Goal: Task Accomplishment & Management: Use online tool/utility

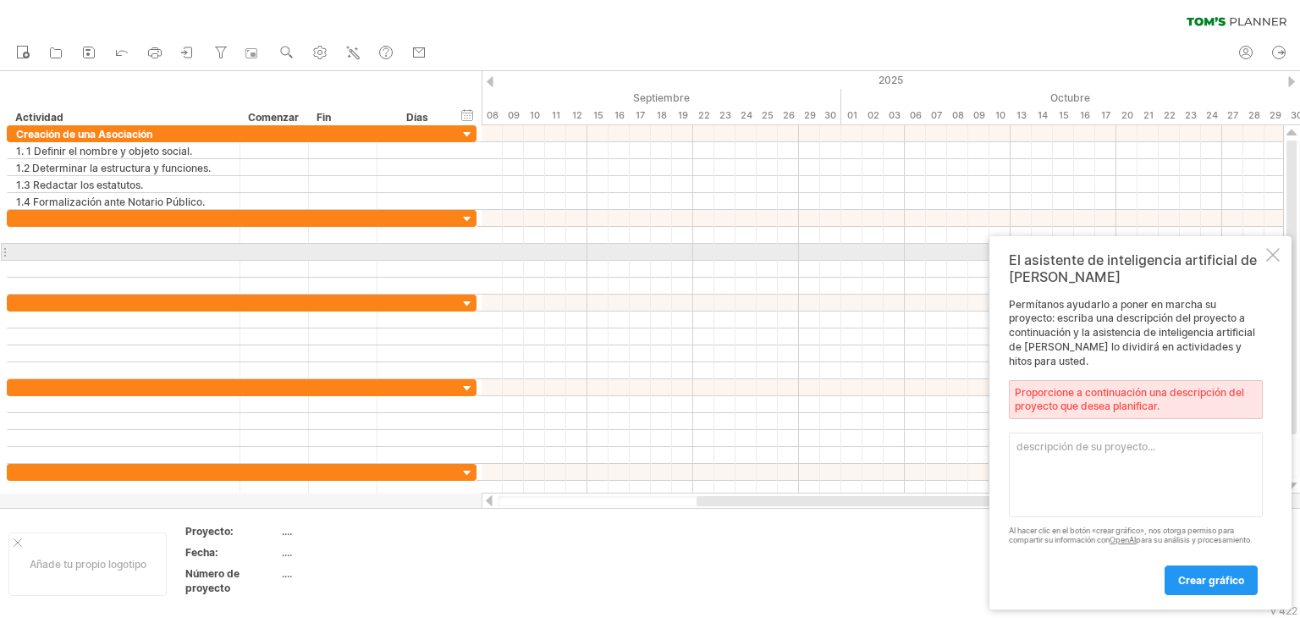
click at [1271, 257] on div at bounding box center [1273, 255] width 14 height 14
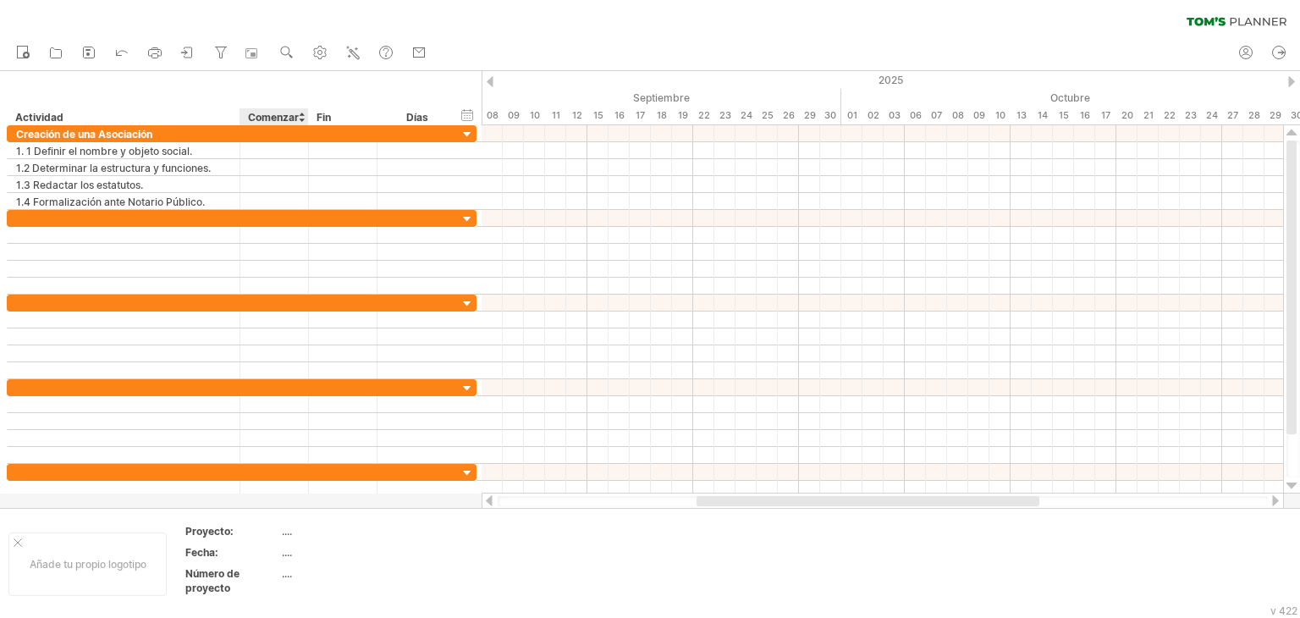
click at [300, 120] on div at bounding box center [301, 116] width 7 height 17
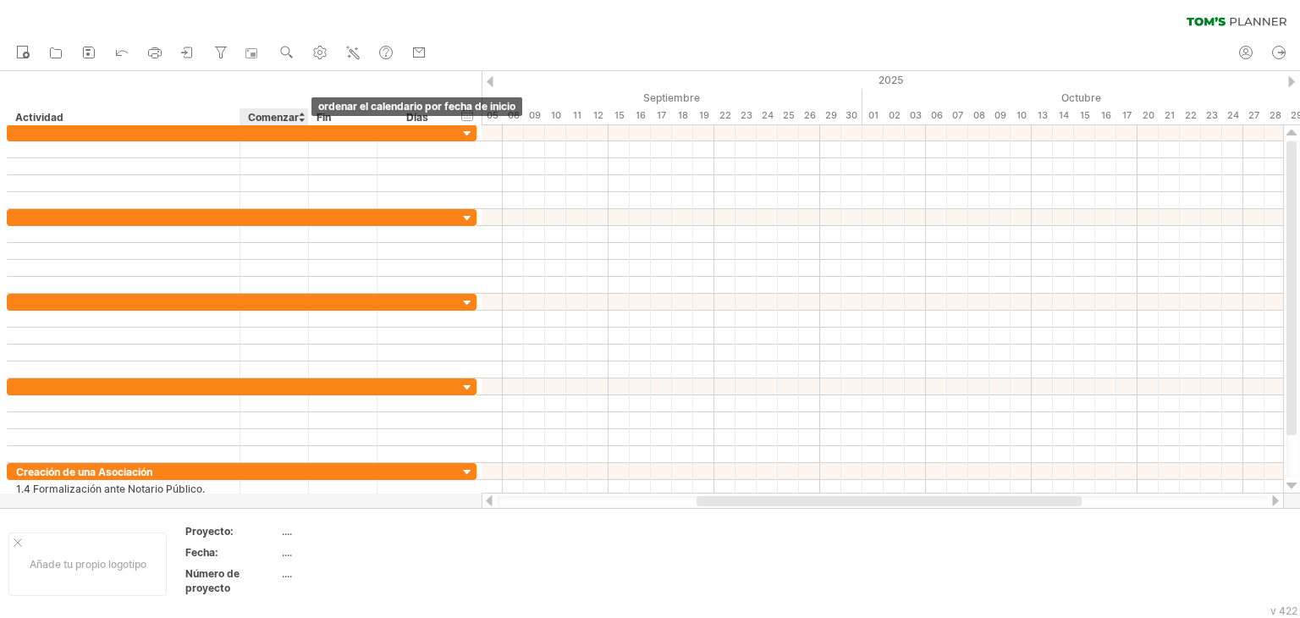
click at [300, 120] on div at bounding box center [301, 116] width 7 height 17
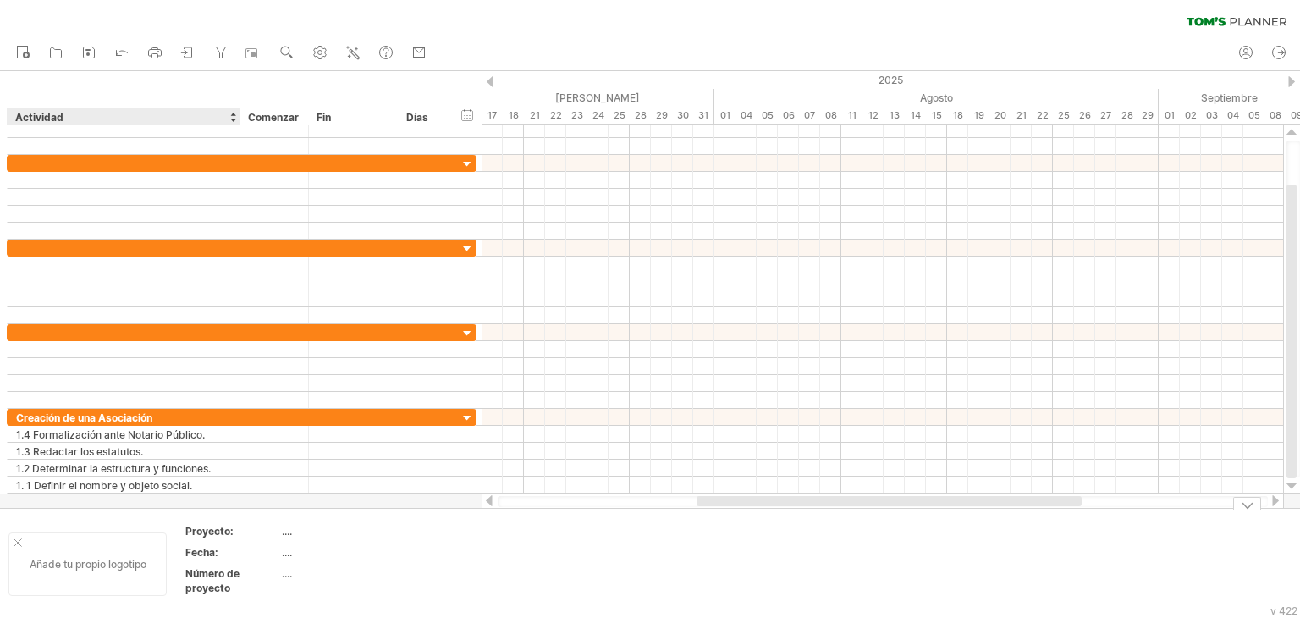
click at [20, 539] on div at bounding box center [18, 542] width 8 height 8
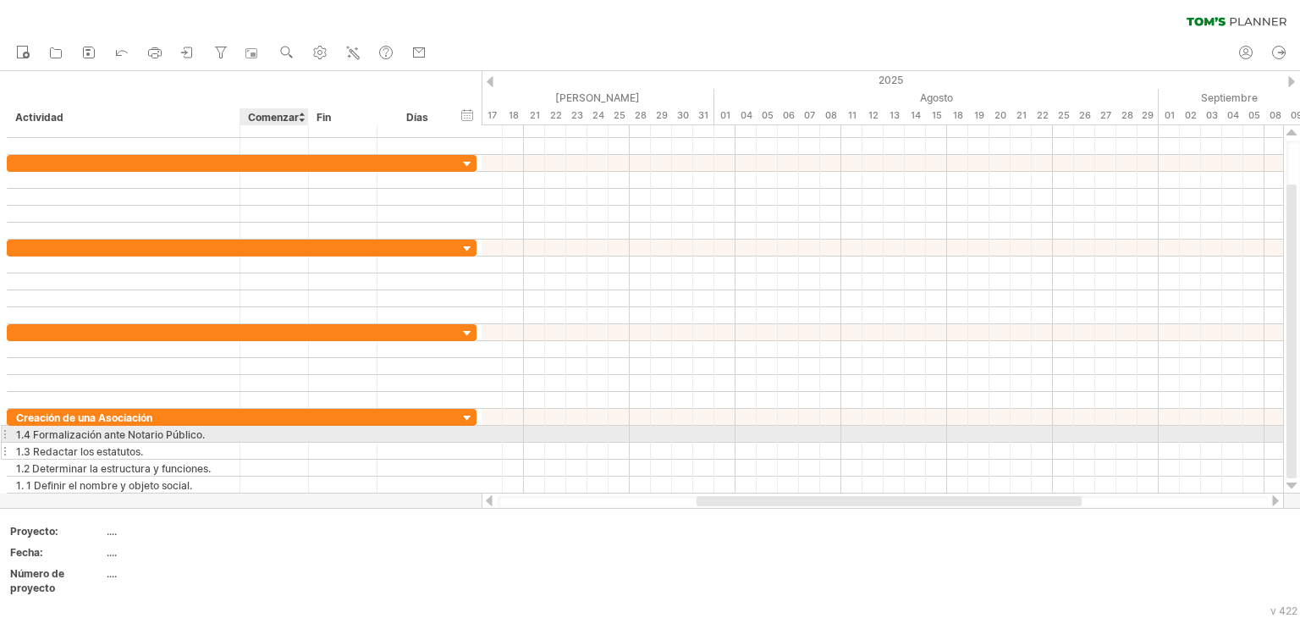
click at [271, 443] on div at bounding box center [274, 451] width 69 height 16
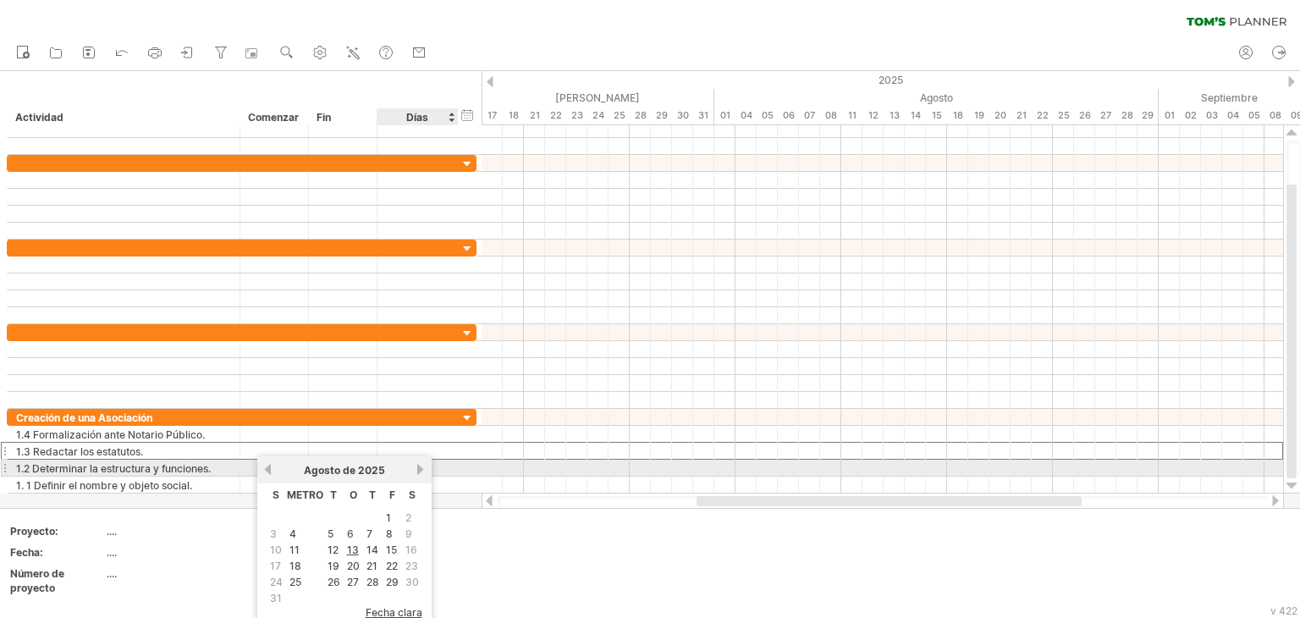
click at [420, 474] on link "próximo" at bounding box center [421, 469] width 13 height 13
click at [416, 474] on link "próximo" at bounding box center [420, 469] width 13 height 13
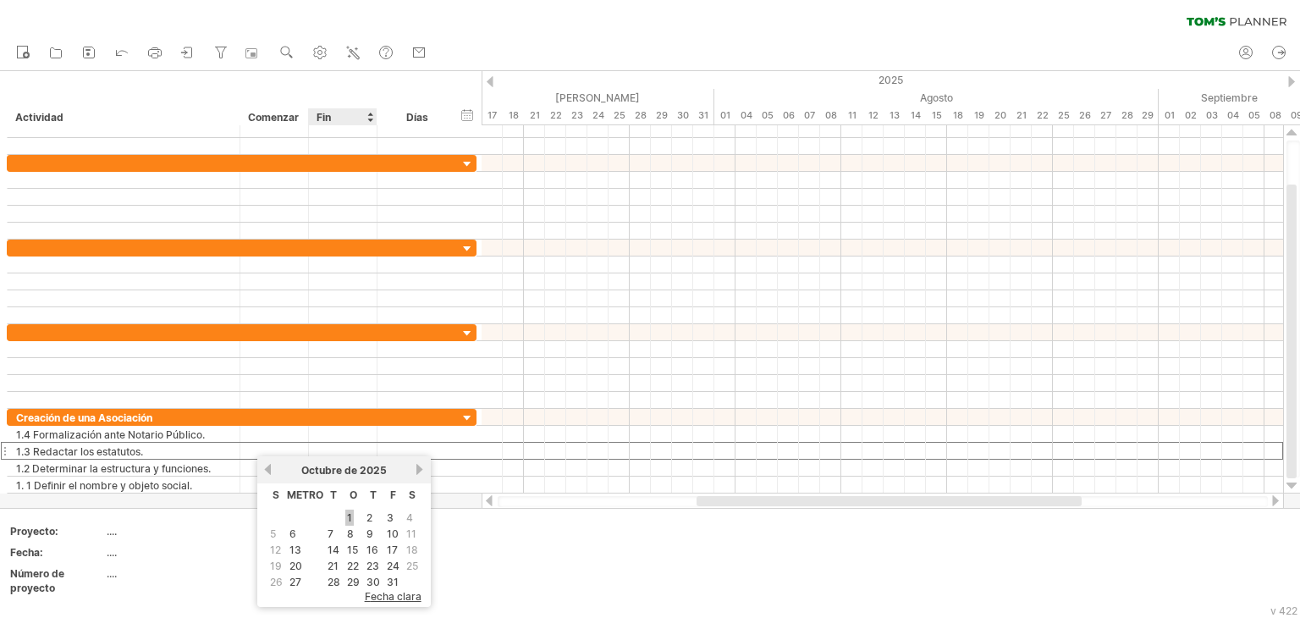
click at [349, 520] on font "1" at bounding box center [349, 517] width 5 height 13
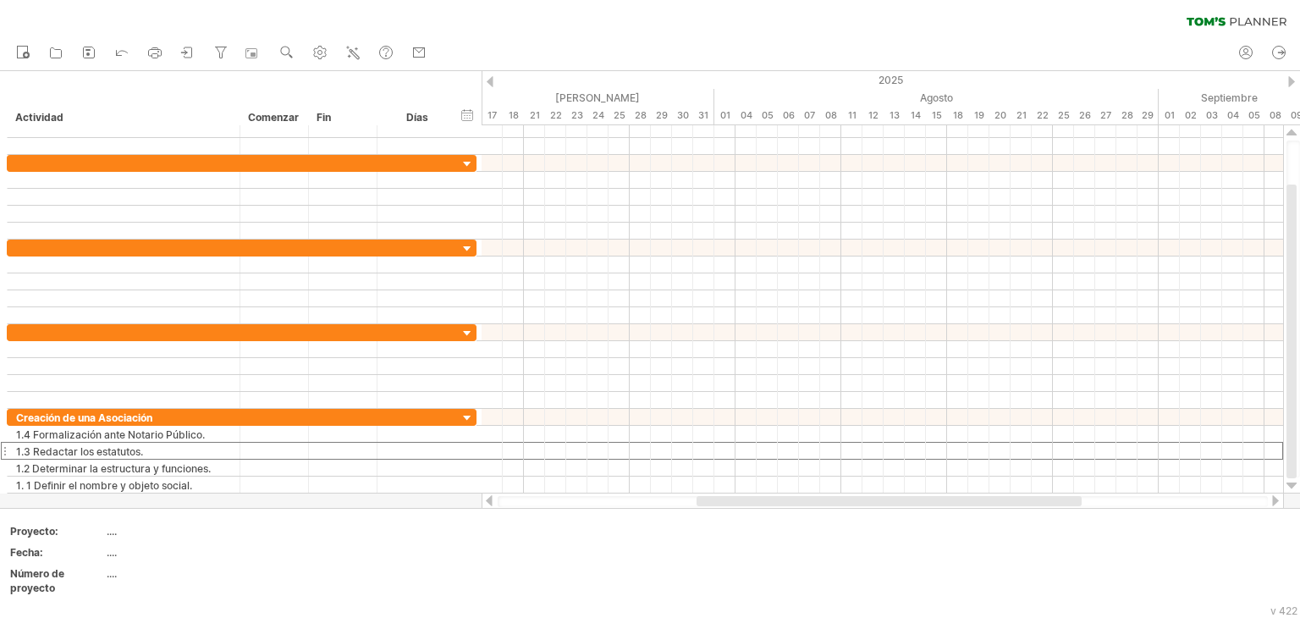
click at [1289, 79] on div at bounding box center [1291, 81] width 7 height 11
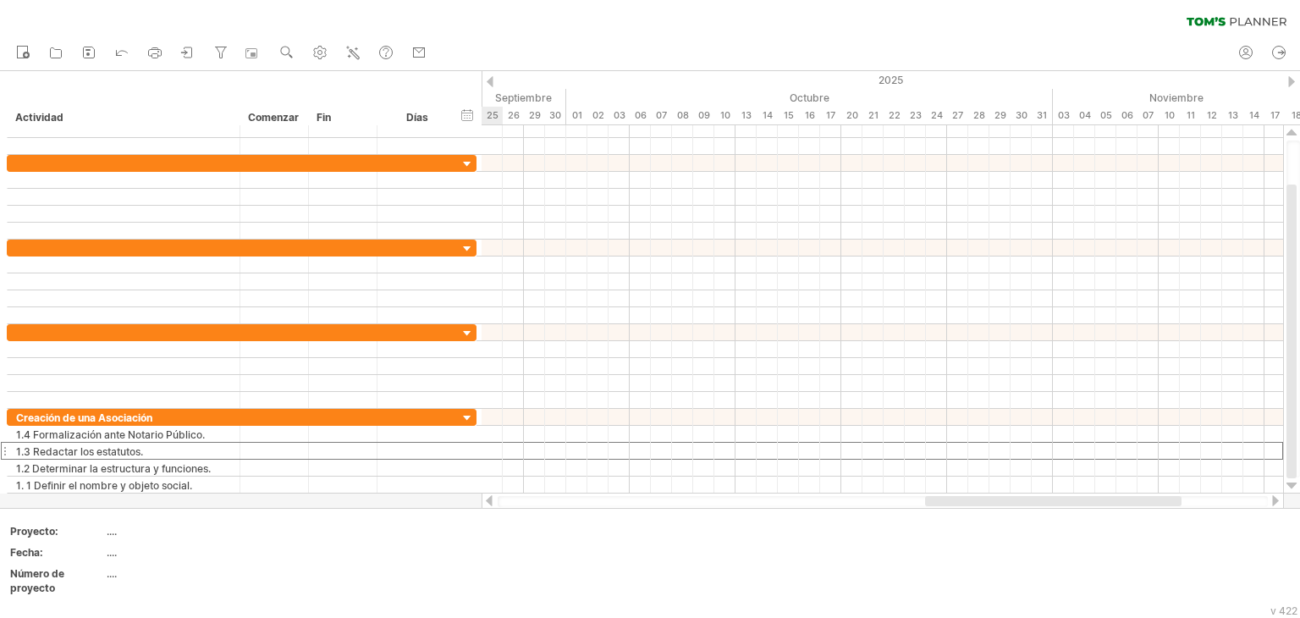
click at [1289, 79] on div at bounding box center [1291, 81] width 7 height 11
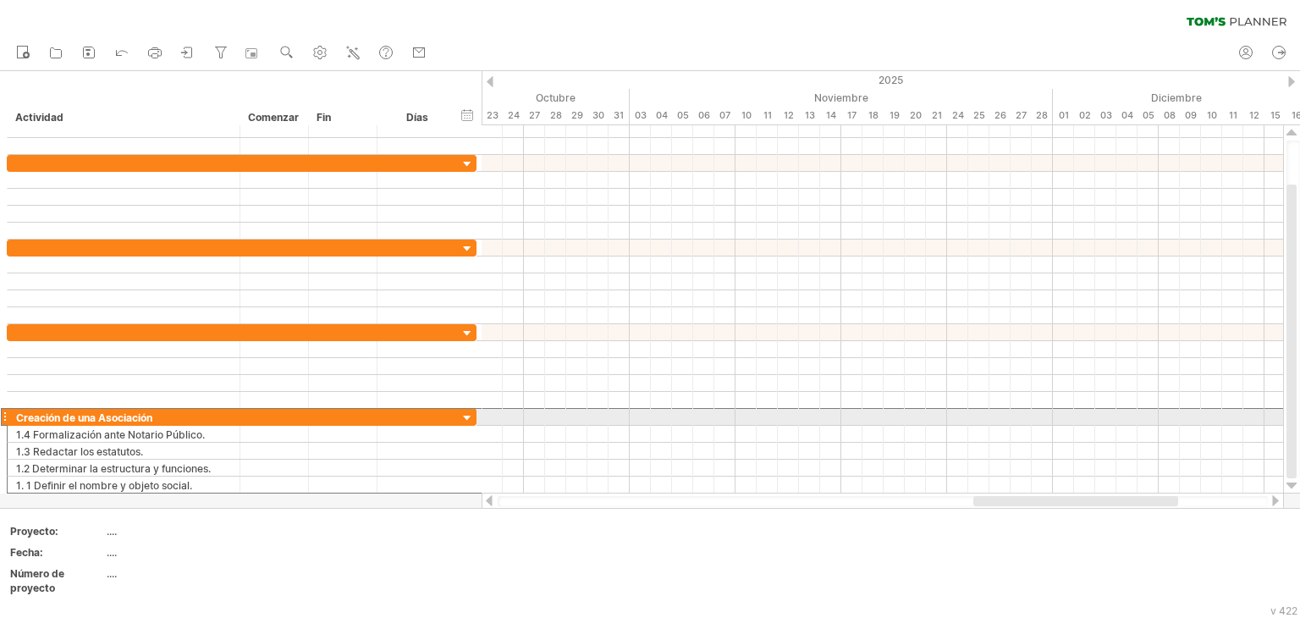
click at [3, 413] on div at bounding box center [4, 417] width 7 height 18
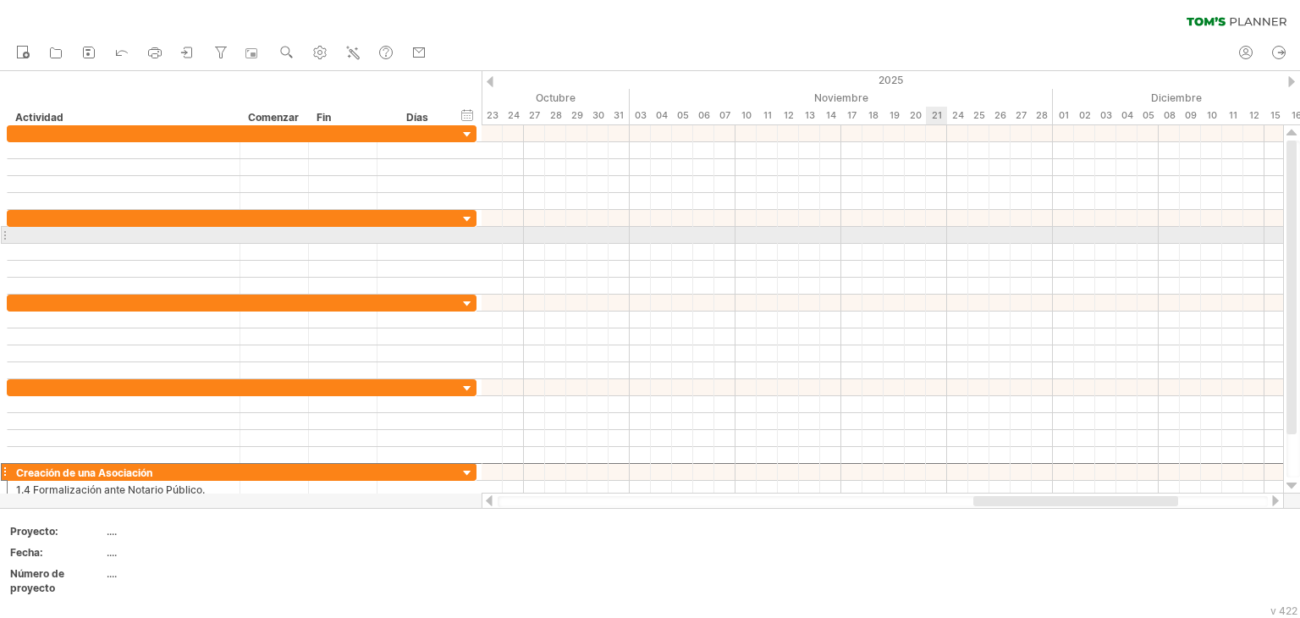
click at [926, 241] on div at bounding box center [881, 235] width 801 height 17
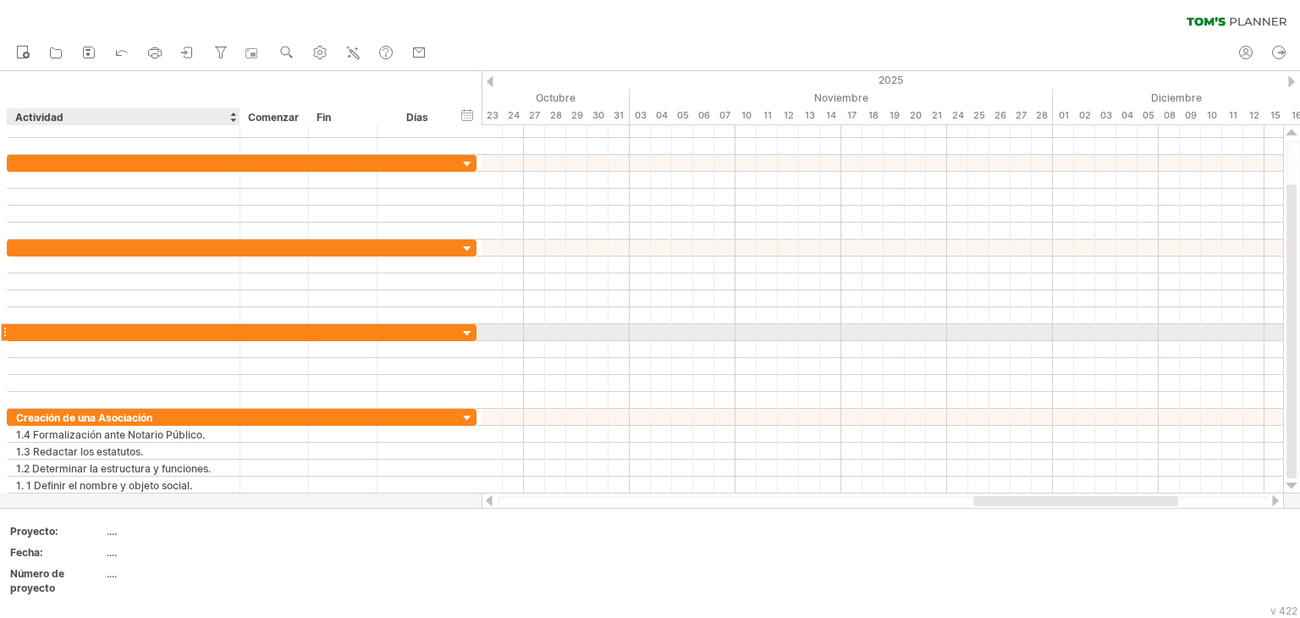
click at [95, 333] on div at bounding box center [123, 332] width 215 height 16
type input "**********"
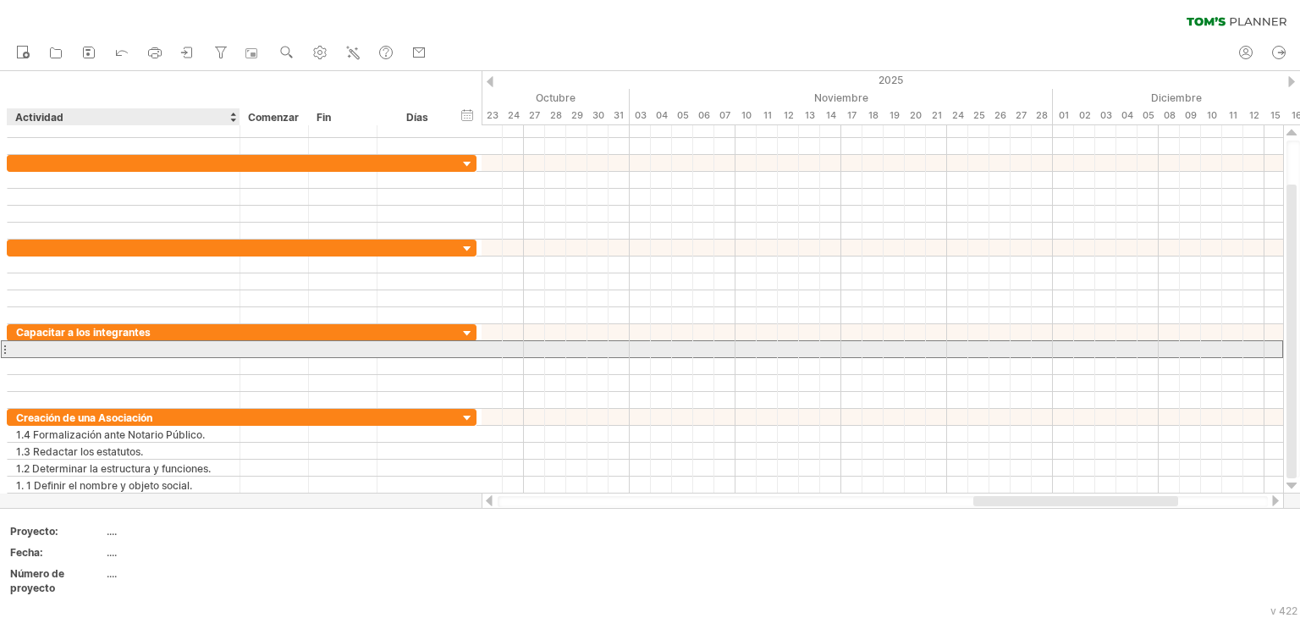
click at [93, 353] on div at bounding box center [123, 349] width 215 height 16
click at [25, 348] on div at bounding box center [123, 349] width 215 height 16
paste input "**********"
type input "**********"
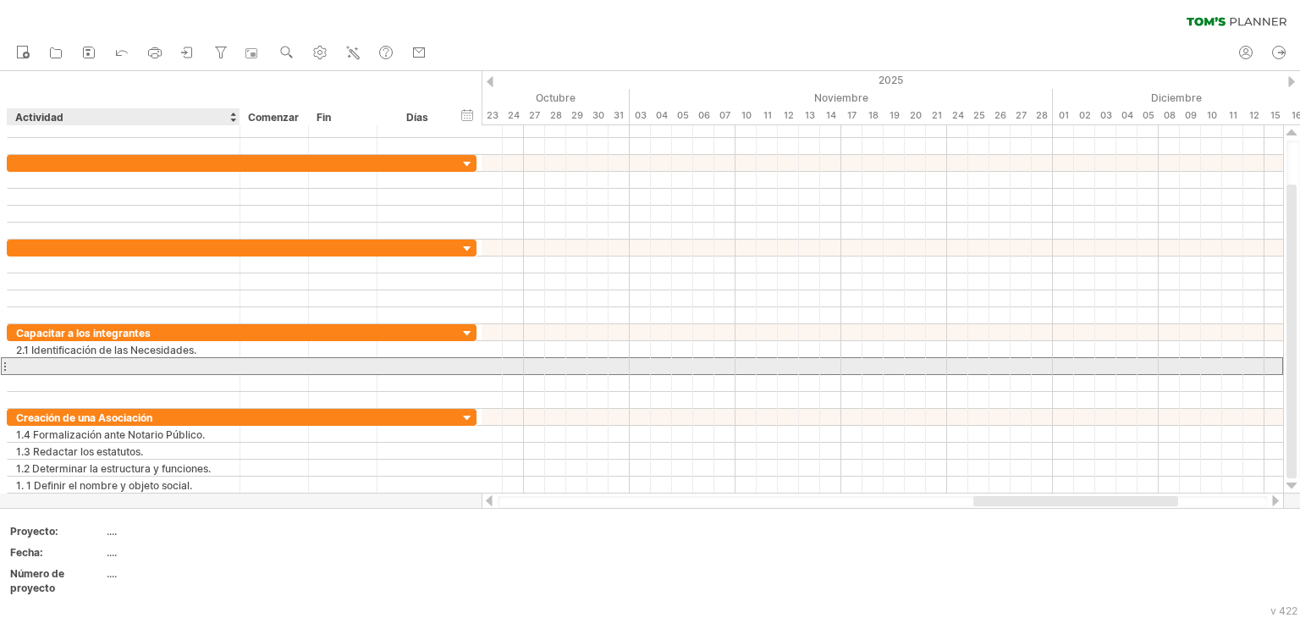
click at [88, 363] on div at bounding box center [123, 366] width 215 height 16
paste input "**********"
type input "**********"
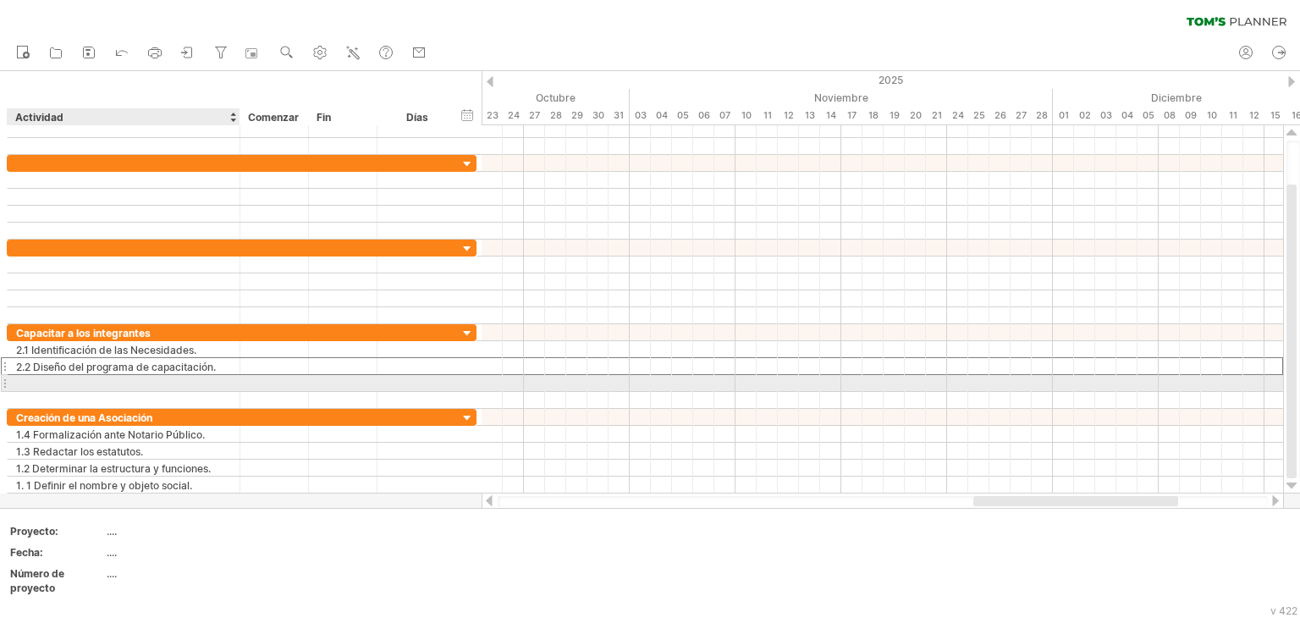
click at [108, 383] on div at bounding box center [123, 383] width 215 height 16
paste input "**********"
type input "**********"
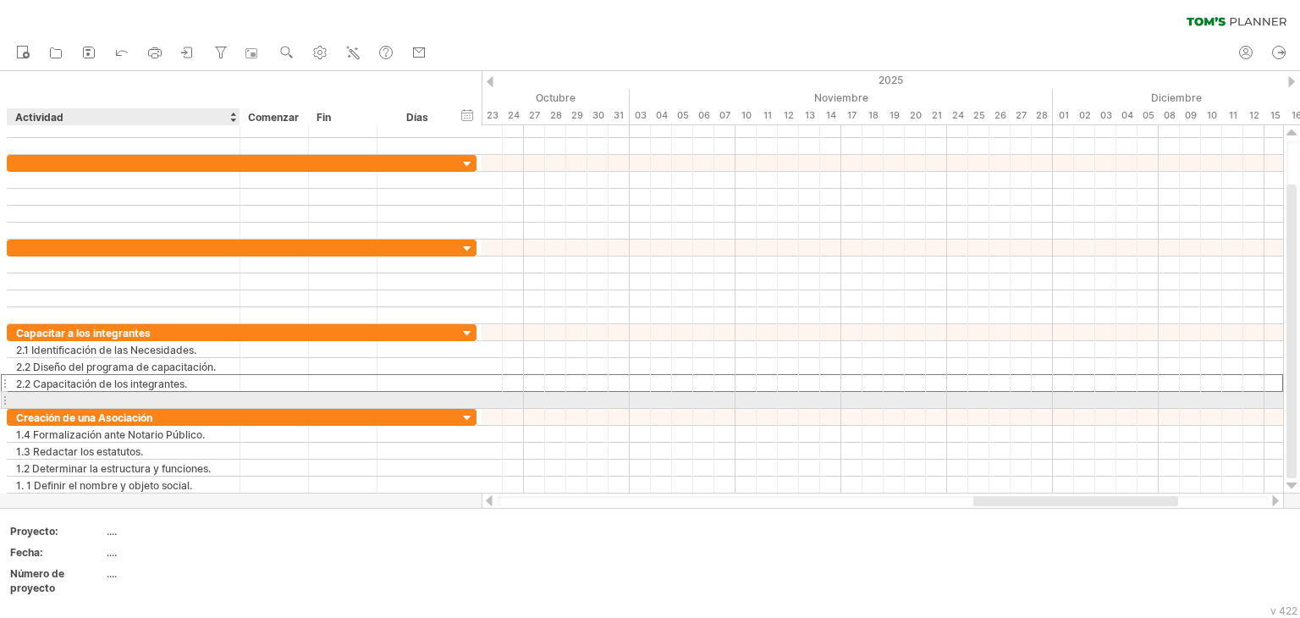
click at [77, 394] on div at bounding box center [123, 400] width 215 height 16
paste input "**********"
type input "**********"
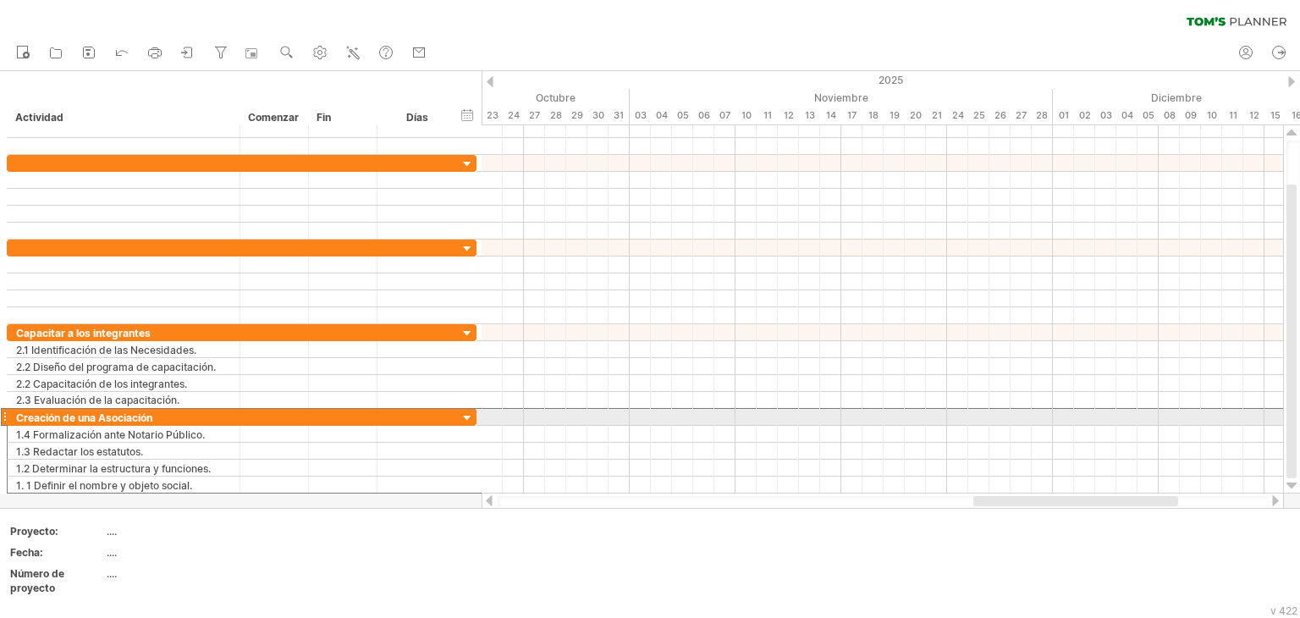
click at [4, 415] on div at bounding box center [4, 417] width 7 height 18
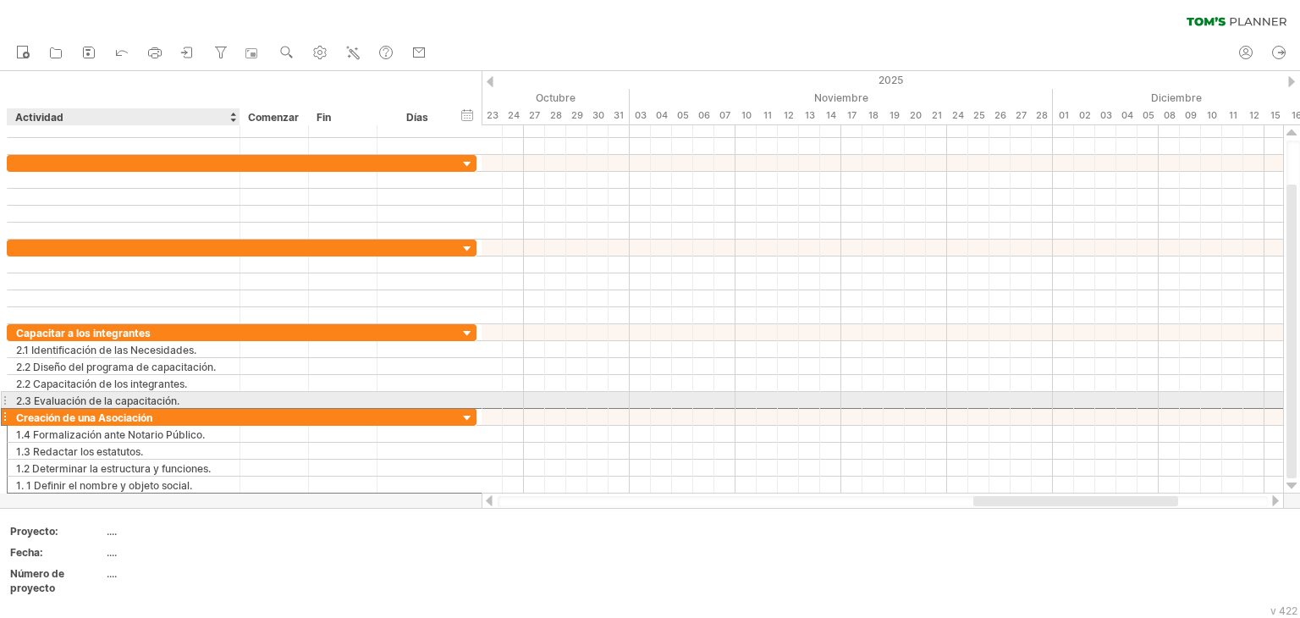
click at [213, 399] on div "2.3 Evaluación de la capacitación." at bounding box center [123, 400] width 215 height 16
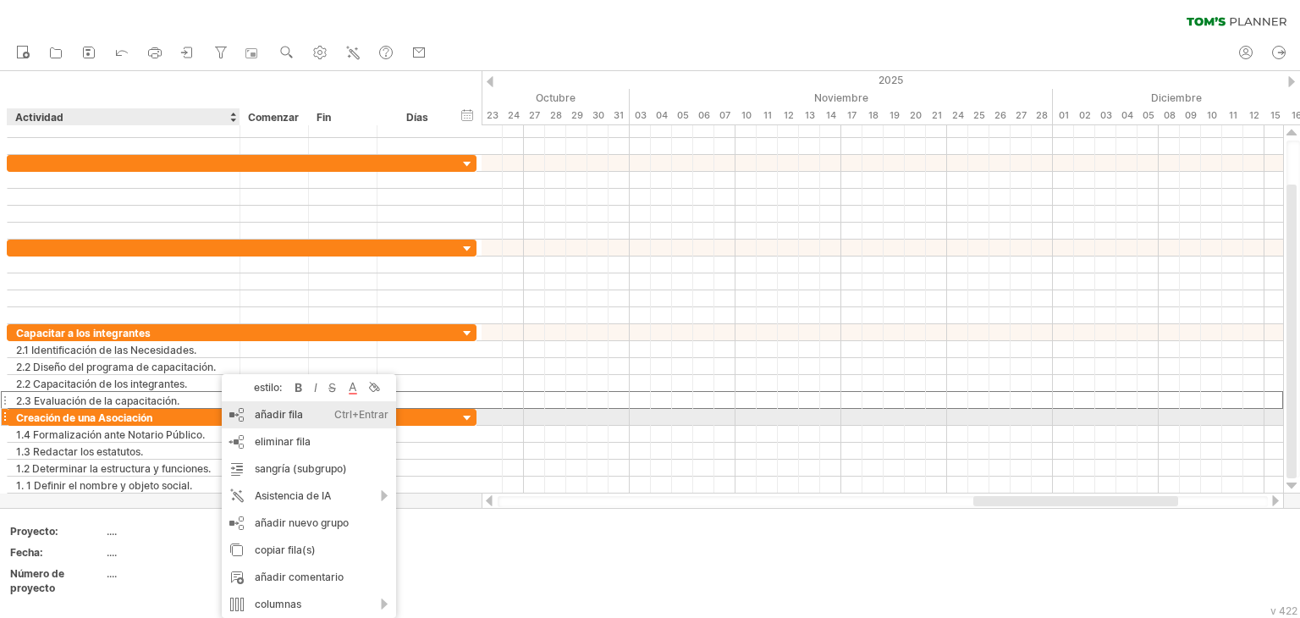
click at [293, 412] on font "añadir fila" at bounding box center [279, 414] width 48 height 13
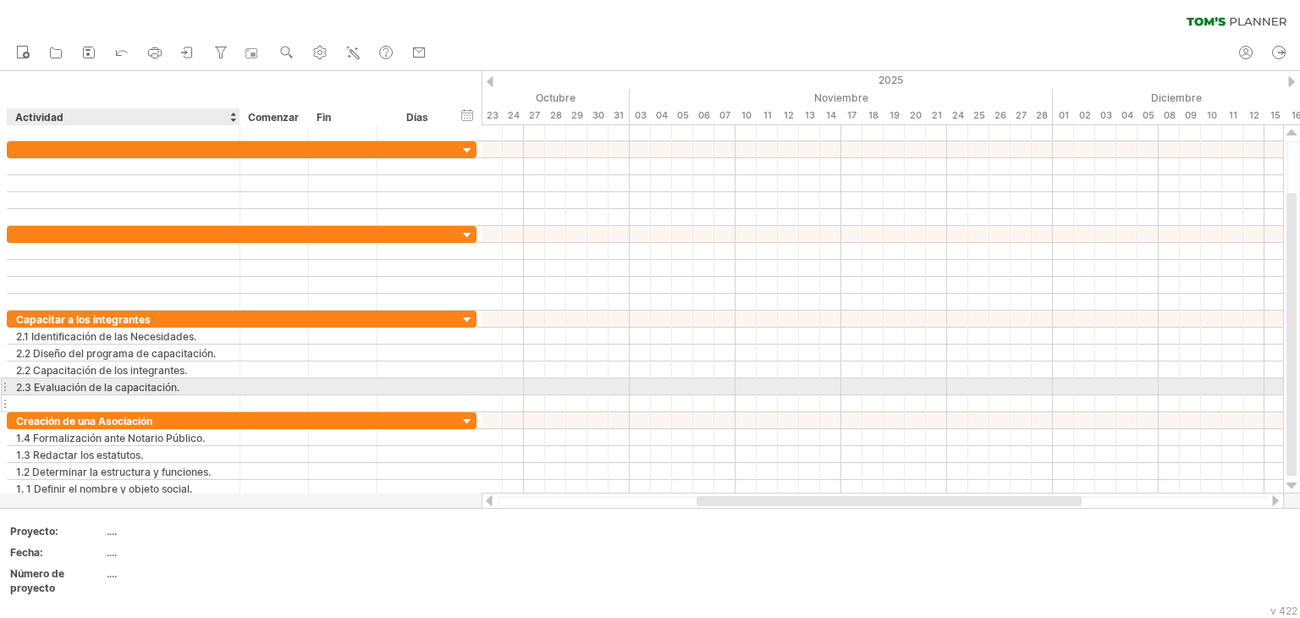
click at [56, 395] on div at bounding box center [123, 403] width 215 height 16
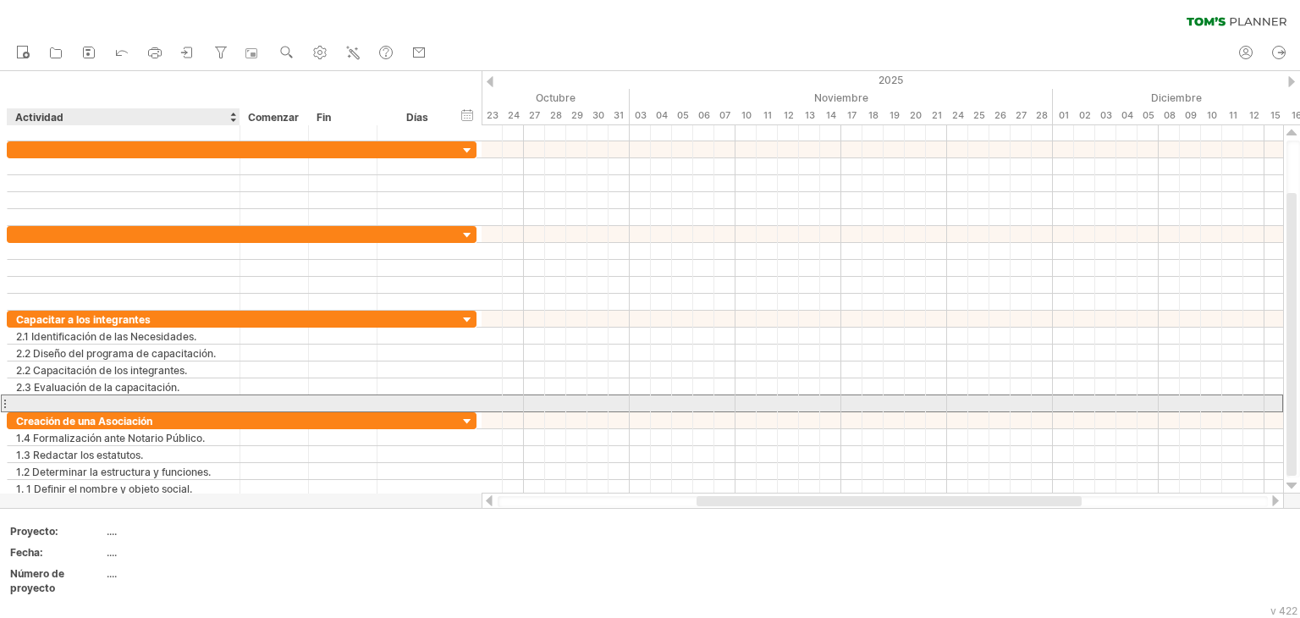
paste input "**********"
type input "**********"
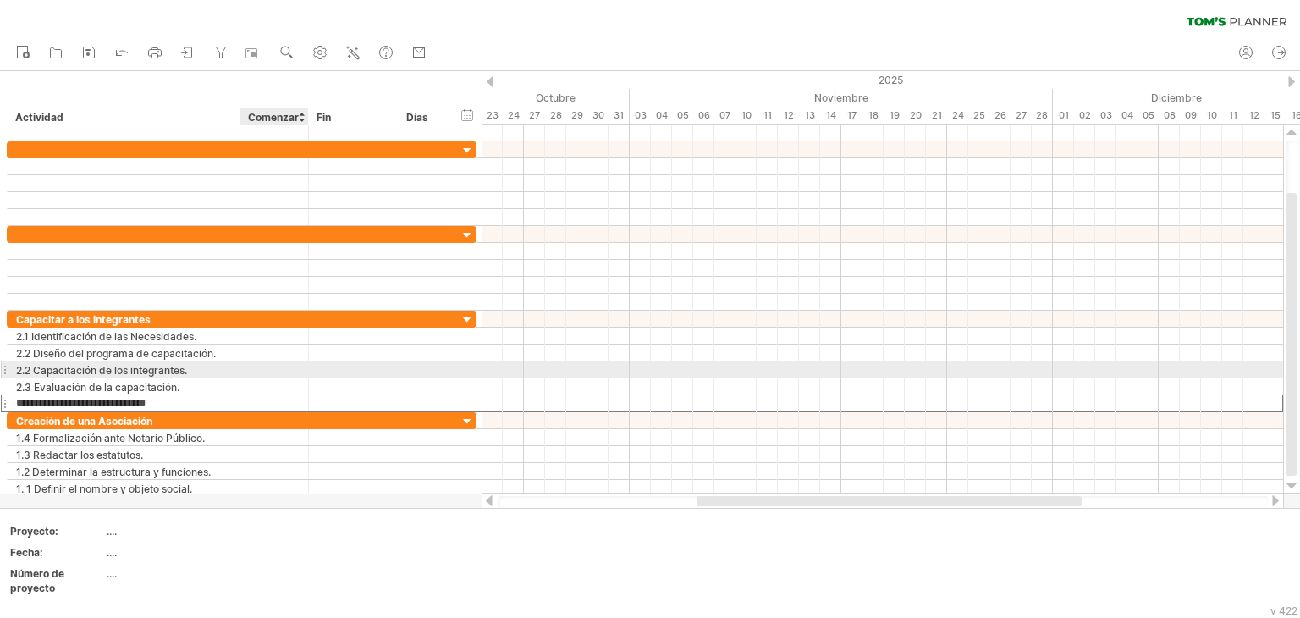
click at [254, 364] on div at bounding box center [274, 369] width 69 height 16
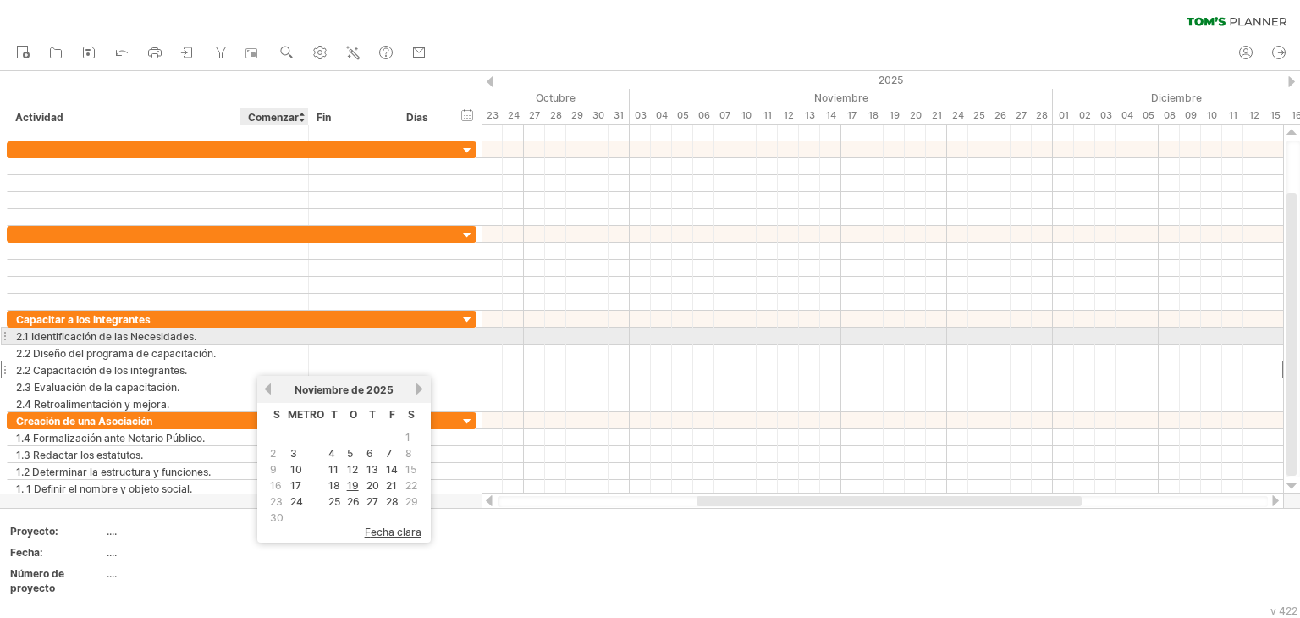
click at [295, 338] on div at bounding box center [274, 335] width 69 height 16
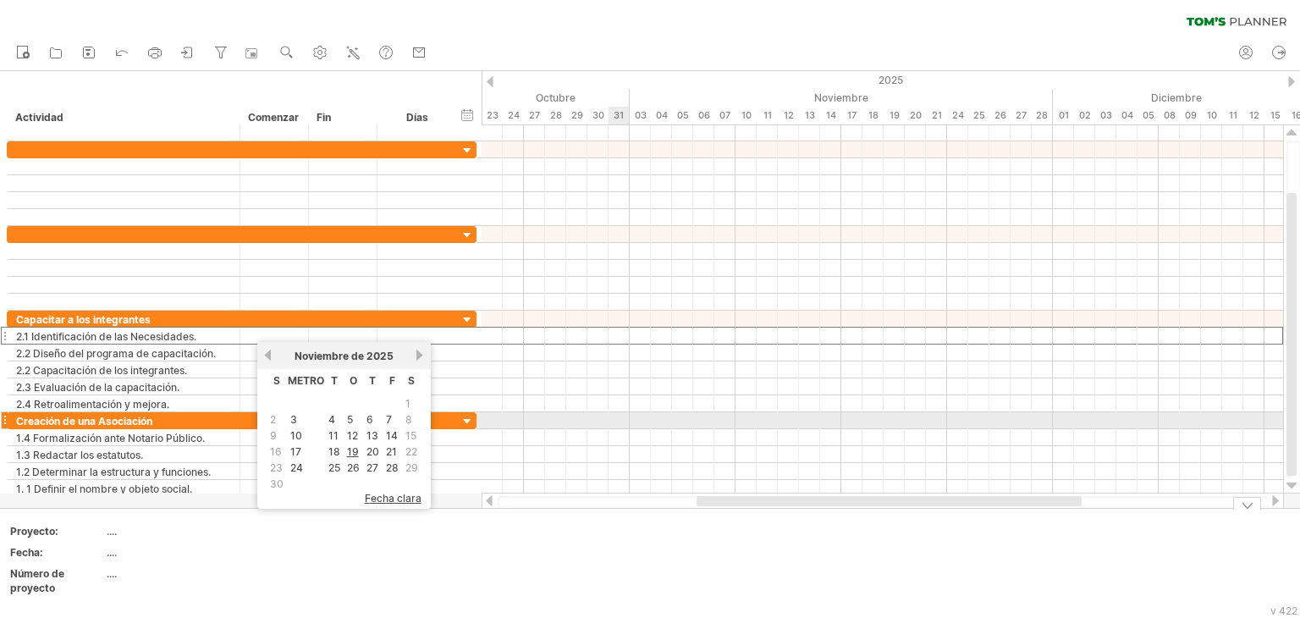
click at [625, 397] on div at bounding box center [881, 403] width 801 height 17
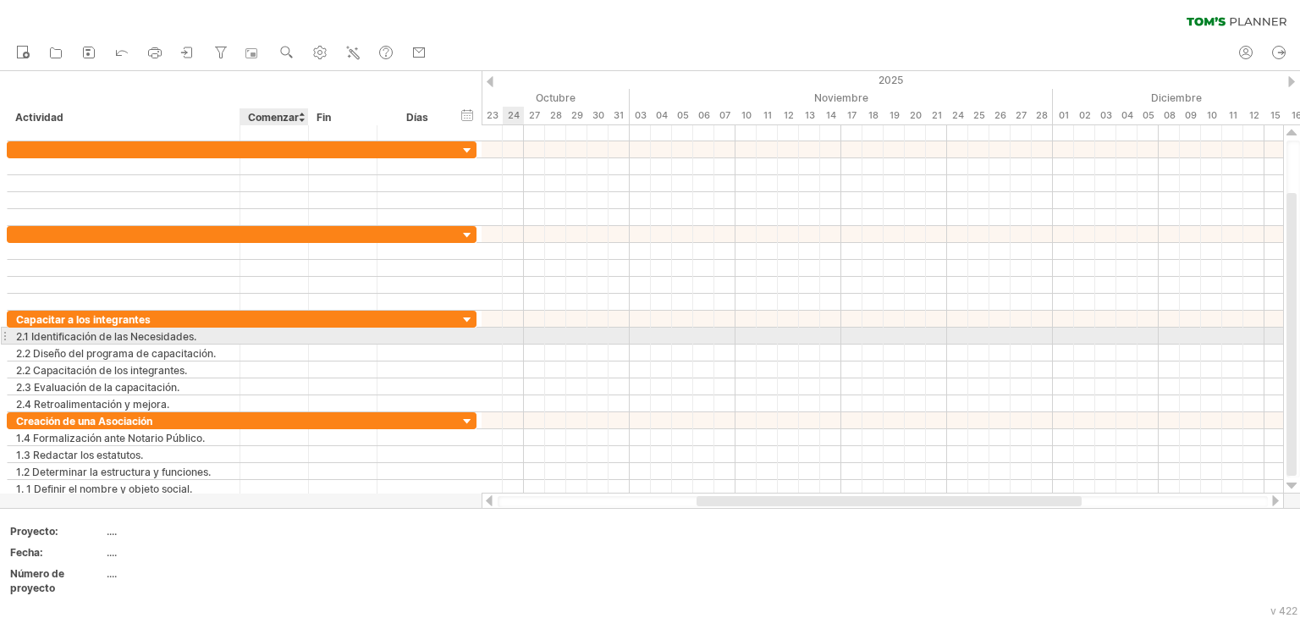
click at [264, 335] on div at bounding box center [274, 335] width 69 height 16
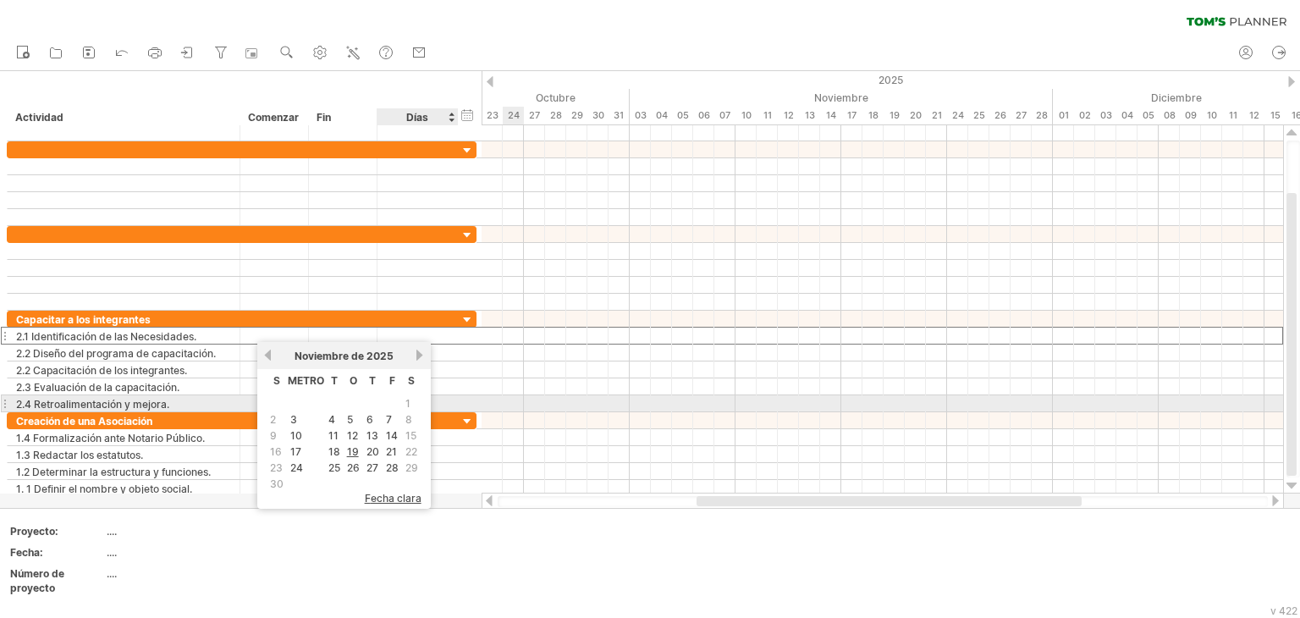
click at [404, 405] on span "1" at bounding box center [408, 403] width 8 height 16
click at [409, 402] on span "1" at bounding box center [408, 403] width 8 height 16
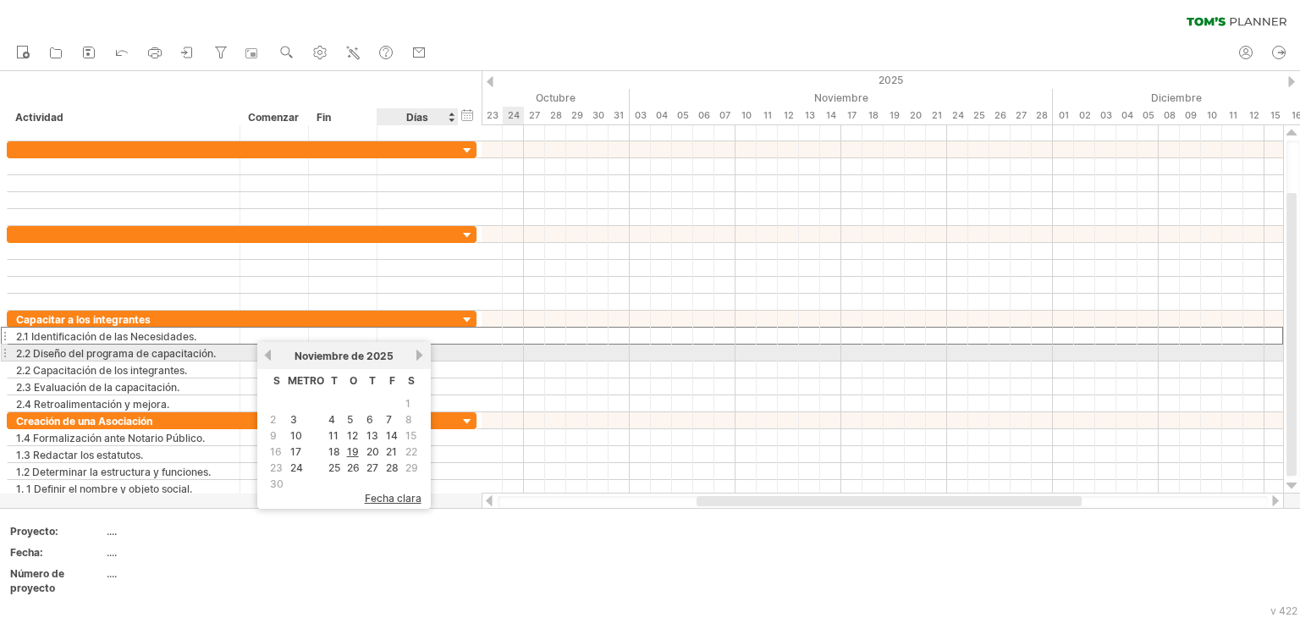
click at [421, 356] on link "próximo" at bounding box center [420, 355] width 13 height 13
click at [270, 360] on link "anterior" at bounding box center [267, 355] width 13 height 13
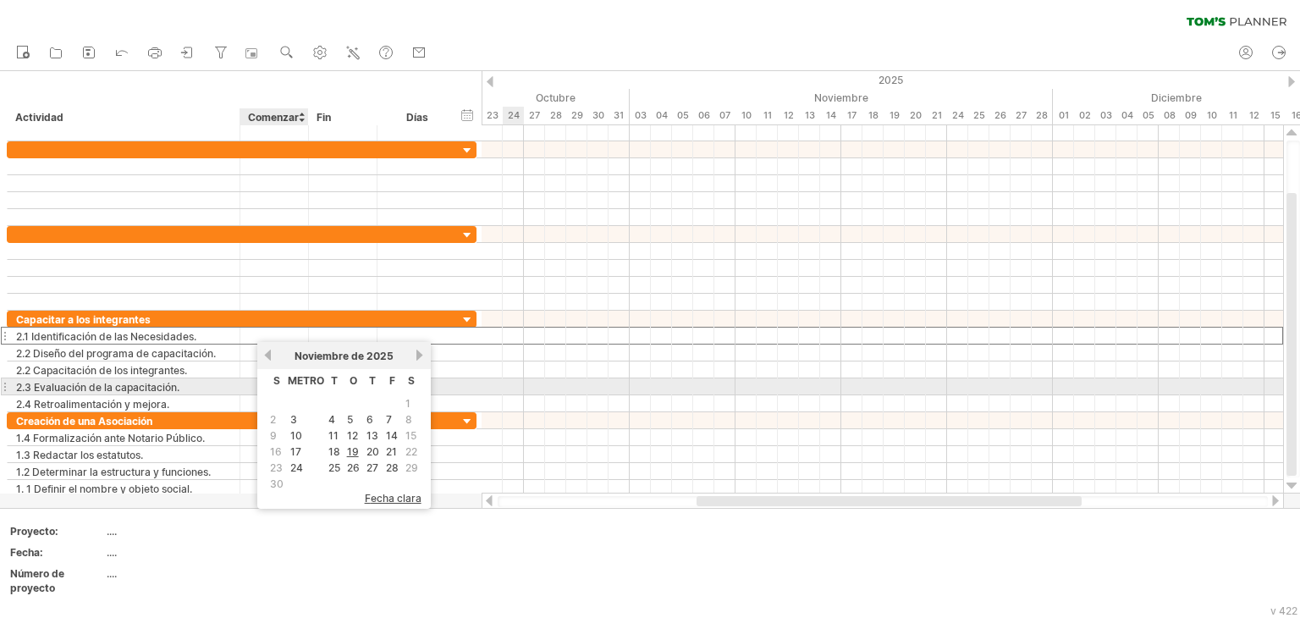
click at [301, 378] on font "METRO" at bounding box center [306, 380] width 36 height 13
click at [288, 382] on font "METRO" at bounding box center [306, 380] width 36 height 13
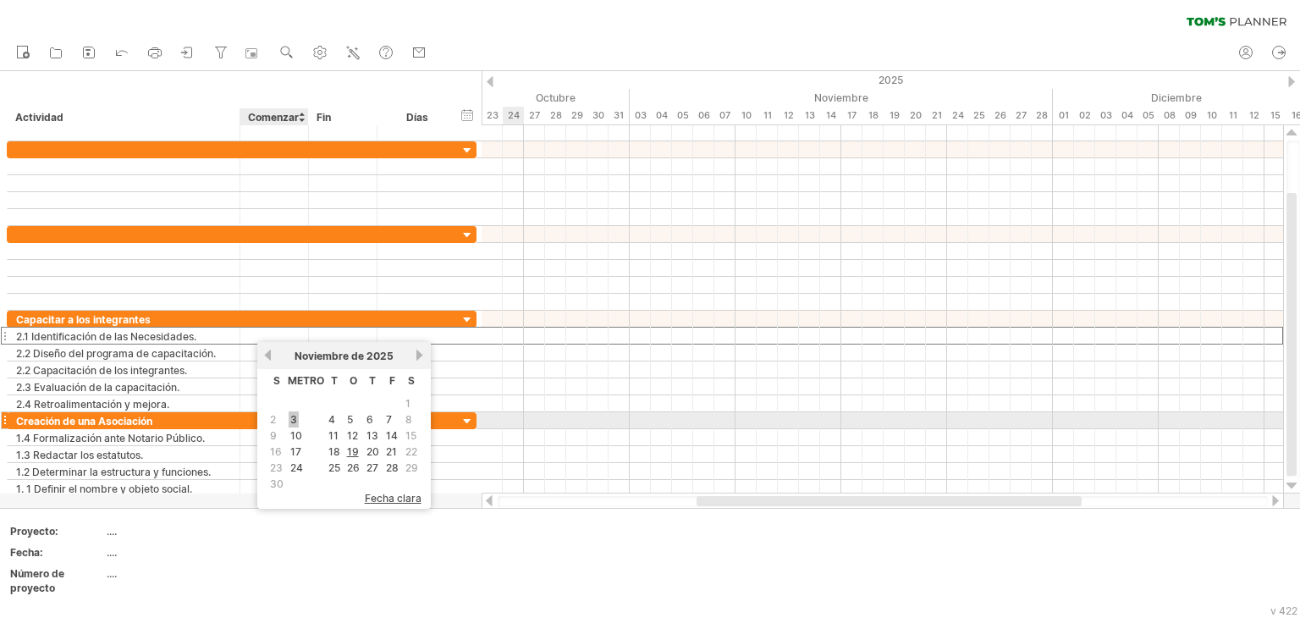
click at [290, 421] on font "3" at bounding box center [293, 419] width 7 height 13
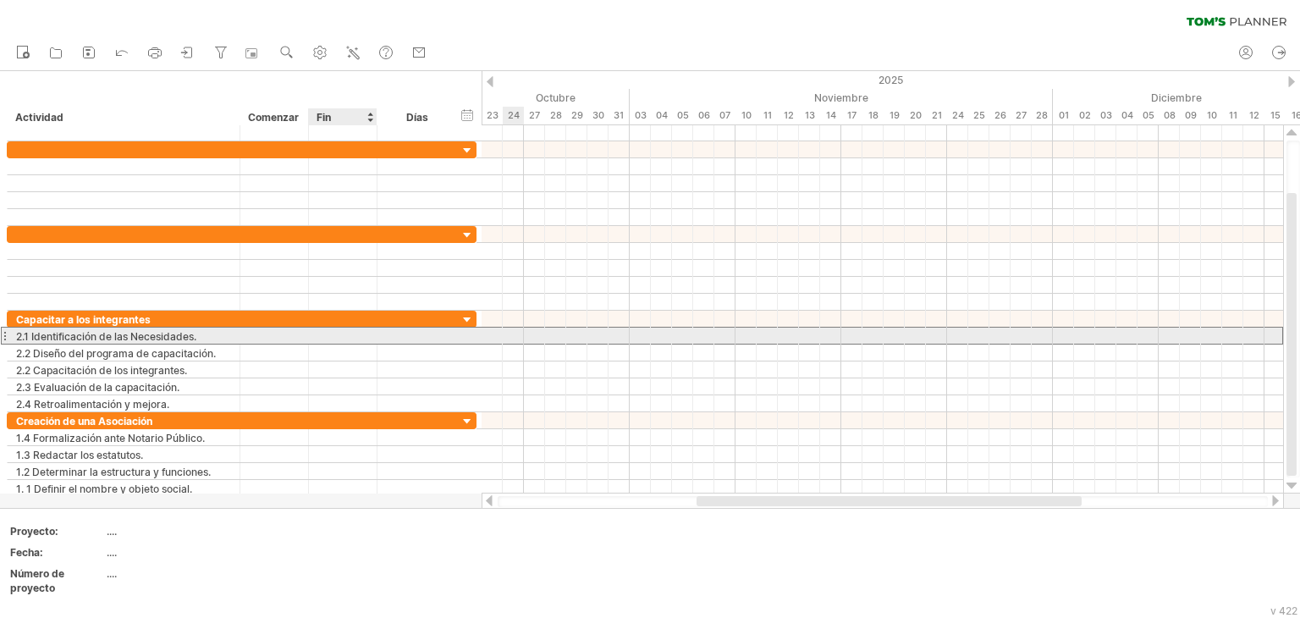
click at [350, 339] on div at bounding box center [343, 335] width 69 height 16
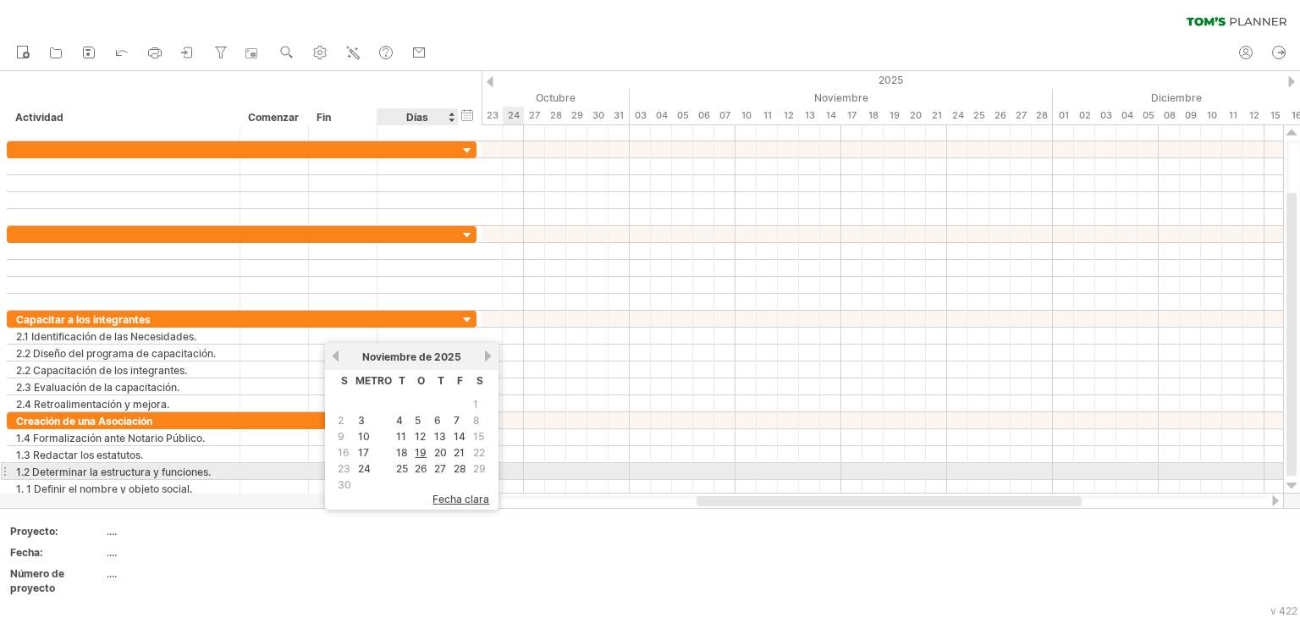
click at [456, 468] on font "28" at bounding box center [460, 468] width 13 height 13
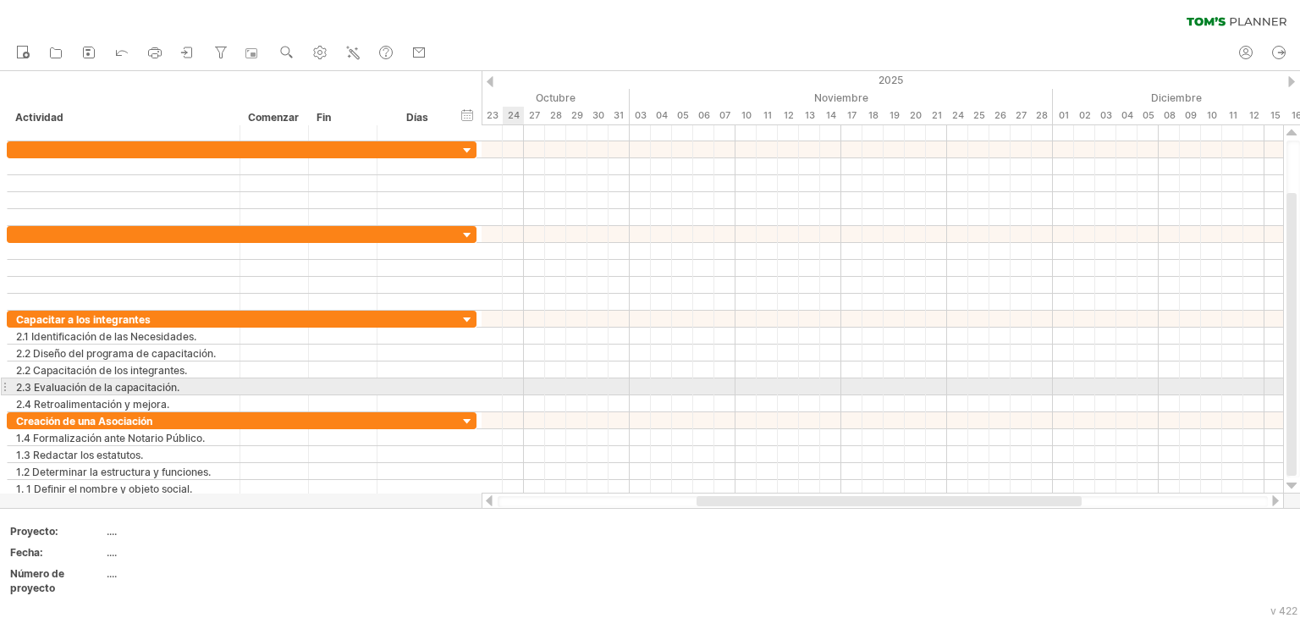
click at [533, 380] on div at bounding box center [881, 386] width 801 height 17
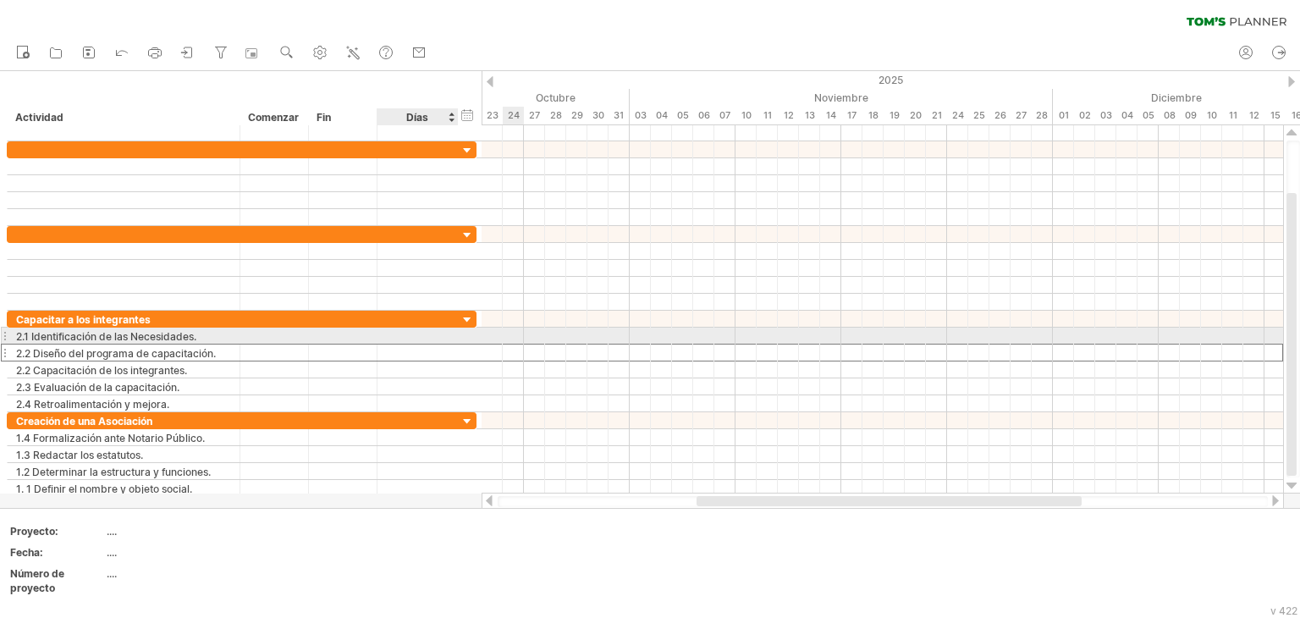
click at [400, 344] on div at bounding box center [417, 352] width 63 height 16
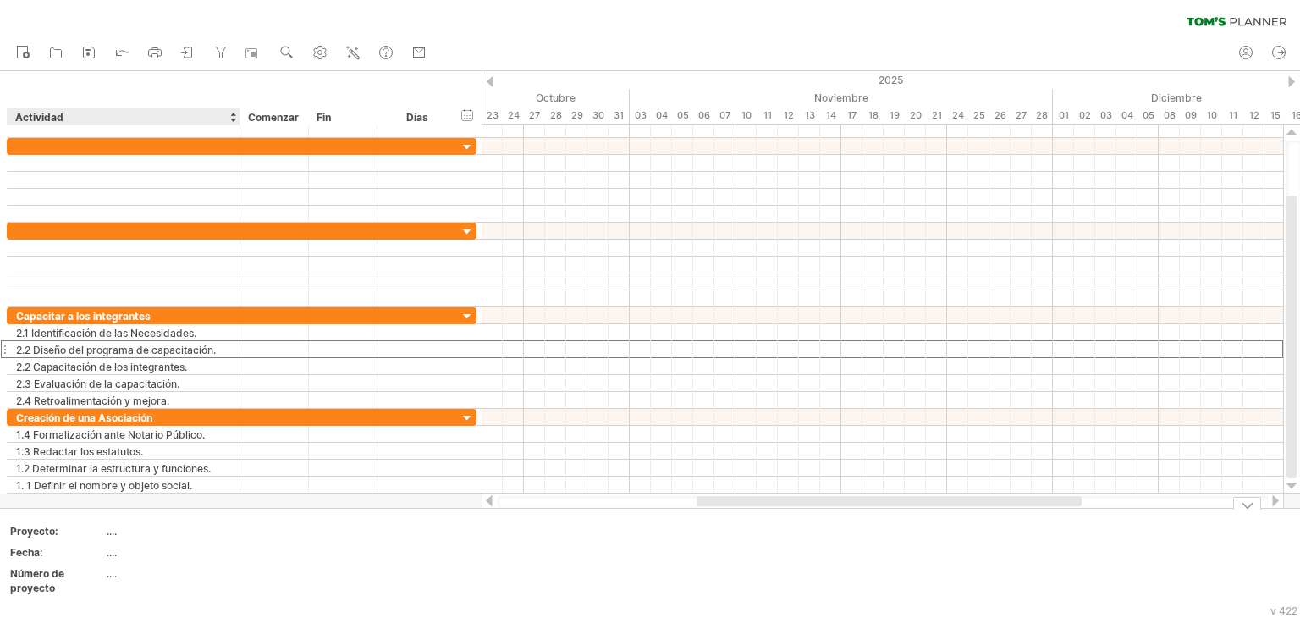
click at [68, 536] on div "Proyecto:" at bounding box center [56, 531] width 93 height 14
click at [39, 546] on font "Fecha:" at bounding box center [26, 552] width 33 height 13
click at [39, 579] on div "Número de proyecto" at bounding box center [56, 580] width 93 height 29
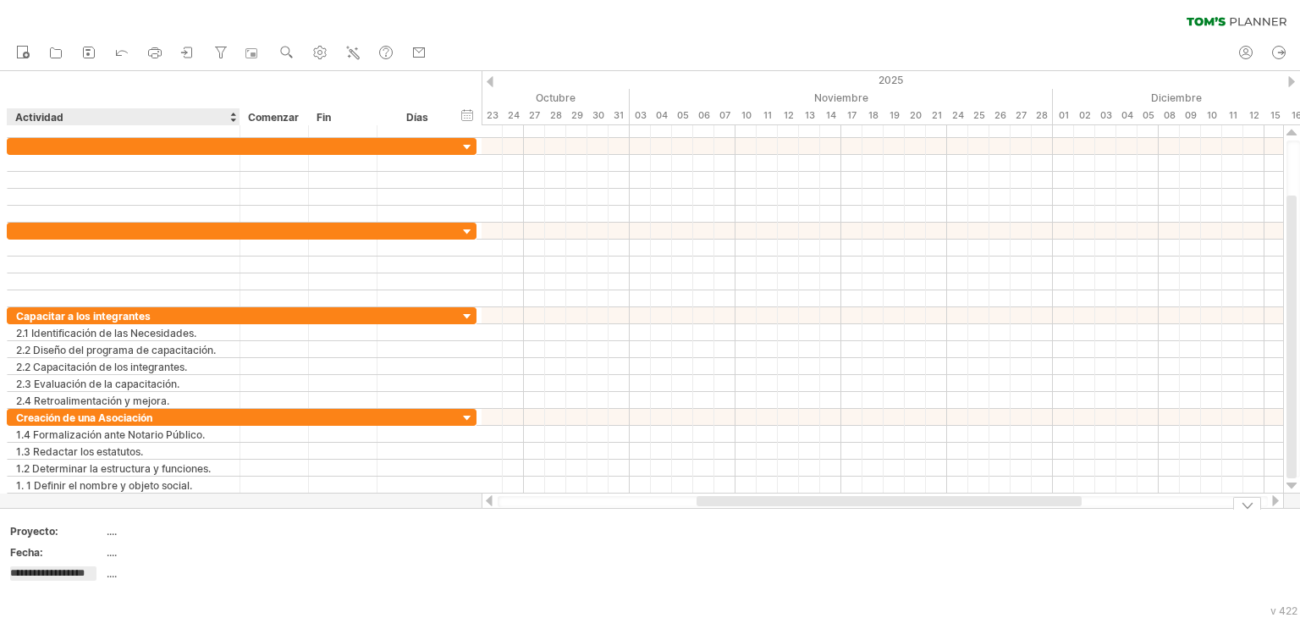
click at [76, 531] on div "Proyecto:" at bounding box center [56, 531] width 93 height 14
click at [131, 534] on div "...." at bounding box center [178, 531] width 142 height 14
type input "**********"
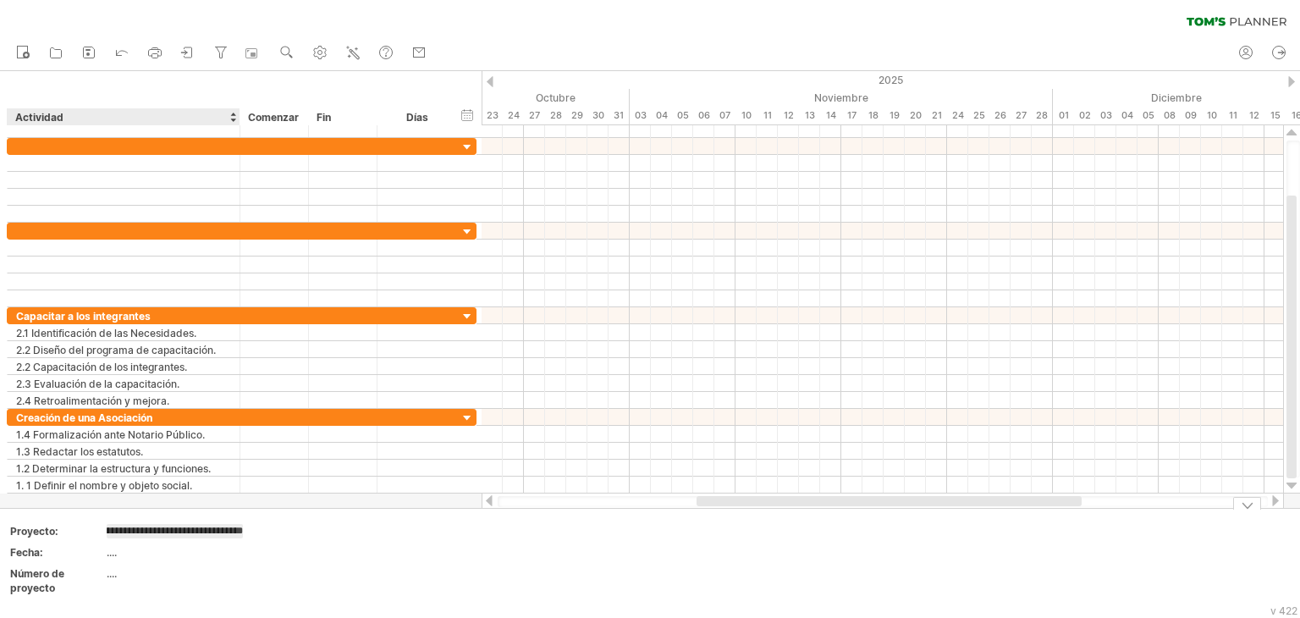
click at [133, 555] on div "...." at bounding box center [178, 552] width 142 height 14
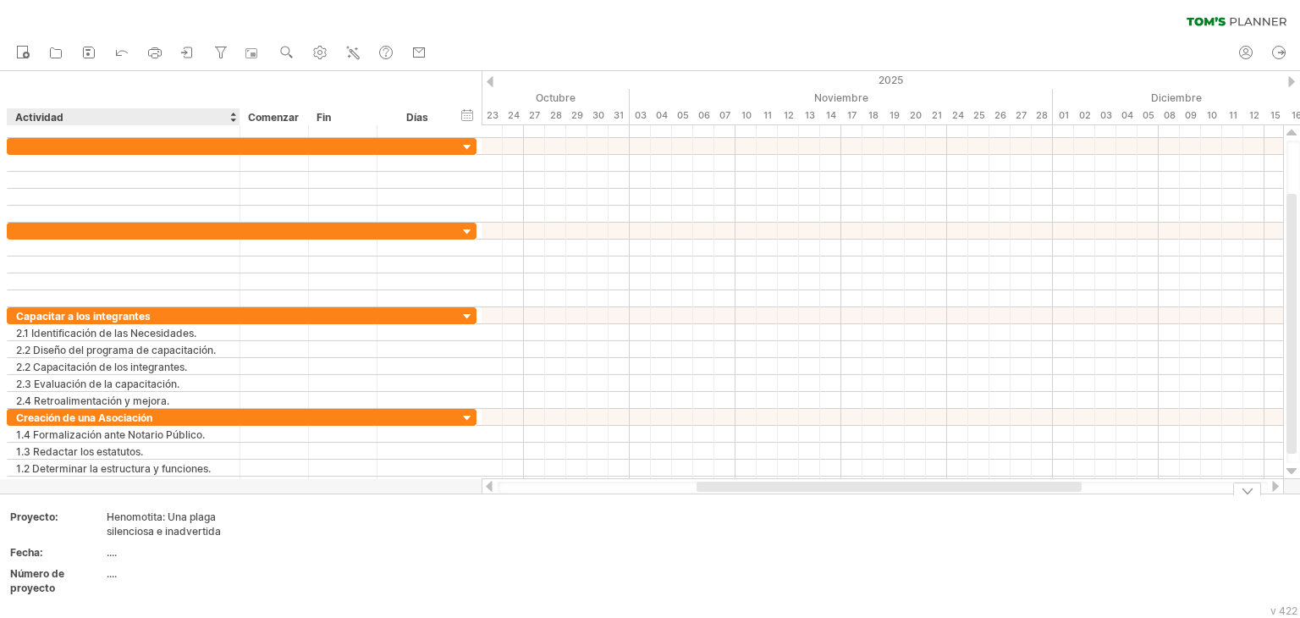
click at [126, 580] on td "...." at bounding box center [179, 583] width 144 height 34
type input "**"
click at [126, 558] on td "...." at bounding box center [179, 554] width 144 height 19
type input "**********"
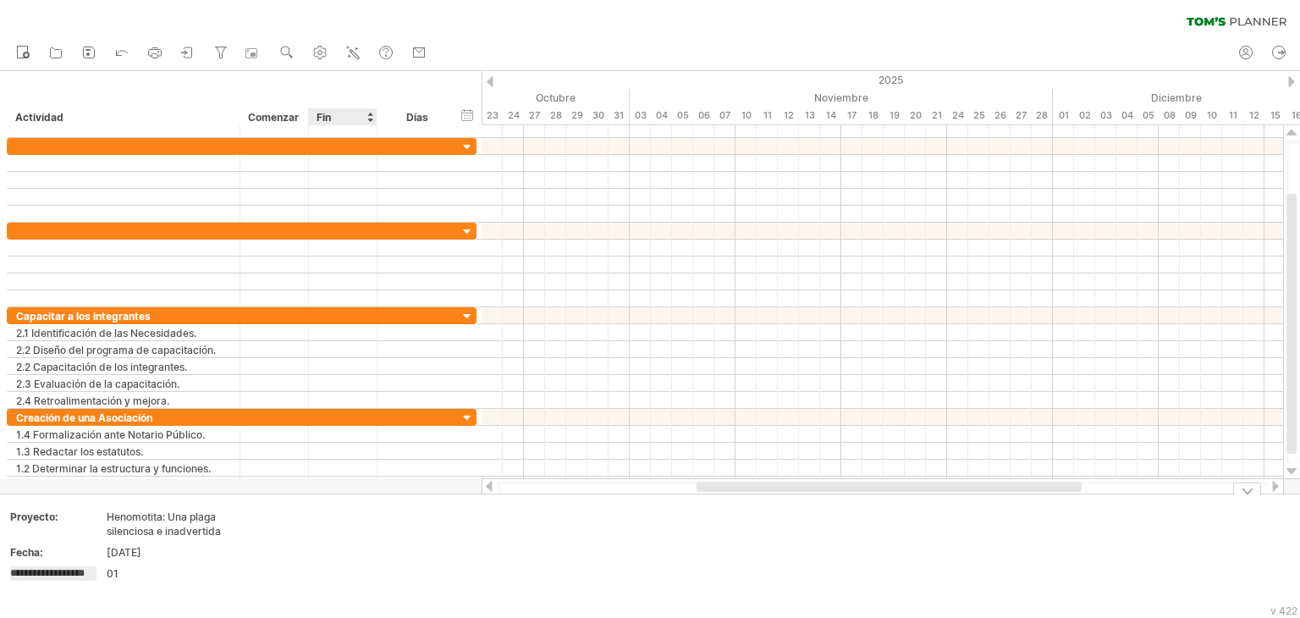
click at [375, 586] on td at bounding box center [328, 556] width 134 height 94
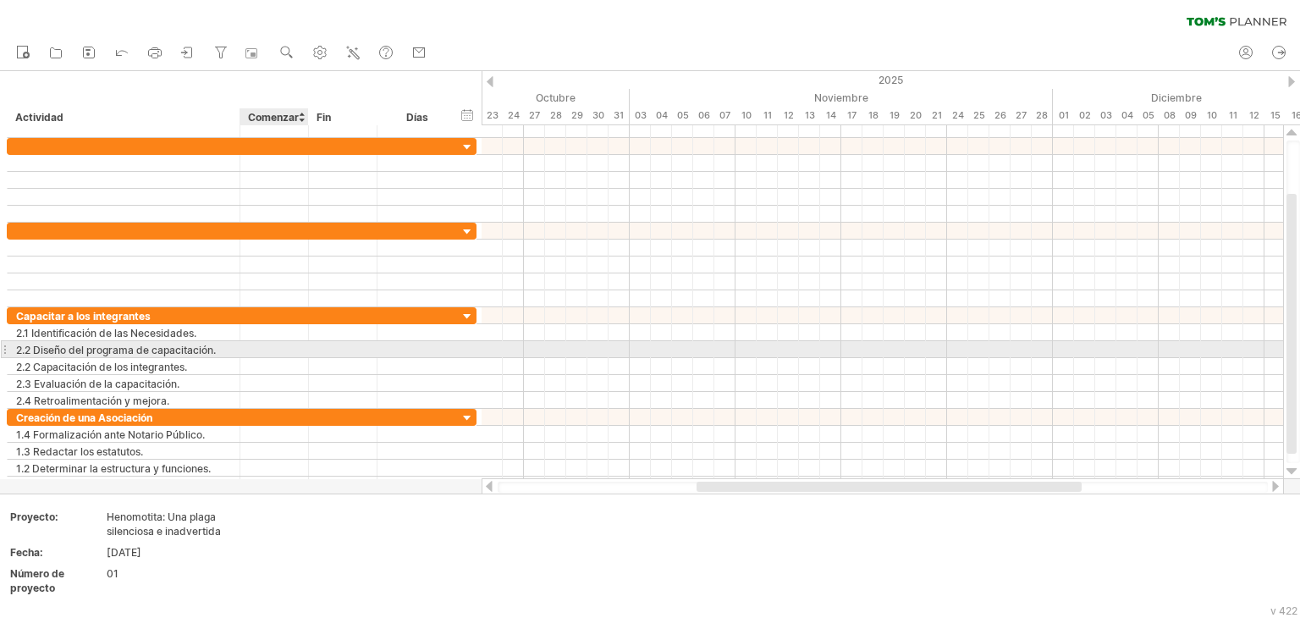
click at [309, 341] on div at bounding box center [343, 349] width 69 height 16
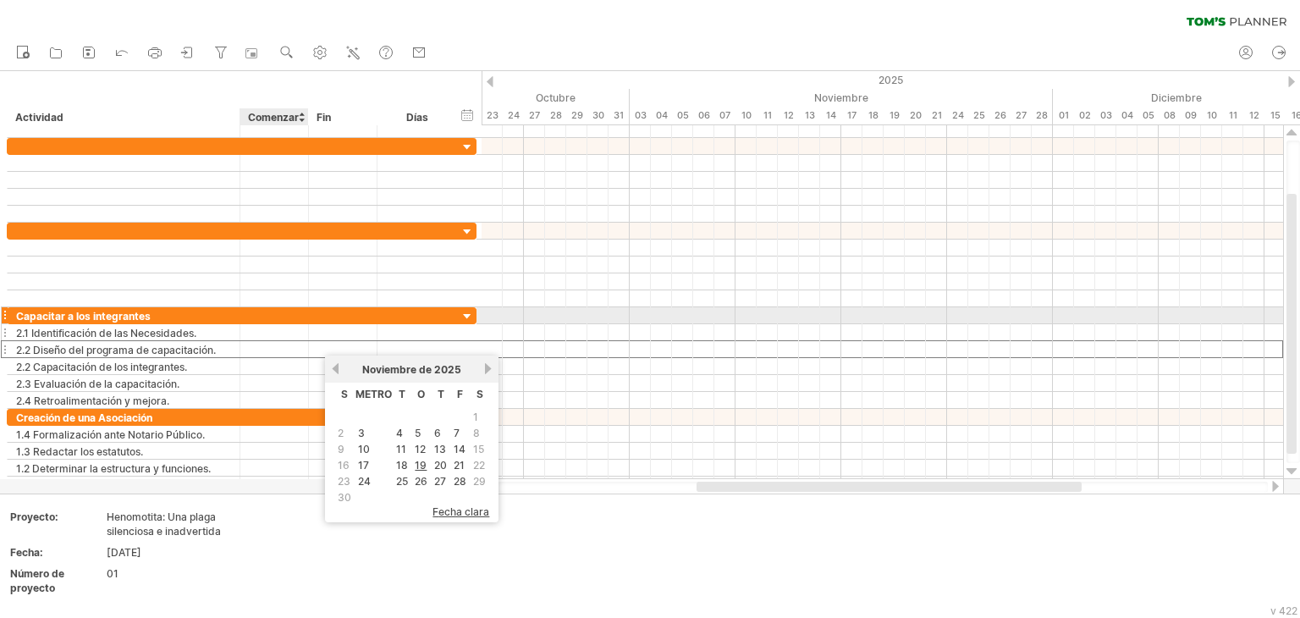
click at [278, 324] on div at bounding box center [274, 332] width 69 height 16
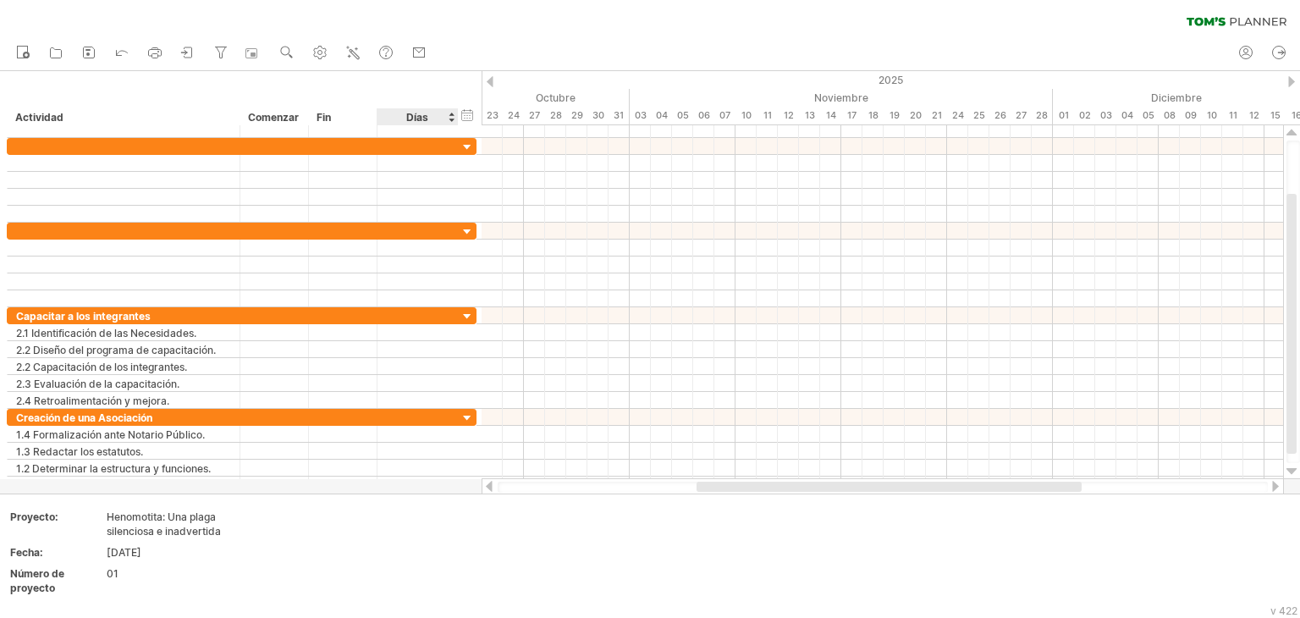
click at [438, 118] on div "Días" at bounding box center [417, 116] width 80 height 17
click at [465, 116] on div "ocultar inicio/fin/duración mostrar inicio/fin/duración" at bounding box center [467, 115] width 16 height 18
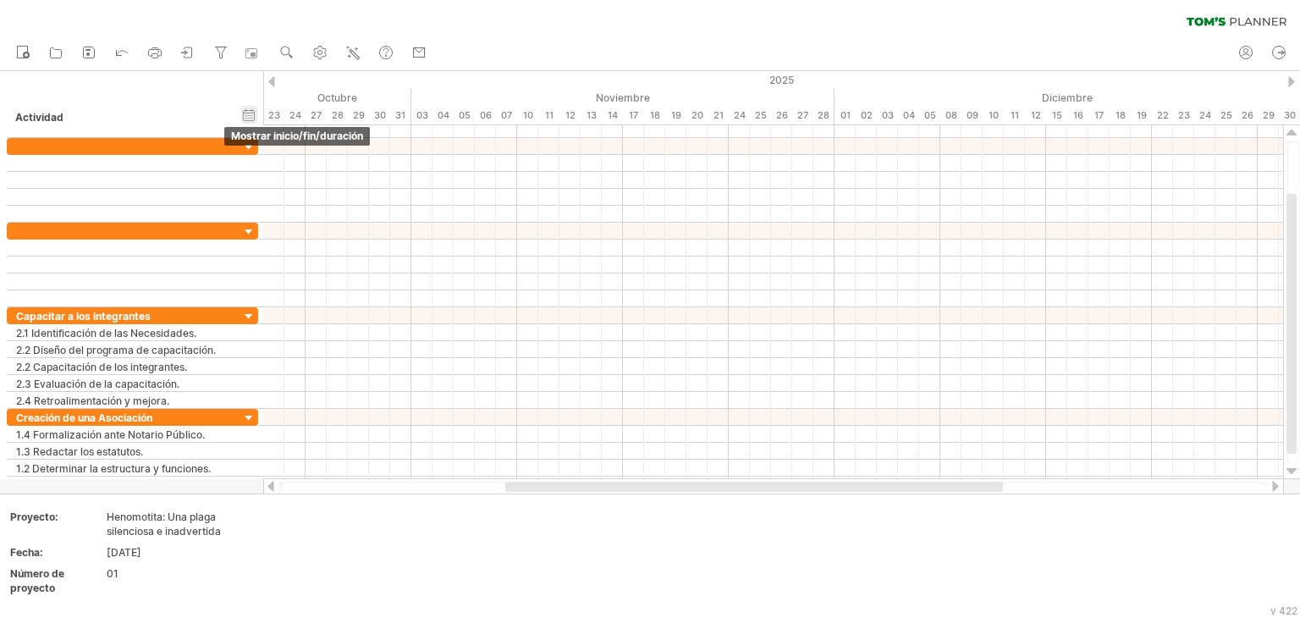
click at [246, 113] on div "ocultar inicio/fin/duración mostrar inicio/fin/duración" at bounding box center [249, 115] width 16 height 18
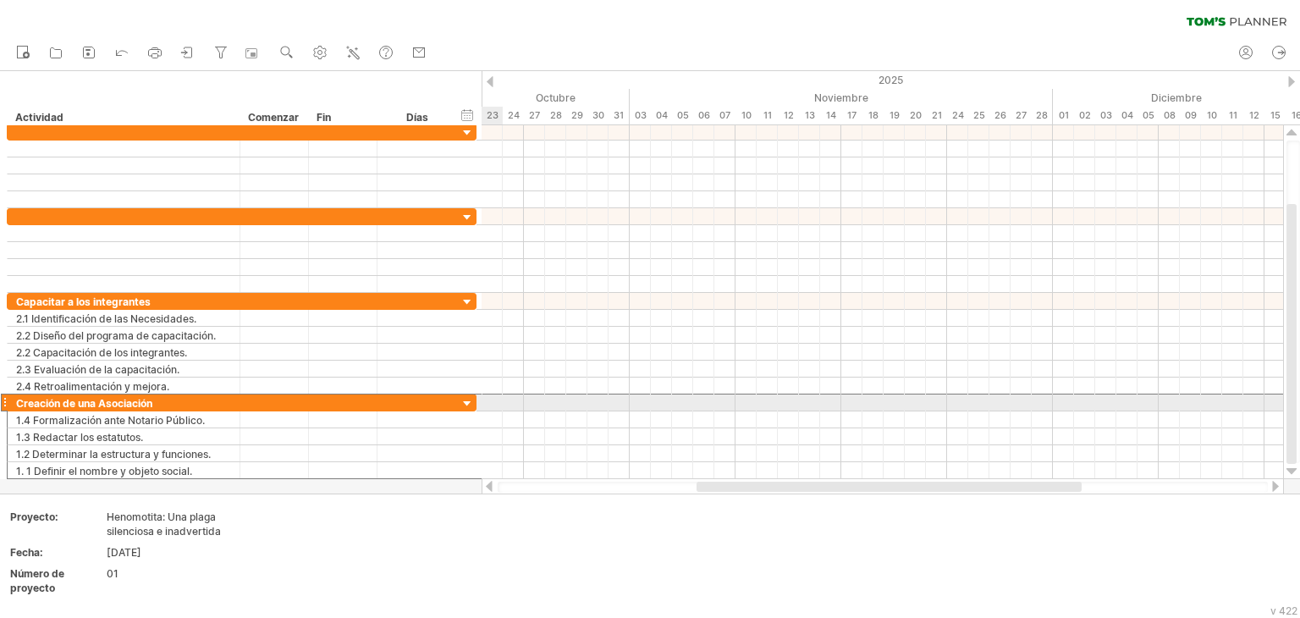
click at [4, 401] on div at bounding box center [4, 402] width 7 height 18
click at [463, 404] on div at bounding box center [467, 404] width 16 height 16
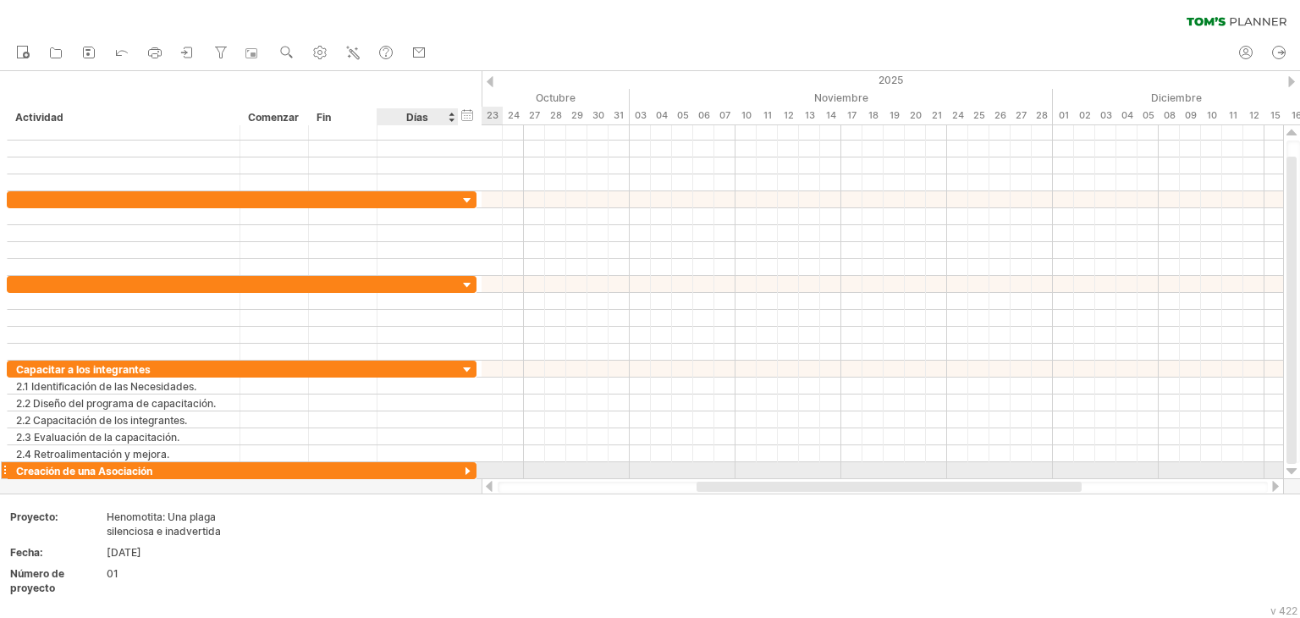
click at [465, 464] on div at bounding box center [467, 472] width 16 height 16
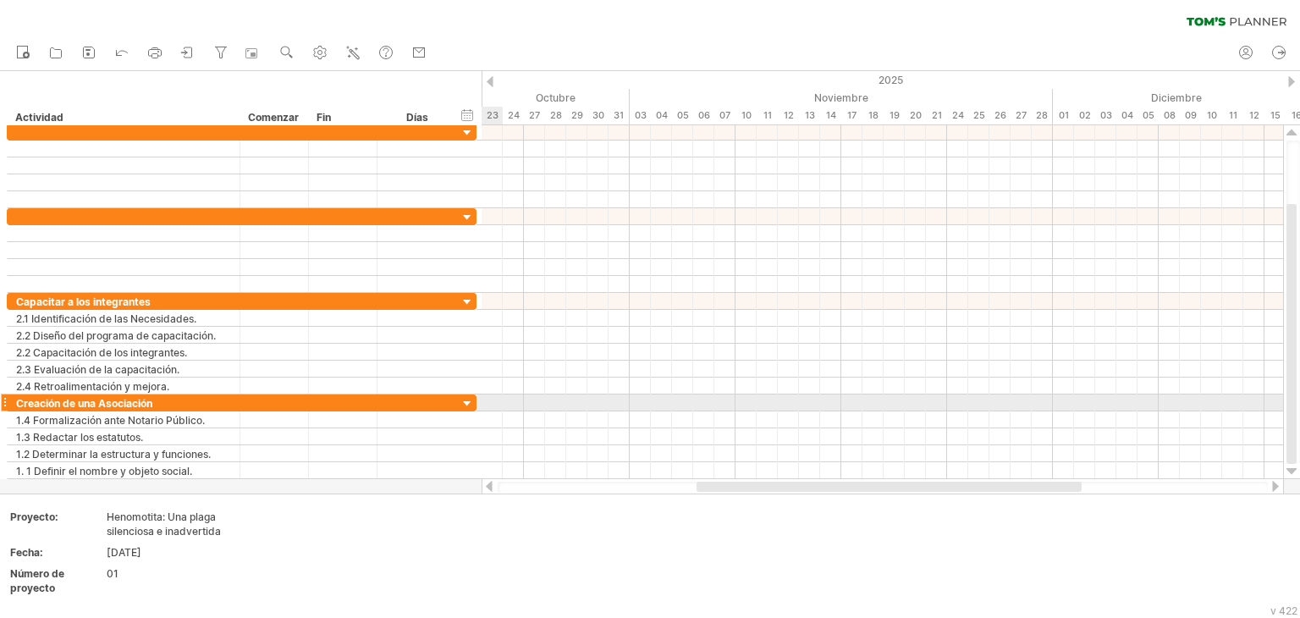
click at [470, 396] on div at bounding box center [467, 404] width 16 height 16
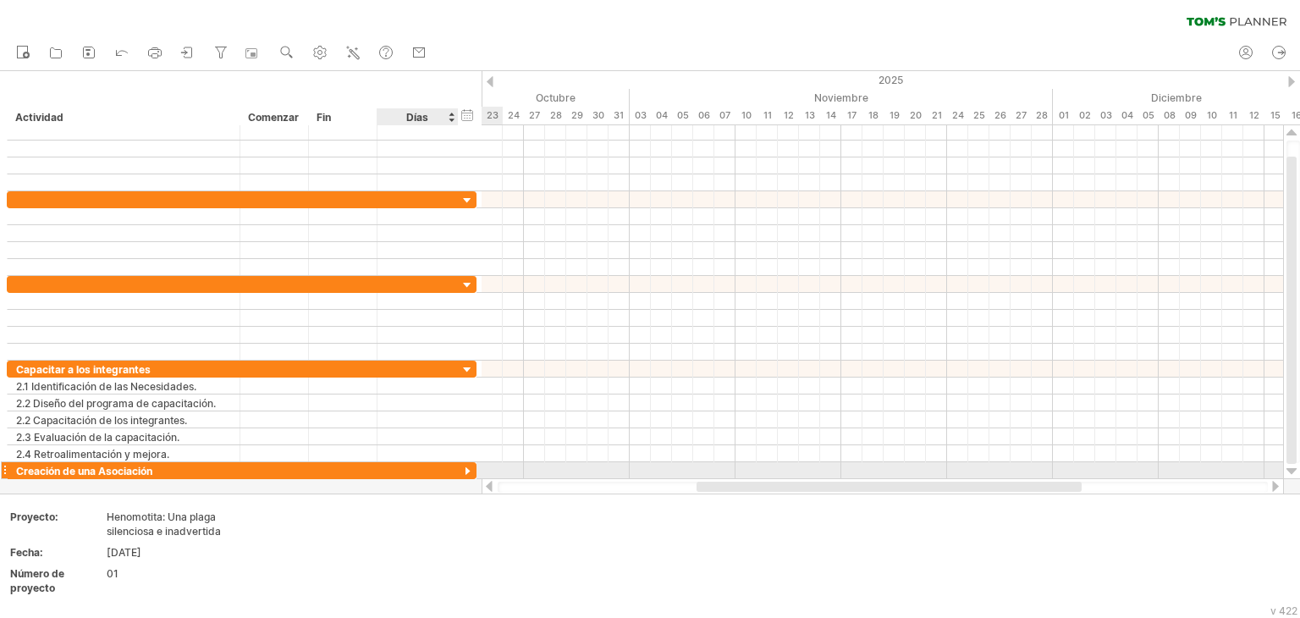
click at [462, 468] on div at bounding box center [467, 472] width 16 height 16
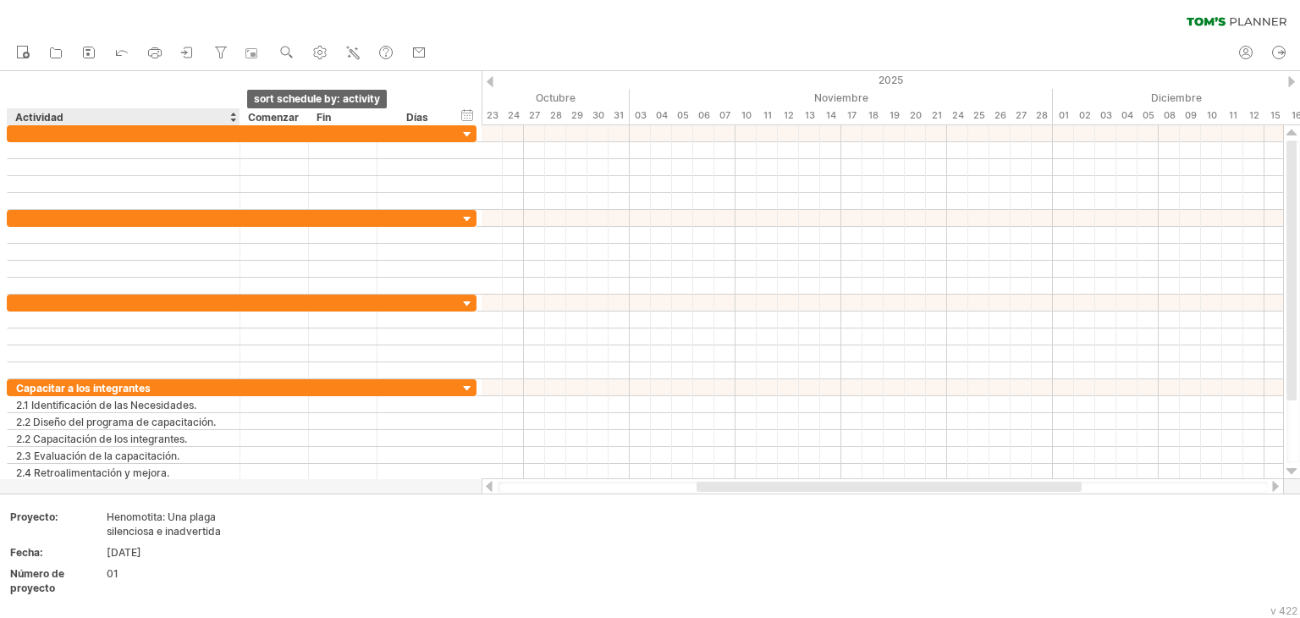
click at [234, 113] on div at bounding box center [232, 116] width 7 height 17
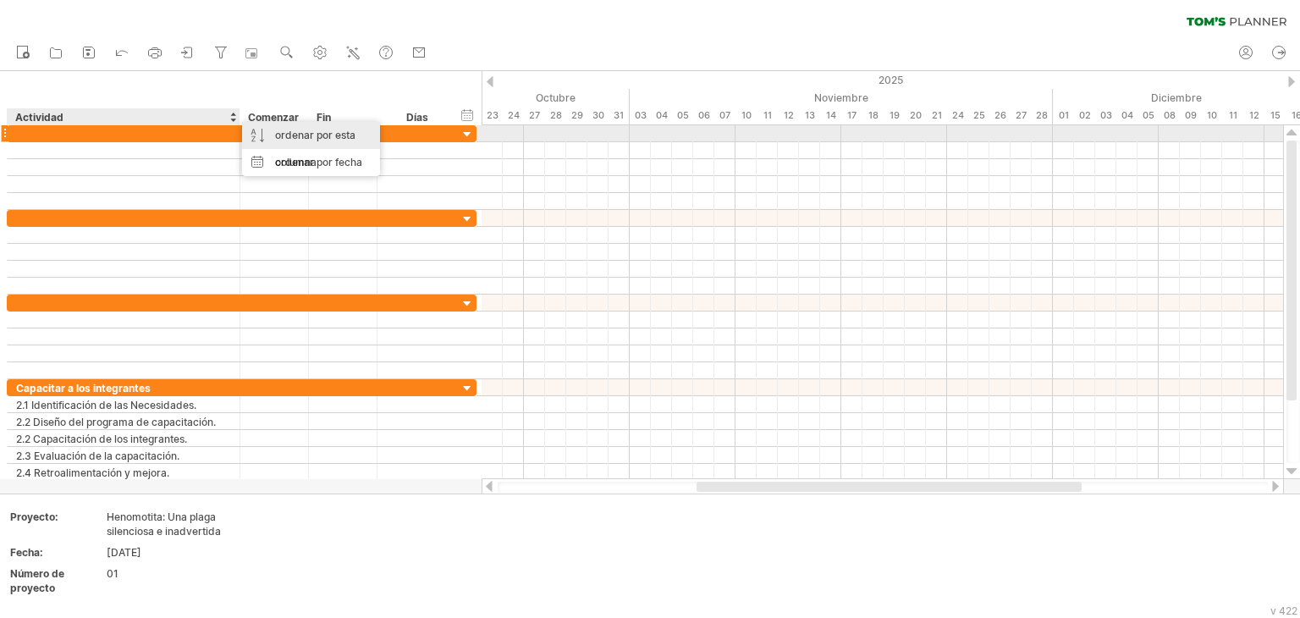
click at [289, 138] on font "ordenar por esta columna" at bounding box center [315, 149] width 80 height 40
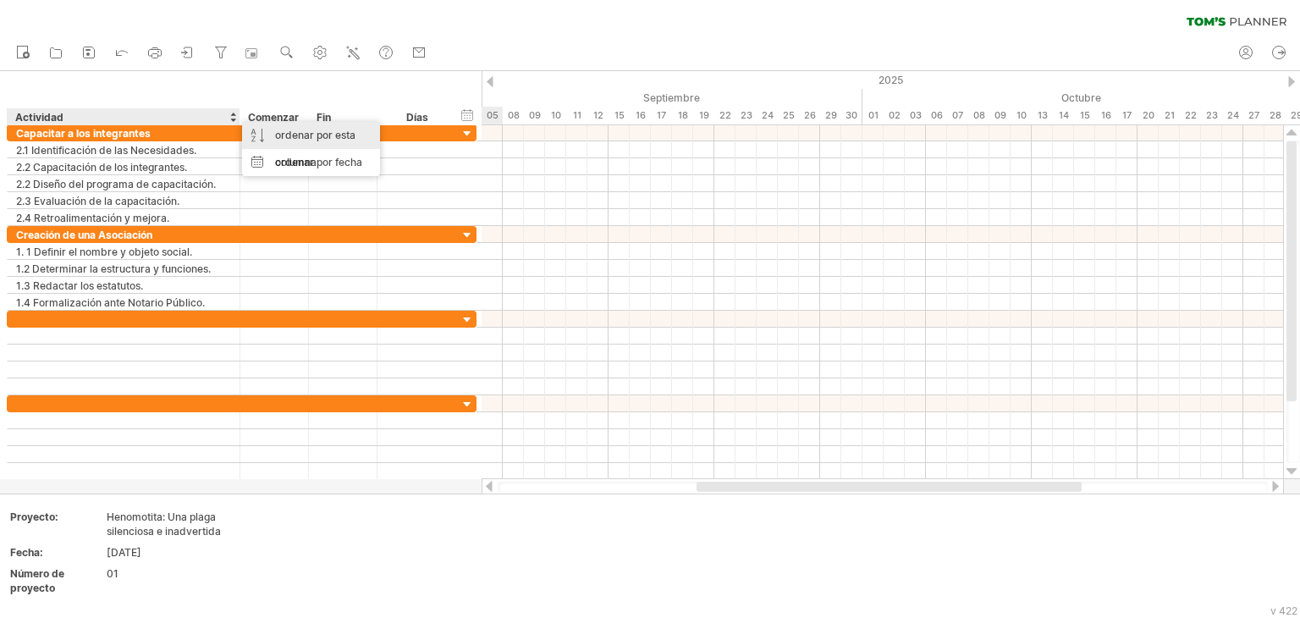
click at [289, 138] on font "ordenar por esta columna" at bounding box center [315, 149] width 80 height 40
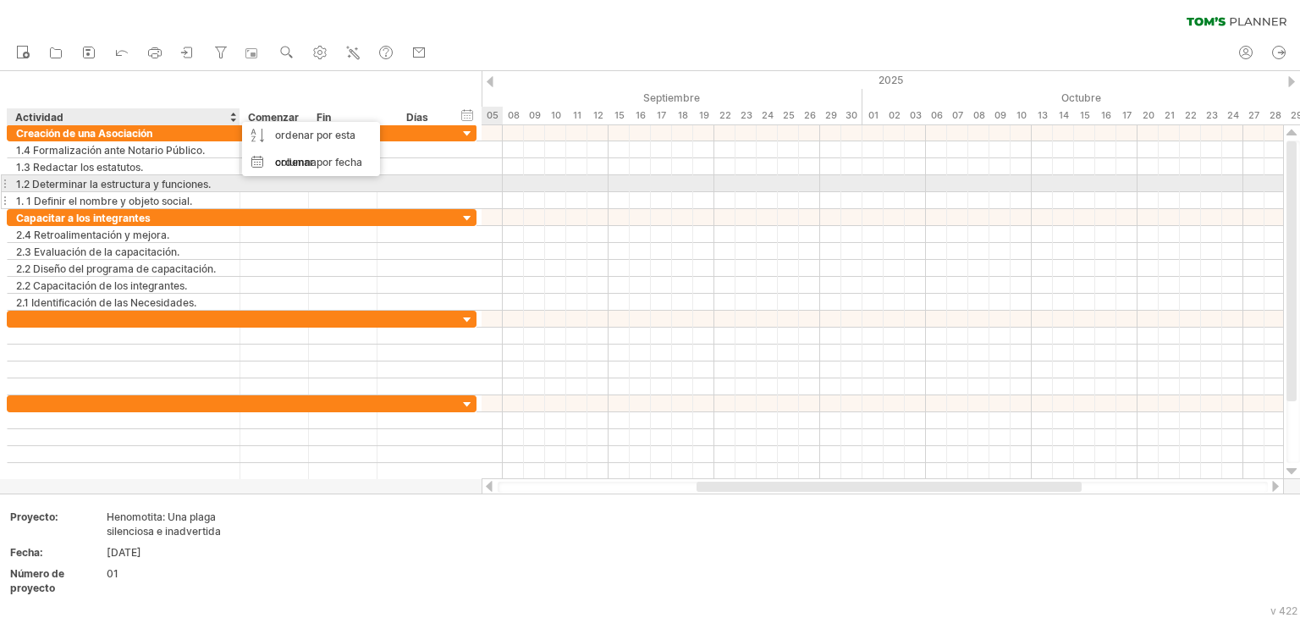
click at [186, 190] on font "1.2 Determinar la estructura y funciones." at bounding box center [113, 184] width 195 height 13
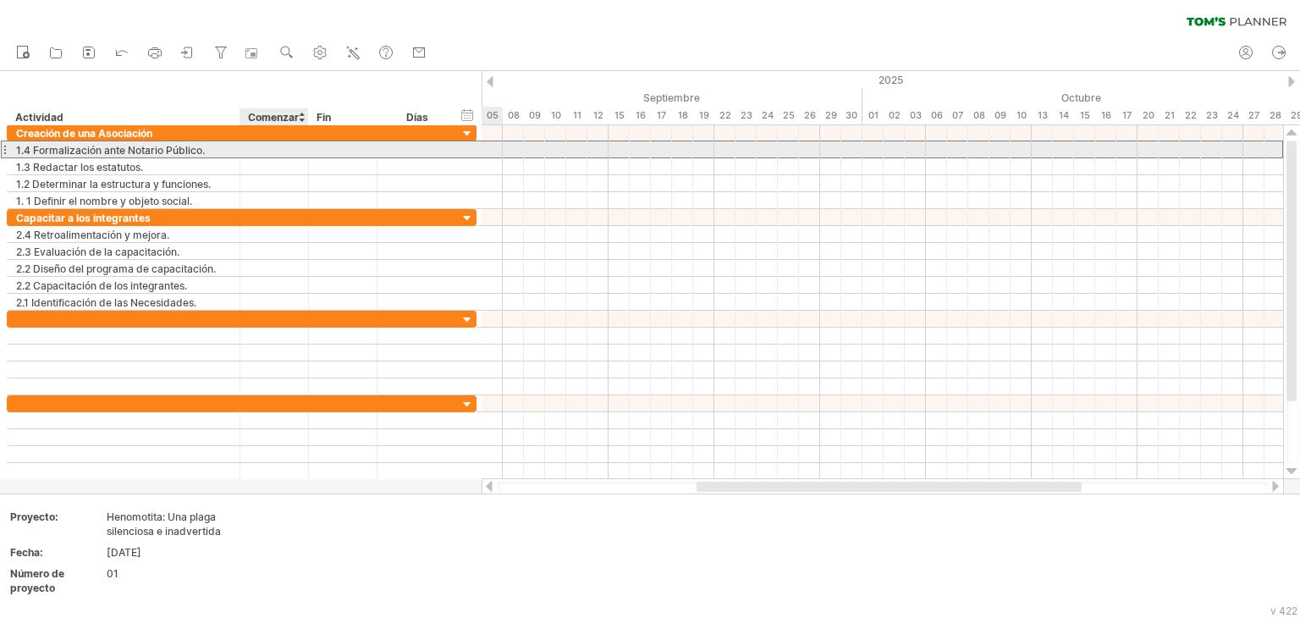
click at [277, 153] on div at bounding box center [274, 149] width 69 height 16
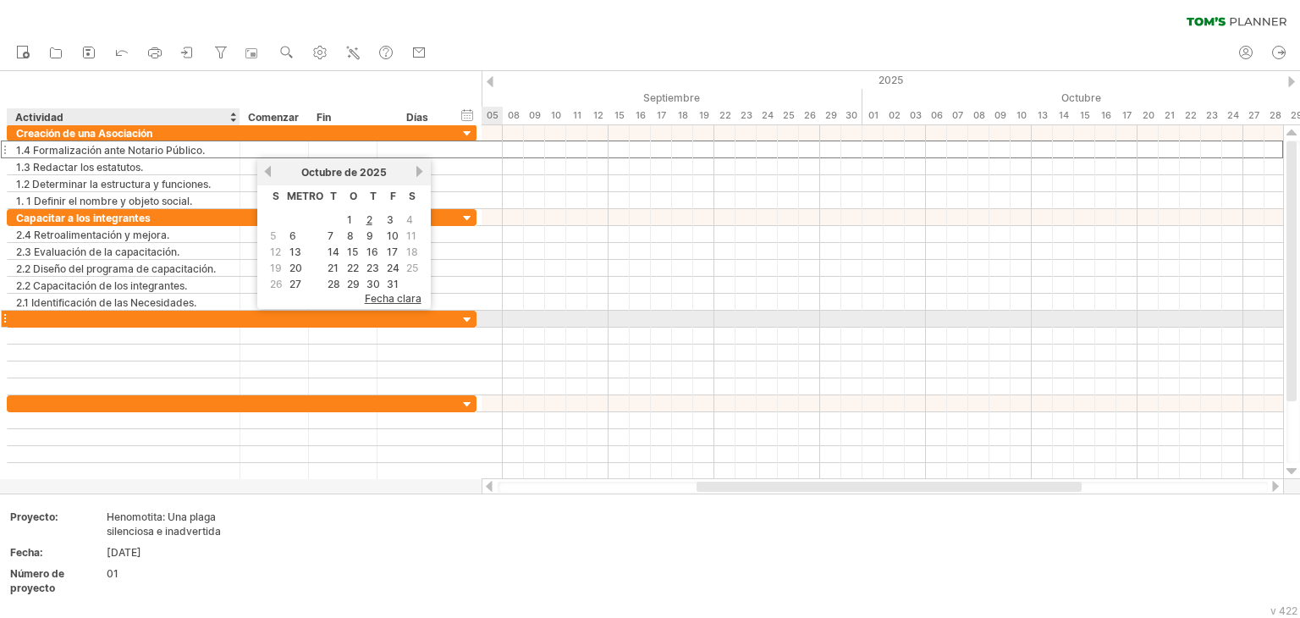
click at [58, 321] on div at bounding box center [123, 319] width 215 height 16
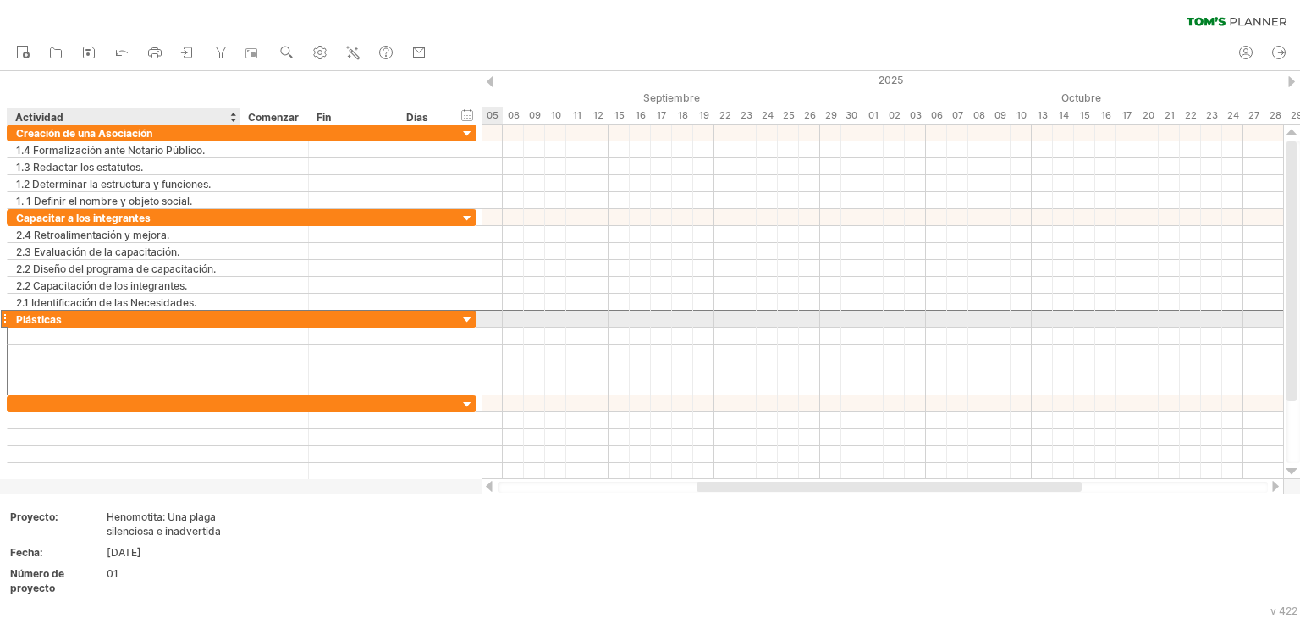
click at [58, 321] on font "Plásticas" at bounding box center [39, 319] width 46 height 13
click at [73, 316] on div "Plásticas" at bounding box center [123, 319] width 215 height 16
type input "**********"
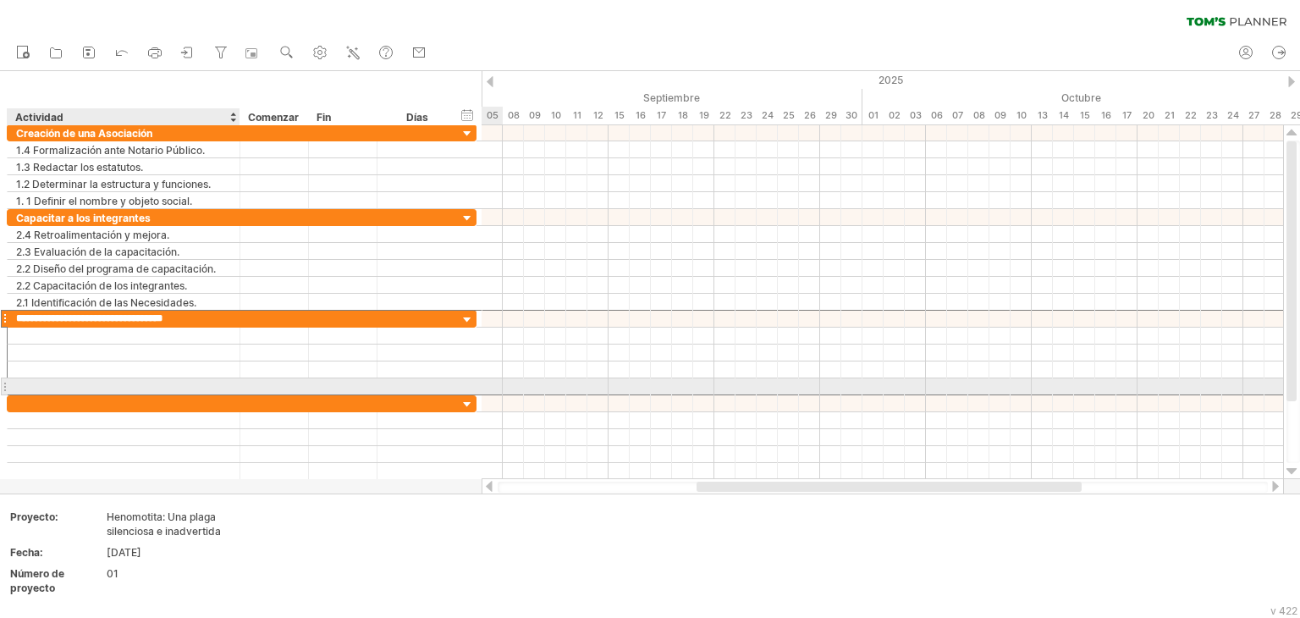
click at [55, 386] on div at bounding box center [123, 386] width 215 height 16
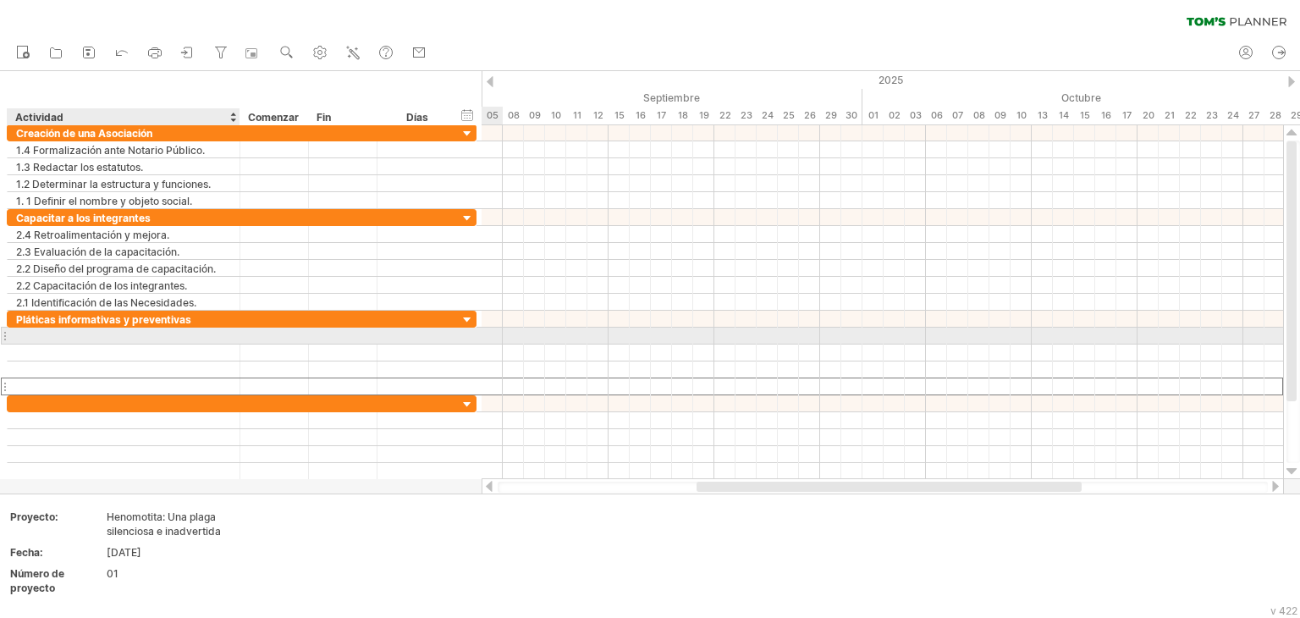
click at [30, 339] on div at bounding box center [123, 335] width 215 height 16
click at [105, 330] on div at bounding box center [123, 335] width 215 height 16
paste input "**********"
type input "**********"
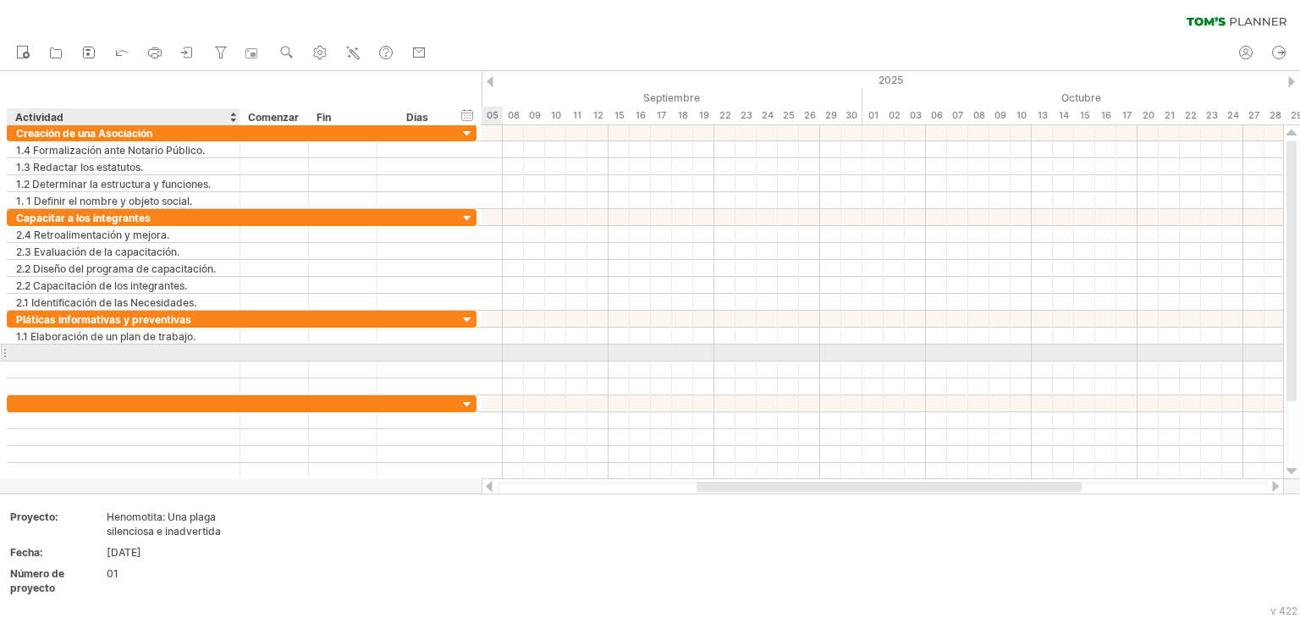
click at [86, 355] on div at bounding box center [123, 352] width 215 height 16
paste input "**********"
type input "**********"
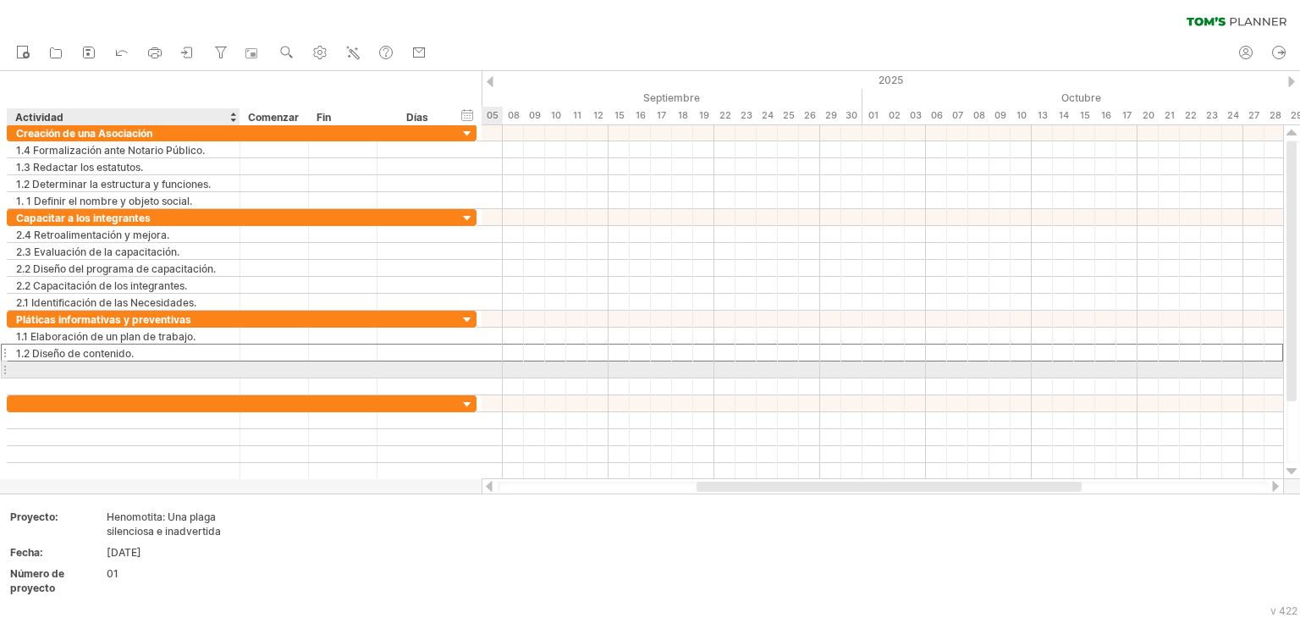
click at [49, 370] on div at bounding box center [123, 369] width 215 height 16
paste input "**********"
type input "**********"
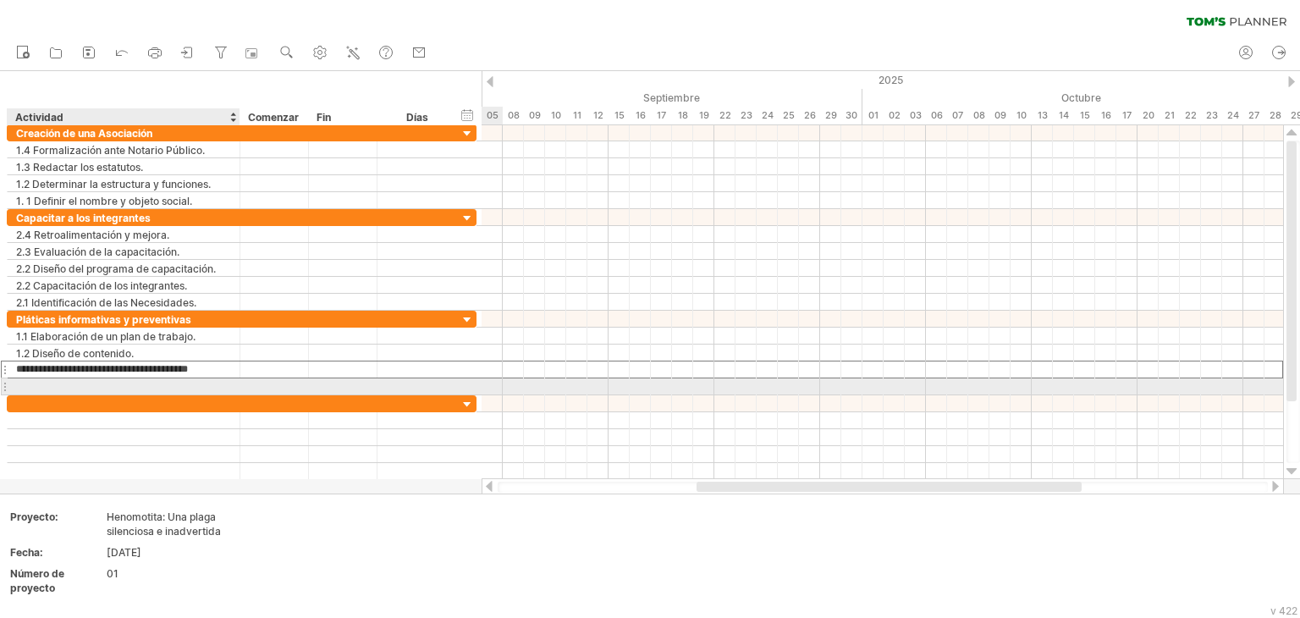
click at [36, 380] on div at bounding box center [123, 386] width 215 height 16
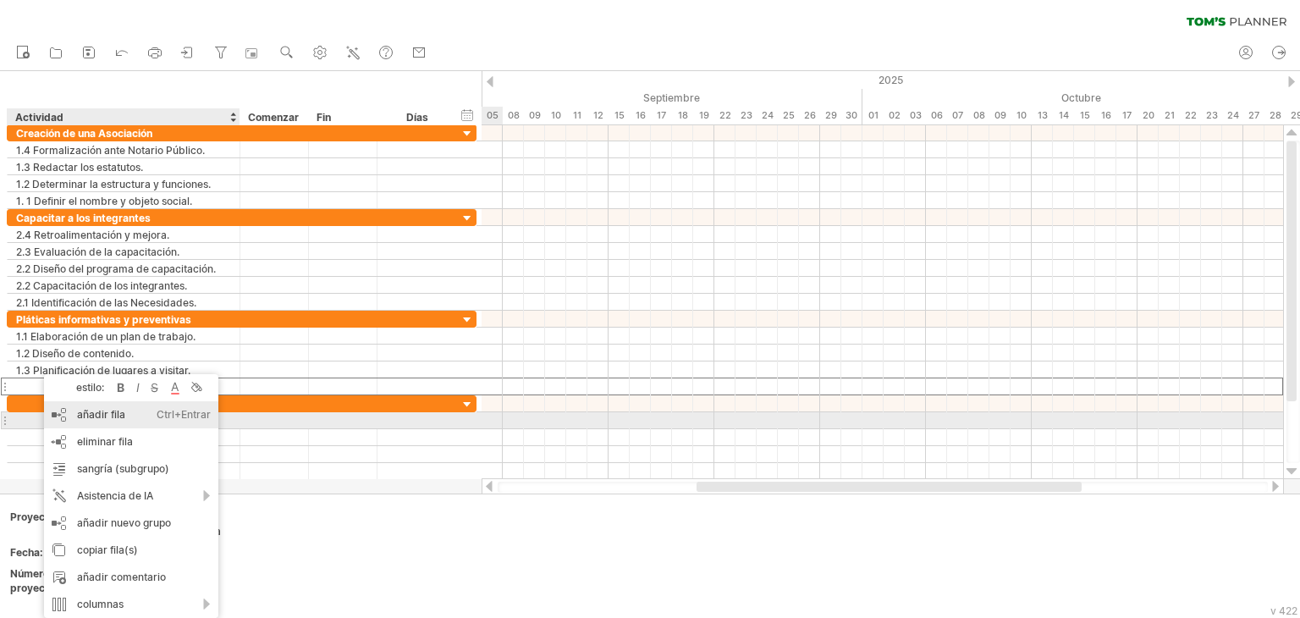
click at [116, 426] on div "añadir fila Ctrl+Entrar Cmd+Entrar" at bounding box center [131, 414] width 174 height 27
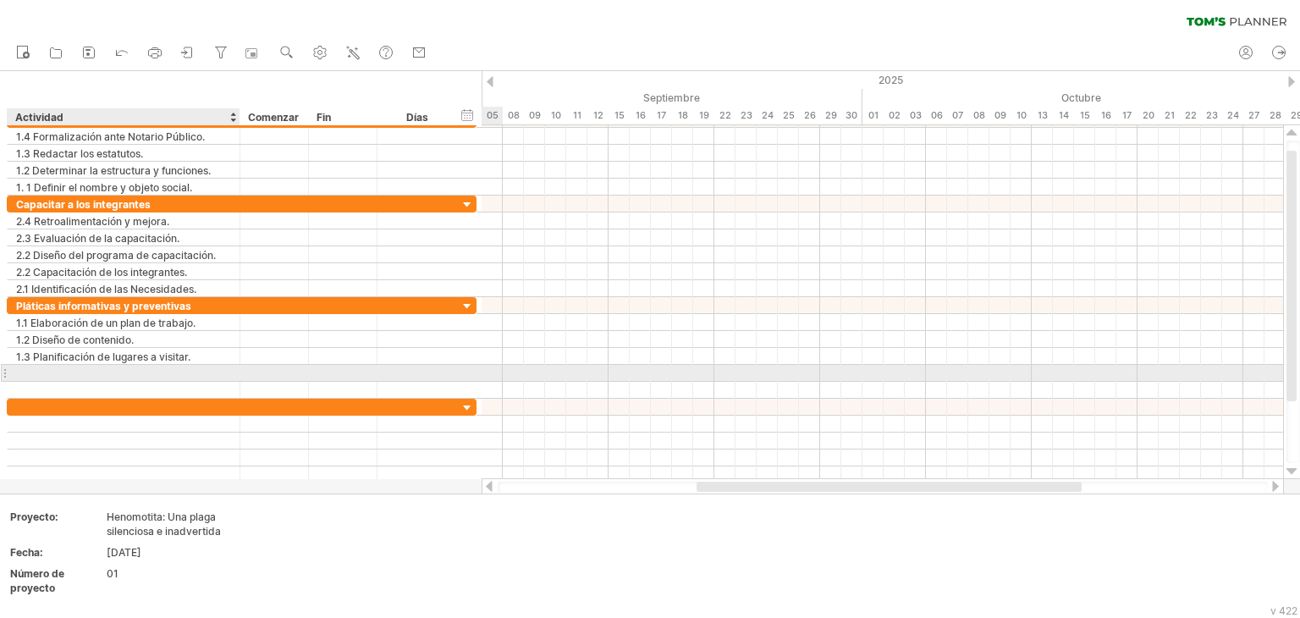
click at [62, 377] on div at bounding box center [123, 373] width 215 height 16
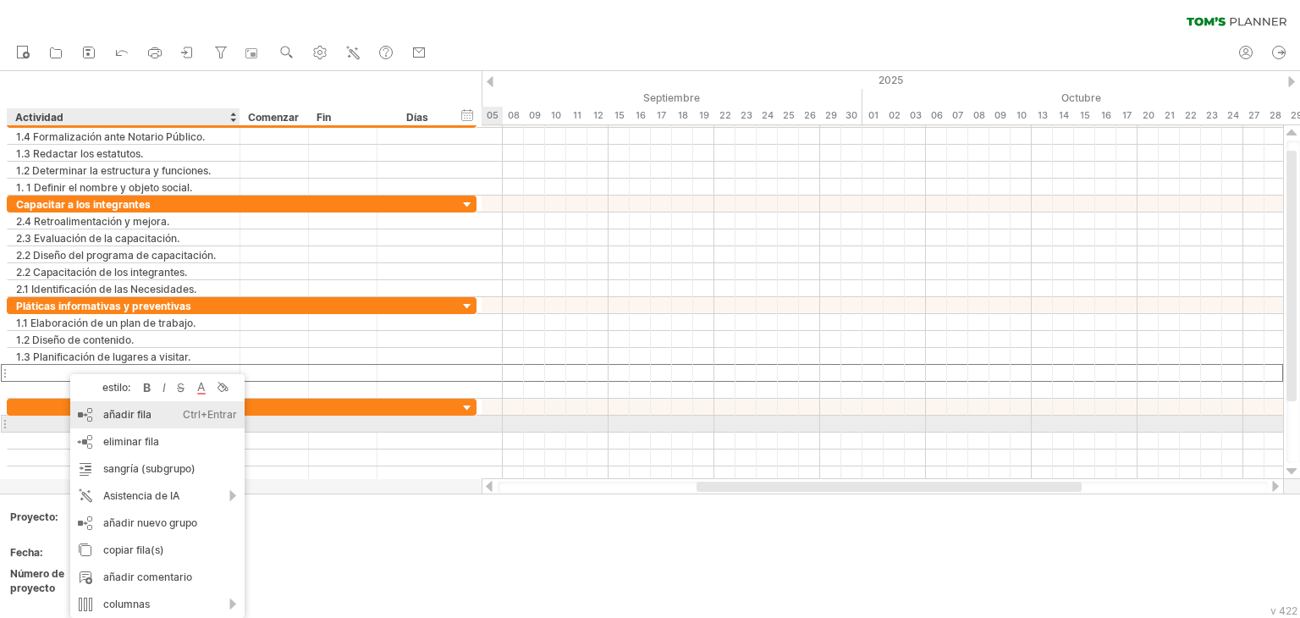
click at [122, 417] on font "añadir fila" at bounding box center [127, 414] width 48 height 13
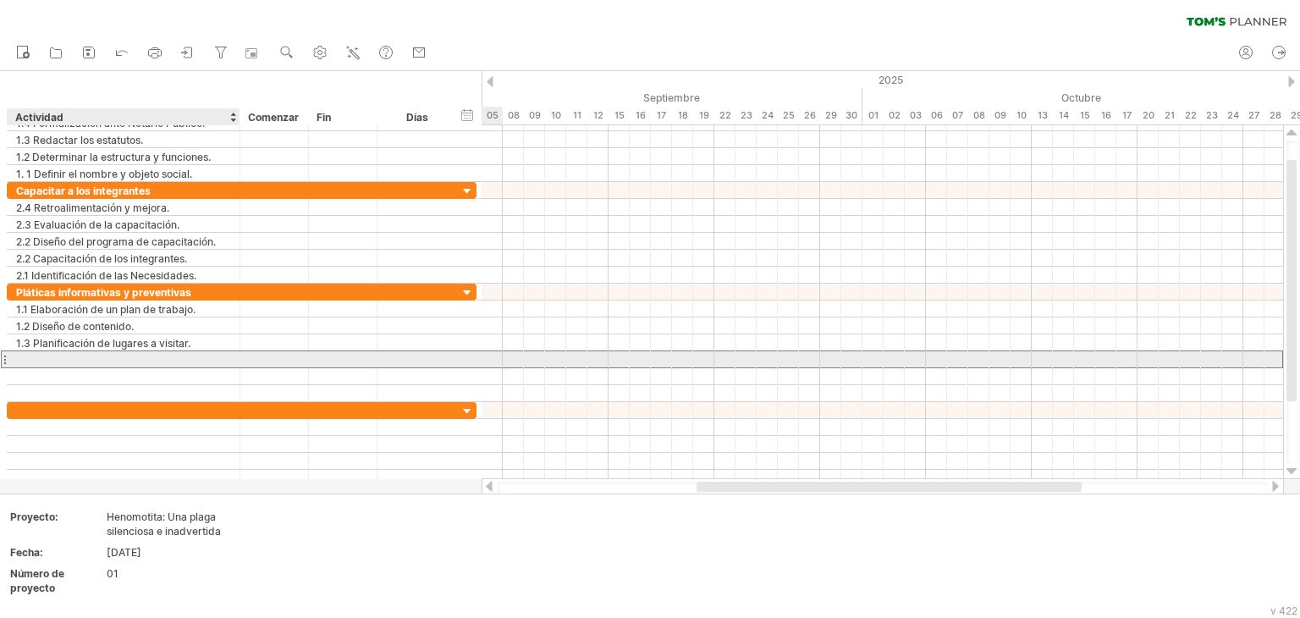
click at [70, 360] on div at bounding box center [123, 359] width 215 height 16
paste input "**********"
type input "**********"
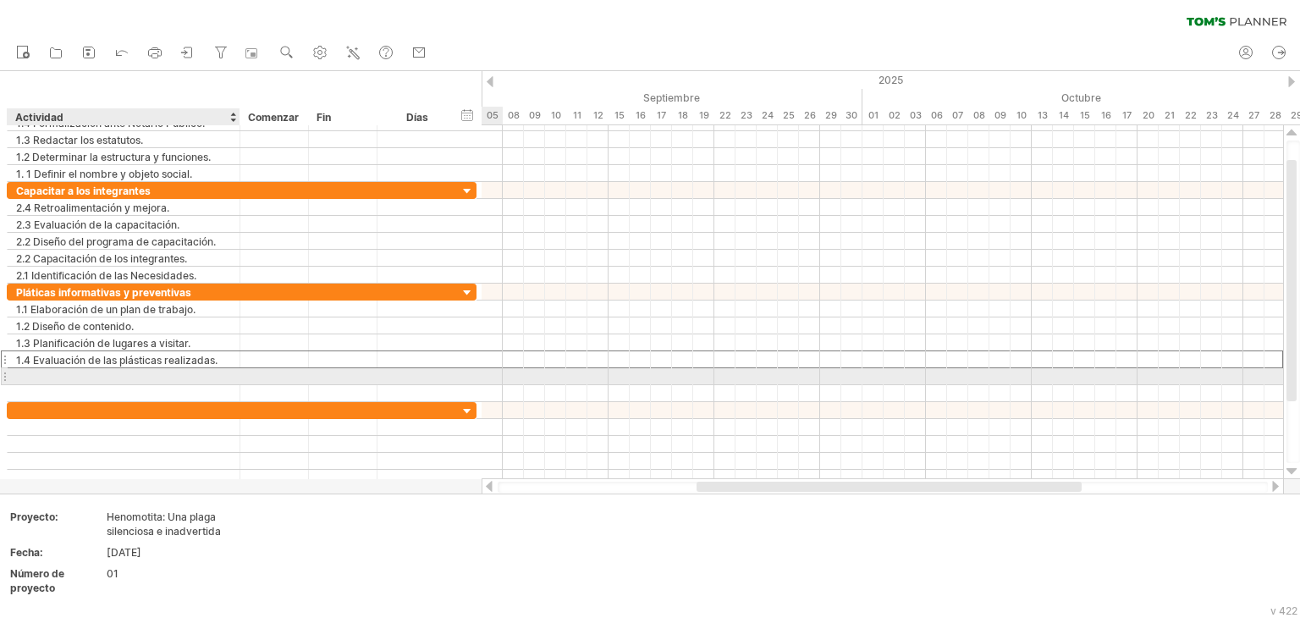
click at [73, 371] on div at bounding box center [123, 376] width 215 height 16
paste input "**********"
type input "**********"
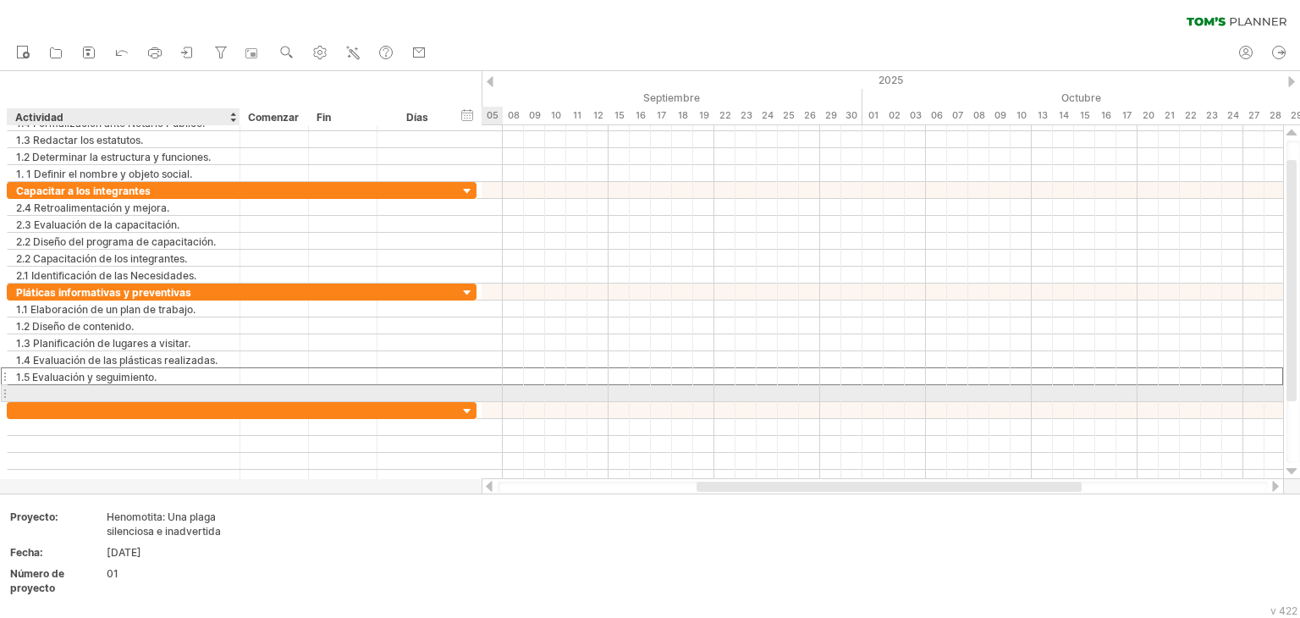
click at [93, 386] on div at bounding box center [123, 393] width 215 height 16
paste input "**********"
type input "**********"
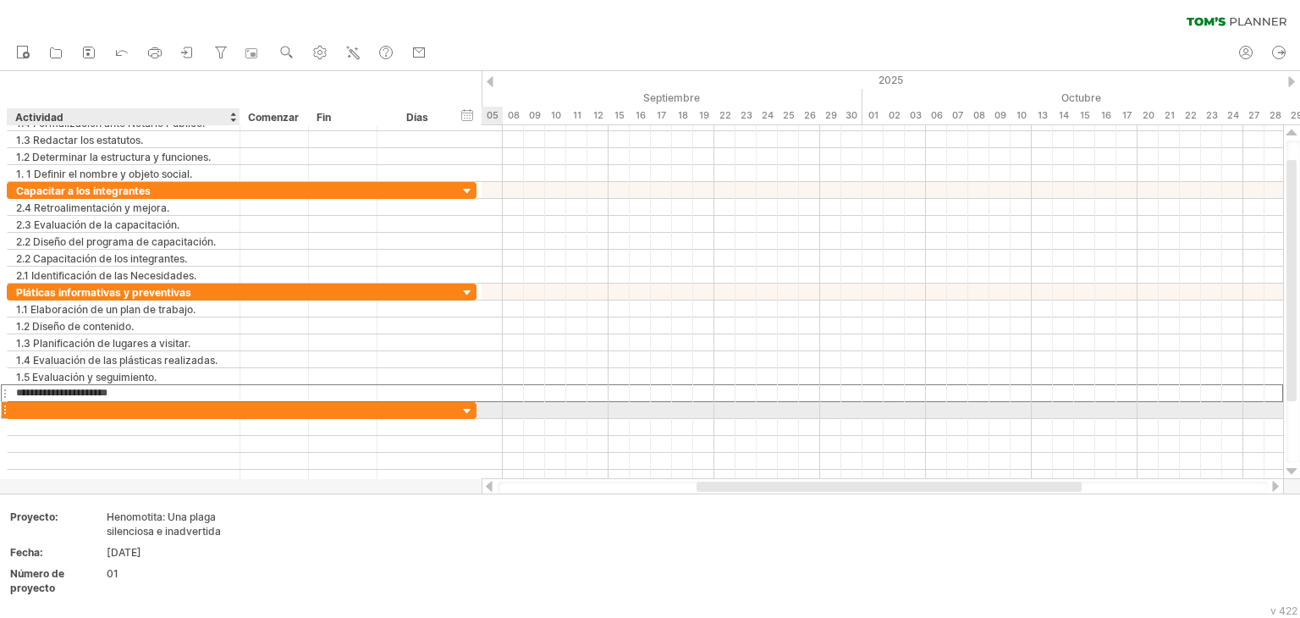
click at [76, 410] on div at bounding box center [123, 410] width 215 height 16
click at [61, 412] on div at bounding box center [123, 410] width 215 height 16
click at [61, 412] on font "Censo de zonas afectadas" at bounding box center [82, 410] width 132 height 13
click at [150, 414] on div "Censo de zonas afectadas" at bounding box center [123, 410] width 215 height 16
type input "**********"
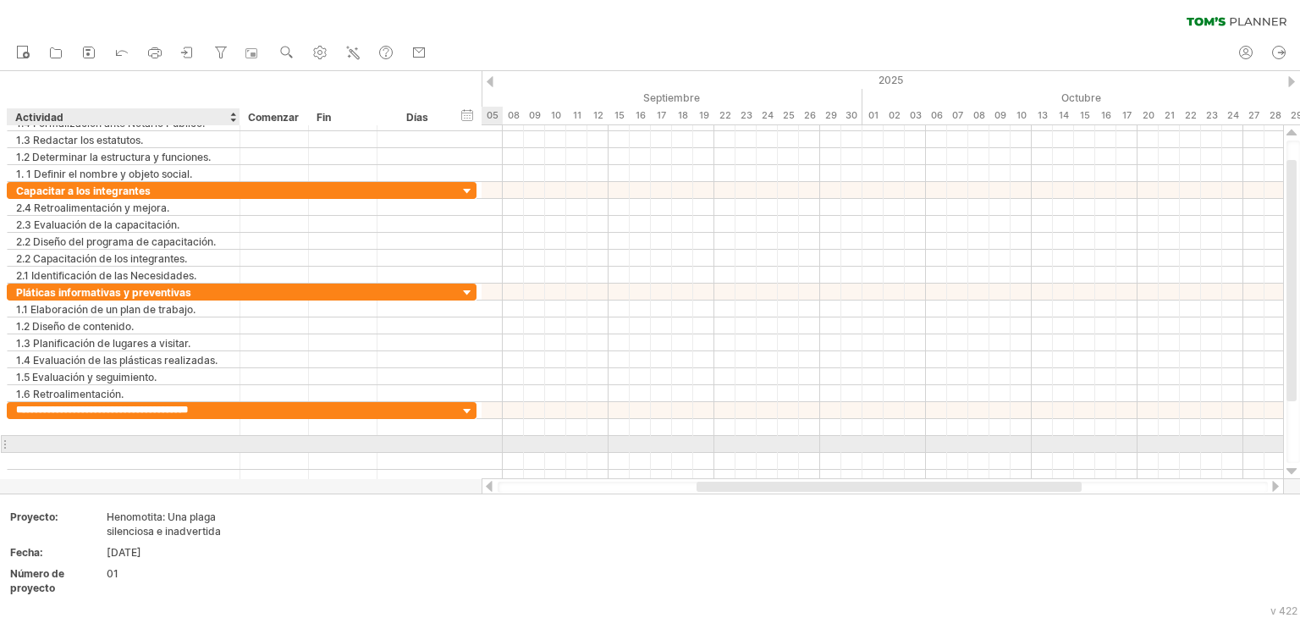
click at [142, 441] on div at bounding box center [123, 444] width 215 height 16
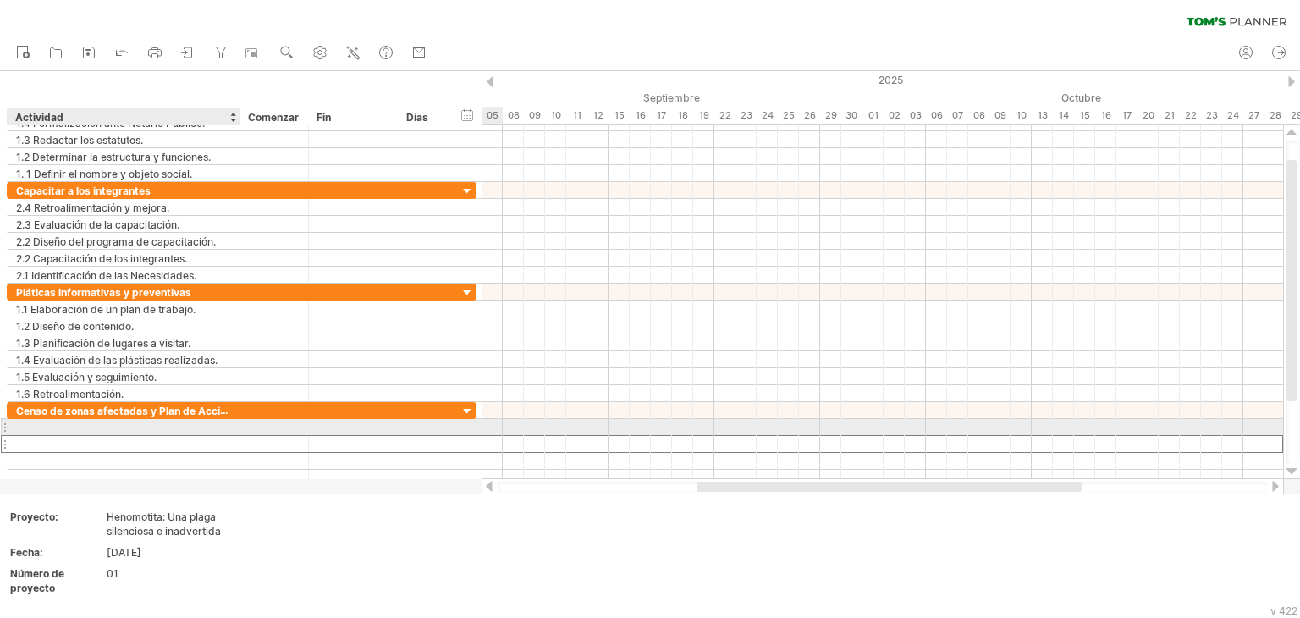
click at [98, 428] on div at bounding box center [123, 427] width 215 height 16
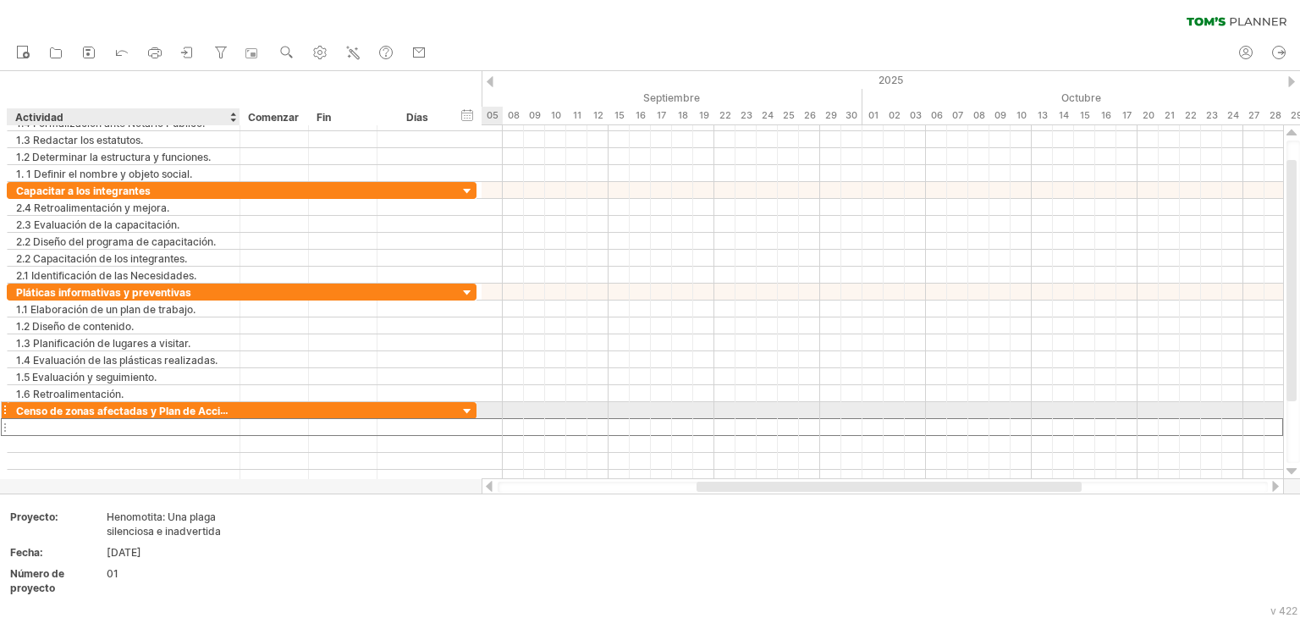
click at [73, 419] on div at bounding box center [123, 427] width 215 height 16
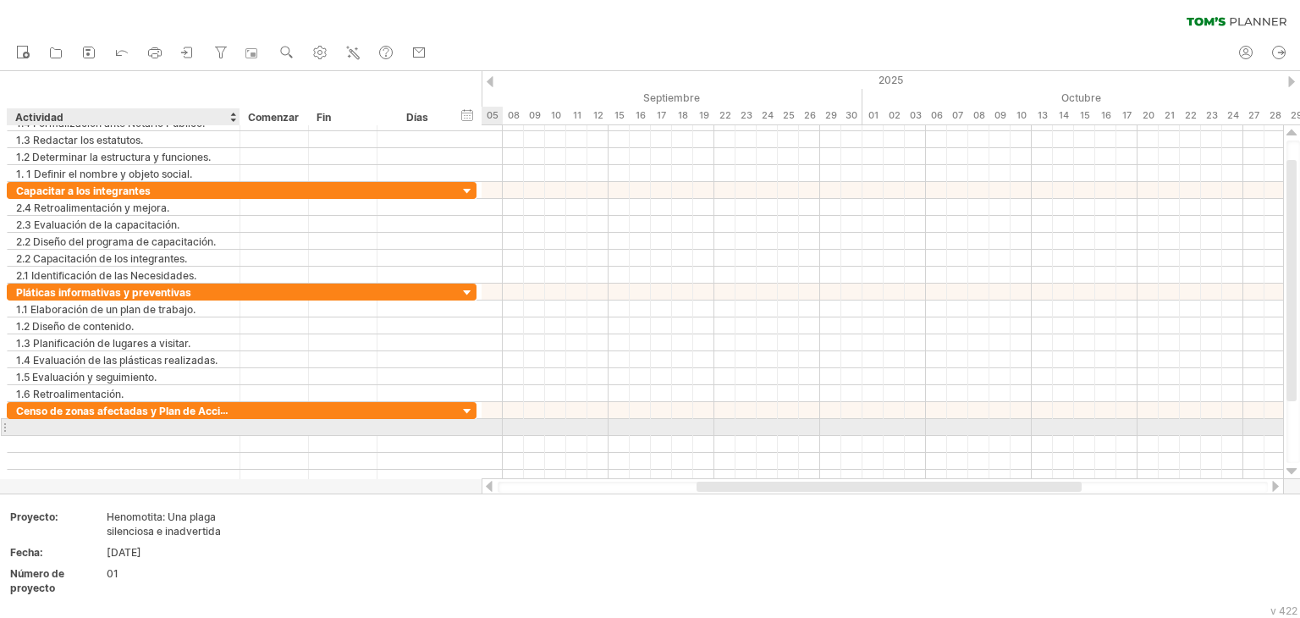
paste input "**********"
type input "**********"
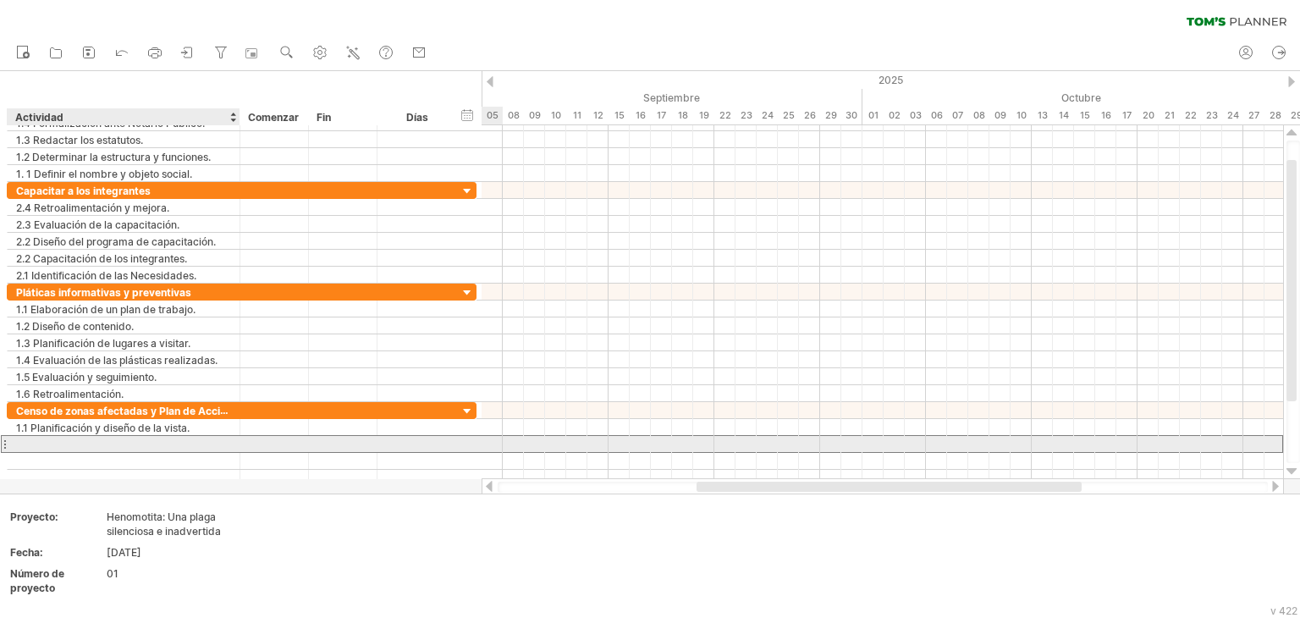
click at [67, 437] on div at bounding box center [123, 444] width 215 height 16
paste input "**********"
type input "**********"
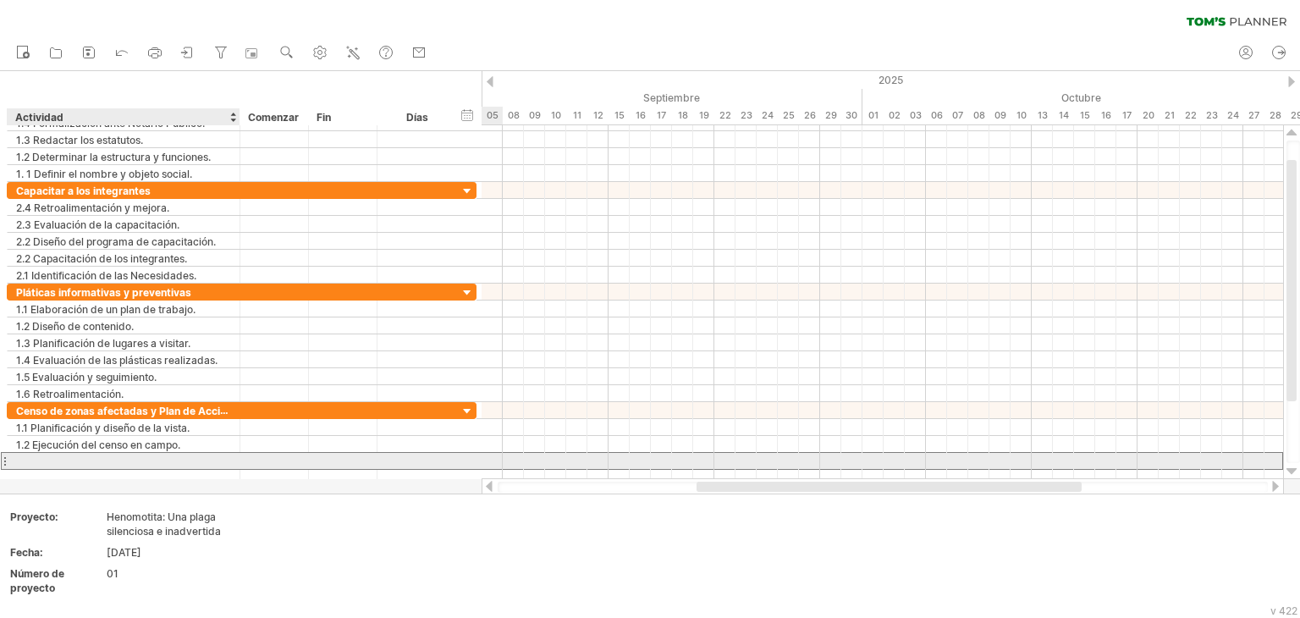
click at [88, 459] on div at bounding box center [123, 461] width 215 height 16
paste input "**********"
type input "**********"
click at [95, 470] on div at bounding box center [123, 478] width 215 height 16
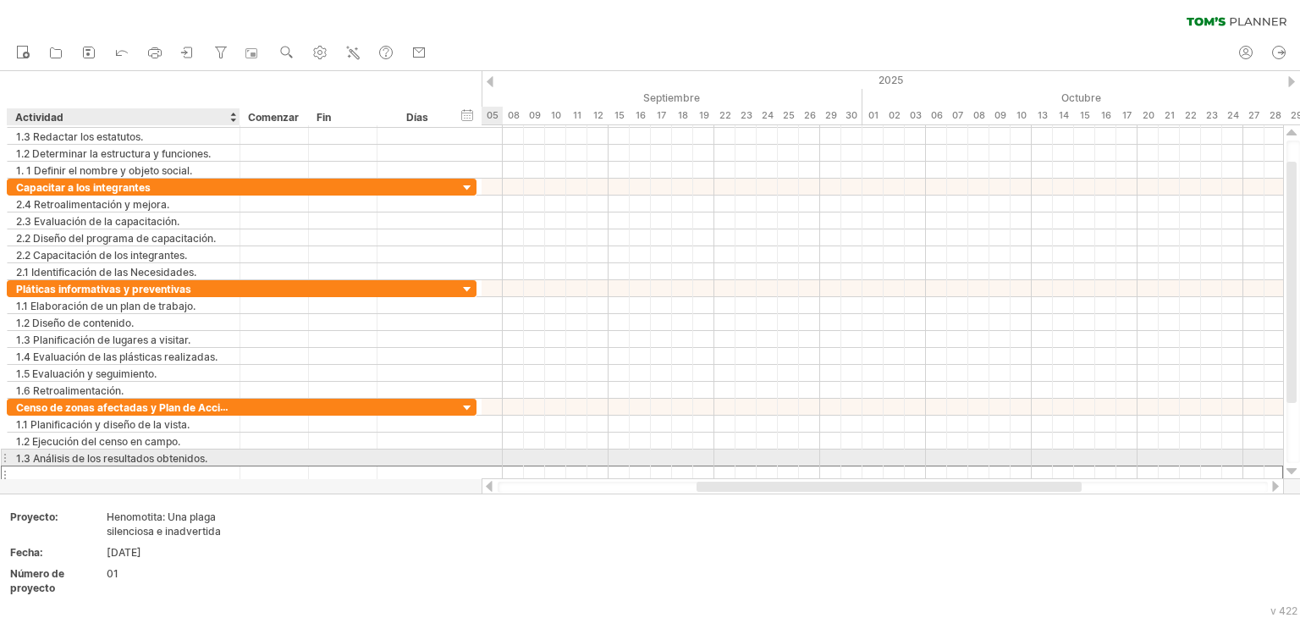
paste input "**********"
type input "**********"
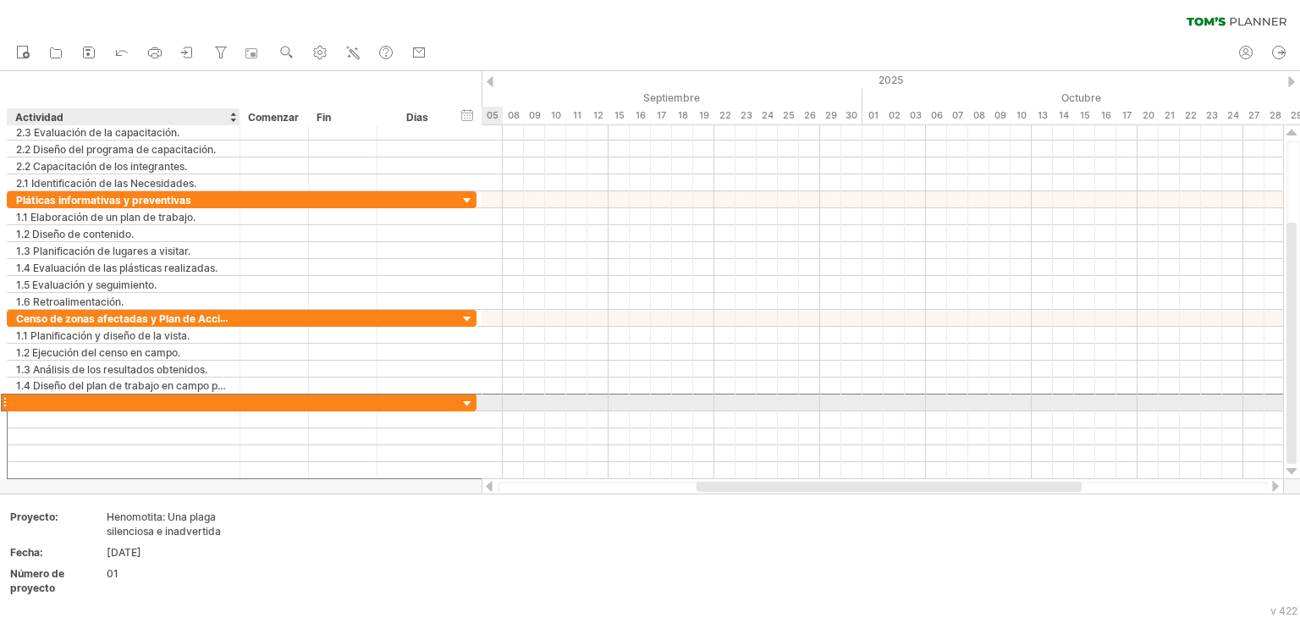
click at [90, 403] on div at bounding box center [123, 402] width 215 height 16
click at [116, 401] on div at bounding box center [123, 402] width 215 height 16
type input "**********"
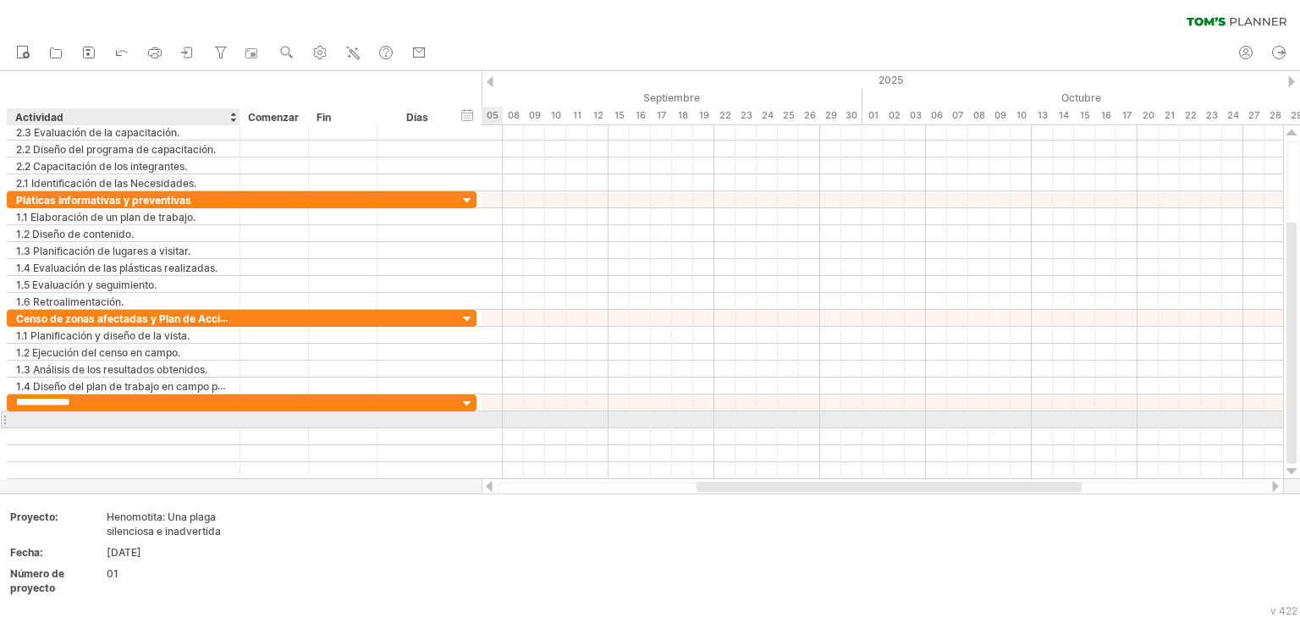
click at [115, 428] on div at bounding box center [123, 436] width 215 height 16
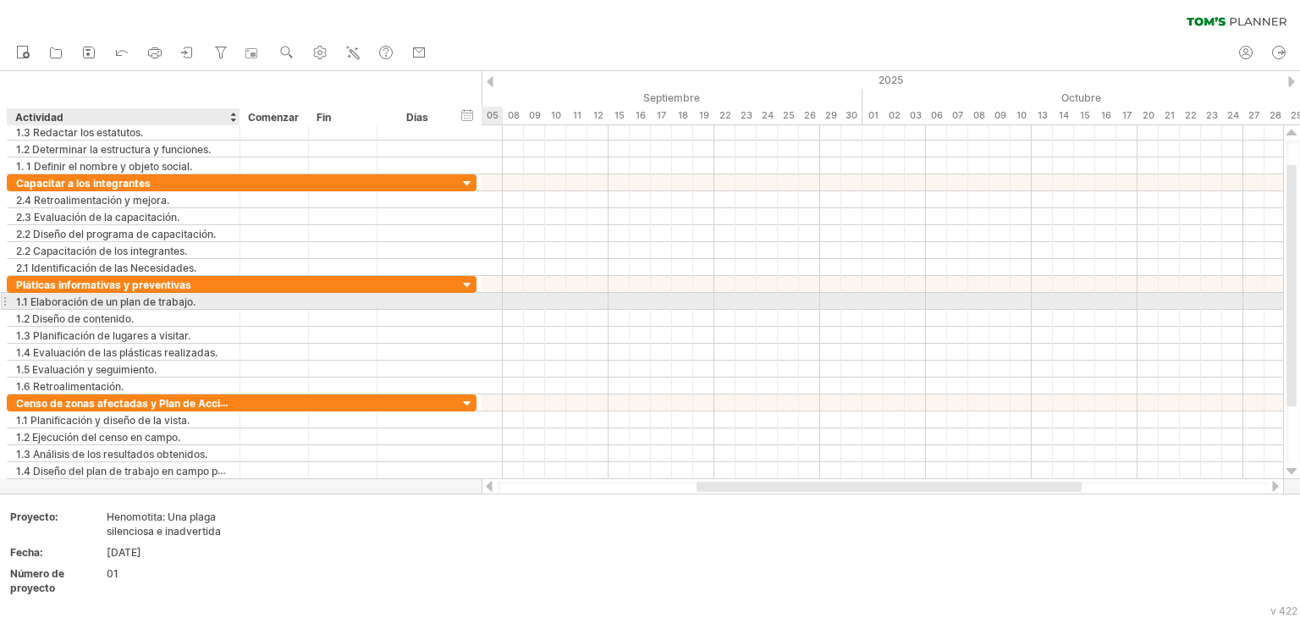
click at [26, 297] on font "1.1 Elaboración de un plan de trabajo." at bounding box center [105, 301] width 179 height 13
click at [36, 299] on font "1.1 Elaboración de un plan de trabajo." at bounding box center [105, 301] width 179 height 13
click at [162, 304] on font "1.1 Elaboración de un plan de trabajo." at bounding box center [105, 301] width 179 height 13
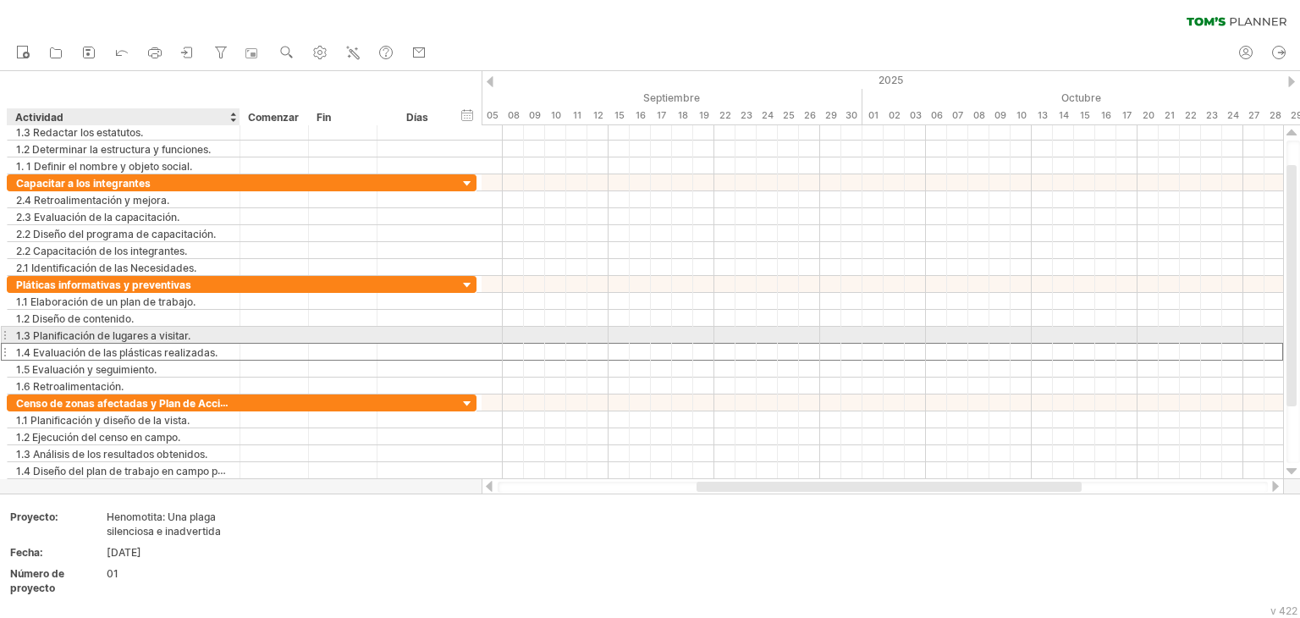
click at [67, 346] on font "1.4 Evaluación de las plásticas realizadas." at bounding box center [116, 352] width 201 height 13
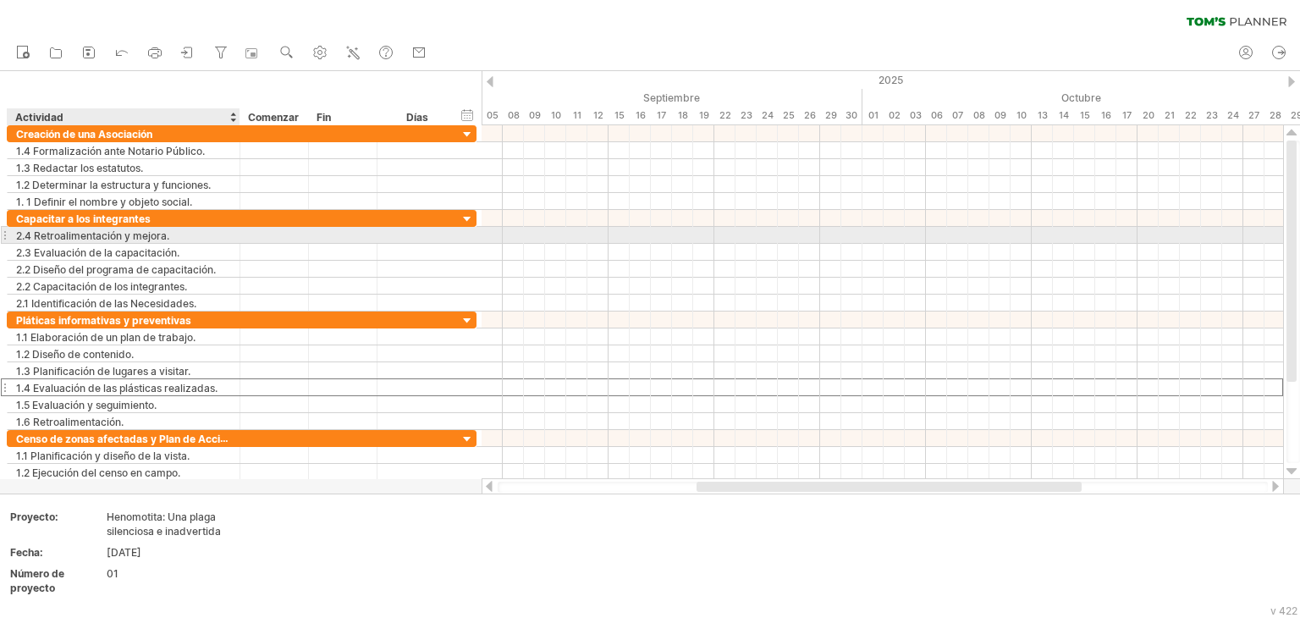
click at [202, 236] on div "2.4 Retroalimentación y mejora." at bounding box center [123, 235] width 215 height 16
click at [202, 236] on input "**********" at bounding box center [123, 235] width 215 height 16
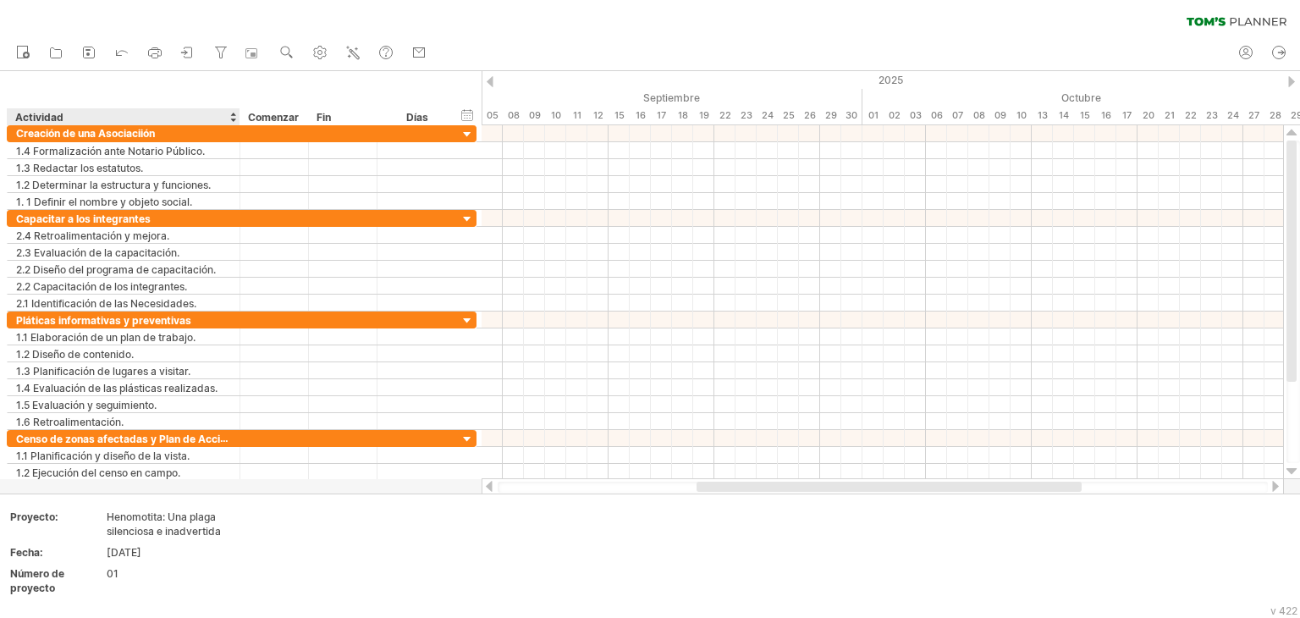
click at [231, 119] on div at bounding box center [232, 116] width 7 height 17
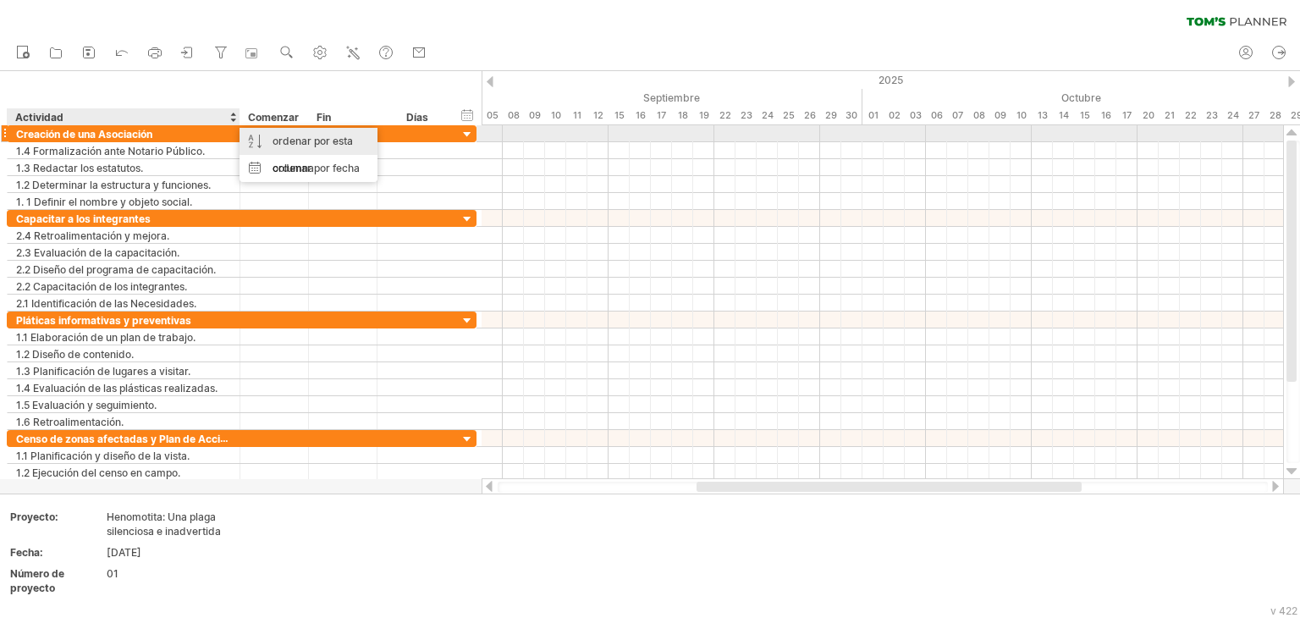
click at [254, 141] on div "ordenar por esta columna" at bounding box center [308, 155] width 138 height 54
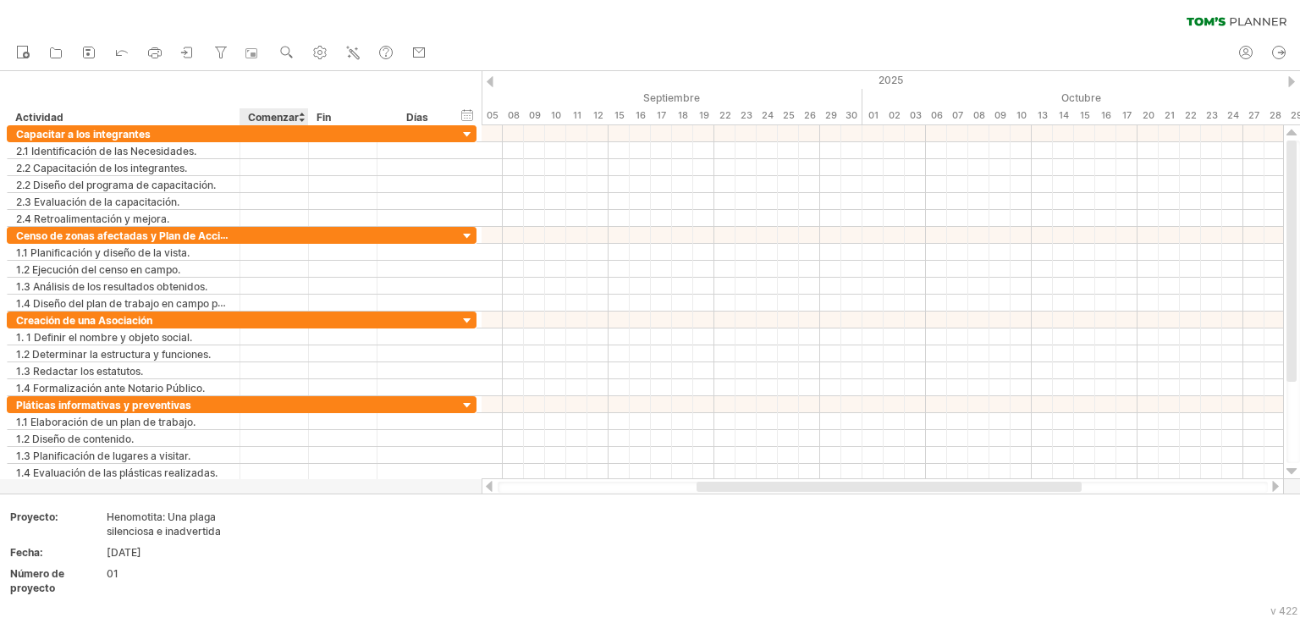
click at [305, 118] on div "Comenzar" at bounding box center [273, 116] width 69 height 17
click at [301, 118] on div at bounding box center [301, 116] width 7 height 17
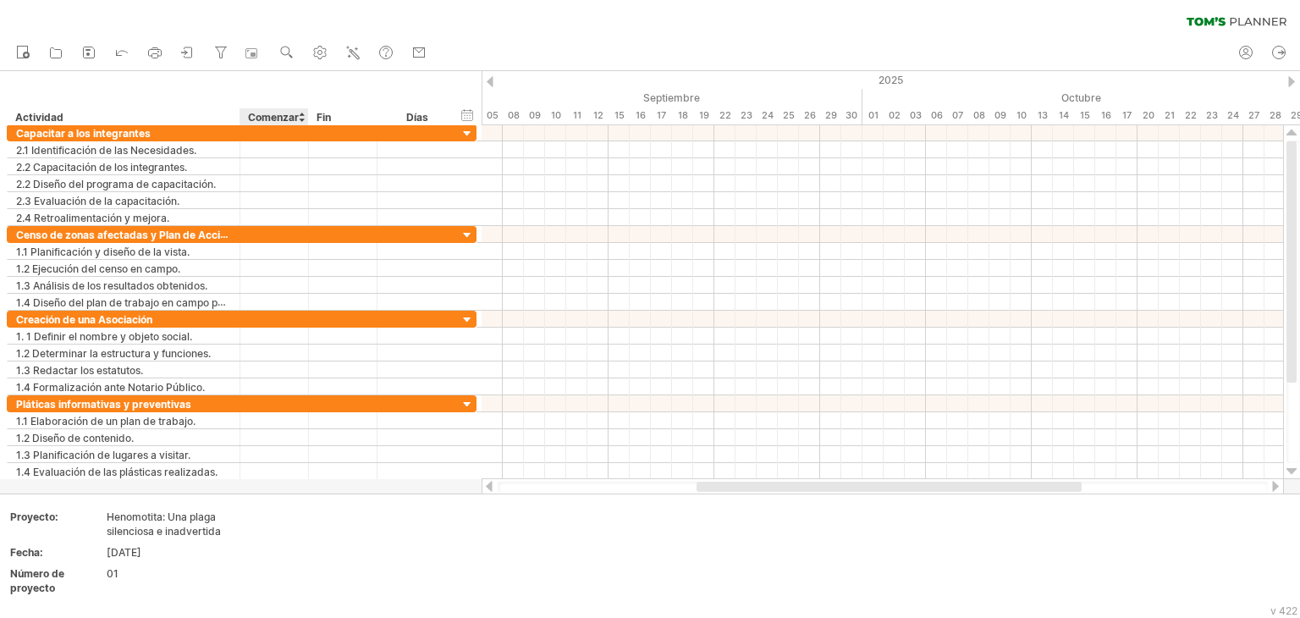
click at [301, 118] on div at bounding box center [301, 116] width 7 height 17
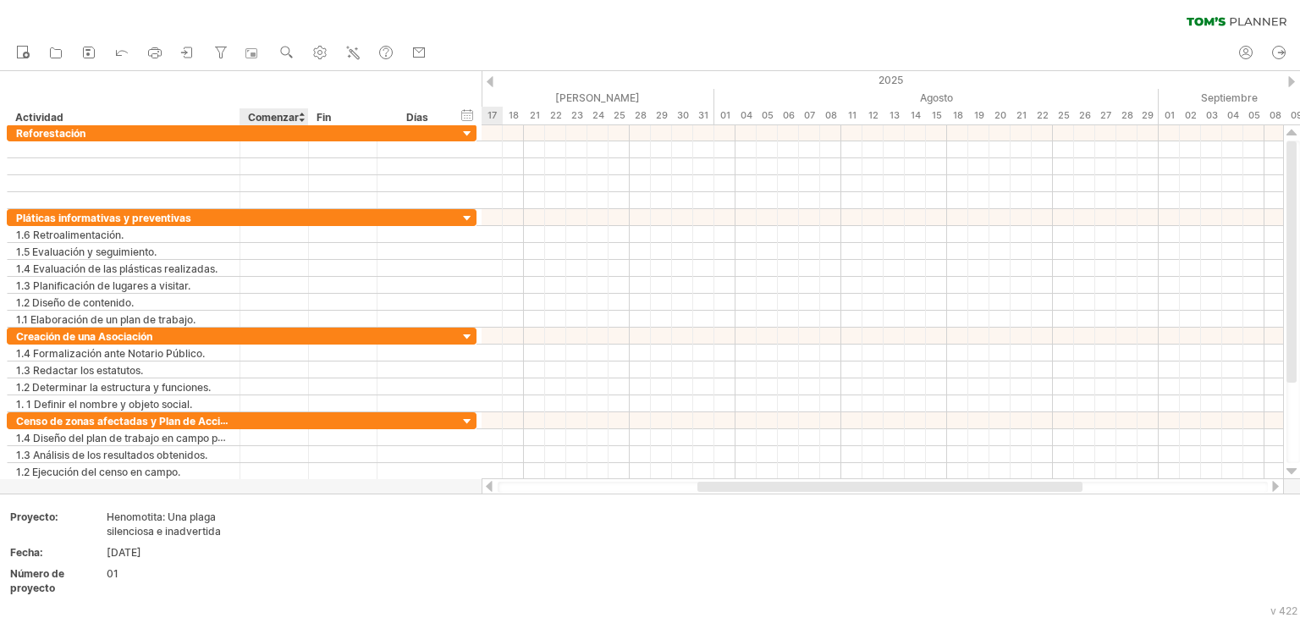
click at [302, 118] on div at bounding box center [301, 116] width 7 height 17
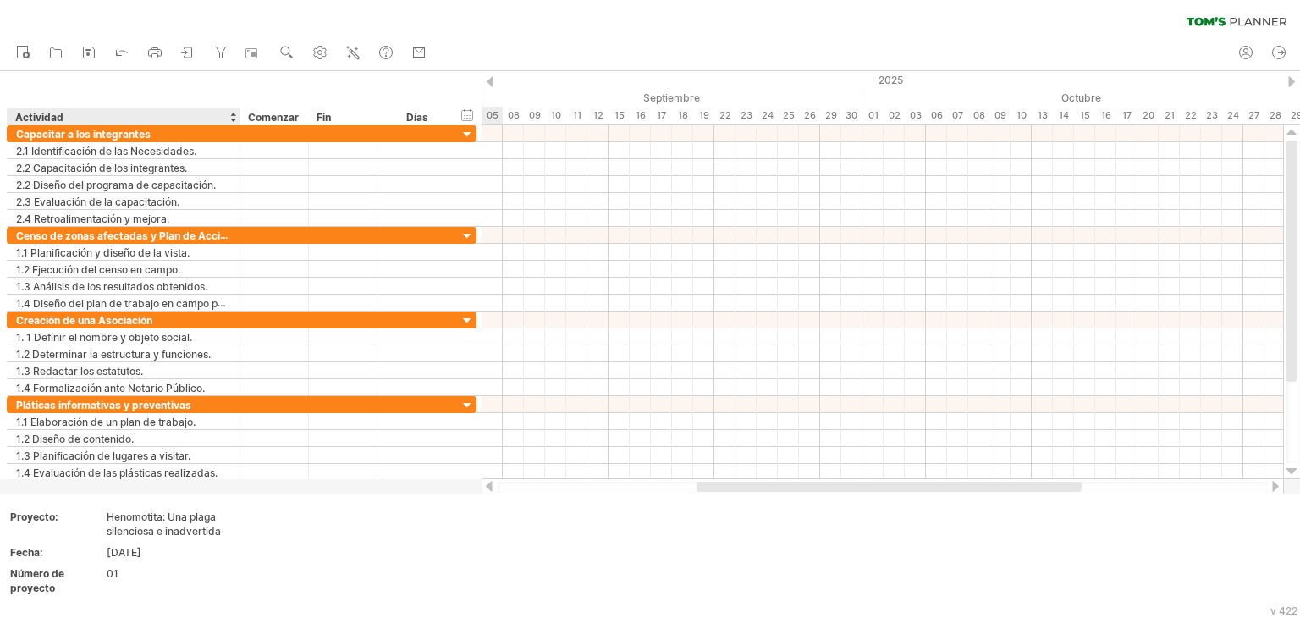
click at [231, 122] on div at bounding box center [232, 116] width 7 height 17
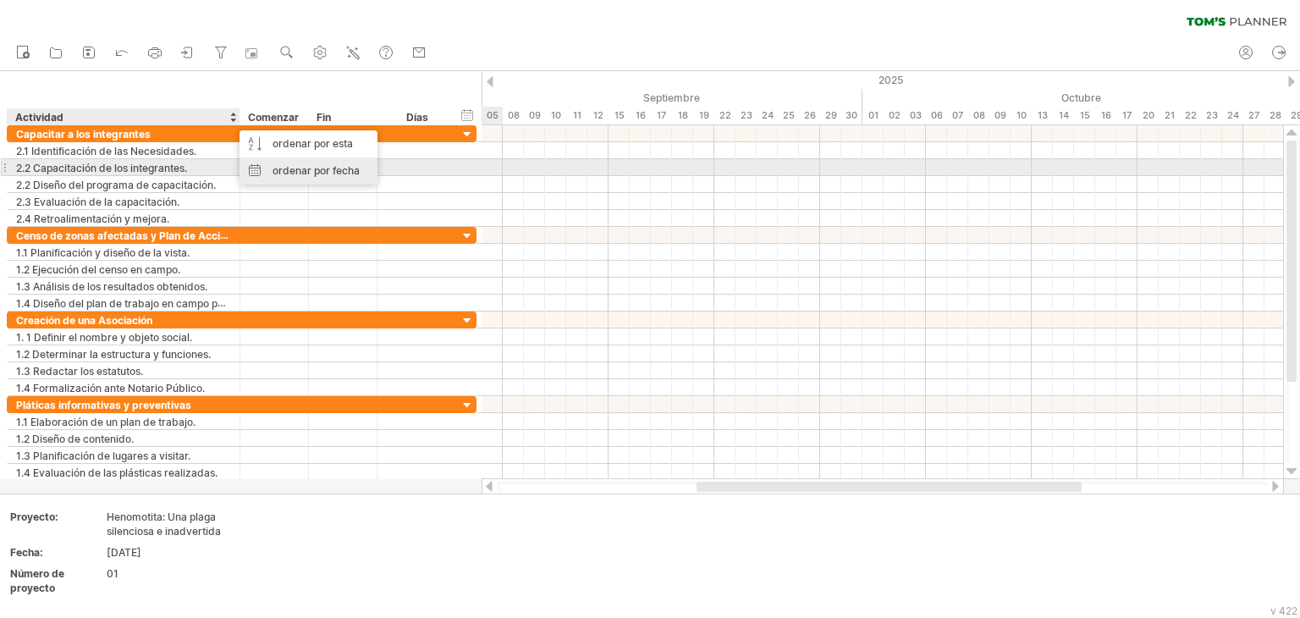
click at [288, 166] on font "ordenar por fecha" at bounding box center [315, 170] width 87 height 13
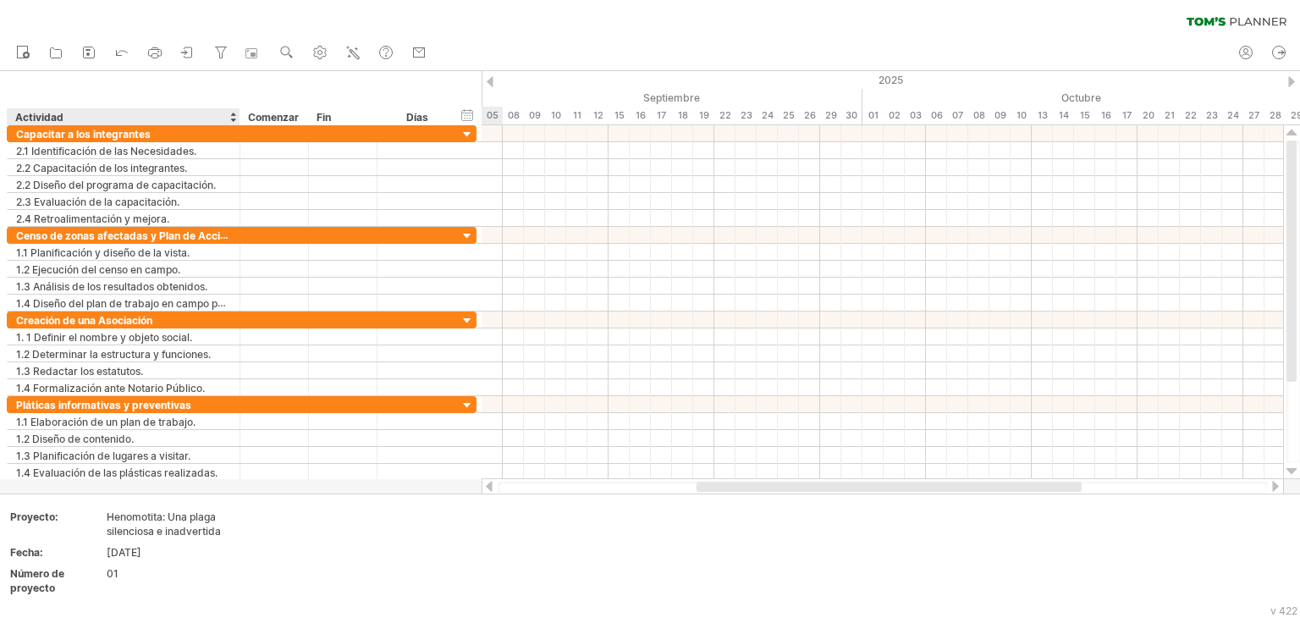
click at [230, 120] on div at bounding box center [232, 116] width 7 height 17
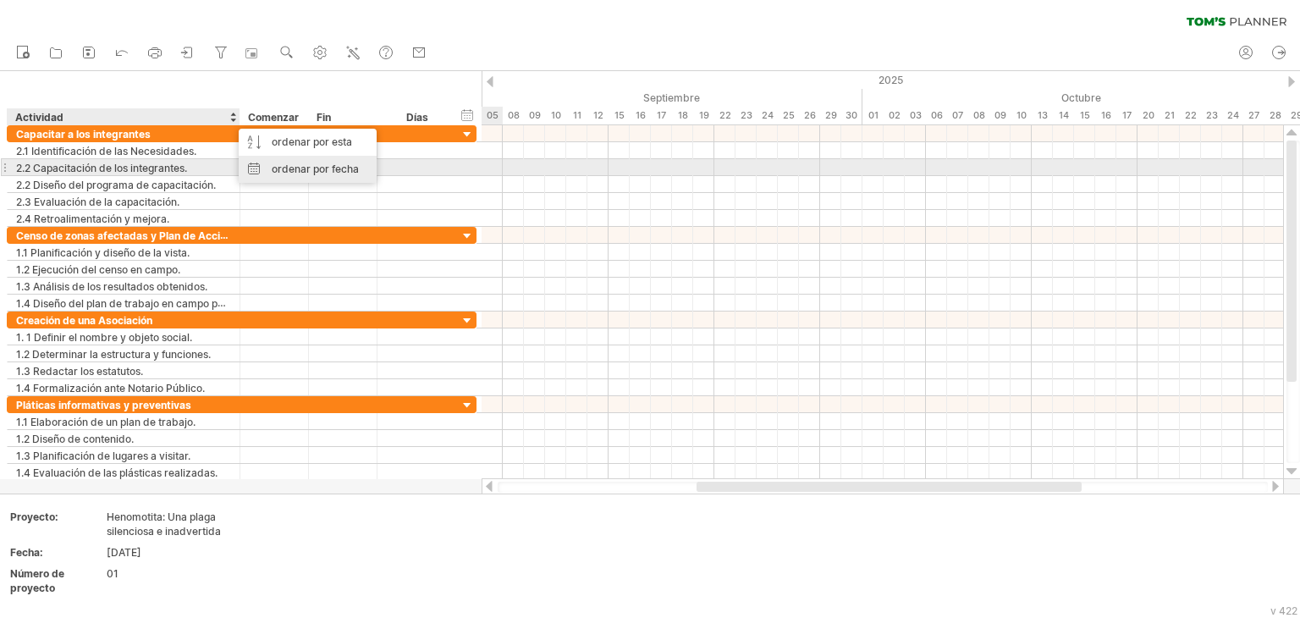
click at [336, 168] on font "ordenar por fecha" at bounding box center [315, 168] width 87 height 13
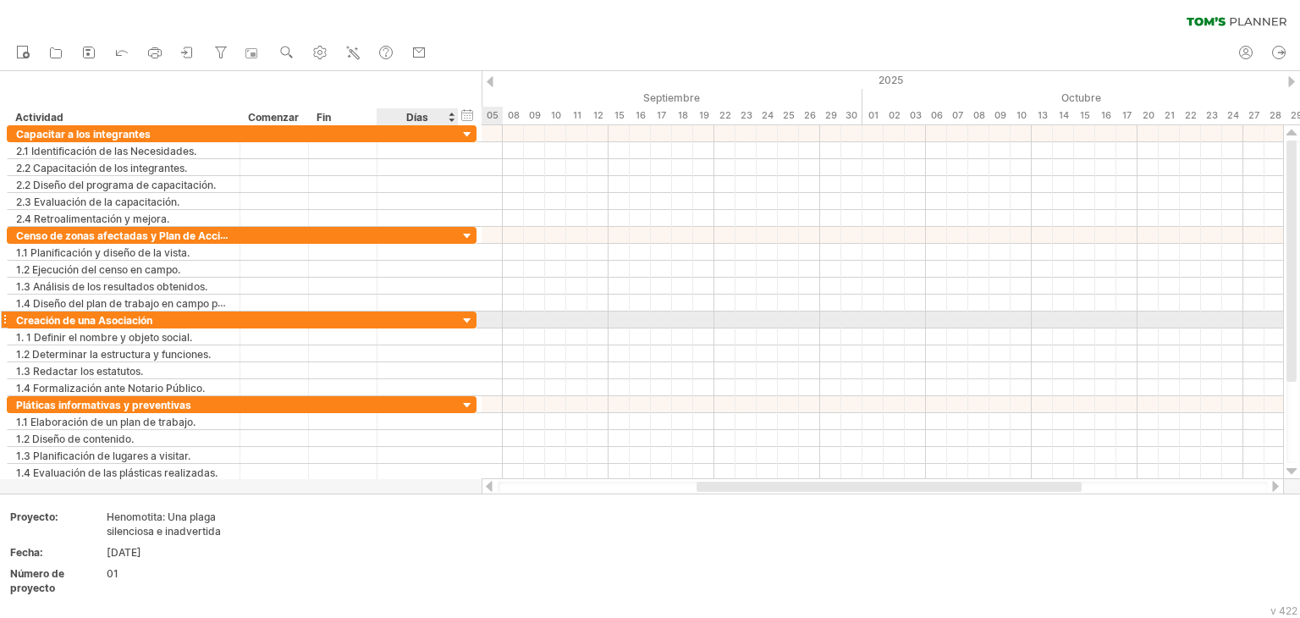
click at [464, 316] on div at bounding box center [467, 321] width 16 height 16
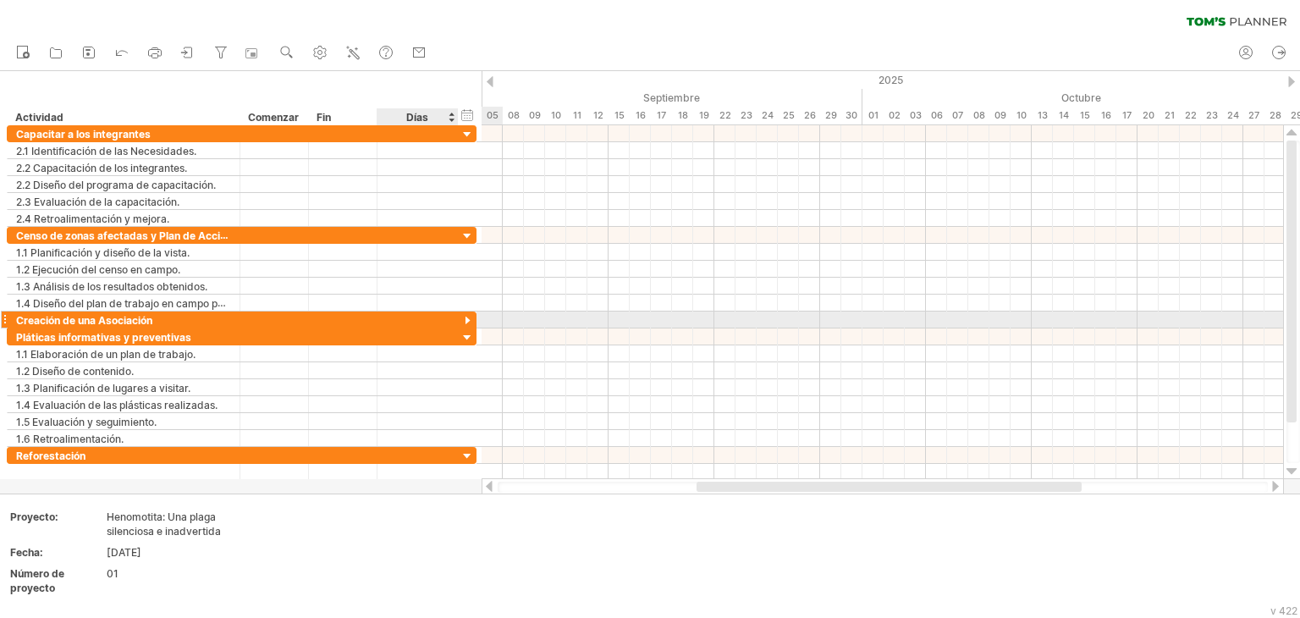
click at [464, 316] on div at bounding box center [467, 321] width 16 height 16
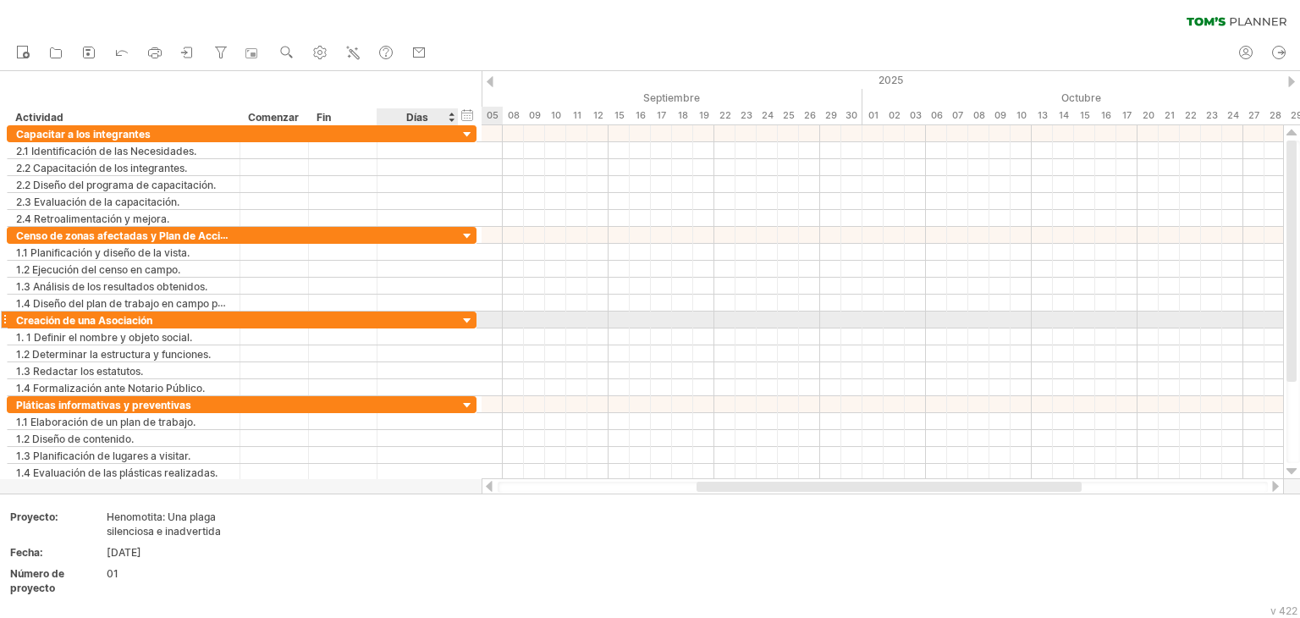
click at [464, 316] on div at bounding box center [467, 321] width 16 height 16
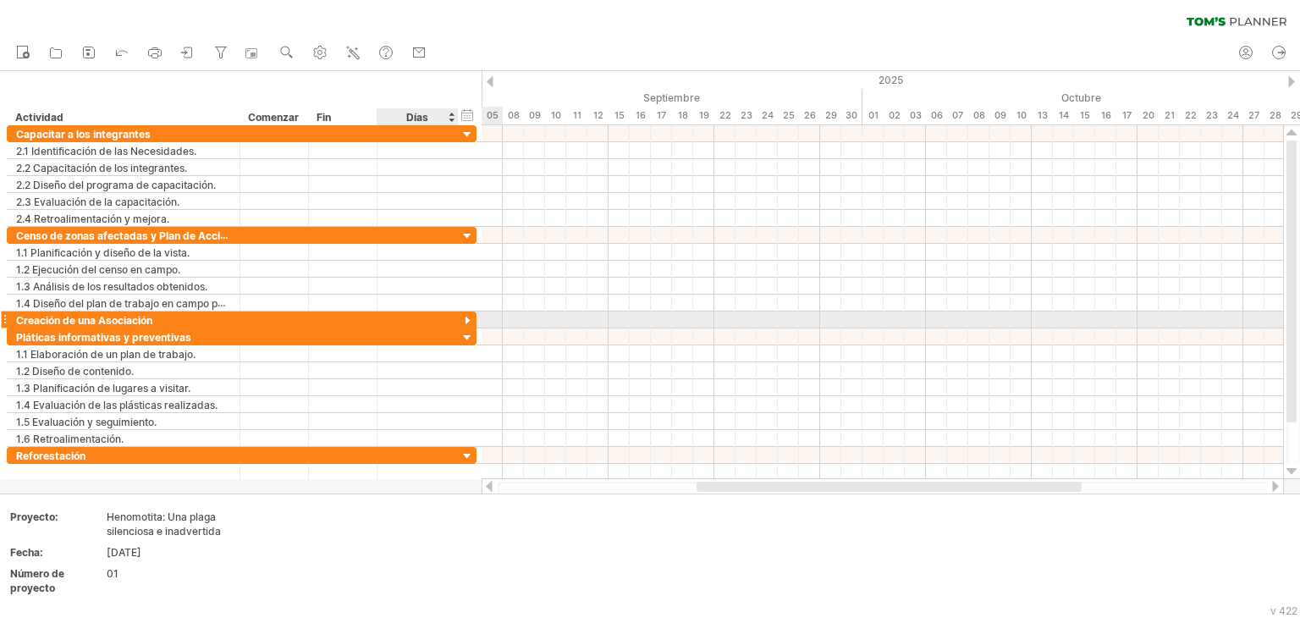
click at [464, 316] on div at bounding box center [467, 321] width 16 height 16
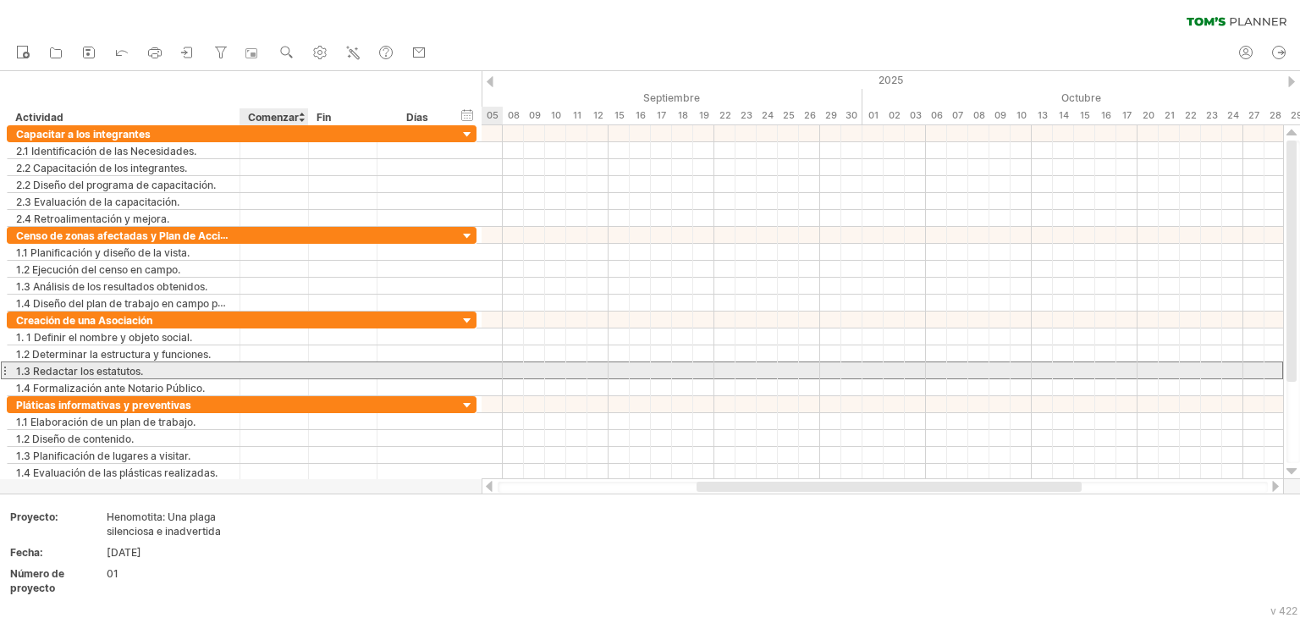
click at [281, 368] on div at bounding box center [274, 370] width 69 height 16
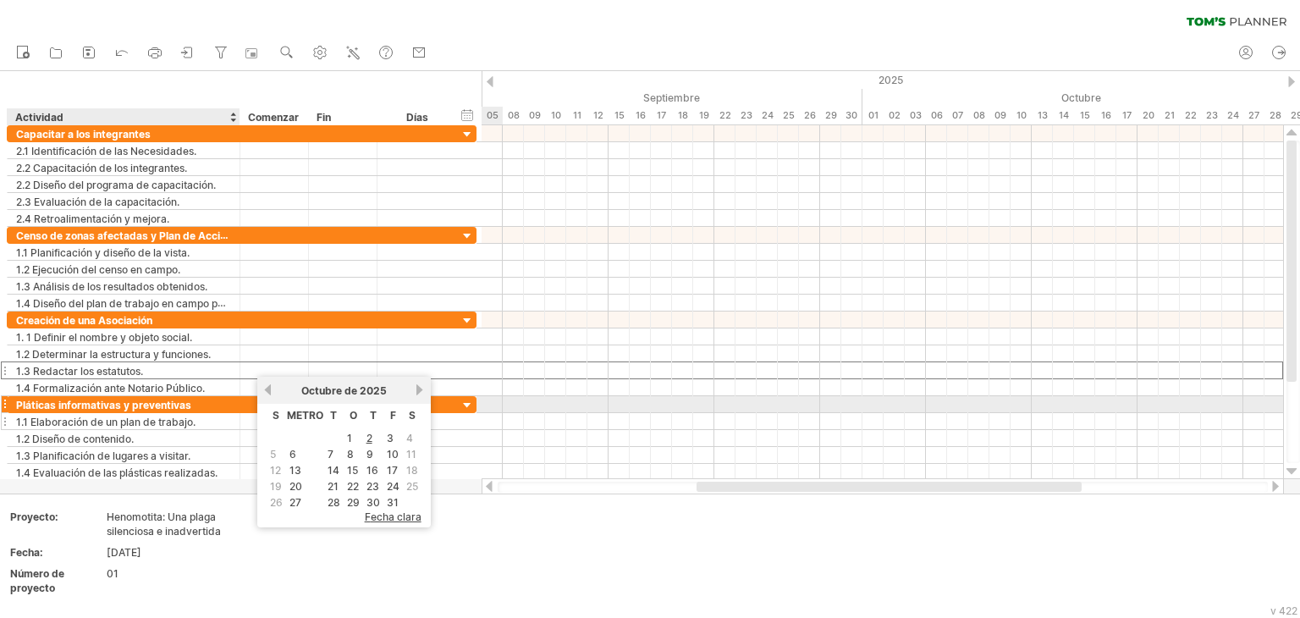
click at [206, 413] on div "1.1 Elaboración de un plan de trabajo." at bounding box center [123, 421] width 215 height 16
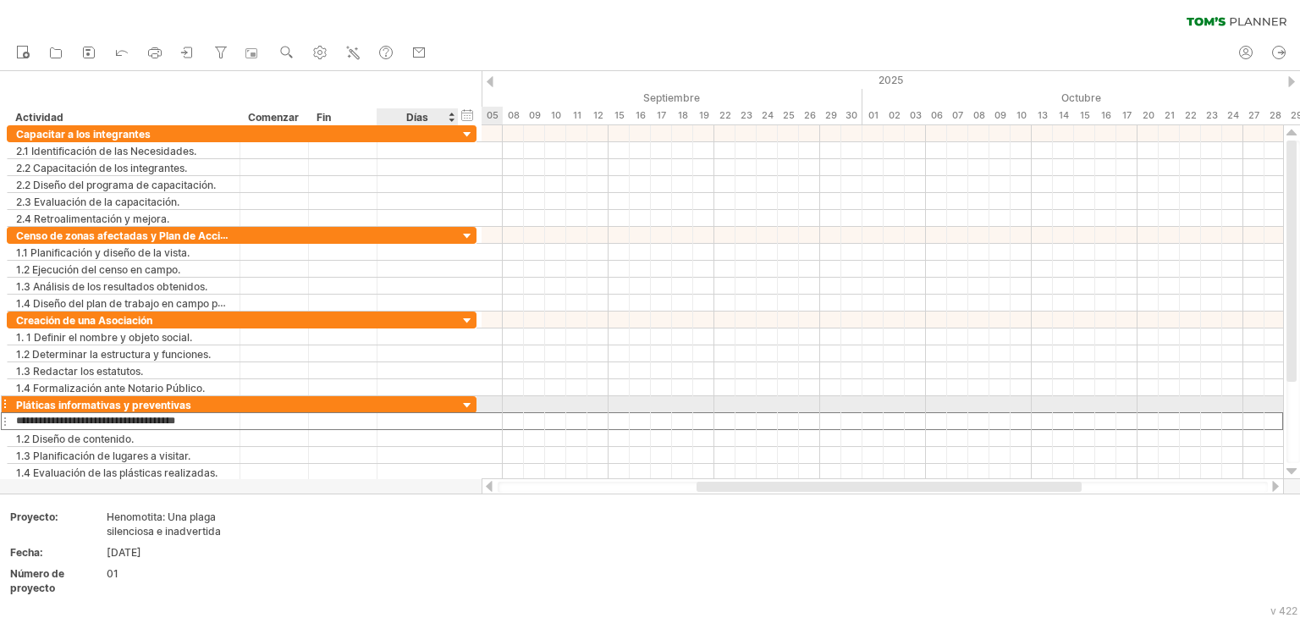
click at [464, 404] on div at bounding box center [467, 406] width 16 height 16
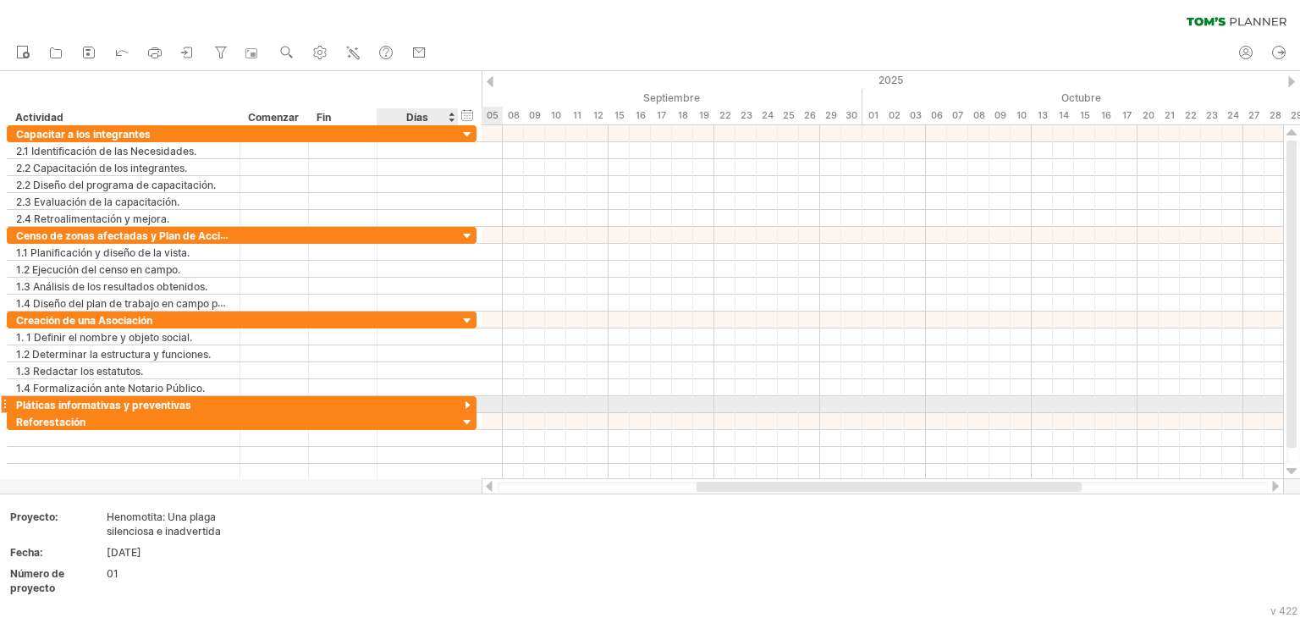
click at [464, 404] on div at bounding box center [467, 406] width 16 height 16
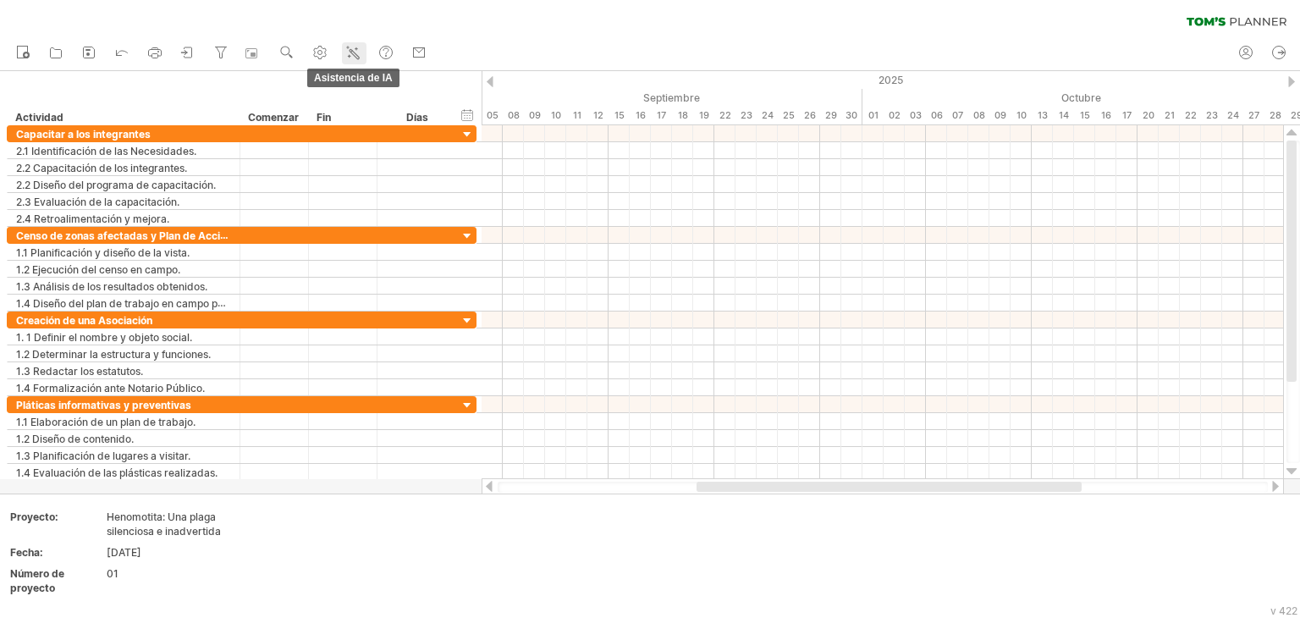
click at [352, 52] on line at bounding box center [351, 52] width 2 height 2
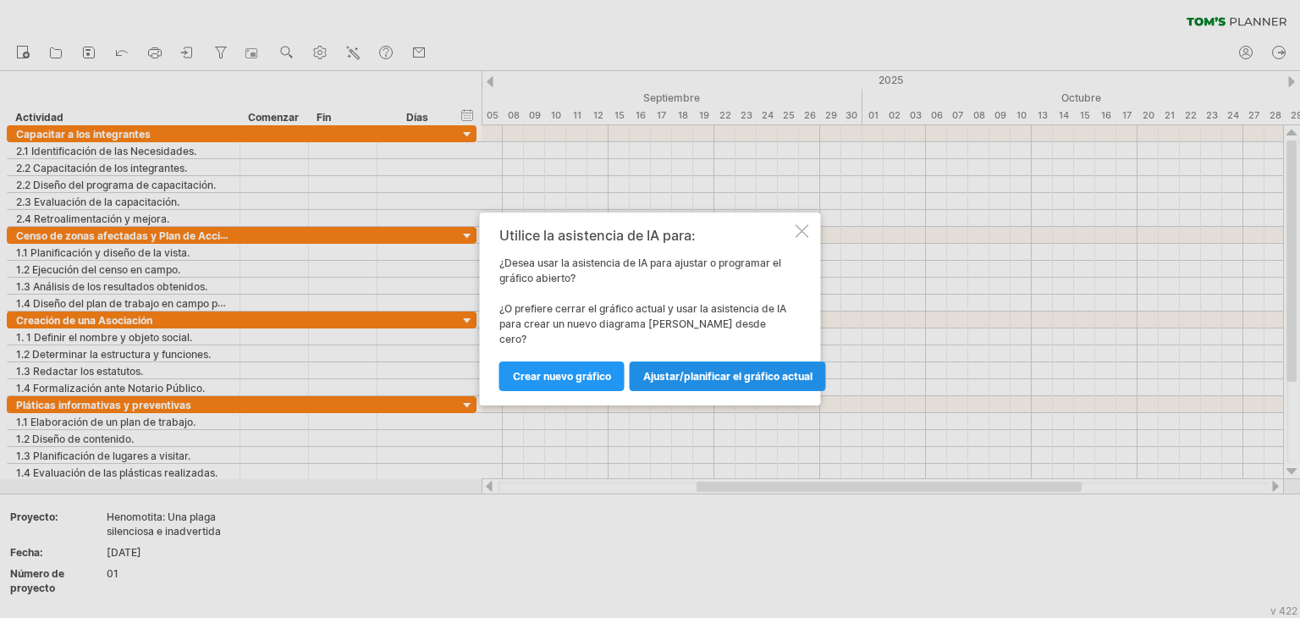
click at [725, 371] on font "Ajustar/planificar el gráfico actual" at bounding box center [727, 376] width 169 height 13
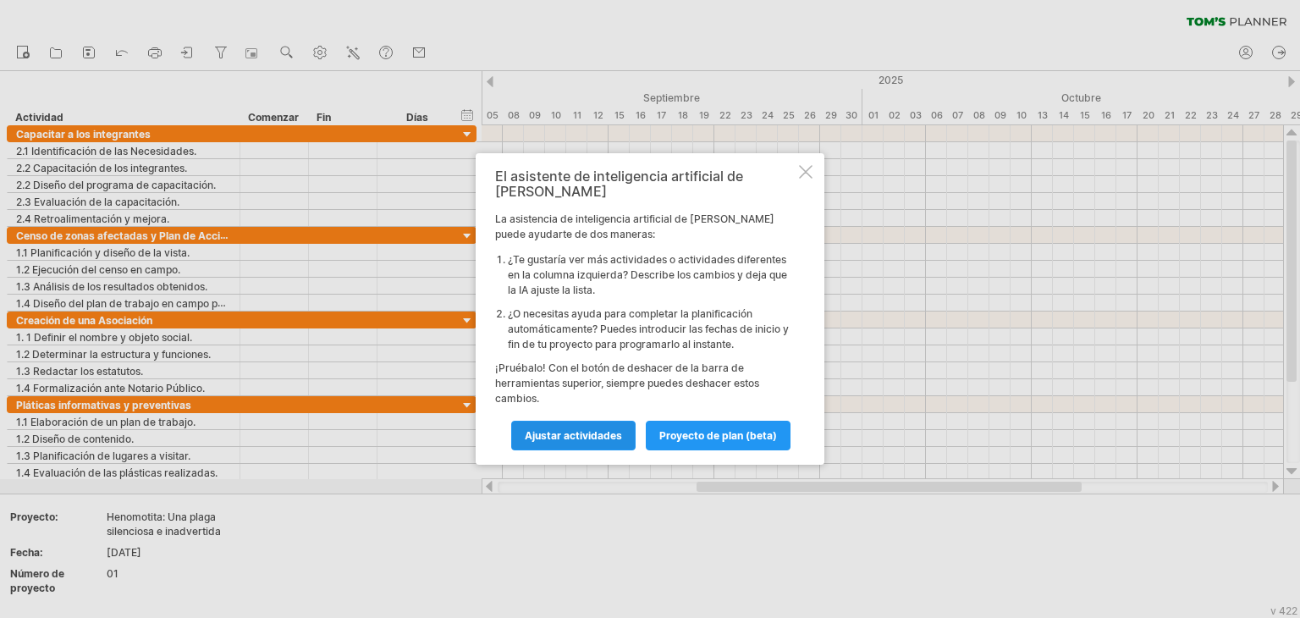
click at [619, 429] on font "Ajustar actividades" at bounding box center [573, 435] width 97 height 13
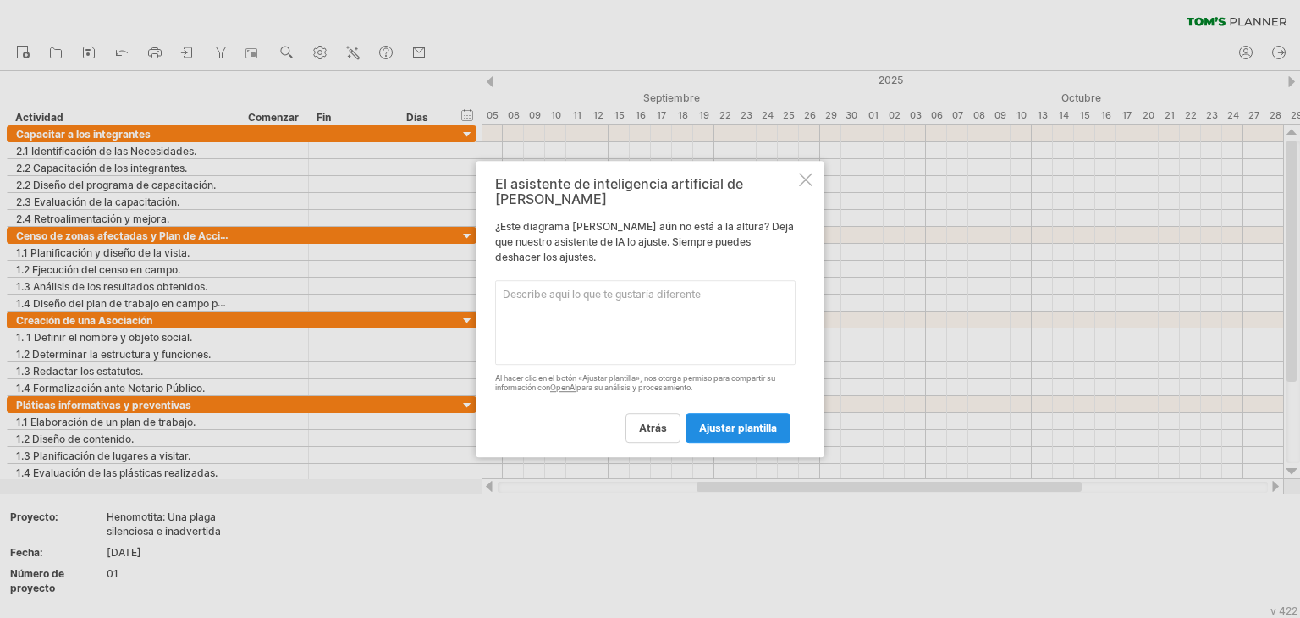
click at [724, 427] on link "ajustar plantilla" at bounding box center [737, 428] width 105 height 30
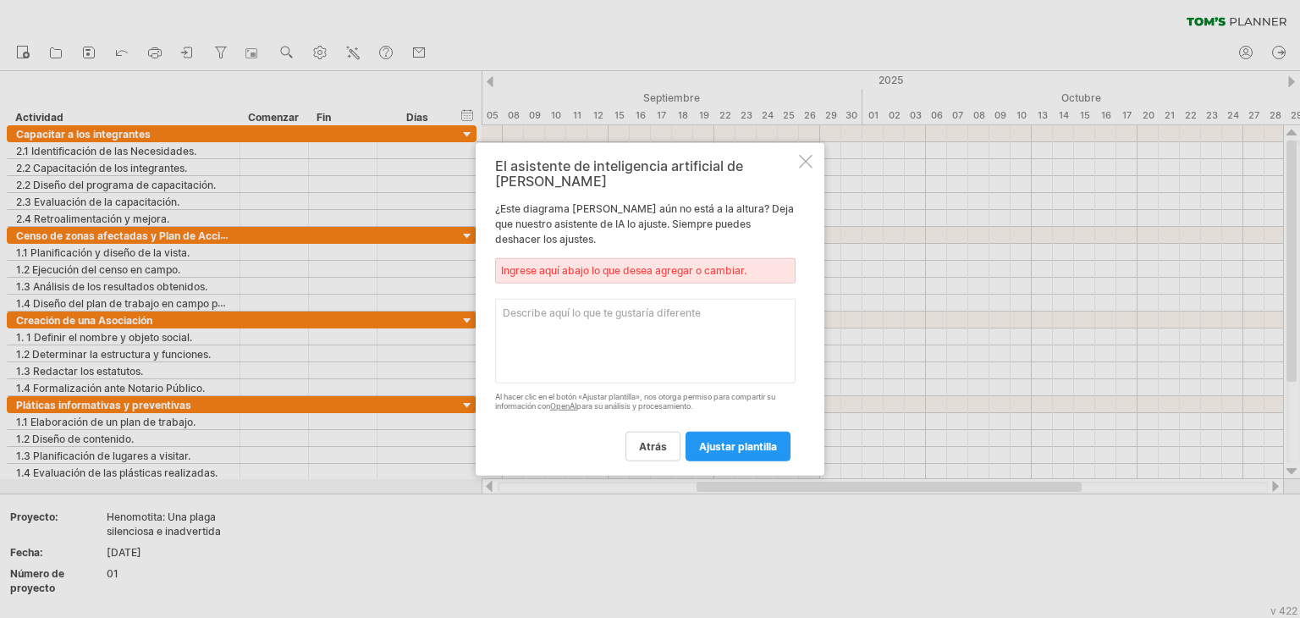
click at [613, 299] on textarea at bounding box center [645, 341] width 300 height 85
type textarea "Fechas"
click at [770, 439] on font "ajustar plantilla" at bounding box center [738, 445] width 78 height 13
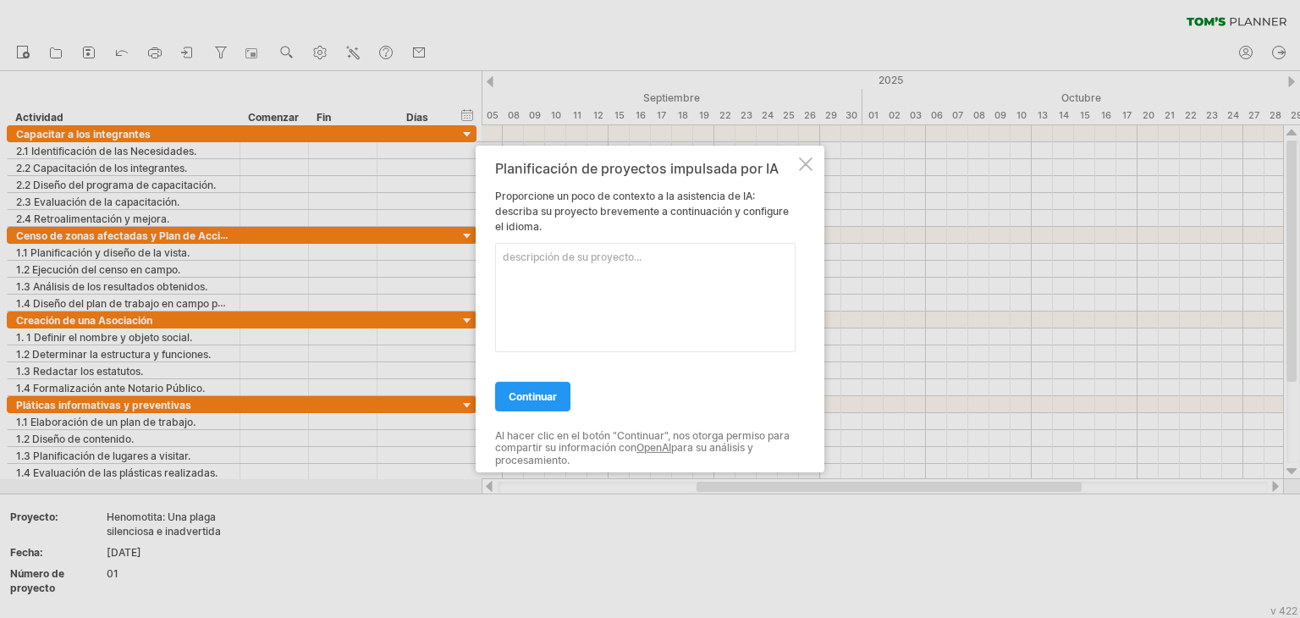
click at [805, 158] on div at bounding box center [806, 164] width 14 height 14
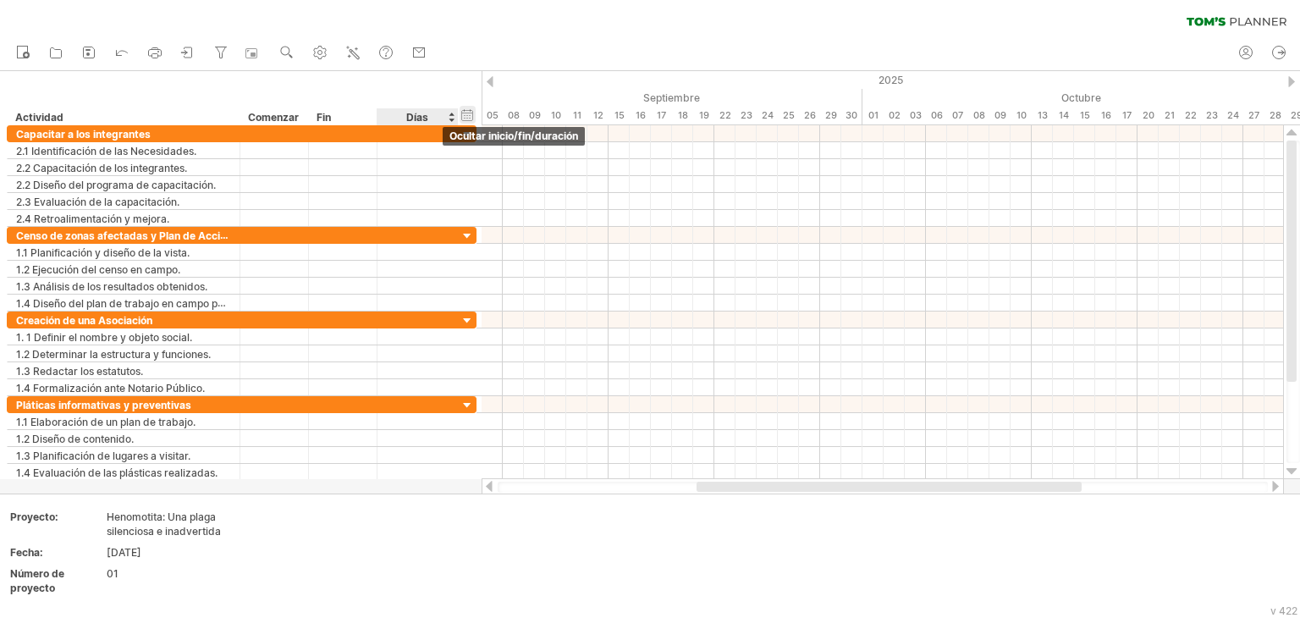
click at [464, 113] on div "ocultar inicio/fin/duración mostrar inicio/fin/duración" at bounding box center [467, 115] width 16 height 18
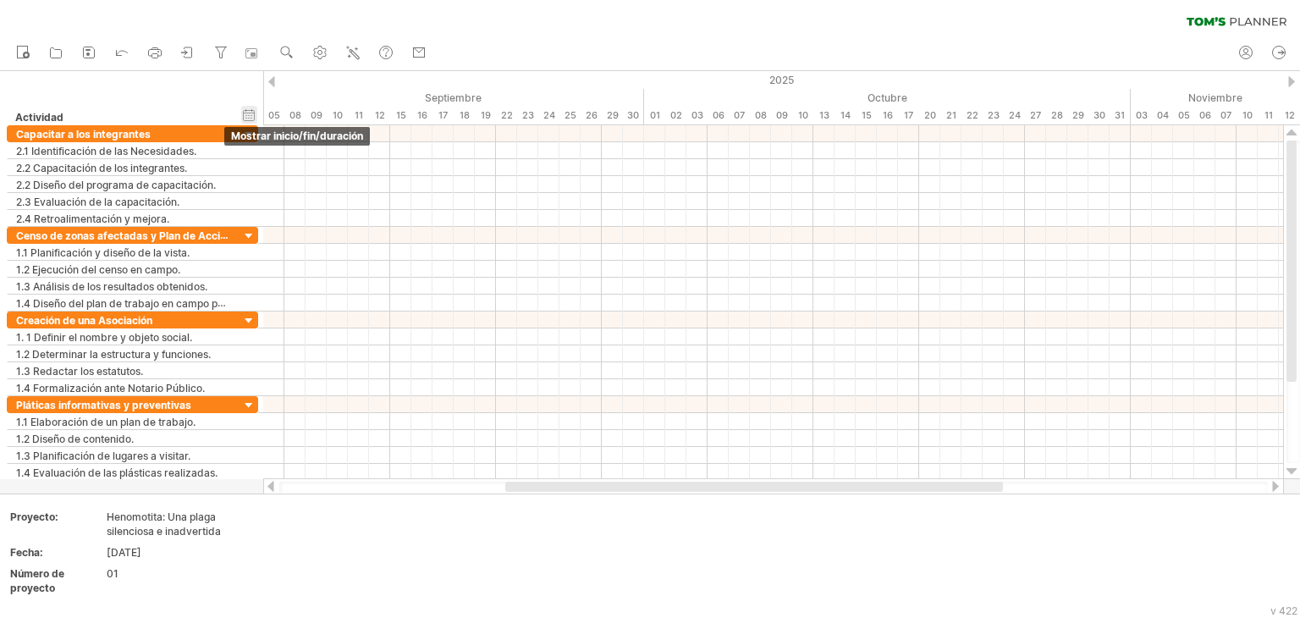
click at [244, 111] on div "ocultar inicio/fin/duración mostrar inicio/fin/duración" at bounding box center [249, 115] width 16 height 18
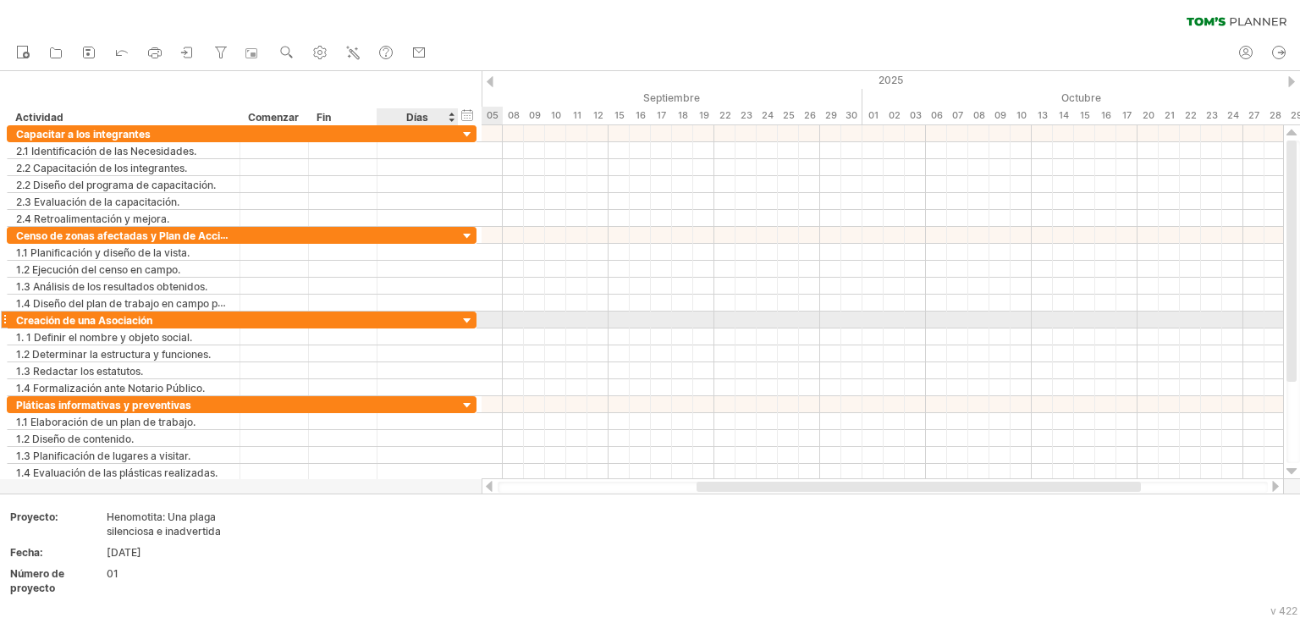
click at [463, 313] on div at bounding box center [467, 321] width 16 height 16
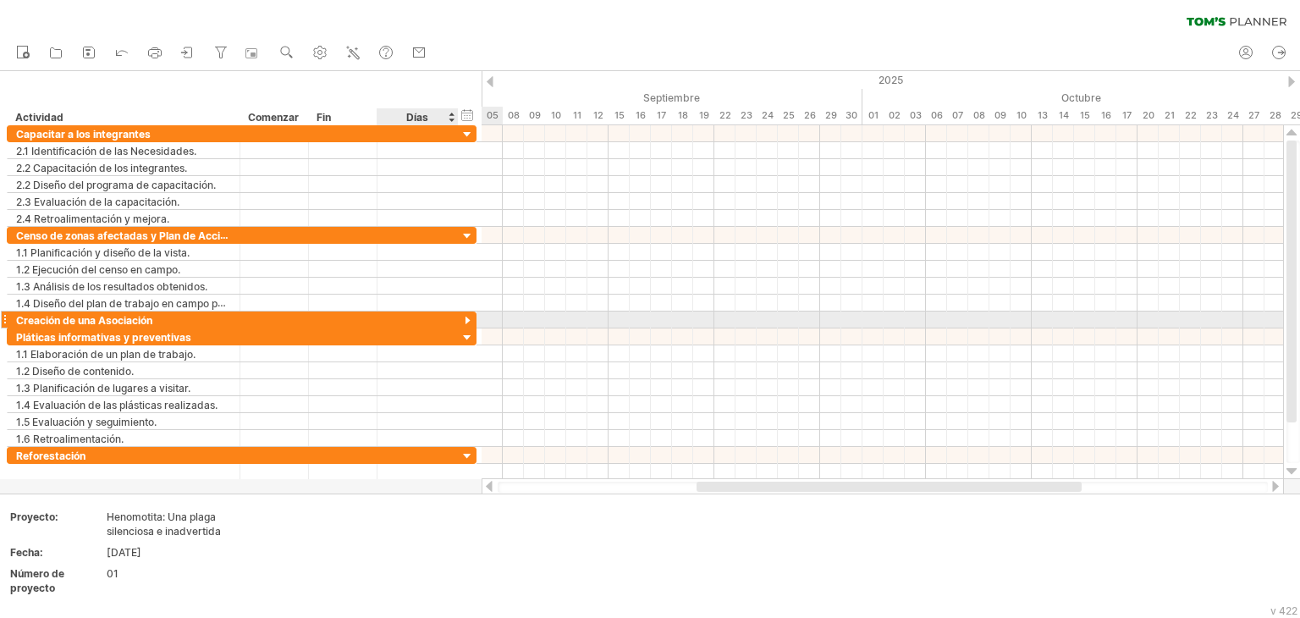
click at [463, 313] on div at bounding box center [467, 321] width 16 height 16
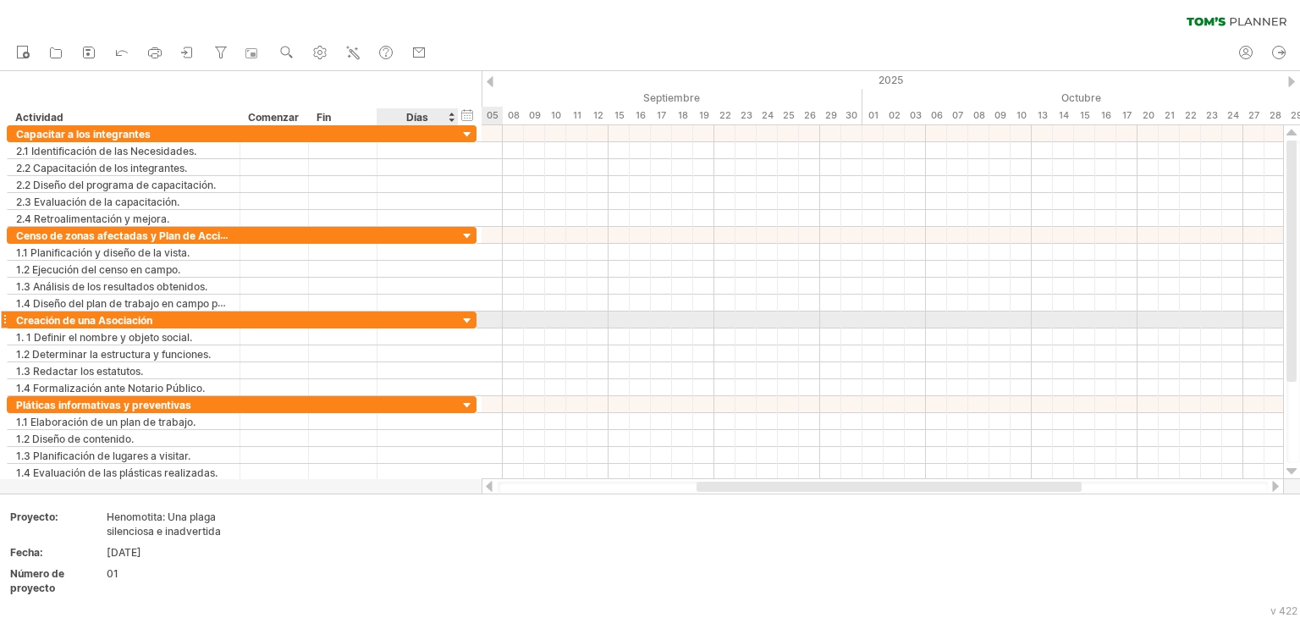
click at [463, 313] on div at bounding box center [467, 321] width 16 height 16
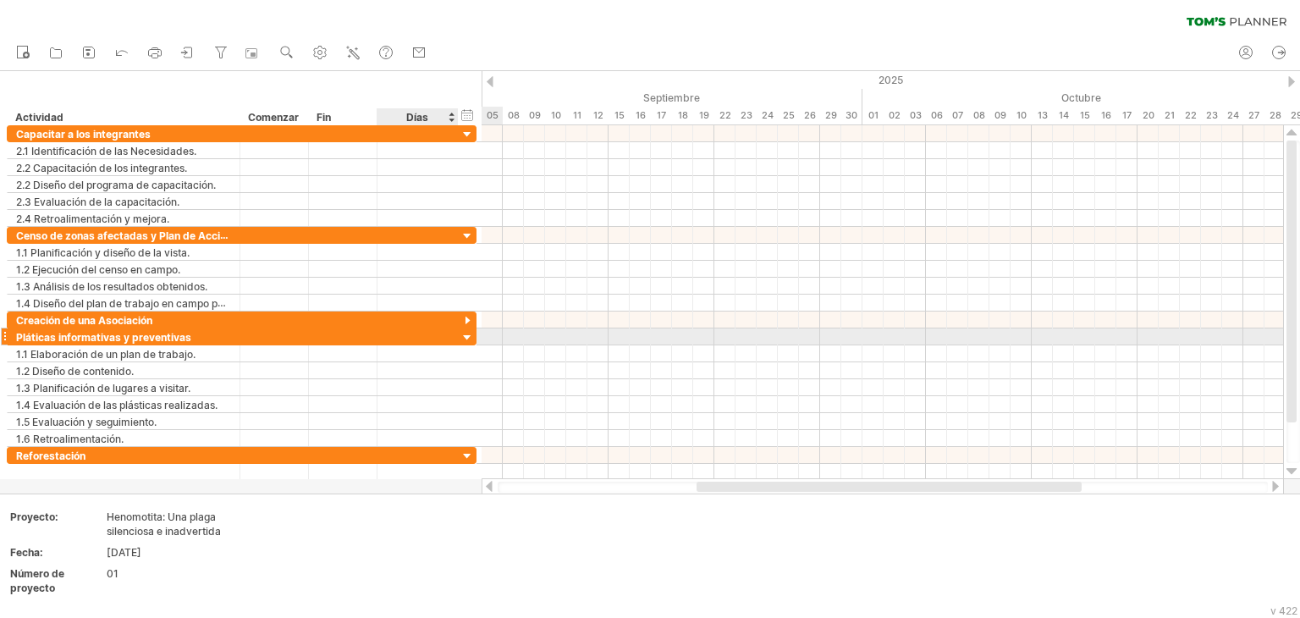
click at [445, 334] on div at bounding box center [417, 336] width 63 height 16
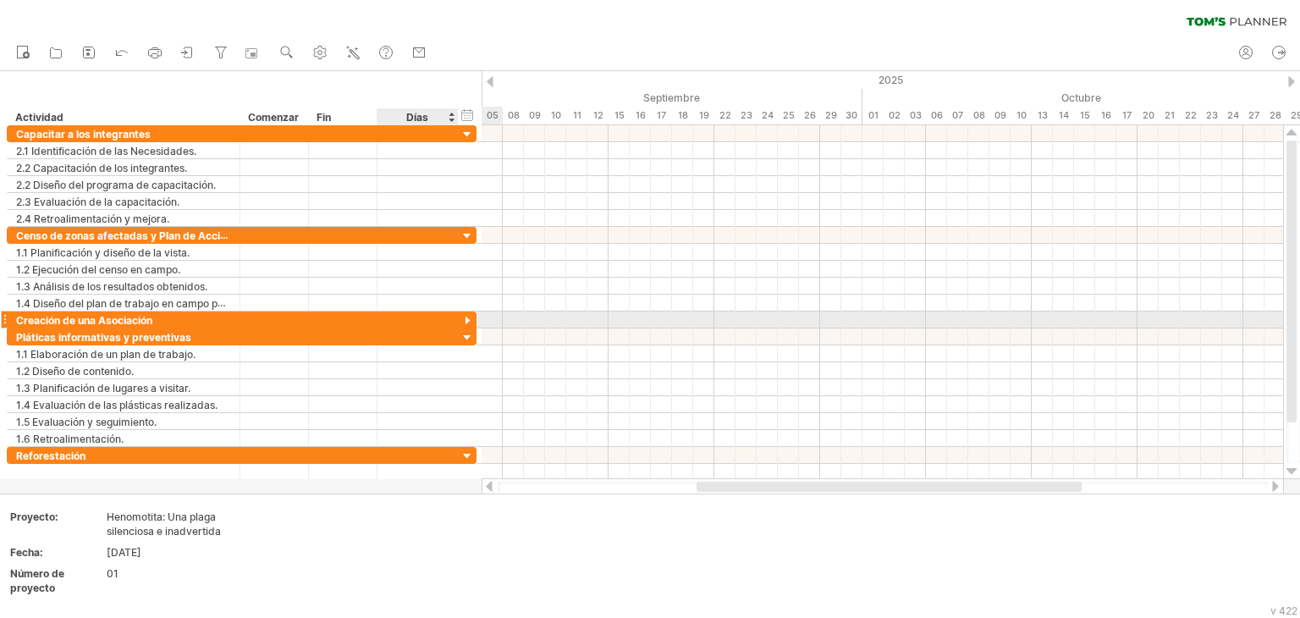
scroll to position [0, 0]
click at [466, 319] on div at bounding box center [467, 321] width 16 height 16
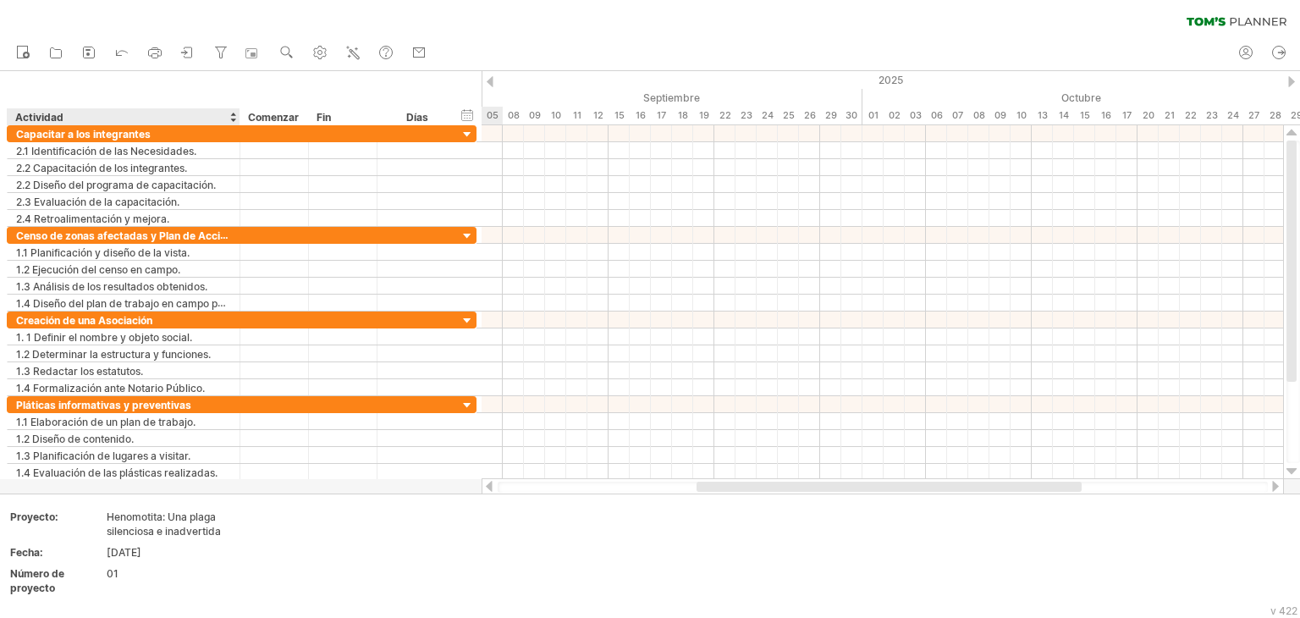
click at [234, 109] on div at bounding box center [232, 116] width 7 height 17
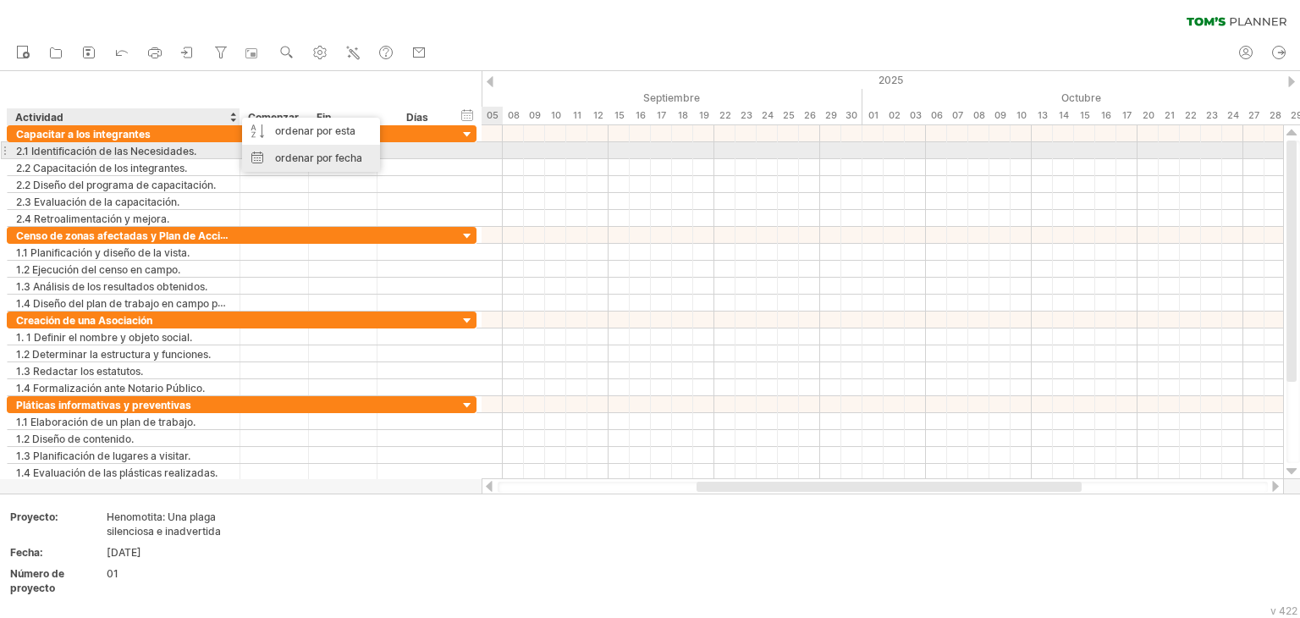
click at [309, 152] on font "ordenar por fecha" at bounding box center [318, 157] width 87 height 13
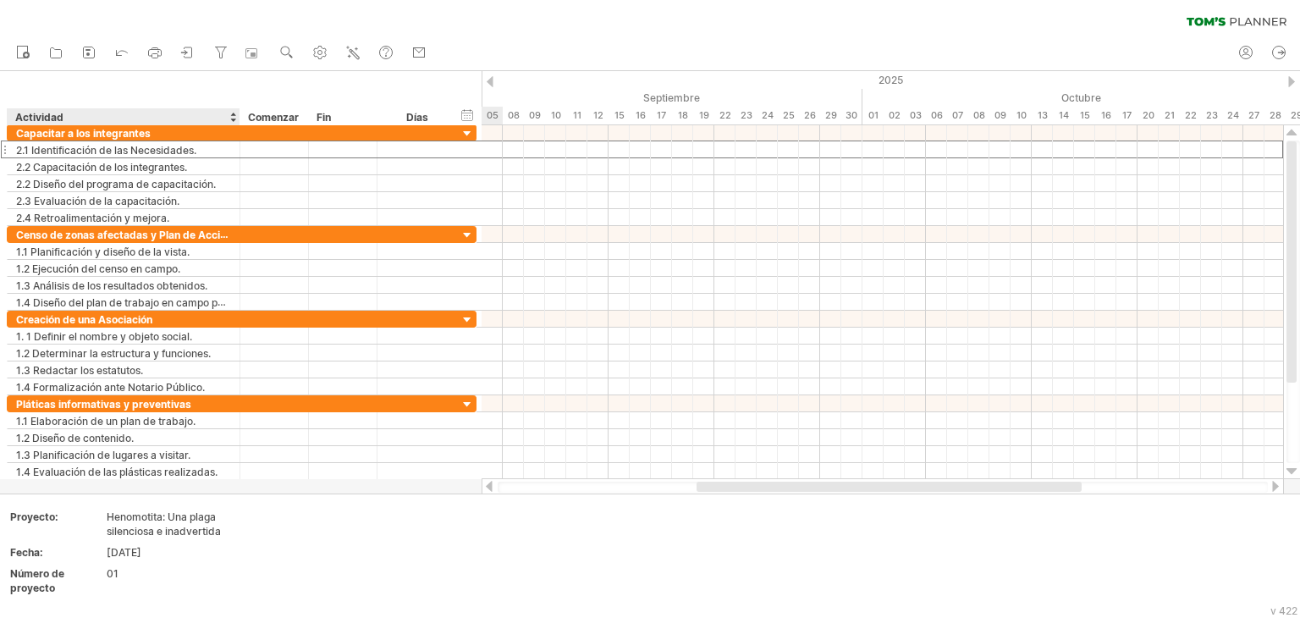
click at [309, 152] on div at bounding box center [343, 149] width 69 height 16
click at [186, 322] on div "Creación de una Asociación" at bounding box center [123, 319] width 215 height 16
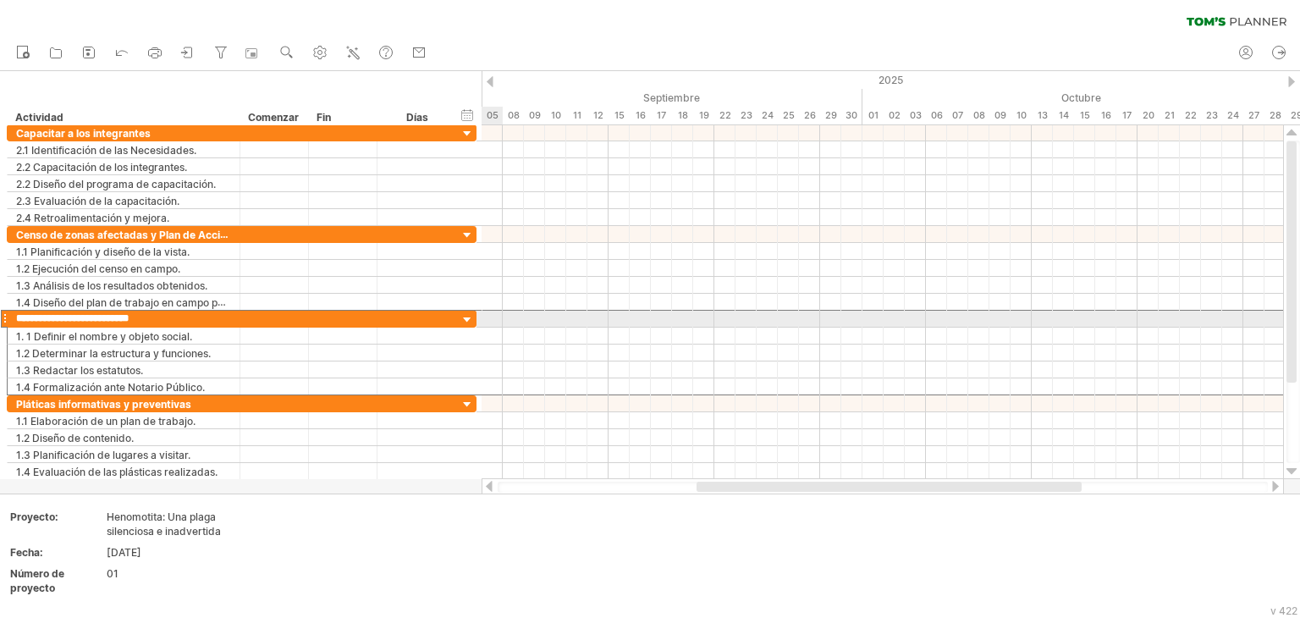
click at [470, 316] on div at bounding box center [467, 320] width 16 height 16
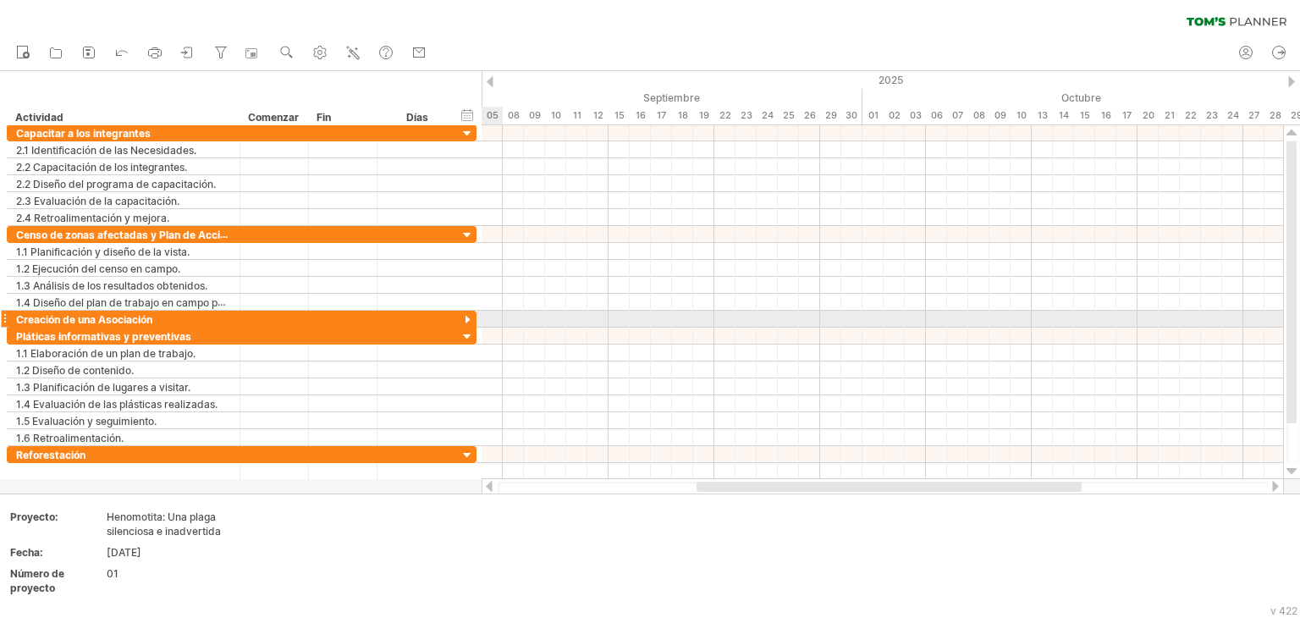
click at [470, 316] on div at bounding box center [467, 320] width 16 height 16
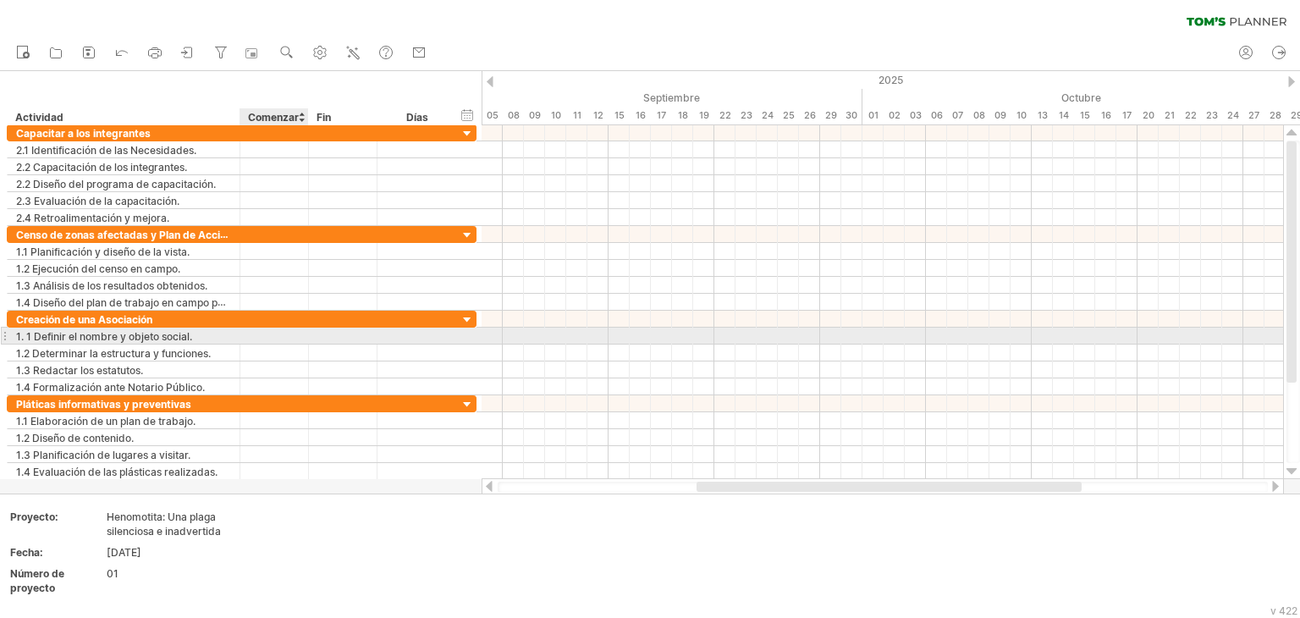
click at [281, 332] on div at bounding box center [274, 335] width 69 height 16
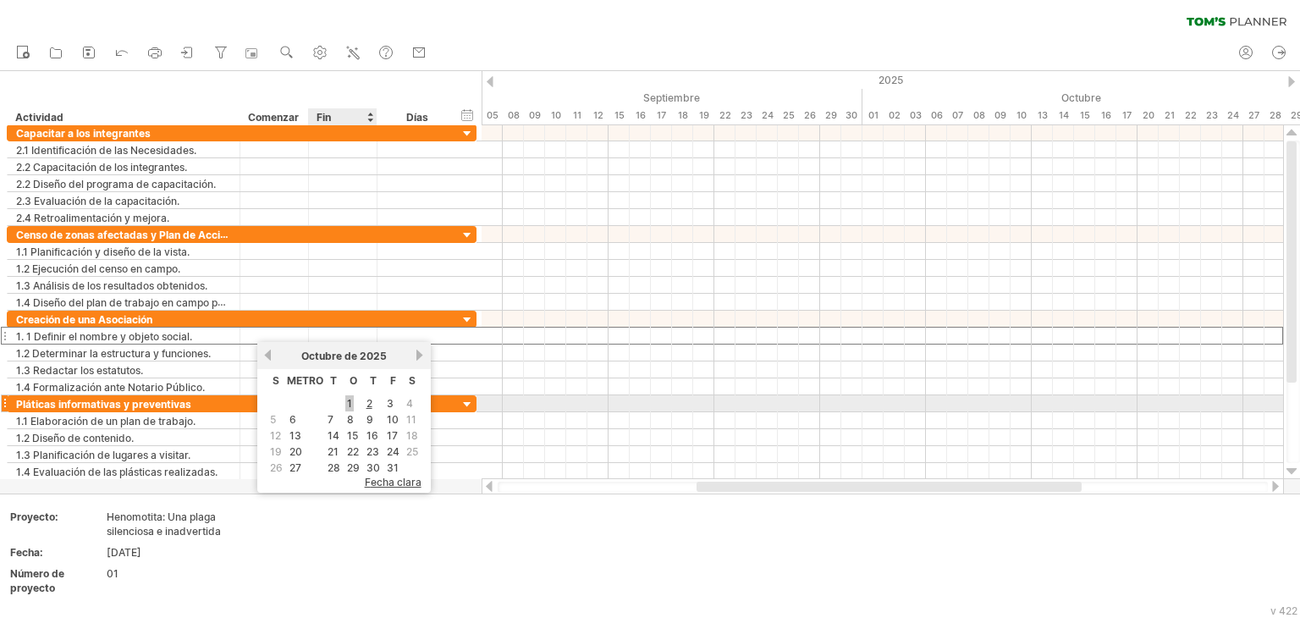
click at [348, 402] on font "1" at bounding box center [349, 403] width 5 height 13
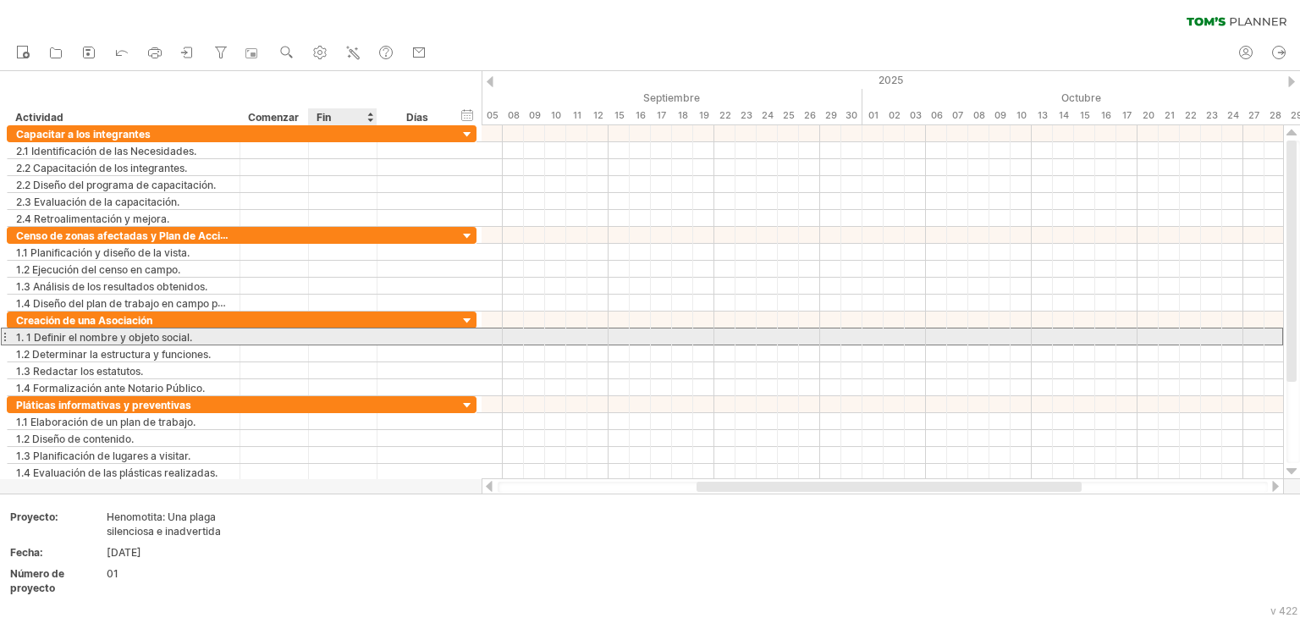
click at [369, 332] on div at bounding box center [343, 336] width 69 height 16
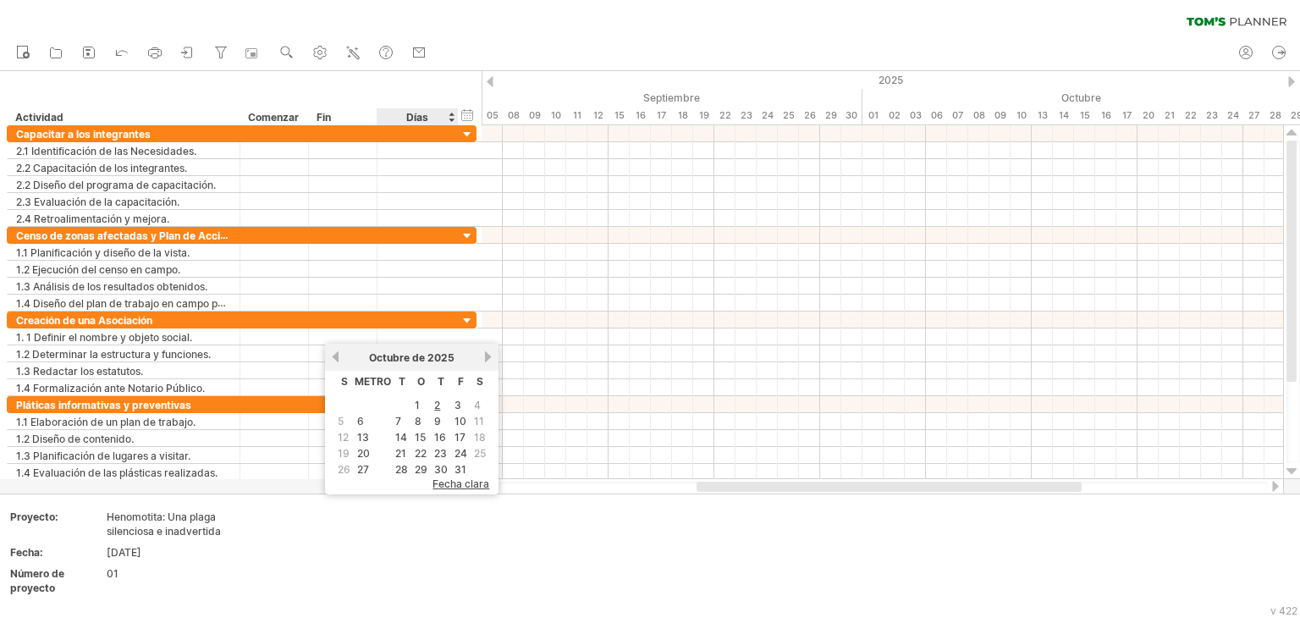
click at [457, 480] on font "fecha clara" at bounding box center [460, 483] width 57 height 13
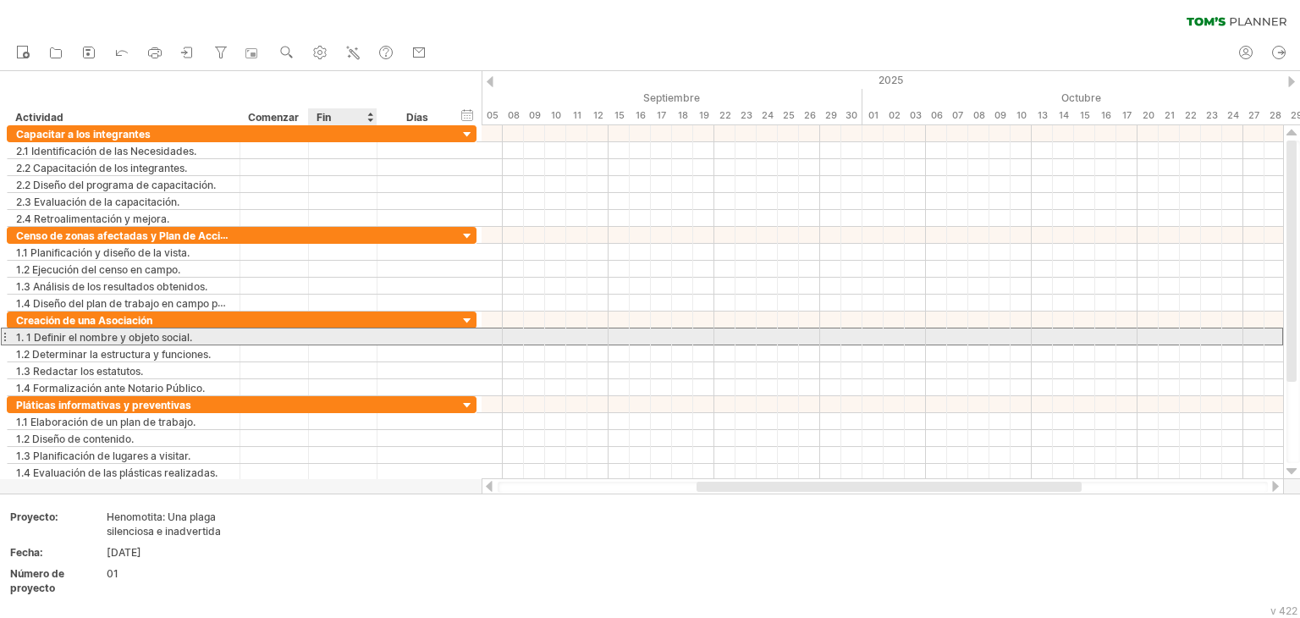
click at [366, 335] on div at bounding box center [343, 336] width 69 height 16
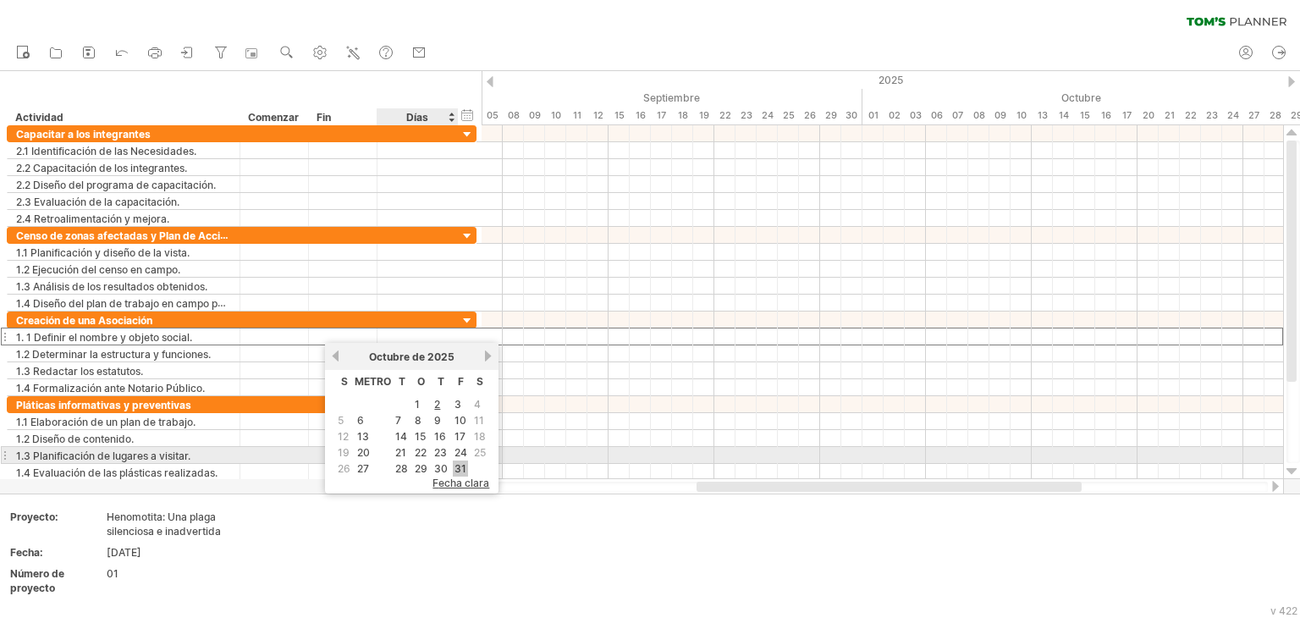
click at [457, 462] on font "31" at bounding box center [460, 468] width 12 height 13
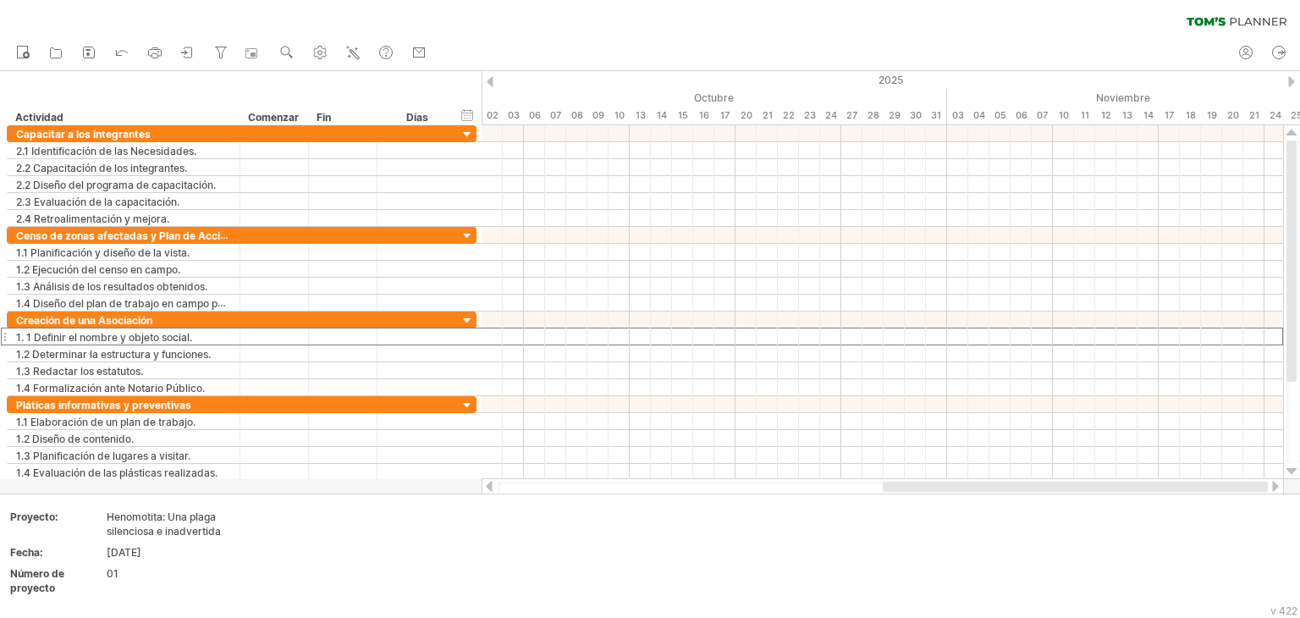
drag, startPoint x: 719, startPoint y: 492, endPoint x: 995, endPoint y: 484, distance: 275.9
click at [995, 484] on div at bounding box center [1074, 486] width 385 height 10
click at [489, 82] on div at bounding box center [490, 81] width 7 height 11
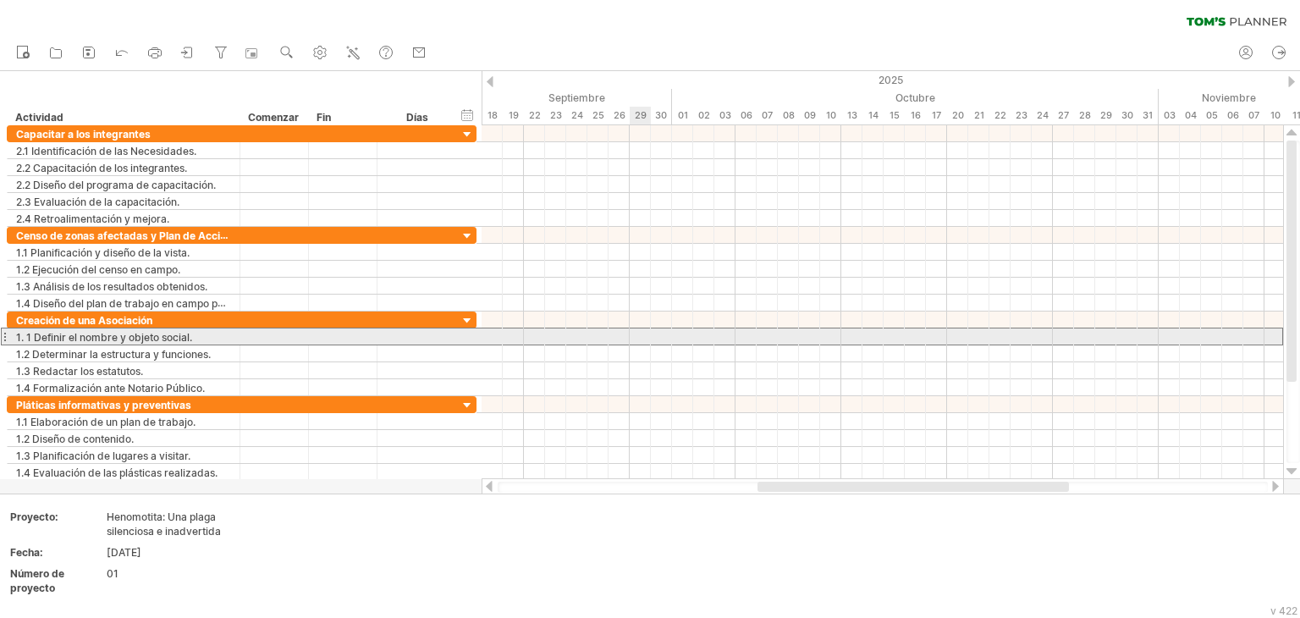
click at [650, 338] on div at bounding box center [881, 336] width 801 height 18
click at [650, 338] on div at bounding box center [881, 336] width 801 height 17
click at [657, 334] on div at bounding box center [881, 336] width 801 height 17
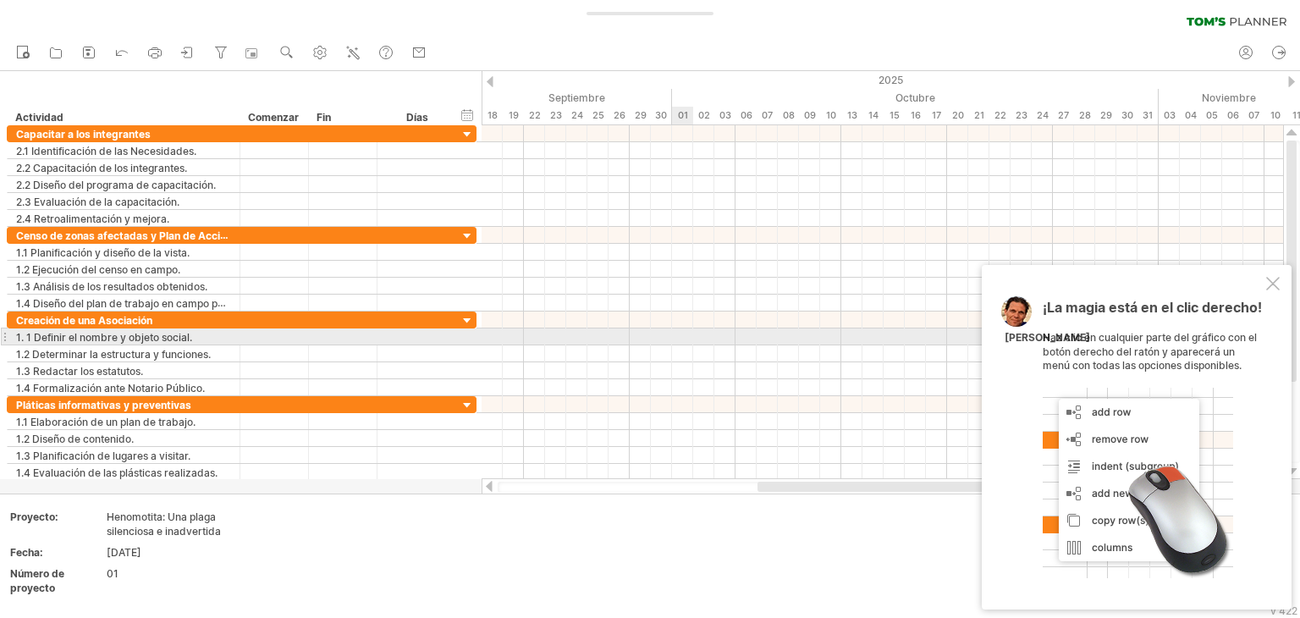
click at [683, 336] on div at bounding box center [881, 336] width 801 height 17
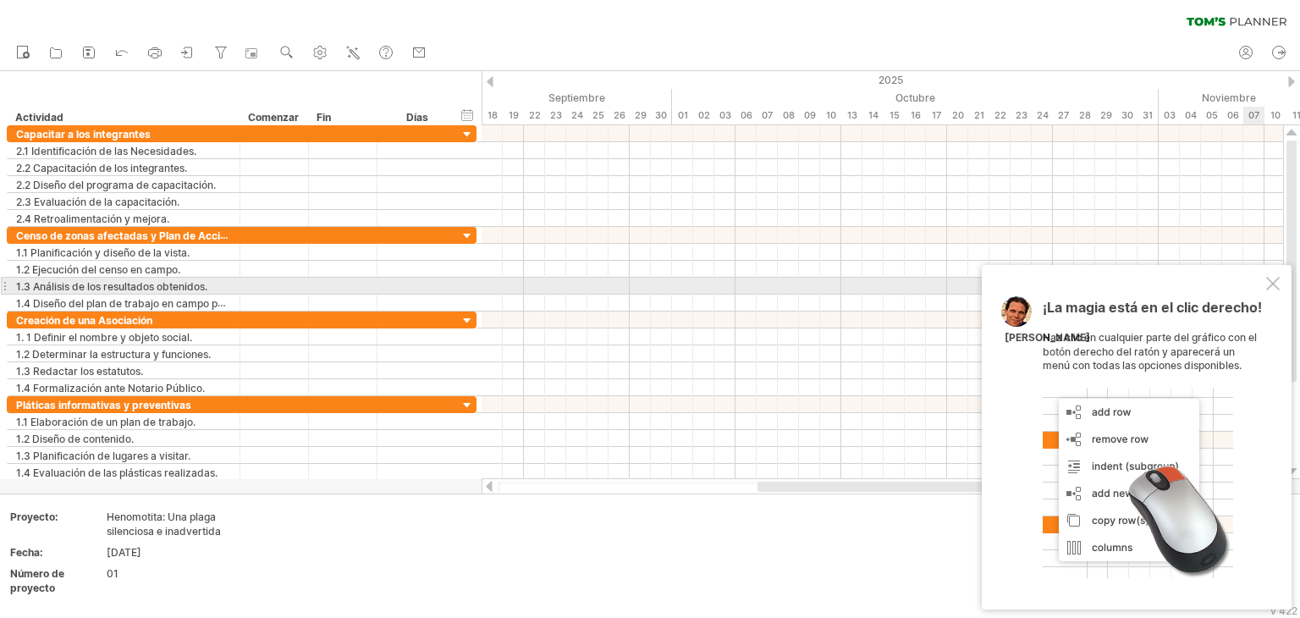
click at [1274, 280] on div at bounding box center [1273, 284] width 14 height 14
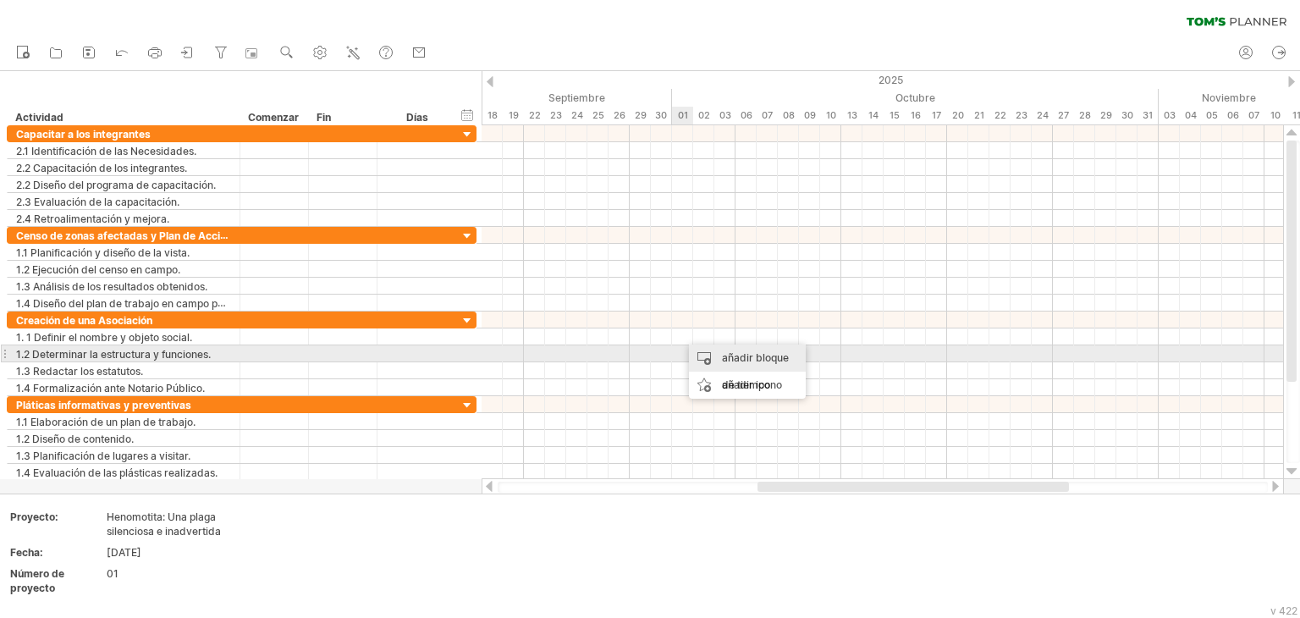
click at [727, 361] on font "añadir bloque de tiempo" at bounding box center [755, 371] width 67 height 40
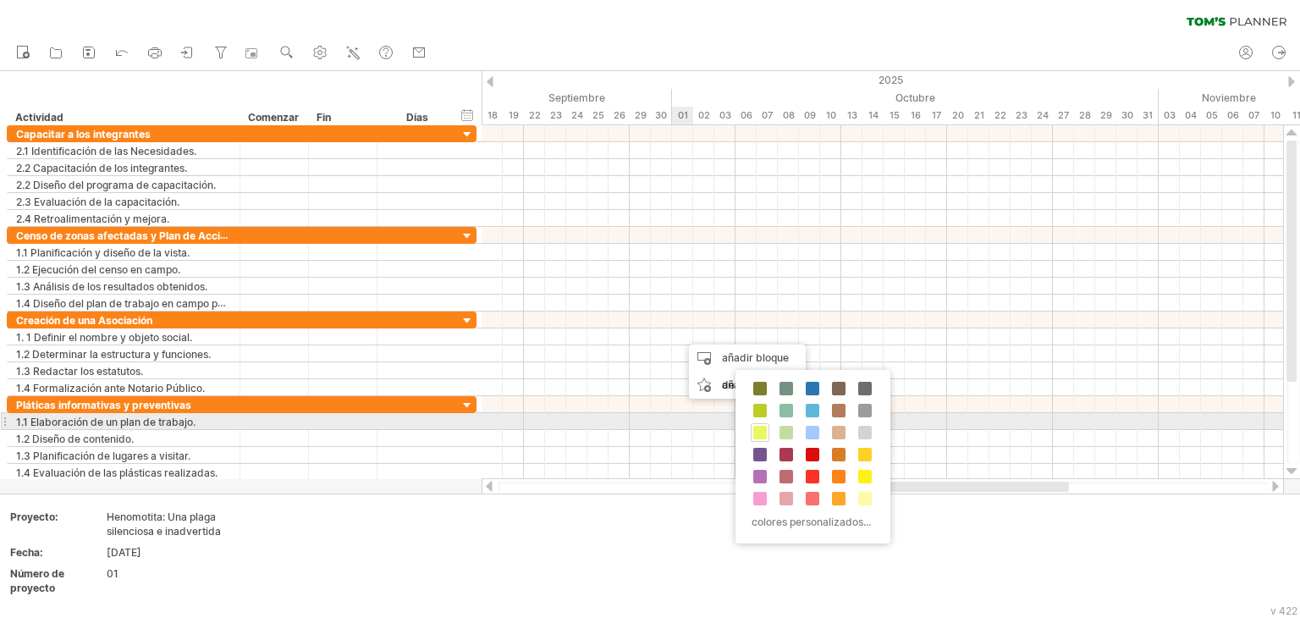
click at [761, 426] on span at bounding box center [760, 433] width 14 height 14
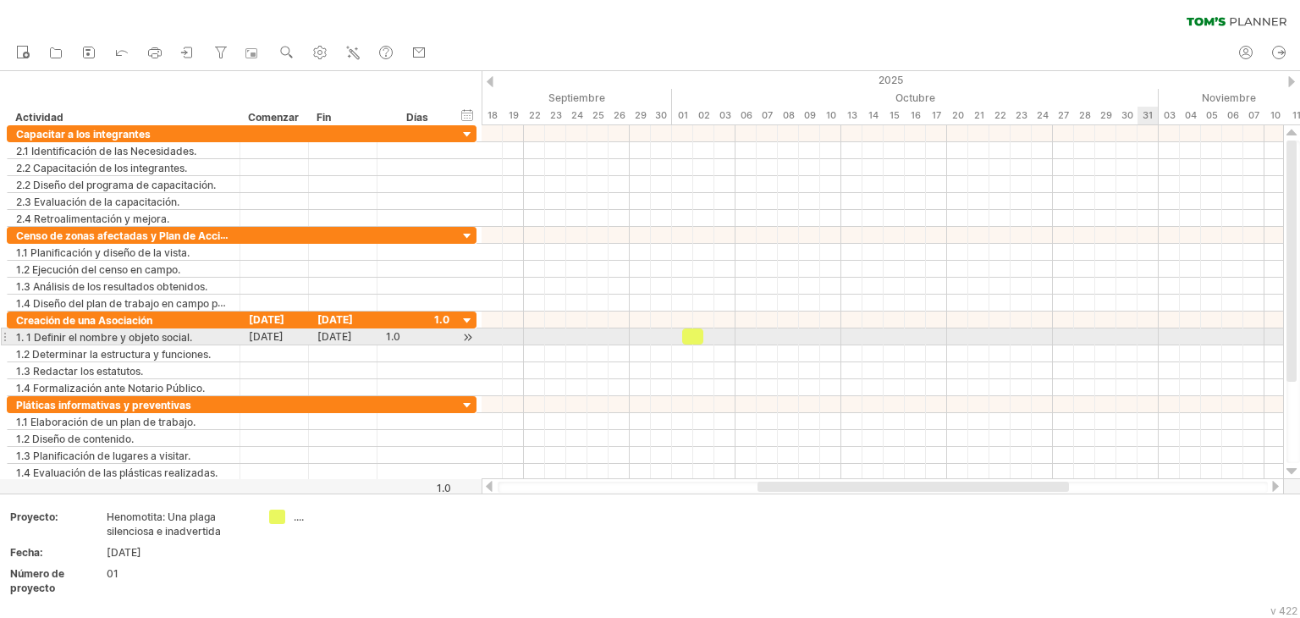
click at [1148, 340] on div at bounding box center [881, 336] width 801 height 17
click at [1146, 334] on div at bounding box center [881, 336] width 801 height 17
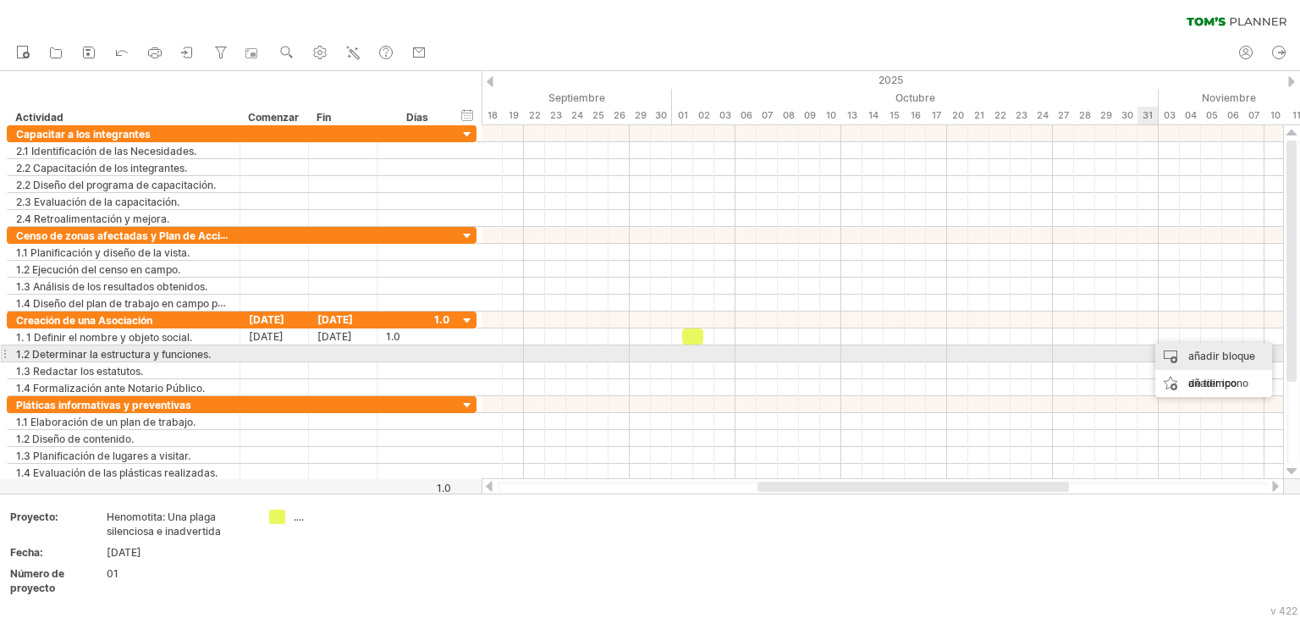
click at [1178, 349] on div "añadir bloque de tiempo" at bounding box center [1213, 370] width 117 height 54
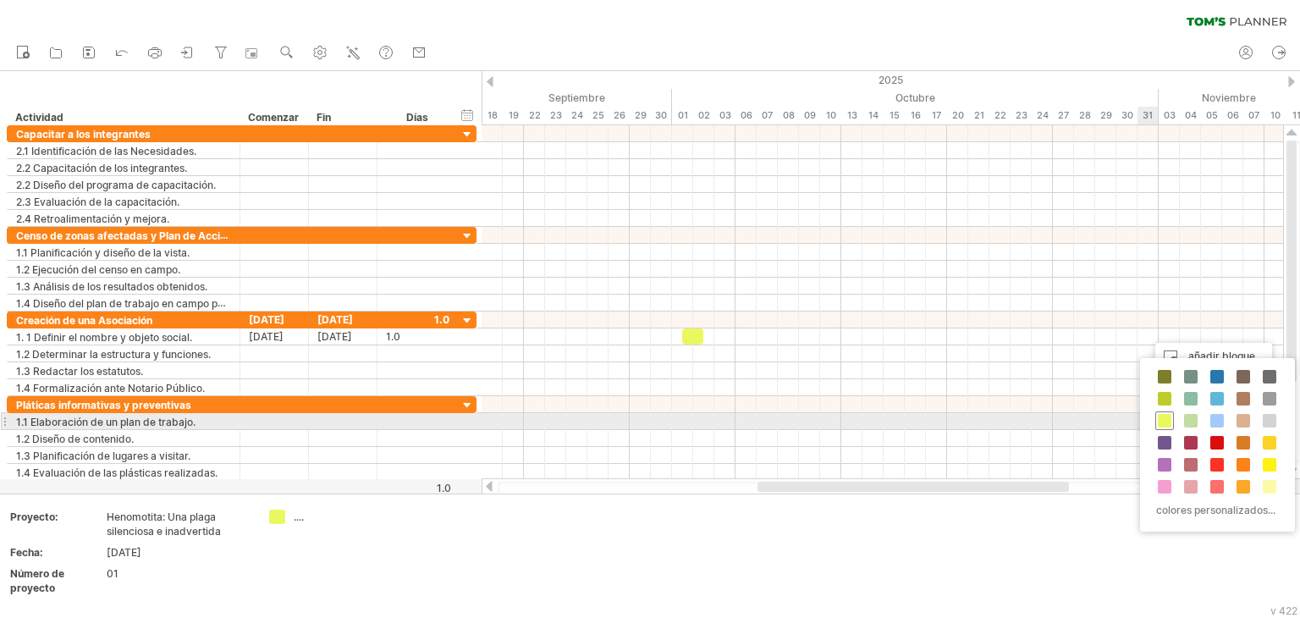
click at [1168, 420] on span at bounding box center [1164, 421] width 14 height 14
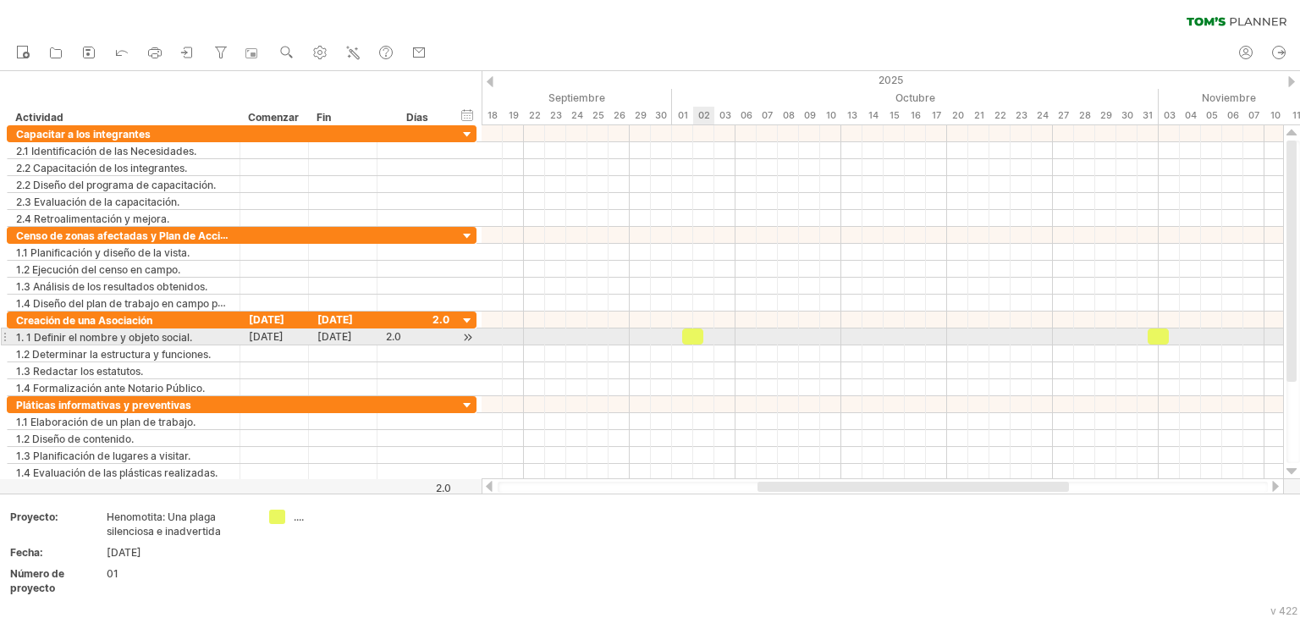
click at [700, 338] on span at bounding box center [703, 336] width 7 height 16
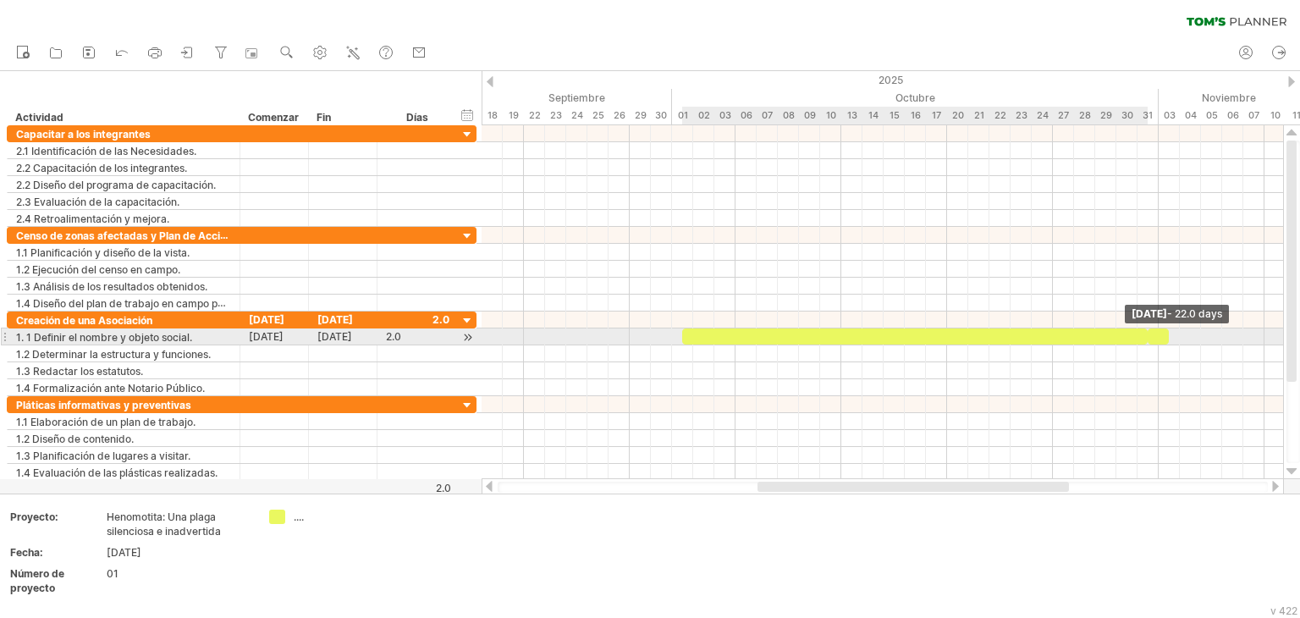
drag, startPoint x: 699, startPoint y: 338, endPoint x: 1148, endPoint y: 338, distance: 449.3
click at [1148, 338] on span at bounding box center [1147, 336] width 7 height 16
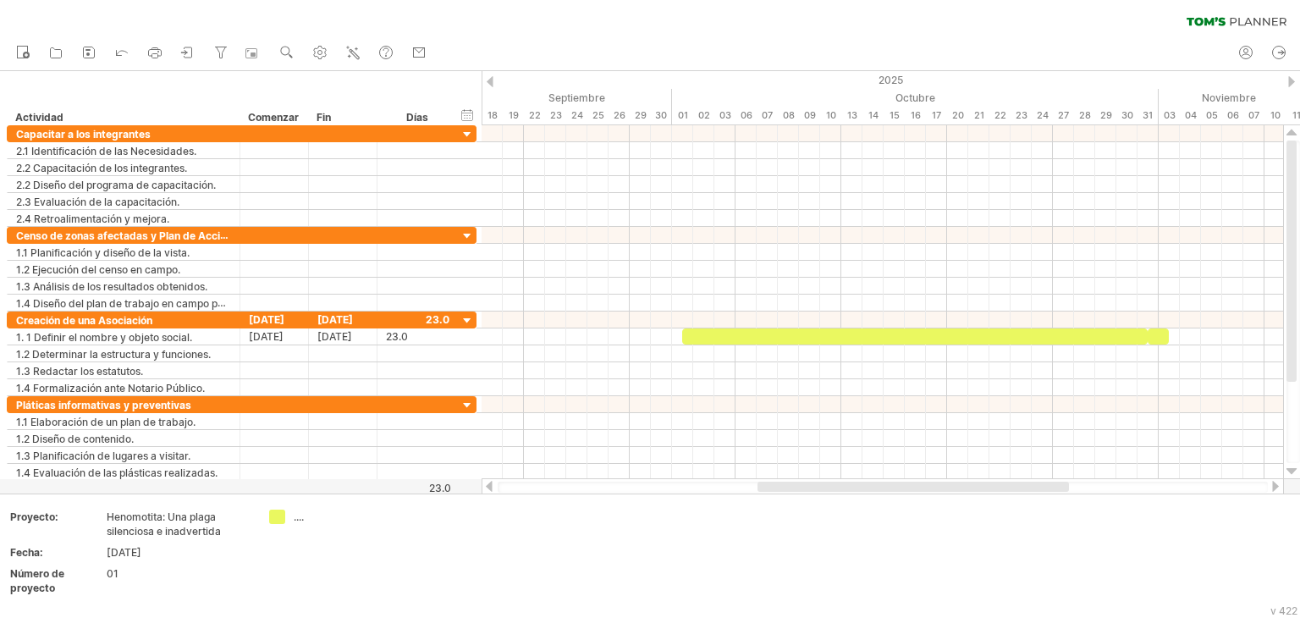
click at [490, 83] on div at bounding box center [490, 81] width 7 height 11
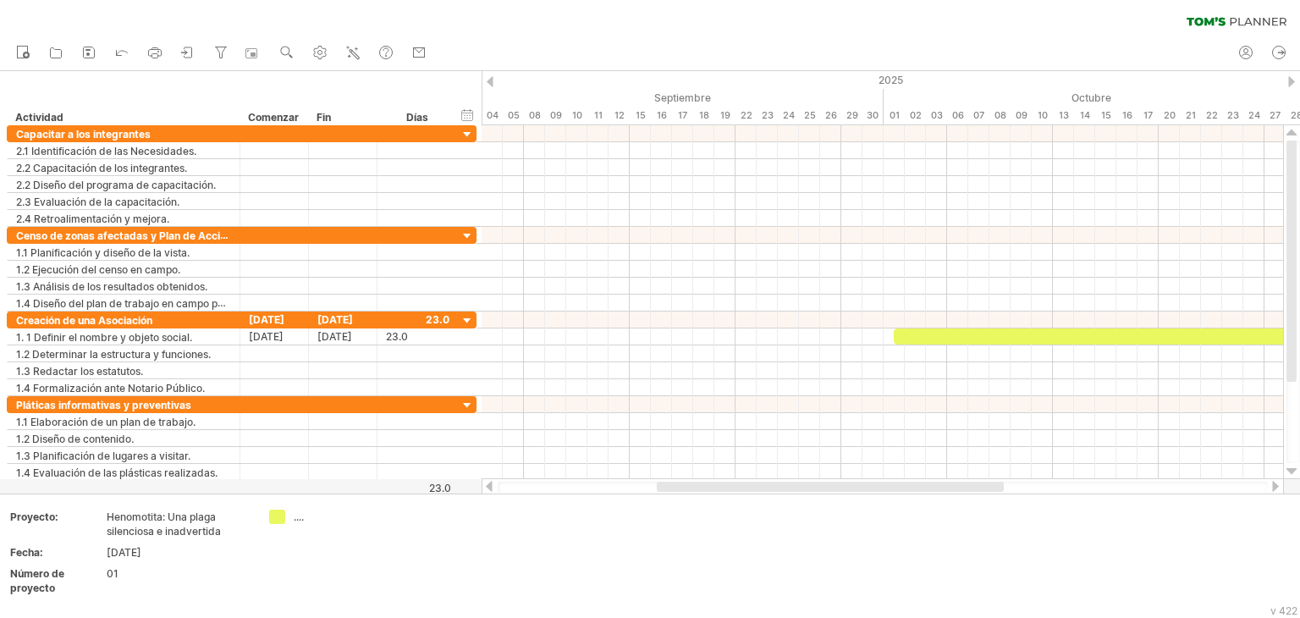
click at [490, 487] on div at bounding box center [489, 486] width 14 height 11
click at [1272, 487] on div at bounding box center [1275, 486] width 14 height 11
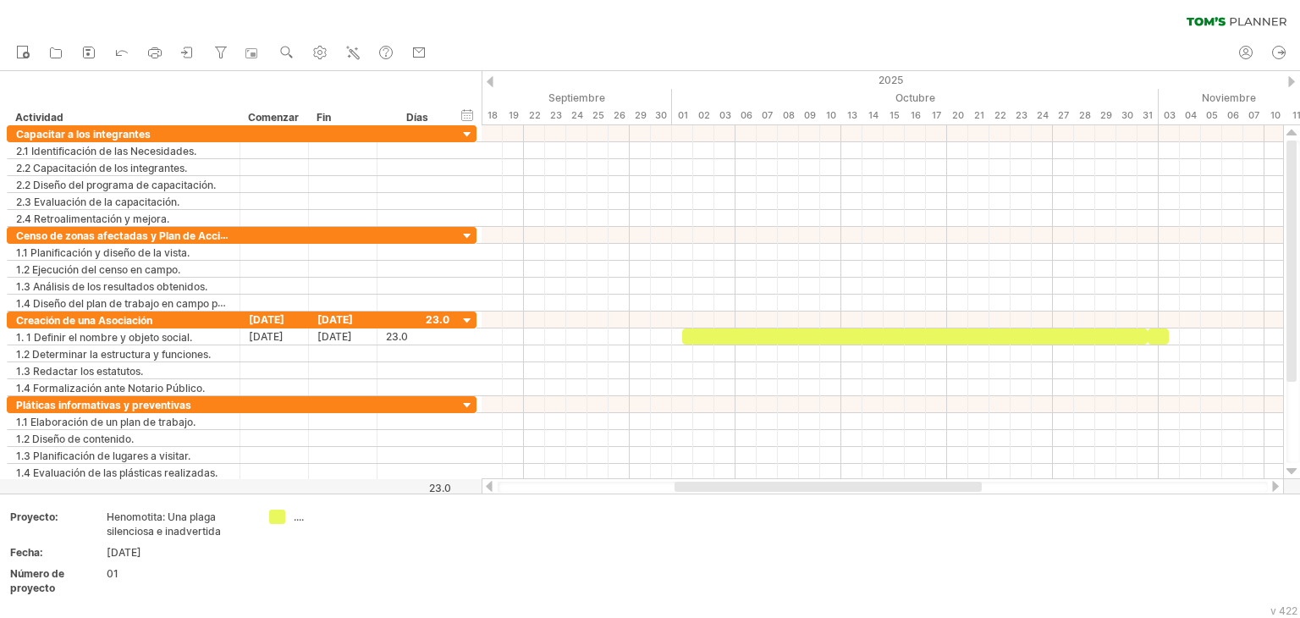
click at [1272, 487] on div at bounding box center [1275, 486] width 14 height 11
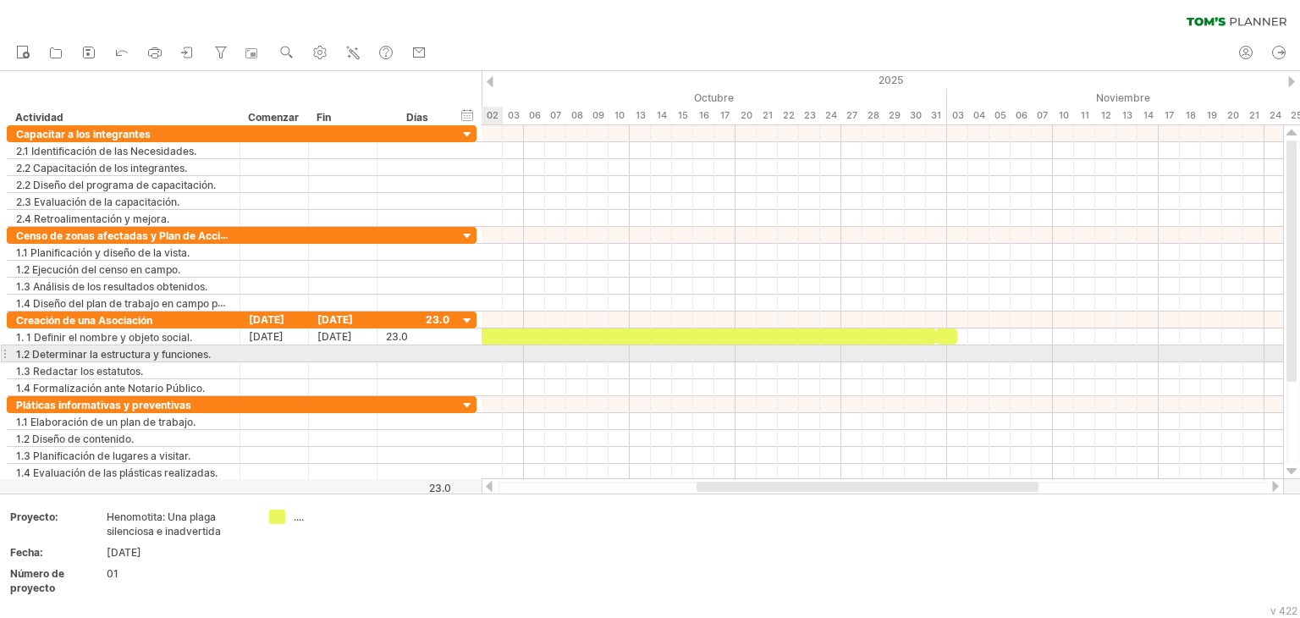
click at [485, 352] on div at bounding box center [881, 353] width 801 height 17
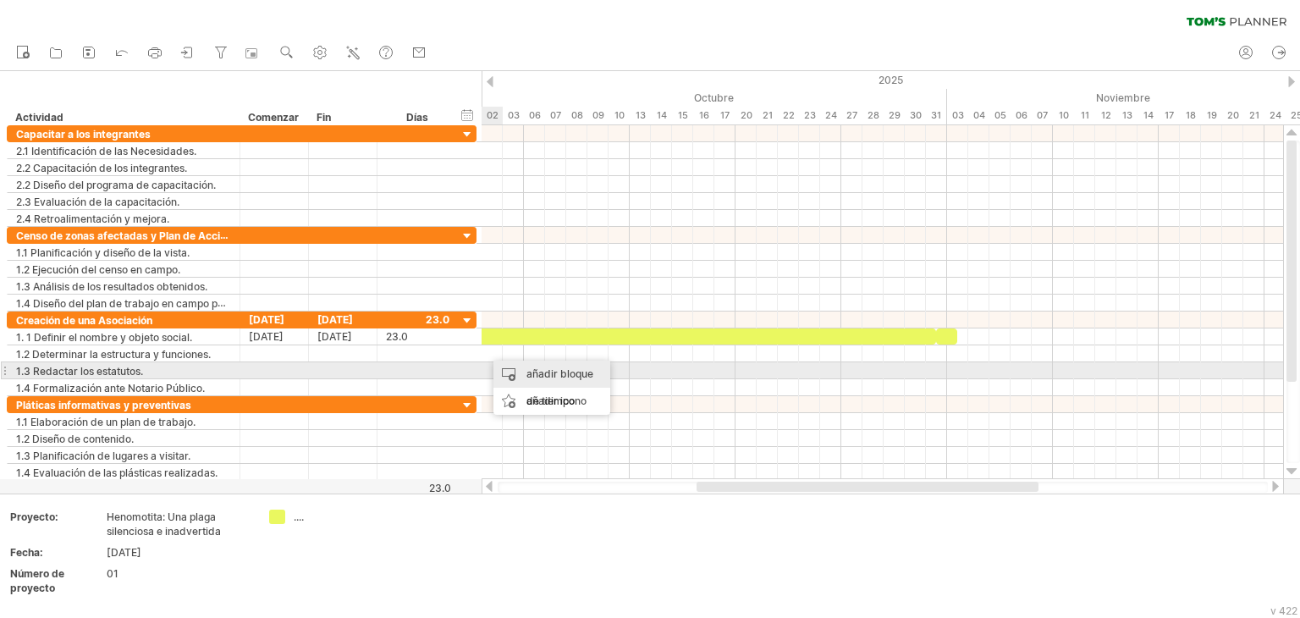
click at [536, 367] on font "añadir bloque de tiempo" at bounding box center [559, 387] width 67 height 40
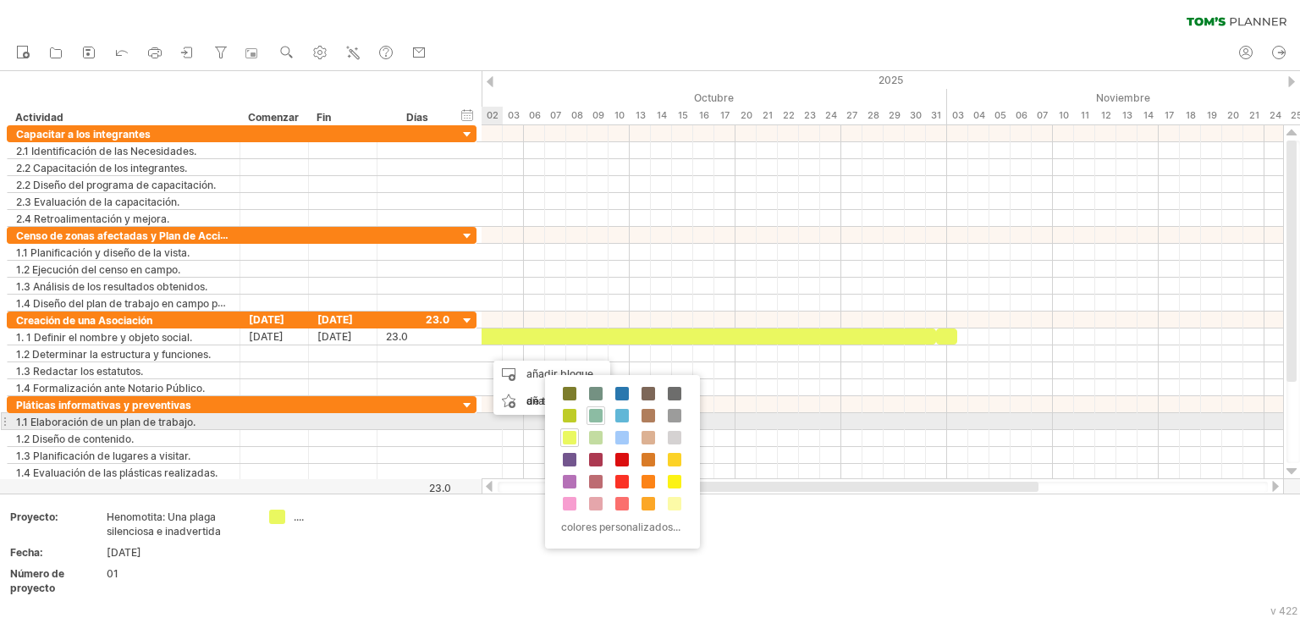
click at [594, 417] on span at bounding box center [596, 416] width 14 height 14
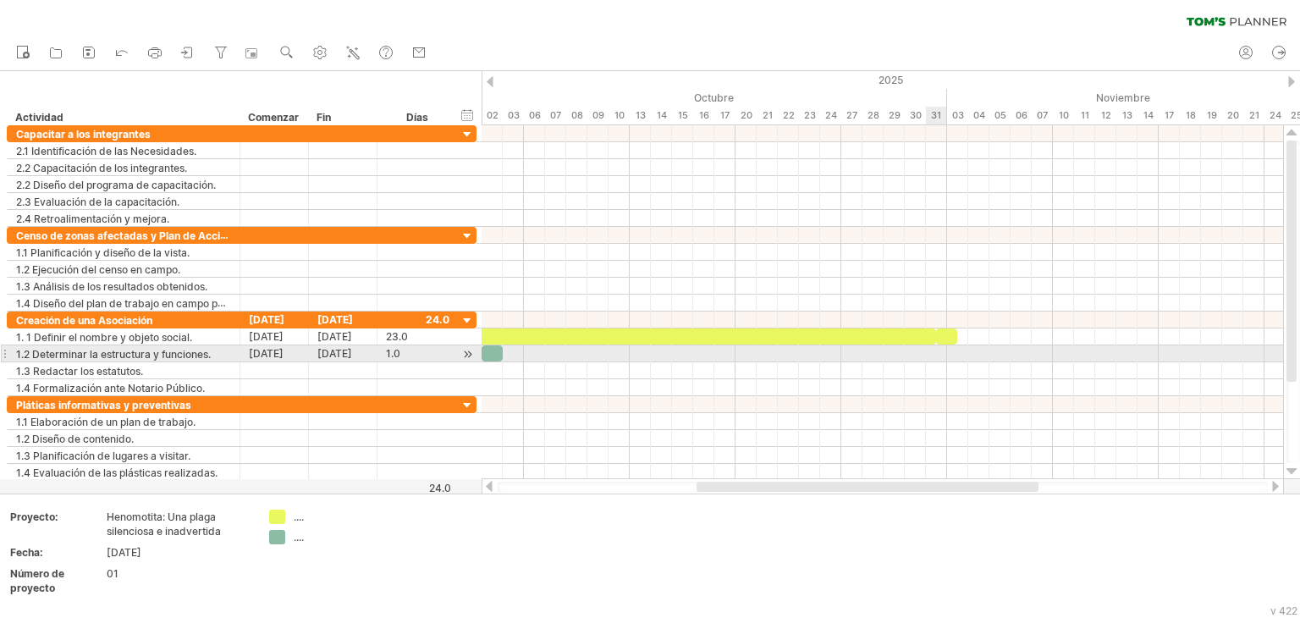
click at [936, 356] on div at bounding box center [881, 353] width 801 height 17
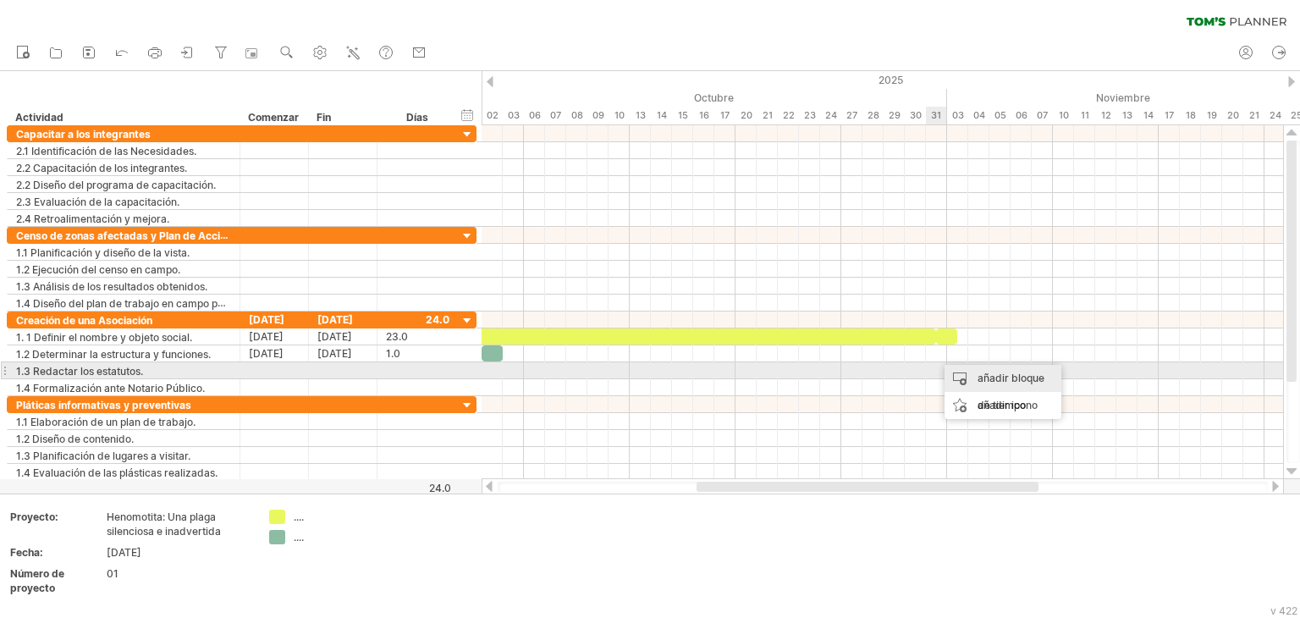
click at [978, 373] on font "añadir bloque de tiempo" at bounding box center [1010, 391] width 67 height 40
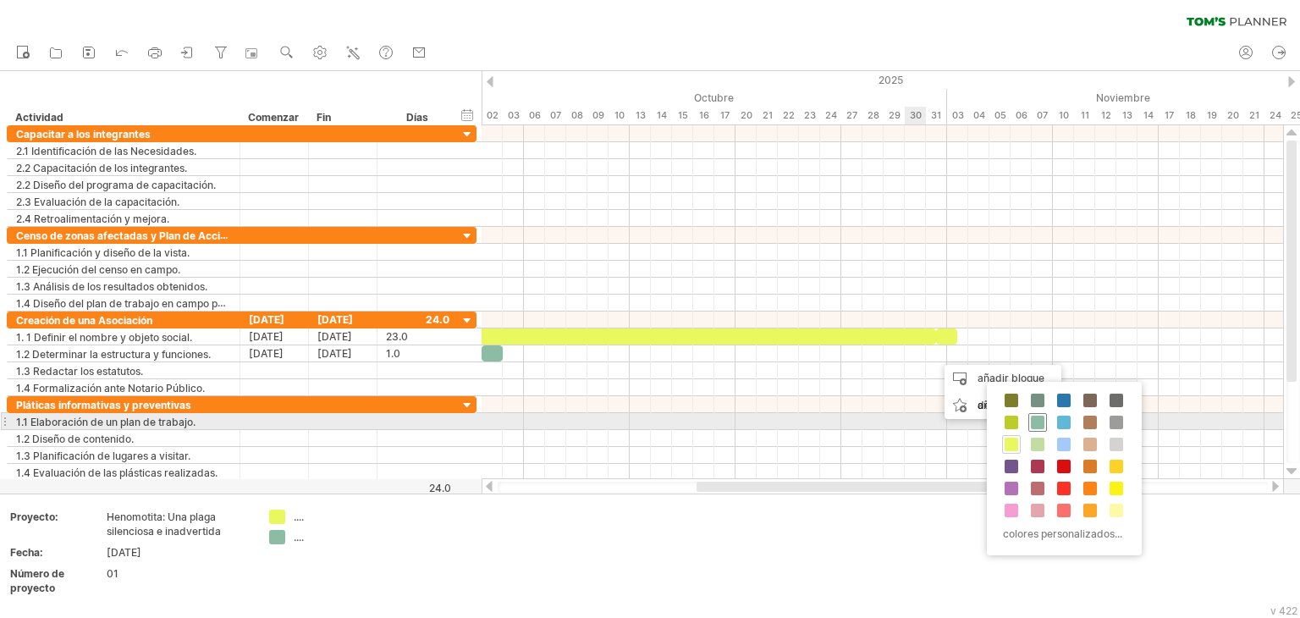
click at [1039, 421] on span at bounding box center [1038, 422] width 14 height 14
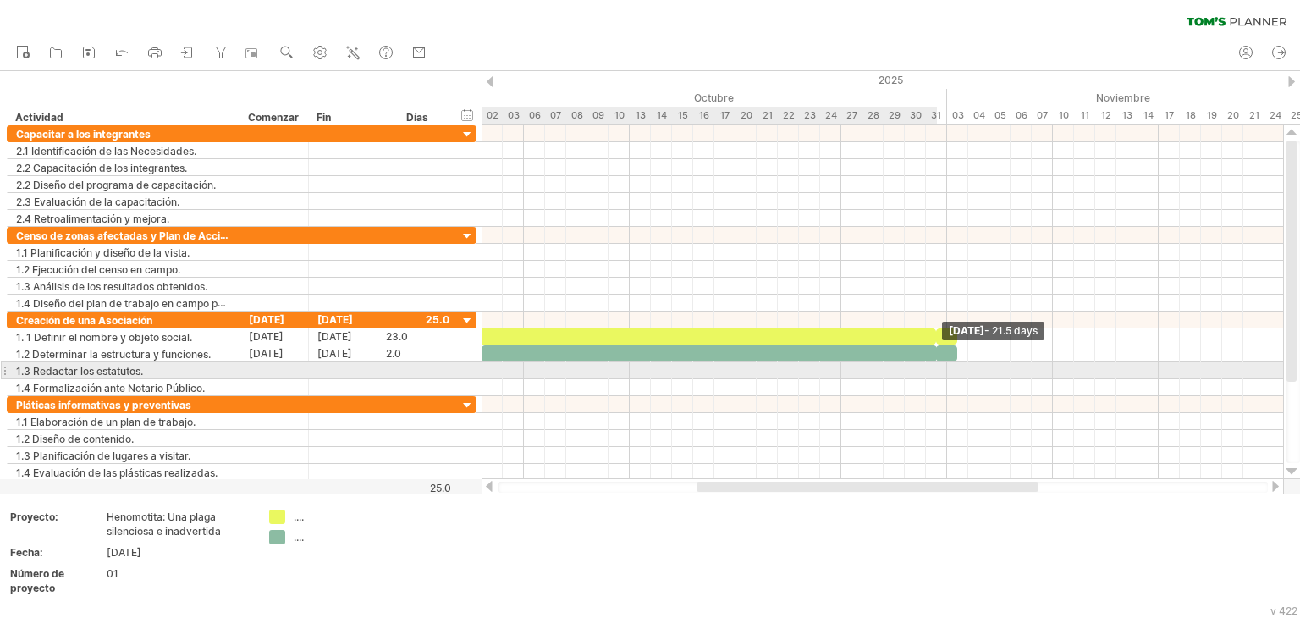
drag, startPoint x: 500, startPoint y: 353, endPoint x: 937, endPoint y: 363, distance: 436.7
click at [937, 363] on div "[DATE] - 21.5 days" at bounding box center [881, 302] width 801 height 354
click at [491, 369] on div at bounding box center [881, 370] width 801 height 17
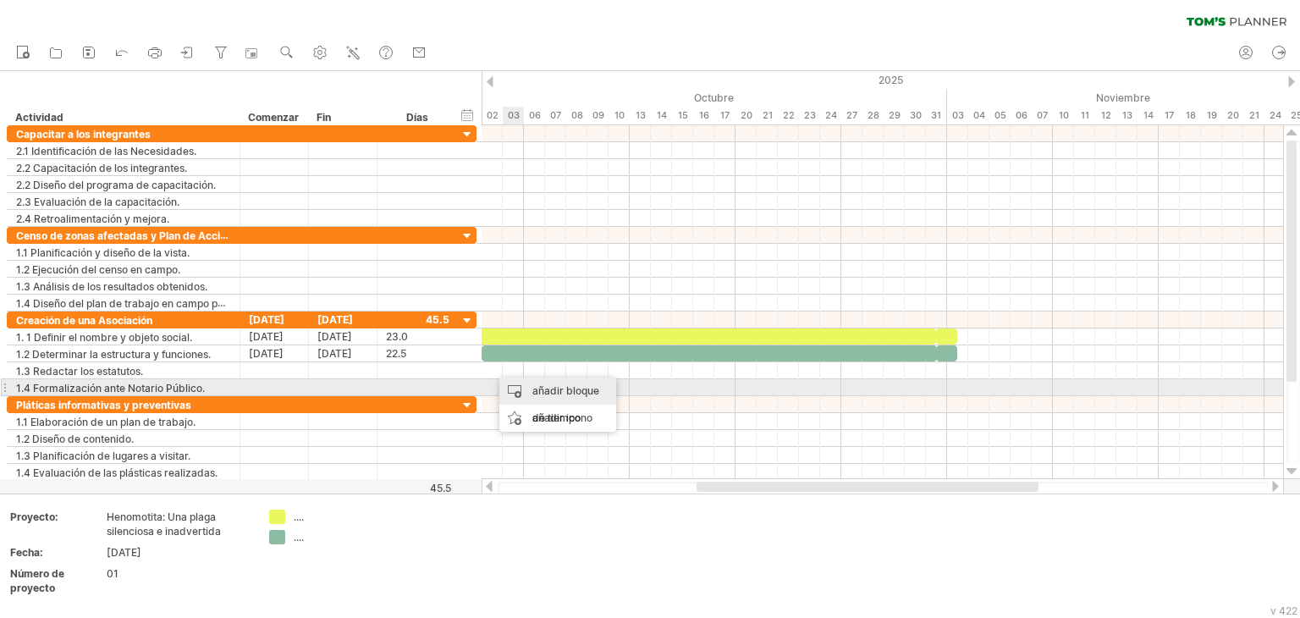
click at [531, 388] on div "añadir bloque de tiempo" at bounding box center [557, 404] width 117 height 54
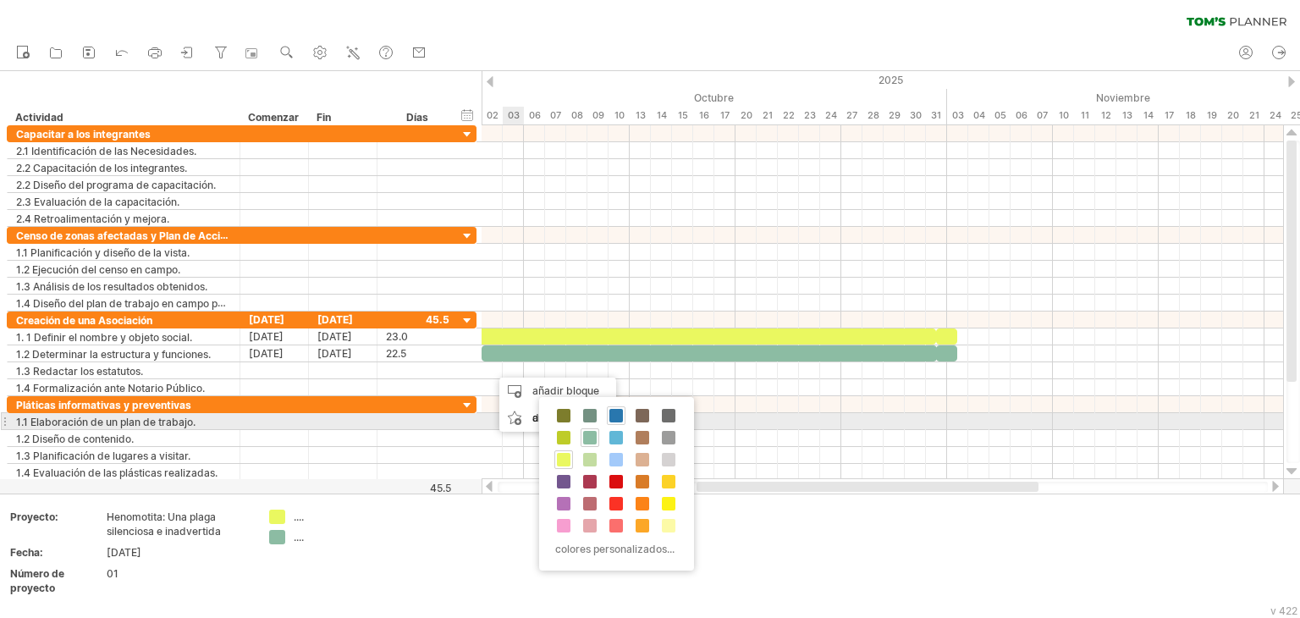
click at [610, 417] on span at bounding box center [616, 416] width 14 height 14
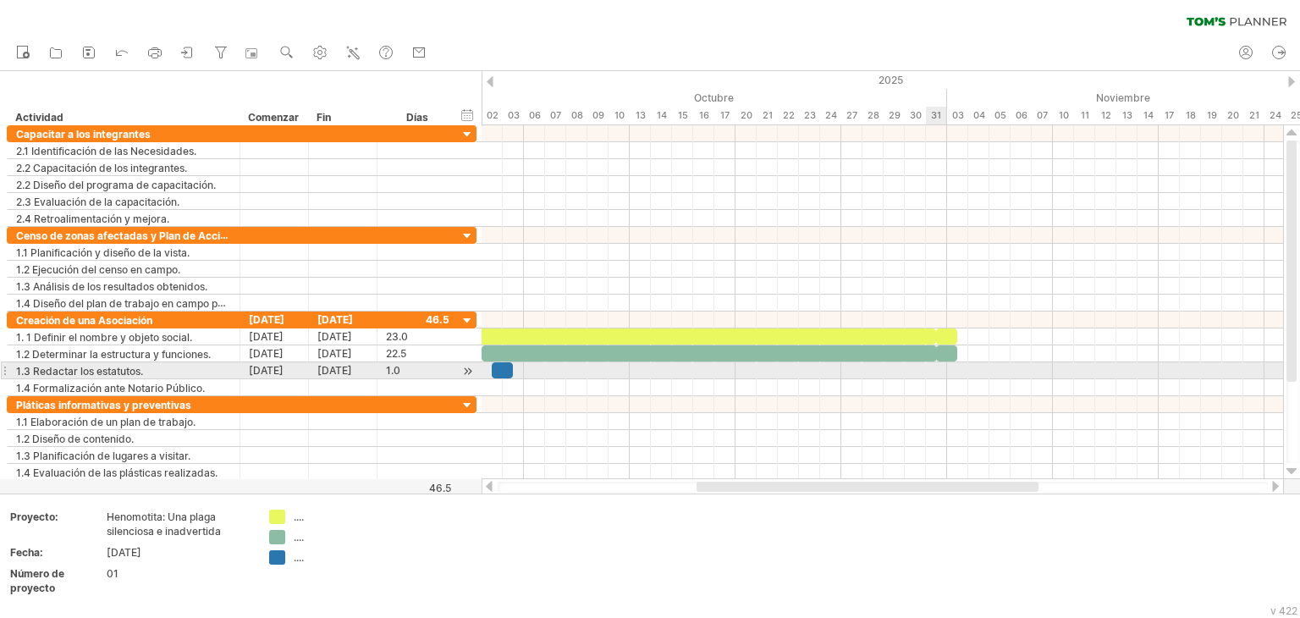
click at [941, 369] on div at bounding box center [881, 370] width 801 height 17
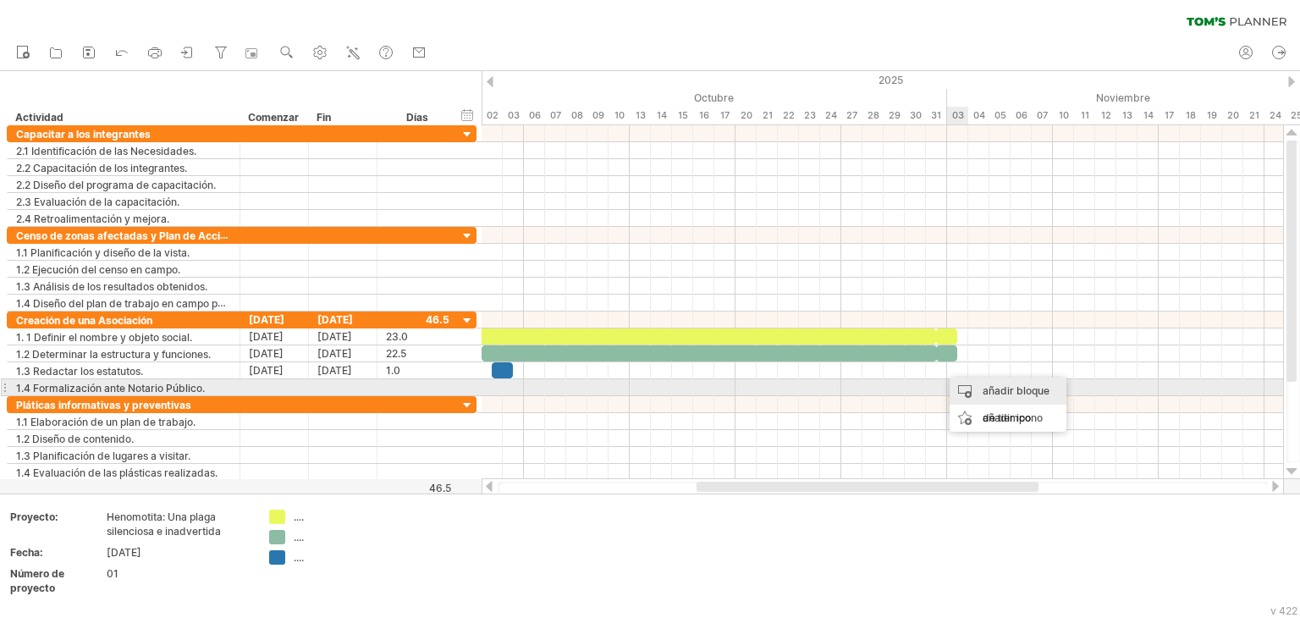
click at [976, 391] on div "añadir bloque de tiempo" at bounding box center [1007, 404] width 117 height 54
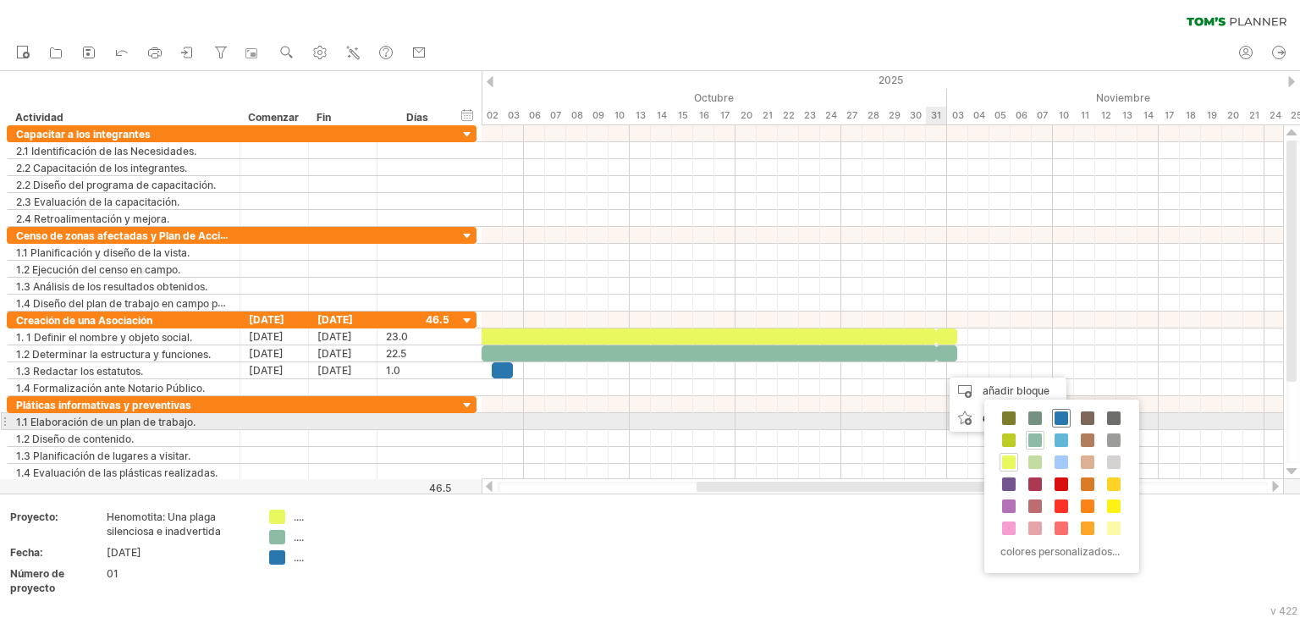
click at [1057, 421] on span at bounding box center [1061, 418] width 14 height 14
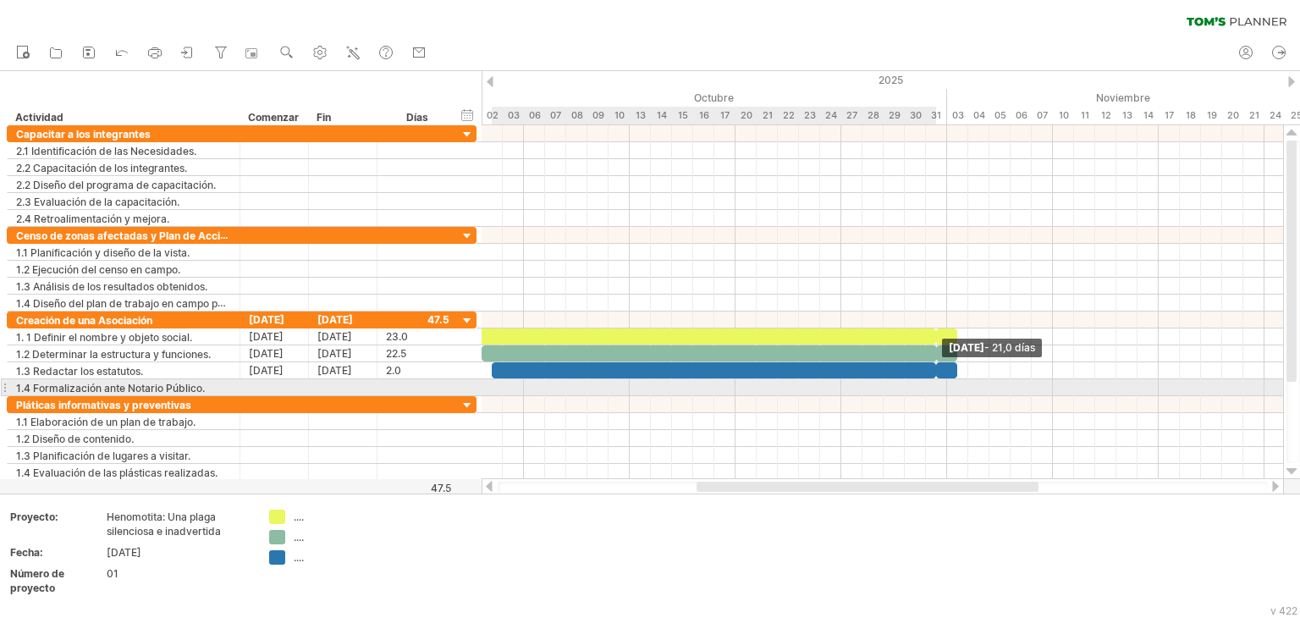
drag, startPoint x: 511, startPoint y: 370, endPoint x: 938, endPoint y: 380, distance: 427.4
click at [938, 380] on div "[DATE] - 21,0 días" at bounding box center [881, 302] width 801 height 354
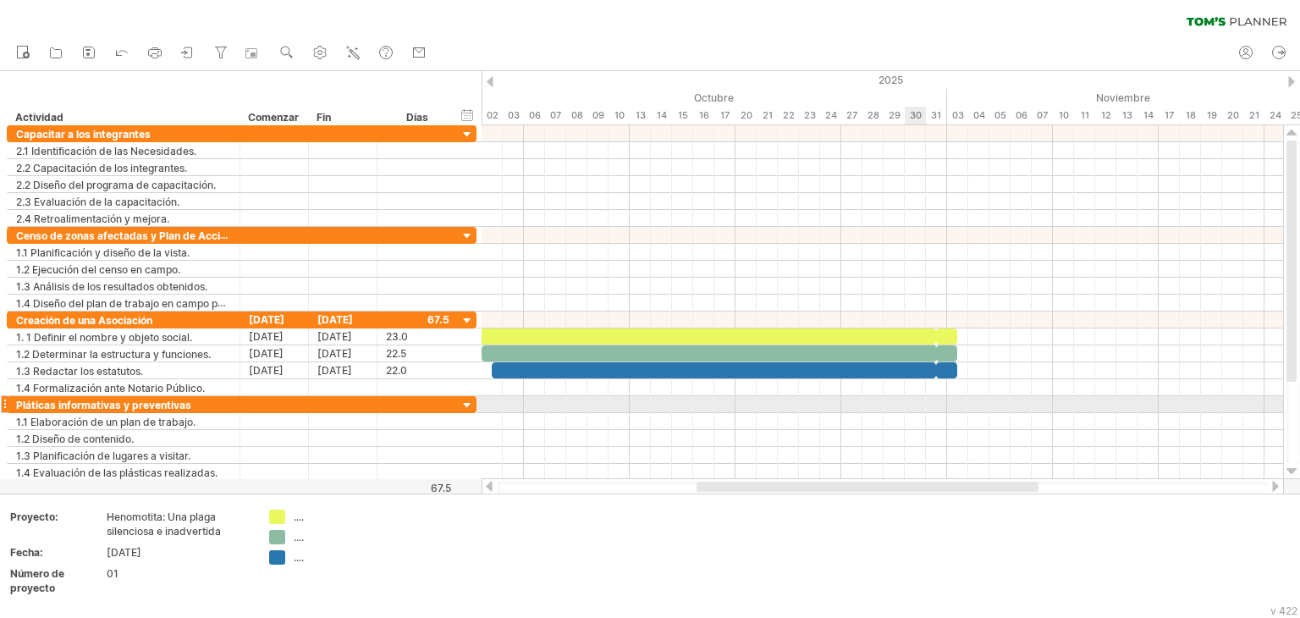
click at [913, 404] on div at bounding box center [881, 404] width 801 height 17
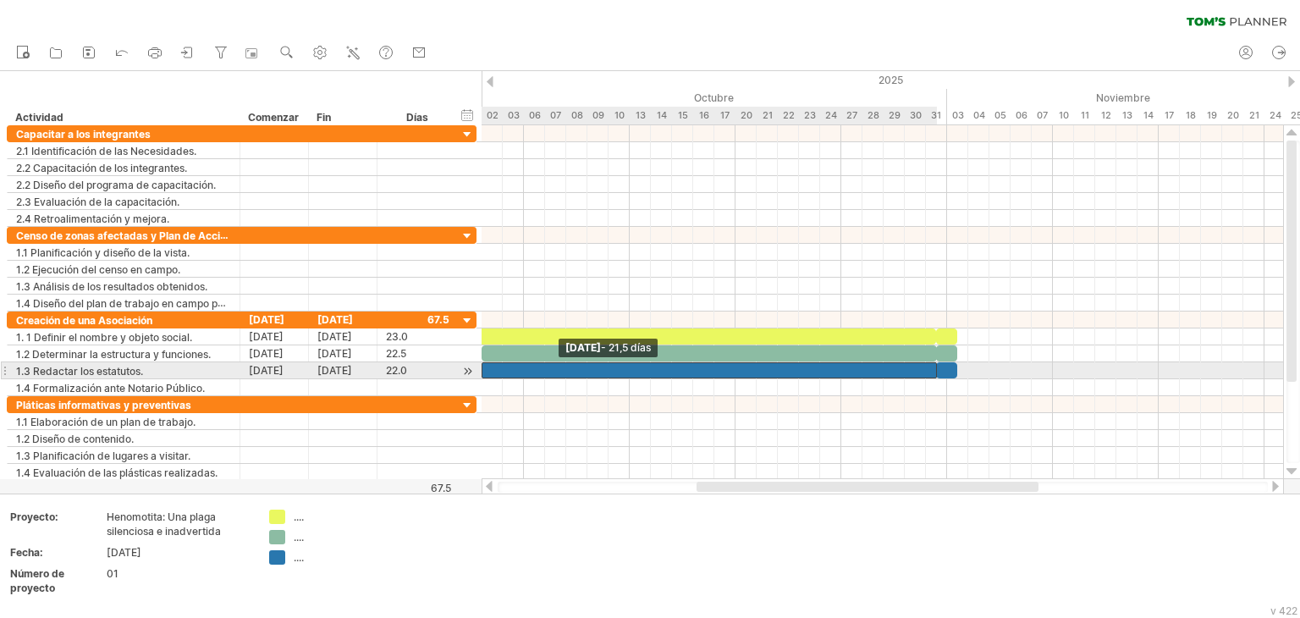
click at [481, 370] on span at bounding box center [481, 370] width 7 height 16
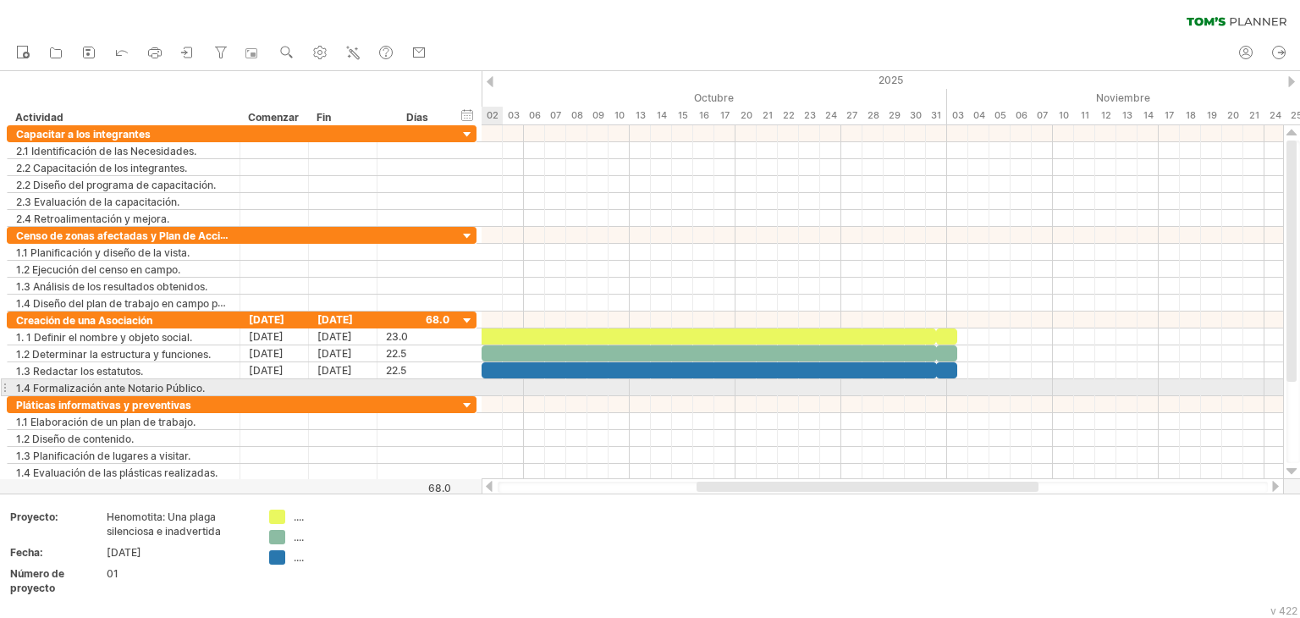
click at [481, 382] on div at bounding box center [881, 387] width 801 height 17
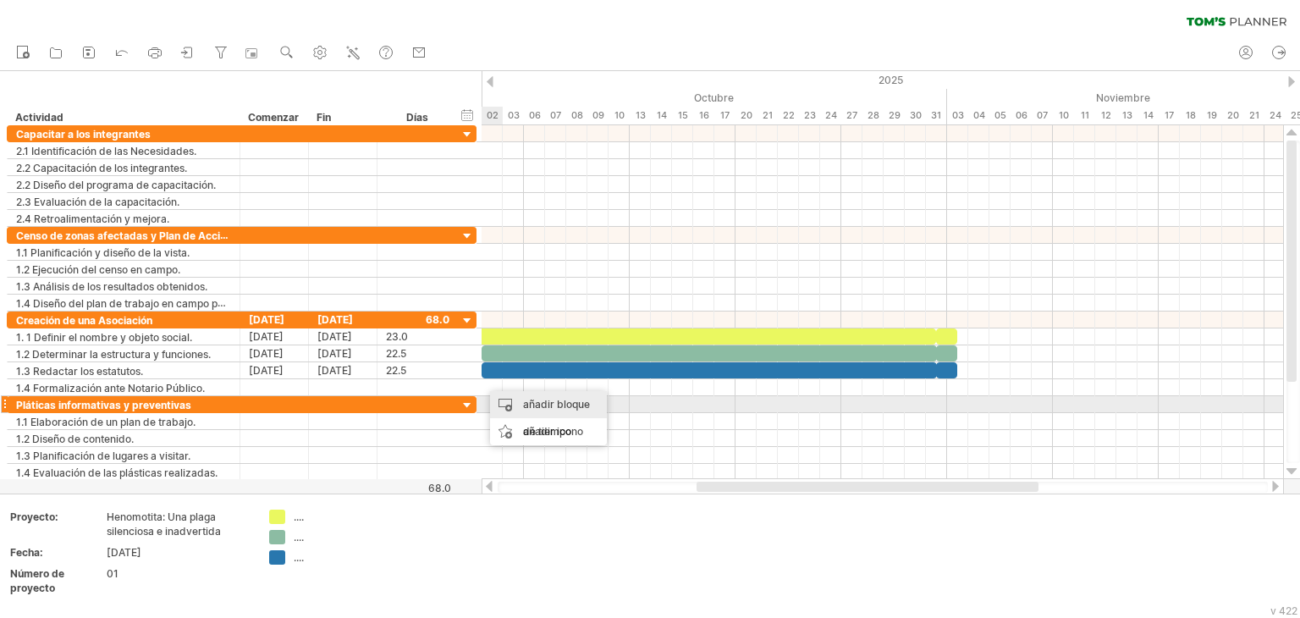
click at [531, 401] on font "añadir bloque de tiempo" at bounding box center [556, 418] width 67 height 40
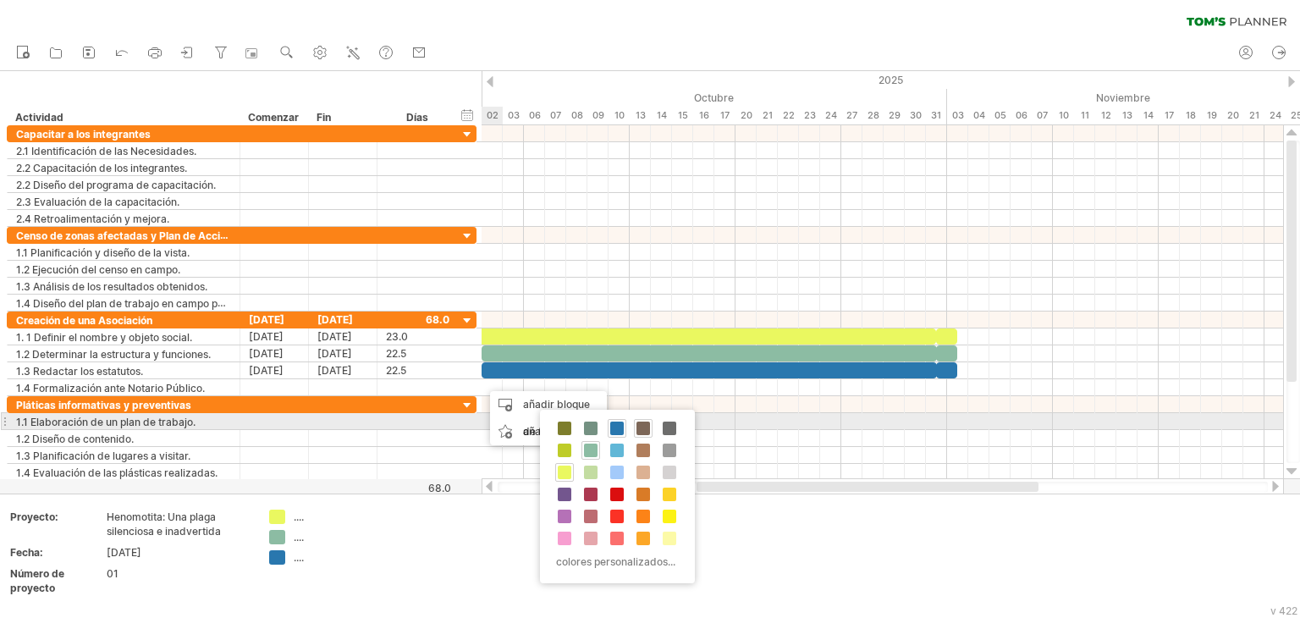
click at [645, 426] on span at bounding box center [643, 428] width 14 height 14
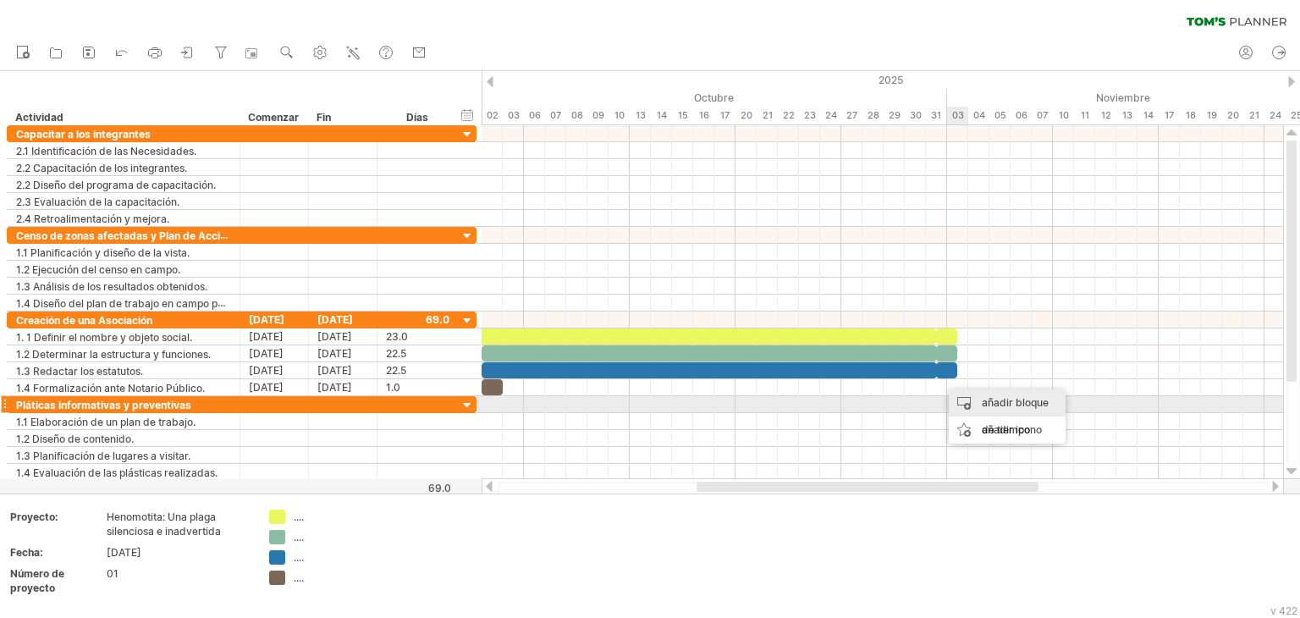
click at [975, 404] on div "añadir bloque de tiempo" at bounding box center [1006, 416] width 117 height 54
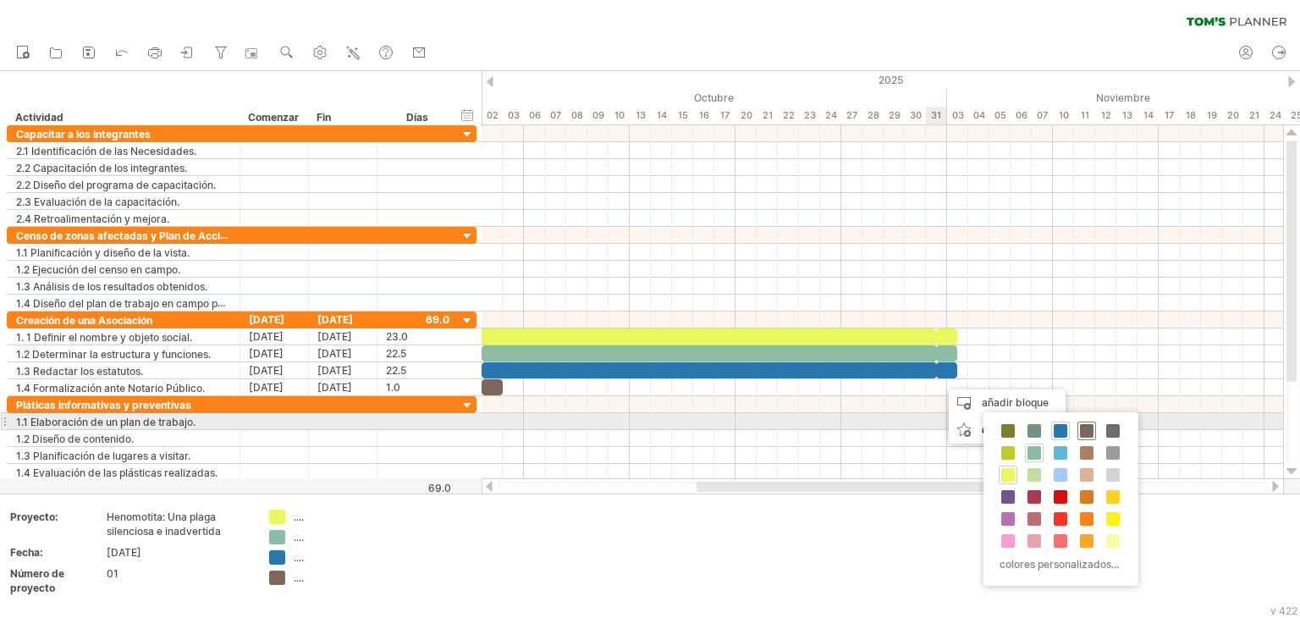
click at [1087, 429] on span at bounding box center [1087, 431] width 14 height 14
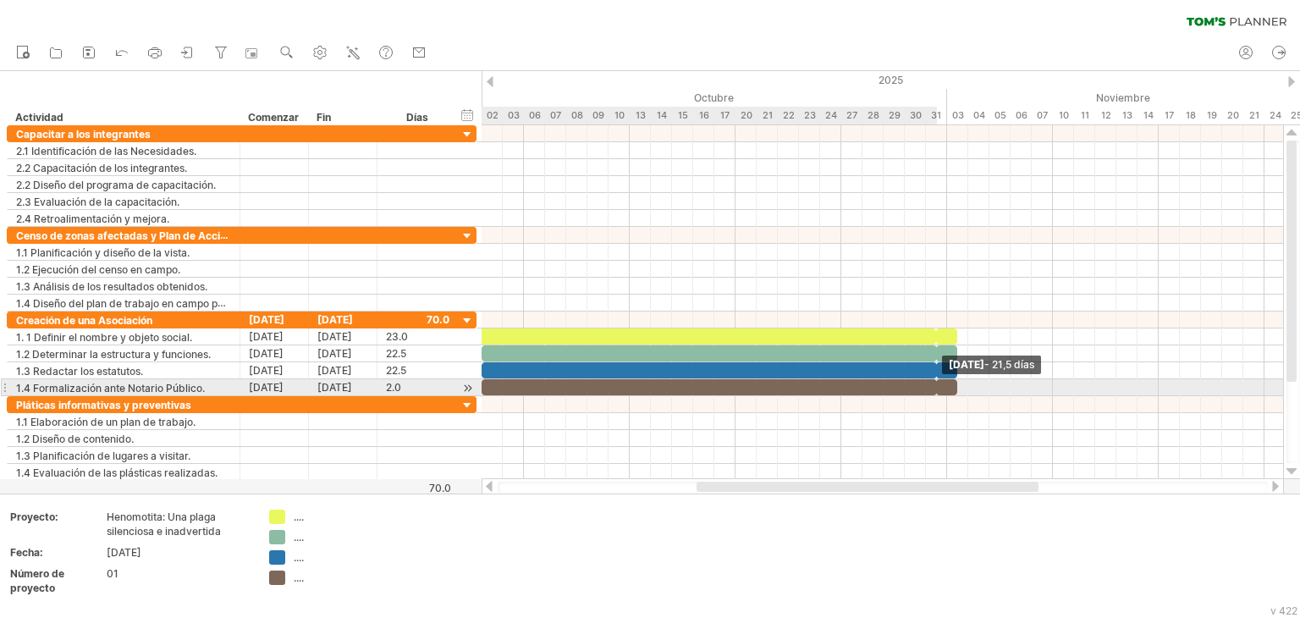
drag, startPoint x: 501, startPoint y: 389, endPoint x: 937, endPoint y: 393, distance: 435.8
click at [937, 393] on div "[DATE] - 21,5 días [DATE] - 21,5 días" at bounding box center [881, 302] width 801 height 354
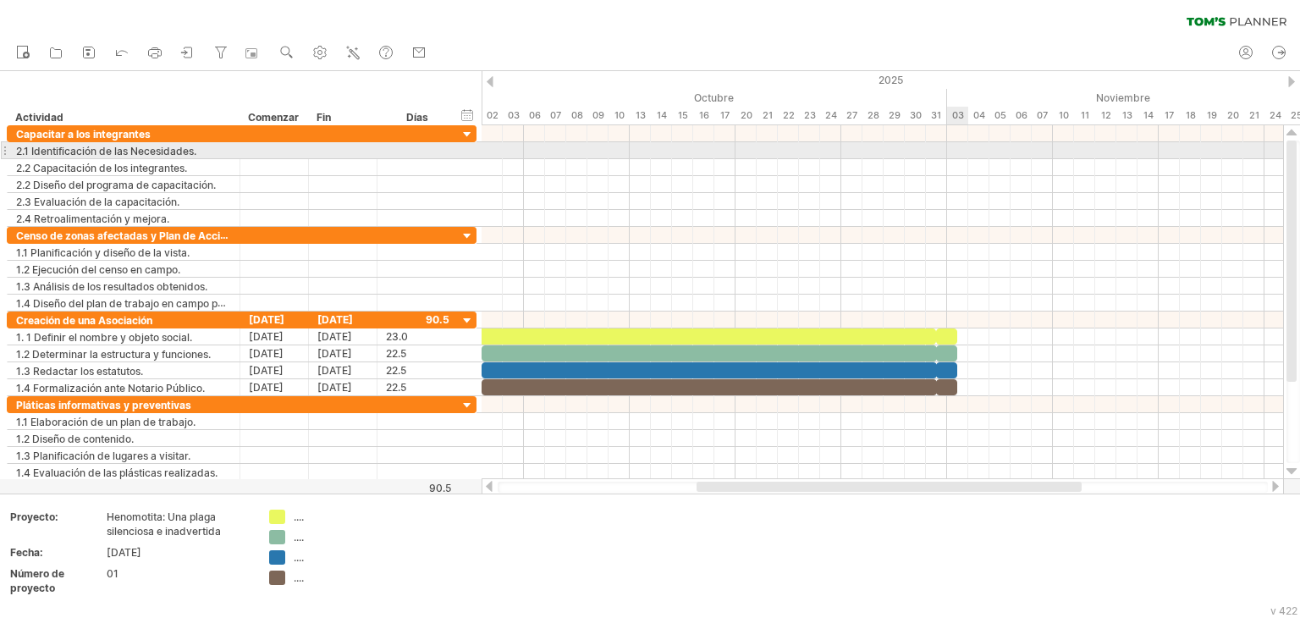
click at [959, 157] on div at bounding box center [881, 150] width 801 height 17
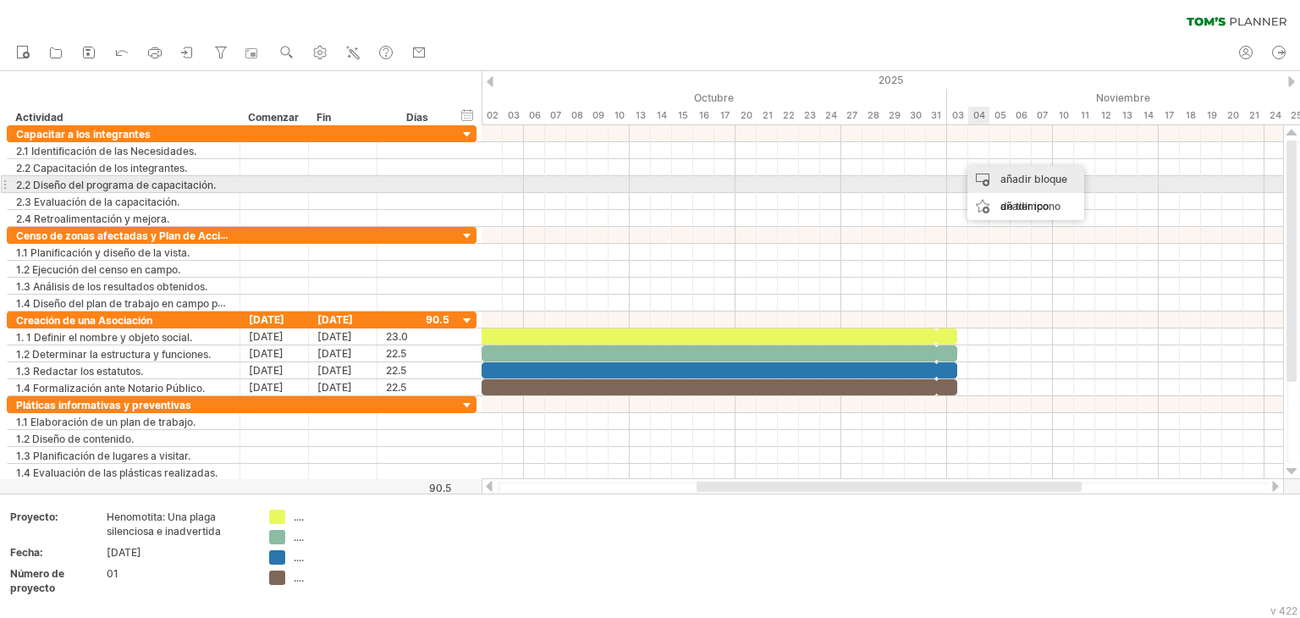
click at [1003, 177] on font "añadir bloque de tiempo" at bounding box center [1033, 193] width 67 height 40
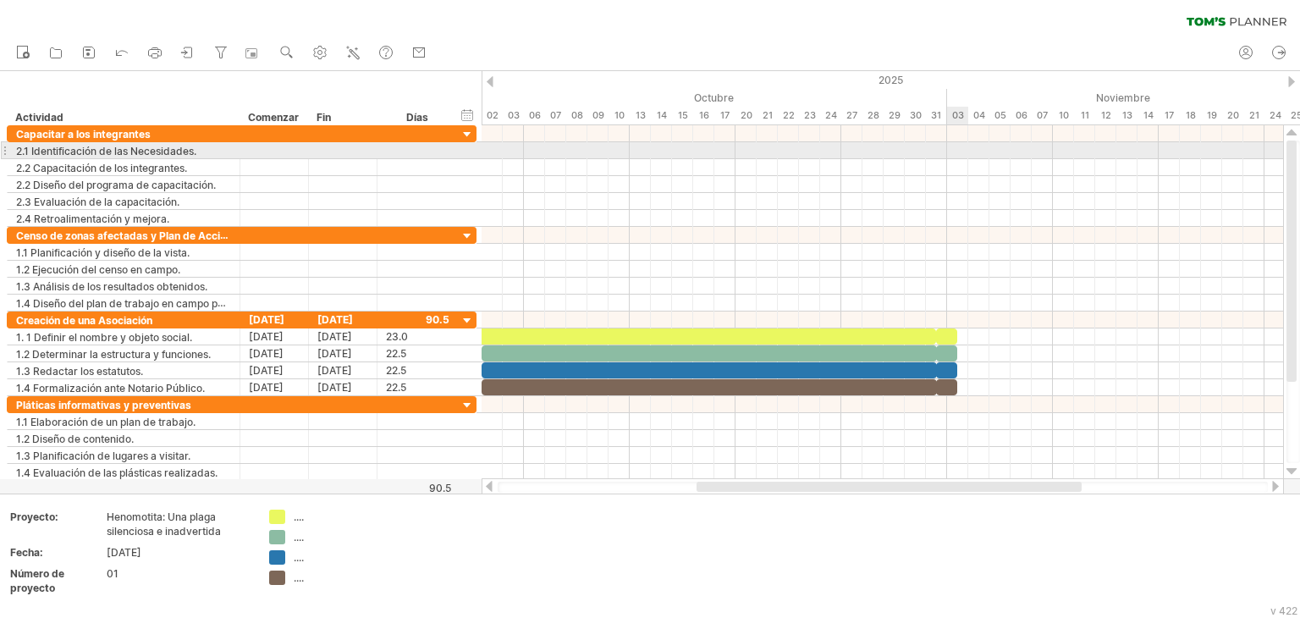
click at [955, 146] on div at bounding box center [881, 150] width 801 height 17
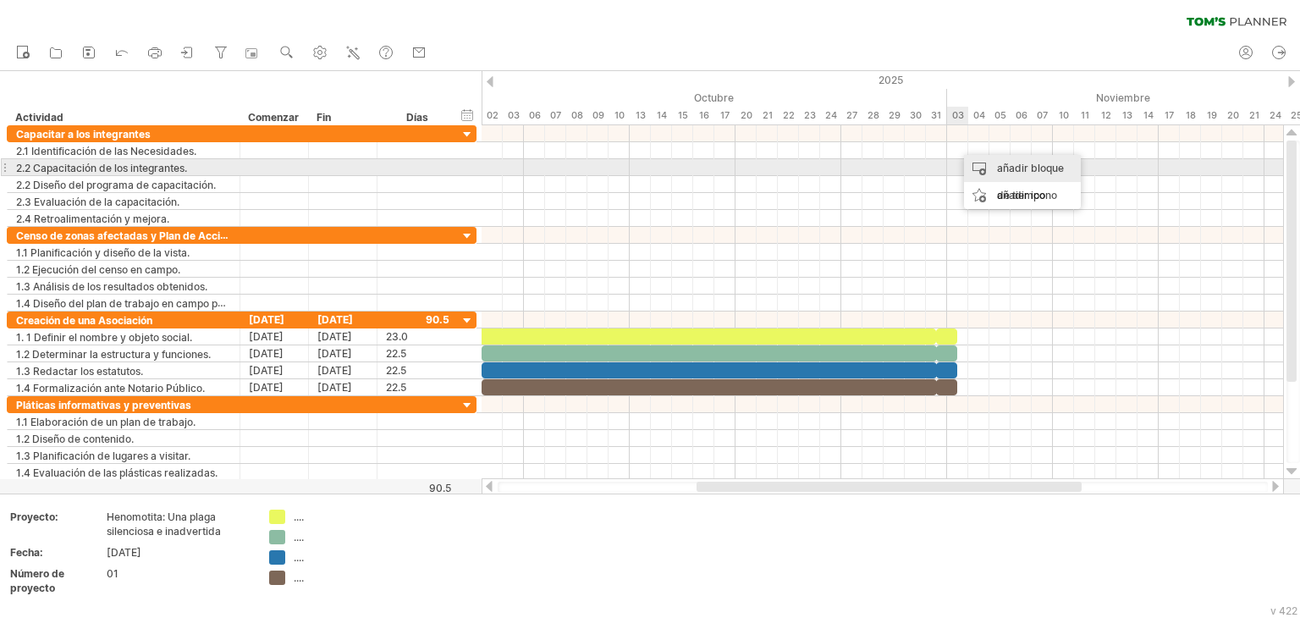
click at [988, 165] on div "añadir bloque de tiempo" at bounding box center [1022, 182] width 117 height 54
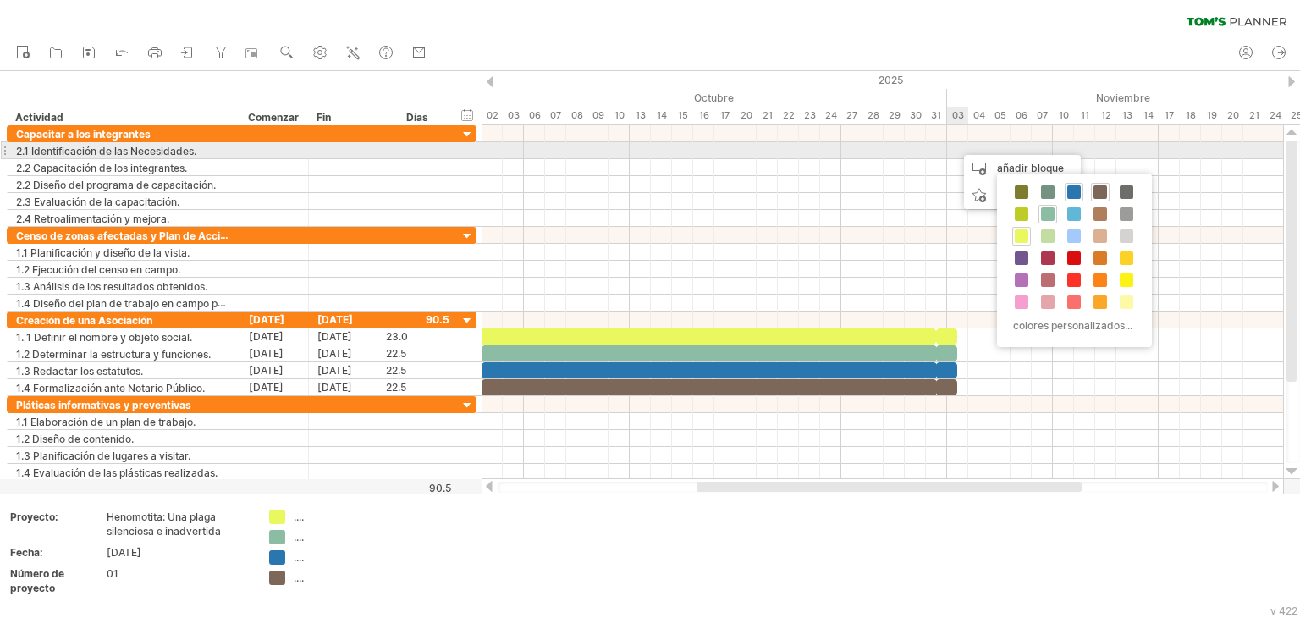
click at [952, 150] on div at bounding box center [881, 150] width 801 height 17
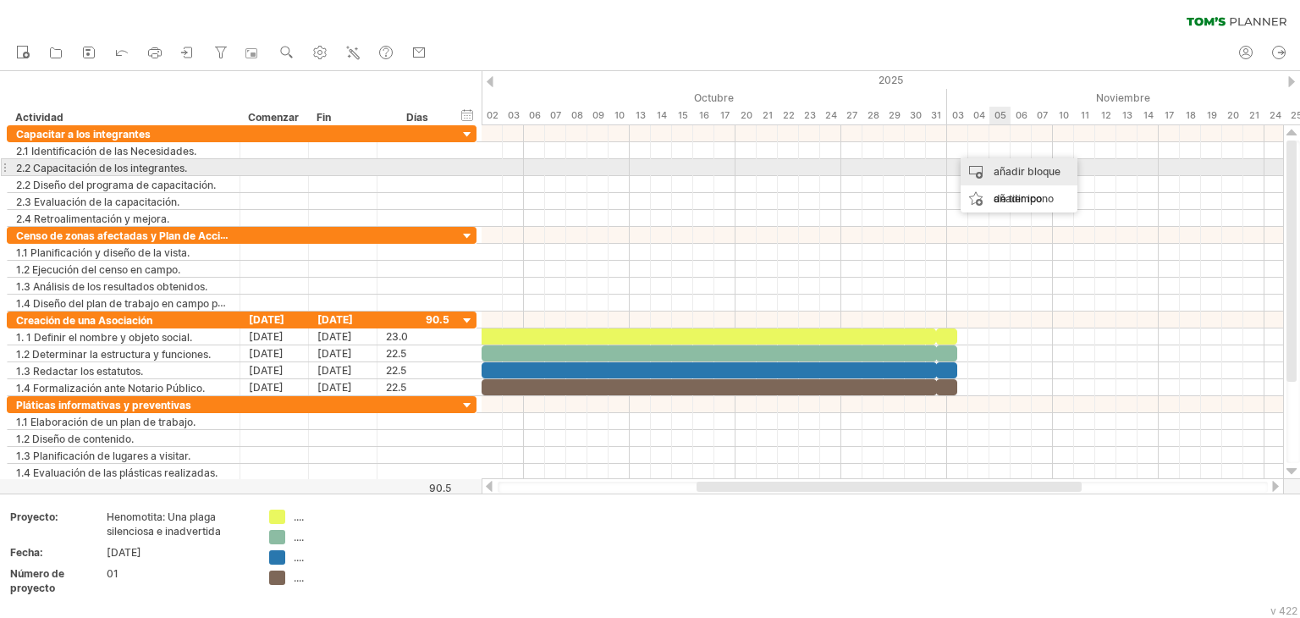
click at [1009, 165] on font "añadir bloque de tiempo" at bounding box center [1026, 185] width 67 height 40
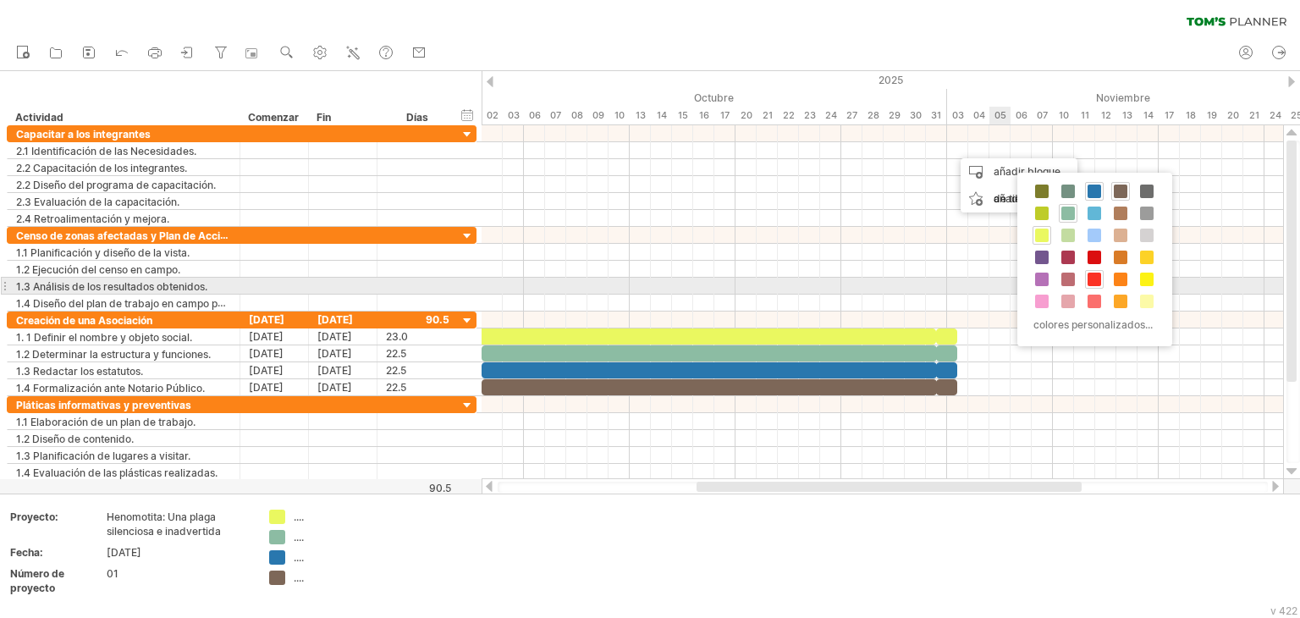
click at [1087, 278] on span at bounding box center [1094, 279] width 14 height 14
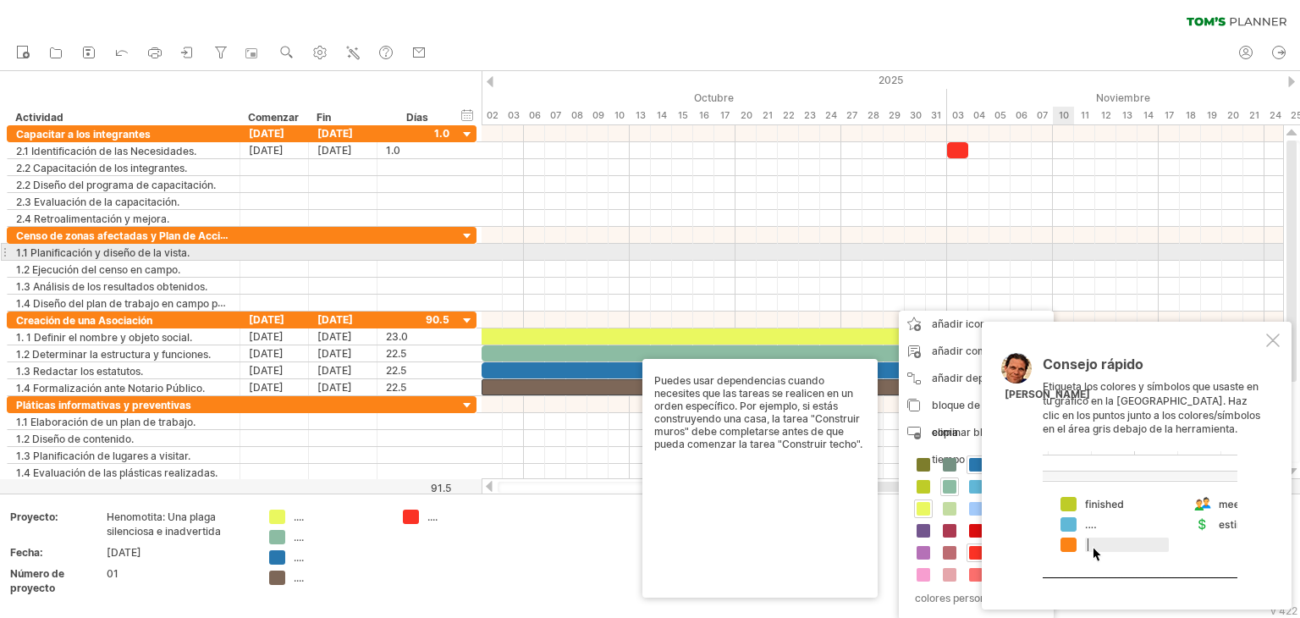
click at [1069, 256] on div at bounding box center [881, 252] width 801 height 17
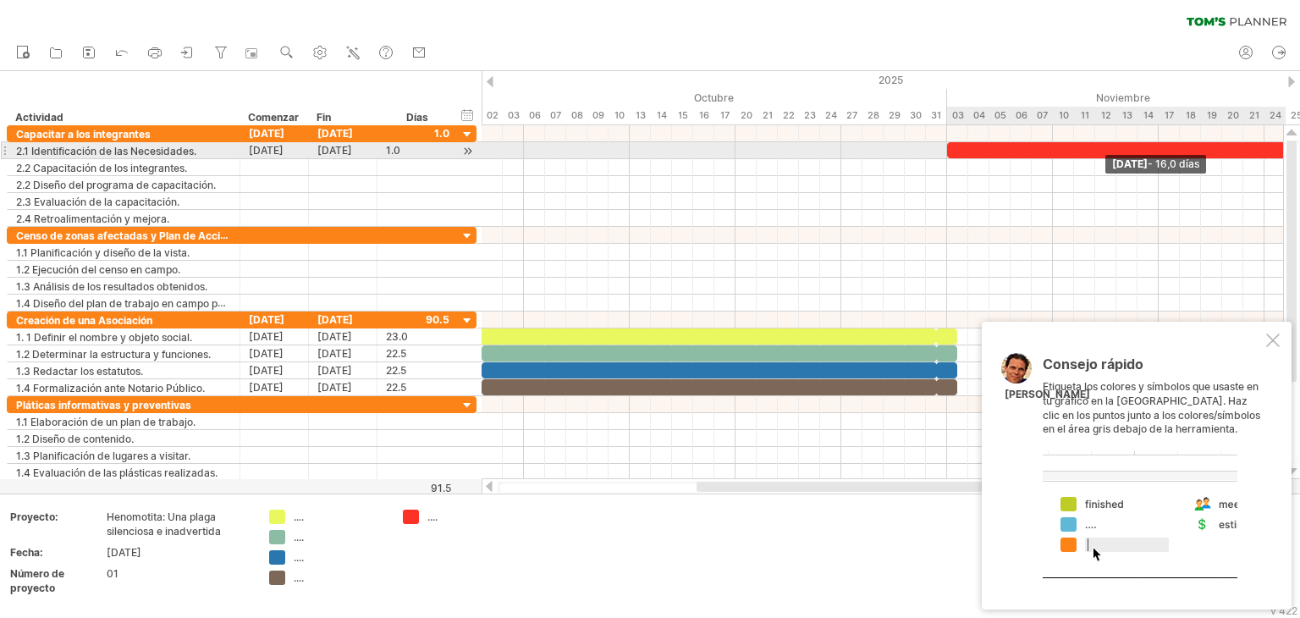
drag, startPoint x: 976, startPoint y: 150, endPoint x: 1287, endPoint y: 151, distance: 311.4
click at [1287, 151] on div "Intentando acceder a [DOMAIN_NAME] Conectado de nuevo... 0% borrar filtro" at bounding box center [650, 309] width 1300 height 618
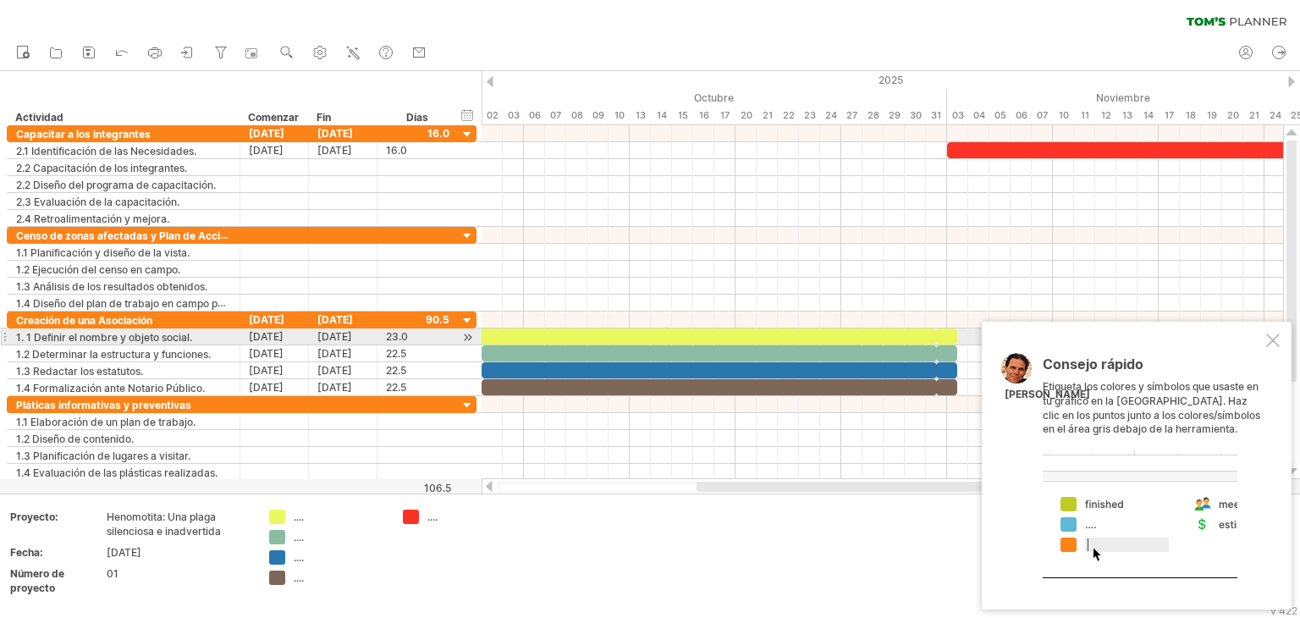
click at [1273, 343] on div at bounding box center [1273, 340] width 14 height 14
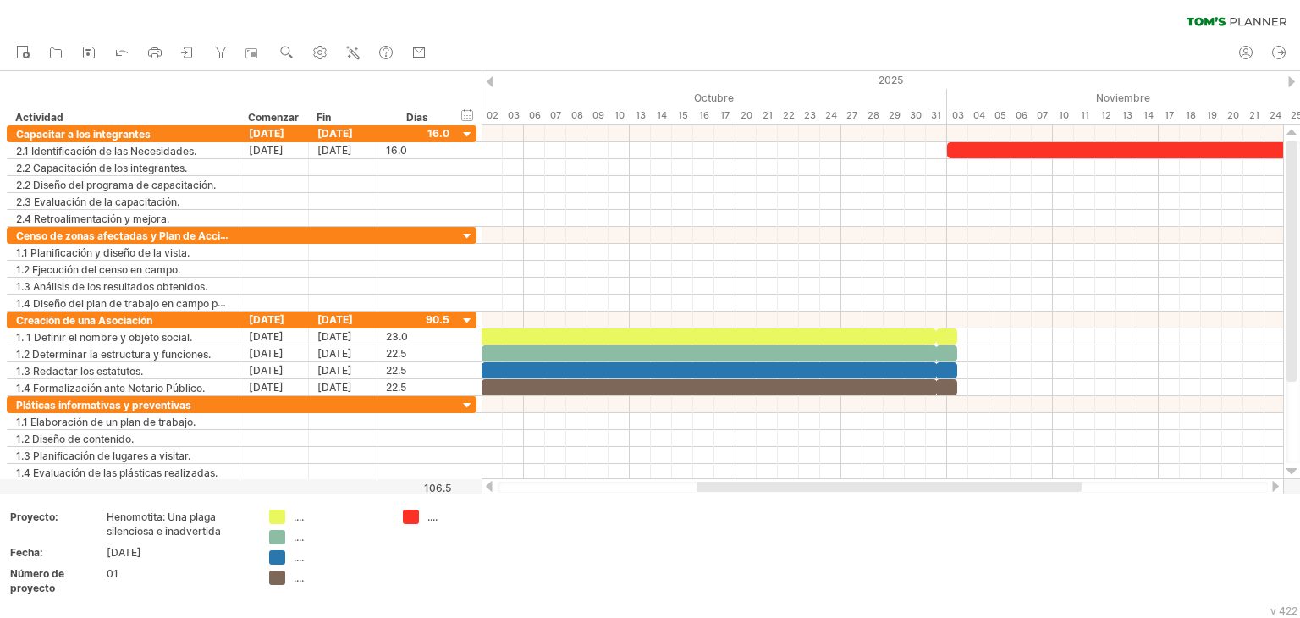
click at [1274, 488] on div at bounding box center [1275, 486] width 14 height 11
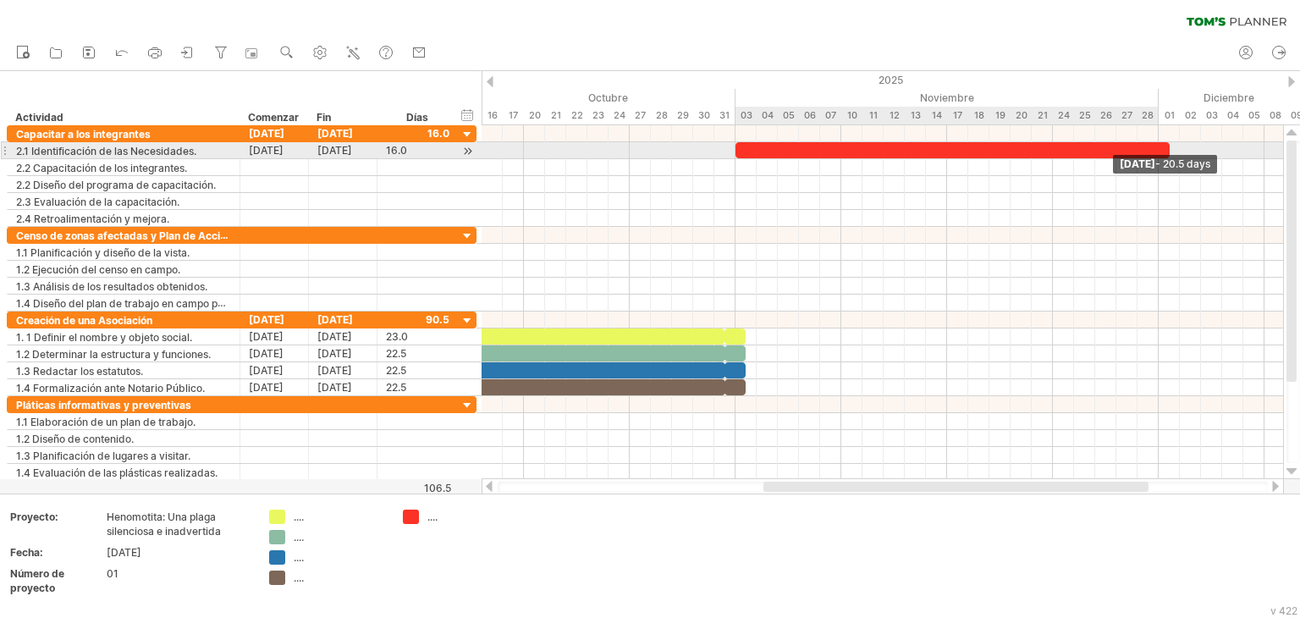
drag, startPoint x: 1069, startPoint y: 153, endPoint x: 1160, endPoint y: 151, distance: 90.5
click at [1160, 151] on div at bounding box center [952, 150] width 434 height 16
drag, startPoint x: 1155, startPoint y: 147, endPoint x: 1143, endPoint y: 150, distance: 12.1
click at [1143, 150] on div at bounding box center [941, 150] width 434 height 16
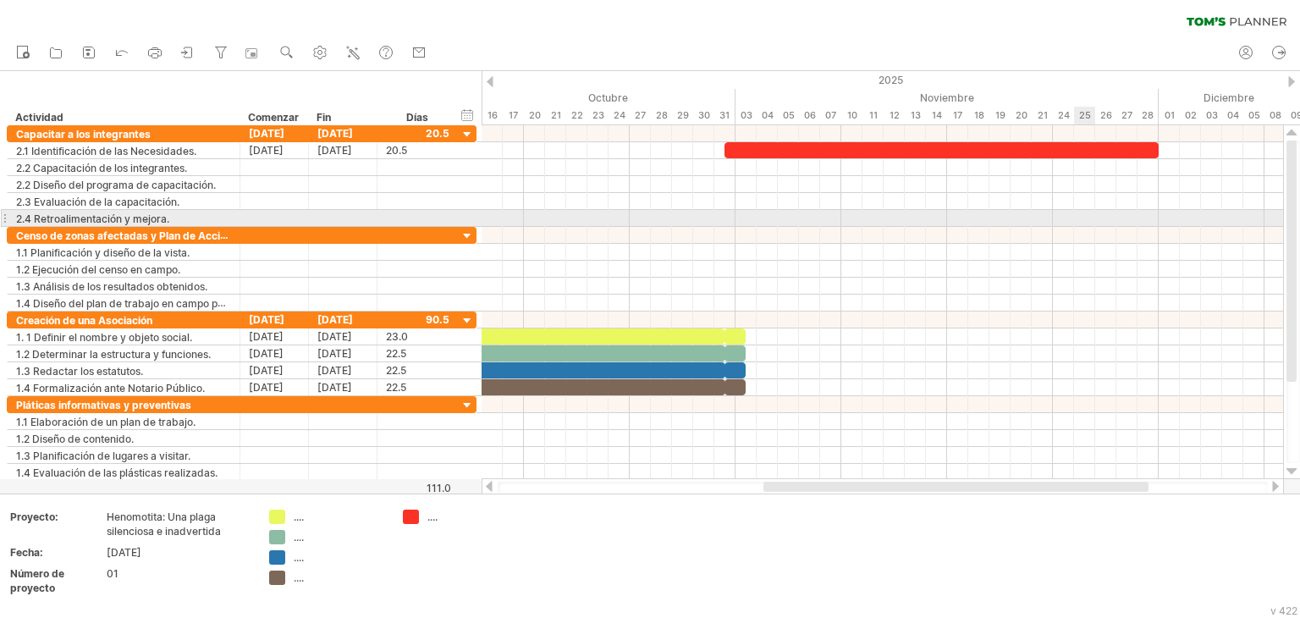
click at [1092, 212] on div at bounding box center [881, 218] width 801 height 17
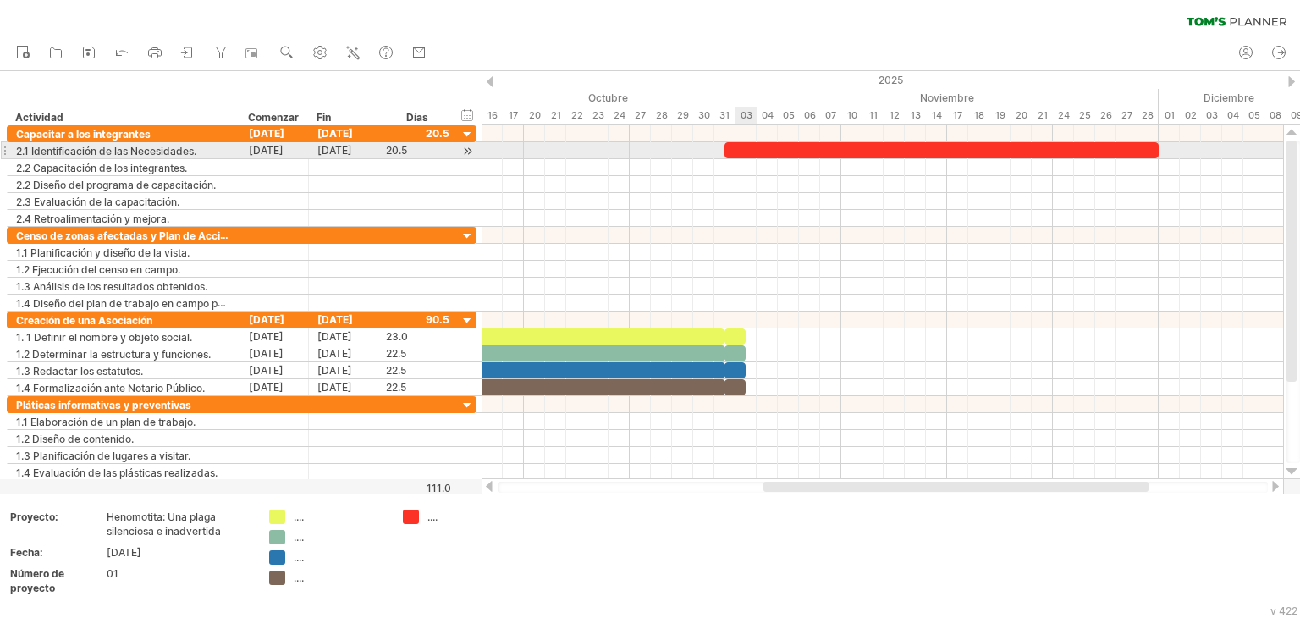
click at [735, 151] on div at bounding box center [941, 150] width 434 height 16
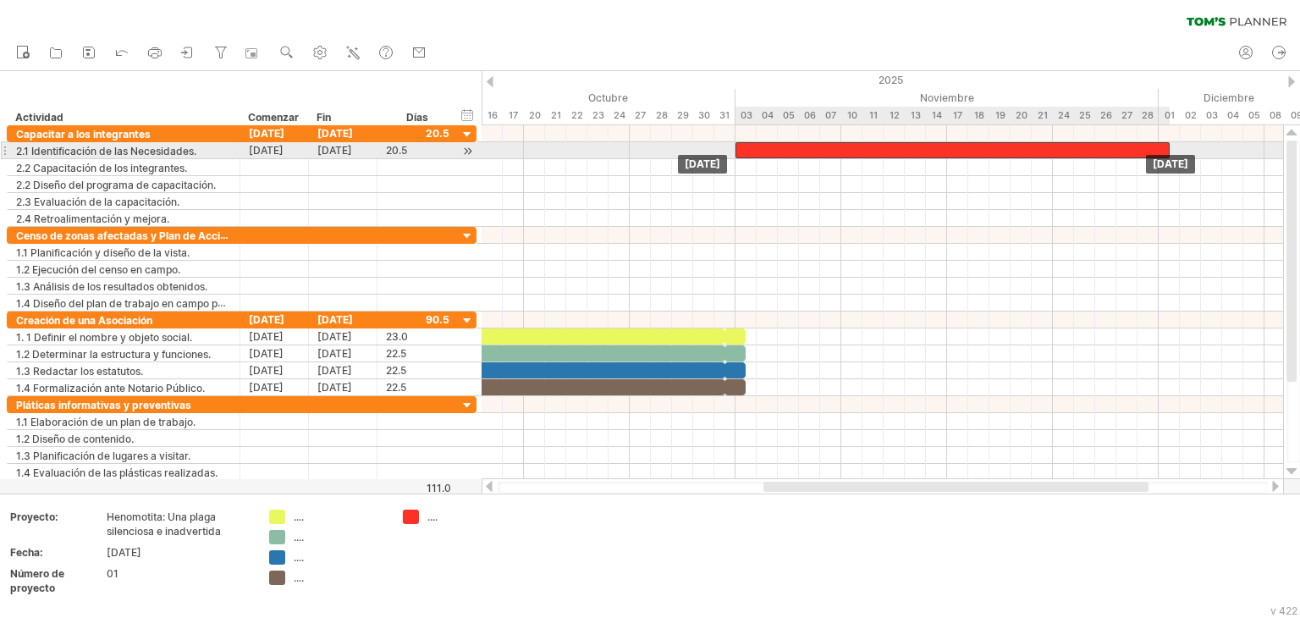
drag, startPoint x: 735, startPoint y: 151, endPoint x: 745, endPoint y: 151, distance: 10.2
click at [745, 151] on div at bounding box center [952, 150] width 434 height 16
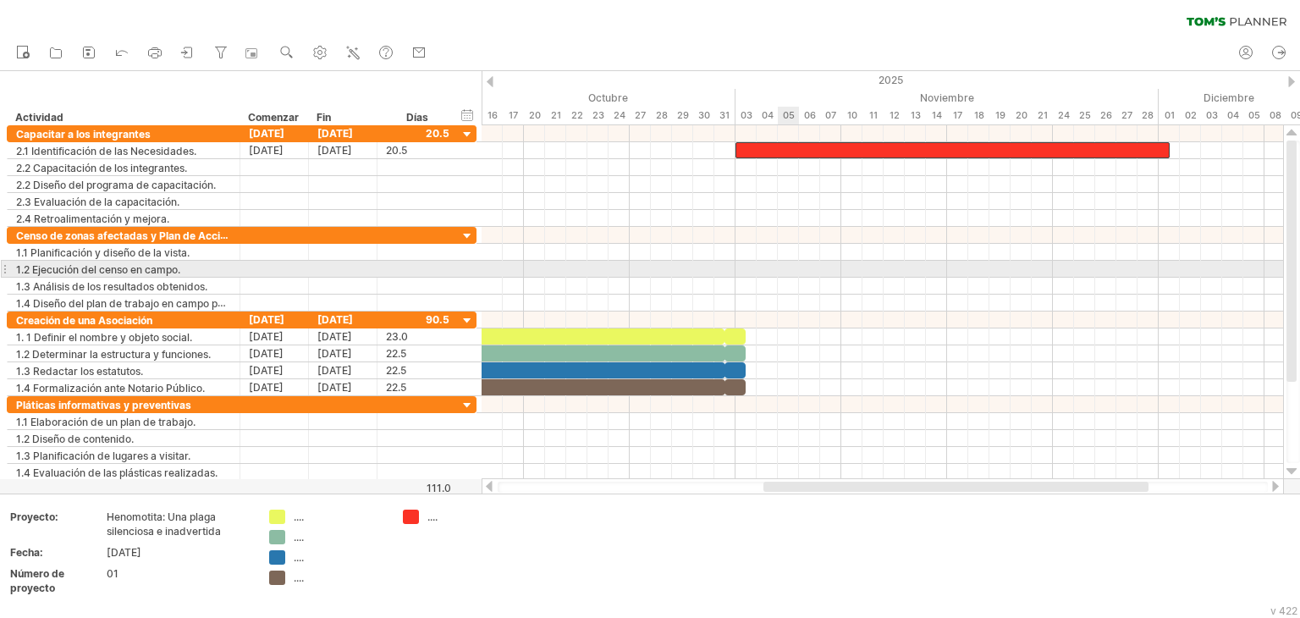
click at [778, 261] on div at bounding box center [881, 269] width 801 height 17
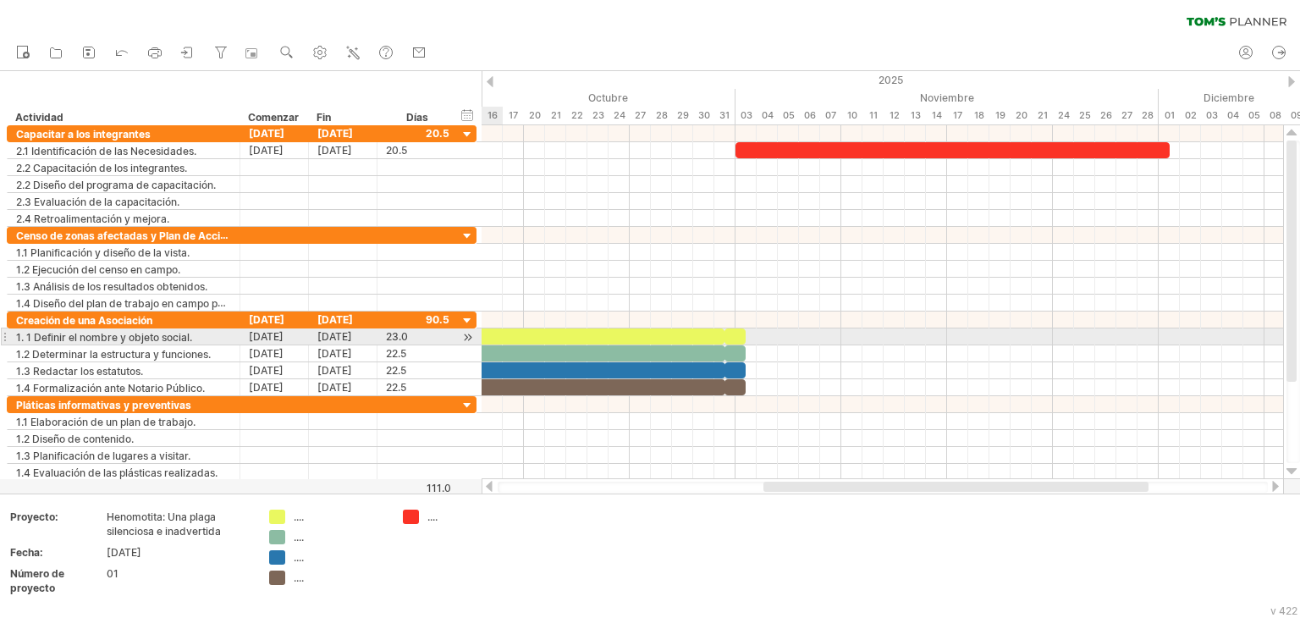
click at [497, 334] on div at bounding box center [491, 336] width 465 height 16
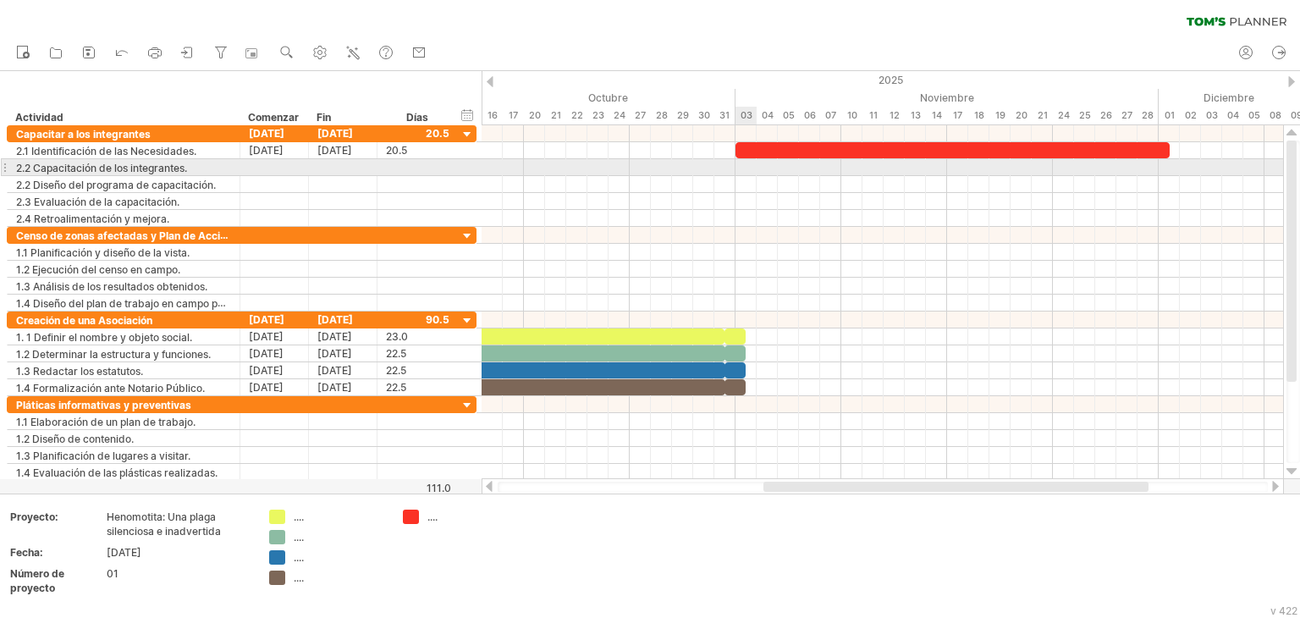
click at [743, 164] on div at bounding box center [881, 167] width 801 height 17
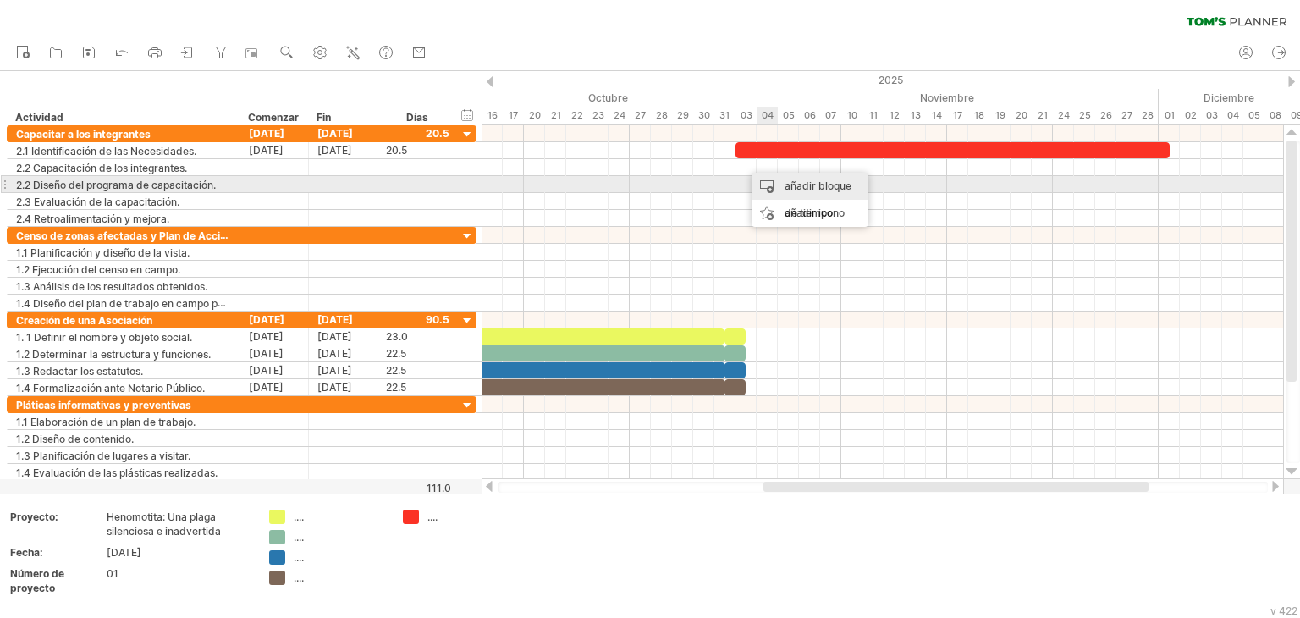
click at [782, 183] on div "añadir bloque de tiempo" at bounding box center [809, 200] width 117 height 54
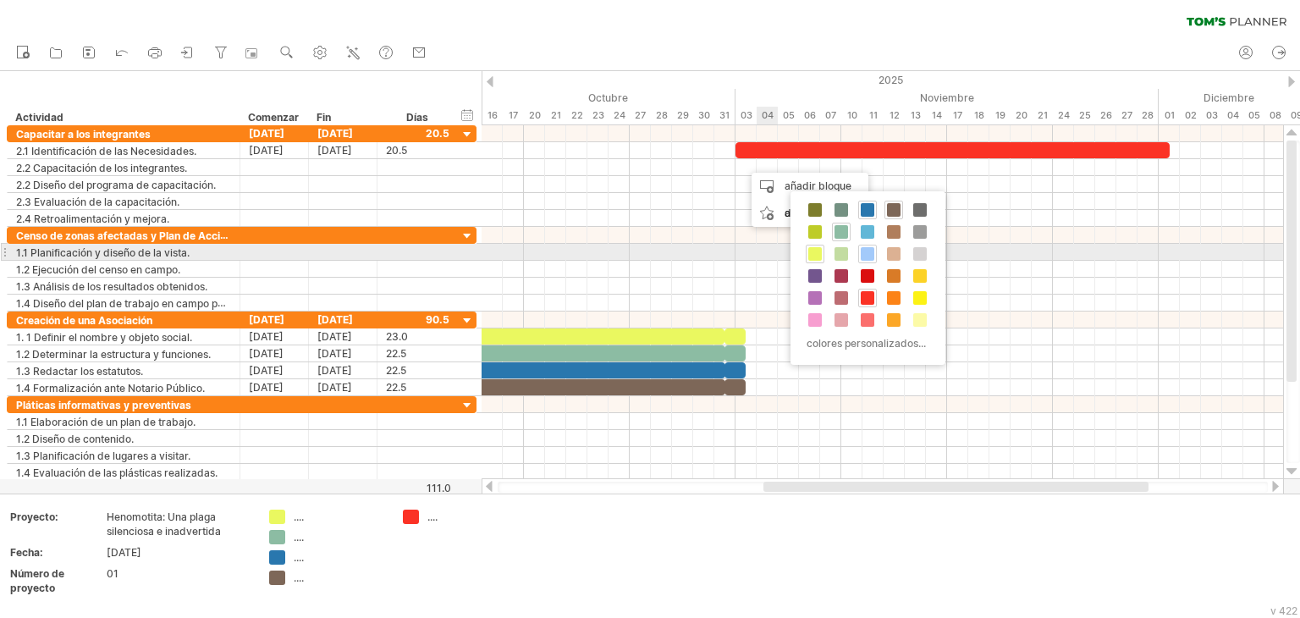
click at [869, 253] on span at bounding box center [867, 254] width 14 height 14
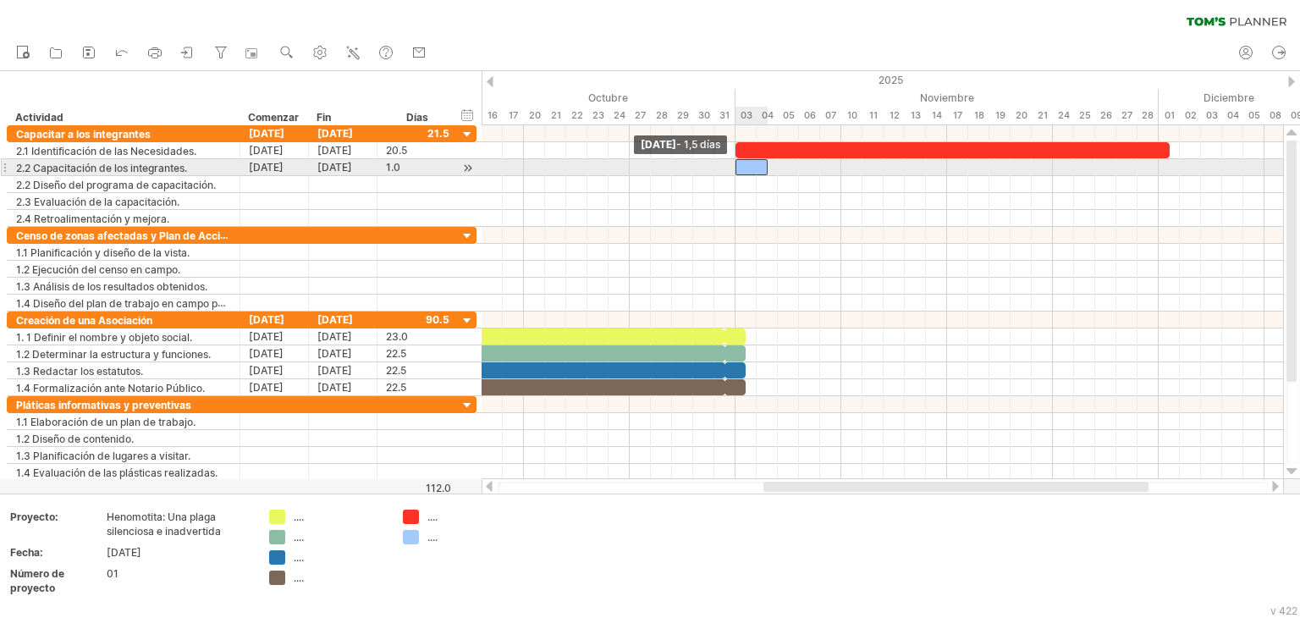
click at [738, 170] on span at bounding box center [735, 167] width 7 height 16
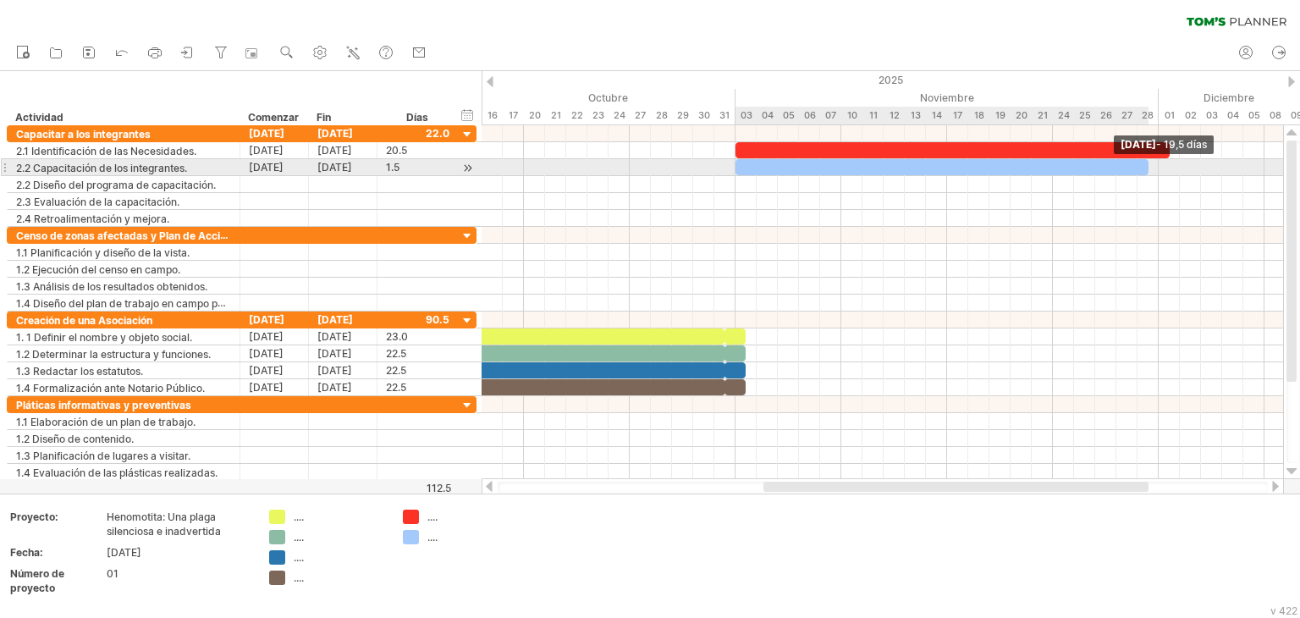
drag, startPoint x: 767, startPoint y: 168, endPoint x: 1147, endPoint y: 163, distance: 380.8
click at [1147, 163] on span at bounding box center [1148, 167] width 7 height 16
drag, startPoint x: 1147, startPoint y: 163, endPoint x: 1163, endPoint y: 163, distance: 15.2
click at [1163, 163] on div "[DATE] - 20,0 días [DATE] - 1,5 días" at bounding box center [881, 302] width 801 height 354
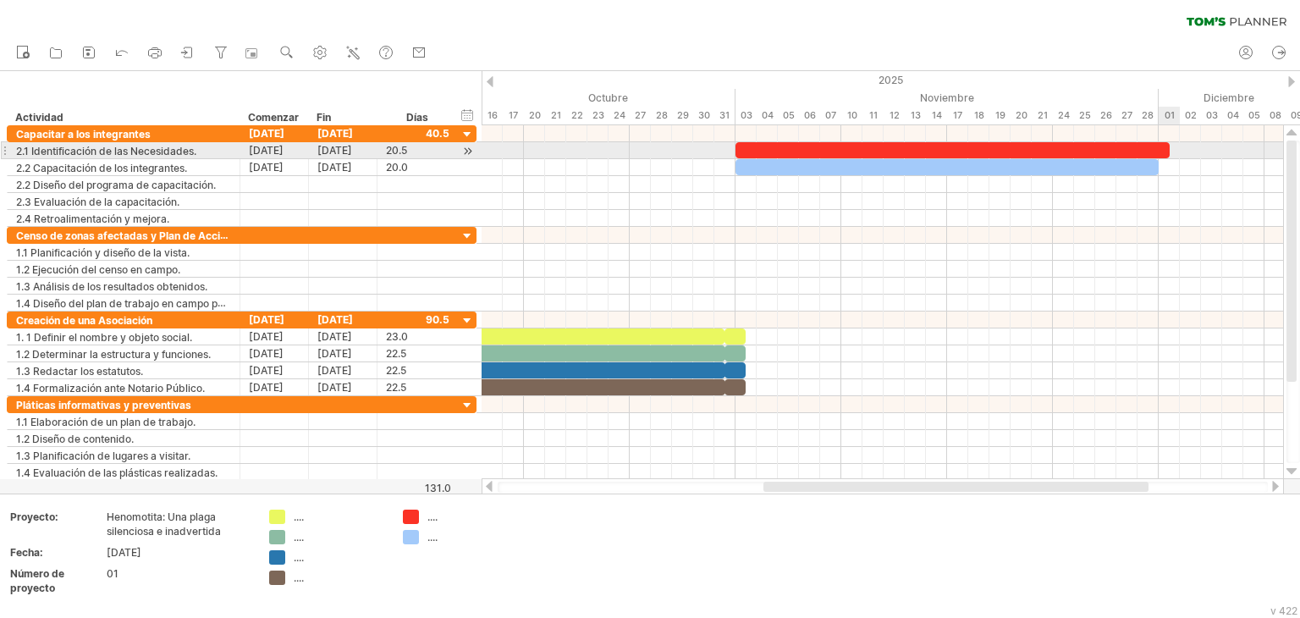
click at [1163, 151] on div at bounding box center [952, 150] width 434 height 16
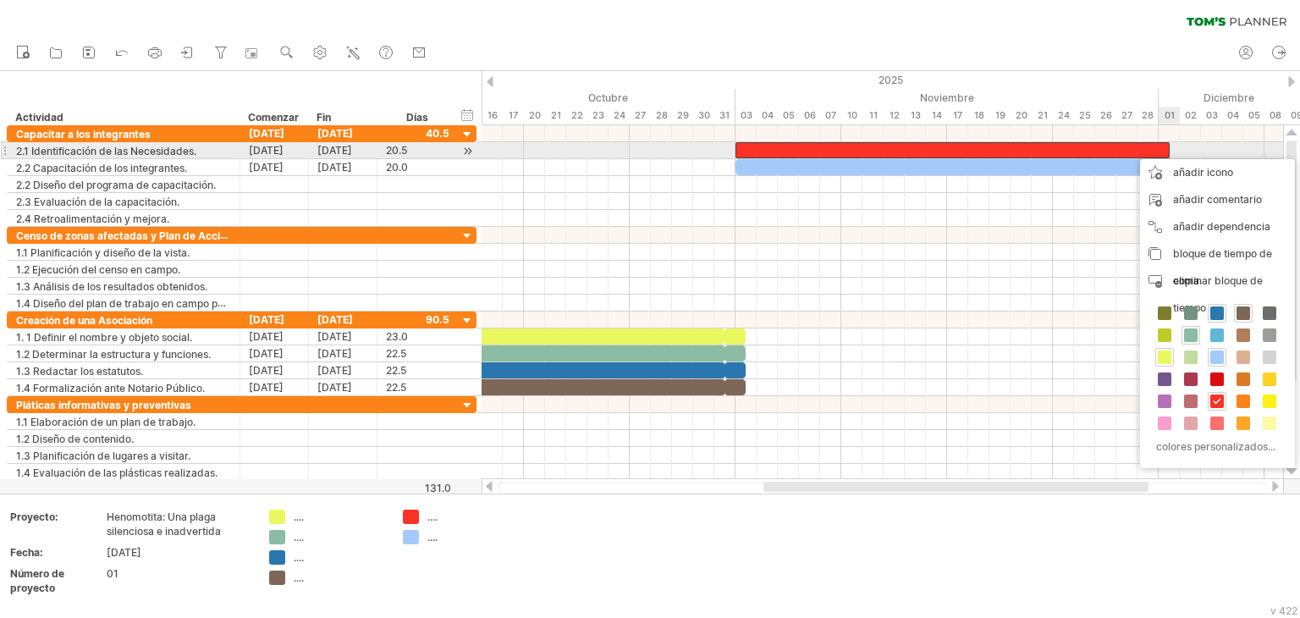
click at [1163, 151] on div at bounding box center [952, 150] width 434 height 16
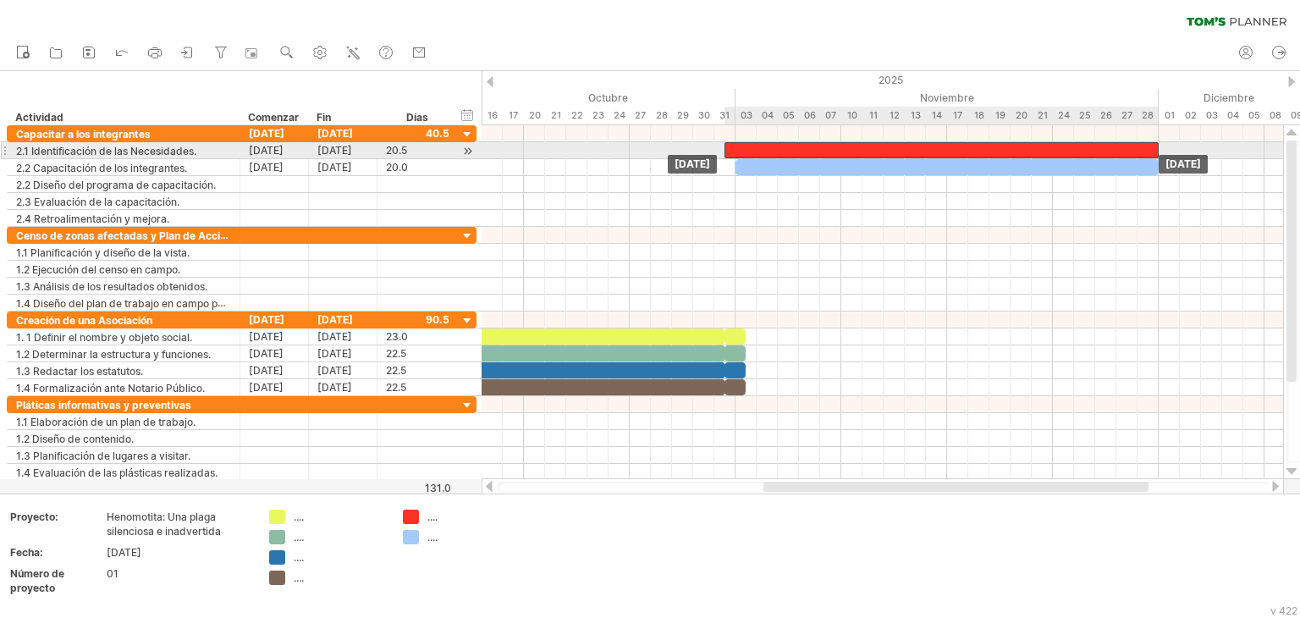
drag, startPoint x: 1163, startPoint y: 151, endPoint x: 1147, endPoint y: 154, distance: 15.6
click at [1147, 154] on div at bounding box center [941, 150] width 434 height 16
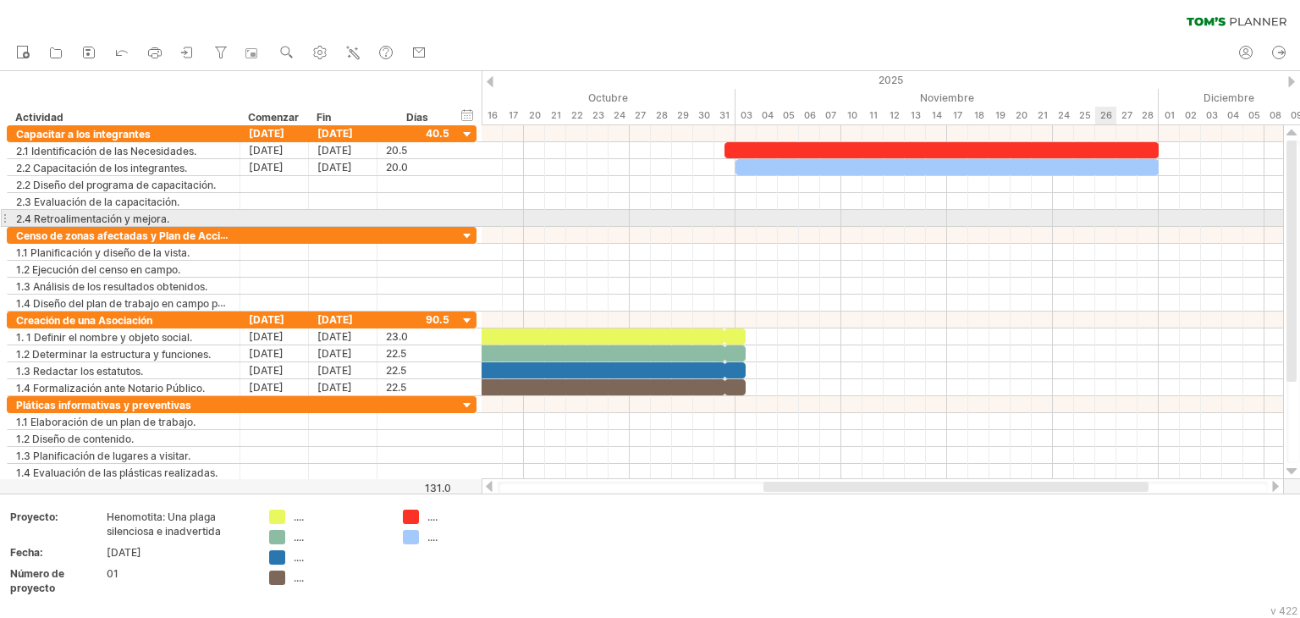
click at [1104, 223] on div at bounding box center [881, 218] width 801 height 17
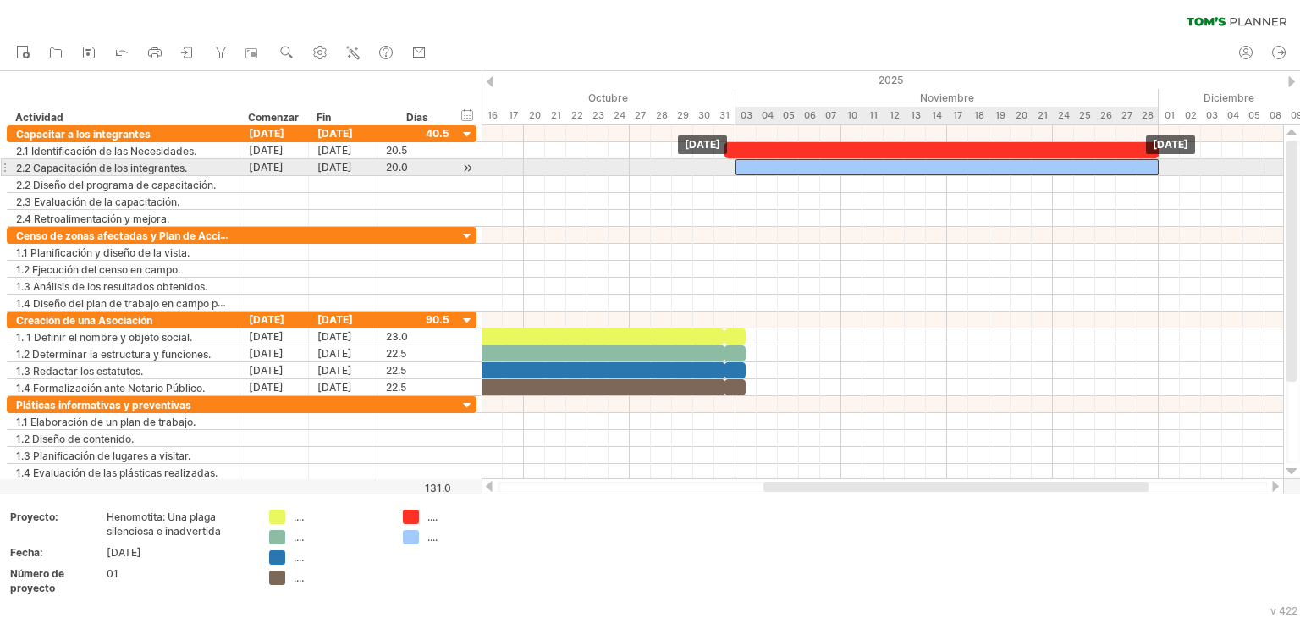
click at [737, 170] on div at bounding box center [946, 167] width 423 height 16
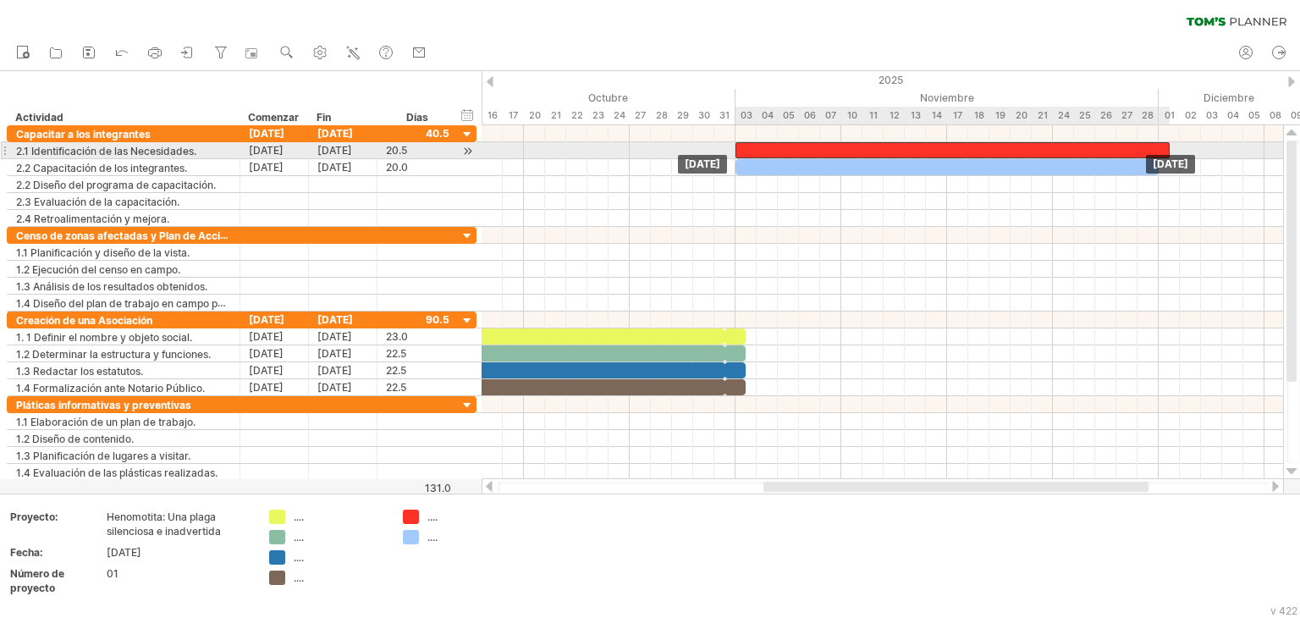
click at [746, 151] on div at bounding box center [952, 150] width 434 height 16
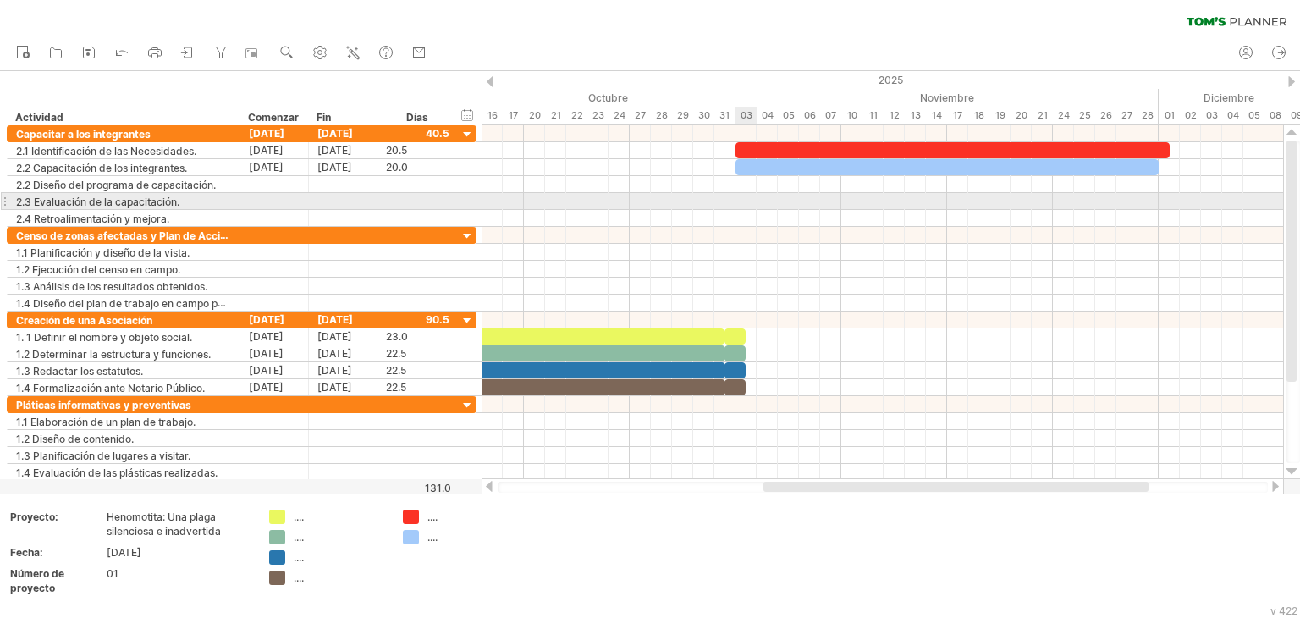
click at [738, 207] on div at bounding box center [881, 201] width 801 height 17
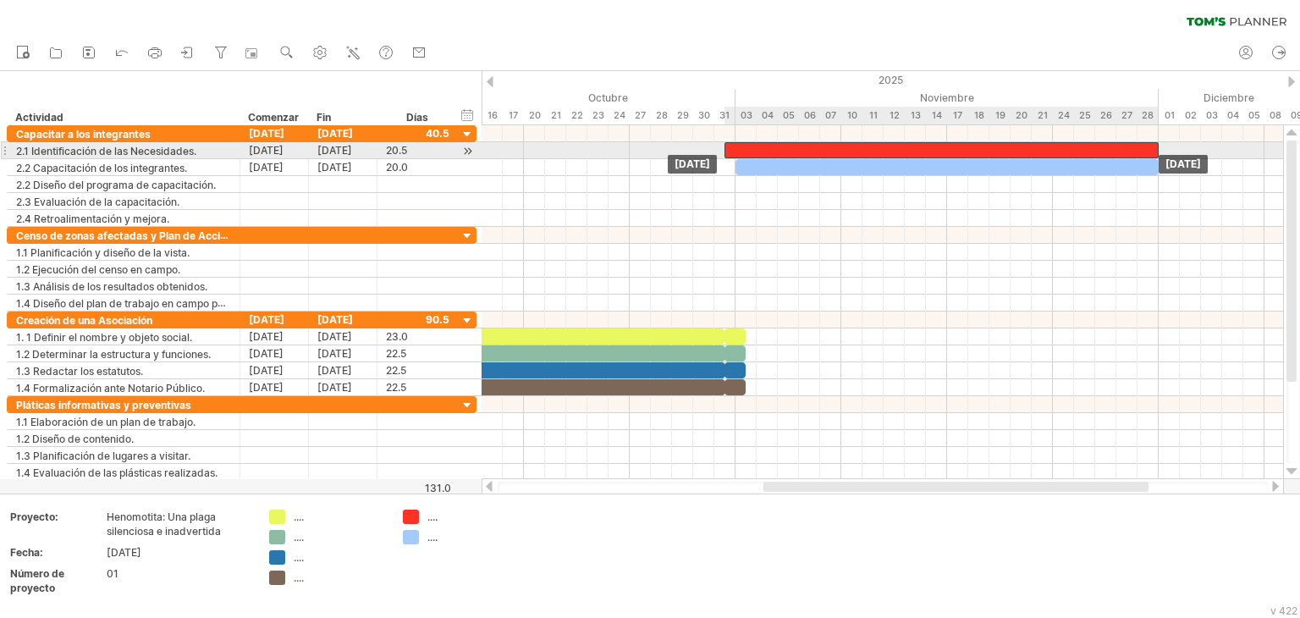
drag, startPoint x: 1160, startPoint y: 146, endPoint x: 1151, endPoint y: 146, distance: 9.3
click at [1151, 146] on div at bounding box center [941, 150] width 434 height 16
drag, startPoint x: 734, startPoint y: 144, endPoint x: 743, endPoint y: 146, distance: 9.6
click at [743, 146] on div at bounding box center [952, 150] width 434 height 16
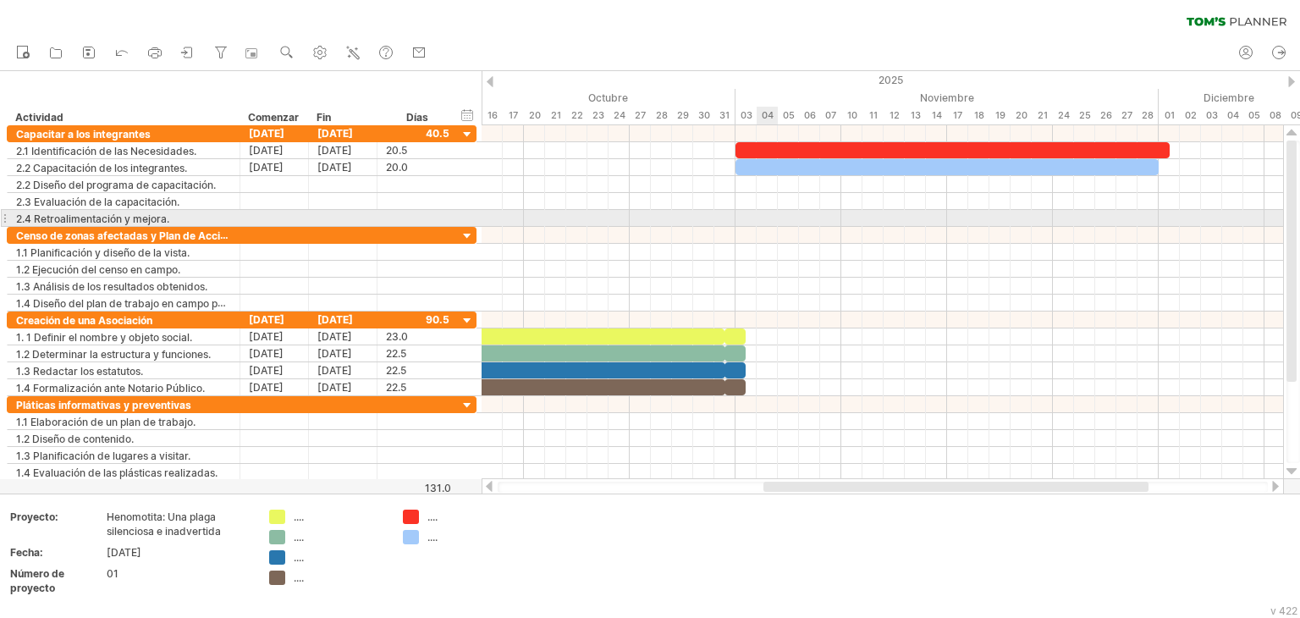
click at [772, 222] on div at bounding box center [881, 218] width 801 height 17
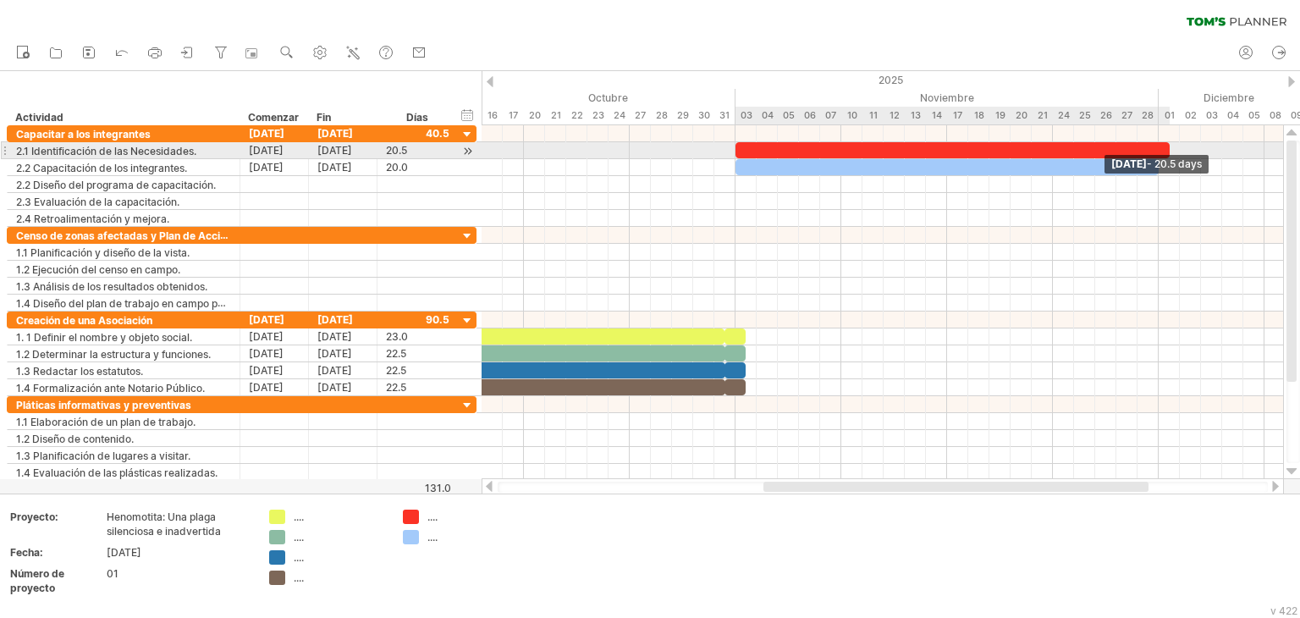
click at [1160, 149] on div at bounding box center [952, 150] width 434 height 16
drag, startPoint x: 1164, startPoint y: 152, endPoint x: 1147, endPoint y: 154, distance: 17.0
click at [1147, 154] on div "[DATE] - 19,5 días [DATE]" at bounding box center [881, 302] width 801 height 354
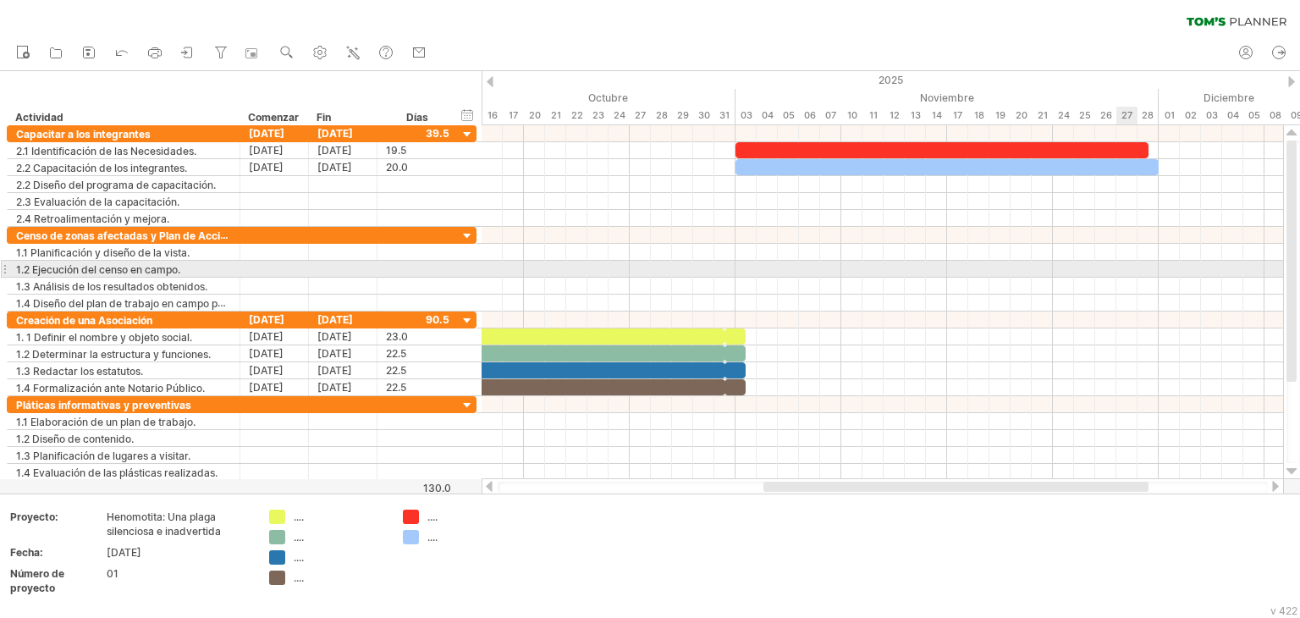
click at [1124, 264] on div at bounding box center [881, 269] width 801 height 17
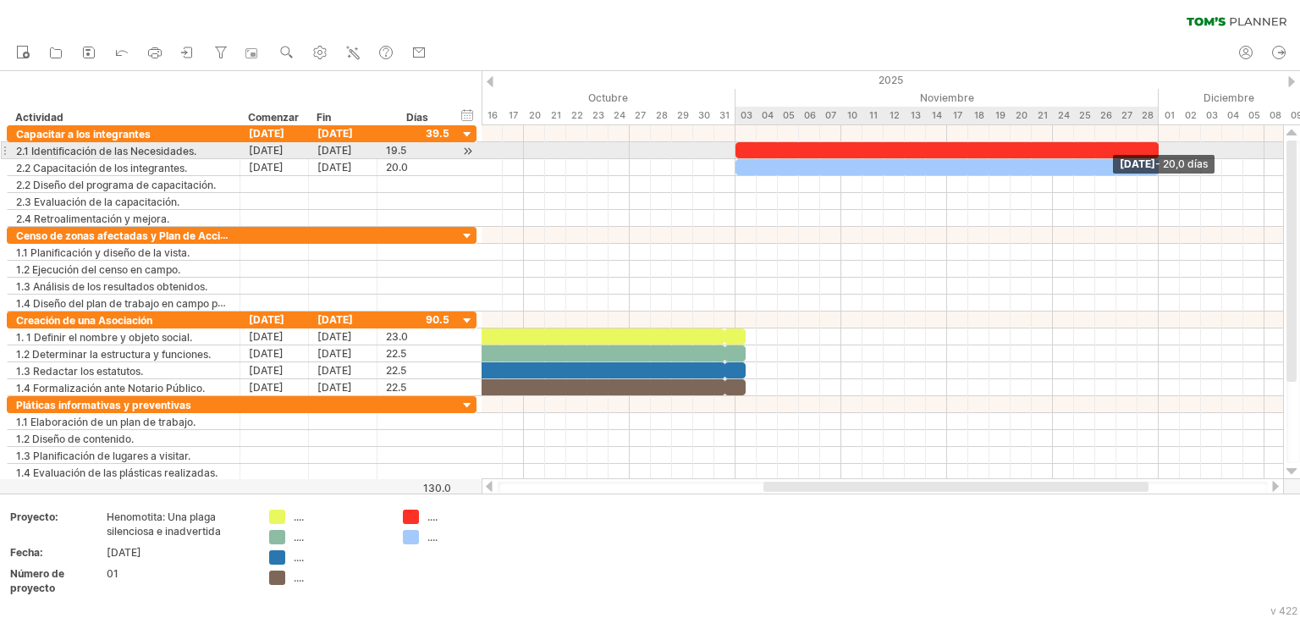
click at [1152, 152] on div at bounding box center [946, 150] width 423 height 16
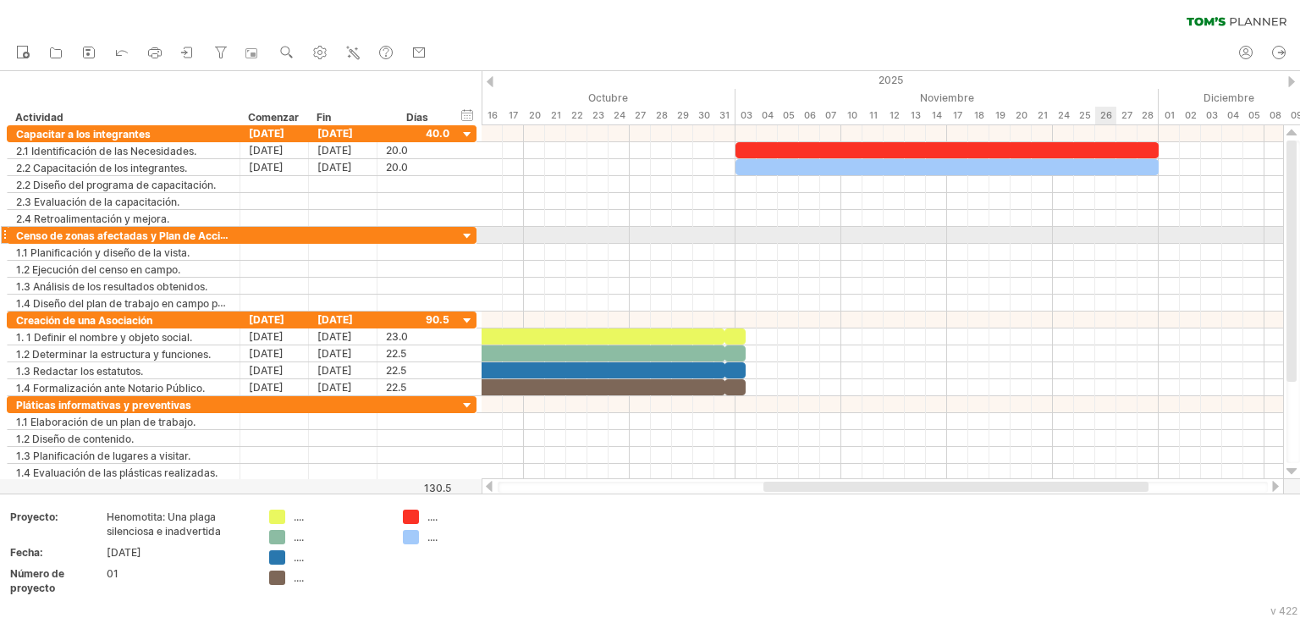
click at [1100, 265] on div at bounding box center [881, 269] width 801 height 17
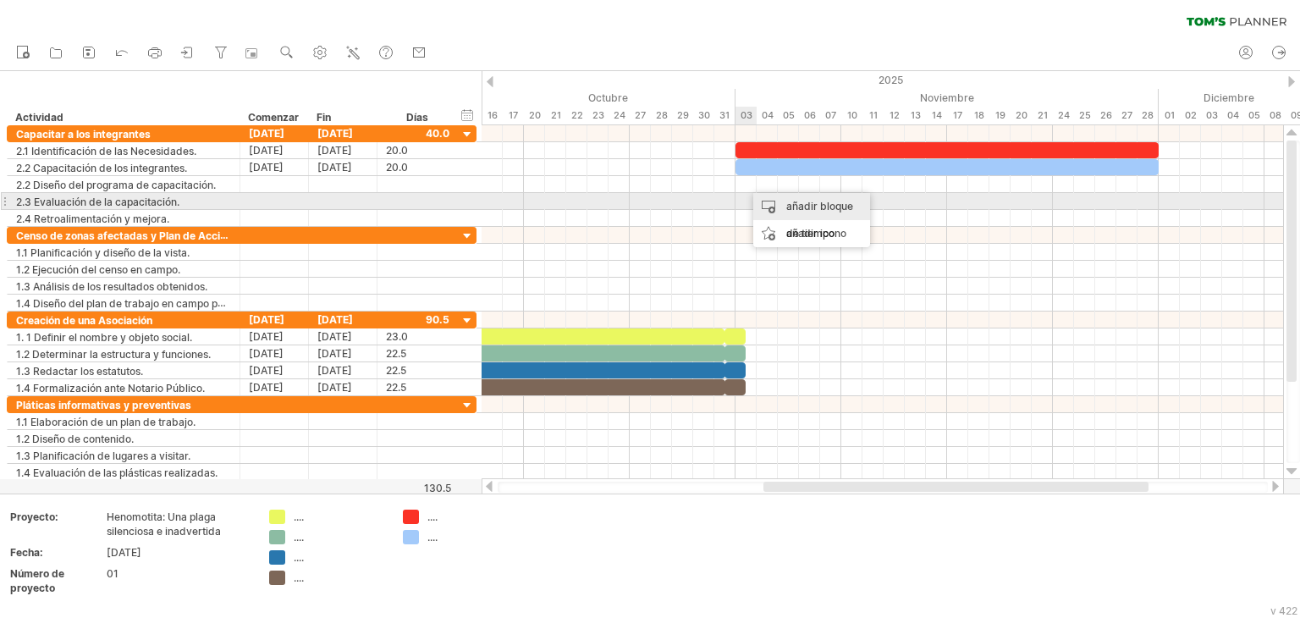
click at [778, 202] on div "añadir bloque de tiempo" at bounding box center [811, 220] width 117 height 54
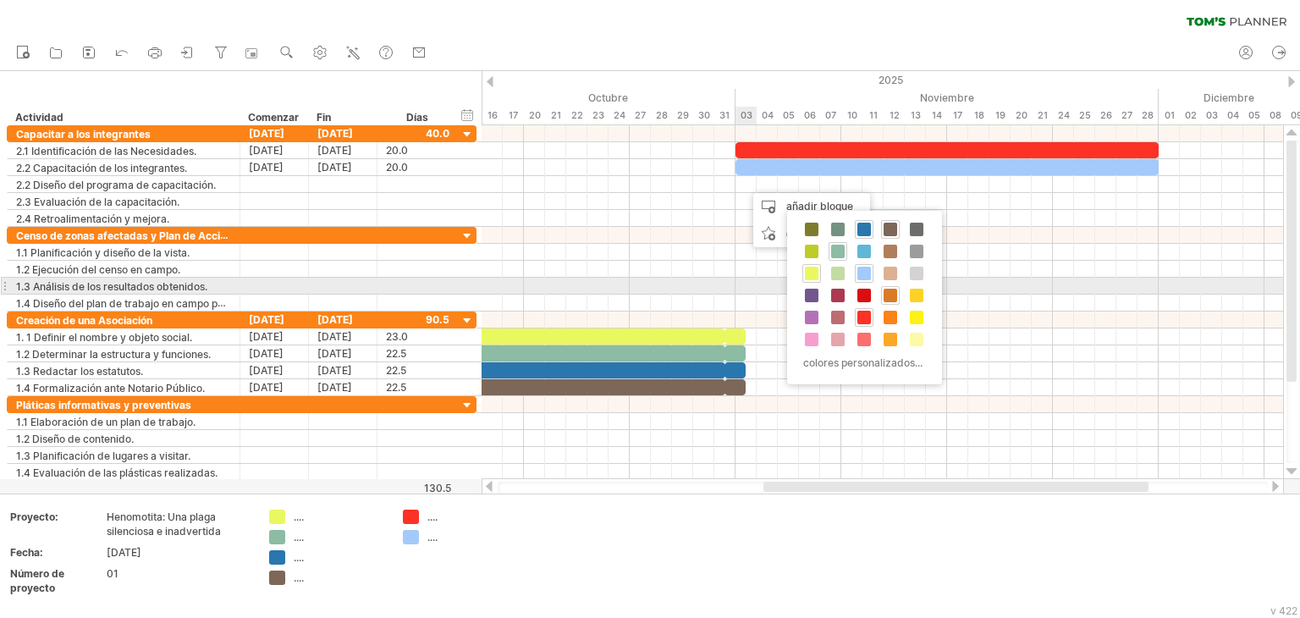
click at [891, 290] on span at bounding box center [890, 296] width 14 height 14
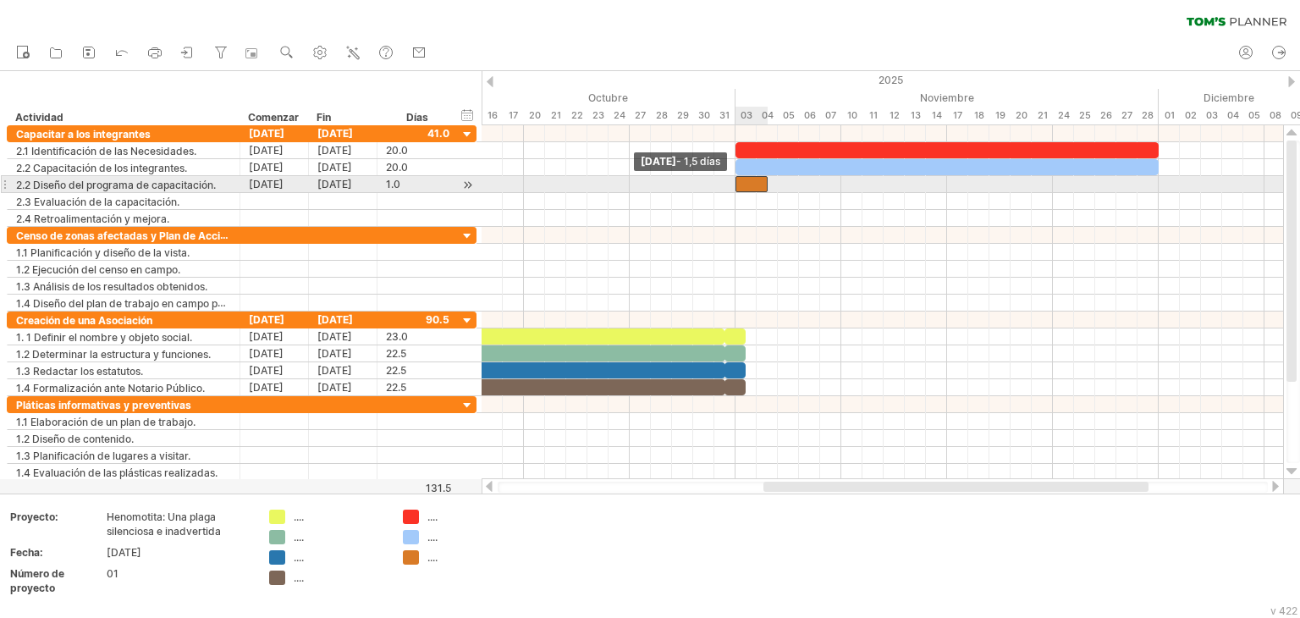
click at [740, 184] on div at bounding box center [751, 184] width 32 height 16
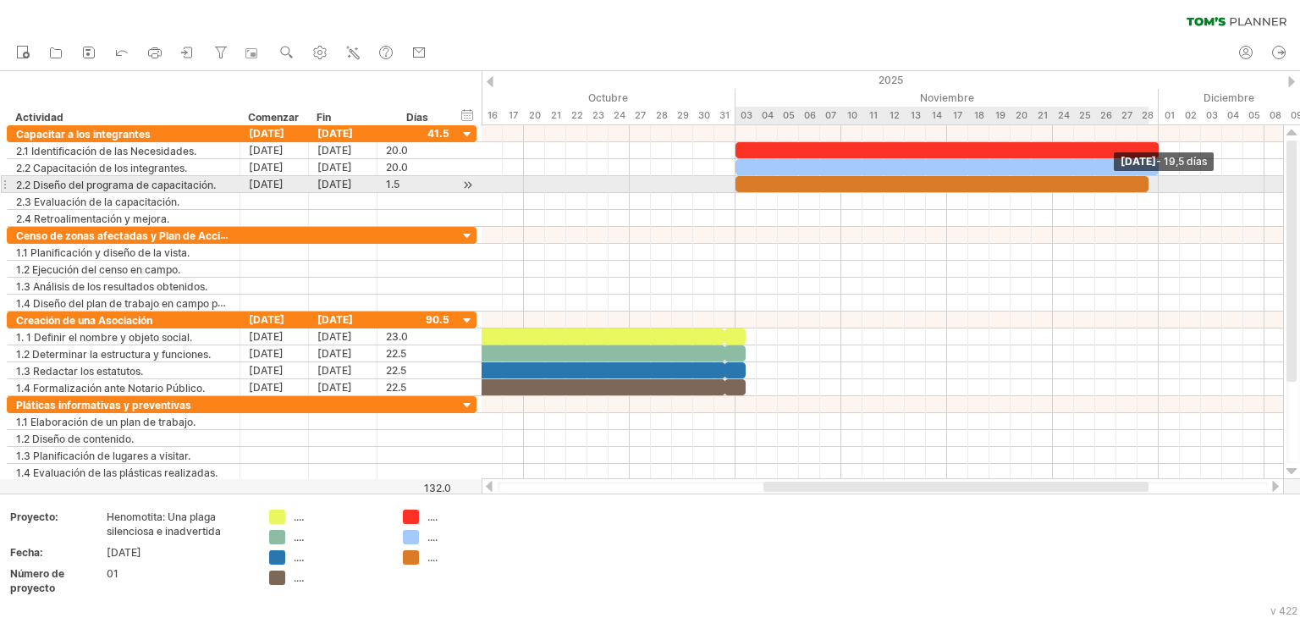
drag, startPoint x: 768, startPoint y: 184, endPoint x: 1149, endPoint y: 180, distance: 380.8
click at [1149, 180] on span at bounding box center [1148, 184] width 7 height 16
drag, startPoint x: 1145, startPoint y: 185, endPoint x: 1154, endPoint y: 185, distance: 9.3
click at [1154, 185] on div at bounding box center [946, 184] width 423 height 16
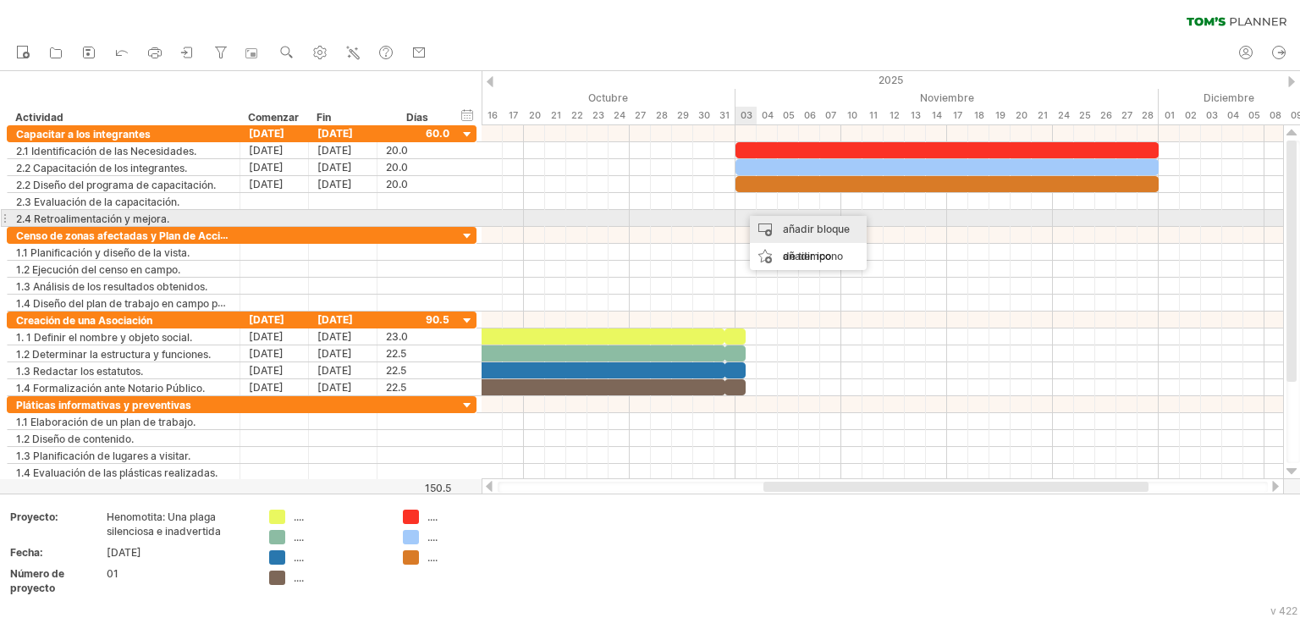
click at [790, 227] on font "añadir bloque de tiempo" at bounding box center [816, 243] width 67 height 40
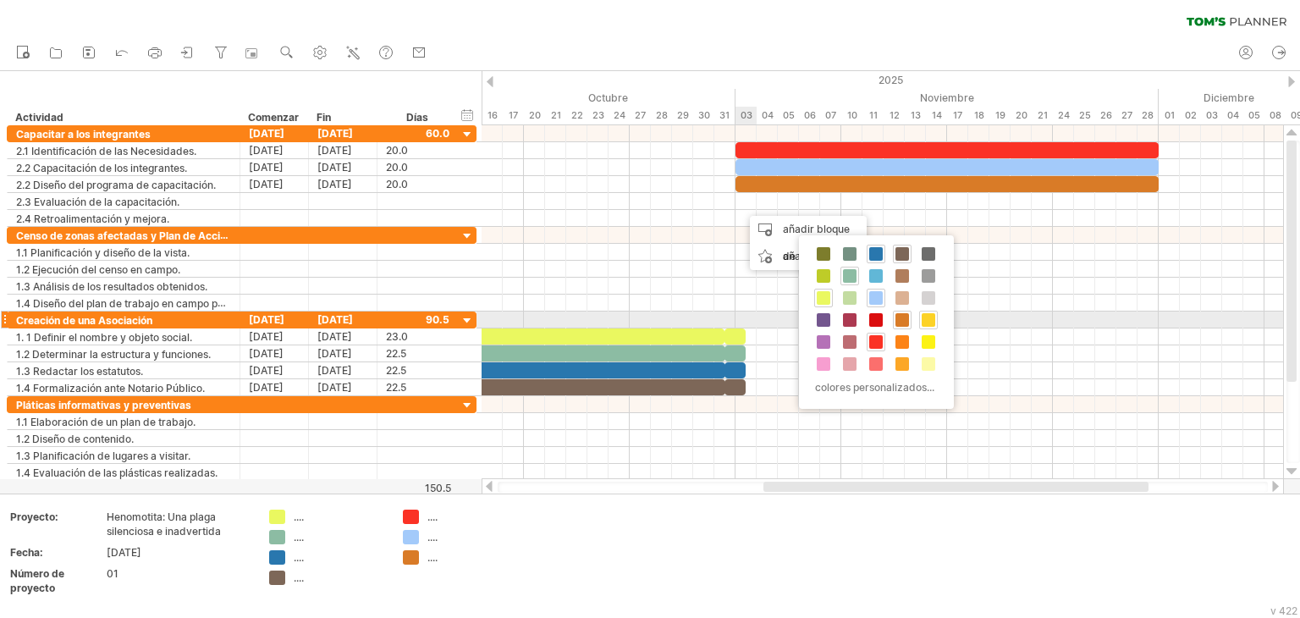
click at [924, 319] on span at bounding box center [928, 320] width 14 height 14
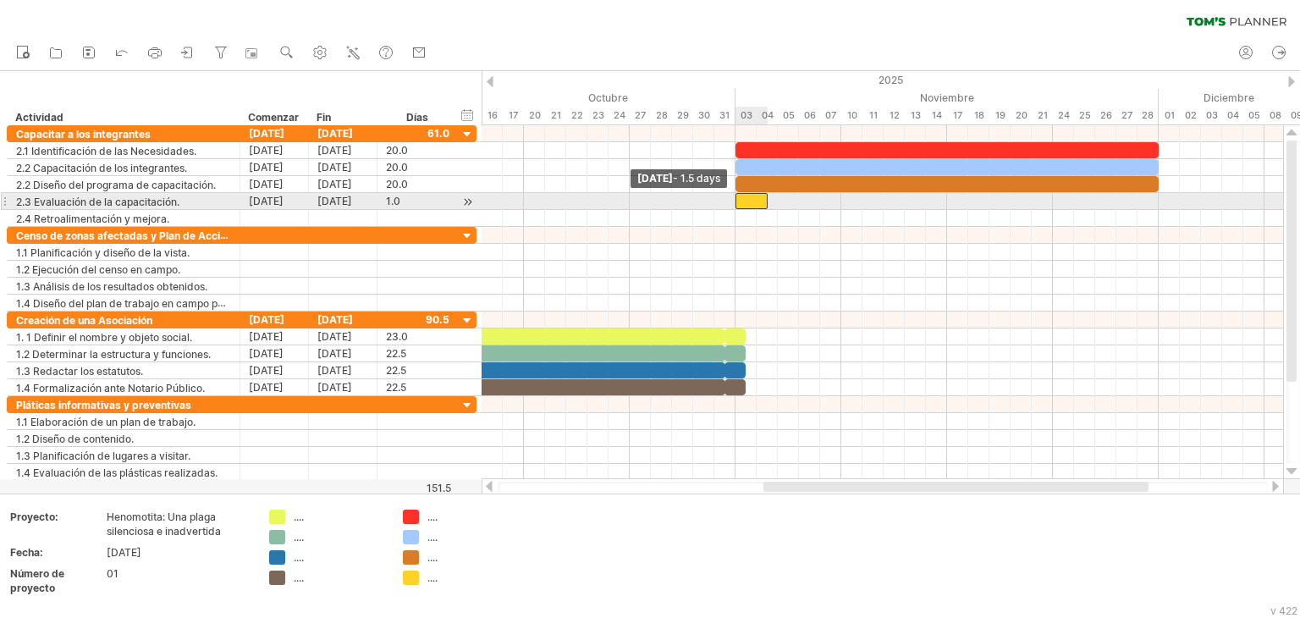
click at [741, 204] on div at bounding box center [751, 201] width 32 height 16
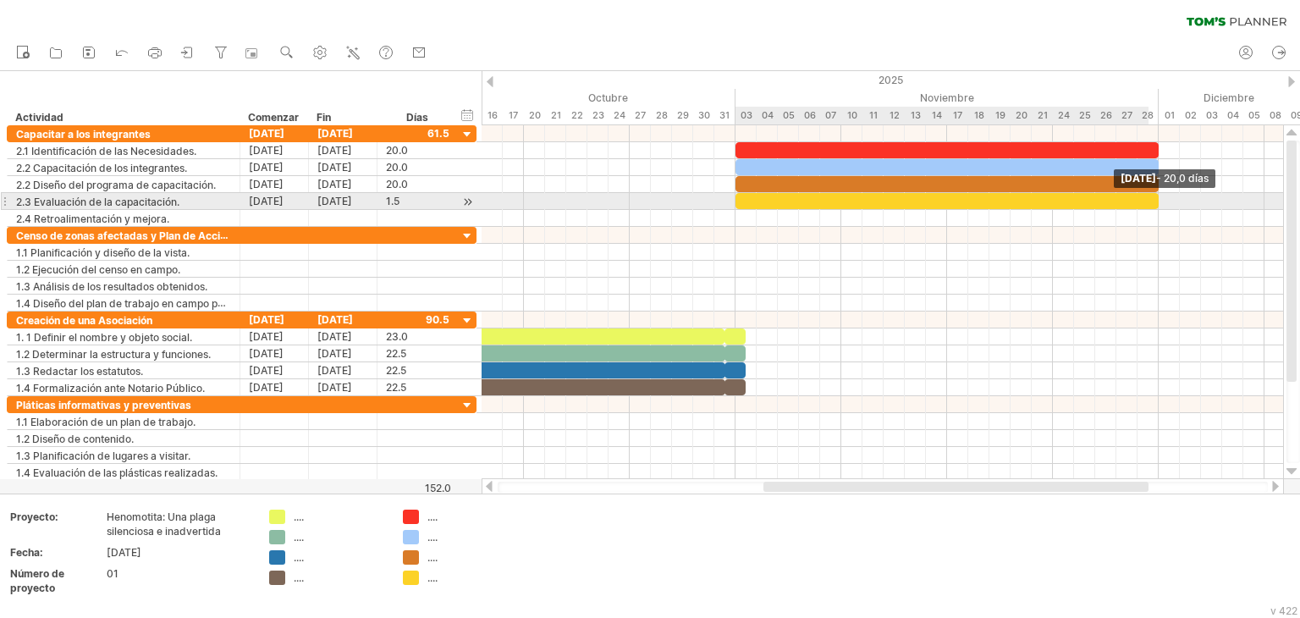
drag, startPoint x: 769, startPoint y: 203, endPoint x: 1155, endPoint y: 201, distance: 385.8
click at [1155, 201] on span at bounding box center [1158, 201] width 7 height 16
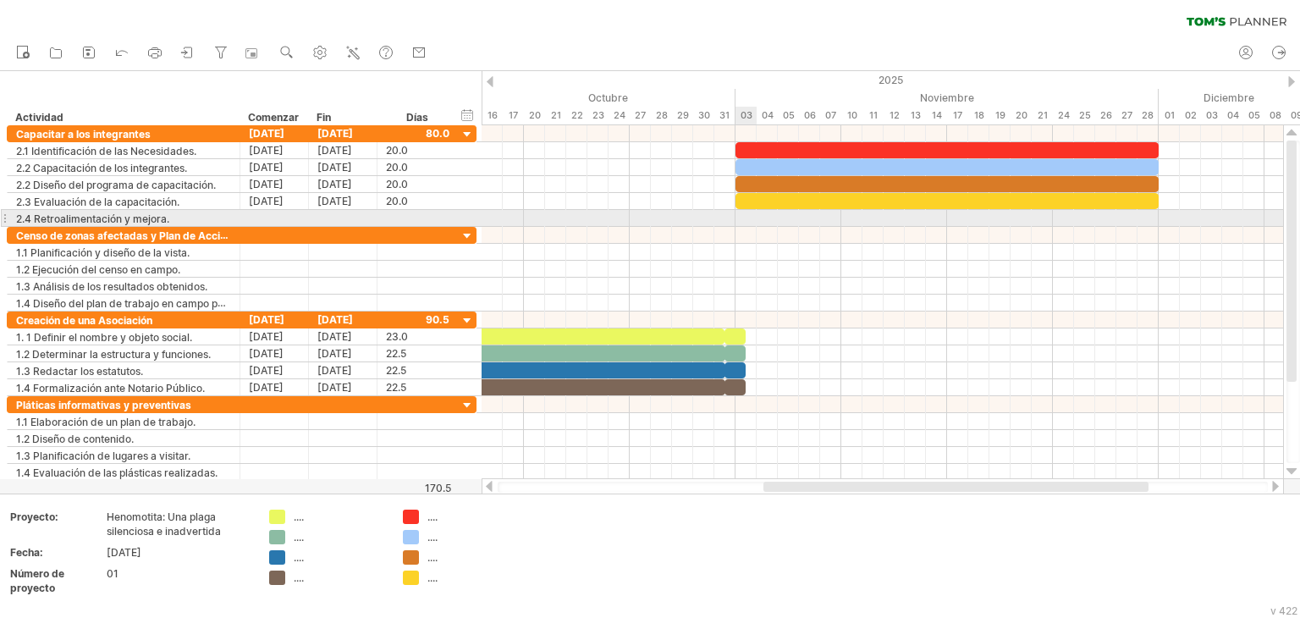
click at [745, 218] on div at bounding box center [881, 218] width 801 height 17
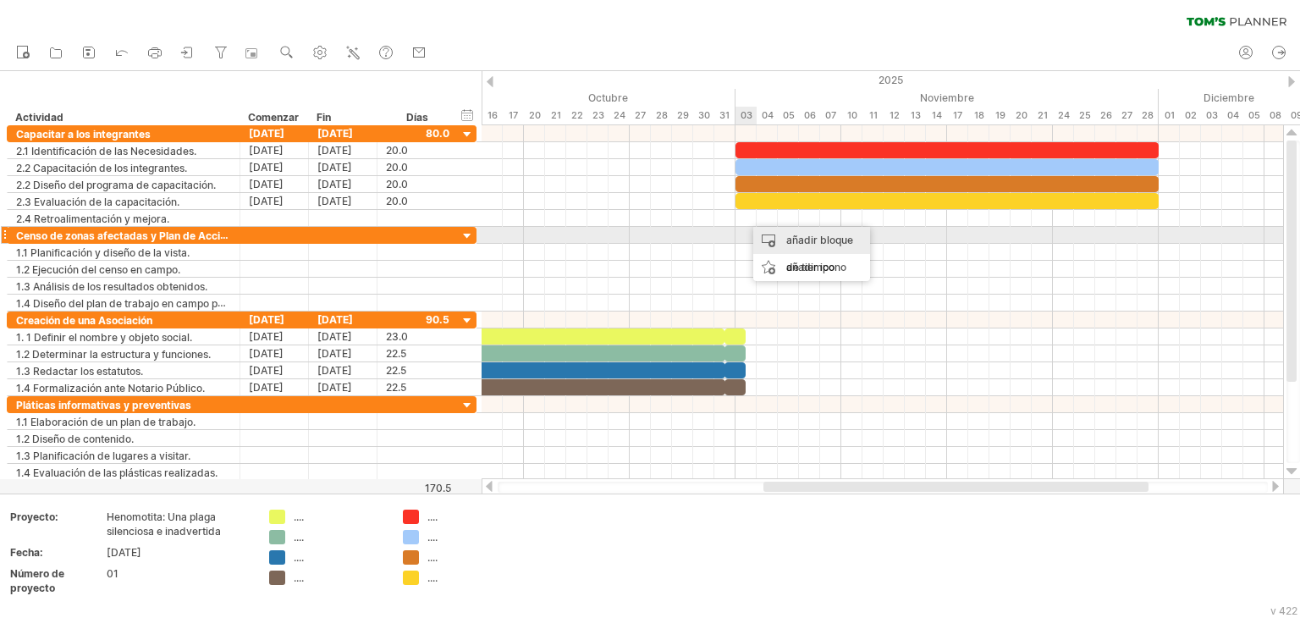
click at [776, 239] on div "añadir bloque de tiempo" at bounding box center [811, 254] width 117 height 54
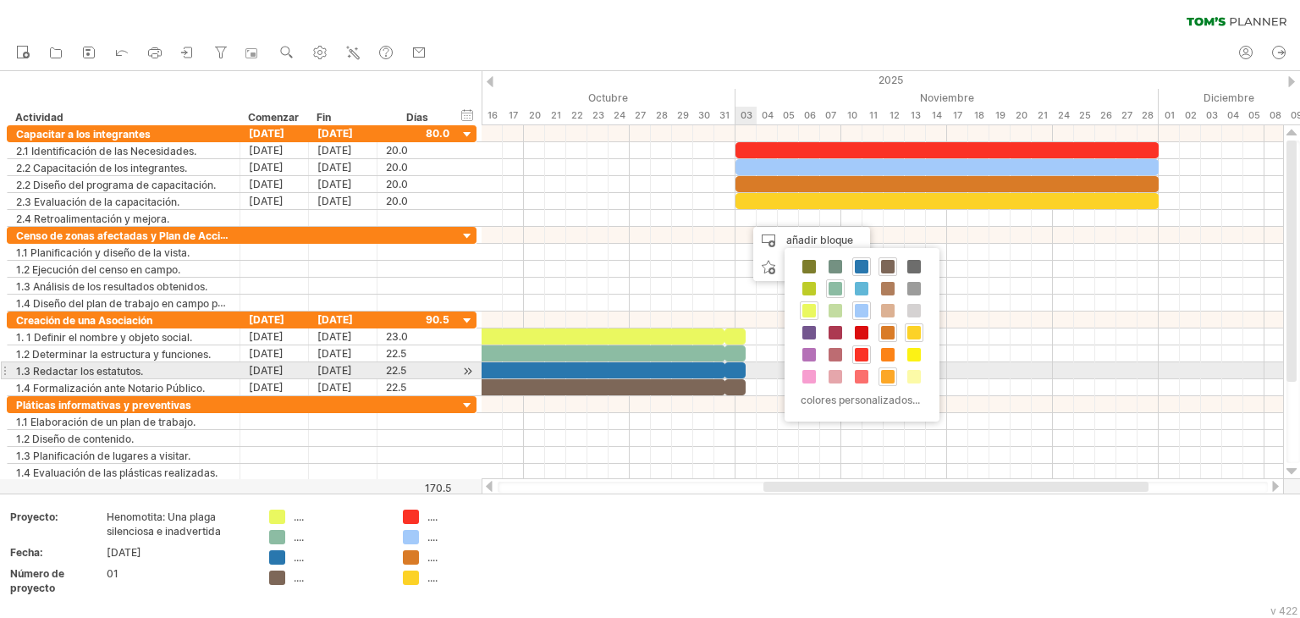
click at [888, 370] on span at bounding box center [888, 377] width 14 height 14
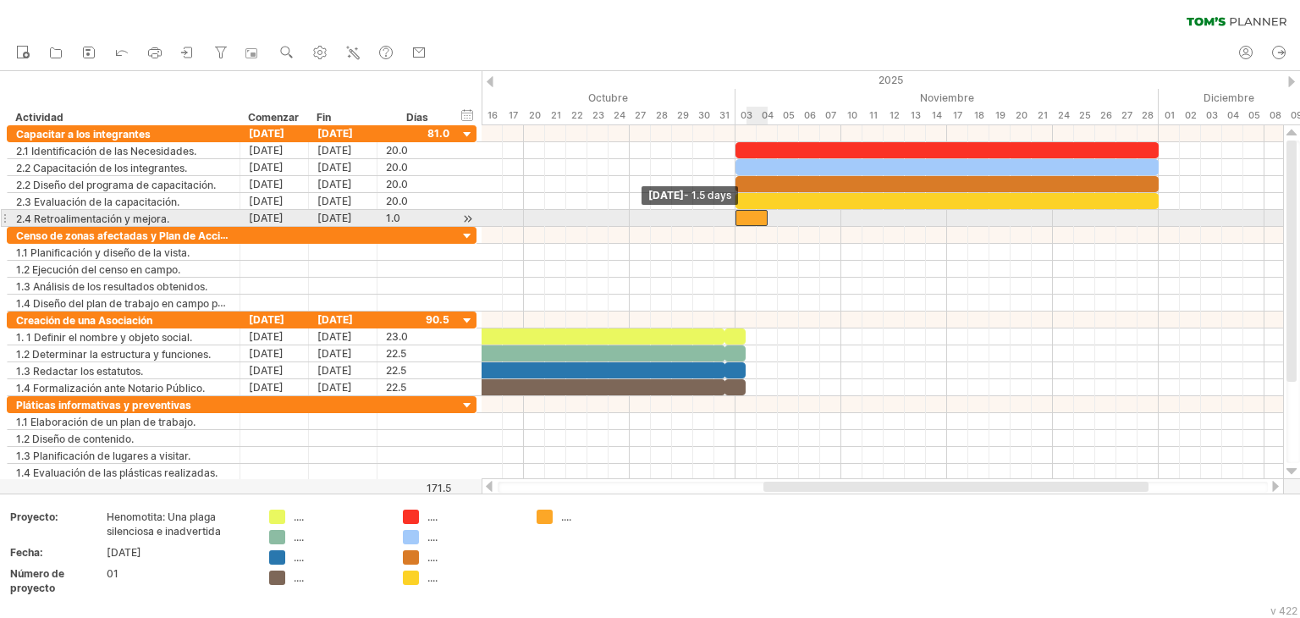
click at [740, 219] on div at bounding box center [751, 218] width 32 height 16
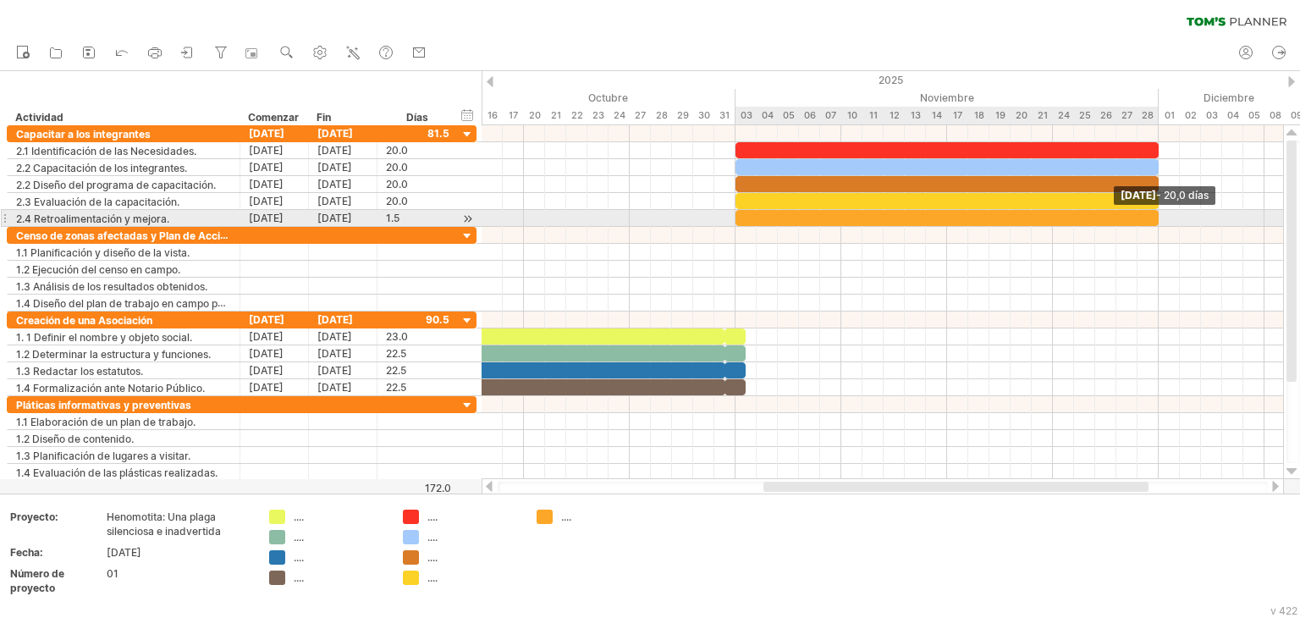
drag, startPoint x: 765, startPoint y: 215, endPoint x: 1157, endPoint y: 215, distance: 392.6
click at [1157, 215] on span at bounding box center [1158, 218] width 7 height 16
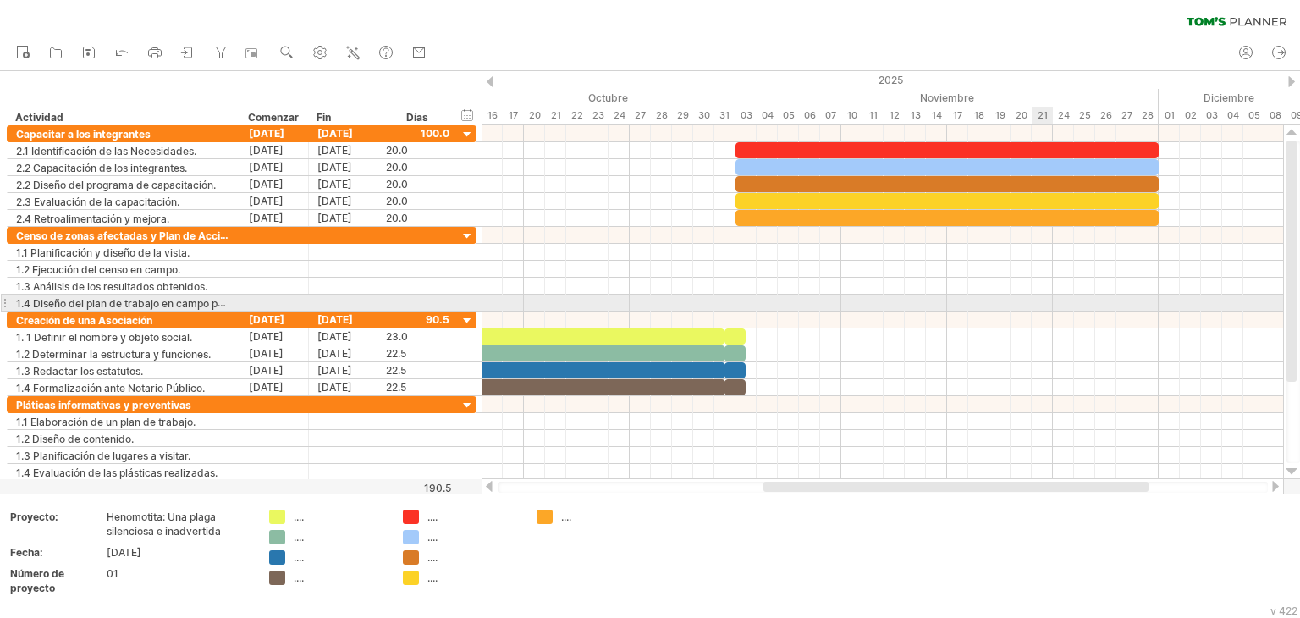
click at [1039, 305] on div at bounding box center [881, 302] width 801 height 17
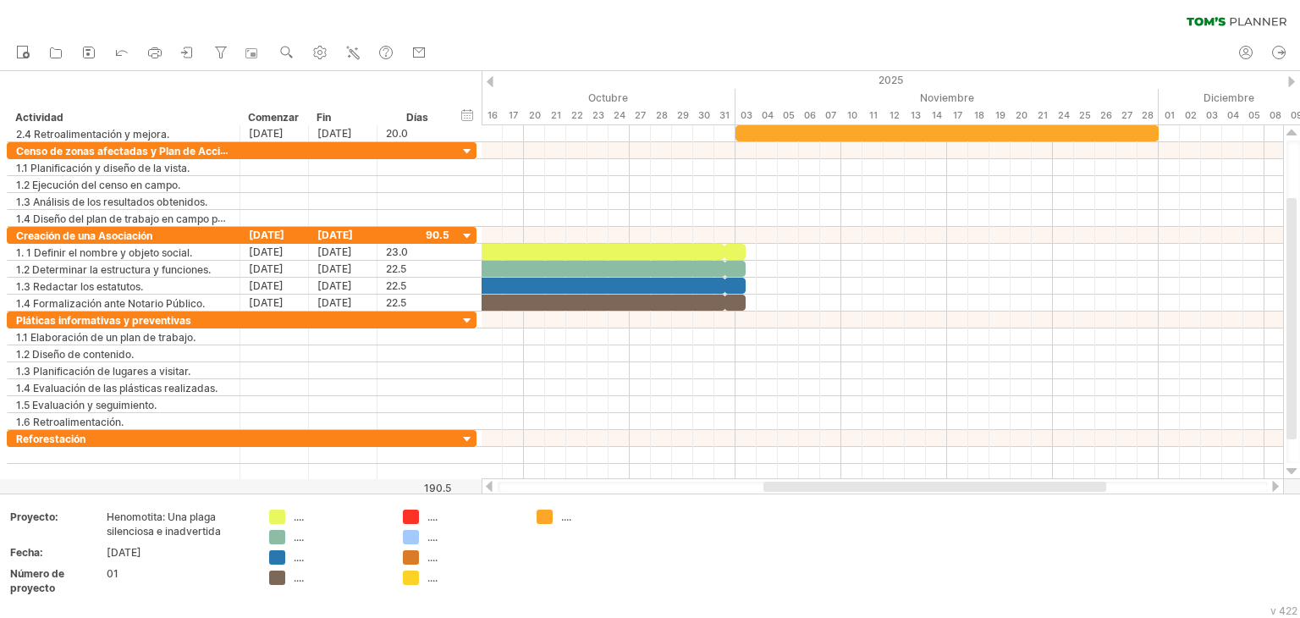
click at [1272, 482] on div at bounding box center [1275, 486] width 14 height 11
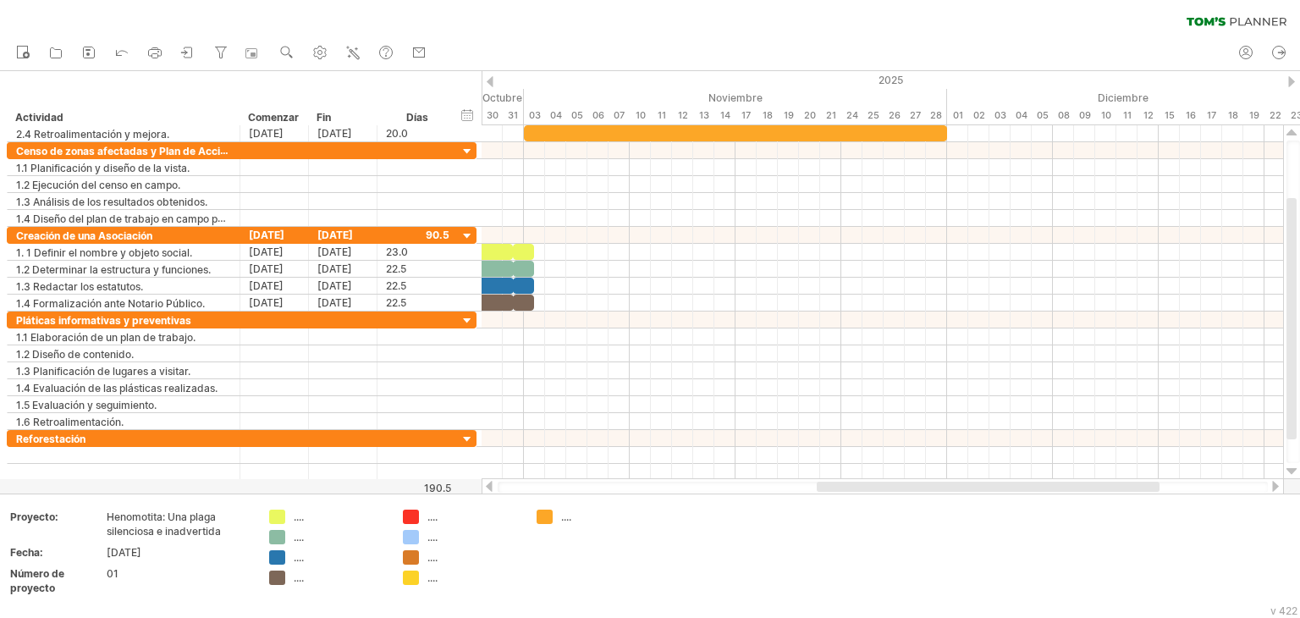
click at [1272, 482] on div at bounding box center [1275, 486] width 14 height 11
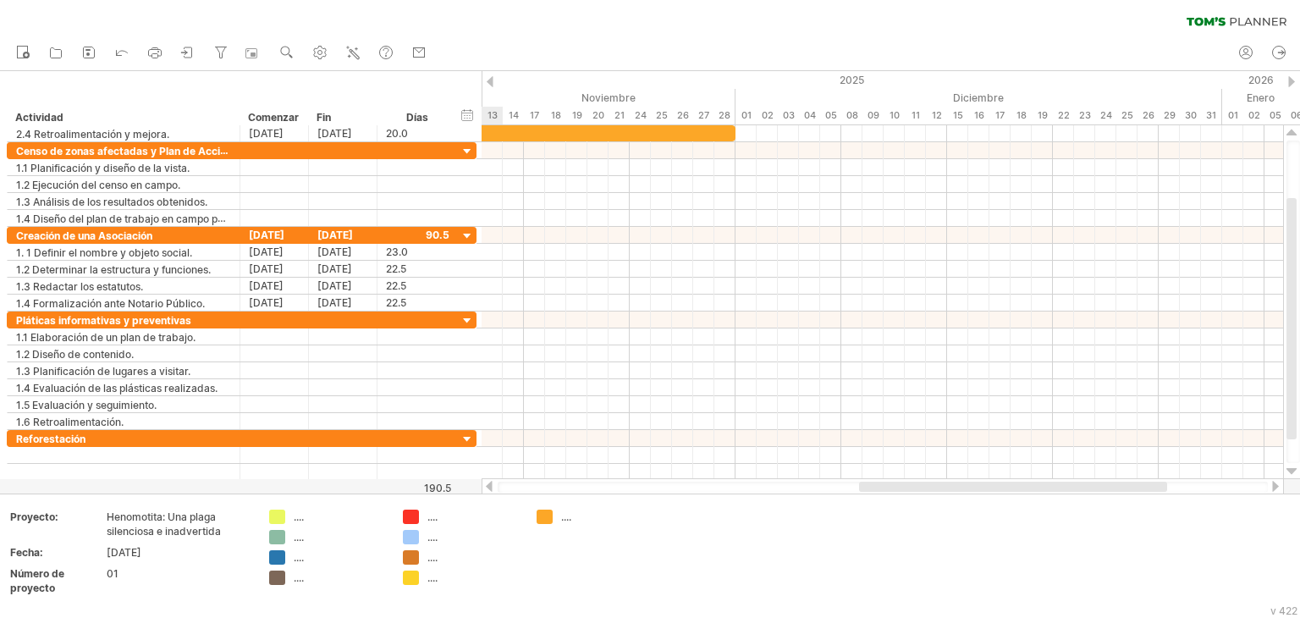
click at [1272, 482] on div at bounding box center [1275, 486] width 14 height 11
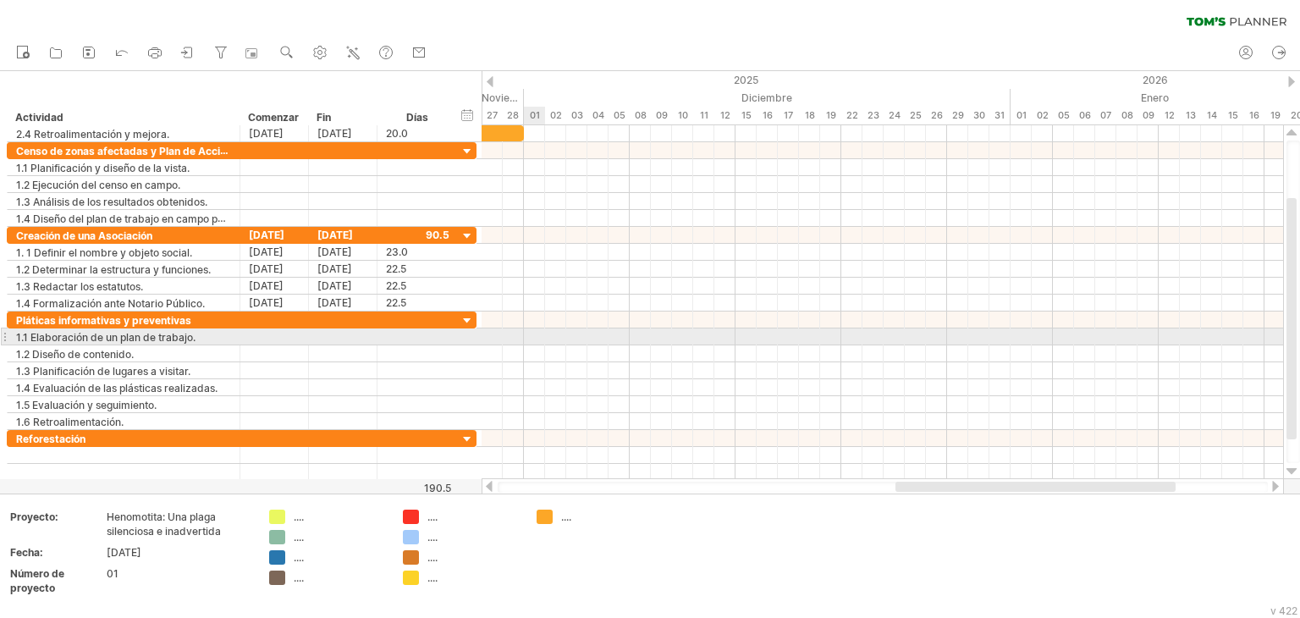
click at [527, 337] on div at bounding box center [881, 336] width 801 height 17
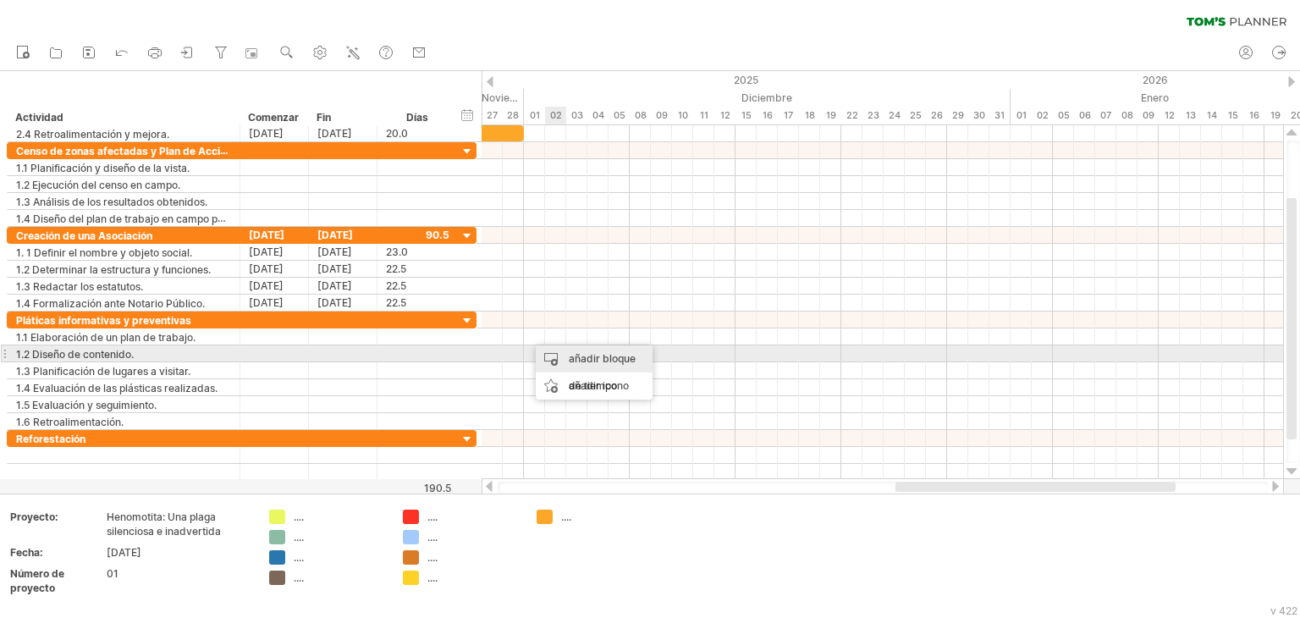
click at [579, 350] on div "añadir bloque de tiempo" at bounding box center [594, 372] width 117 height 54
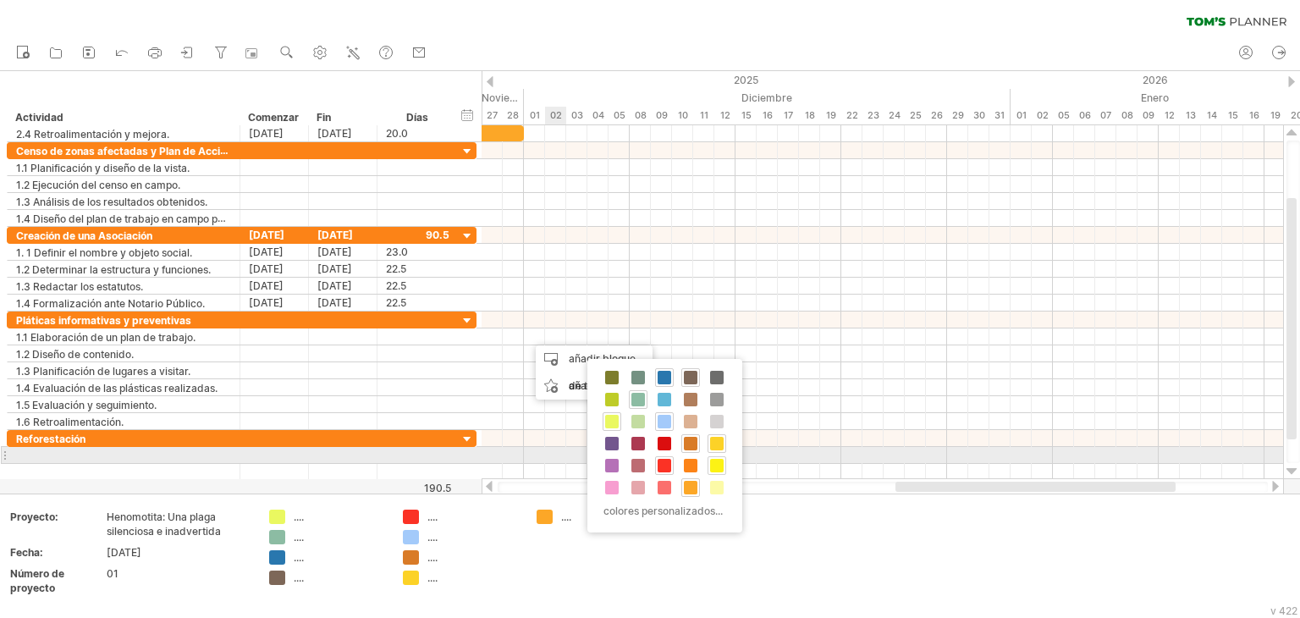
click at [712, 459] on span at bounding box center [717, 466] width 14 height 14
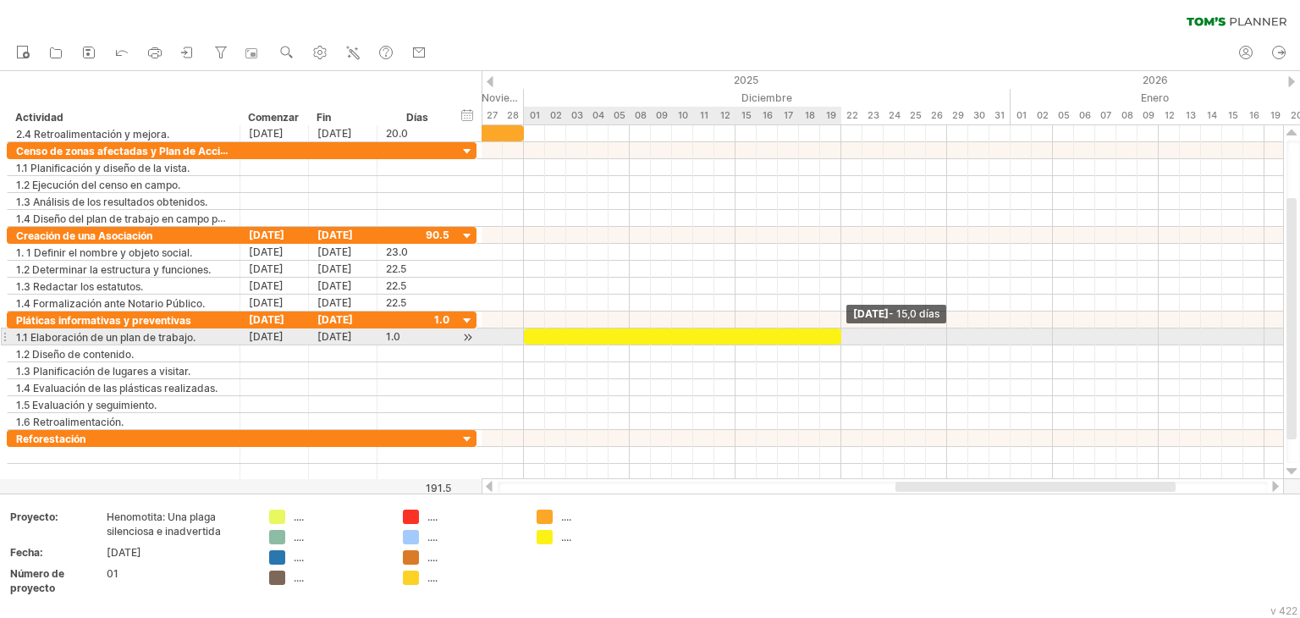
drag, startPoint x: 543, startPoint y: 338, endPoint x: 838, endPoint y: 338, distance: 295.3
click at [838, 338] on span at bounding box center [841, 336] width 7 height 16
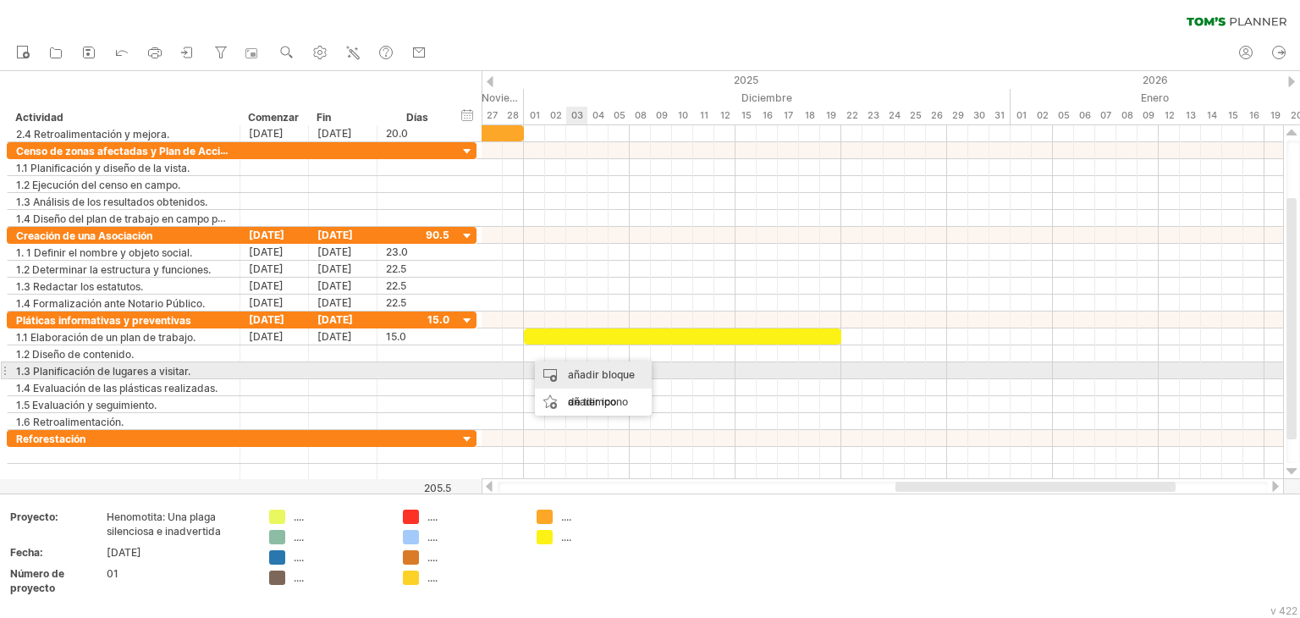
click at [588, 369] on font "añadir bloque de tiempo" at bounding box center [601, 388] width 67 height 40
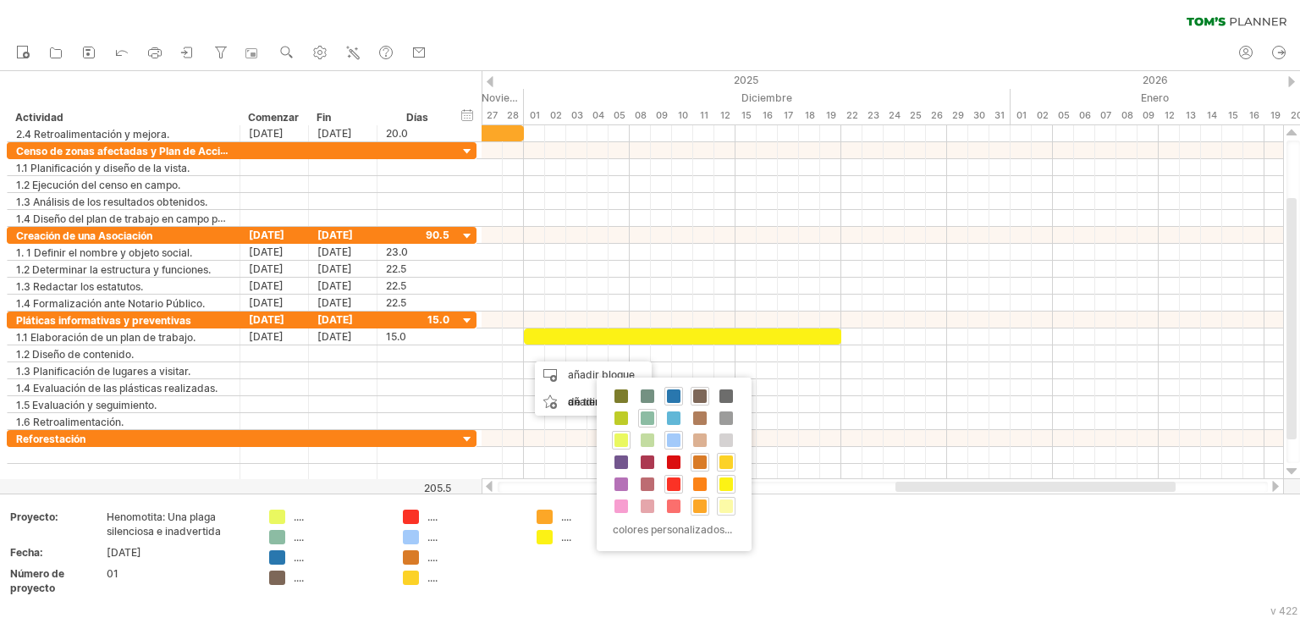
click at [721, 502] on span at bounding box center [726, 506] width 14 height 14
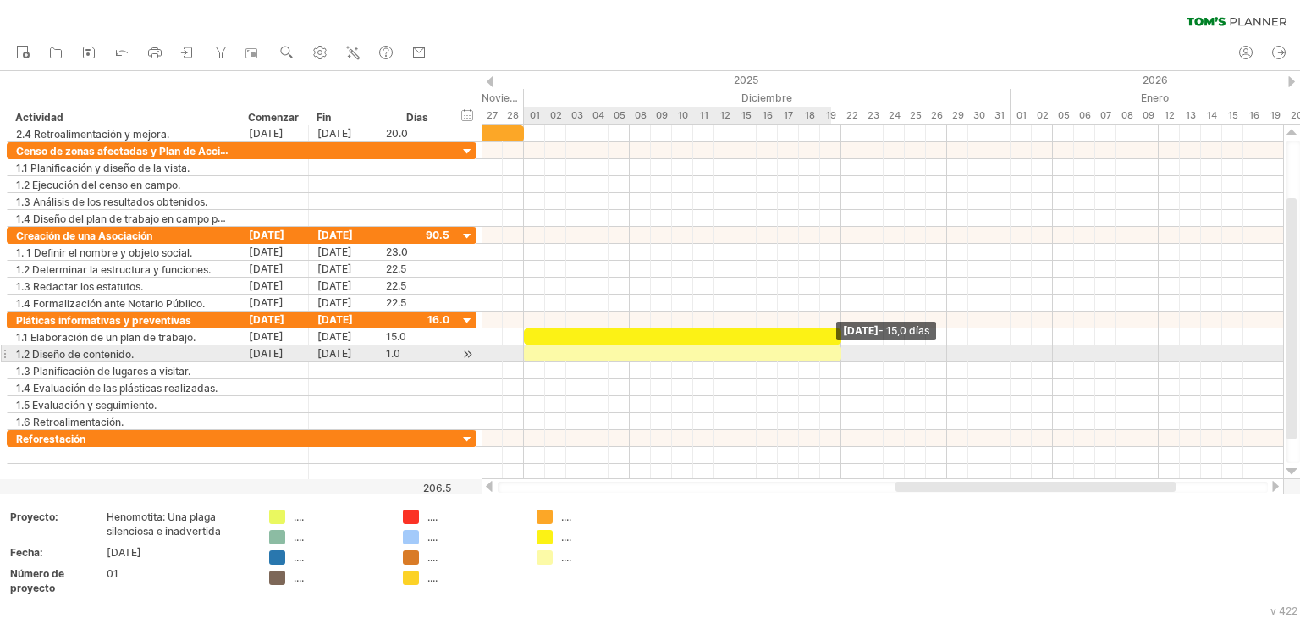
drag, startPoint x: 546, startPoint y: 355, endPoint x: 837, endPoint y: 359, distance: 291.1
click at [838, 359] on span at bounding box center [841, 353] width 7 height 16
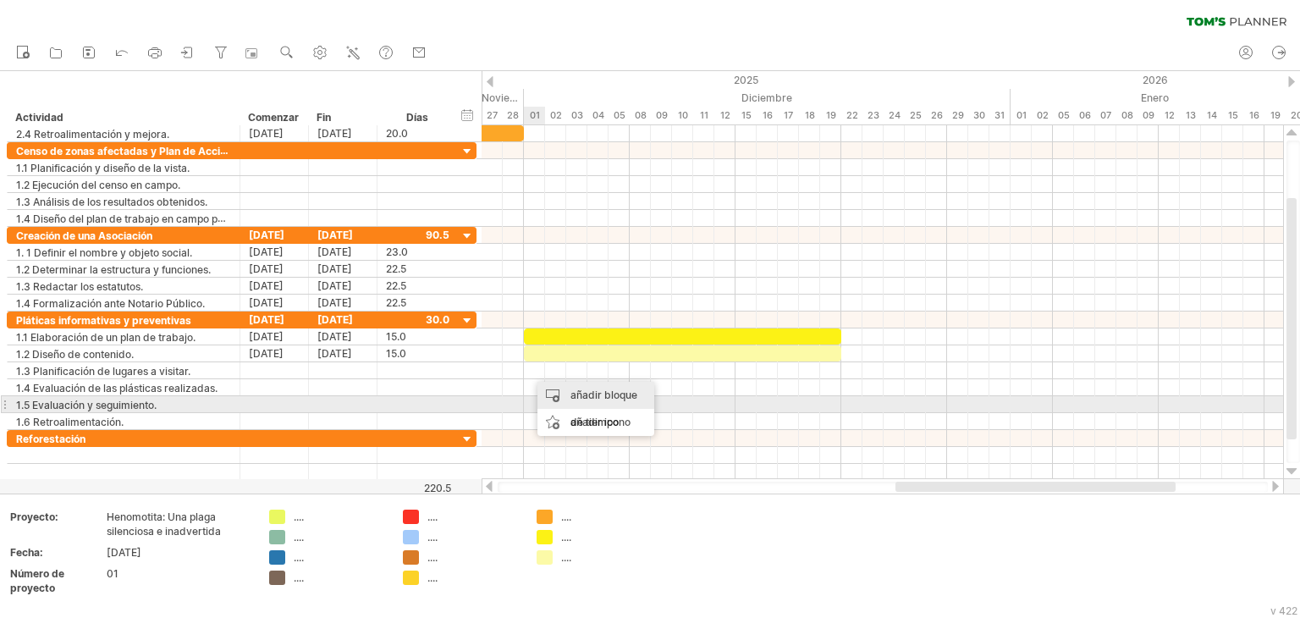
click at [619, 399] on font "añadir bloque de tiempo" at bounding box center [603, 408] width 67 height 40
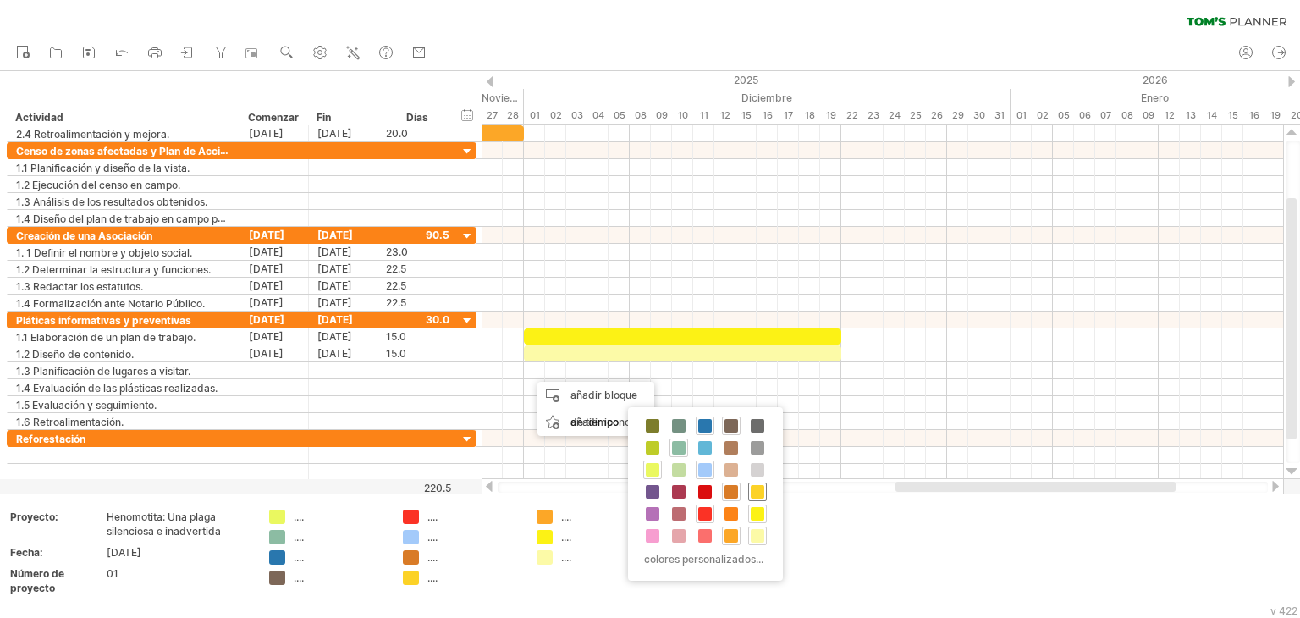
click at [761, 488] on span at bounding box center [757, 492] width 14 height 14
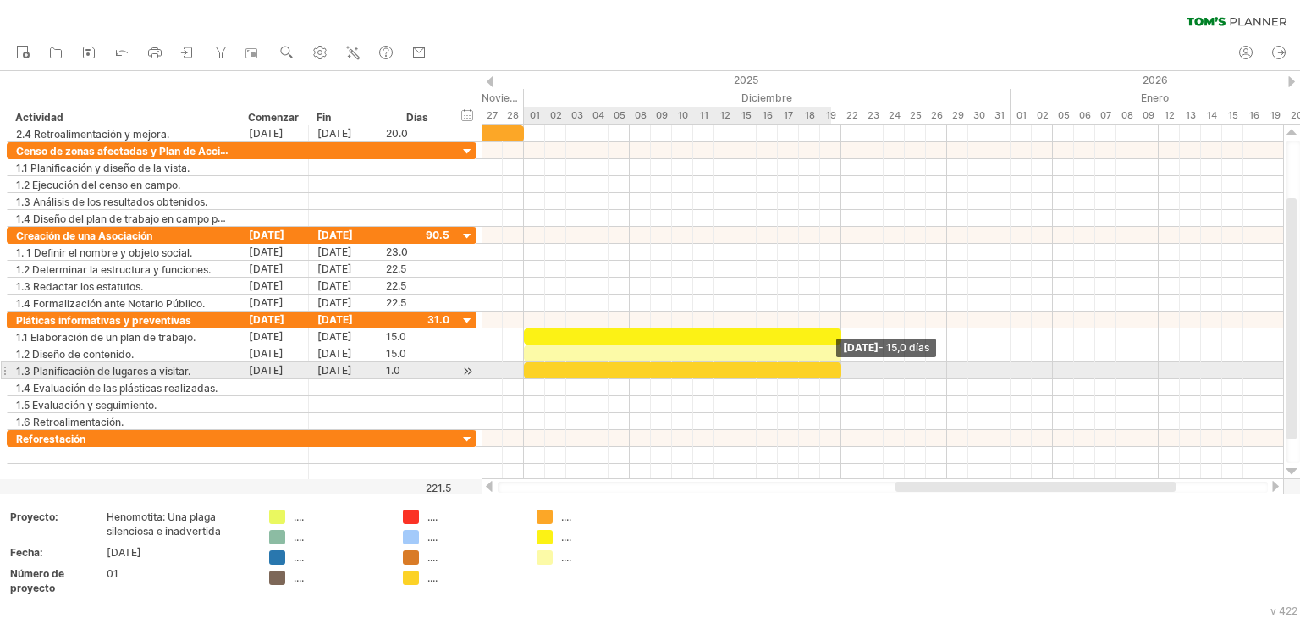
drag, startPoint x: 545, startPoint y: 370, endPoint x: 836, endPoint y: 377, distance: 291.1
click at [836, 377] on div "[DATE] - 15,0 días [DATE] - 1,5 días" at bounding box center [881, 302] width 801 height 354
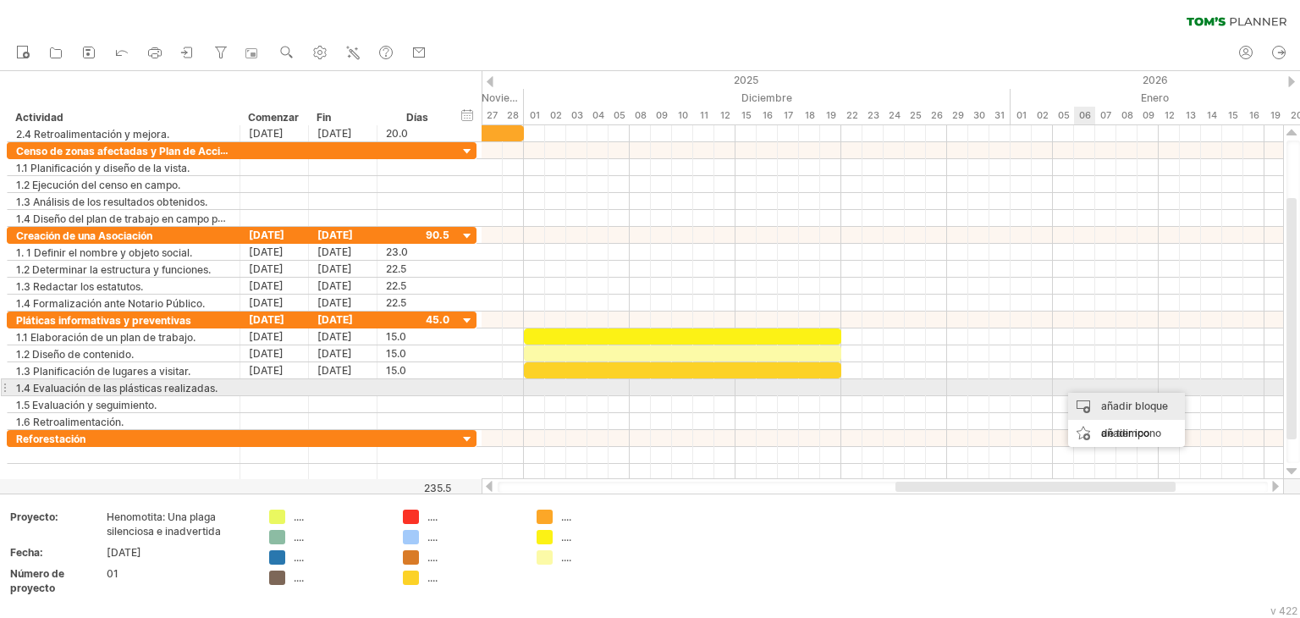
click at [1099, 395] on div "añadir bloque de tiempo" at bounding box center [1126, 420] width 117 height 54
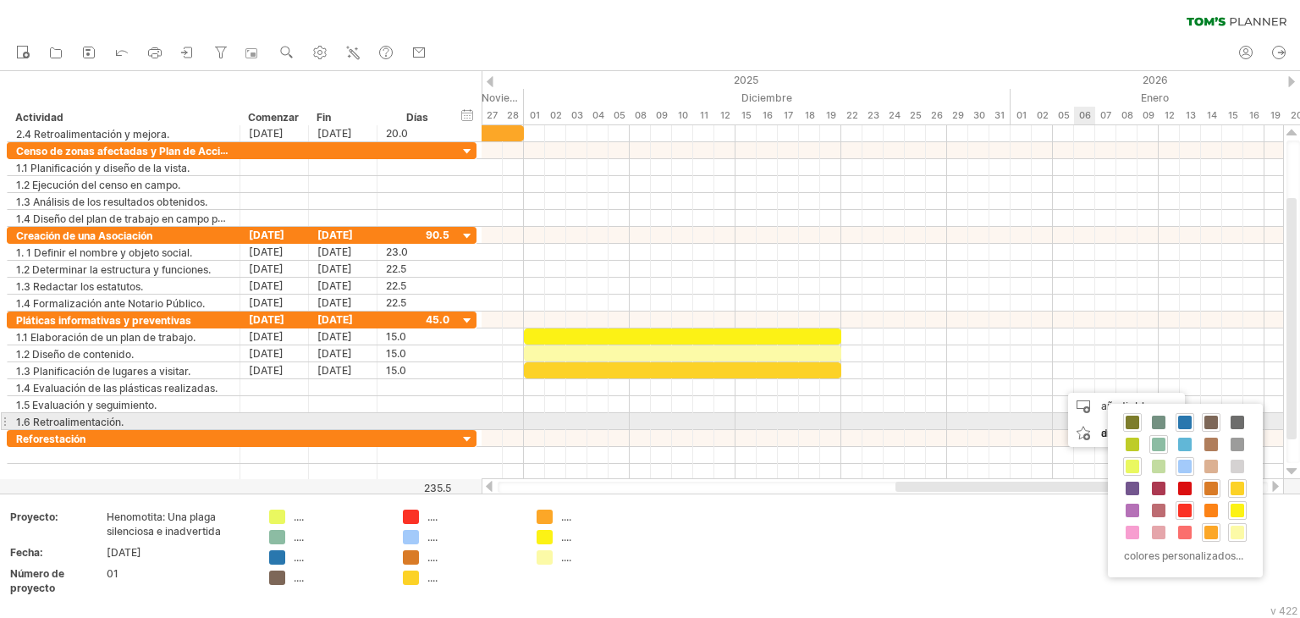
click at [1126, 424] on span at bounding box center [1132, 422] width 14 height 14
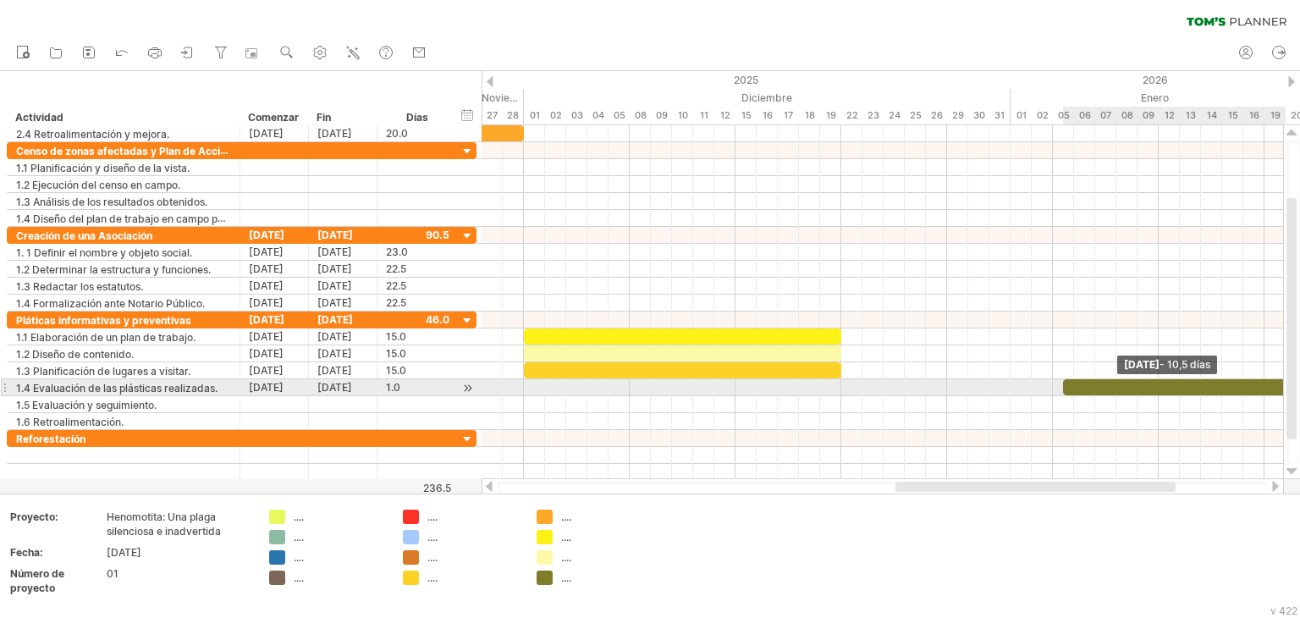
drag, startPoint x: 1080, startPoint y: 388, endPoint x: 1288, endPoint y: 388, distance: 207.3
click at [1288, 388] on div "Intentando acceder a [DOMAIN_NAME] Conectado de nuevo... 0% borrar filtro" at bounding box center [650, 309] width 1300 height 618
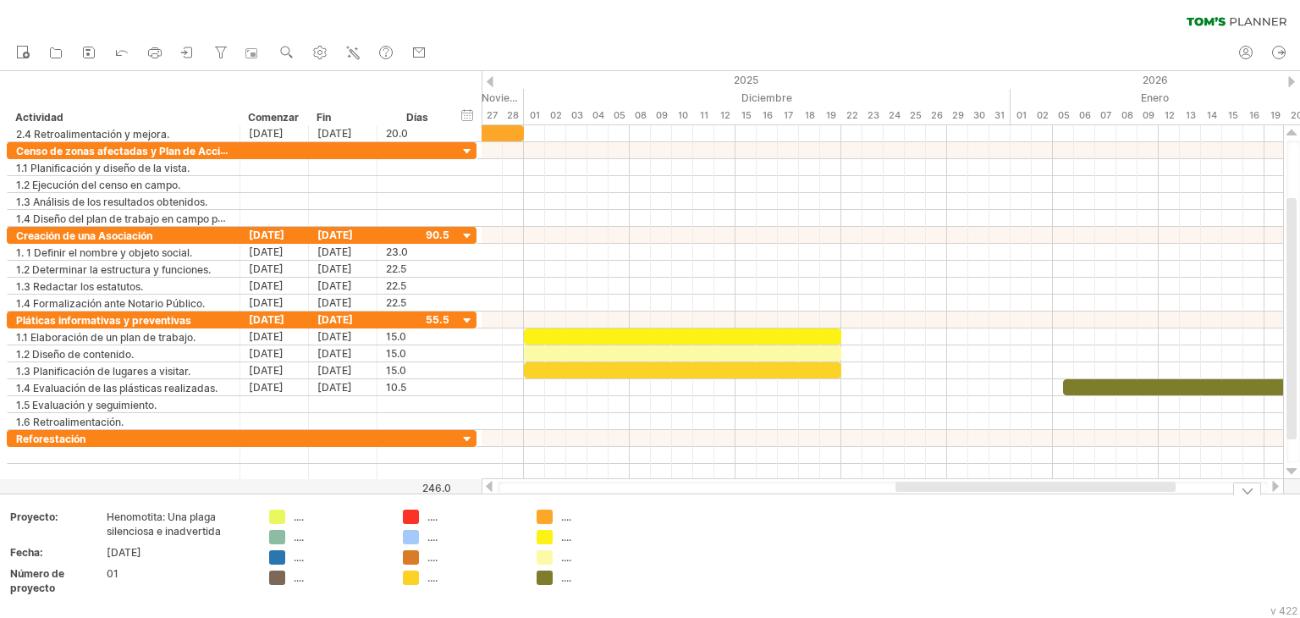
click at [1272, 489] on div at bounding box center [1275, 486] width 14 height 11
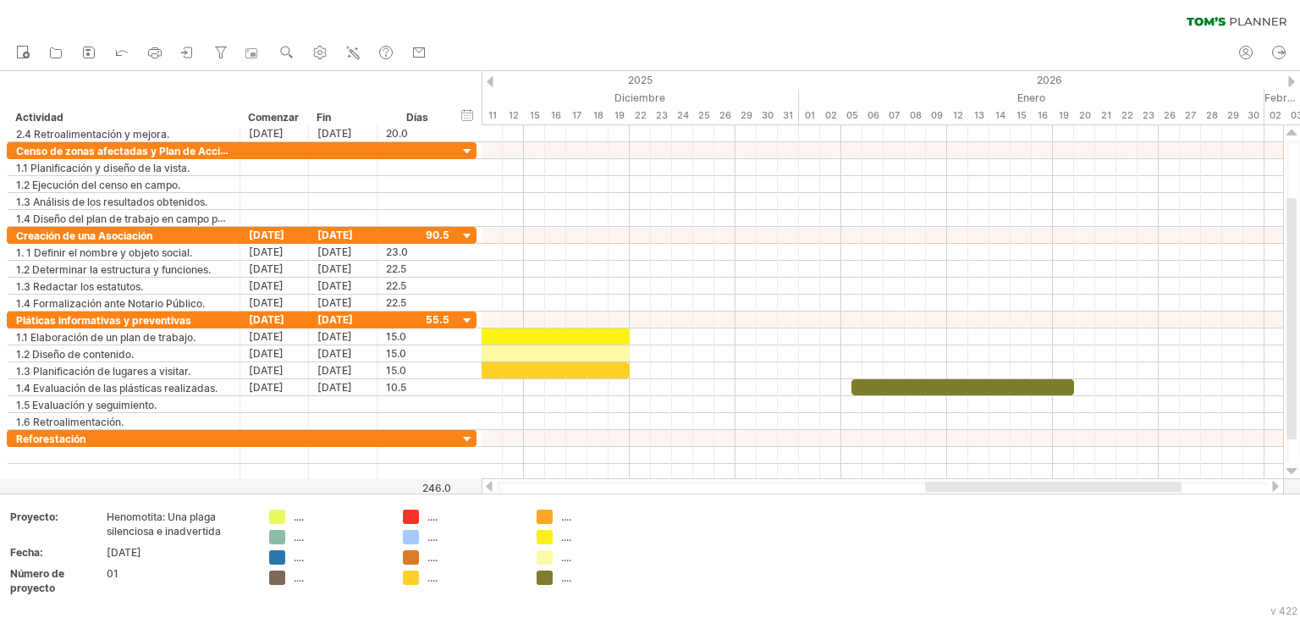
click at [1272, 489] on div at bounding box center [1275, 486] width 14 height 11
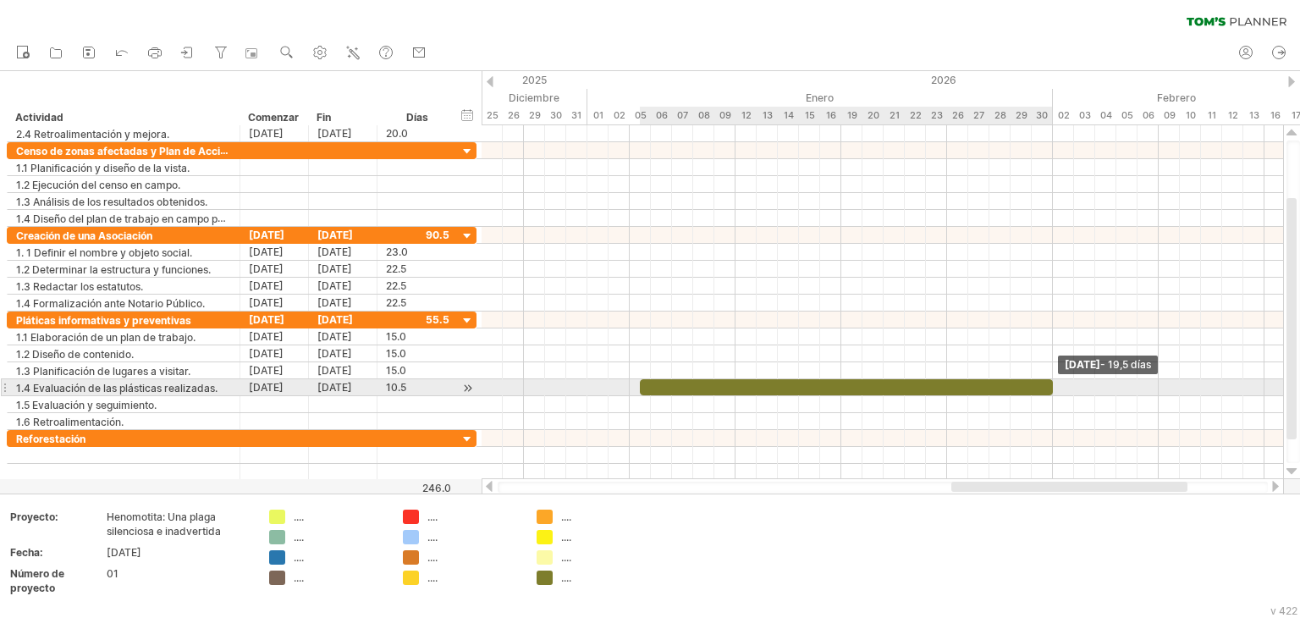
drag, startPoint x: 860, startPoint y: 385, endPoint x: 1048, endPoint y: 391, distance: 188.8
click at [1049, 391] on span at bounding box center [1052, 387] width 7 height 16
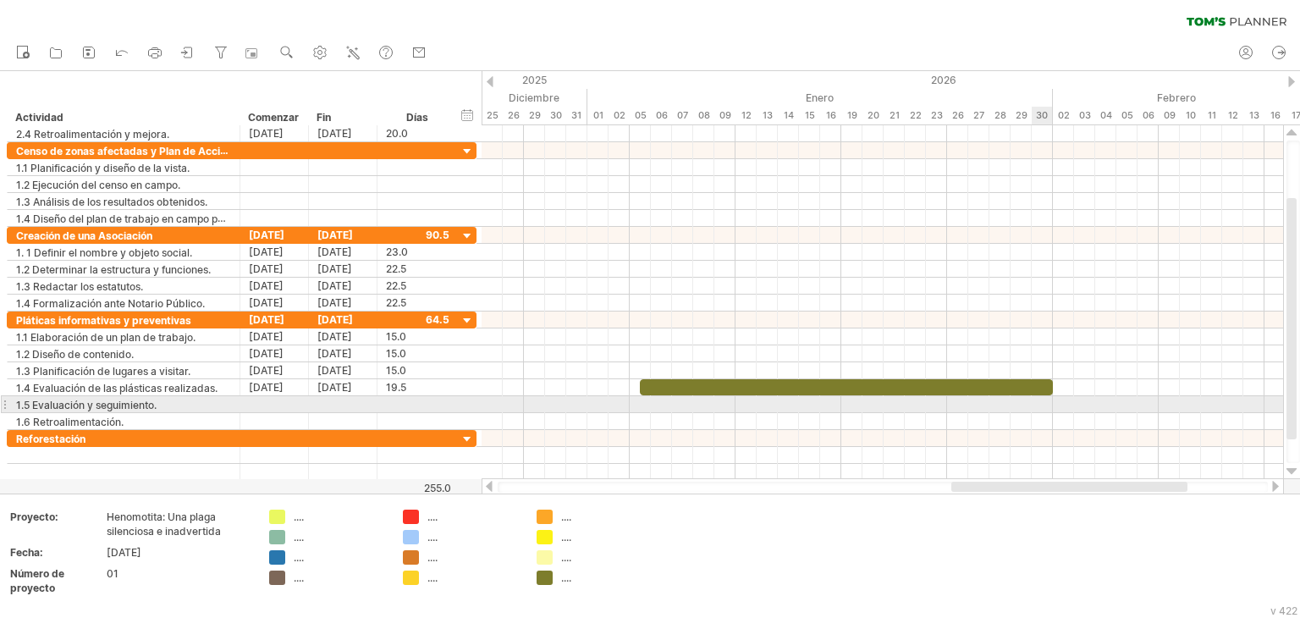
click at [1052, 399] on div at bounding box center [881, 404] width 801 height 17
click at [1104, 415] on font "añadir bloque de tiempo" at bounding box center [1127, 434] width 67 height 40
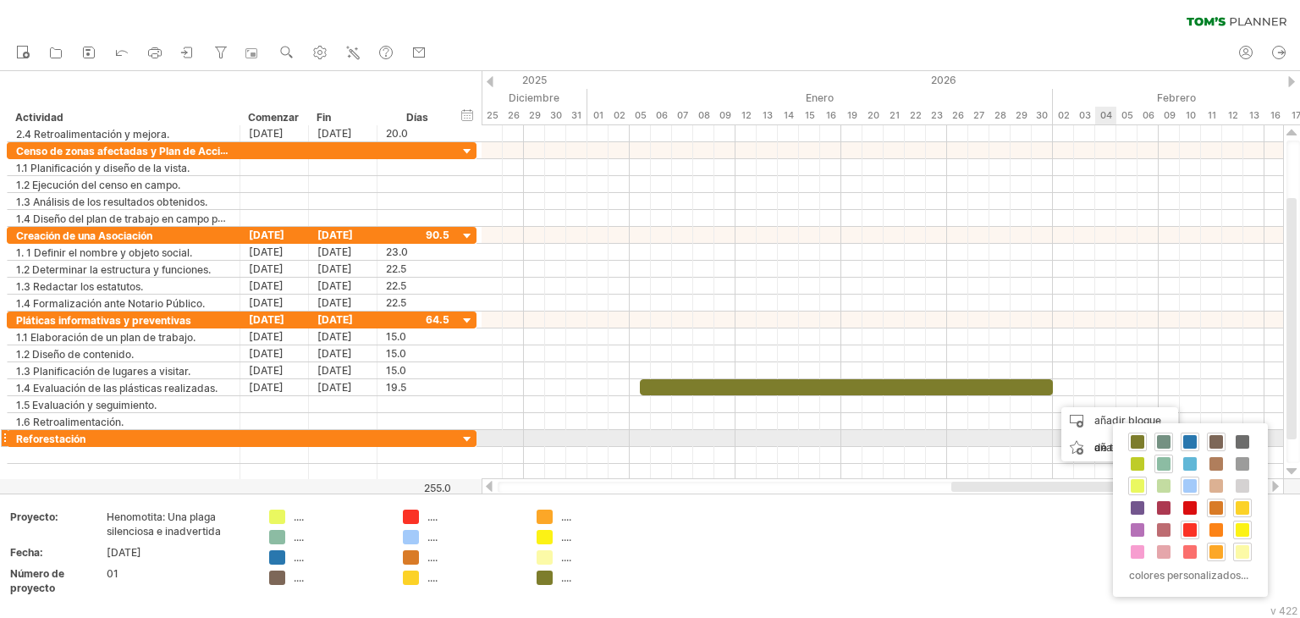
click at [1163, 434] on div at bounding box center [1163, 441] width 19 height 19
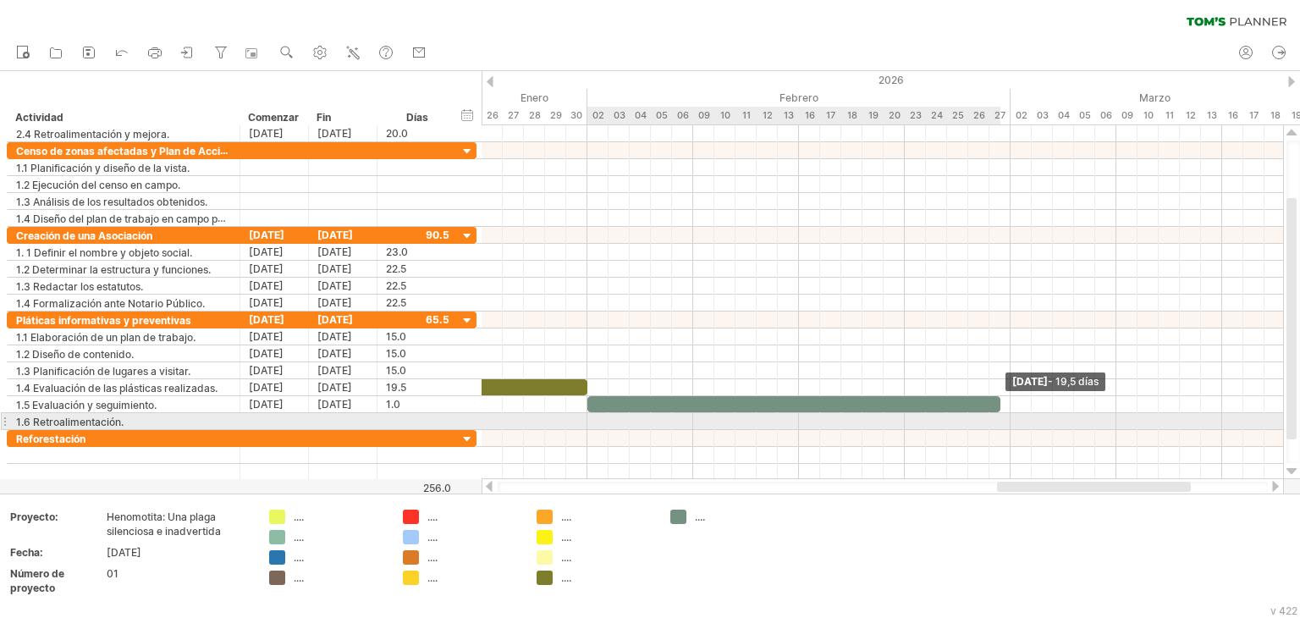
drag, startPoint x: 1073, startPoint y: 401, endPoint x: 1000, endPoint y: 421, distance: 75.3
click at [1000, 421] on div "[DATE] - 19,5 días [DATE] - 1,5 días" at bounding box center [881, 302] width 801 height 354
click at [594, 421] on div at bounding box center [881, 421] width 801 height 17
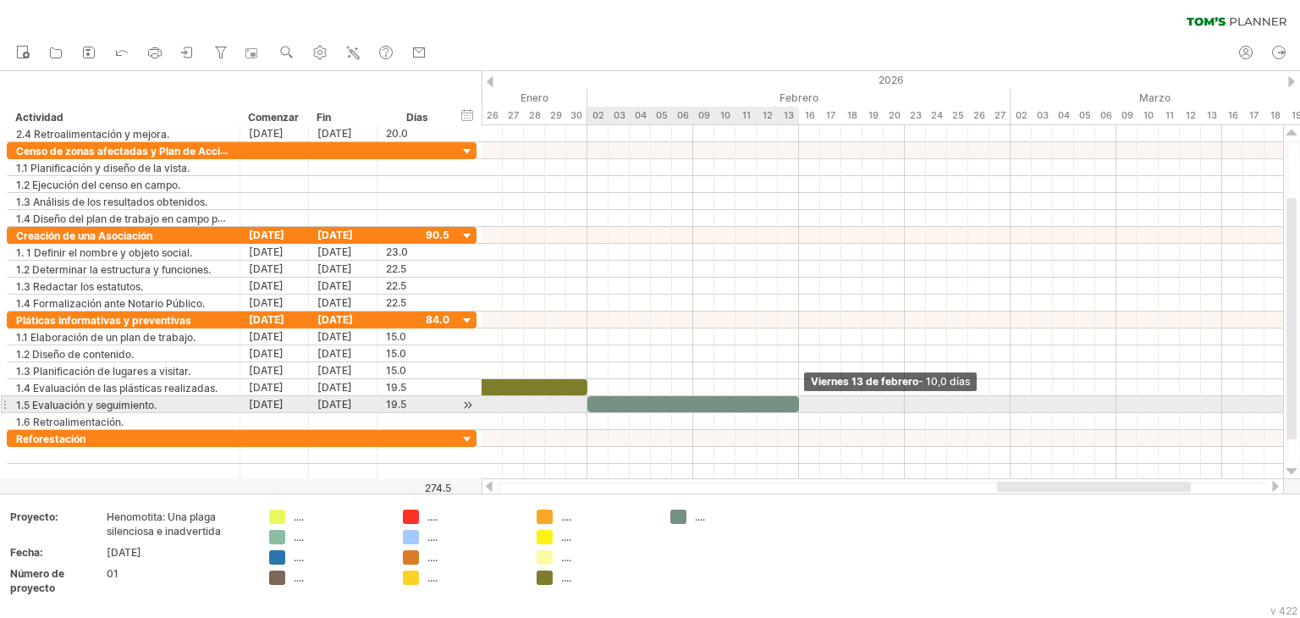
drag, startPoint x: 999, startPoint y: 396, endPoint x: 802, endPoint y: 403, distance: 197.3
click at [802, 403] on div "[DATE] - 10,0 días [DATE] - 1,5 días" at bounding box center [881, 302] width 801 height 354
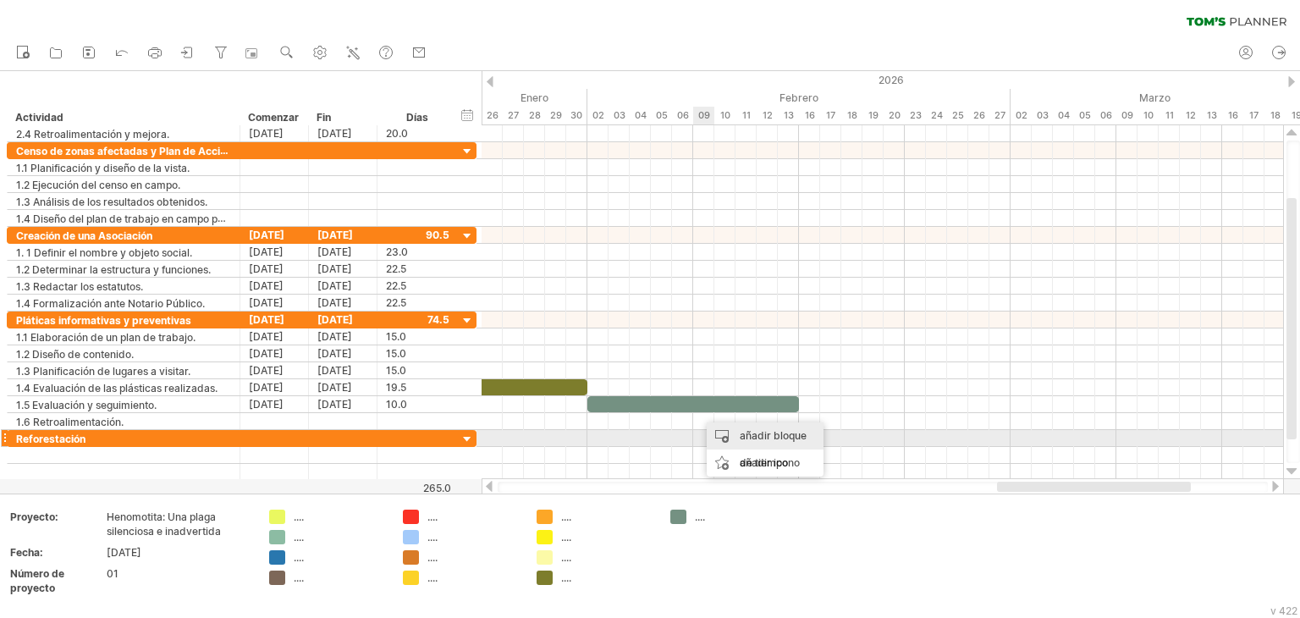
click at [740, 431] on font "añadir bloque de tiempo" at bounding box center [773, 449] width 67 height 40
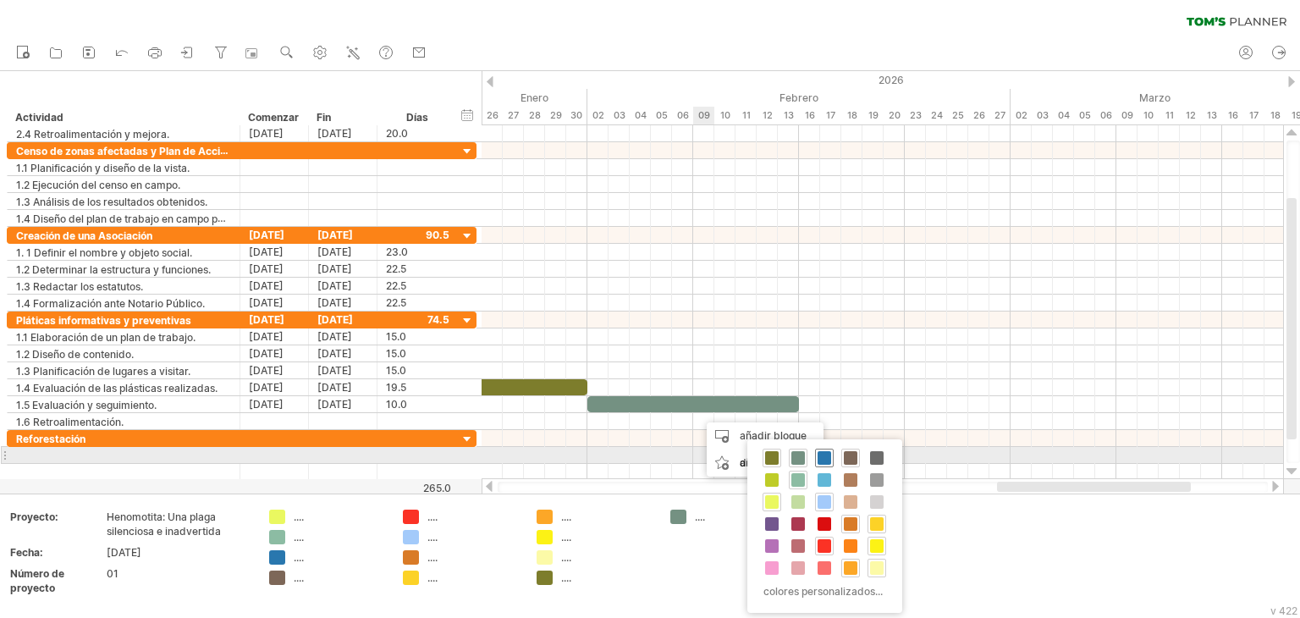
click at [822, 455] on span at bounding box center [824, 458] width 14 height 14
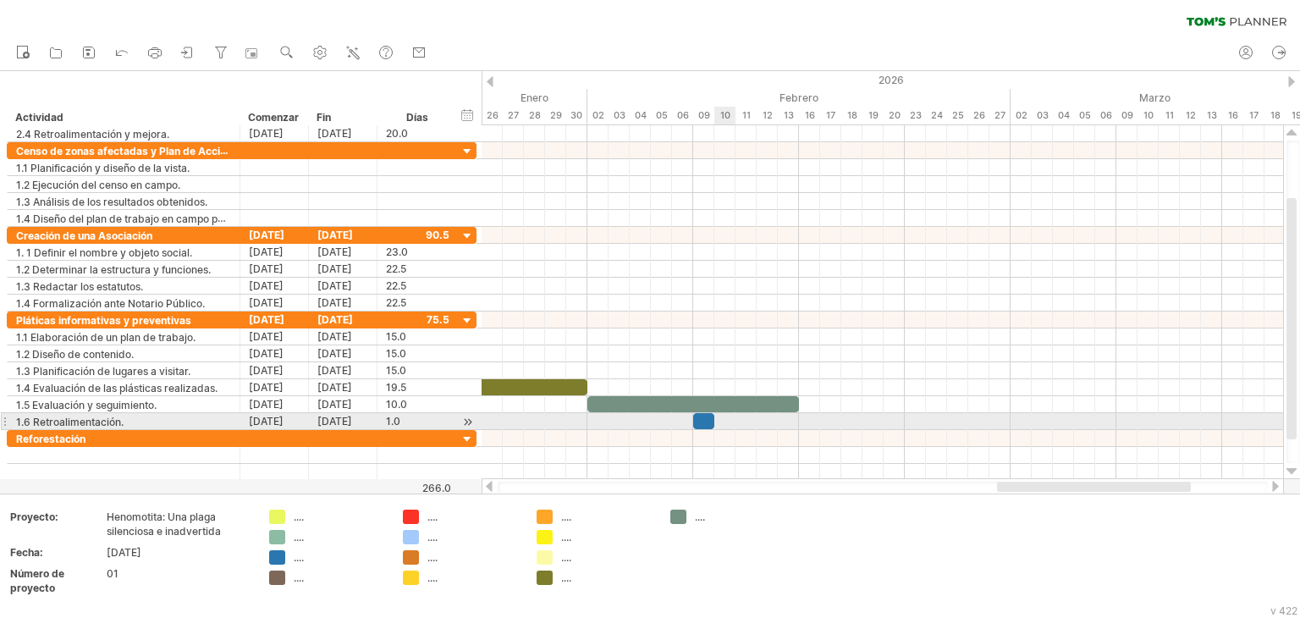
click at [719, 415] on div at bounding box center [881, 421] width 801 height 17
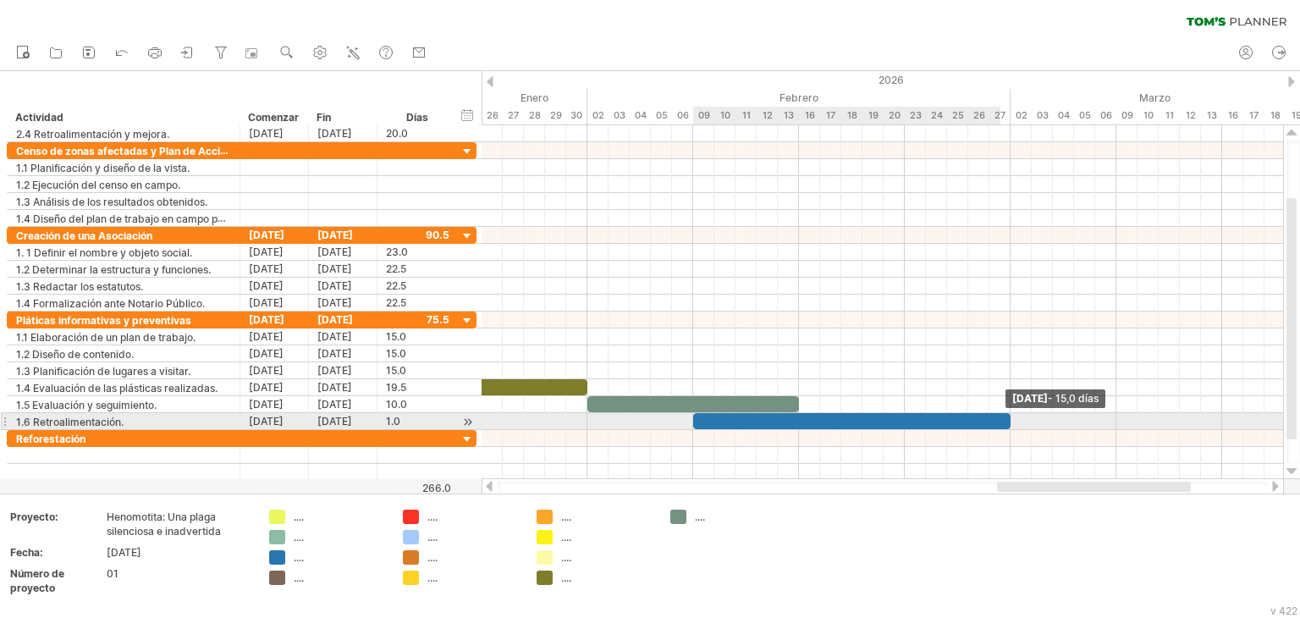
drag, startPoint x: 716, startPoint y: 420, endPoint x: 1007, endPoint y: 421, distance: 291.1
click at [1007, 421] on span at bounding box center [1010, 421] width 7 height 16
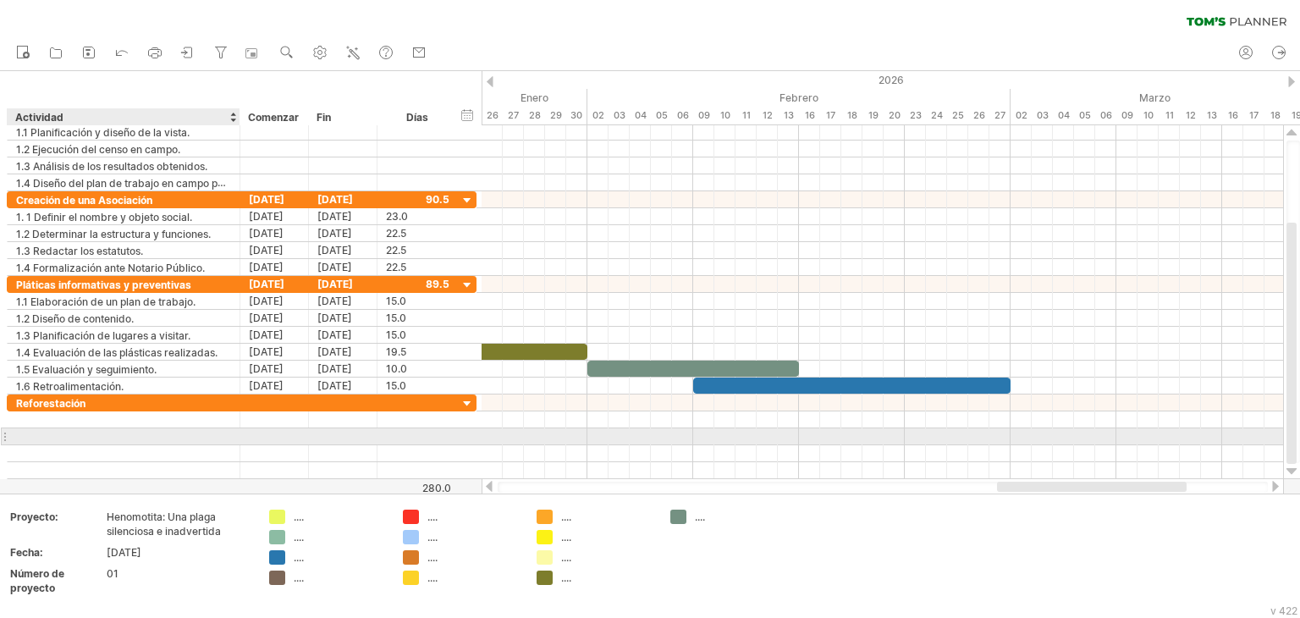
click at [113, 430] on div at bounding box center [123, 436] width 215 height 16
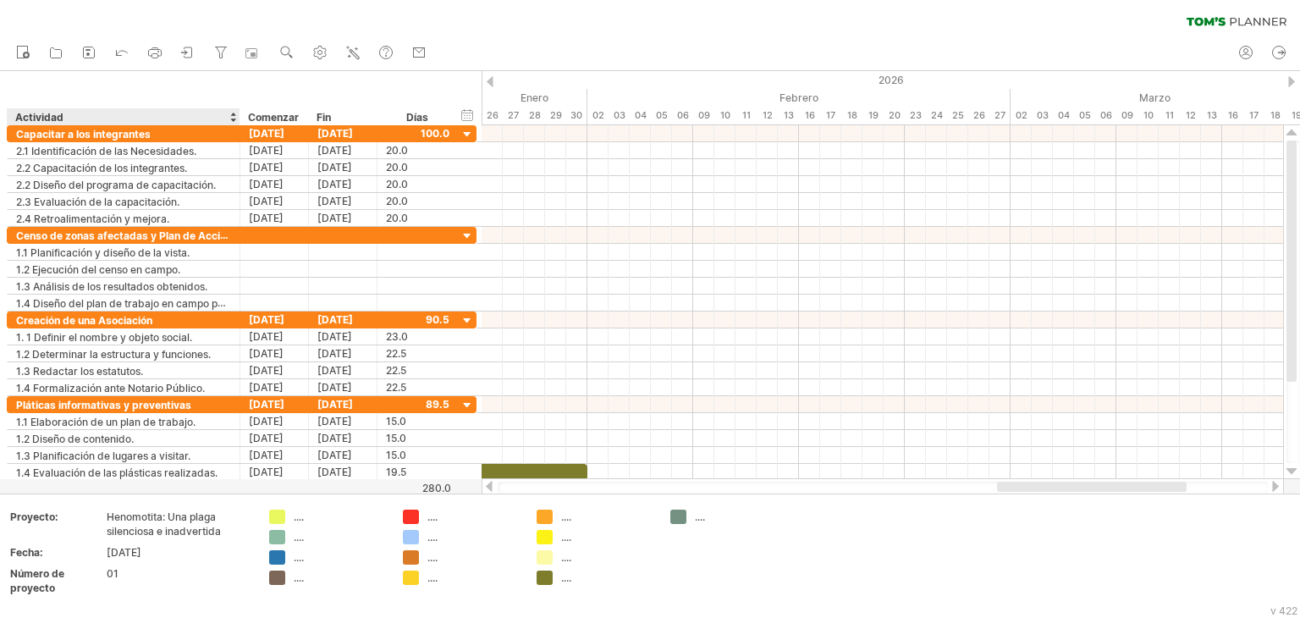
click at [230, 118] on div at bounding box center [232, 116] width 7 height 17
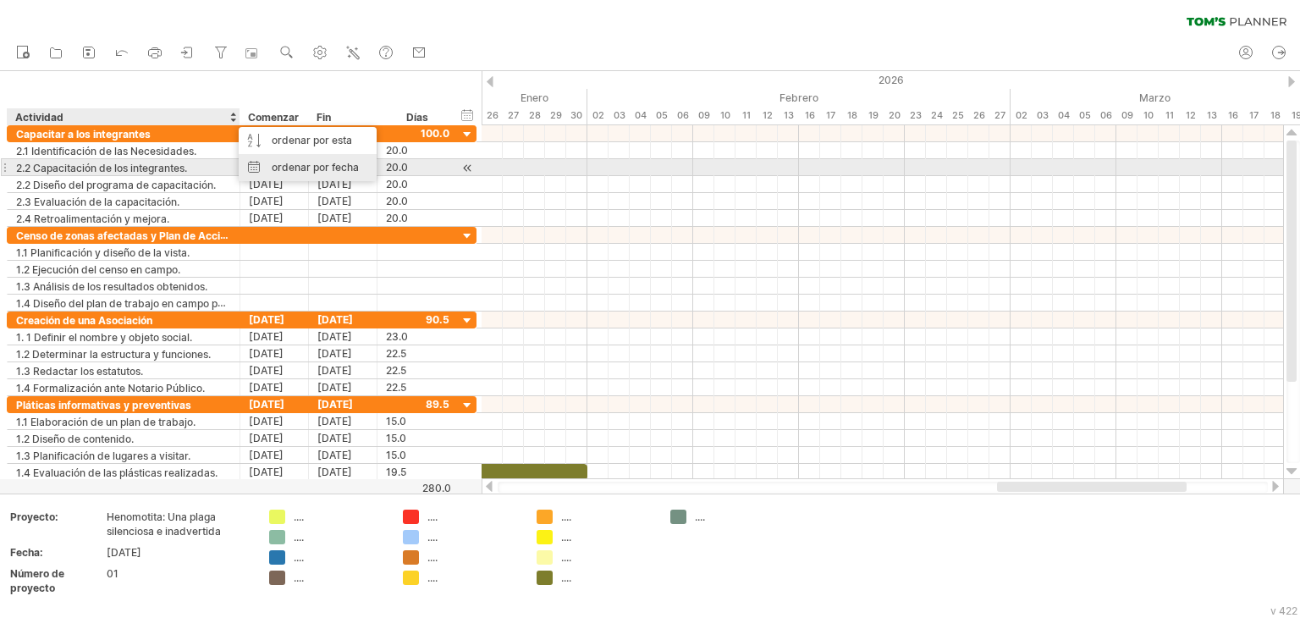
click at [303, 170] on font "ordenar por fecha" at bounding box center [315, 167] width 87 height 13
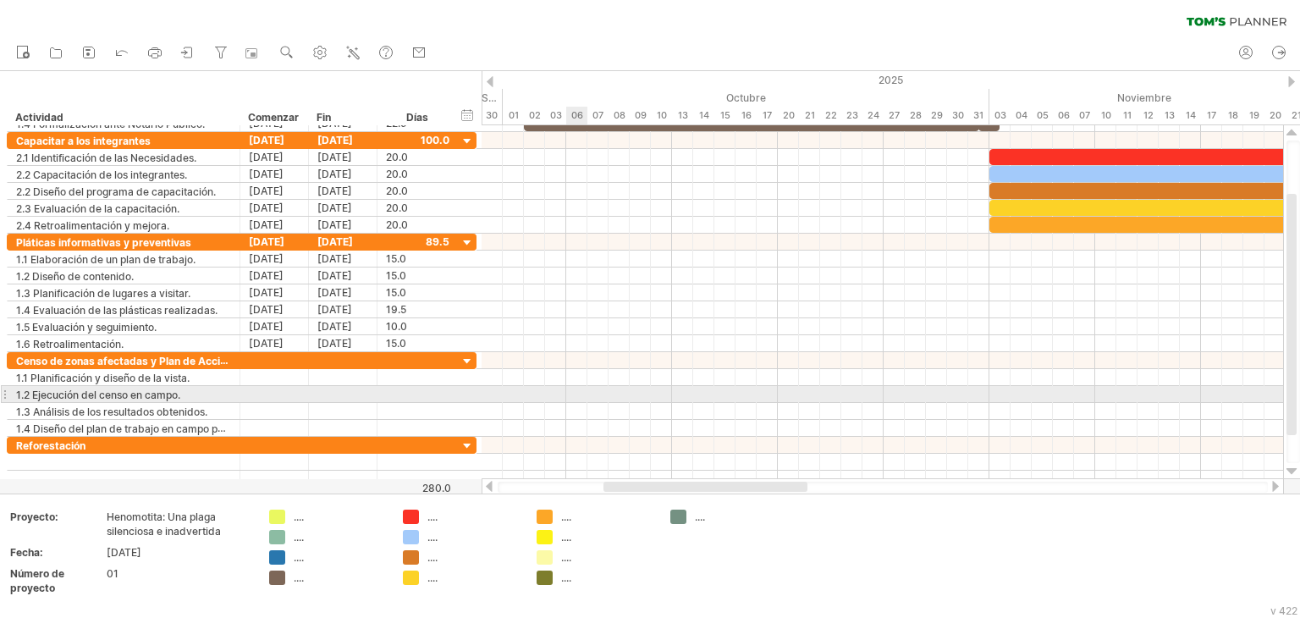
click at [573, 394] on div at bounding box center [881, 394] width 801 height 17
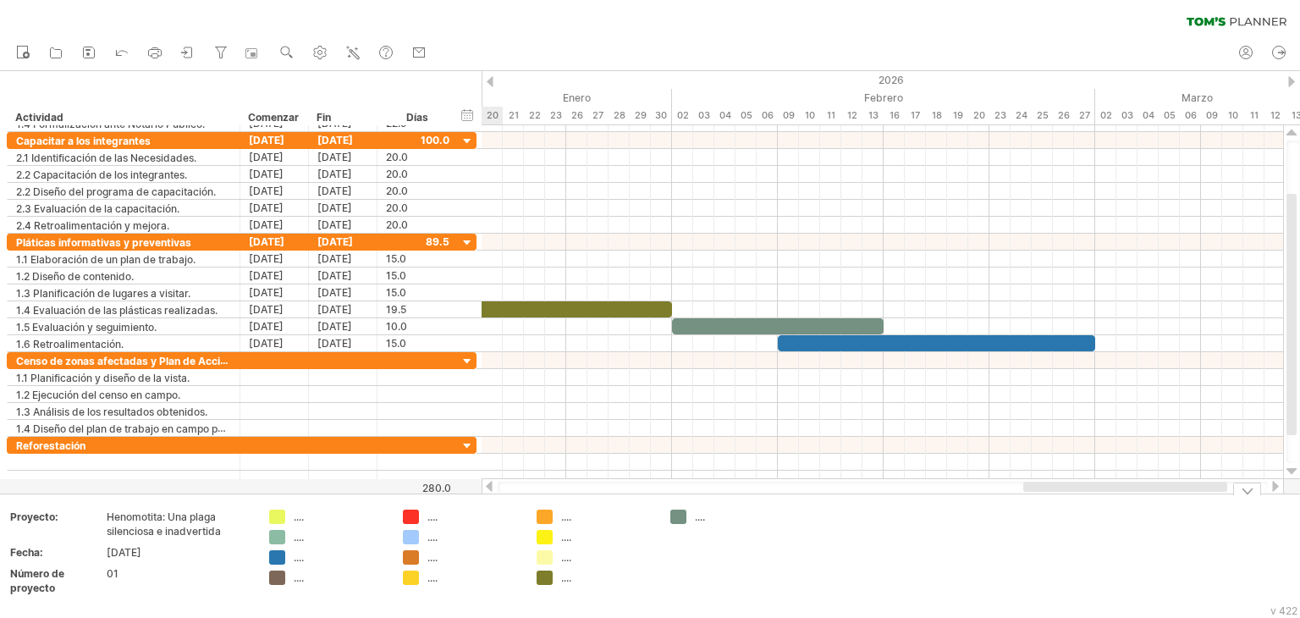
drag, startPoint x: 755, startPoint y: 486, endPoint x: 1174, endPoint y: 512, distance: 420.5
click at [1174, 512] on div "Intentando acceder a [DOMAIN_NAME] Conectado de nuevo... 0% borrar filtro" at bounding box center [650, 309] width 1300 height 618
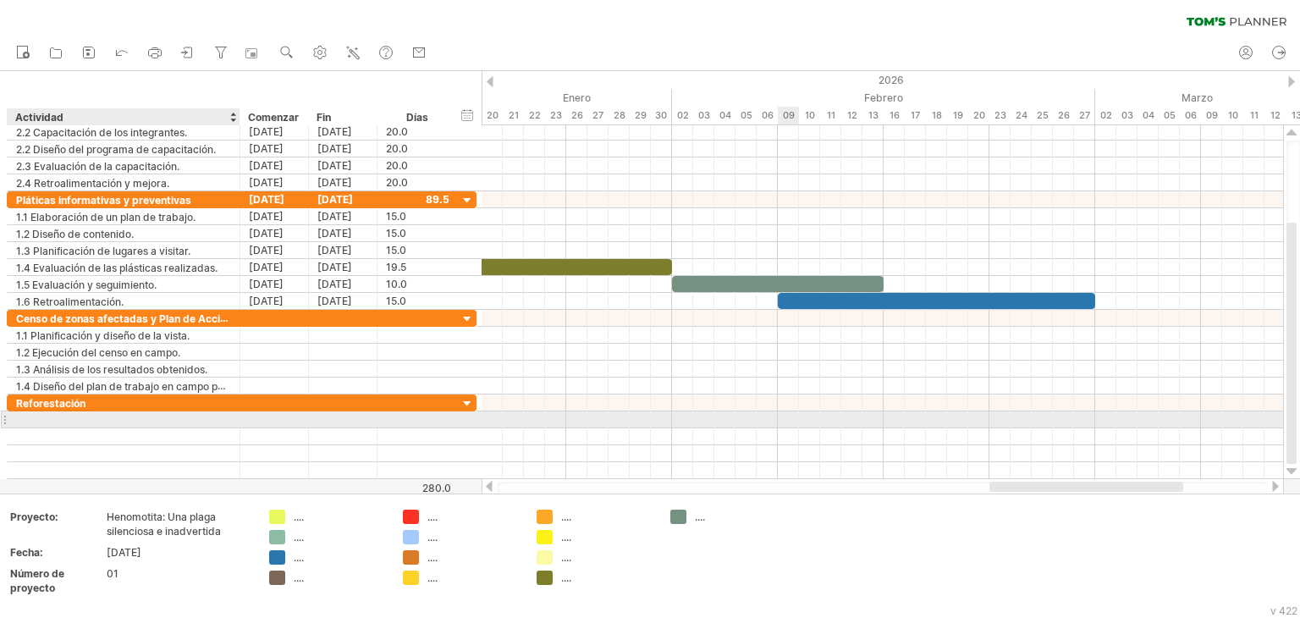
click at [58, 417] on div at bounding box center [123, 419] width 215 height 16
click at [101, 415] on div at bounding box center [123, 419] width 215 height 16
paste input "**********"
type input "**********"
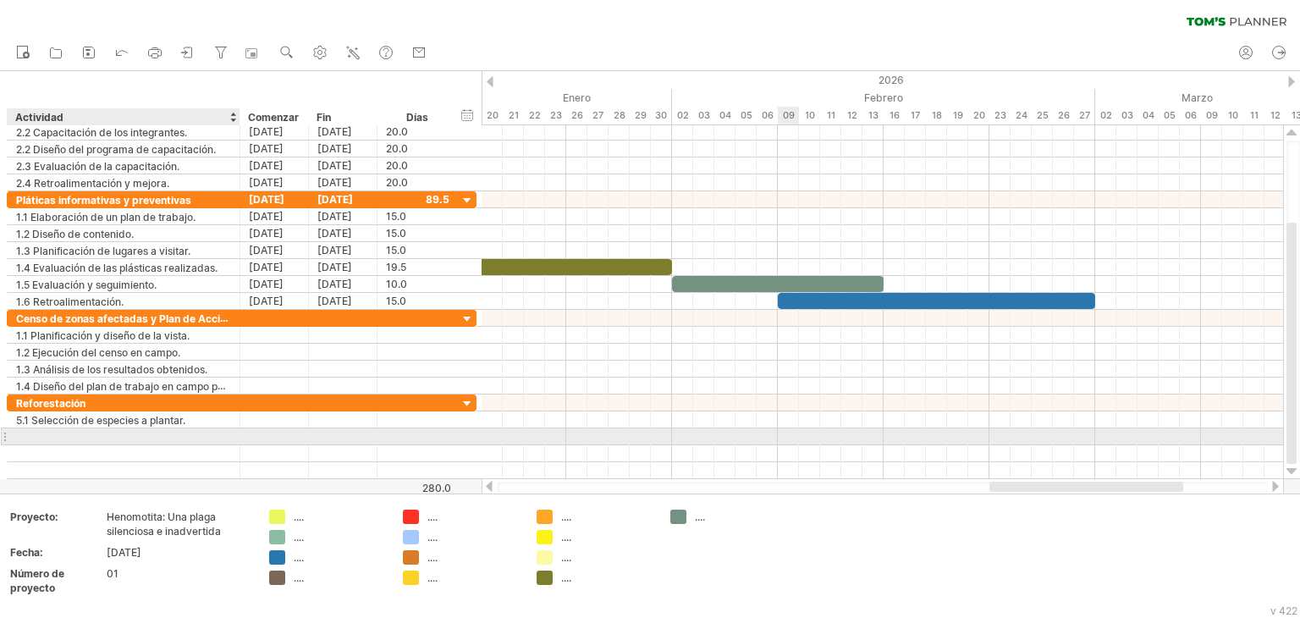
click at [103, 433] on div at bounding box center [123, 436] width 215 height 16
paste input "**********"
type input "**********"
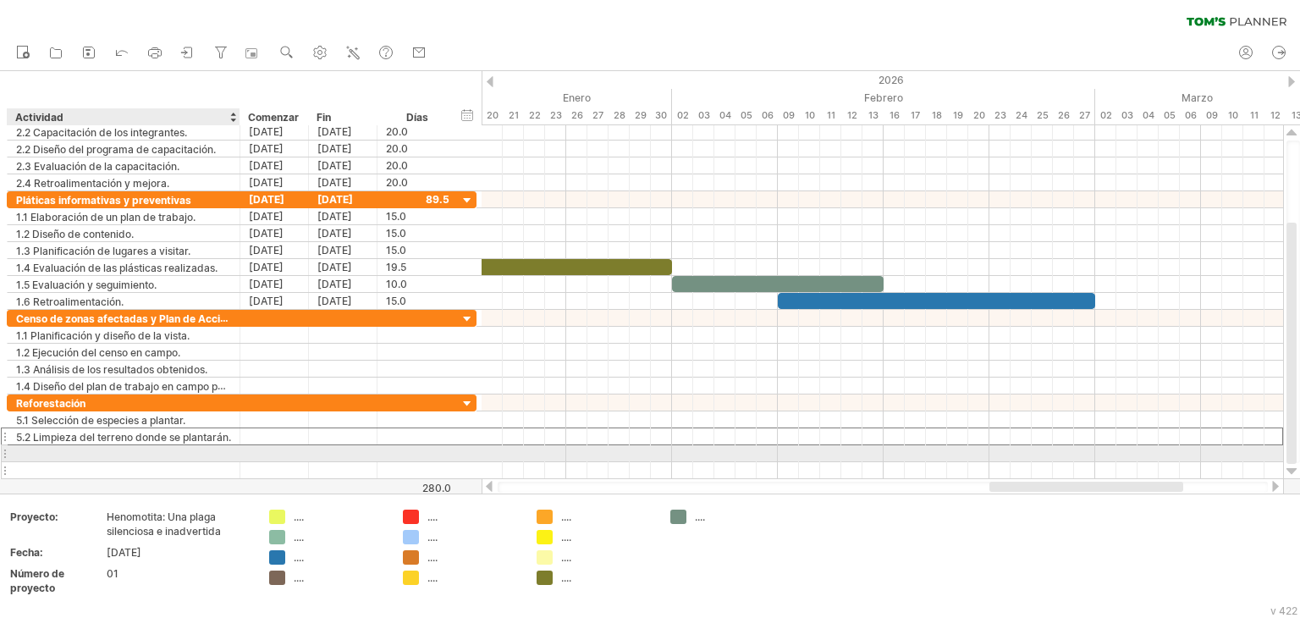
click at [107, 462] on div at bounding box center [123, 470] width 215 height 16
click at [81, 451] on div at bounding box center [123, 453] width 215 height 16
paste input "**********"
type input "**********"
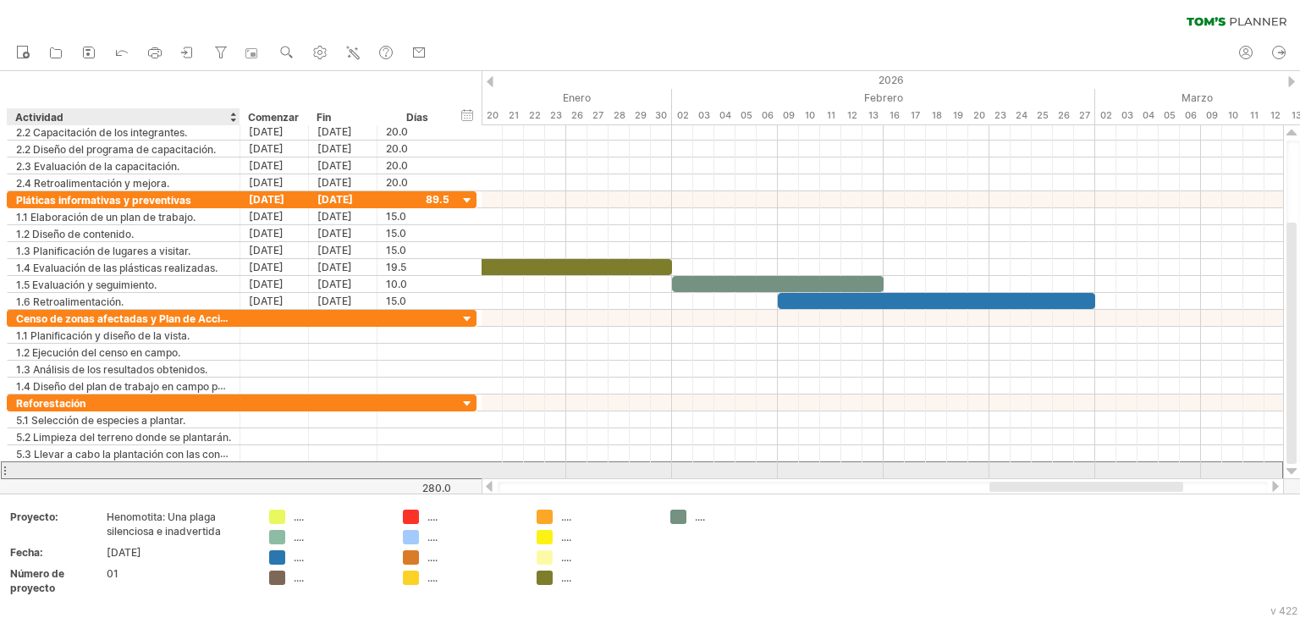
click at [61, 471] on div at bounding box center [123, 470] width 215 height 16
paste input "**********"
type input "**********"
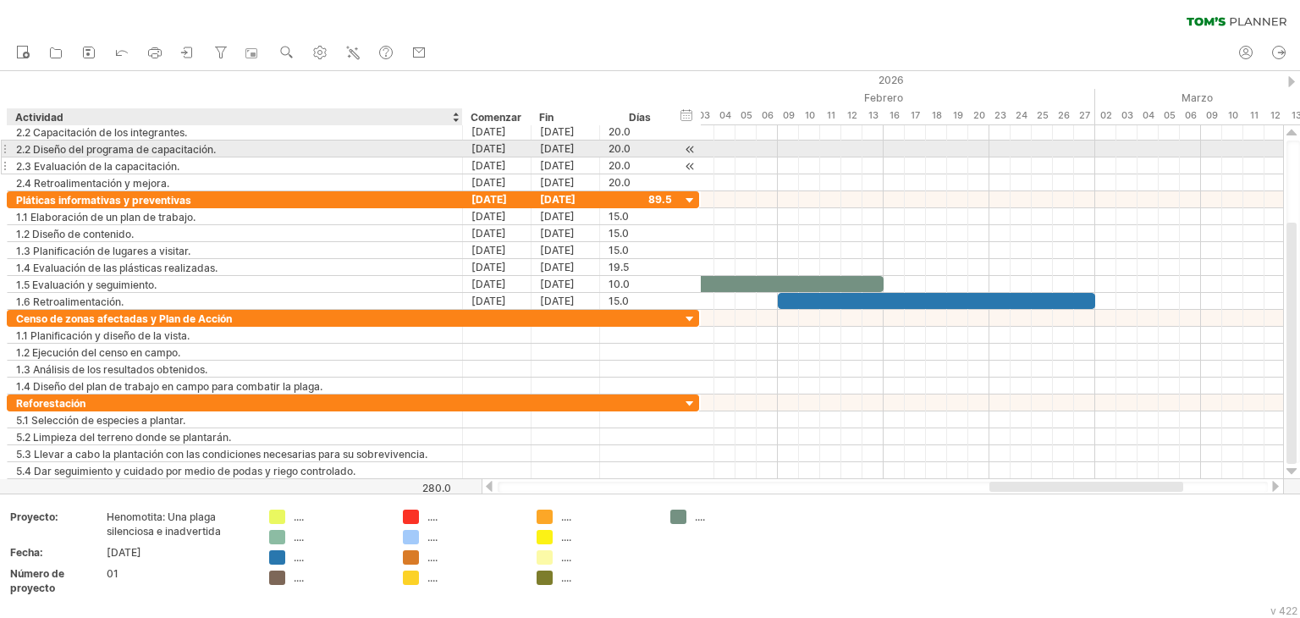
drag, startPoint x: 235, startPoint y: 150, endPoint x: 458, endPoint y: 166, distance: 223.1
click at [458, 166] on div "**********" at bounding box center [353, 158] width 692 height 68
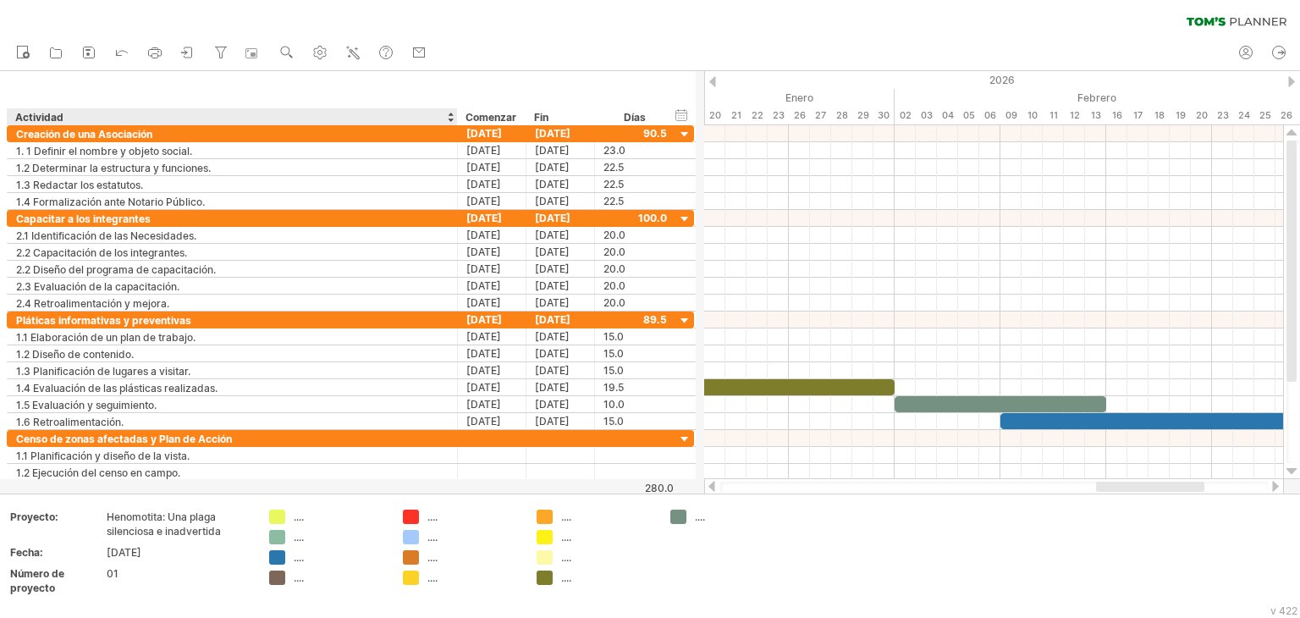
click at [454, 119] on div at bounding box center [457, 116] width 6 height 17
click at [317, 54] on use at bounding box center [319, 52] width 17 height 17
select select "*"
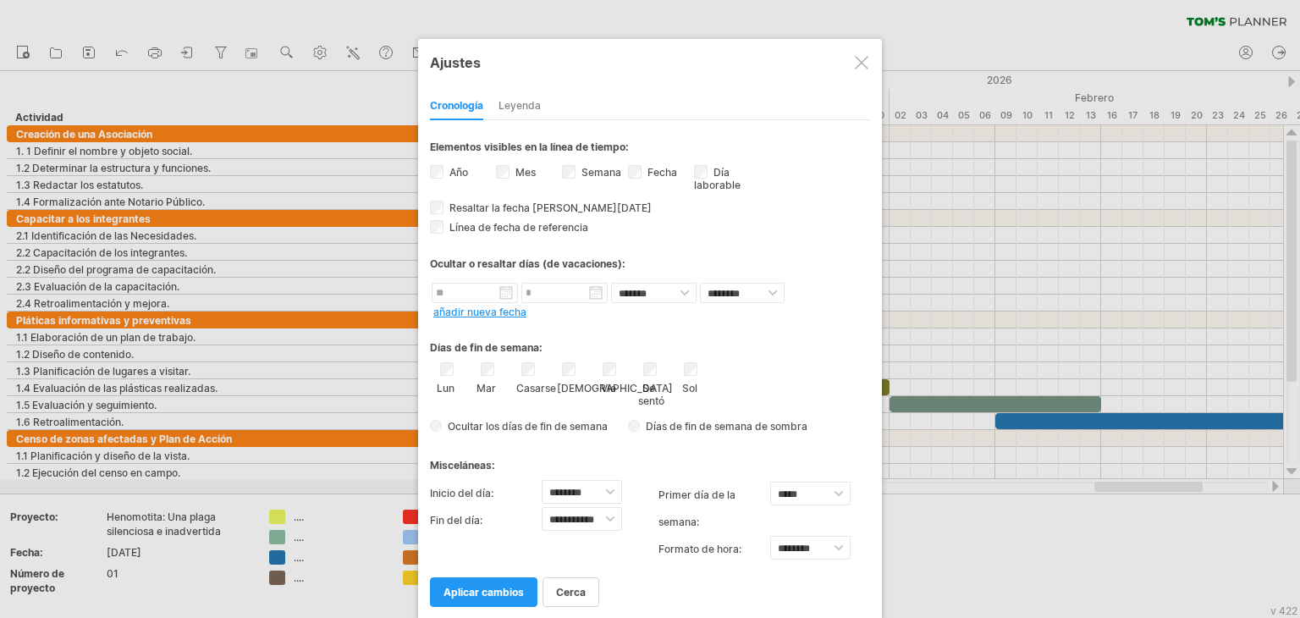
click at [536, 104] on font "Leyenda" at bounding box center [519, 105] width 42 height 13
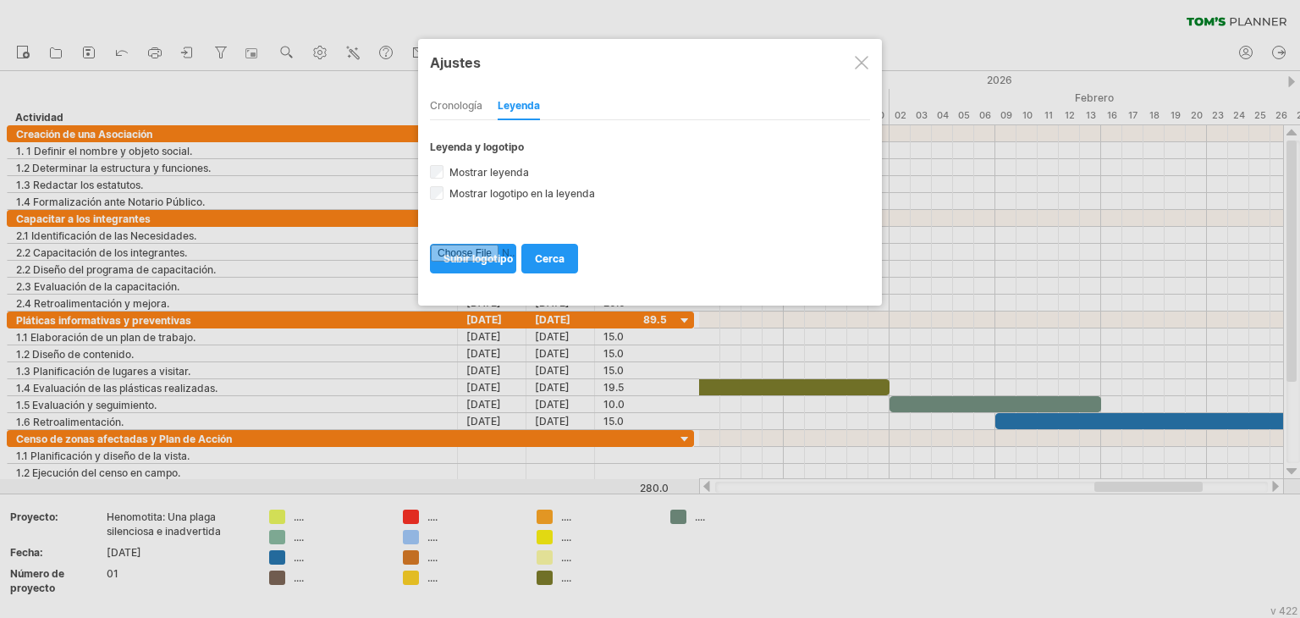
click at [436, 109] on font "Cronología" at bounding box center [456, 105] width 52 height 13
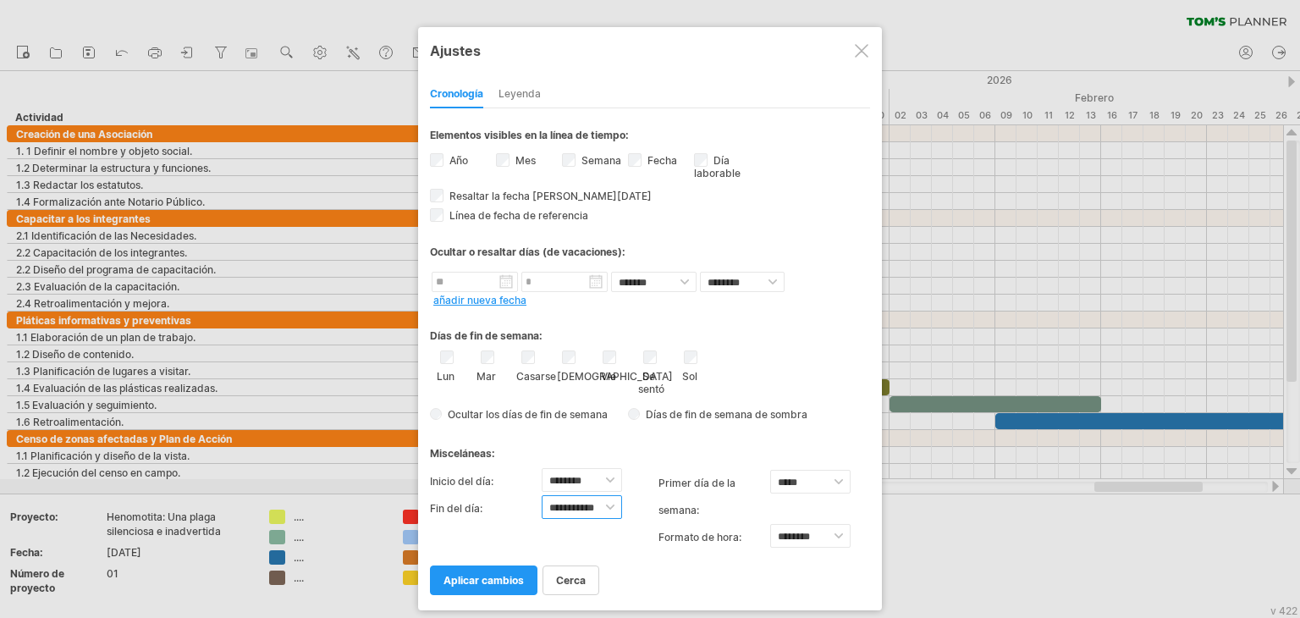
click at [609, 509] on select "**********" at bounding box center [582, 507] width 80 height 24
select select "**"
click at [542, 495] on select "**********" at bounding box center [582, 507] width 80 height 24
click at [515, 583] on font "aplicar cambios" at bounding box center [483, 580] width 80 height 13
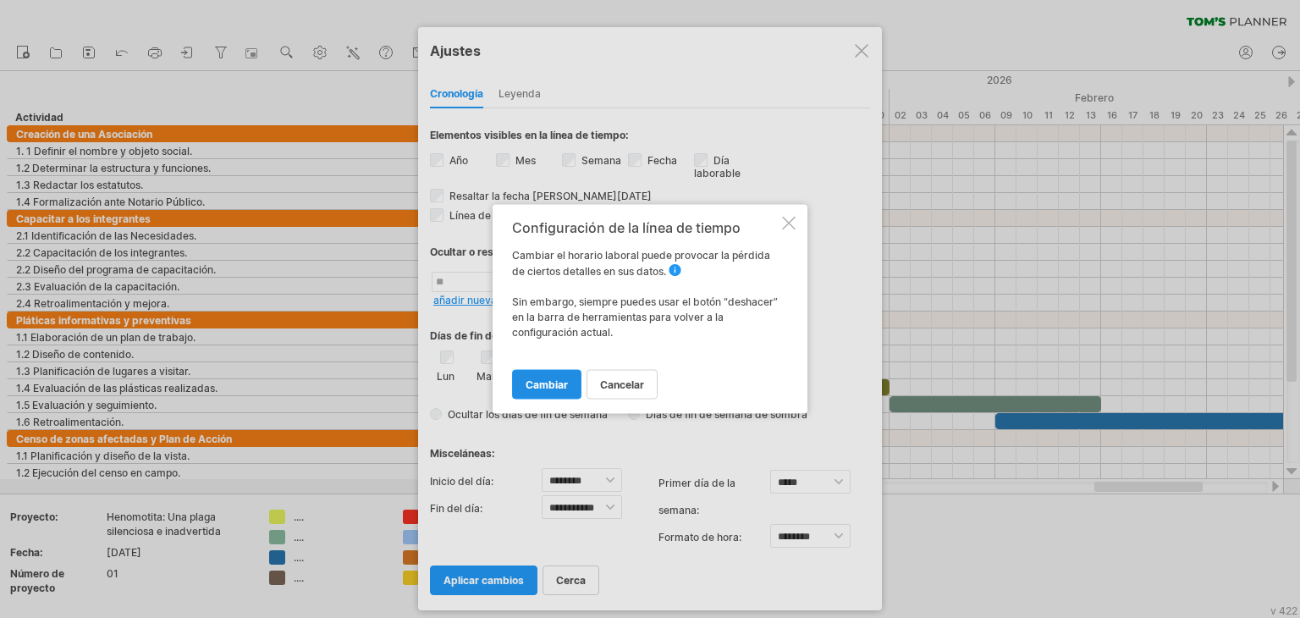
click at [552, 380] on font "cambiar" at bounding box center [546, 384] width 42 height 13
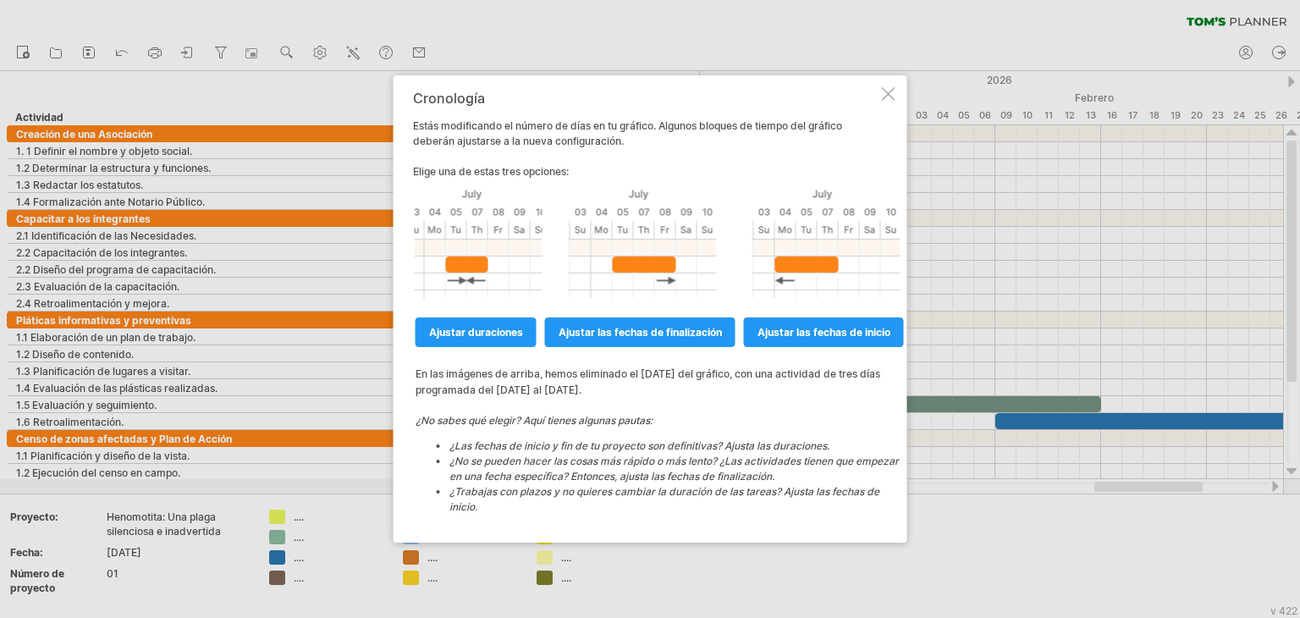
click at [890, 91] on div at bounding box center [889, 94] width 14 height 14
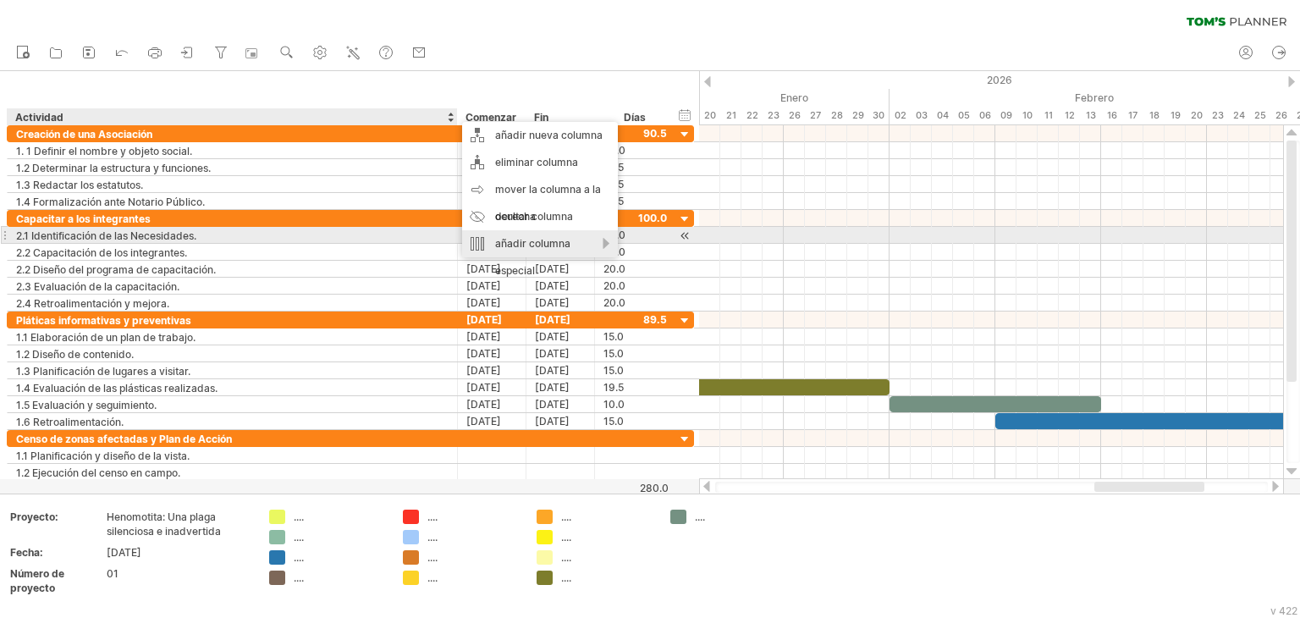
click at [545, 240] on font "añadir columna especial" at bounding box center [532, 257] width 75 height 40
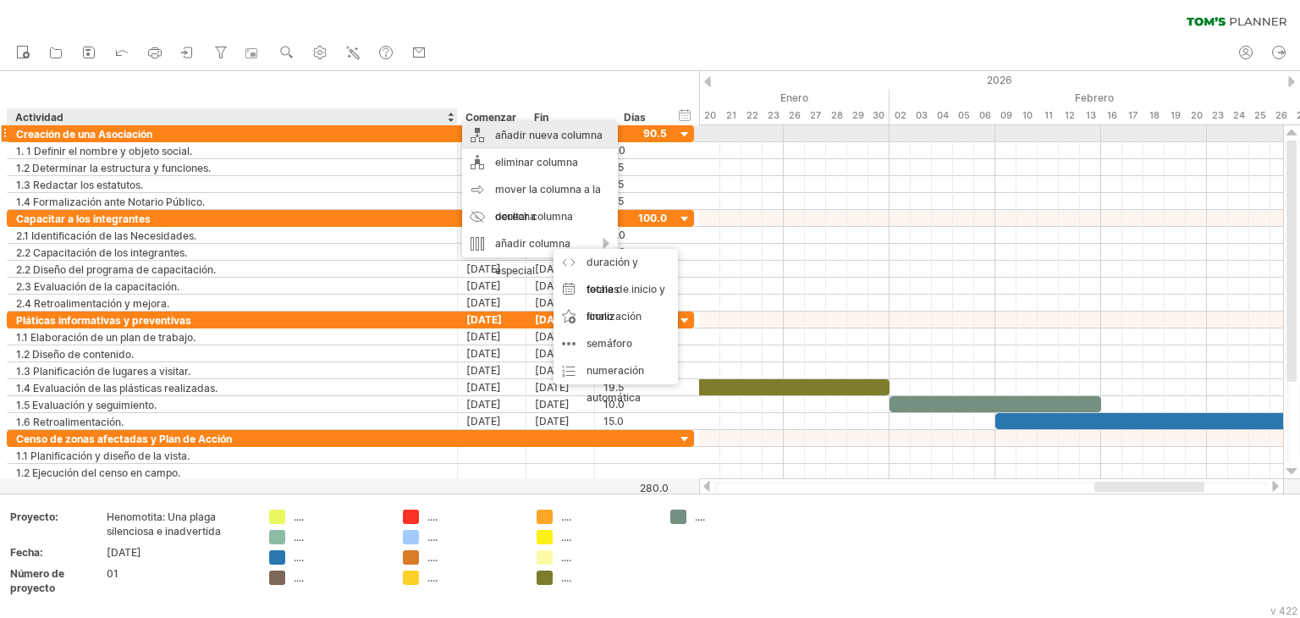
click at [547, 136] on font "añadir nueva columna" at bounding box center [548, 135] width 107 height 13
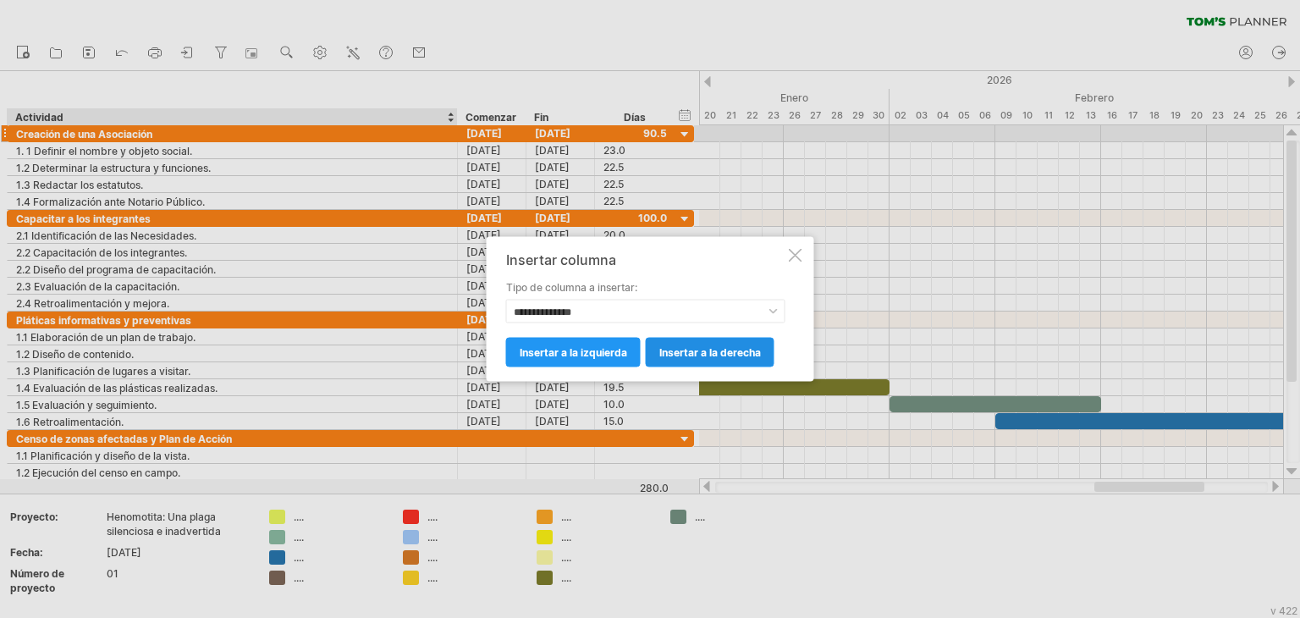
click at [675, 353] on font "insertar a la derecha" at bounding box center [710, 352] width 102 height 13
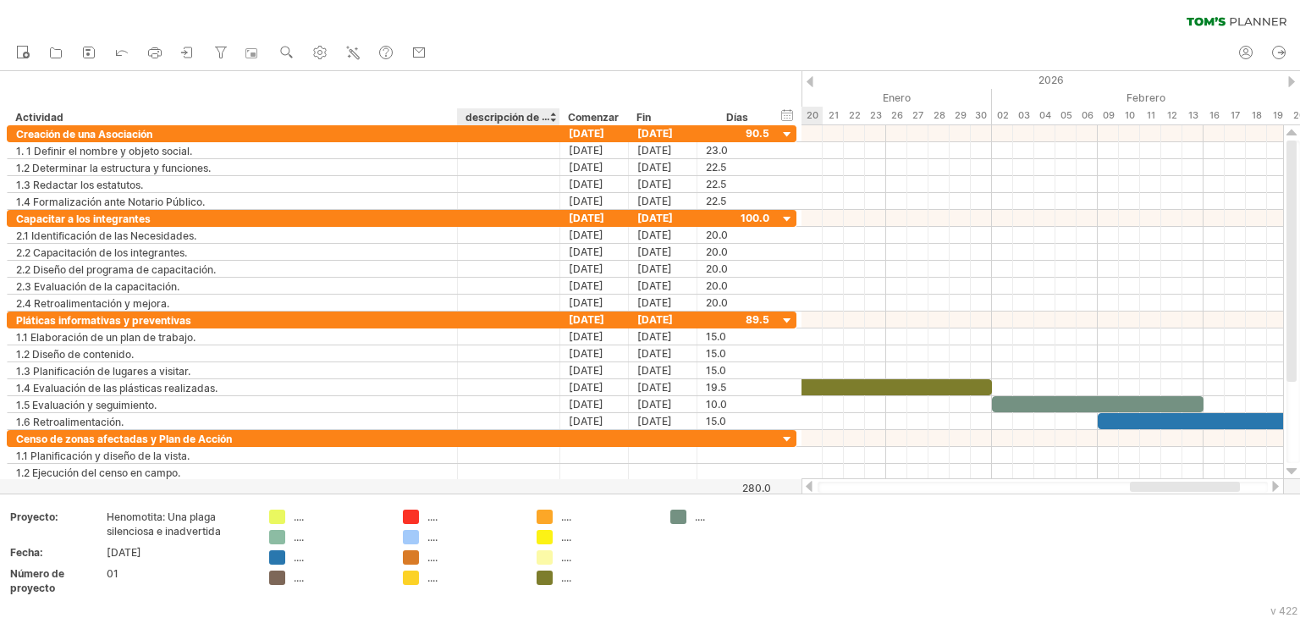
click at [521, 119] on font "descripción de la columna" at bounding box center [529, 117] width 129 height 14
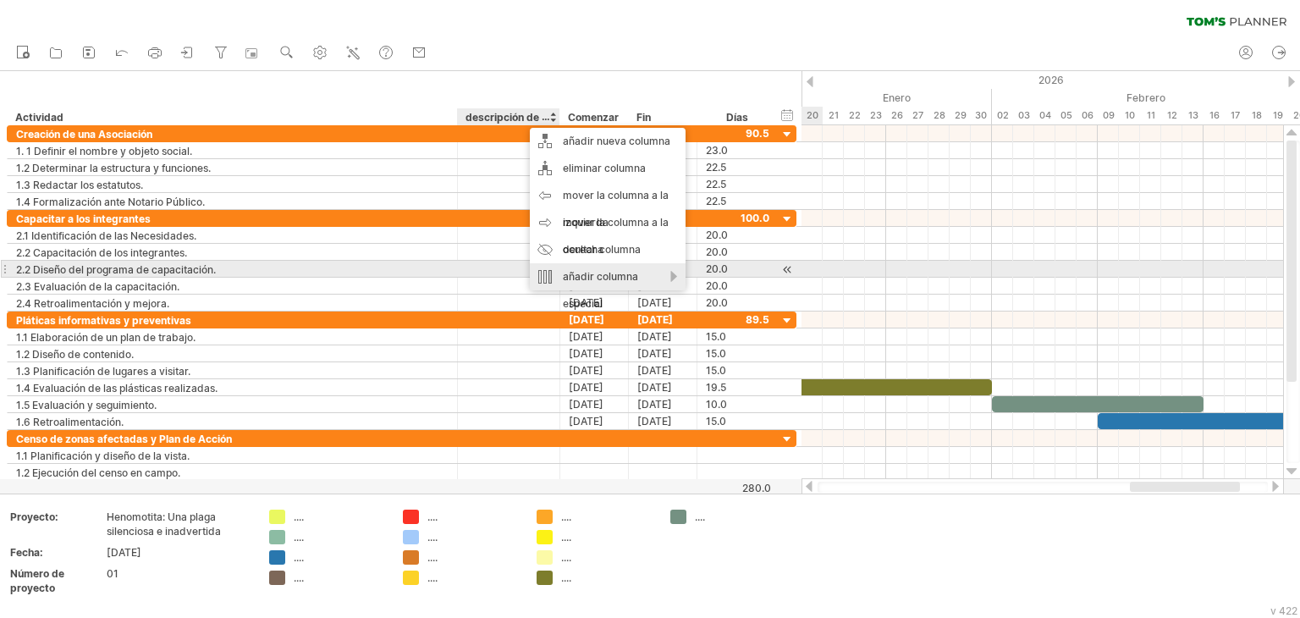
click at [623, 274] on font "añadir columna especial" at bounding box center [600, 290] width 75 height 40
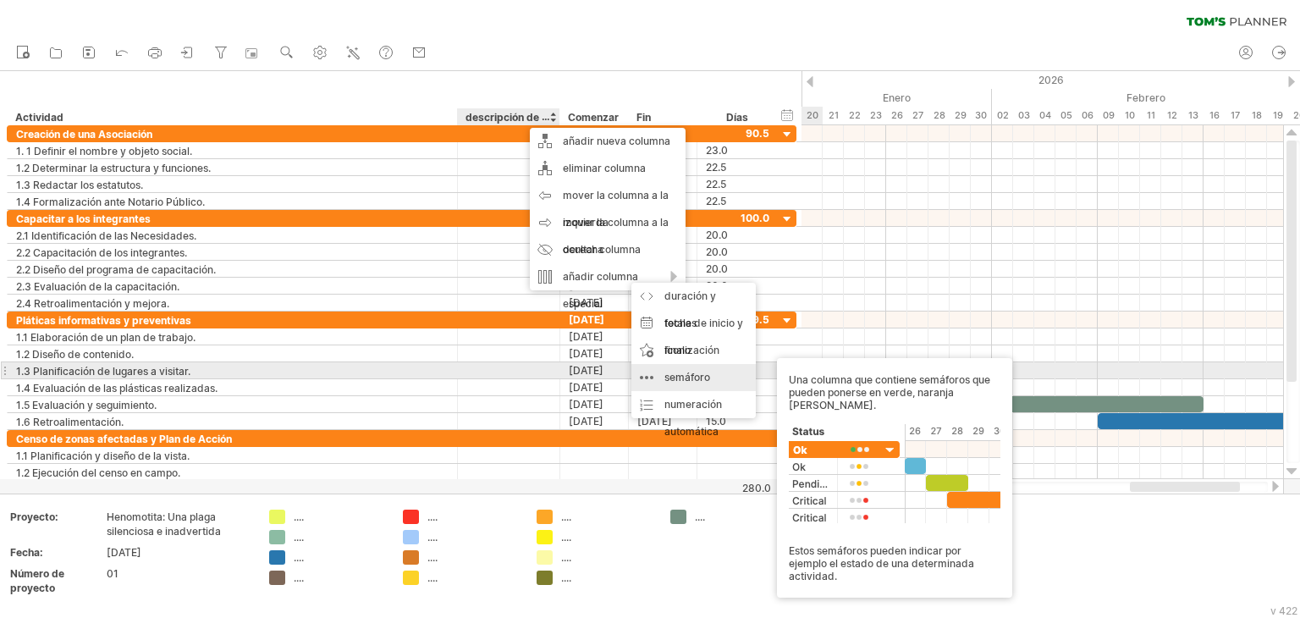
click at [701, 375] on font "semáforo" at bounding box center [687, 377] width 46 height 13
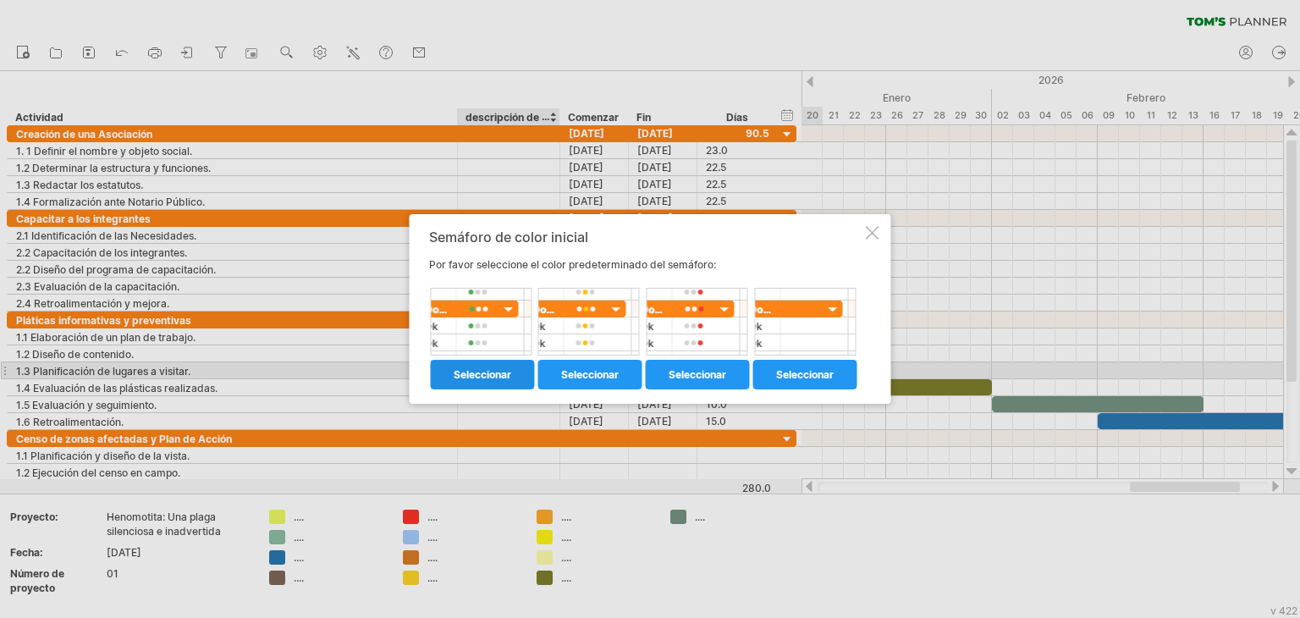
click at [504, 362] on link "seleccionar" at bounding box center [483, 375] width 104 height 30
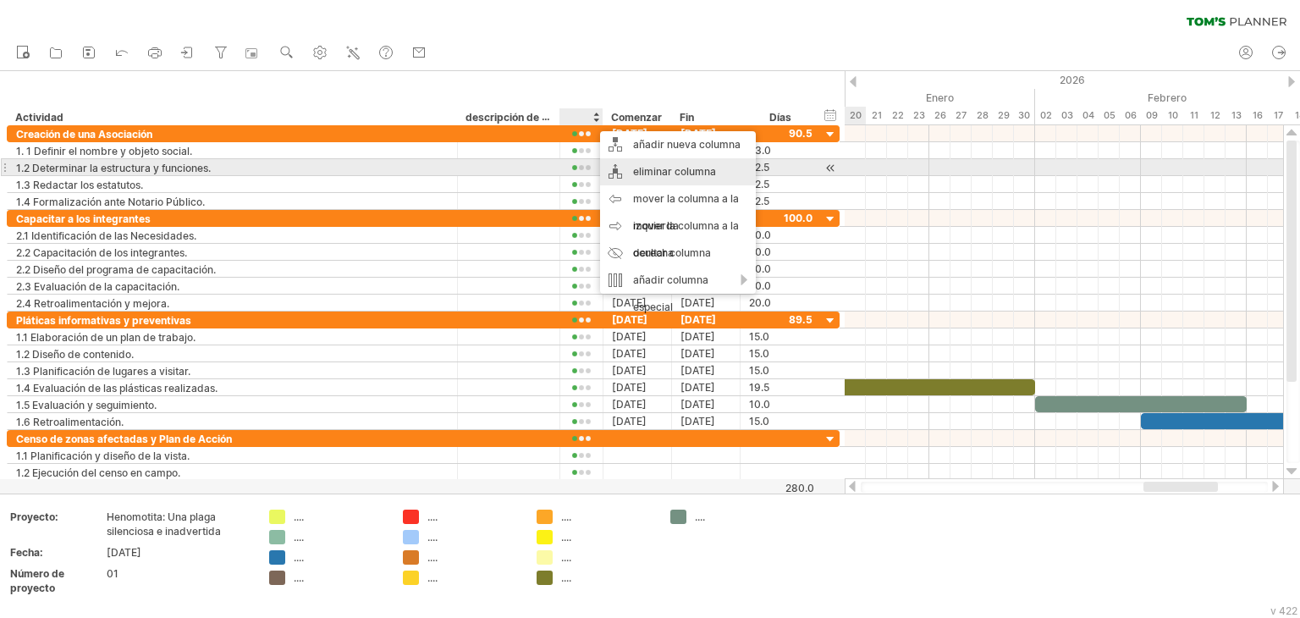
click at [643, 170] on font "eliminar columna" at bounding box center [674, 171] width 83 height 13
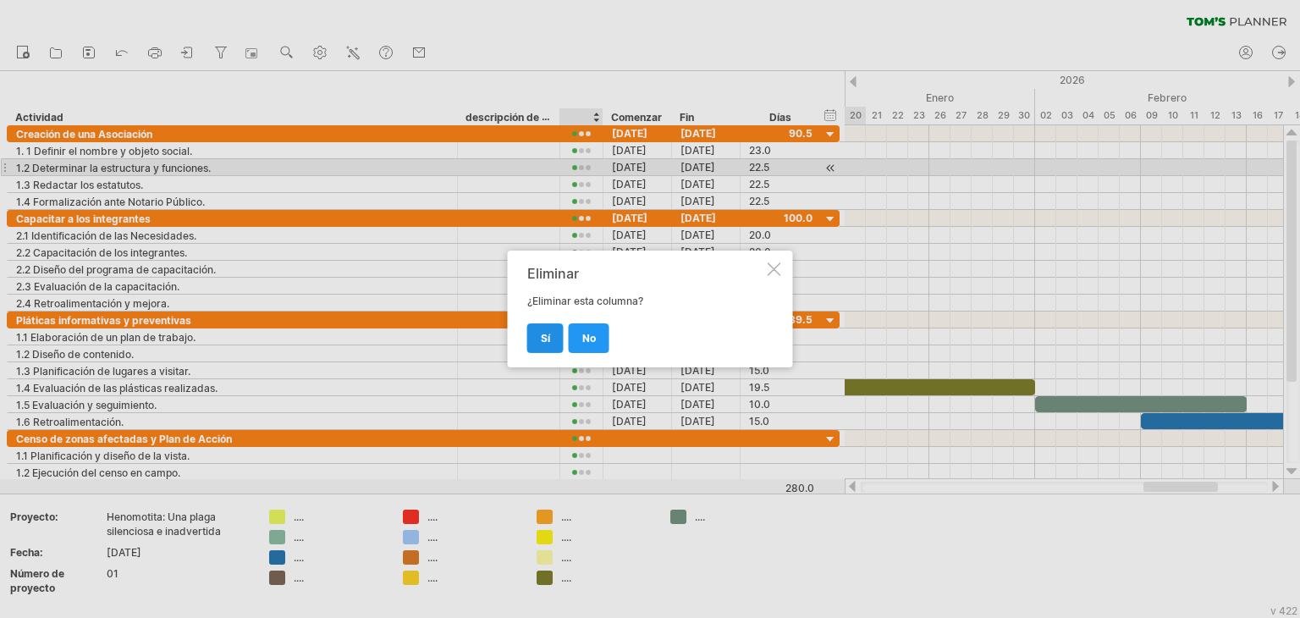
click at [546, 350] on link "Sí" at bounding box center [545, 338] width 36 height 30
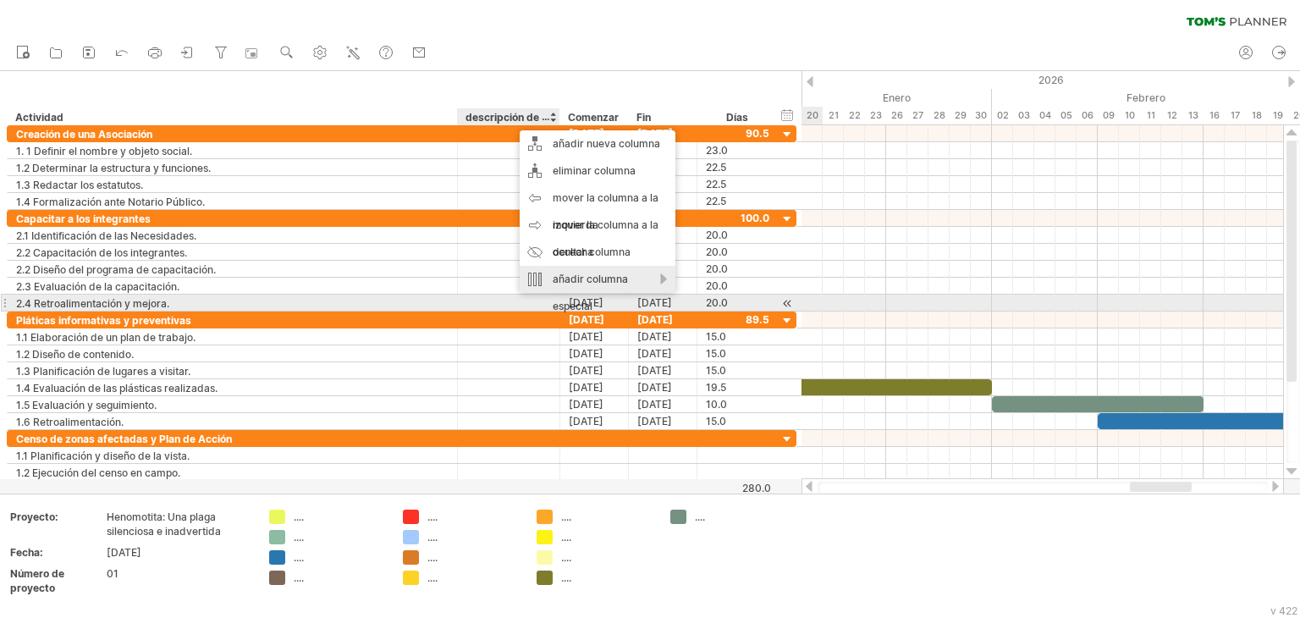
click at [573, 307] on font "añadir columna especial" at bounding box center [590, 292] width 75 height 40
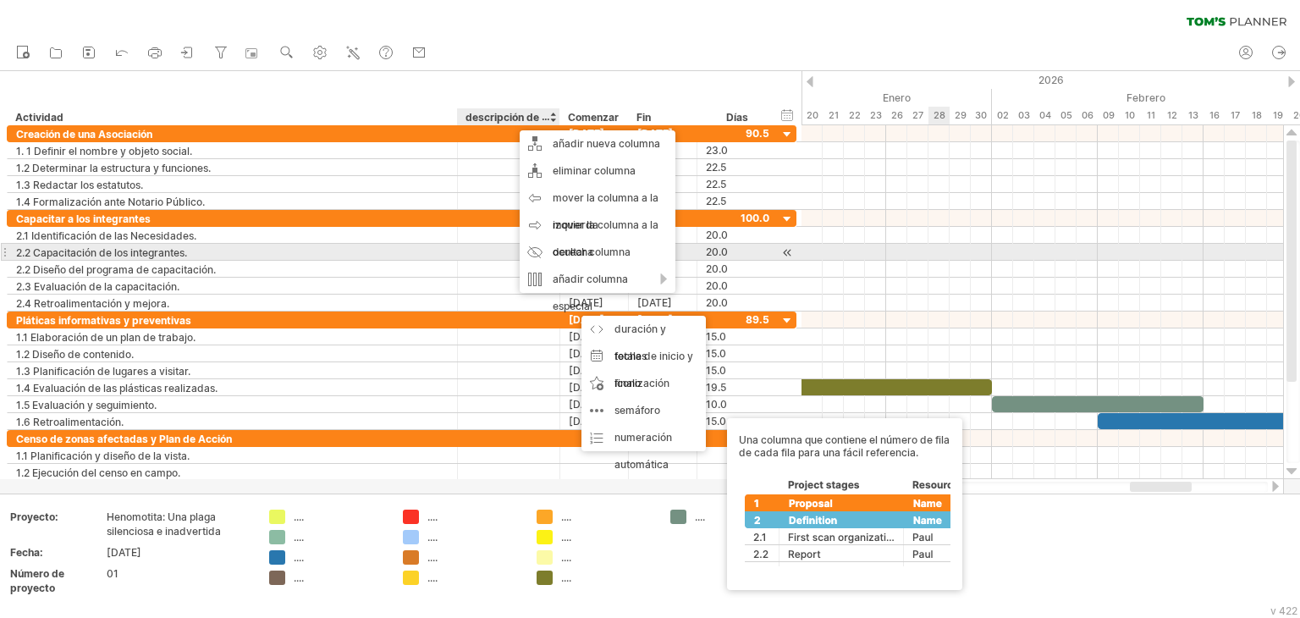
click at [942, 244] on div at bounding box center [1041, 252] width 481 height 17
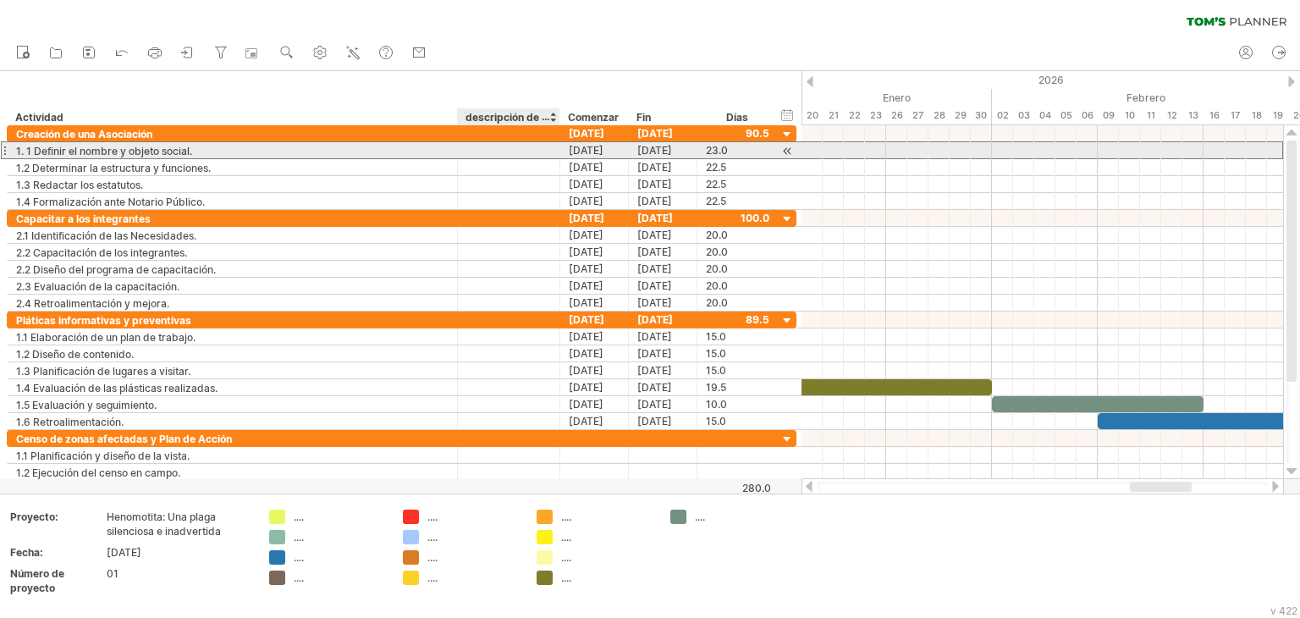
click at [498, 145] on div at bounding box center [508, 150] width 85 height 16
click at [498, 155] on div at bounding box center [508, 150] width 85 height 16
type input "**********"
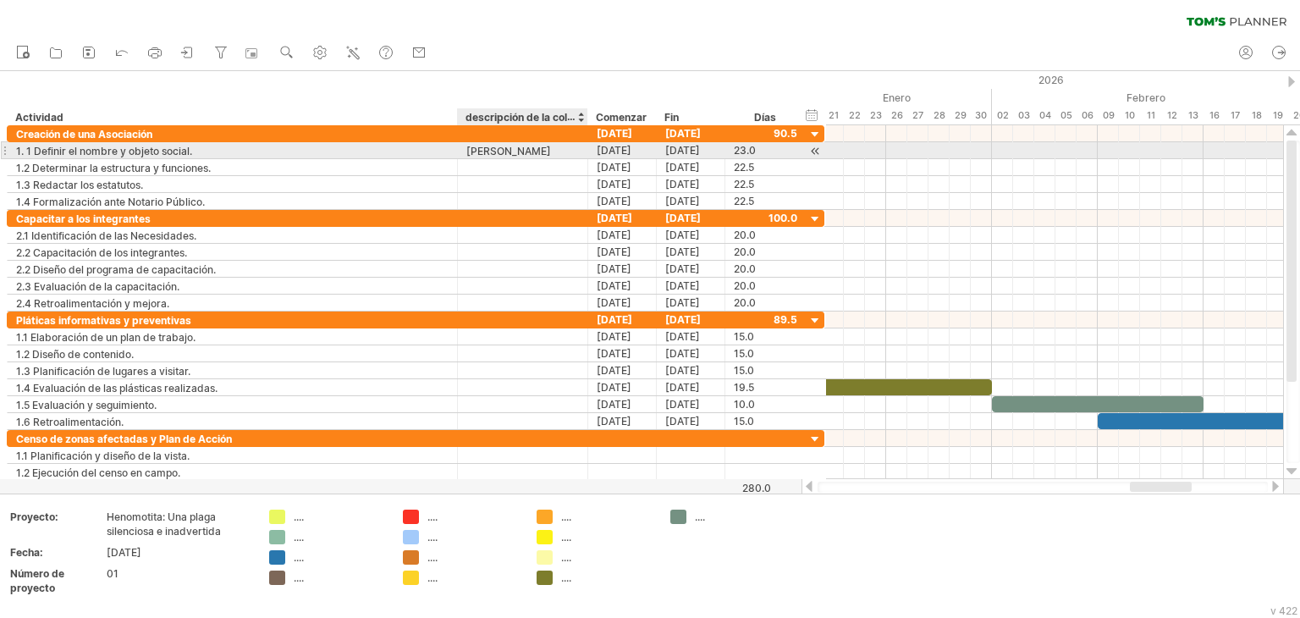
drag, startPoint x: 556, startPoint y: 156, endPoint x: 584, endPoint y: 153, distance: 28.0
click at [584, 153] on div at bounding box center [585, 150] width 8 height 17
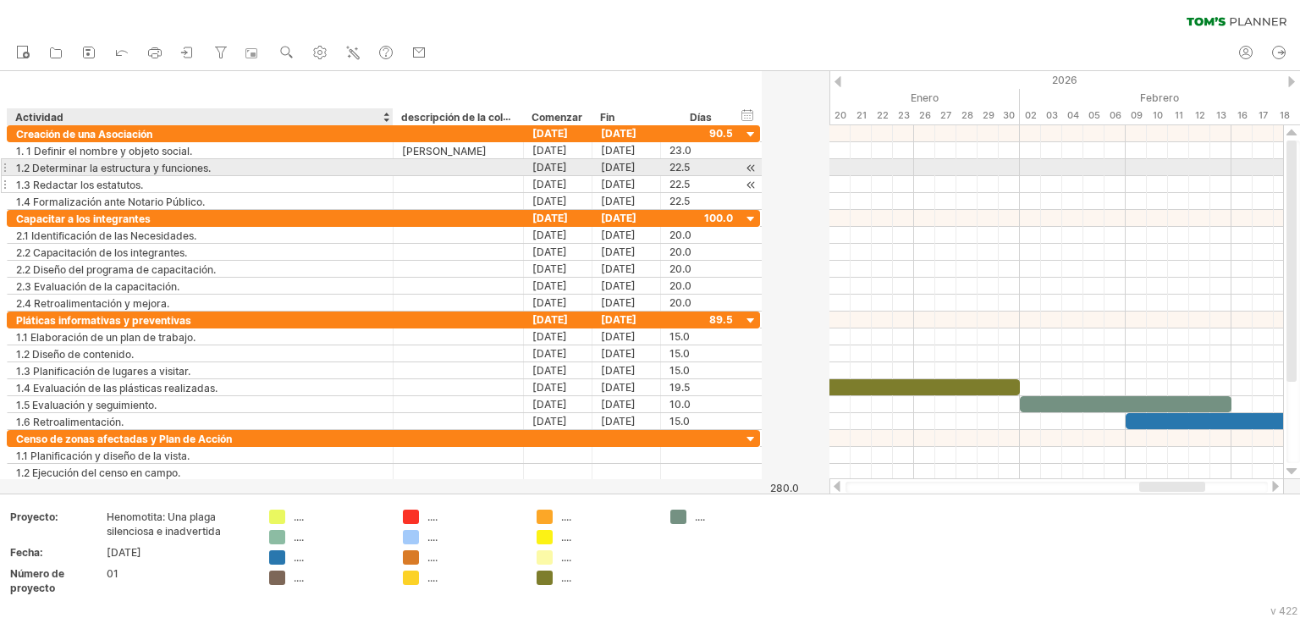
drag, startPoint x: 454, startPoint y: 168, endPoint x: 390, endPoint y: 176, distance: 64.8
click at [390, 176] on div "**********" at bounding box center [383, 167] width 753 height 85
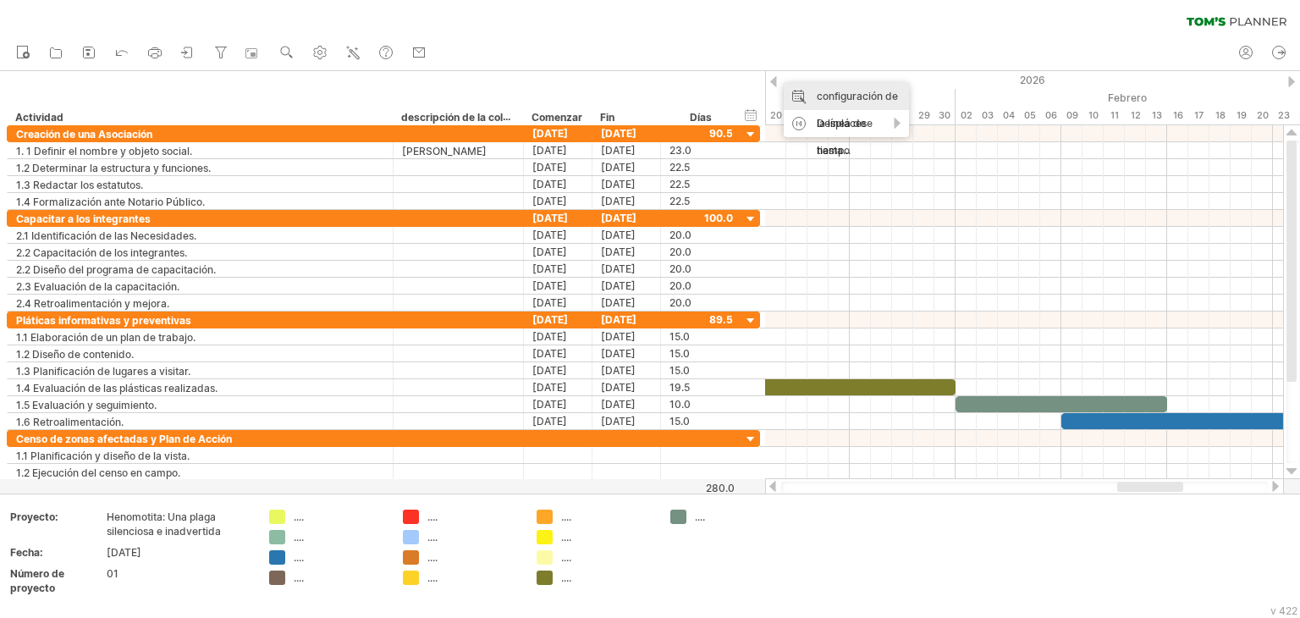
click at [856, 102] on font "configuración de la línea de tiempo" at bounding box center [856, 123] width 81 height 67
select select "**"
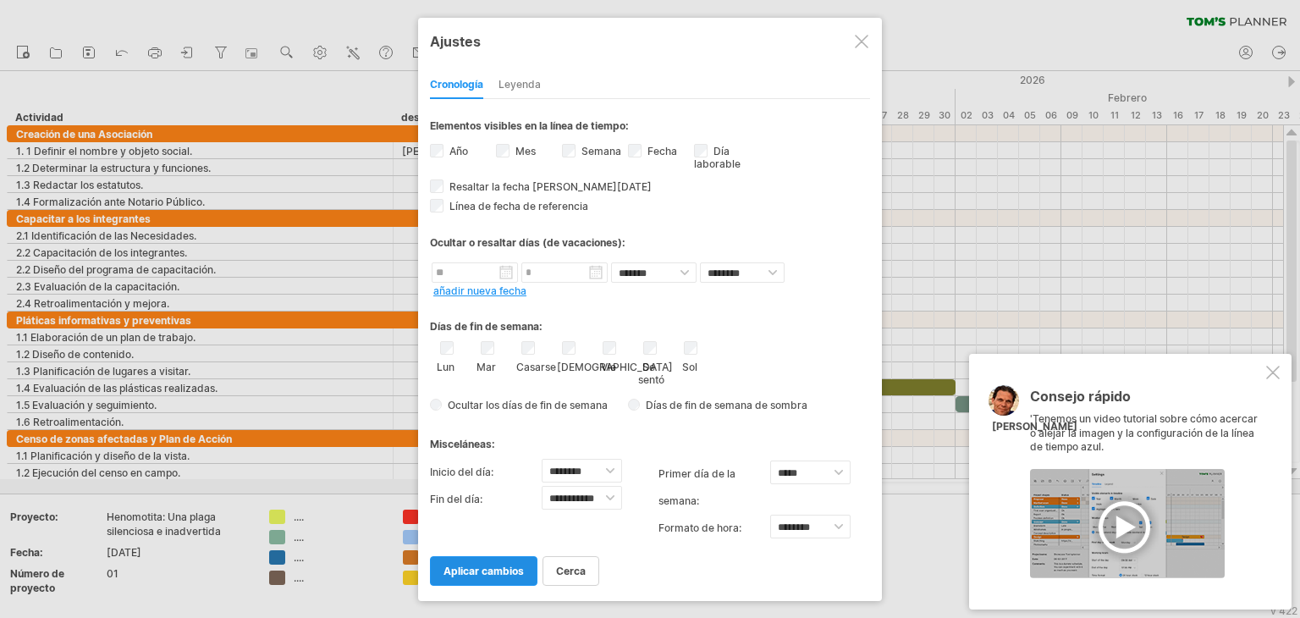
click at [487, 569] on font "aplicar cambios" at bounding box center [483, 570] width 80 height 13
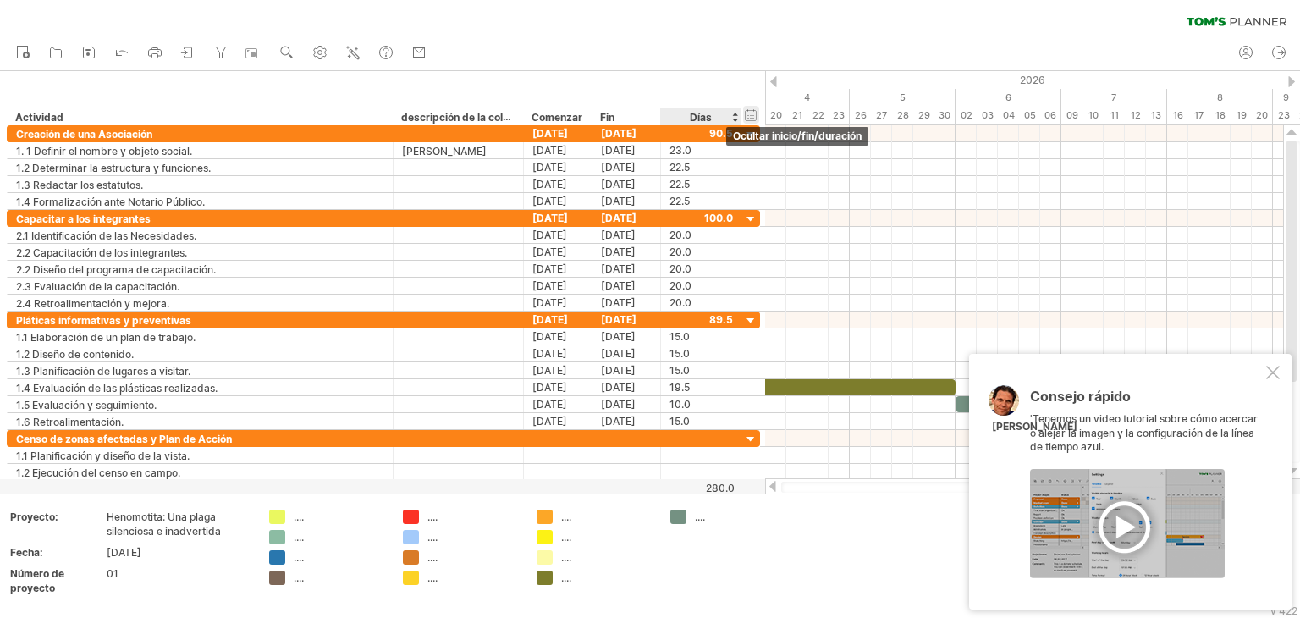
click at [756, 111] on div "ocultar inicio/fin/duración mostrar inicio/fin/duración" at bounding box center [751, 115] width 16 height 18
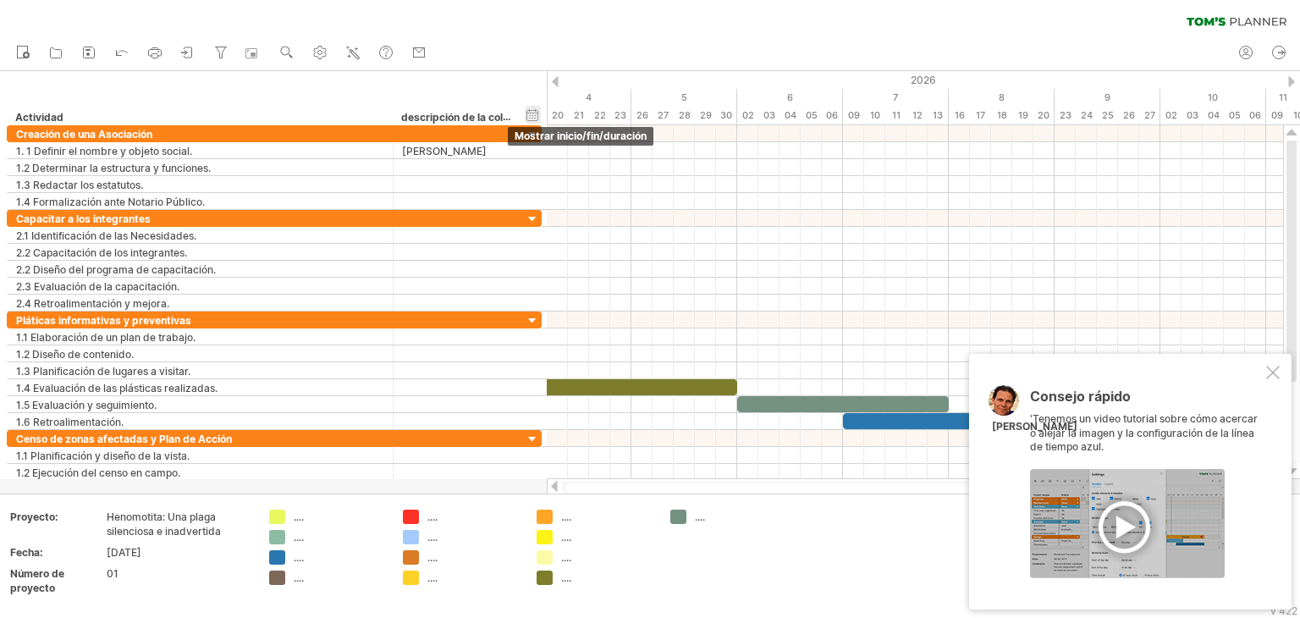
click at [526, 118] on div "ocultar inicio/fin/duración mostrar inicio/fin/duración" at bounding box center [533, 115] width 16 height 18
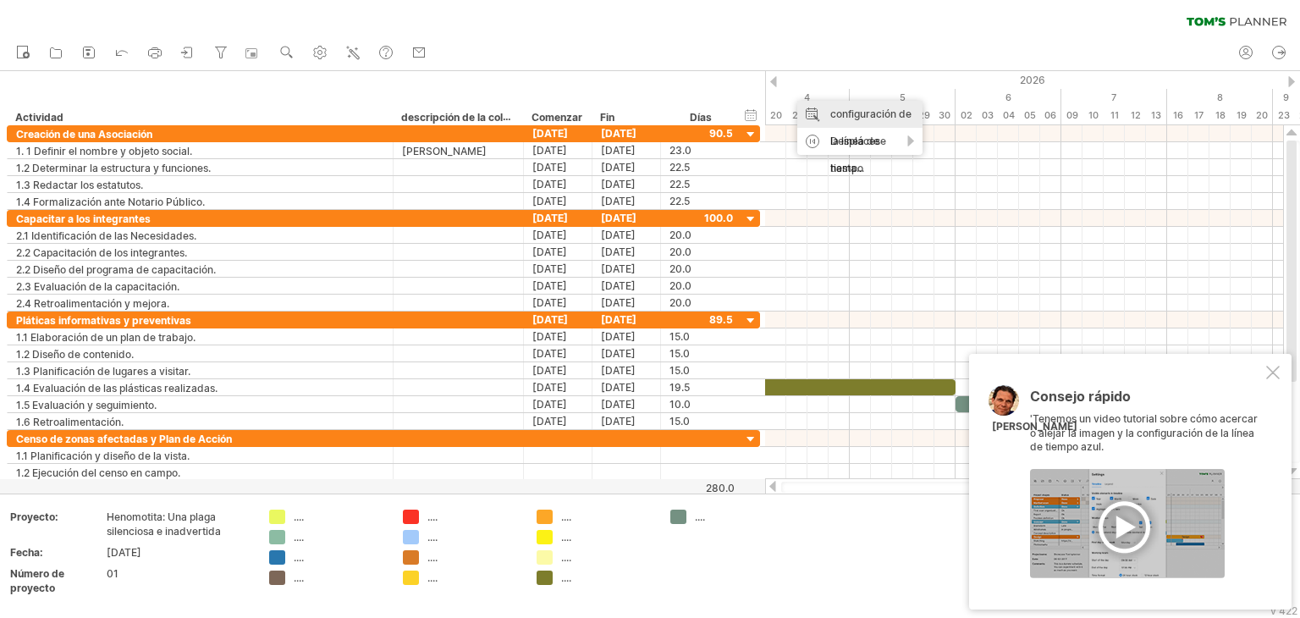
click at [824, 113] on div "configuración de la línea de tiempo" at bounding box center [859, 141] width 125 height 81
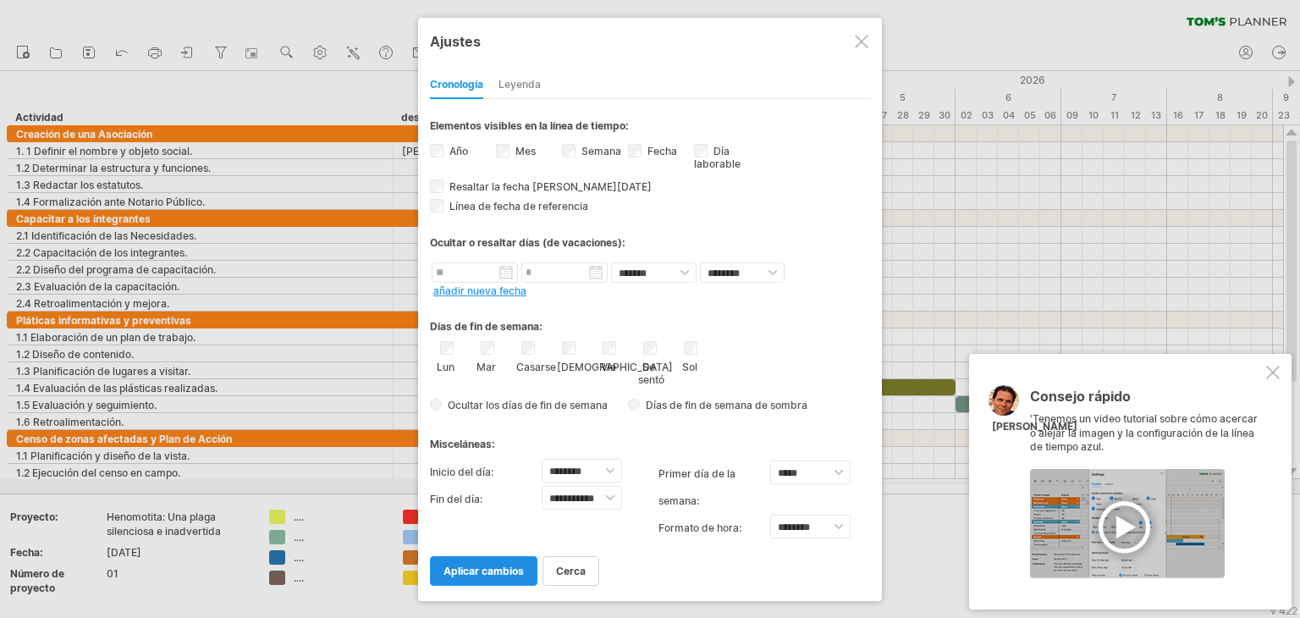
click at [472, 572] on font "aplicar cambios" at bounding box center [483, 570] width 80 height 13
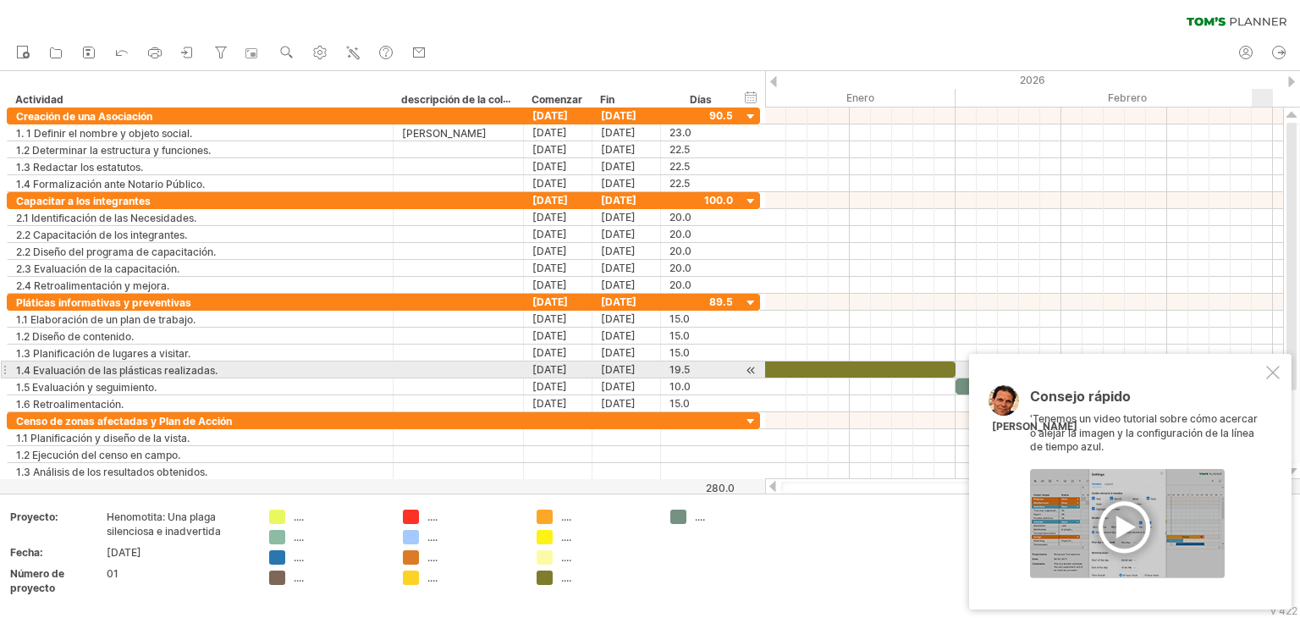
click at [1273, 374] on div at bounding box center [1273, 373] width 14 height 14
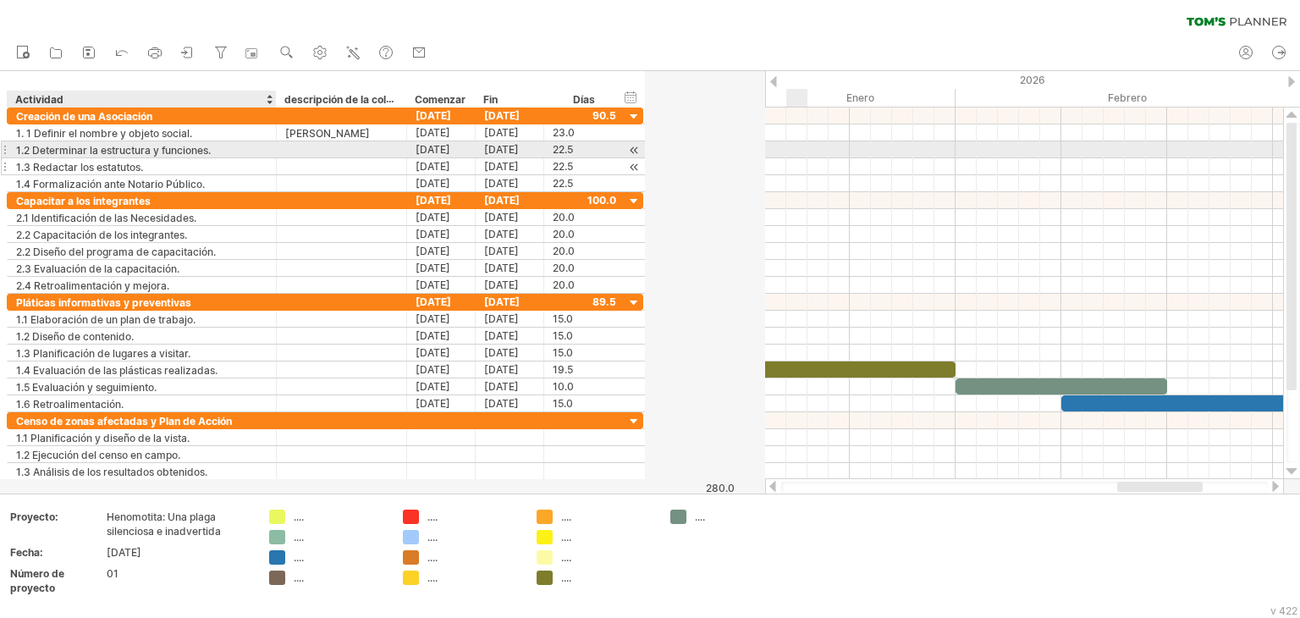
drag, startPoint x: 389, startPoint y: 145, endPoint x: 272, endPoint y: 166, distance: 118.7
click at [272, 166] on div "**********" at bounding box center [325, 149] width 636 height 85
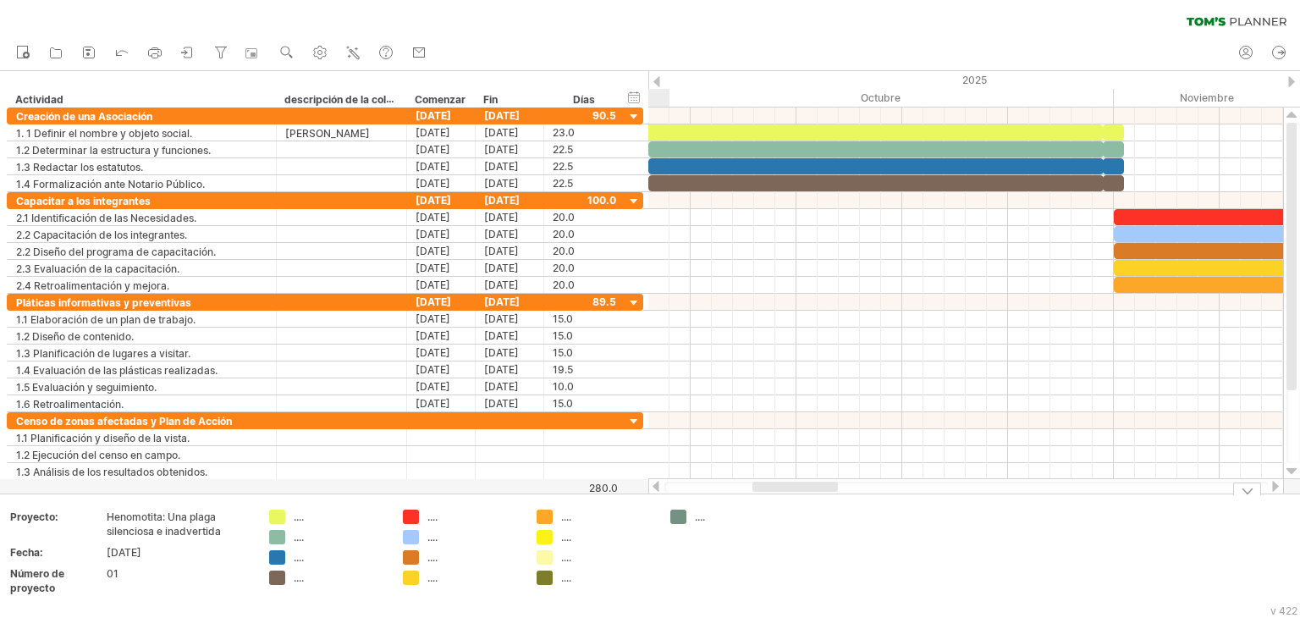
drag, startPoint x: 1100, startPoint y: 491, endPoint x: 778, endPoint y: 506, distance: 321.9
click at [778, 506] on div "Intentando acceder a [DOMAIN_NAME] Conectado de nuevo... 0% borrar filtro" at bounding box center [650, 309] width 1300 height 618
click at [1113, 98] on div "Noviembre" at bounding box center [1324, 98] width 423 height 18
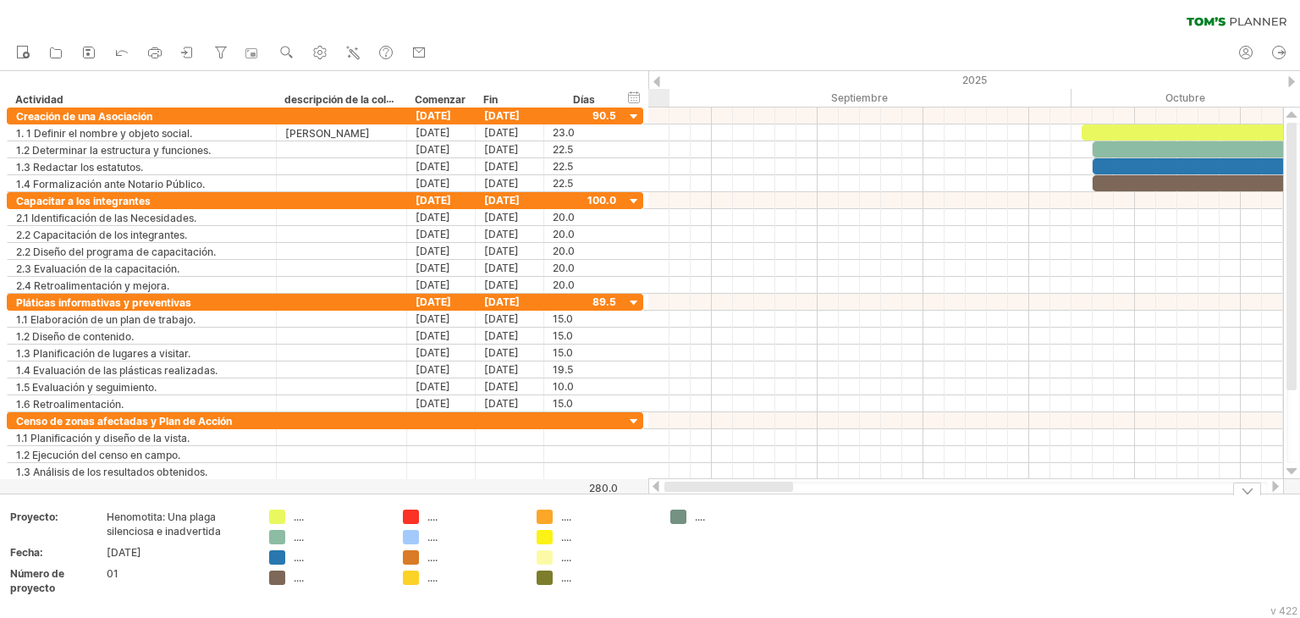
drag, startPoint x: 877, startPoint y: 489, endPoint x: 782, endPoint y: 502, distance: 96.4
click at [783, 502] on div "Intentando acceder a [DOMAIN_NAME] Conectado de nuevo... 0% borrar filtro" at bounding box center [650, 309] width 1300 height 618
click at [141, 555] on font "[DATE]" at bounding box center [124, 552] width 35 height 13
click at [301, 520] on font "...." at bounding box center [299, 516] width 10 height 13
click at [276, 515] on div "Intentando acceder a [DOMAIN_NAME] Conectado de nuevo... 0% borrar filtro" at bounding box center [650, 309] width 1300 height 618
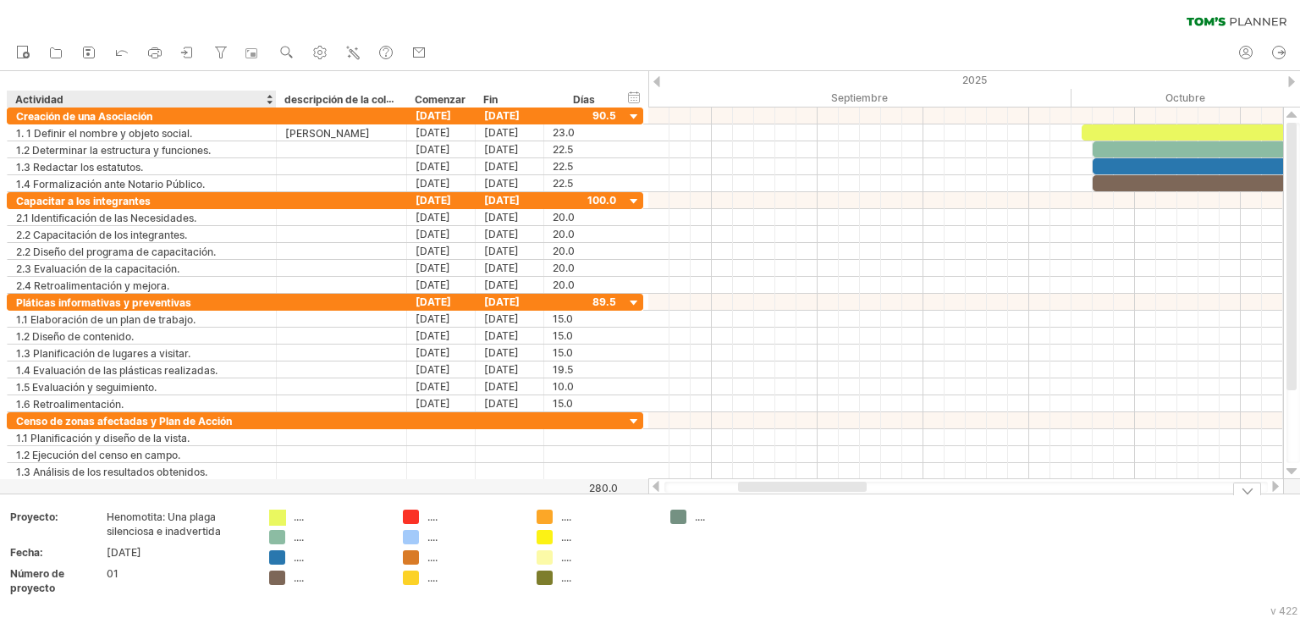
click at [276, 515] on div "Intentando acceder a [DOMAIN_NAME] Conectado de nuevo... 0% borrar filtro" at bounding box center [650, 309] width 1300 height 618
click at [276, 536] on div "Intentando acceder a [DOMAIN_NAME] Conectado de nuevo... 0% borrar filtro" at bounding box center [650, 309] width 1300 height 618
click at [274, 549] on td ".... .... .... ...." at bounding box center [328, 556] width 134 height 94
click at [544, 517] on div "Intentando acceder a [DOMAIN_NAME] Conectado de nuevo... 0% borrar filtro" at bounding box center [650, 309] width 1300 height 618
click at [674, 517] on div "Intentando acceder a [DOMAIN_NAME] Conectado de nuevo... 0% borrar filtro" at bounding box center [650, 309] width 1300 height 618
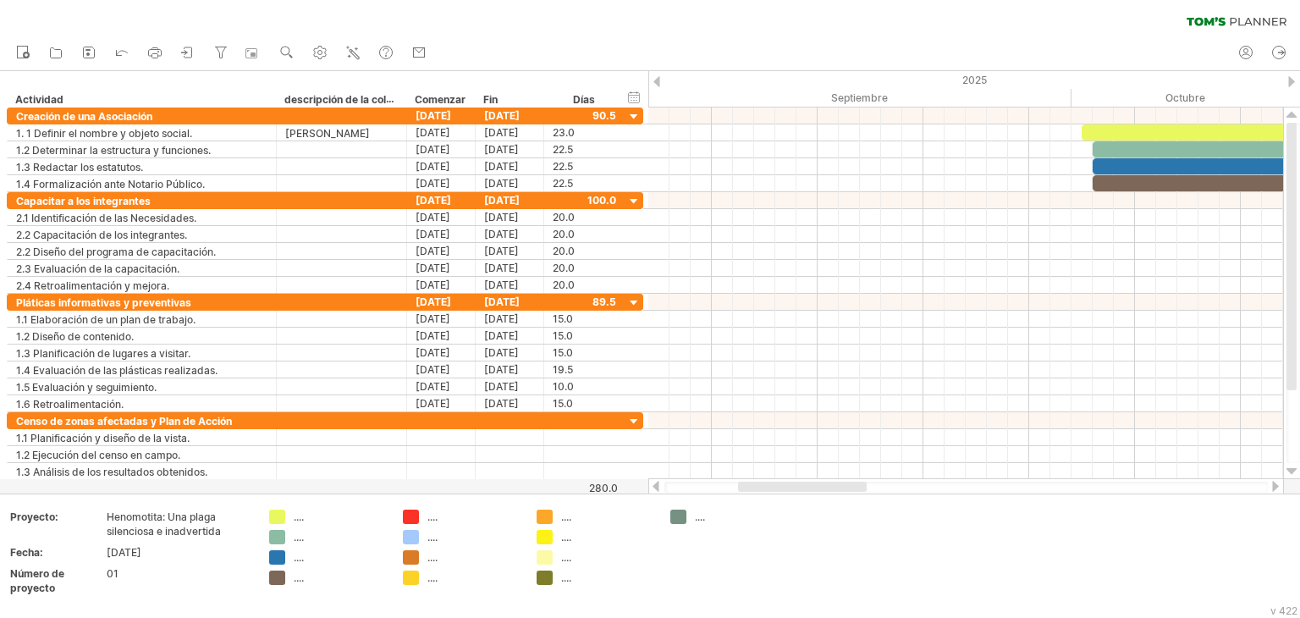
click at [653, 488] on div at bounding box center [656, 486] width 14 height 11
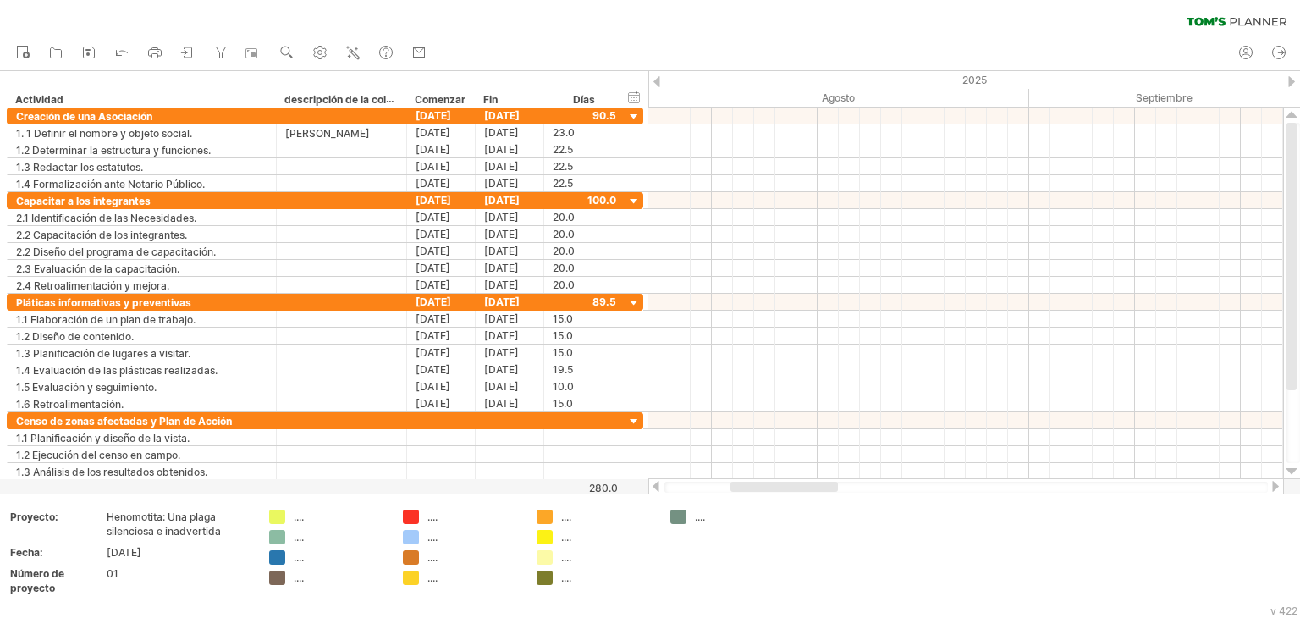
click at [653, 488] on div at bounding box center [656, 486] width 14 height 11
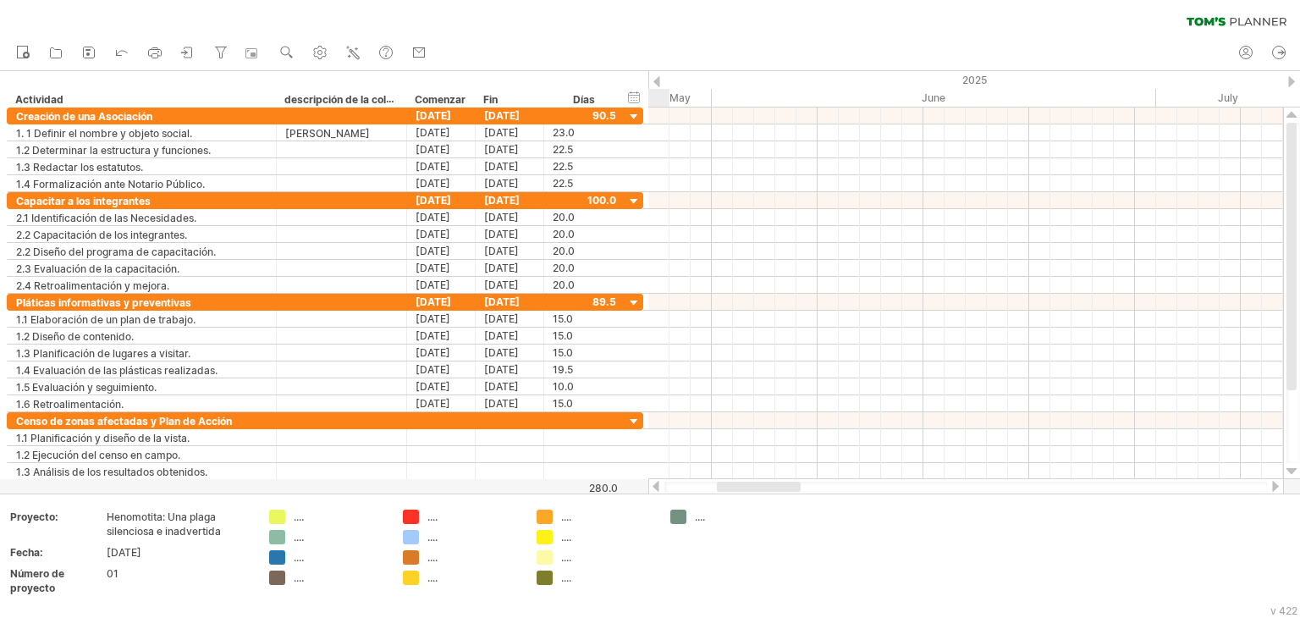
click at [653, 488] on div at bounding box center [656, 486] width 14 height 11
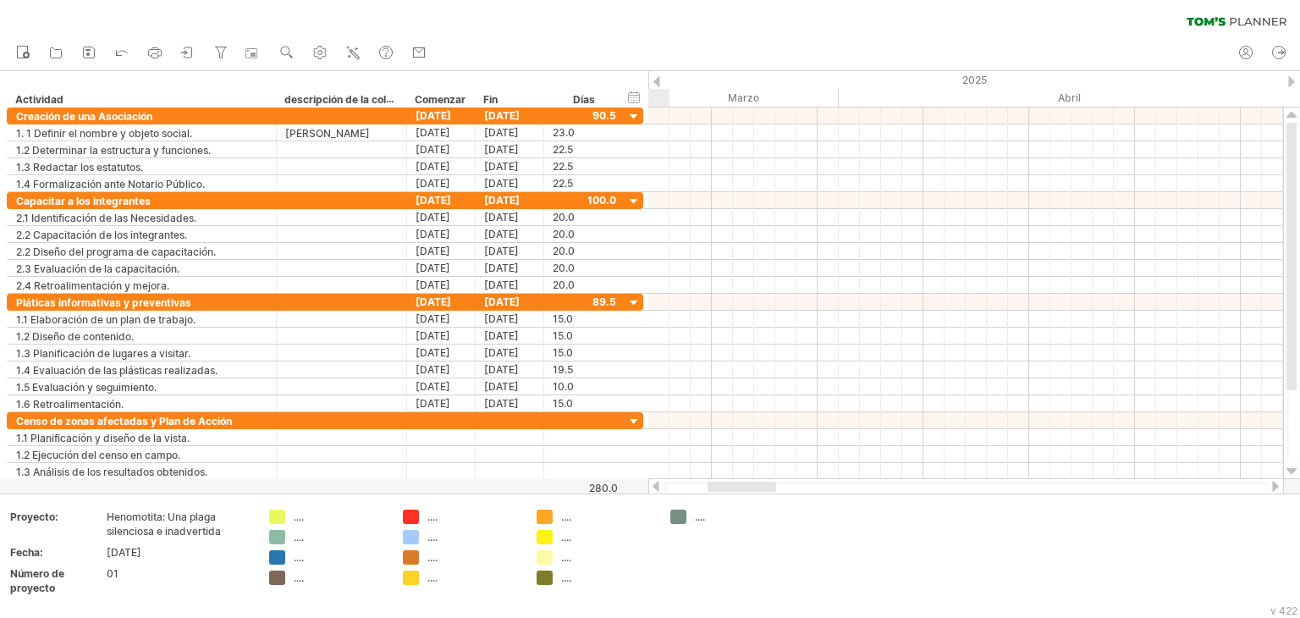
click at [653, 488] on div at bounding box center [656, 486] width 14 height 11
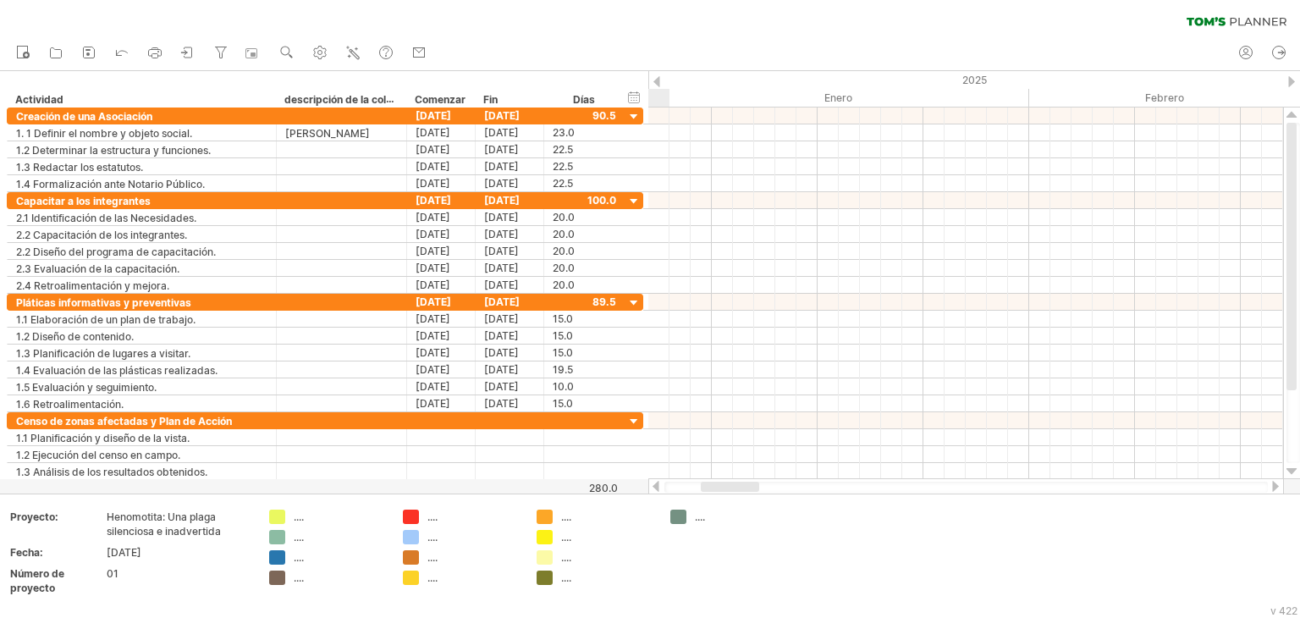
click at [653, 488] on div at bounding box center [656, 486] width 14 height 11
click at [1245, 493] on div at bounding box center [1247, 488] width 28 height 13
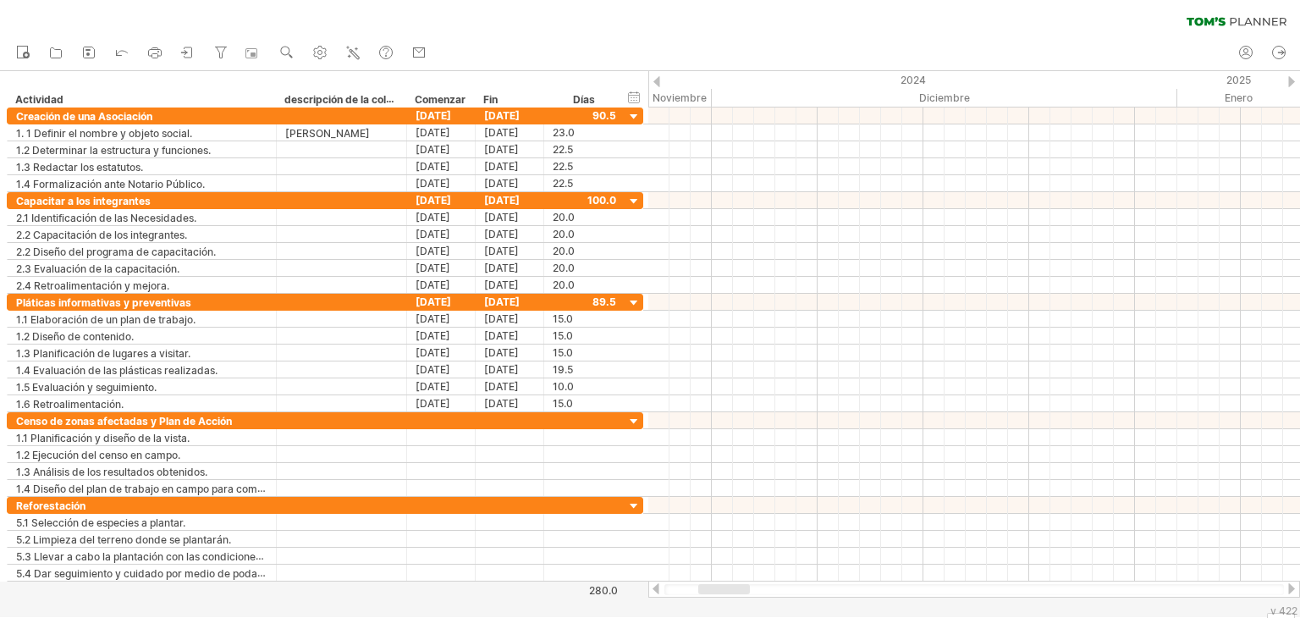
click at [1286, 587] on div at bounding box center [1291, 588] width 14 height 11
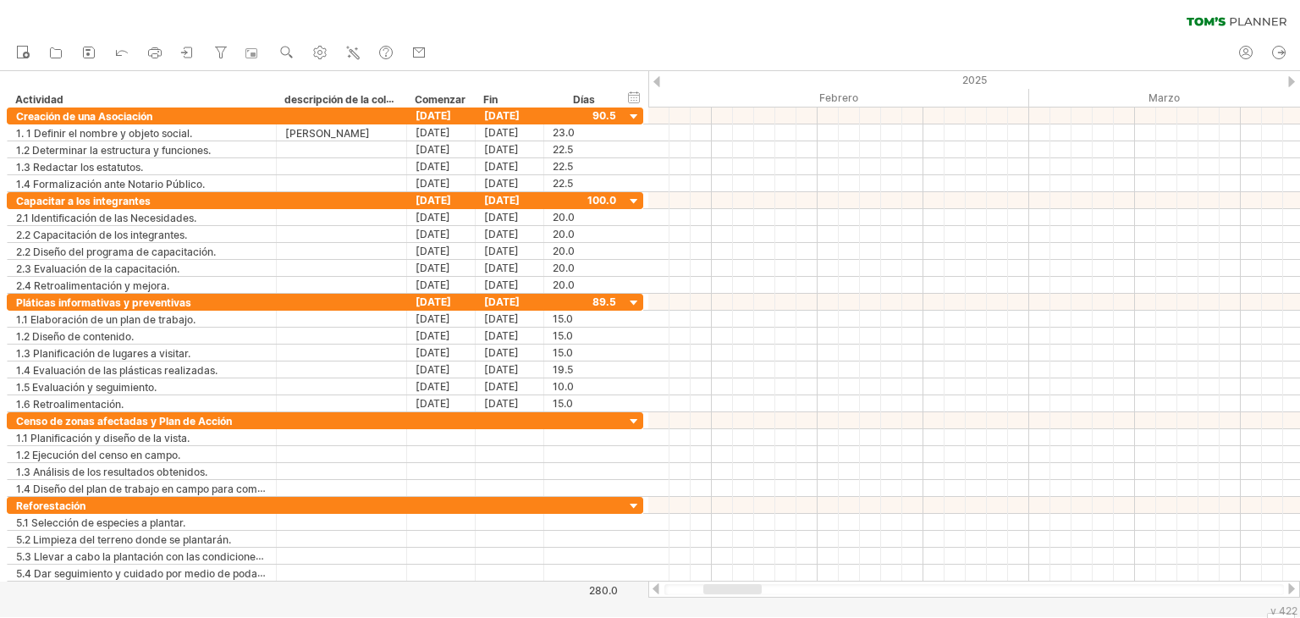
click at [1286, 587] on div at bounding box center [1291, 588] width 14 height 11
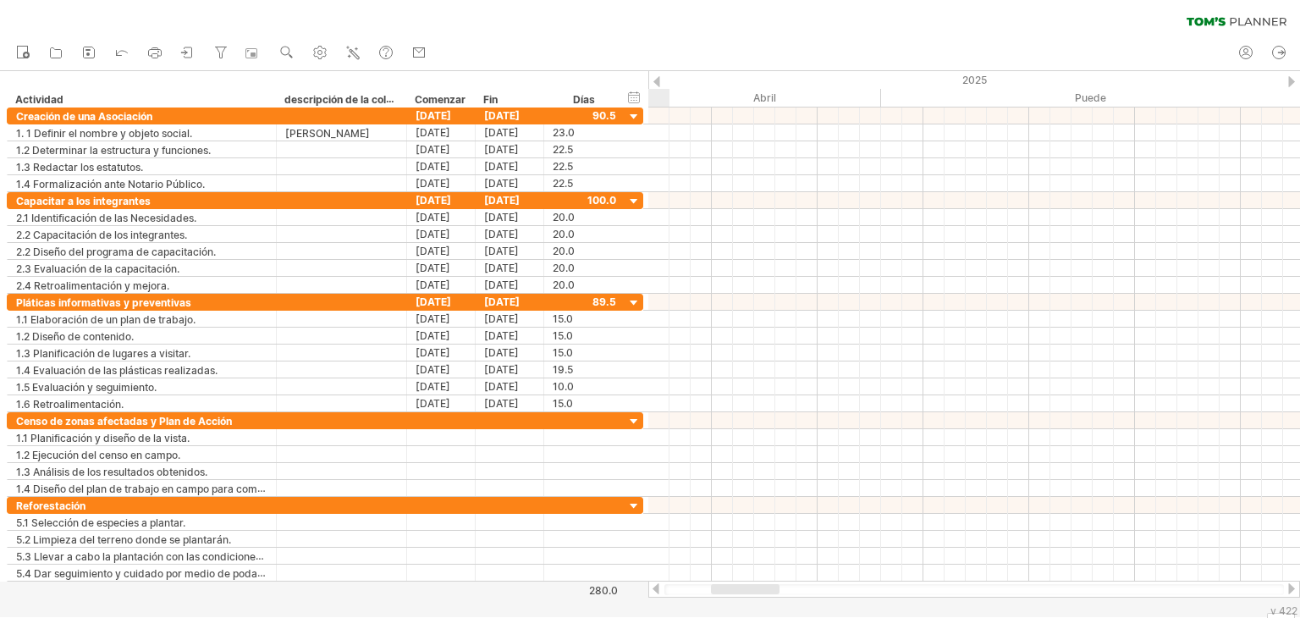
click at [1286, 587] on div at bounding box center [1291, 588] width 14 height 11
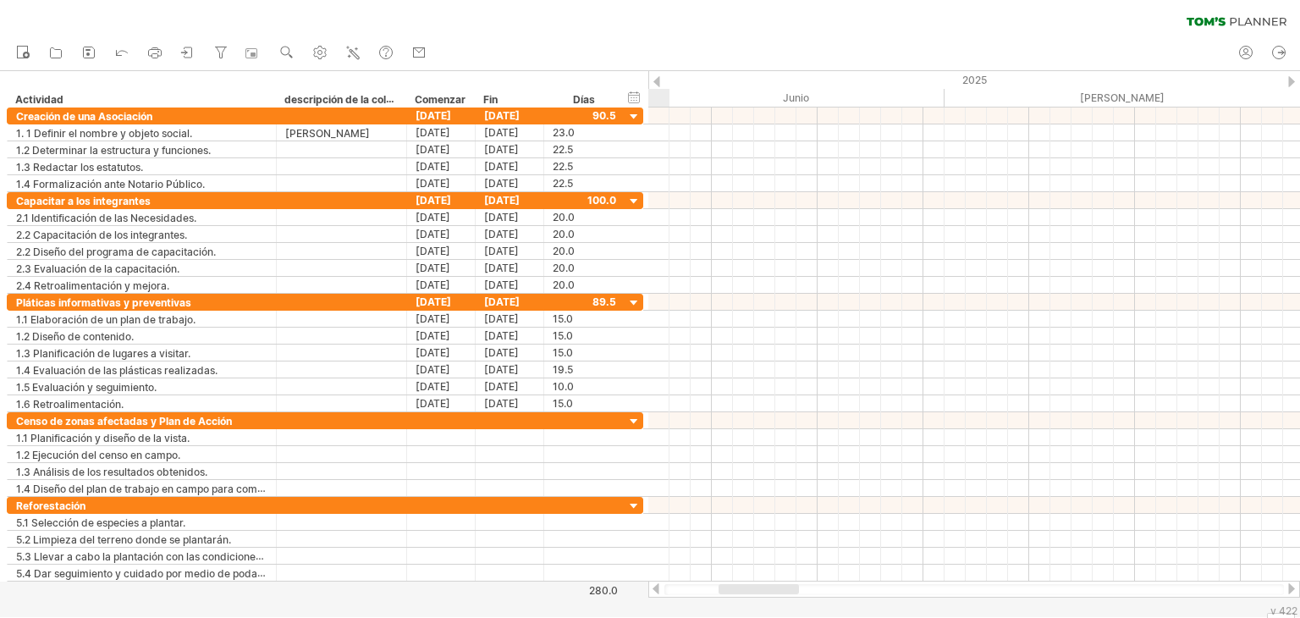
click at [1286, 587] on div at bounding box center [1291, 588] width 14 height 11
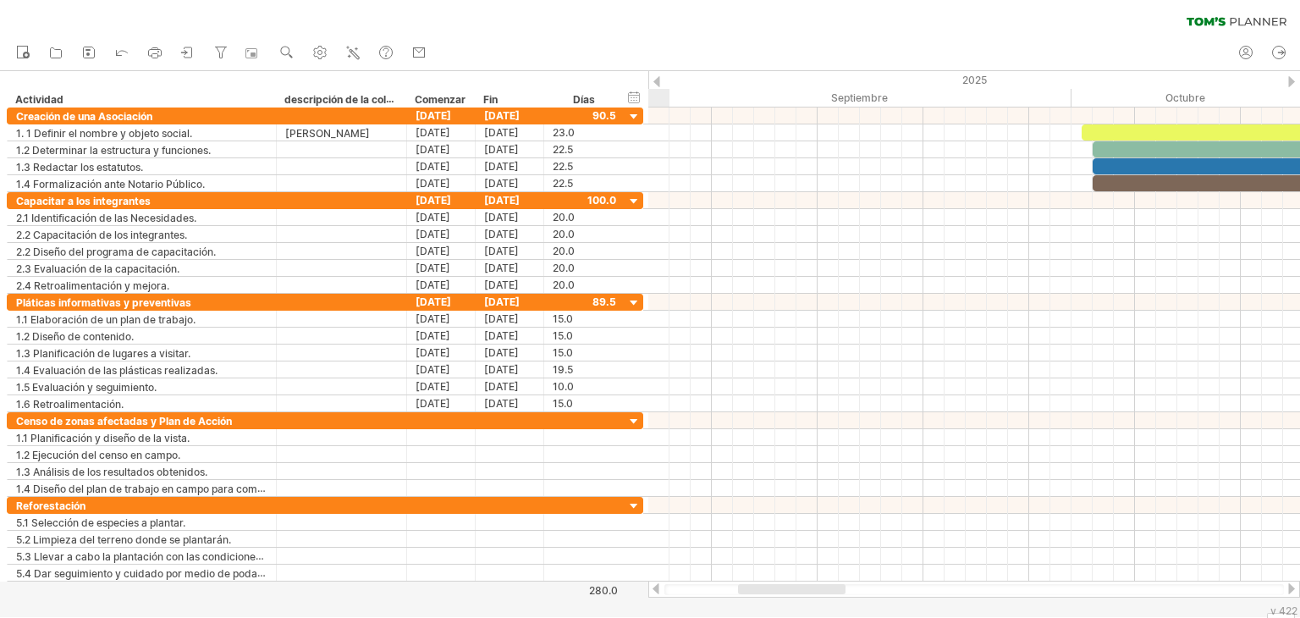
click at [1286, 587] on div at bounding box center [1291, 588] width 14 height 11
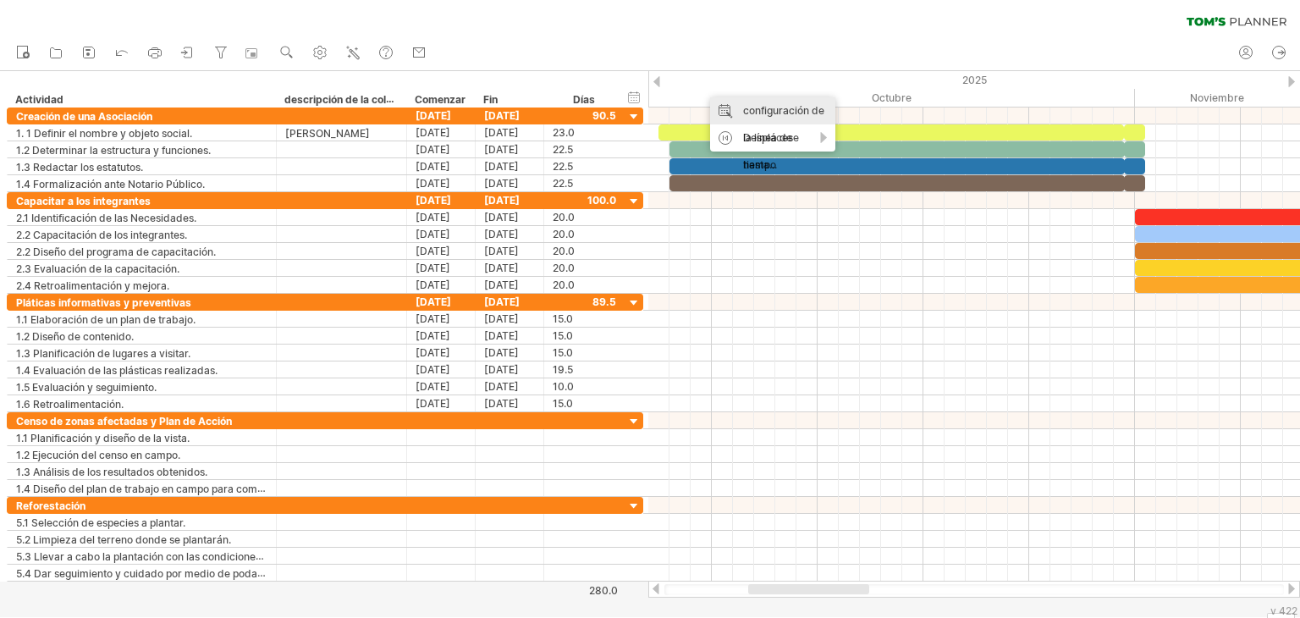
click at [784, 107] on font "configuración de la línea de tiempo" at bounding box center [783, 137] width 81 height 67
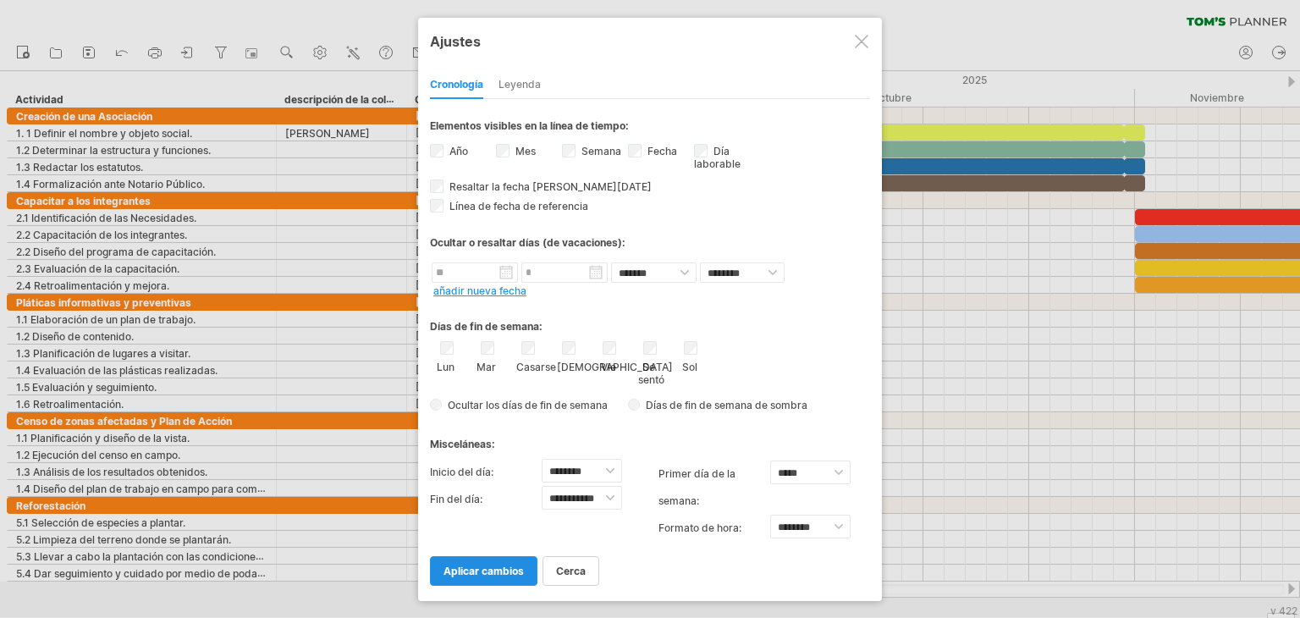
click at [494, 564] on font "aplicar cambios" at bounding box center [483, 570] width 80 height 13
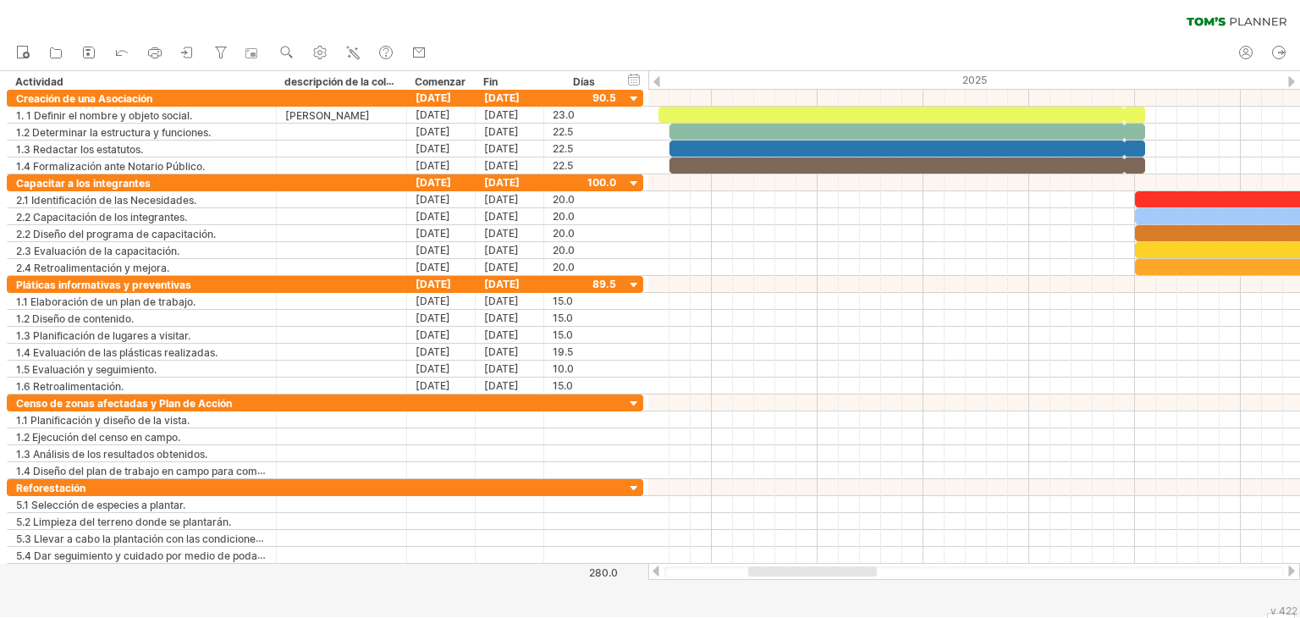
click at [1285, 568] on div at bounding box center [1291, 570] width 14 height 11
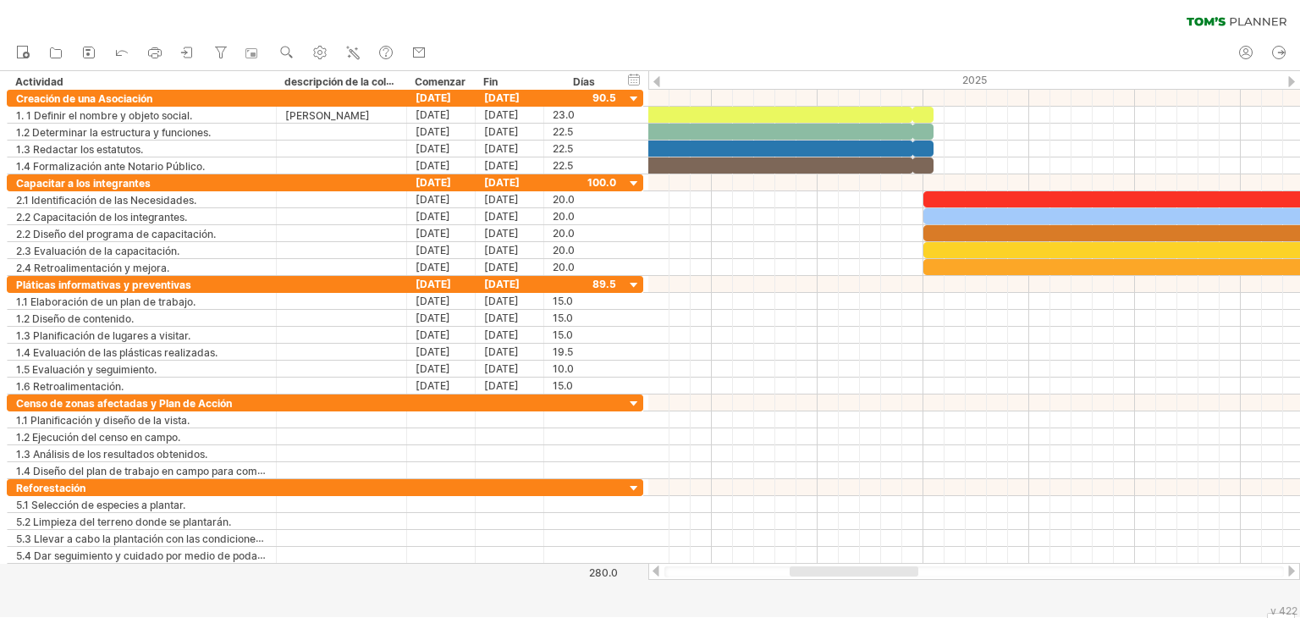
click at [1285, 568] on div at bounding box center [1291, 570] width 14 height 11
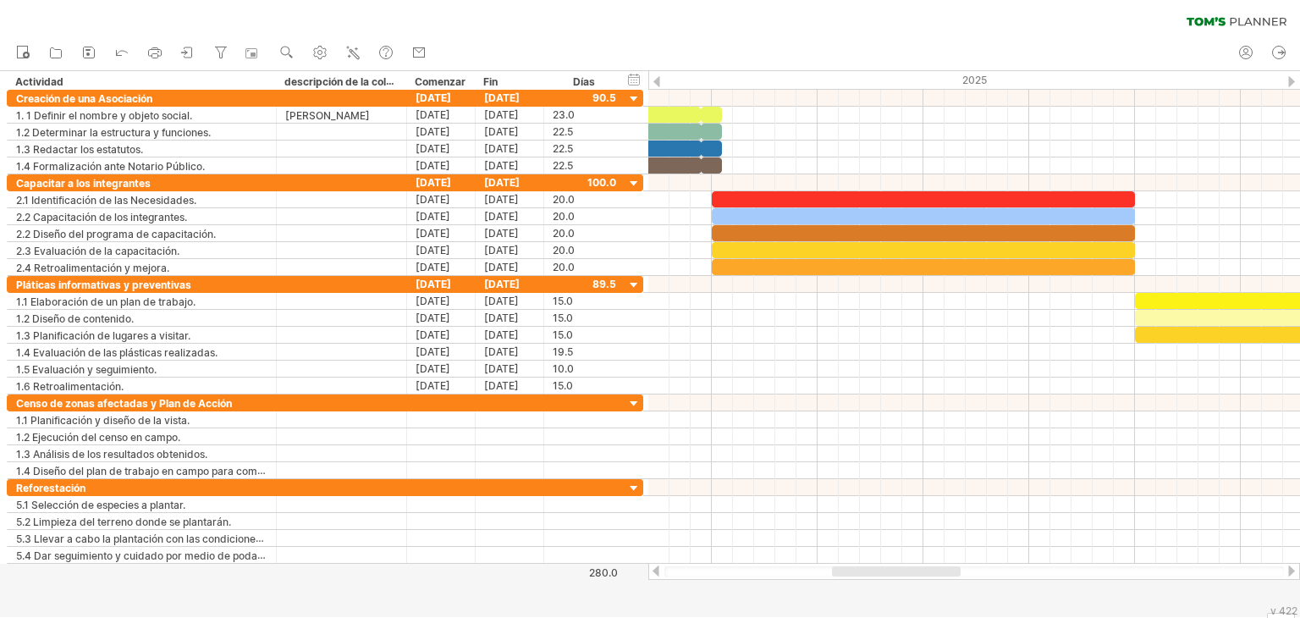
click at [1285, 568] on div at bounding box center [1291, 570] width 14 height 11
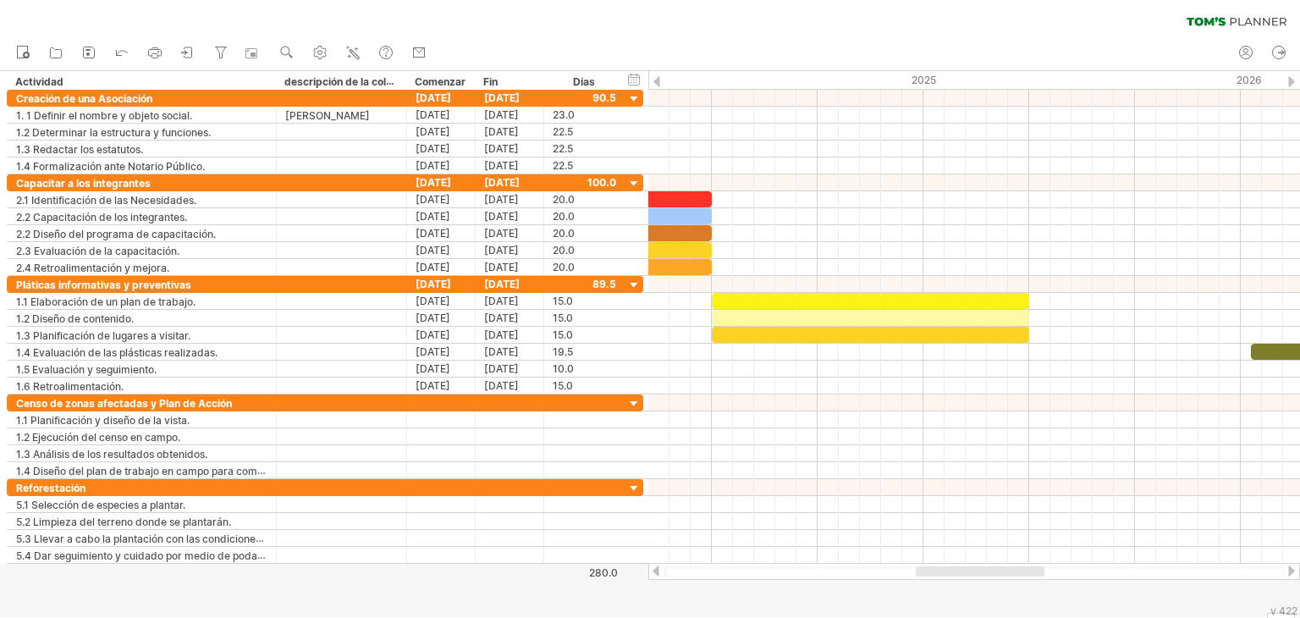
click at [1285, 568] on div at bounding box center [1291, 570] width 14 height 11
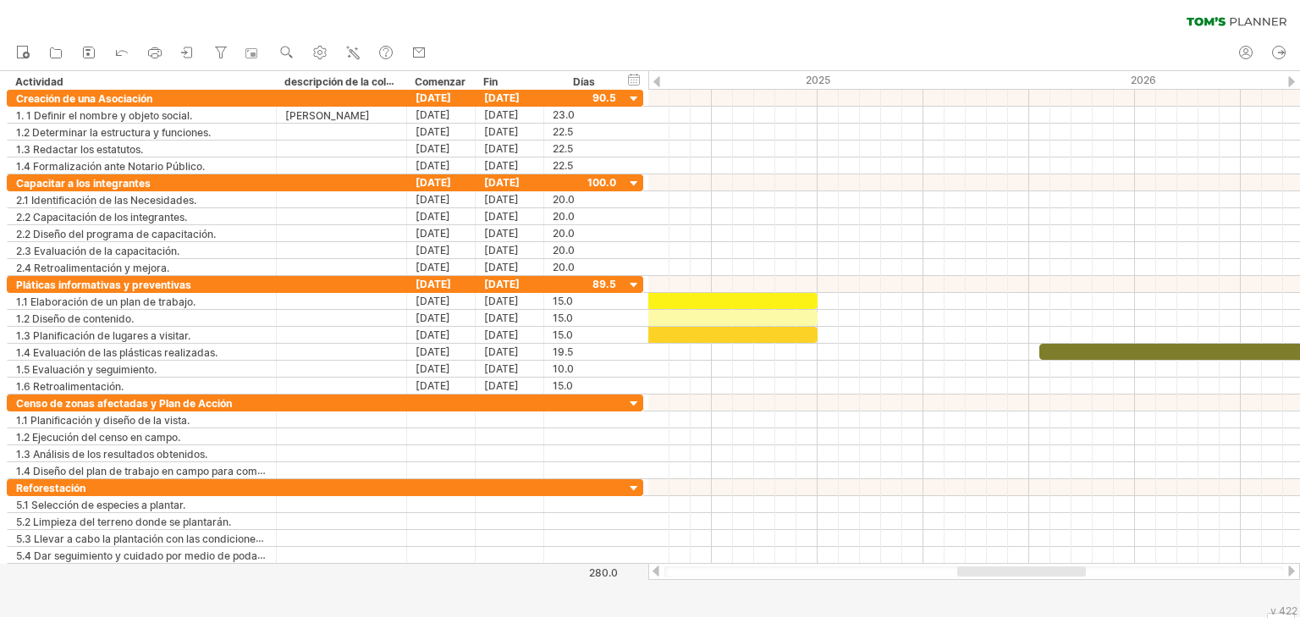
click at [1285, 568] on div at bounding box center [1291, 570] width 14 height 11
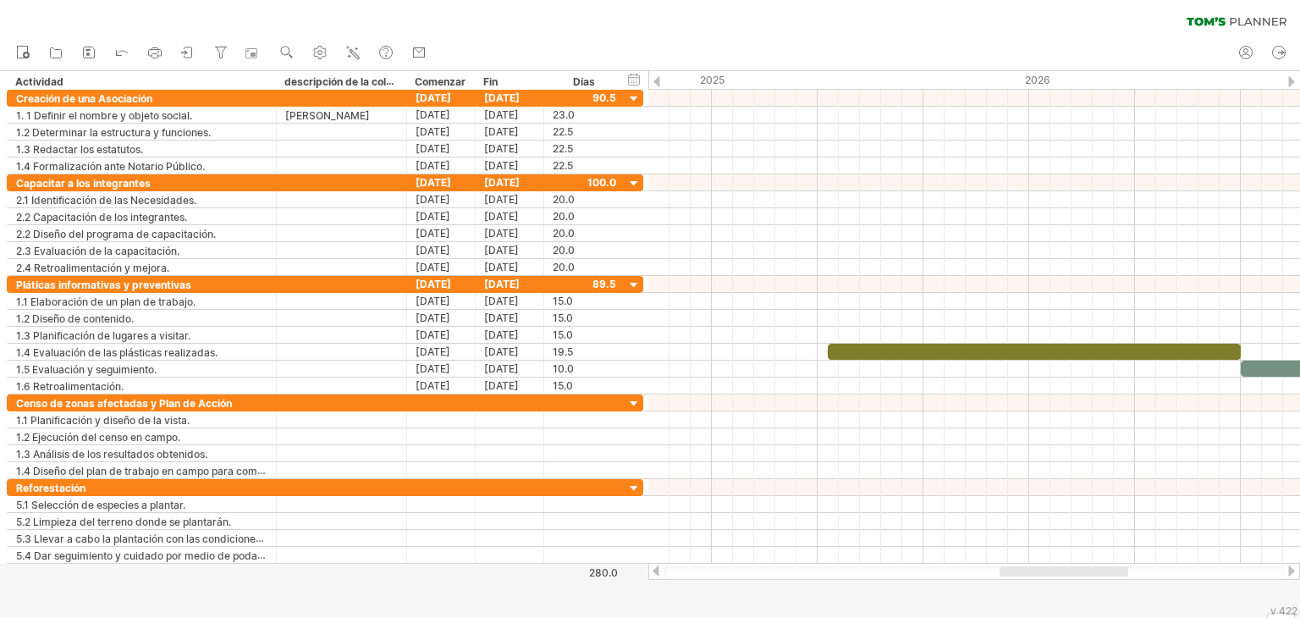
click at [1285, 568] on div at bounding box center [1291, 570] width 14 height 11
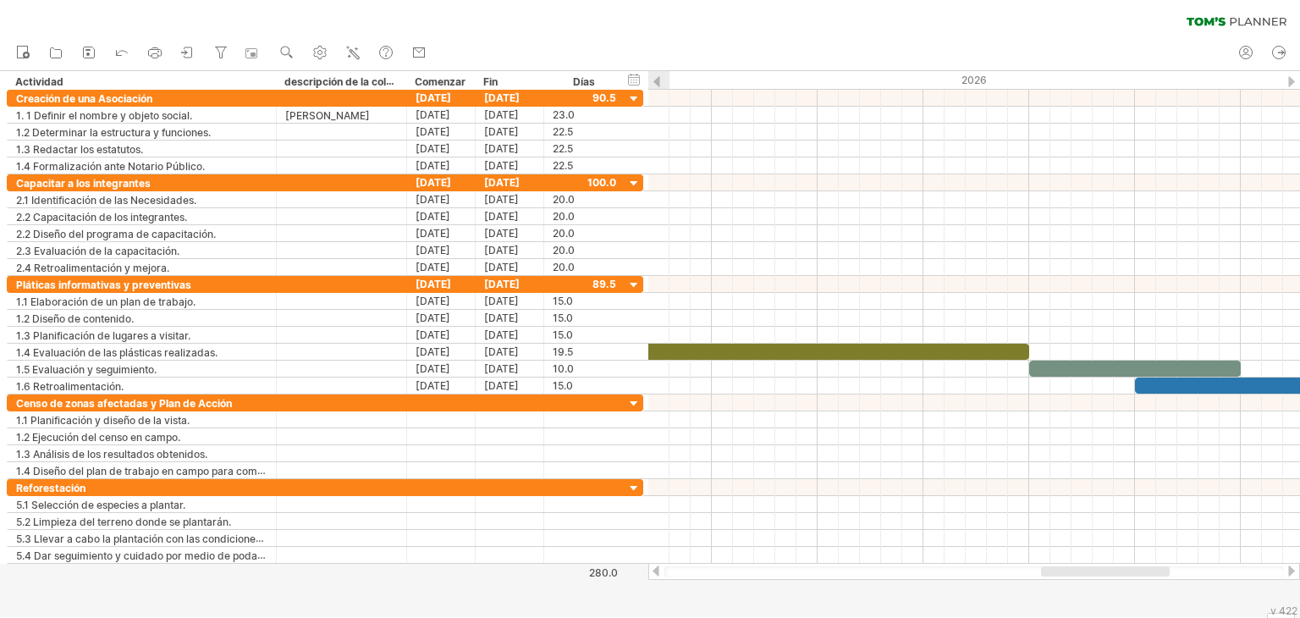
click at [1285, 568] on div at bounding box center [1291, 570] width 14 height 11
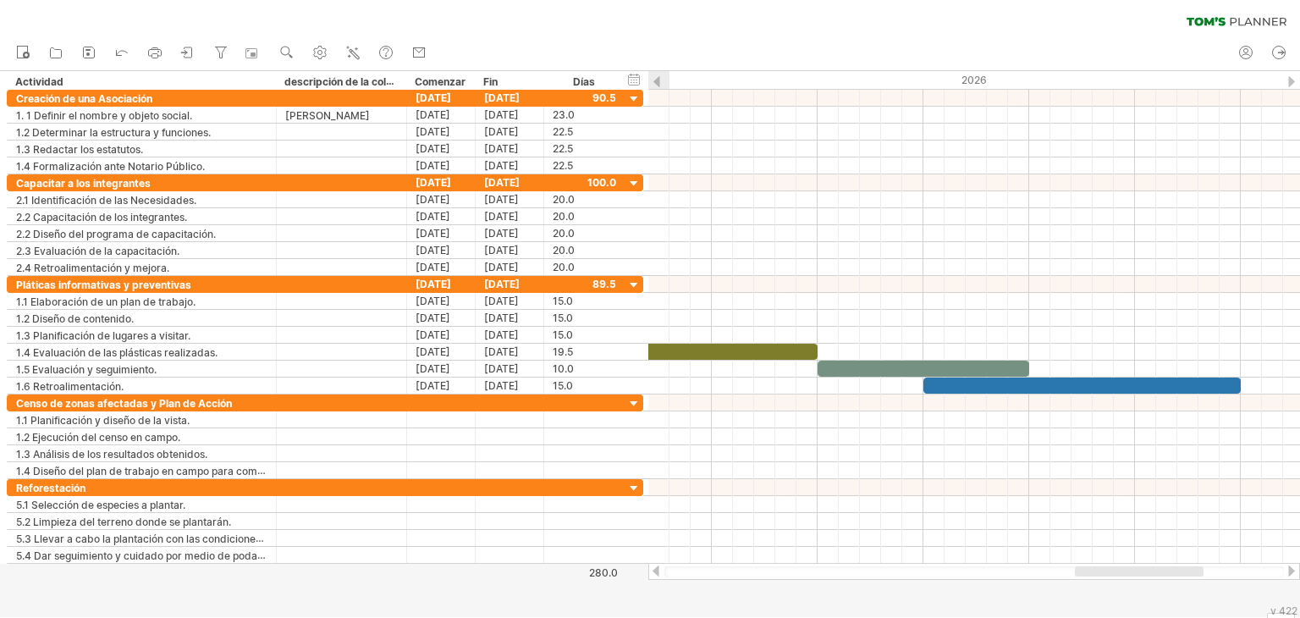
click at [1285, 568] on div at bounding box center [1291, 570] width 14 height 11
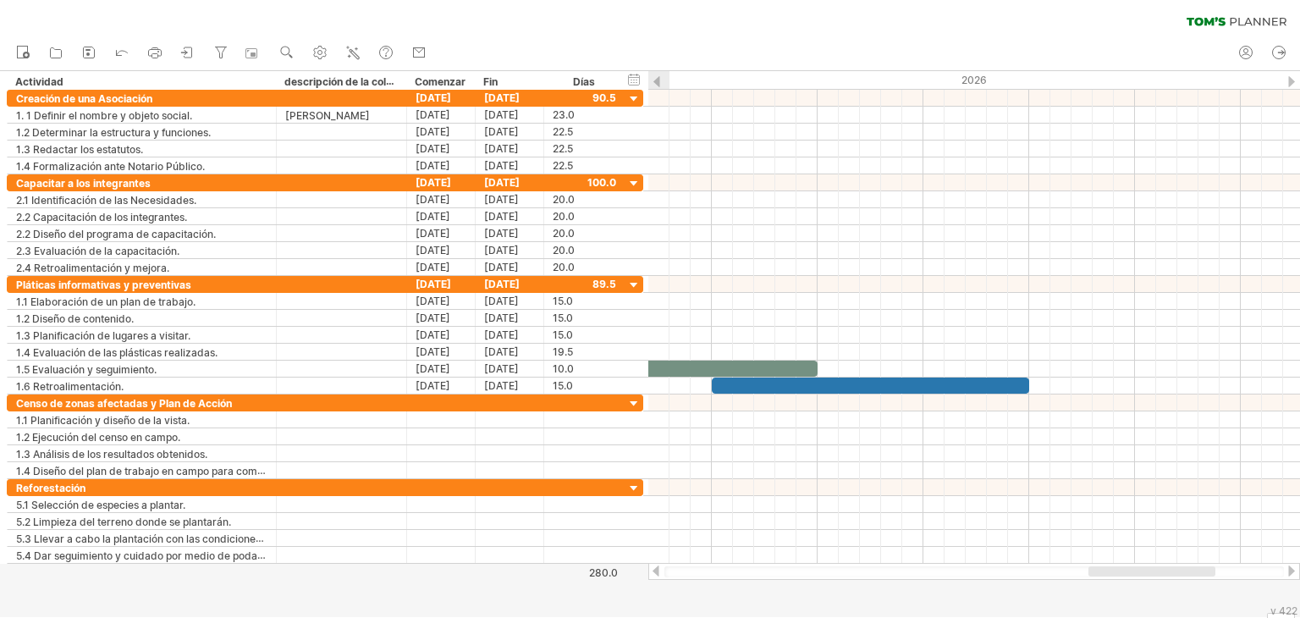
click at [1285, 568] on div at bounding box center [1291, 570] width 14 height 11
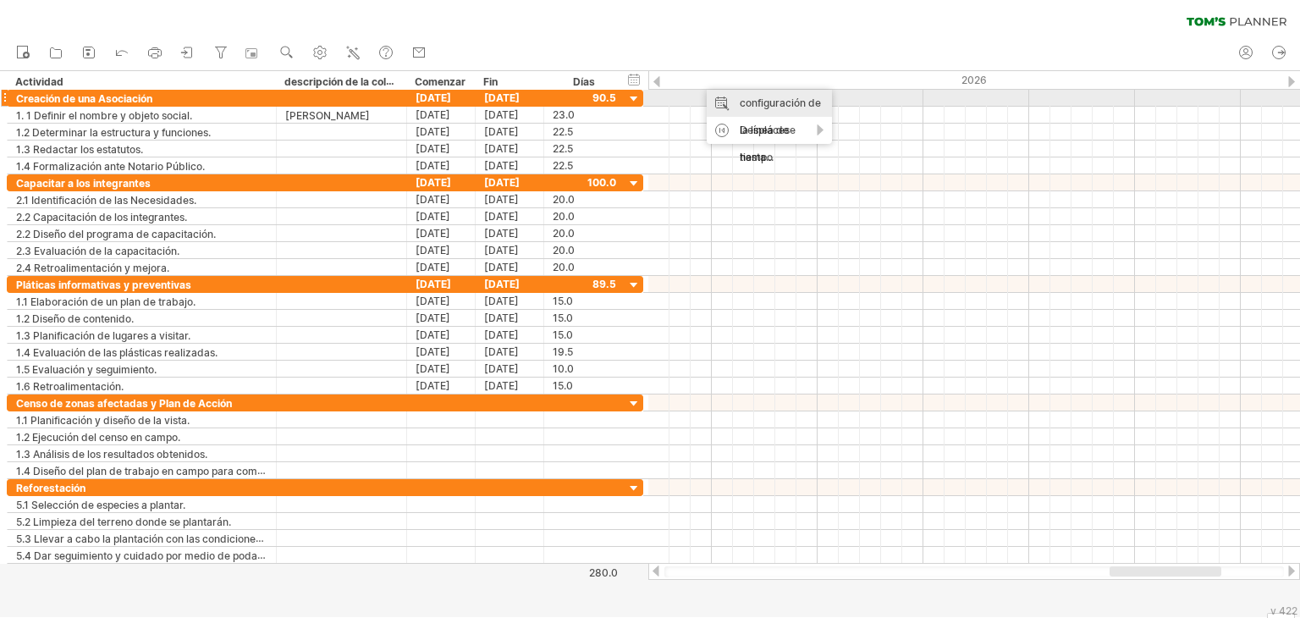
click at [740, 96] on font "configuración de la línea de tiempo" at bounding box center [780, 129] width 81 height 67
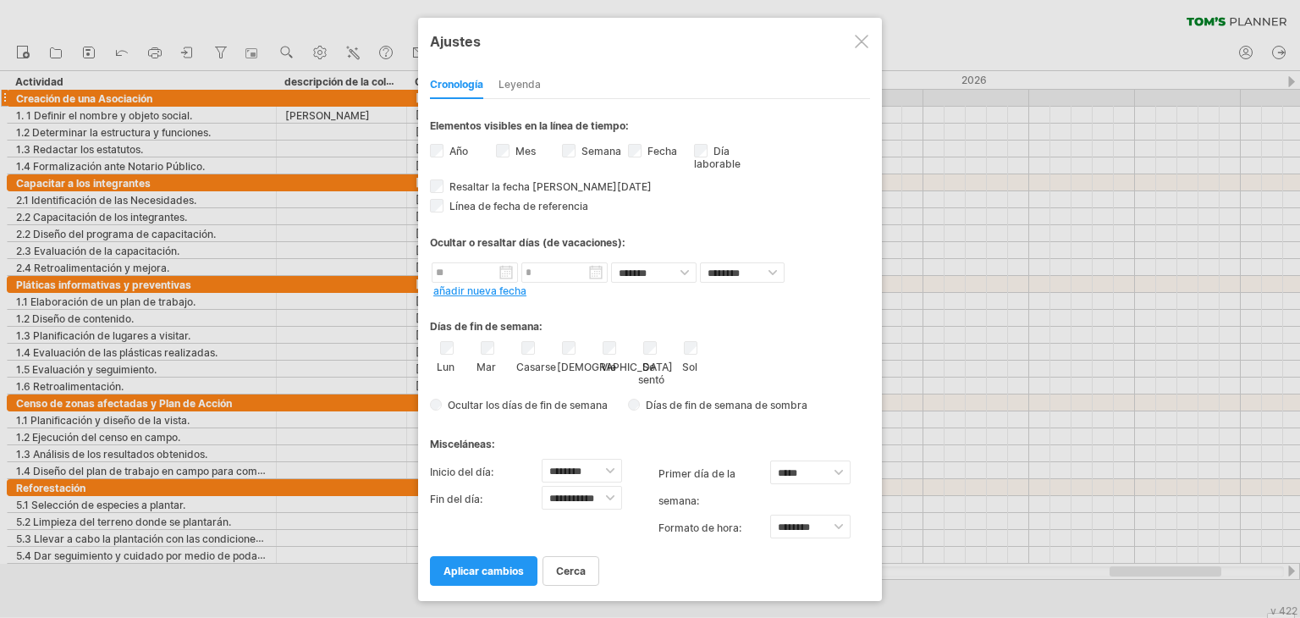
click at [510, 153] on div "Mes" at bounding box center [529, 152] width 66 height 23
click at [458, 571] on font "aplicar cambios" at bounding box center [483, 570] width 80 height 13
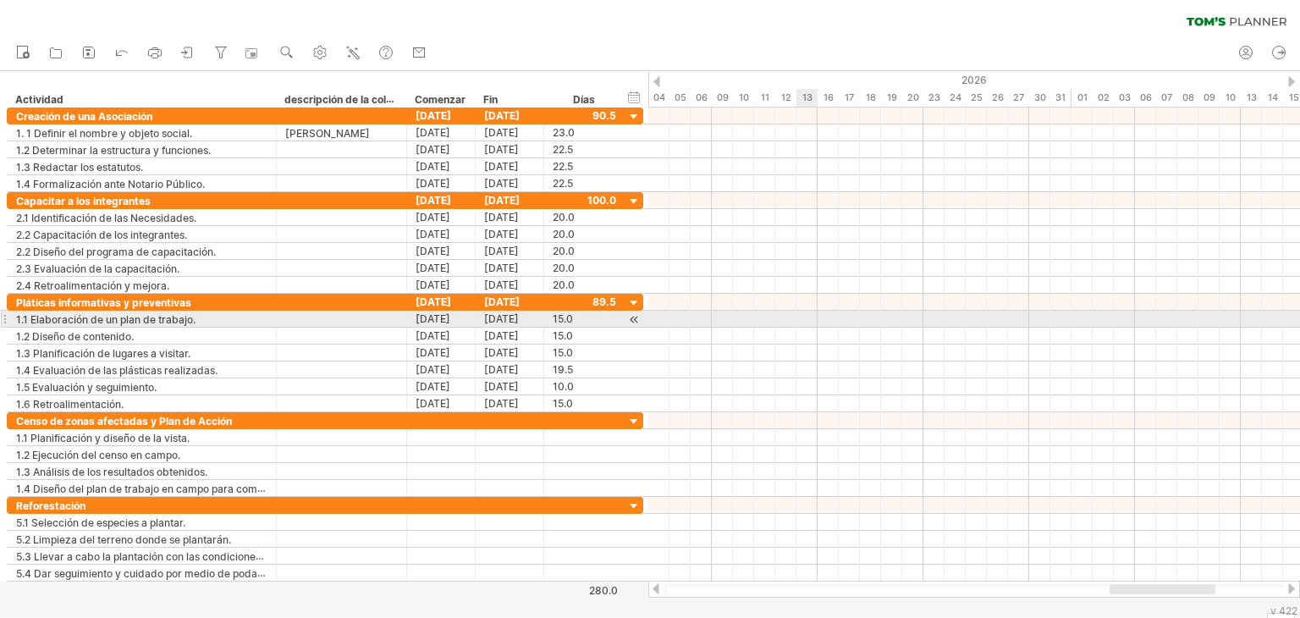
click at [814, 312] on div at bounding box center [974, 319] width 652 height 17
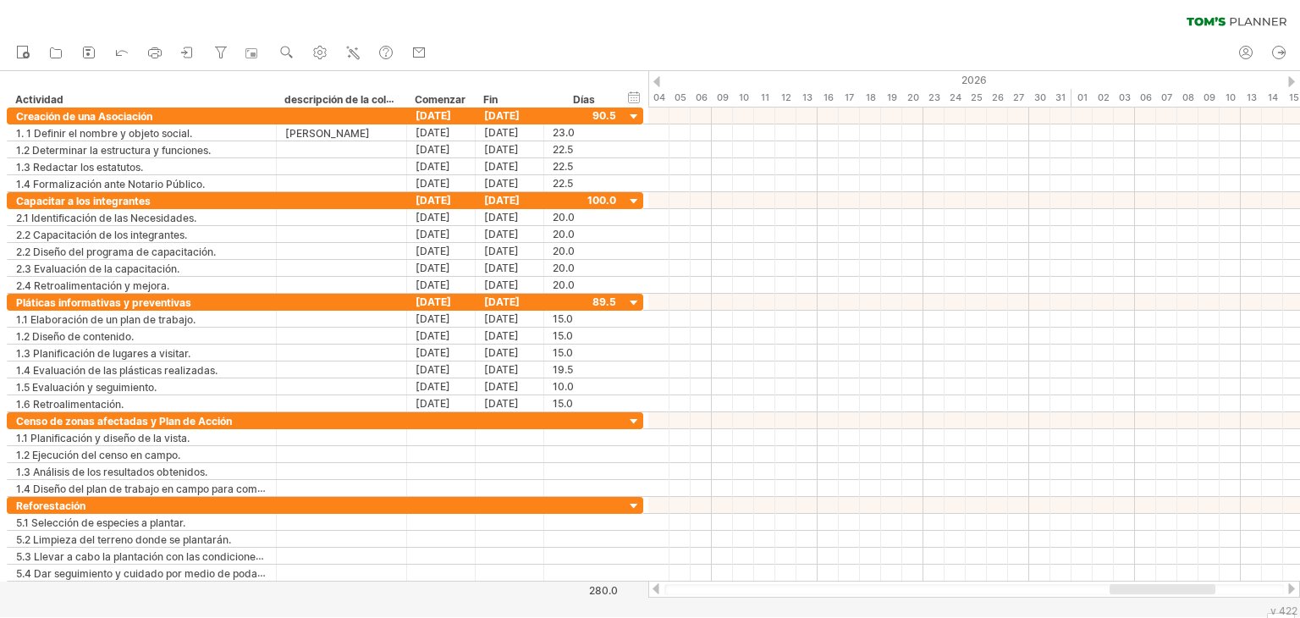
click at [654, 585] on div at bounding box center [656, 588] width 14 height 11
click at [654, 586] on div at bounding box center [656, 588] width 14 height 11
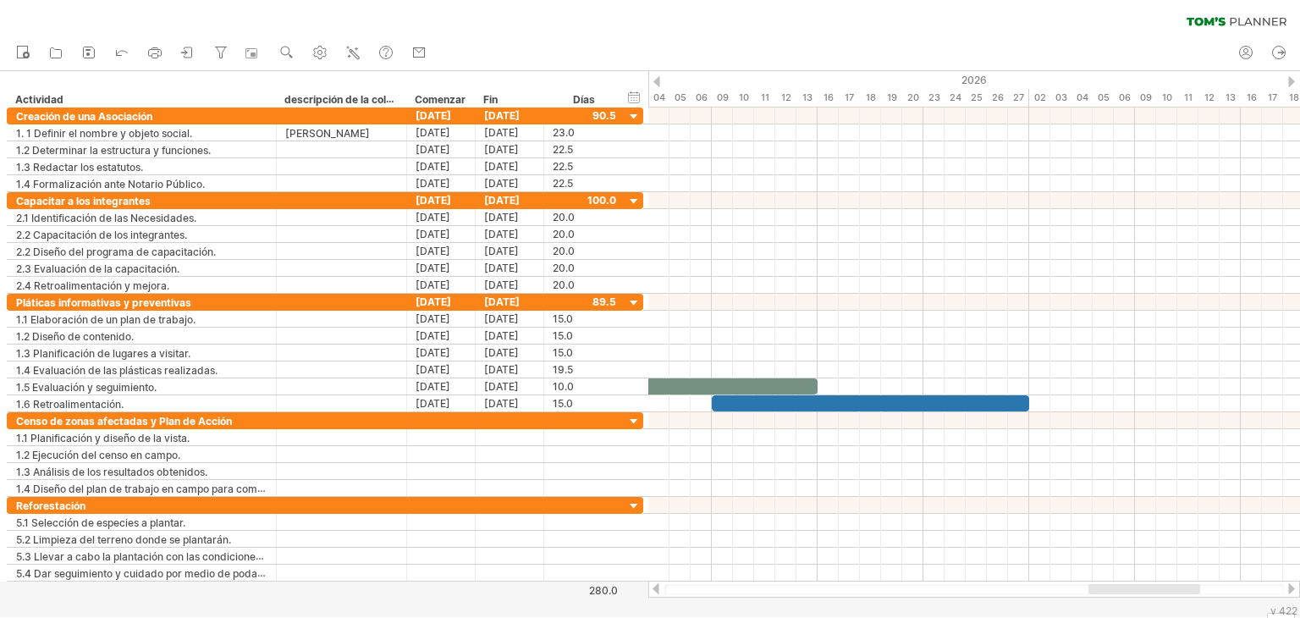
click at [654, 586] on div at bounding box center [656, 588] width 14 height 11
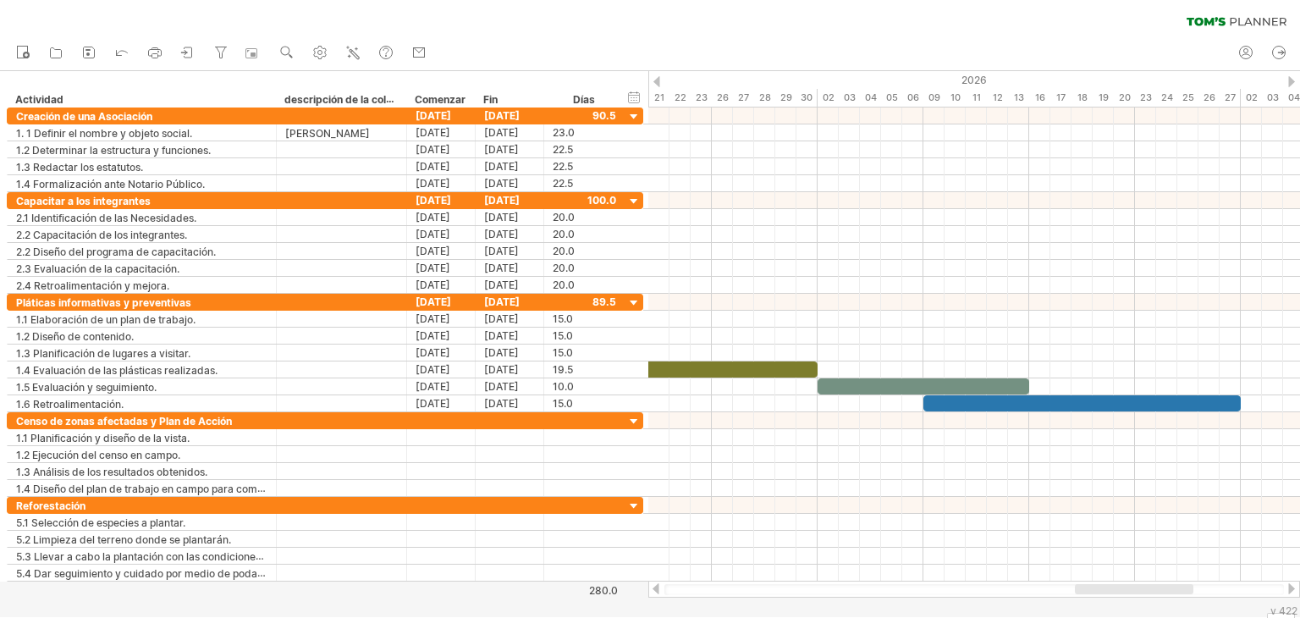
click at [654, 586] on div at bounding box center [656, 588] width 14 height 11
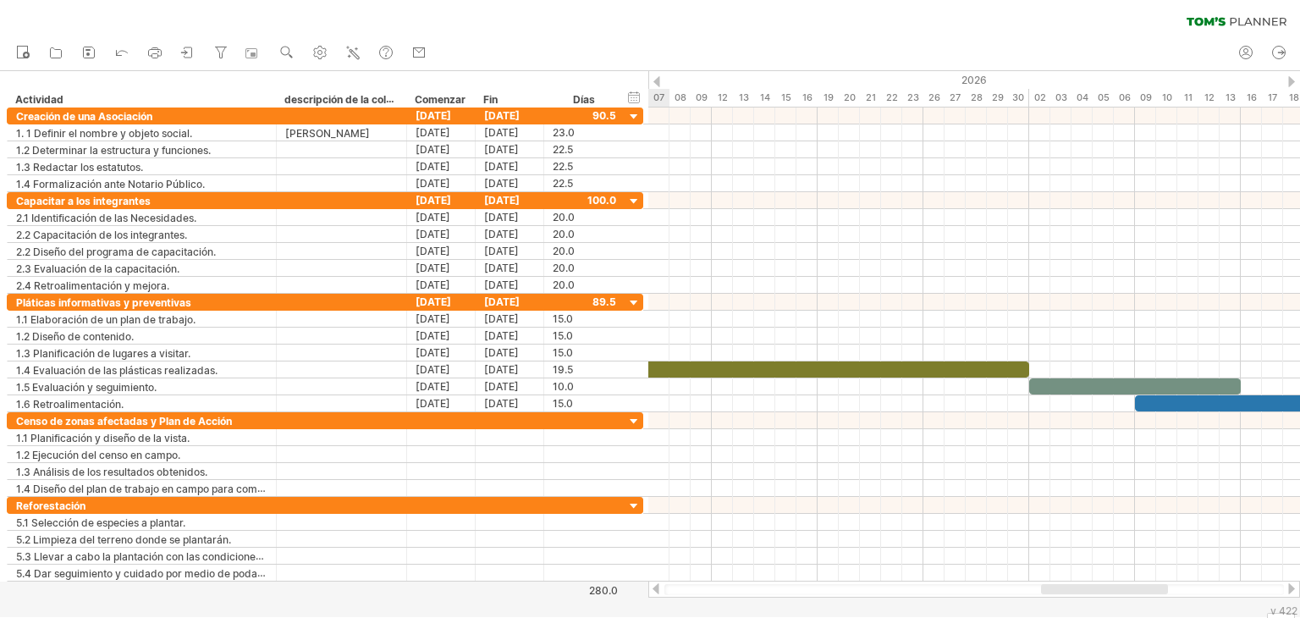
click at [654, 586] on div at bounding box center [656, 588] width 14 height 11
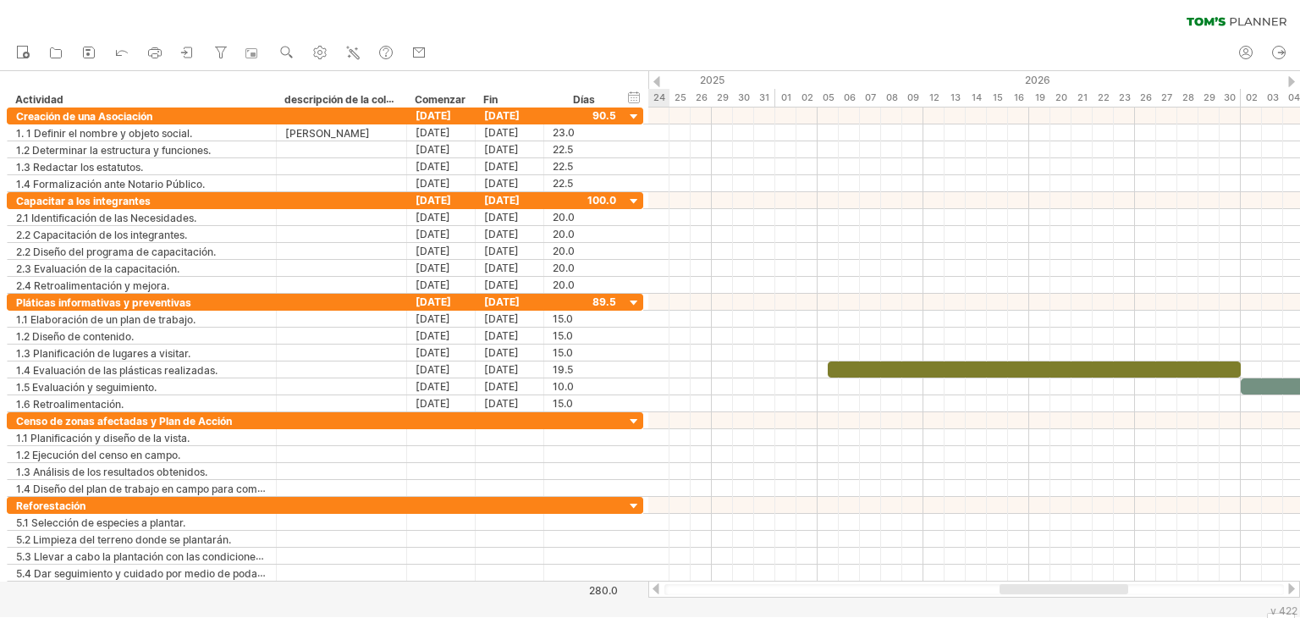
click at [654, 586] on div at bounding box center [656, 588] width 14 height 11
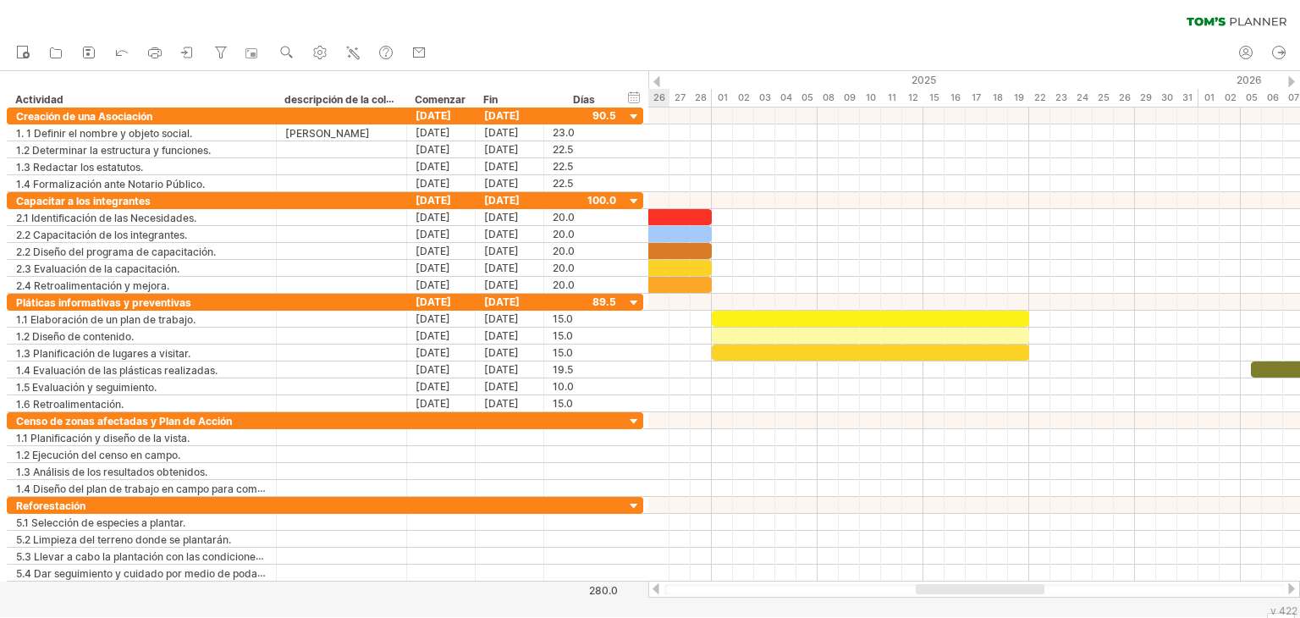
click at [654, 586] on div at bounding box center [656, 588] width 14 height 11
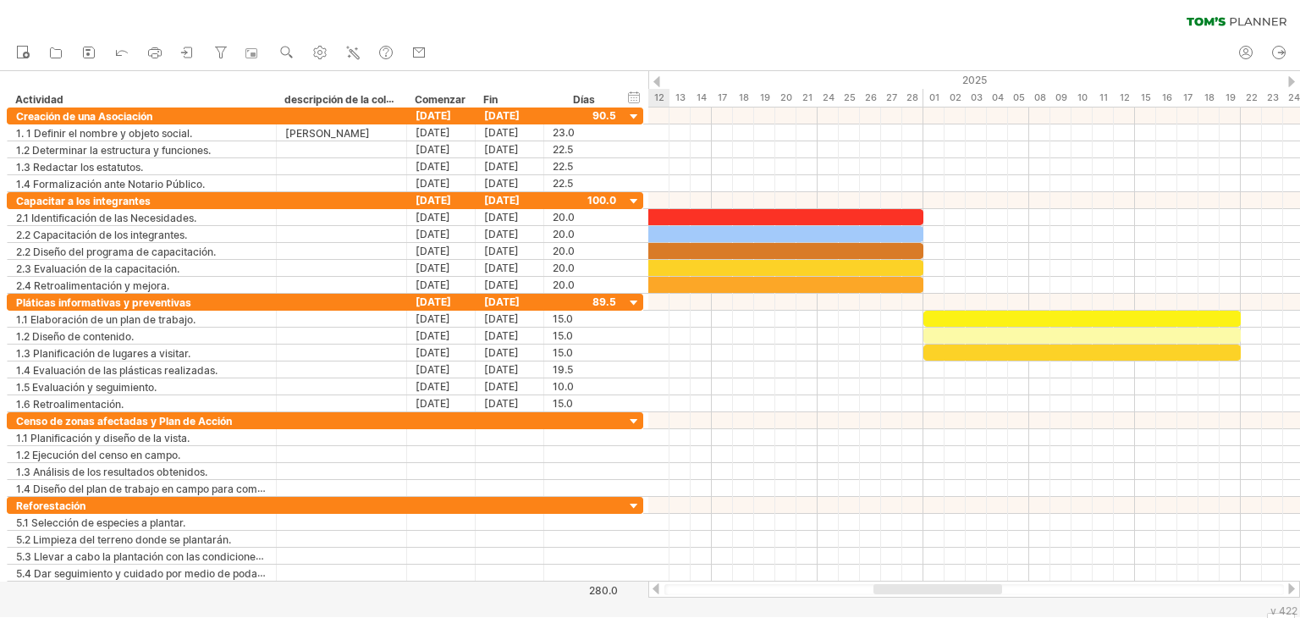
click at [654, 586] on div at bounding box center [656, 588] width 14 height 11
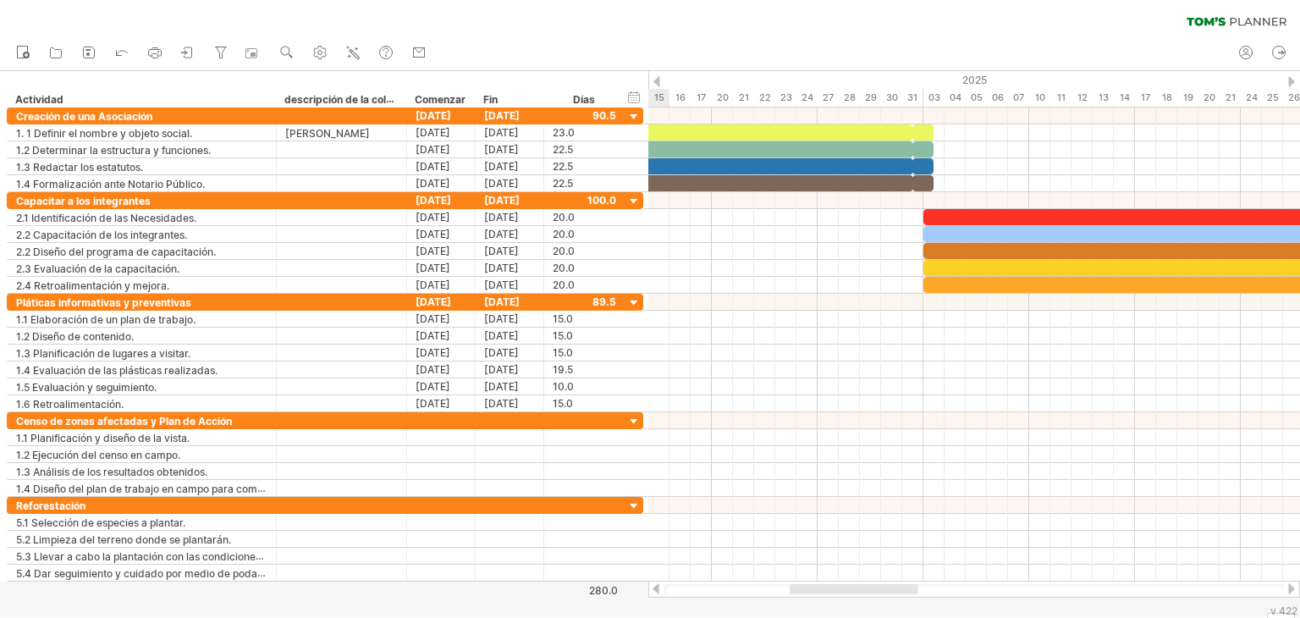
click at [654, 586] on div at bounding box center [656, 588] width 14 height 11
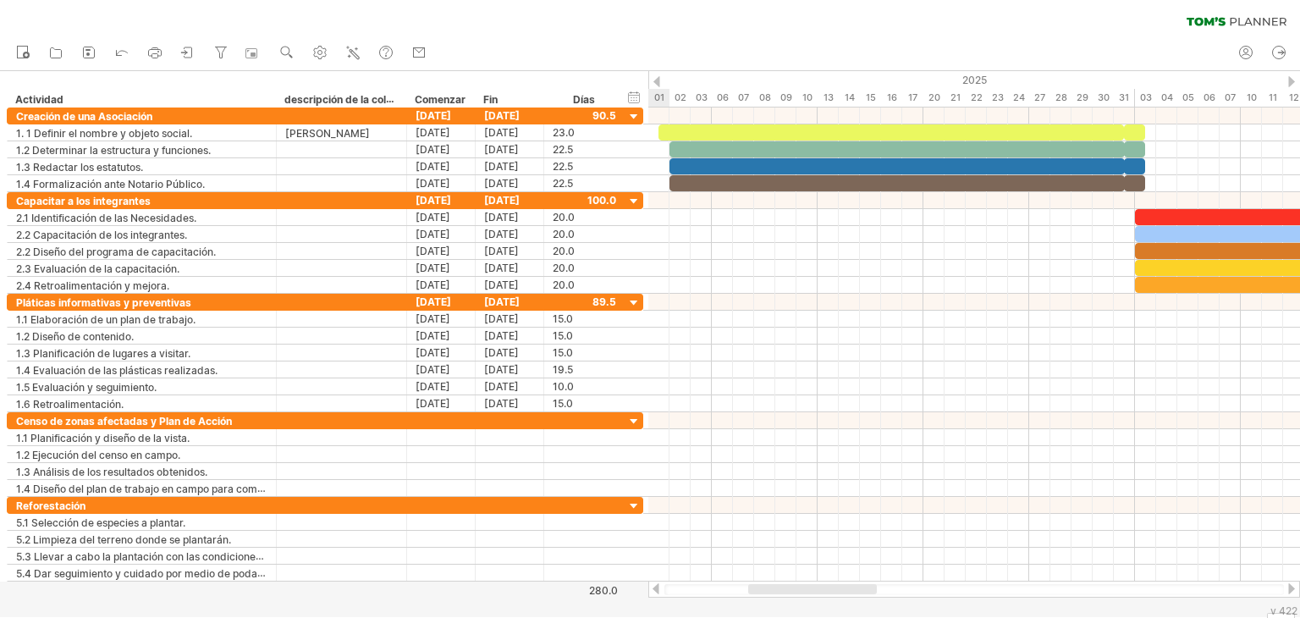
click at [654, 586] on div at bounding box center [656, 588] width 14 height 11
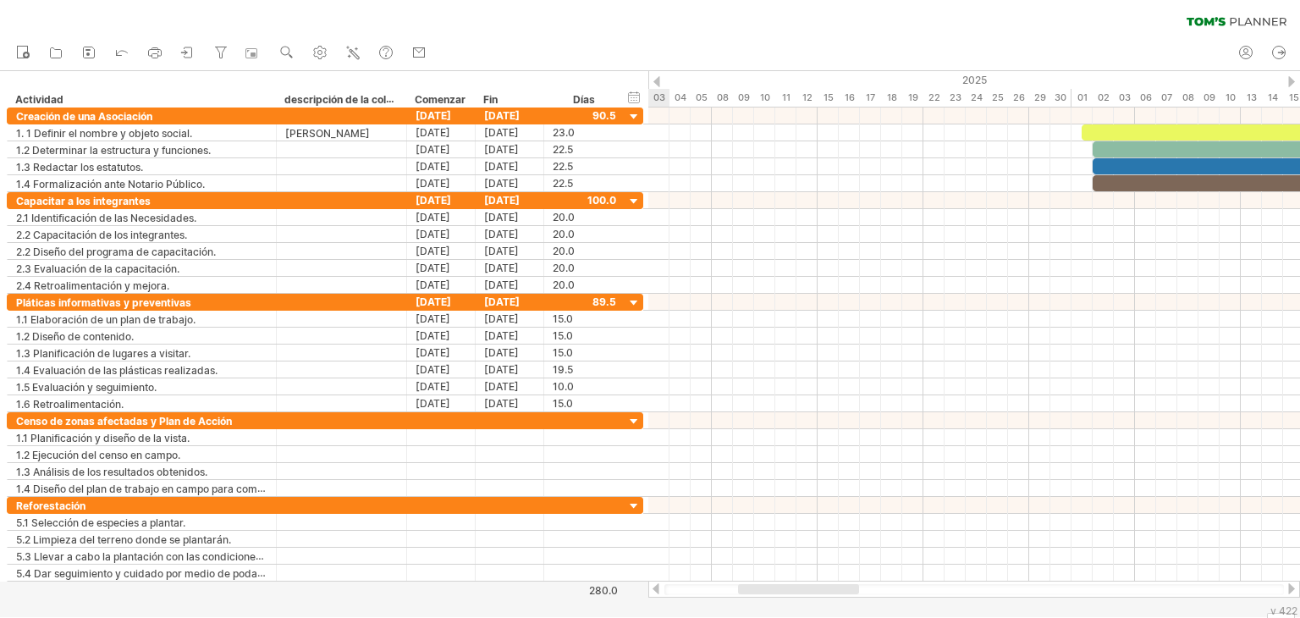
click at [654, 586] on div at bounding box center [656, 588] width 14 height 11
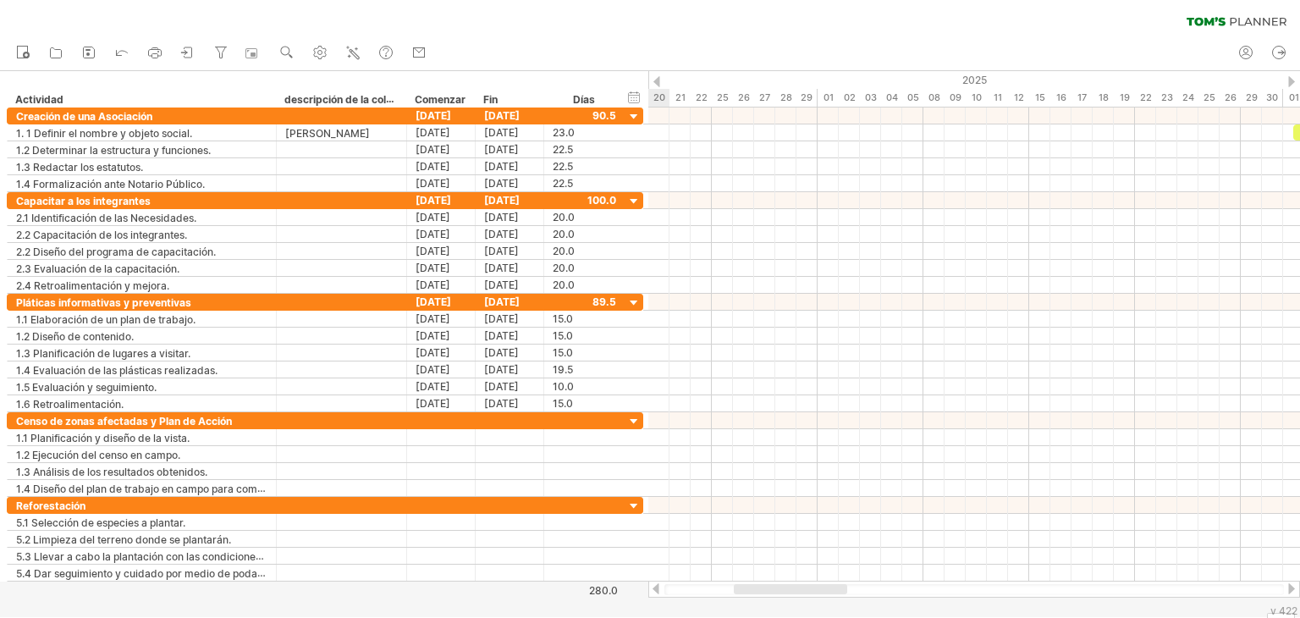
click at [654, 586] on div at bounding box center [656, 588] width 14 height 11
click at [732, 99] on div "configuración de la línea de tiempo" at bounding box center [770, 127] width 125 height 81
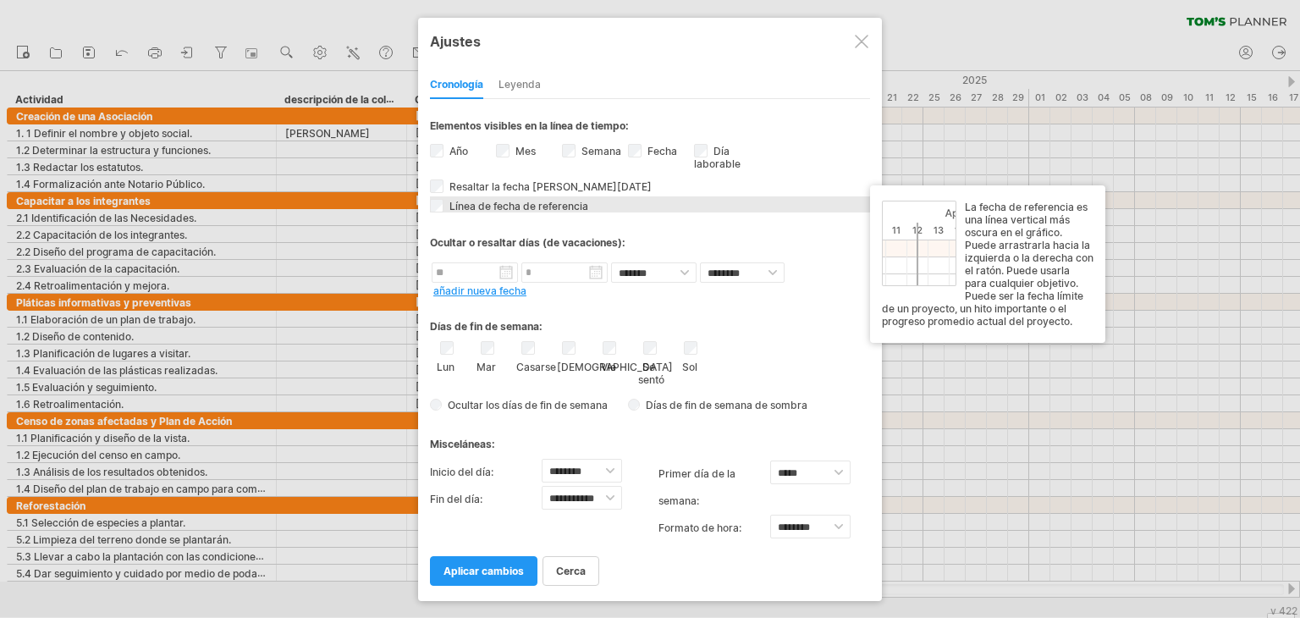
click at [443, 204] on div "Línea de fecha de referencia La fecha de referencia es una línea vertical más o…" at bounding box center [650, 204] width 440 height 16
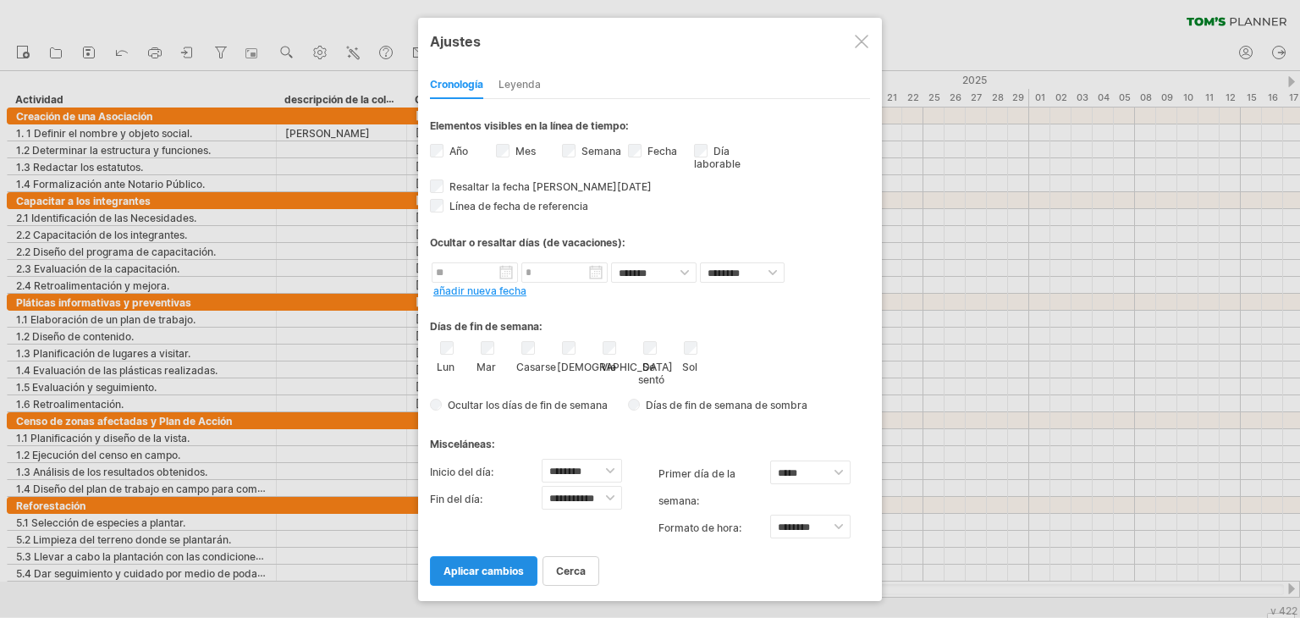
click at [470, 564] on font "aplicar cambios" at bounding box center [483, 570] width 80 height 13
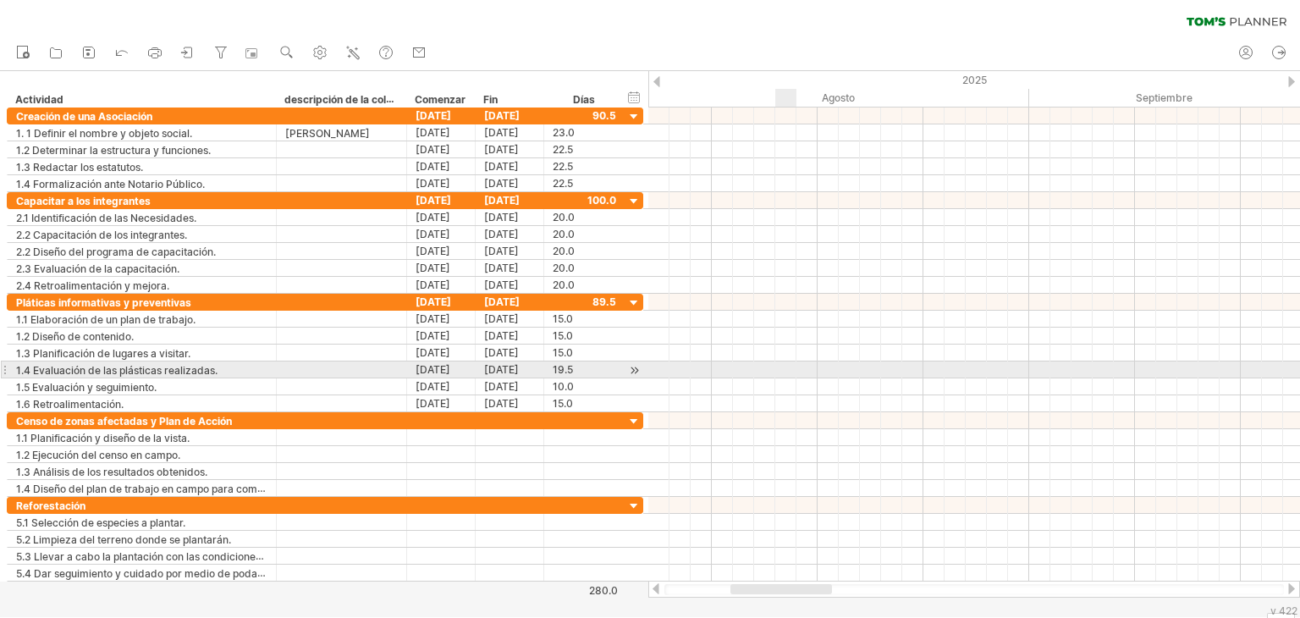
click at [789, 365] on div at bounding box center [974, 369] width 652 height 17
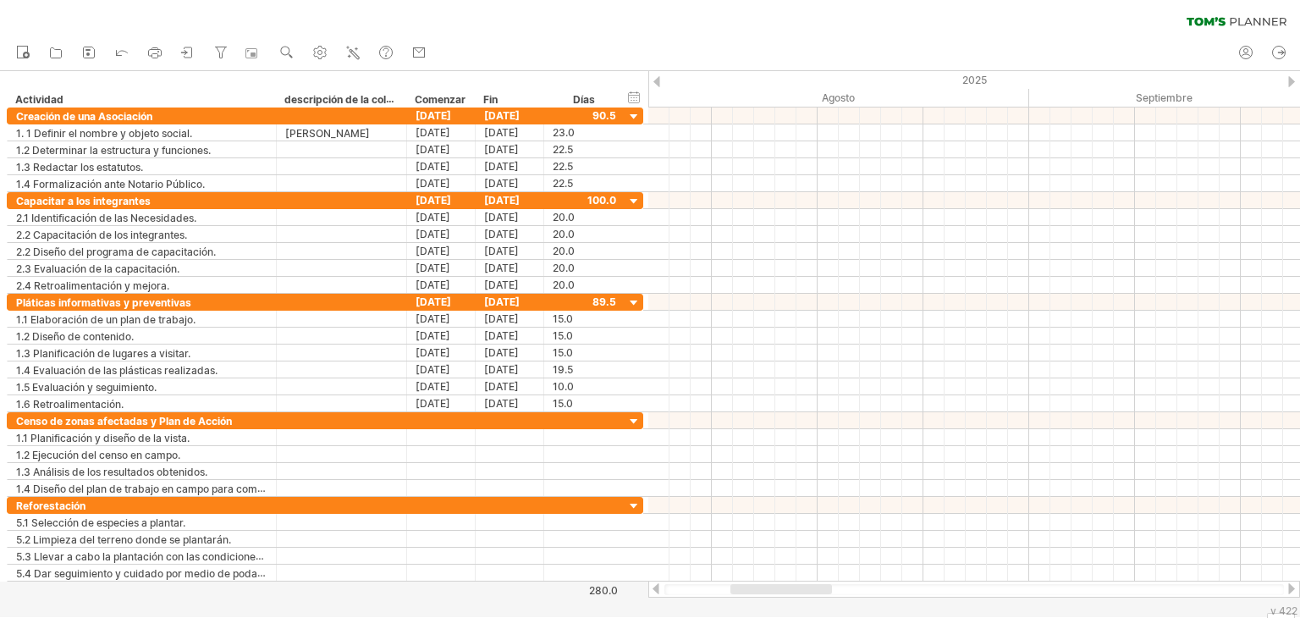
click at [1293, 587] on div at bounding box center [1291, 588] width 14 height 11
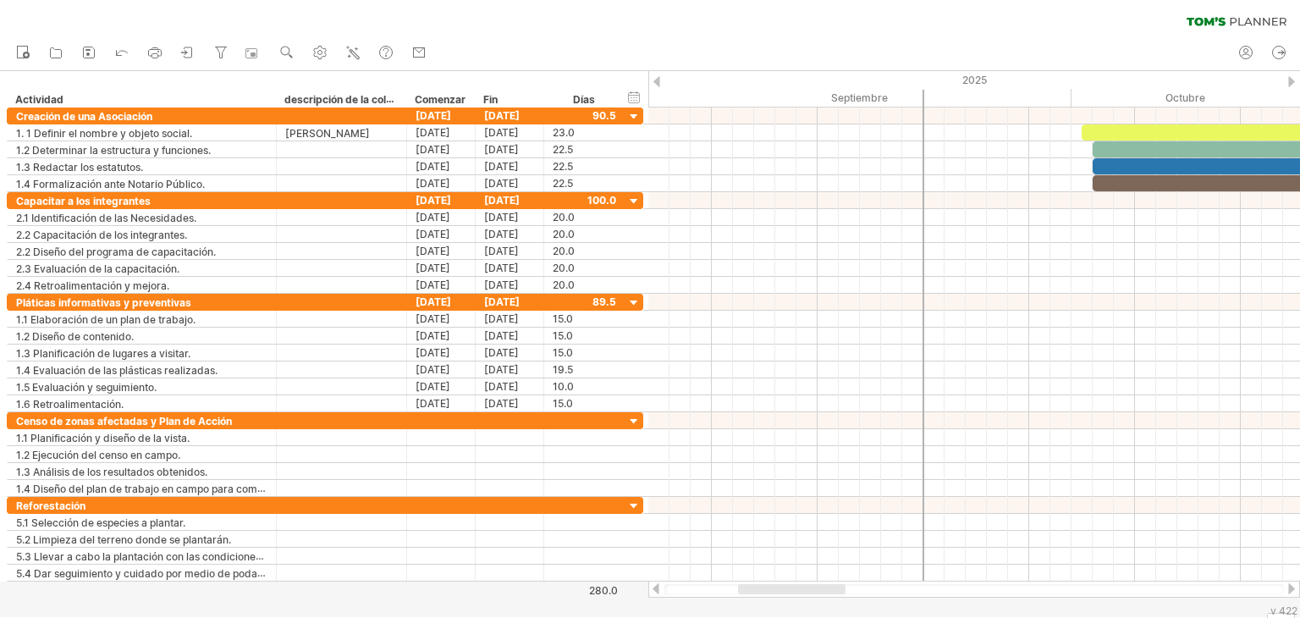
click at [1293, 587] on div at bounding box center [1291, 588] width 14 height 11
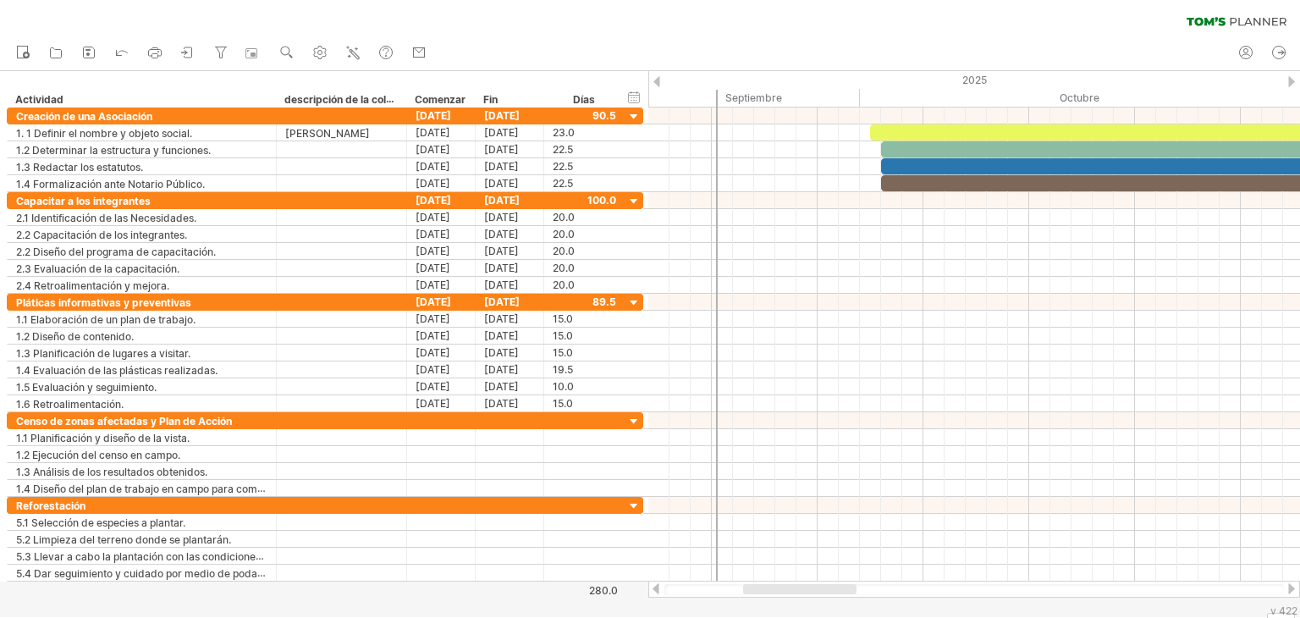
click at [1293, 587] on div at bounding box center [1291, 588] width 14 height 11
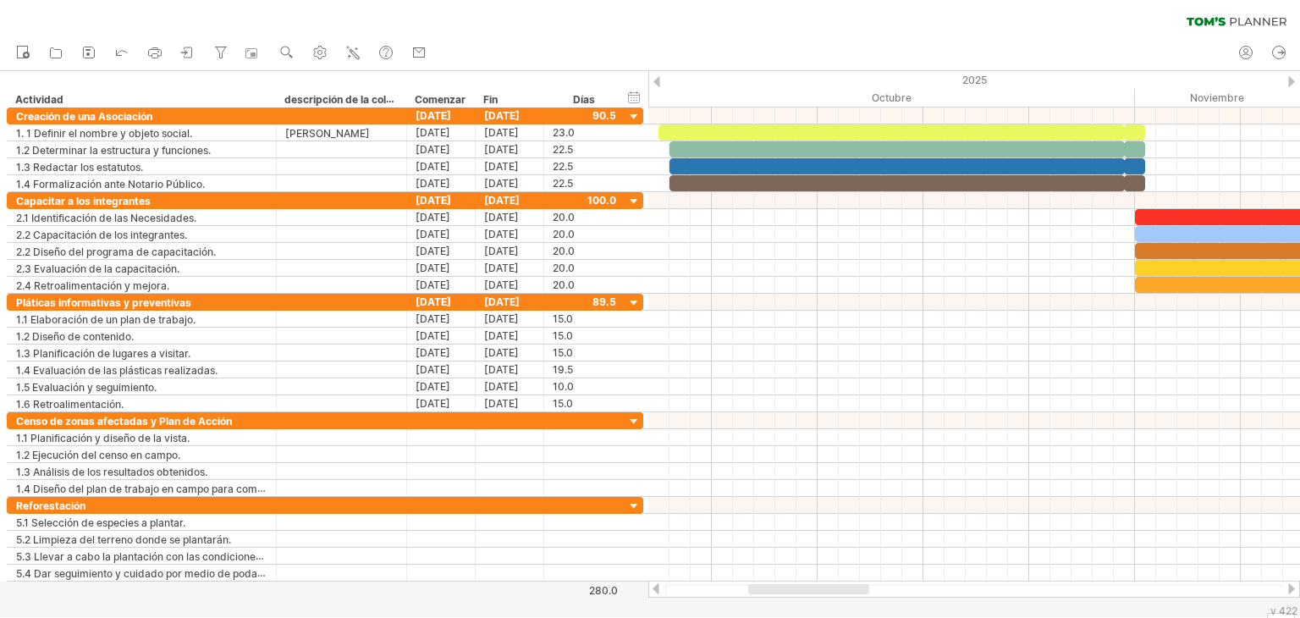
click at [1293, 587] on div at bounding box center [1291, 588] width 14 height 11
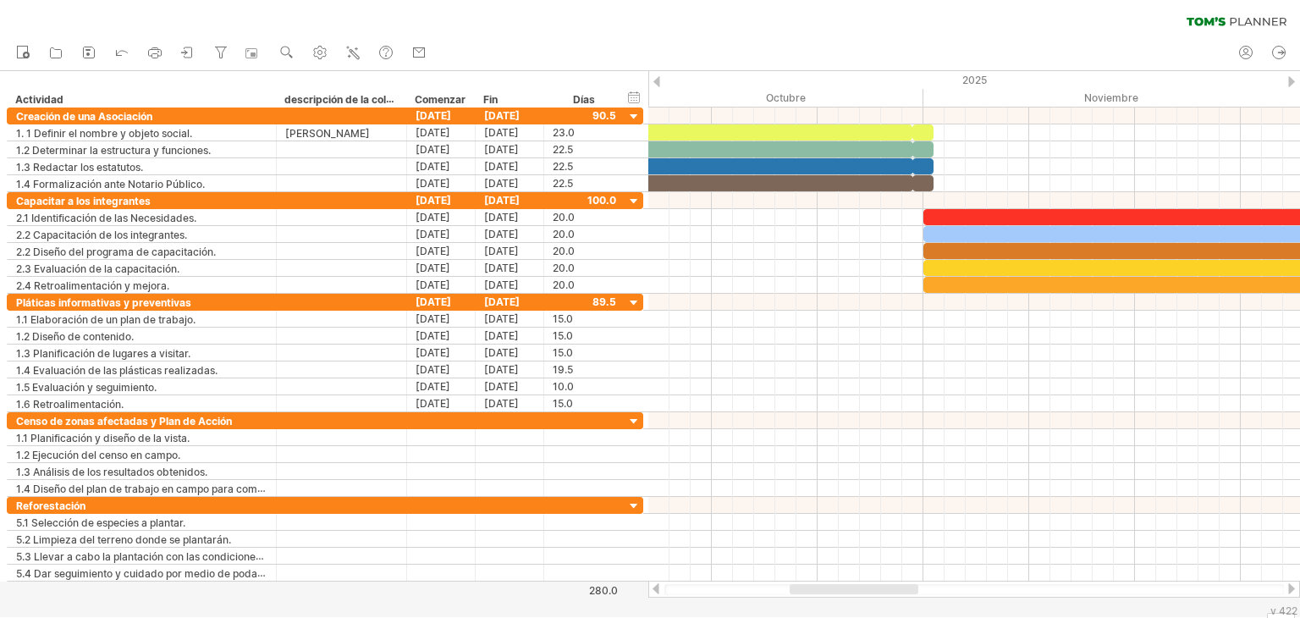
click at [1293, 587] on div at bounding box center [1291, 588] width 14 height 11
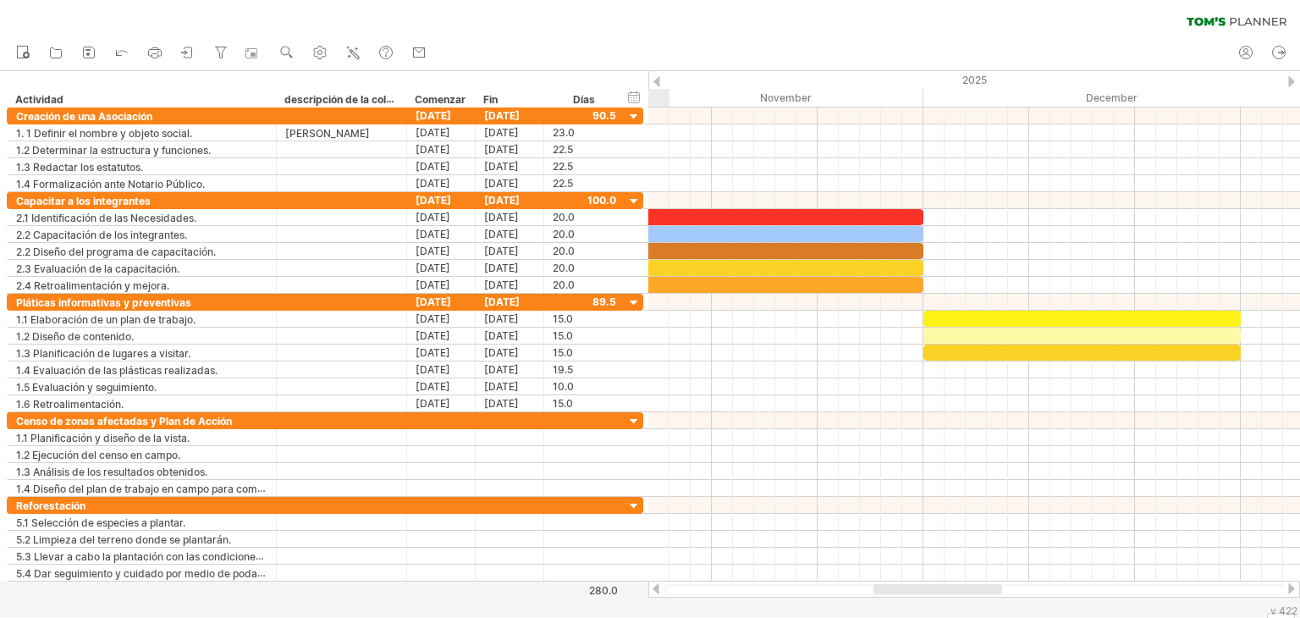
click at [1293, 587] on div at bounding box center [1291, 588] width 14 height 11
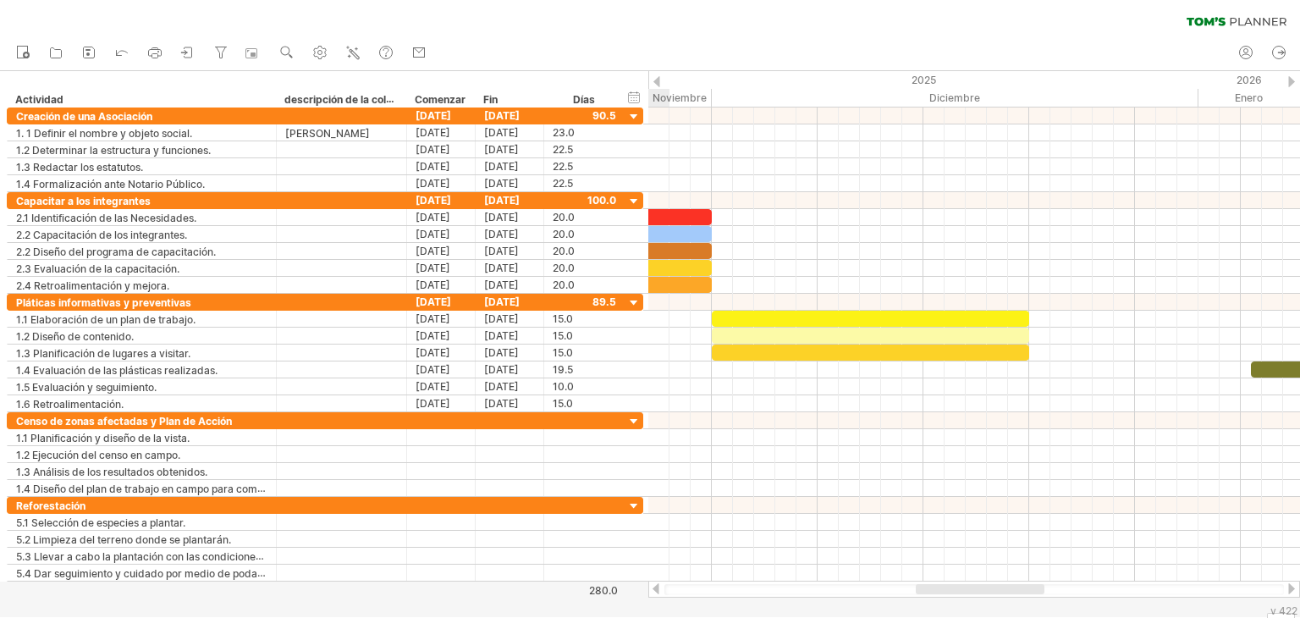
click at [1293, 587] on div at bounding box center [1291, 588] width 14 height 11
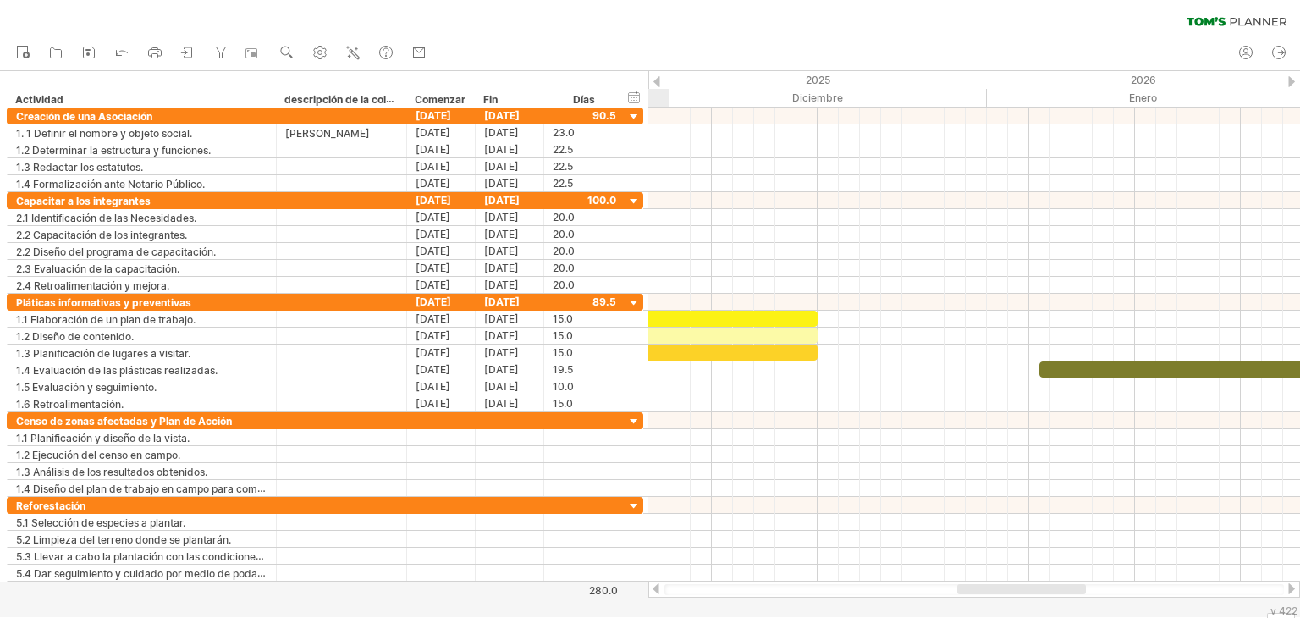
click at [1293, 587] on div at bounding box center [1291, 588] width 14 height 11
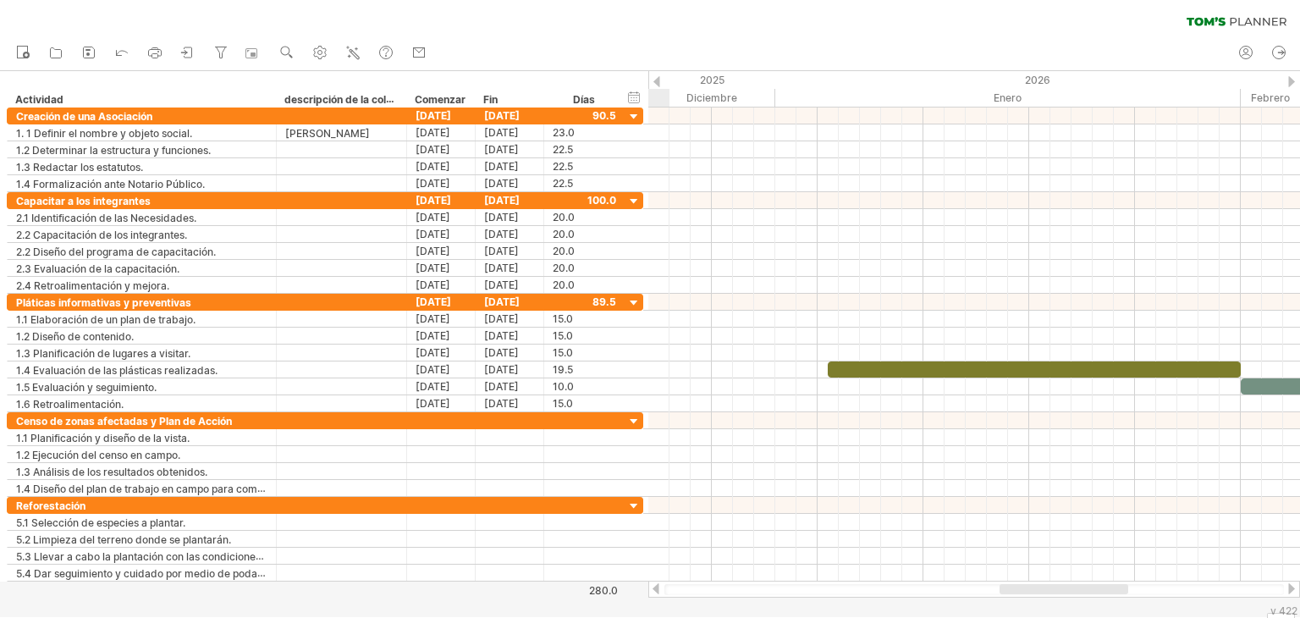
click at [1293, 587] on div at bounding box center [1291, 588] width 14 height 11
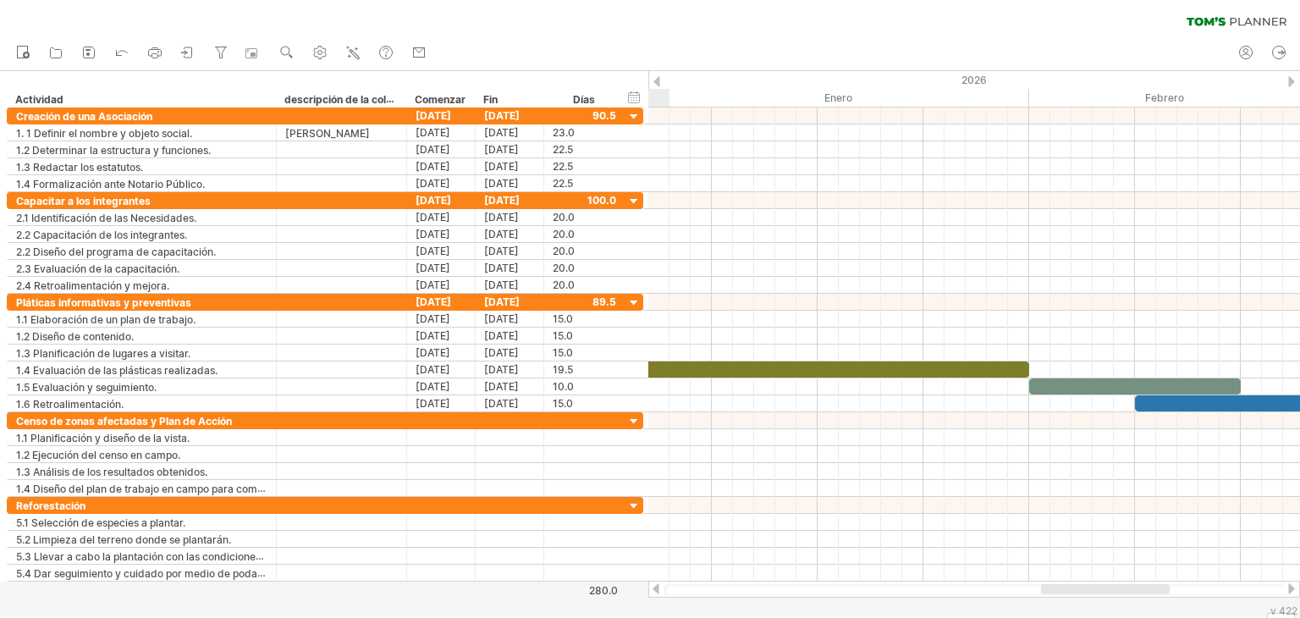
click at [1293, 587] on div at bounding box center [1291, 588] width 14 height 11
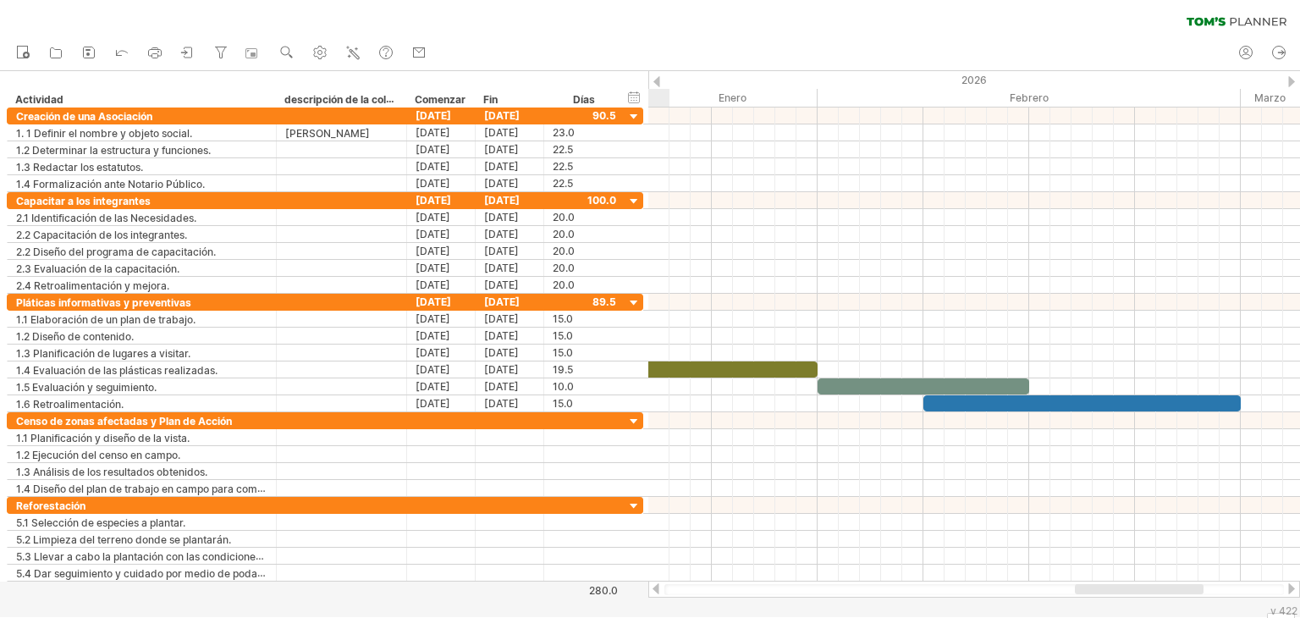
click at [1293, 587] on div at bounding box center [1291, 588] width 14 height 11
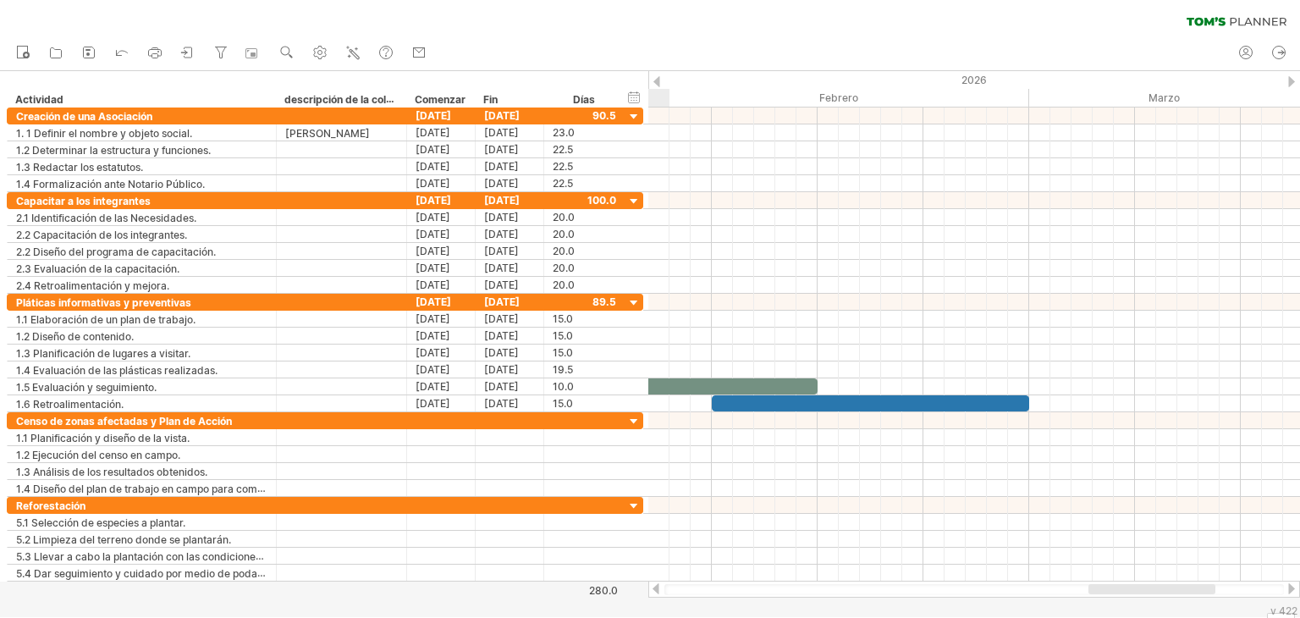
click at [1293, 587] on div at bounding box center [1291, 588] width 14 height 11
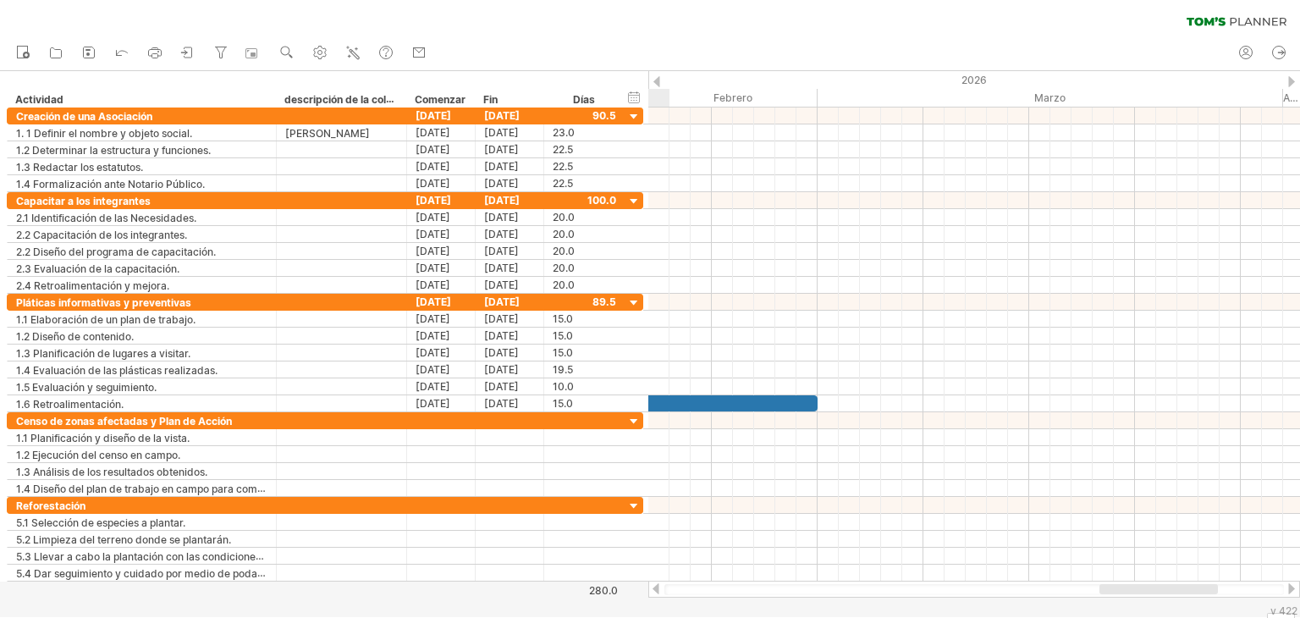
click at [657, 586] on div at bounding box center [656, 588] width 14 height 11
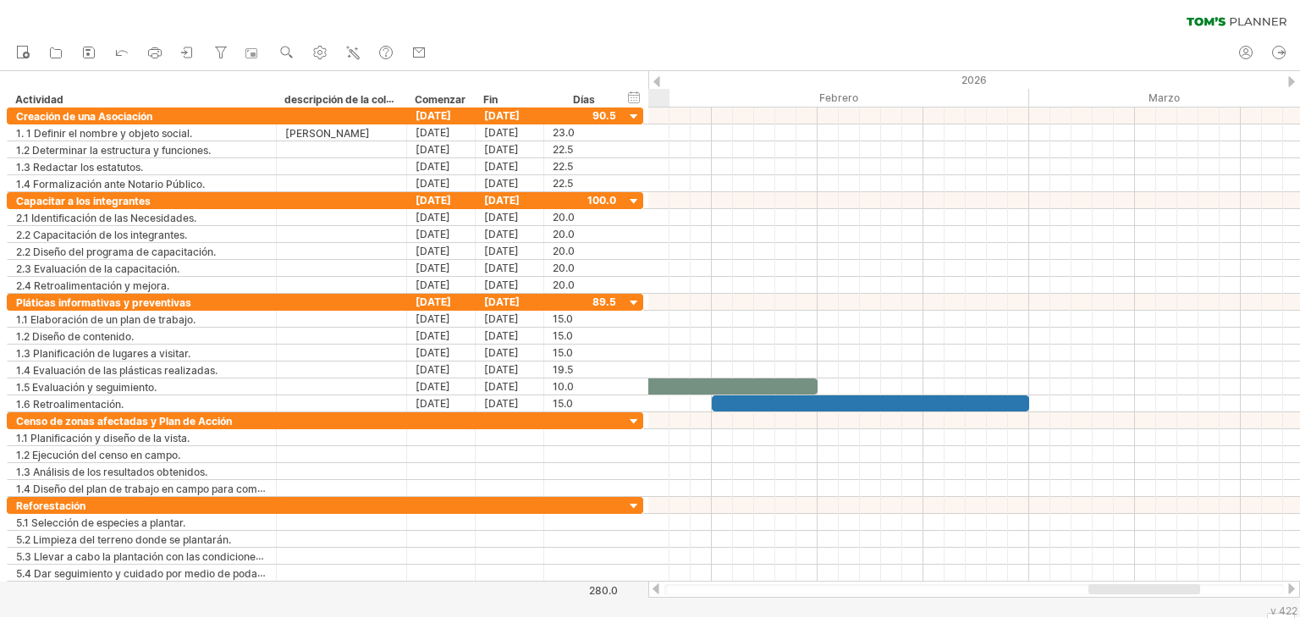
click at [657, 586] on div at bounding box center [656, 588] width 14 height 11
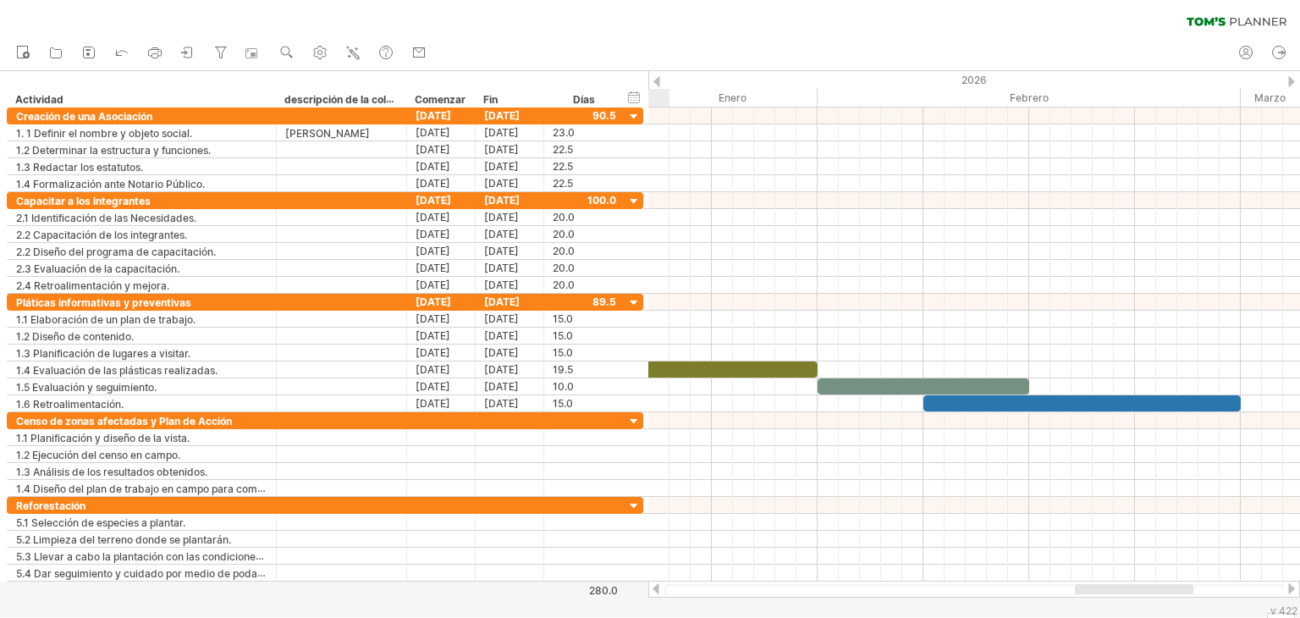
click at [657, 586] on div at bounding box center [656, 588] width 14 height 11
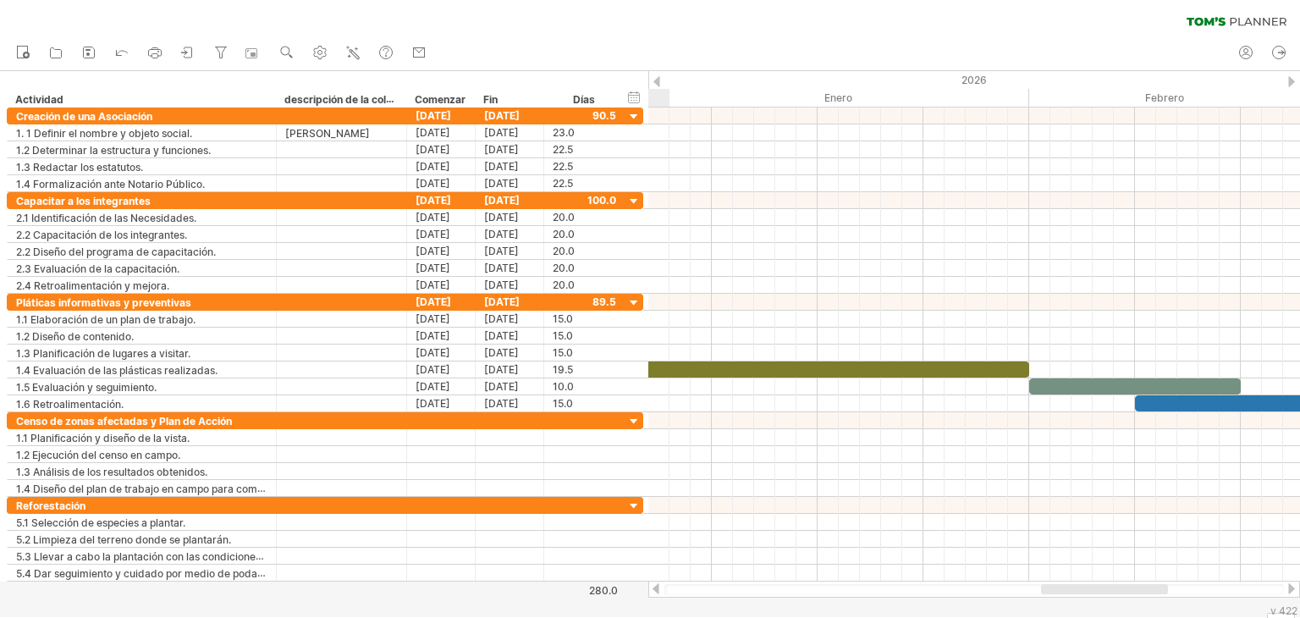
click at [660, 586] on div at bounding box center [656, 588] width 14 height 11
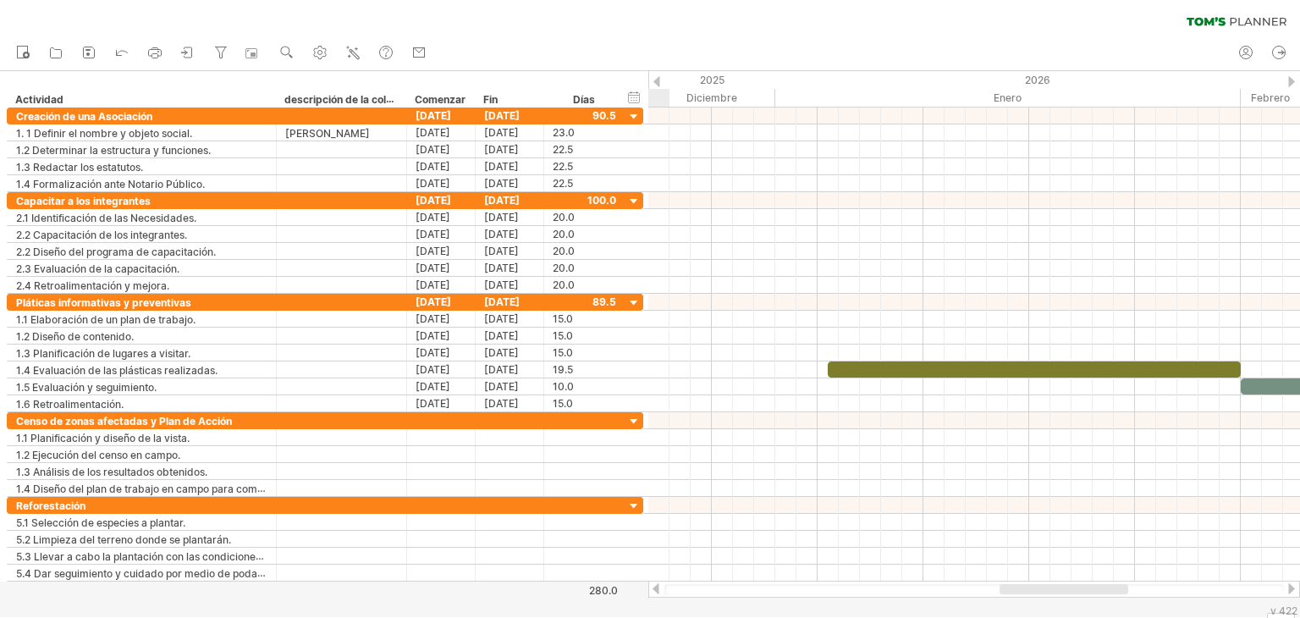
drag, startPoint x: 662, startPoint y: 586, endPoint x: 671, endPoint y: 584, distance: 9.6
click at [668, 586] on div at bounding box center [974, 588] width 652 height 17
click at [659, 80] on div at bounding box center [656, 81] width 7 height 11
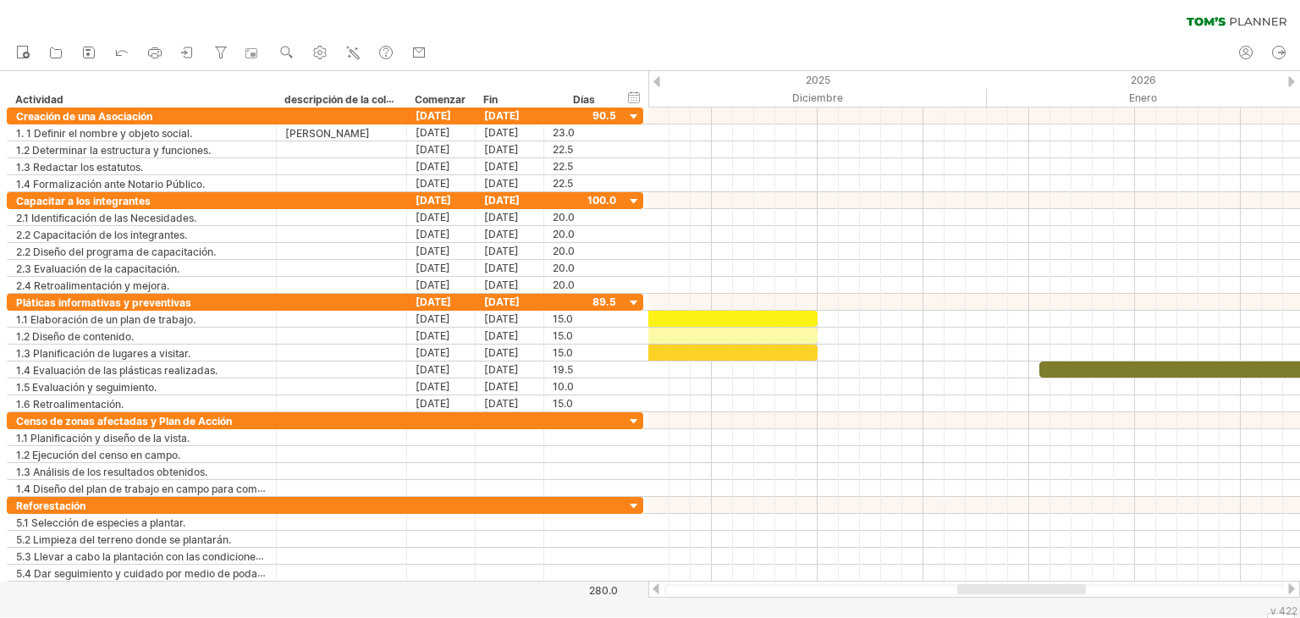
click at [659, 80] on div at bounding box center [656, 81] width 7 height 11
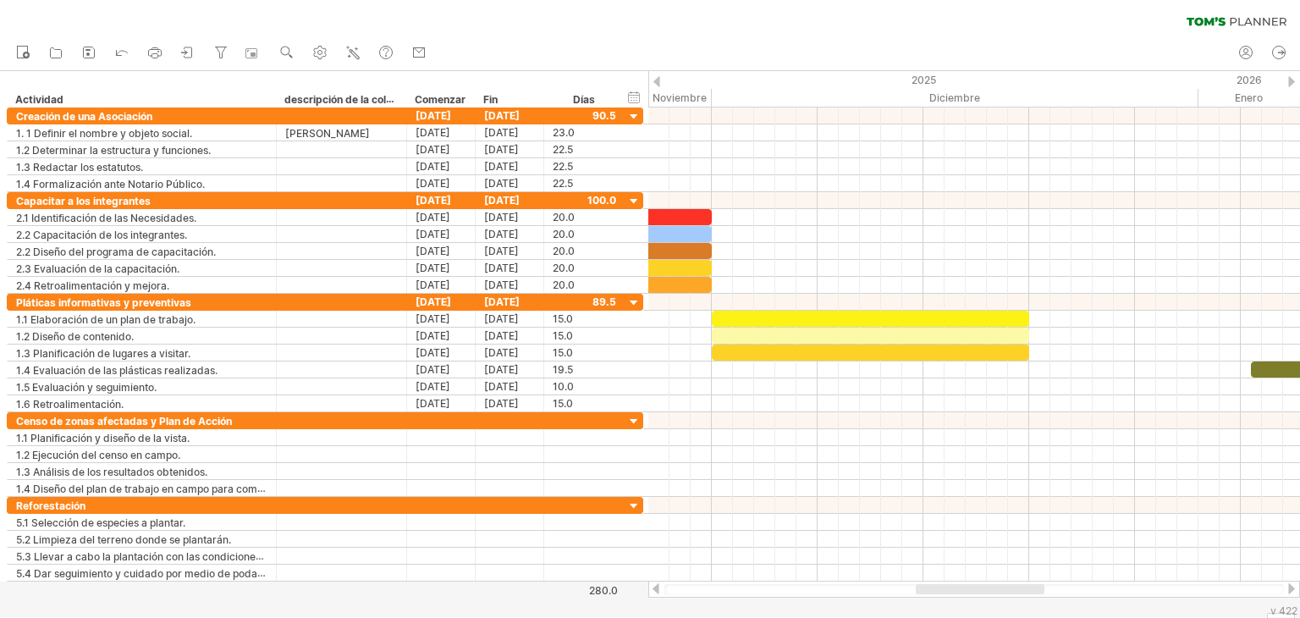
click at [659, 80] on div at bounding box center [656, 81] width 7 height 11
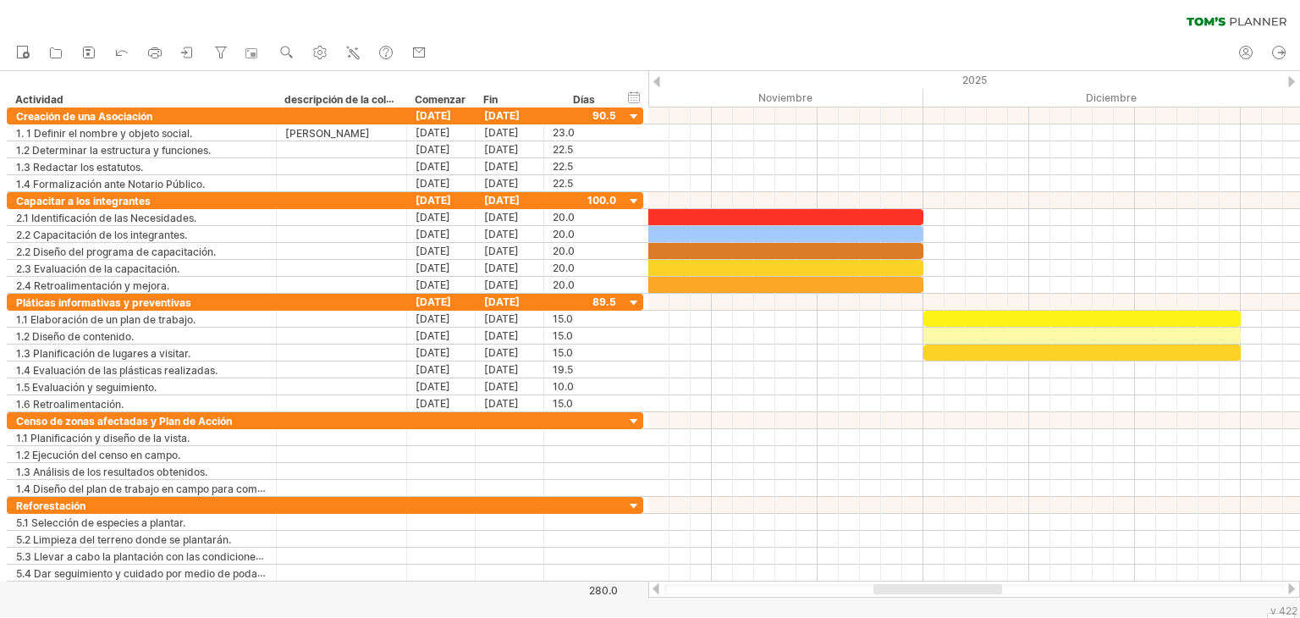
click at [659, 80] on div at bounding box center [656, 81] width 7 height 11
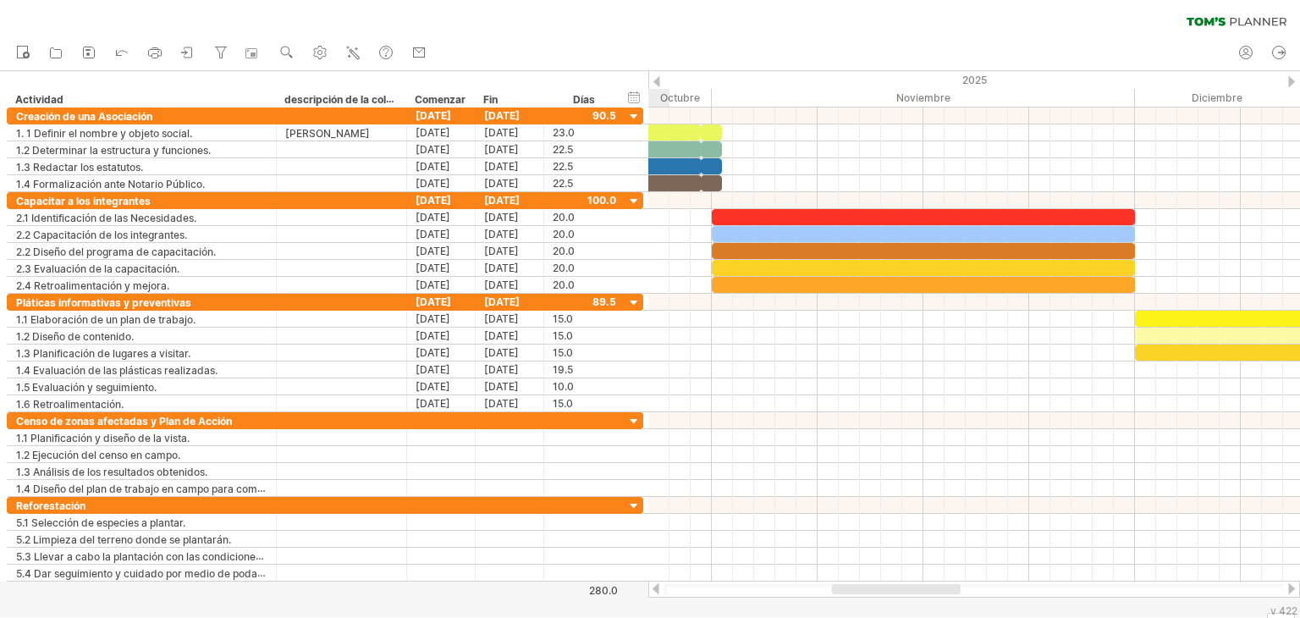
click at [659, 80] on div at bounding box center [656, 81] width 7 height 11
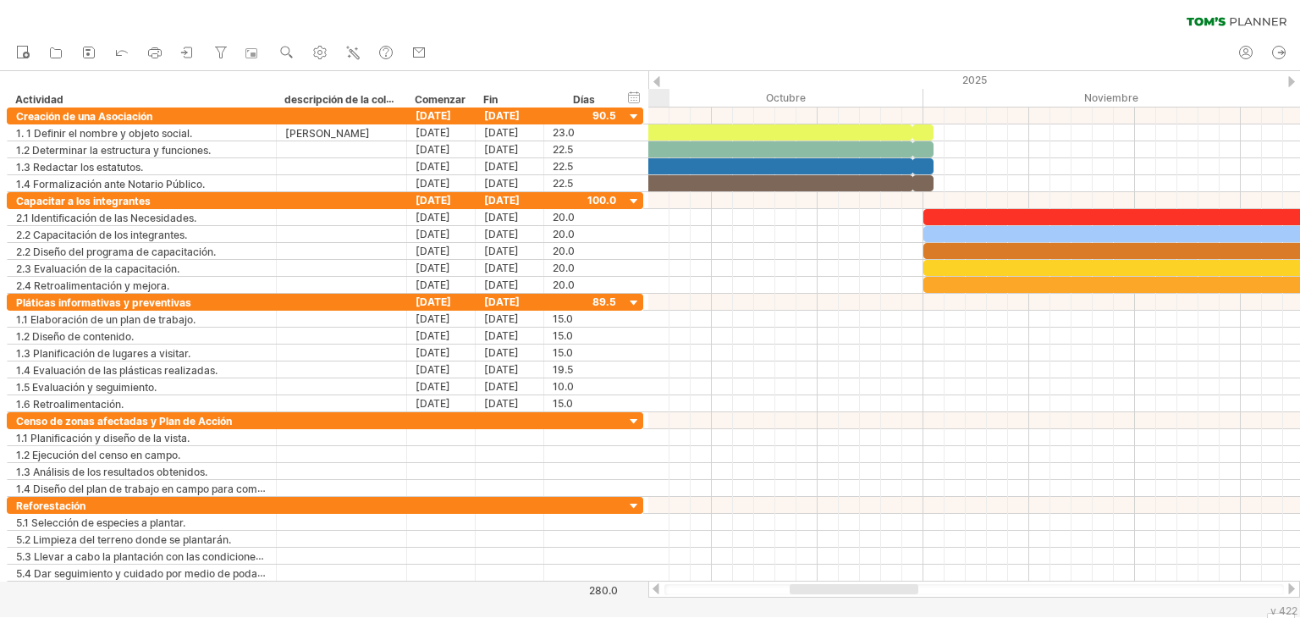
click at [659, 80] on div at bounding box center [656, 81] width 7 height 11
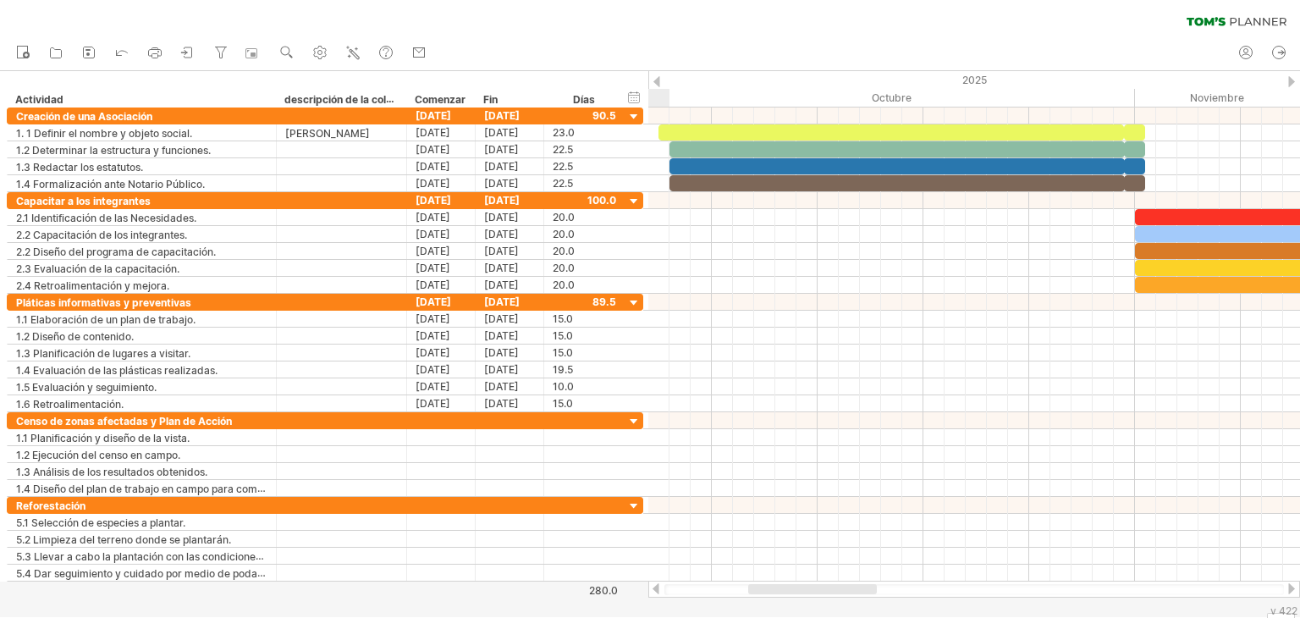
click at [659, 80] on div at bounding box center [656, 81] width 7 height 11
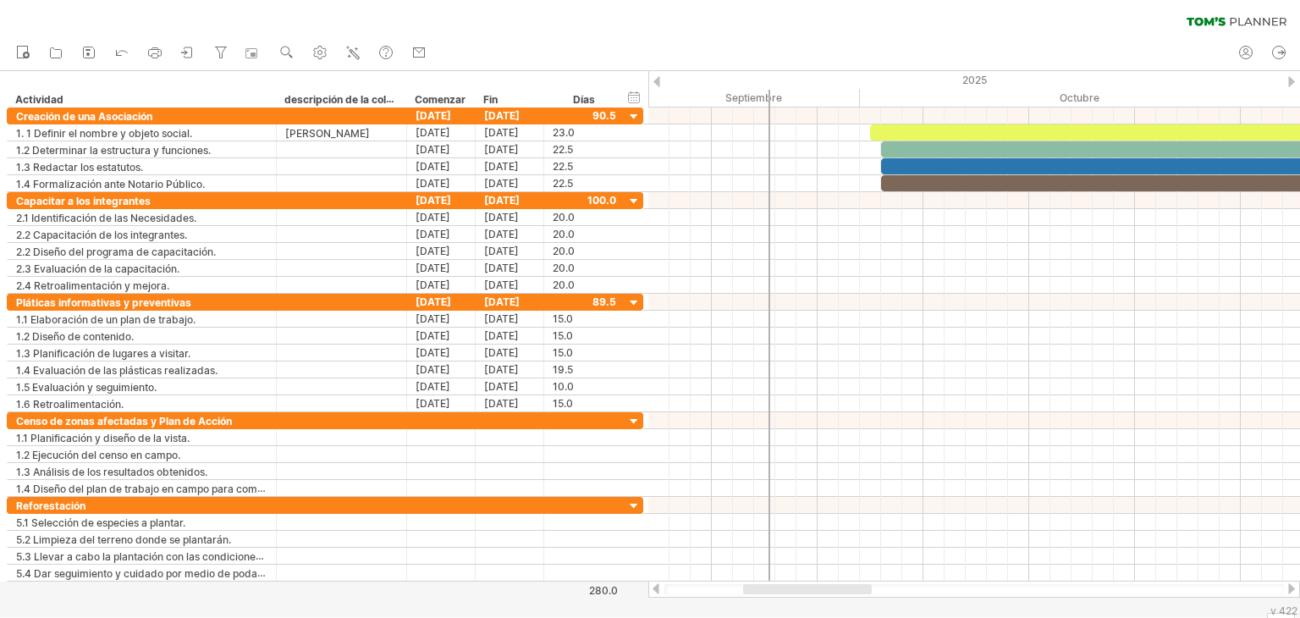
click at [1294, 590] on div at bounding box center [1291, 588] width 14 height 11
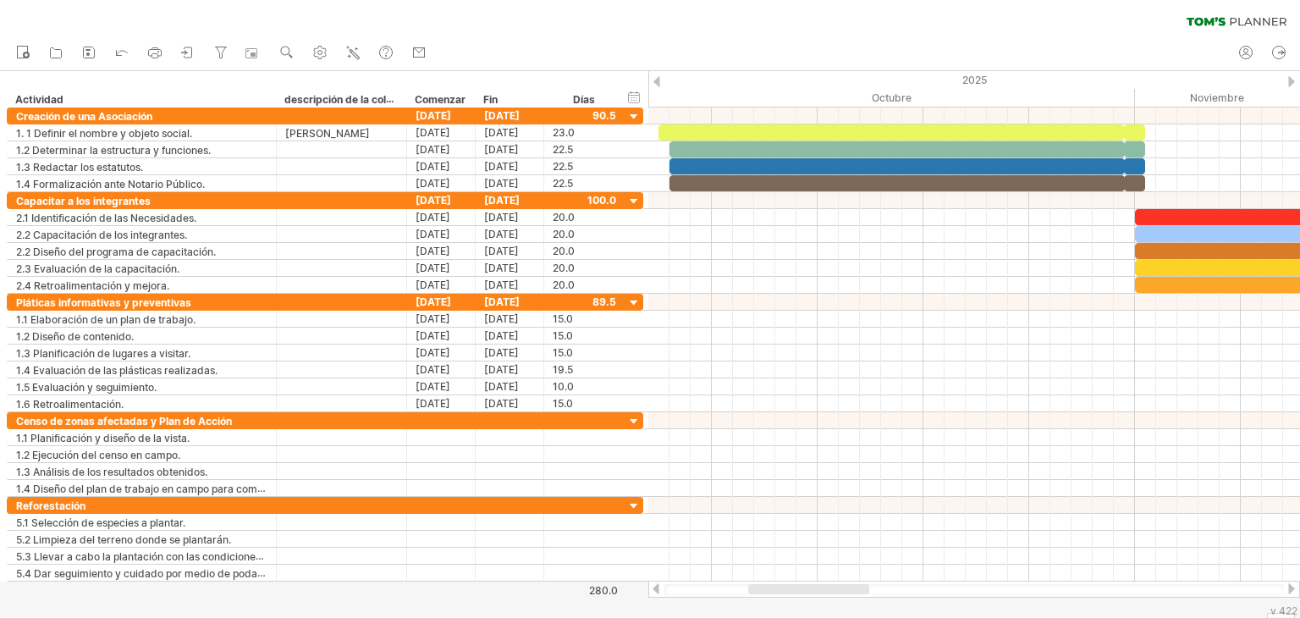
click at [1294, 590] on div at bounding box center [1291, 588] width 14 height 11
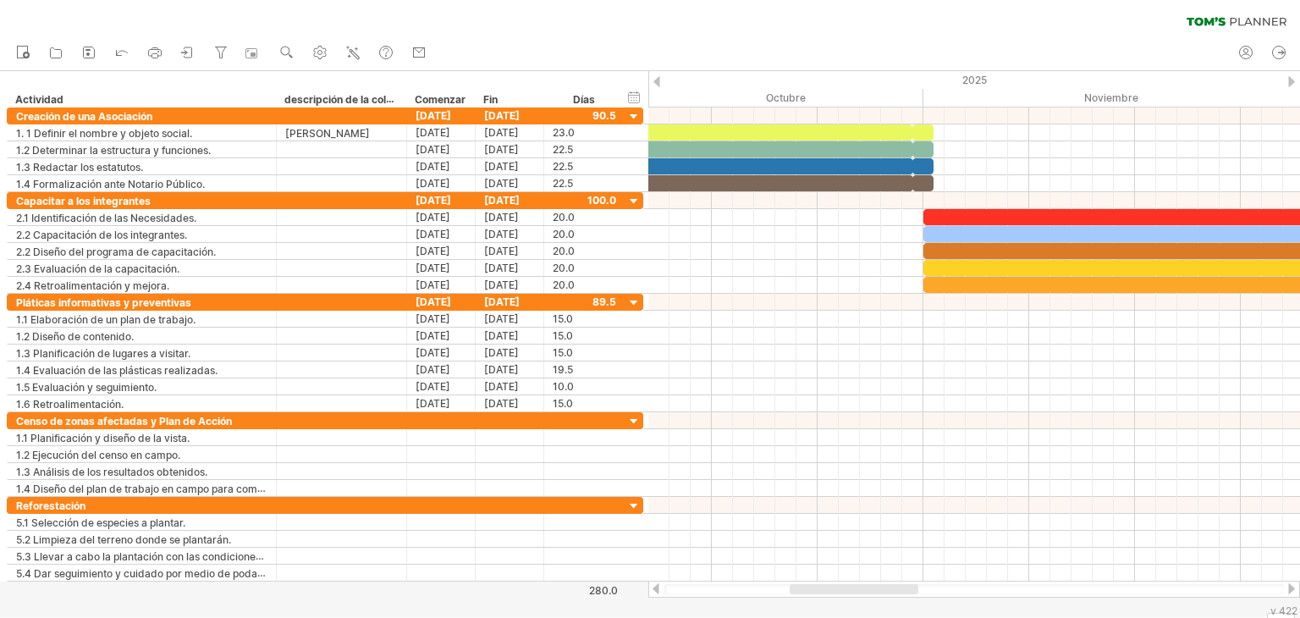
click at [1294, 590] on div at bounding box center [1291, 588] width 14 height 11
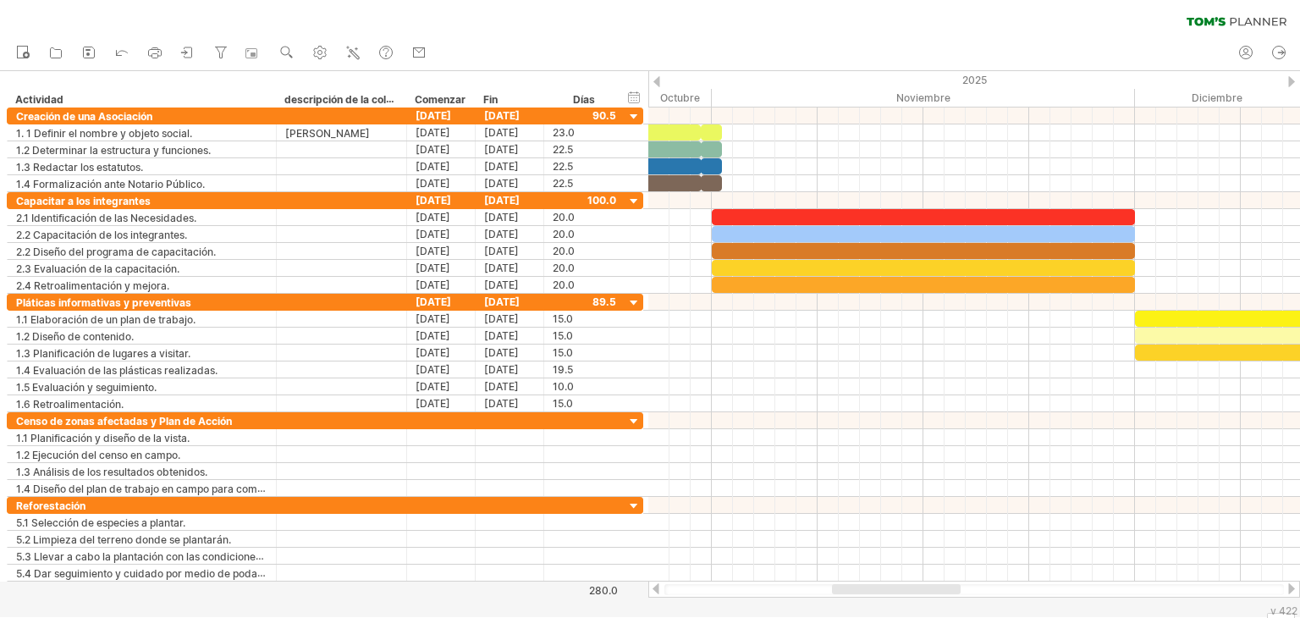
click at [1294, 590] on div at bounding box center [1291, 588] width 14 height 11
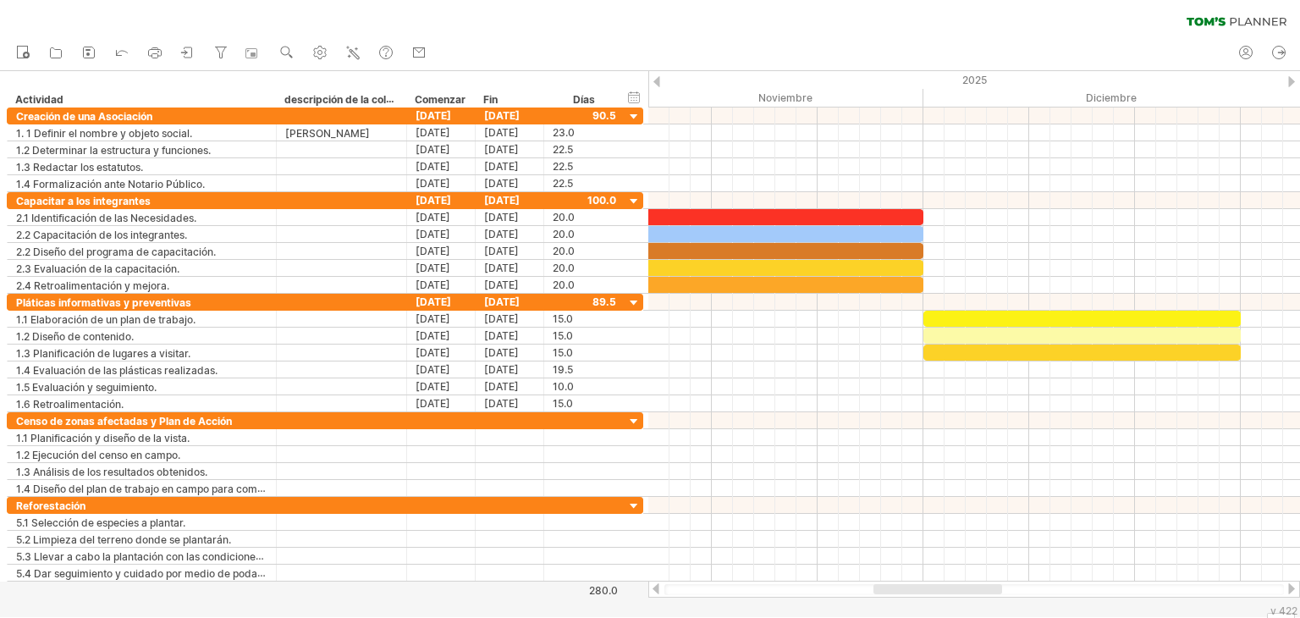
click at [1294, 590] on div at bounding box center [1291, 588] width 14 height 11
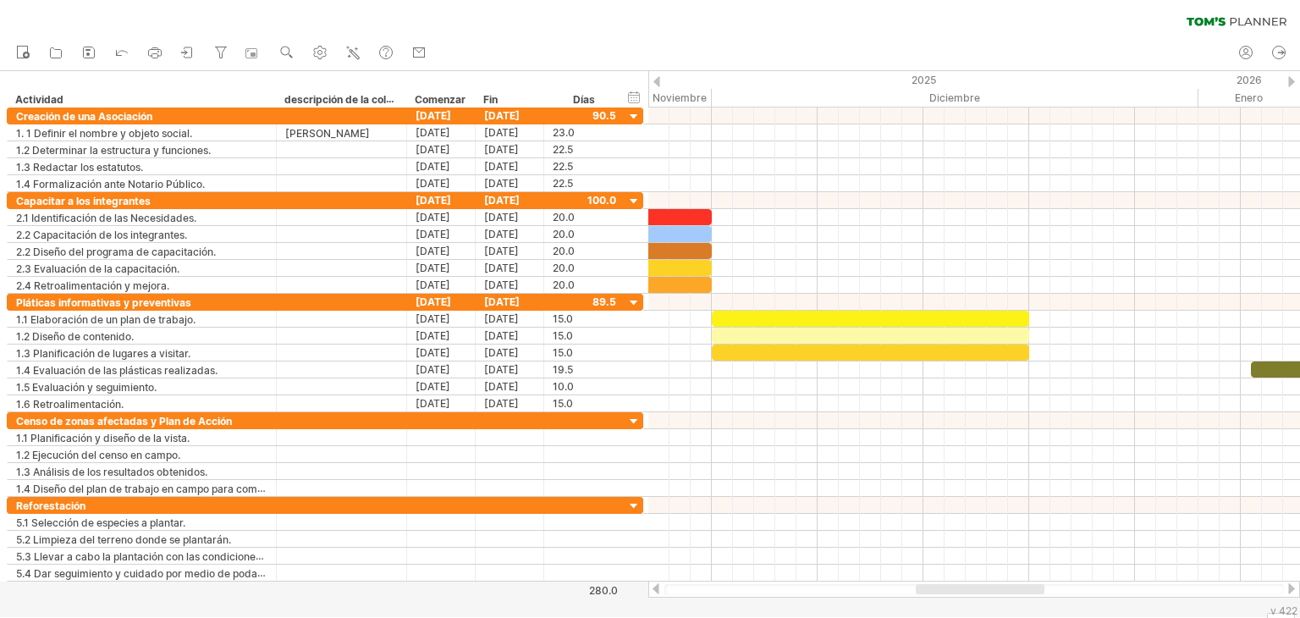
click at [1294, 590] on div at bounding box center [1291, 588] width 14 height 11
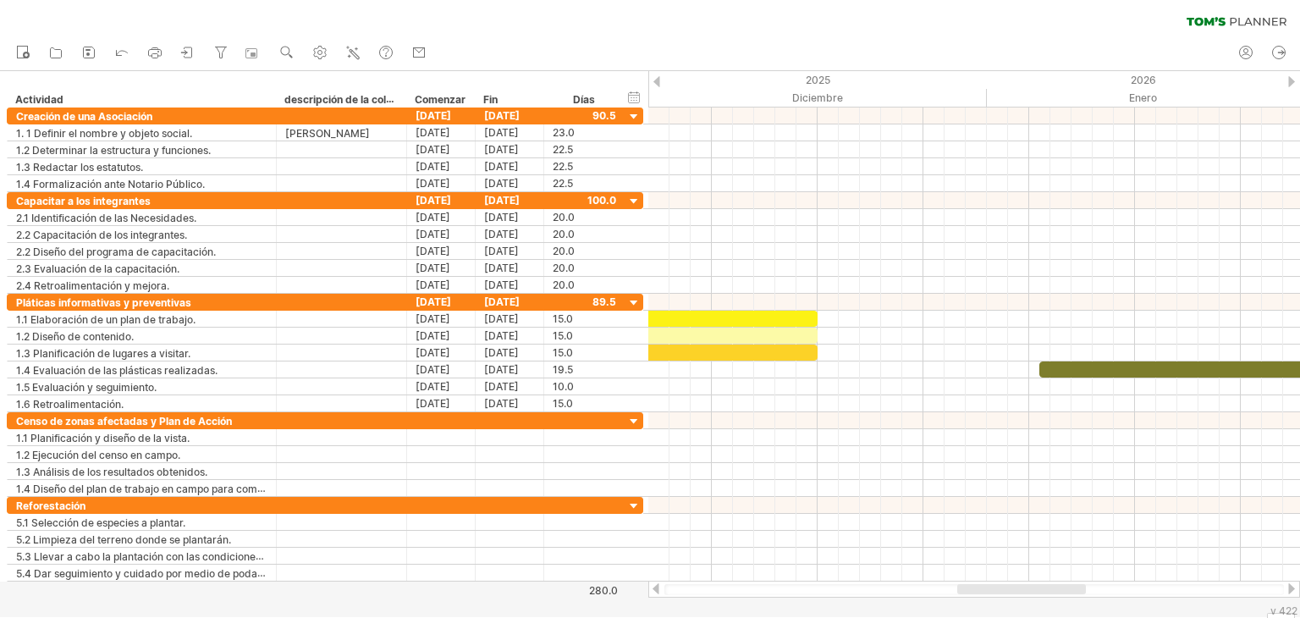
click at [1294, 590] on div at bounding box center [1291, 588] width 14 height 11
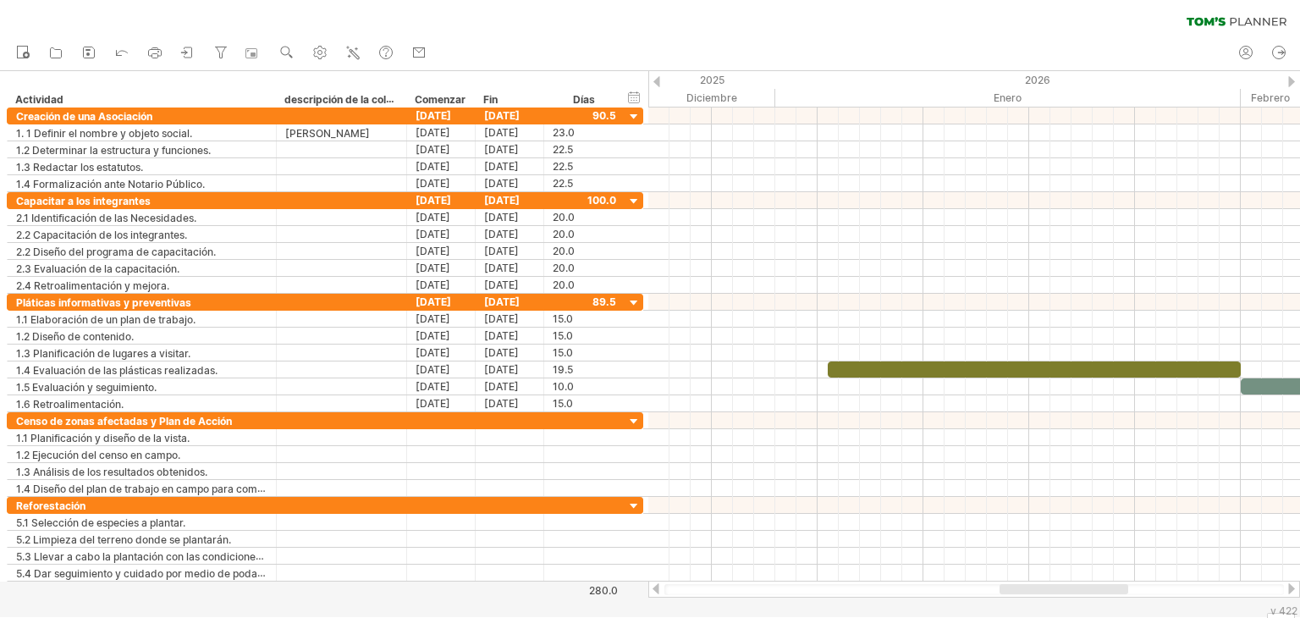
click at [1294, 590] on div at bounding box center [1291, 588] width 14 height 11
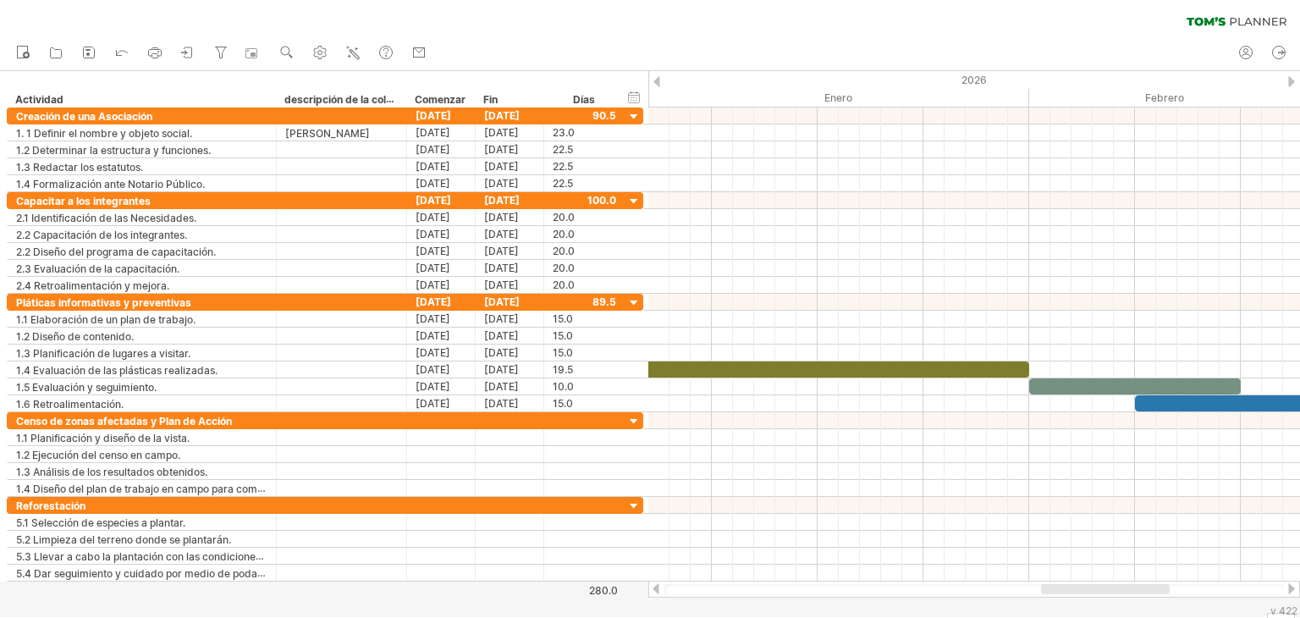
click at [1294, 590] on div at bounding box center [1291, 588] width 14 height 11
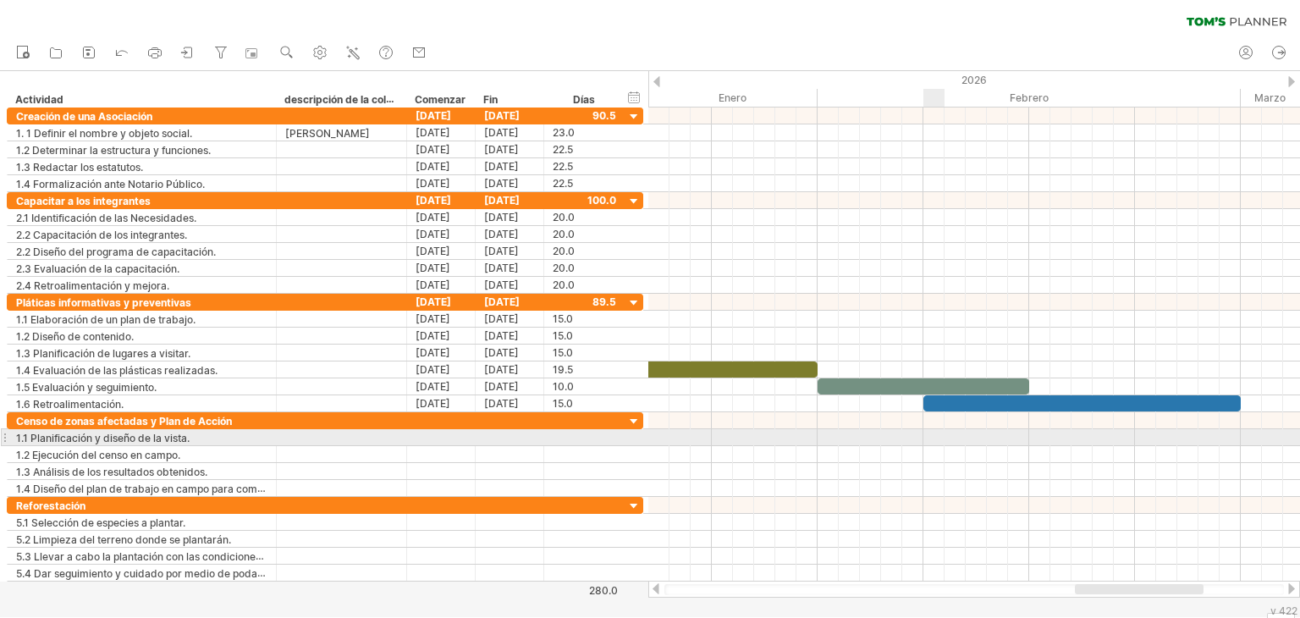
click at [932, 434] on div at bounding box center [974, 437] width 652 height 17
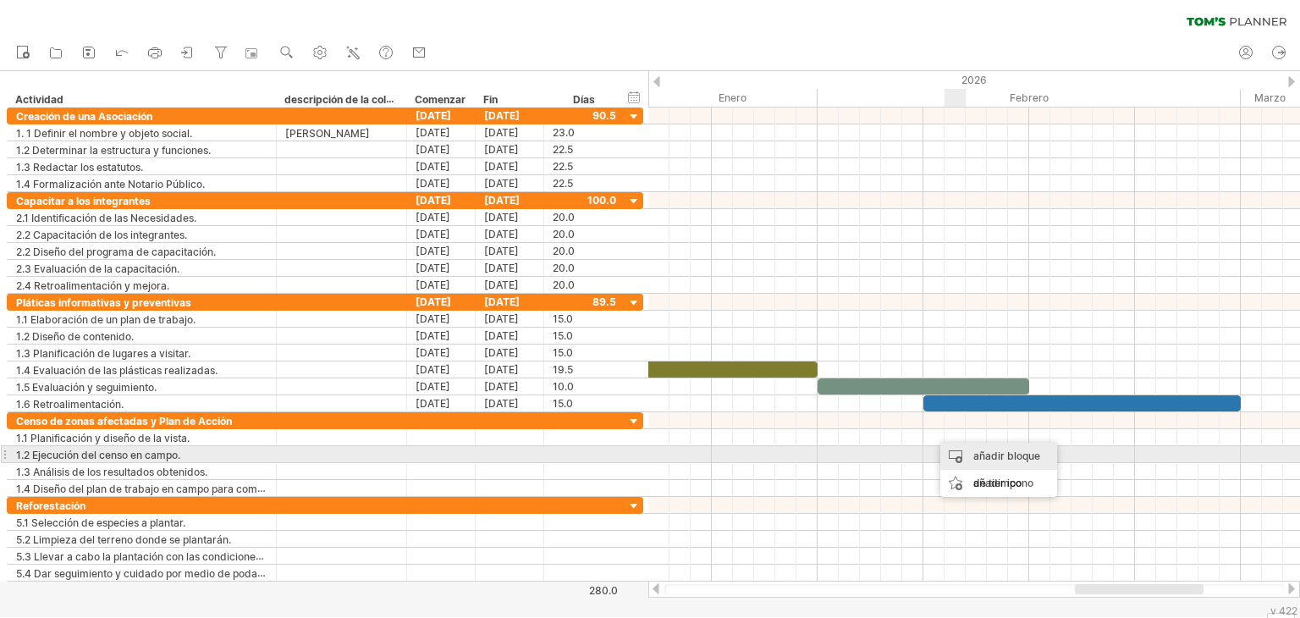
click at [976, 456] on font "añadir bloque de tiempo" at bounding box center [1006, 469] width 67 height 40
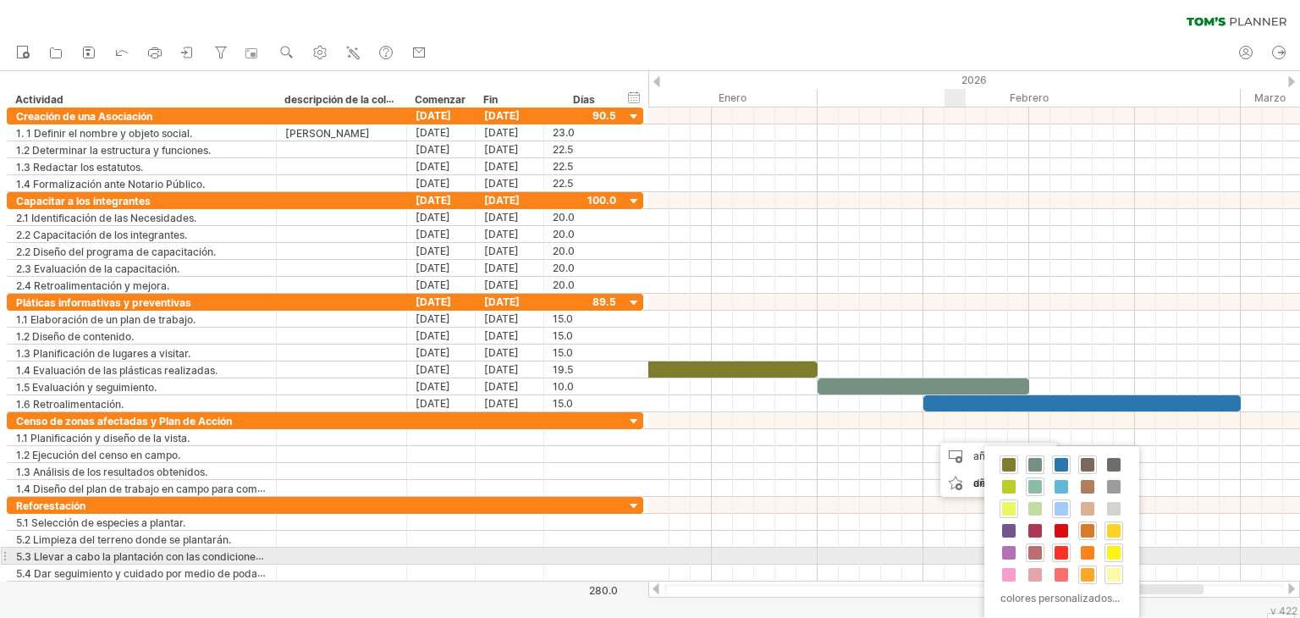
click at [1036, 554] on span at bounding box center [1035, 553] width 14 height 14
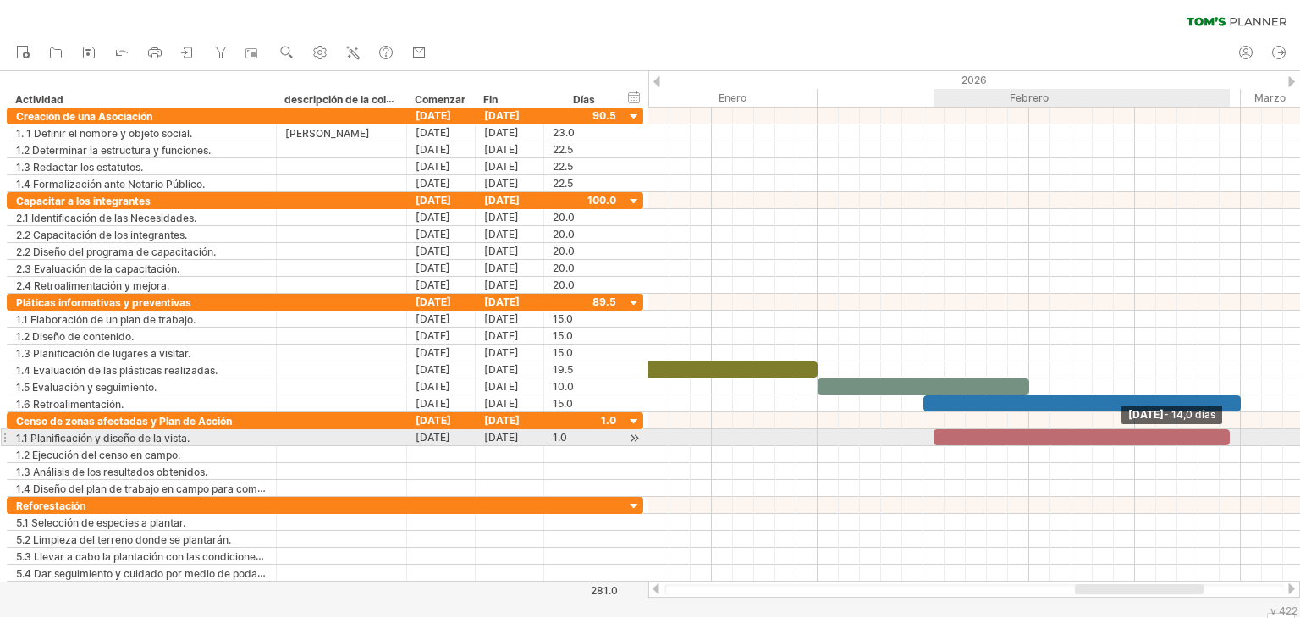
drag, startPoint x: 955, startPoint y: 439, endPoint x: 1234, endPoint y: 438, distance: 279.2
click at [1234, 438] on div "[DATE] - 14,0 días [DATE] - 1,5 días" at bounding box center [974, 344] width 652 height 474
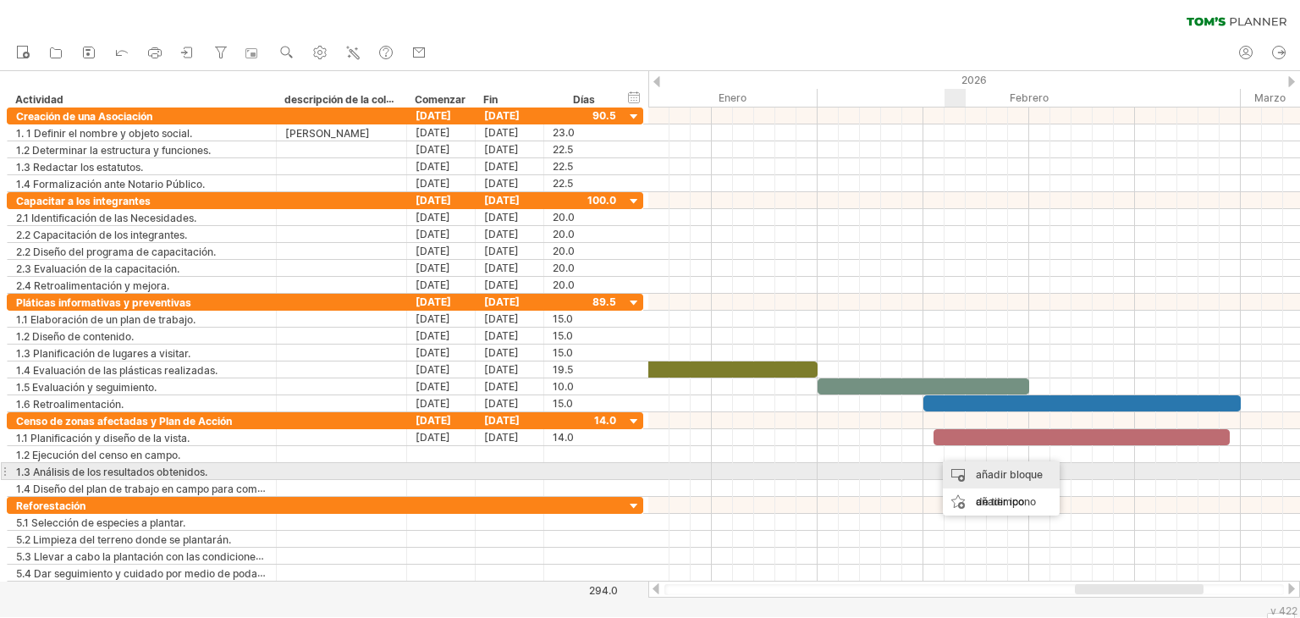
click at [979, 472] on font "añadir bloque de tiempo" at bounding box center [1009, 488] width 67 height 40
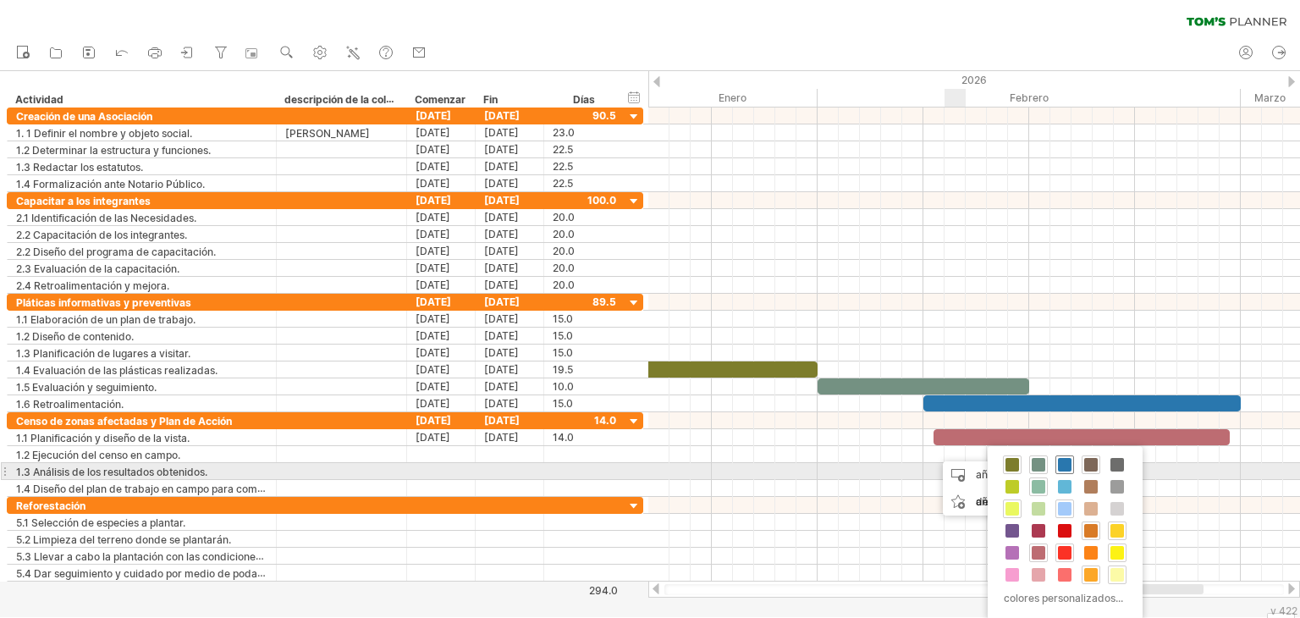
click at [1061, 465] on span at bounding box center [1065, 465] width 14 height 14
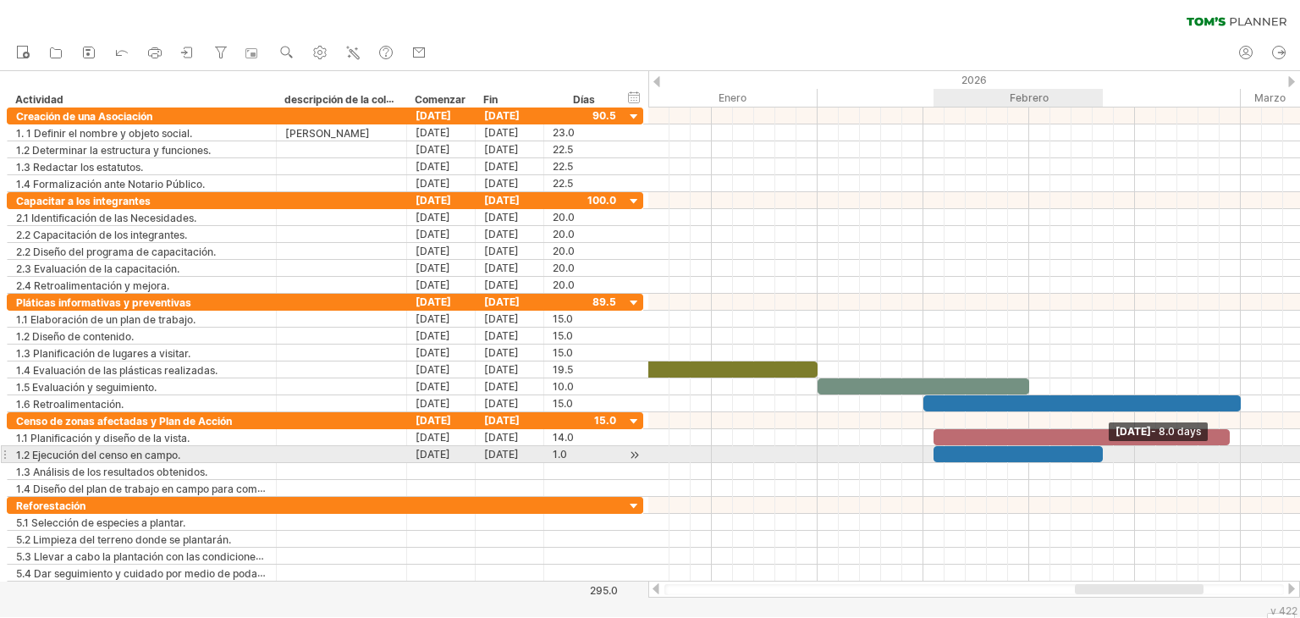
drag, startPoint x: 952, startPoint y: 454, endPoint x: 1104, endPoint y: 463, distance: 152.6
click at [1104, 463] on div "[DATE] - 8.0 days [DATE] - 1,5 días" at bounding box center [974, 344] width 652 height 474
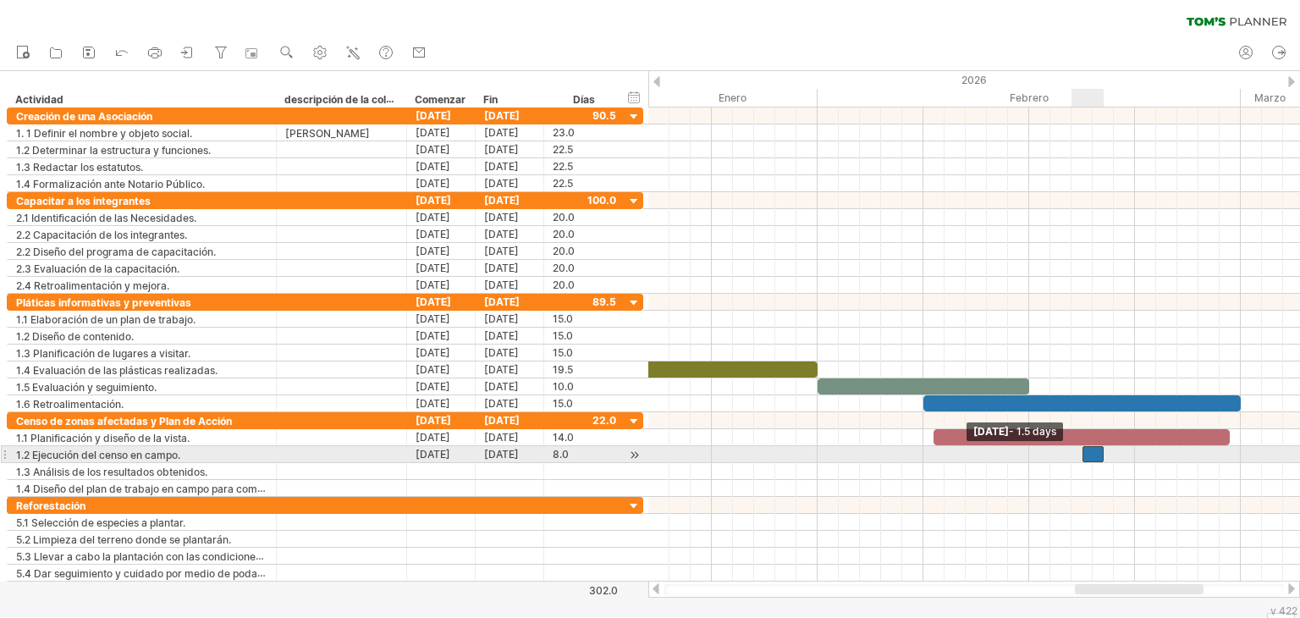
drag, startPoint x: 934, startPoint y: 451, endPoint x: 1078, endPoint y: 451, distance: 143.8
click at [1079, 451] on span at bounding box center [1082, 454] width 7 height 16
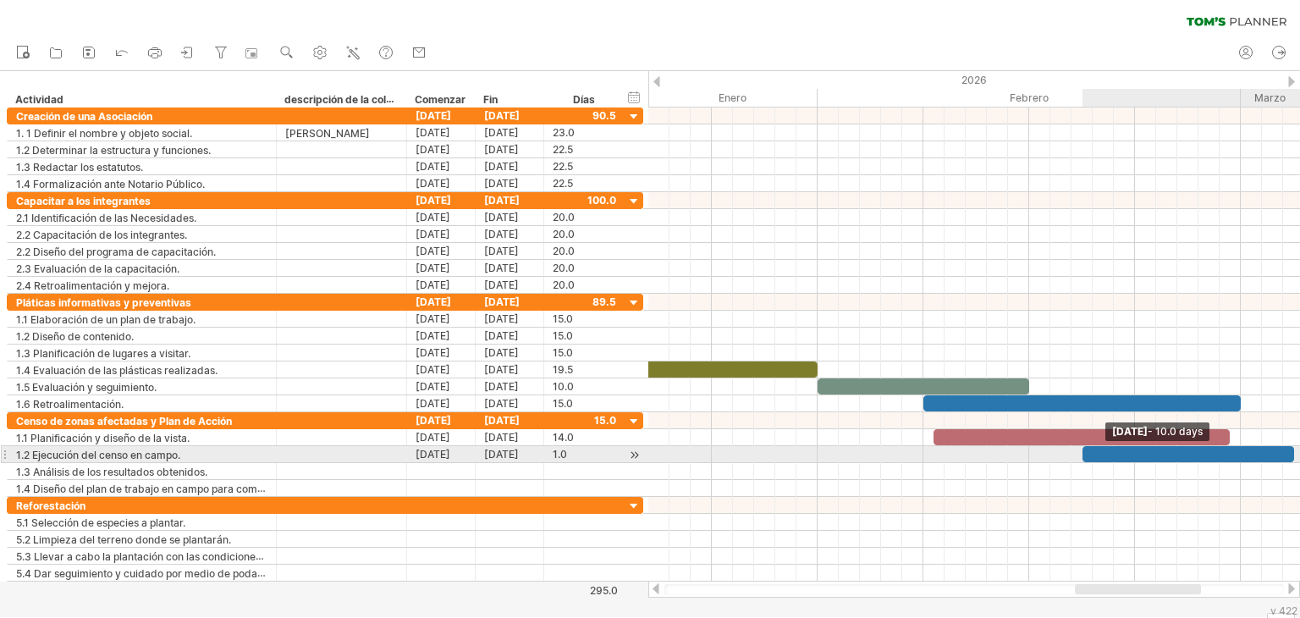
drag, startPoint x: 1102, startPoint y: 446, endPoint x: 1299, endPoint y: 446, distance: 197.1
click at [1299, 446] on div "[DATE] - 10.0 days [DATE] - 1,0 días" at bounding box center [974, 344] width 652 height 474
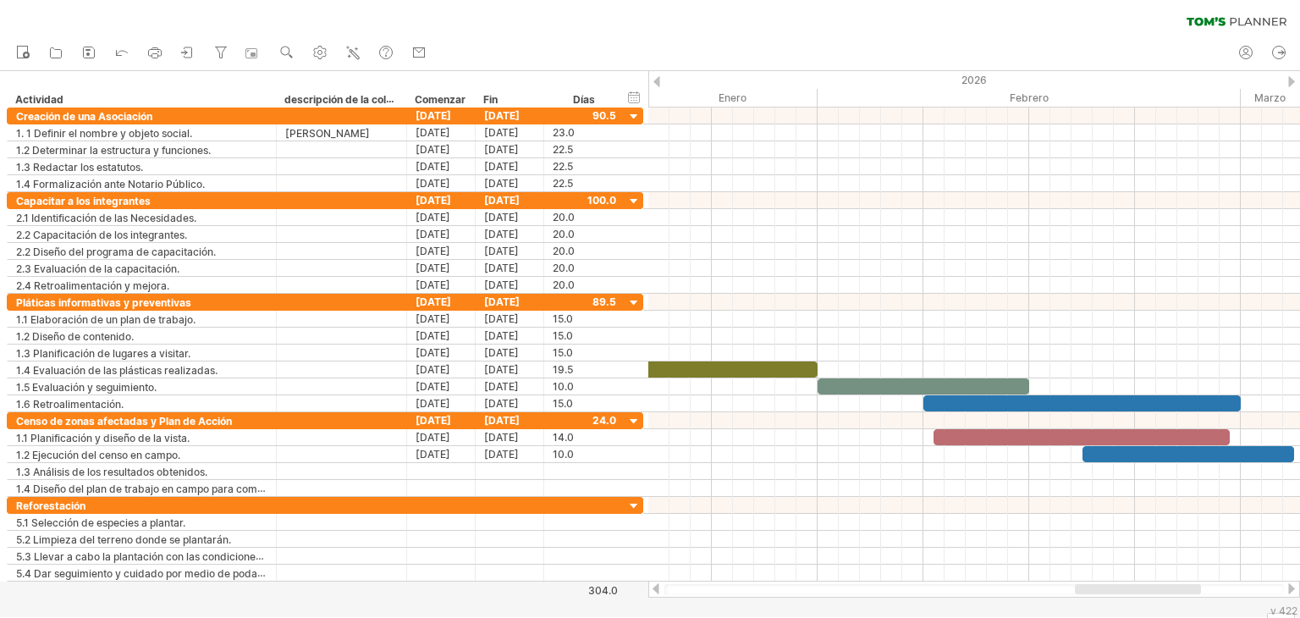
click at [1288, 586] on div at bounding box center [1291, 588] width 14 height 11
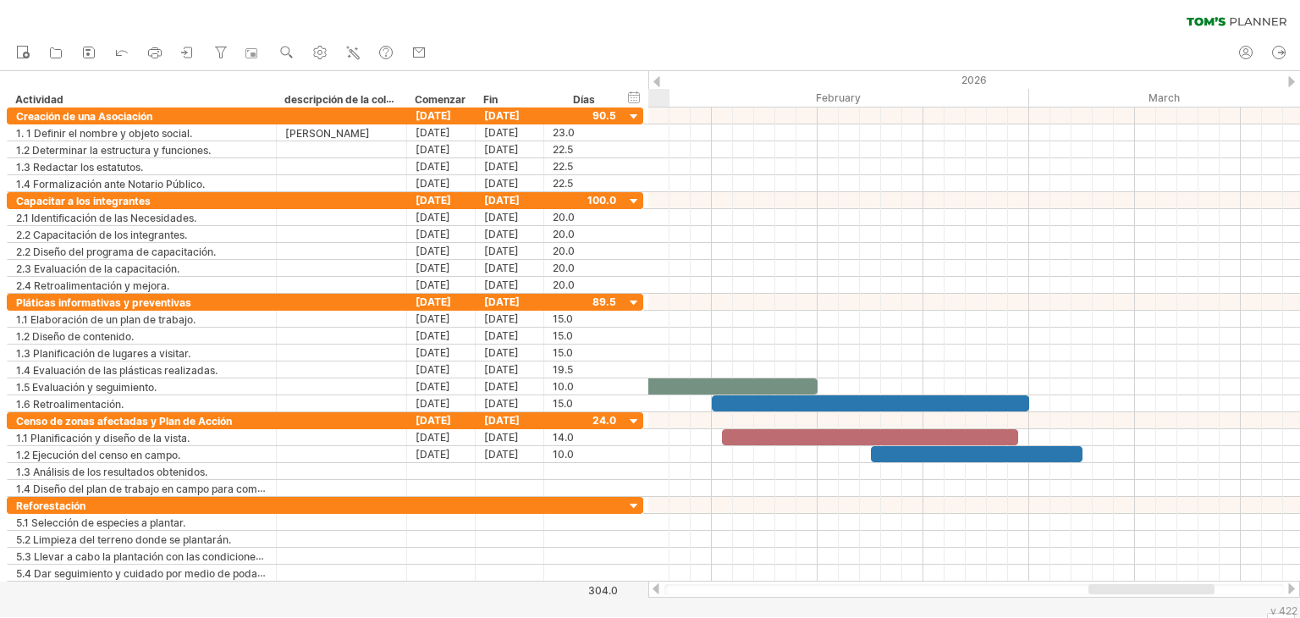
click at [1288, 586] on div at bounding box center [1291, 588] width 14 height 11
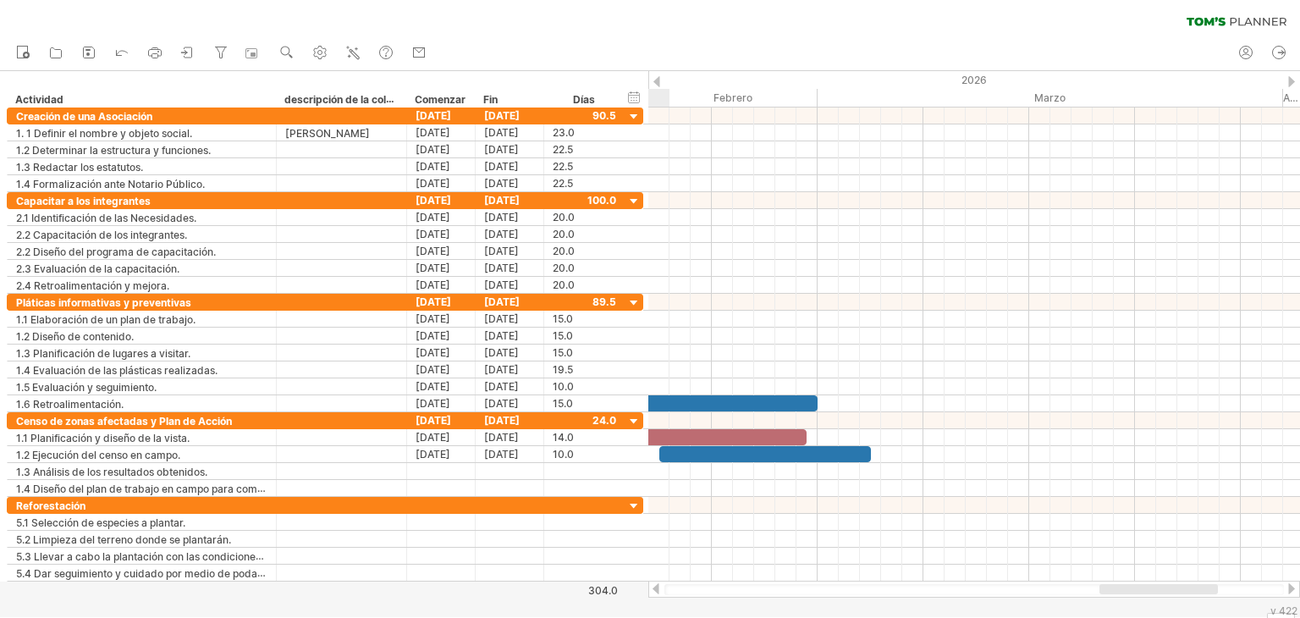
click at [1288, 586] on div at bounding box center [1291, 588] width 14 height 11
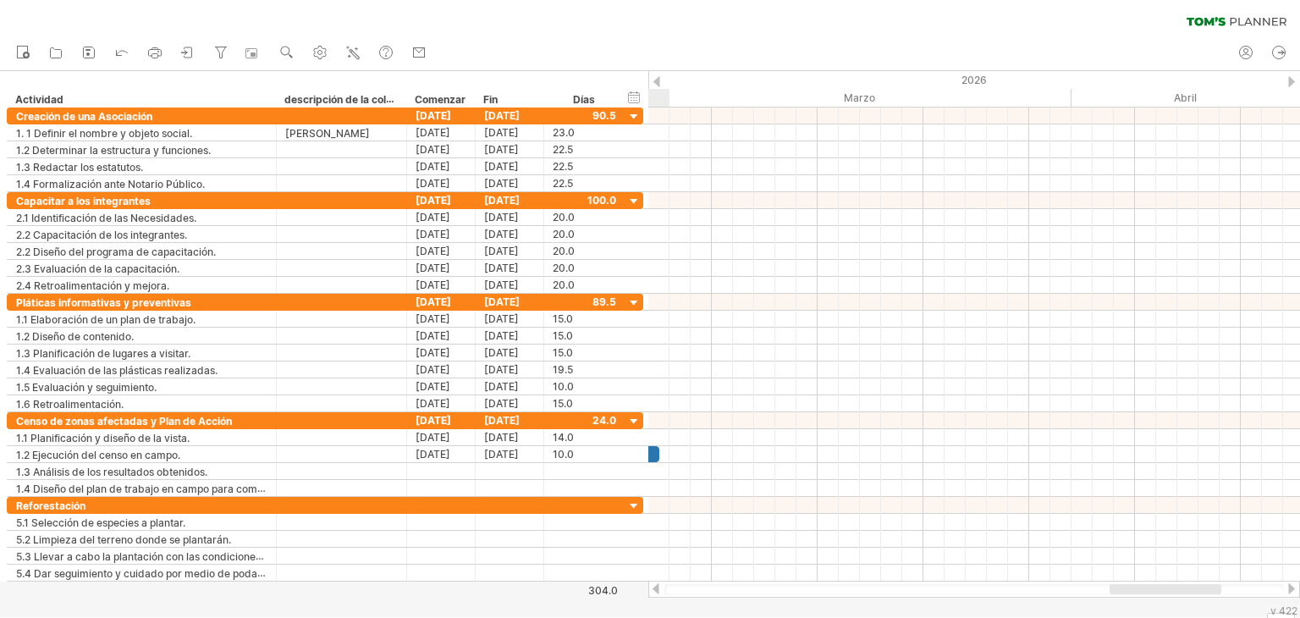
click at [658, 590] on div at bounding box center [656, 588] width 14 height 11
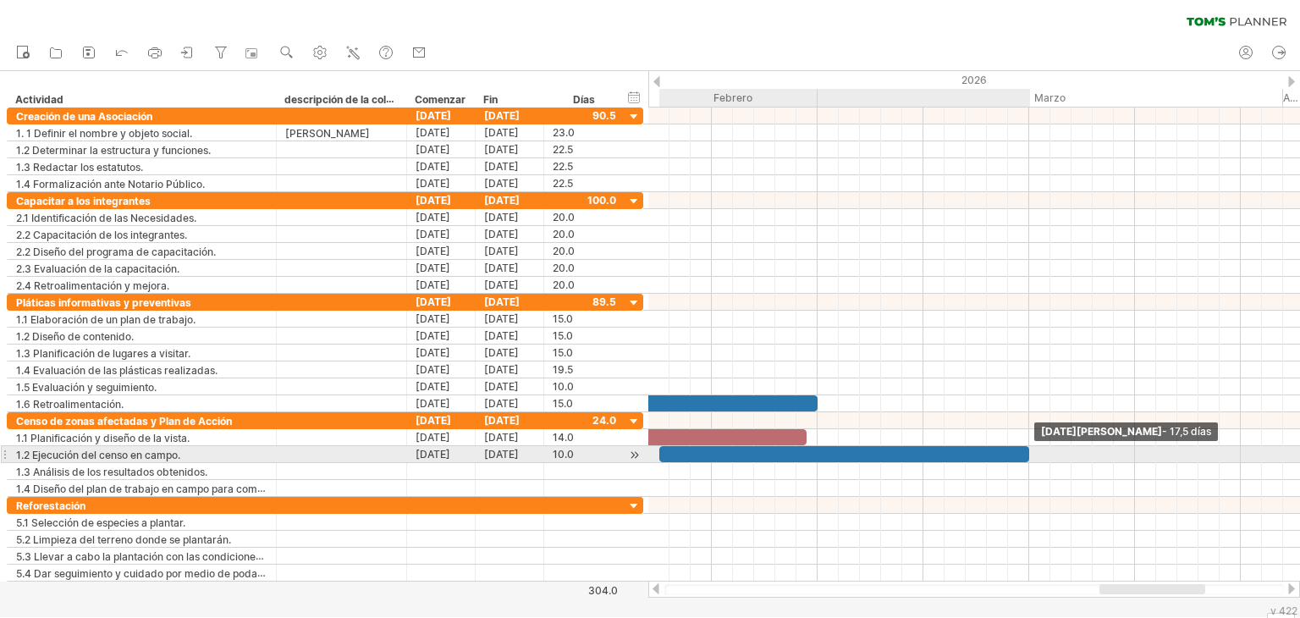
drag, startPoint x: 869, startPoint y: 454, endPoint x: 1028, endPoint y: 454, distance: 159.1
click at [1028, 454] on span at bounding box center [1028, 454] width 7 height 16
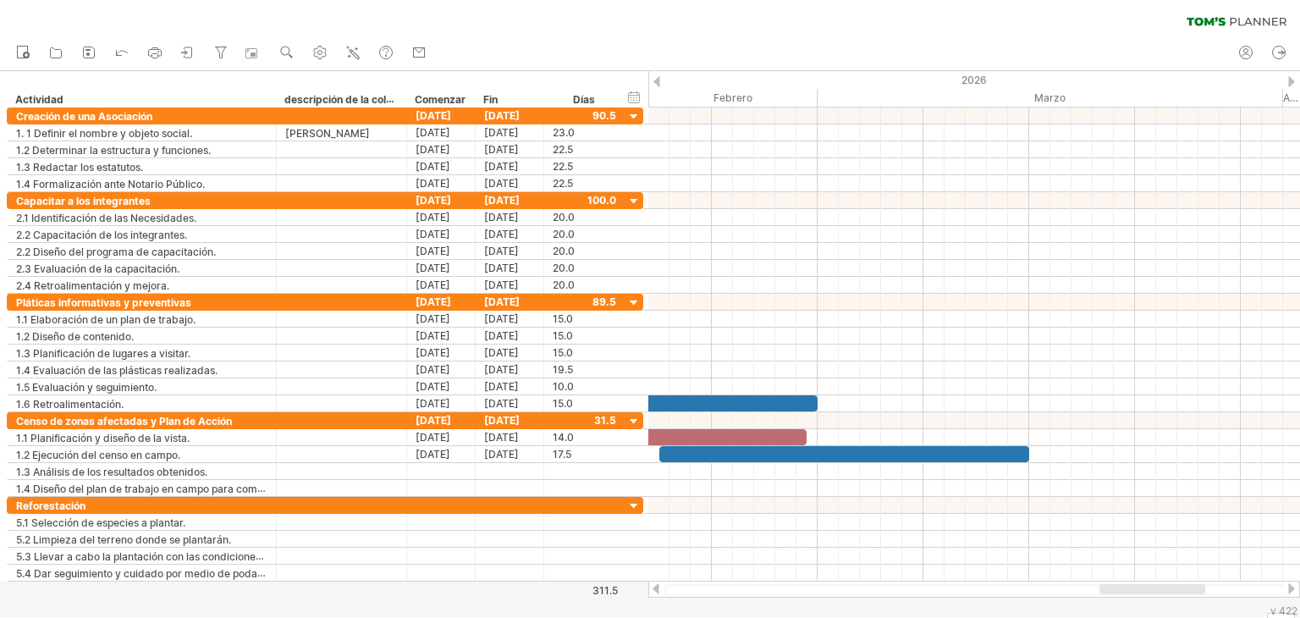
click at [656, 588] on div at bounding box center [656, 588] width 14 height 11
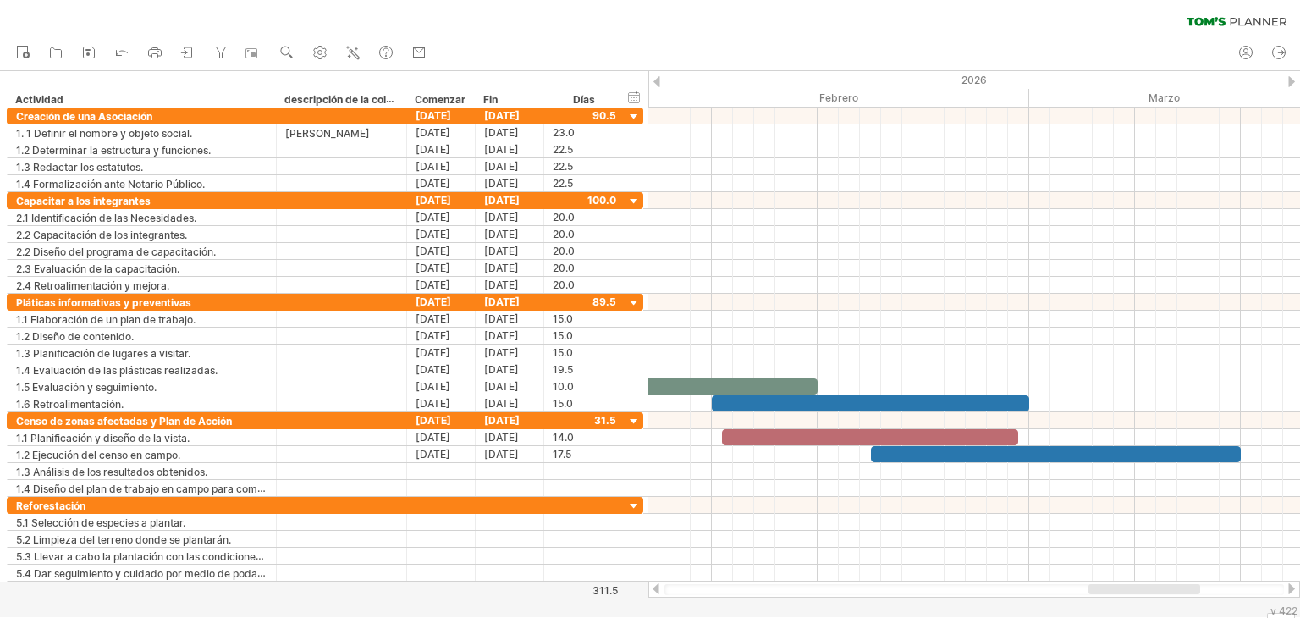
click at [656, 588] on div at bounding box center [656, 588] width 14 height 11
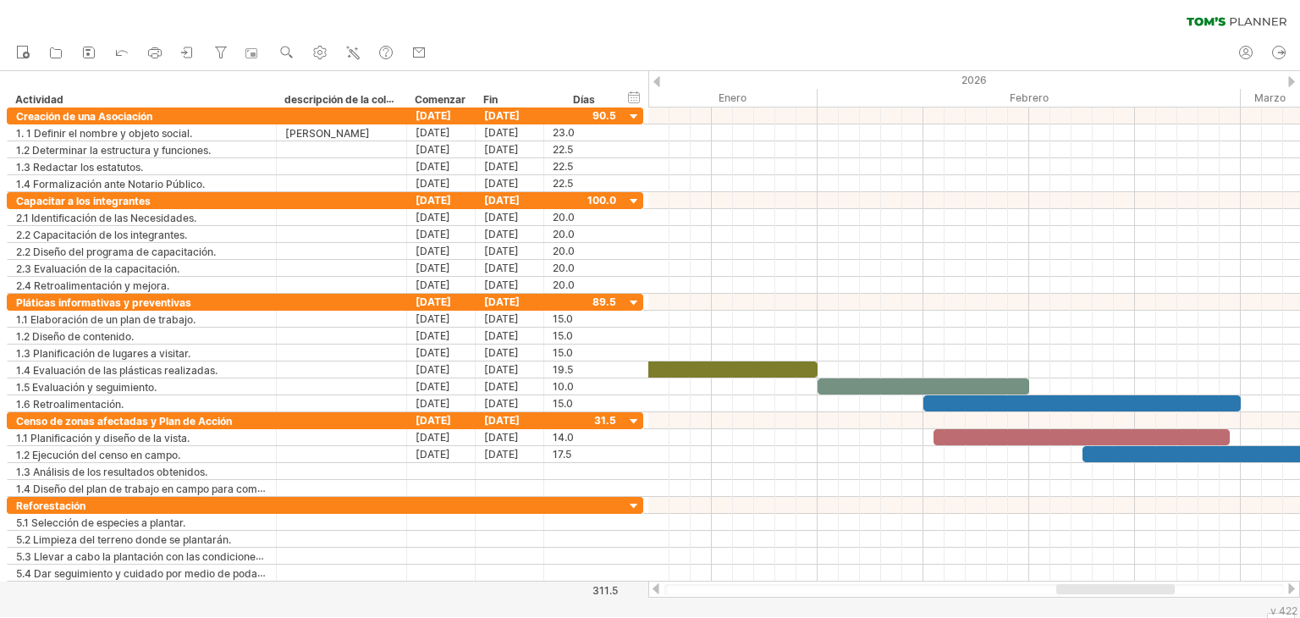
click at [1289, 587] on div at bounding box center [1291, 588] width 14 height 11
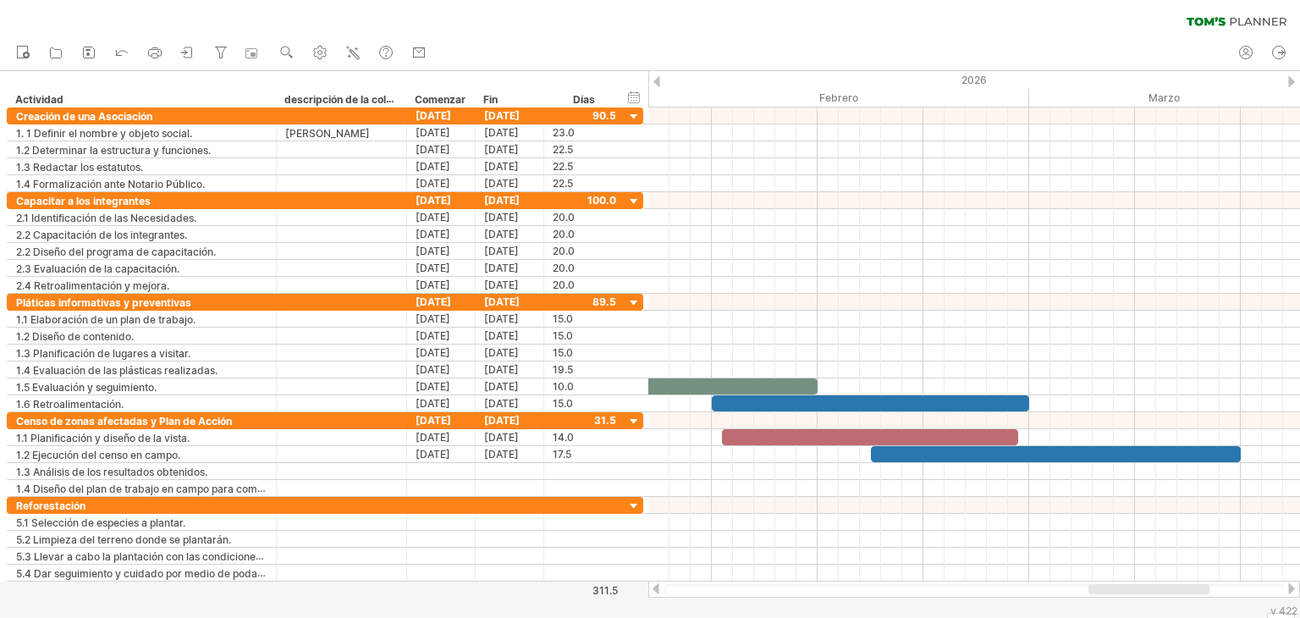
click at [1289, 587] on div at bounding box center [1291, 588] width 14 height 11
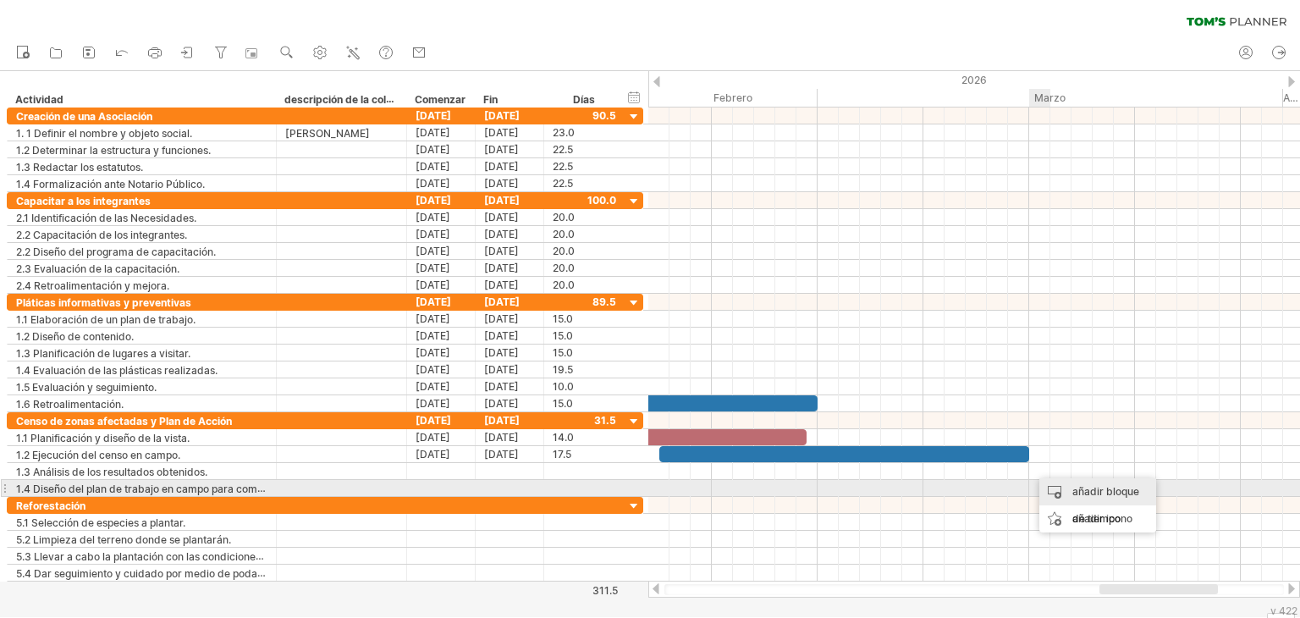
click at [1069, 487] on div "añadir bloque de tiempo" at bounding box center [1097, 505] width 117 height 54
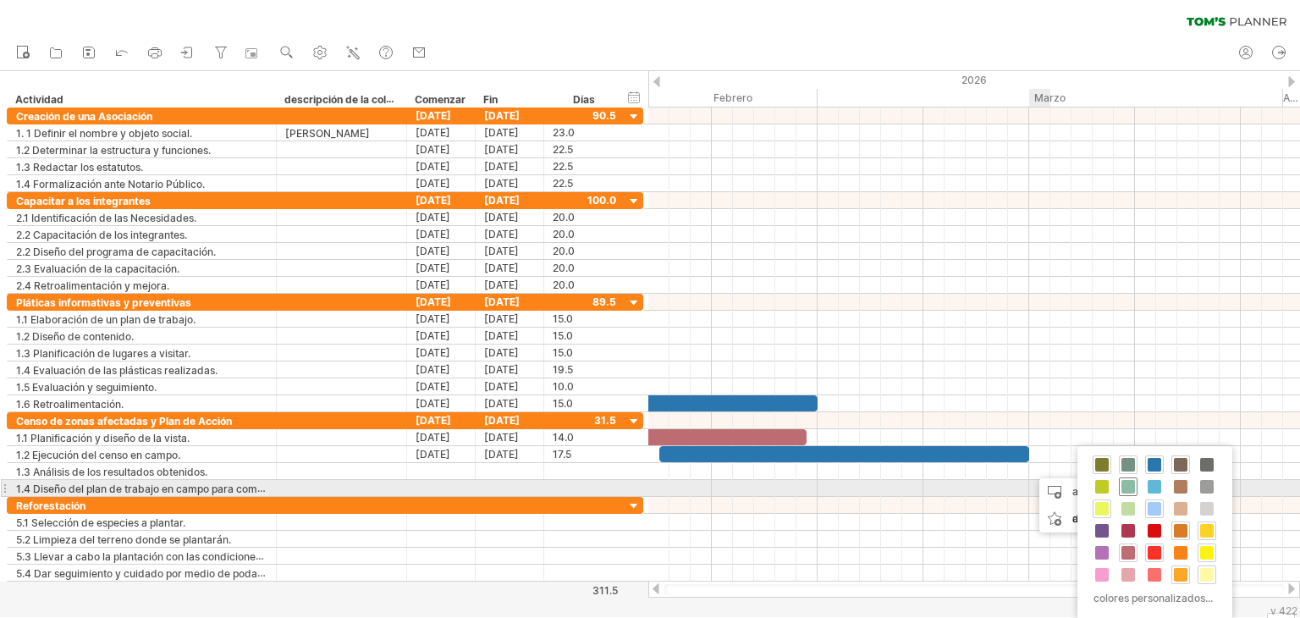
click at [1129, 481] on span at bounding box center [1128, 487] width 14 height 14
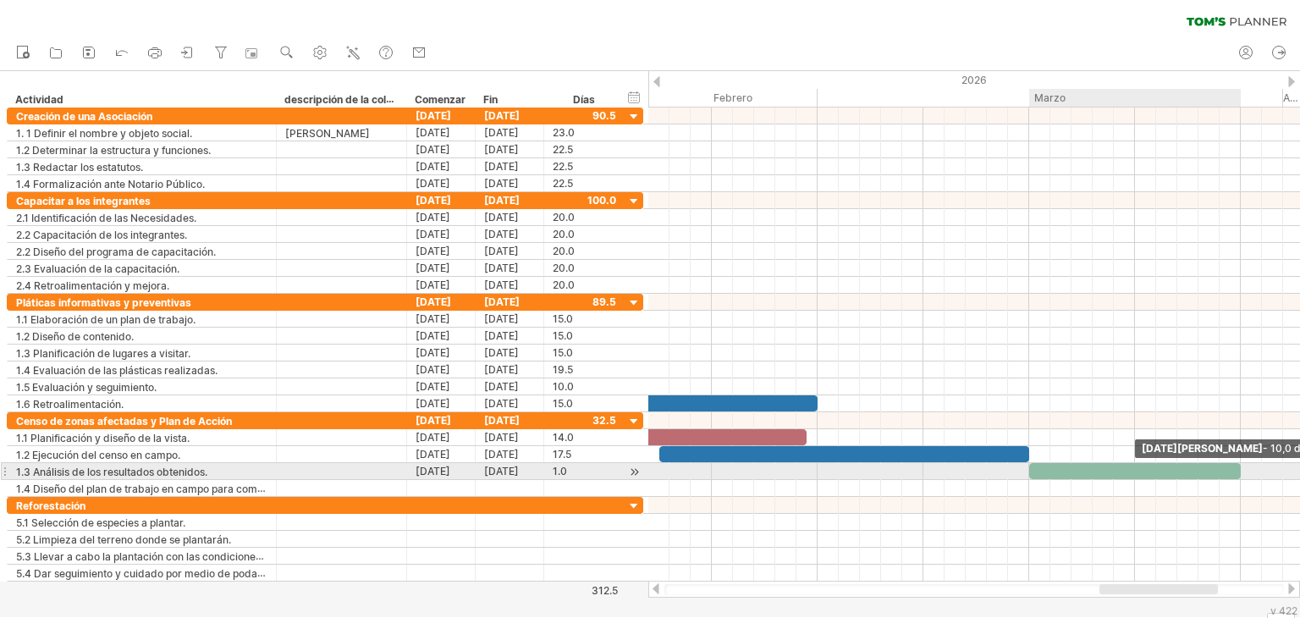
drag, startPoint x: 1047, startPoint y: 470, endPoint x: 1236, endPoint y: 479, distance: 188.9
click at [1236, 479] on div "[DATE][PERSON_NAME] - 10,0 días [DATE] - 1,0 días" at bounding box center [974, 344] width 652 height 474
click at [1240, 473] on span at bounding box center [1240, 471] width 7 height 16
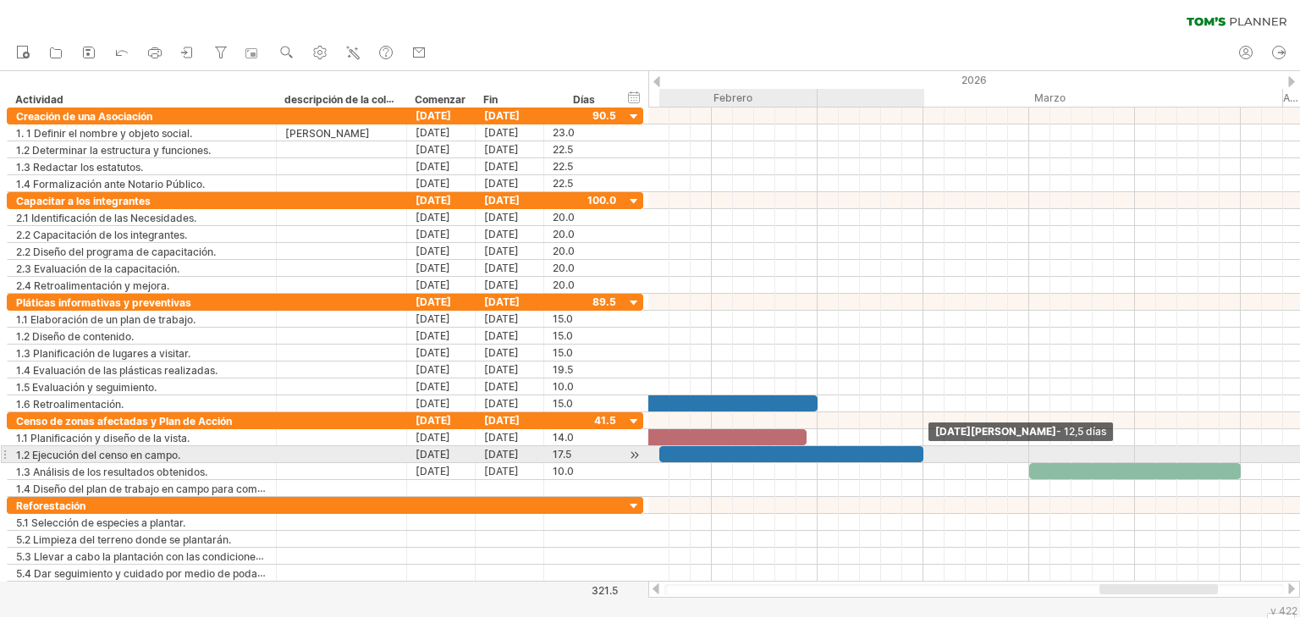
drag, startPoint x: 1029, startPoint y: 452, endPoint x: 927, endPoint y: 452, distance: 101.5
click at [927, 452] on div "[DATE][PERSON_NAME] - 12,5 días [DATE] - 1,0 días" at bounding box center [974, 344] width 652 height 474
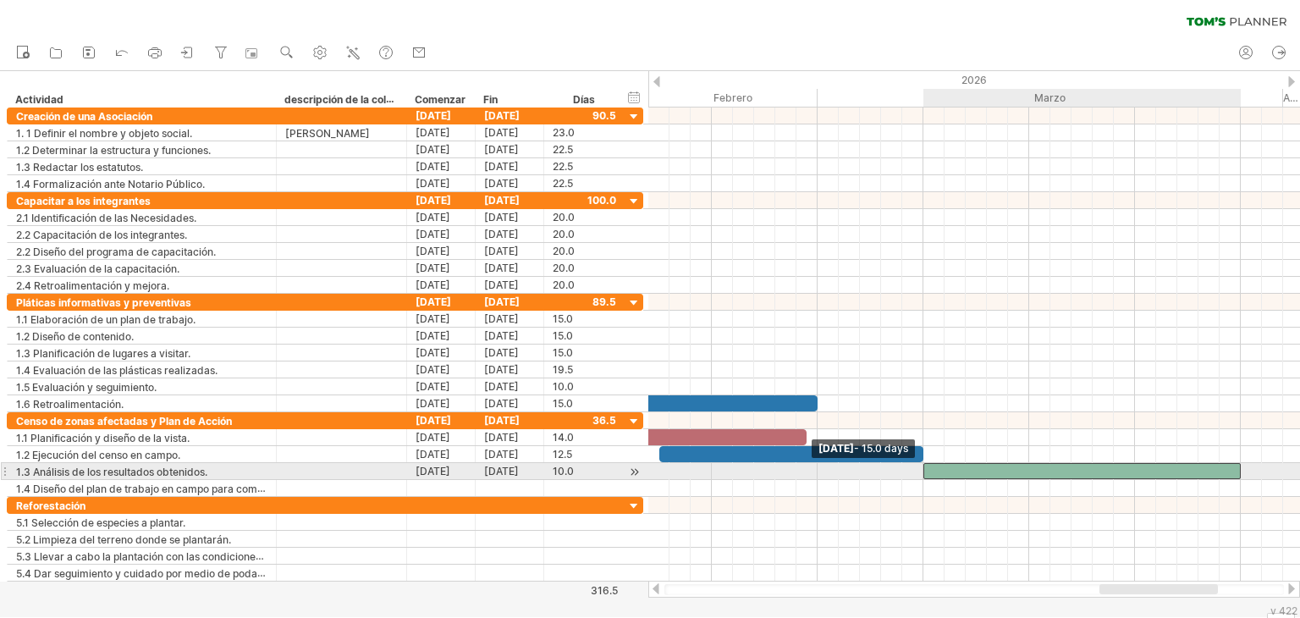
drag, startPoint x: 1031, startPoint y: 468, endPoint x: 925, endPoint y: 466, distance: 105.8
click at [925, 466] on span at bounding box center [923, 471] width 7 height 16
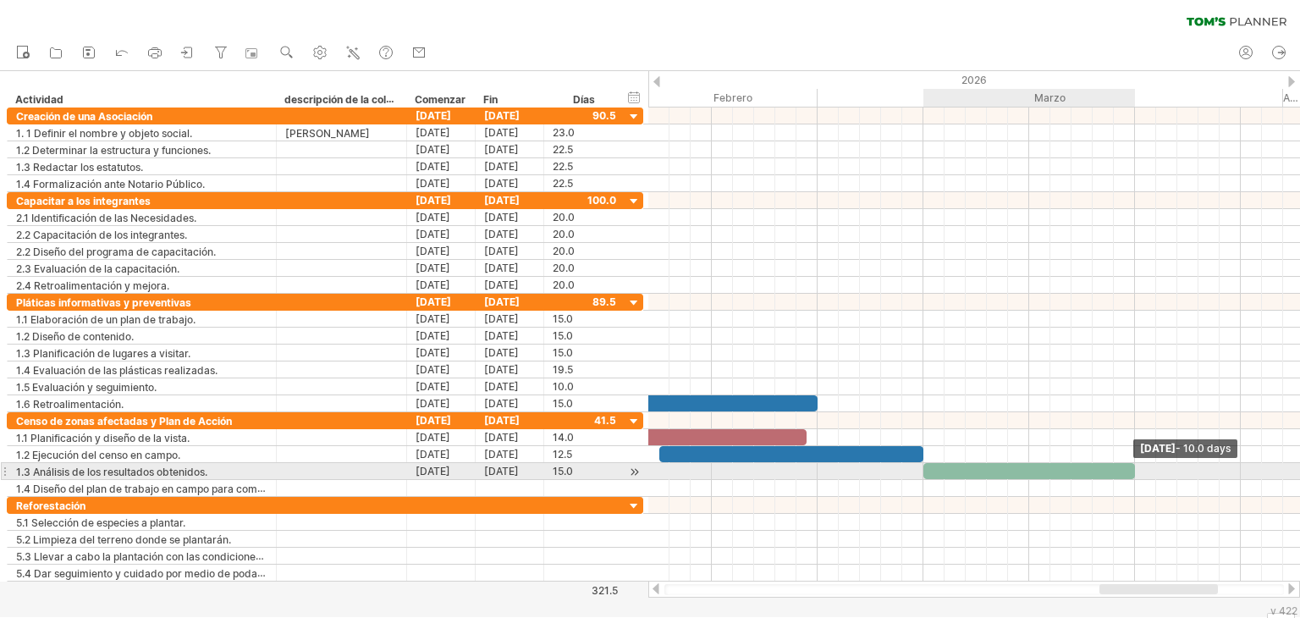
drag, startPoint x: 1239, startPoint y: 466, endPoint x: 1135, endPoint y: 471, distance: 103.4
click at [1135, 471] on span at bounding box center [1134, 471] width 7 height 16
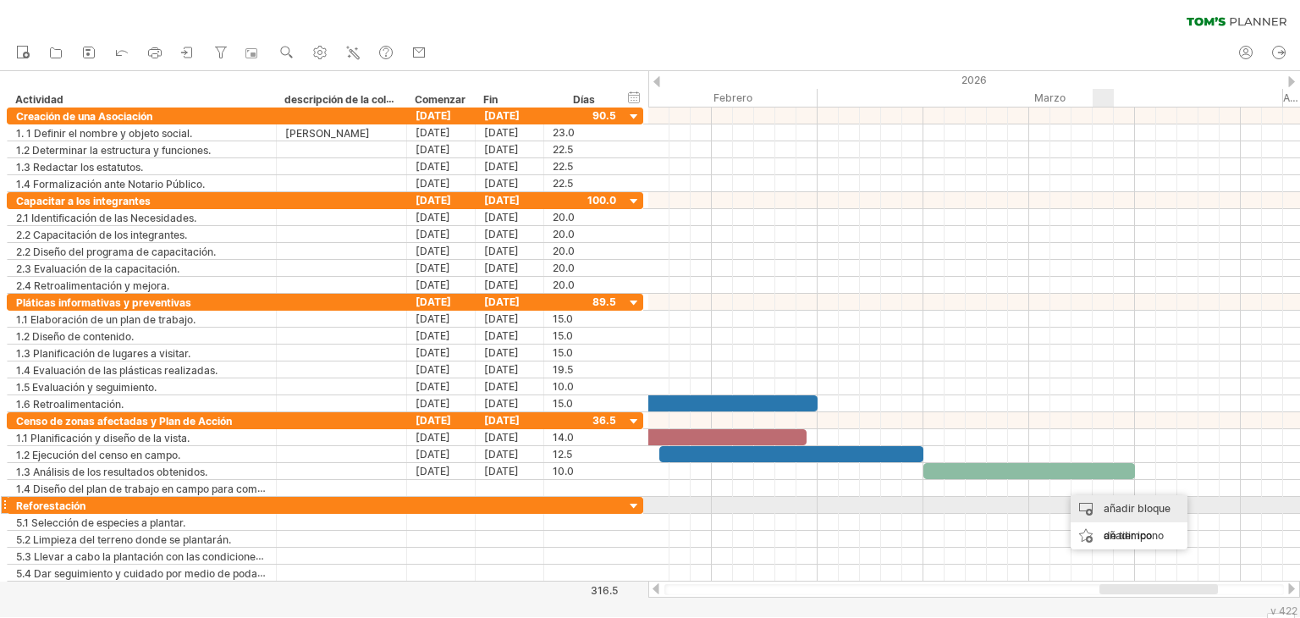
click at [1123, 507] on font "añadir bloque de tiempo" at bounding box center [1136, 522] width 67 height 40
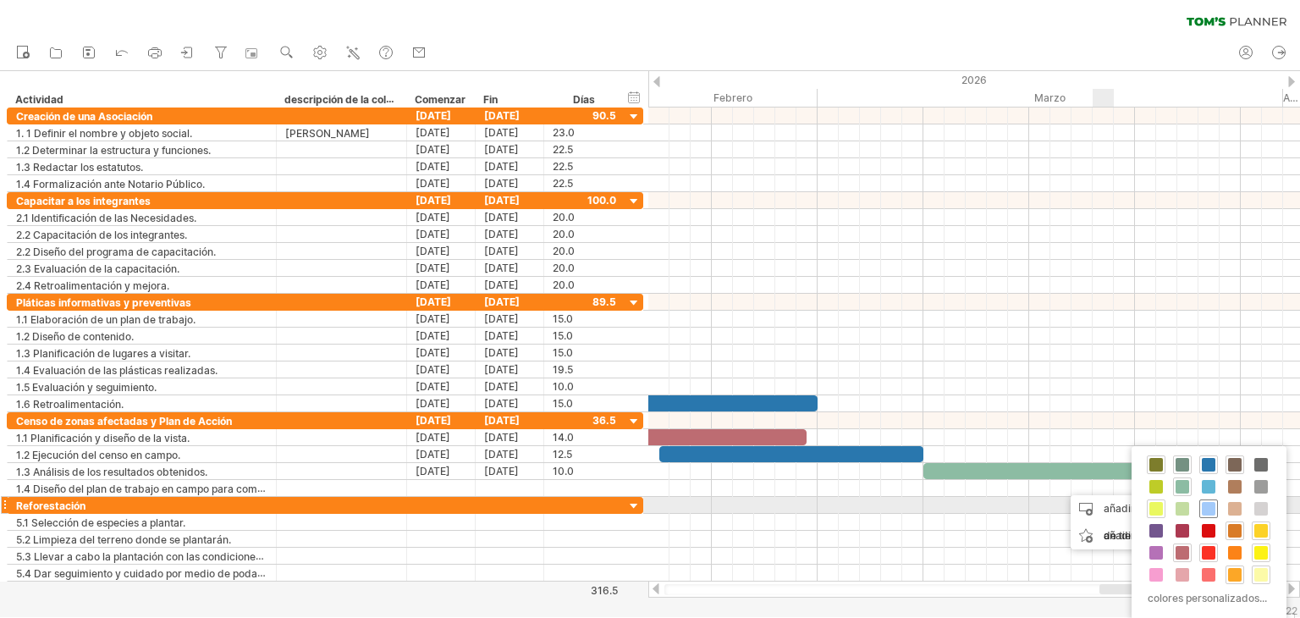
click at [1205, 509] on span at bounding box center [1208, 509] width 14 height 14
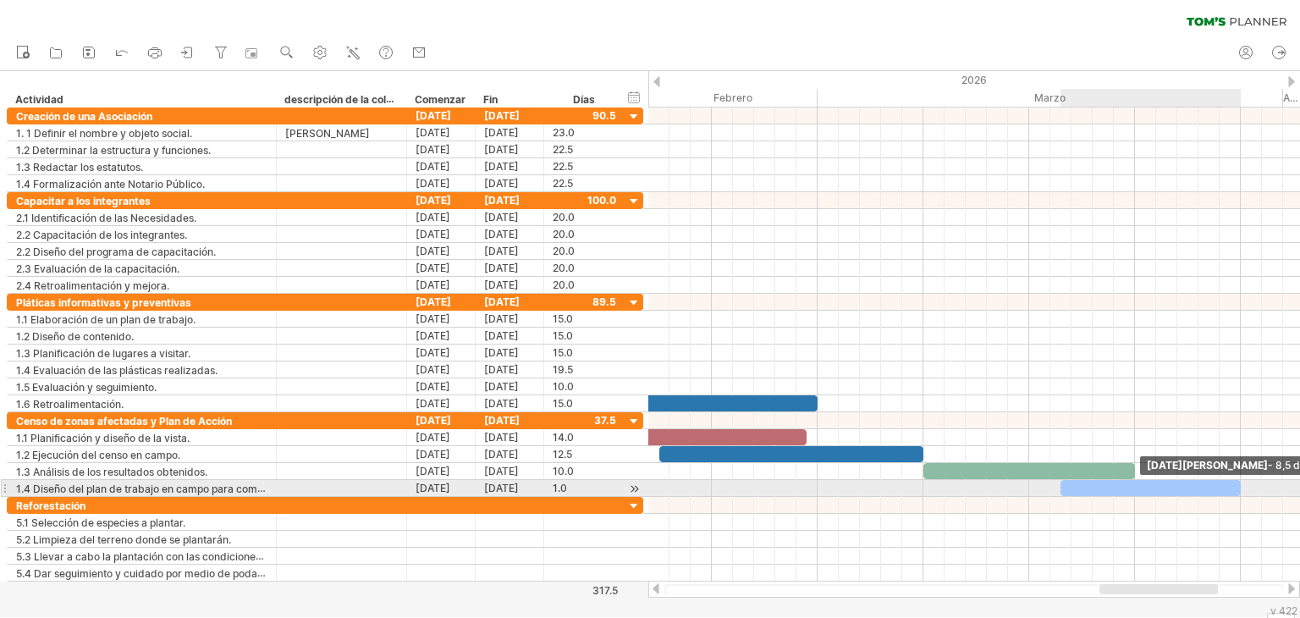
drag, startPoint x: 1090, startPoint y: 489, endPoint x: 1235, endPoint y: 492, distance: 145.6
click at [1235, 492] on div "[DATE][PERSON_NAME] - 8,5 días [DATE][PERSON_NAME] - 15.0 días" at bounding box center [974, 344] width 652 height 474
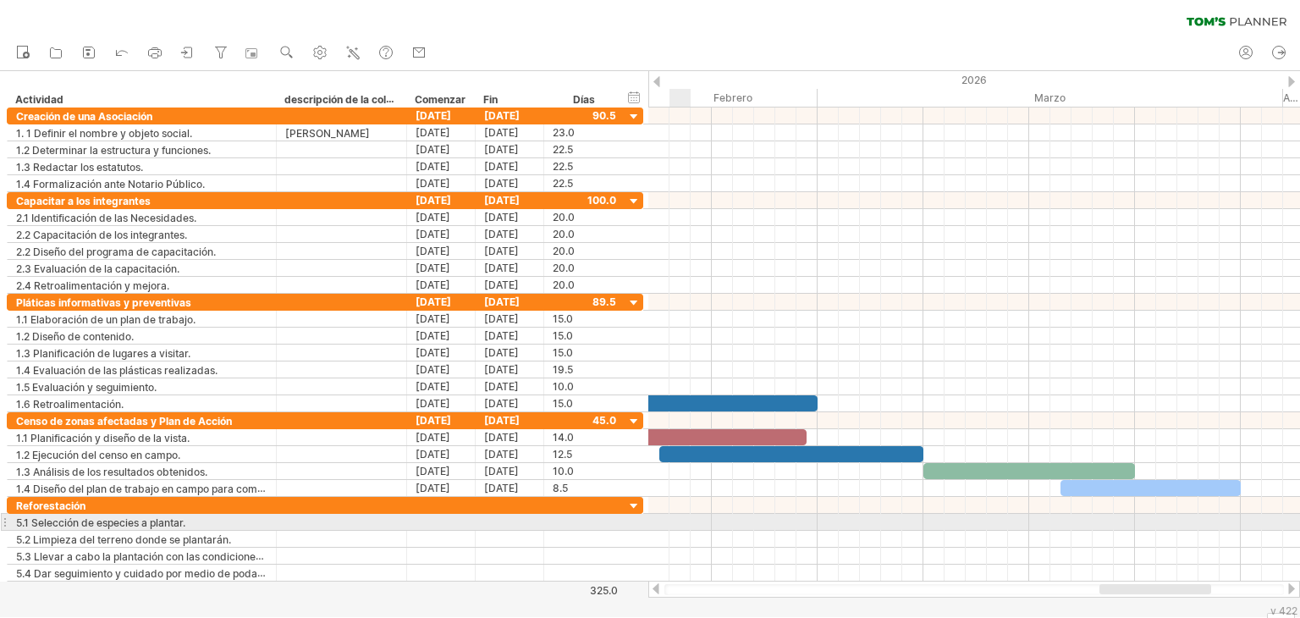
click at [684, 522] on div at bounding box center [974, 522] width 652 height 17
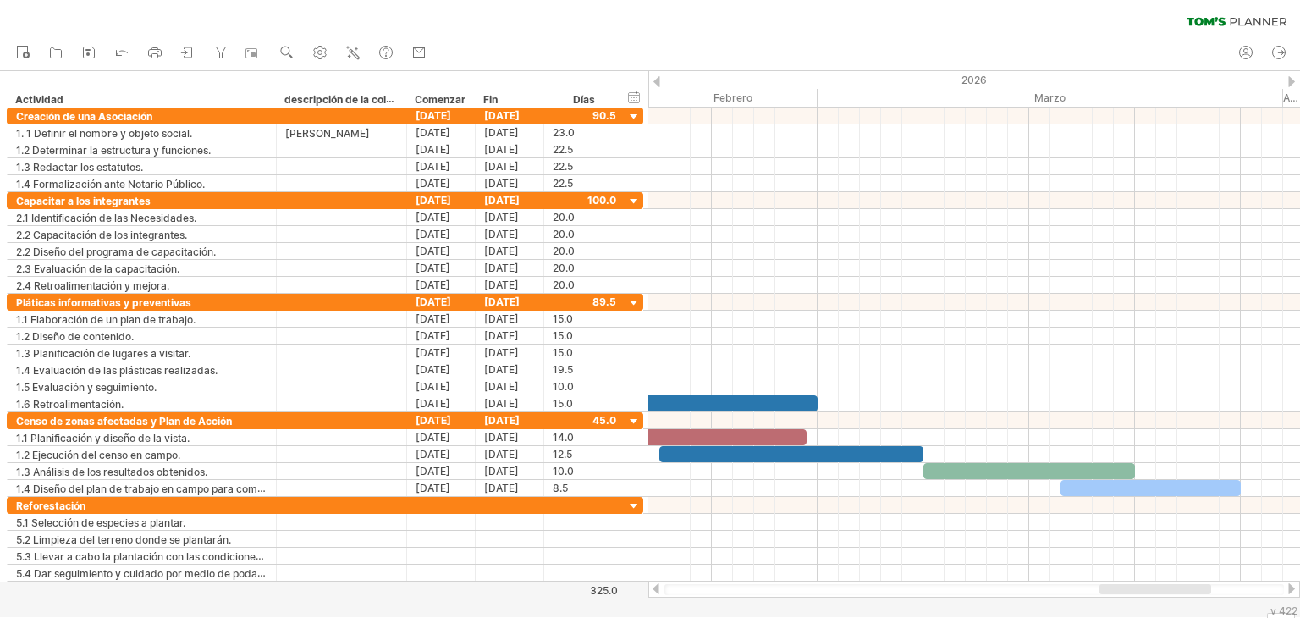
click at [1288, 586] on div at bounding box center [1291, 588] width 14 height 11
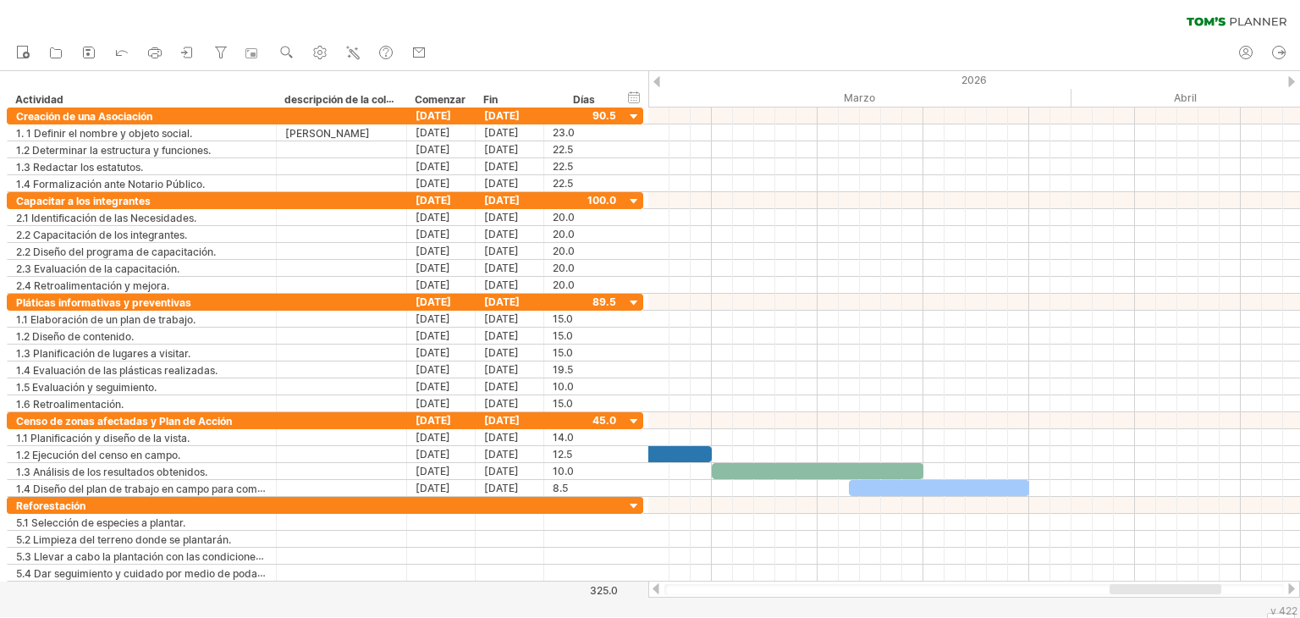
click at [1288, 586] on div at bounding box center [1291, 588] width 14 height 11
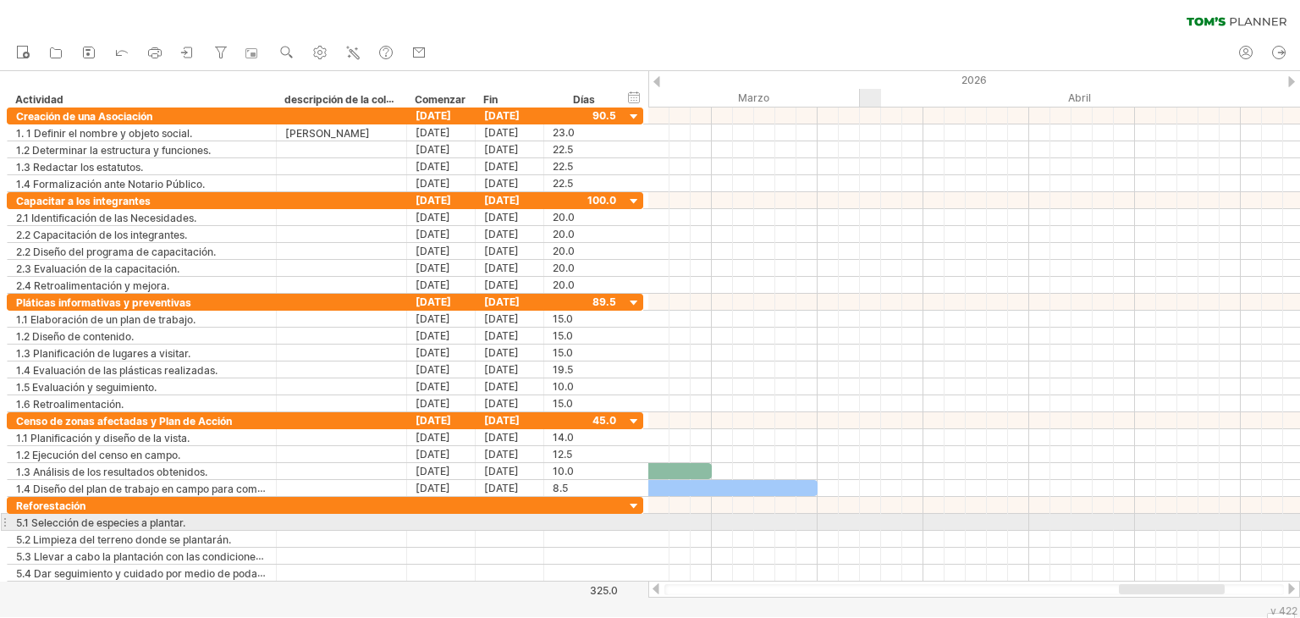
click at [877, 525] on div at bounding box center [974, 522] width 652 height 17
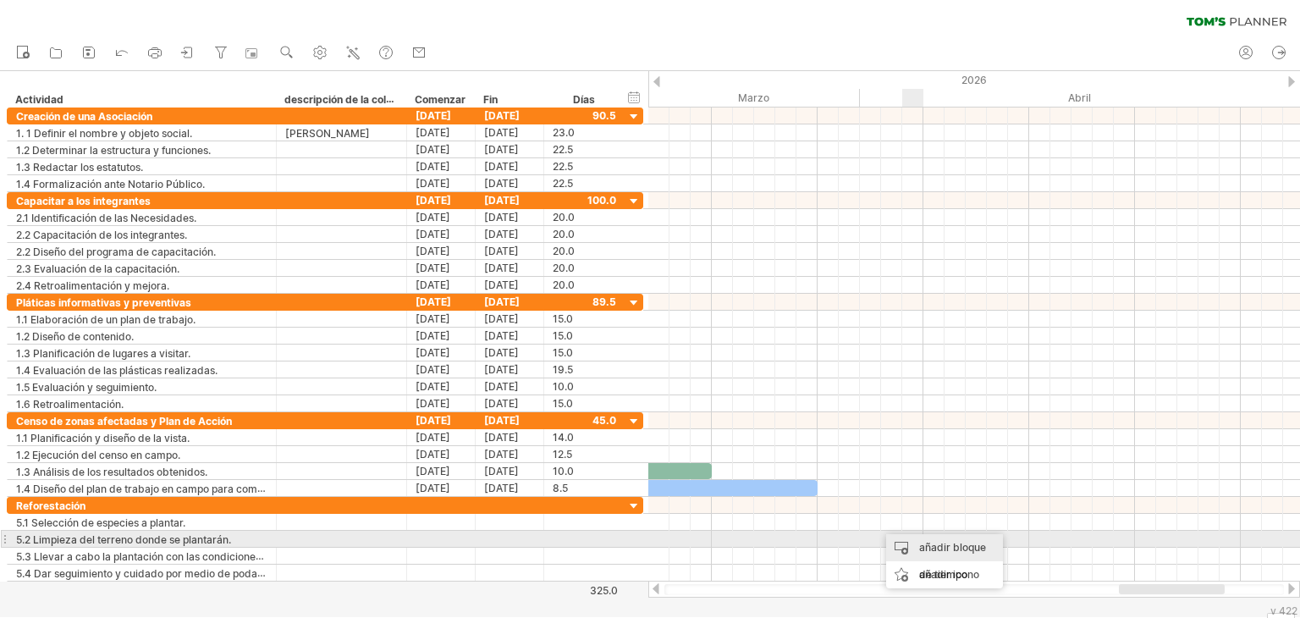
click at [937, 543] on font "añadir bloque de tiempo" at bounding box center [952, 561] width 67 height 40
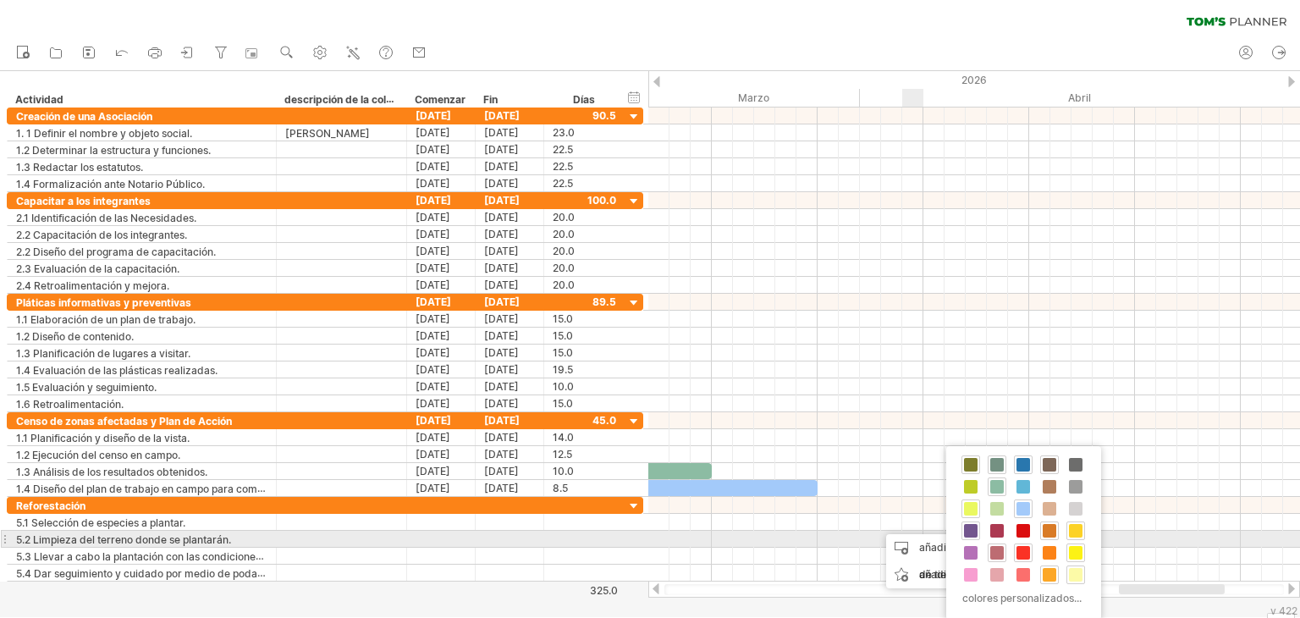
click at [965, 531] on span at bounding box center [971, 531] width 14 height 14
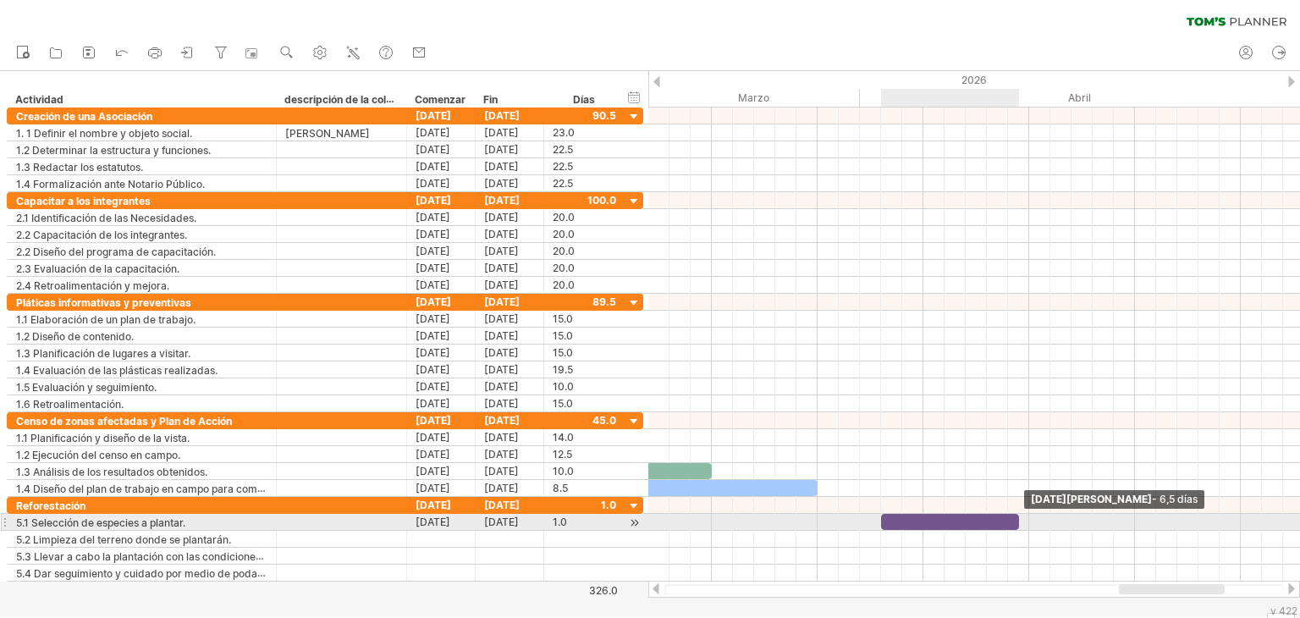
drag, startPoint x: 900, startPoint y: 522, endPoint x: 1014, endPoint y: 519, distance: 114.3
click at [1015, 519] on span at bounding box center [1018, 522] width 7 height 16
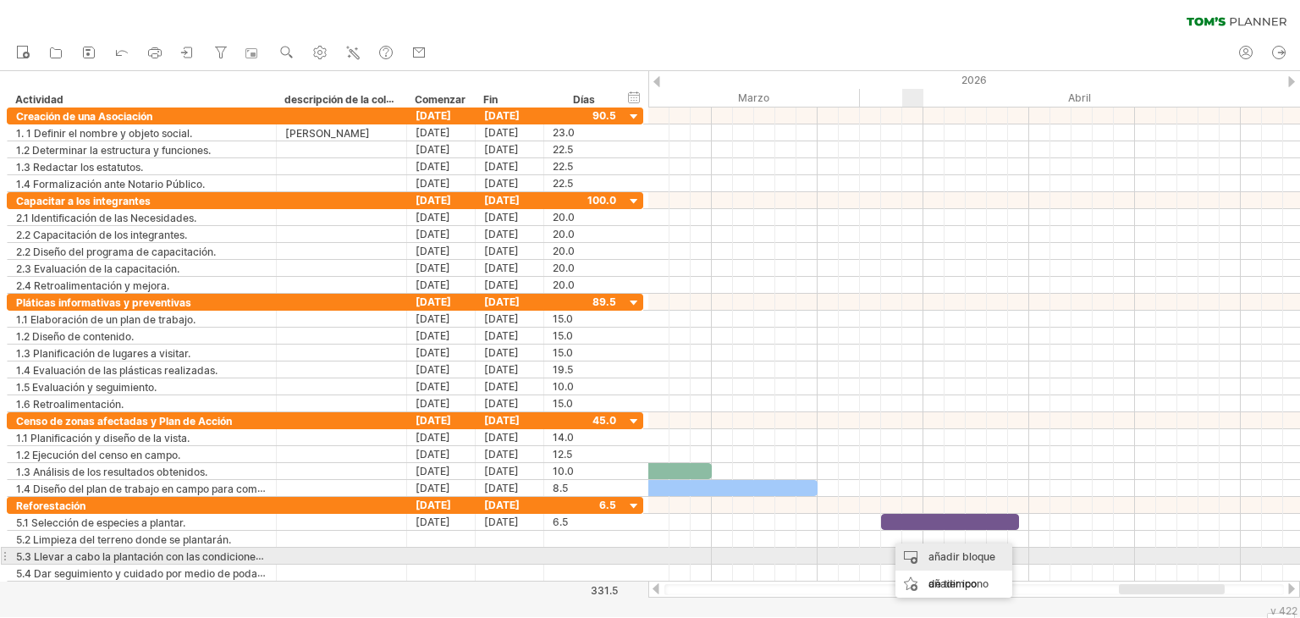
click at [928, 552] on font "añadir bloque de tiempo" at bounding box center [961, 570] width 67 height 40
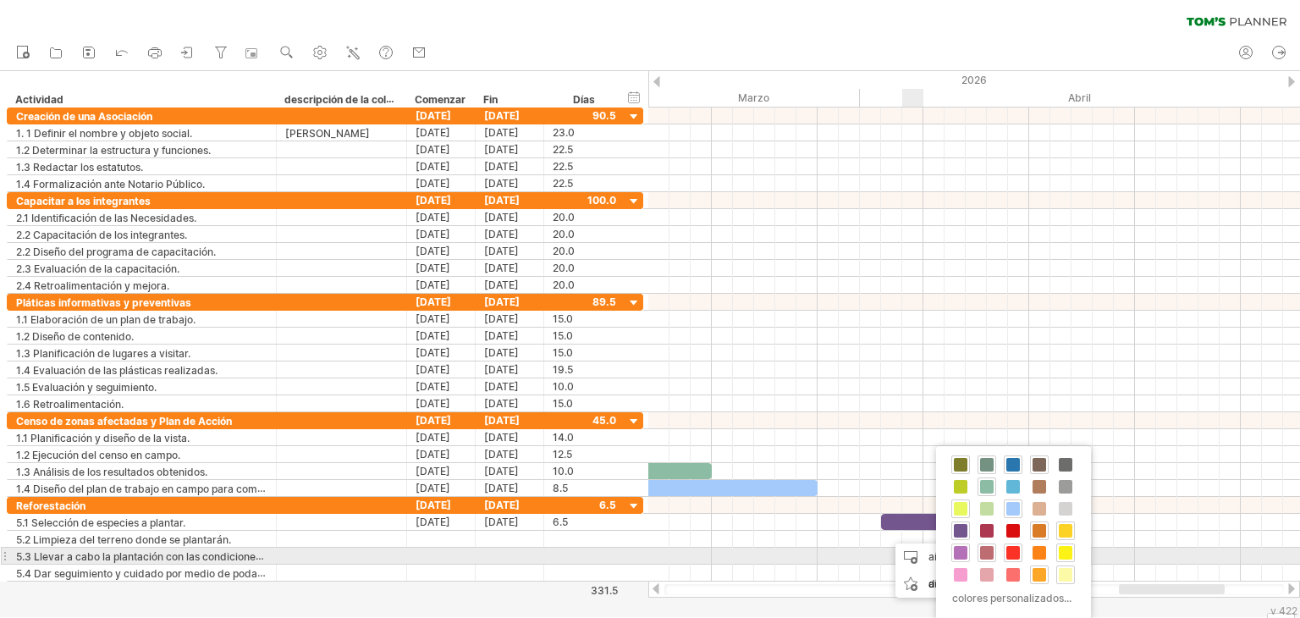
click at [959, 554] on span at bounding box center [961, 553] width 14 height 14
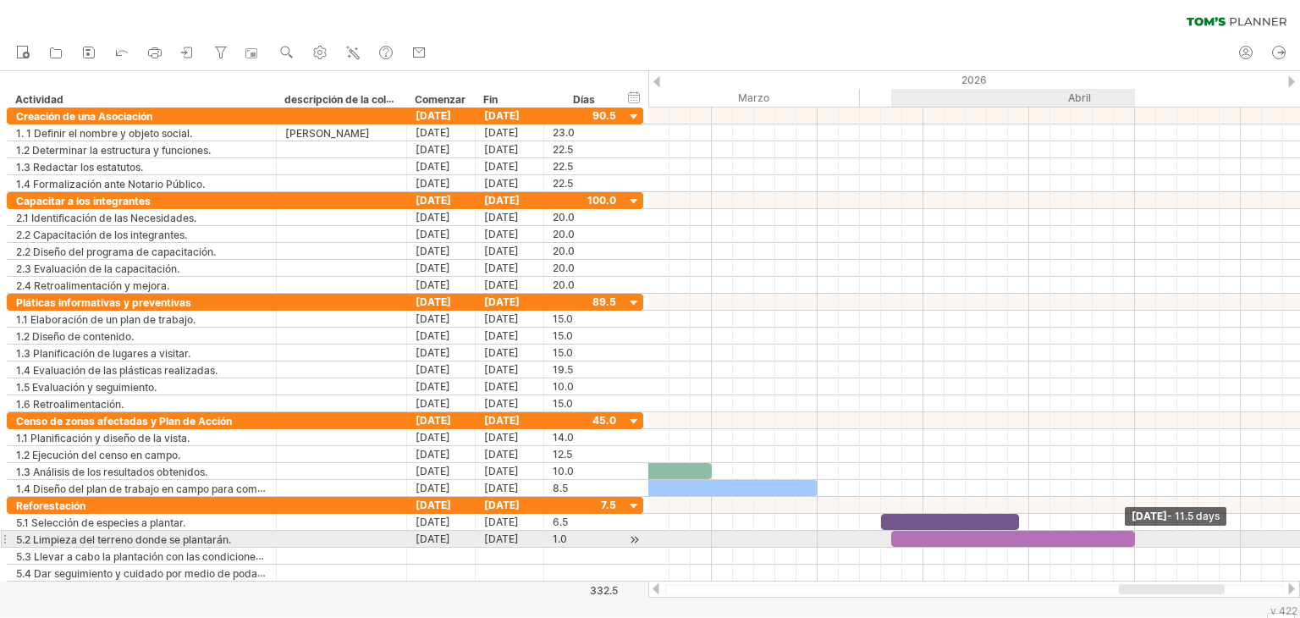
drag, startPoint x: 914, startPoint y: 532, endPoint x: 1135, endPoint y: 546, distance: 221.2
click at [1135, 546] on div "[DATE] - 11.5 days [DATE][PERSON_NAME] - 15.0 días" at bounding box center [974, 344] width 652 height 474
click at [894, 536] on div at bounding box center [1013, 539] width 244 height 16
click at [886, 537] on div at bounding box center [1008, 539] width 254 height 16
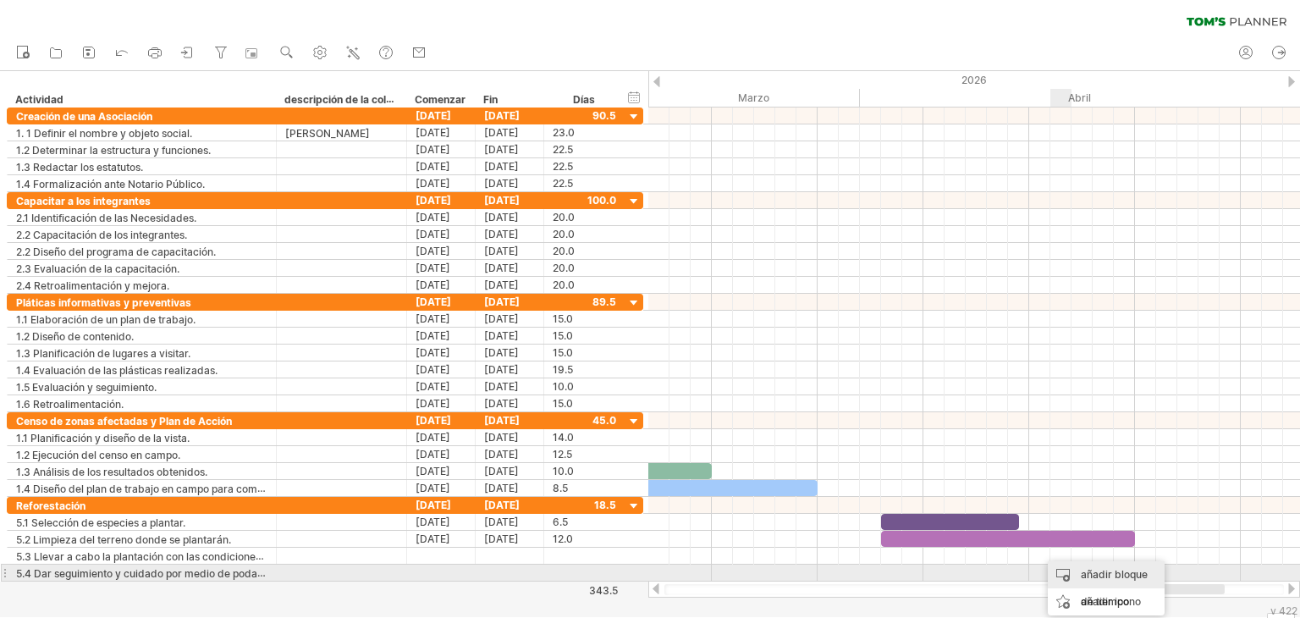
click at [1076, 567] on div "añadir bloque de tiempo" at bounding box center [1105, 588] width 117 height 54
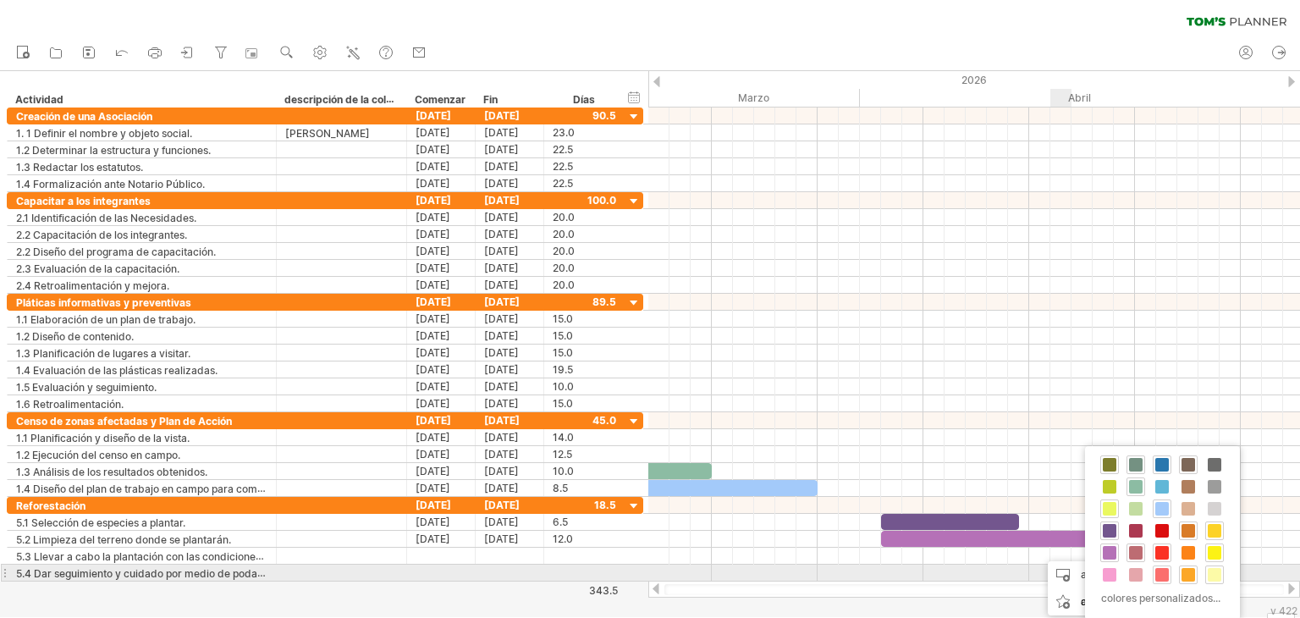
click at [1163, 575] on span at bounding box center [1162, 575] width 14 height 14
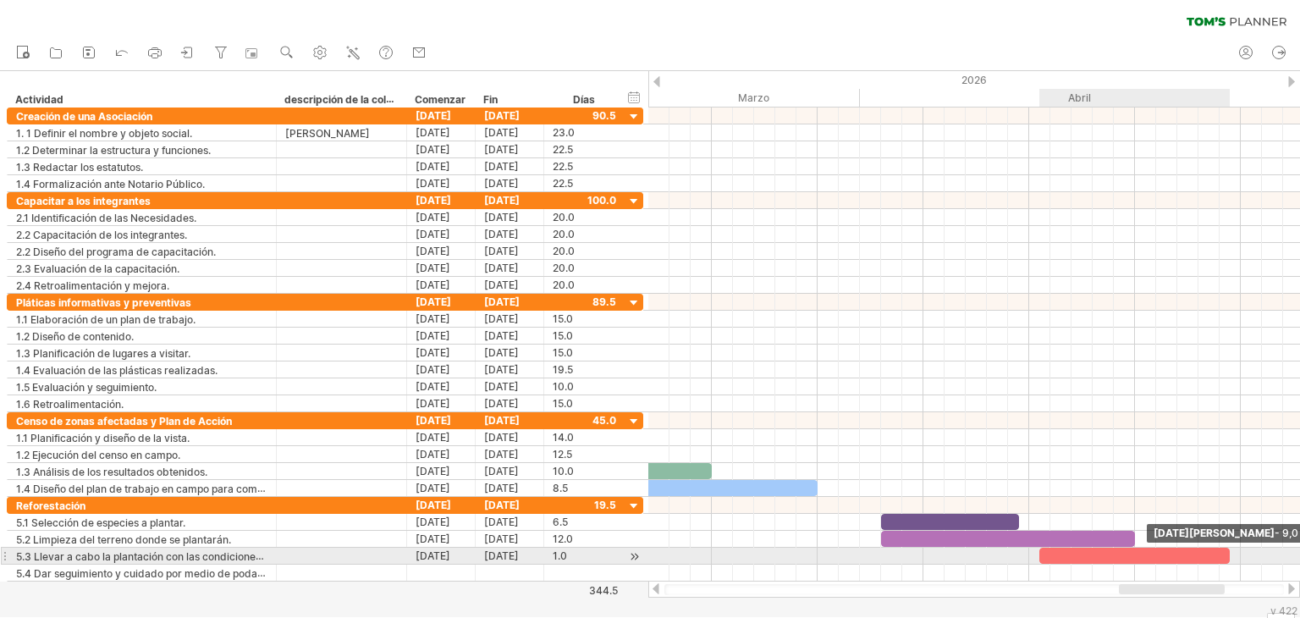
drag, startPoint x: 1059, startPoint y: 553, endPoint x: 1233, endPoint y: 554, distance: 173.5
click at [1233, 554] on div "[DATE][PERSON_NAME] - 9,0 días [DATE][PERSON_NAME] - 12.0 días" at bounding box center [974, 344] width 652 height 474
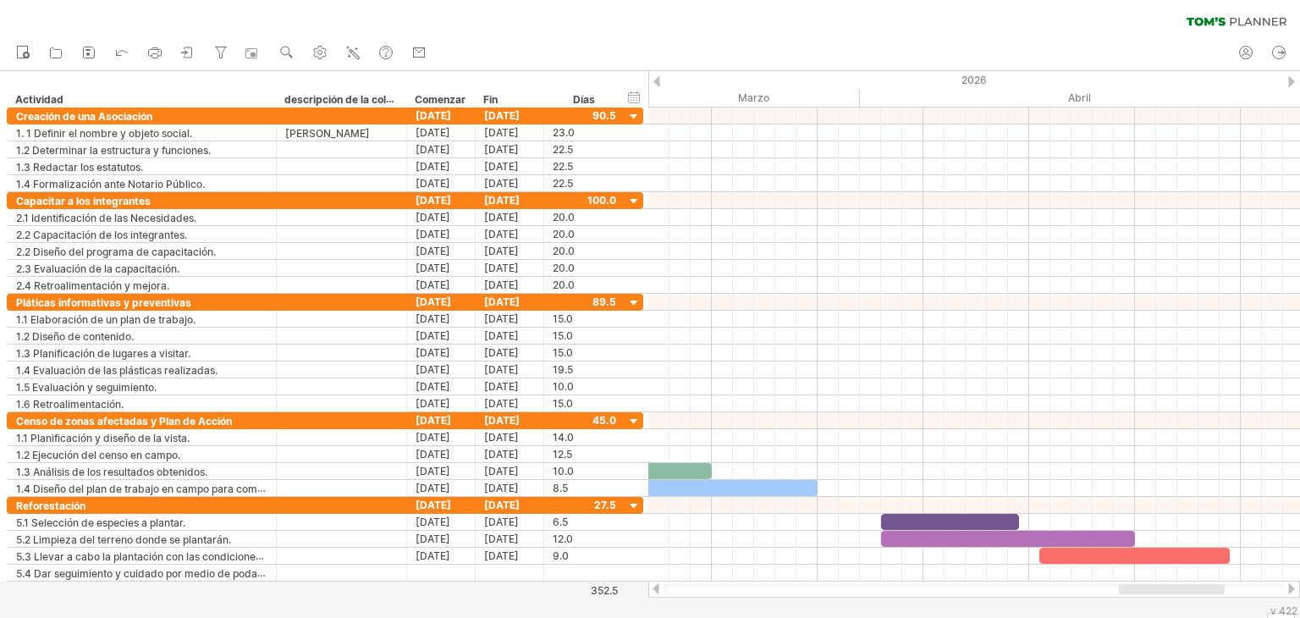
click at [1288, 596] on div at bounding box center [974, 588] width 652 height 17
click at [1292, 591] on div at bounding box center [1291, 588] width 14 height 11
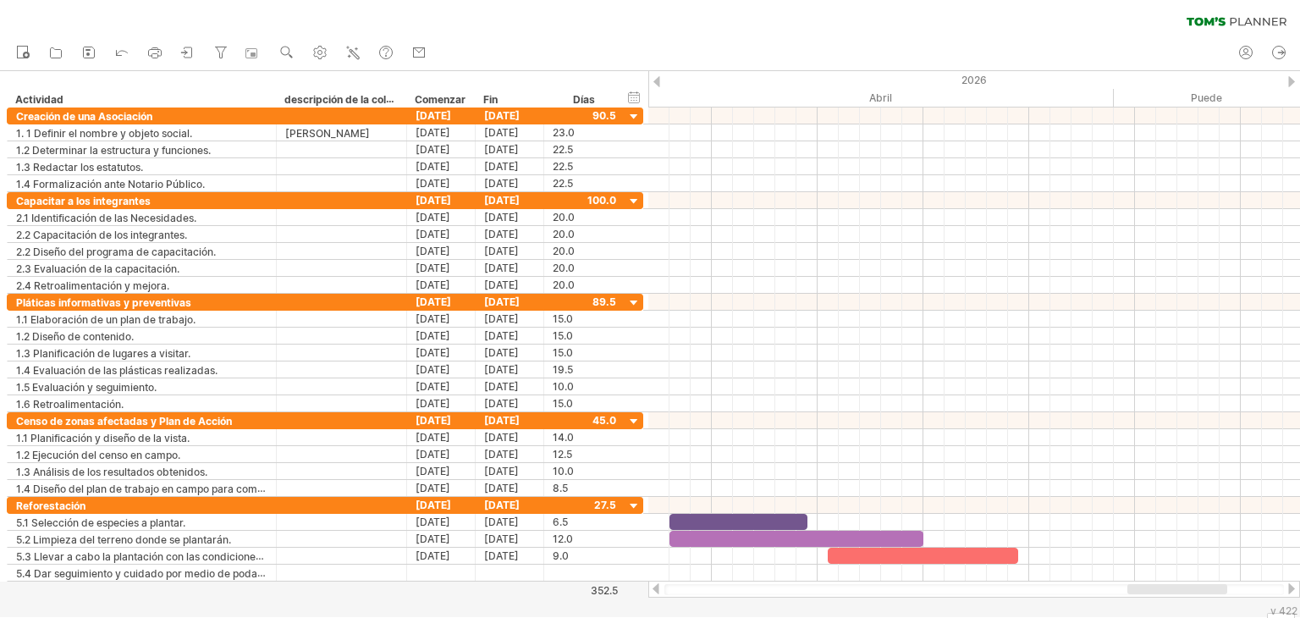
click at [1292, 591] on div at bounding box center [1291, 588] width 14 height 11
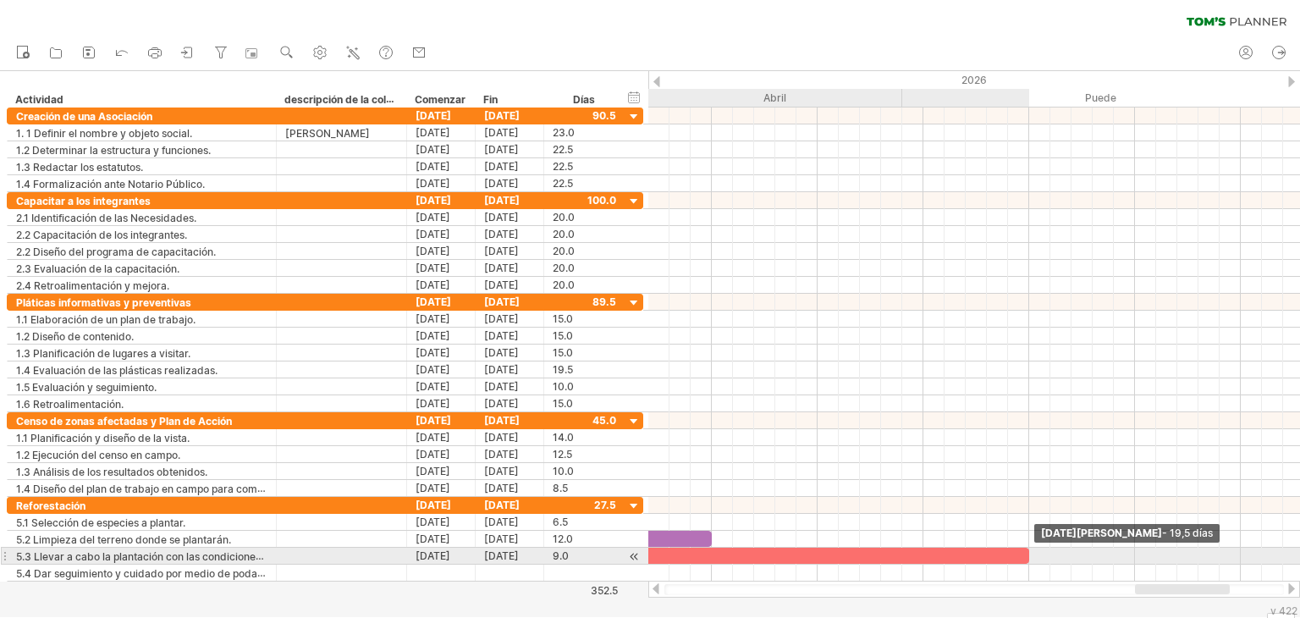
drag, startPoint x: 805, startPoint y: 553, endPoint x: 1022, endPoint y: 559, distance: 217.6
click at [1022, 559] on div "[DATE][PERSON_NAME] - 19,5 días [DATE][PERSON_NAME] - 12.0 días" at bounding box center [974, 344] width 652 height 474
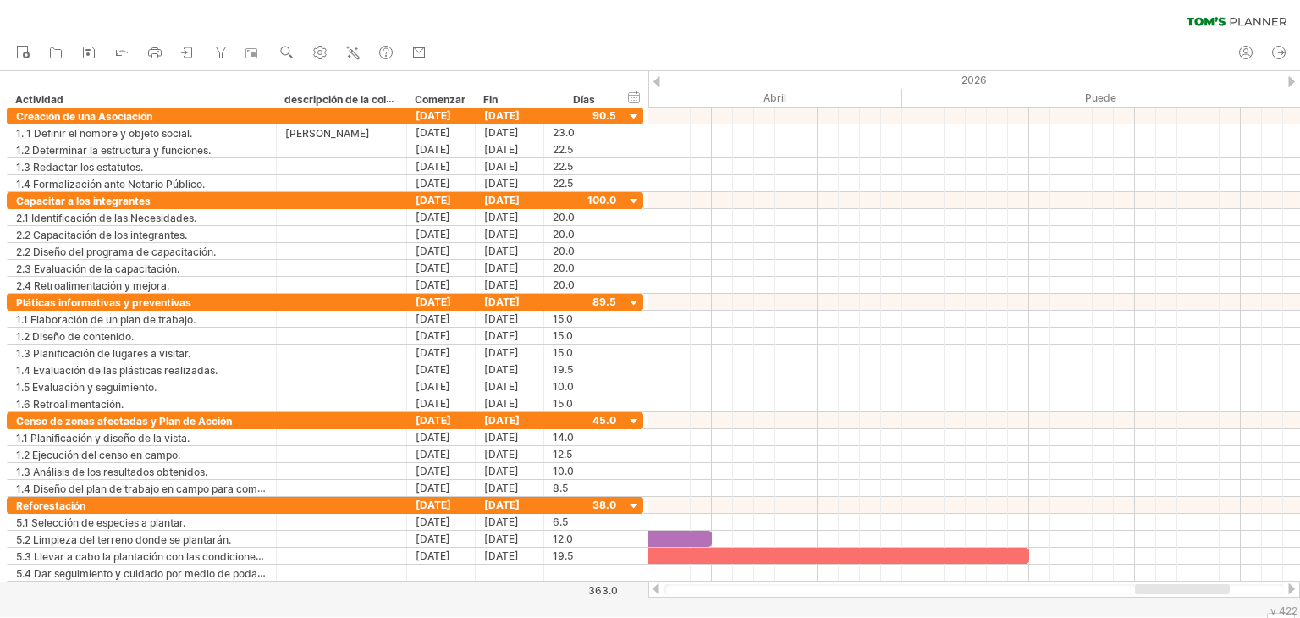
click at [654, 586] on div at bounding box center [656, 588] width 14 height 11
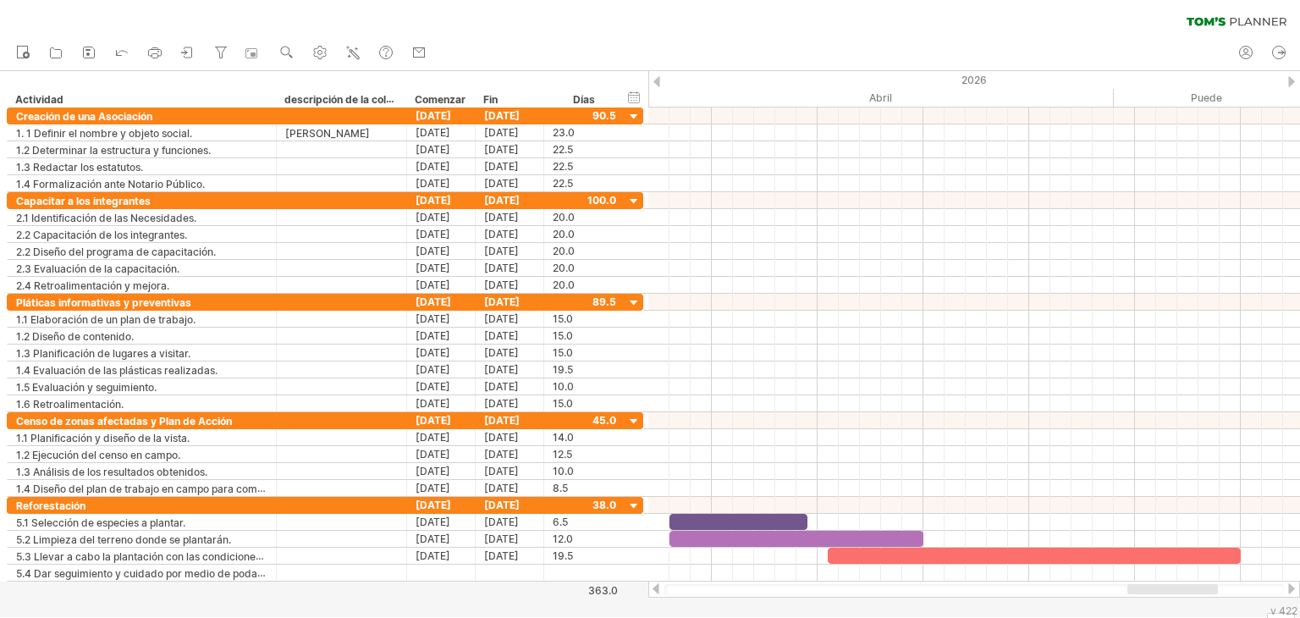
click at [654, 586] on div at bounding box center [656, 588] width 14 height 11
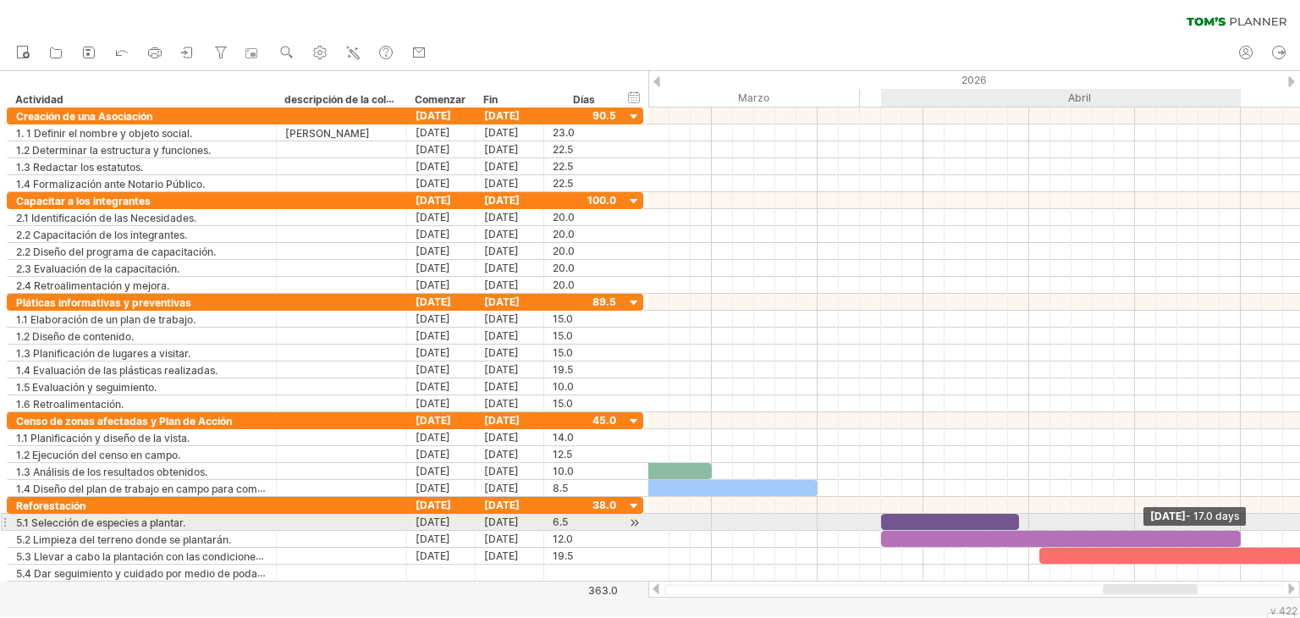
drag, startPoint x: 1132, startPoint y: 535, endPoint x: 1239, endPoint y: 530, distance: 106.7
click at [1239, 531] on span at bounding box center [1240, 539] width 7 height 16
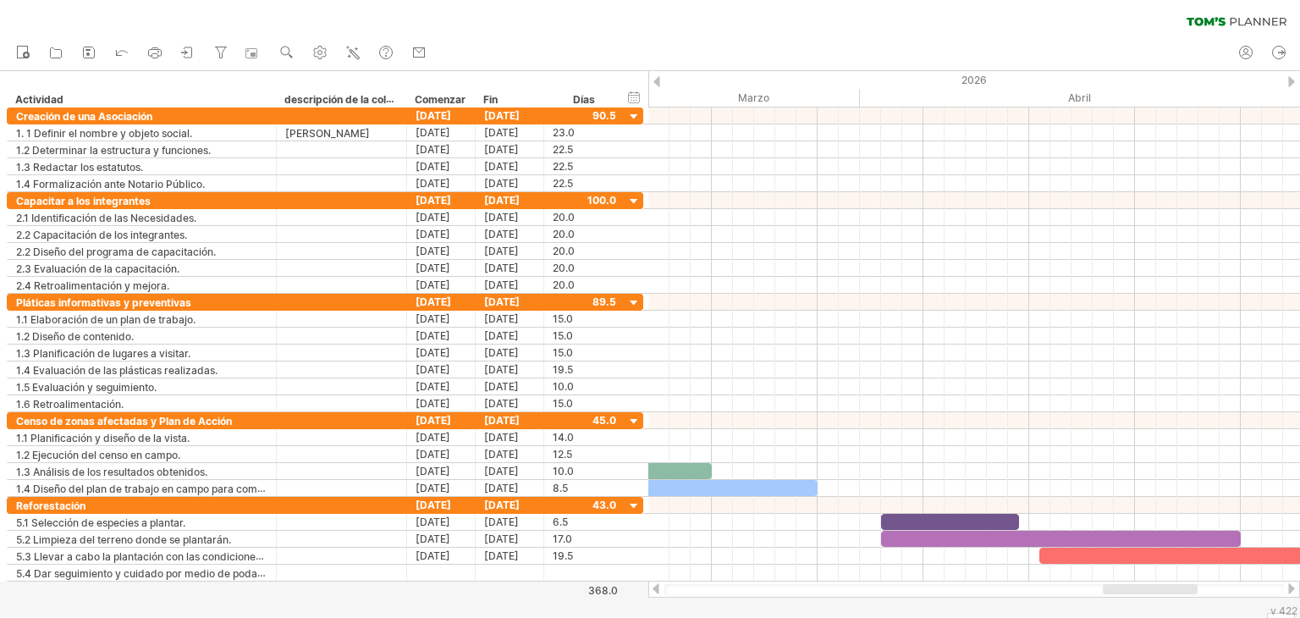
click at [1288, 588] on div at bounding box center [1291, 588] width 14 height 11
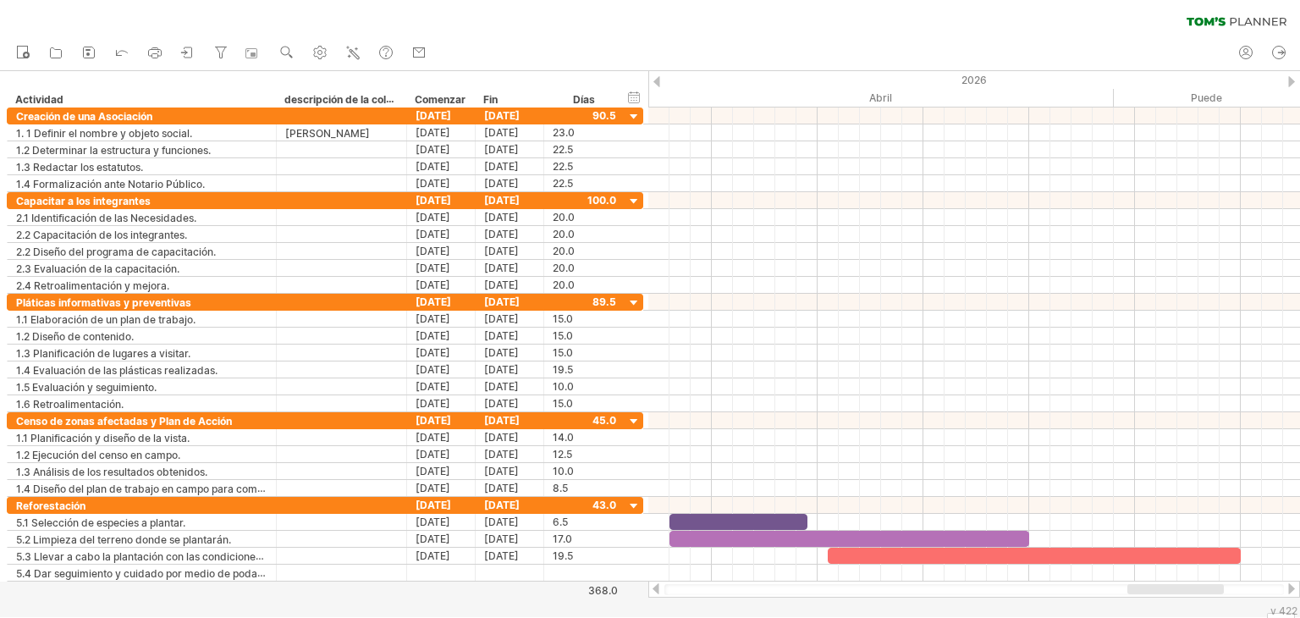
click at [1288, 588] on div at bounding box center [1291, 588] width 14 height 11
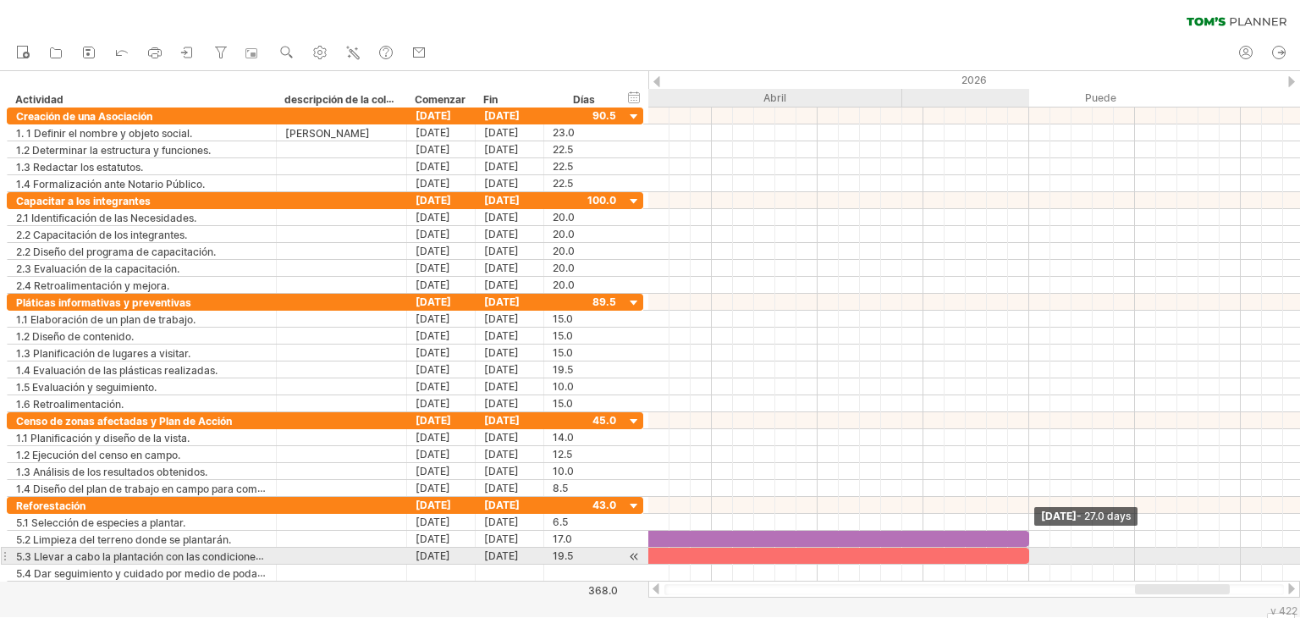
drag, startPoint x: 819, startPoint y: 536, endPoint x: 1026, endPoint y: 550, distance: 207.8
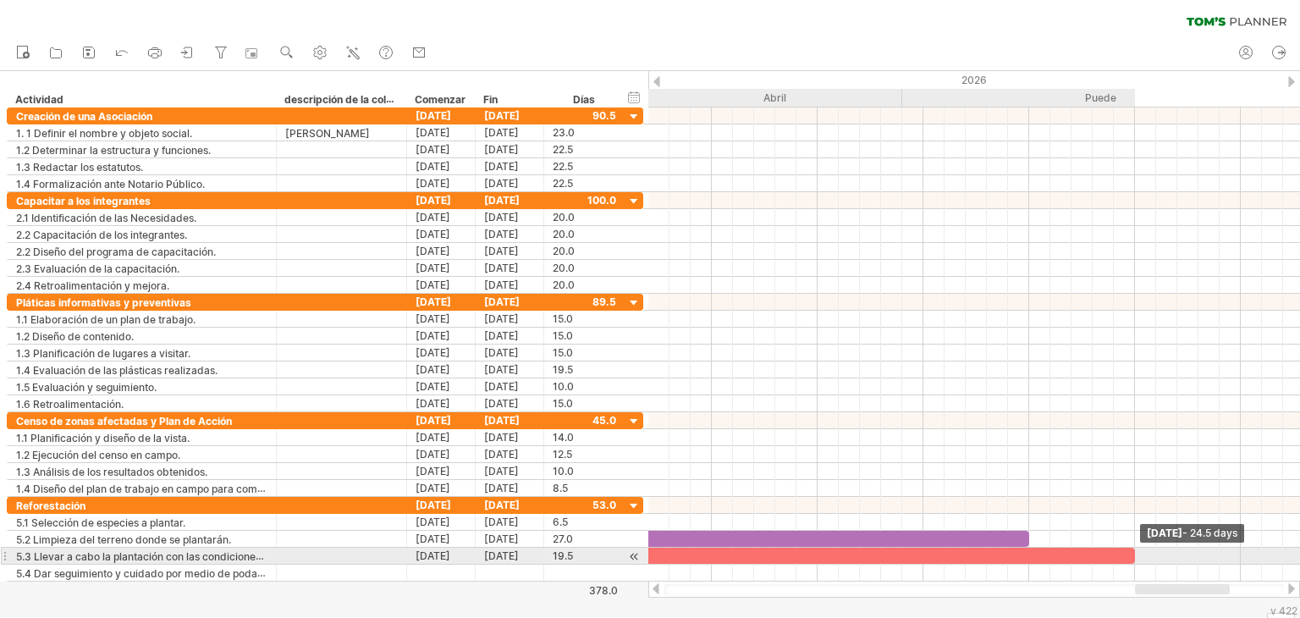
drag, startPoint x: 1026, startPoint y: 550, endPoint x: 1130, endPoint y: 550, distance: 103.2
click at [1130, 550] on div at bounding box center [875, 555] width 519 height 16
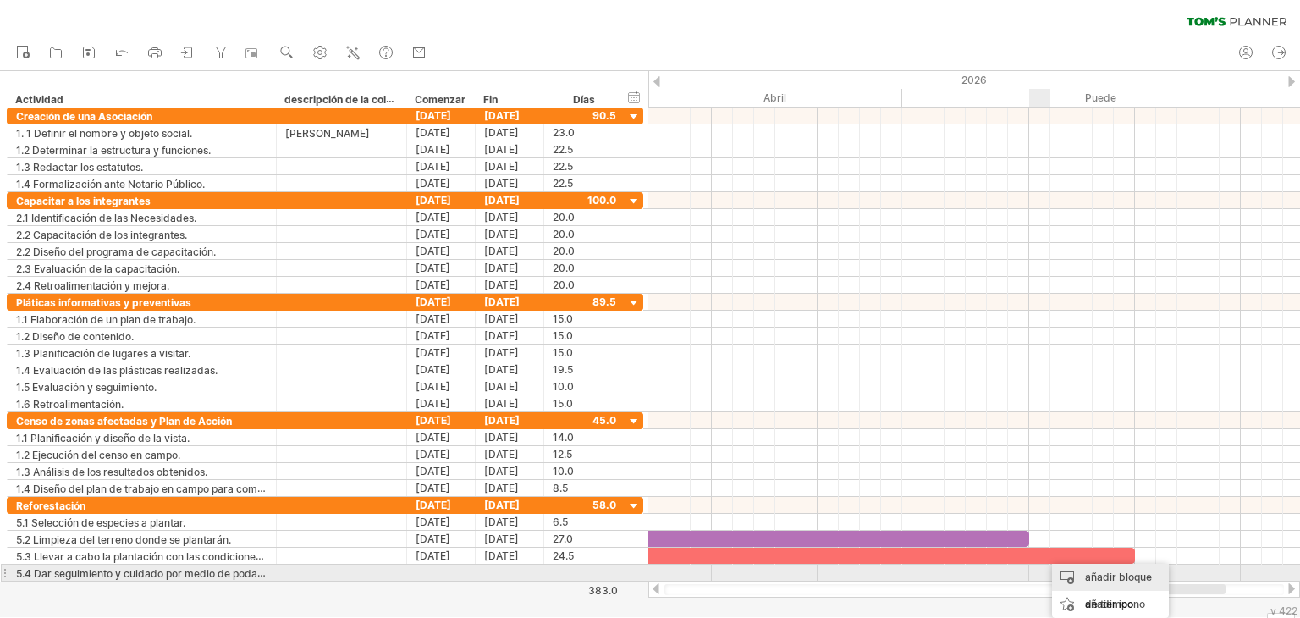
click at [1086, 572] on font "añadir bloque de tiempo" at bounding box center [1118, 590] width 67 height 40
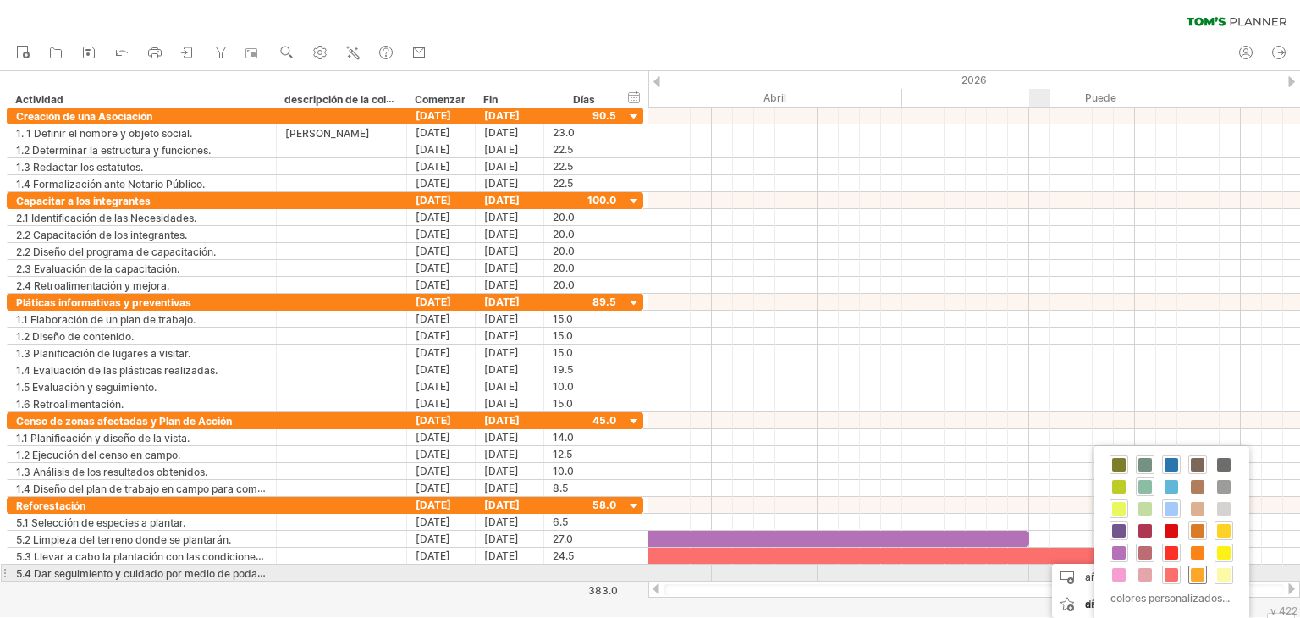
click at [1197, 578] on span at bounding box center [1197, 575] width 14 height 14
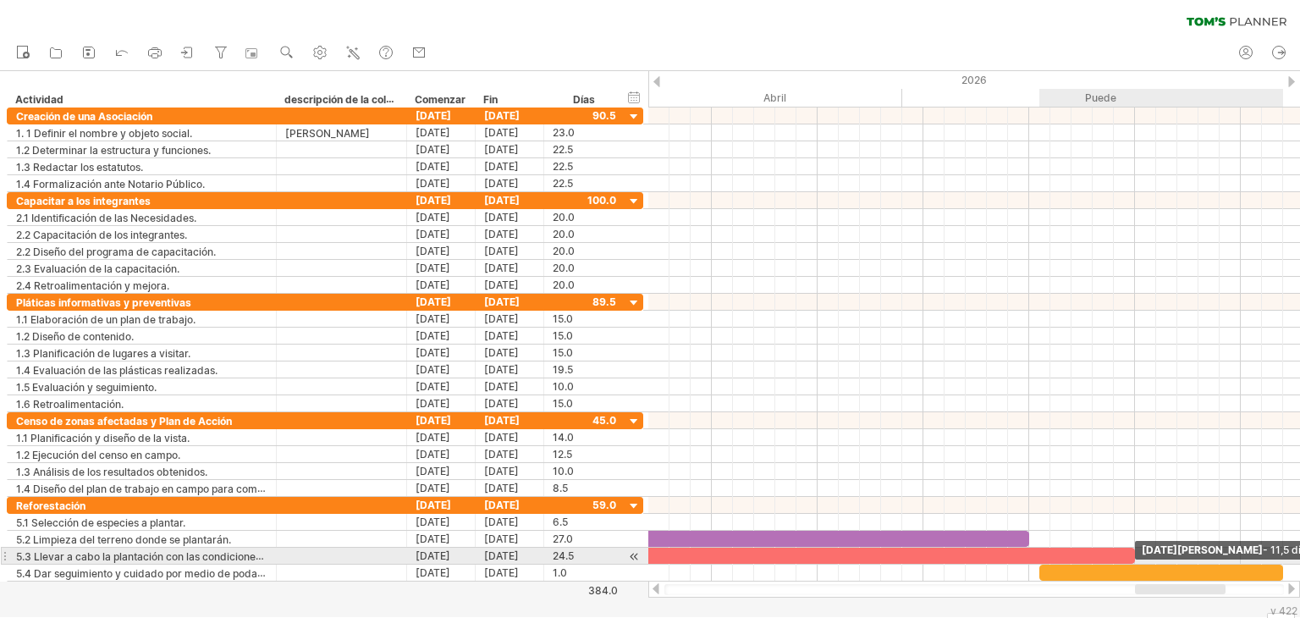
drag, startPoint x: 1062, startPoint y: 575, endPoint x: 1280, endPoint y: 559, distance: 218.9
click at [1280, 564] on span at bounding box center [1282, 572] width 7 height 16
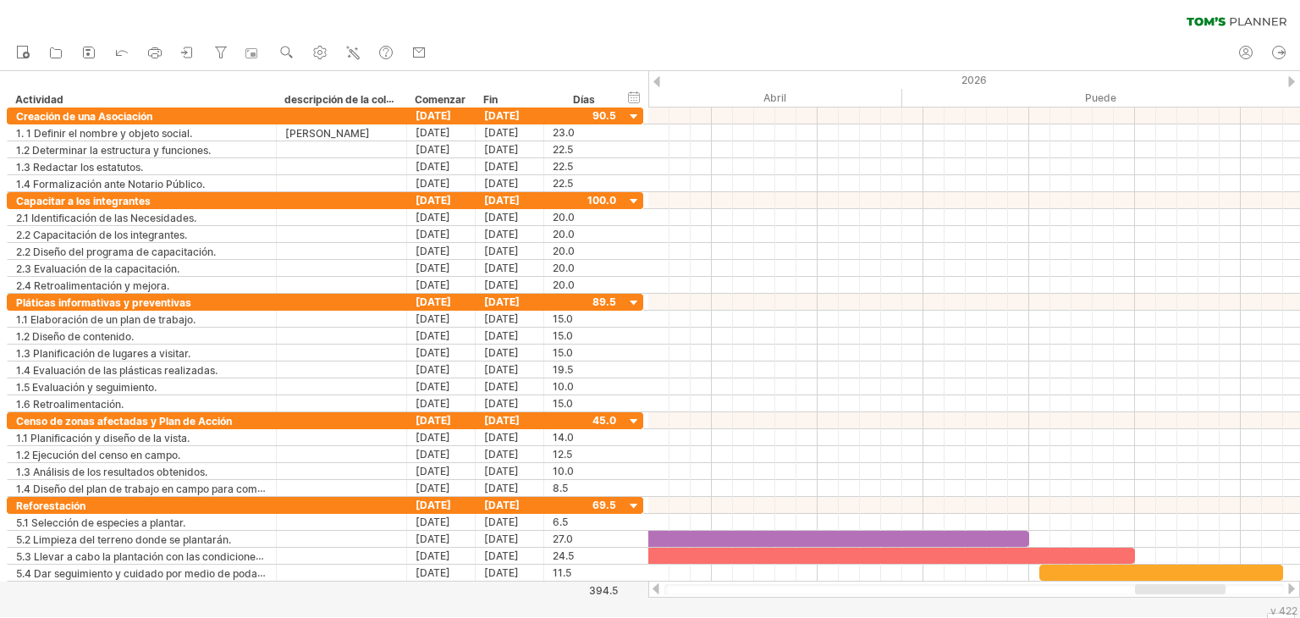
click at [1288, 588] on div at bounding box center [1291, 588] width 14 height 11
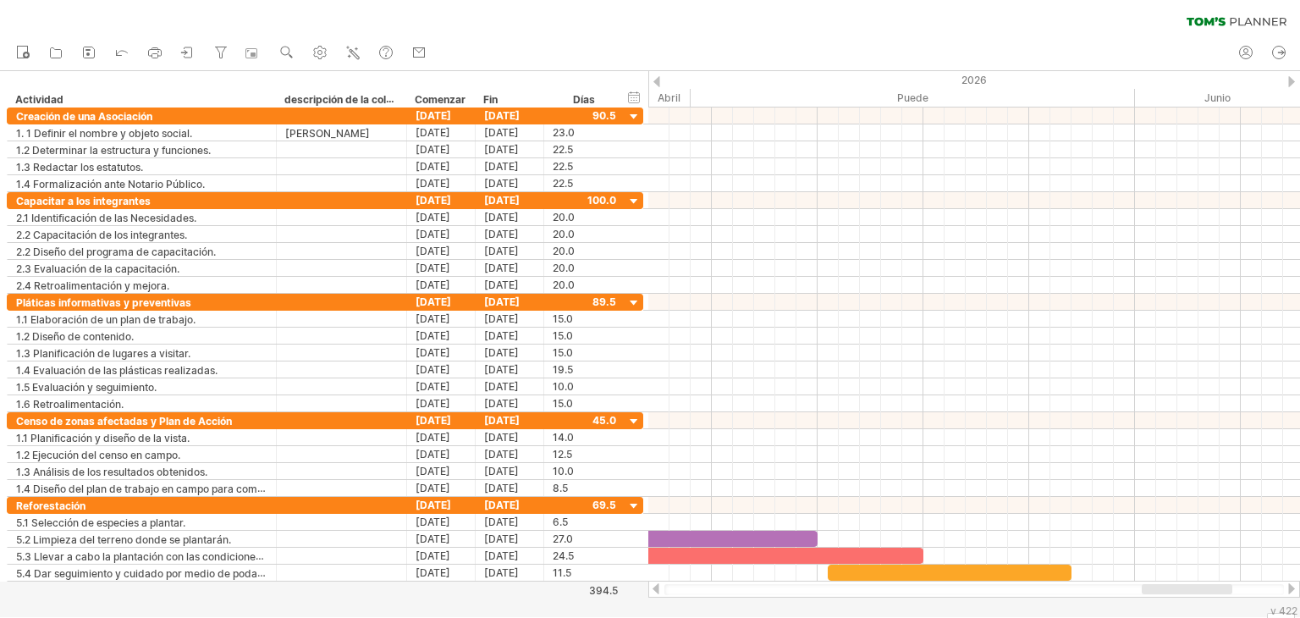
click at [1288, 588] on div at bounding box center [1291, 588] width 14 height 11
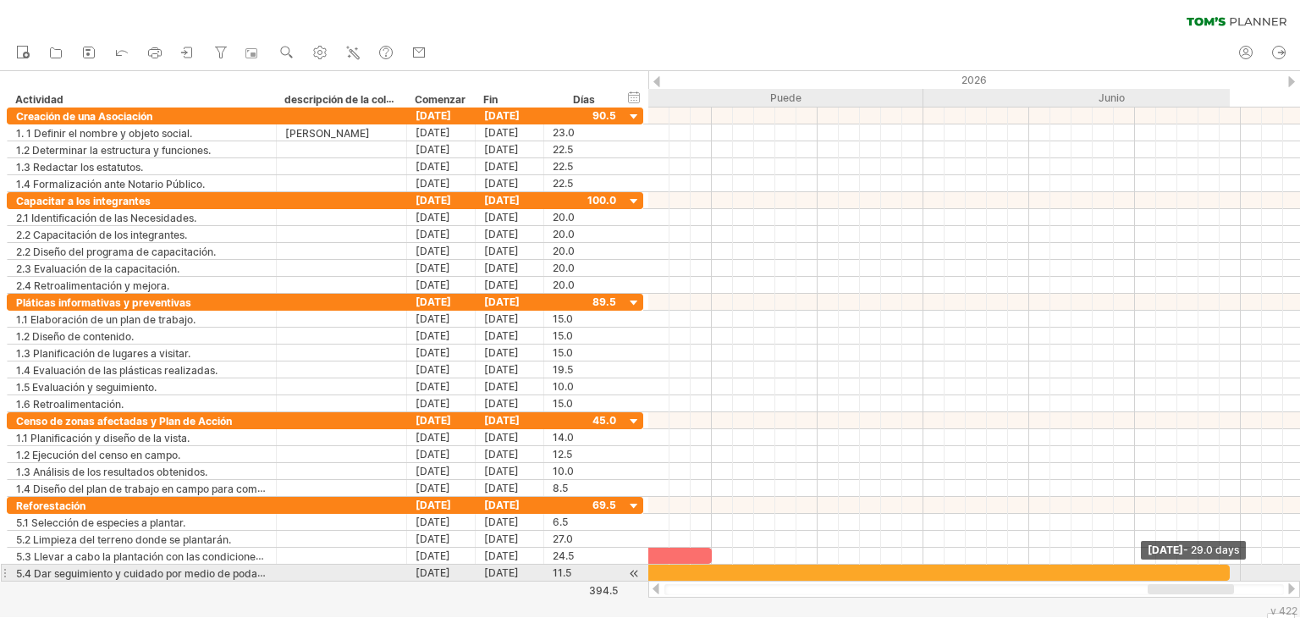
drag, startPoint x: 860, startPoint y: 566, endPoint x: 1232, endPoint y: 566, distance: 371.4
click at [1232, 566] on span at bounding box center [1229, 572] width 7 height 16
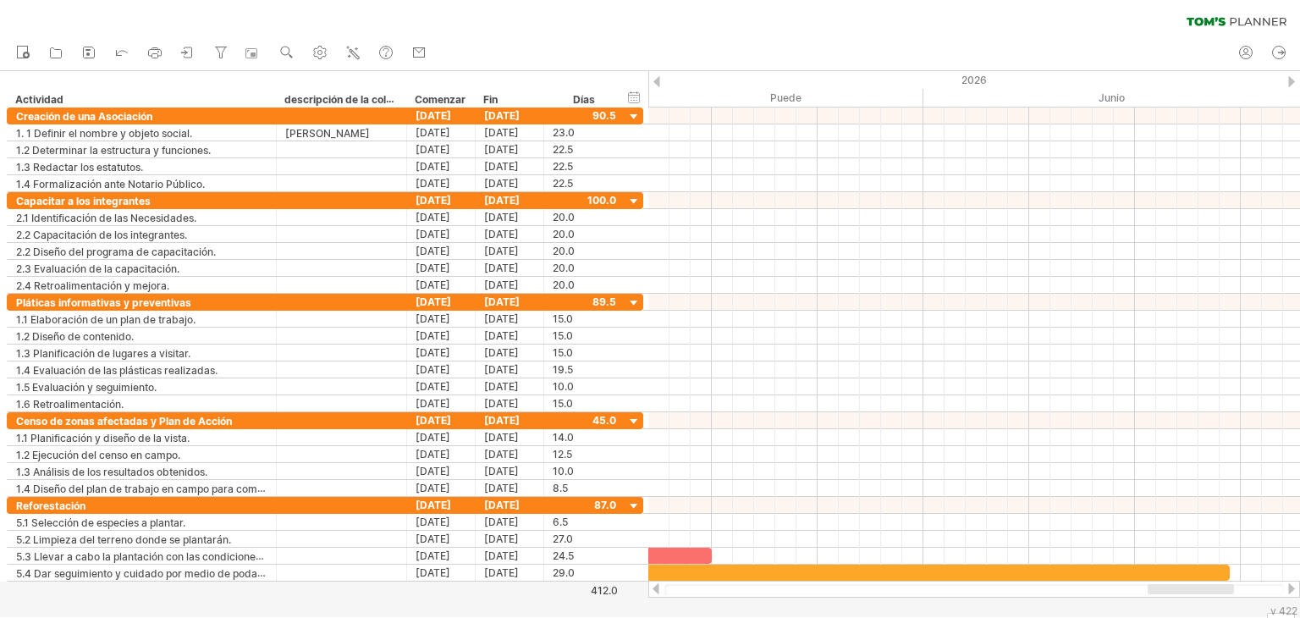
click at [1286, 585] on div at bounding box center [1291, 588] width 14 height 11
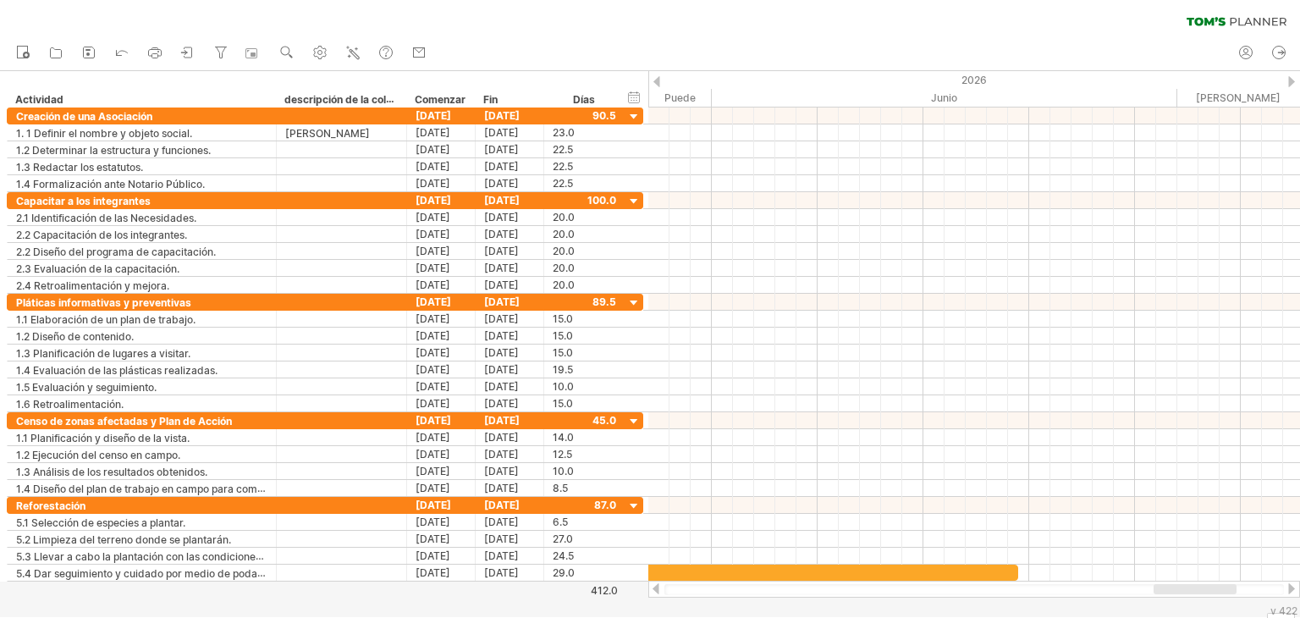
click at [1286, 585] on div at bounding box center [1291, 588] width 14 height 11
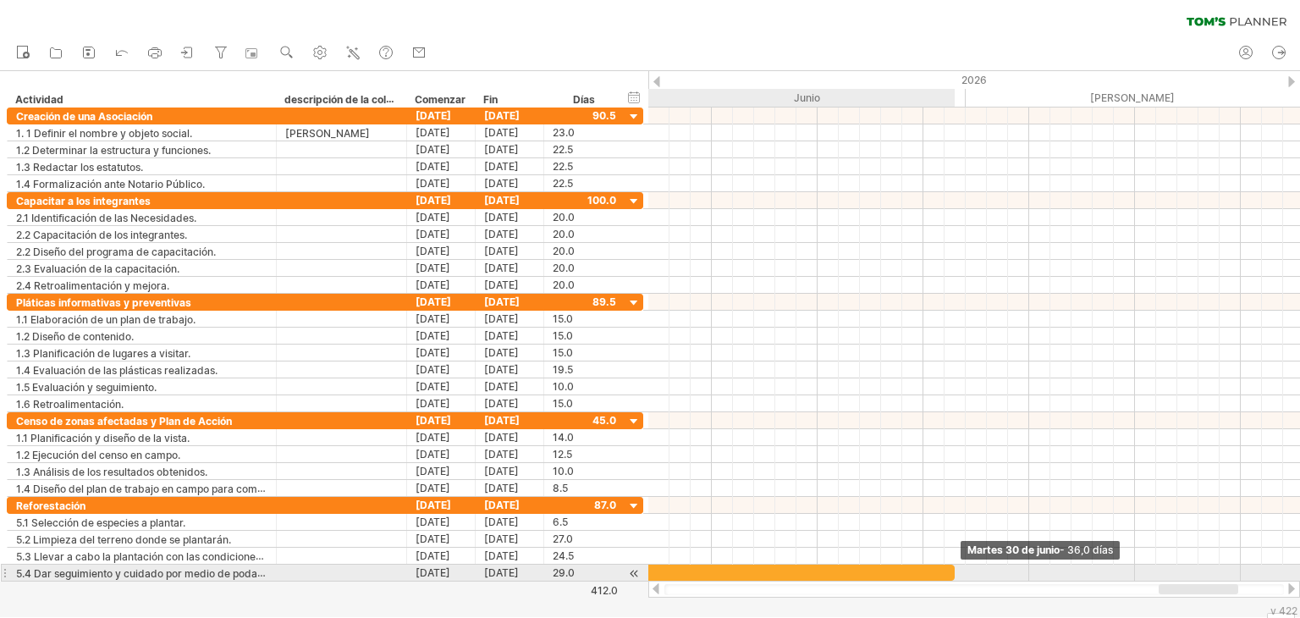
drag, startPoint x: 805, startPoint y: 570, endPoint x: 954, endPoint y: 573, distance: 148.1
click at [954, 573] on span at bounding box center [954, 572] width 7 height 16
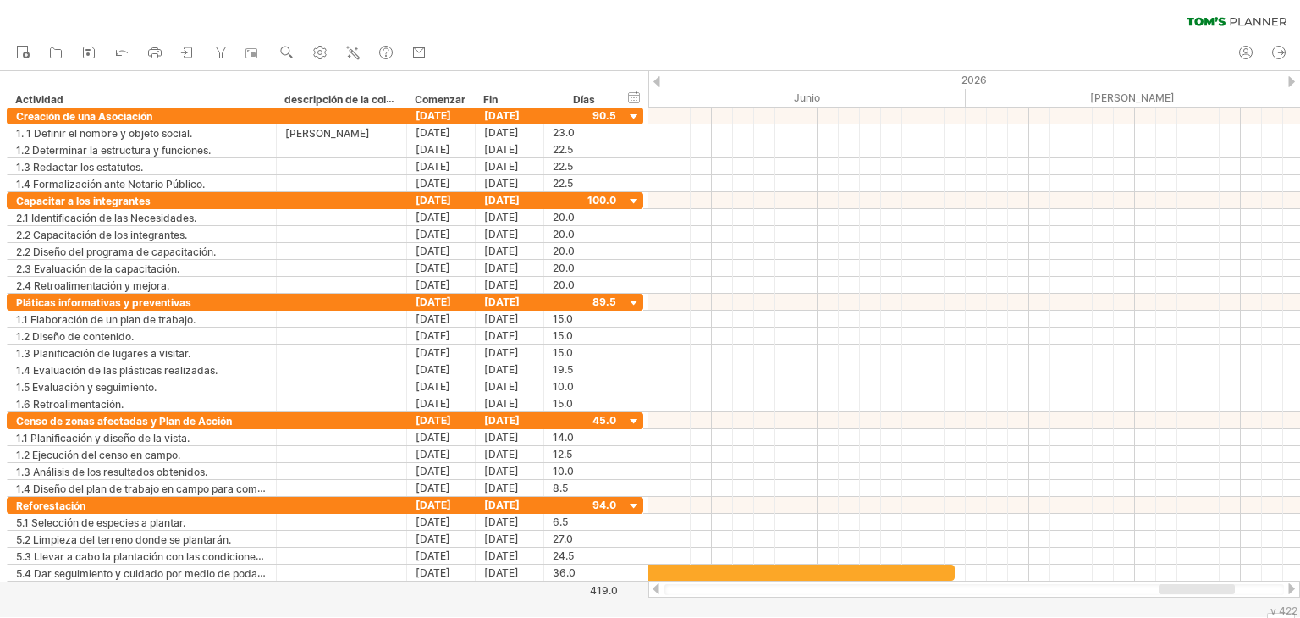
click at [652, 590] on div at bounding box center [656, 588] width 14 height 11
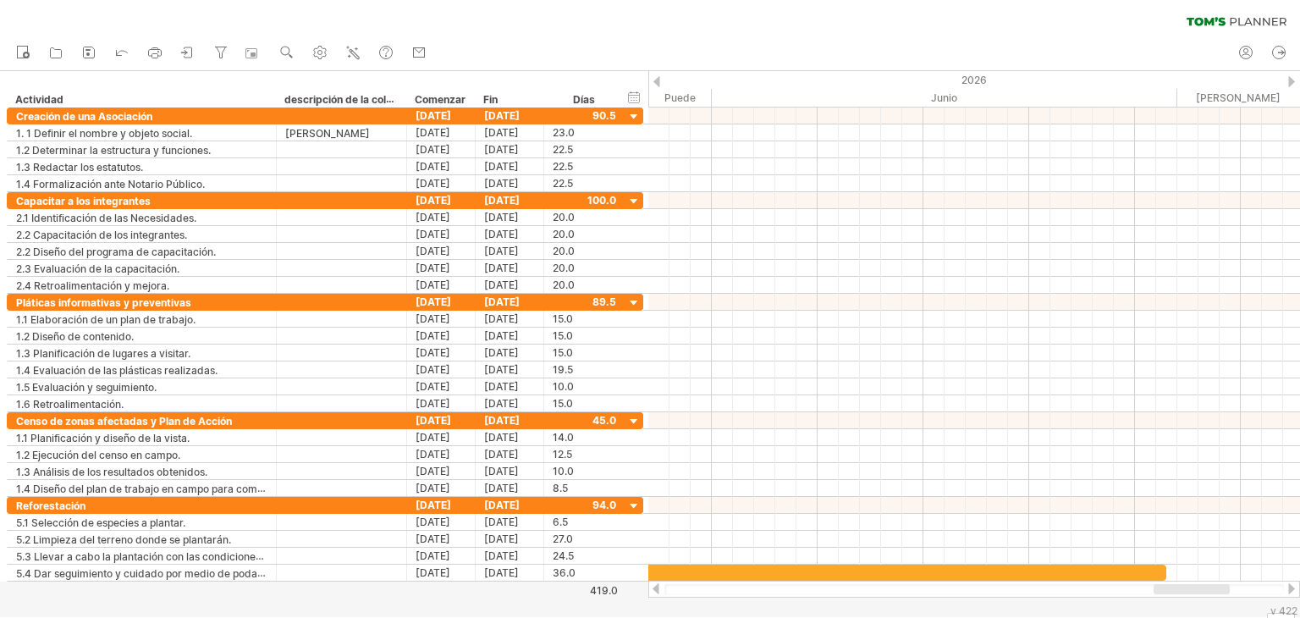
click at [652, 590] on div at bounding box center [656, 588] width 14 height 11
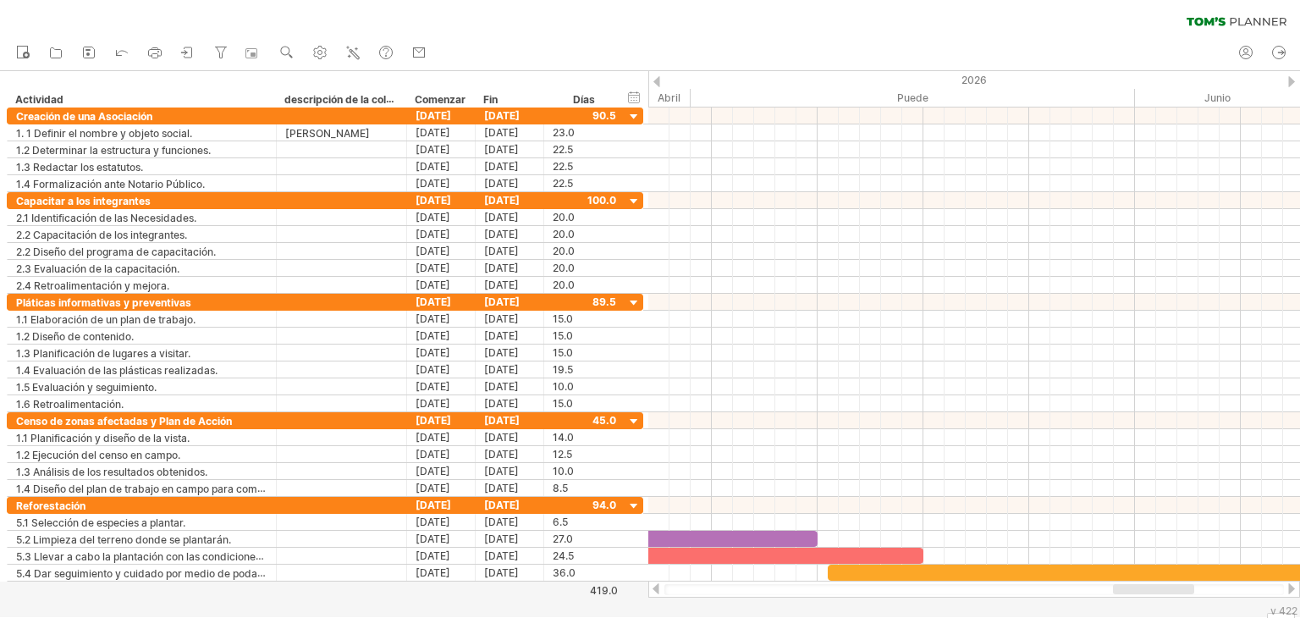
click at [652, 590] on div at bounding box center [656, 588] width 14 height 11
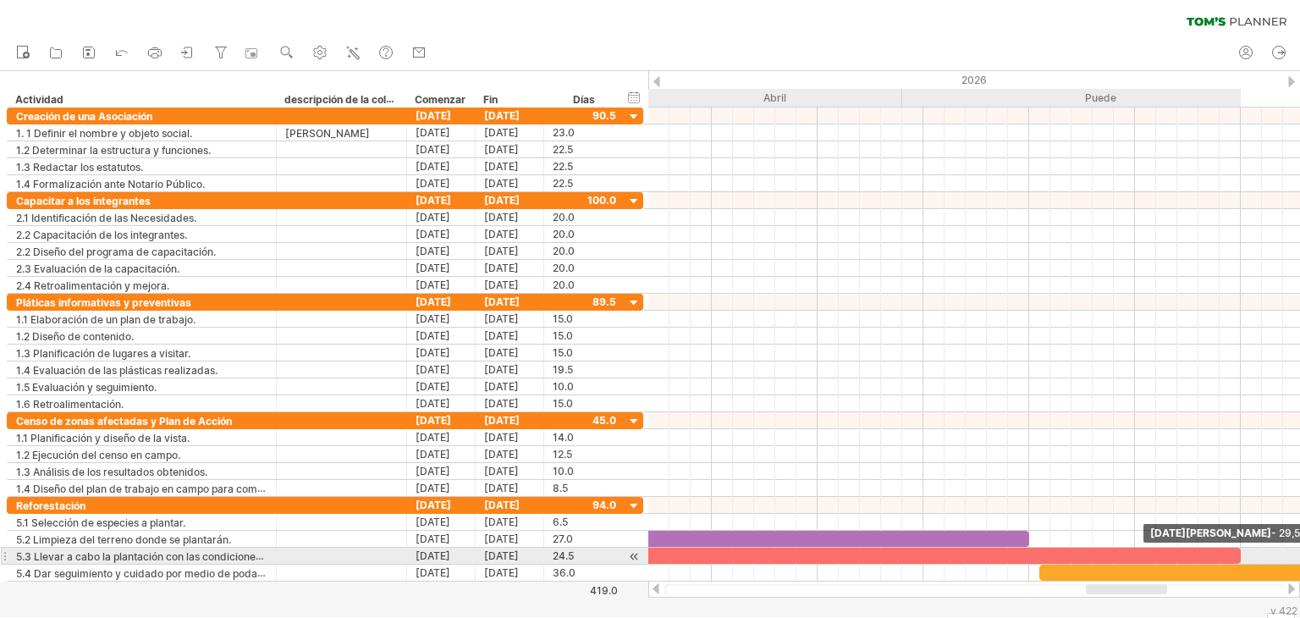
drag, startPoint x: 1179, startPoint y: 558, endPoint x: 1243, endPoint y: 559, distance: 63.5
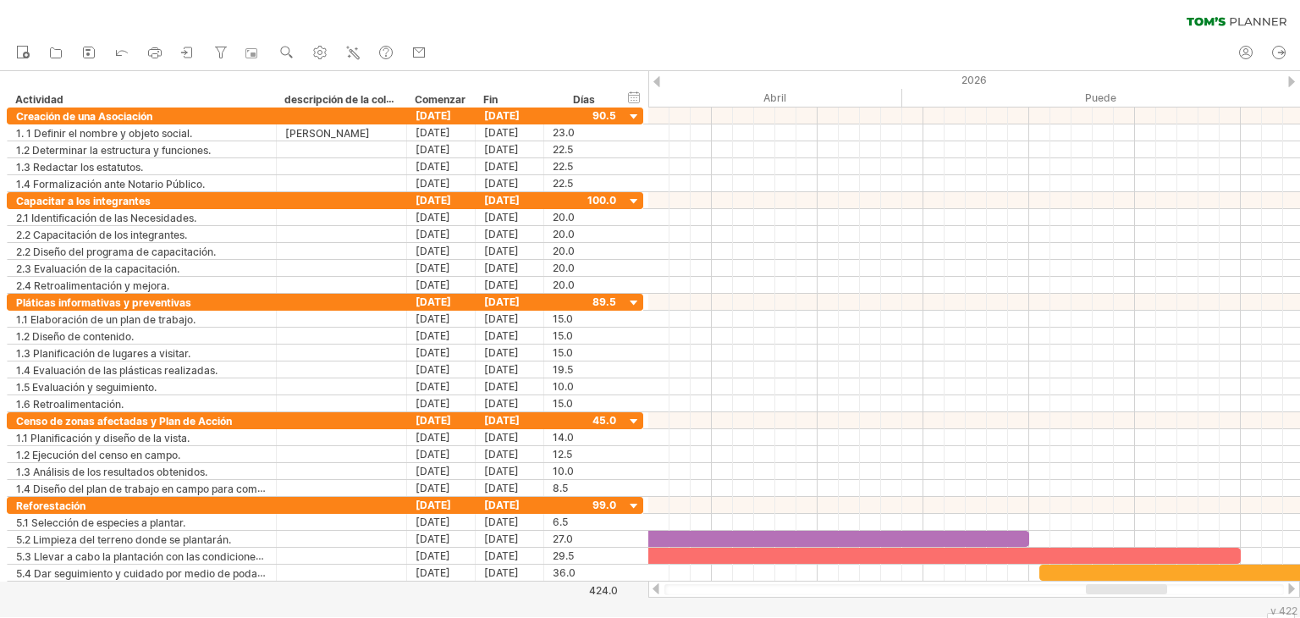
click at [1293, 592] on div at bounding box center [1291, 588] width 14 height 11
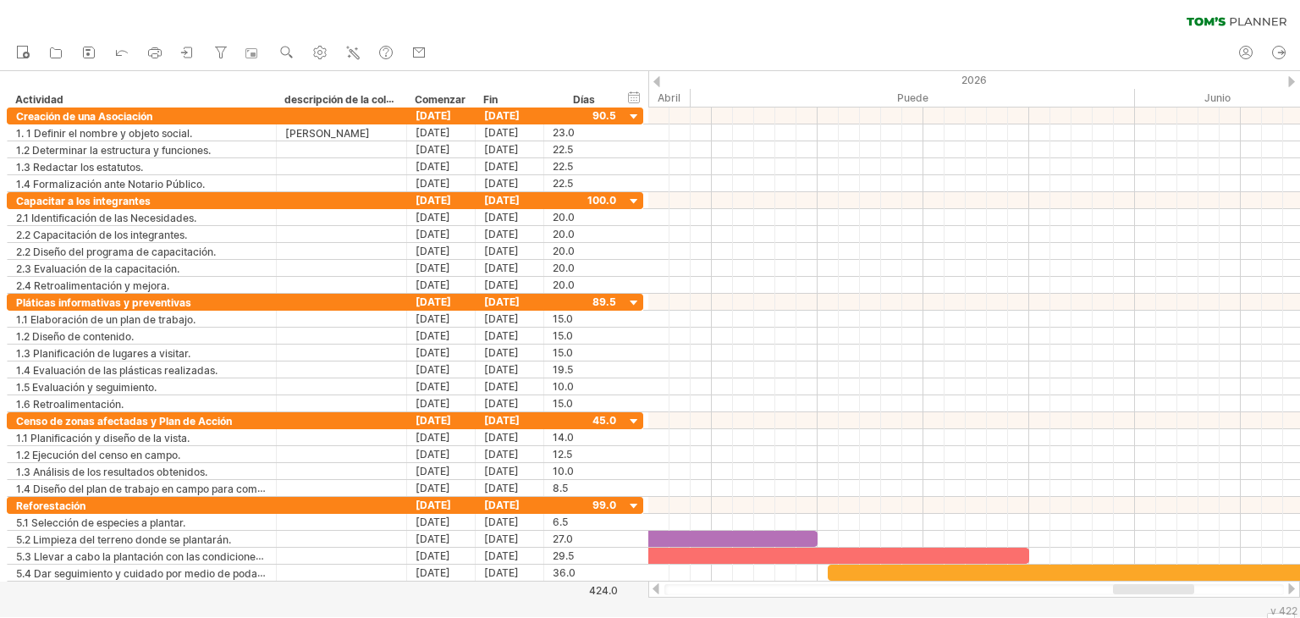
click at [1293, 592] on div at bounding box center [1291, 588] width 14 height 11
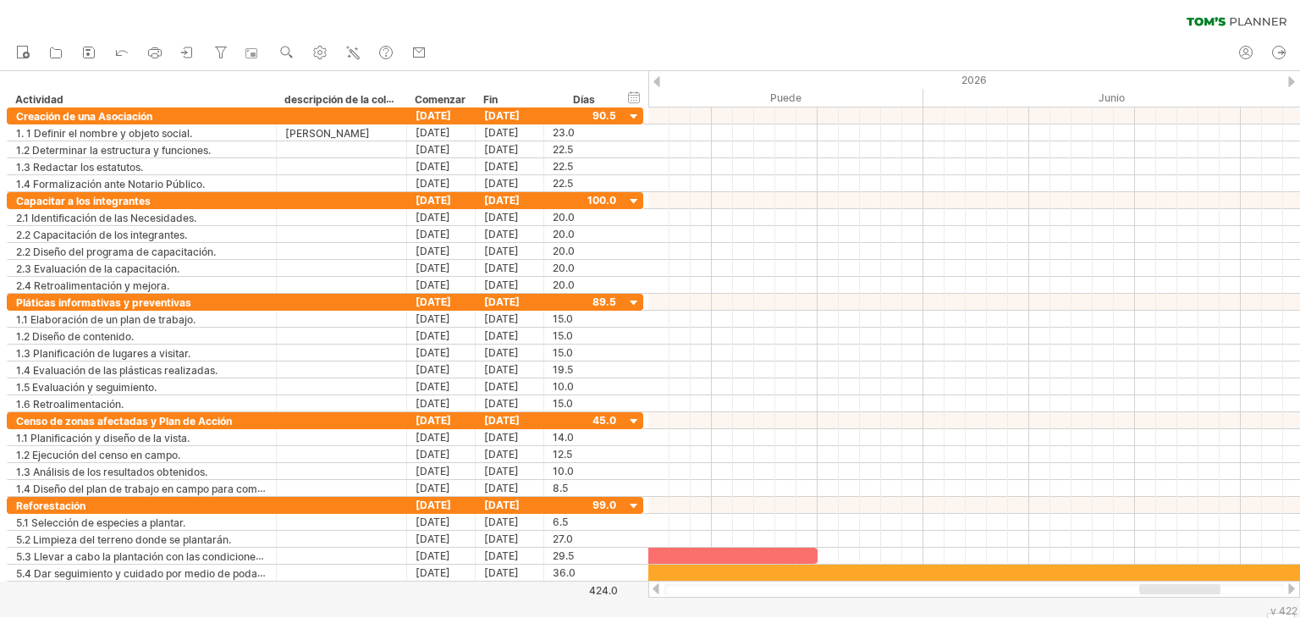
click at [1293, 592] on div at bounding box center [1291, 588] width 14 height 11
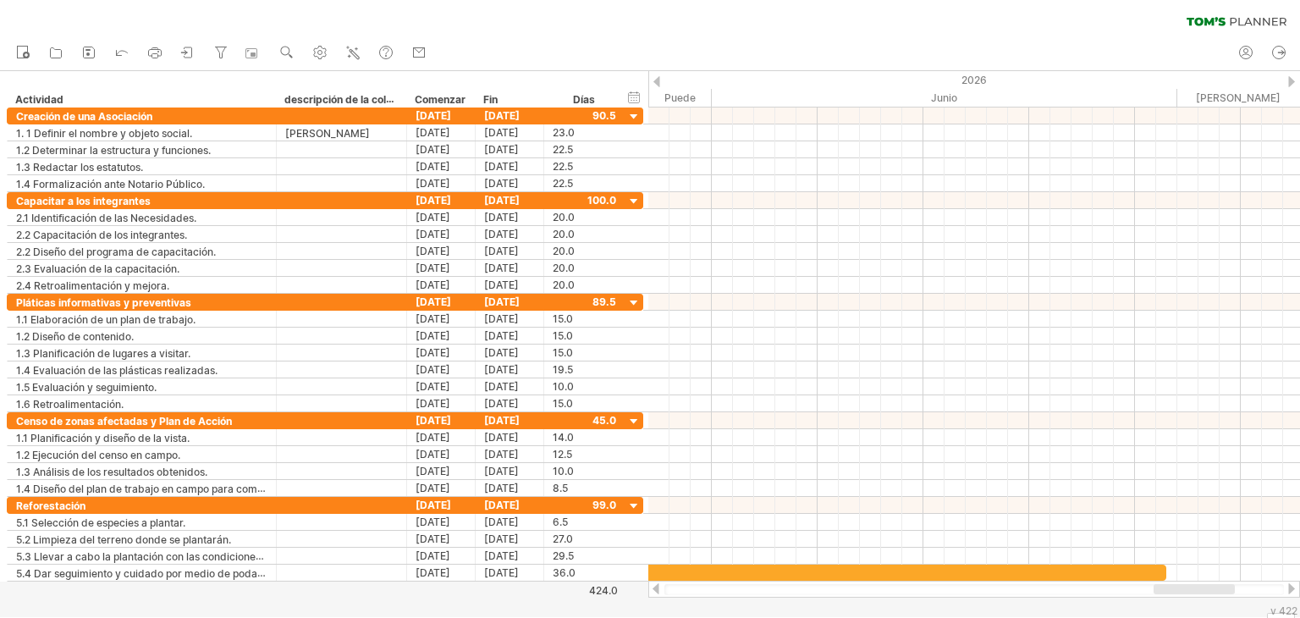
click at [654, 593] on div at bounding box center [656, 588] width 14 height 11
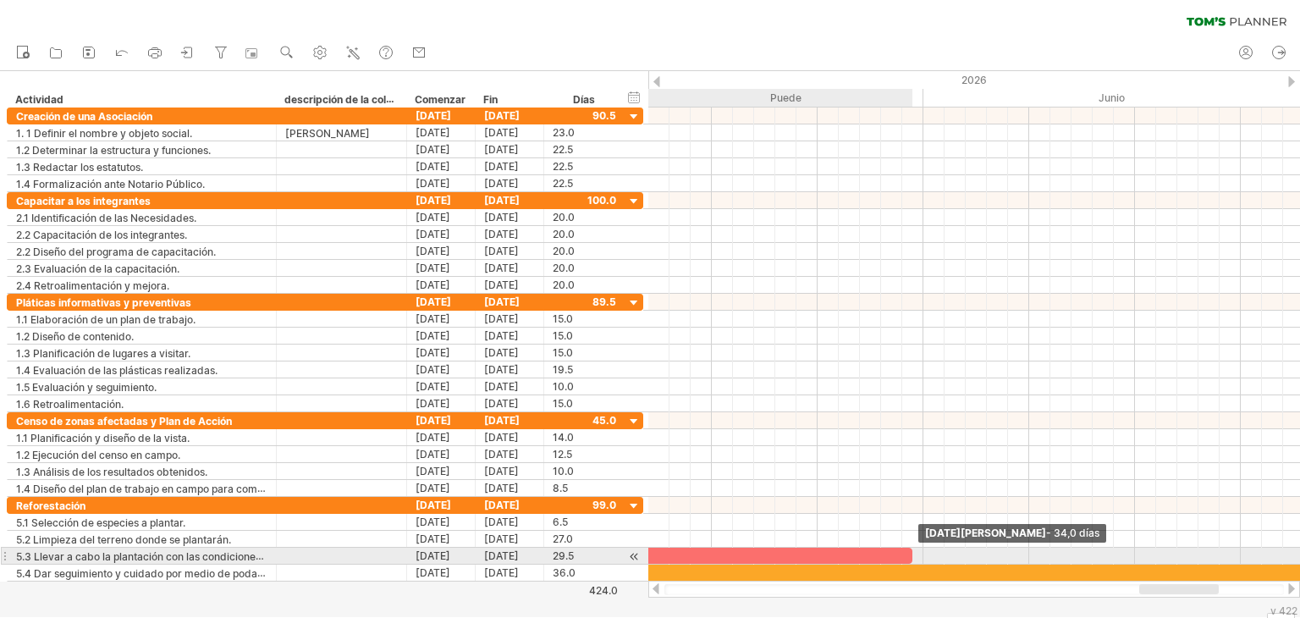
drag, startPoint x: 816, startPoint y: 548, endPoint x: 912, endPoint y: 551, distance: 96.5
click at [912, 551] on span at bounding box center [912, 555] width 7 height 16
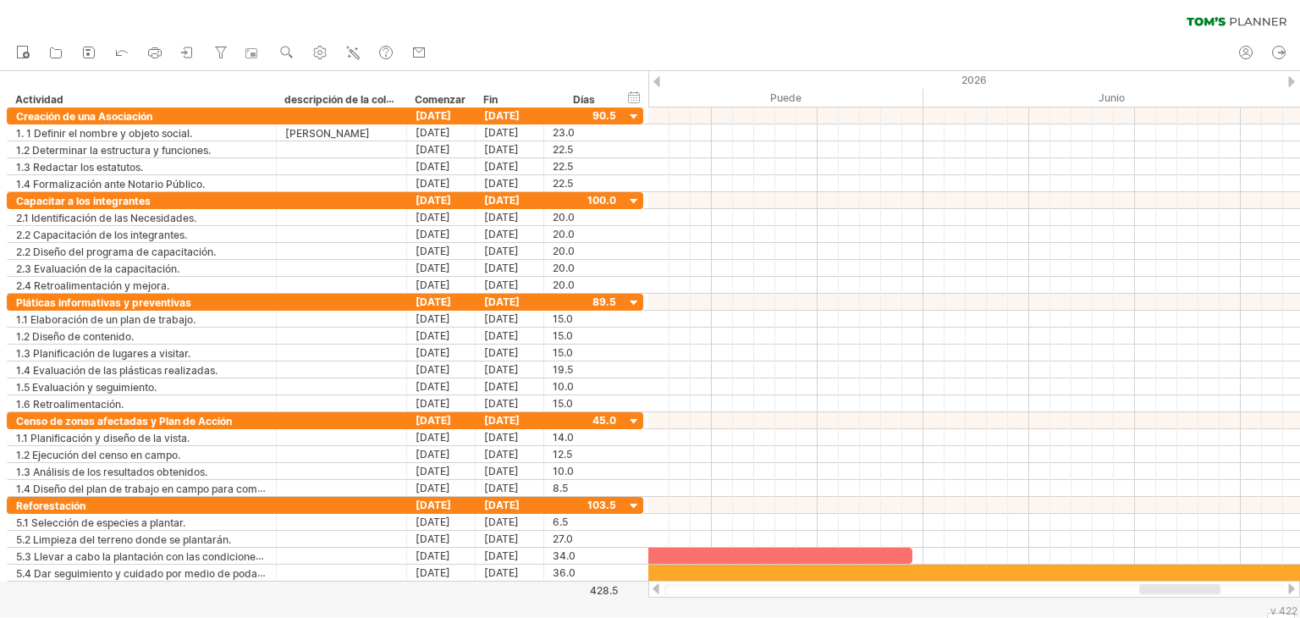
click at [653, 589] on div at bounding box center [656, 588] width 14 height 11
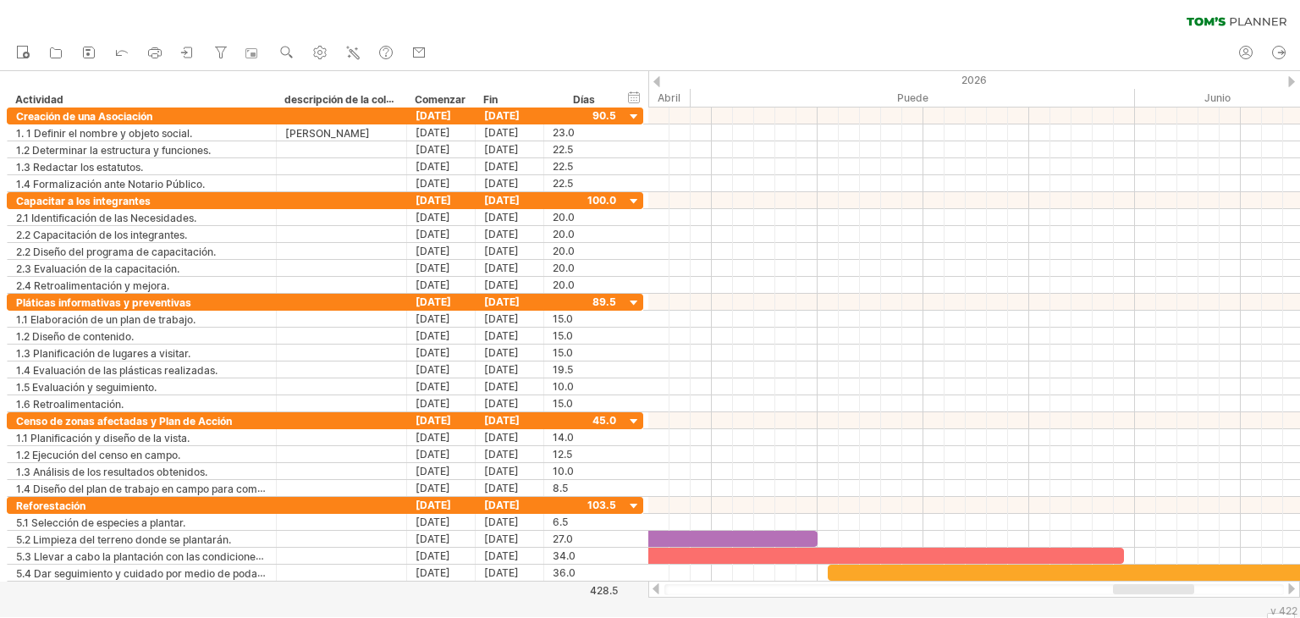
click at [653, 589] on div at bounding box center [656, 588] width 14 height 11
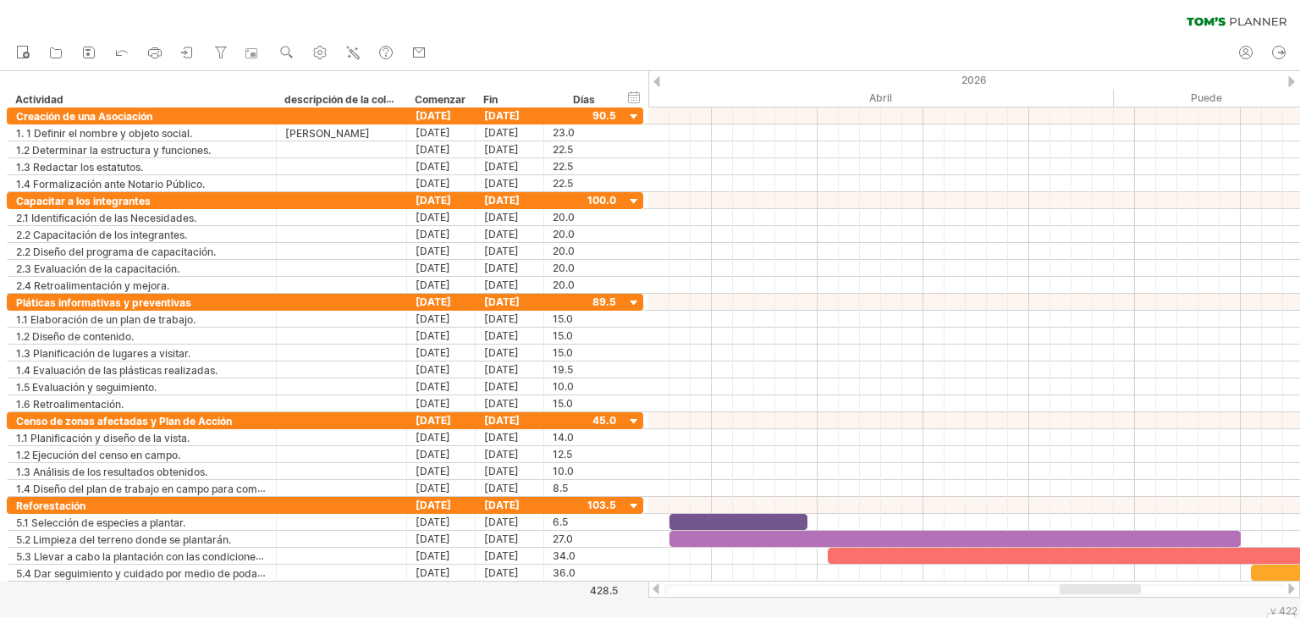
click at [653, 589] on div at bounding box center [656, 588] width 14 height 11
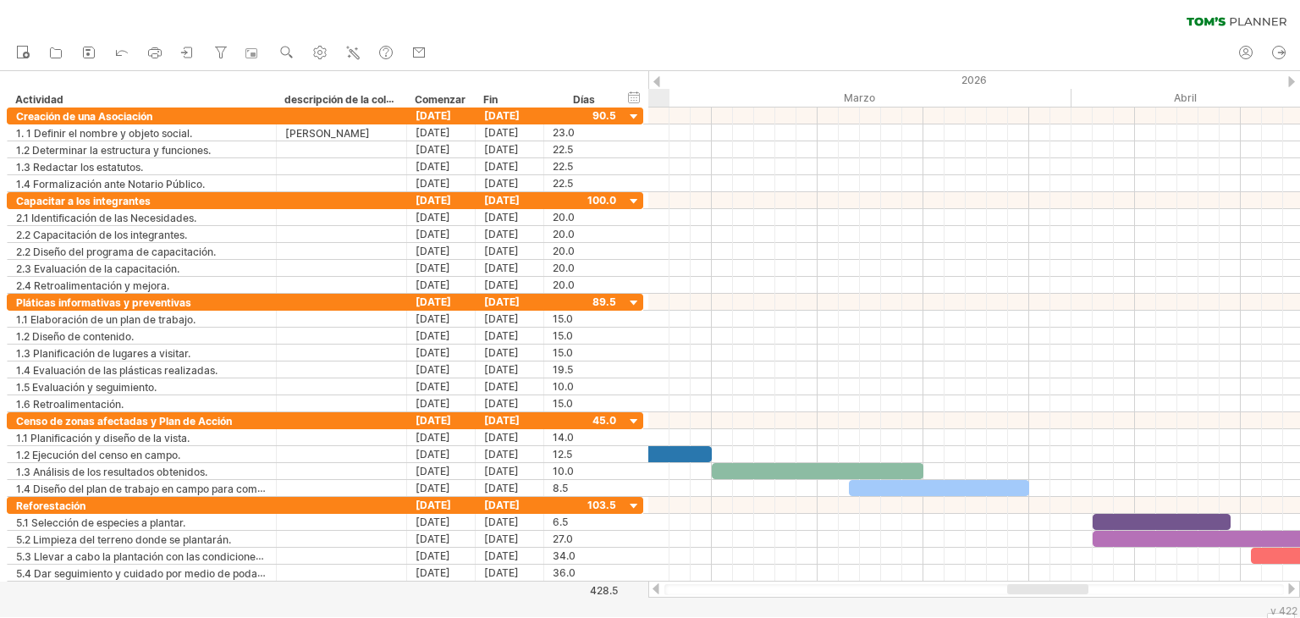
click at [653, 589] on div at bounding box center [656, 588] width 14 height 11
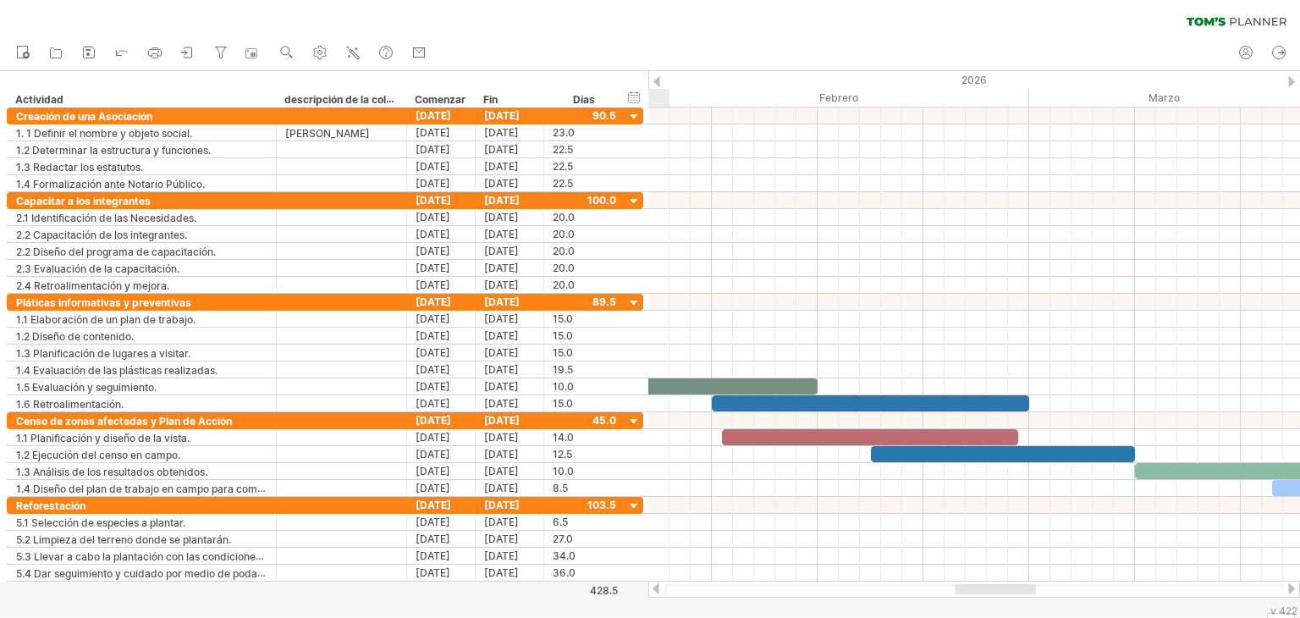
click at [653, 589] on div at bounding box center [656, 588] width 14 height 11
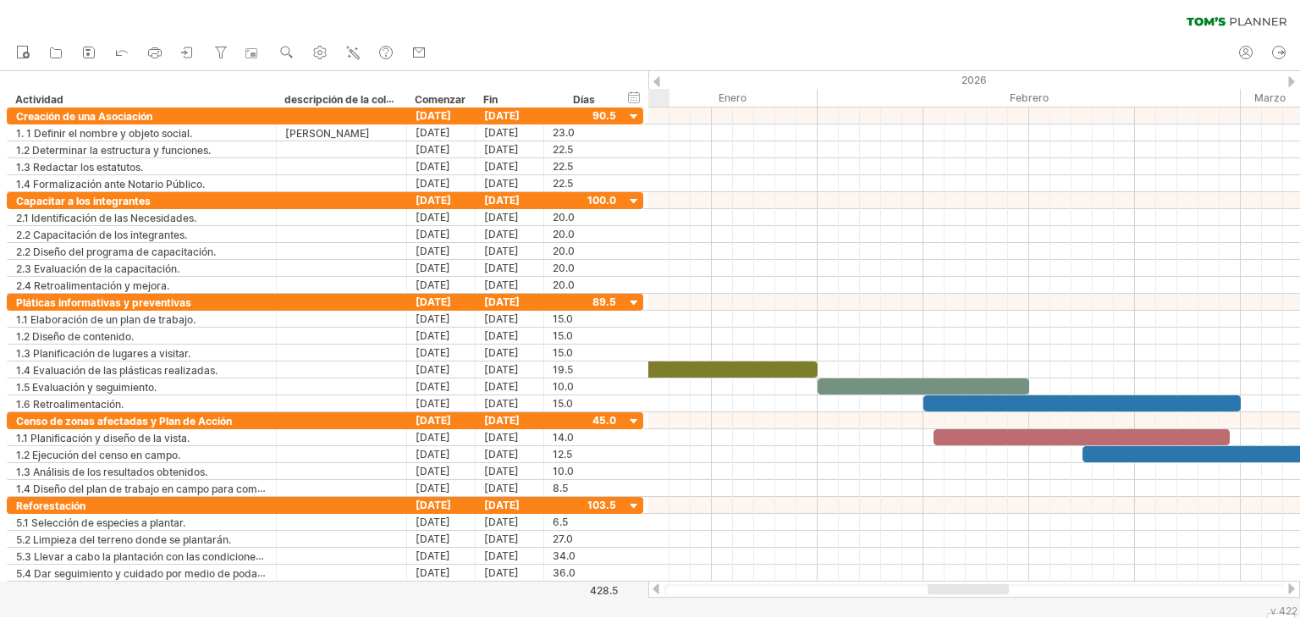
click at [653, 589] on div at bounding box center [656, 588] width 14 height 11
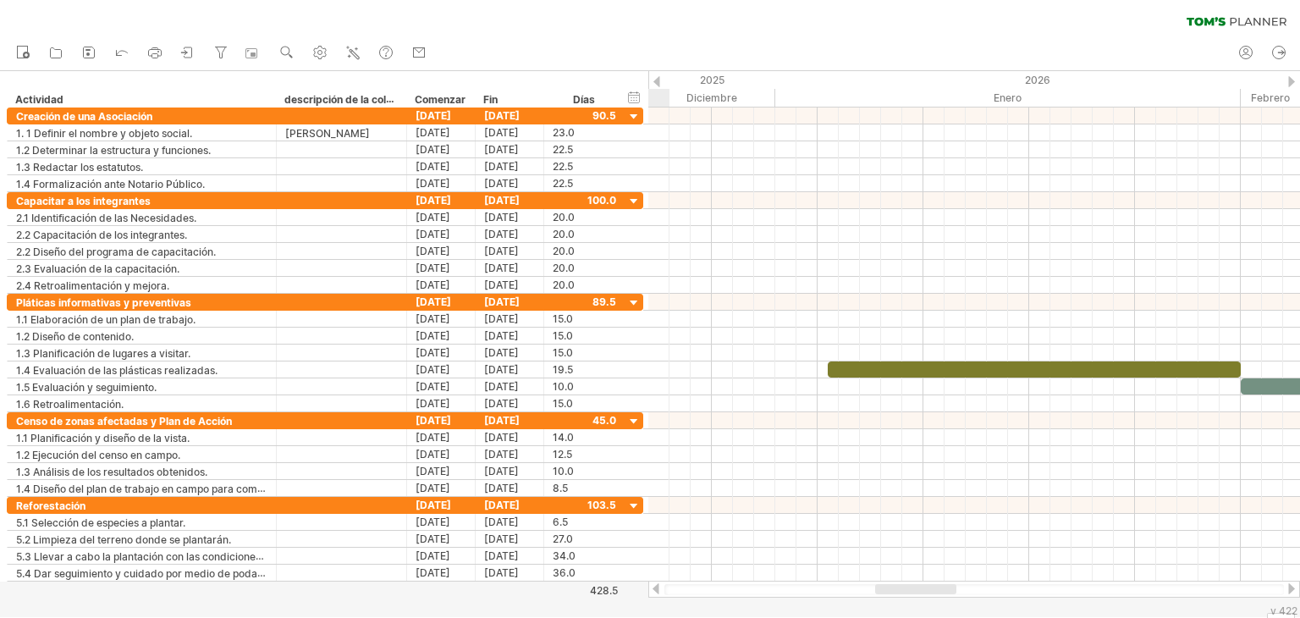
click at [653, 589] on div at bounding box center [656, 588] width 14 height 11
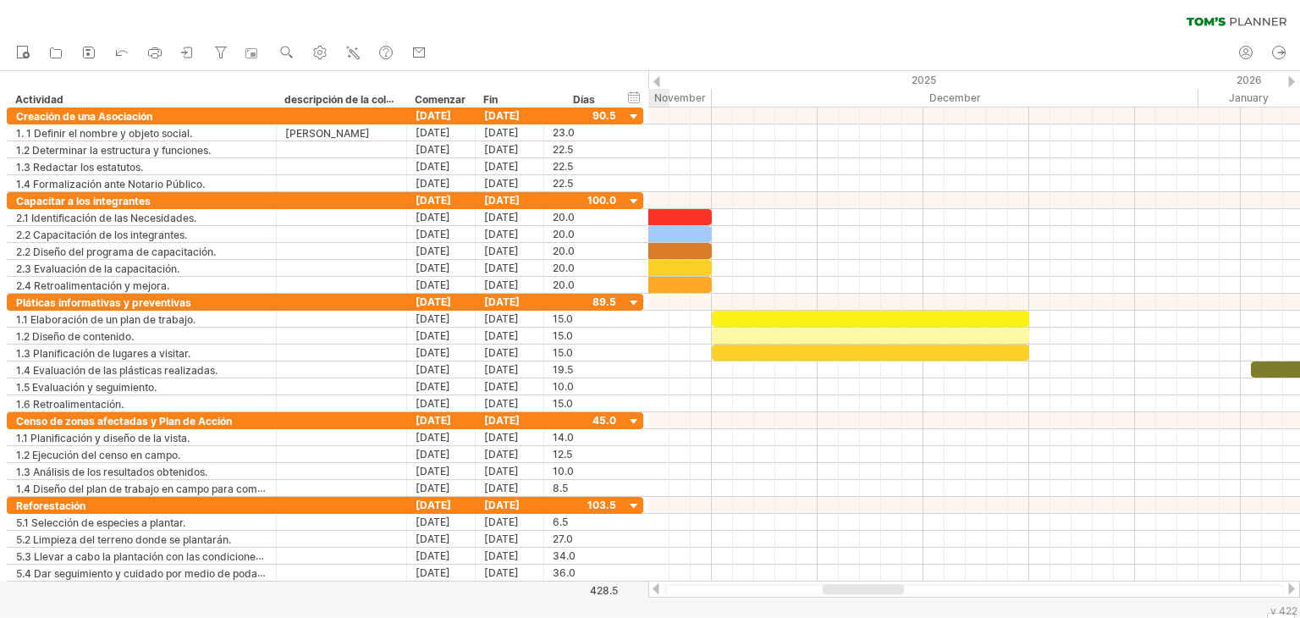
click at [653, 589] on div at bounding box center [656, 588] width 14 height 11
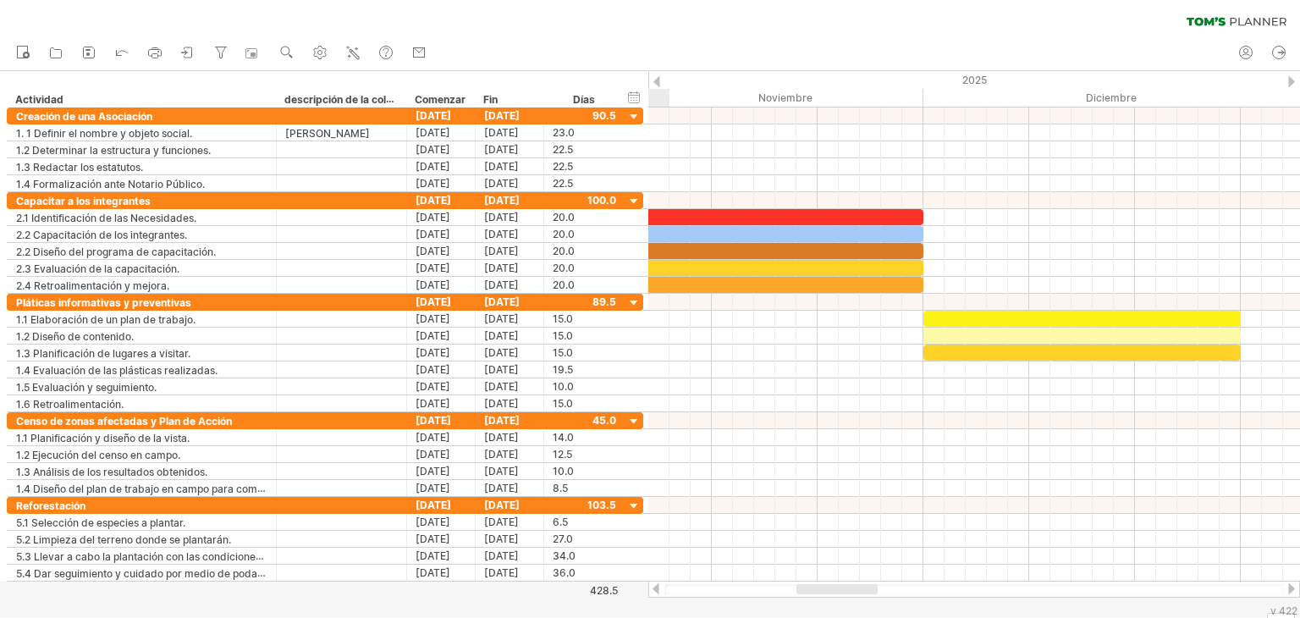
click at [653, 589] on div at bounding box center [656, 588] width 14 height 11
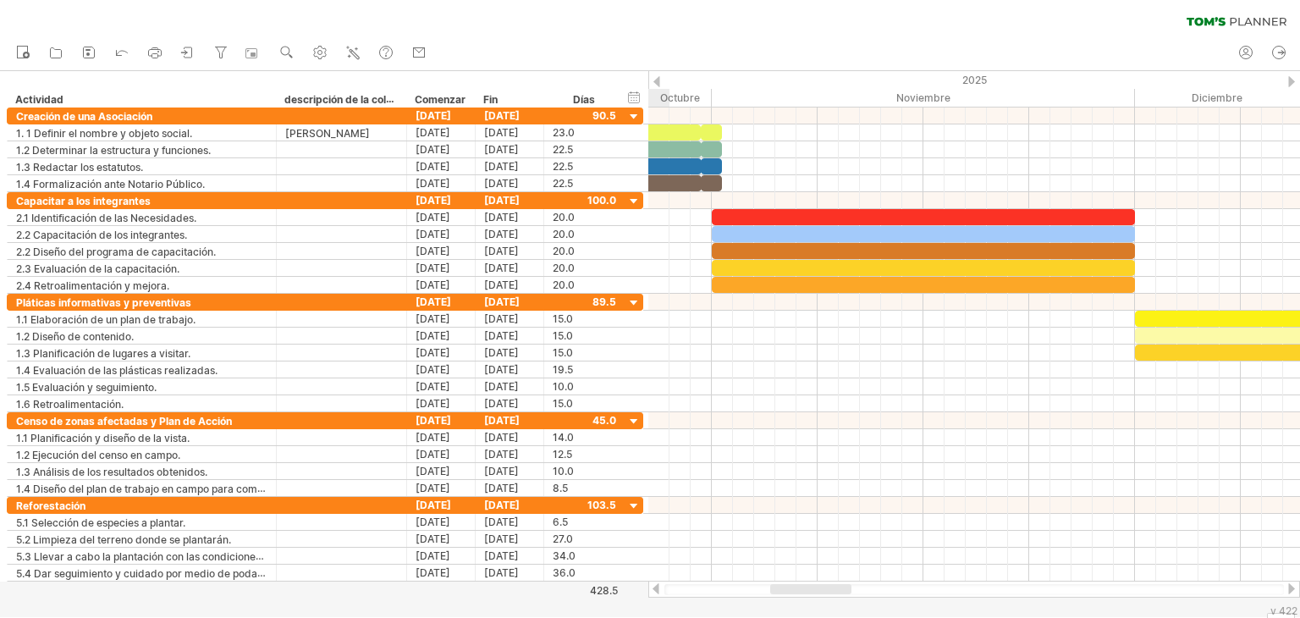
click at [653, 589] on div at bounding box center [656, 588] width 14 height 11
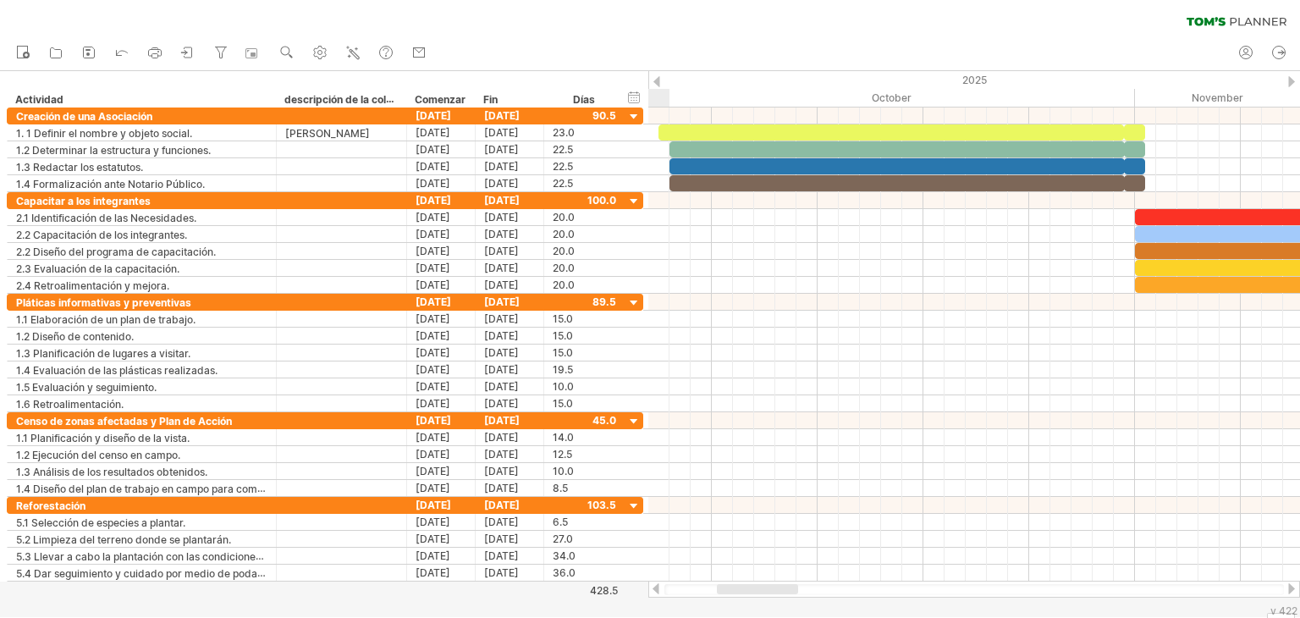
click at [653, 589] on div at bounding box center [656, 588] width 14 height 11
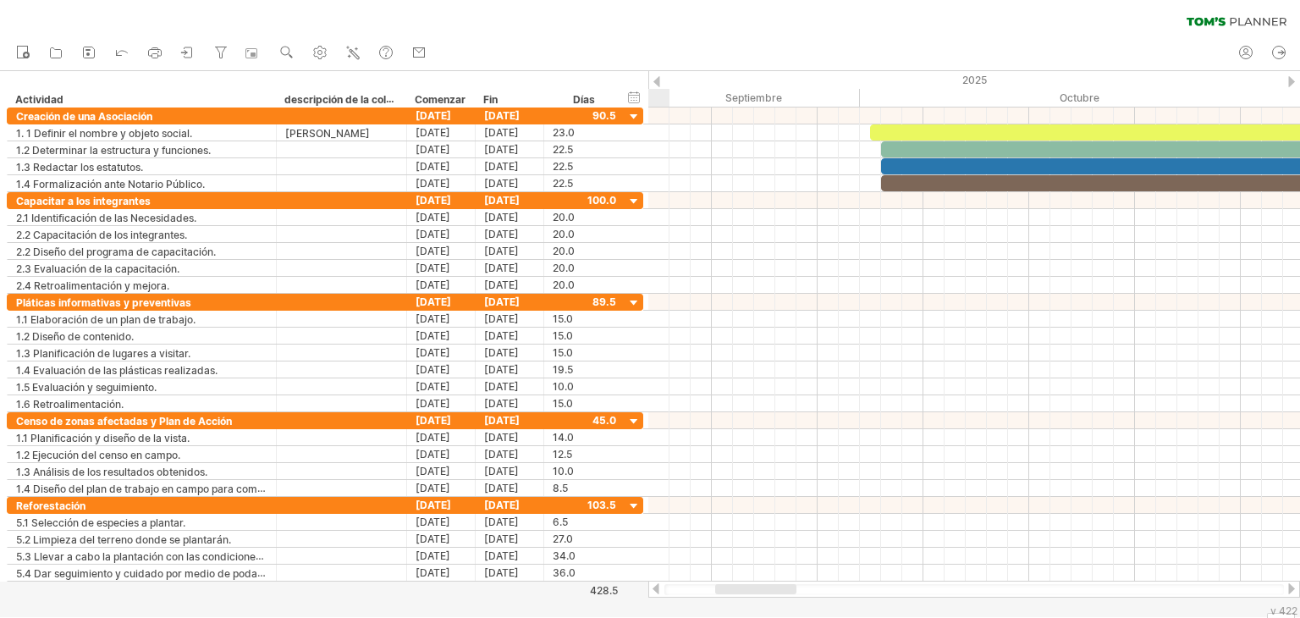
click at [653, 589] on div at bounding box center [656, 588] width 14 height 11
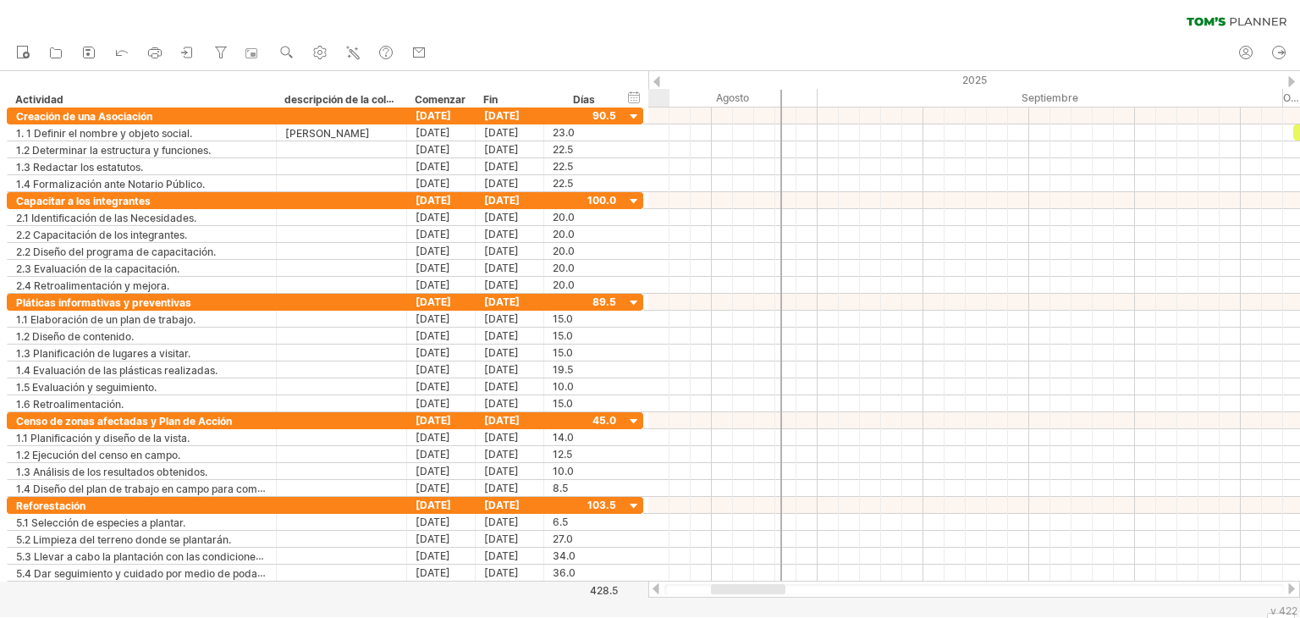
click at [653, 589] on div at bounding box center [656, 588] width 14 height 11
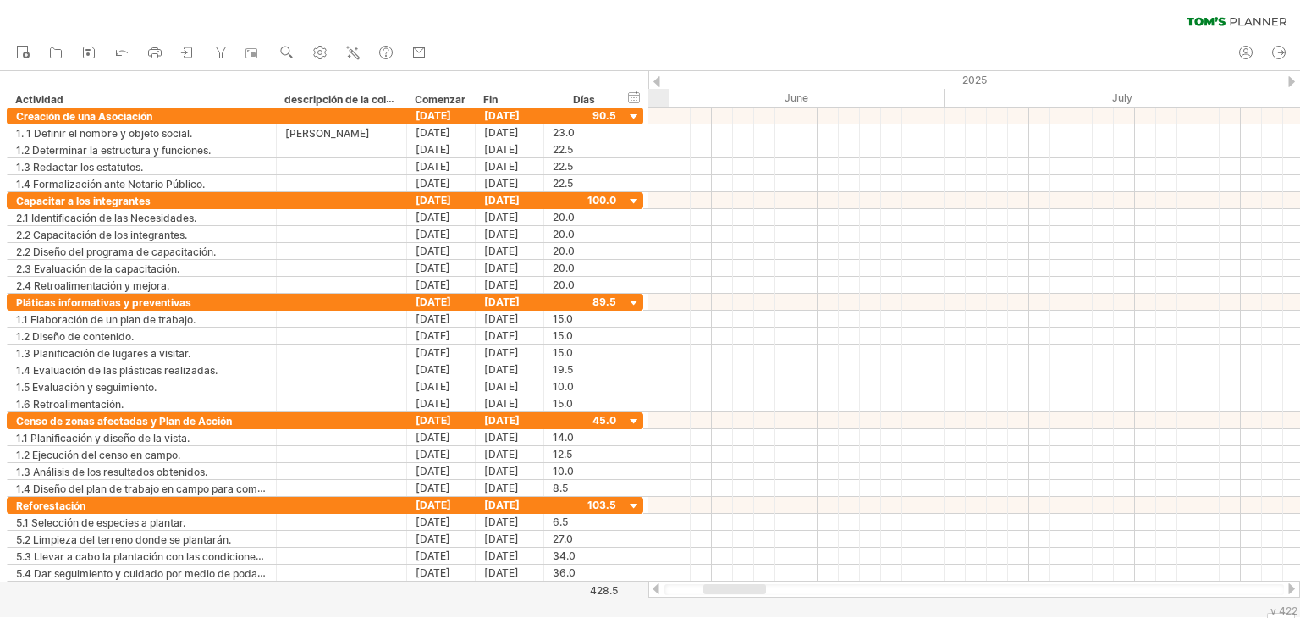
click at [653, 589] on div at bounding box center [656, 588] width 14 height 11
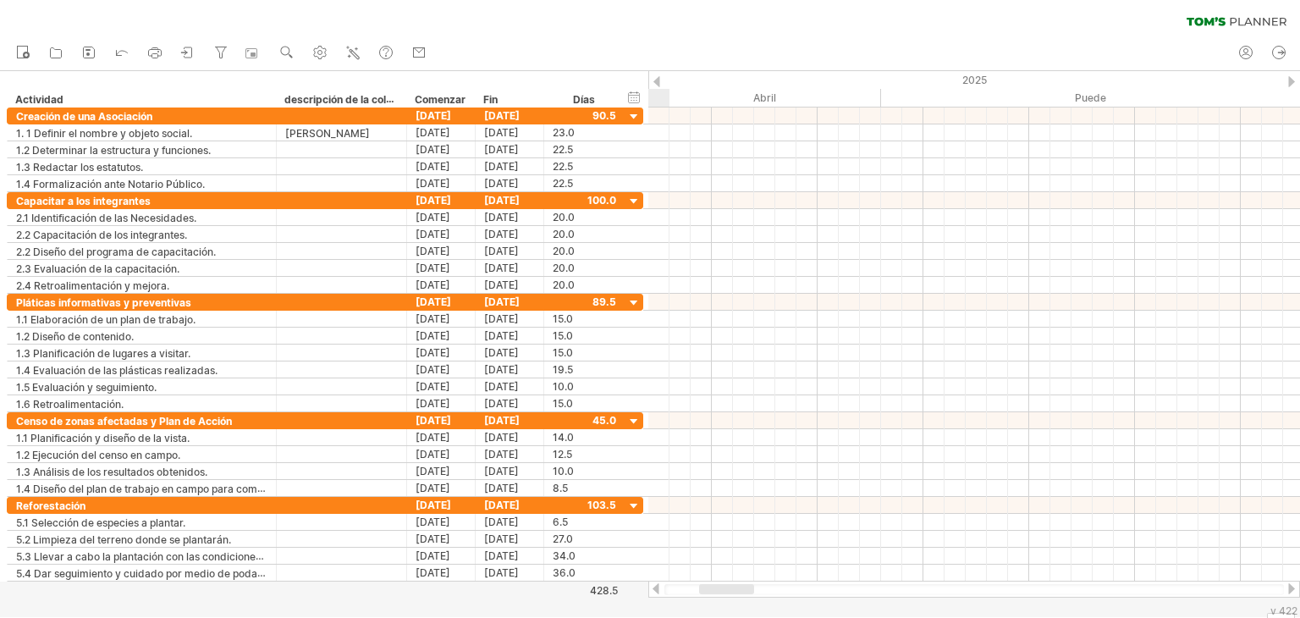
click at [653, 589] on div at bounding box center [656, 588] width 14 height 11
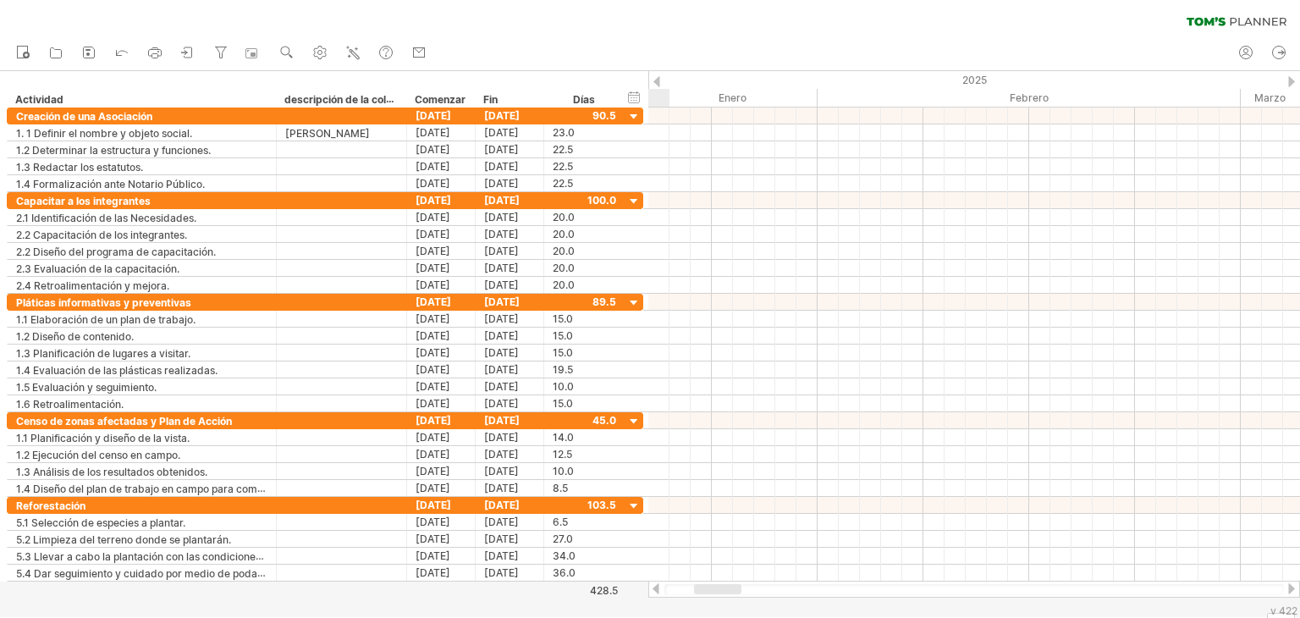
click at [653, 589] on div at bounding box center [656, 588] width 14 height 11
click at [1286, 590] on div at bounding box center [1291, 588] width 14 height 11
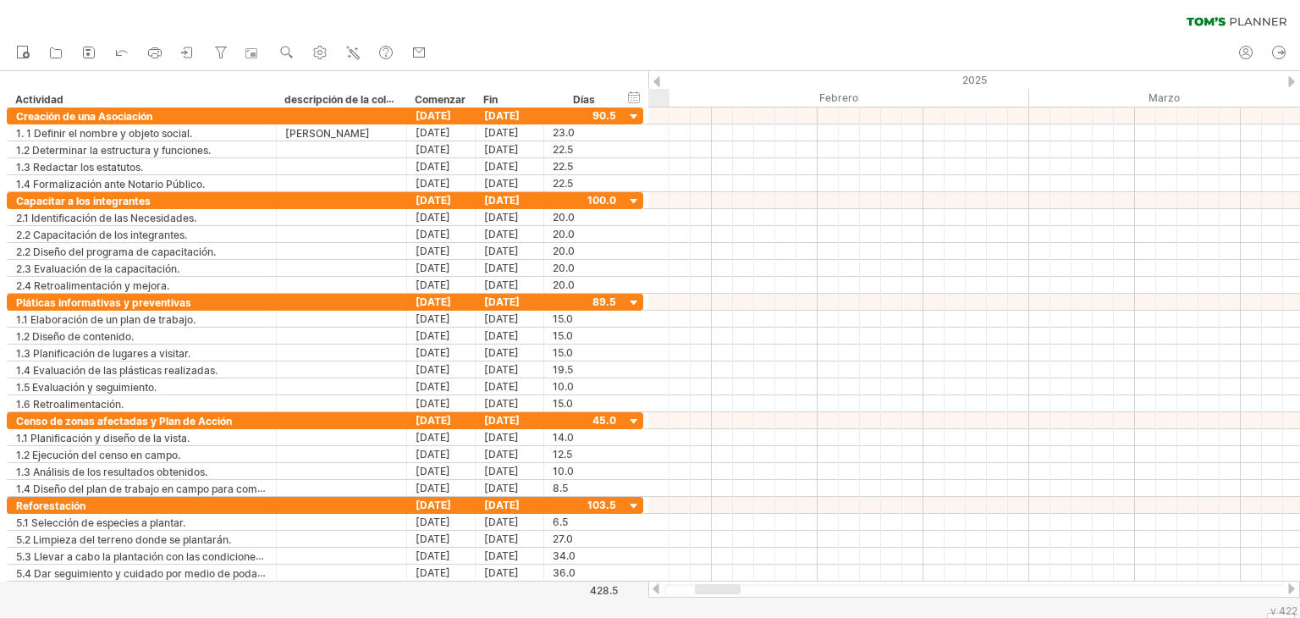
click at [1286, 590] on div at bounding box center [1291, 588] width 14 height 11
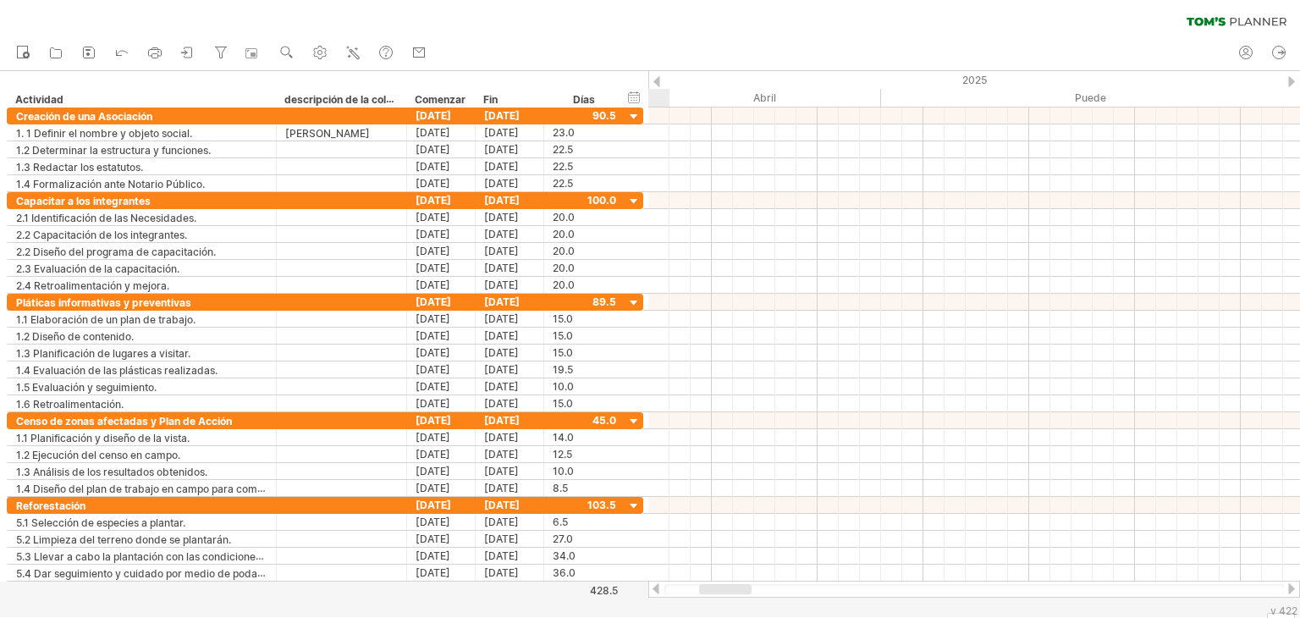
click at [1286, 590] on div at bounding box center [1291, 588] width 14 height 11
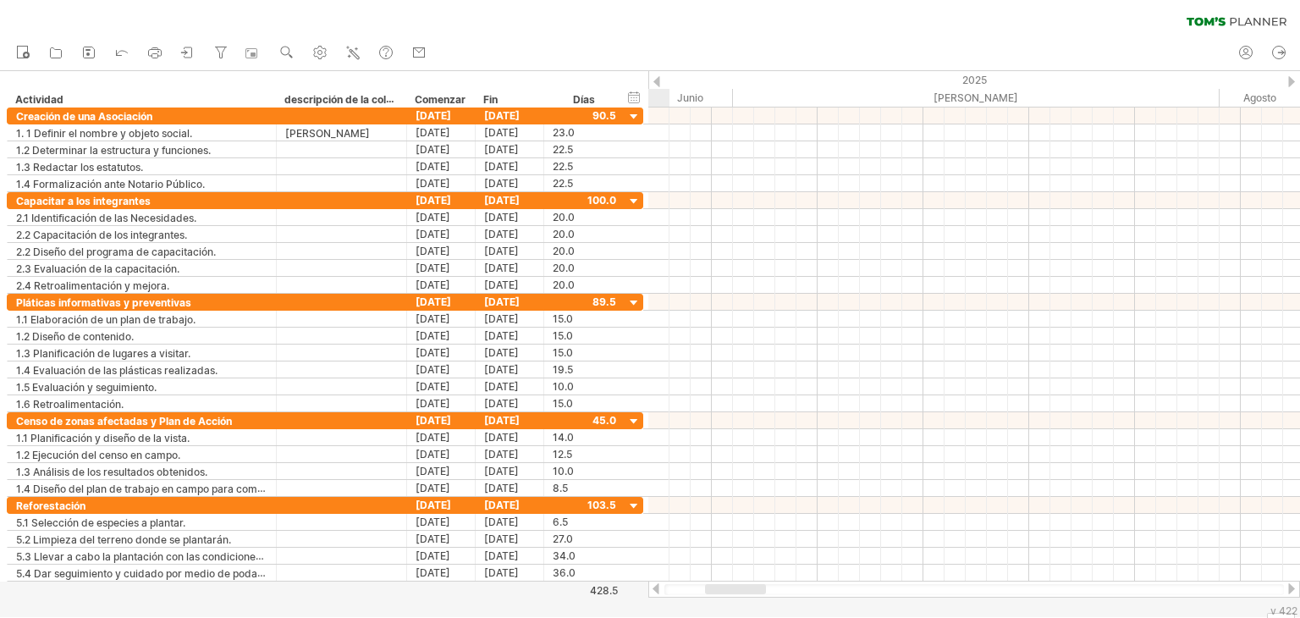
click at [1286, 590] on div at bounding box center [1291, 588] width 14 height 11
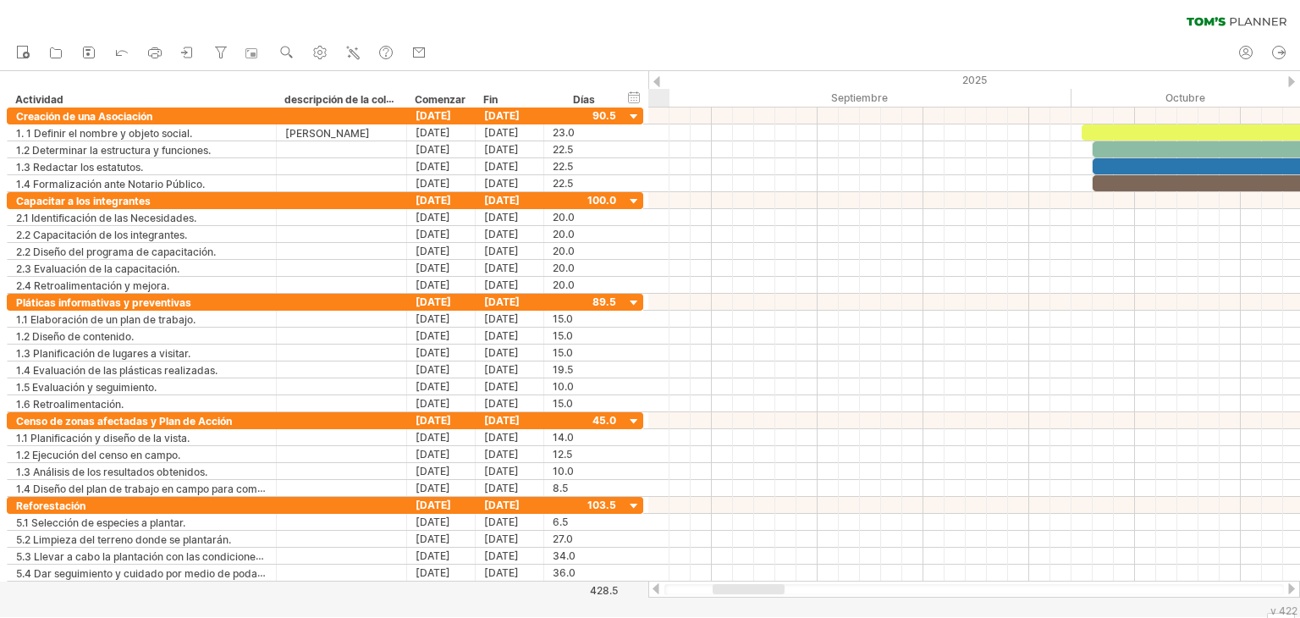
click at [1286, 590] on div at bounding box center [1291, 588] width 14 height 11
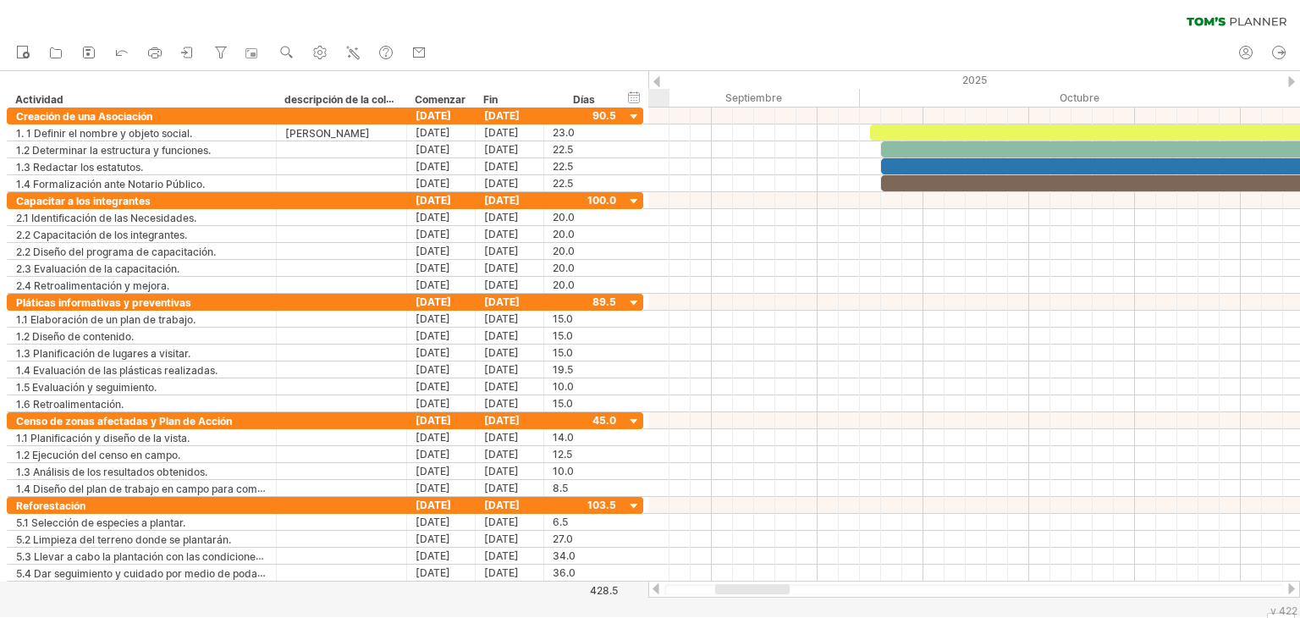
click at [1286, 590] on div at bounding box center [1291, 588] width 14 height 11
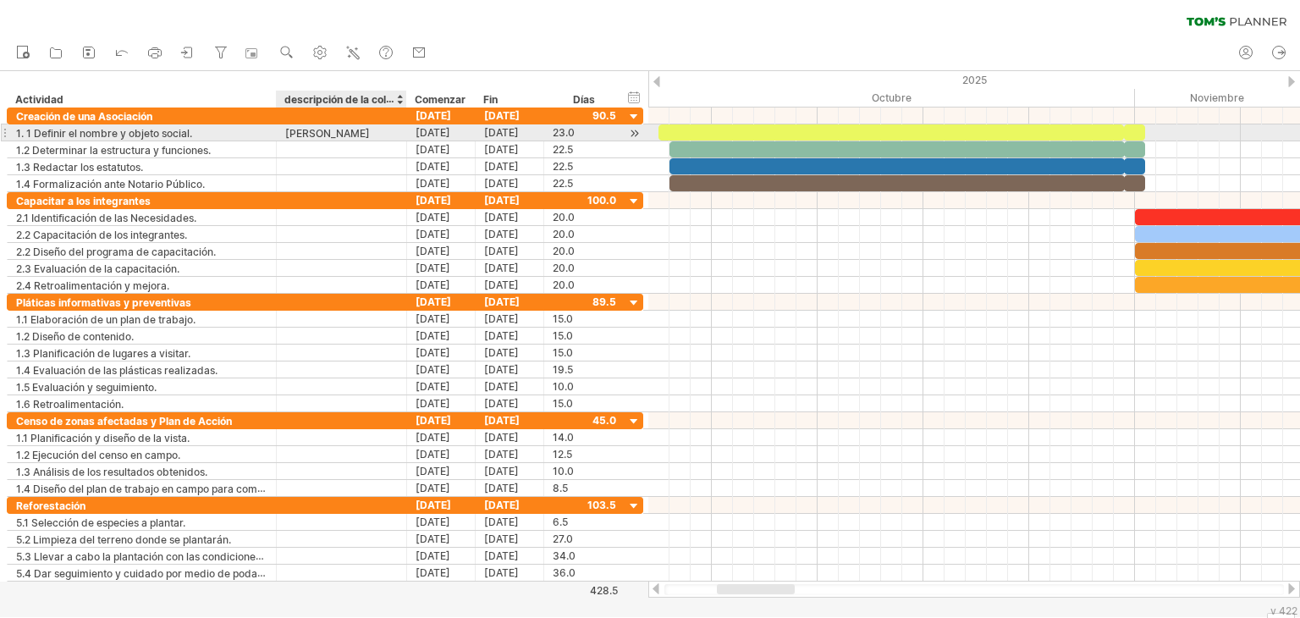
click at [342, 136] on font "[PERSON_NAME]" at bounding box center [327, 133] width 85 height 13
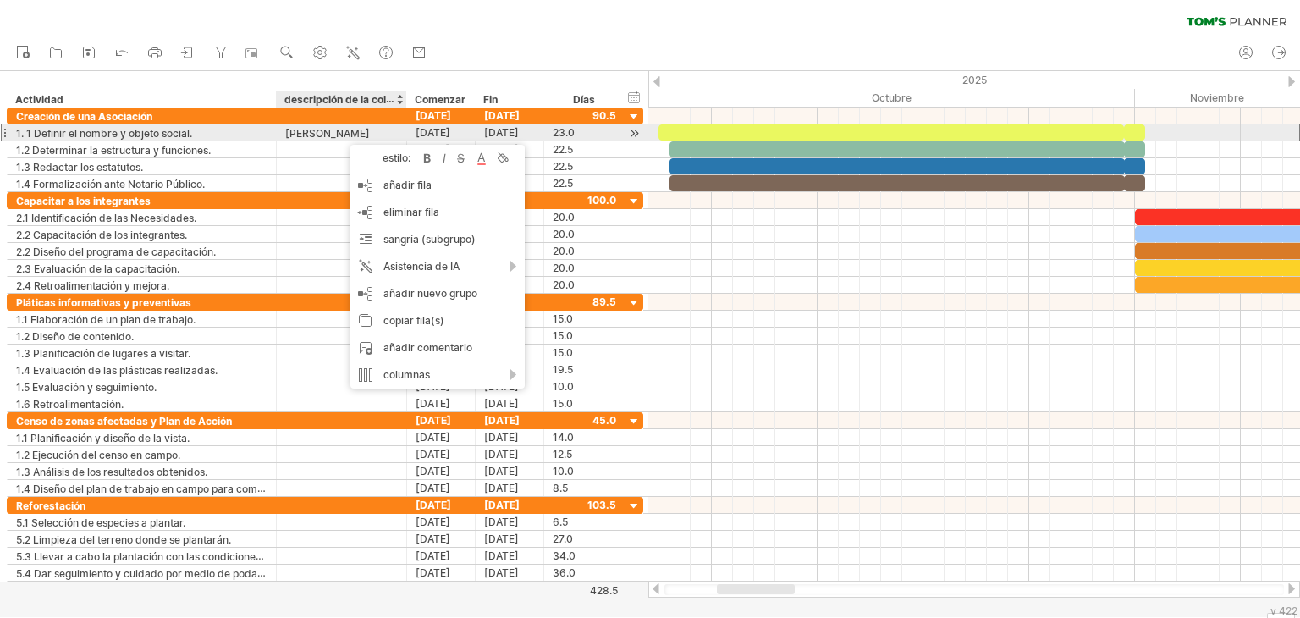
click at [395, 136] on div "[PERSON_NAME]" at bounding box center [341, 132] width 113 height 16
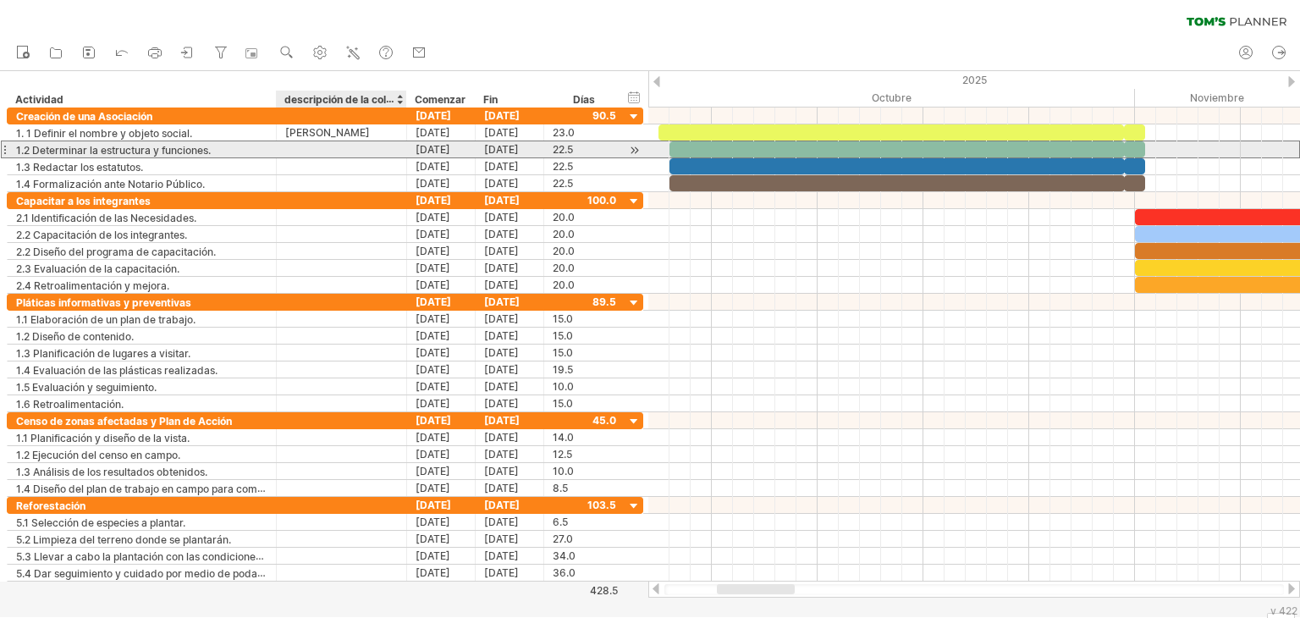
click at [338, 144] on div at bounding box center [341, 149] width 113 height 16
paste input "**********"
type input "**********"
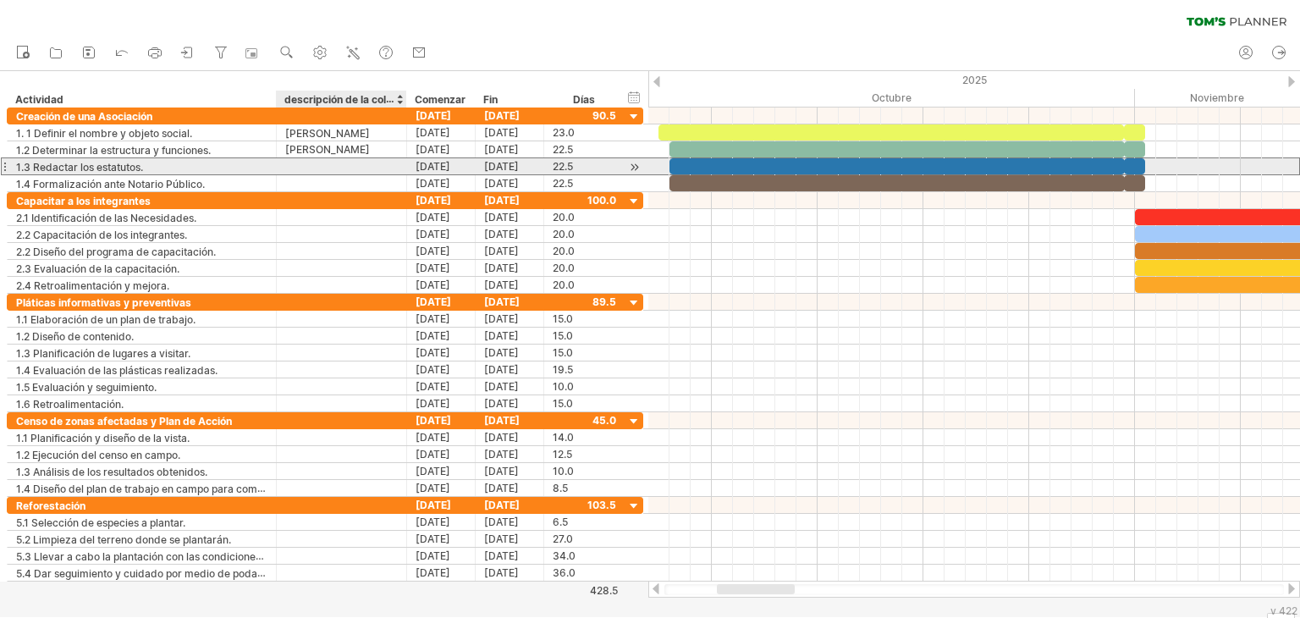
click at [323, 159] on div at bounding box center [341, 166] width 113 height 16
paste input "**********"
type input "**********"
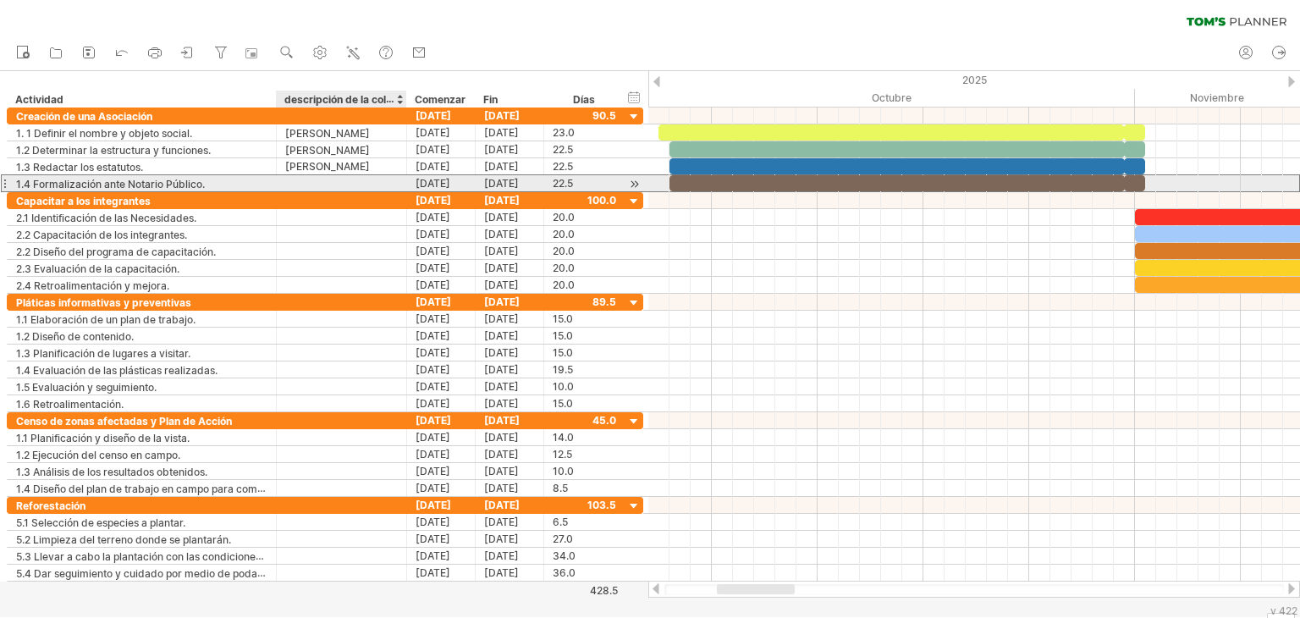
click at [316, 179] on div at bounding box center [341, 183] width 113 height 16
paste input "**********"
type input "**********"
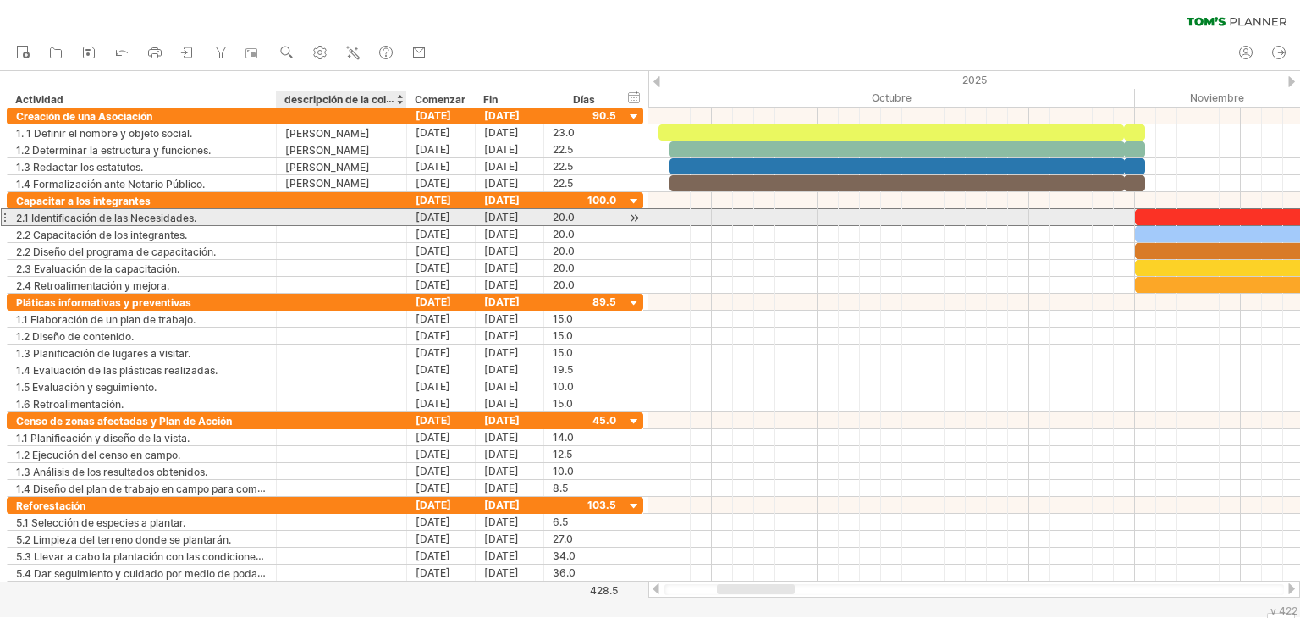
click at [314, 212] on div at bounding box center [341, 217] width 113 height 16
paste input "**********"
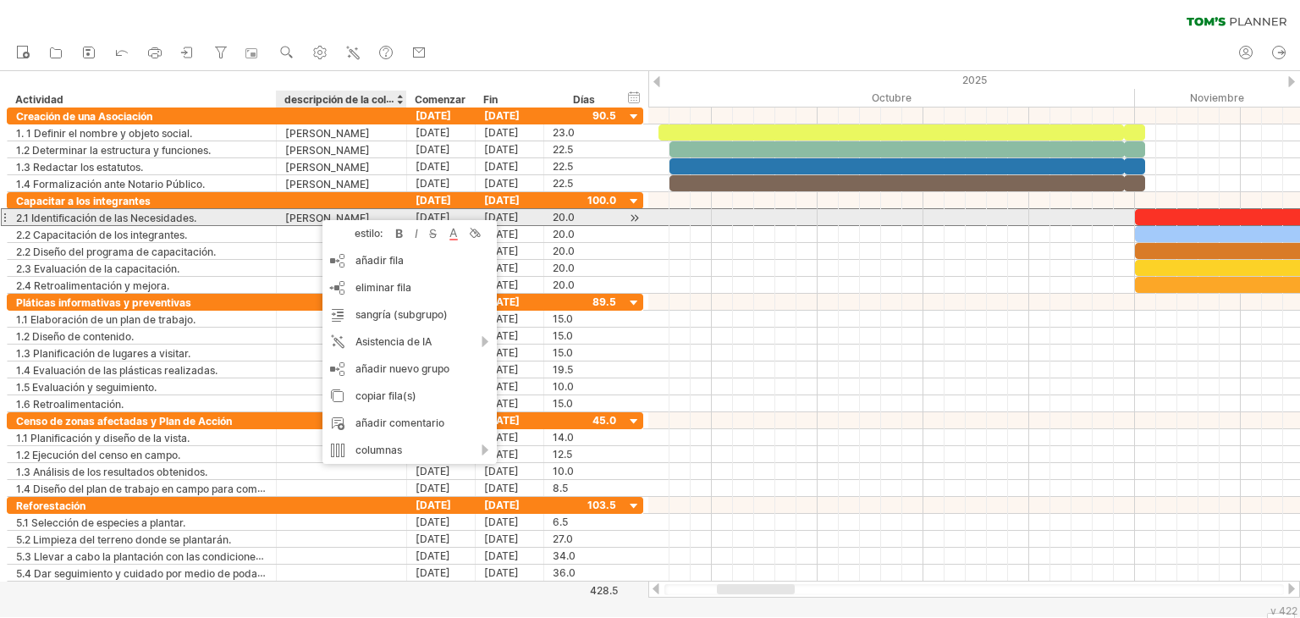
click at [314, 212] on font "[PERSON_NAME]" at bounding box center [327, 218] width 85 height 13
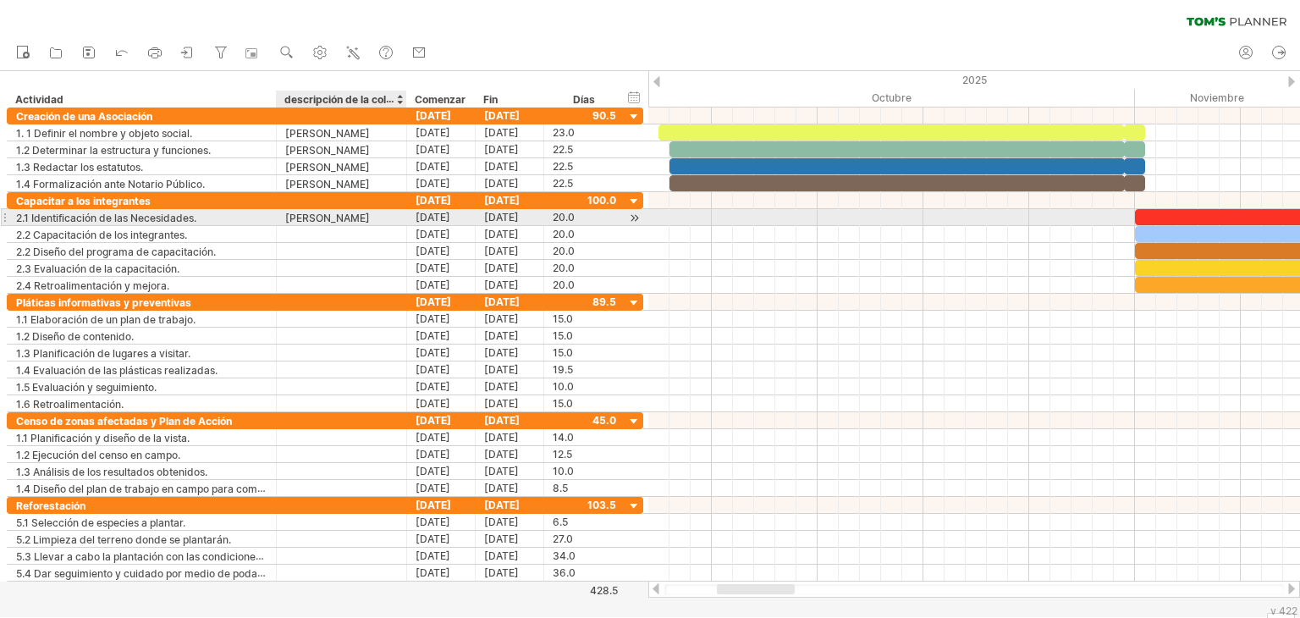
click at [314, 212] on font "[PERSON_NAME]" at bounding box center [327, 218] width 85 height 13
click at [349, 219] on font "[PERSON_NAME]" at bounding box center [327, 218] width 85 height 13
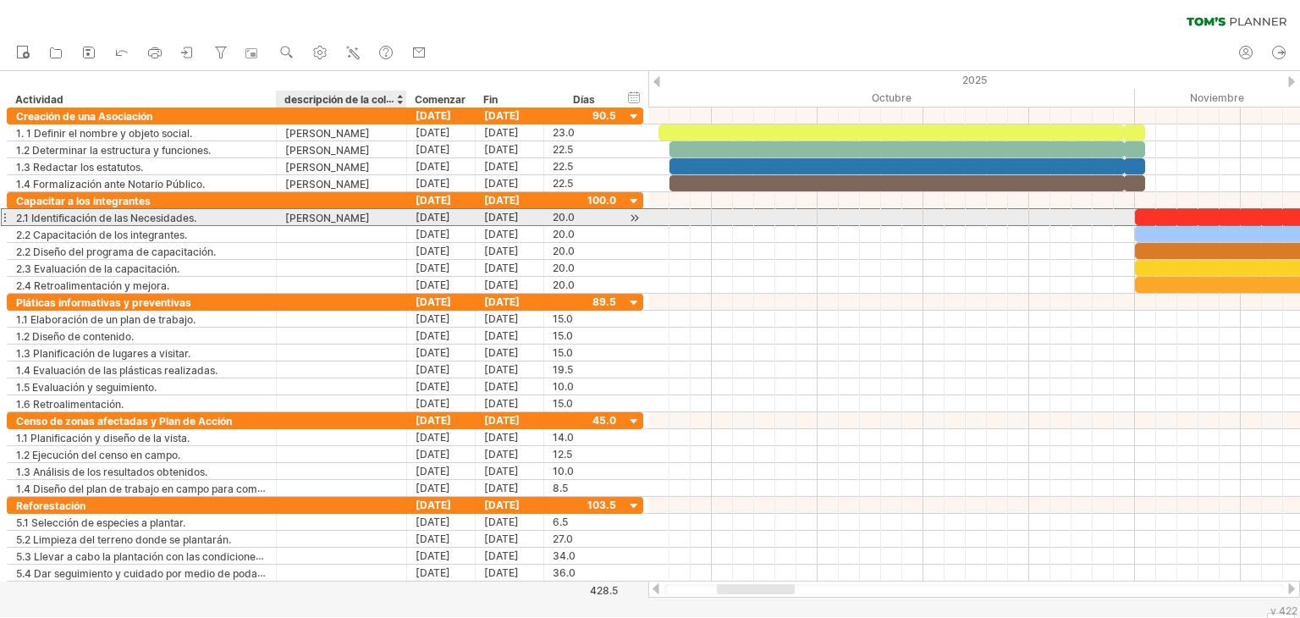
click at [349, 219] on font "[PERSON_NAME]" at bounding box center [327, 218] width 85 height 13
click at [370, 217] on font "[PERSON_NAME]" at bounding box center [327, 218] width 85 height 13
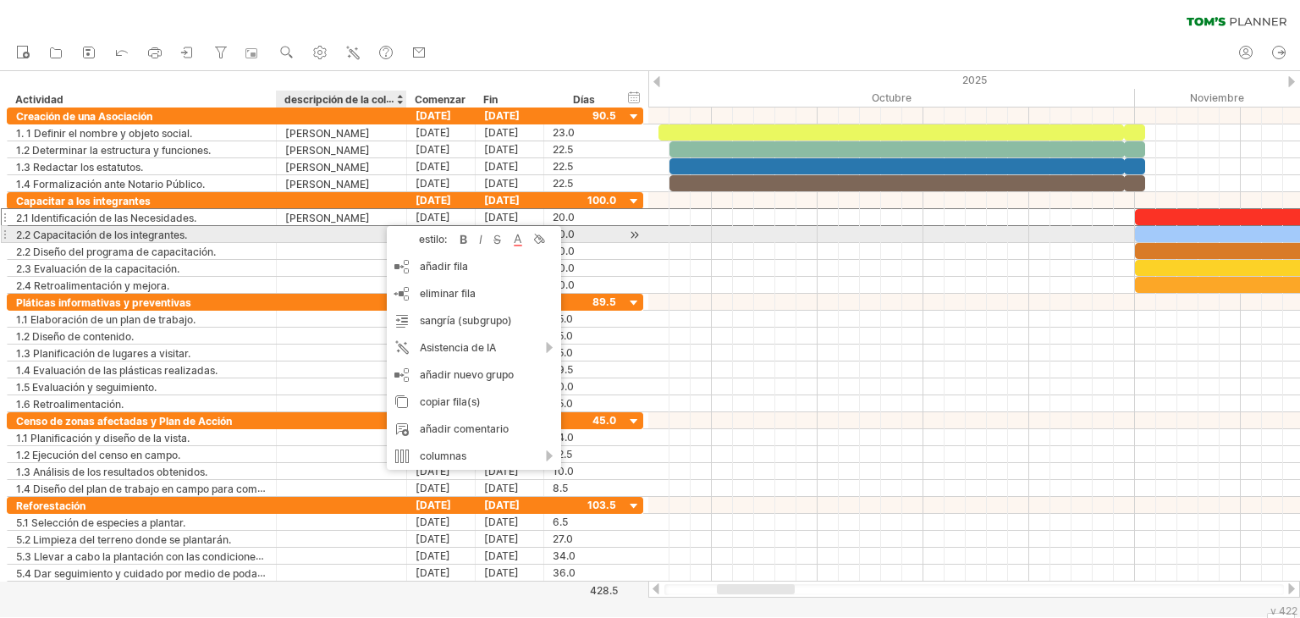
click at [430, 238] on font "estilo:" at bounding box center [433, 239] width 28 height 13
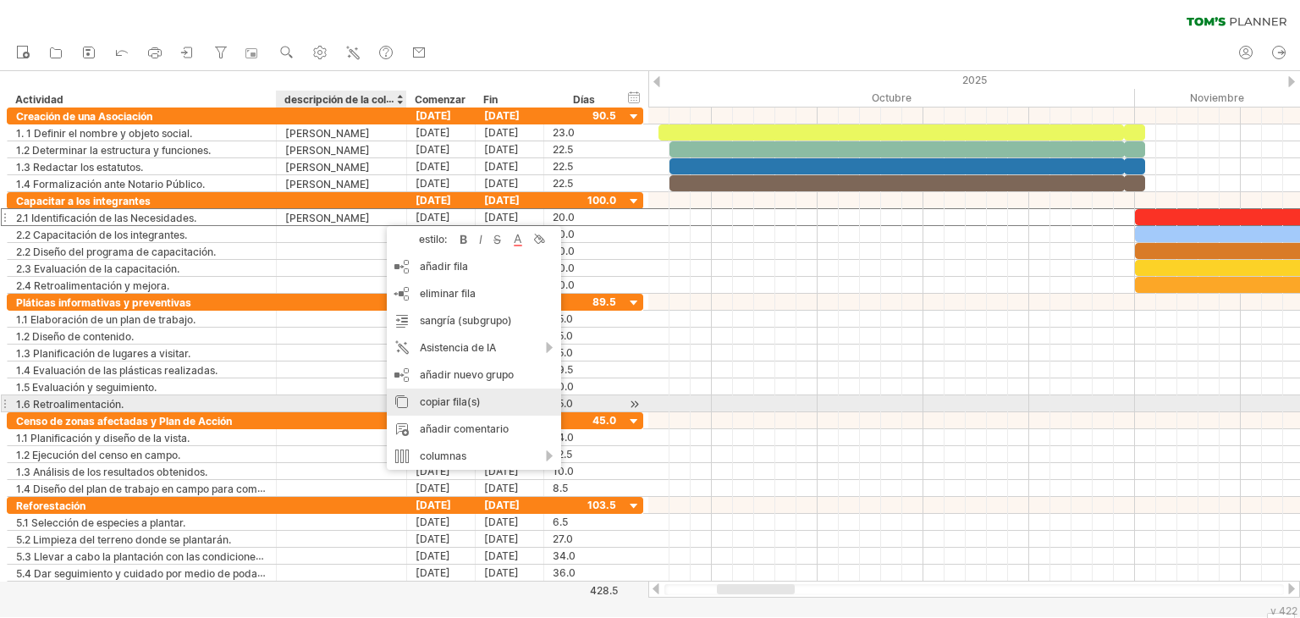
click at [450, 407] on font "copiar fila(s)" at bounding box center [450, 401] width 61 height 13
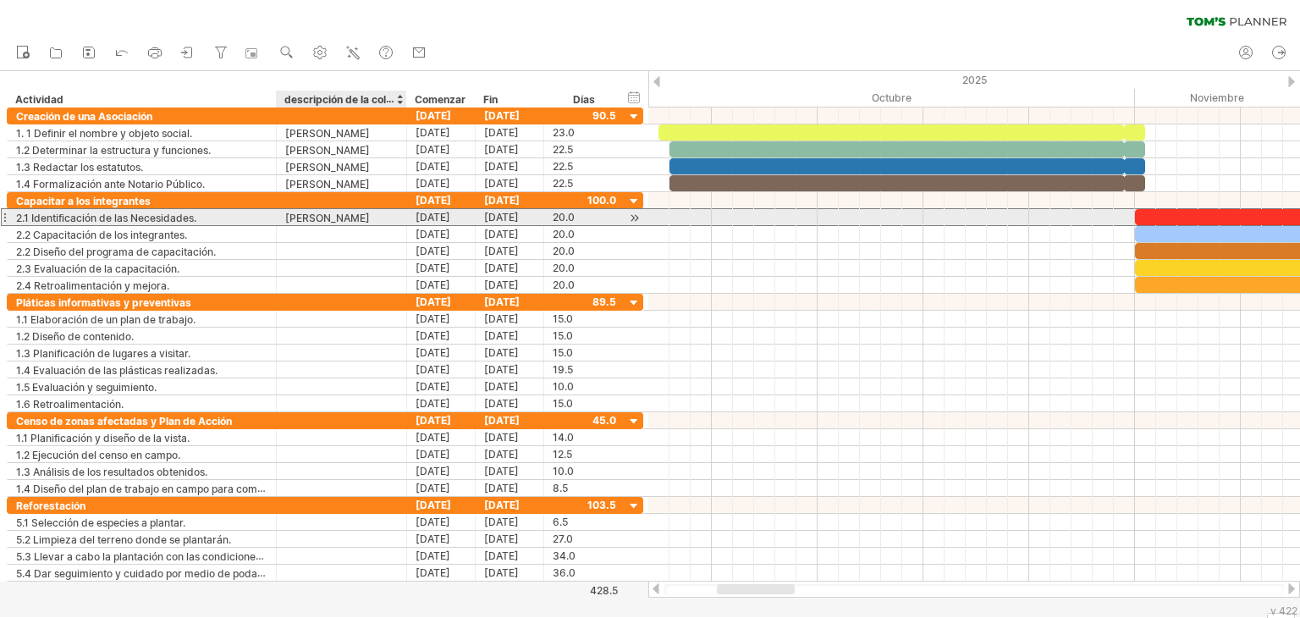
click at [388, 216] on div "[PERSON_NAME]" at bounding box center [341, 217] width 113 height 16
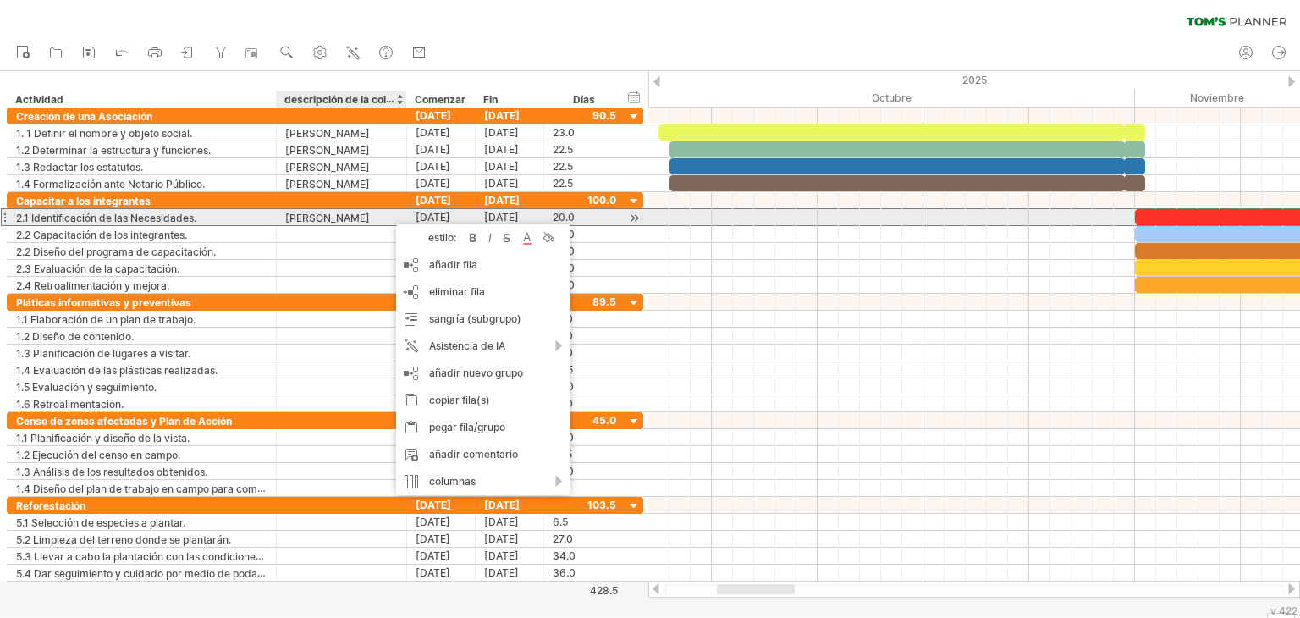
click at [388, 216] on div "[PERSON_NAME]" at bounding box center [341, 217] width 113 height 16
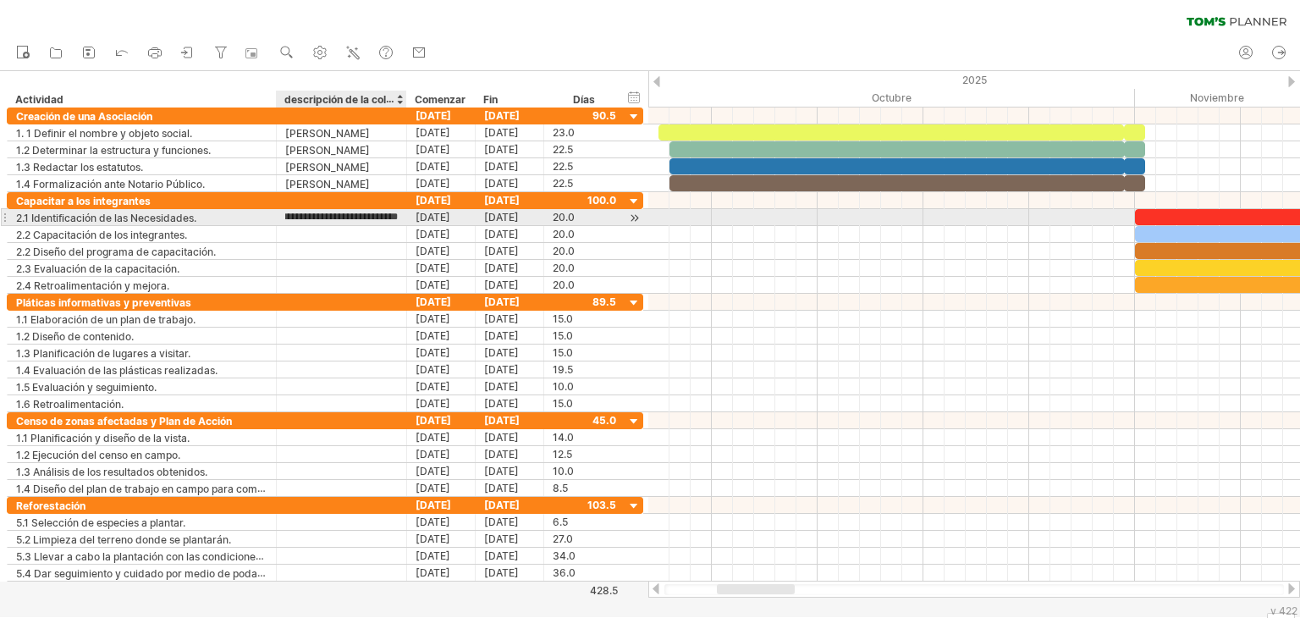
type input "**********"
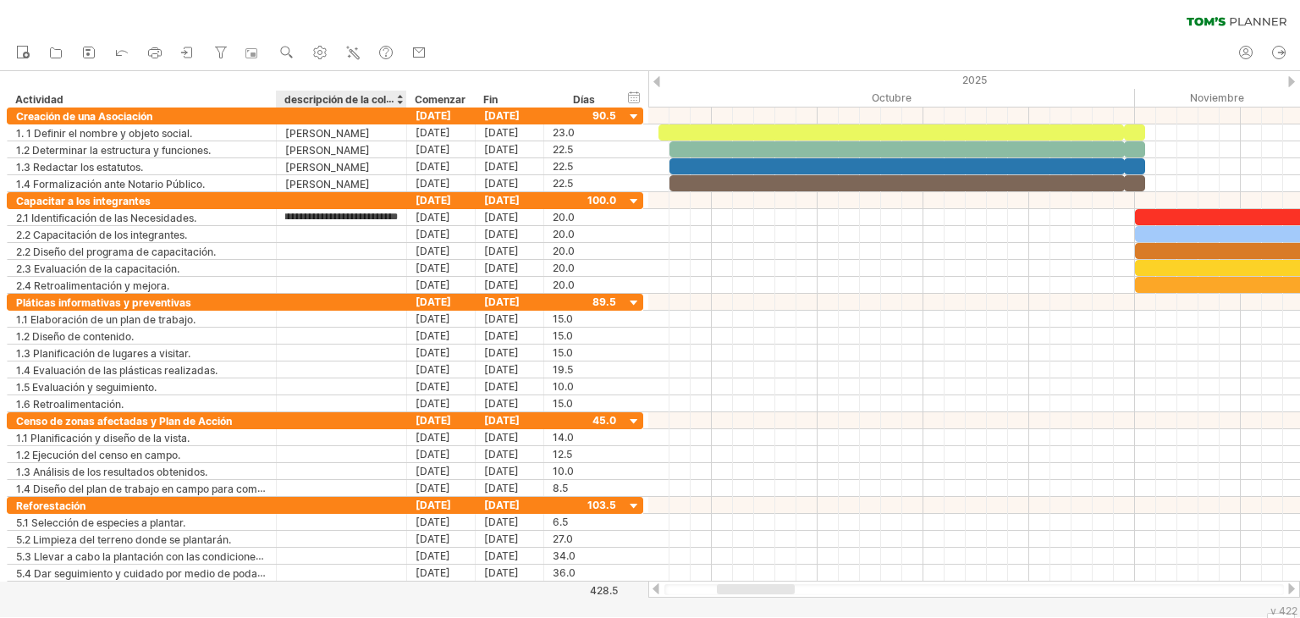
scroll to position [0, 0]
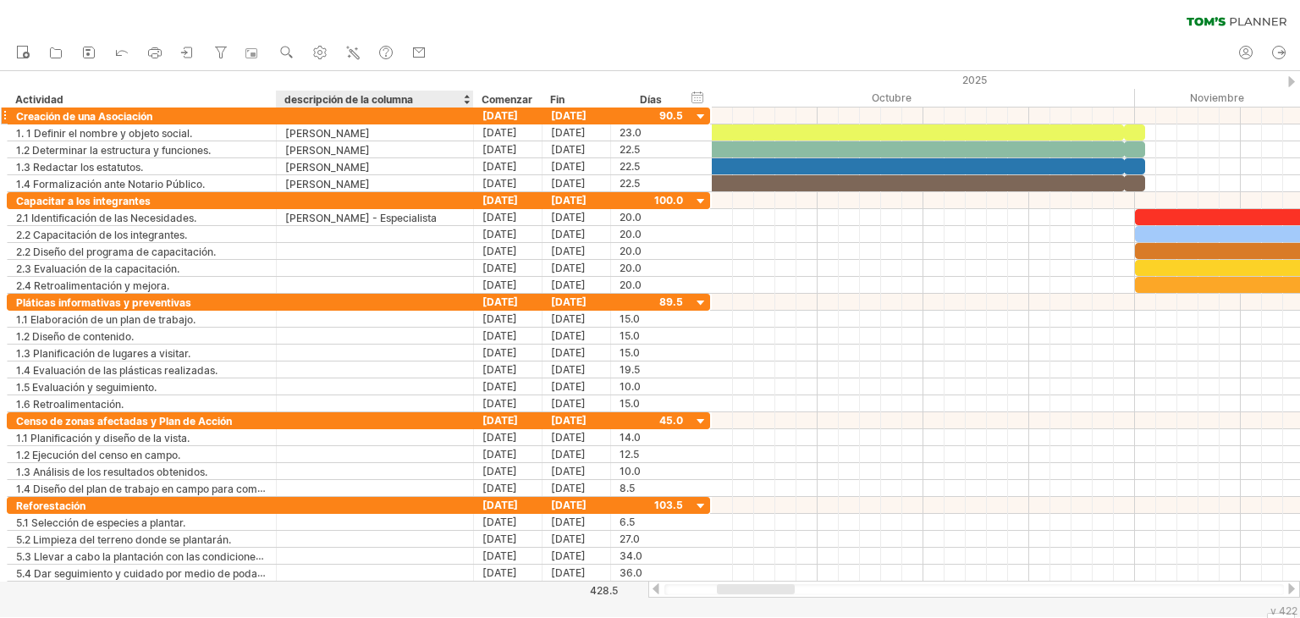
drag, startPoint x: 404, startPoint y: 103, endPoint x: 471, endPoint y: 116, distance: 68.0
click at [471, 116] on div "Intentando acceder a [DOMAIN_NAME] Conectado de nuevo... 0% borrar filtro" at bounding box center [650, 309] width 1300 height 618
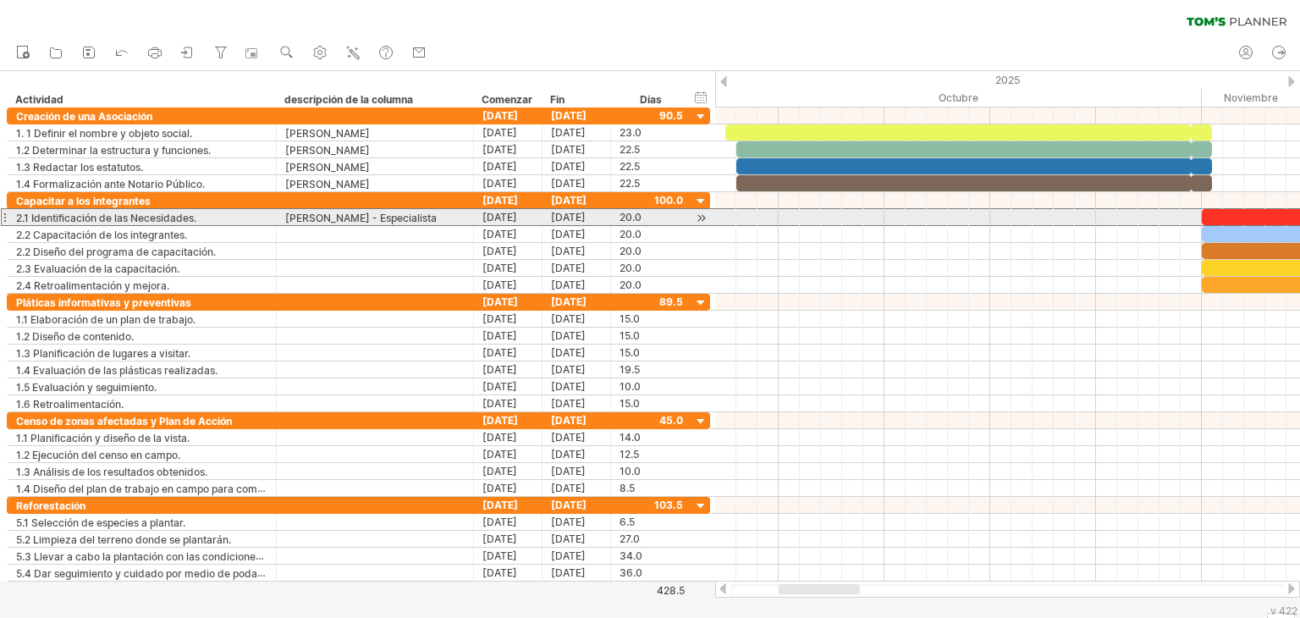
click at [437, 213] on font "[PERSON_NAME] - Especialista" at bounding box center [360, 218] width 151 height 13
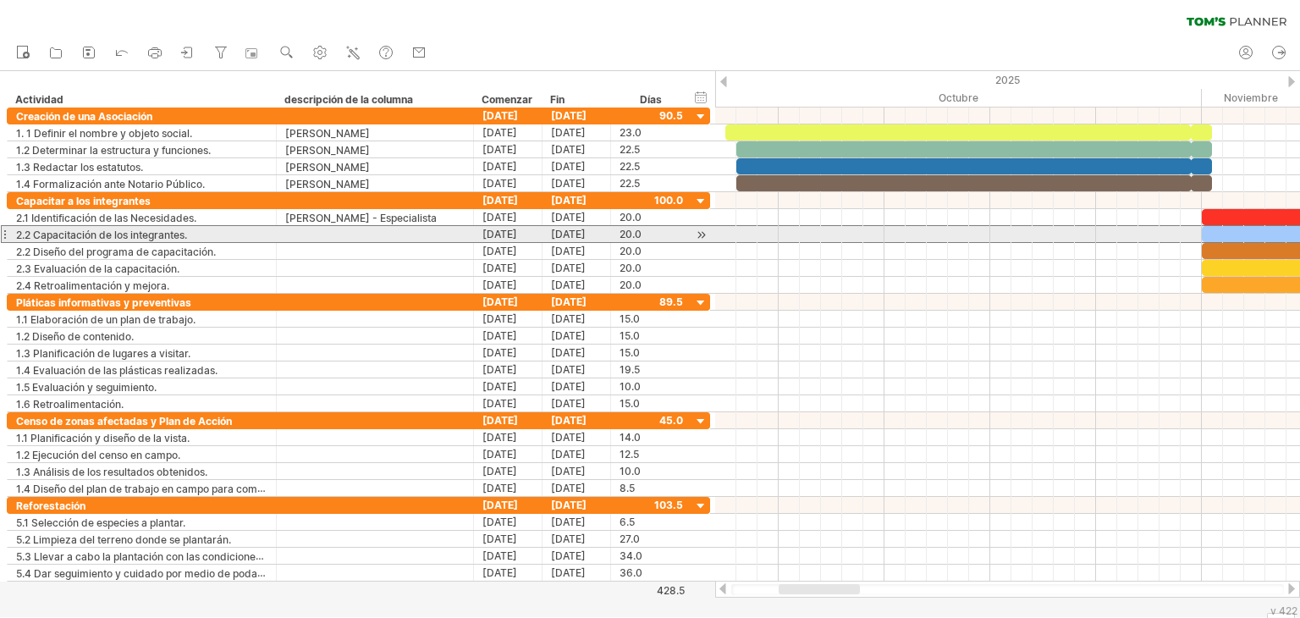
click at [359, 232] on div at bounding box center [374, 234] width 179 height 16
type input "**********"
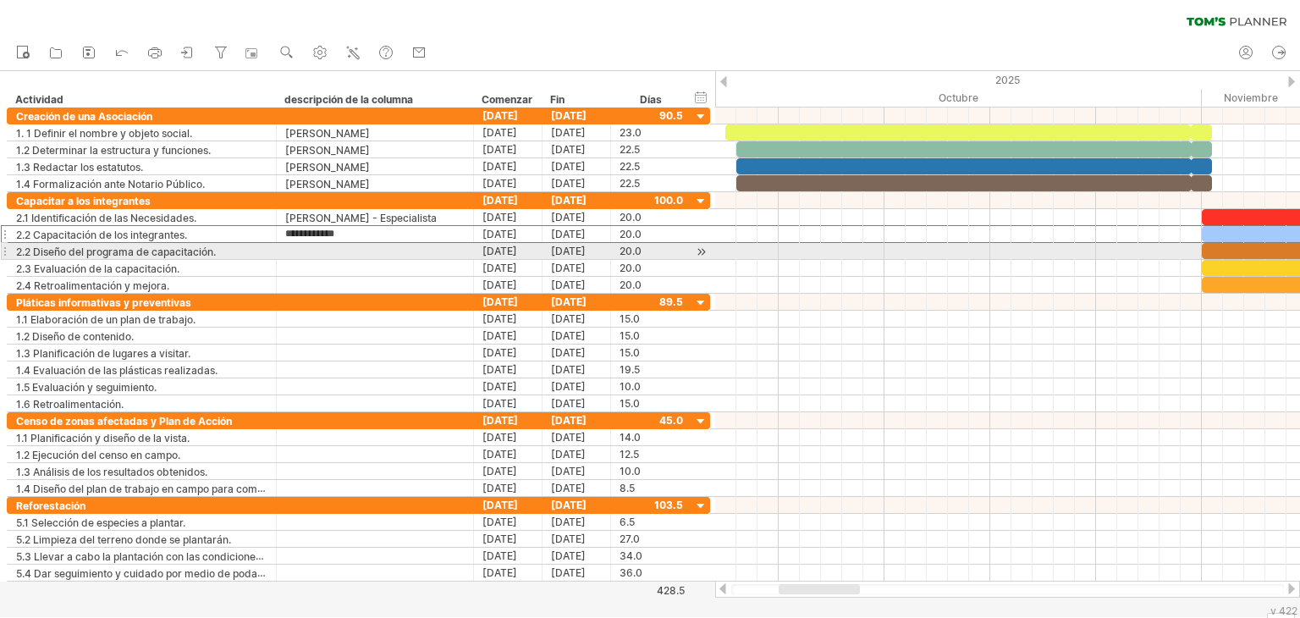
click at [344, 254] on div at bounding box center [374, 251] width 179 height 16
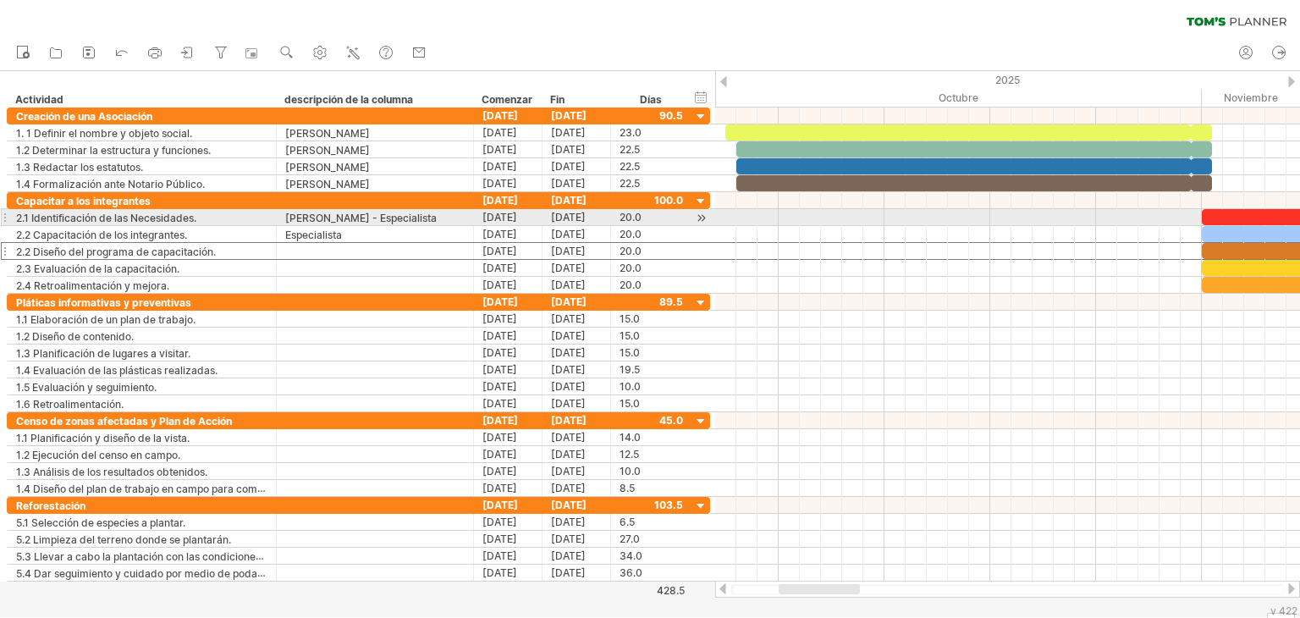
click at [318, 218] on font "[PERSON_NAME] - Especialista" at bounding box center [360, 218] width 151 height 13
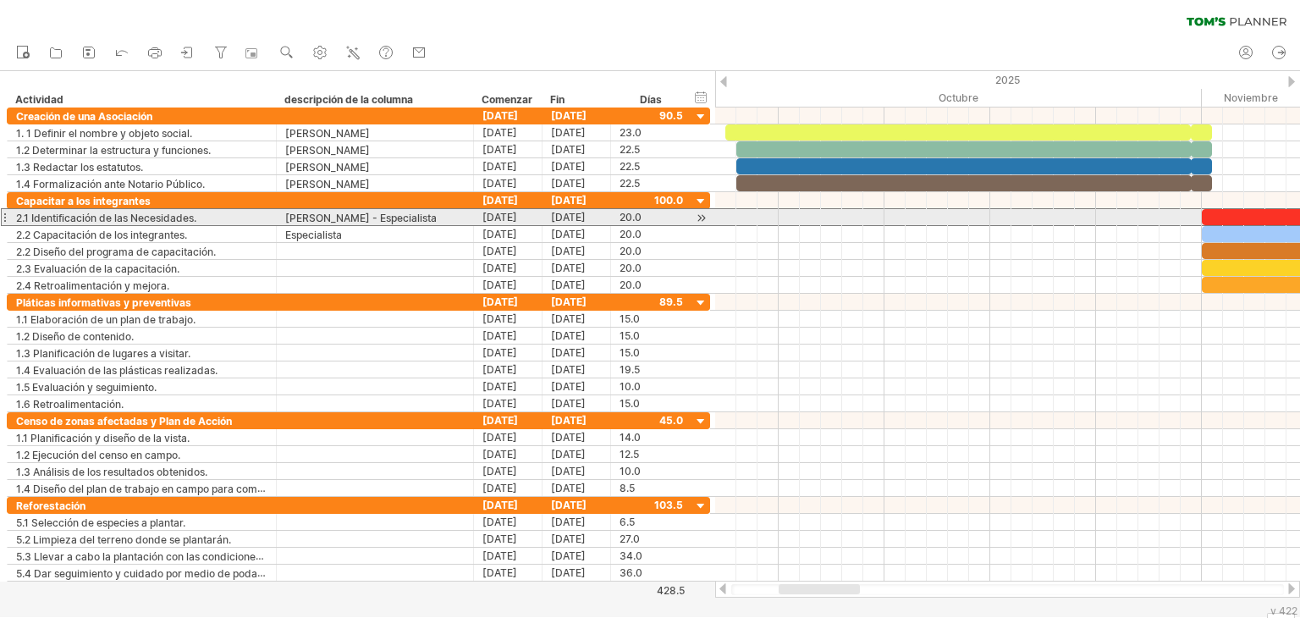
click at [302, 217] on font "[PERSON_NAME] - Especialista" at bounding box center [360, 218] width 151 height 13
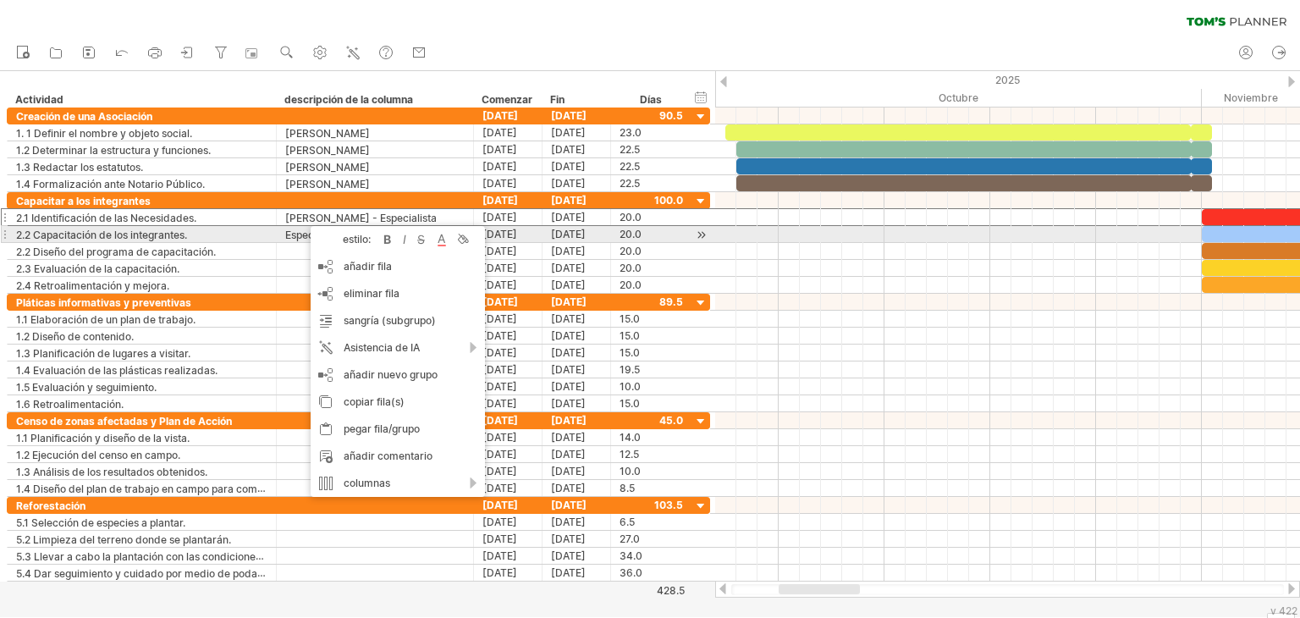
click at [344, 239] on font "estilo:" at bounding box center [357, 239] width 28 height 13
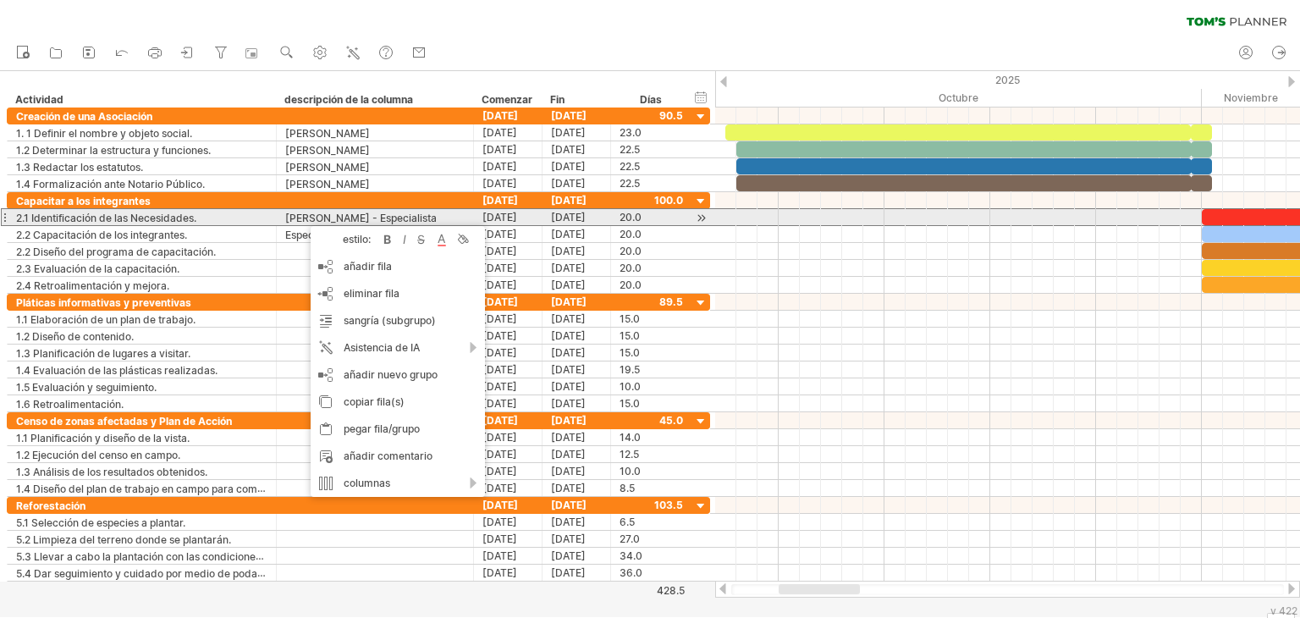
click at [437, 220] on font "[PERSON_NAME] - Especialista" at bounding box center [360, 218] width 151 height 13
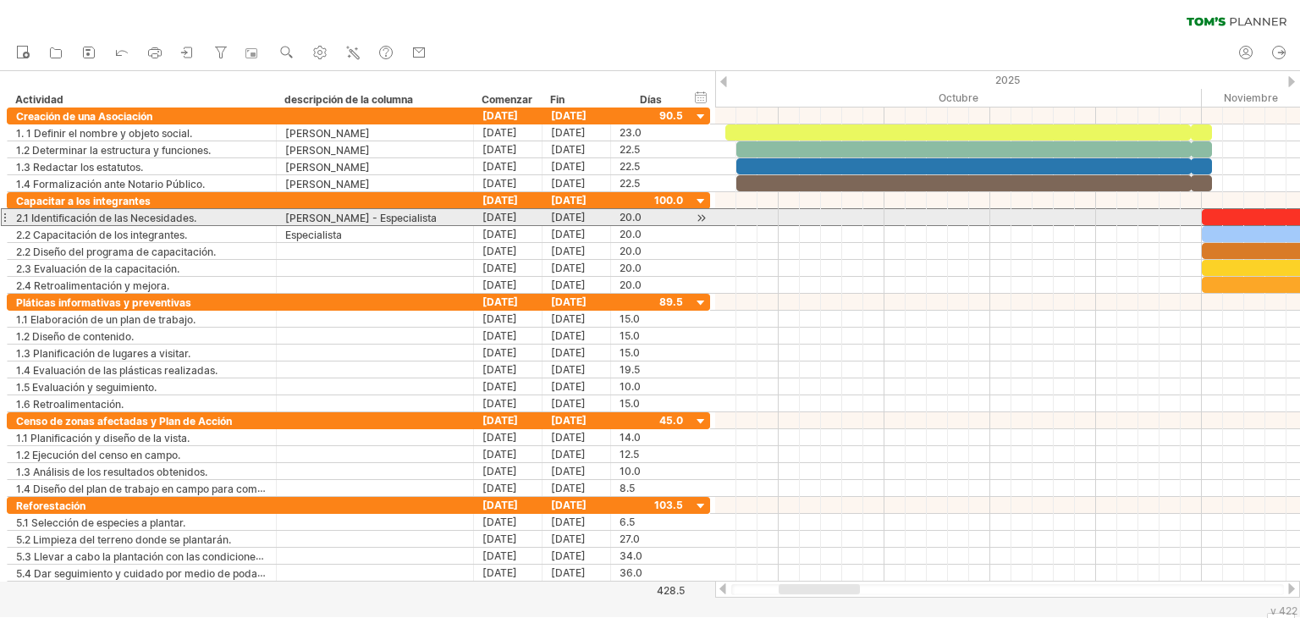
click at [456, 218] on div "[PERSON_NAME] - Especialista" at bounding box center [374, 217] width 179 height 16
click at [454, 218] on input "**********" at bounding box center [374, 217] width 179 height 16
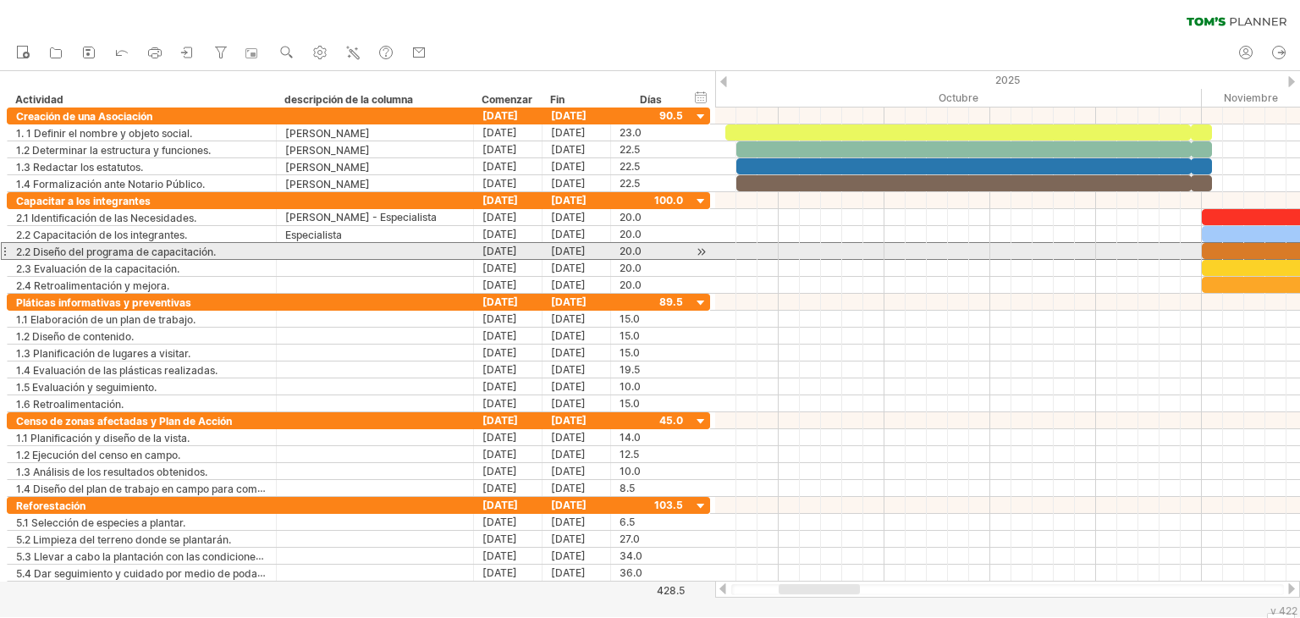
click at [316, 250] on div at bounding box center [374, 251] width 179 height 16
paste input "**********"
type input "**********"
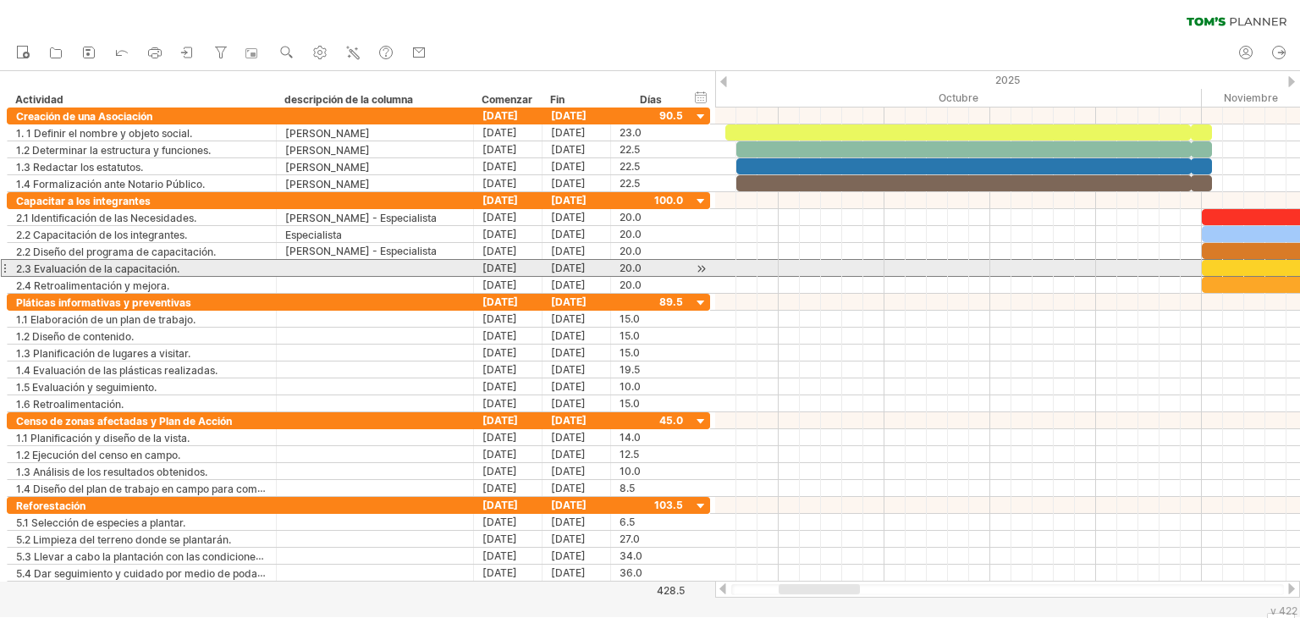
click at [307, 266] on div at bounding box center [374, 268] width 179 height 16
paste input "**********"
type input "**********"
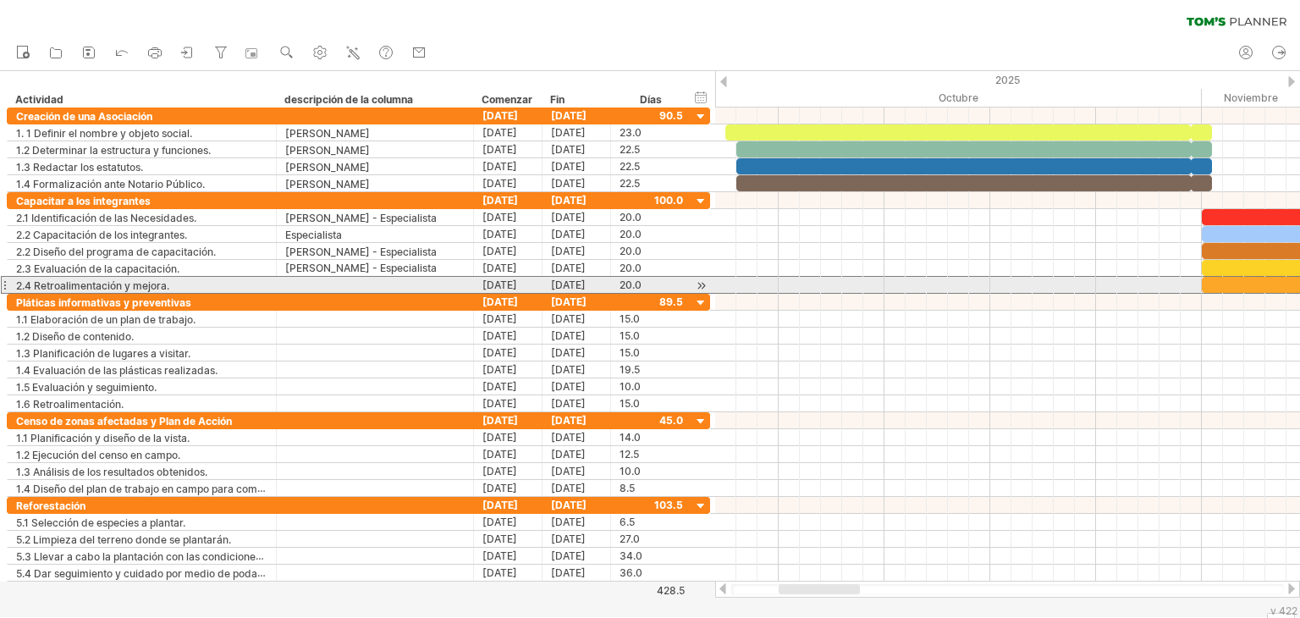
click at [300, 278] on div at bounding box center [374, 285] width 179 height 16
paste input "**********"
click at [460, 284] on input "**********" at bounding box center [374, 285] width 179 height 16
type input "**********"
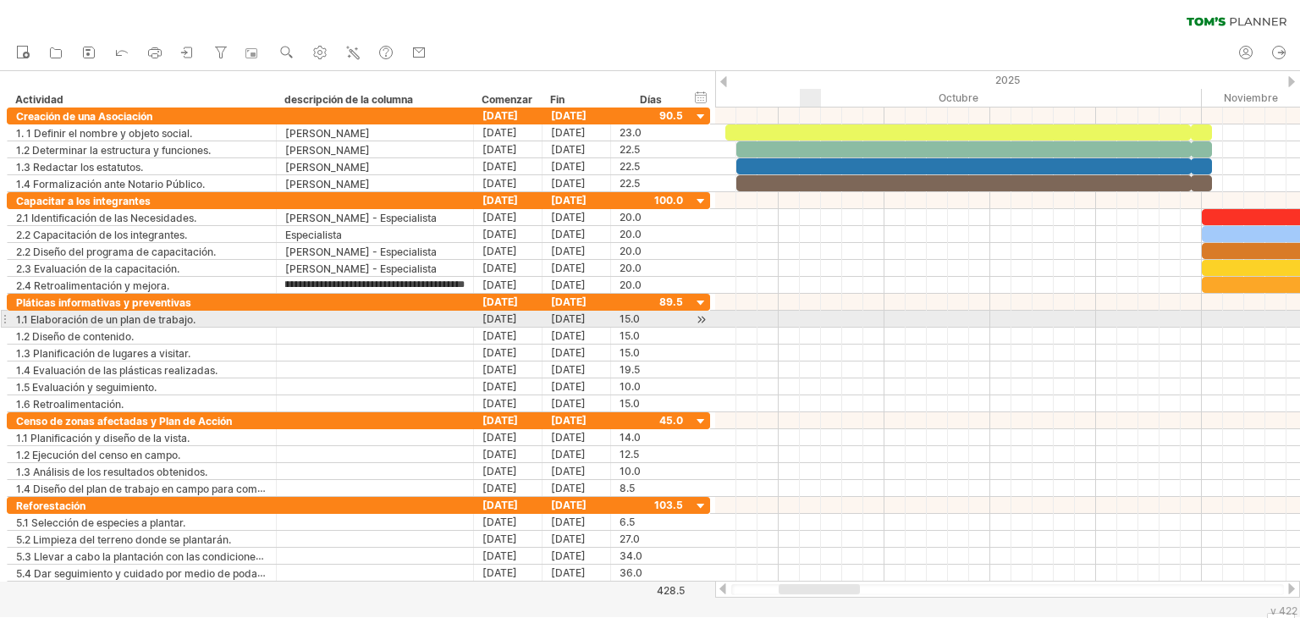
click at [833, 323] on div at bounding box center [1007, 319] width 585 height 17
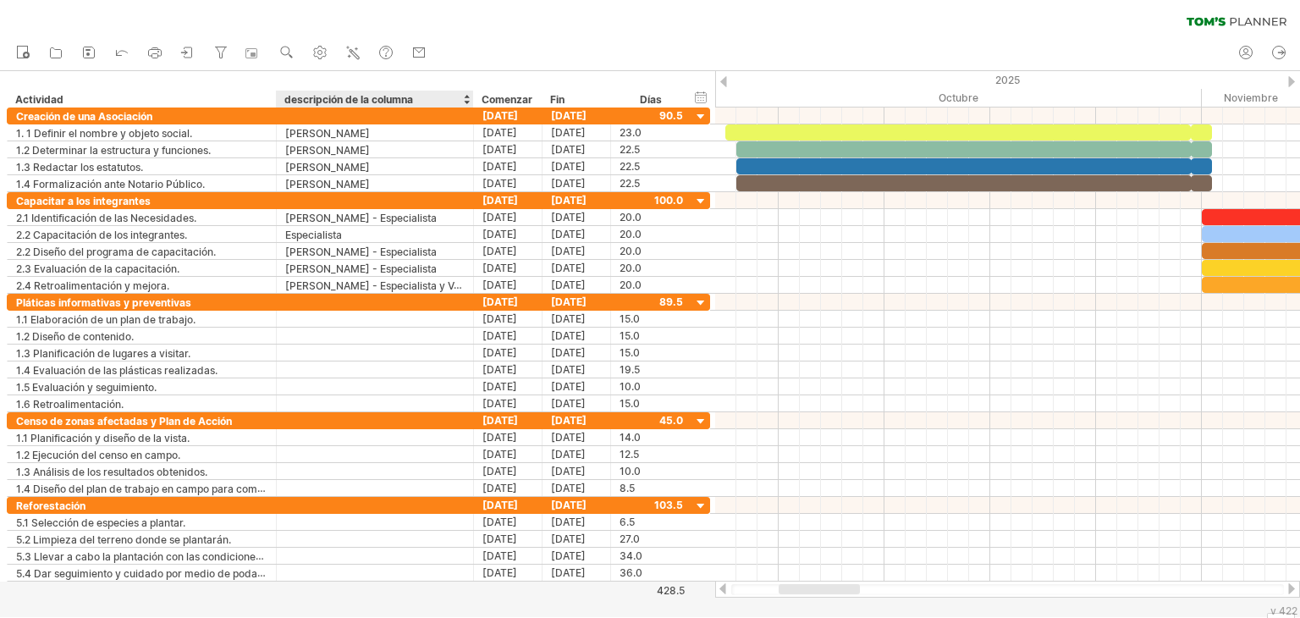
click at [474, 102] on div "Comenzar" at bounding box center [507, 99] width 69 height 17
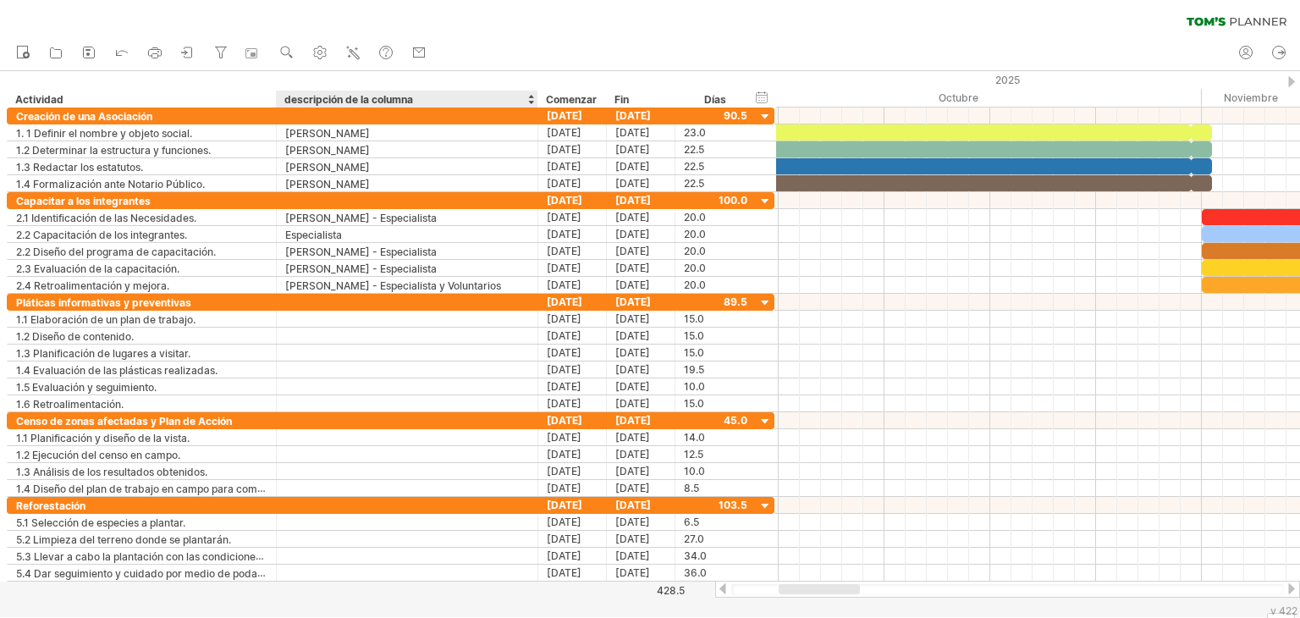
drag, startPoint x: 470, startPoint y: 102, endPoint x: 535, endPoint y: 103, distance: 64.3
click at [535, 103] on div at bounding box center [537, 99] width 6 height 17
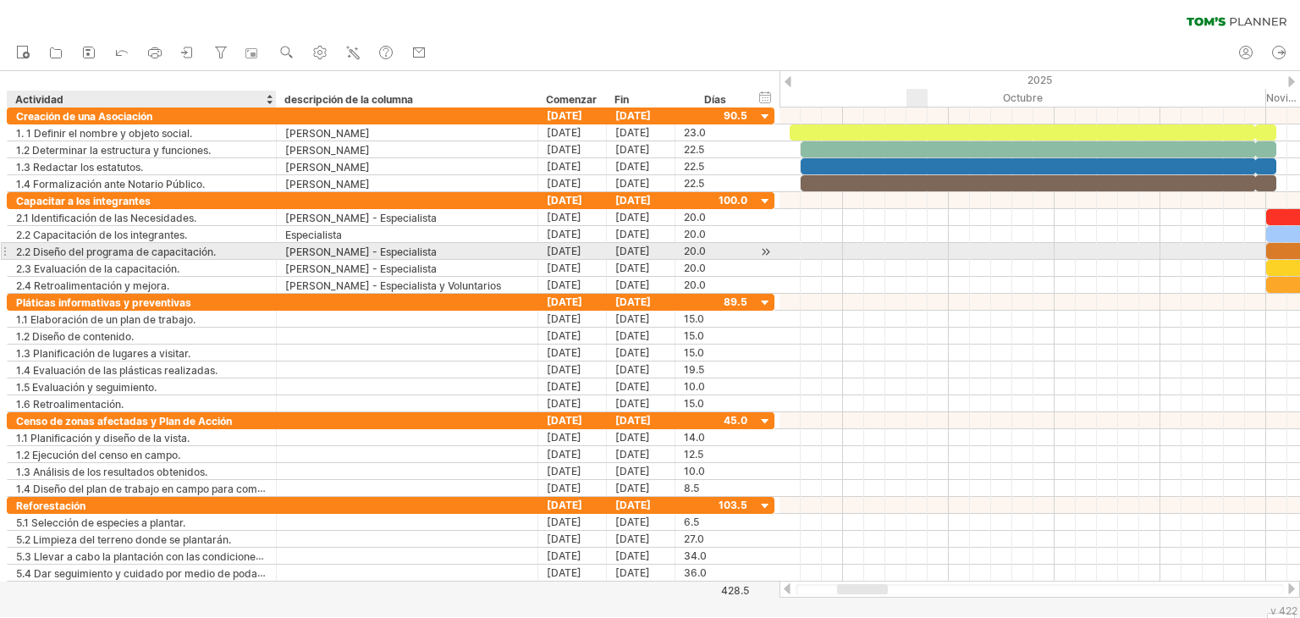
click at [83, 256] on font "2.2 Diseño del programa de capacitación." at bounding box center [116, 251] width 200 height 13
click at [215, 251] on font "2.2 Diseño del programa de capacitación." at bounding box center [116, 251] width 200 height 13
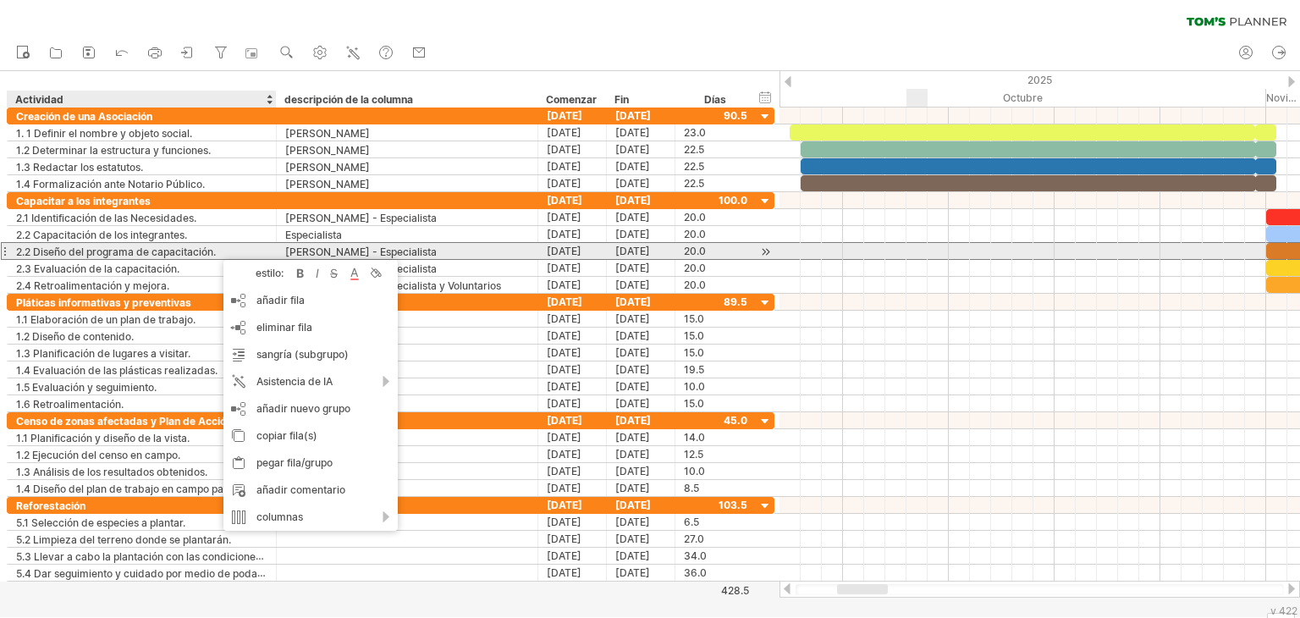
click at [215, 251] on font "2.2 Diseño del programa de capacitación." at bounding box center [116, 251] width 200 height 13
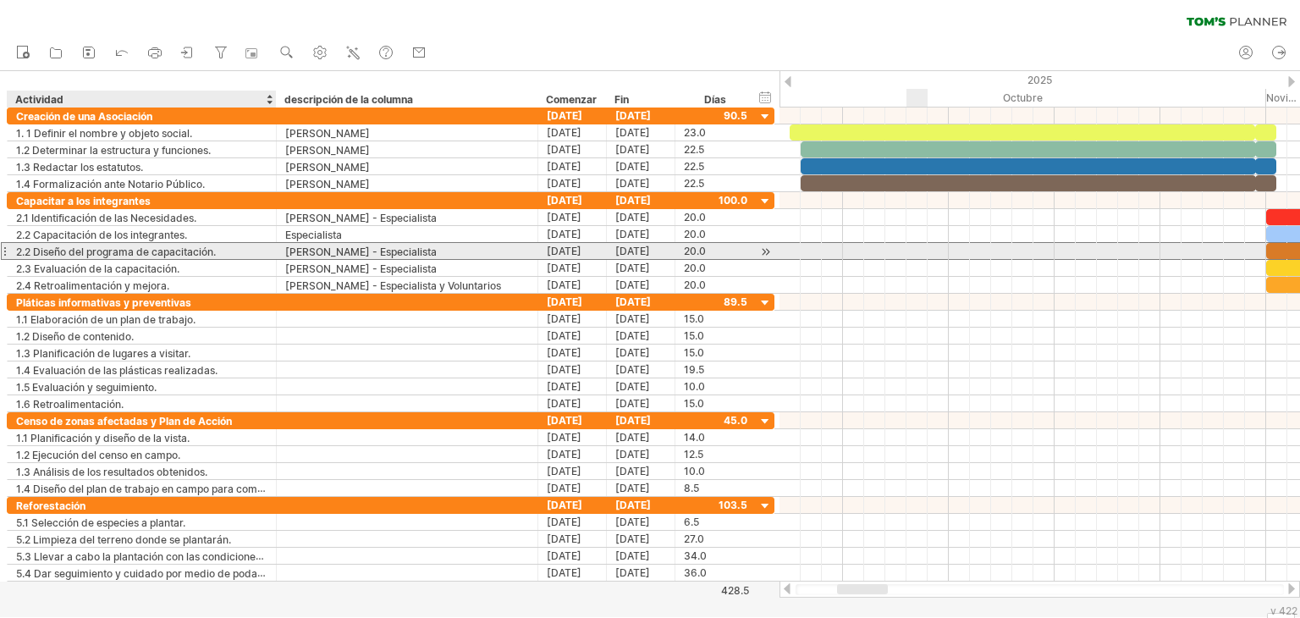
click at [215, 251] on font "2.2 Diseño del programa de capacitación." at bounding box center [116, 251] width 200 height 13
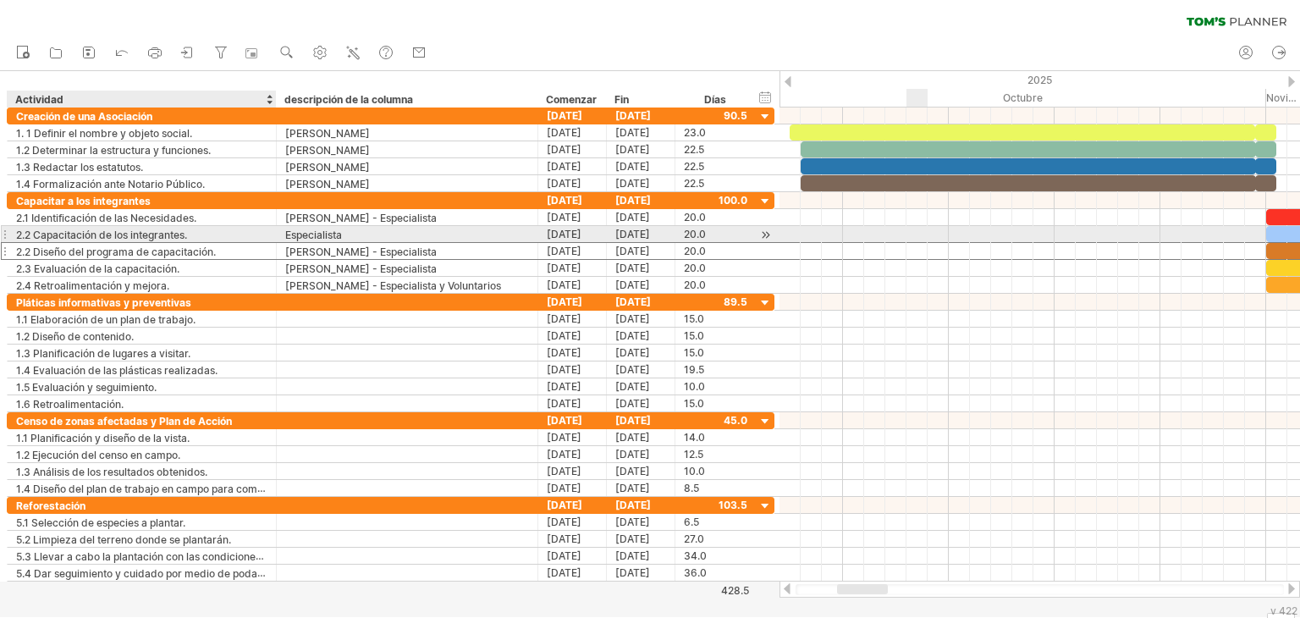
click at [196, 239] on div "2.2 Capacitación de los integrantes." at bounding box center [141, 234] width 251 height 16
click at [196, 239] on input "**********" at bounding box center [141, 234] width 251 height 16
type input "*"
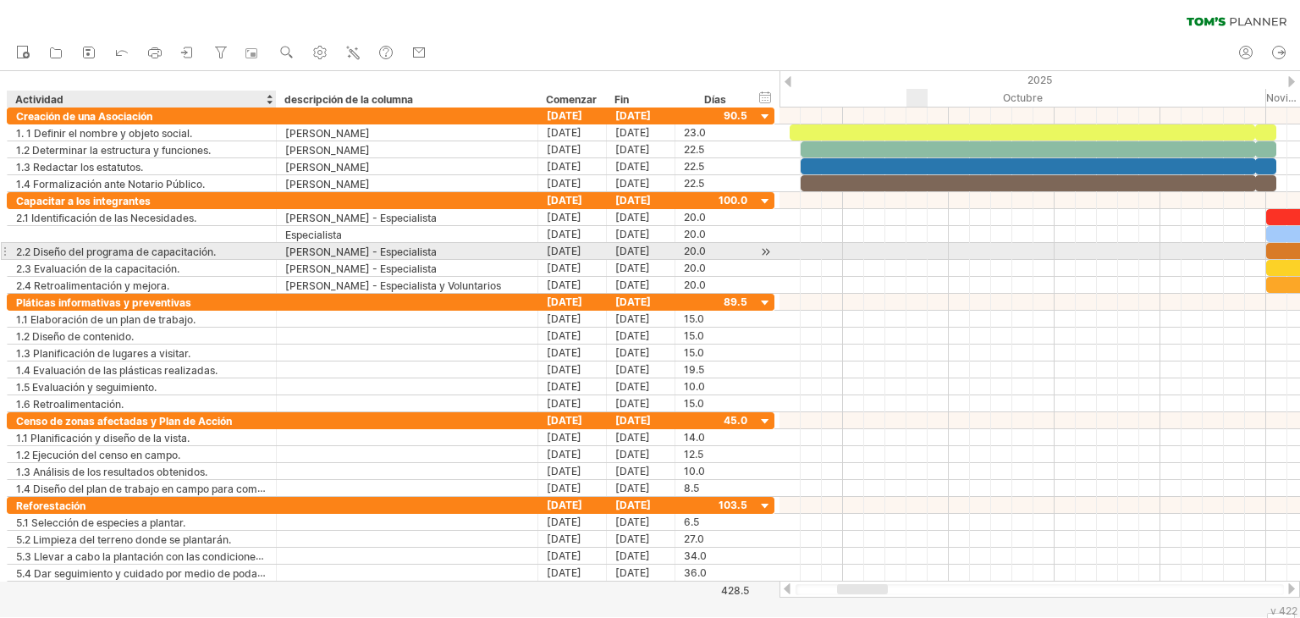
click at [221, 251] on div "2.2 Diseño del programa de capacitación." at bounding box center [141, 251] width 251 height 16
click at [221, 251] on input "**********" at bounding box center [141, 251] width 251 height 16
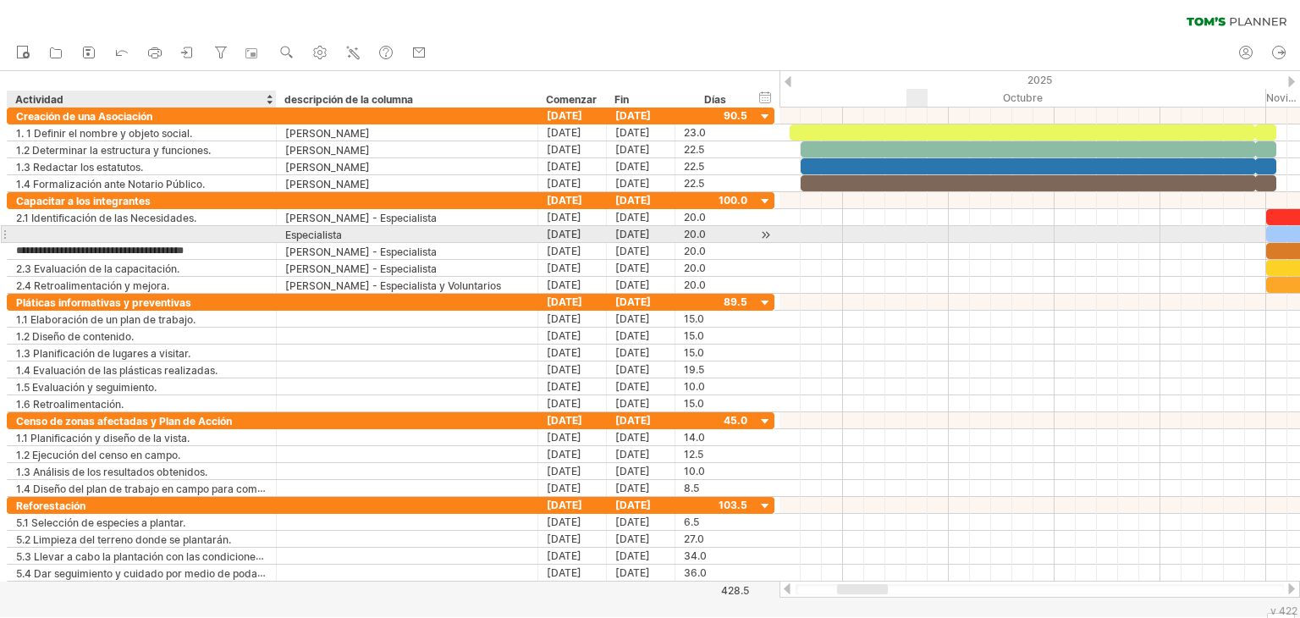
click at [13, 232] on div at bounding box center [142, 234] width 269 height 16
click at [17, 232] on div at bounding box center [141, 234] width 251 height 16
paste input "**********"
type input "**********"
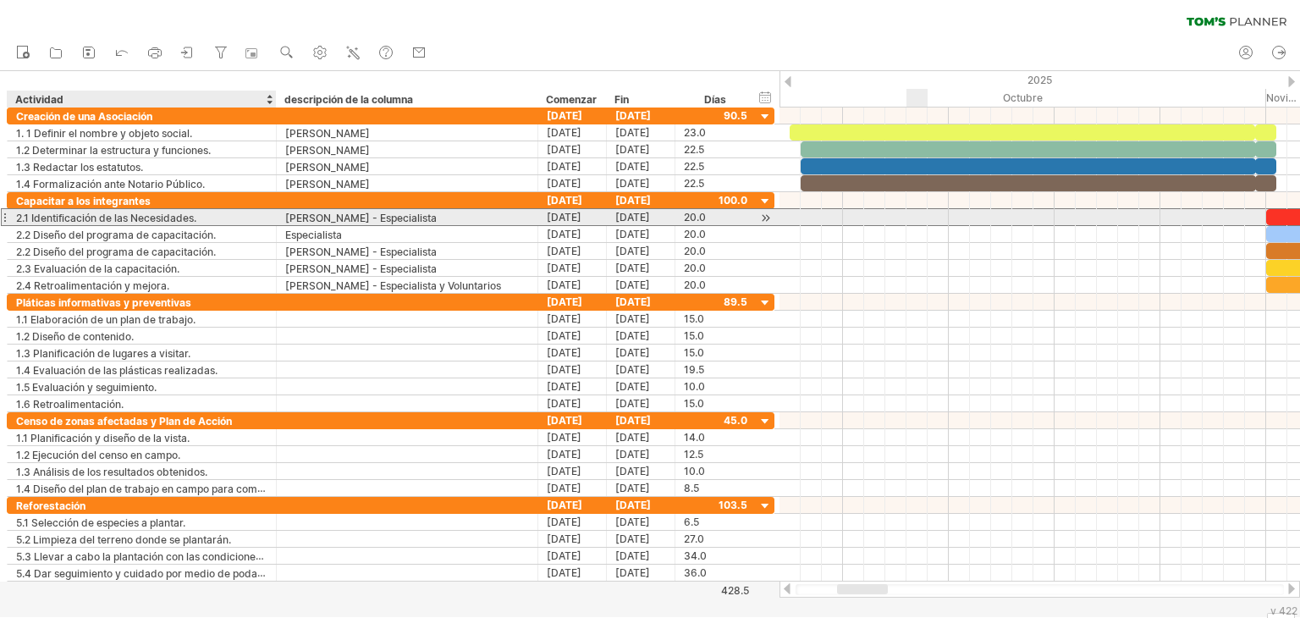
click at [137, 216] on font "2.1 Identificación de las Necesidades." at bounding box center [106, 218] width 180 height 13
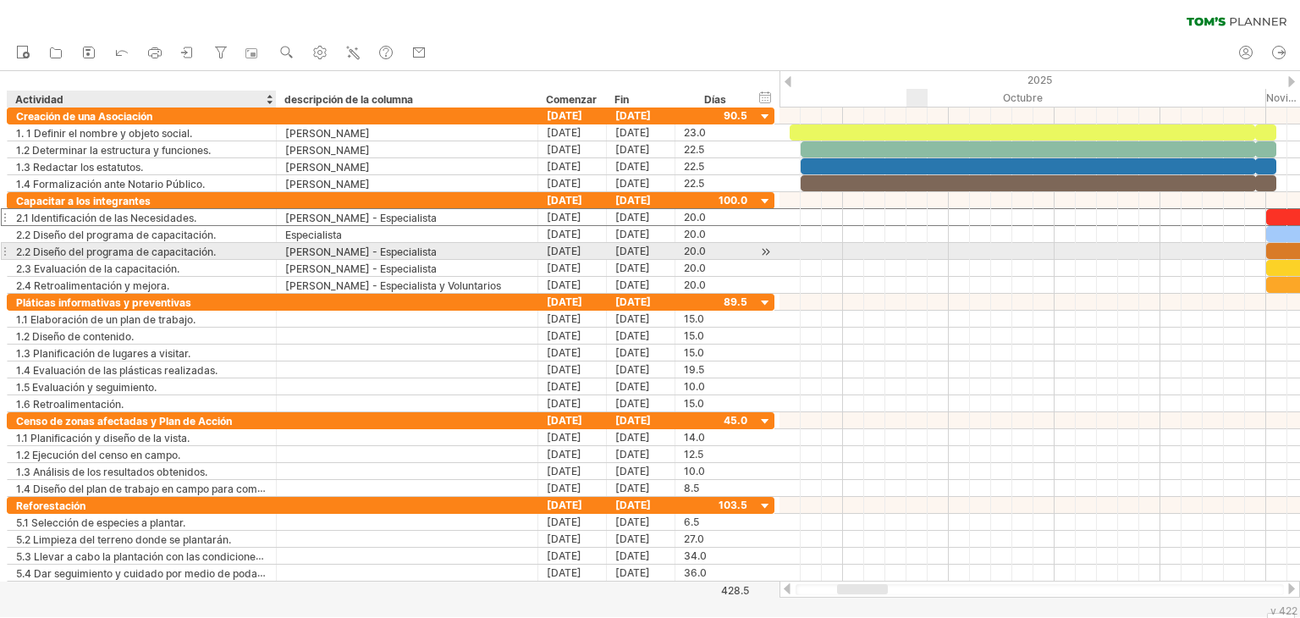
click at [146, 251] on font "2.2 Diseño del programa de capacitación." at bounding box center [116, 251] width 200 height 13
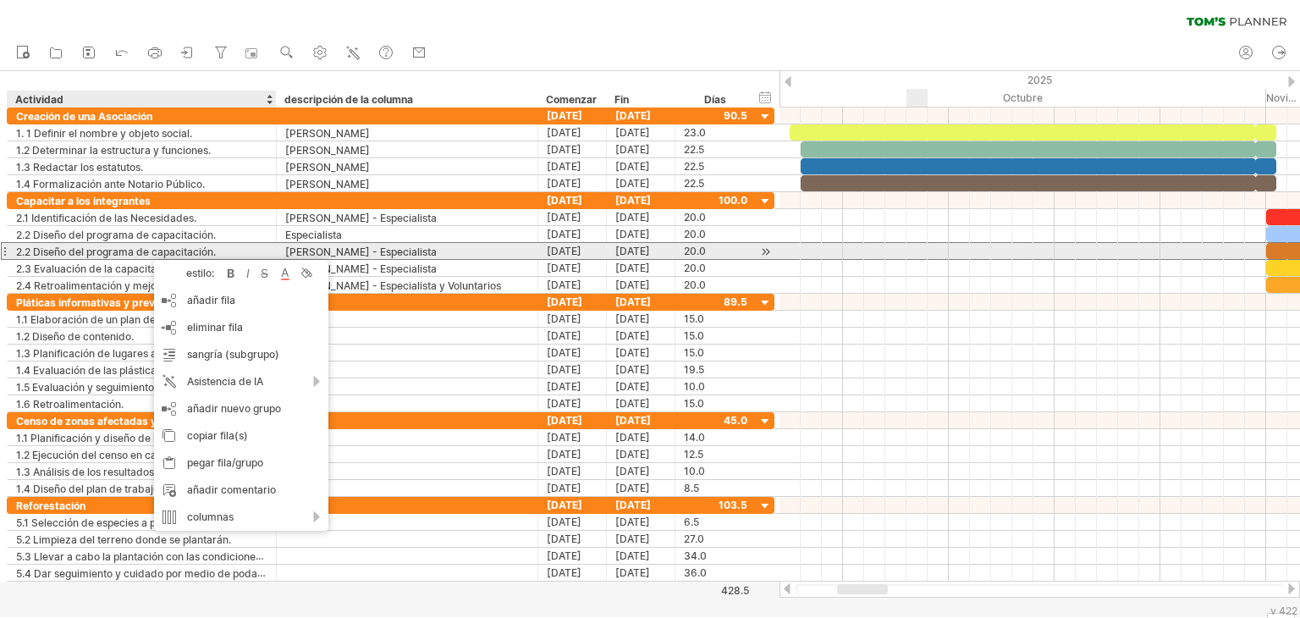
click at [217, 254] on div "2.2 Diseño del programa de capacitación." at bounding box center [141, 251] width 251 height 16
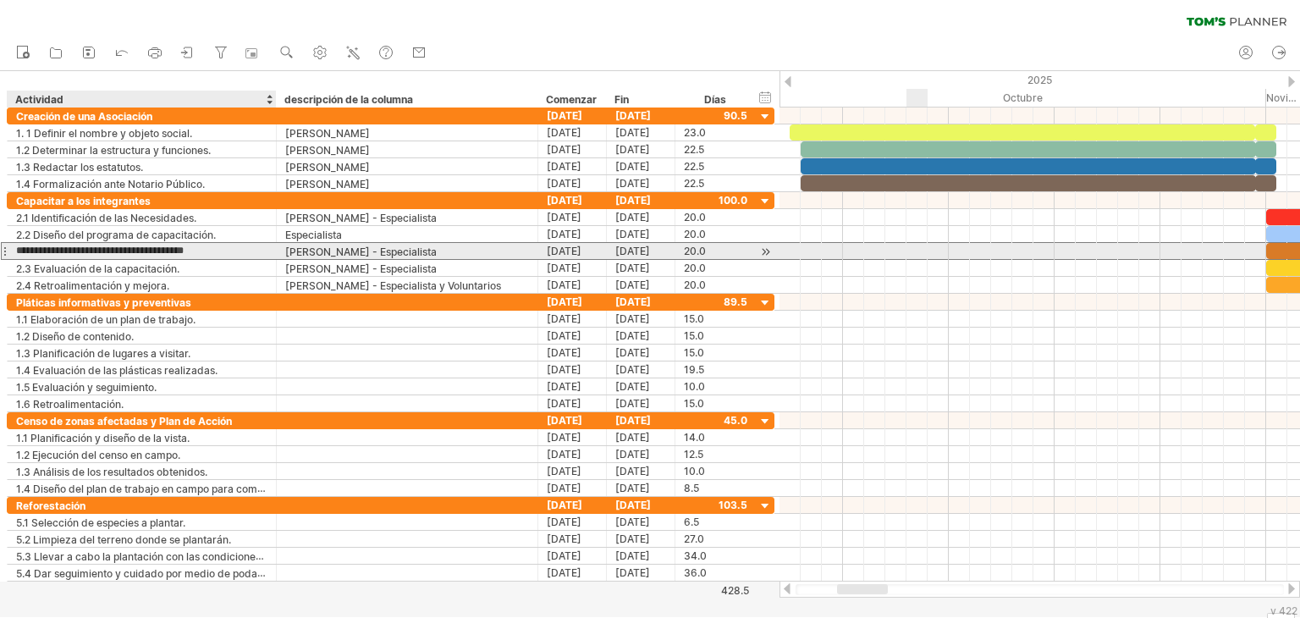
click at [217, 254] on input "**********" at bounding box center [141, 251] width 251 height 16
type input "*"
paste input "**********"
type input "**********"
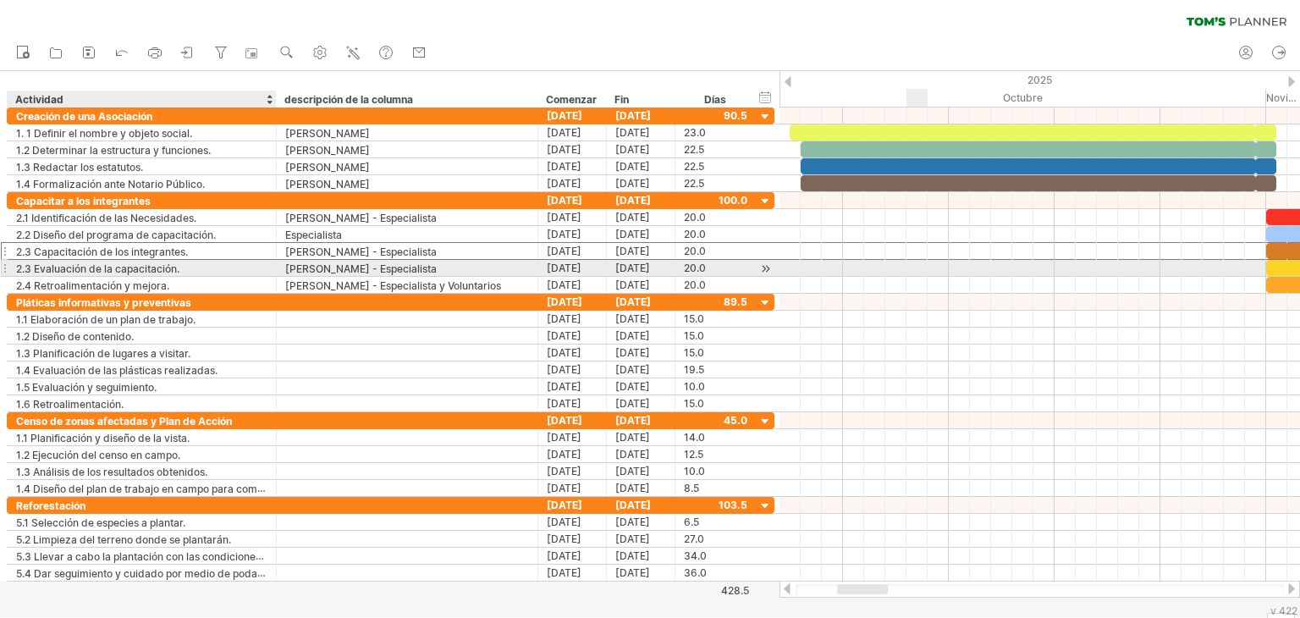
click at [185, 271] on div "2.3 Evaluación de la capacitación." at bounding box center [141, 268] width 251 height 16
type input "**********"
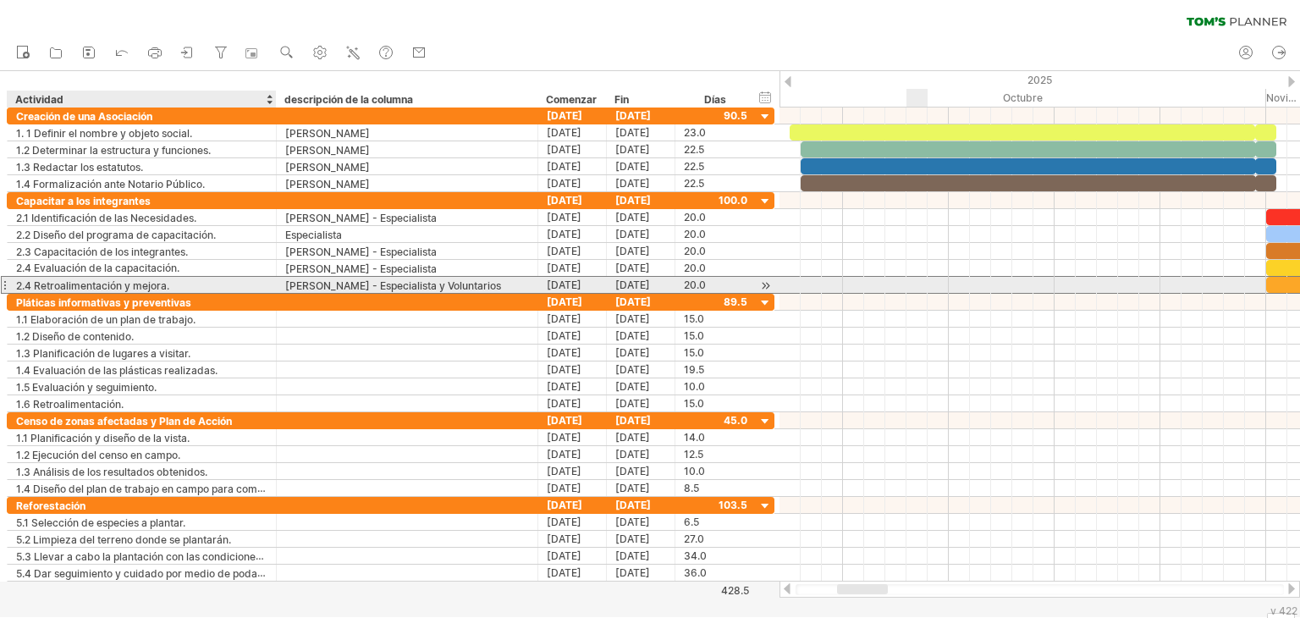
click at [185, 283] on div "2.4 Retroalimentación y mejora." at bounding box center [141, 285] width 251 height 16
type input "**********"
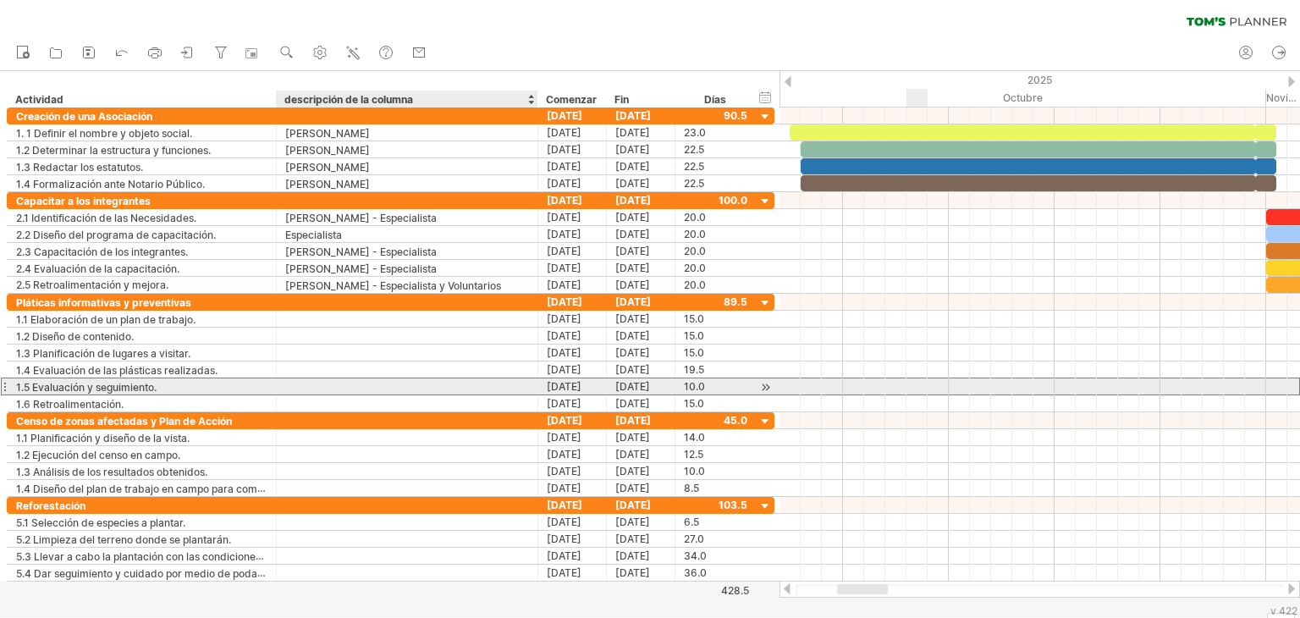
click at [356, 384] on div at bounding box center [407, 386] width 244 height 16
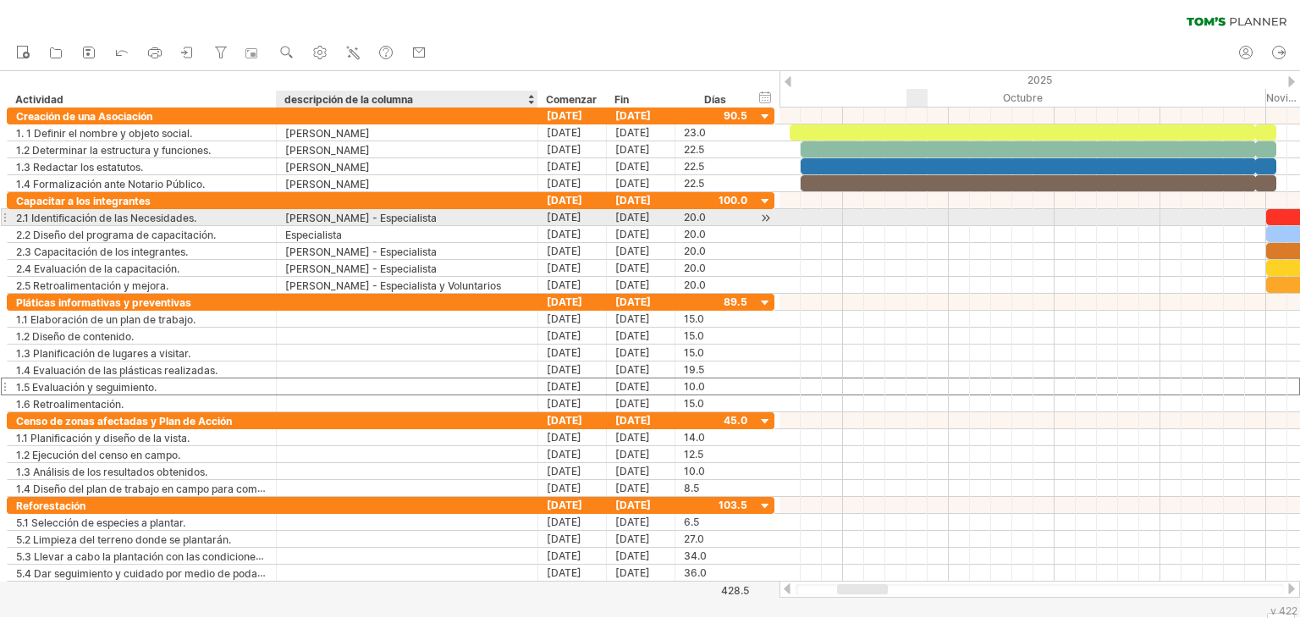
click at [364, 221] on font "[PERSON_NAME] - Especialista" at bounding box center [360, 218] width 151 height 13
click at [437, 218] on font "[PERSON_NAME] - Especialista" at bounding box center [360, 218] width 151 height 13
click at [466, 217] on div "[PERSON_NAME] - Especialista" at bounding box center [407, 217] width 244 height 16
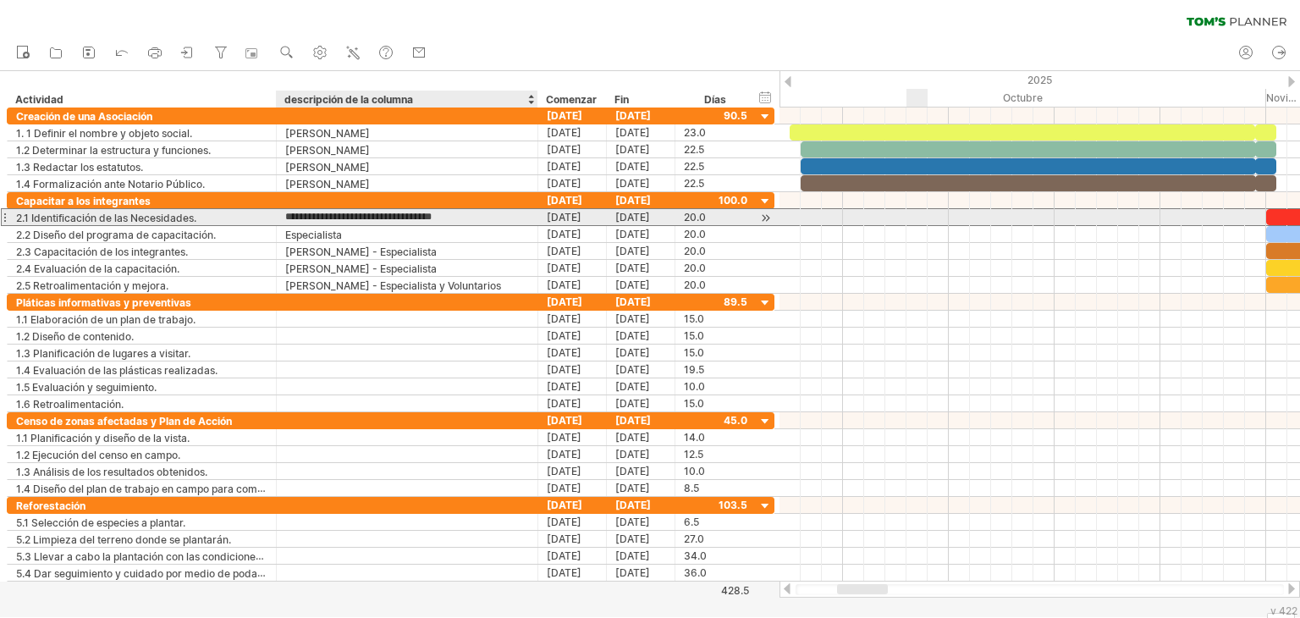
click at [466, 215] on input "**********" at bounding box center [407, 217] width 244 height 16
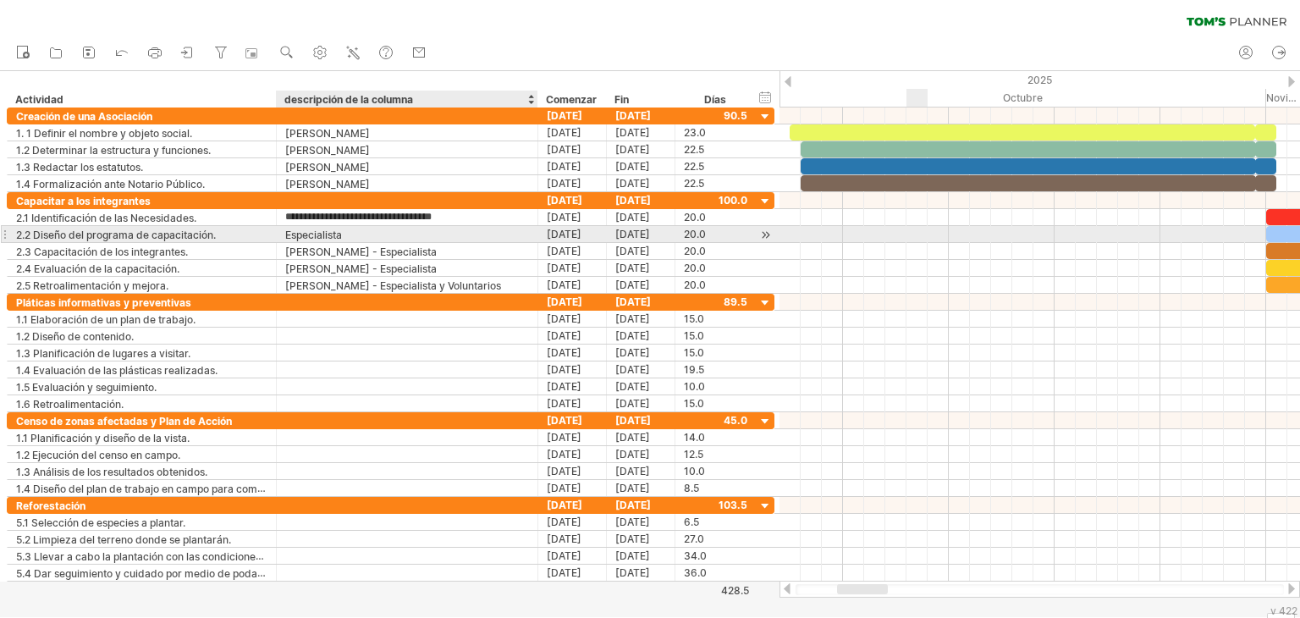
click at [411, 236] on div "Especialista" at bounding box center [407, 234] width 244 height 16
click at [411, 236] on input "**********" at bounding box center [407, 234] width 244 height 16
paste input "**********"
type input "**********"
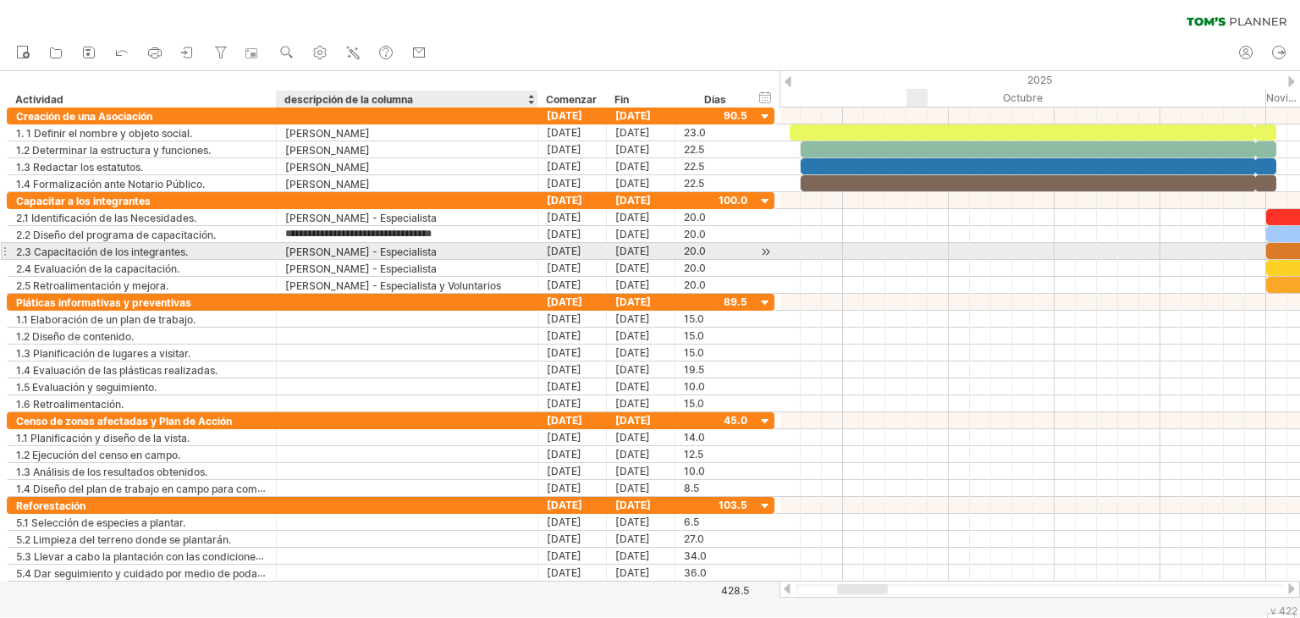
click at [394, 251] on font "[PERSON_NAME] - Especialista" at bounding box center [360, 251] width 151 height 13
click at [435, 249] on font "[PERSON_NAME] - Especialista" at bounding box center [360, 251] width 151 height 13
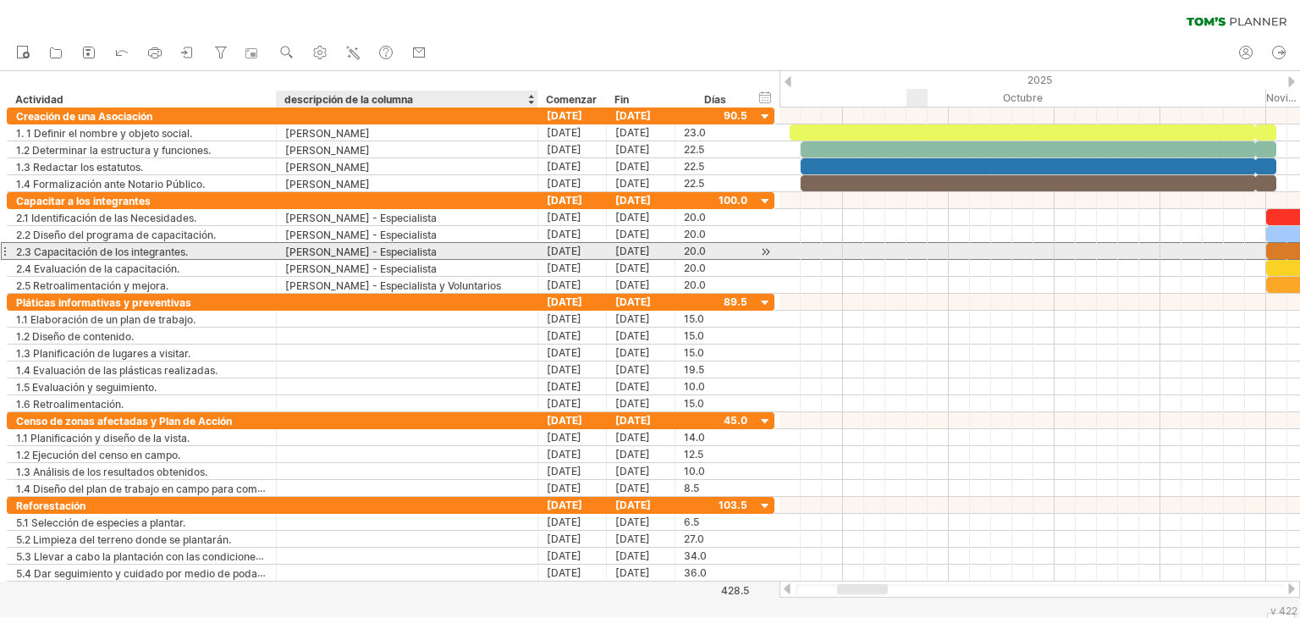
click at [435, 249] on font "[PERSON_NAME] - Especialista" at bounding box center [360, 251] width 151 height 13
click at [464, 249] on div "[PERSON_NAME] - Especialista" at bounding box center [407, 251] width 244 height 16
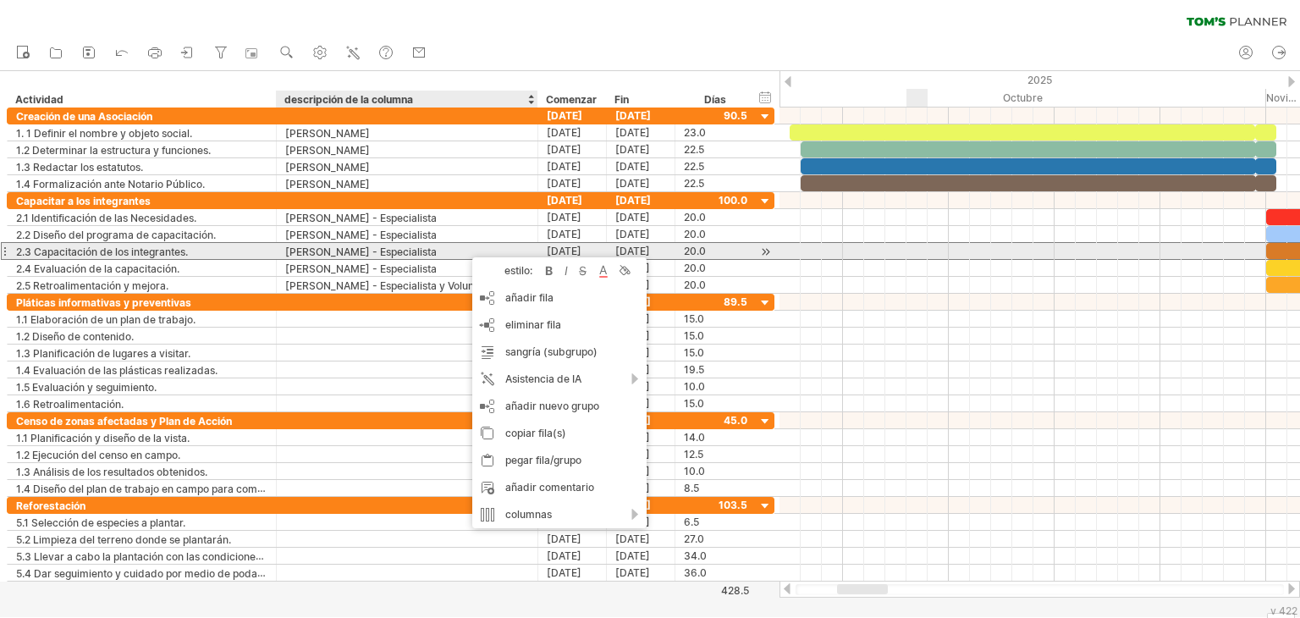
click at [464, 249] on div "[PERSON_NAME] - Especialista" at bounding box center [407, 251] width 244 height 16
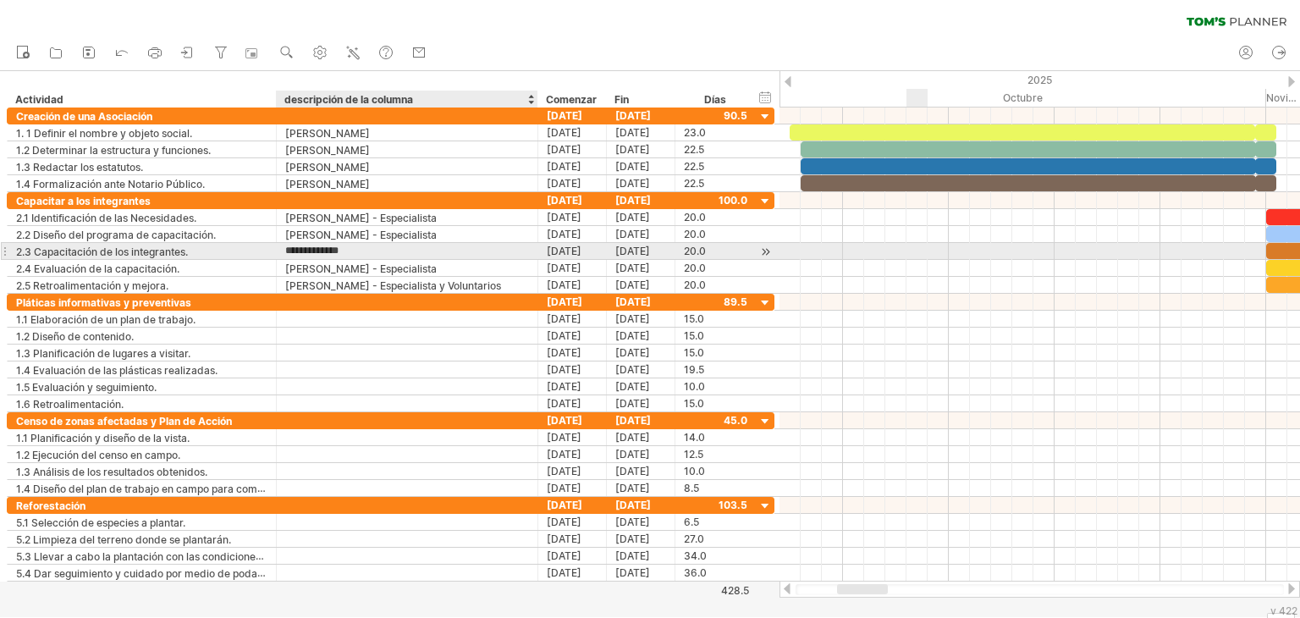
type input "**********"
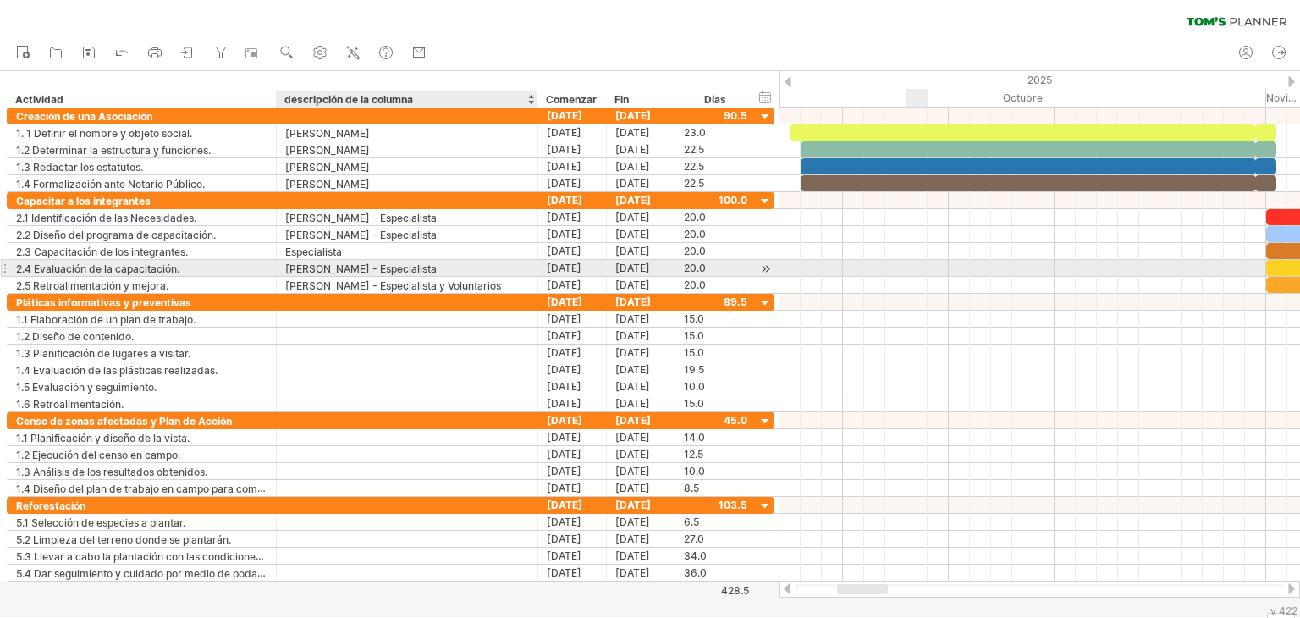
click at [467, 272] on div "[PERSON_NAME] - Especialista" at bounding box center [407, 268] width 244 height 16
type input "**********"
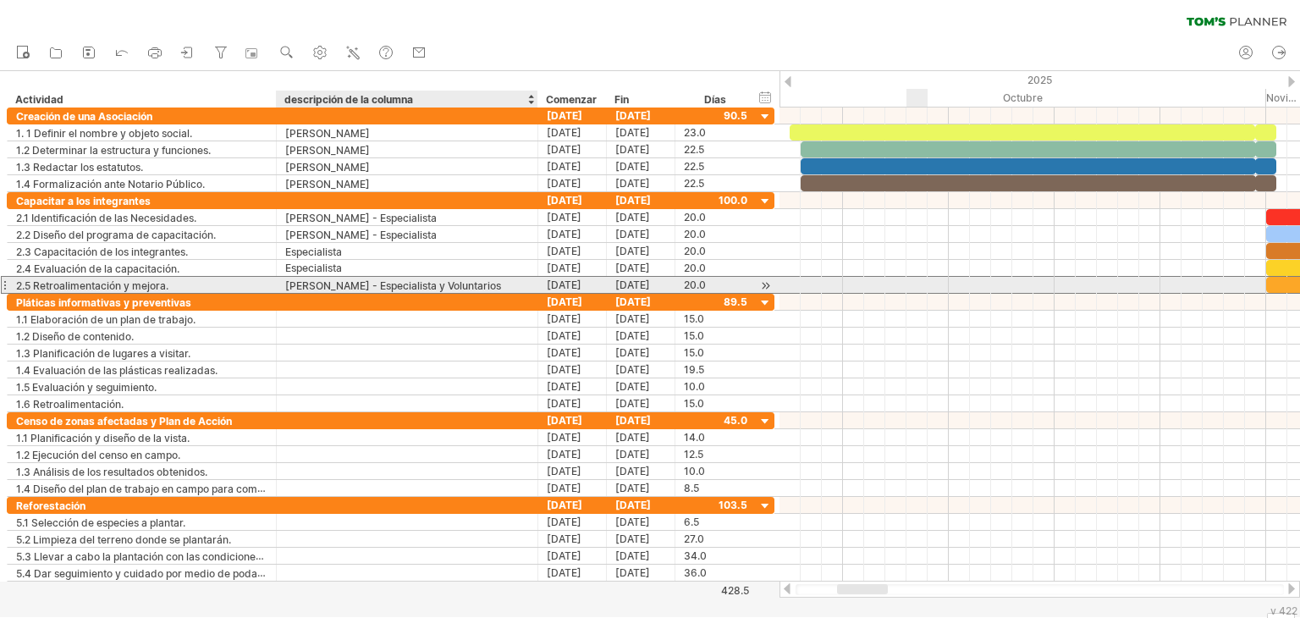
click at [473, 280] on font "[PERSON_NAME] - Especialista y Voluntarios" at bounding box center [393, 285] width 216 height 13
click at [500, 289] on font "[PERSON_NAME] - Especialista y Voluntarios" at bounding box center [393, 285] width 216 height 13
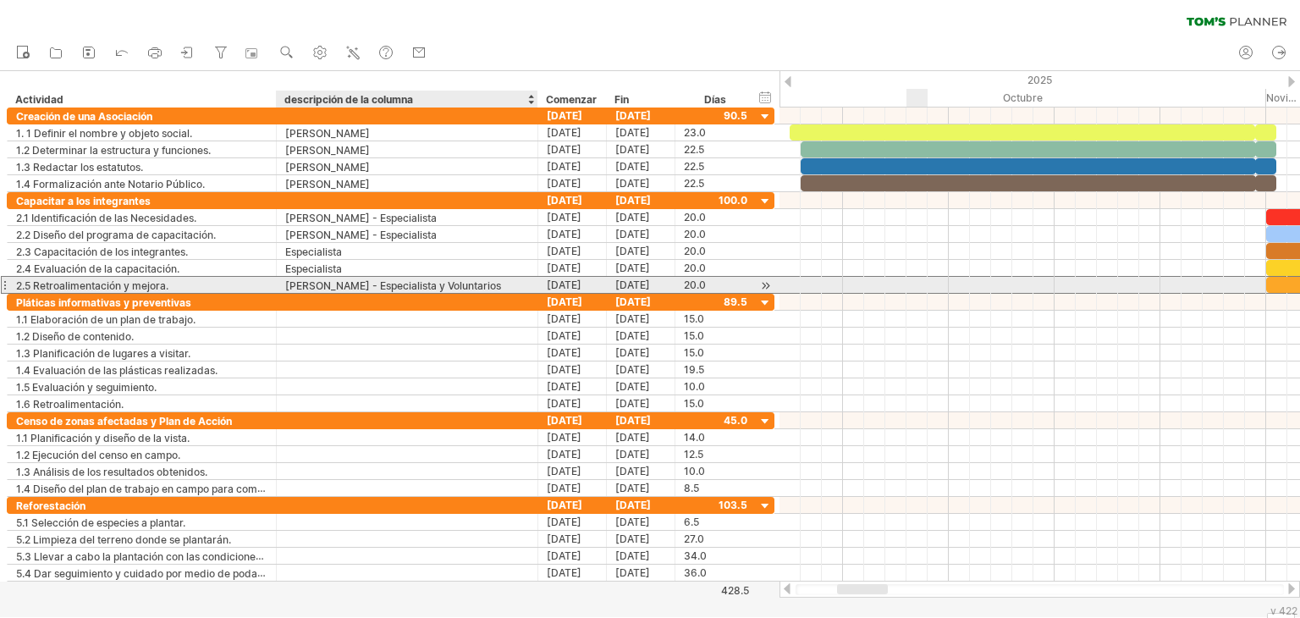
click at [501, 288] on font "[PERSON_NAME] - Especialista y Voluntarios" at bounding box center [393, 285] width 216 height 13
click at [501, 282] on font "[PERSON_NAME] - Especialista y Voluntarios" at bounding box center [393, 285] width 216 height 13
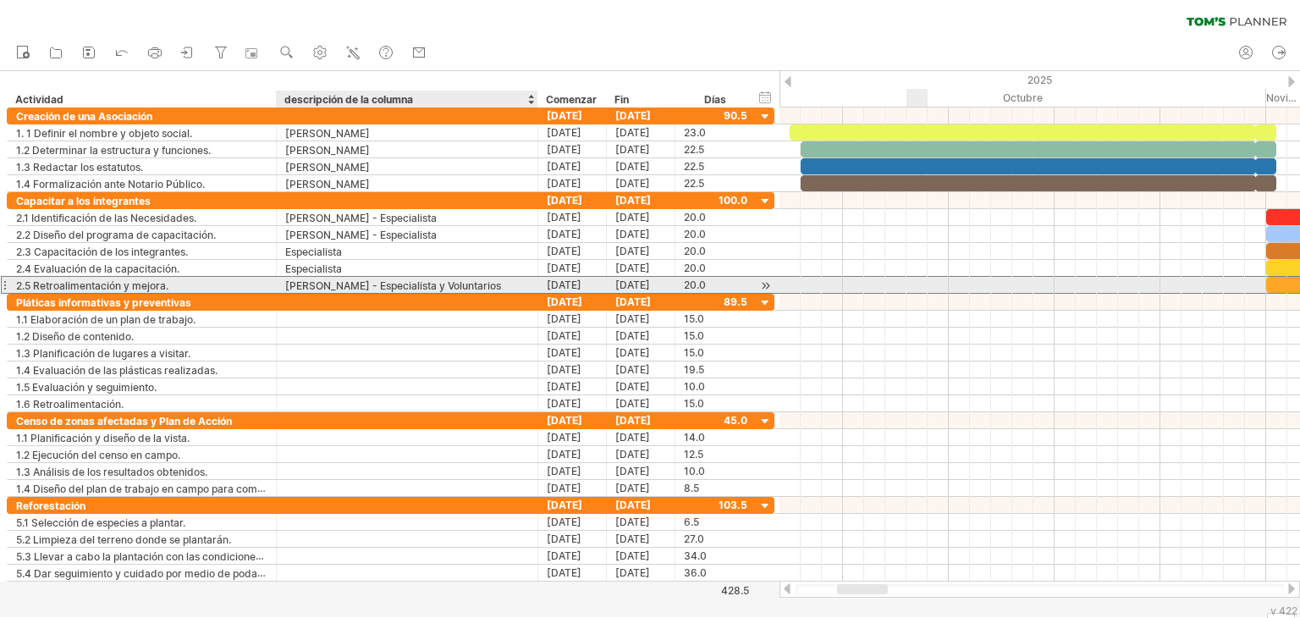
click at [501, 282] on font "[PERSON_NAME] - Especialista y Voluntarios" at bounding box center [393, 285] width 216 height 13
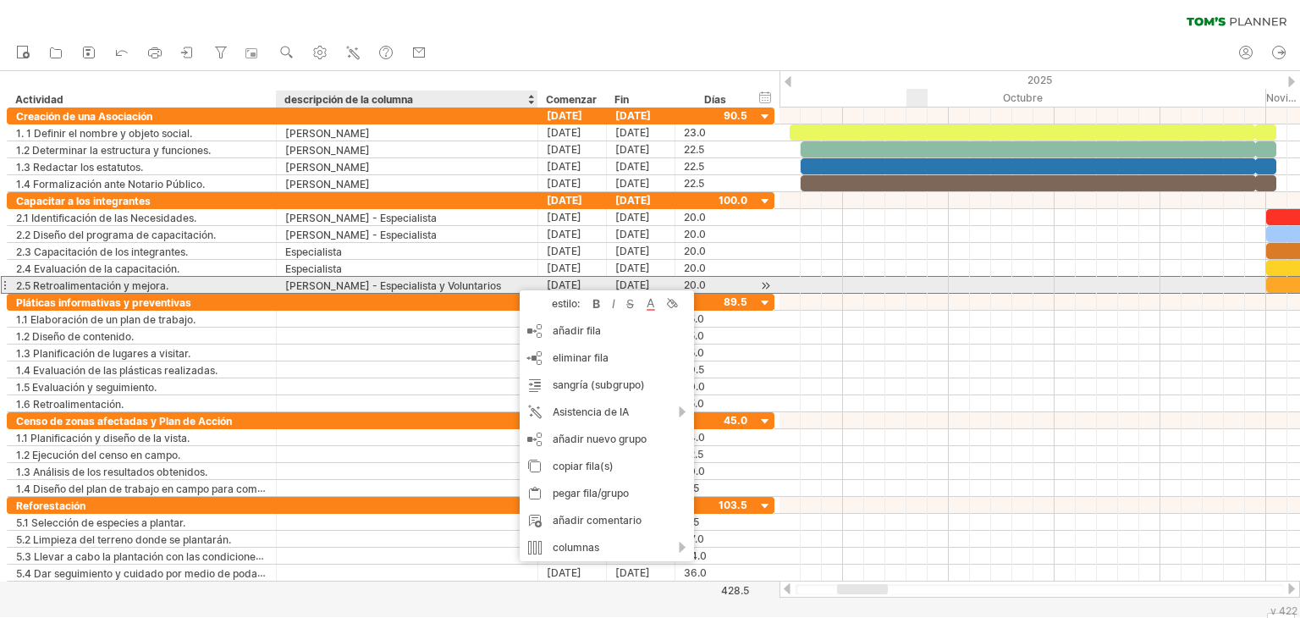
click at [501, 282] on font "[PERSON_NAME] - Especialista y Voluntarios" at bounding box center [393, 285] width 216 height 13
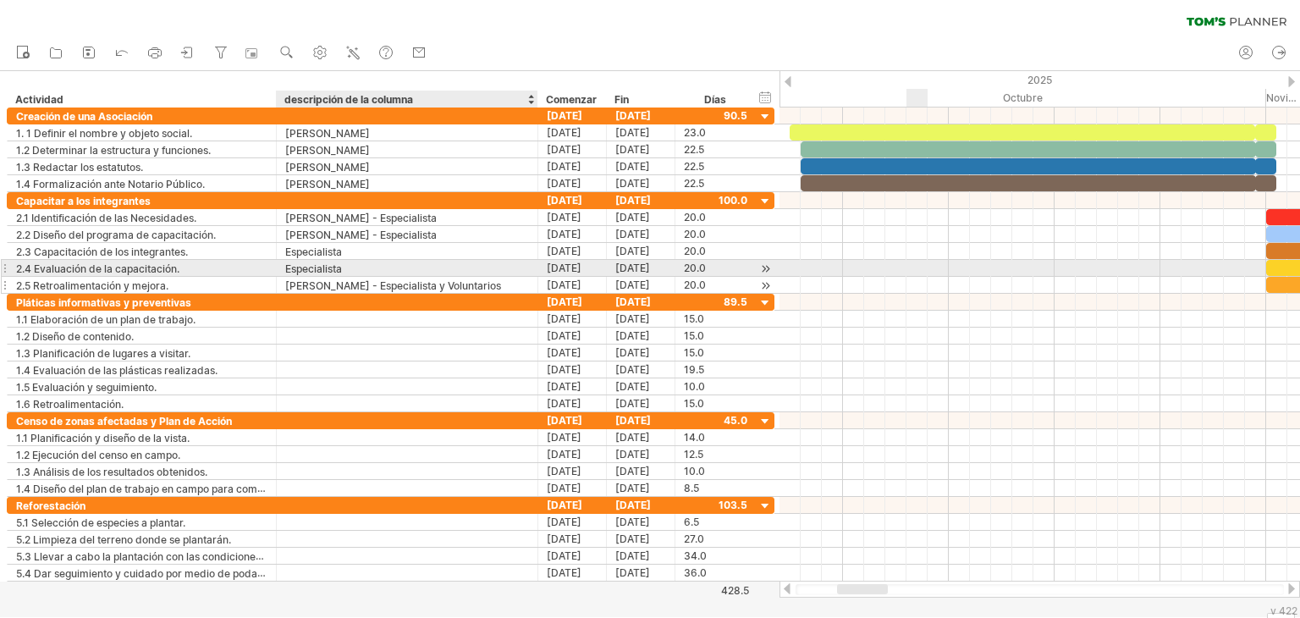
click at [437, 277] on div "[PERSON_NAME] - Especialista y Voluntarios" at bounding box center [407, 285] width 244 height 16
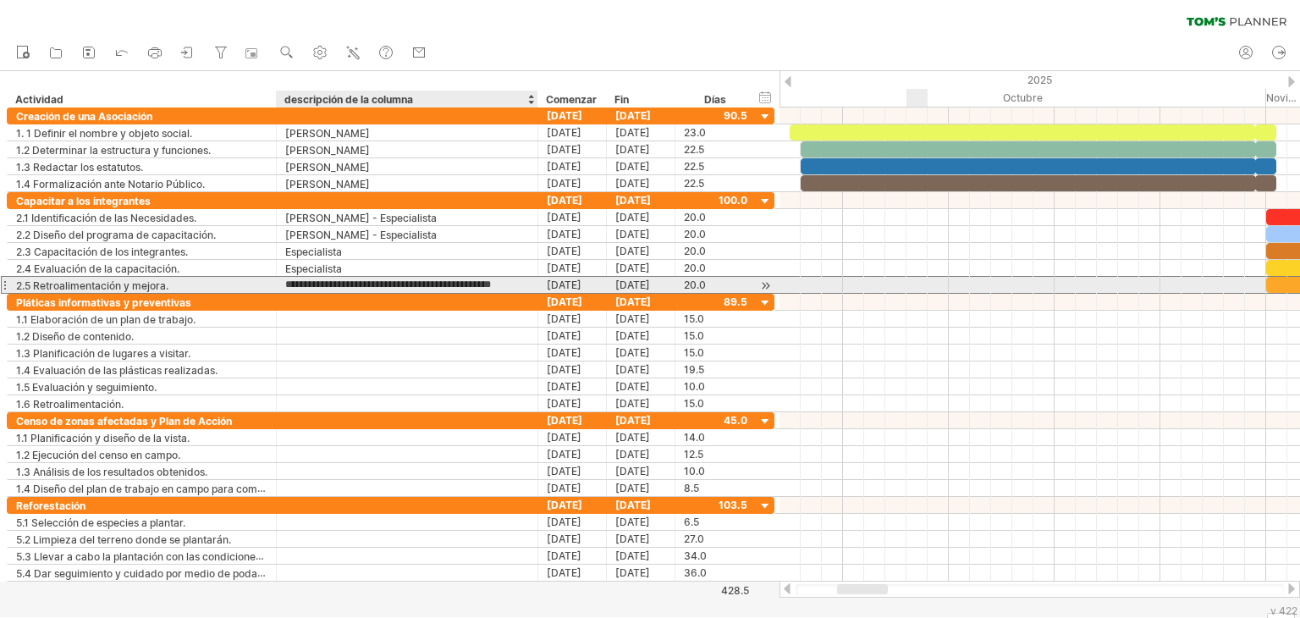
click at [434, 283] on input "**********" at bounding box center [407, 285] width 244 height 16
type input "**********"
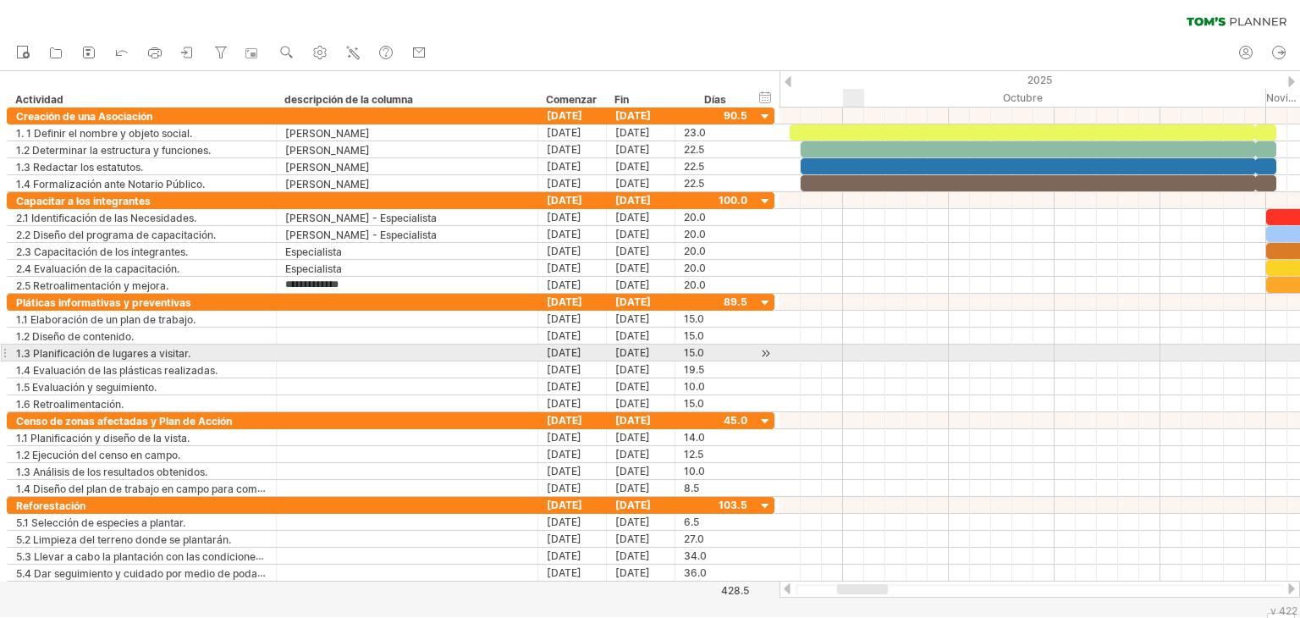
click at [852, 353] on div at bounding box center [1039, 352] width 520 height 17
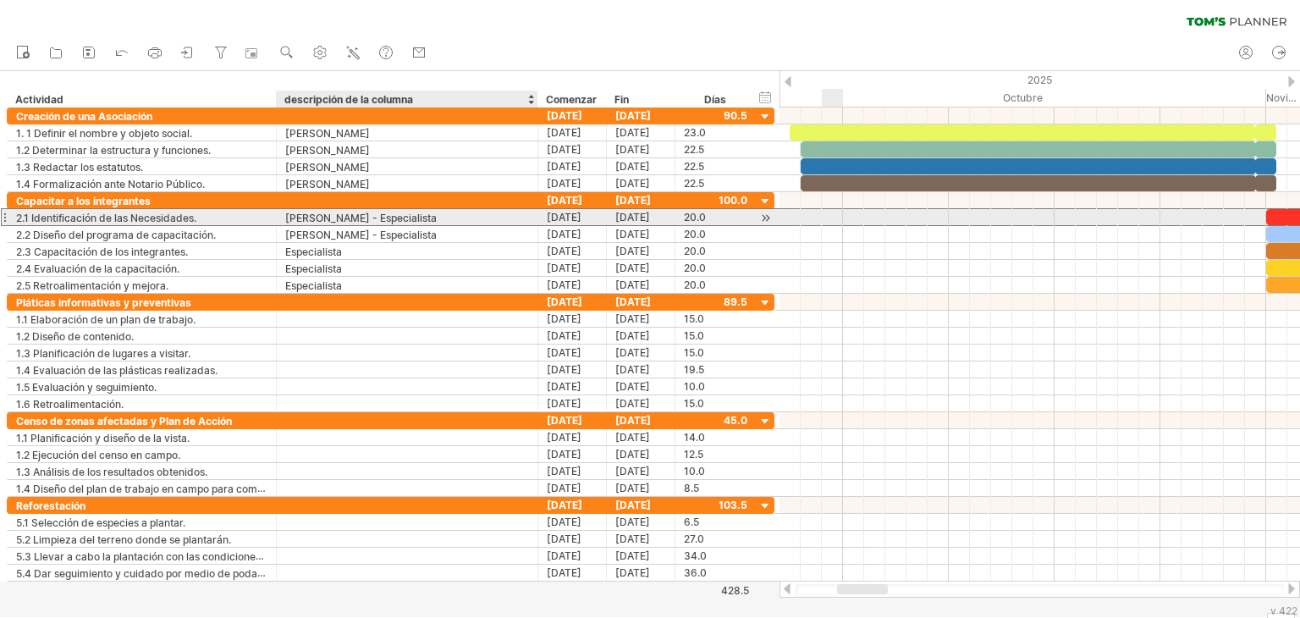
click at [433, 221] on font "[PERSON_NAME] - Especialista" at bounding box center [360, 218] width 151 height 13
click at [437, 219] on font "[PERSON_NAME] - Especialista" at bounding box center [360, 218] width 151 height 13
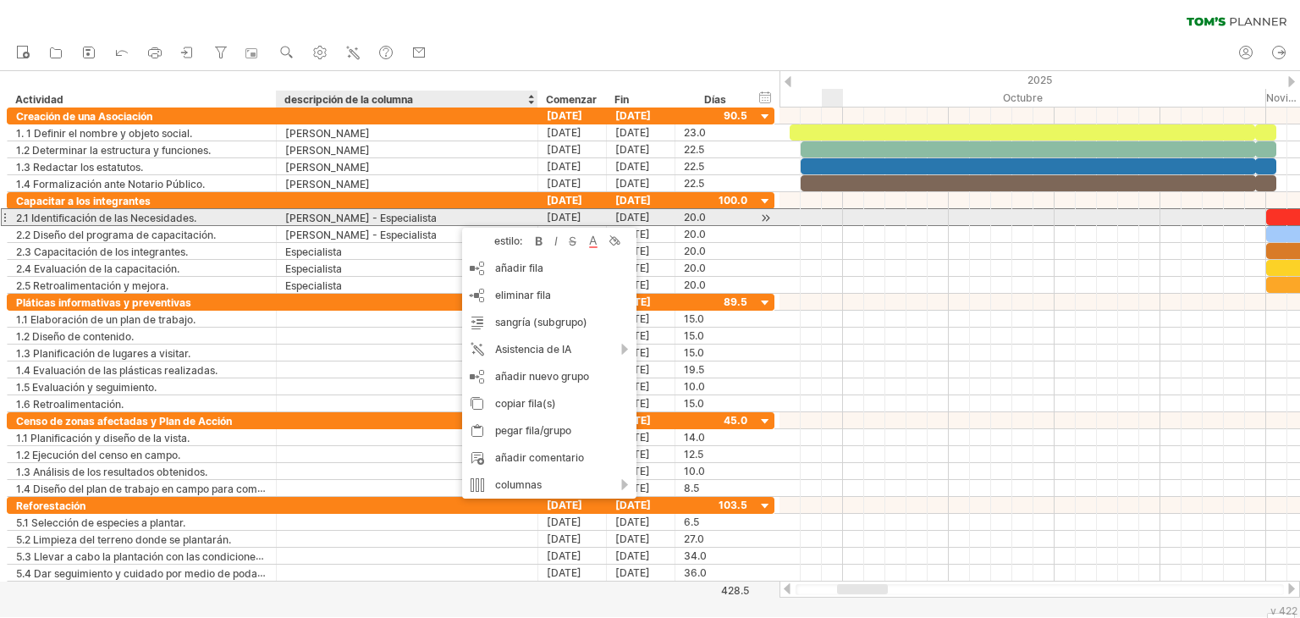
click at [437, 219] on font "[PERSON_NAME] - Especialista" at bounding box center [360, 218] width 151 height 13
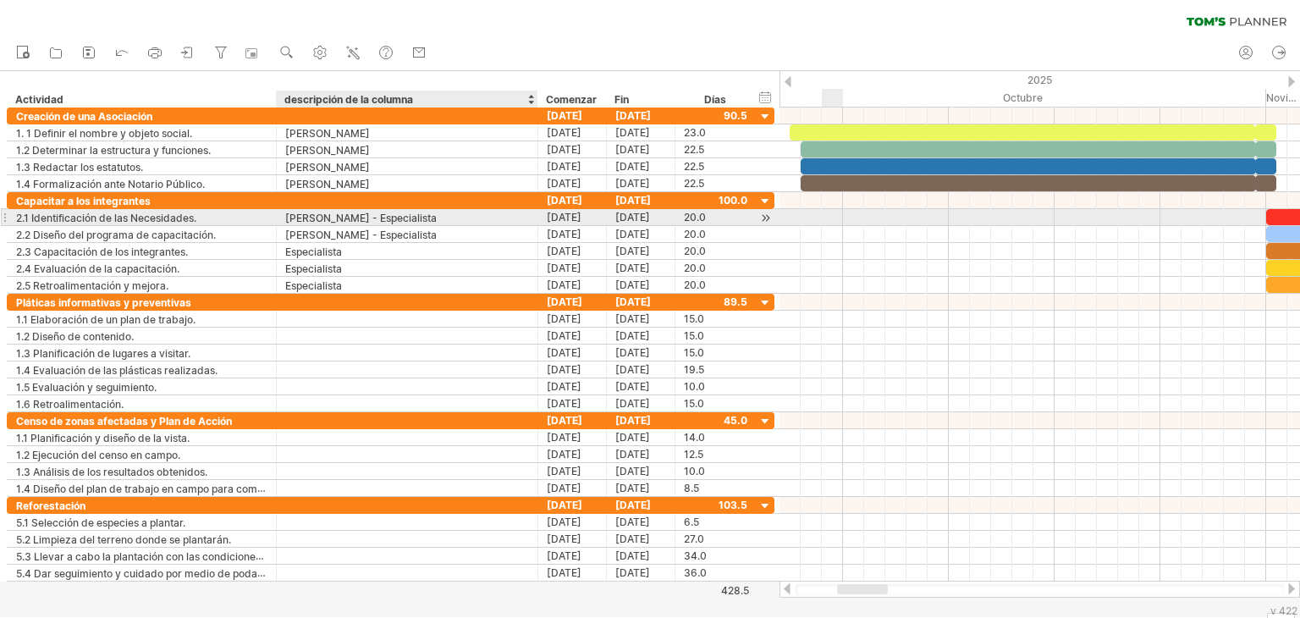
click at [437, 219] on font "[PERSON_NAME] - Especialista" at bounding box center [360, 218] width 151 height 13
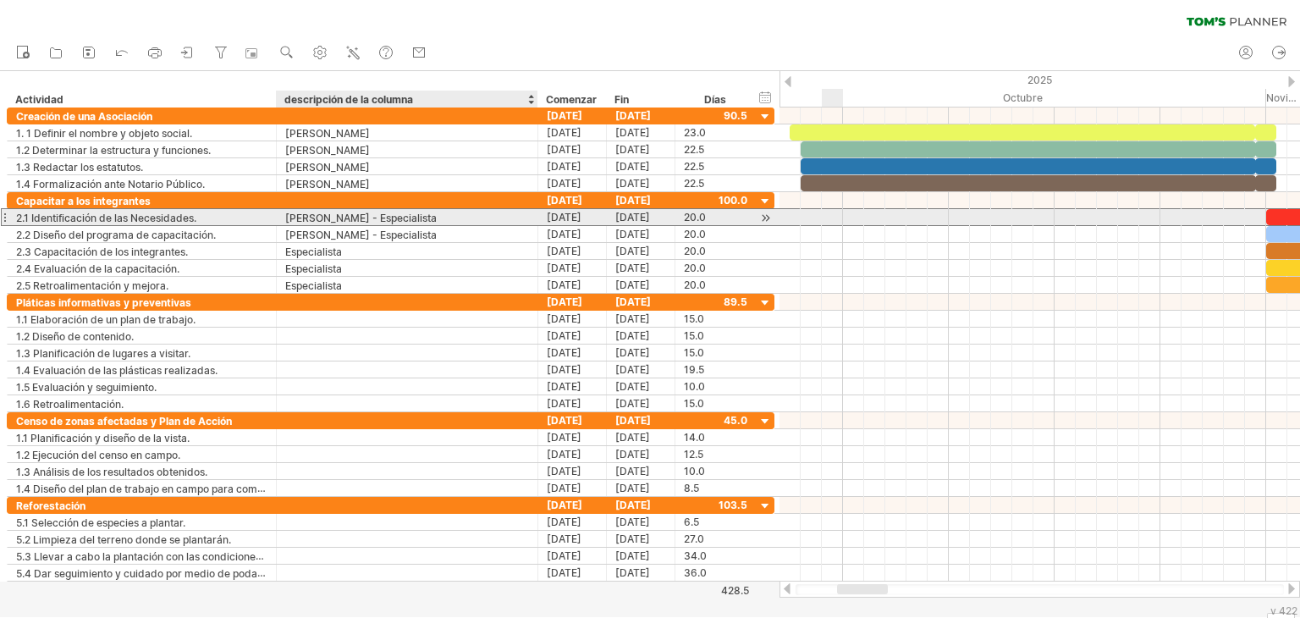
click at [437, 219] on font "[PERSON_NAME] - Especialista" at bounding box center [360, 218] width 151 height 13
click at [465, 222] on div "[PERSON_NAME] - Especialista" at bounding box center [407, 217] width 244 height 16
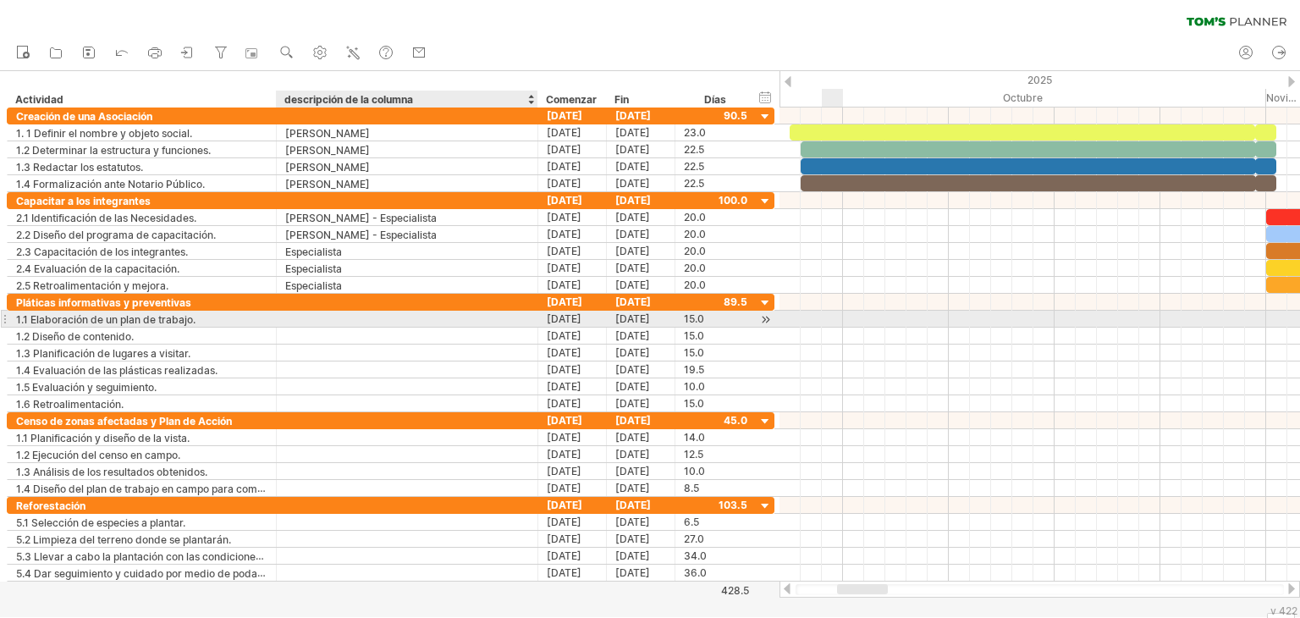
click at [359, 316] on div at bounding box center [407, 319] width 244 height 16
paste input "**********"
type input "**********"
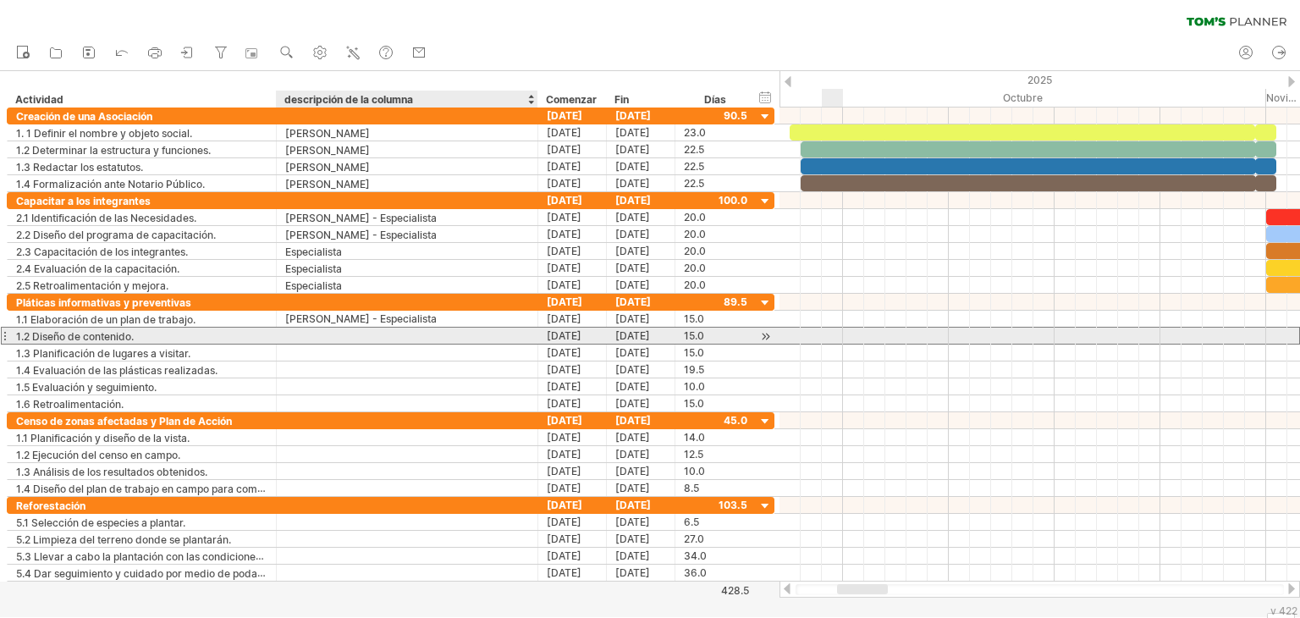
click at [346, 331] on div at bounding box center [407, 335] width 244 height 16
paste input "**********"
type input "**********"
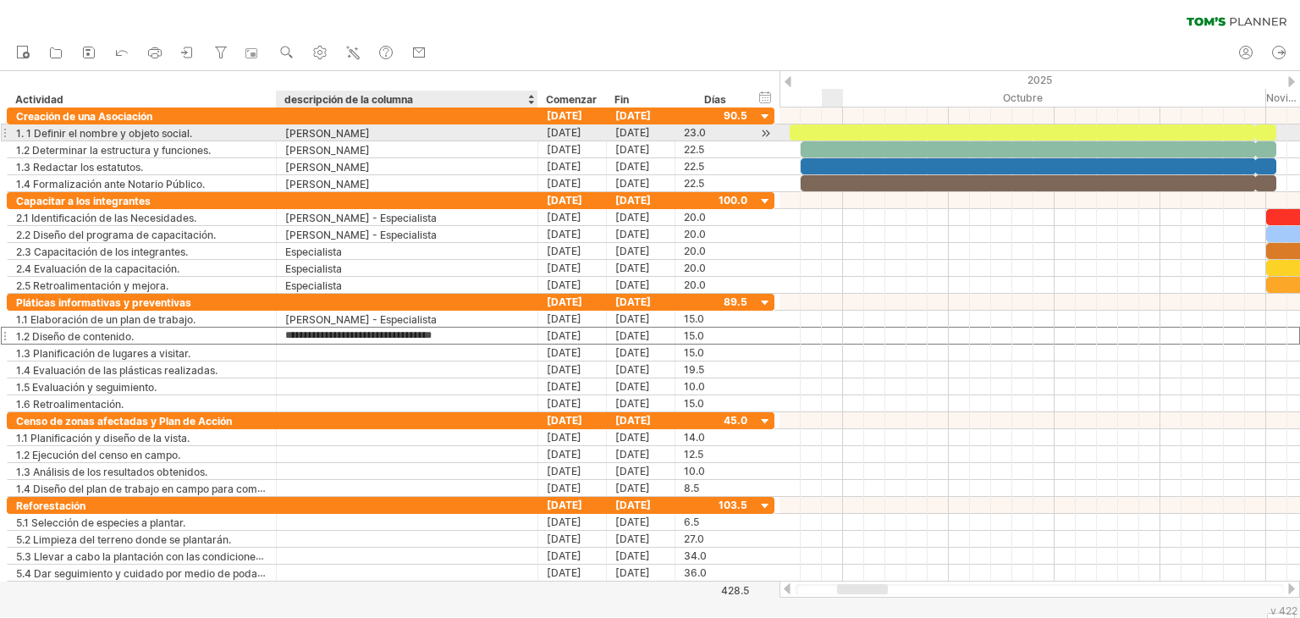
click at [370, 133] on font "[PERSON_NAME]" at bounding box center [327, 133] width 85 height 13
click at [391, 133] on div "[PERSON_NAME]" at bounding box center [407, 132] width 244 height 16
click at [391, 133] on input "**********" at bounding box center [407, 132] width 244 height 16
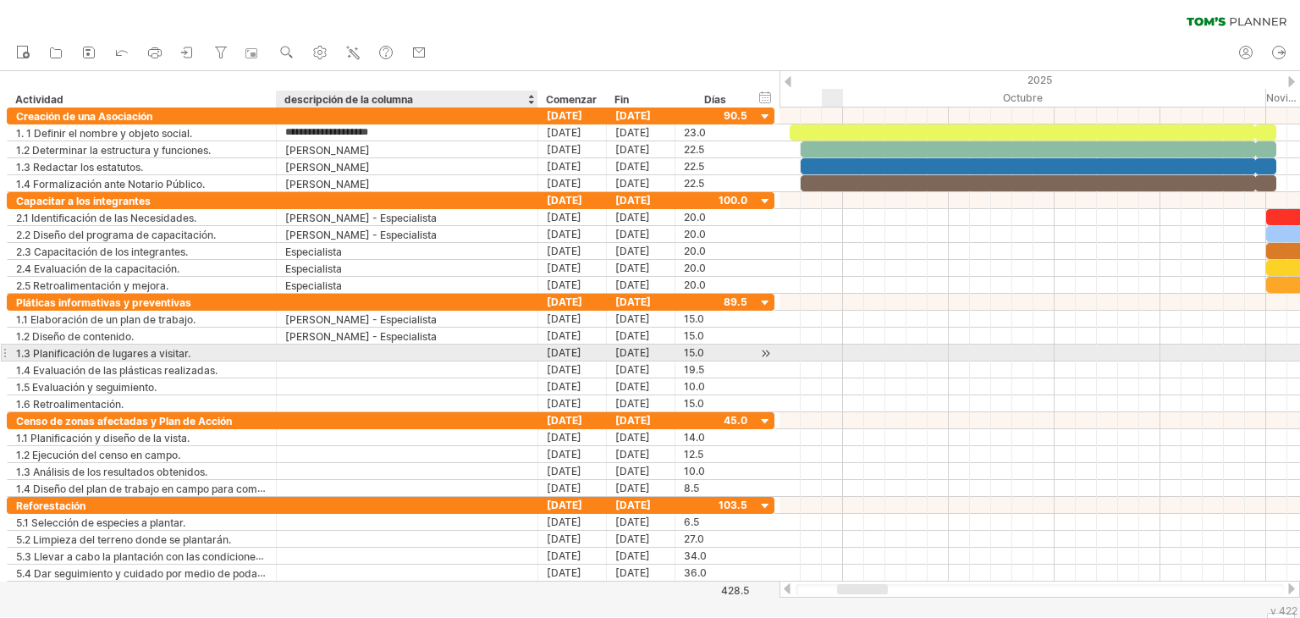
click at [305, 347] on div at bounding box center [407, 352] width 244 height 16
paste input "**********"
type input "**********"
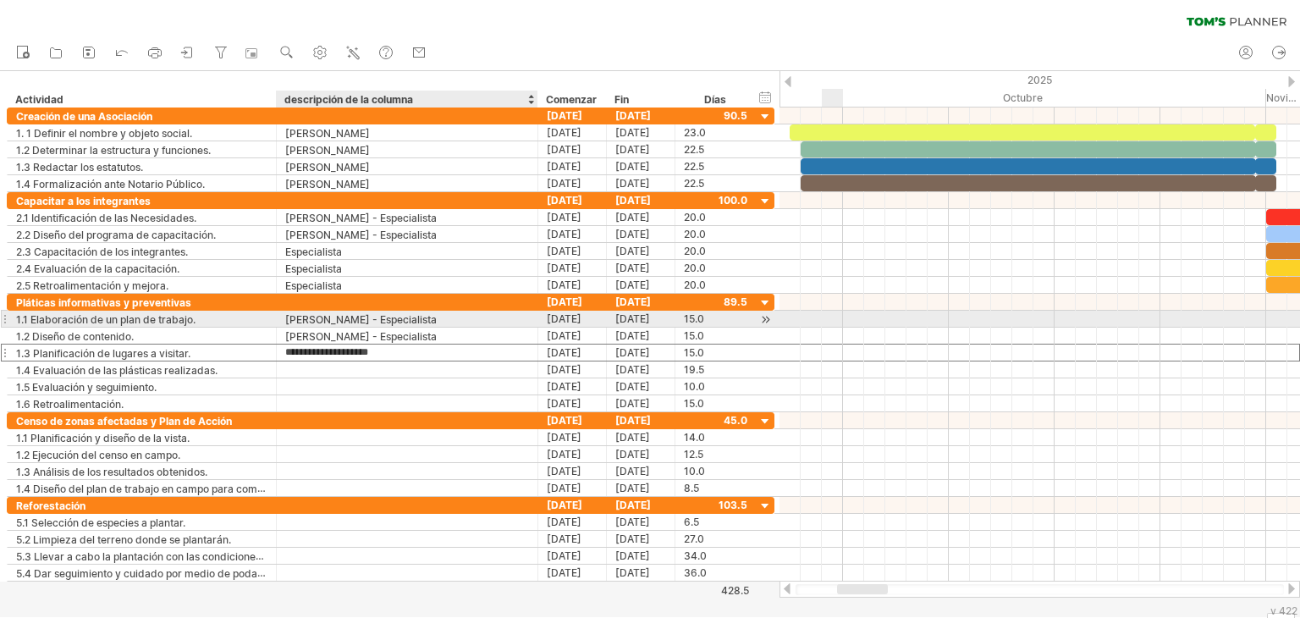
click at [393, 322] on font "[PERSON_NAME] - Especialista" at bounding box center [360, 319] width 151 height 13
click at [437, 316] on font "[PERSON_NAME] - Especialista" at bounding box center [360, 319] width 151 height 13
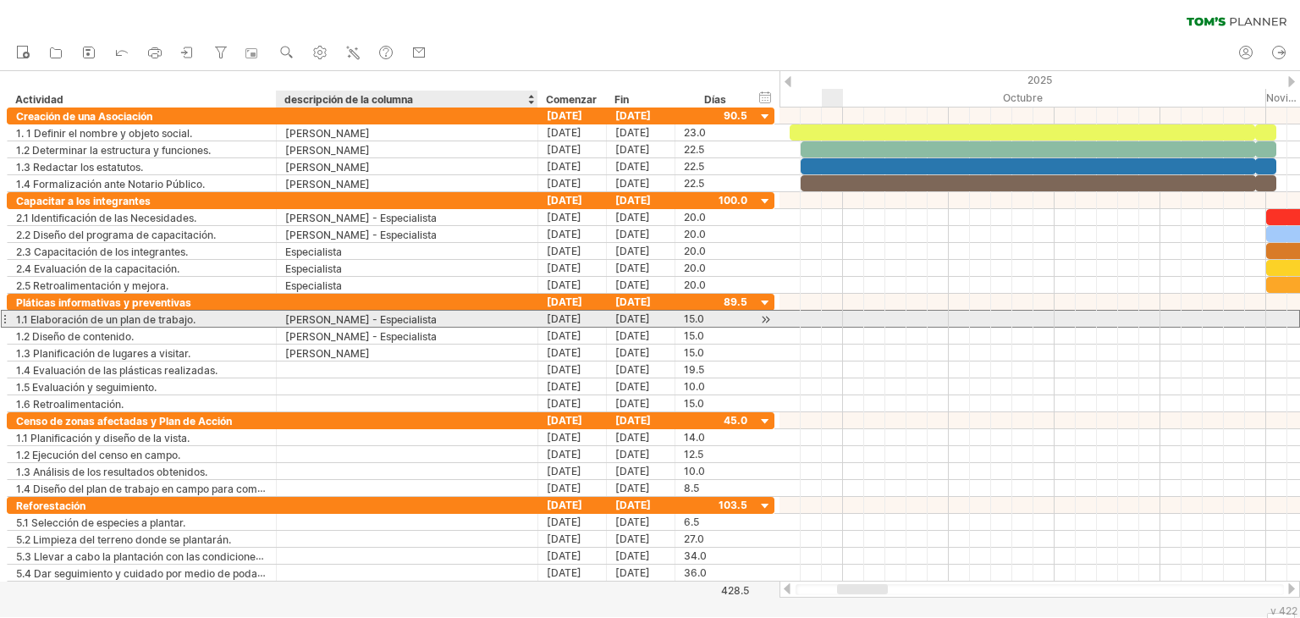
click at [437, 316] on font "[PERSON_NAME] - Especialista" at bounding box center [360, 319] width 151 height 13
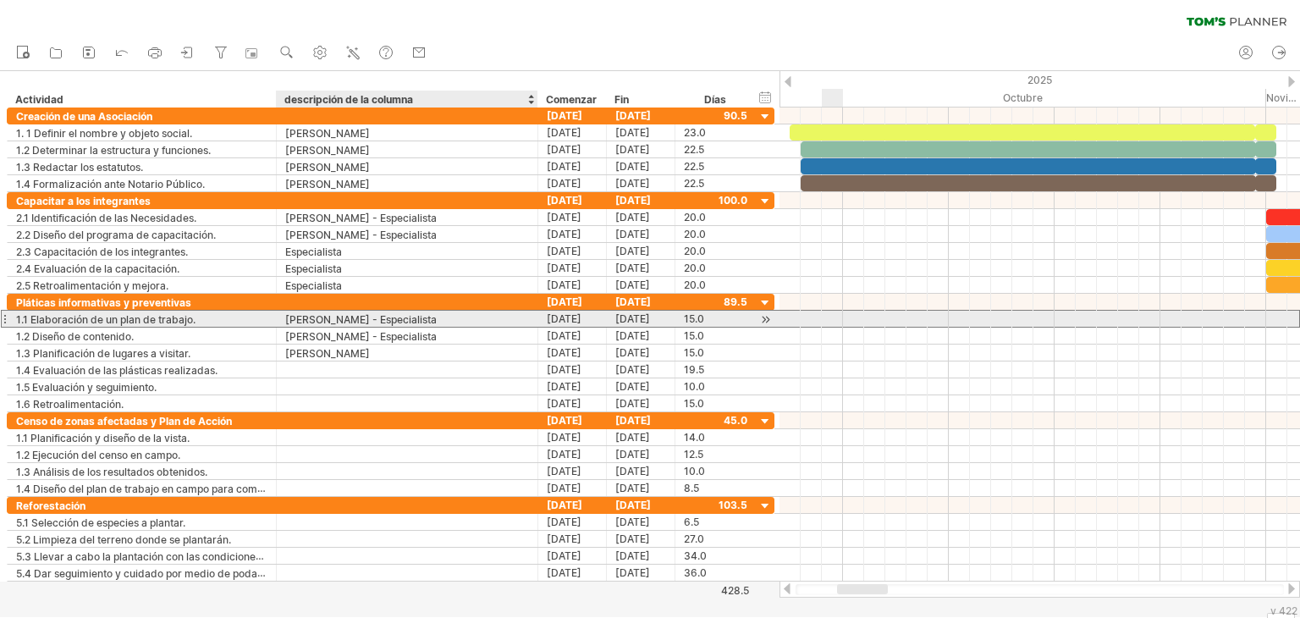
click at [437, 316] on font "[PERSON_NAME] - Especialista" at bounding box center [360, 319] width 151 height 13
click at [467, 319] on div "[PERSON_NAME] - Especialista" at bounding box center [407, 319] width 244 height 16
click at [0, 0] on input "**********" at bounding box center [0, 0] width 0 height 0
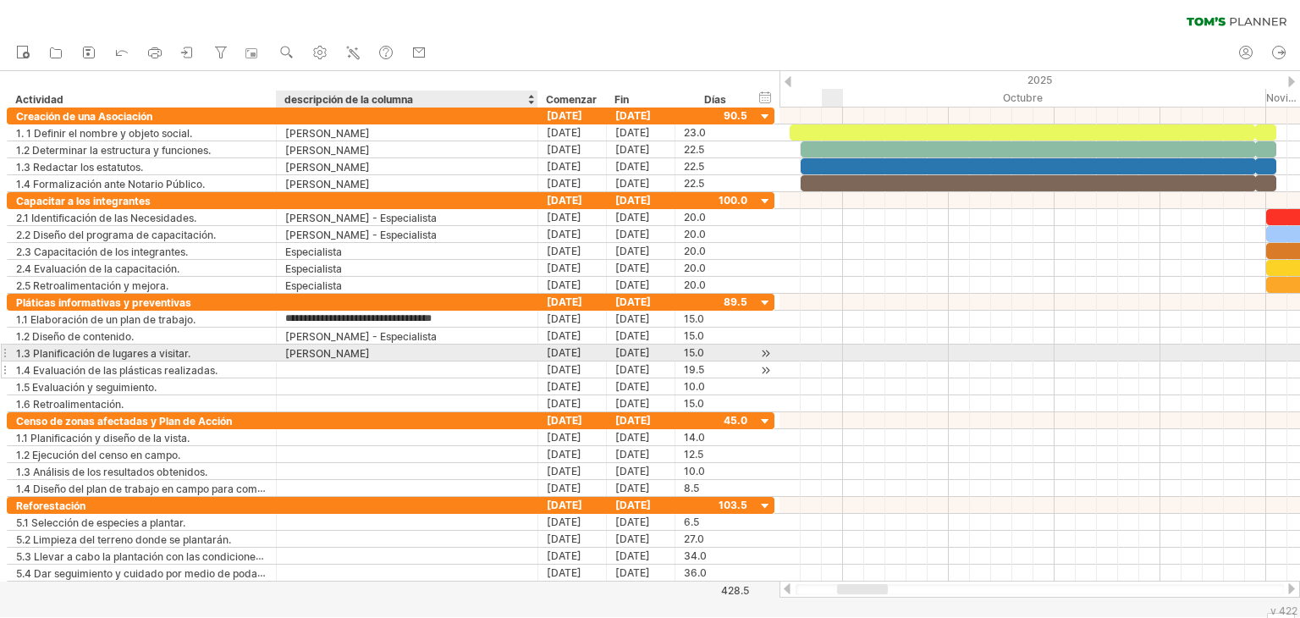
click at [331, 362] on div at bounding box center [407, 369] width 244 height 16
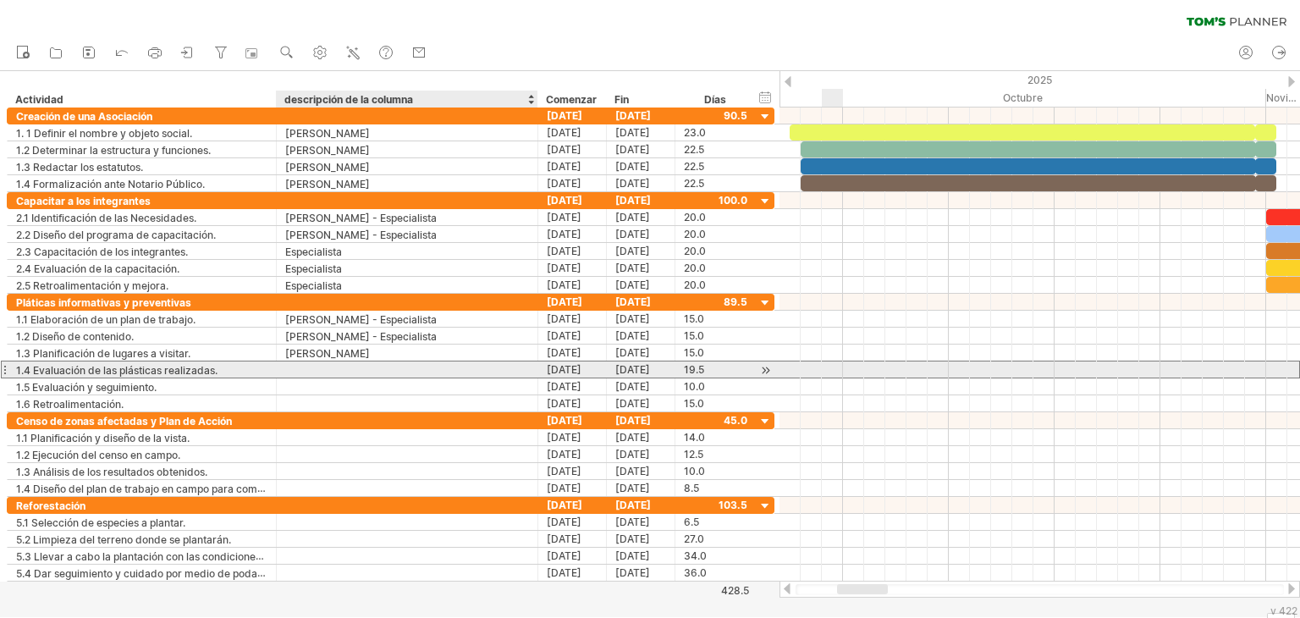
paste input "**********"
type input "**********"
click at [334, 374] on font "[PERSON_NAME] - Especialista" at bounding box center [360, 370] width 151 height 13
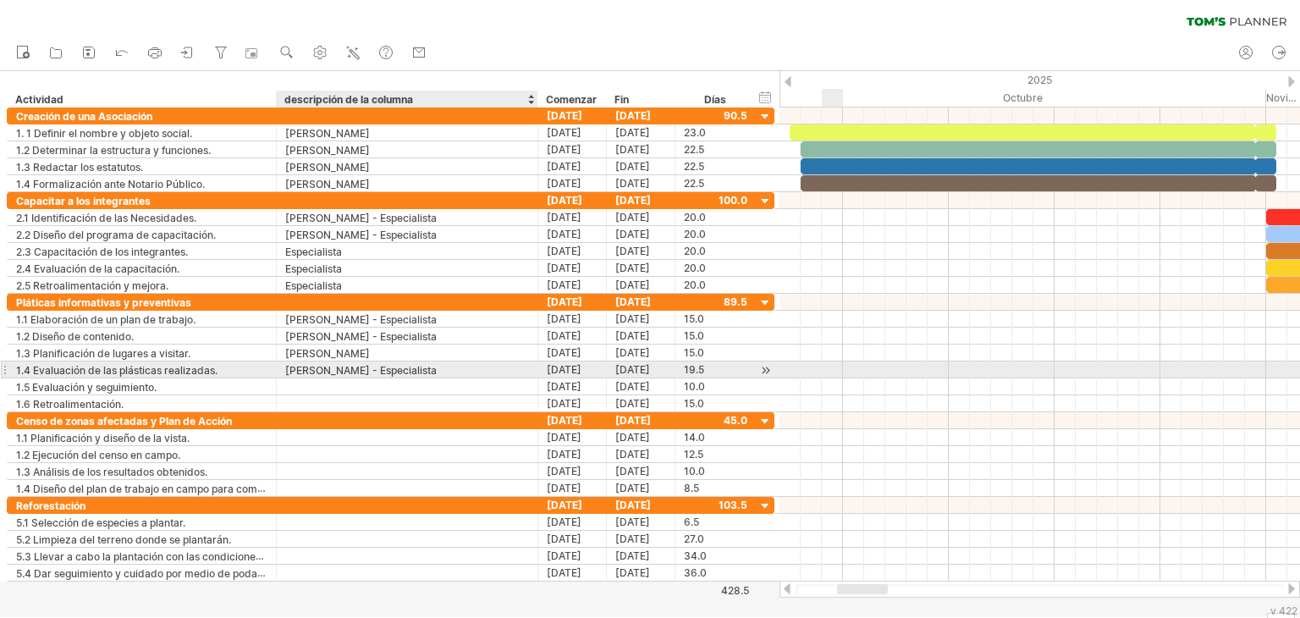
click at [461, 367] on div "[PERSON_NAME] - Especialista" at bounding box center [407, 369] width 244 height 16
click at [461, 367] on input "**********" at bounding box center [407, 369] width 244 height 16
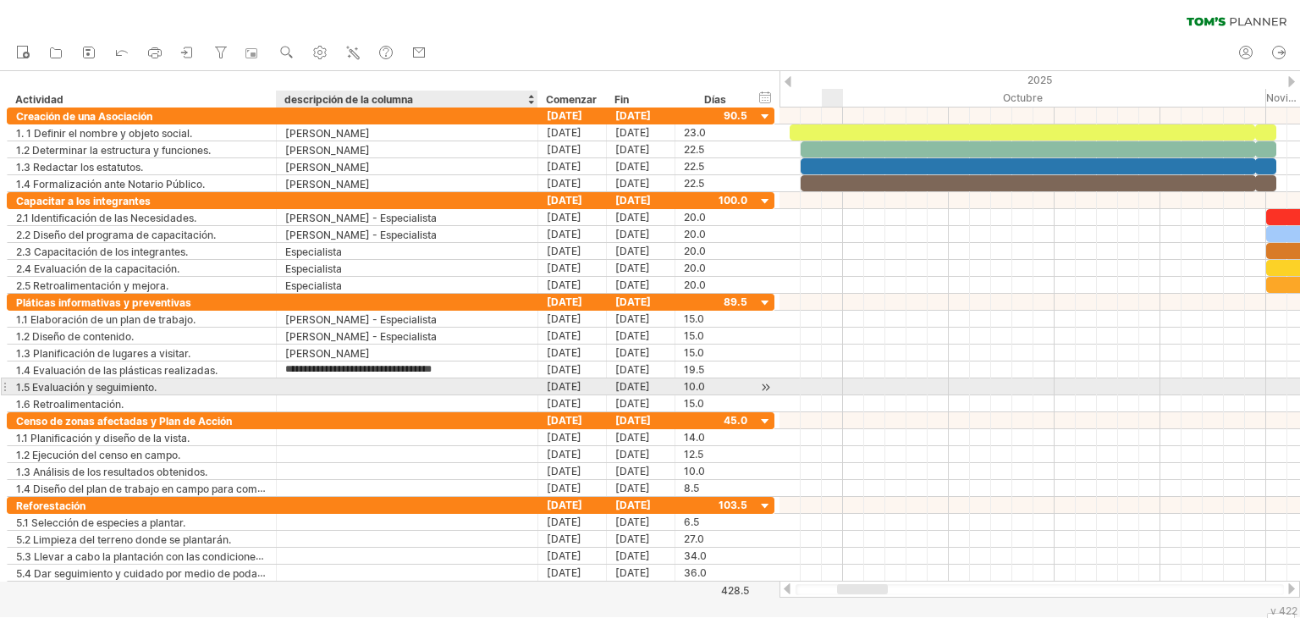
click at [352, 382] on div at bounding box center [407, 386] width 244 height 16
paste input "**********"
type input "**********"
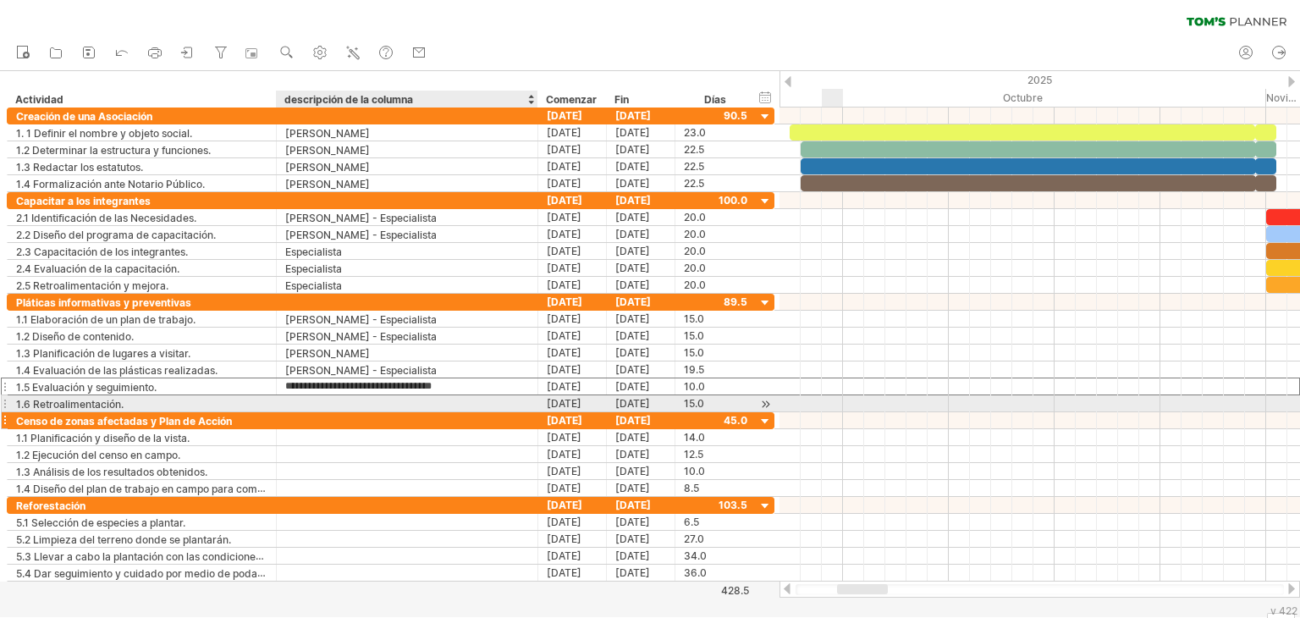
click at [345, 412] on div at bounding box center [407, 420] width 244 height 16
click at [348, 396] on div at bounding box center [407, 403] width 244 height 16
paste input "**********"
click at [470, 402] on input "**********" at bounding box center [407, 403] width 244 height 16
type input "**********"
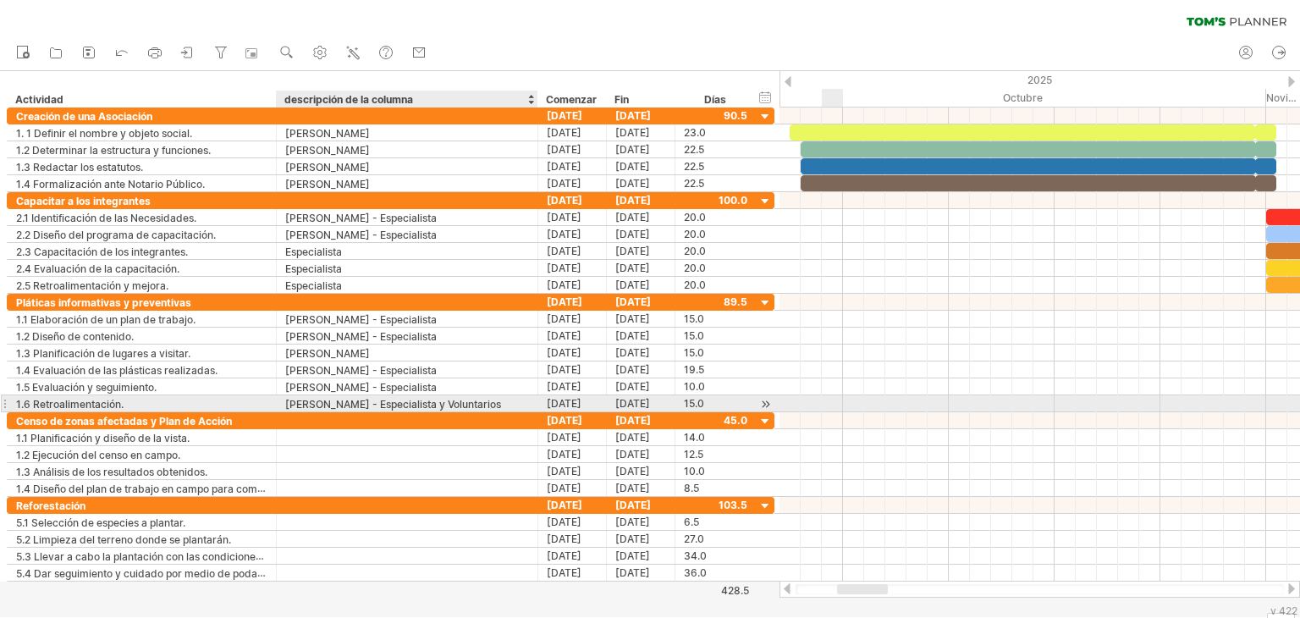
click at [452, 401] on font "[PERSON_NAME] - Especialista y Voluntarios" at bounding box center [393, 404] width 216 height 13
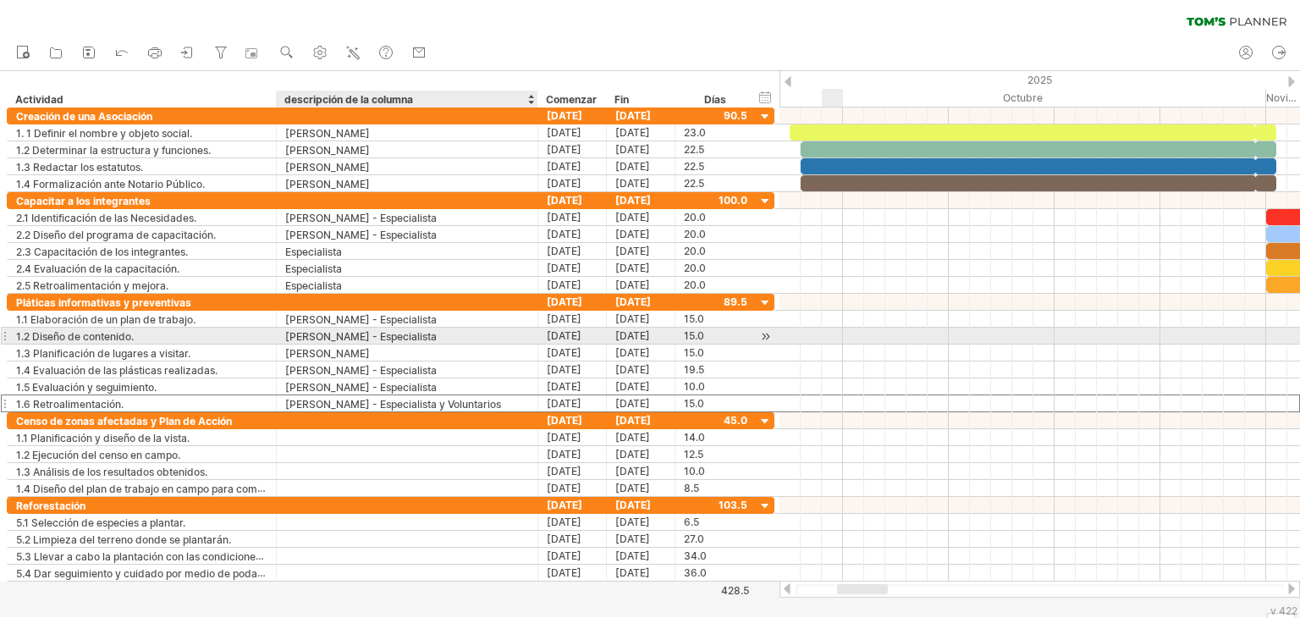
click at [437, 339] on font "[PERSON_NAME] - Especialista" at bounding box center [360, 336] width 151 height 13
click at [459, 336] on div "[PERSON_NAME] - Especialista" at bounding box center [407, 335] width 244 height 16
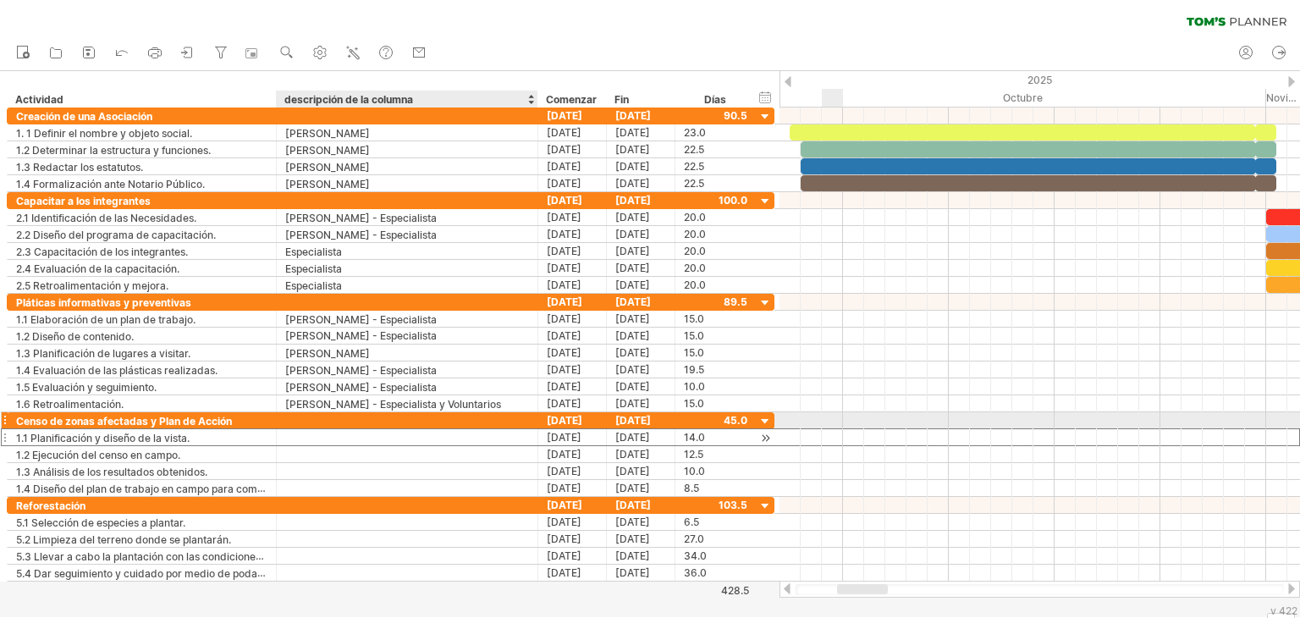
click at [376, 429] on div at bounding box center [407, 437] width 244 height 16
paste input "**********"
type input "**********"
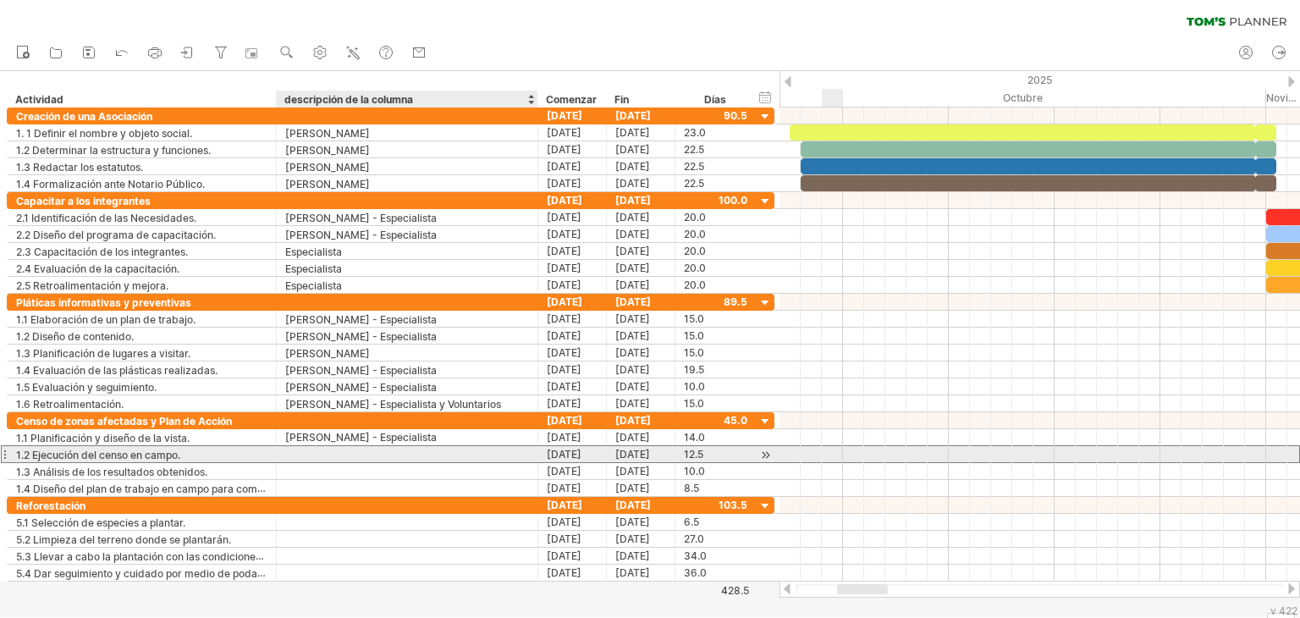
click at [293, 455] on div at bounding box center [407, 454] width 244 height 16
type input "**********"
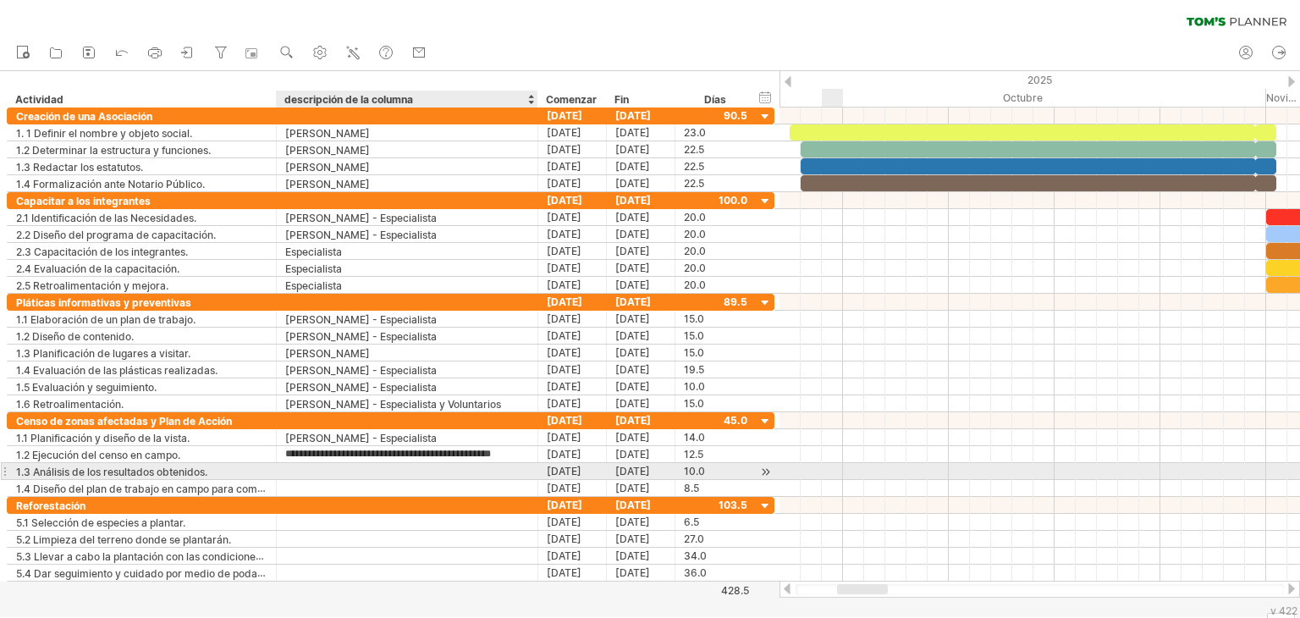
click at [305, 465] on div at bounding box center [407, 471] width 244 height 16
type input "*"
type input "**********"
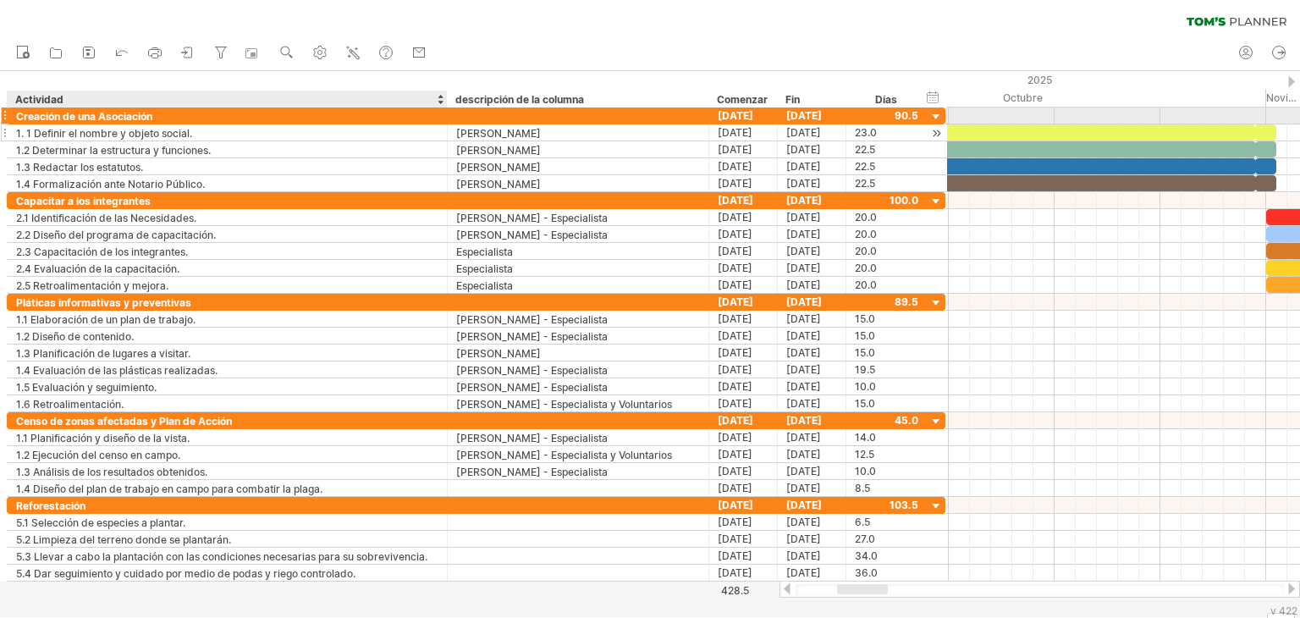
drag, startPoint x: 274, startPoint y: 122, endPoint x: 445, endPoint y: 126, distance: 171.0
click at [445, 126] on div "**********" at bounding box center [476, 149] width 938 height 85
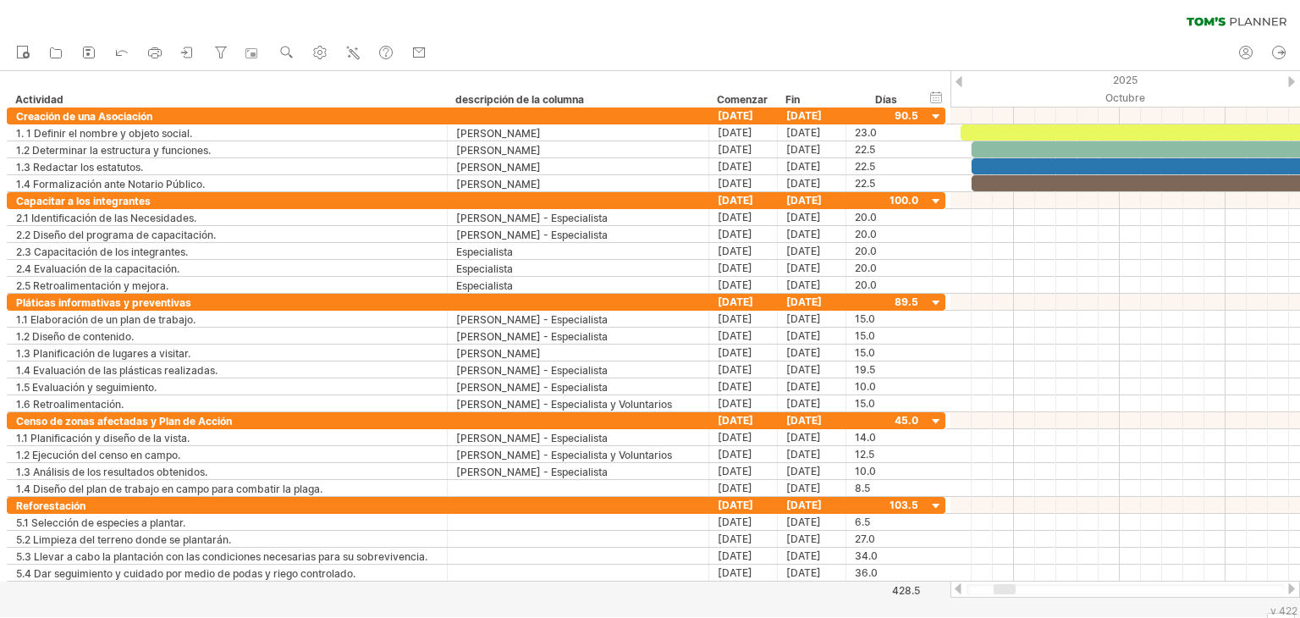
click at [961, 593] on div at bounding box center [958, 588] width 14 height 11
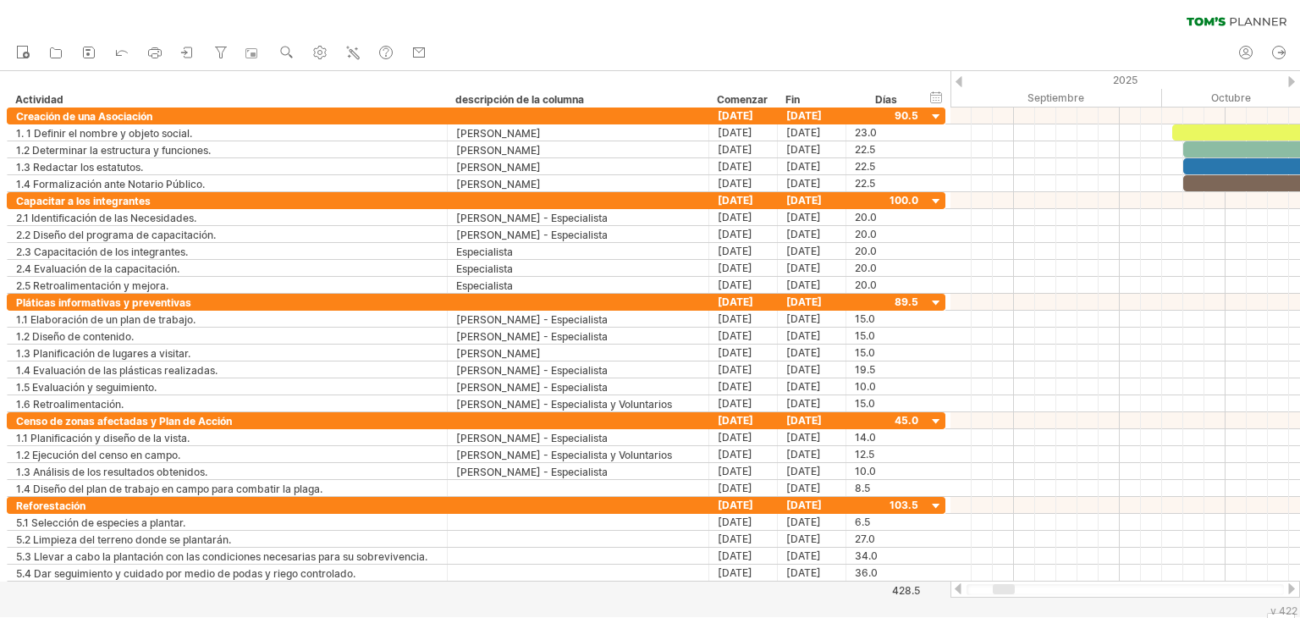
click at [961, 592] on div at bounding box center [958, 588] width 14 height 11
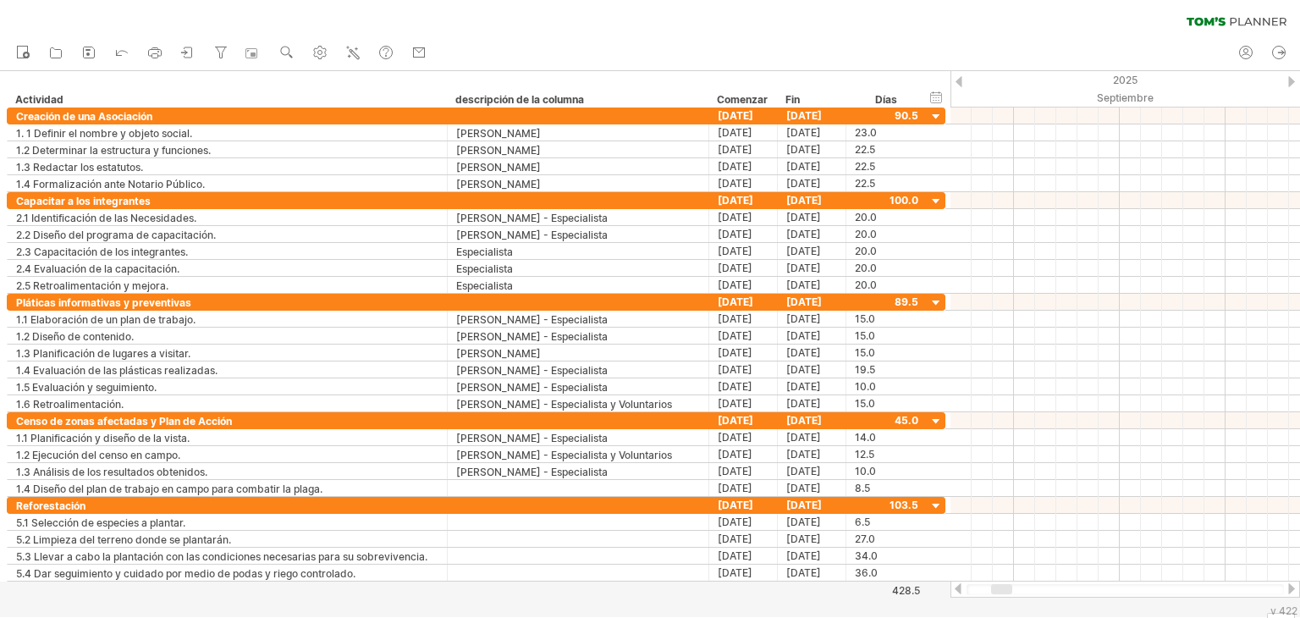
click at [1287, 586] on div at bounding box center [1291, 588] width 14 height 11
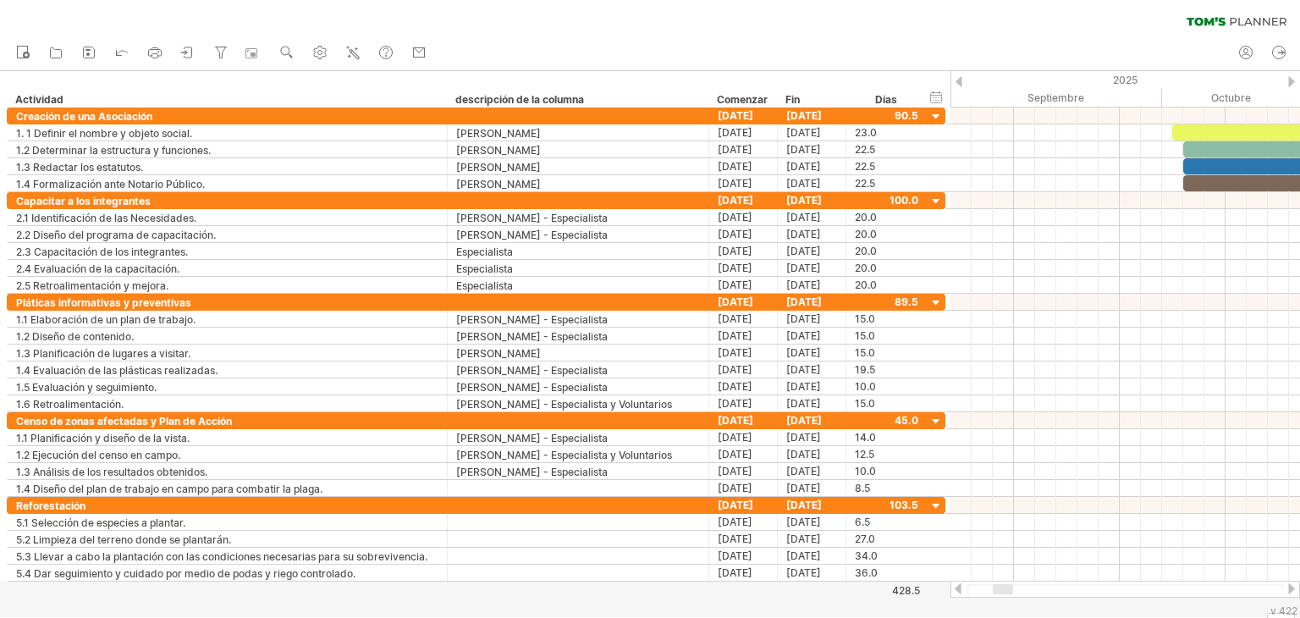
click at [1287, 586] on div at bounding box center [1291, 588] width 14 height 11
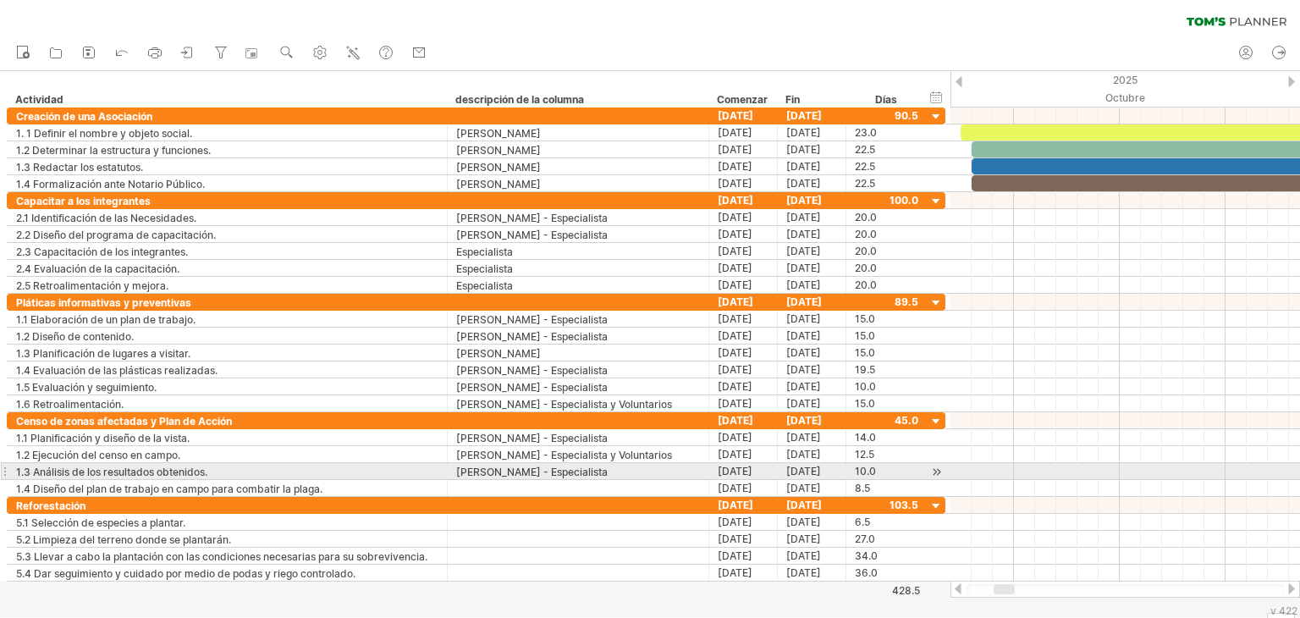
click at [5, 471] on div at bounding box center [4, 471] width 7 height 18
click at [516, 480] on div at bounding box center [578, 488] width 244 height 16
type input "**********"
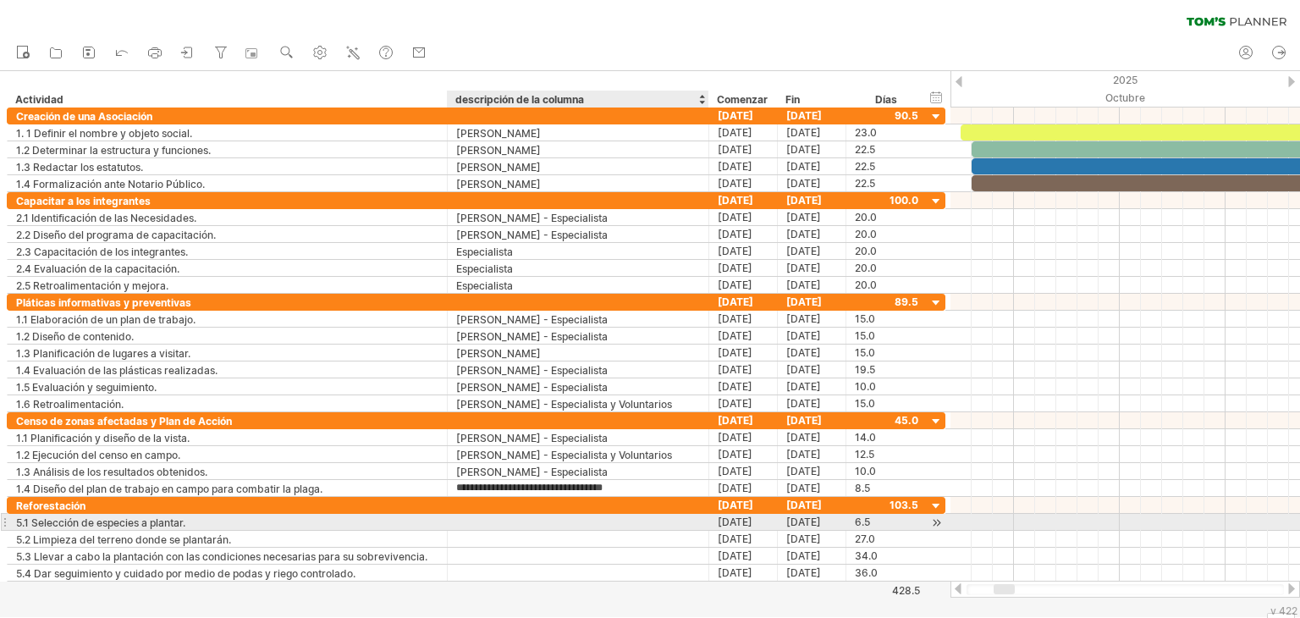
click at [470, 525] on div "**********" at bounding box center [476, 522] width 938 height 17
click at [470, 514] on div at bounding box center [578, 522] width 244 height 16
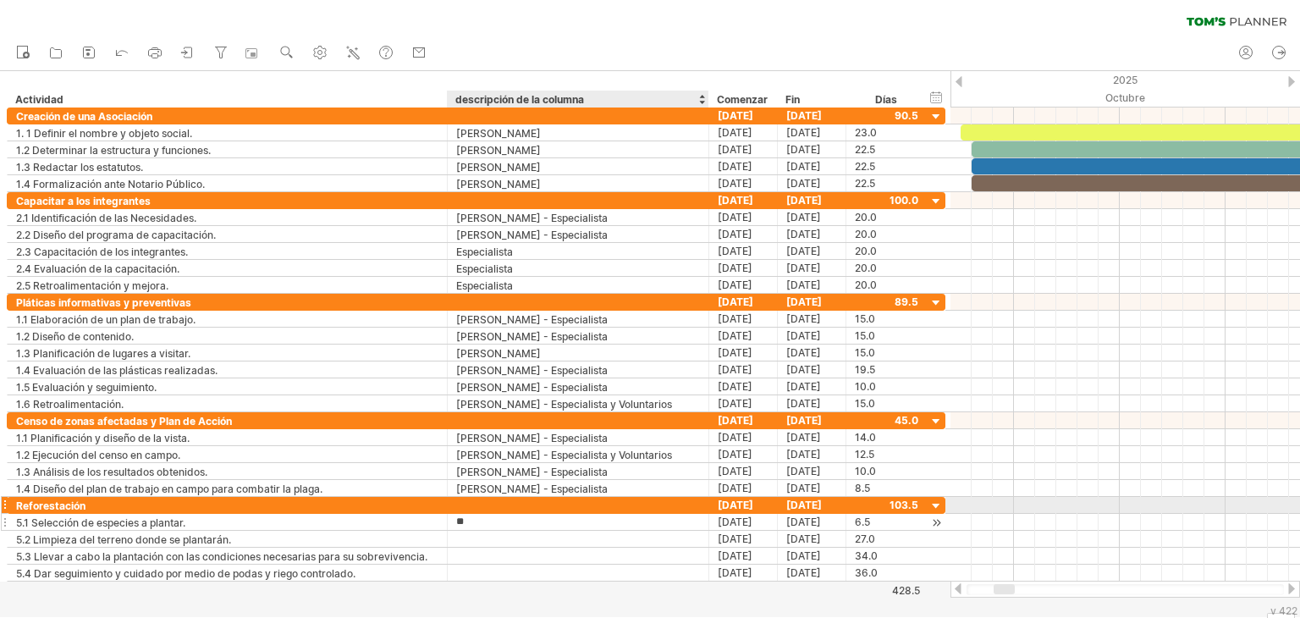
type input "**********"
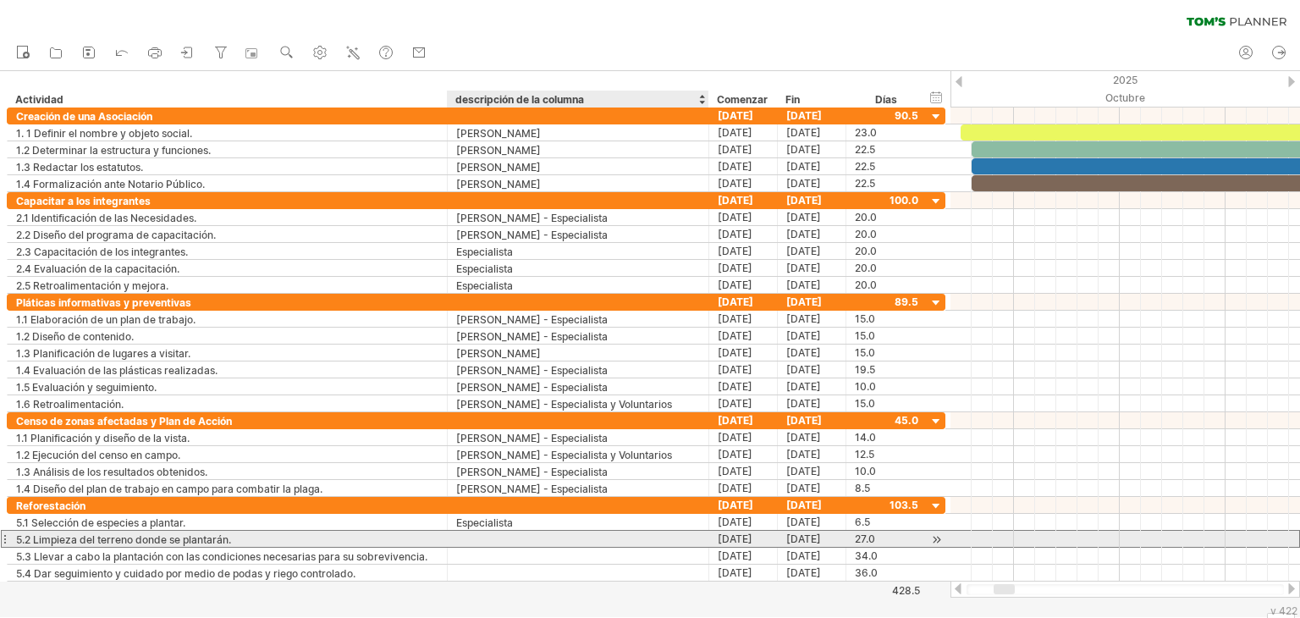
click at [476, 532] on div at bounding box center [578, 539] width 244 height 16
type input "**********"
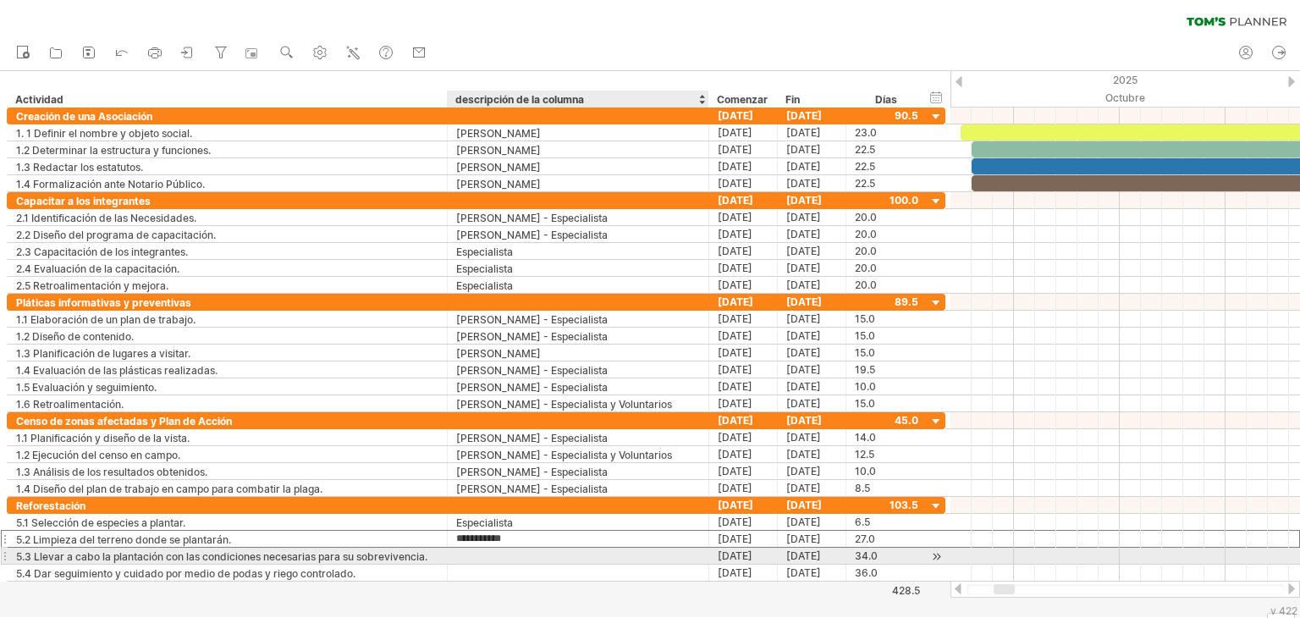
click at [489, 556] on div at bounding box center [578, 555] width 244 height 16
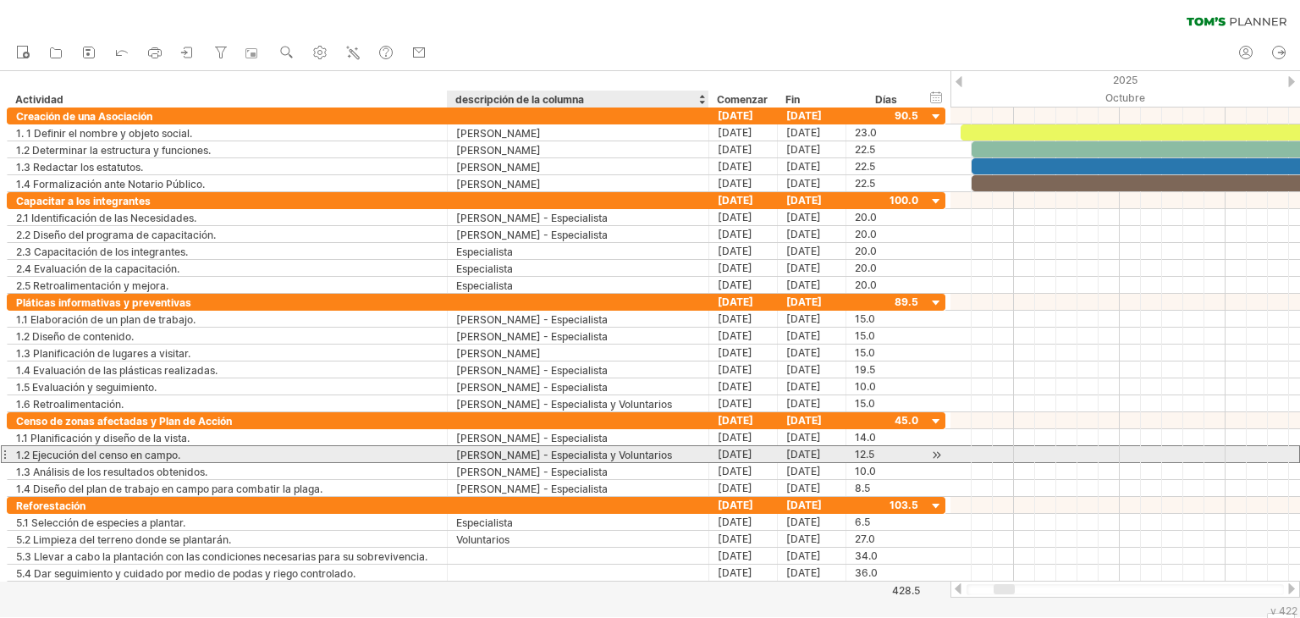
click at [648, 454] on font "[PERSON_NAME] - Especialista y Voluntarios" at bounding box center [564, 454] width 216 height 13
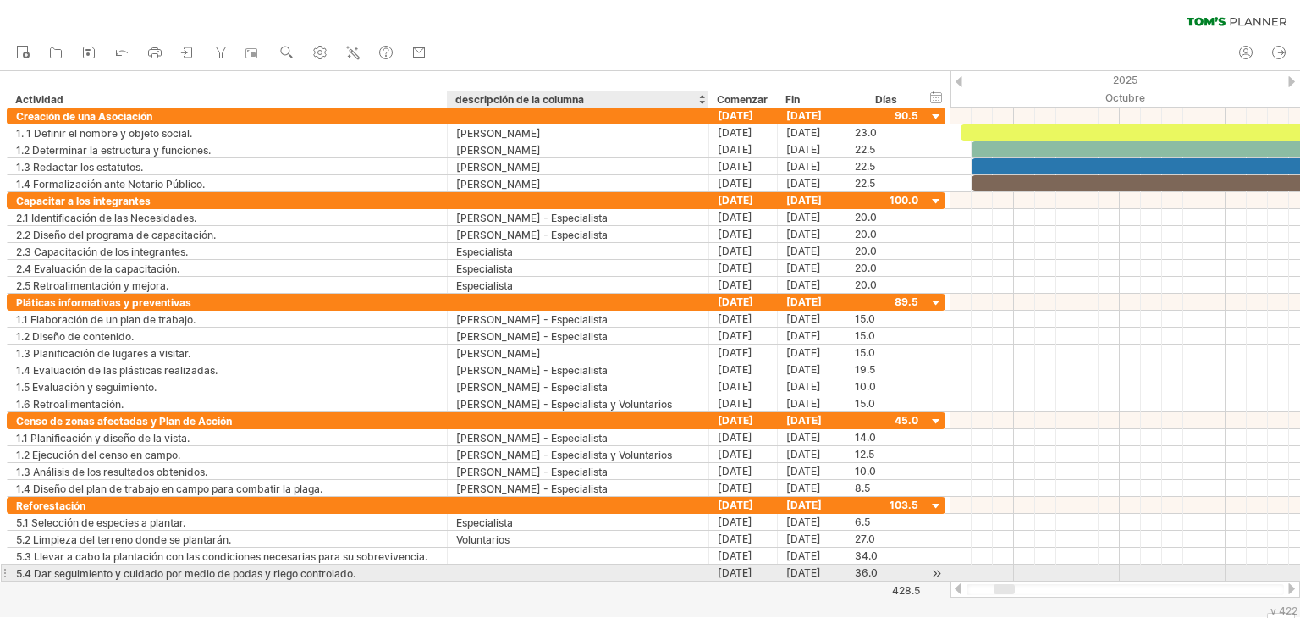
click at [471, 568] on div at bounding box center [578, 572] width 244 height 16
type input "**********"
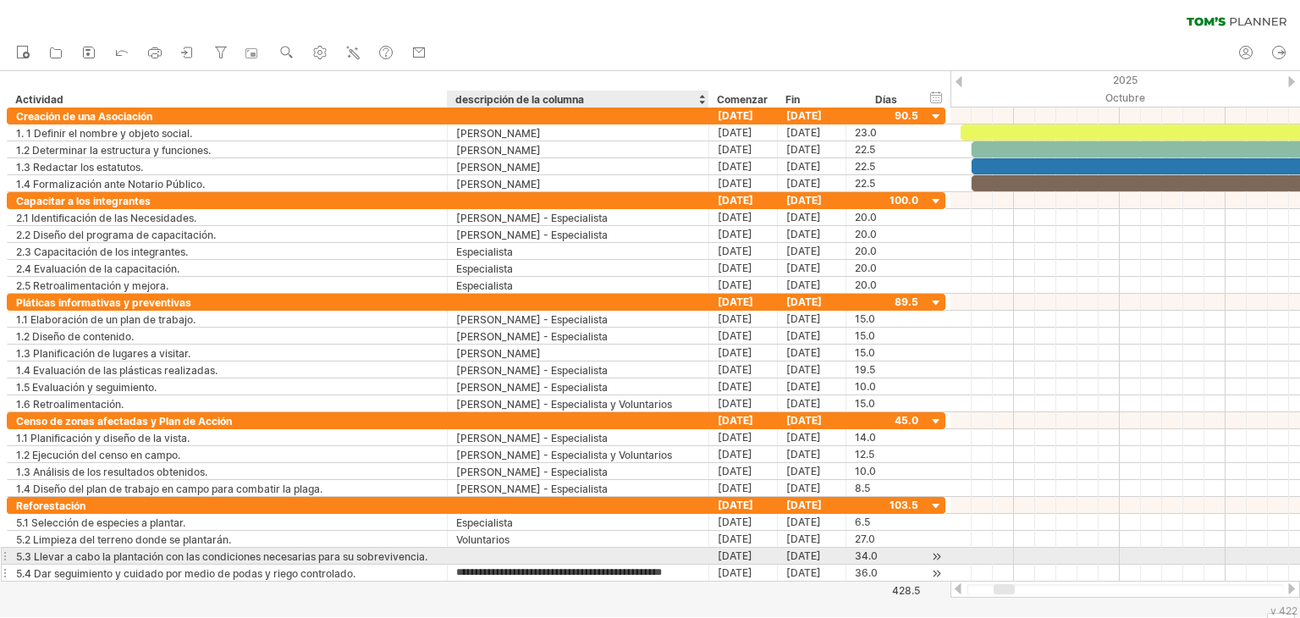
click at [471, 564] on input "**********" at bounding box center [578, 572] width 244 height 16
click at [477, 553] on div at bounding box center [578, 555] width 244 height 16
click at [477, 553] on input "text" at bounding box center [578, 555] width 244 height 16
type input "**********"
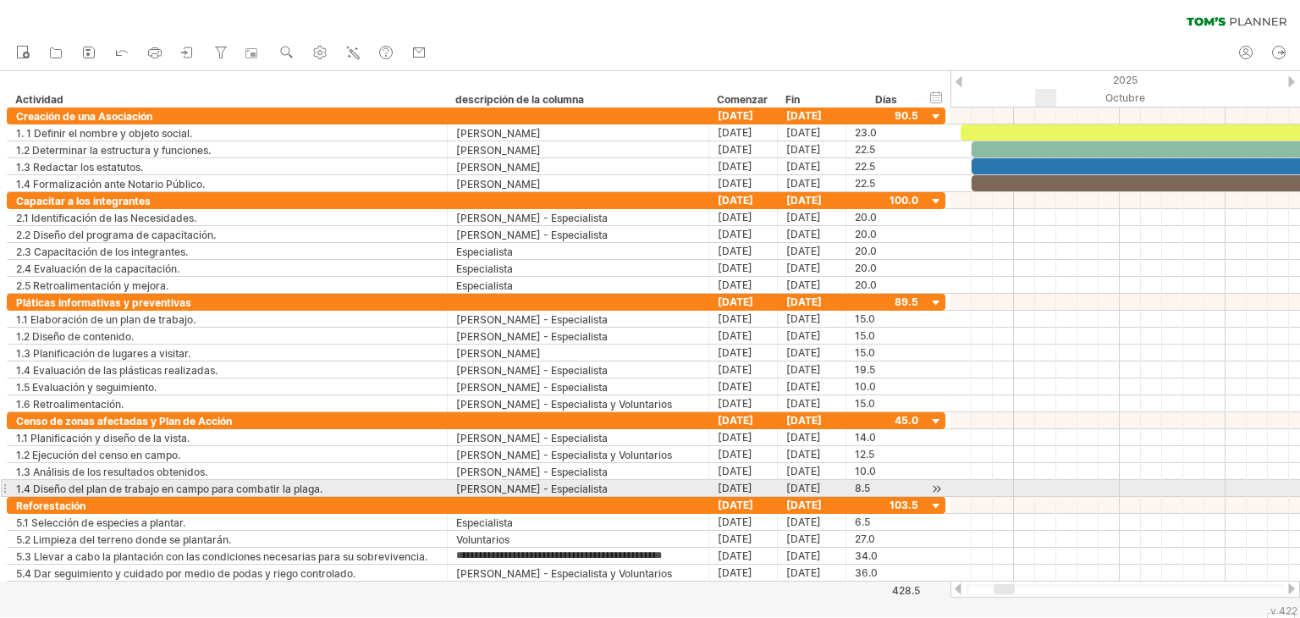
click at [1076, 473] on div at bounding box center [1124, 471] width 349 height 17
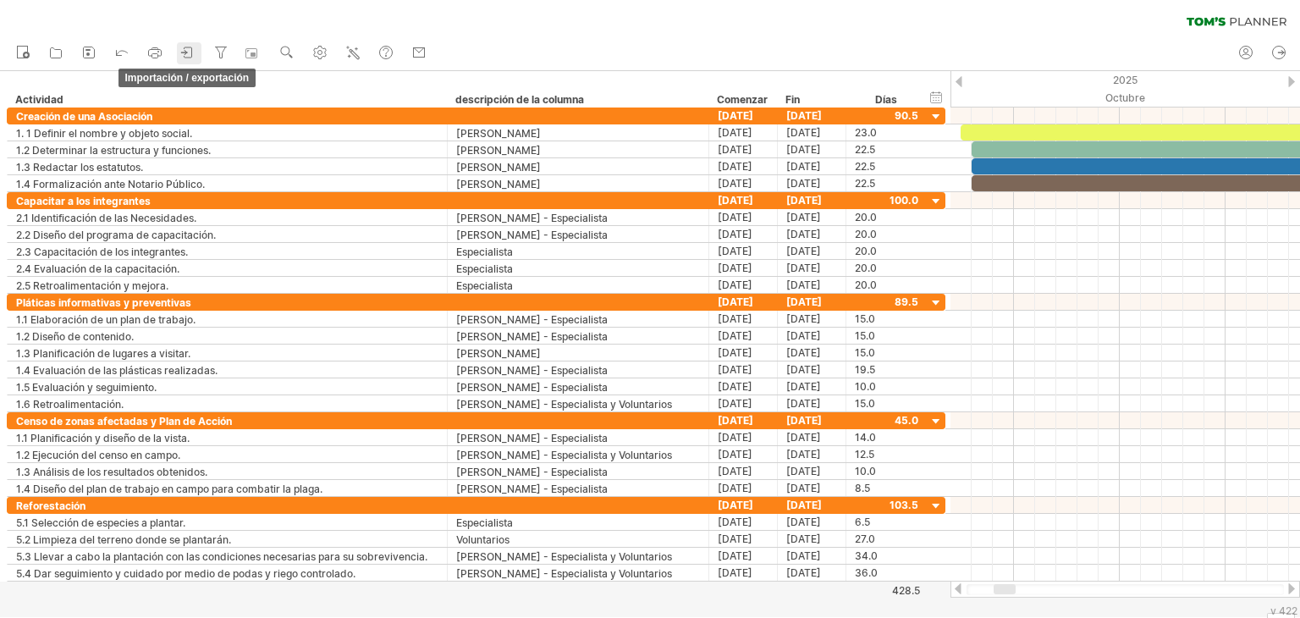
click at [195, 57] on icon at bounding box center [187, 52] width 17 height 17
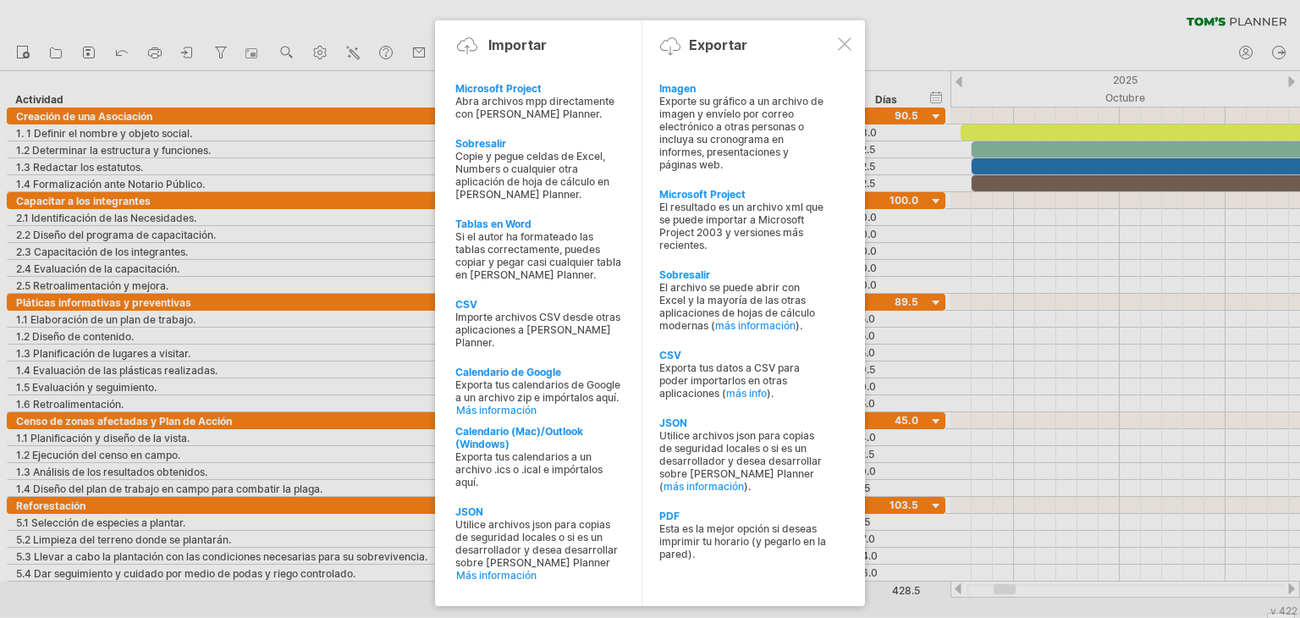
click at [1076, 454] on div at bounding box center [650, 309] width 1300 height 618
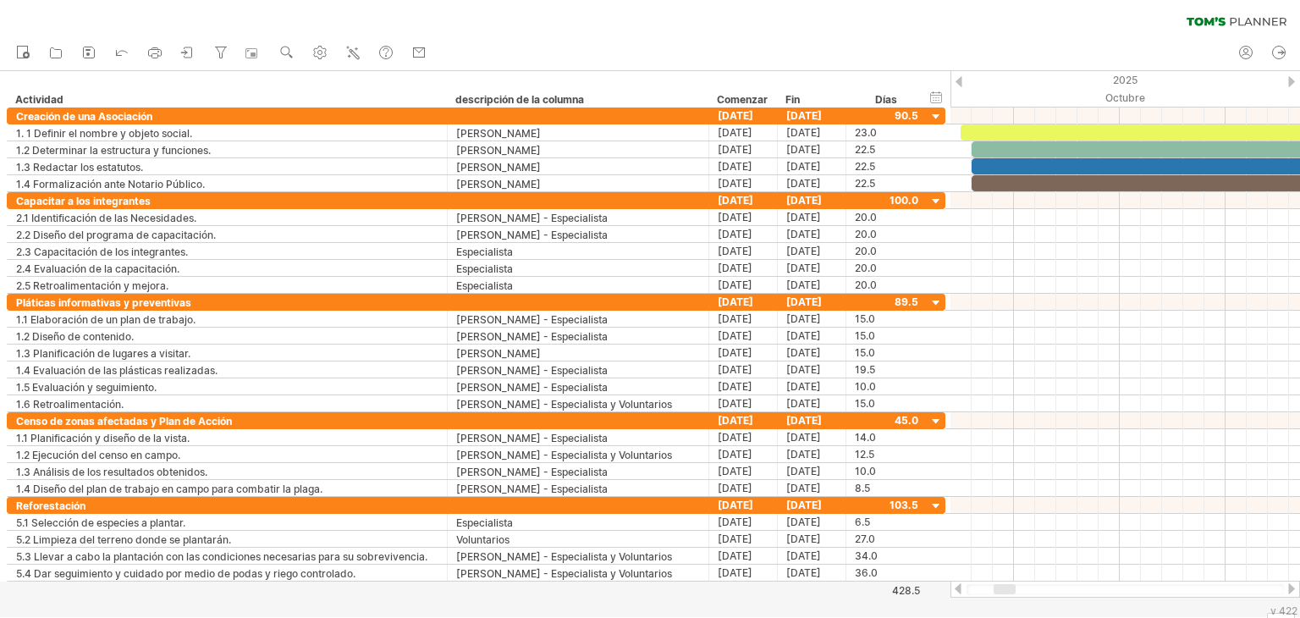
click at [1291, 595] on div at bounding box center [1124, 588] width 349 height 17
click at [1292, 588] on div at bounding box center [1291, 588] width 14 height 11
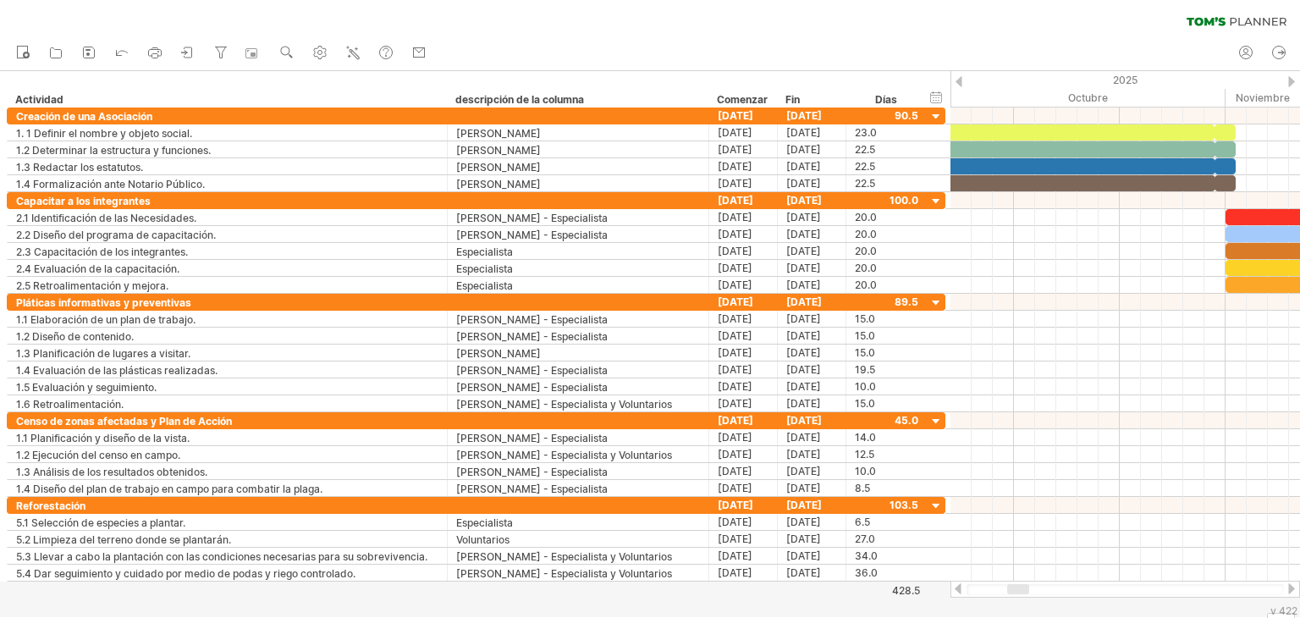
click at [1292, 588] on div at bounding box center [1291, 588] width 14 height 11
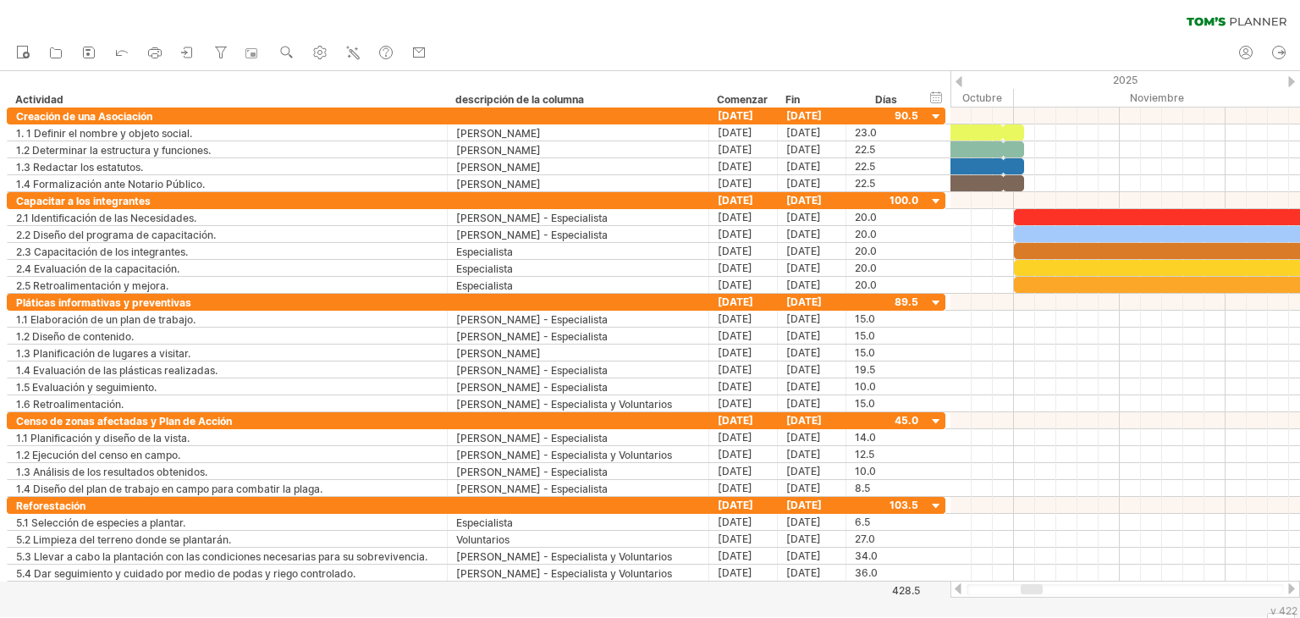
click at [1292, 588] on div at bounding box center [1291, 588] width 14 height 11
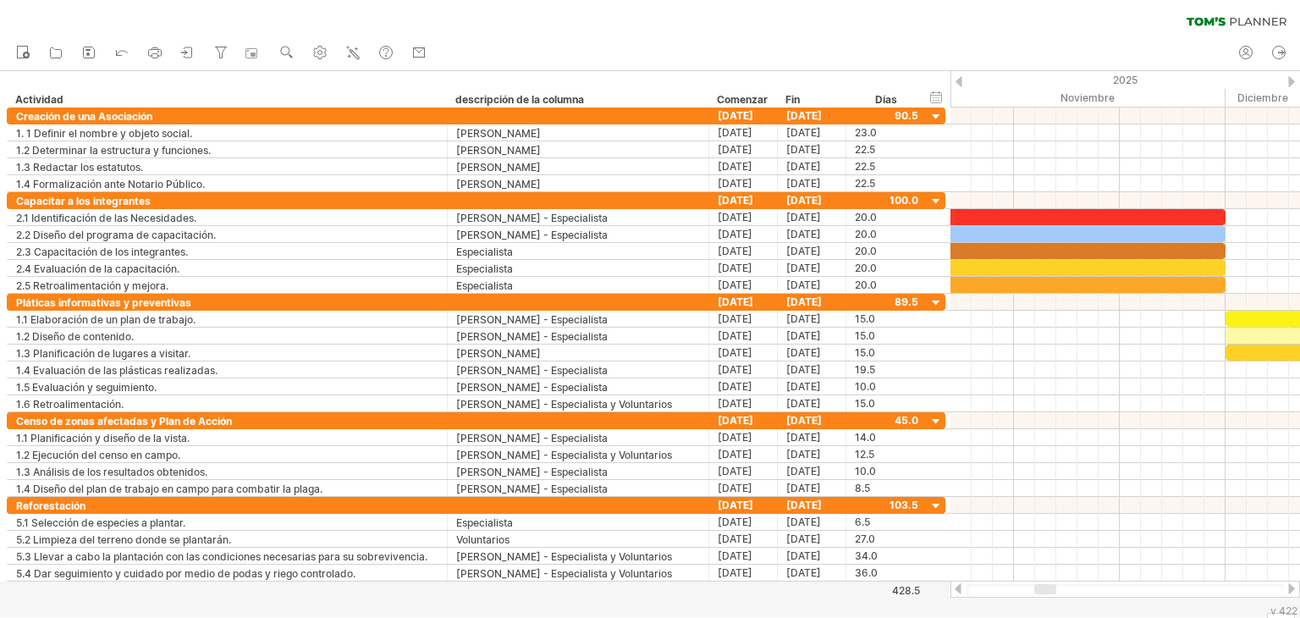
click at [1292, 588] on div at bounding box center [1291, 588] width 14 height 11
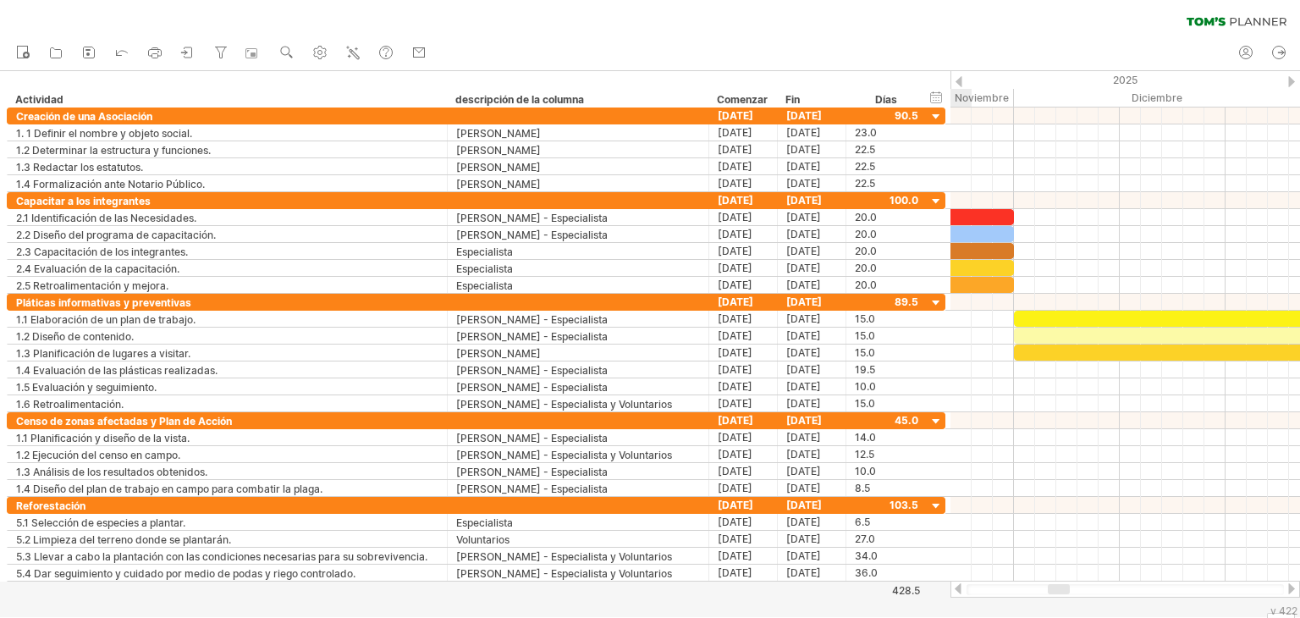
click at [1292, 588] on div at bounding box center [1291, 588] width 14 height 11
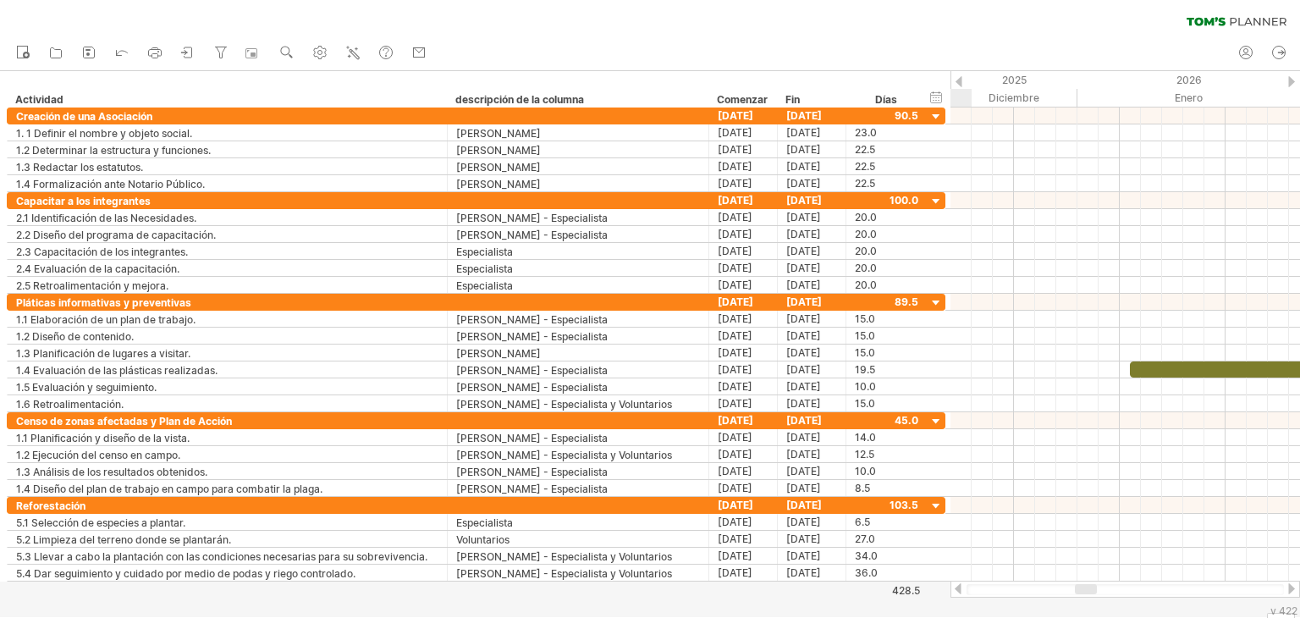
click at [1292, 588] on div at bounding box center [1291, 588] width 14 height 11
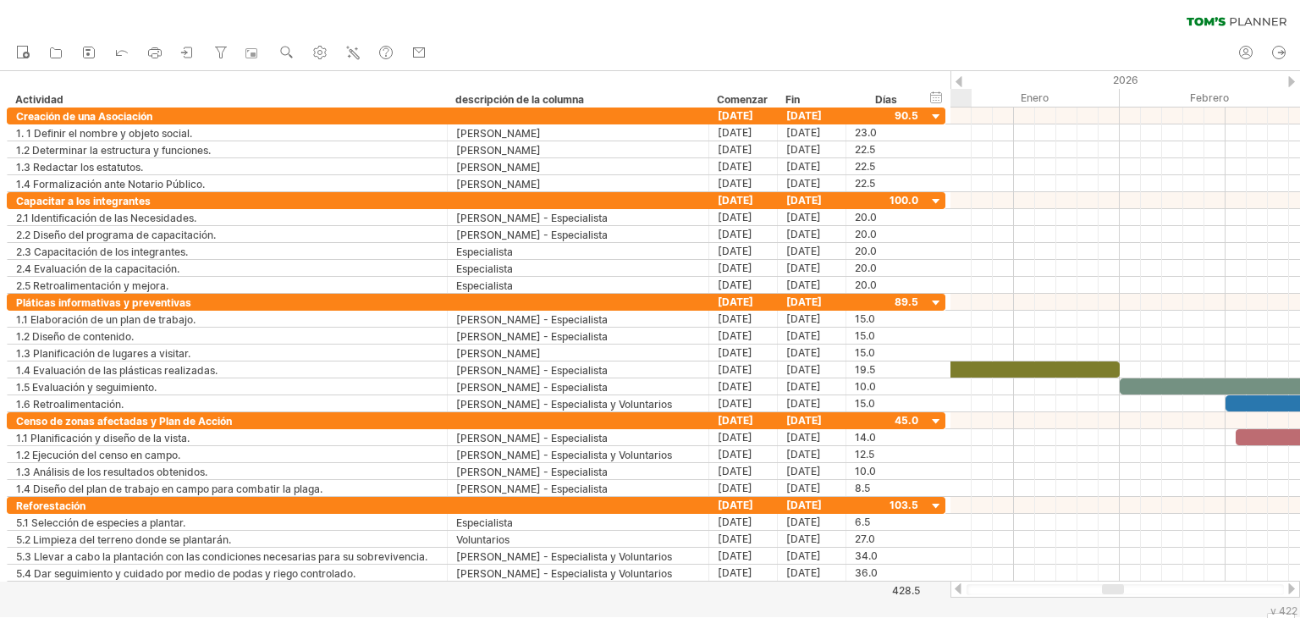
click at [1292, 588] on div at bounding box center [1291, 588] width 14 height 11
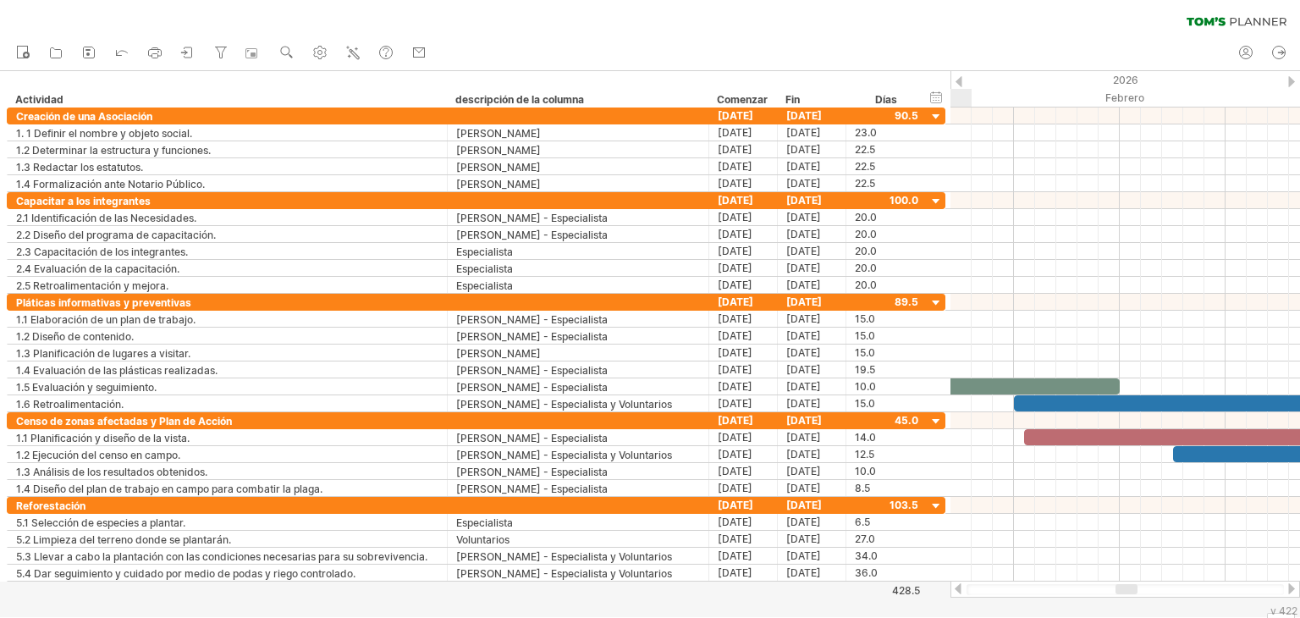
click at [1292, 588] on div at bounding box center [1291, 588] width 14 height 11
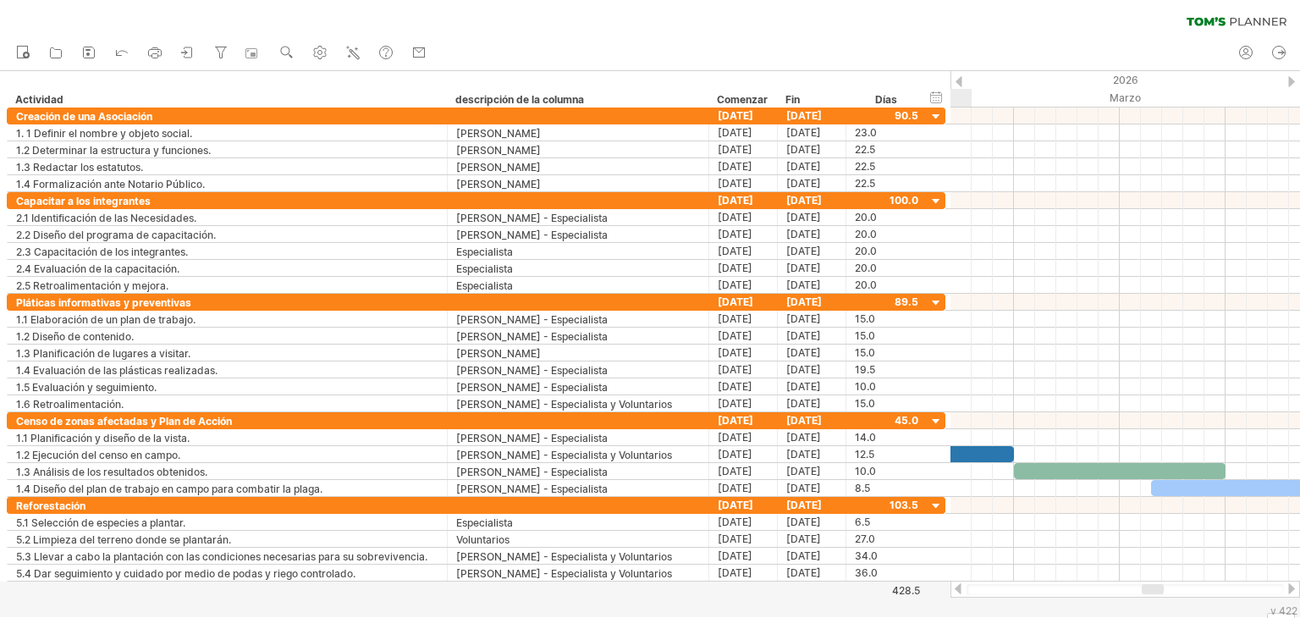
click at [1292, 588] on div at bounding box center [1291, 588] width 14 height 11
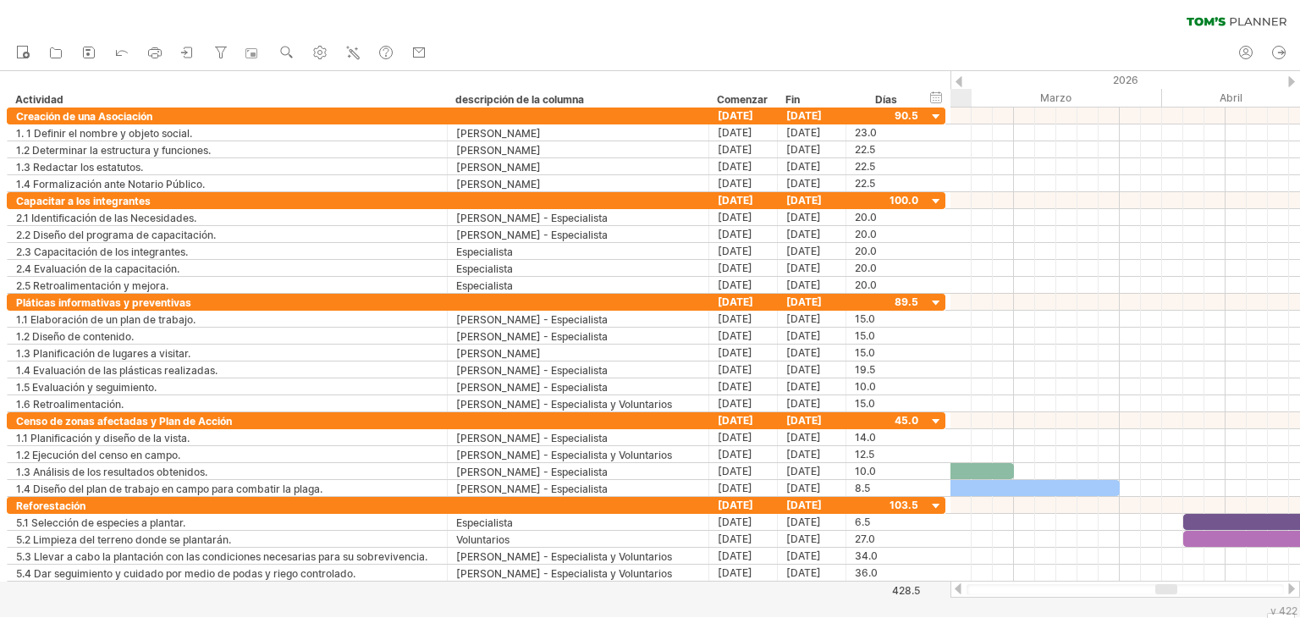
click at [1292, 588] on div at bounding box center [1291, 588] width 14 height 11
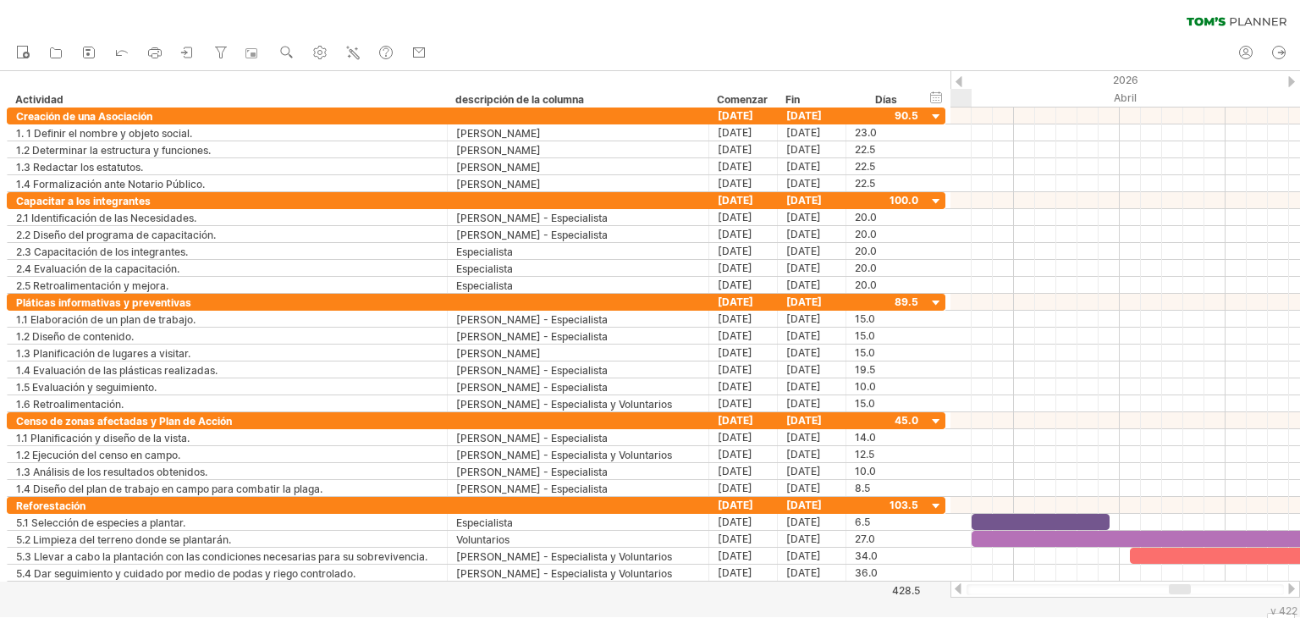
click at [1292, 588] on div at bounding box center [1291, 588] width 14 height 11
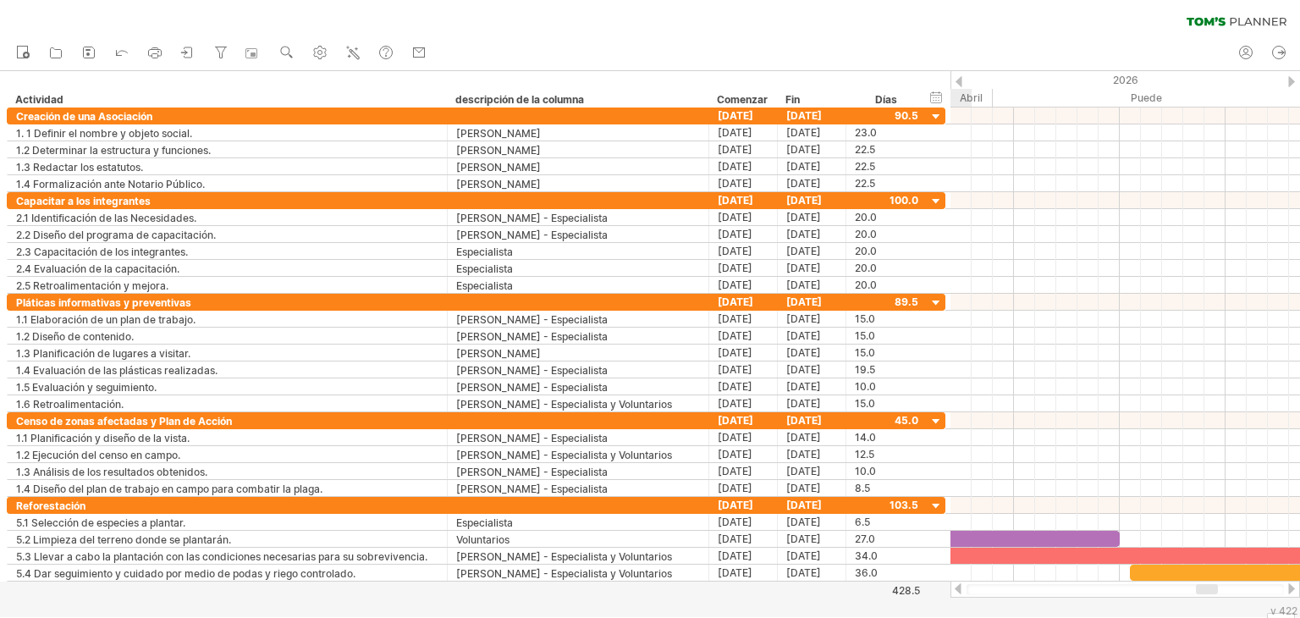
click at [1292, 588] on div at bounding box center [1291, 588] width 14 height 11
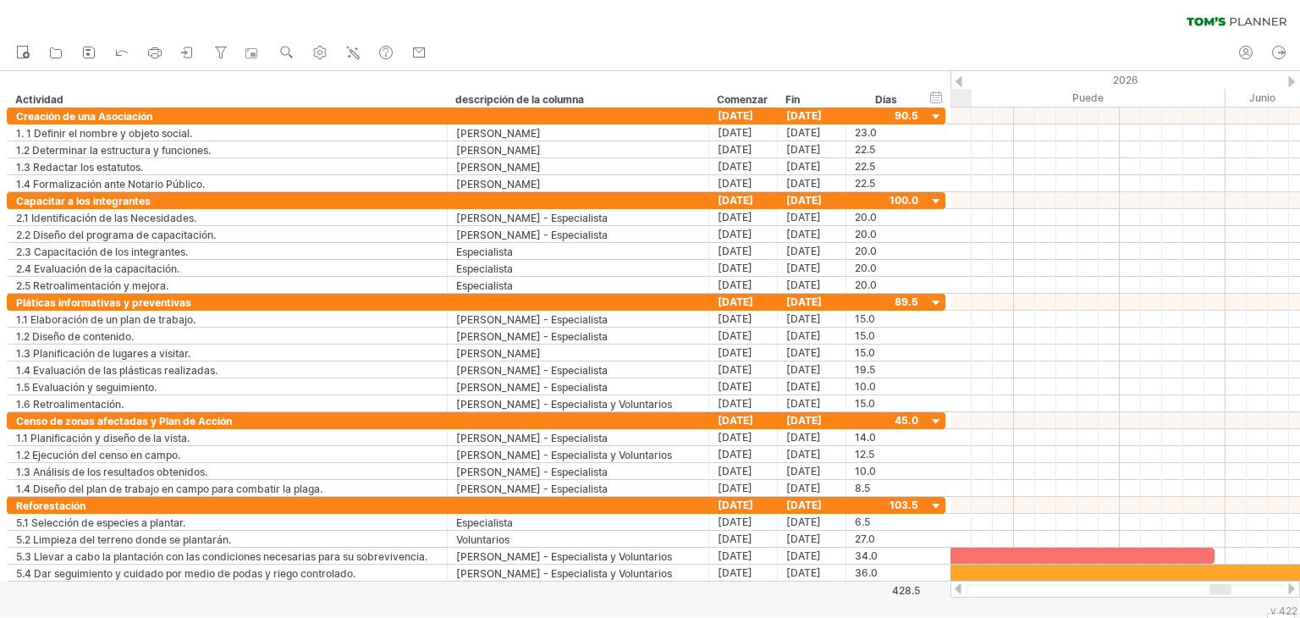
click at [1292, 588] on div at bounding box center [1291, 588] width 14 height 11
click at [955, 590] on div at bounding box center [958, 588] width 14 height 11
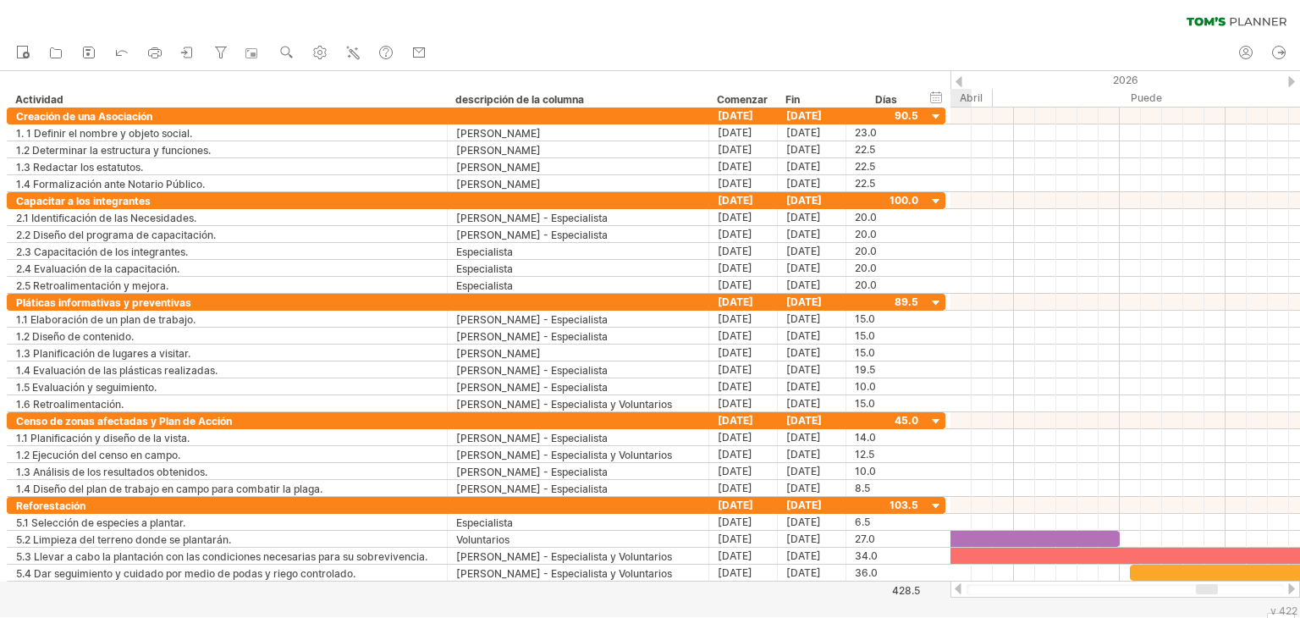
click at [955, 590] on div at bounding box center [958, 588] width 14 height 11
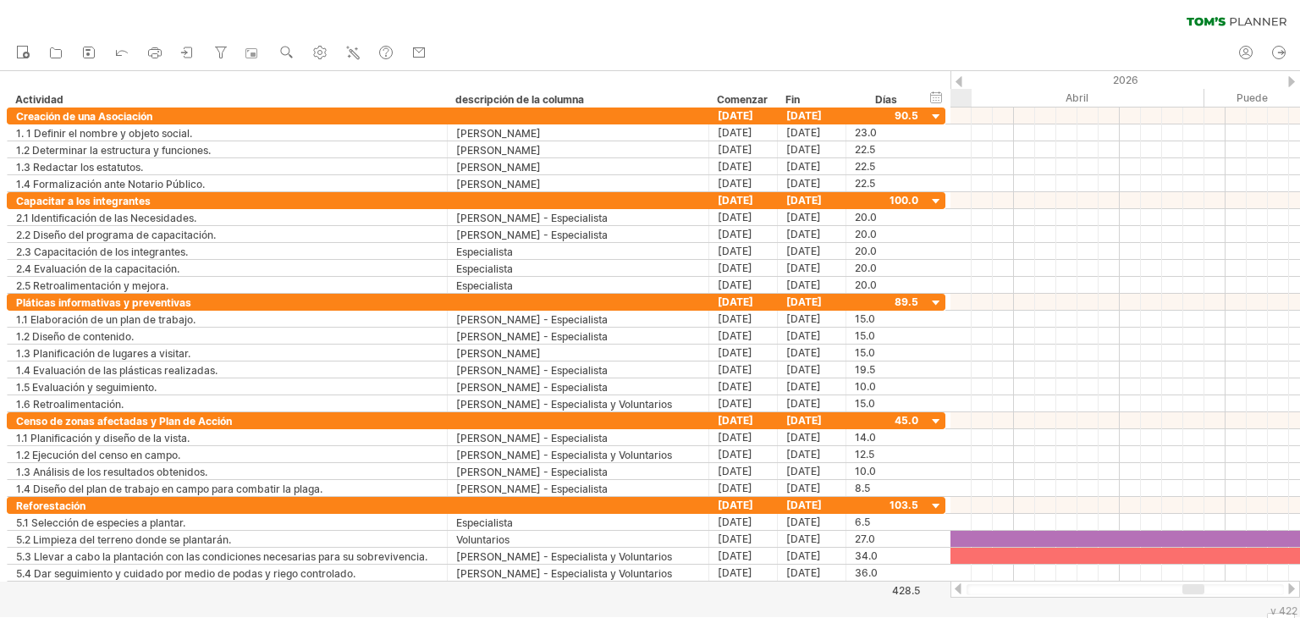
click at [955, 590] on div at bounding box center [958, 588] width 14 height 11
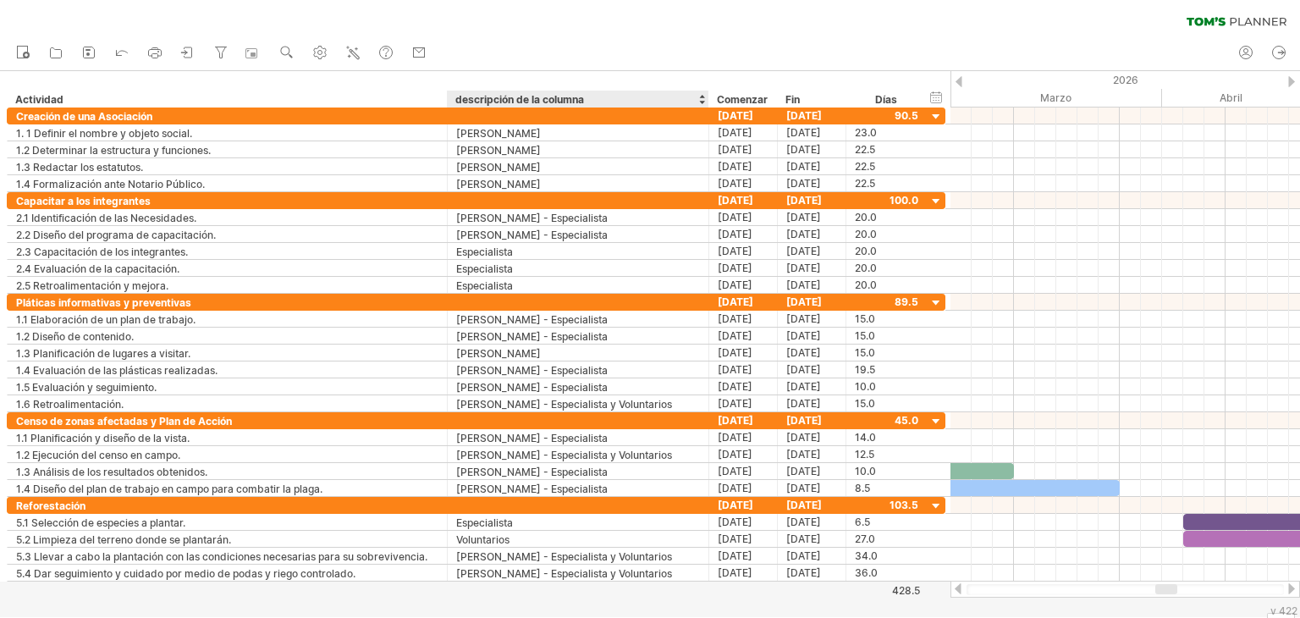
click at [600, 104] on div "descripción de la columna" at bounding box center [577, 99] width 244 height 17
click at [600, 104] on input "**********" at bounding box center [577, 99] width 244 height 17
type input "*"
type input "**********"
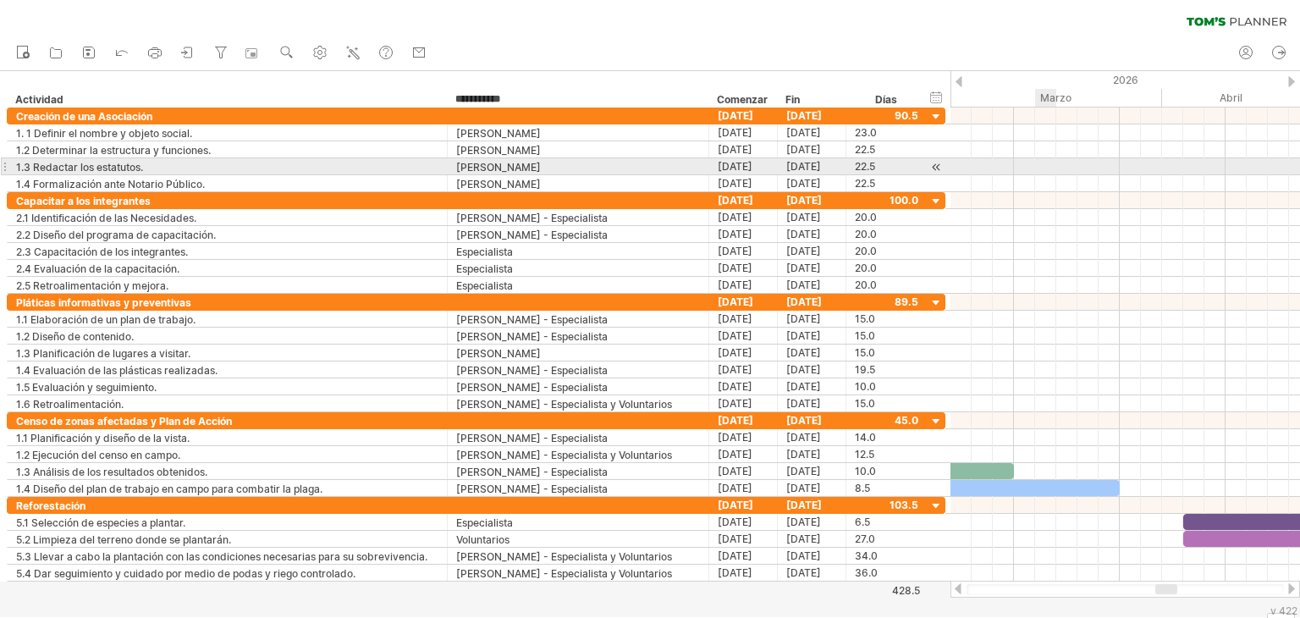
click at [1042, 163] on div at bounding box center [1124, 166] width 349 height 17
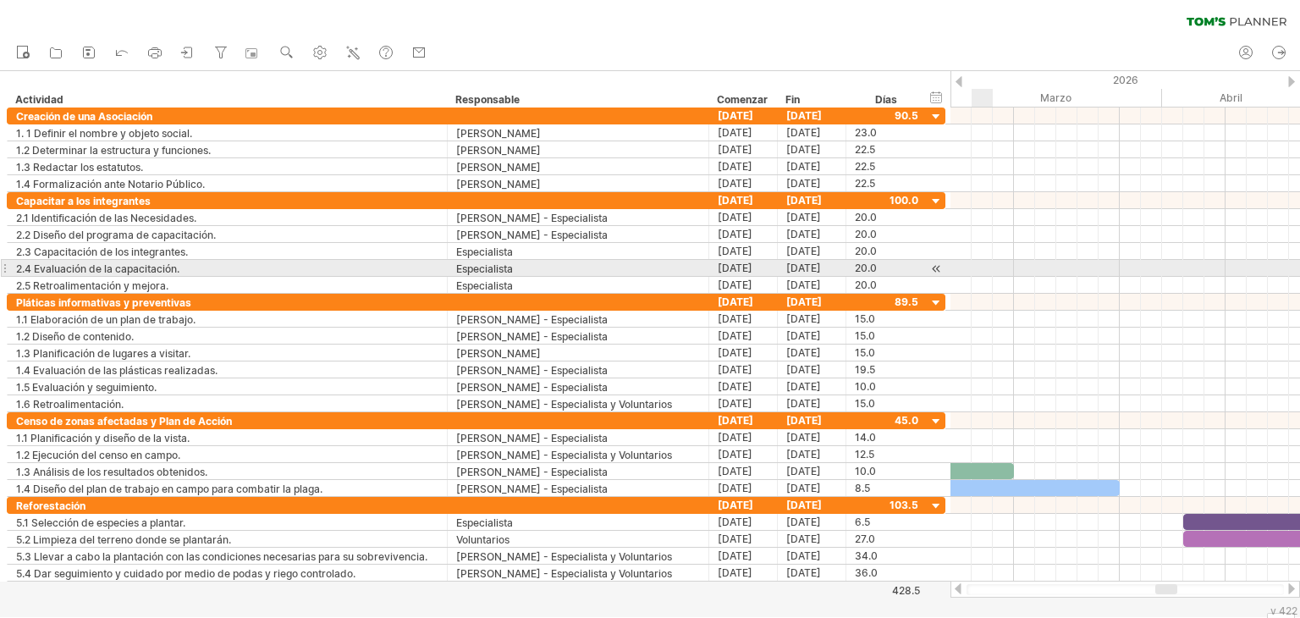
click at [988, 262] on div at bounding box center [1124, 268] width 349 height 17
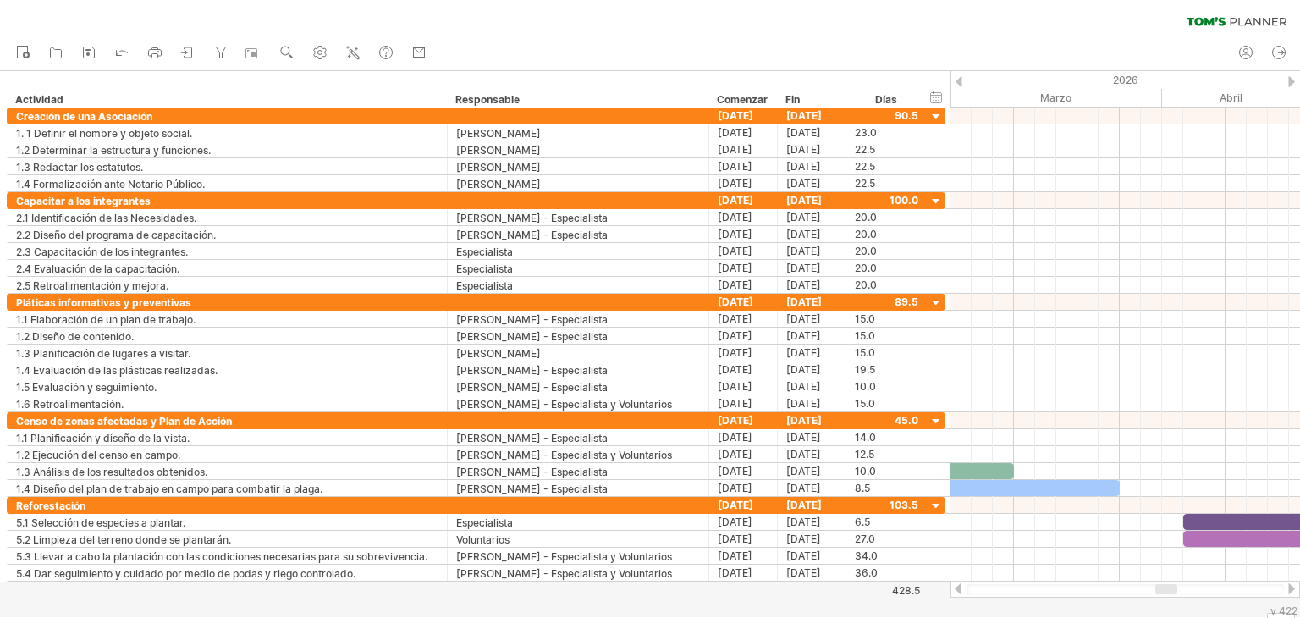
click at [960, 583] on div at bounding box center [958, 588] width 14 height 11
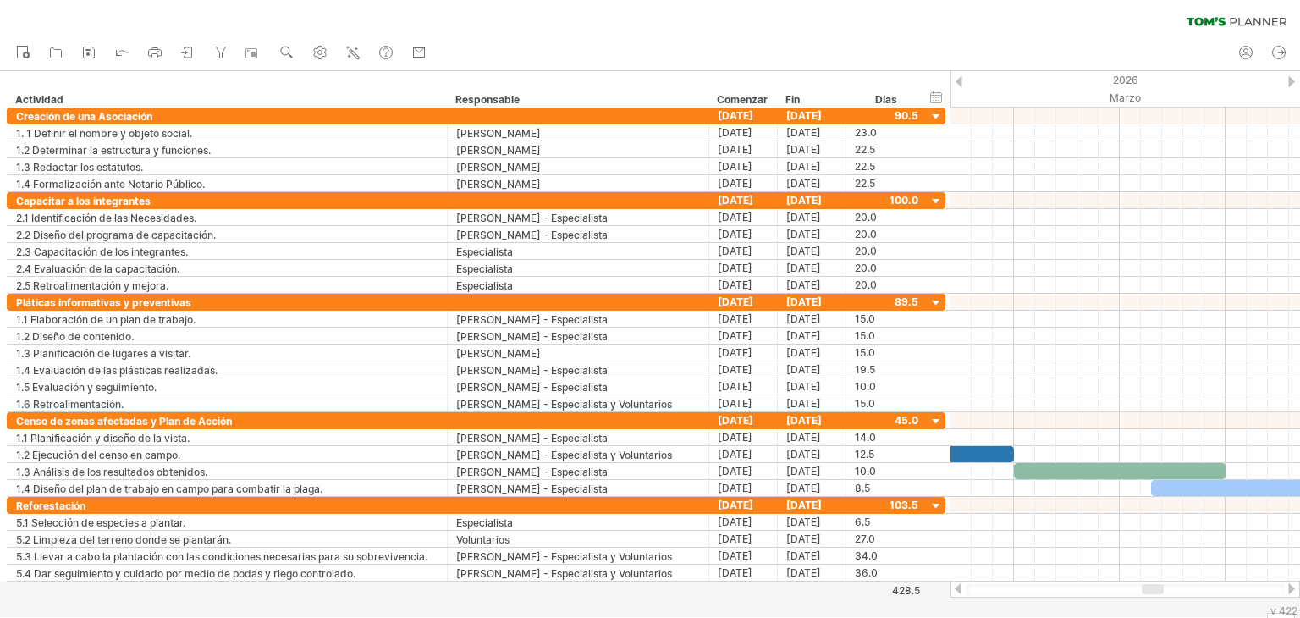
click at [960, 583] on div at bounding box center [958, 588] width 14 height 11
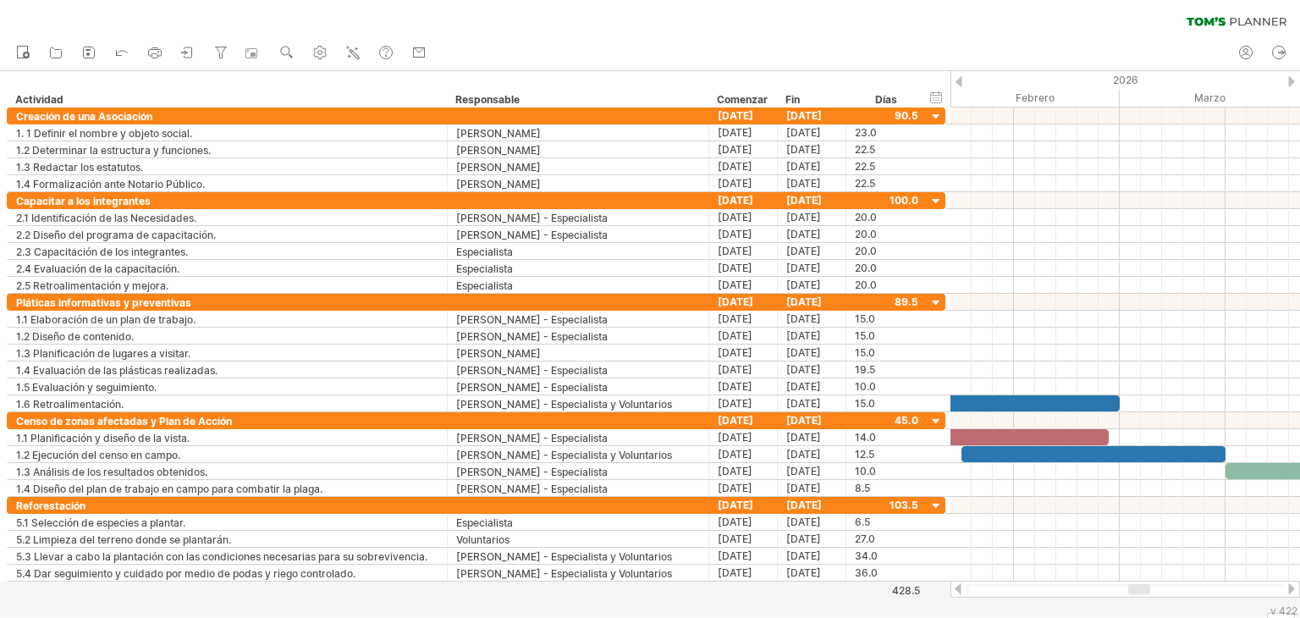
click at [960, 583] on div at bounding box center [958, 588] width 14 height 11
click at [961, 583] on div at bounding box center [958, 588] width 14 height 11
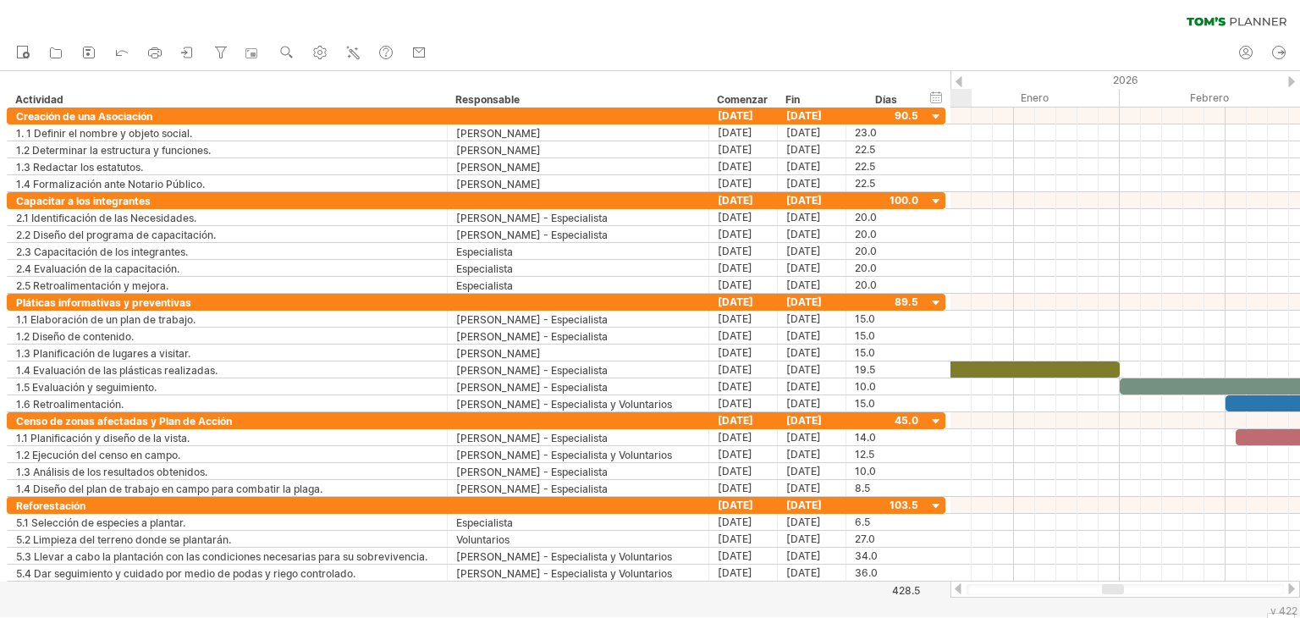
click at [962, 583] on div at bounding box center [958, 588] width 14 height 11
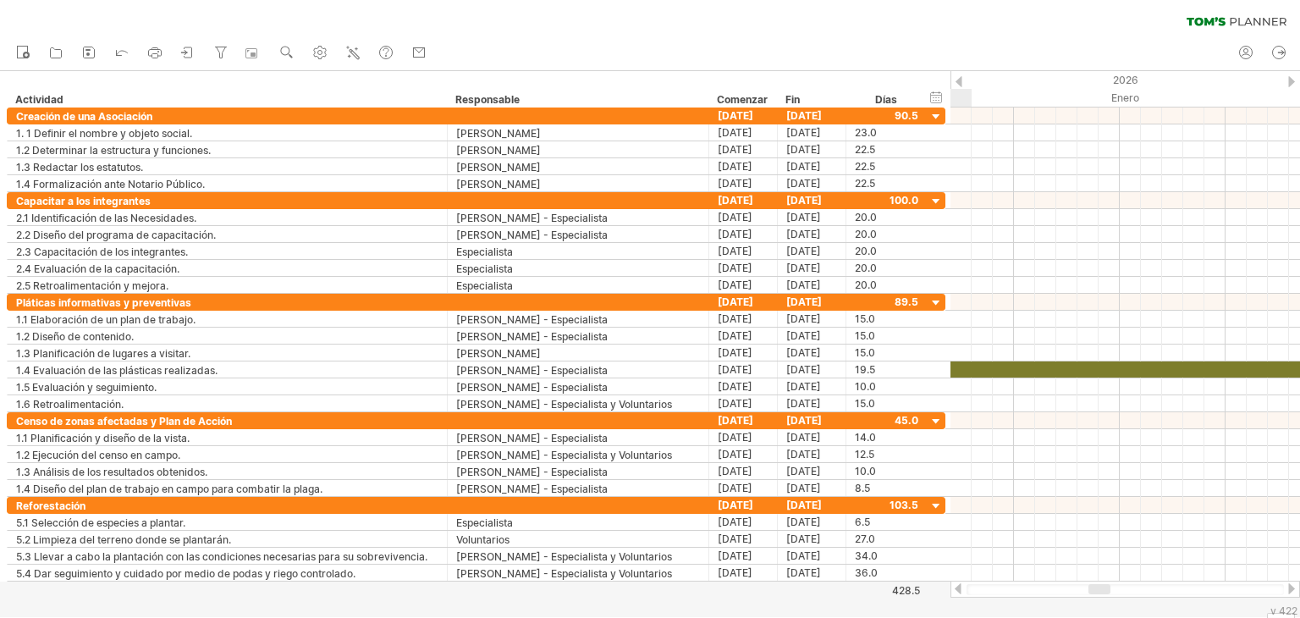
click at [962, 583] on div at bounding box center [958, 588] width 14 height 11
click at [963, 583] on div at bounding box center [958, 588] width 14 height 11
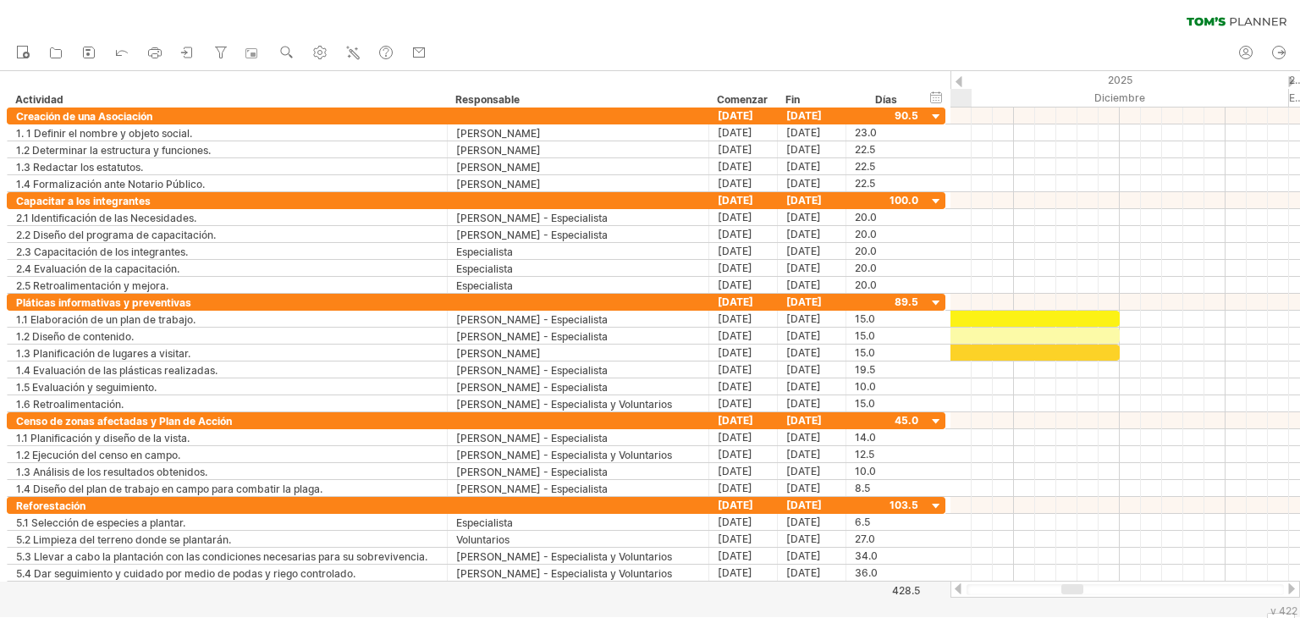
click at [963, 583] on div at bounding box center [958, 588] width 14 height 11
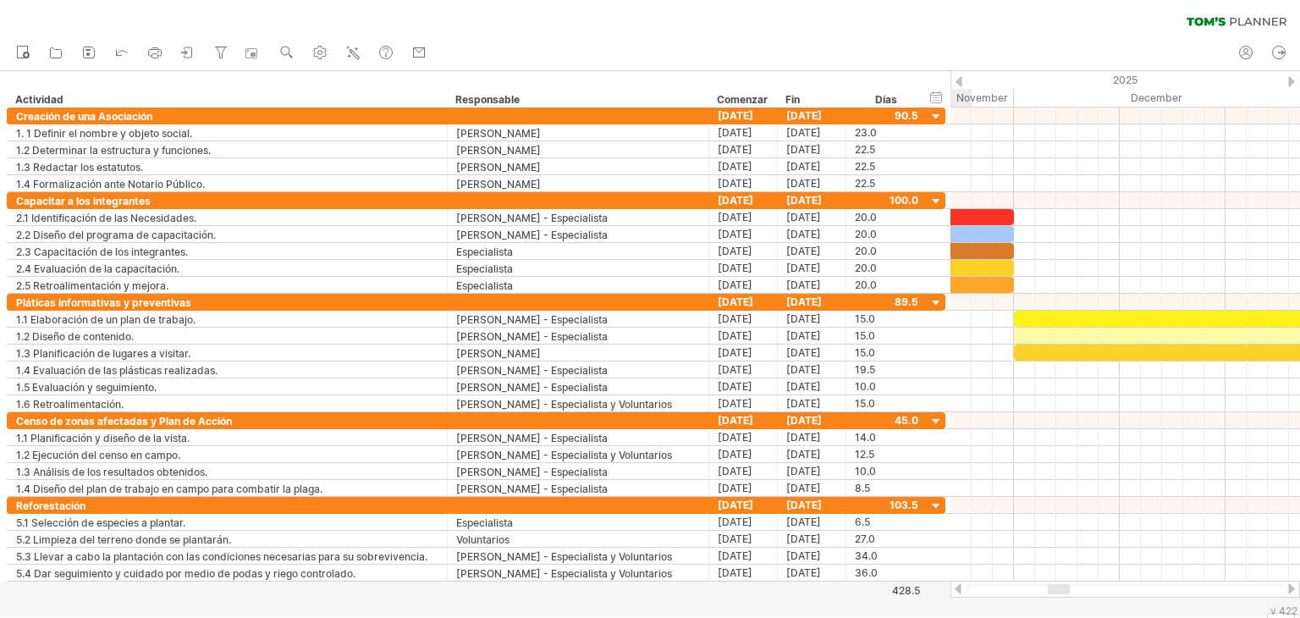
click at [963, 583] on div at bounding box center [958, 588] width 14 height 11
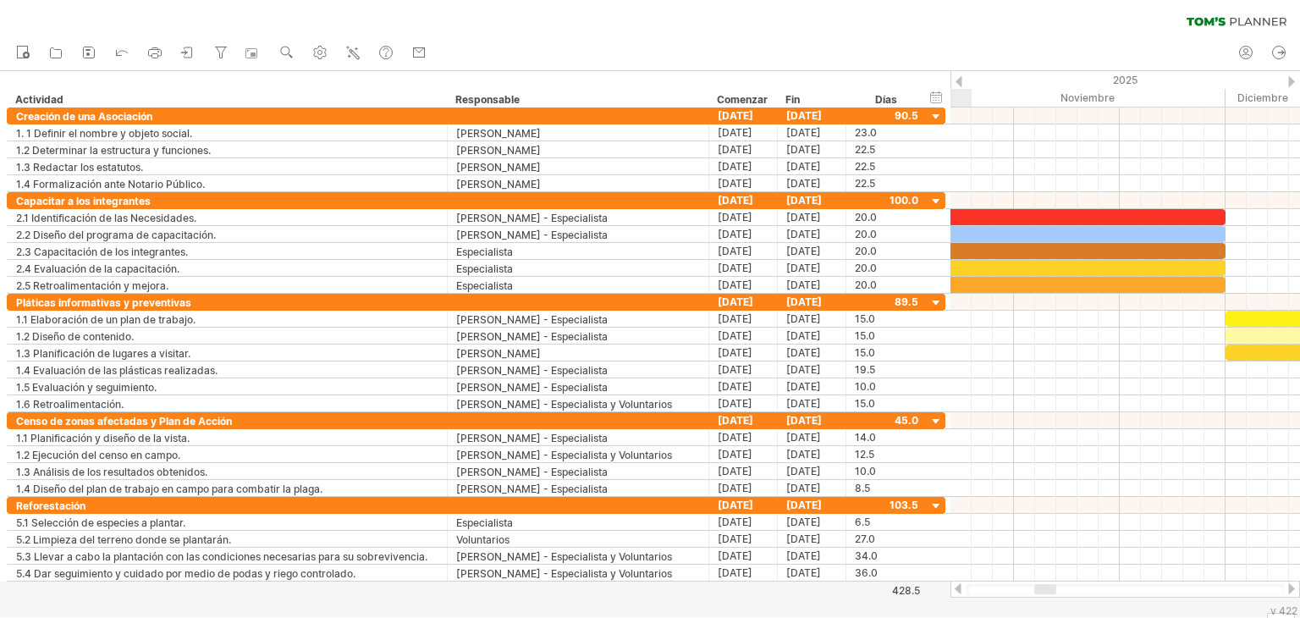
click at [963, 583] on div at bounding box center [958, 588] width 14 height 11
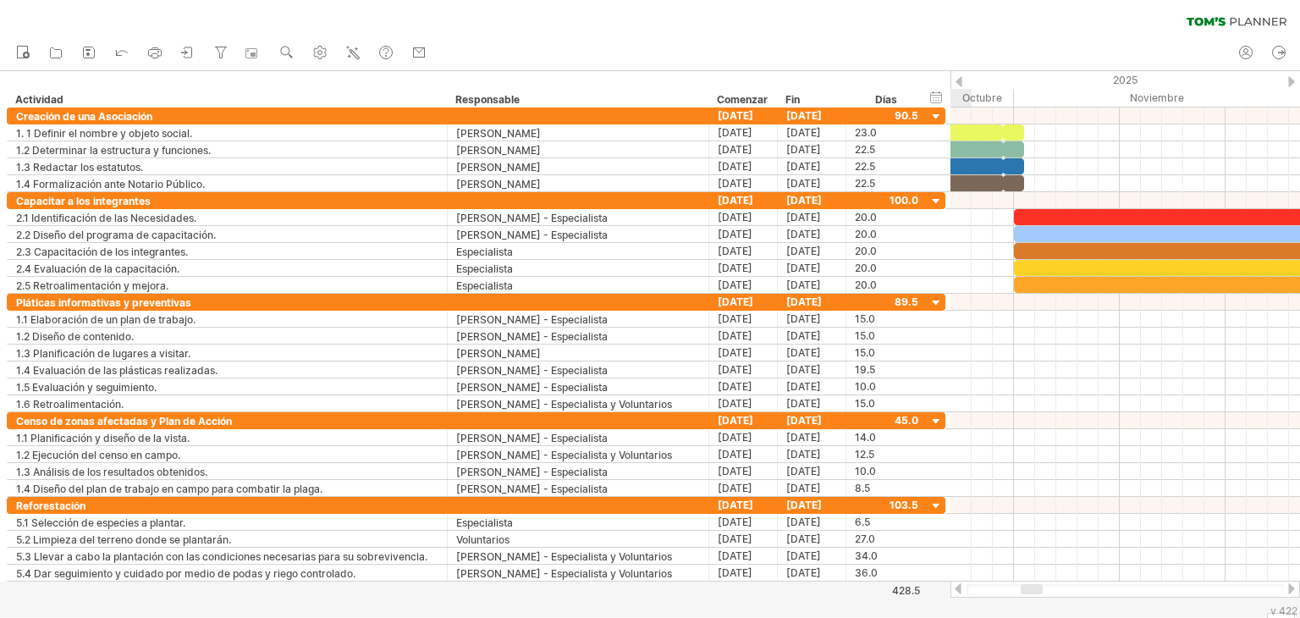
click at [963, 583] on div at bounding box center [958, 588] width 14 height 11
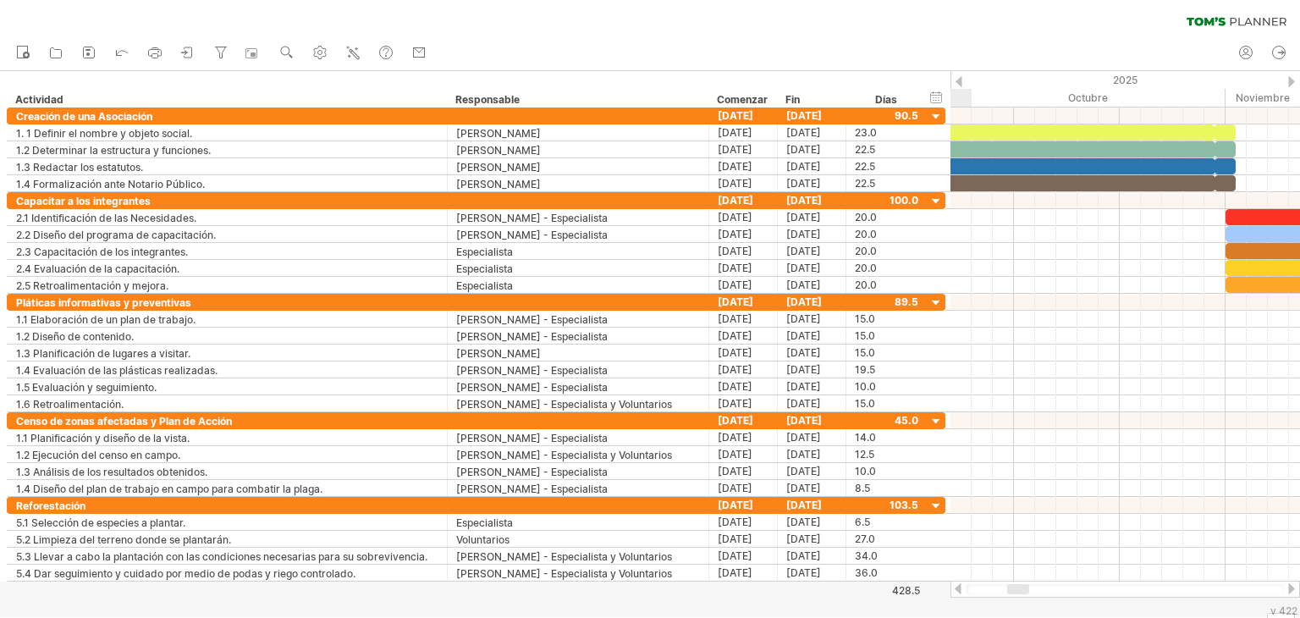
click at [963, 583] on div at bounding box center [958, 588] width 14 height 11
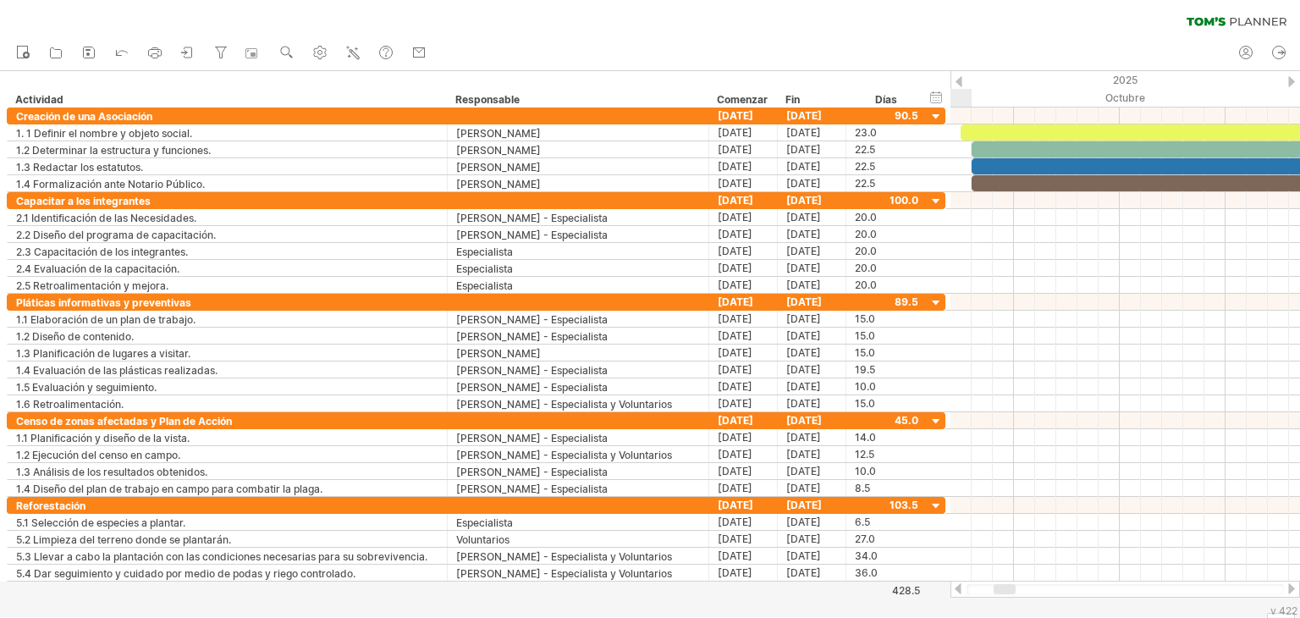
click at [963, 583] on div at bounding box center [958, 588] width 14 height 11
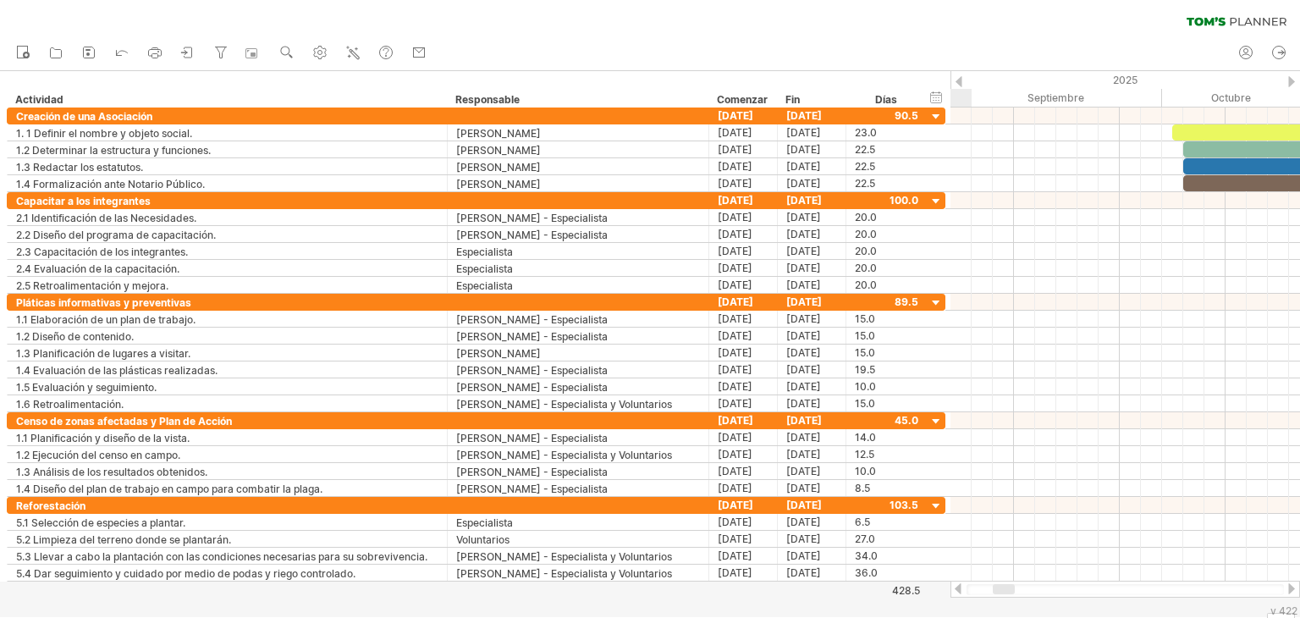
click at [1288, 593] on div at bounding box center [1291, 588] width 14 height 11
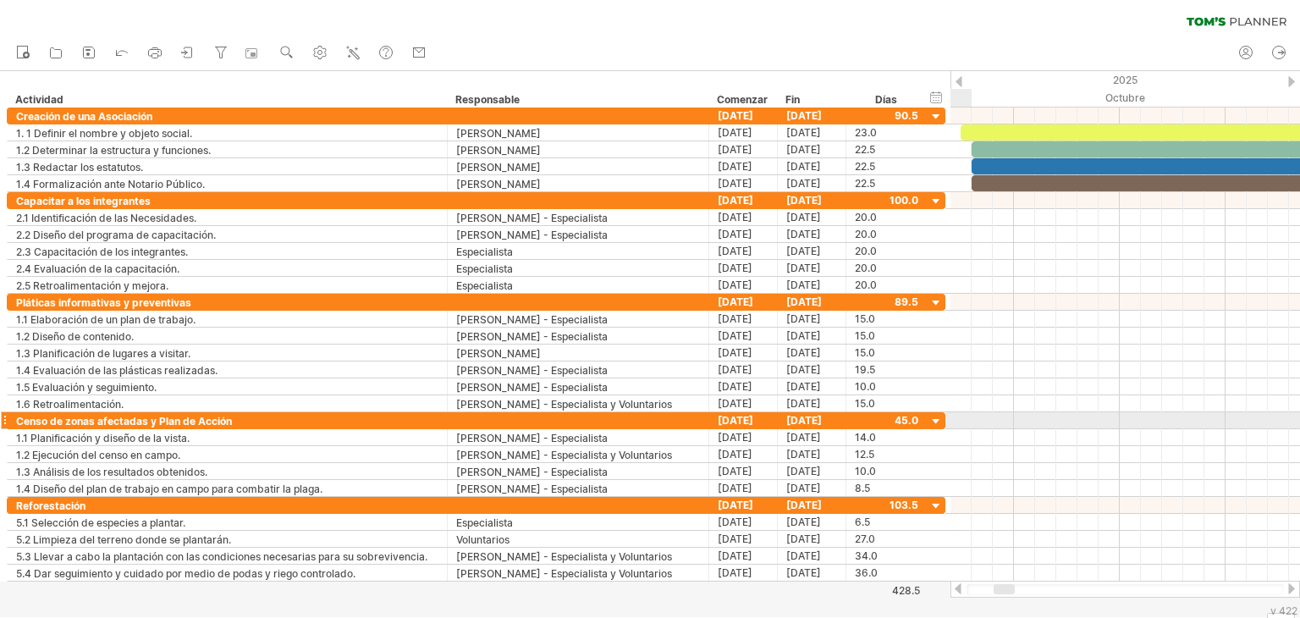
click at [937, 422] on div at bounding box center [936, 422] width 16 height 16
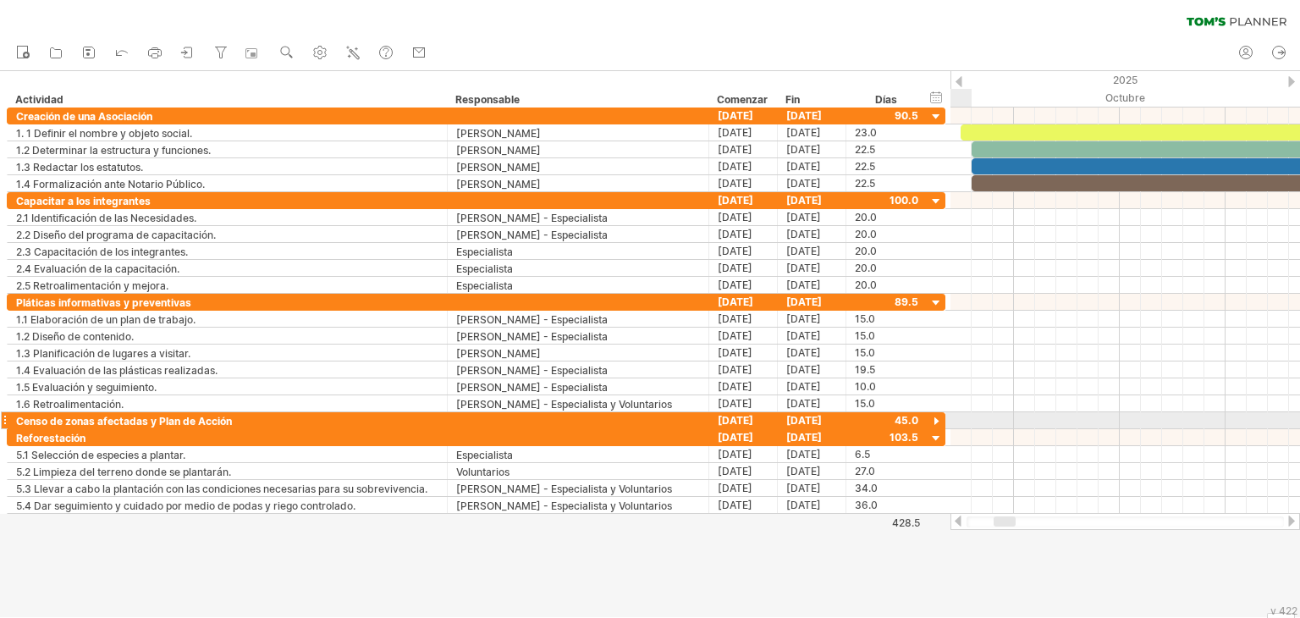
click at [937, 422] on div at bounding box center [936, 422] width 16 height 16
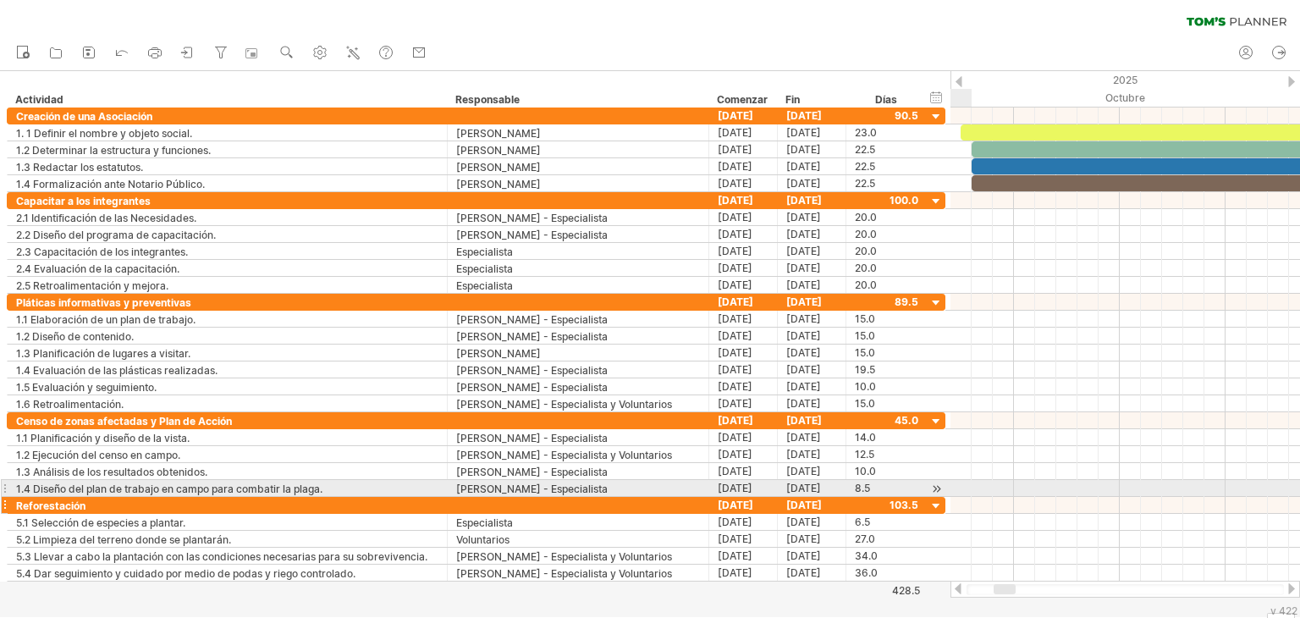
click at [937, 498] on div at bounding box center [936, 506] width 16 height 16
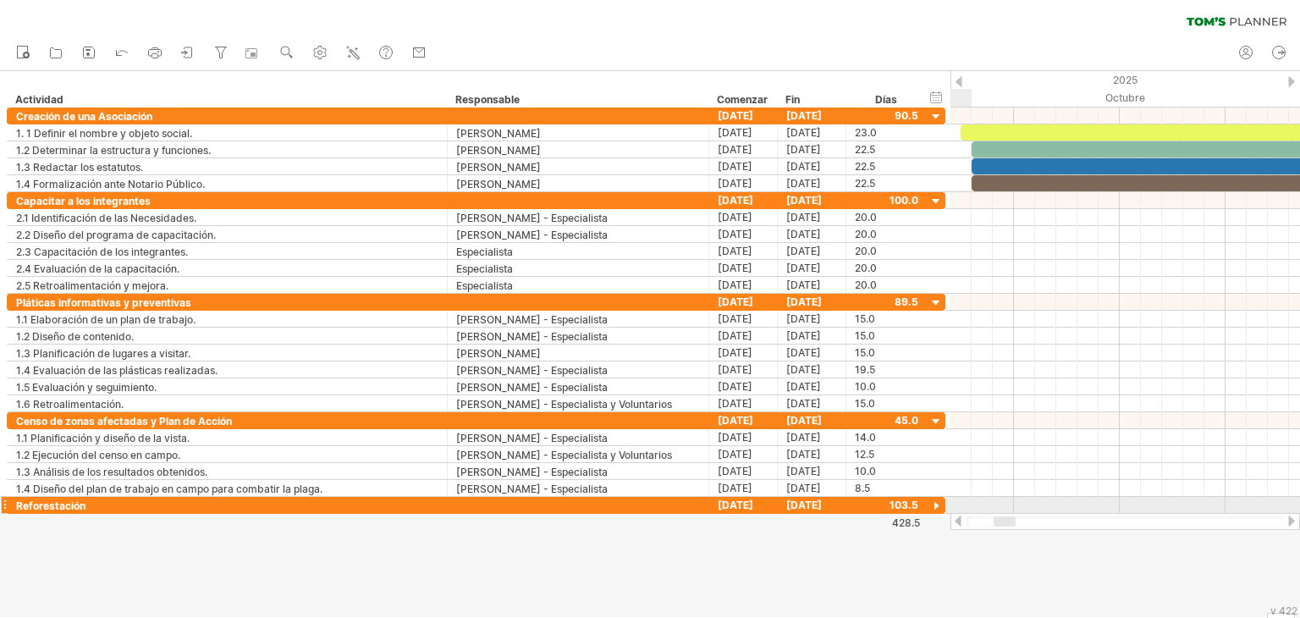
click at [937, 498] on div at bounding box center [936, 506] width 16 height 16
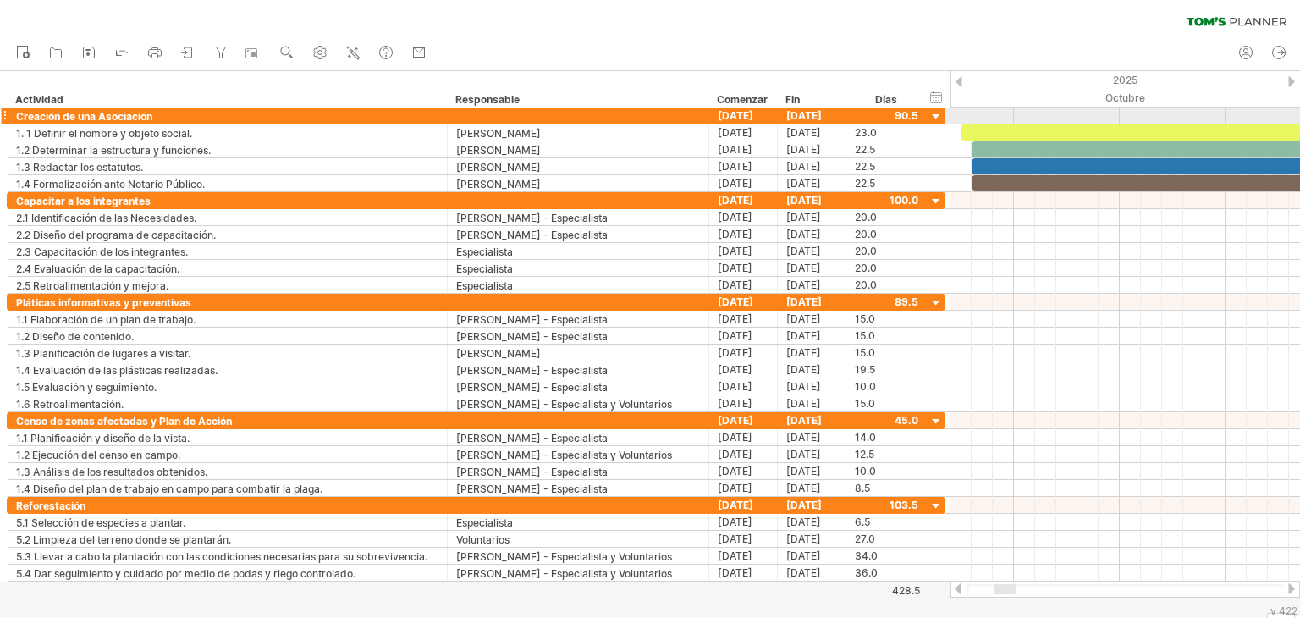
click at [933, 120] on div at bounding box center [936, 117] width 16 height 16
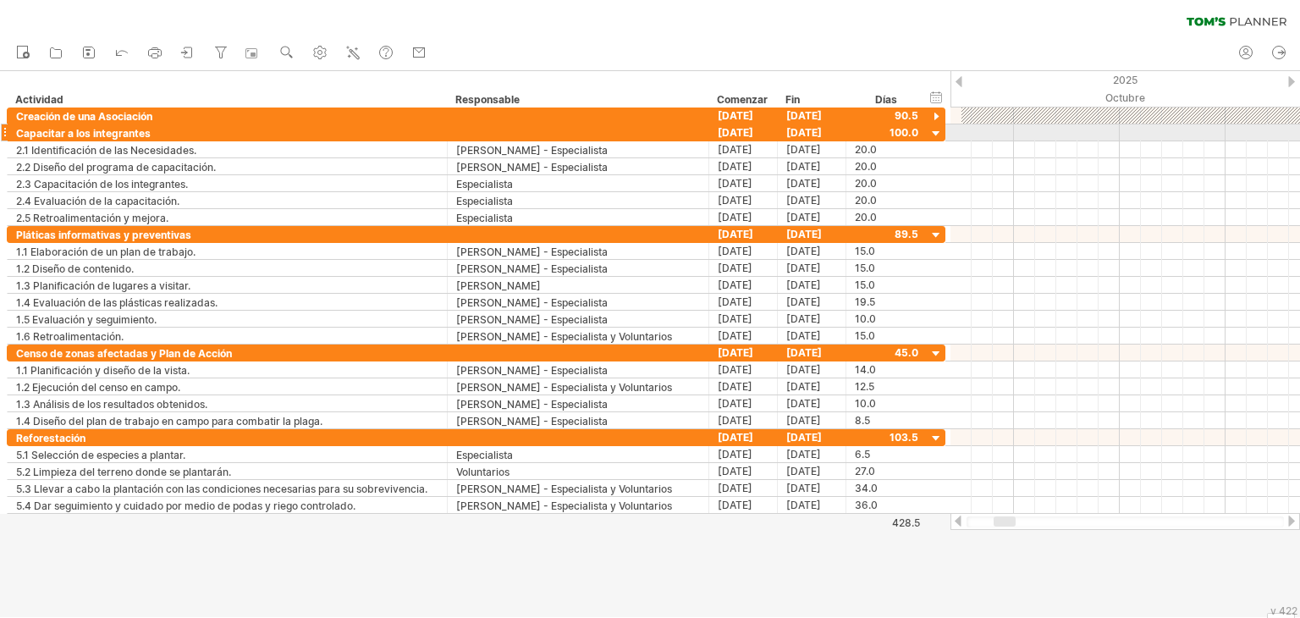
click at [936, 133] on div at bounding box center [936, 134] width 16 height 16
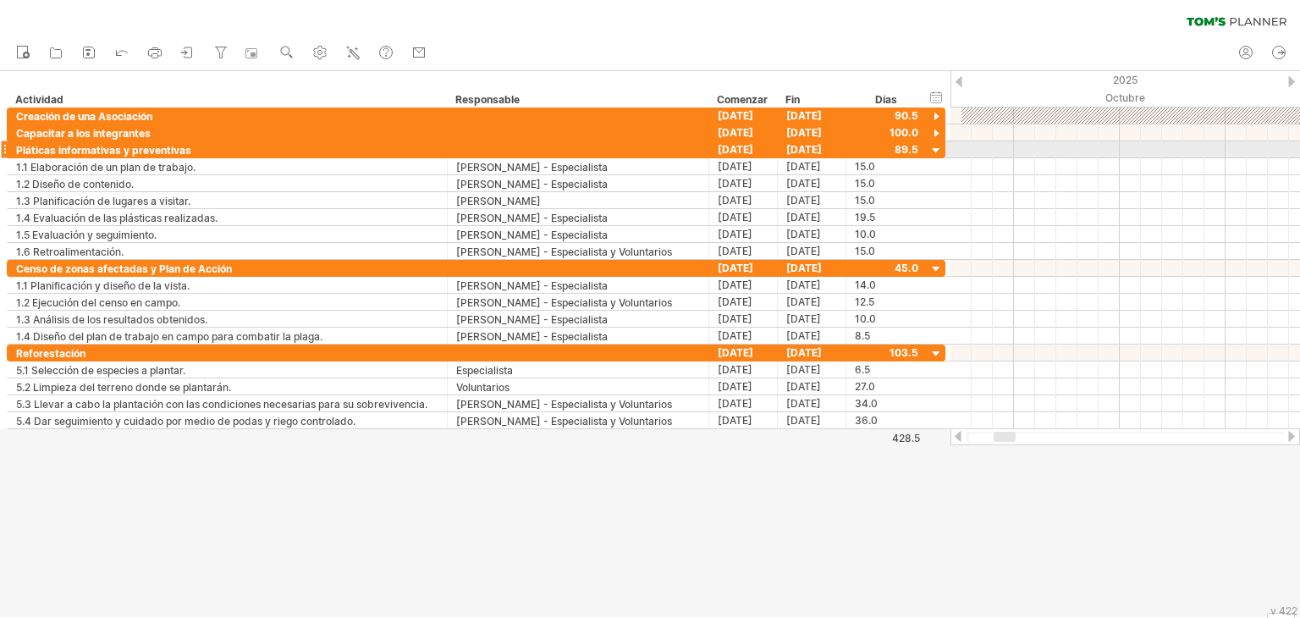
click at [936, 153] on div at bounding box center [936, 151] width 16 height 16
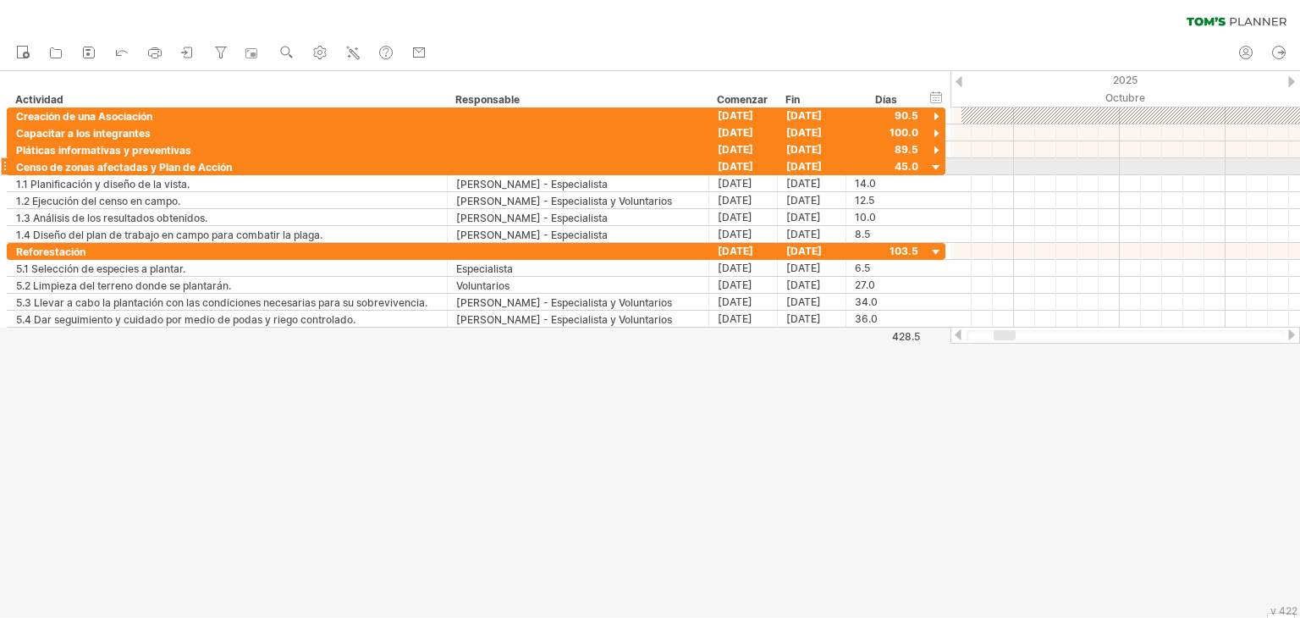
click at [936, 163] on div at bounding box center [936, 168] width 16 height 16
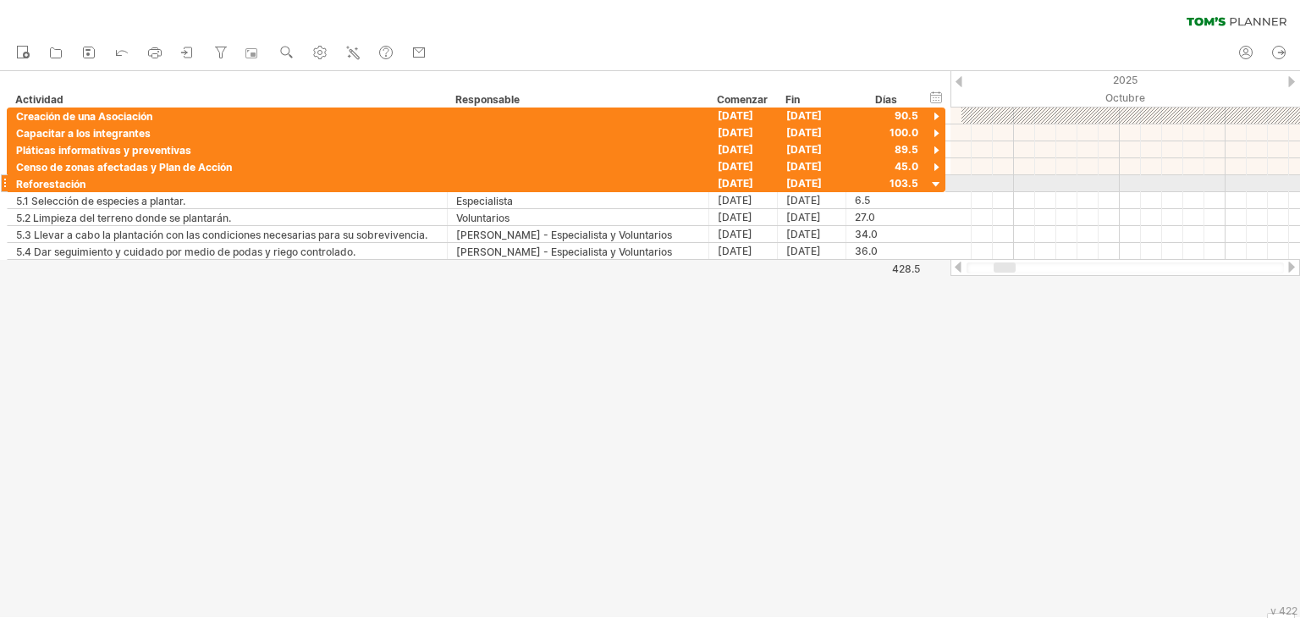
click at [934, 184] on div at bounding box center [936, 185] width 16 height 16
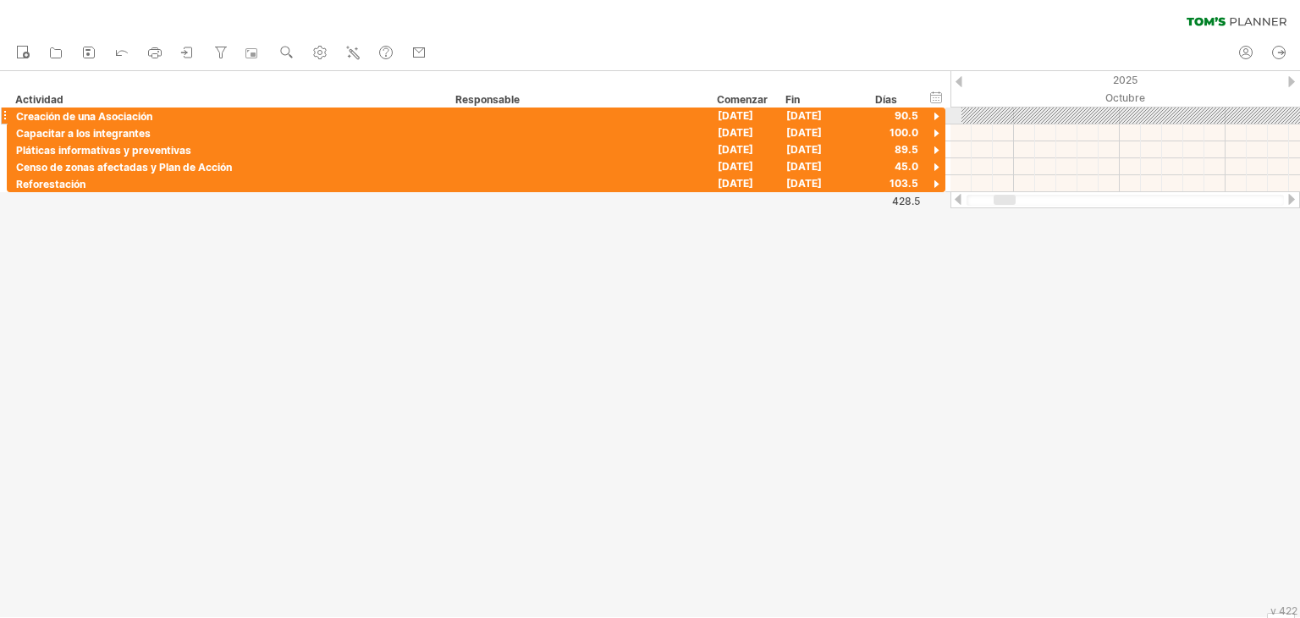
click at [5, 116] on div at bounding box center [4, 116] width 7 height 18
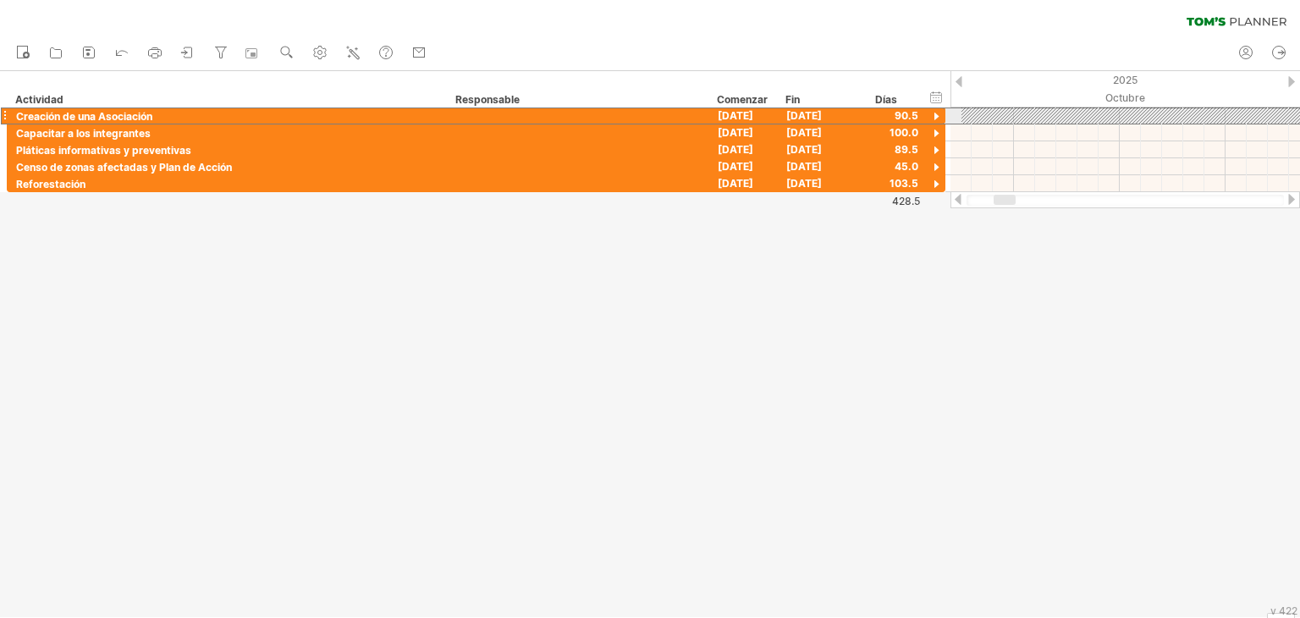
click at [1, 117] on div at bounding box center [4, 116] width 7 height 18
click at [935, 115] on div at bounding box center [936, 117] width 16 height 16
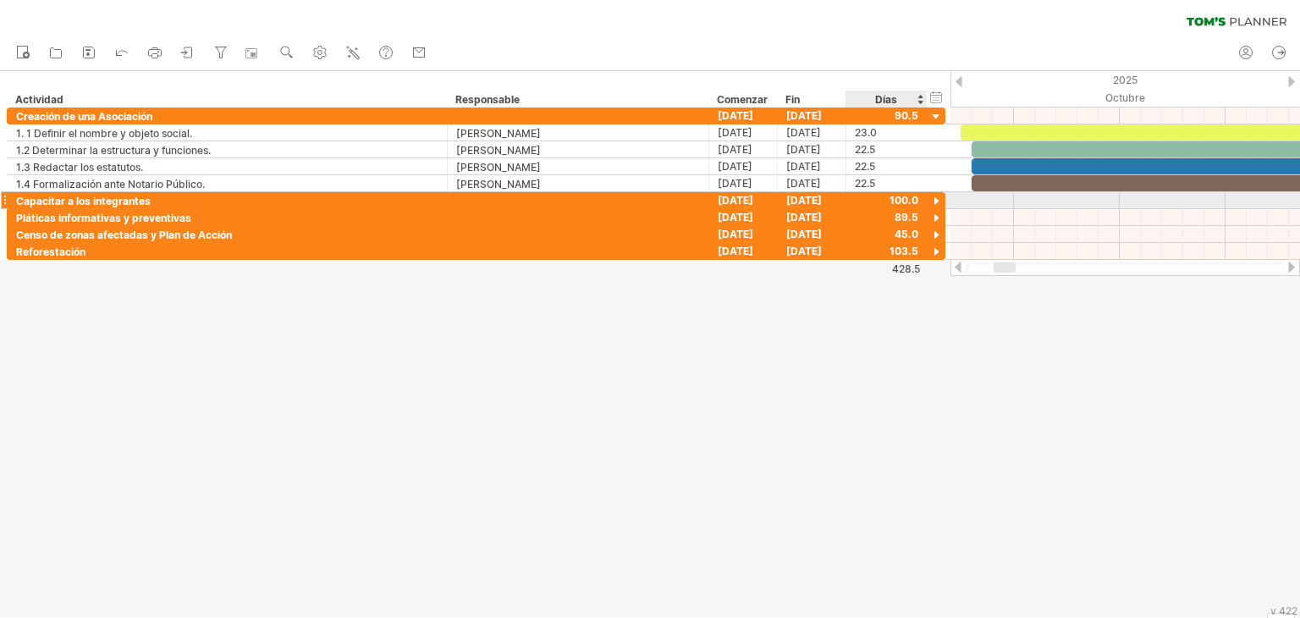
click at [935, 203] on div at bounding box center [936, 202] width 16 height 16
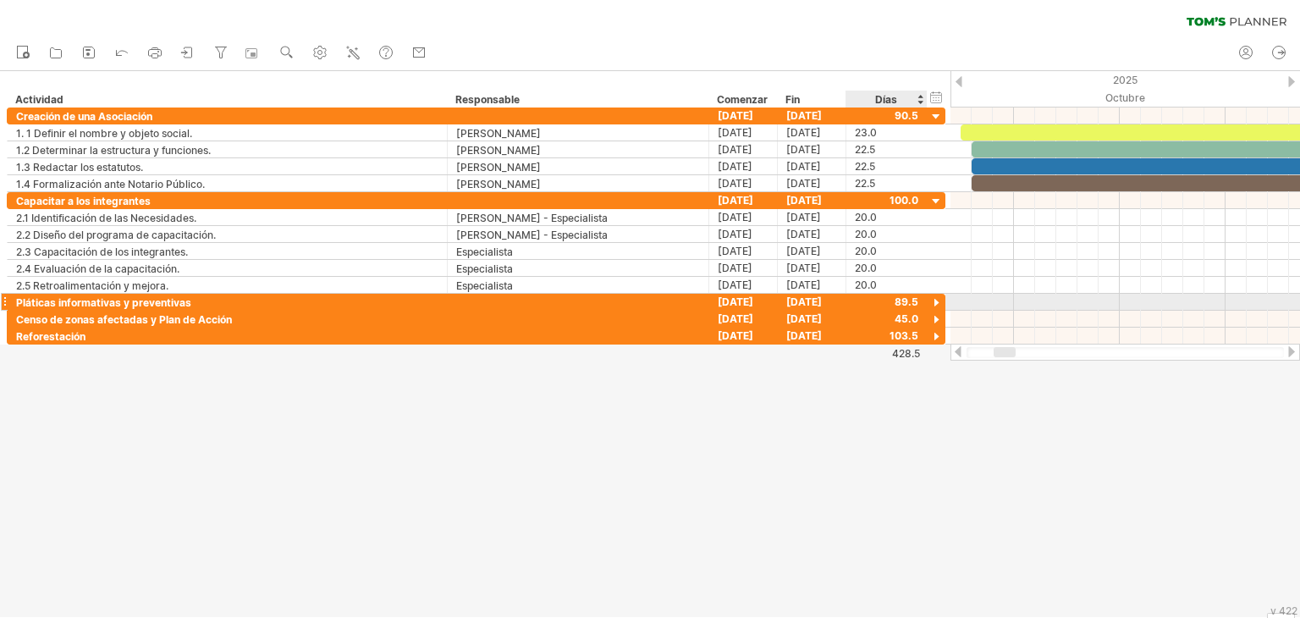
click at [934, 300] on div at bounding box center [936, 303] width 16 height 16
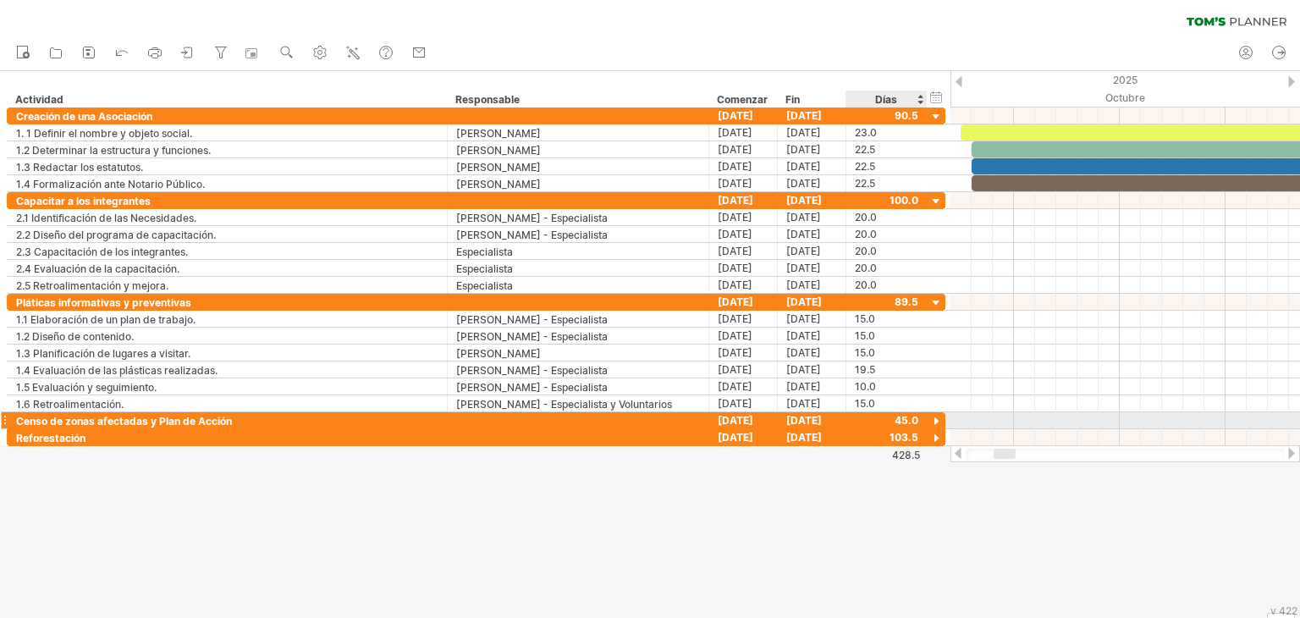
click at [934, 416] on div at bounding box center [936, 422] width 16 height 16
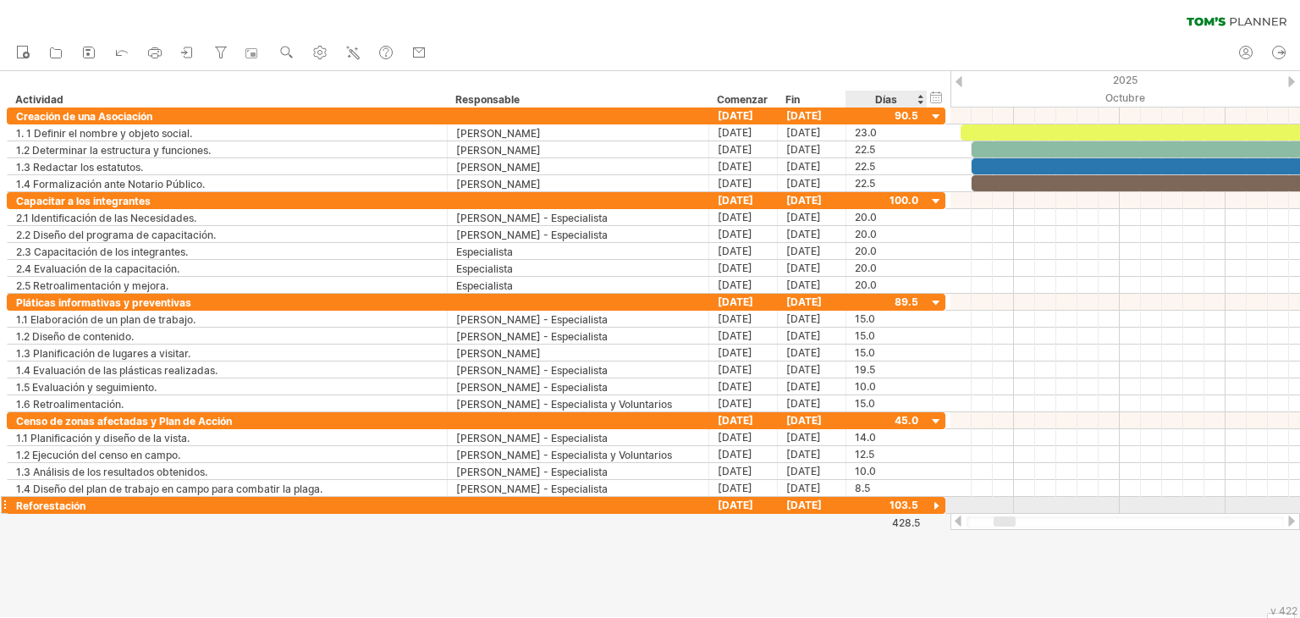
click at [934, 503] on div at bounding box center [936, 506] width 16 height 16
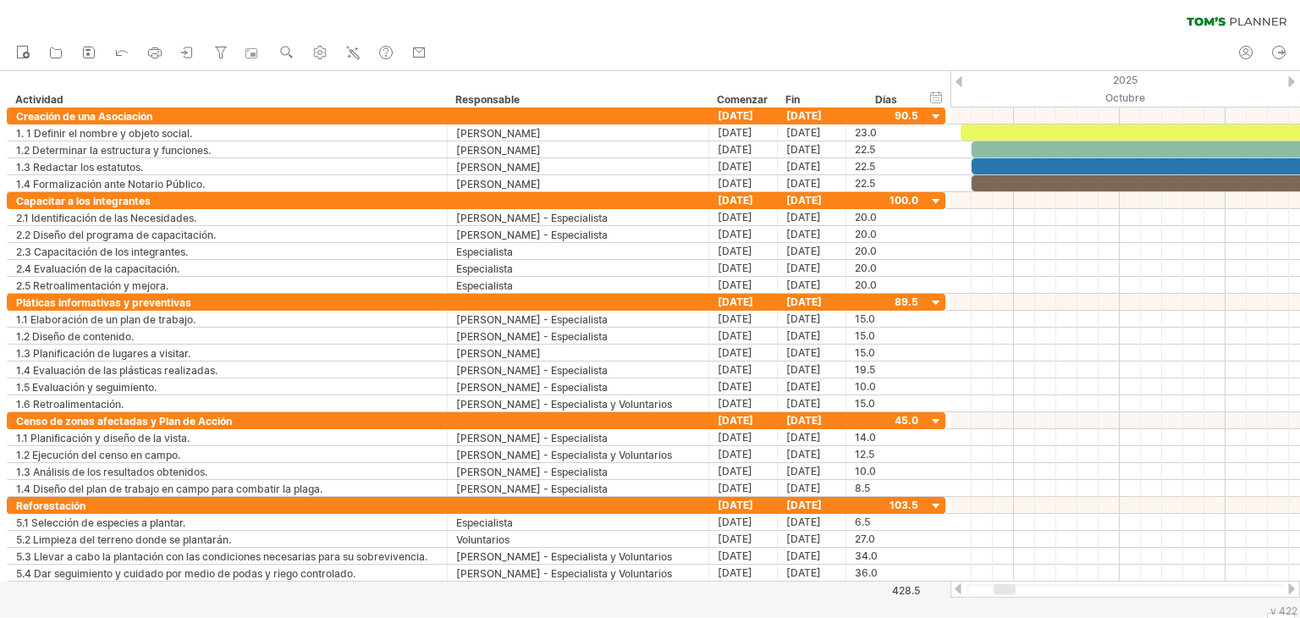
click at [955, 79] on div at bounding box center [958, 81] width 7 height 11
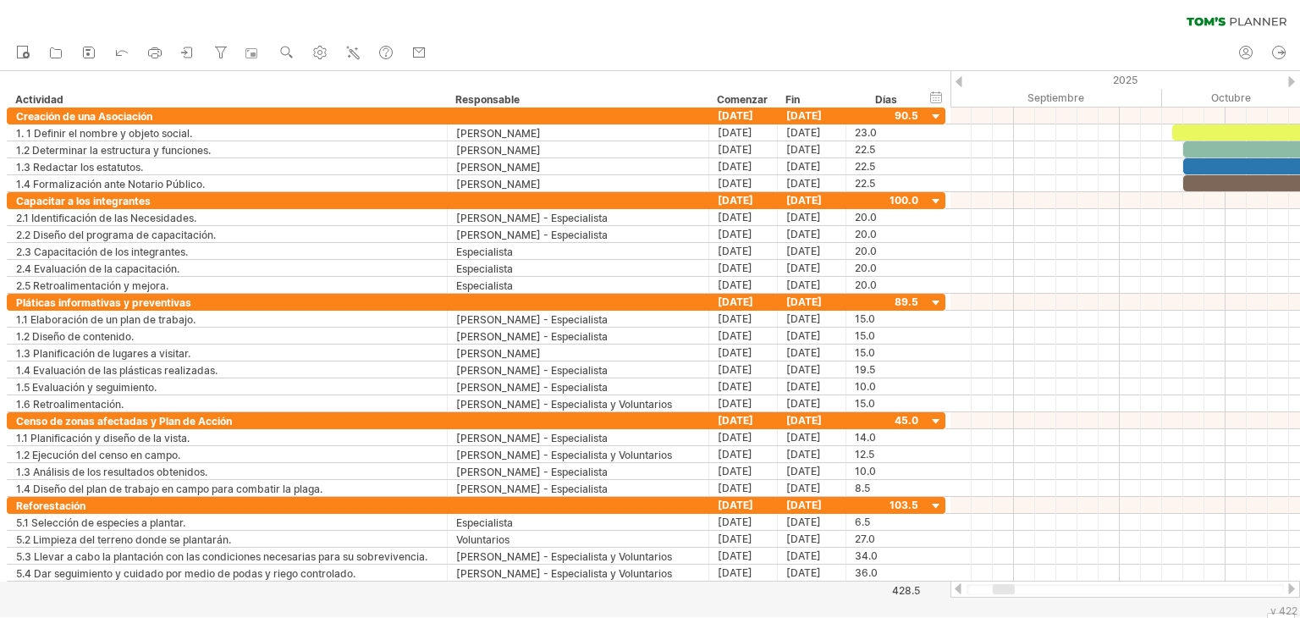
click at [955, 79] on div at bounding box center [958, 81] width 7 height 11
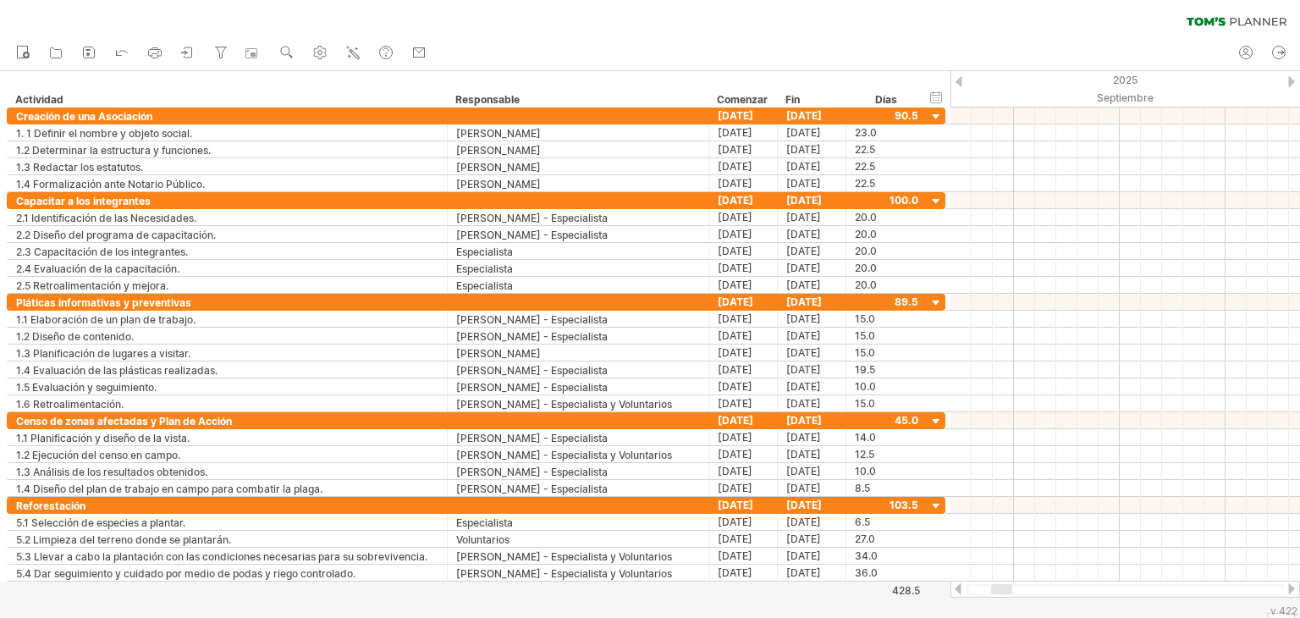
click at [1291, 83] on div at bounding box center [1291, 81] width 7 height 11
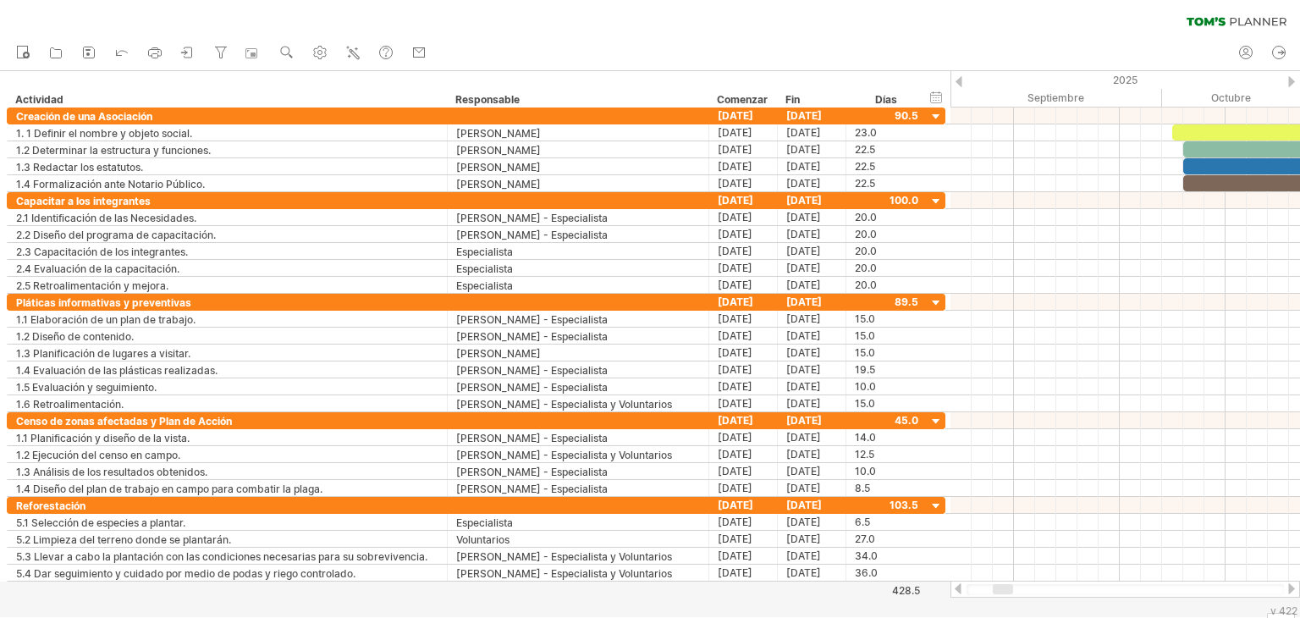
click at [1291, 83] on div at bounding box center [1291, 81] width 7 height 11
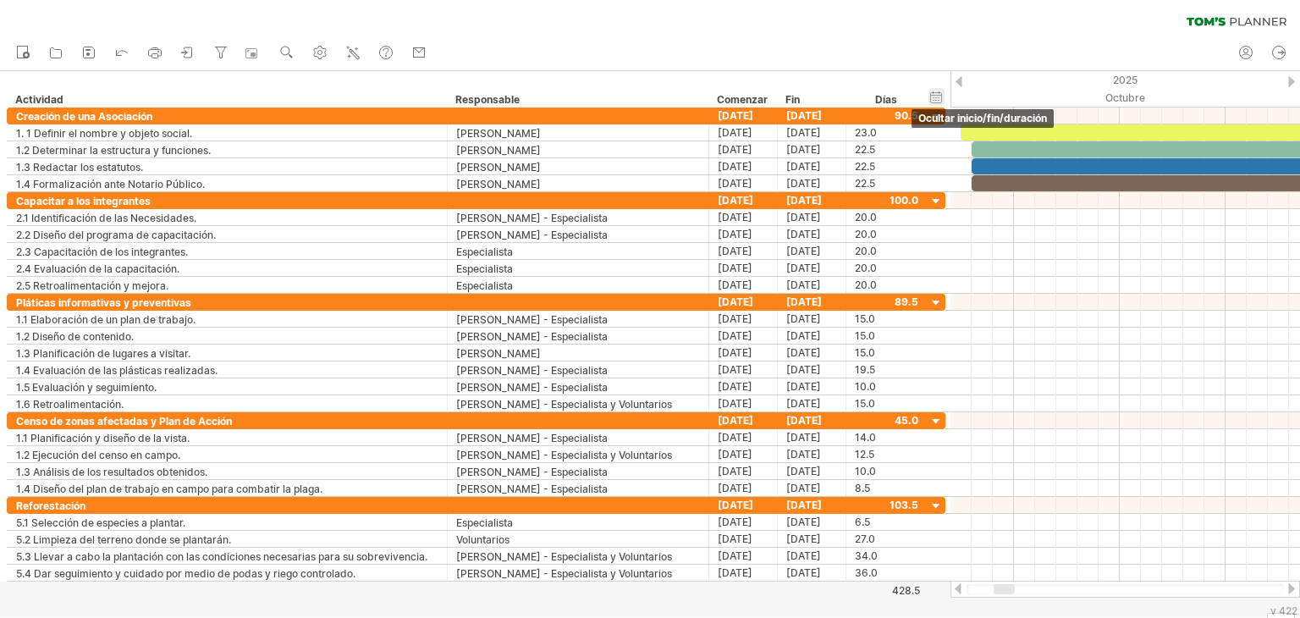
click at [937, 100] on div "ocultar inicio/fin/duración mostrar inicio/fin/duración" at bounding box center [936, 97] width 16 height 18
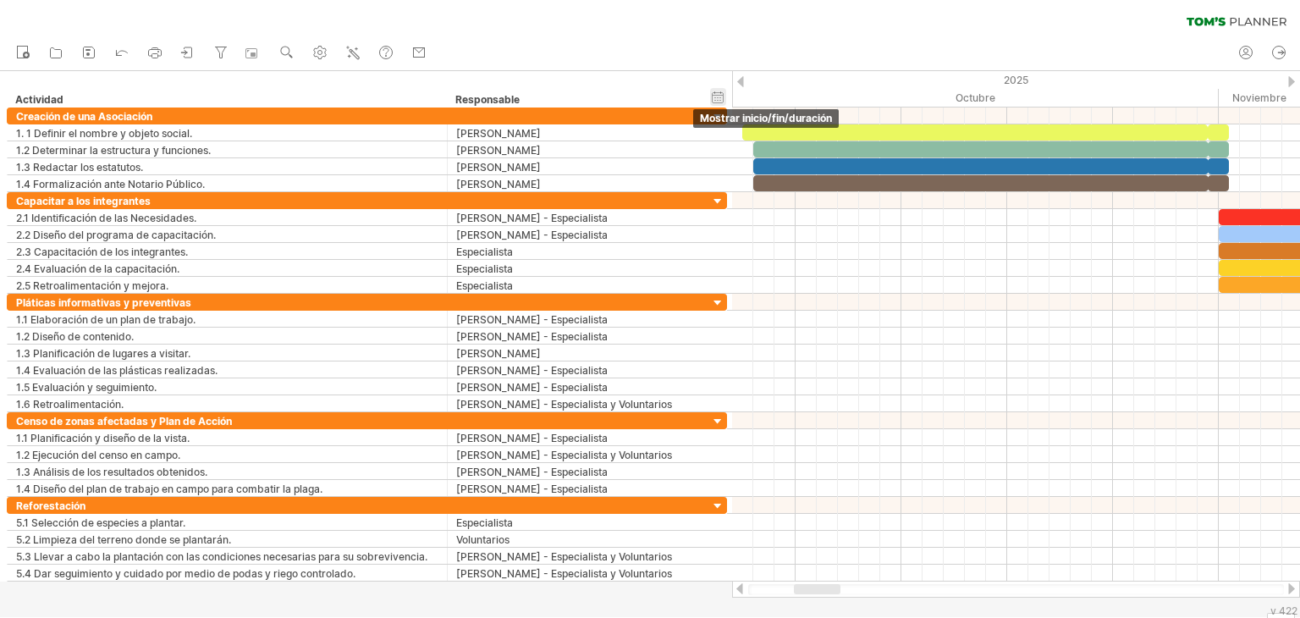
click at [718, 93] on div "ocultar inicio/fin/duración mostrar inicio/fin/duración" at bounding box center [718, 97] width 16 height 18
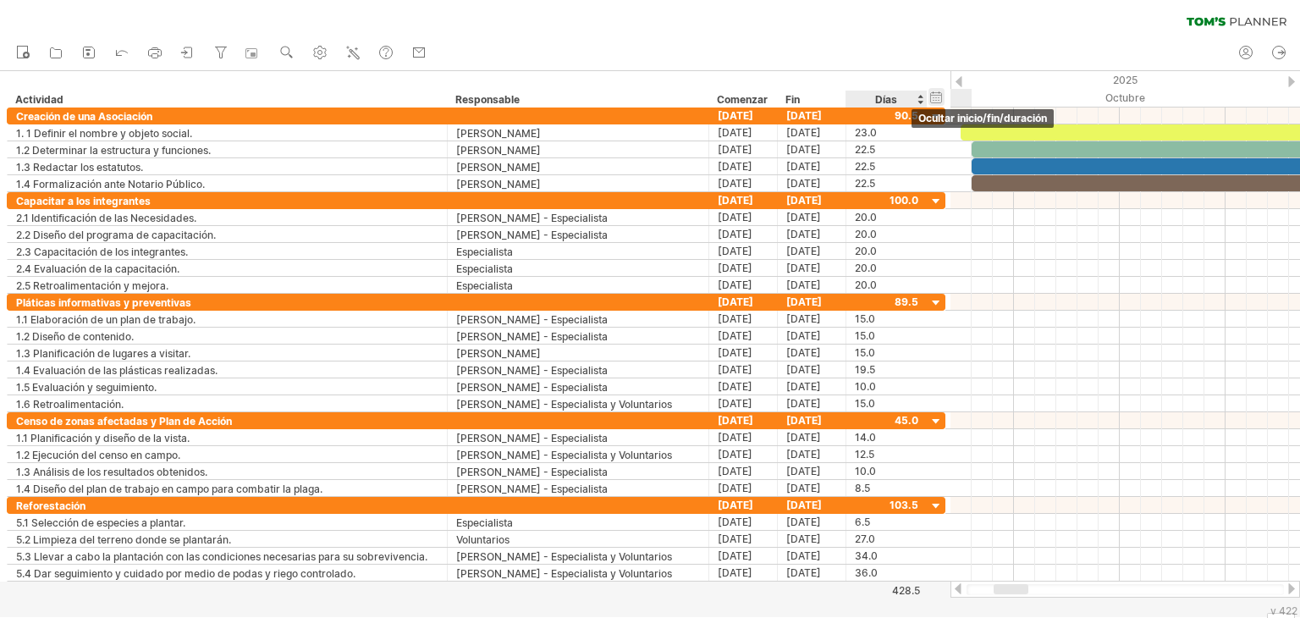
click at [937, 92] on div "ocultar inicio/fin/duración mostrar inicio/fin/duración" at bounding box center [936, 97] width 16 height 18
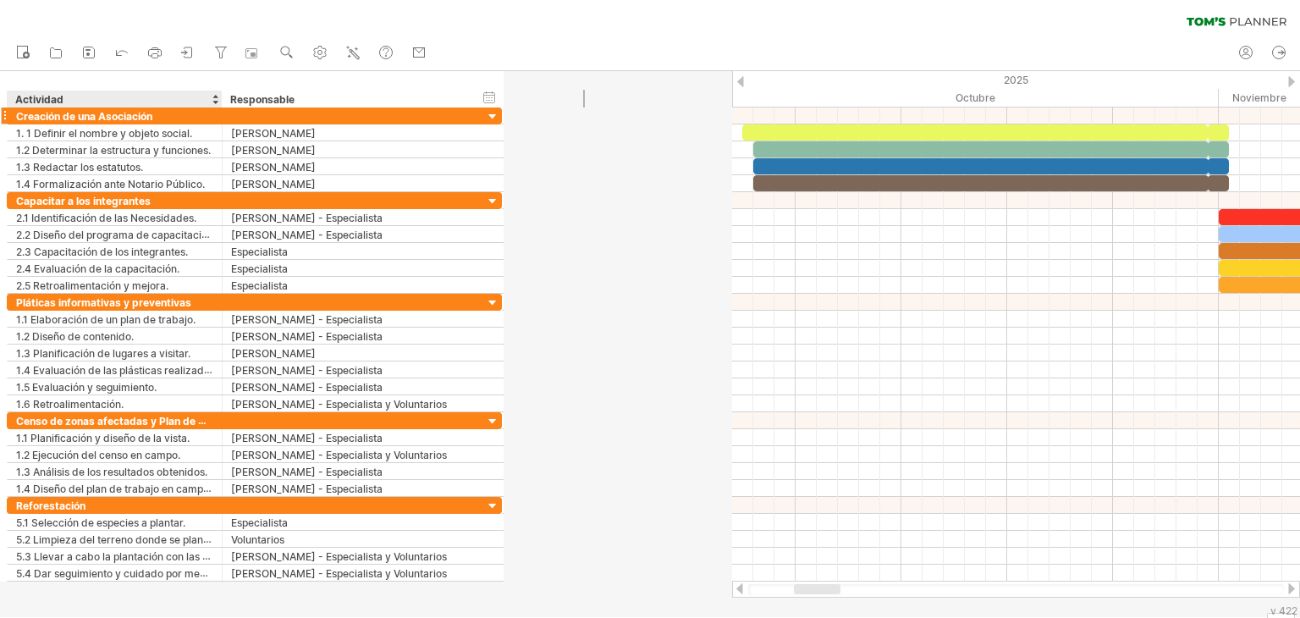
drag, startPoint x: 444, startPoint y: 96, endPoint x: 219, endPoint y: 123, distance: 226.6
click at [219, 123] on div "Intentando acceder a [DOMAIN_NAME] Conectado de nuevo... 0% borrar filtro" at bounding box center [650, 309] width 1300 height 618
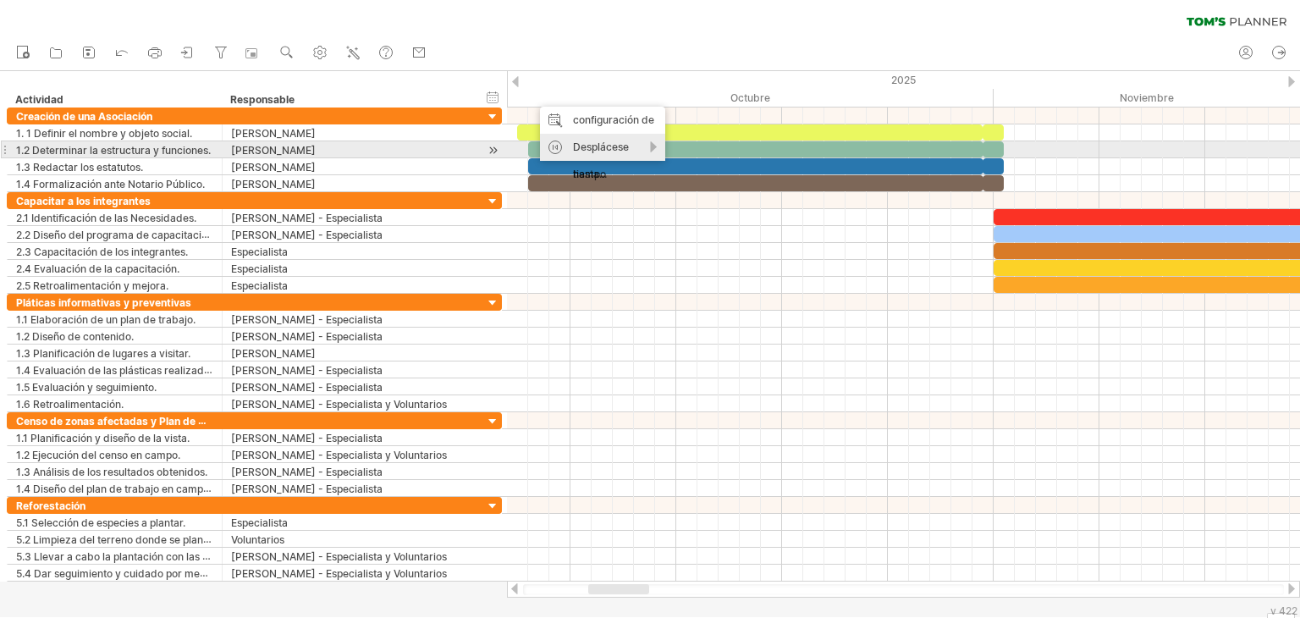
click at [617, 149] on font "Desplácese hasta..." at bounding box center [601, 160] width 56 height 40
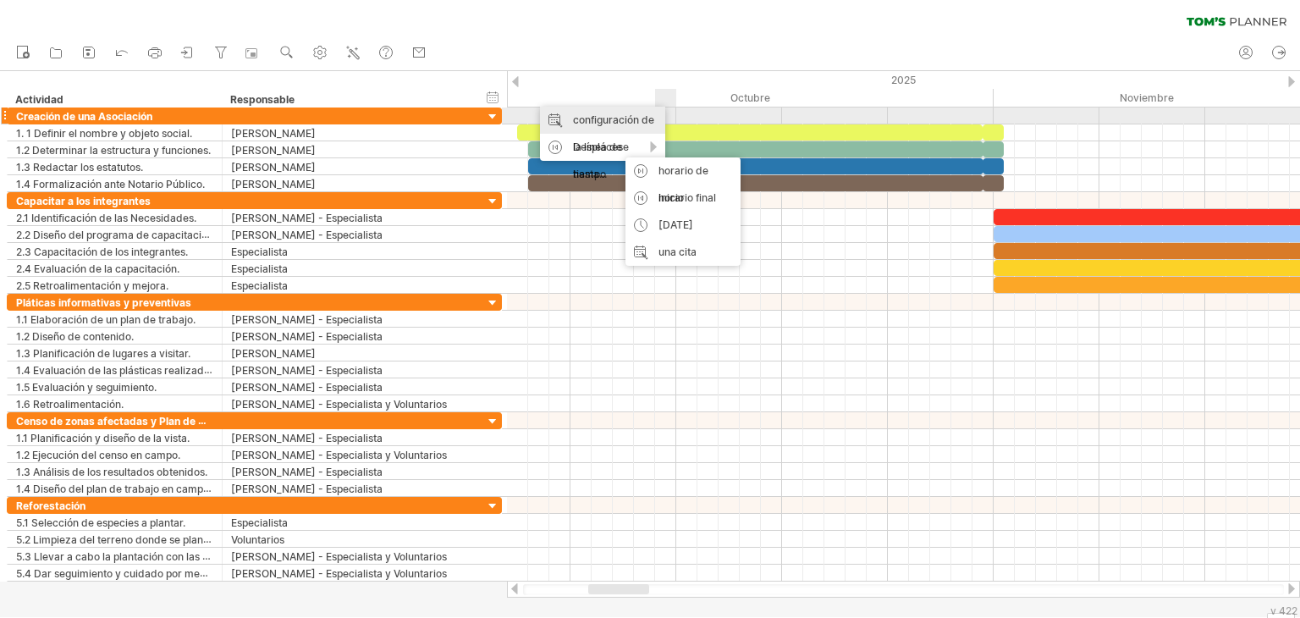
click at [624, 118] on font "configuración de la línea de tiempo" at bounding box center [613, 146] width 81 height 67
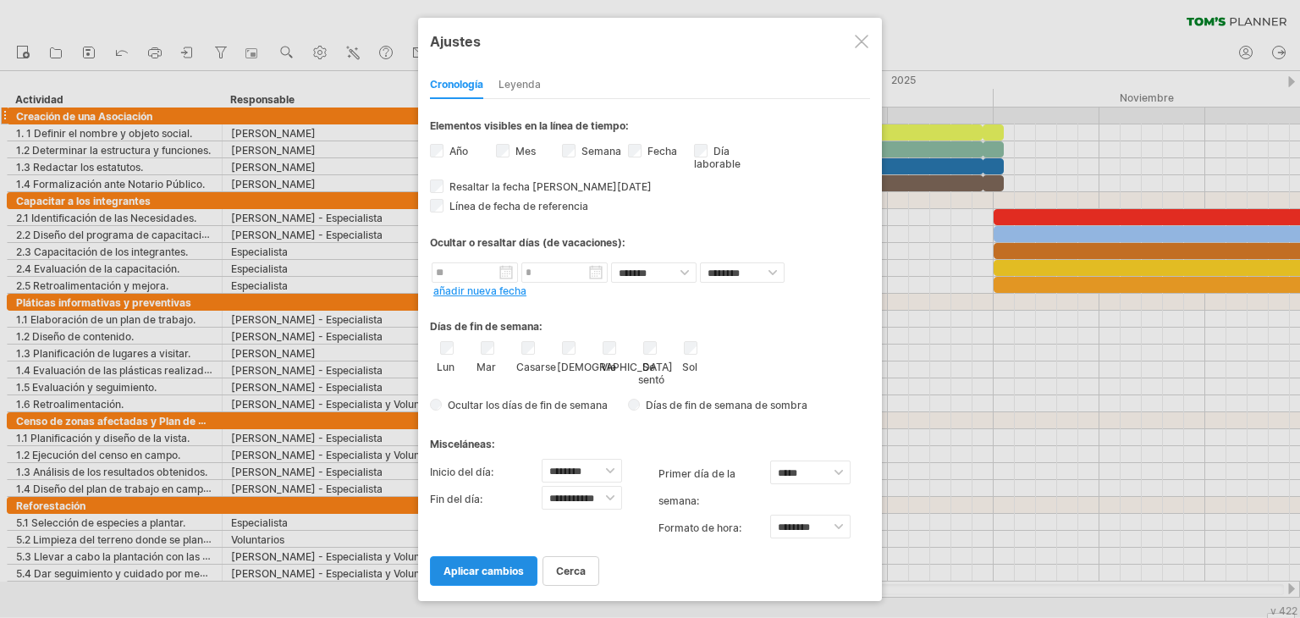
click at [509, 568] on font "aplicar cambios" at bounding box center [483, 570] width 80 height 13
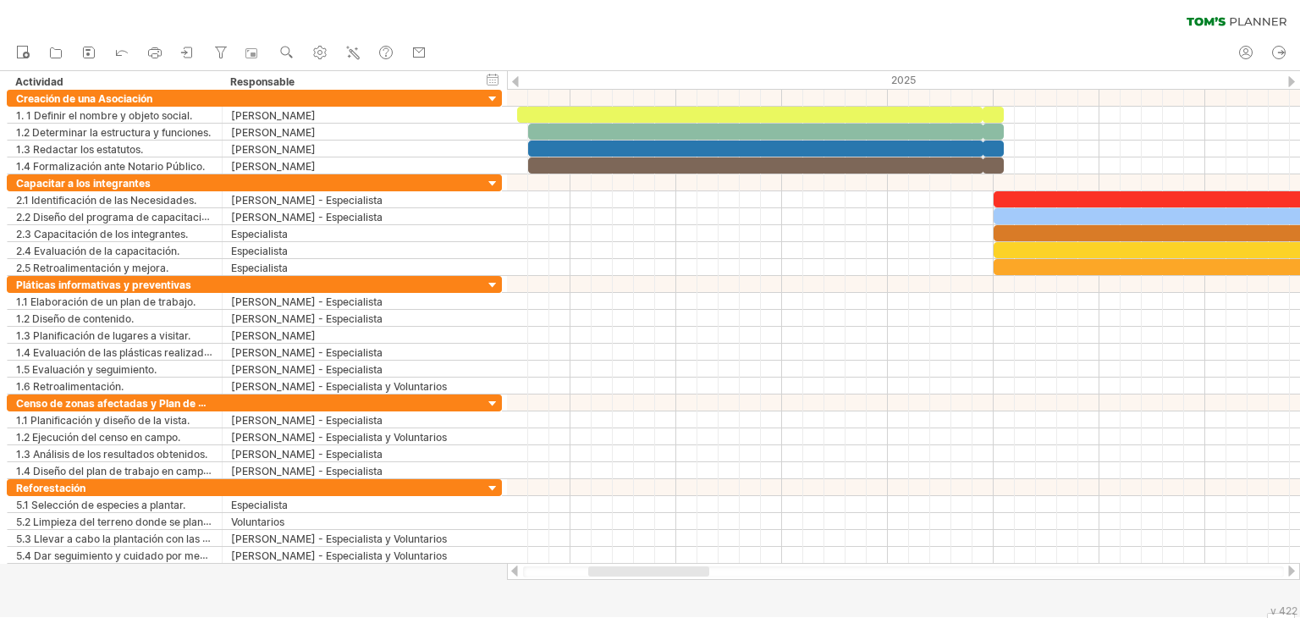
click at [1294, 569] on div at bounding box center [1291, 570] width 14 height 11
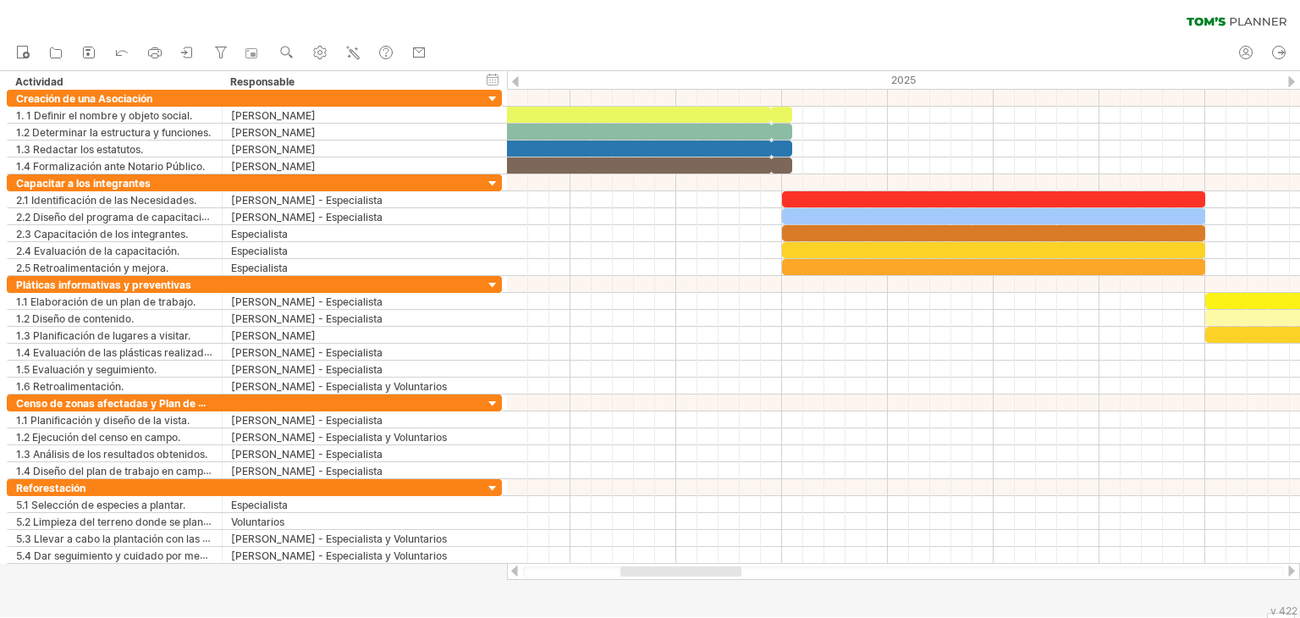
click at [1294, 569] on div at bounding box center [1291, 570] width 14 height 11
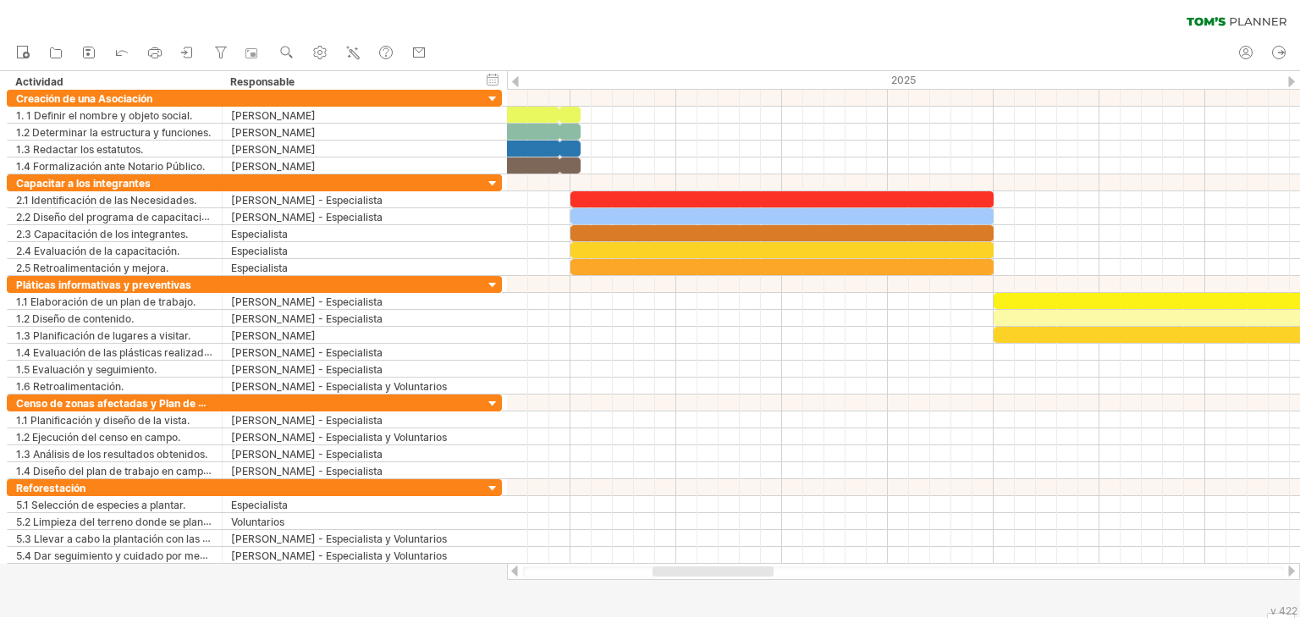
click at [1294, 569] on div at bounding box center [1291, 570] width 14 height 11
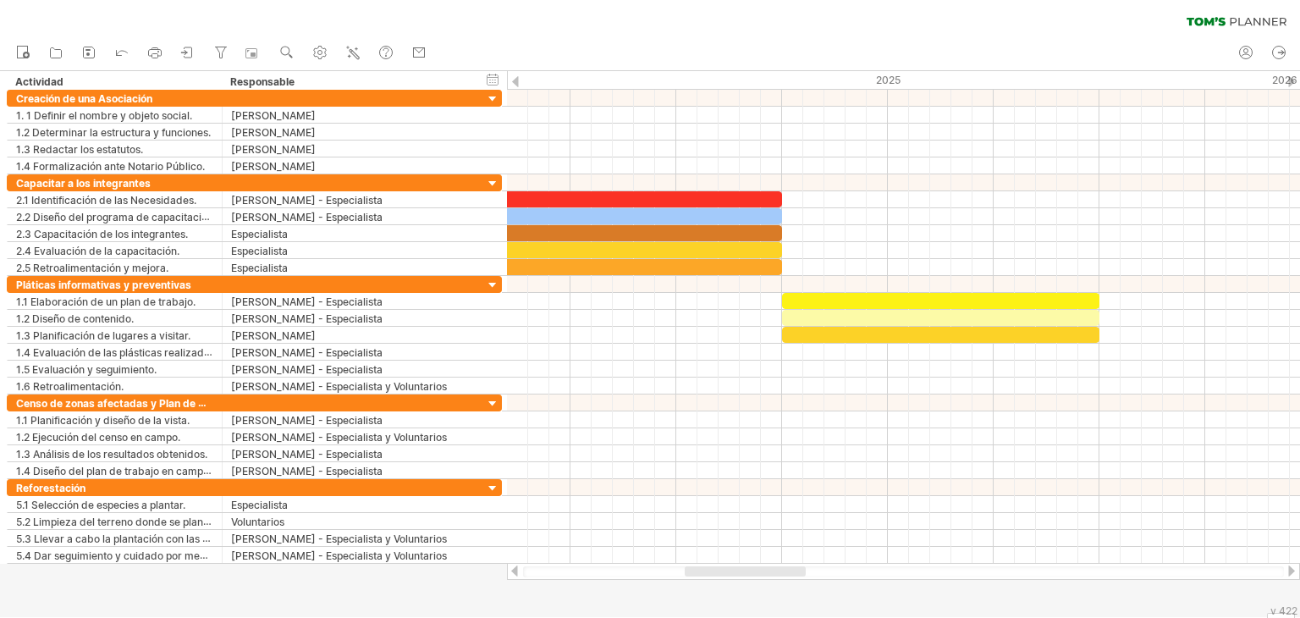
click at [1294, 569] on div at bounding box center [1291, 570] width 14 height 11
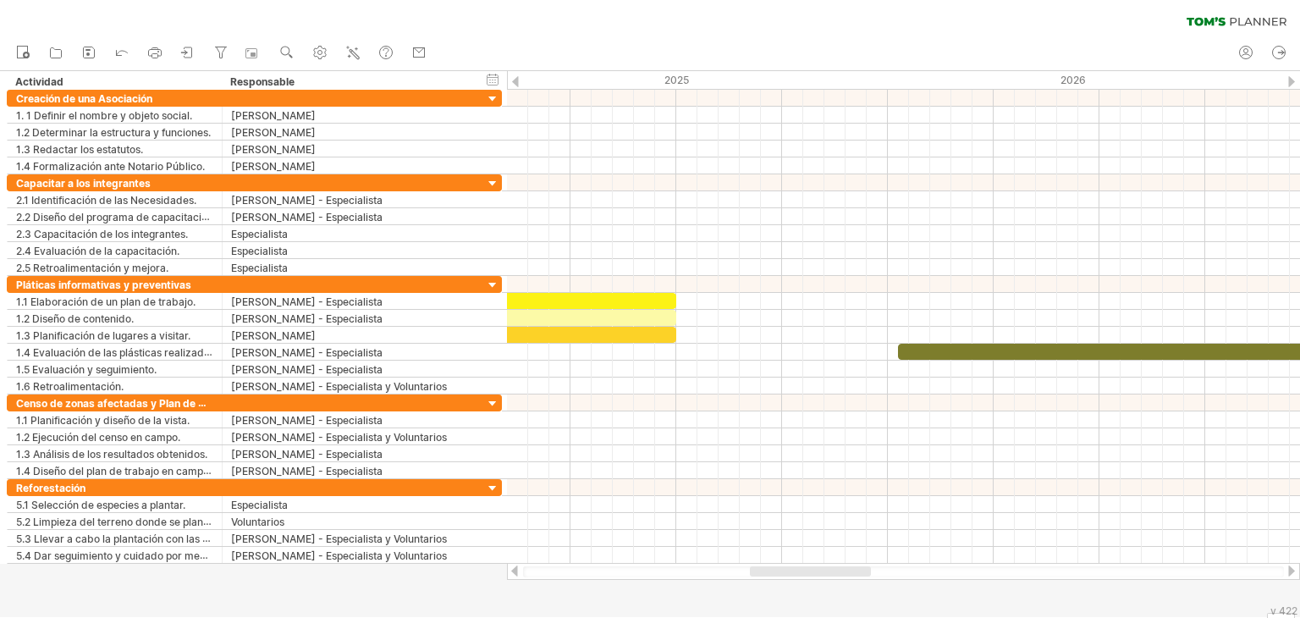
click at [1294, 569] on div at bounding box center [1291, 570] width 14 height 11
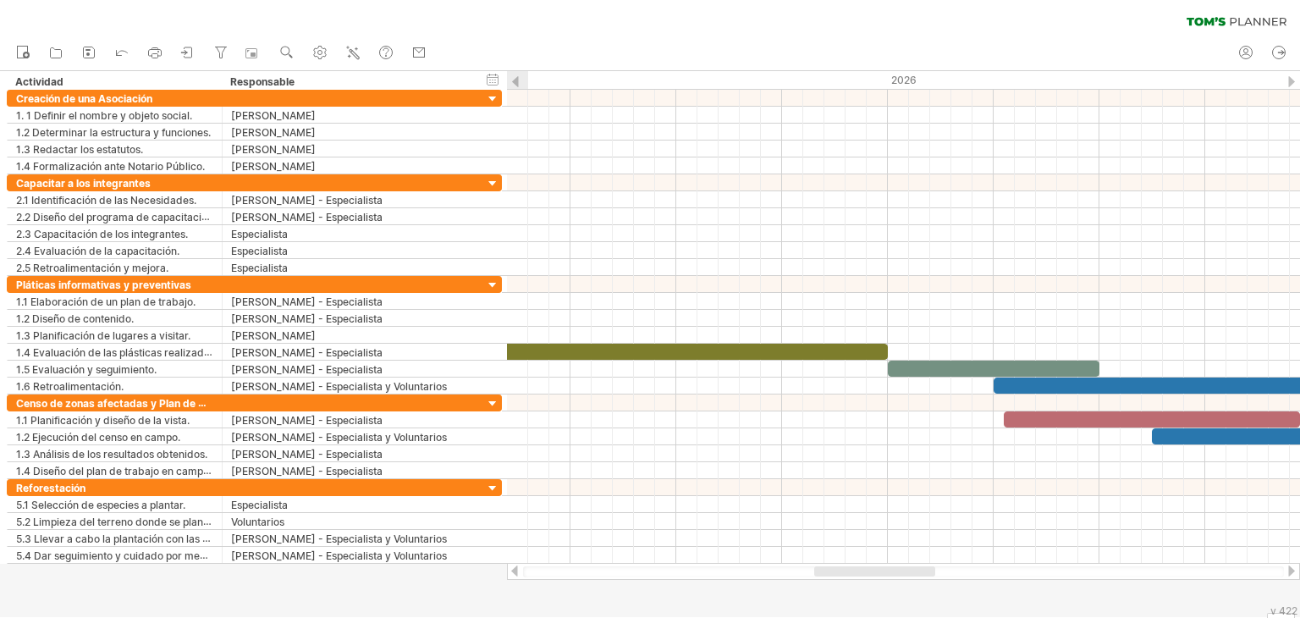
click at [1294, 569] on div at bounding box center [1291, 570] width 14 height 11
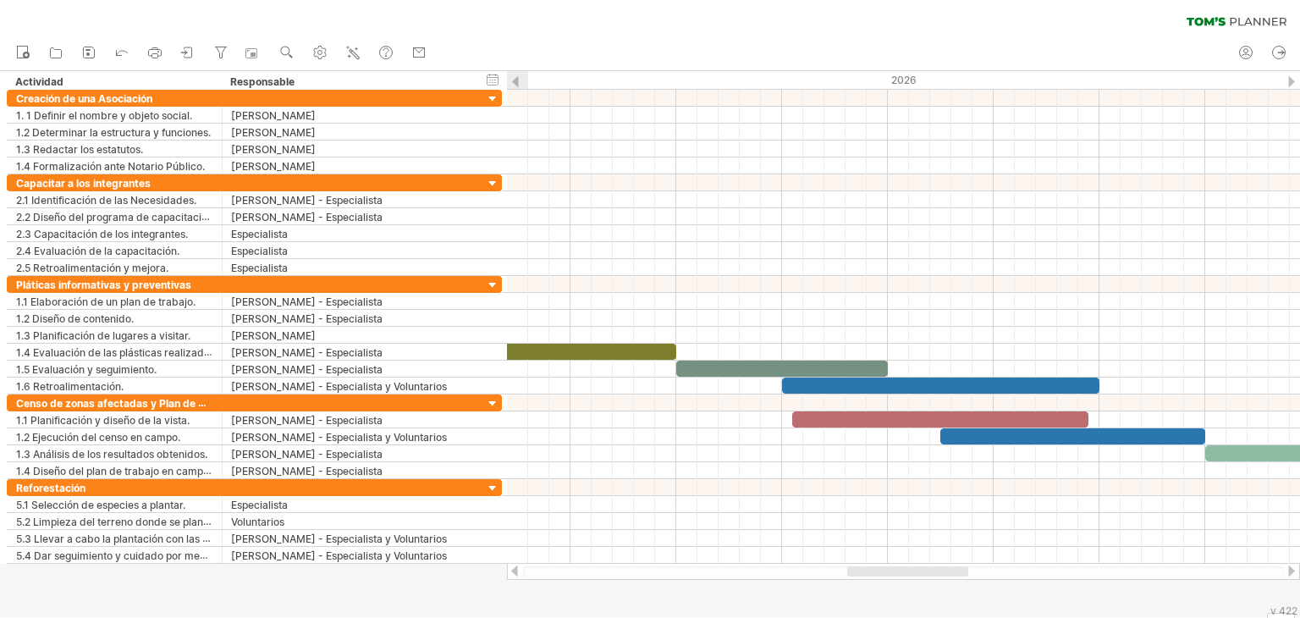
click at [1294, 569] on div at bounding box center [1291, 570] width 14 height 11
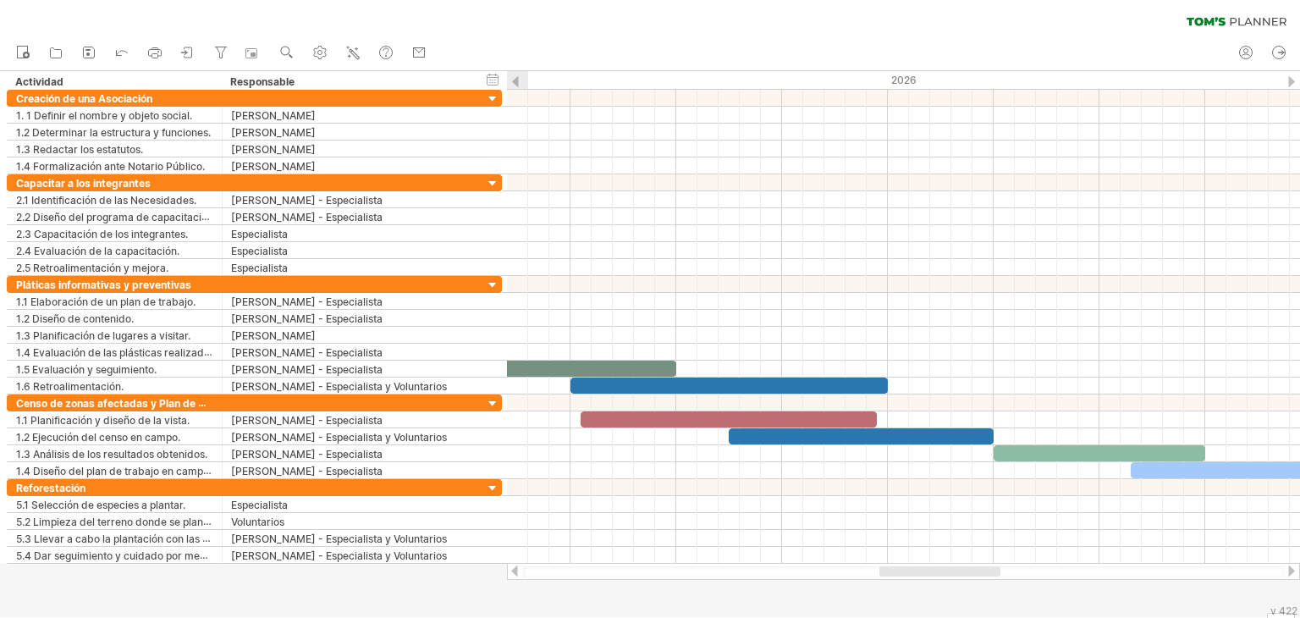
click at [1294, 569] on div at bounding box center [1291, 570] width 14 height 11
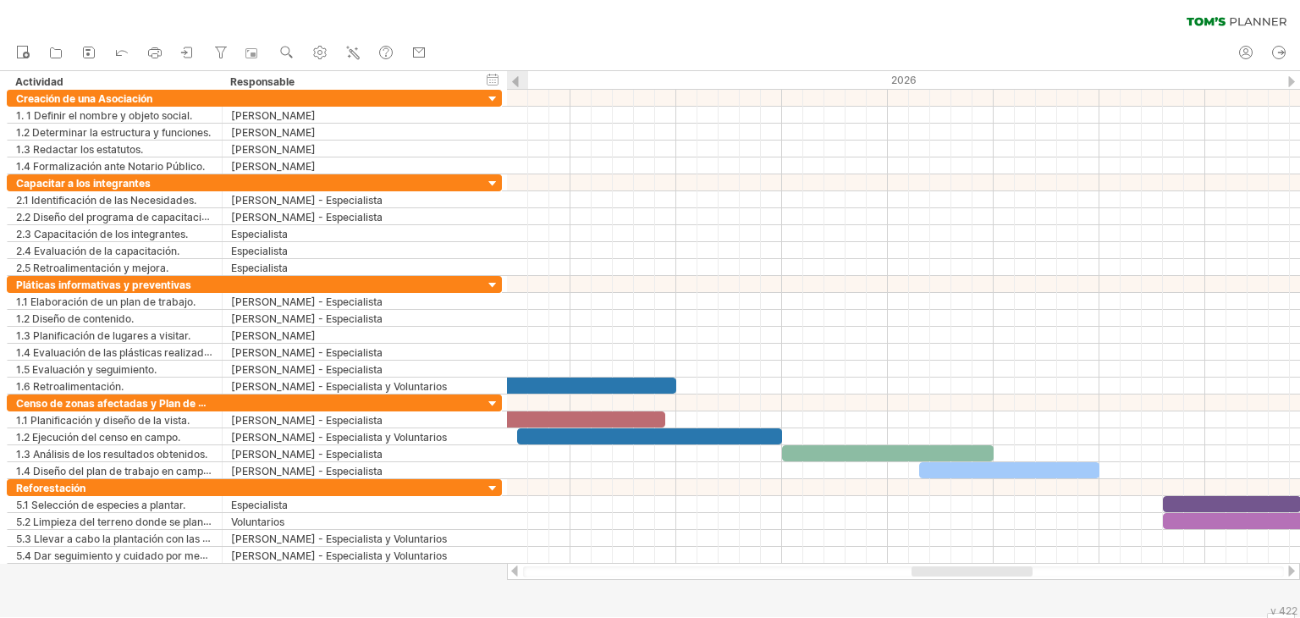
click at [1294, 569] on div at bounding box center [1291, 570] width 14 height 11
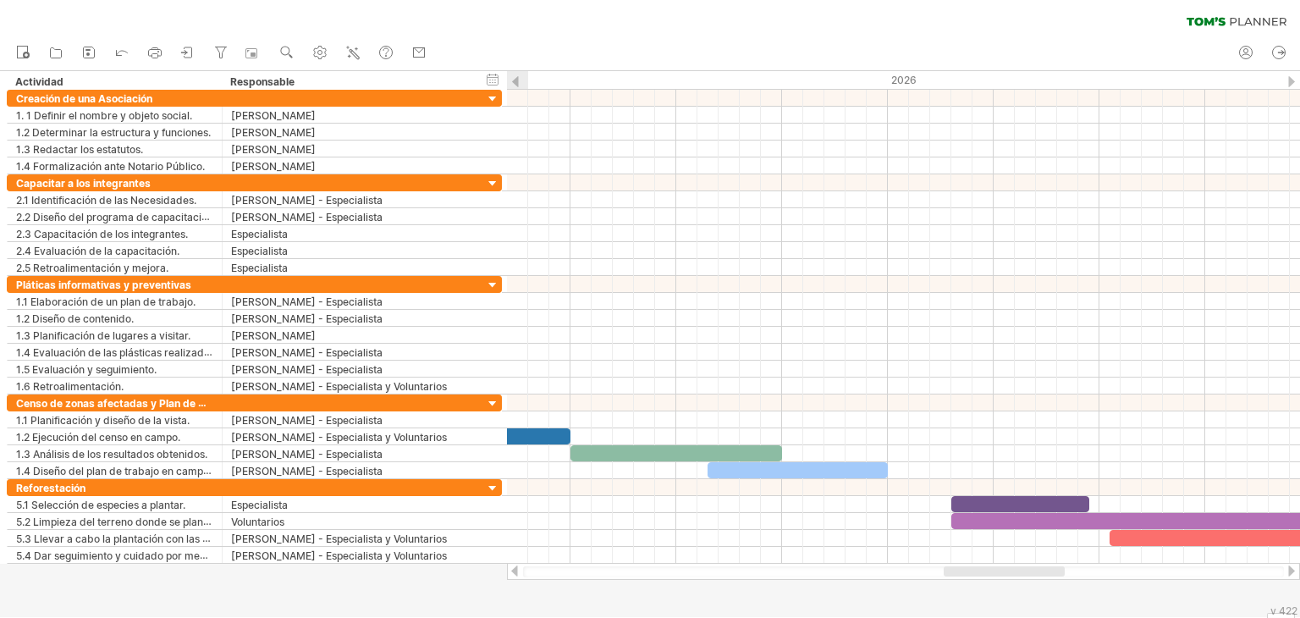
click at [1294, 569] on div at bounding box center [1291, 570] width 14 height 11
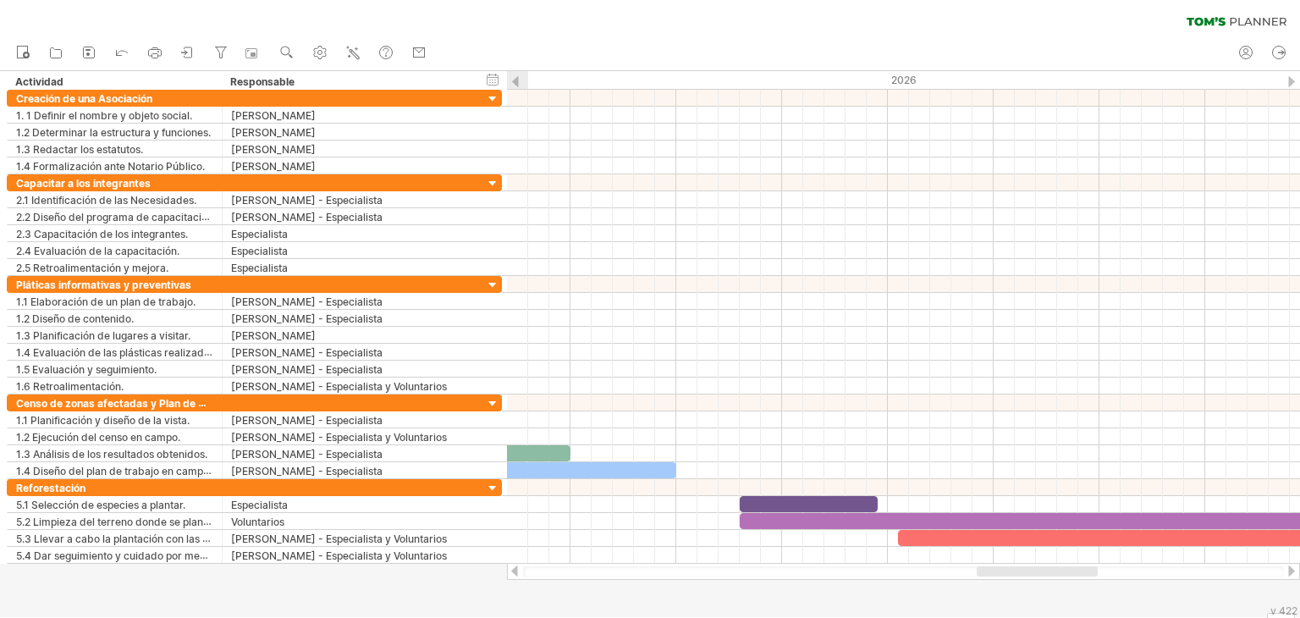
click at [1294, 569] on div at bounding box center [1291, 570] width 14 height 11
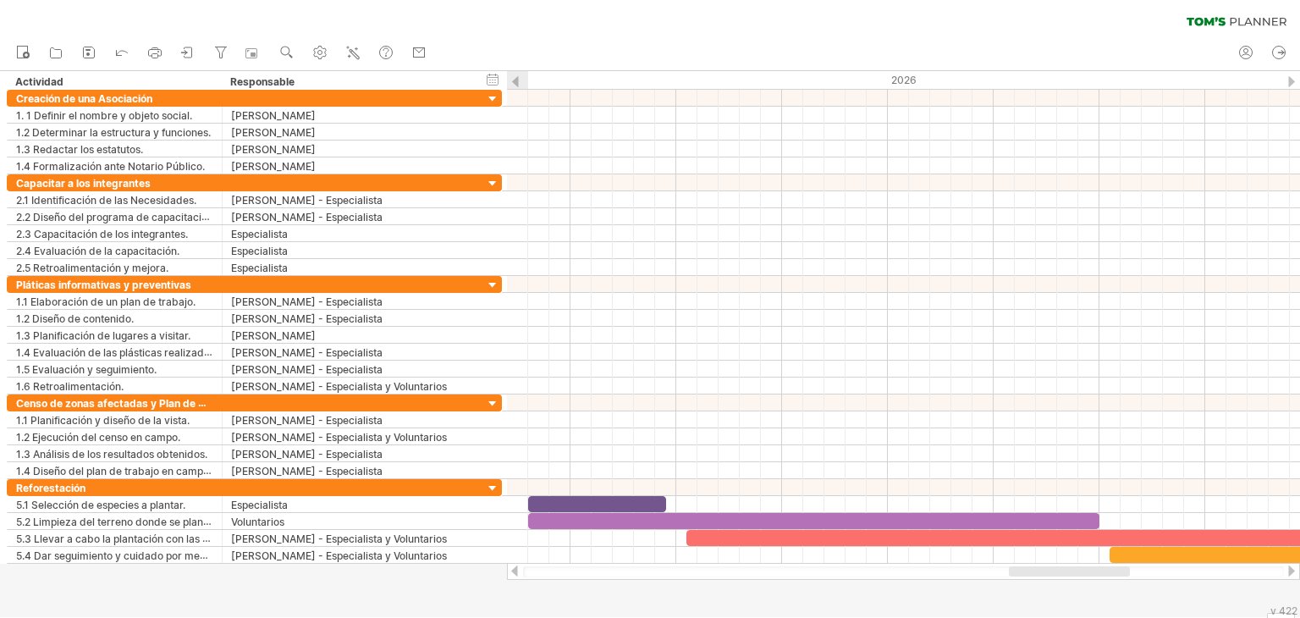
click at [1294, 569] on div at bounding box center [1291, 570] width 14 height 11
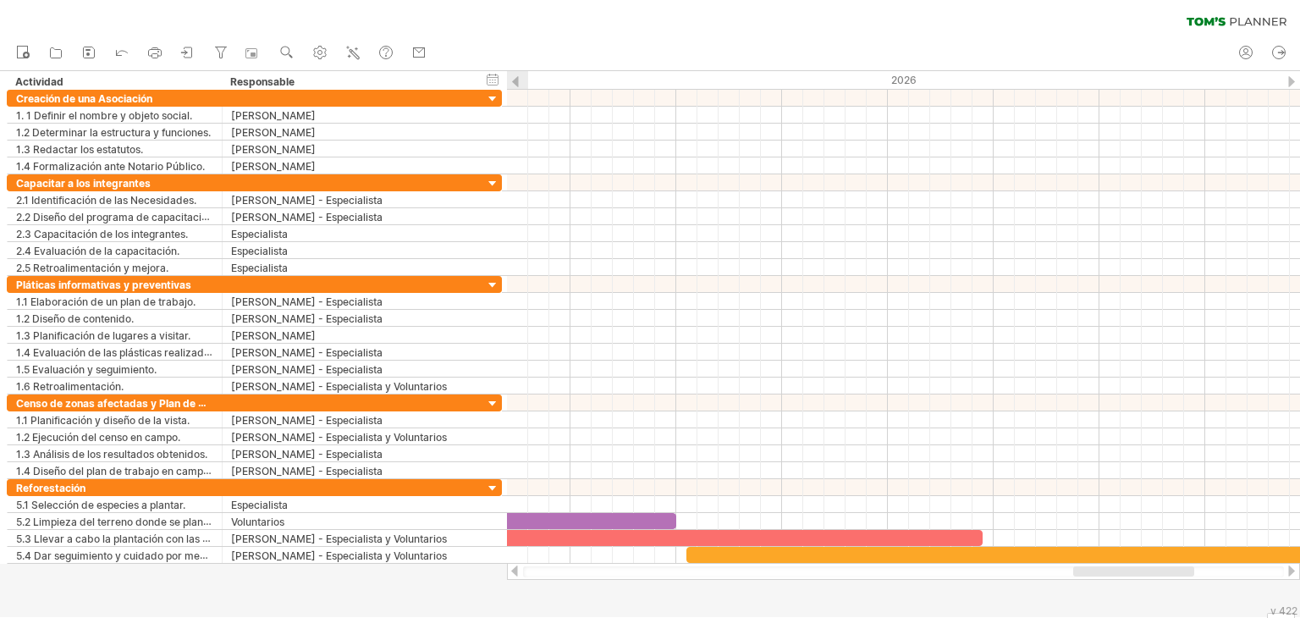
click at [1294, 569] on div at bounding box center [1291, 570] width 14 height 11
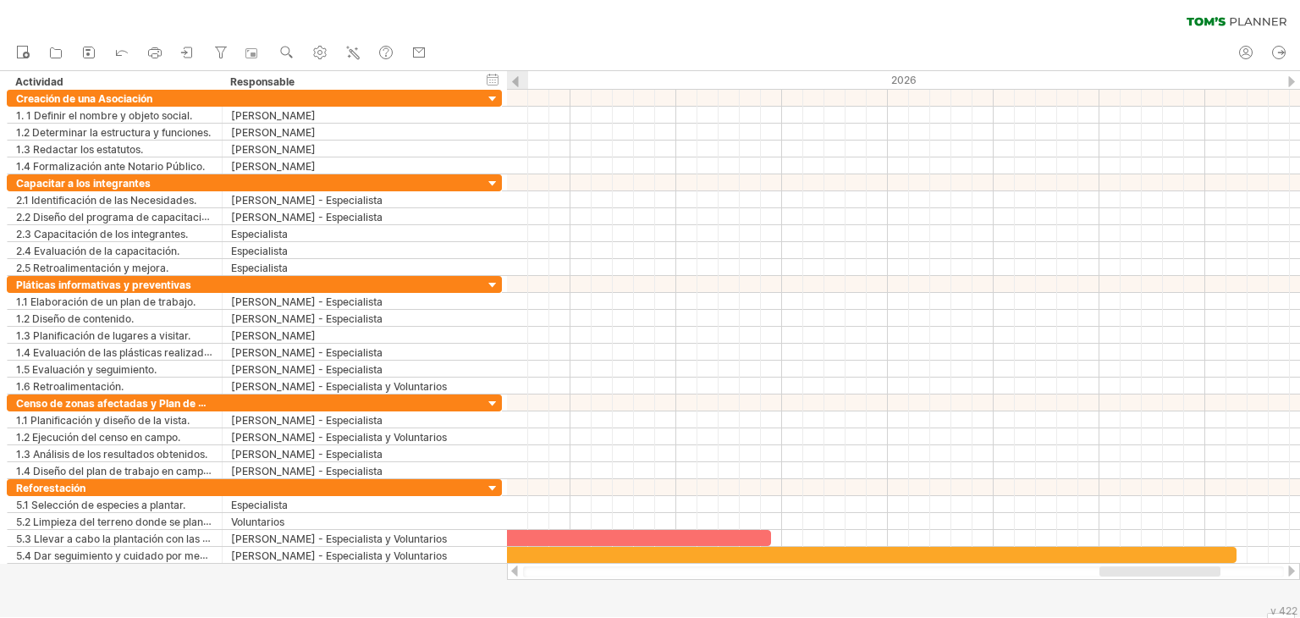
click at [1294, 569] on div at bounding box center [1291, 570] width 14 height 11
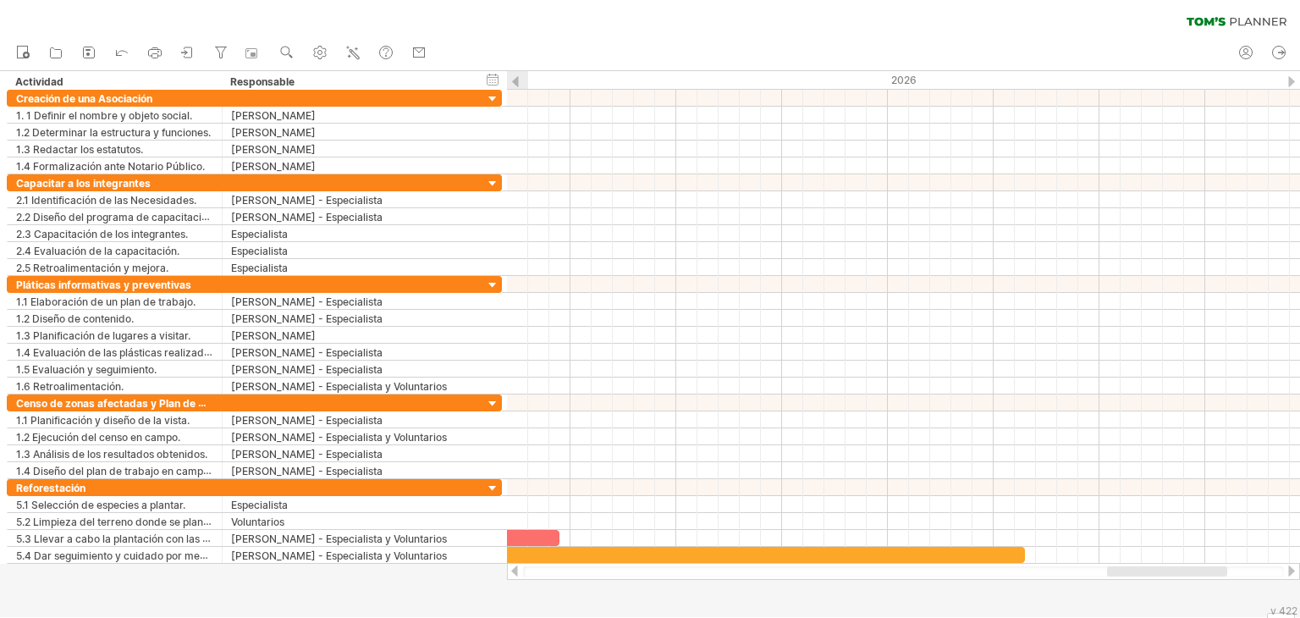
click at [1294, 569] on div at bounding box center [1291, 570] width 14 height 11
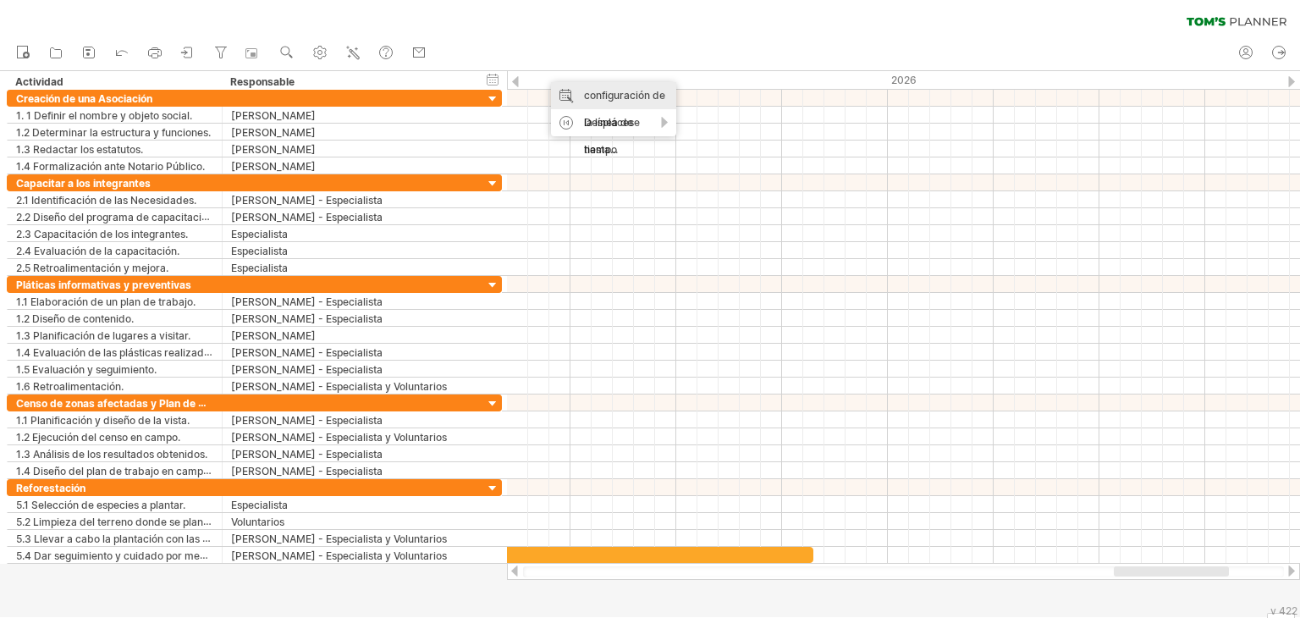
click at [596, 87] on div "configuración de la línea de tiempo" at bounding box center [613, 122] width 125 height 81
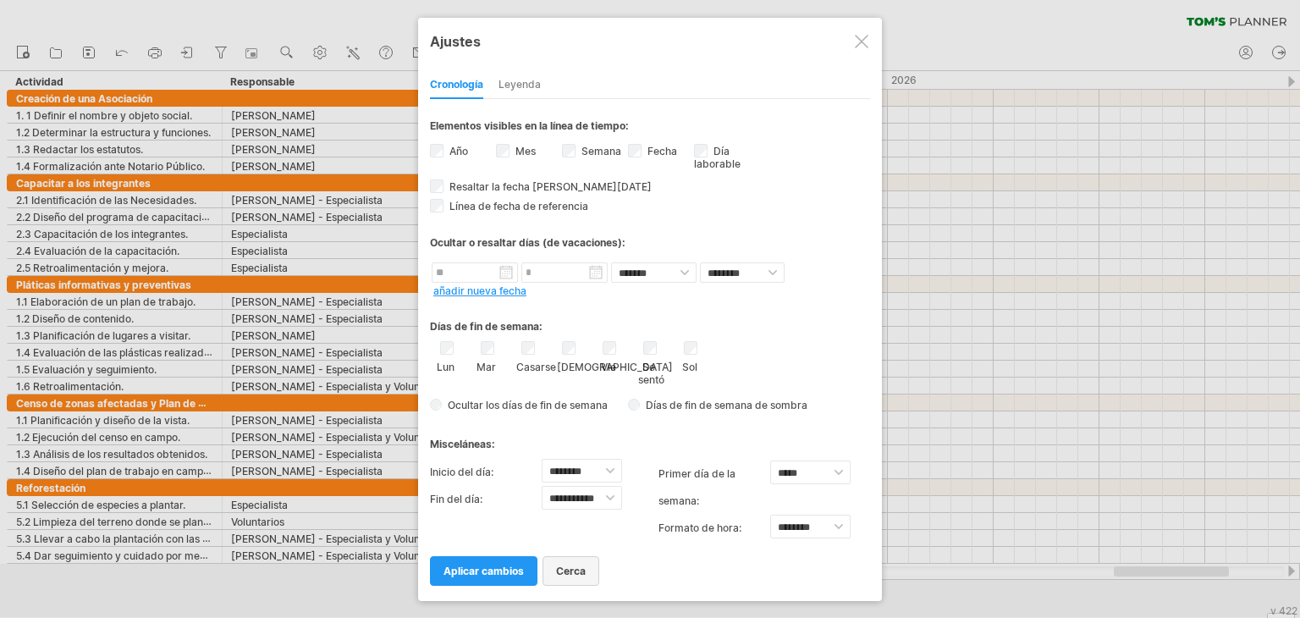
click at [564, 568] on font "cerca" at bounding box center [571, 570] width 30 height 13
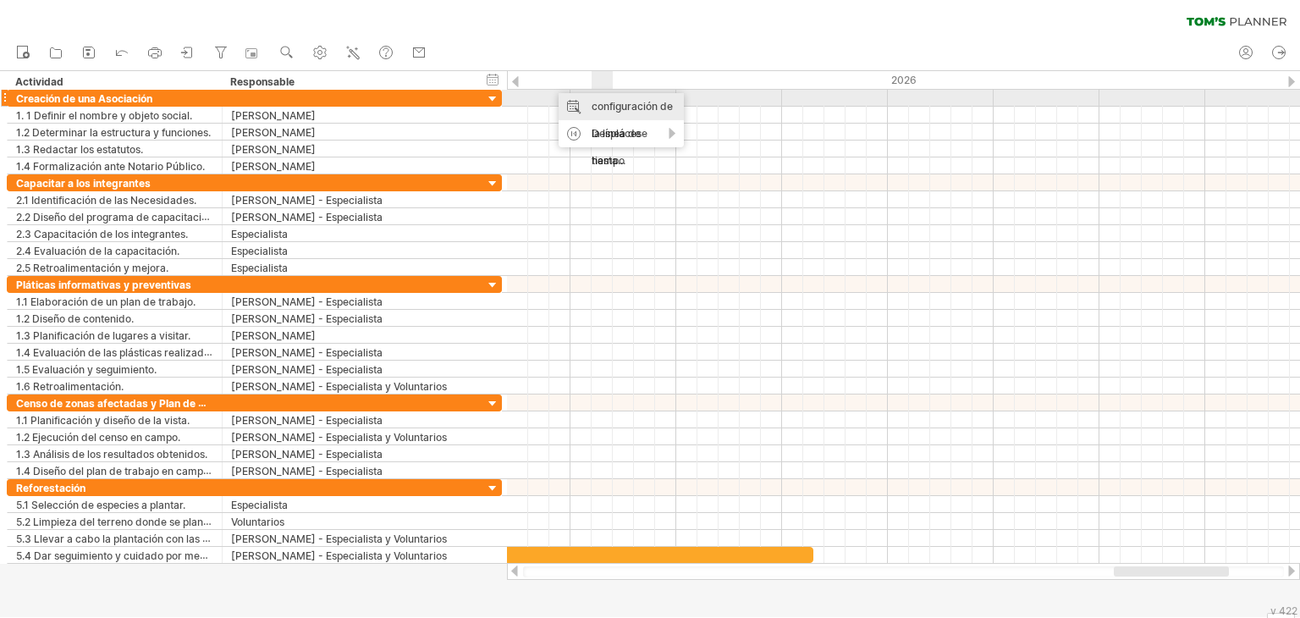
click at [602, 99] on div "configuración de la línea de tiempo" at bounding box center [620, 133] width 125 height 81
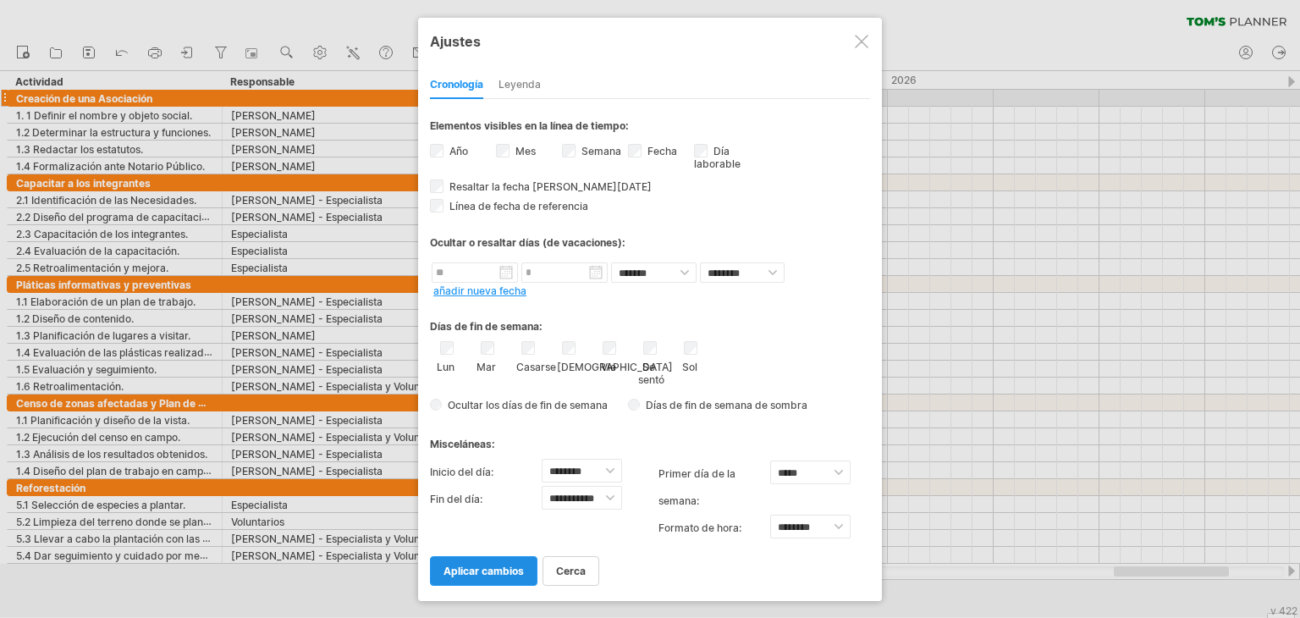
click at [478, 564] on font "aplicar cambios" at bounding box center [483, 570] width 80 height 13
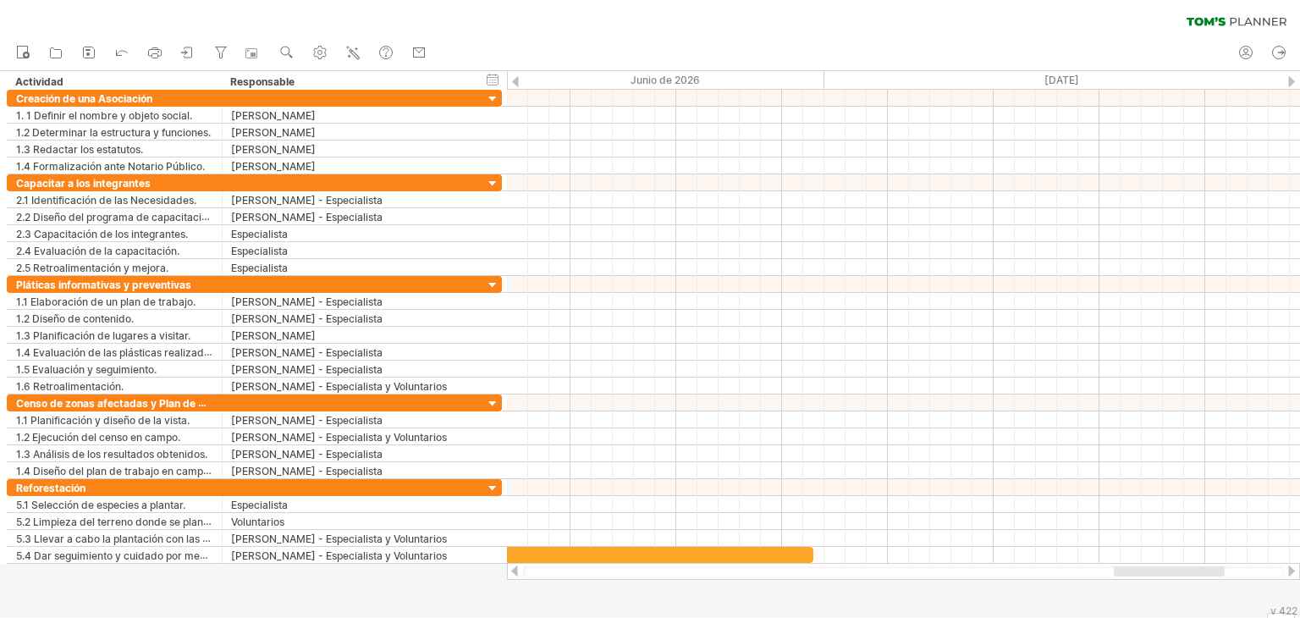
drag, startPoint x: 1125, startPoint y: 565, endPoint x: 827, endPoint y: 580, distance: 299.0
click at [878, 573] on div at bounding box center [903, 571] width 793 height 17
click at [513, 569] on div at bounding box center [515, 570] width 14 height 11
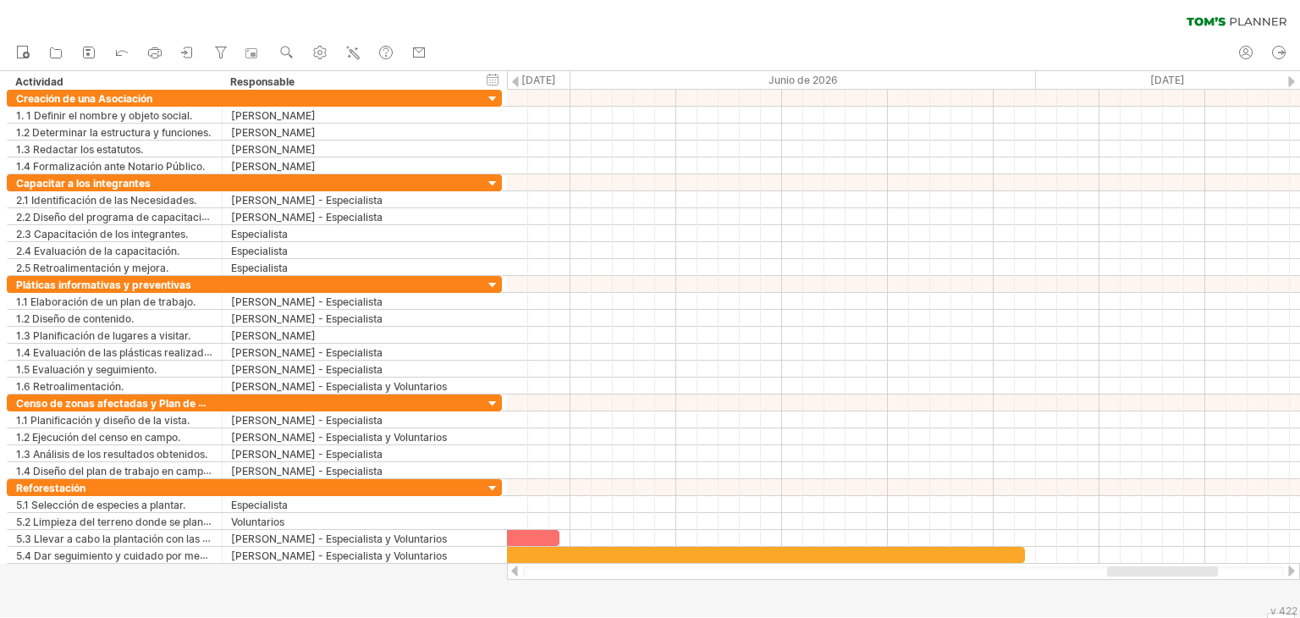
click at [514, 569] on div at bounding box center [515, 570] width 14 height 11
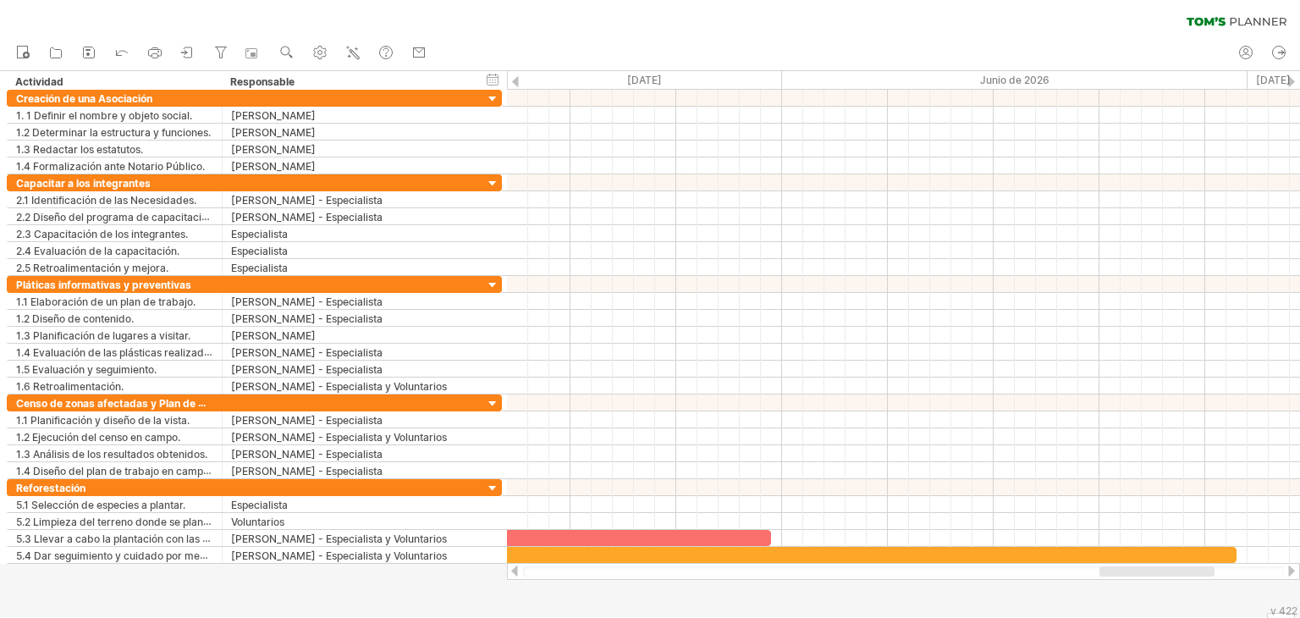
click at [514, 569] on div at bounding box center [515, 570] width 14 height 11
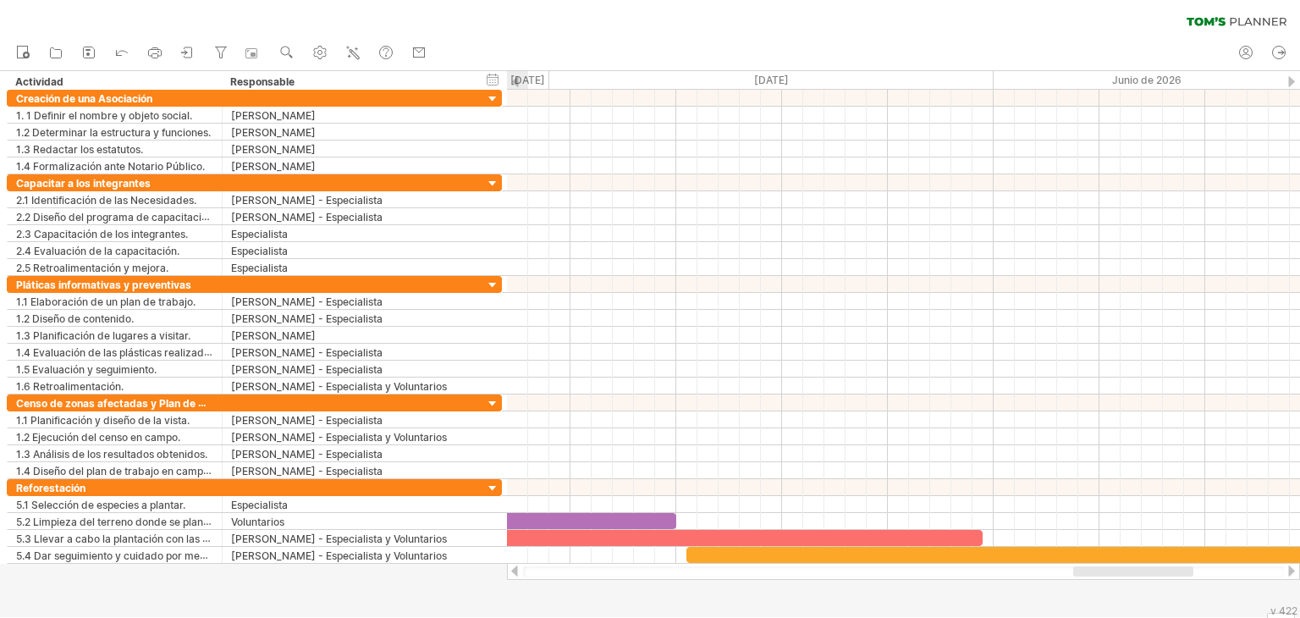
click at [514, 569] on div at bounding box center [515, 570] width 14 height 11
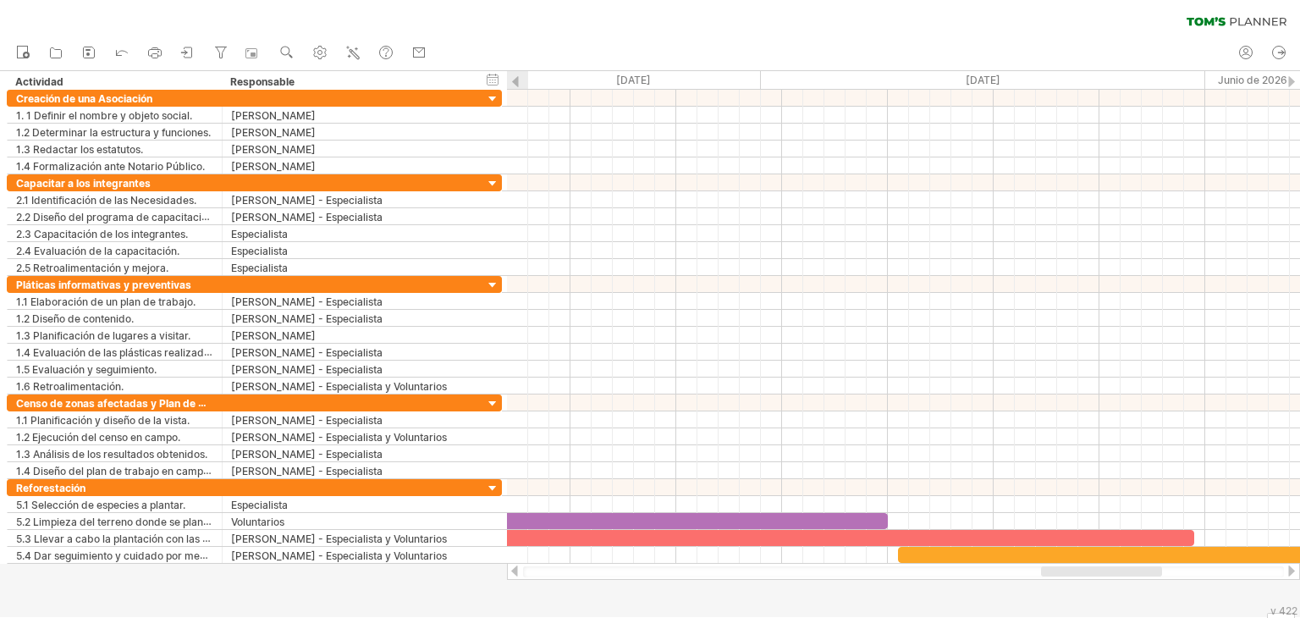
click at [514, 569] on div at bounding box center [515, 570] width 14 height 11
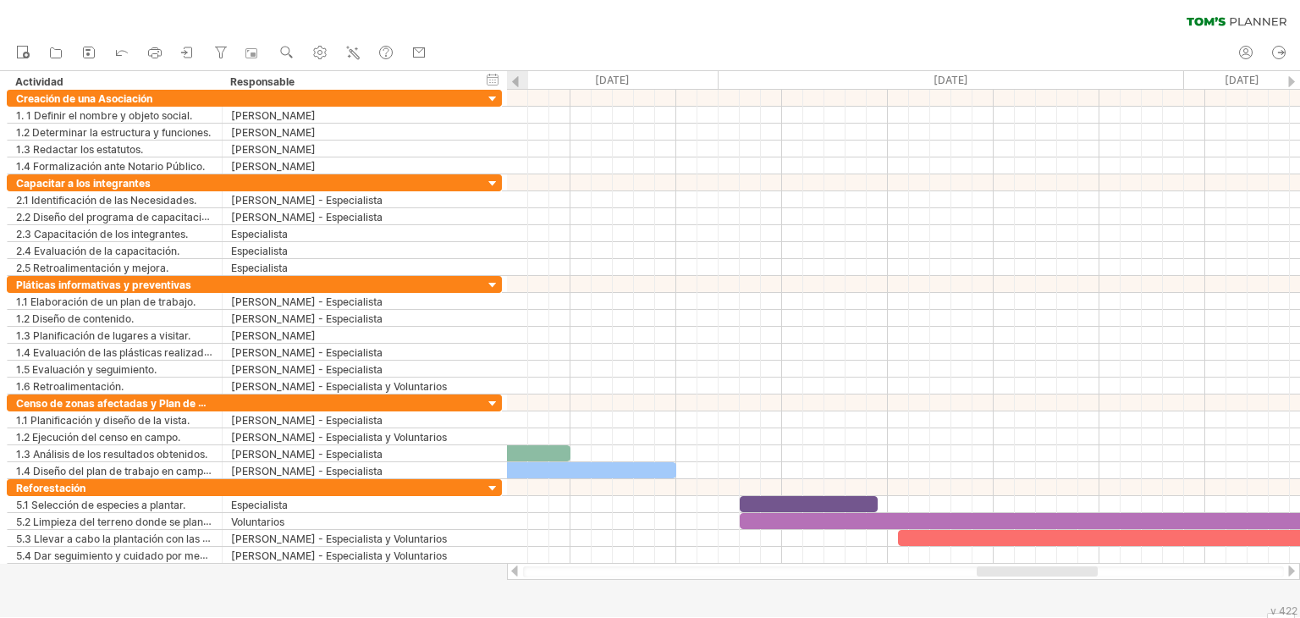
click at [514, 569] on div at bounding box center [515, 570] width 14 height 11
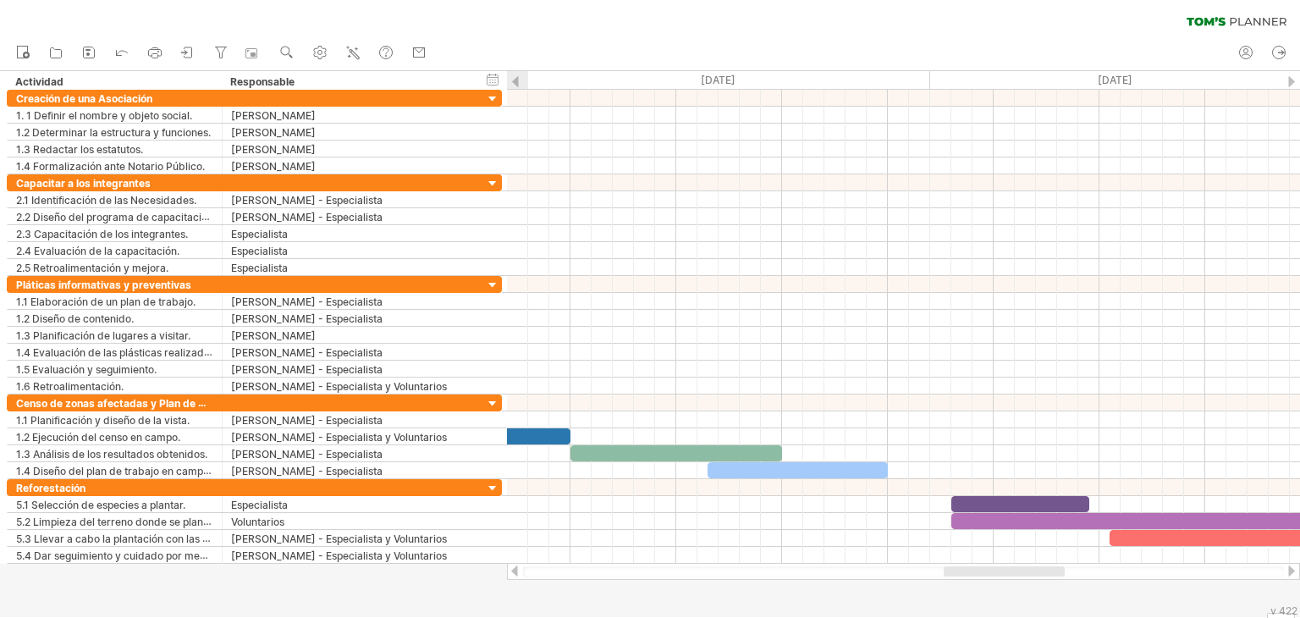
click at [514, 569] on div at bounding box center [515, 570] width 14 height 11
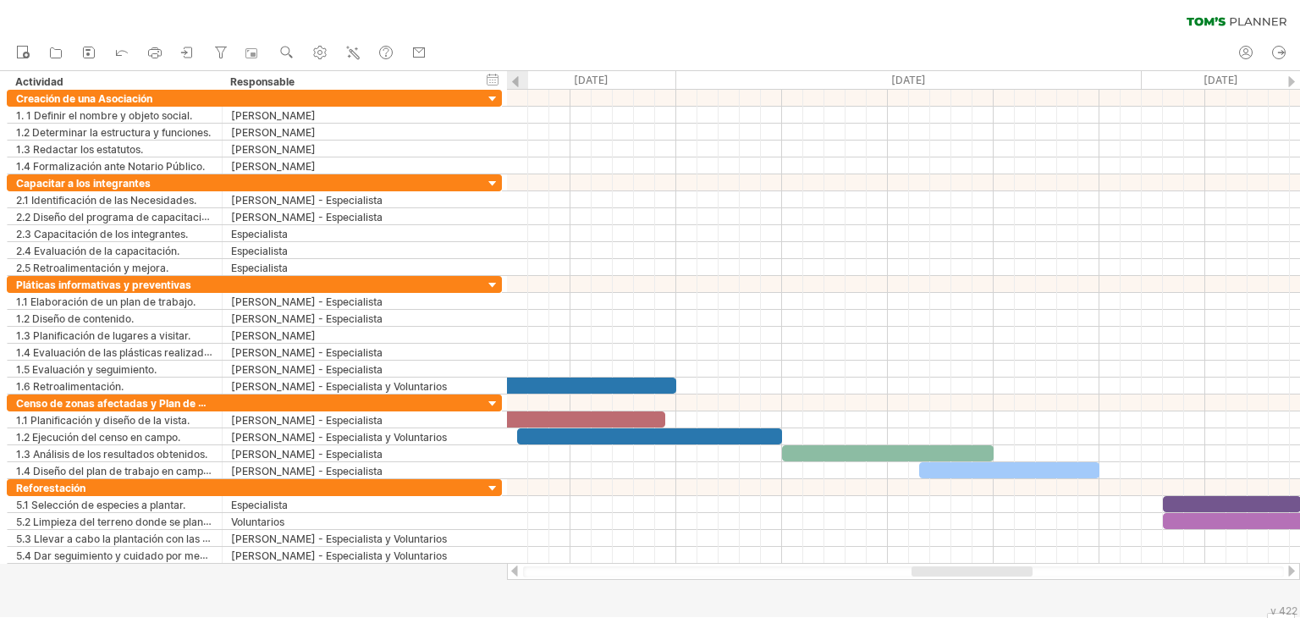
click at [514, 569] on div at bounding box center [515, 570] width 14 height 11
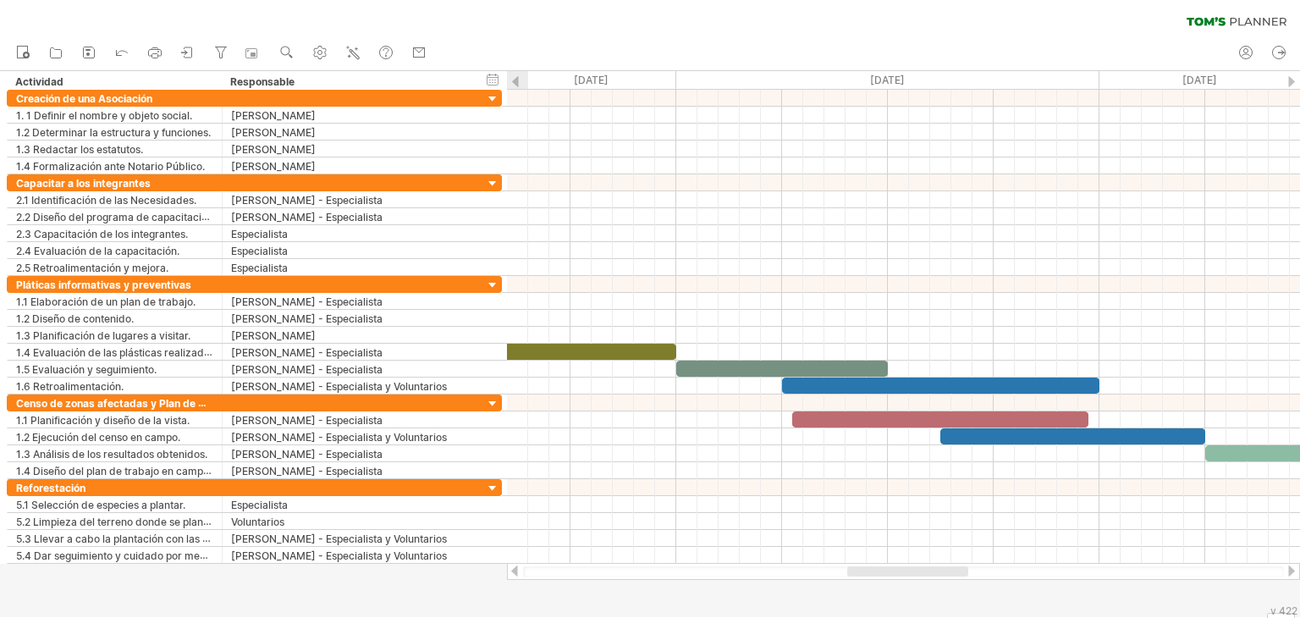
click at [514, 569] on div at bounding box center [515, 570] width 14 height 11
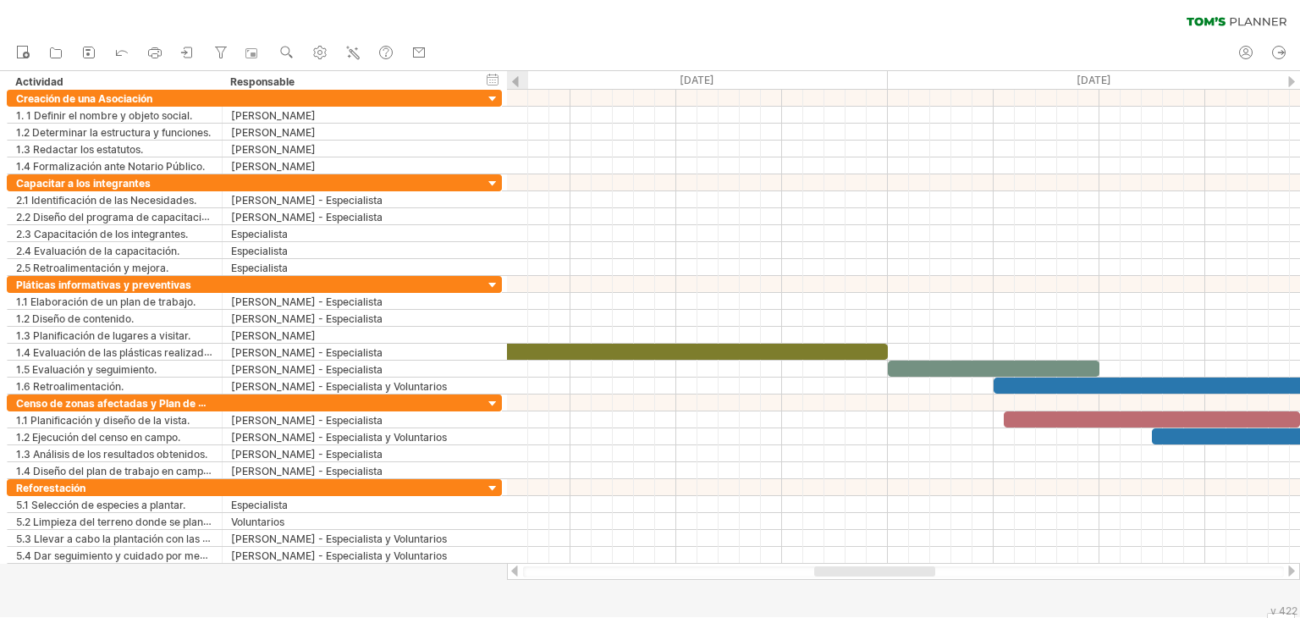
click at [514, 569] on div at bounding box center [515, 570] width 14 height 11
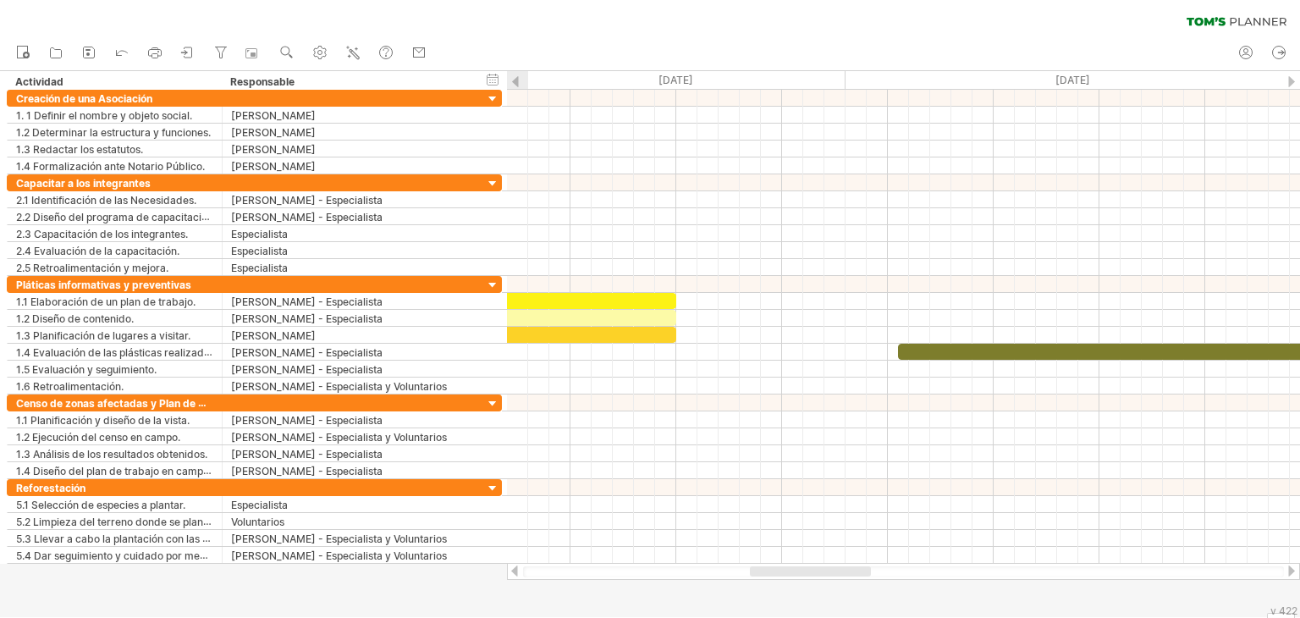
click at [514, 569] on div at bounding box center [515, 570] width 14 height 11
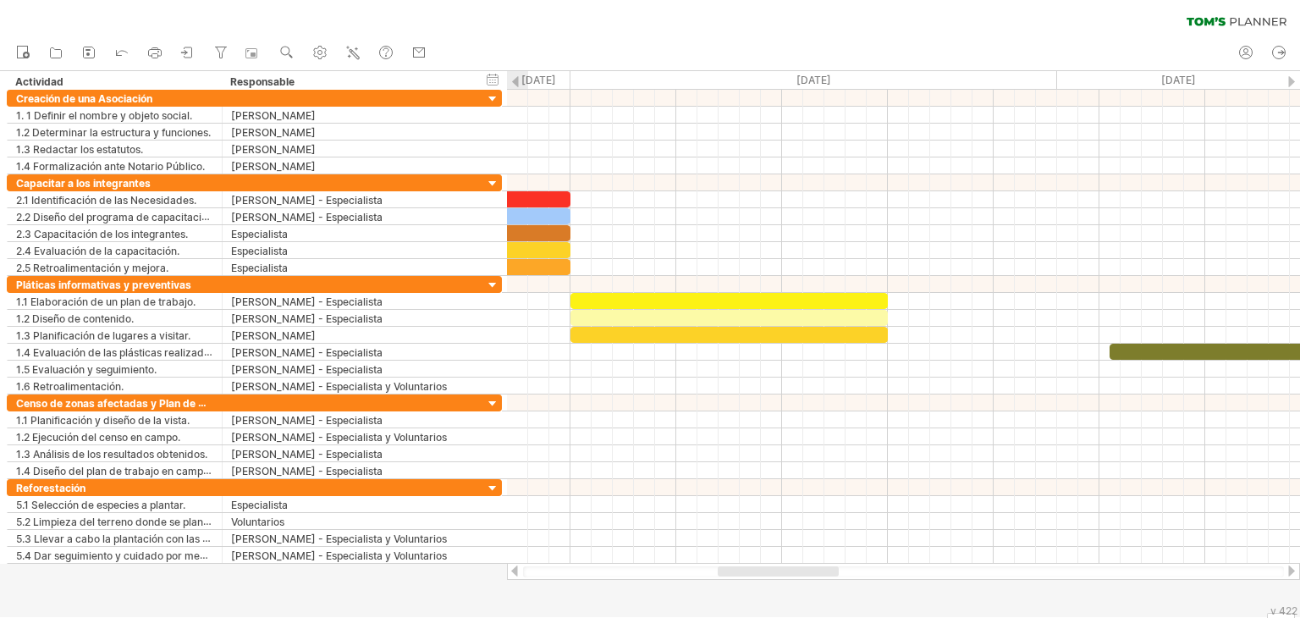
click at [514, 569] on div at bounding box center [515, 570] width 14 height 11
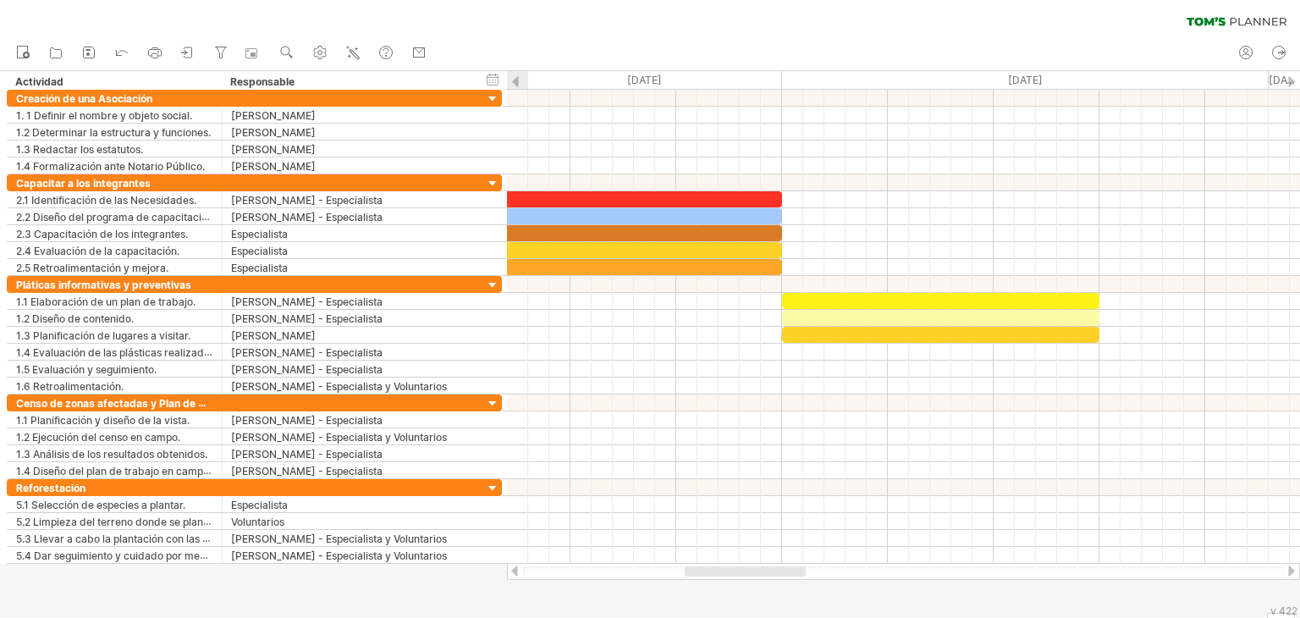
click at [514, 569] on div at bounding box center [515, 570] width 14 height 11
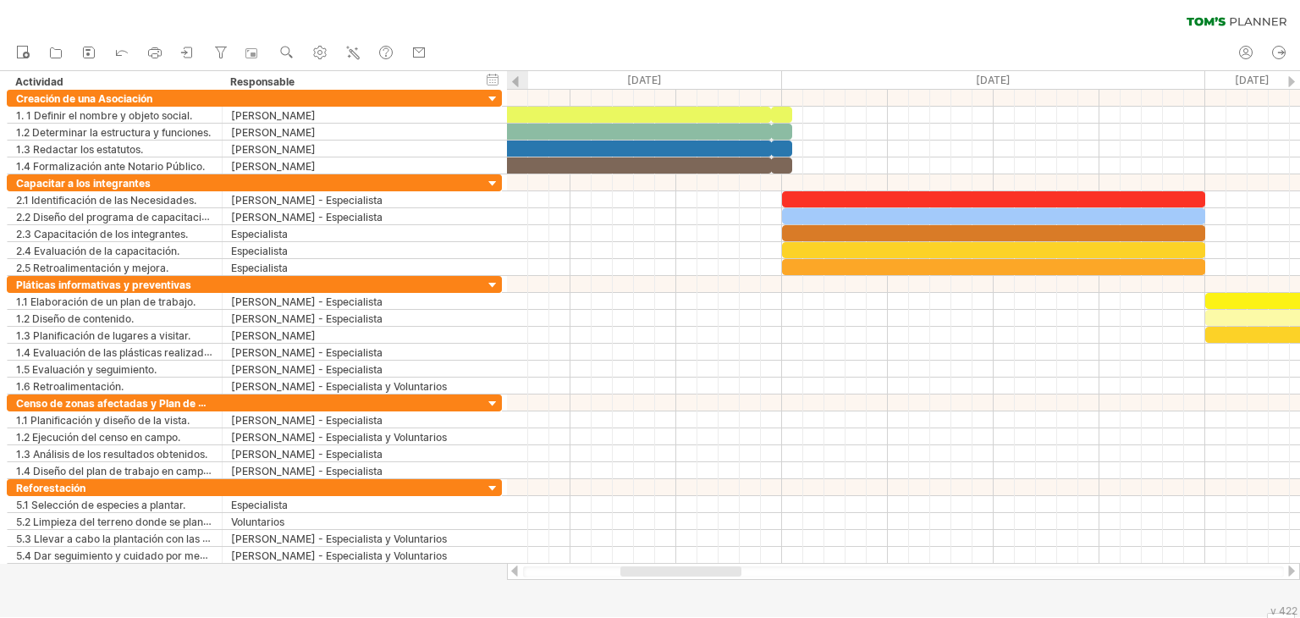
click at [514, 569] on div at bounding box center [515, 570] width 14 height 11
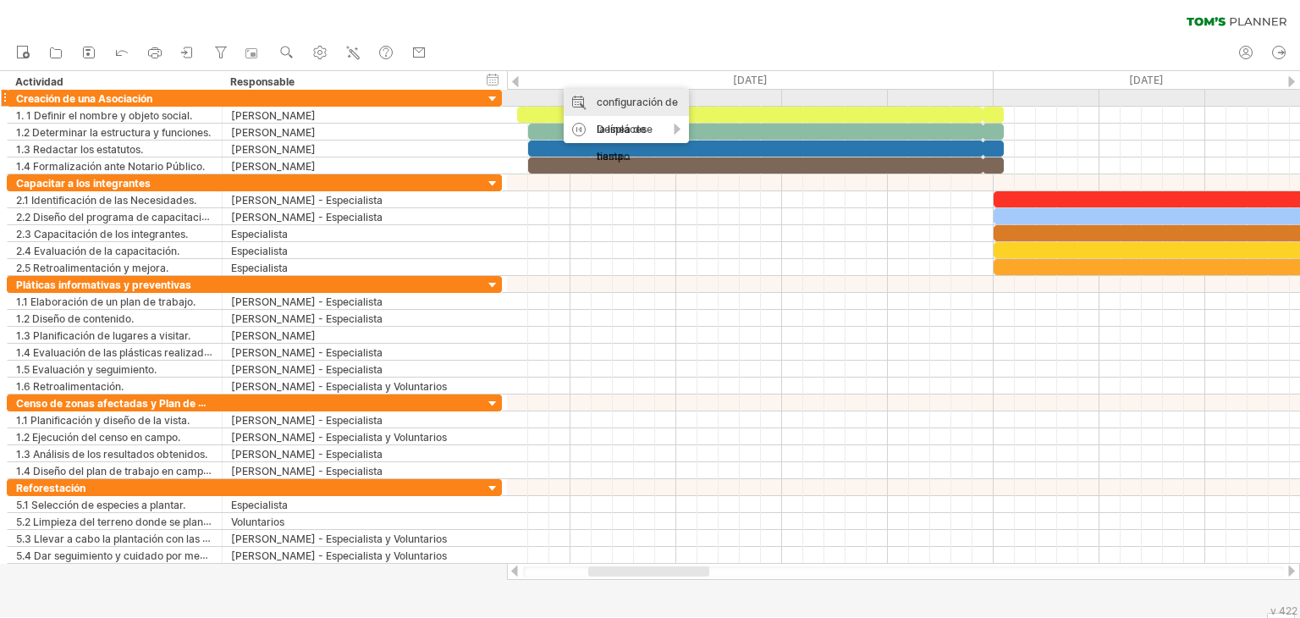
click at [597, 96] on font "configuración de la línea de tiempo" at bounding box center [637, 129] width 81 height 67
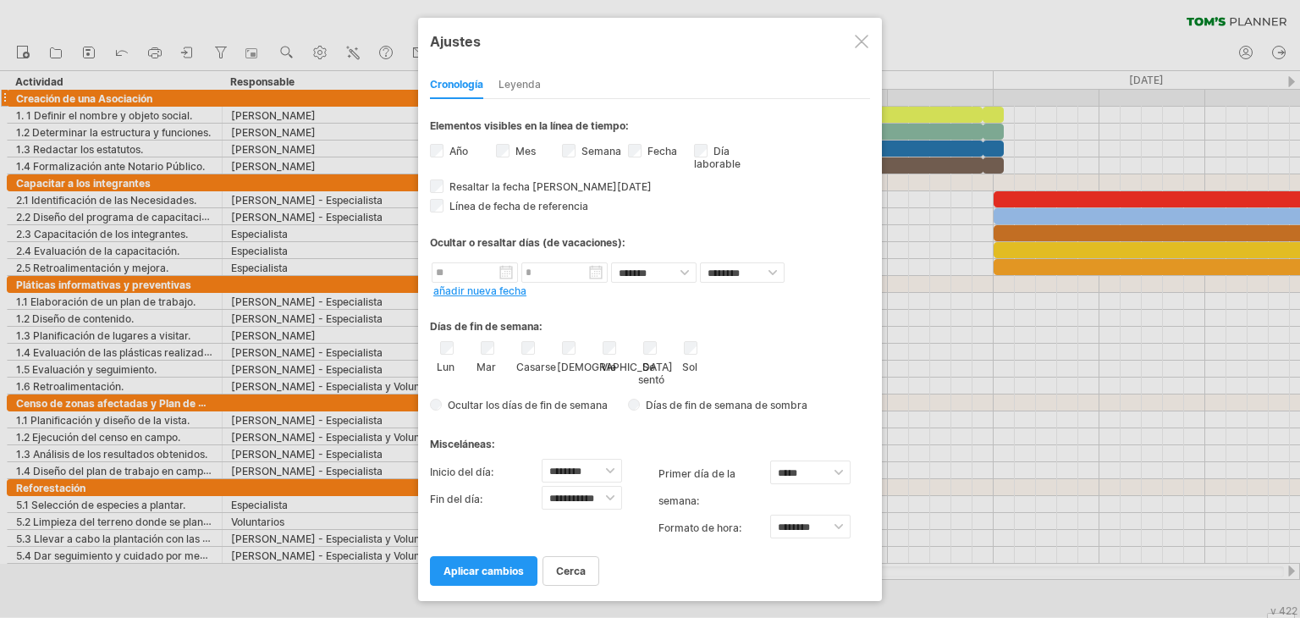
click at [531, 79] on font "Leyenda" at bounding box center [519, 84] width 42 height 13
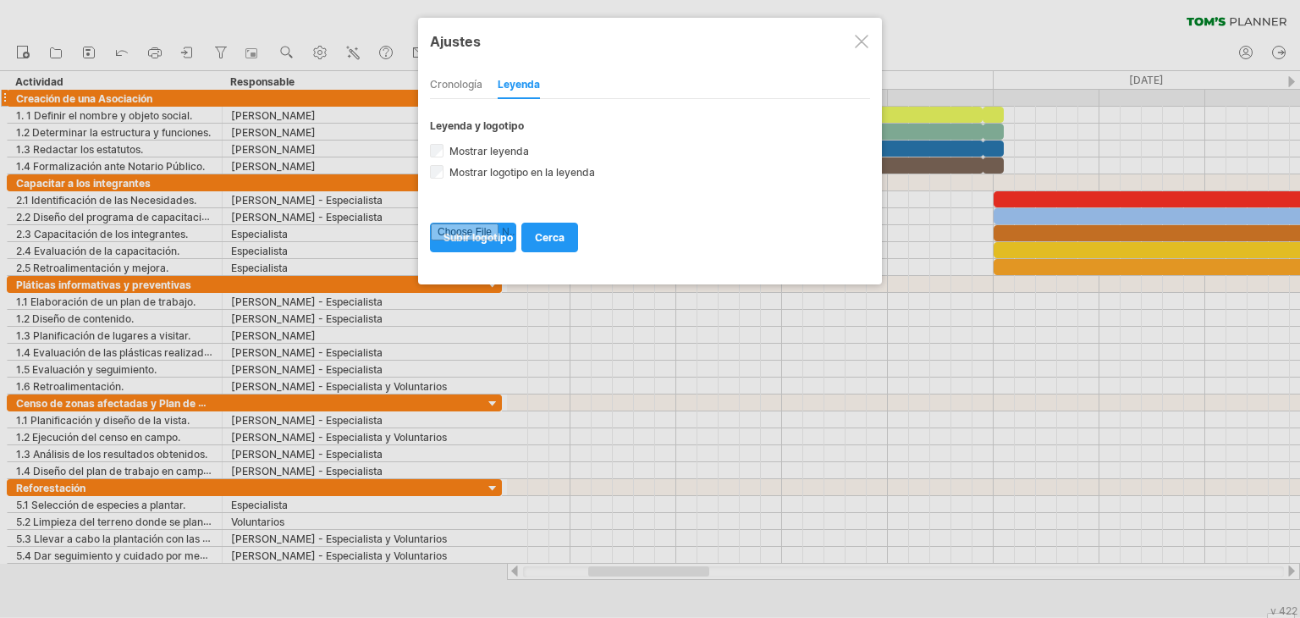
click at [448, 85] on font "Cronología" at bounding box center [456, 84] width 52 height 13
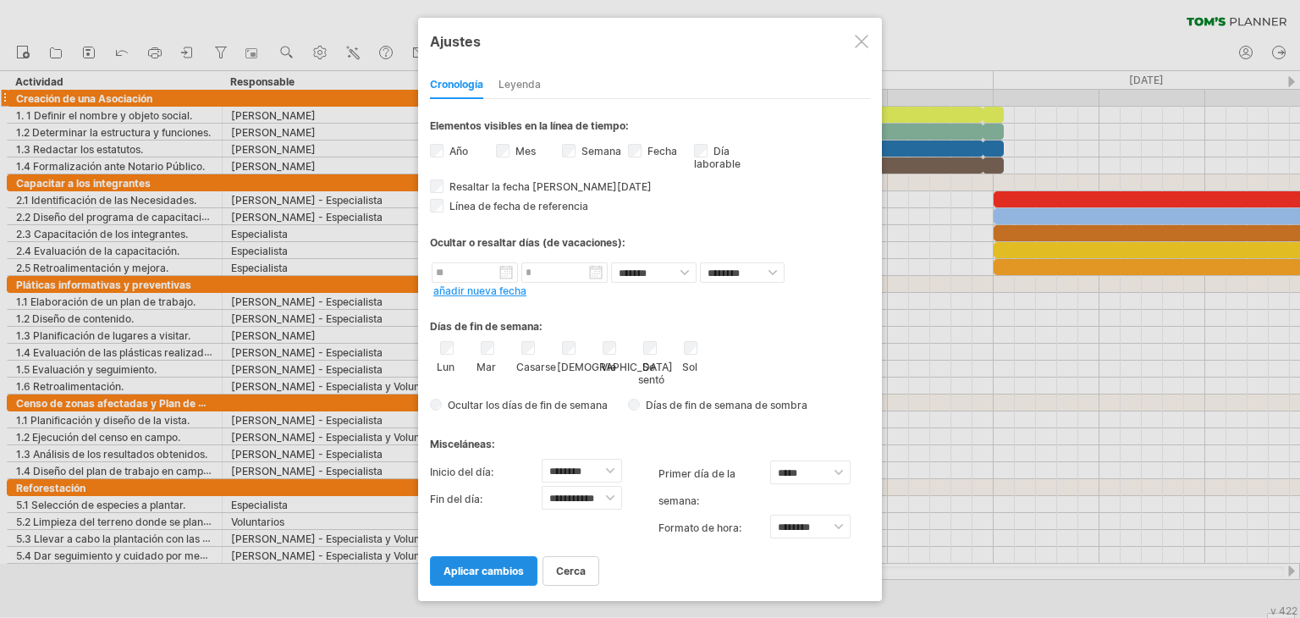
click at [510, 558] on link "aplicar cambios" at bounding box center [483, 571] width 107 height 30
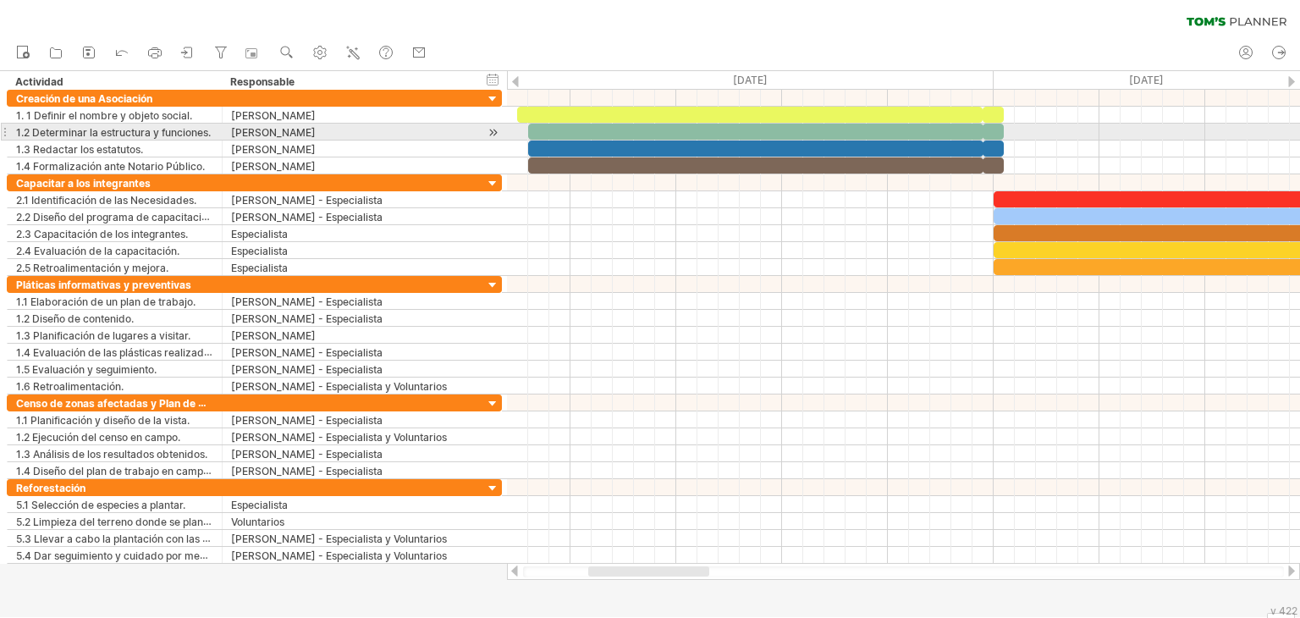
click at [494, 130] on div at bounding box center [493, 133] width 16 height 18
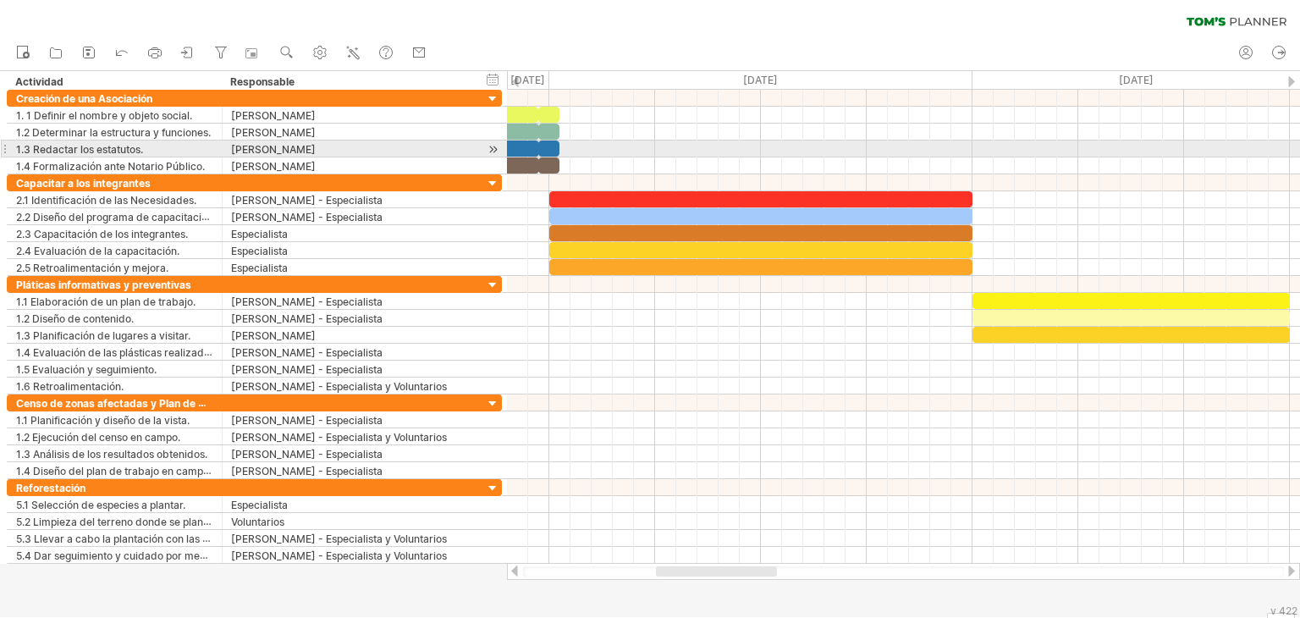
click at [494, 146] on div at bounding box center [493, 149] width 16 height 18
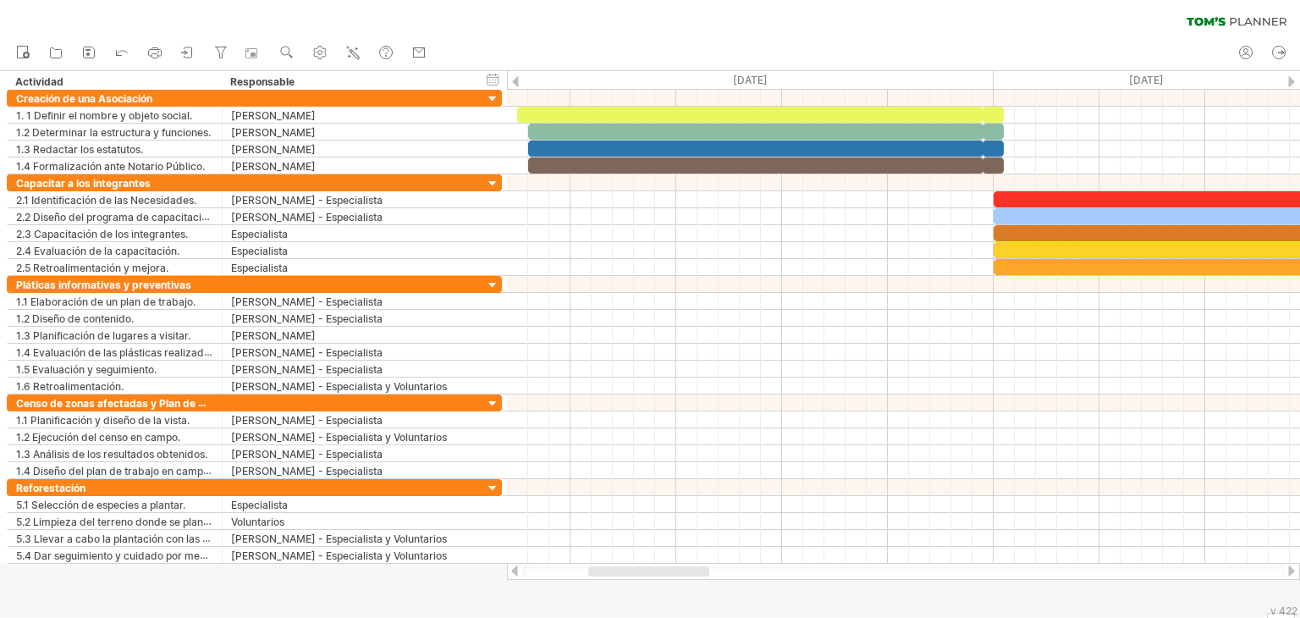
click at [1290, 569] on div at bounding box center [1291, 570] width 14 height 11
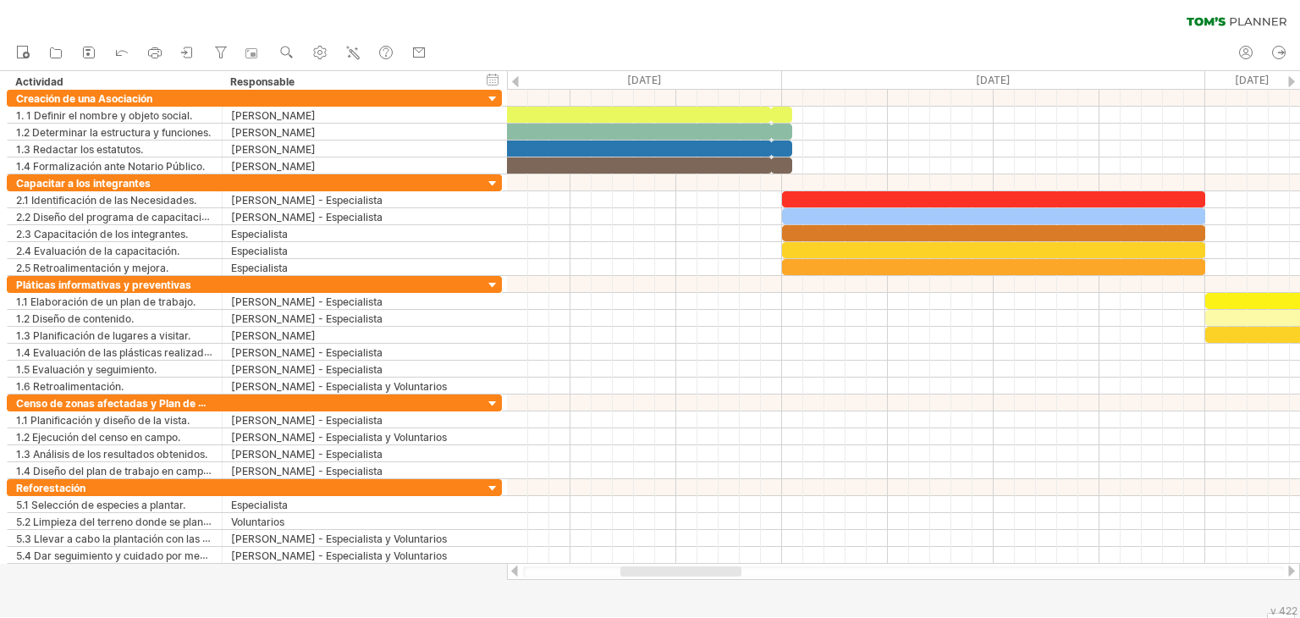
click at [1290, 569] on div at bounding box center [1291, 570] width 14 height 11
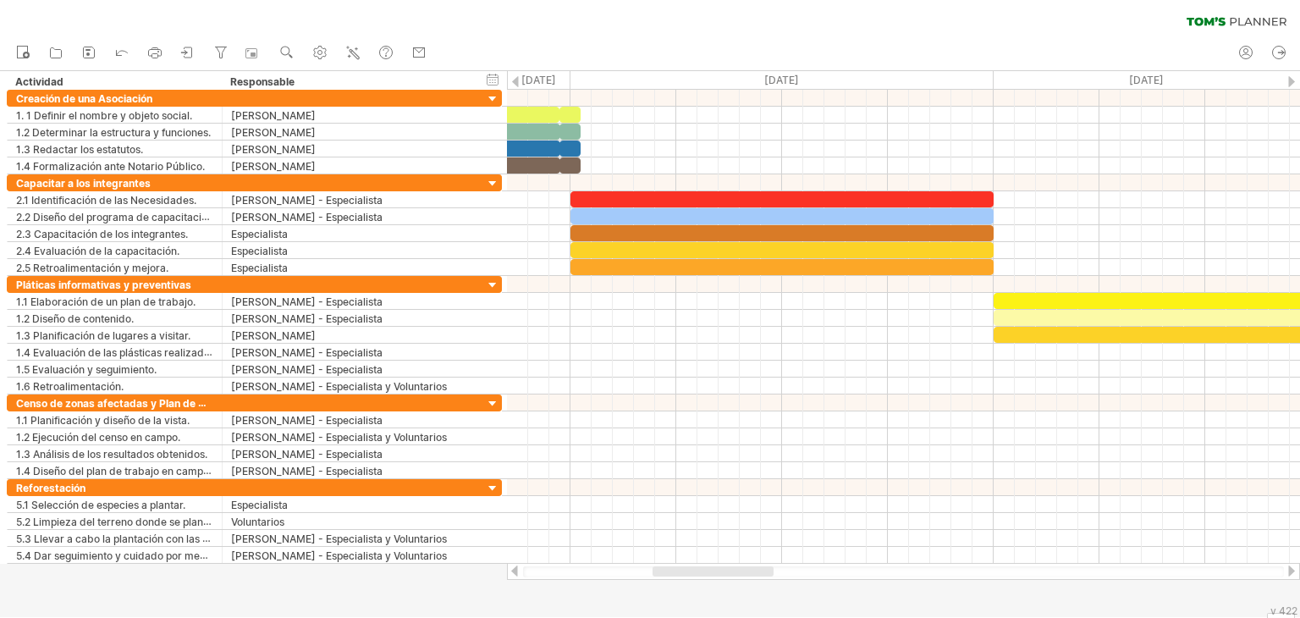
click at [1290, 569] on div at bounding box center [1291, 570] width 14 height 11
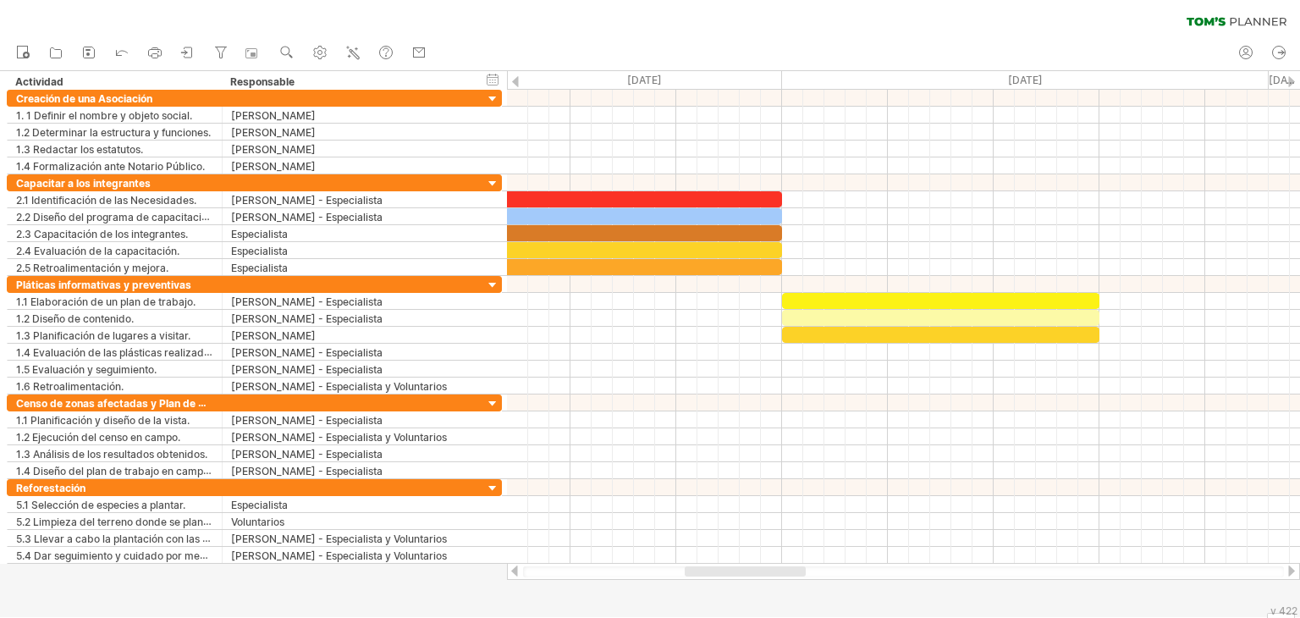
click at [1290, 569] on div at bounding box center [1291, 570] width 14 height 11
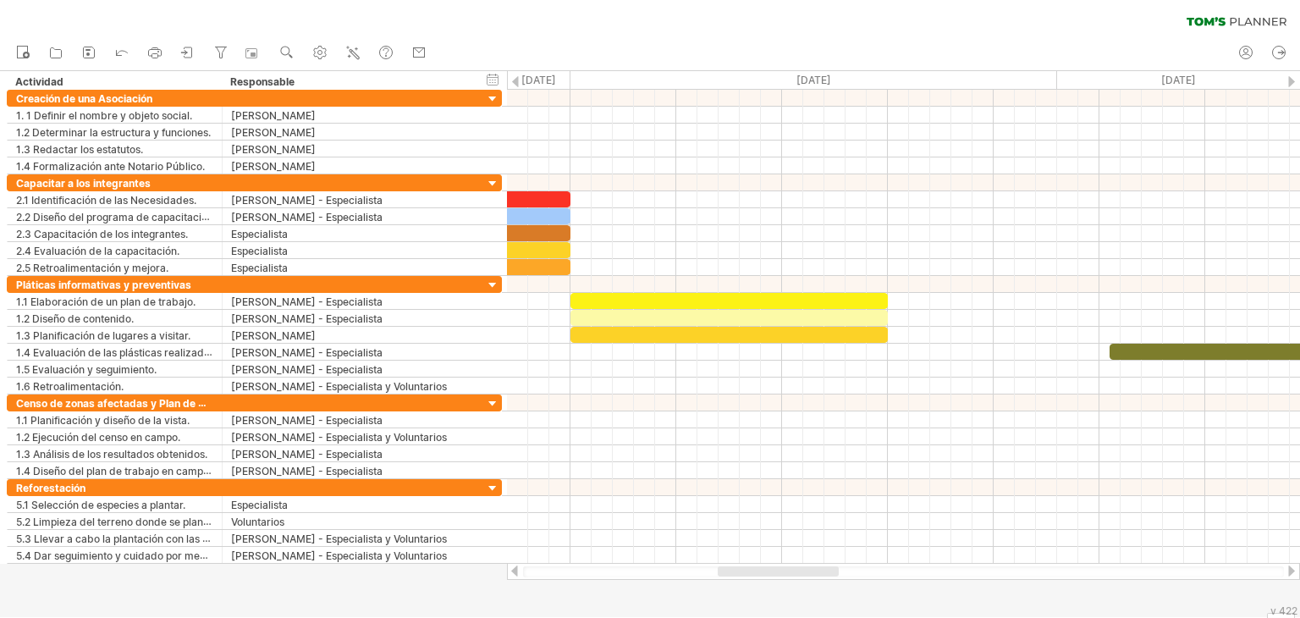
click at [1290, 569] on div at bounding box center [1291, 570] width 14 height 11
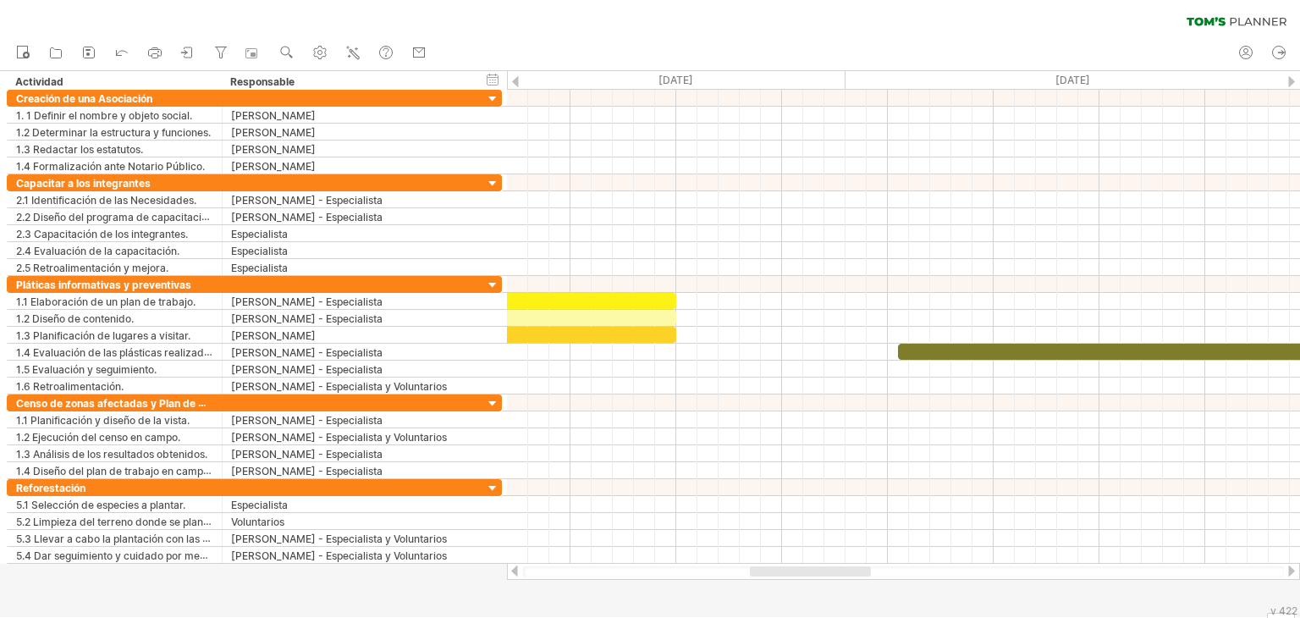
click at [517, 575] on div at bounding box center [515, 570] width 14 height 11
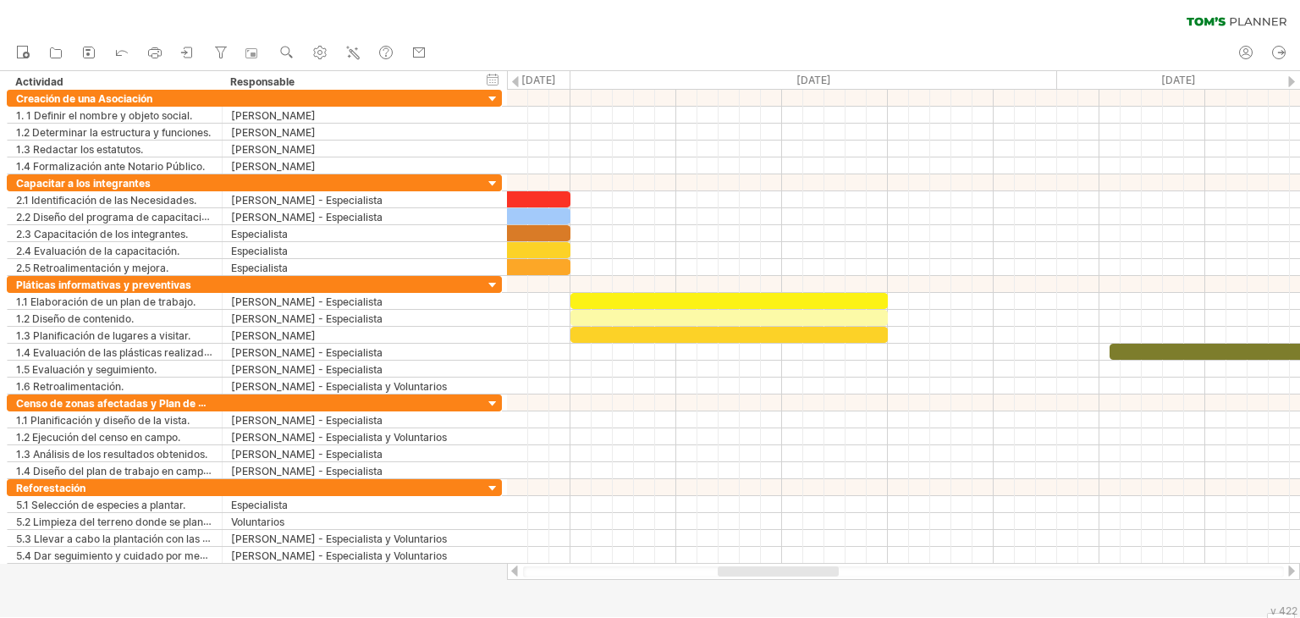
click at [518, 565] on div at bounding box center [515, 570] width 14 height 11
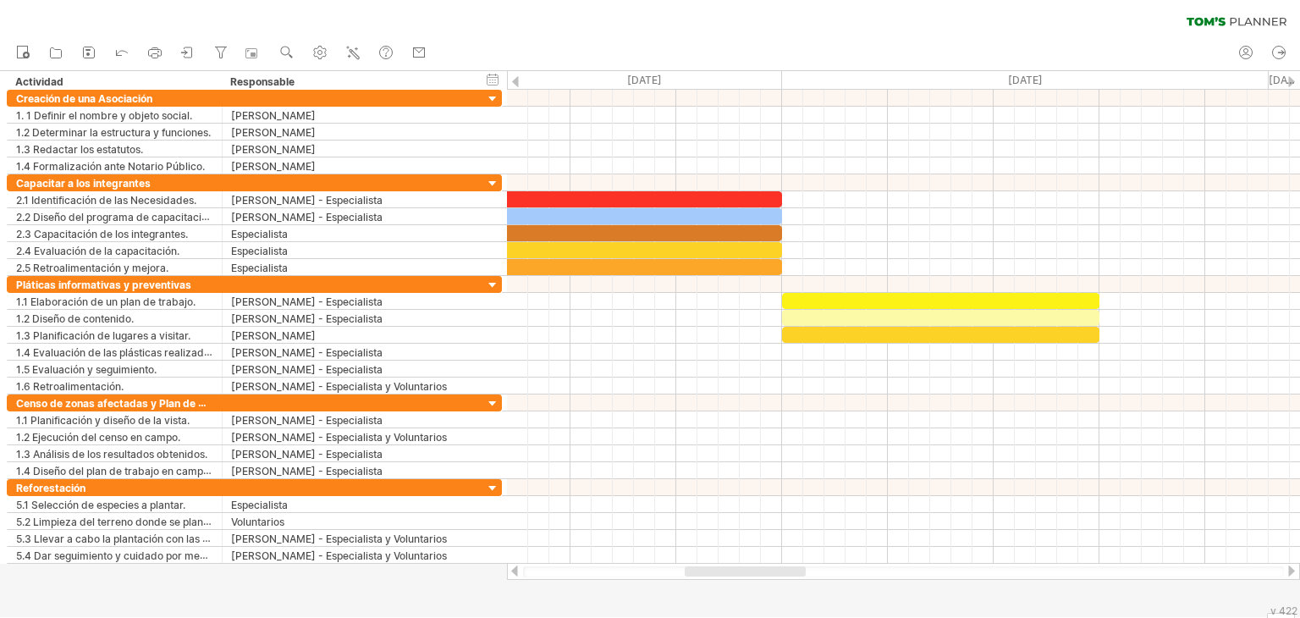
click at [1286, 569] on div at bounding box center [1291, 570] width 14 height 11
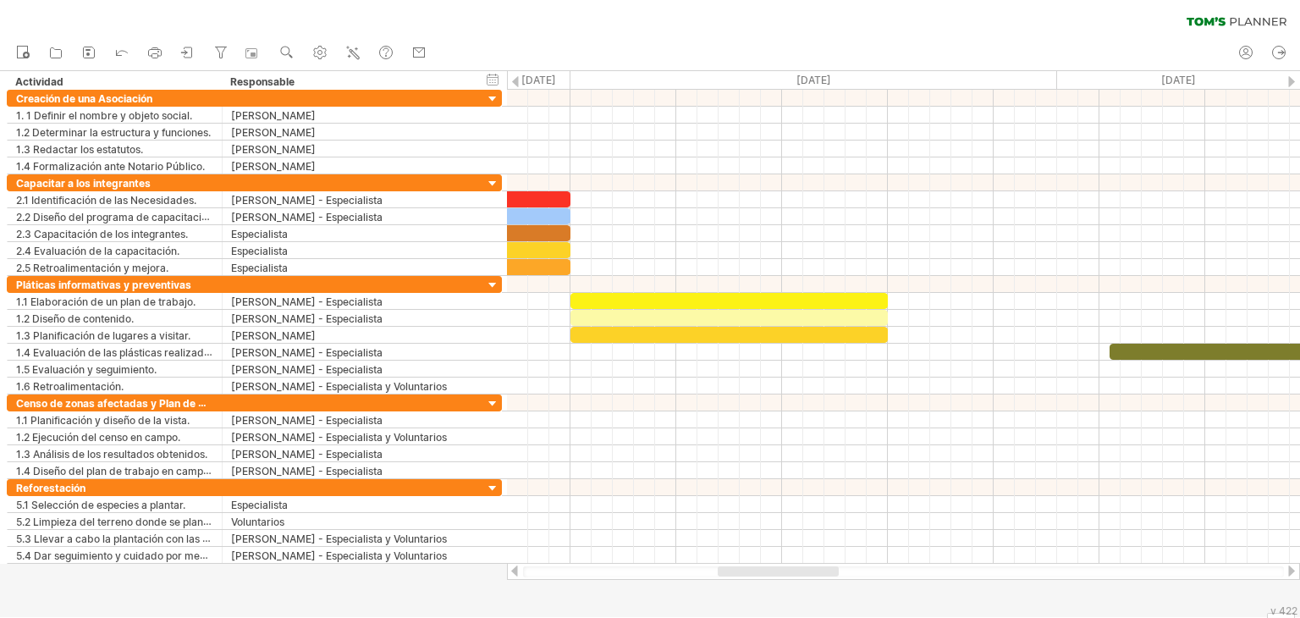
click at [1286, 569] on div at bounding box center [1291, 570] width 14 height 11
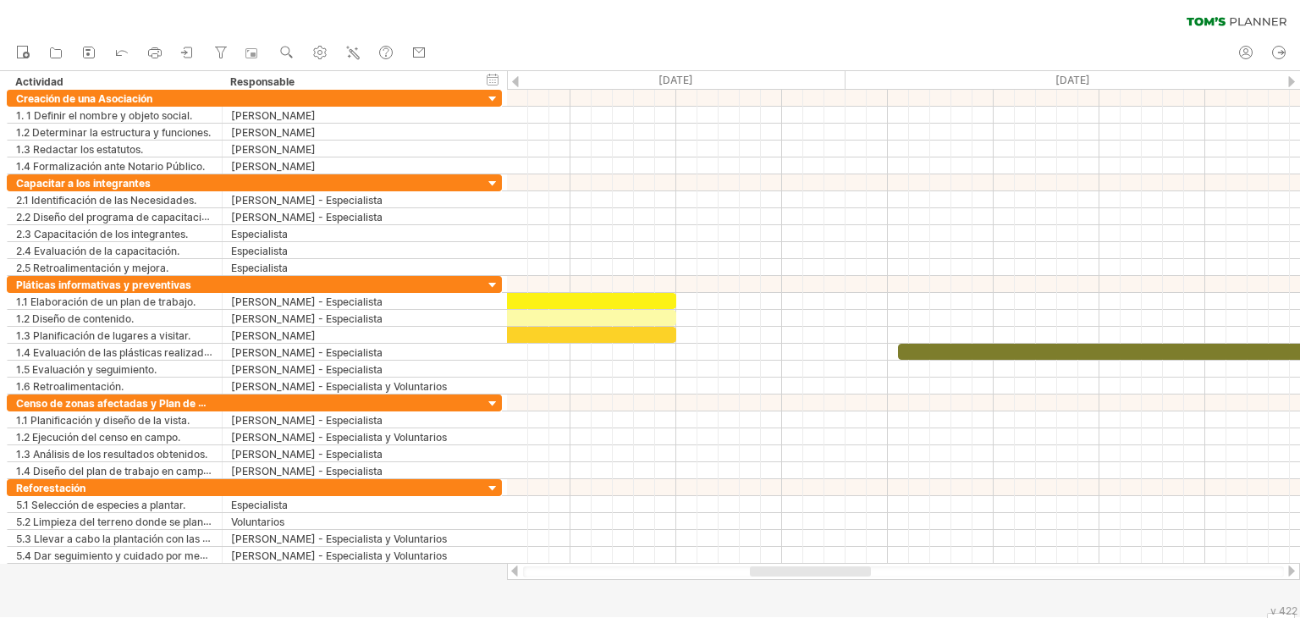
click at [1291, 575] on div at bounding box center [1291, 570] width 14 height 11
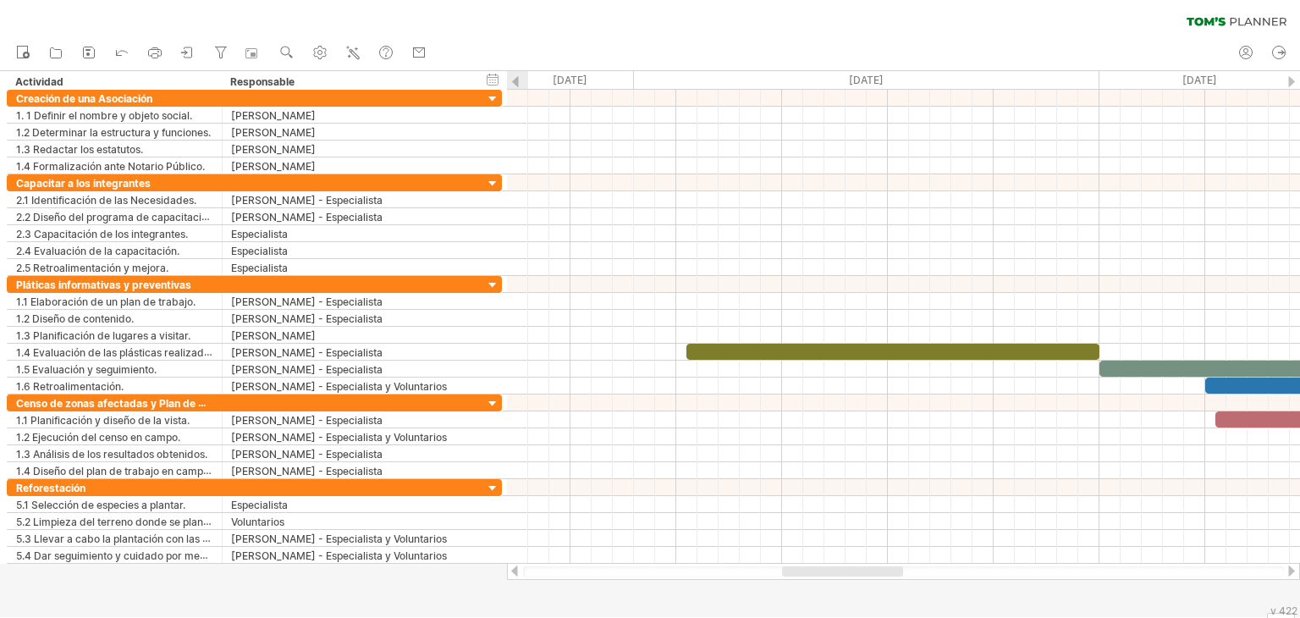
click at [1291, 575] on div at bounding box center [1291, 570] width 14 height 11
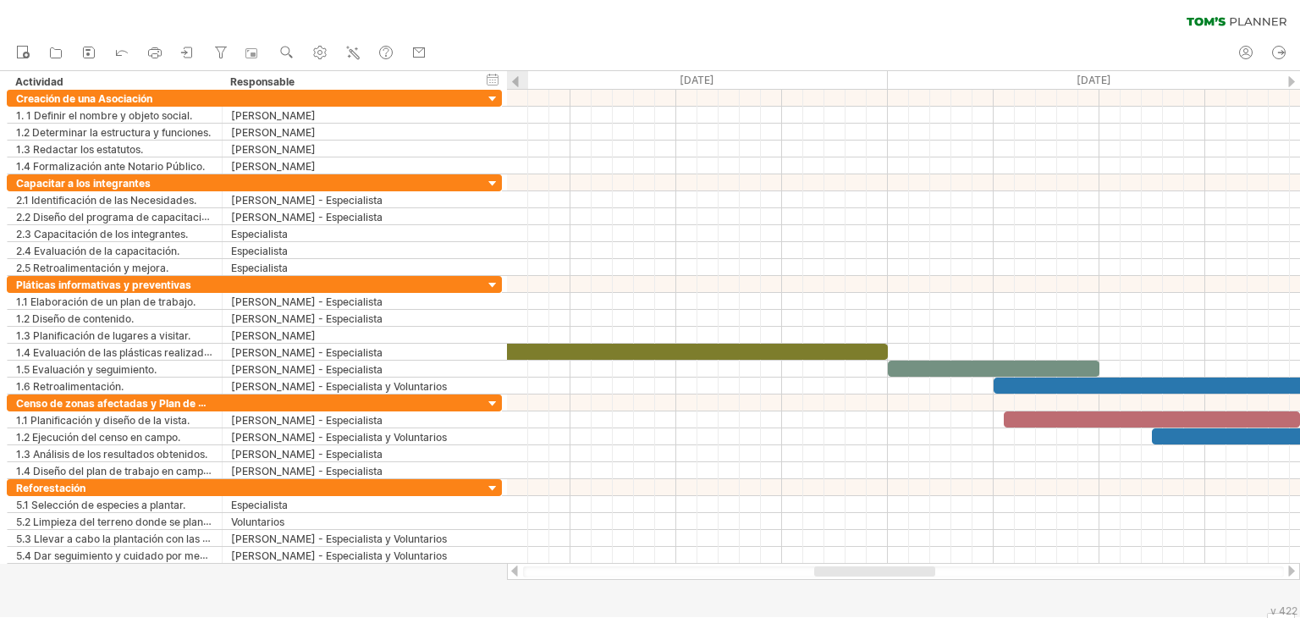
click at [1291, 575] on div at bounding box center [1291, 570] width 14 height 11
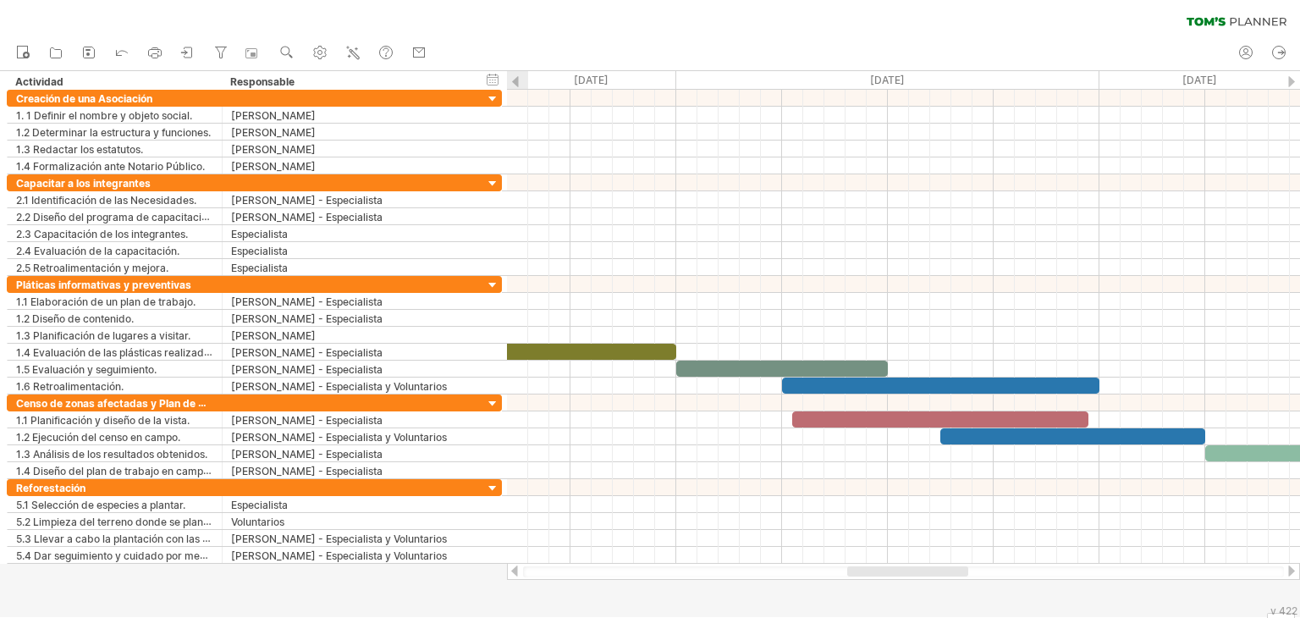
click at [1291, 575] on div at bounding box center [1291, 570] width 14 height 11
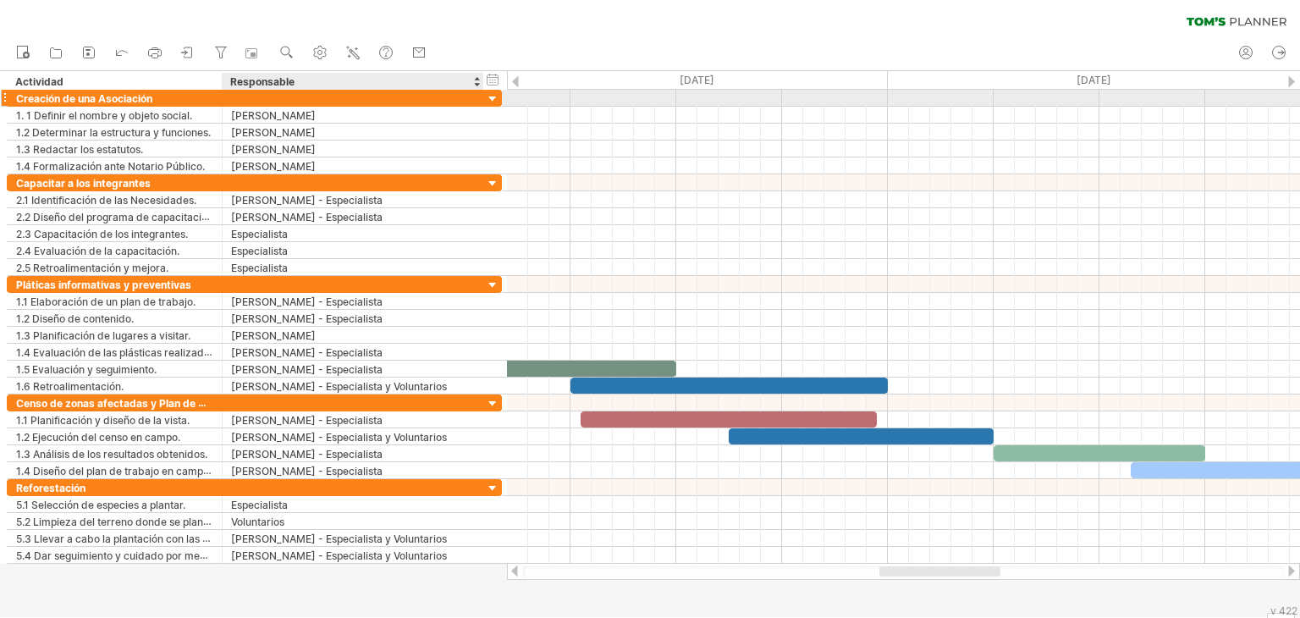
click at [490, 99] on div at bounding box center [493, 99] width 16 height 16
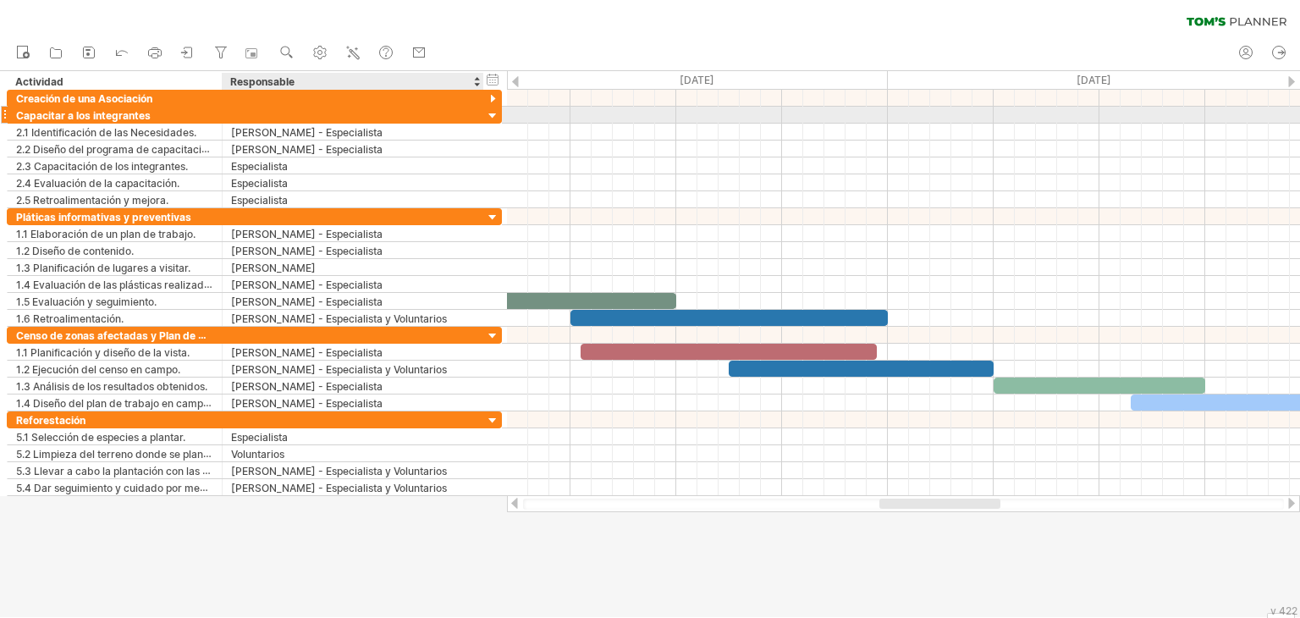
click at [491, 119] on div at bounding box center [493, 116] width 16 height 16
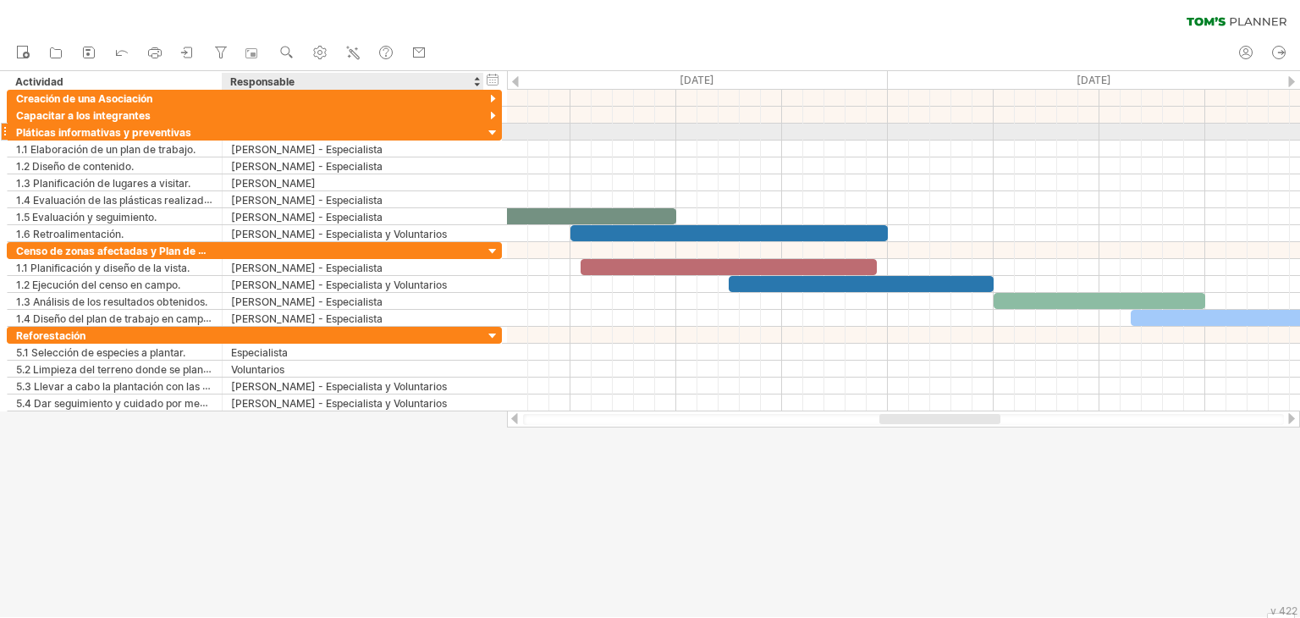
click at [490, 131] on div at bounding box center [493, 133] width 16 height 16
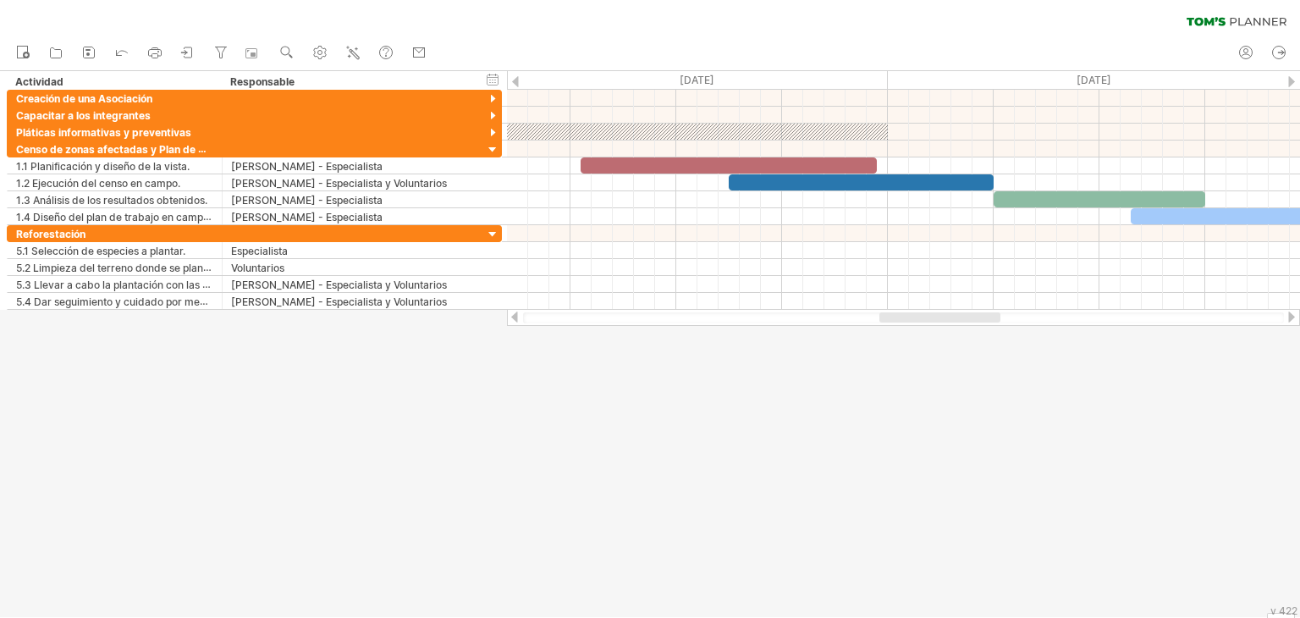
click at [1289, 316] on div at bounding box center [1291, 316] width 14 height 11
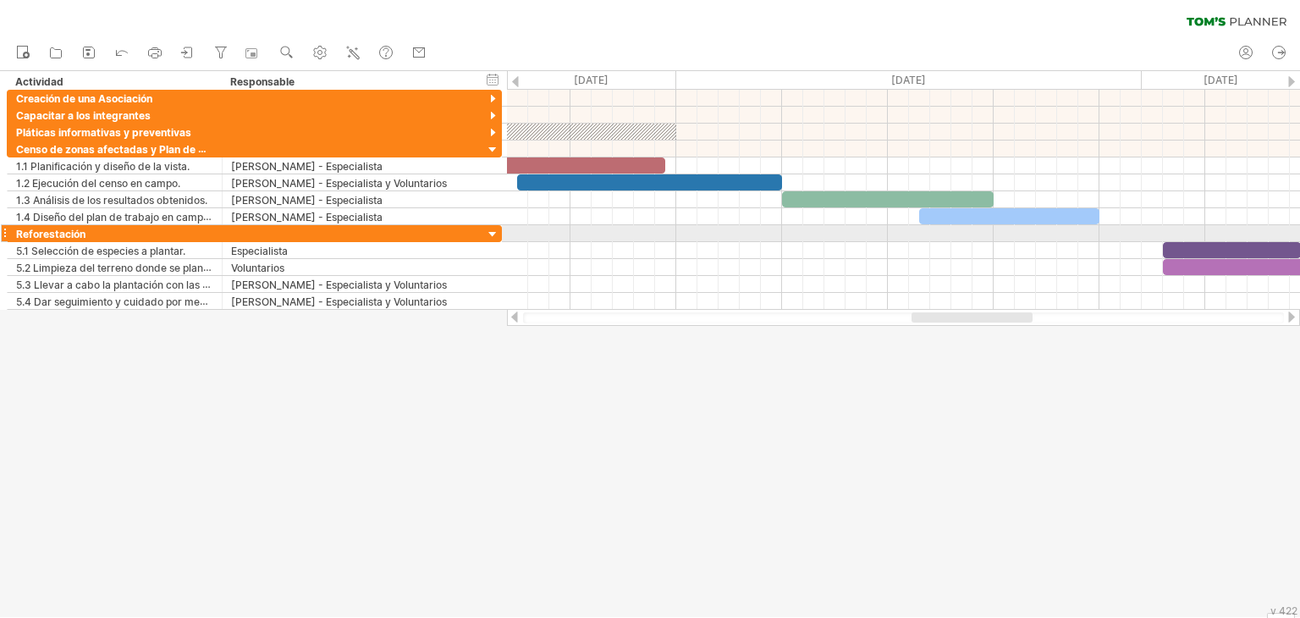
click at [489, 232] on div at bounding box center [493, 235] width 16 height 16
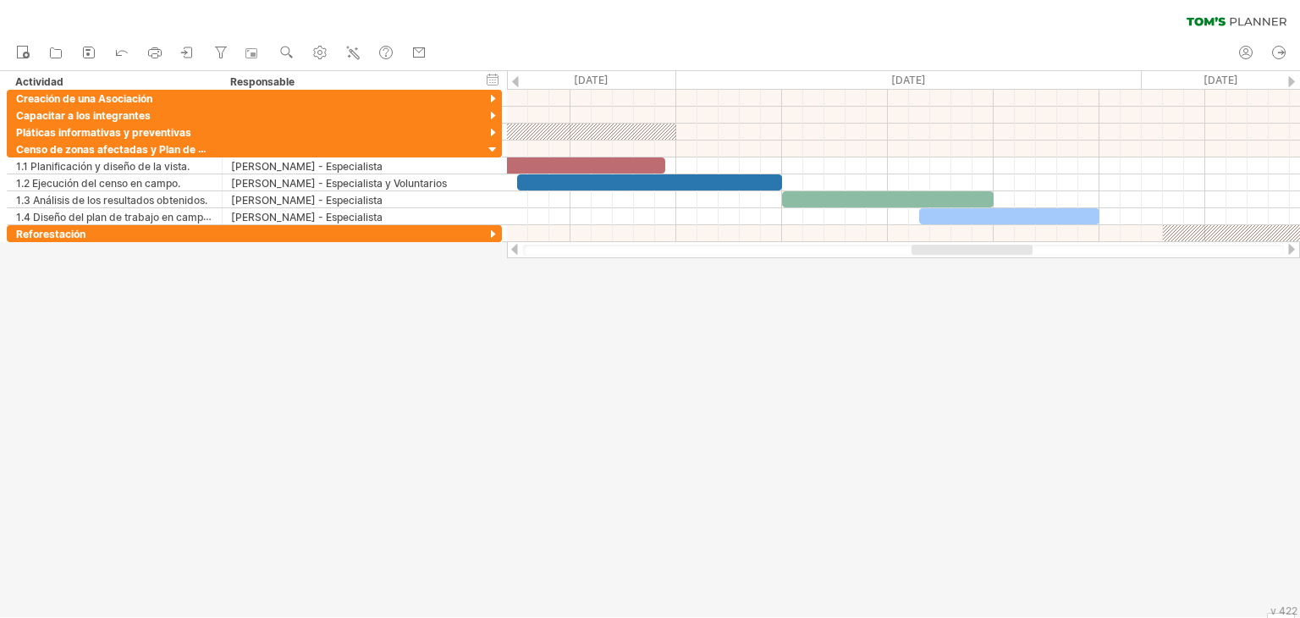
click at [513, 245] on div at bounding box center [515, 249] width 14 height 11
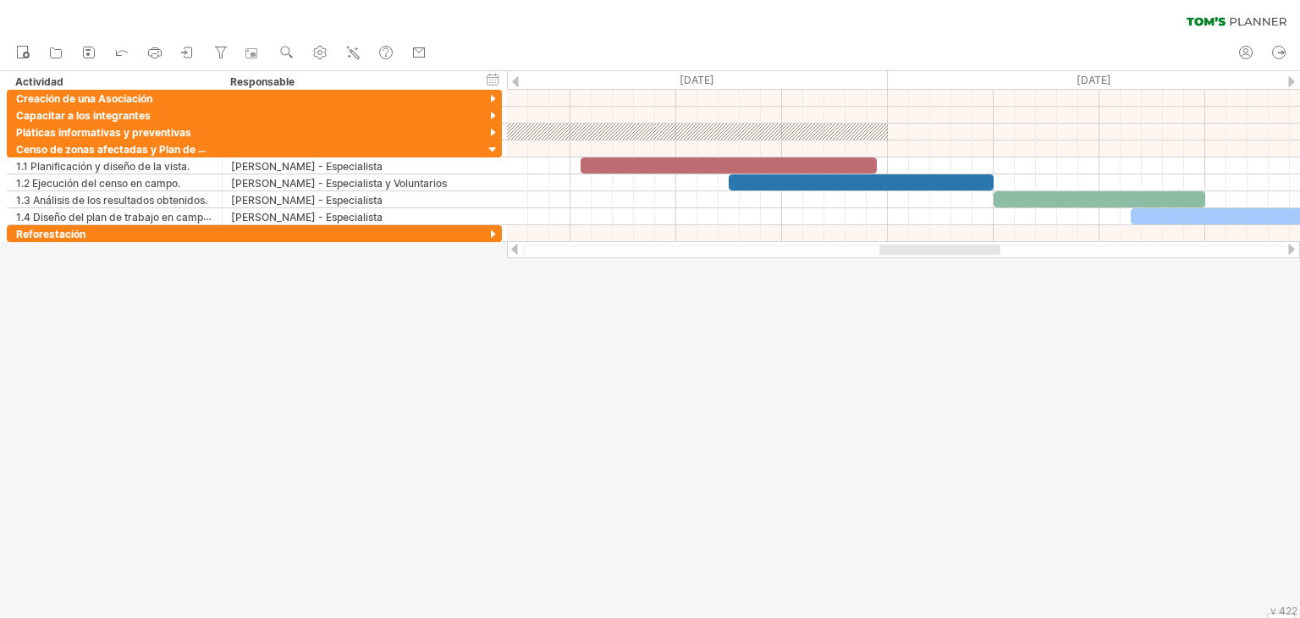
click at [1288, 248] on div at bounding box center [1291, 249] width 14 height 11
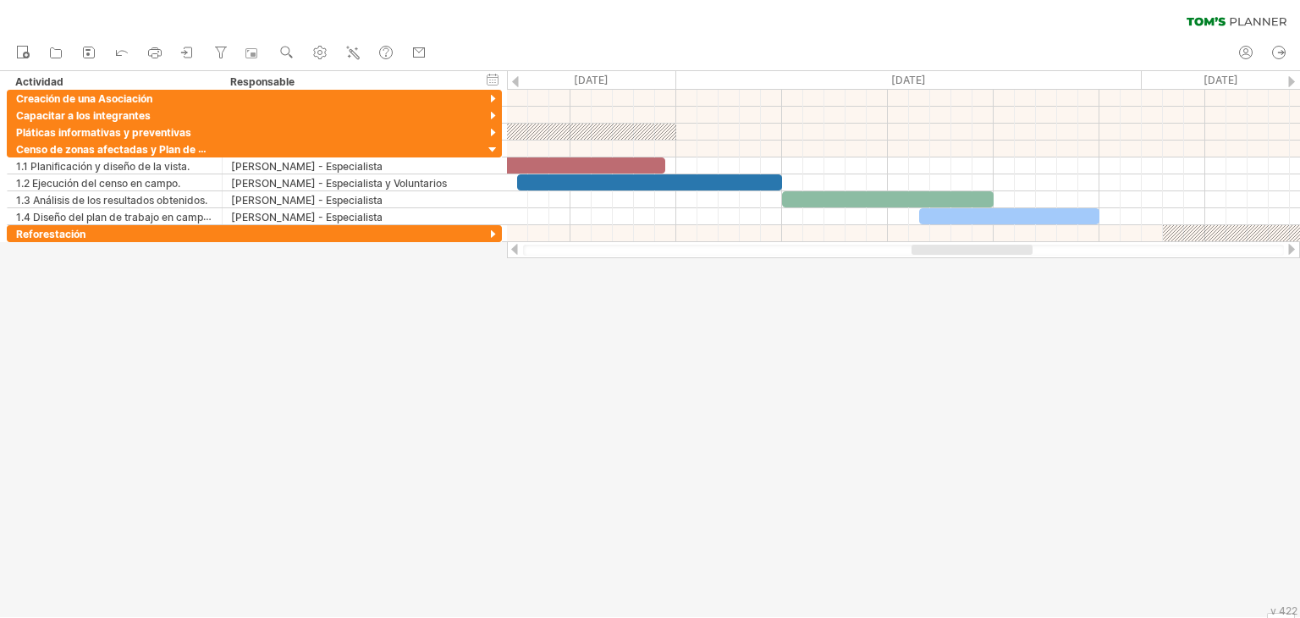
click at [515, 251] on div at bounding box center [515, 249] width 14 height 11
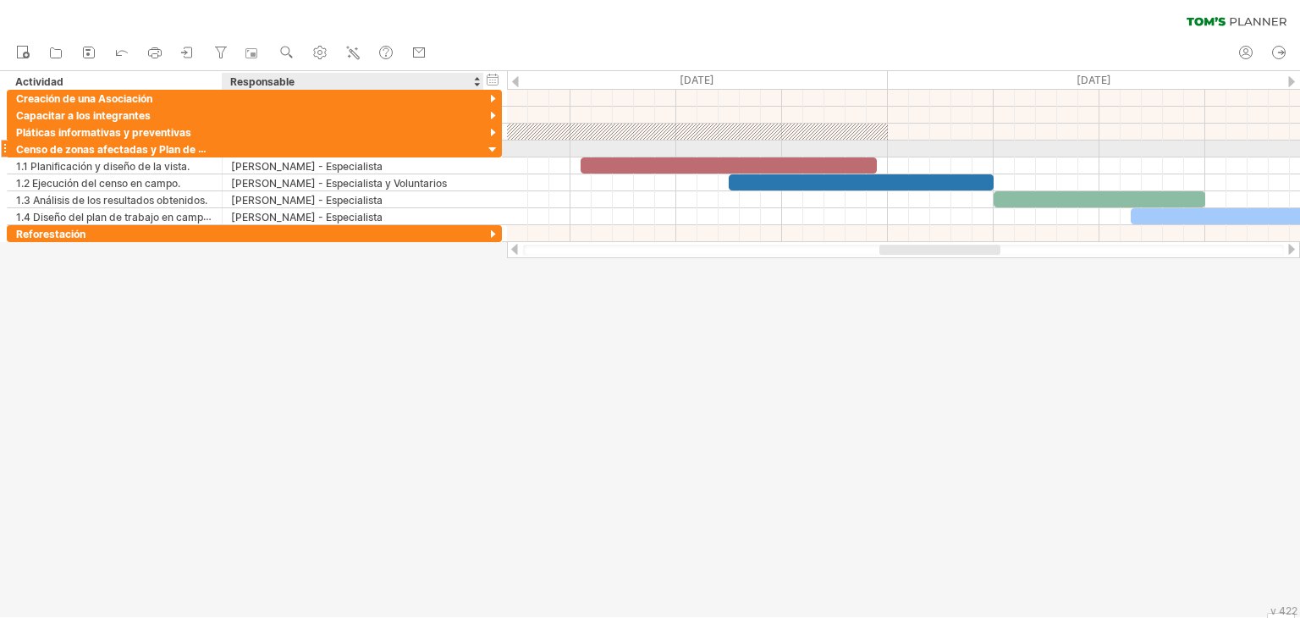
click at [495, 150] on div at bounding box center [493, 150] width 16 height 16
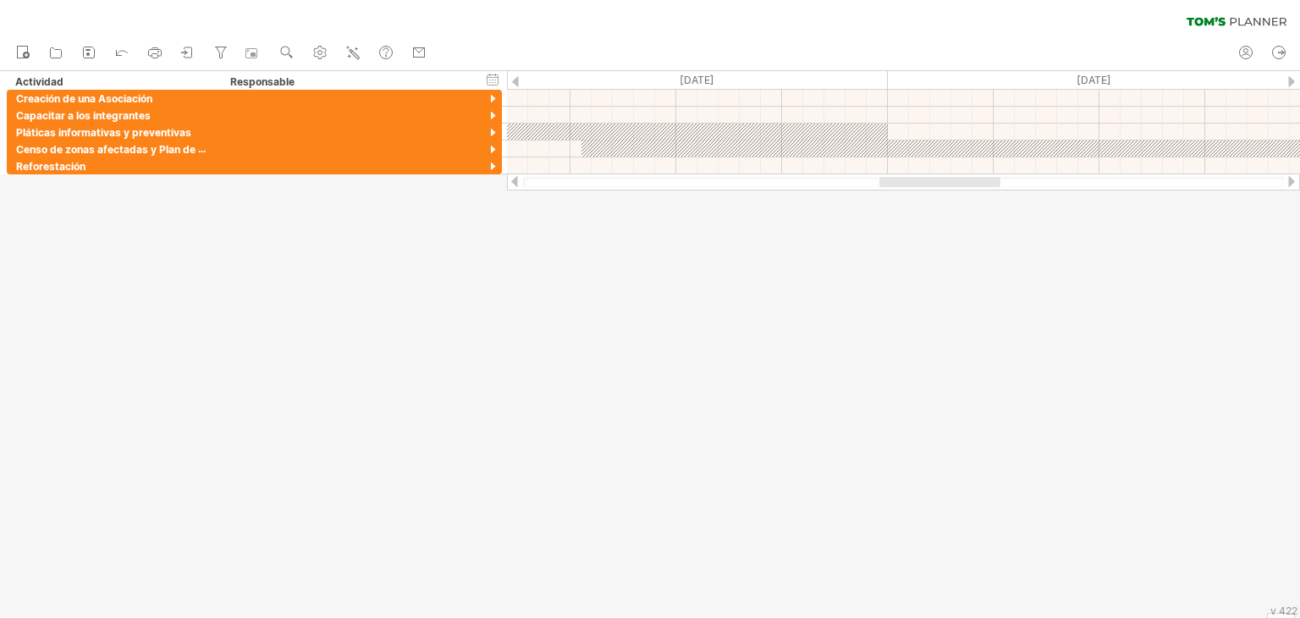
click at [1293, 179] on div at bounding box center [1291, 181] width 14 height 11
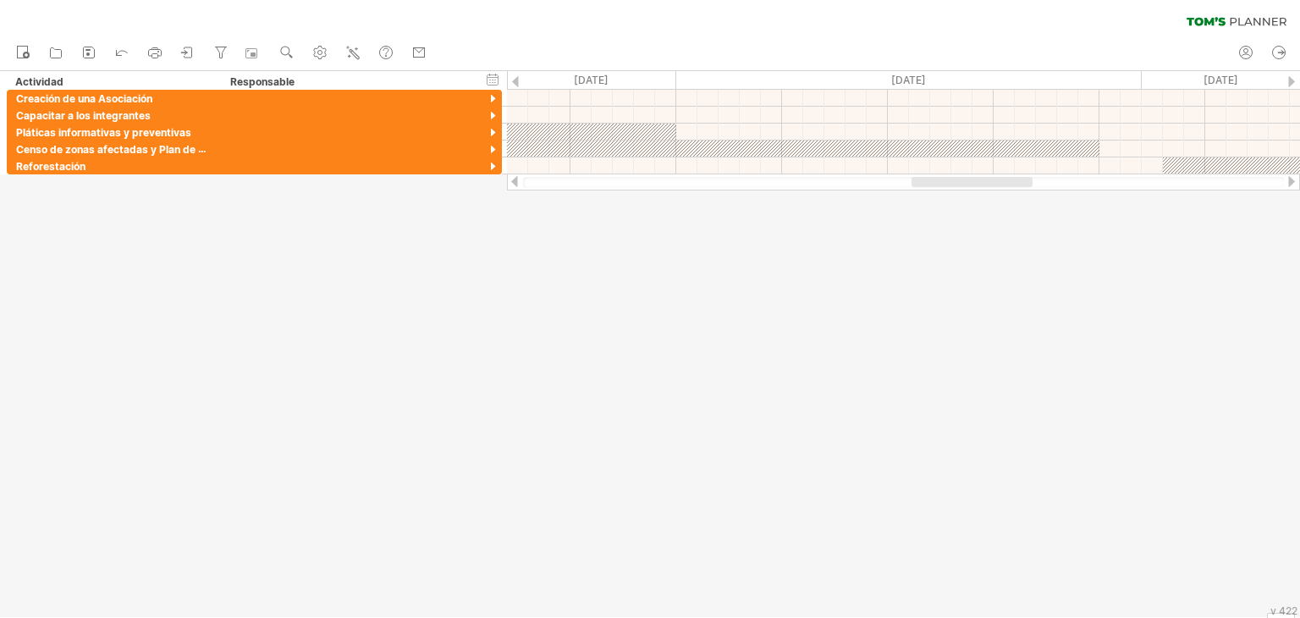
click at [1293, 179] on div at bounding box center [1291, 181] width 14 height 11
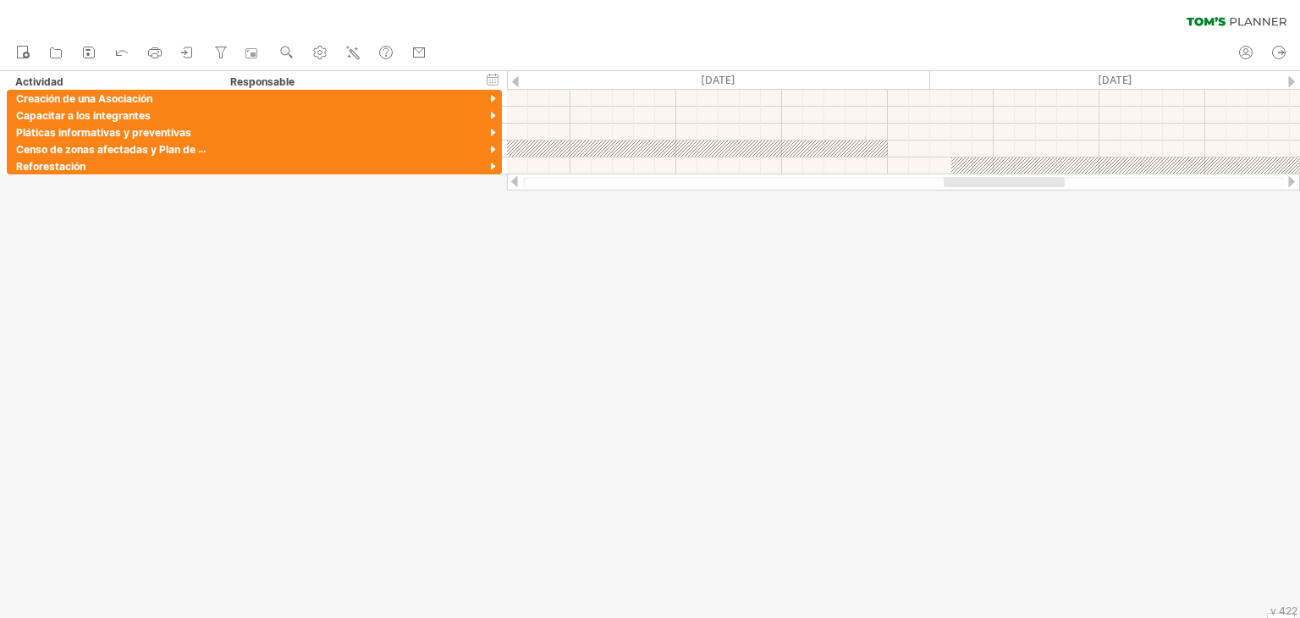
click at [1293, 179] on div at bounding box center [1291, 181] width 14 height 11
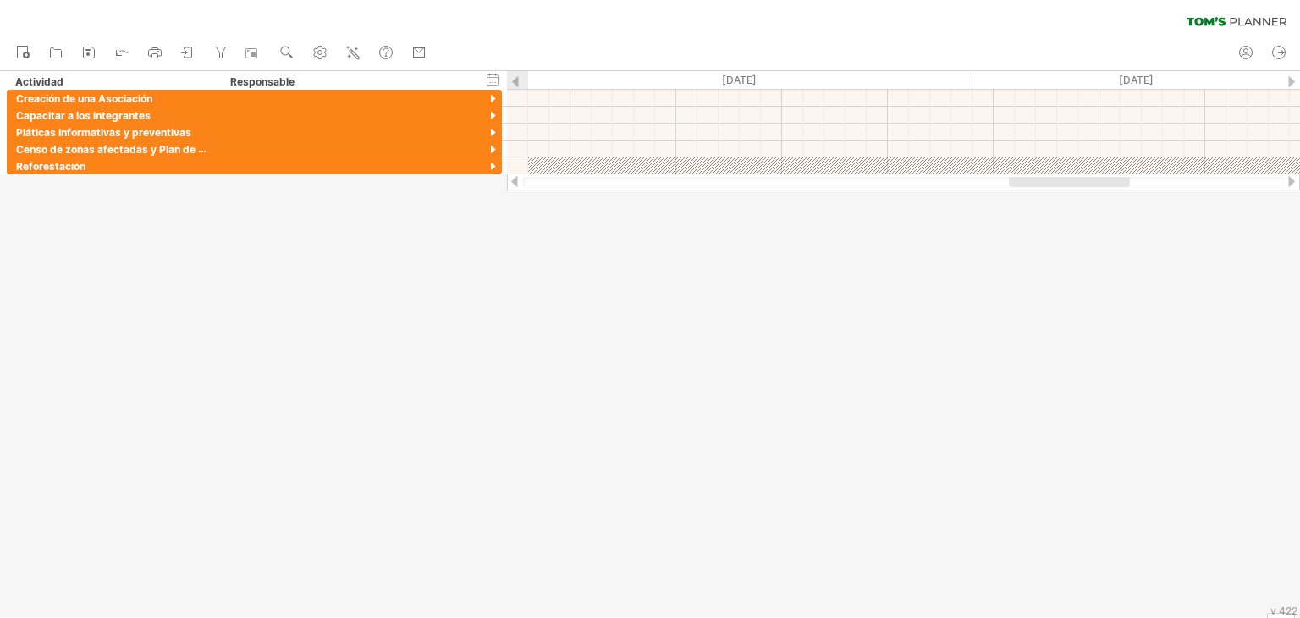
click at [1293, 179] on div at bounding box center [1291, 181] width 14 height 11
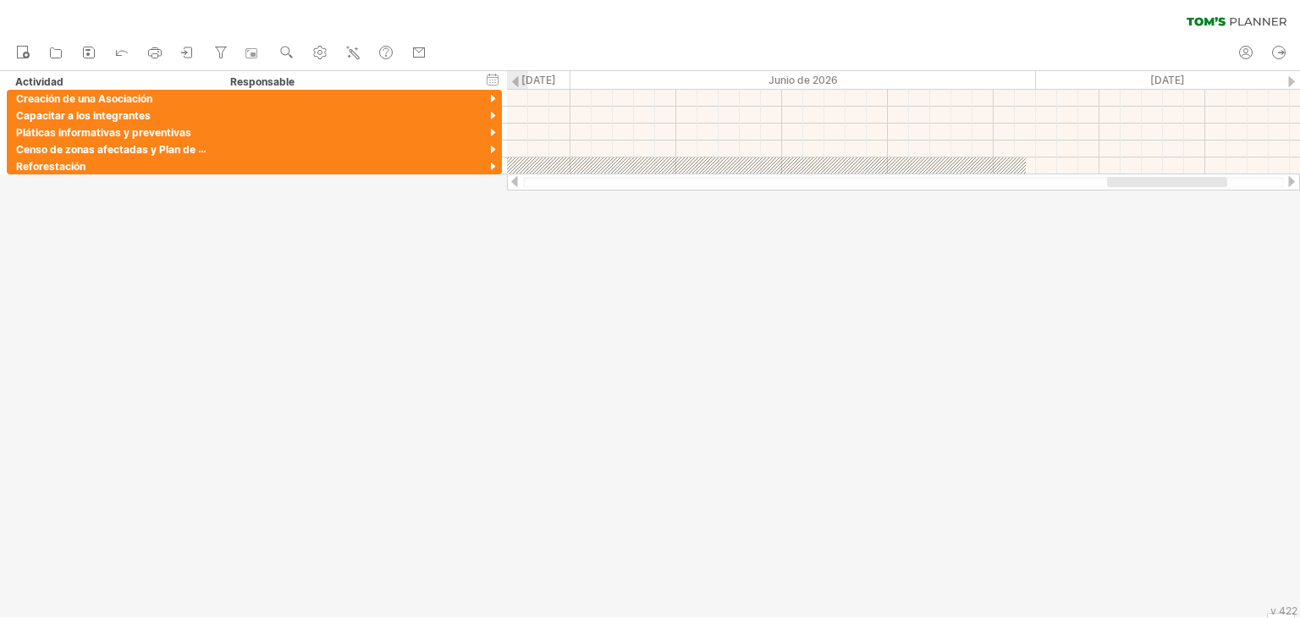
click at [1293, 179] on div at bounding box center [1291, 181] width 14 height 11
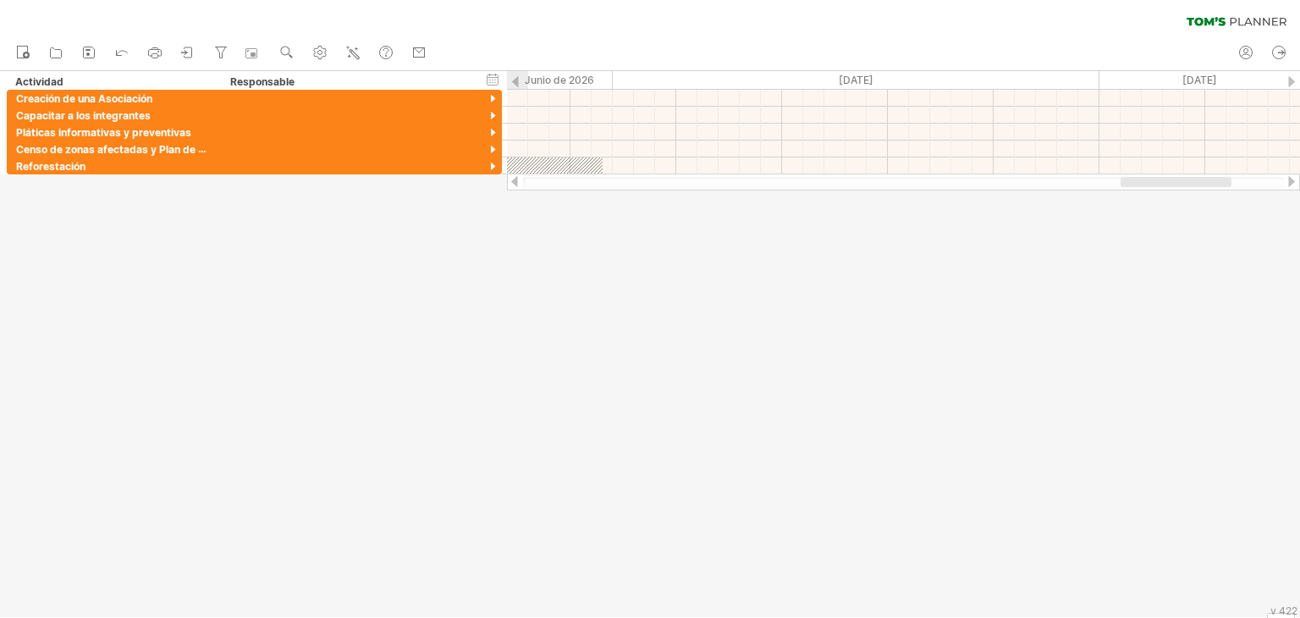
click at [1293, 179] on div at bounding box center [1291, 181] width 14 height 11
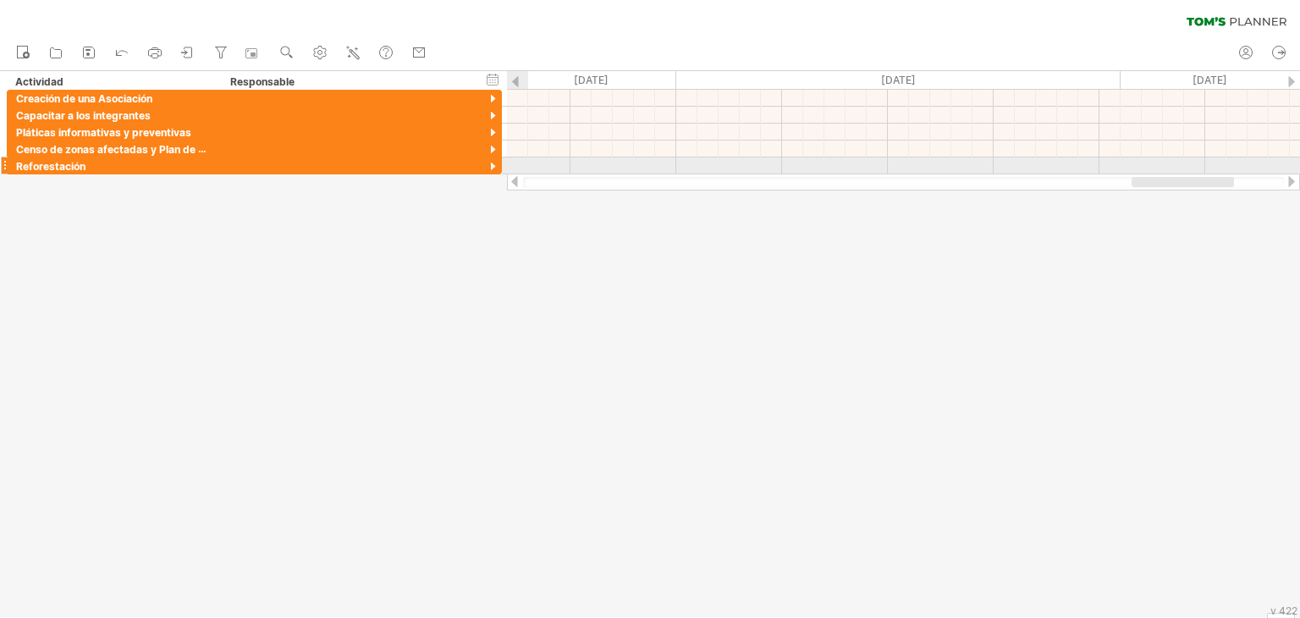
click at [492, 167] on div at bounding box center [493, 167] width 16 height 16
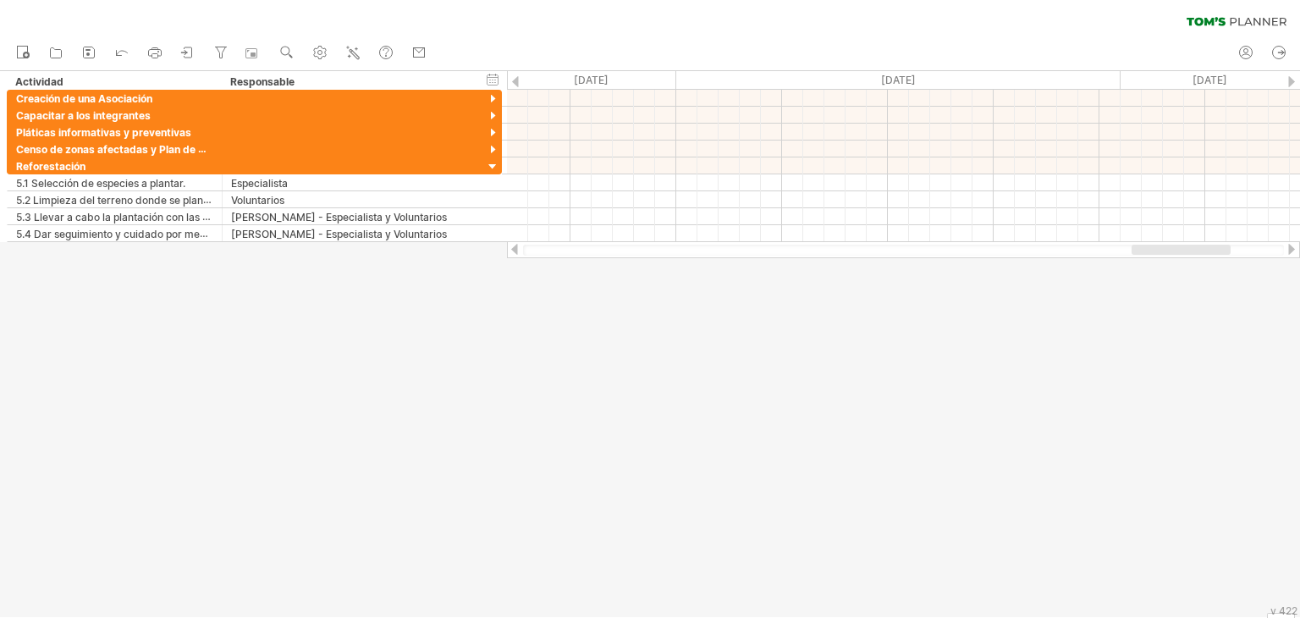
click at [1288, 245] on div at bounding box center [1291, 249] width 14 height 11
click at [514, 250] on div at bounding box center [515, 249] width 14 height 11
click at [515, 250] on div at bounding box center [515, 249] width 14 height 11
click at [516, 250] on div at bounding box center [515, 249] width 14 height 11
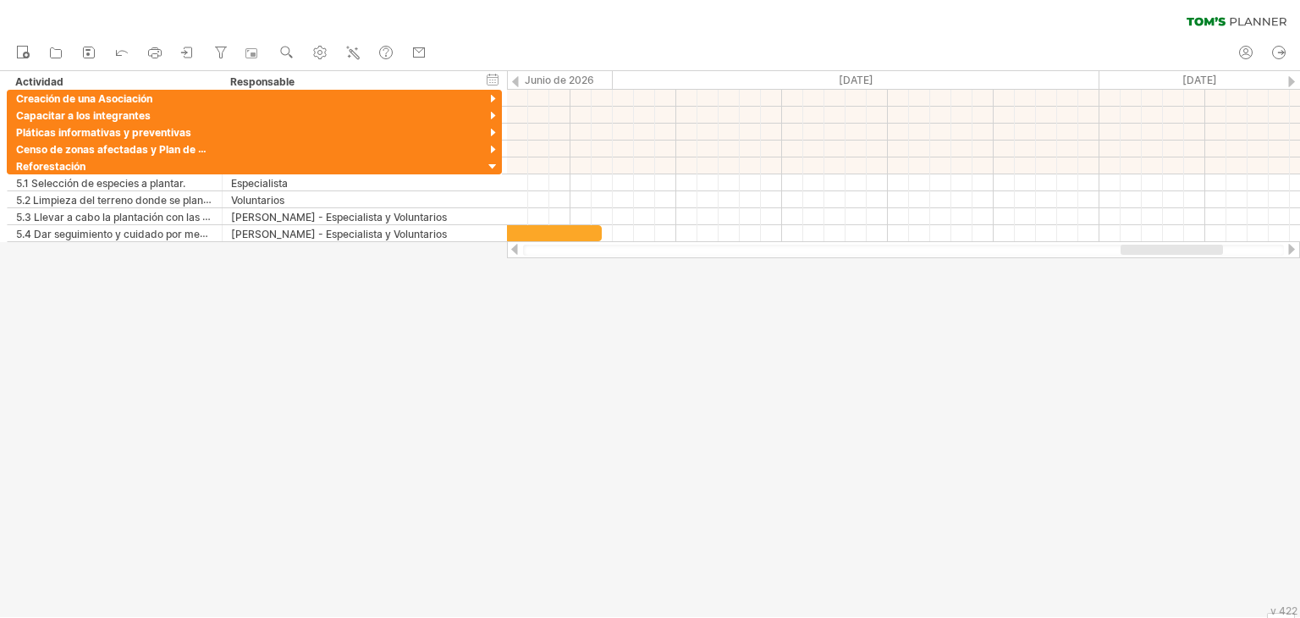
click at [516, 250] on div at bounding box center [515, 249] width 14 height 11
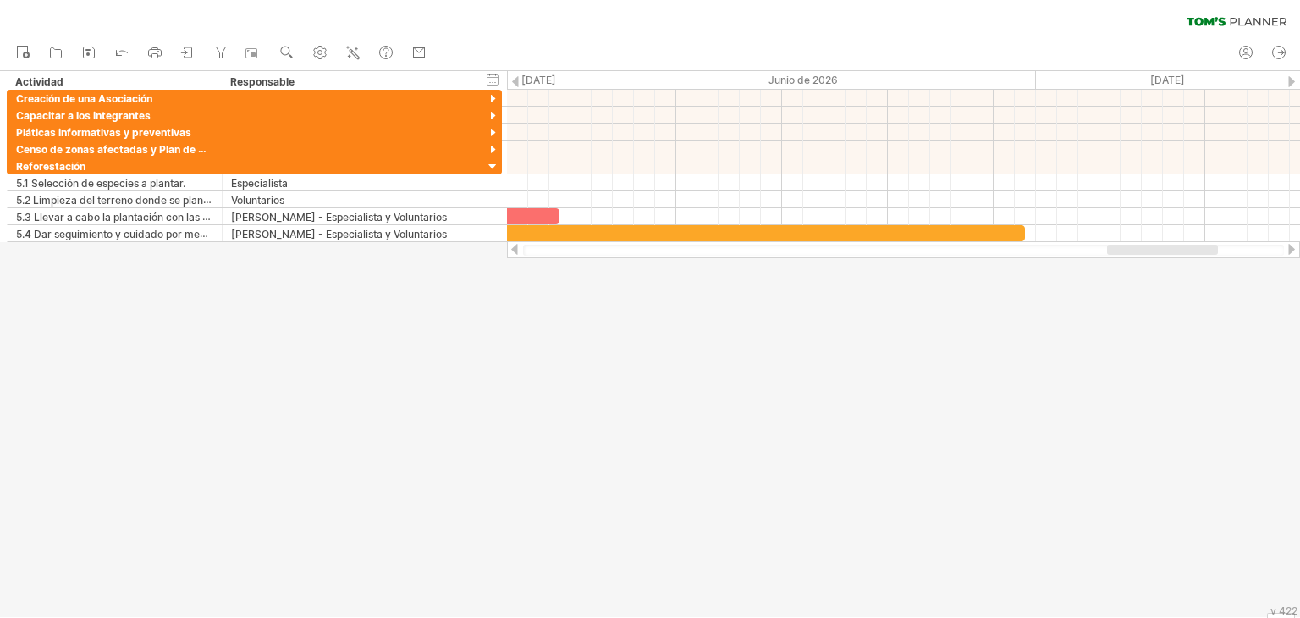
click at [516, 250] on div at bounding box center [515, 249] width 14 height 11
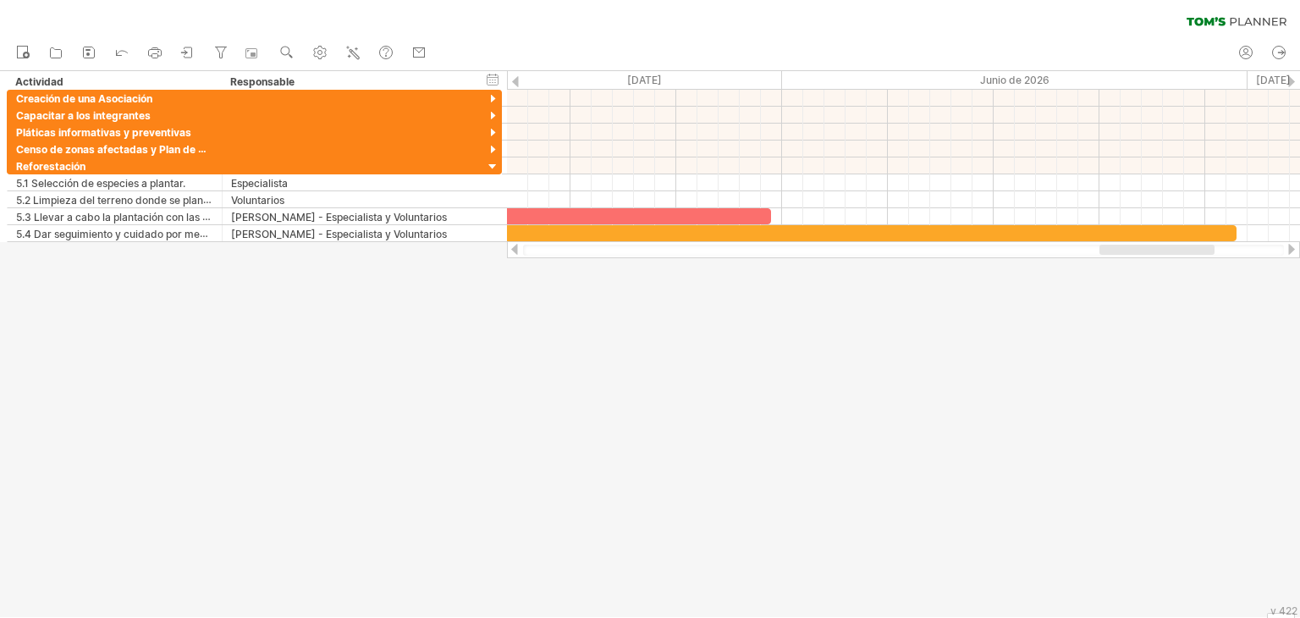
click at [516, 249] on div at bounding box center [515, 249] width 14 height 11
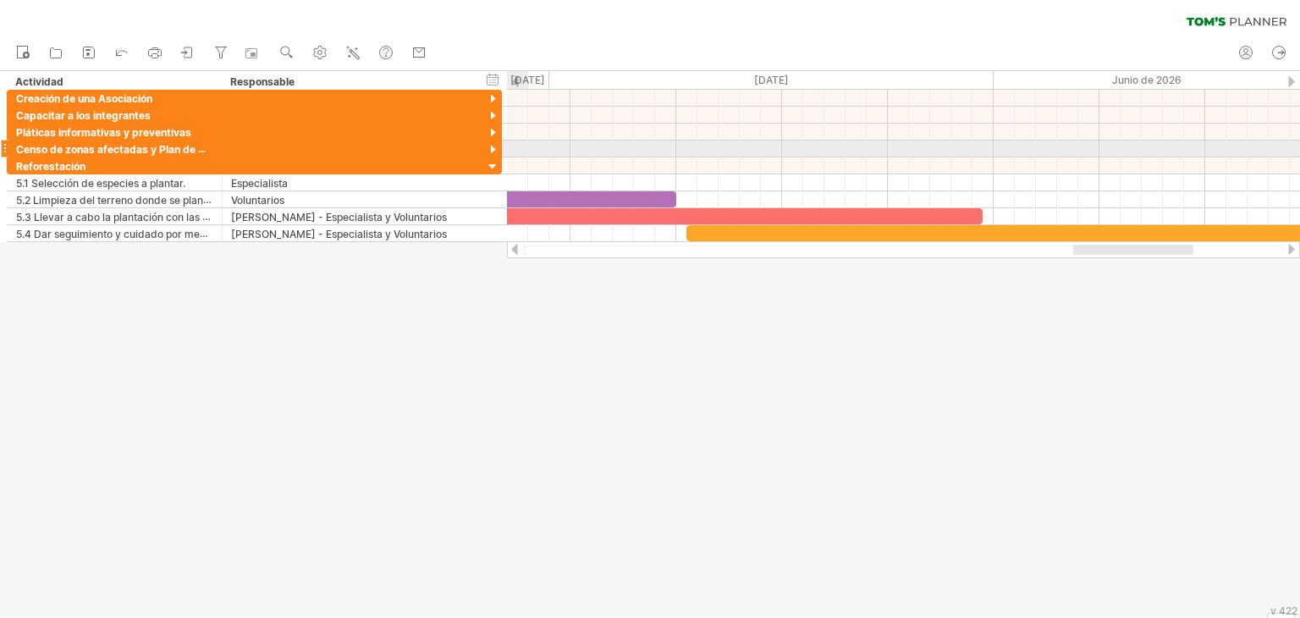
click at [488, 150] on div at bounding box center [493, 150] width 16 height 16
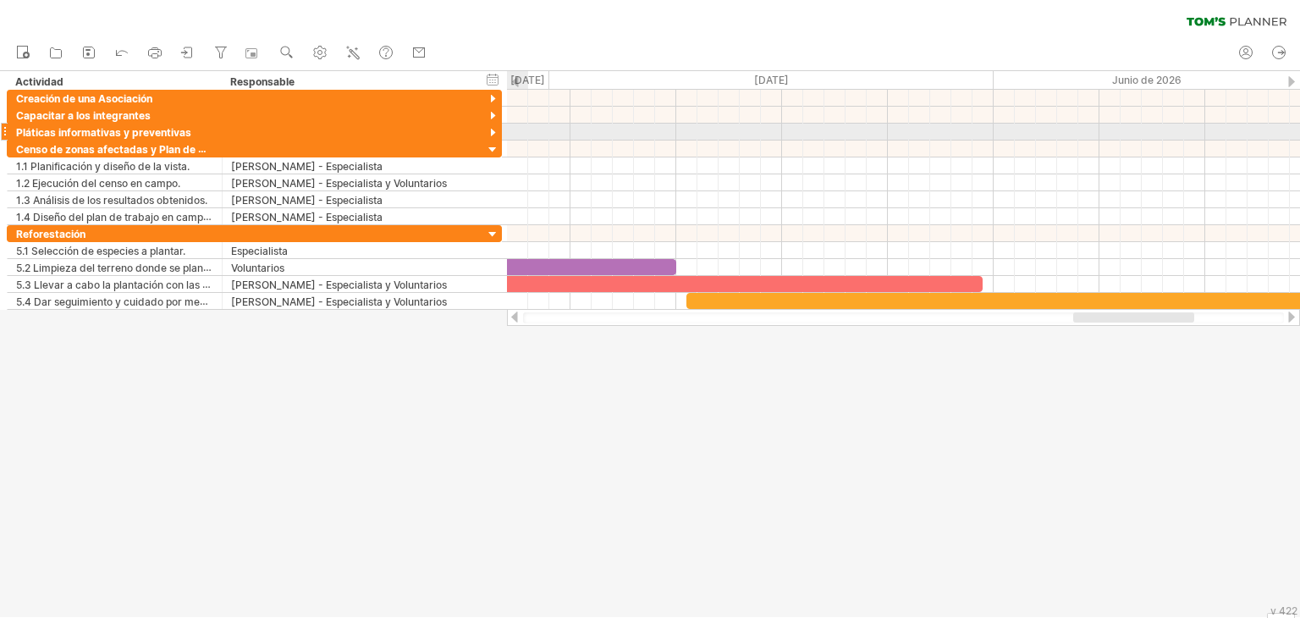
click at [493, 129] on div at bounding box center [493, 133] width 16 height 16
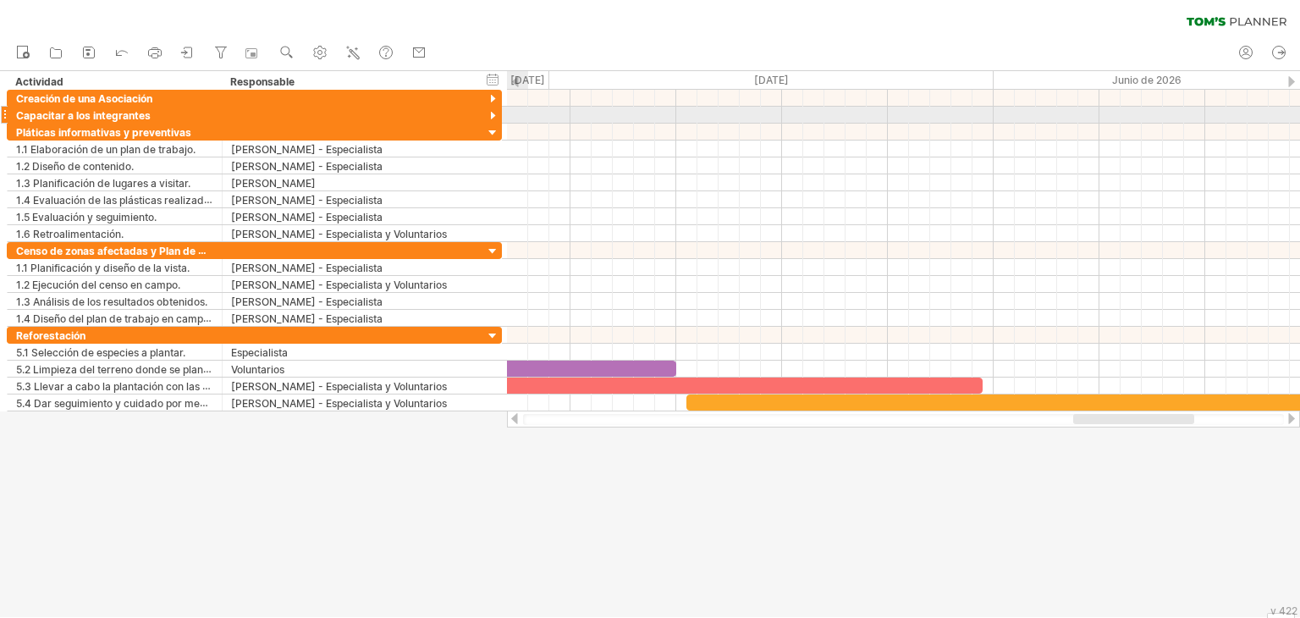
click at [494, 119] on div at bounding box center [493, 116] width 16 height 16
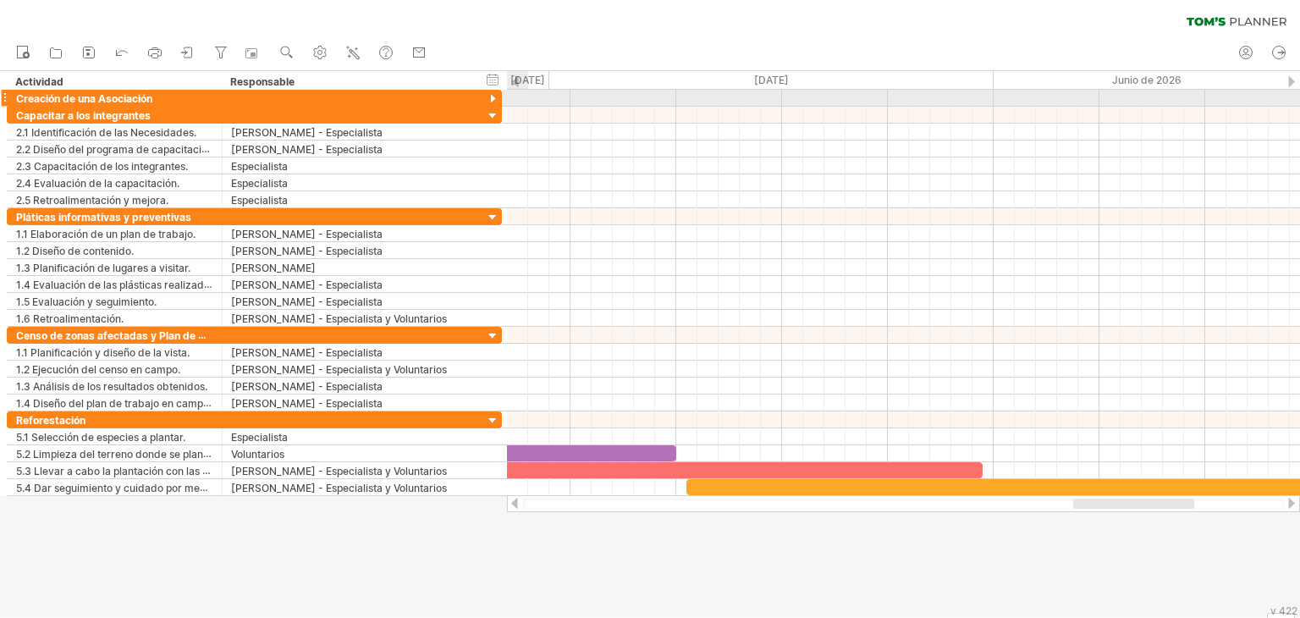
click at [494, 99] on div at bounding box center [493, 99] width 16 height 16
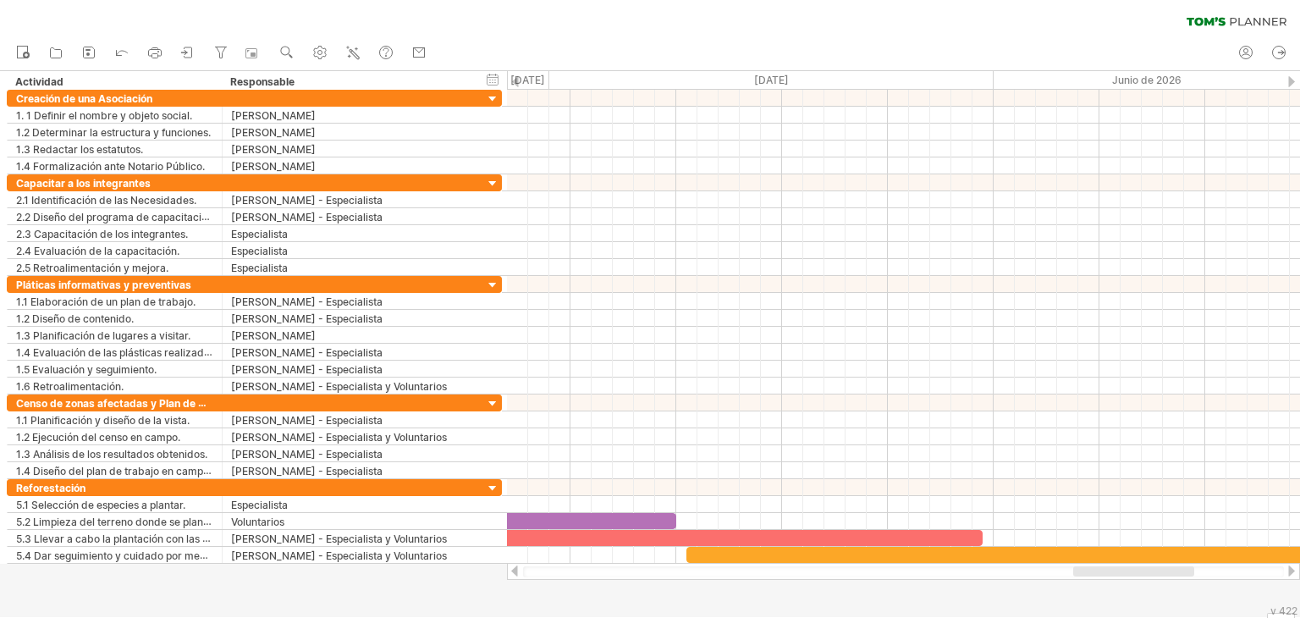
drag, startPoint x: 1098, startPoint y: 578, endPoint x: 1009, endPoint y: 576, distance: 89.7
click at [992, 573] on div at bounding box center [903, 571] width 793 height 17
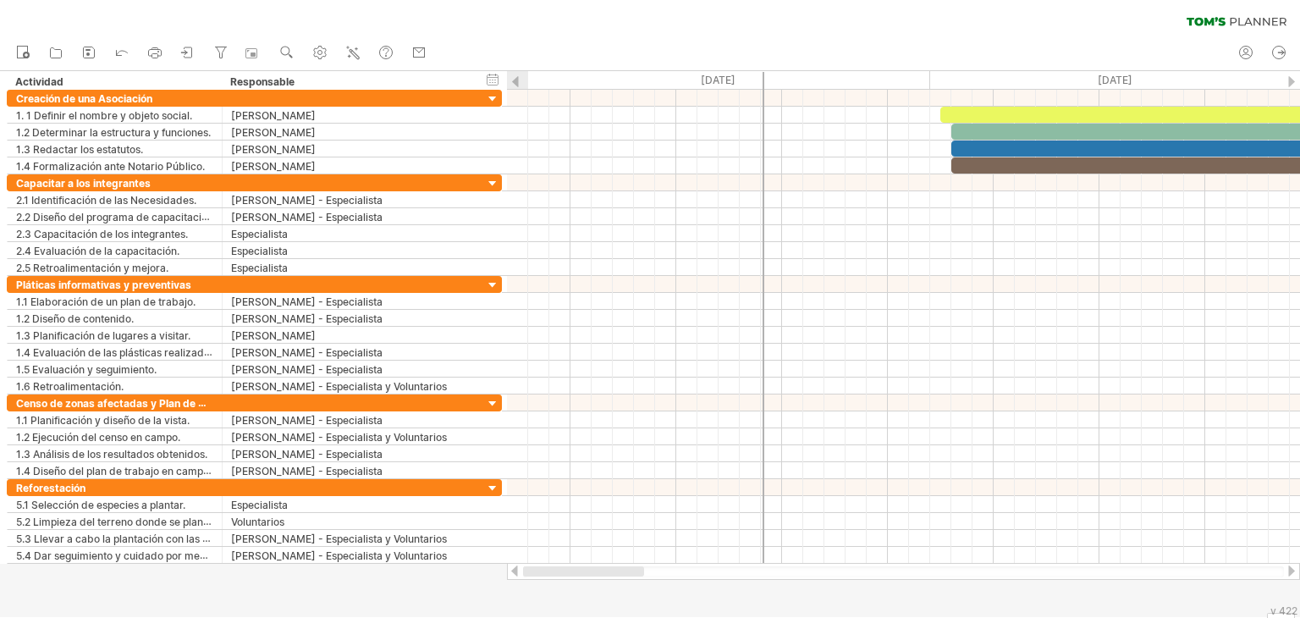
drag, startPoint x: 1080, startPoint y: 575, endPoint x: 525, endPoint y: 569, distance: 555.1
click at [525, 569] on div at bounding box center [583, 571] width 121 height 10
click at [182, 51] on icon at bounding box center [187, 52] width 17 height 17
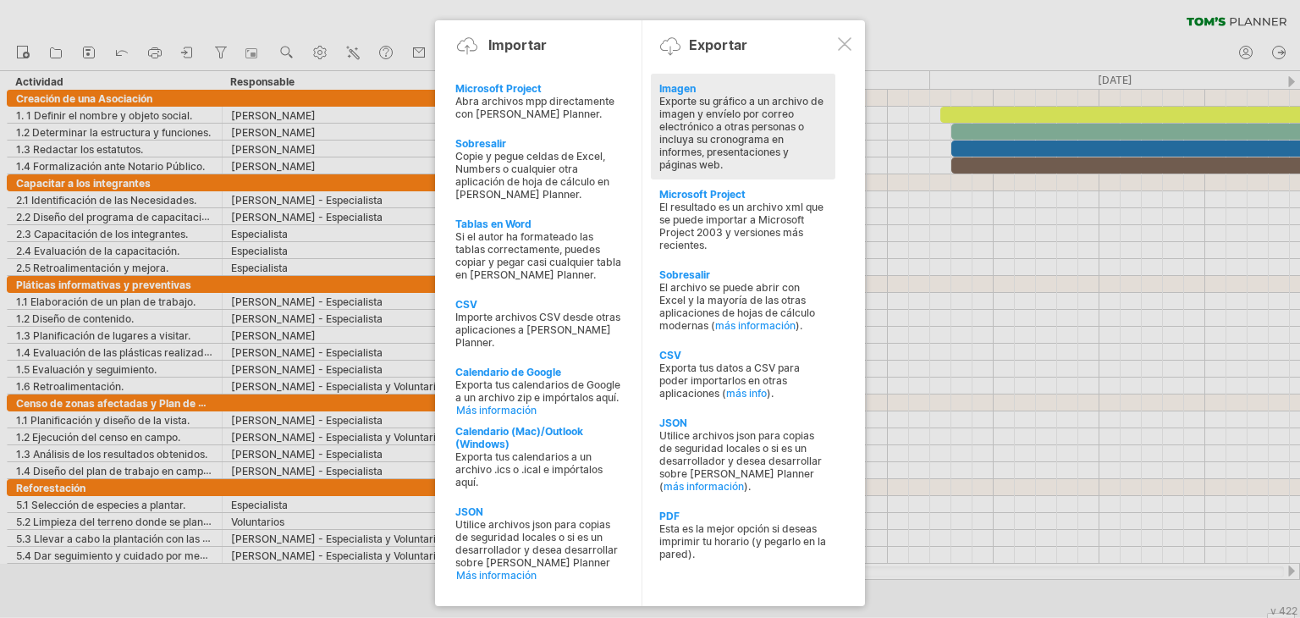
click at [740, 140] on font "Exporte su gráfico a un archivo de imagen y envíelo por correo electrónico a ot…" at bounding box center [741, 133] width 164 height 76
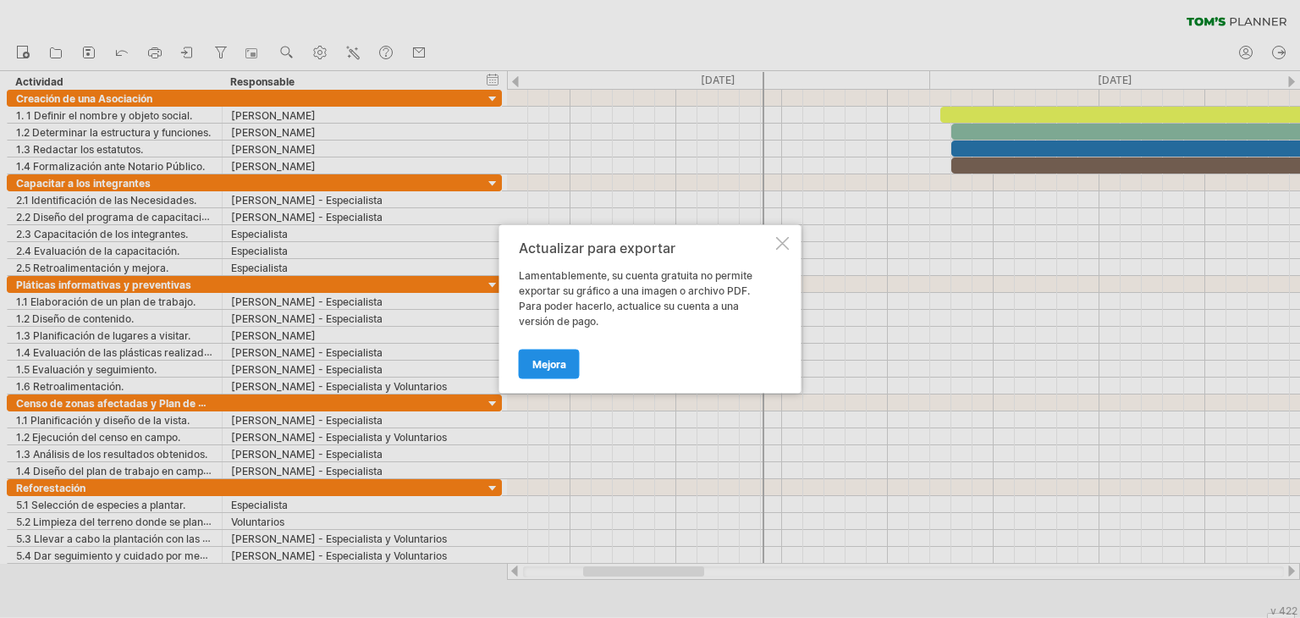
click at [556, 360] on font "Mejora" at bounding box center [549, 364] width 34 height 13
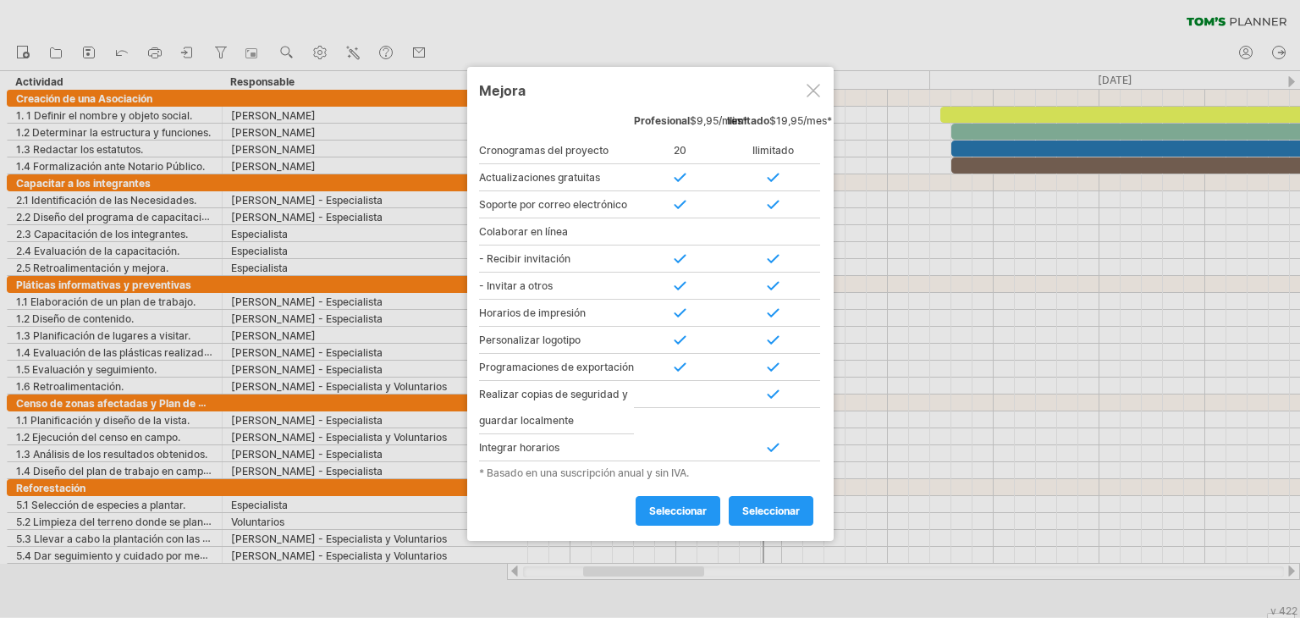
click at [809, 87] on div at bounding box center [813, 91] width 14 height 14
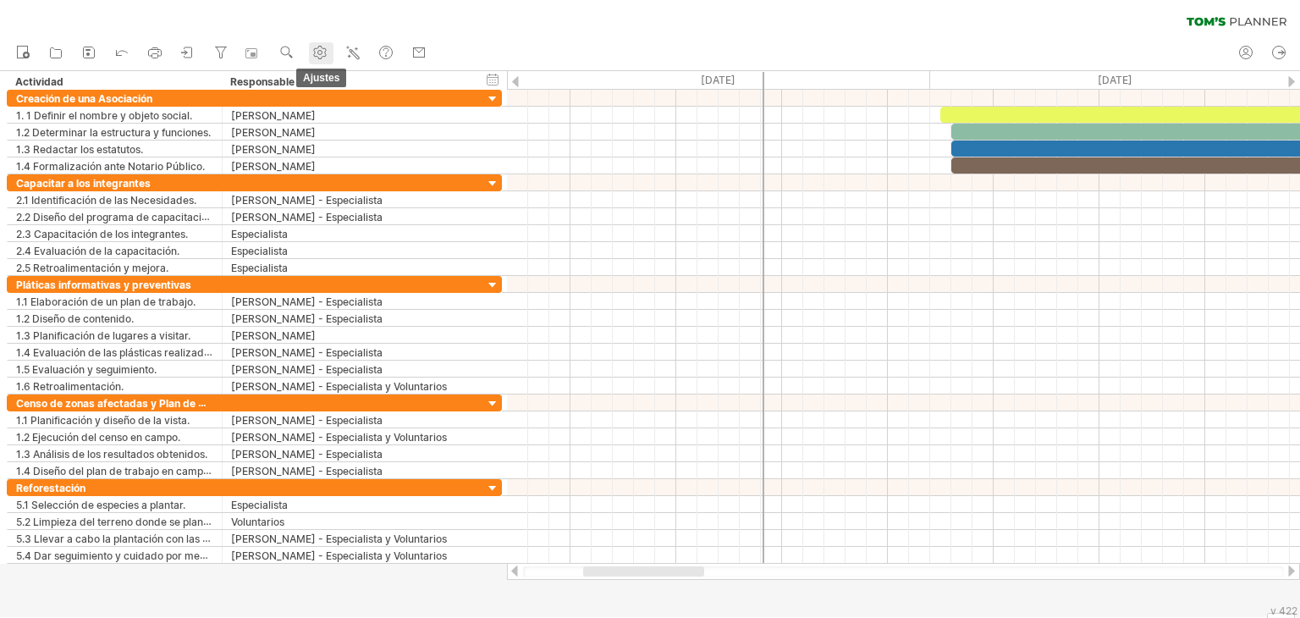
click at [324, 47] on use at bounding box center [319, 52] width 17 height 17
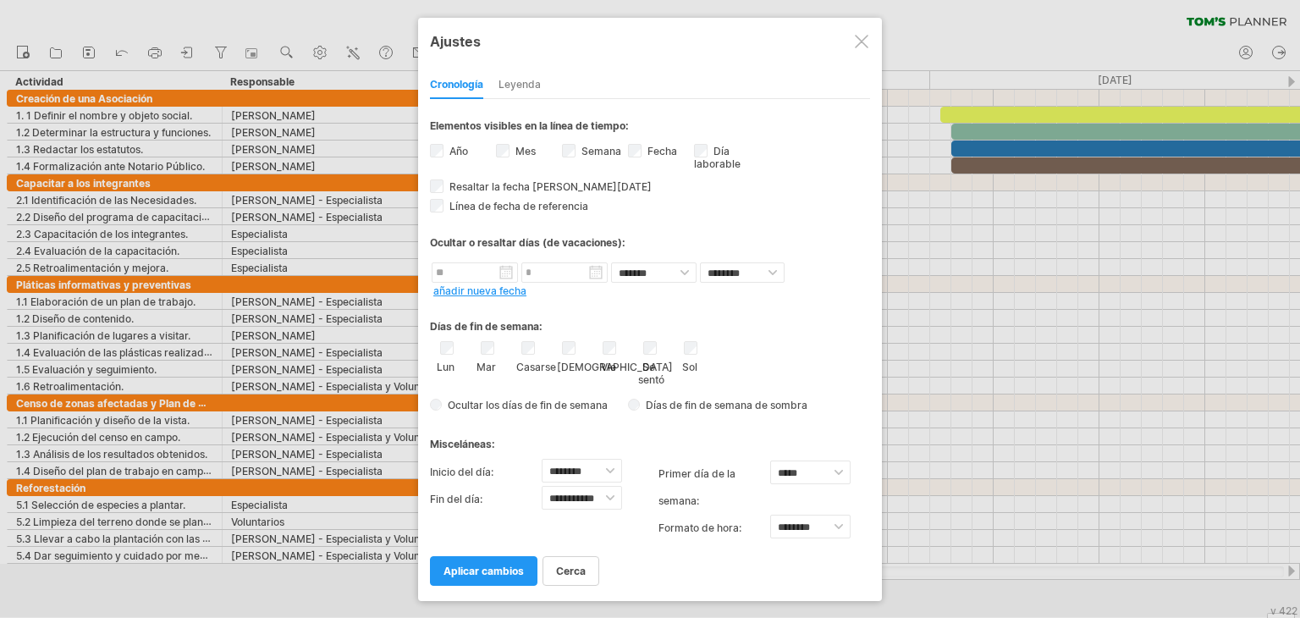
click at [254, 52] on div at bounding box center [650, 309] width 1300 height 618
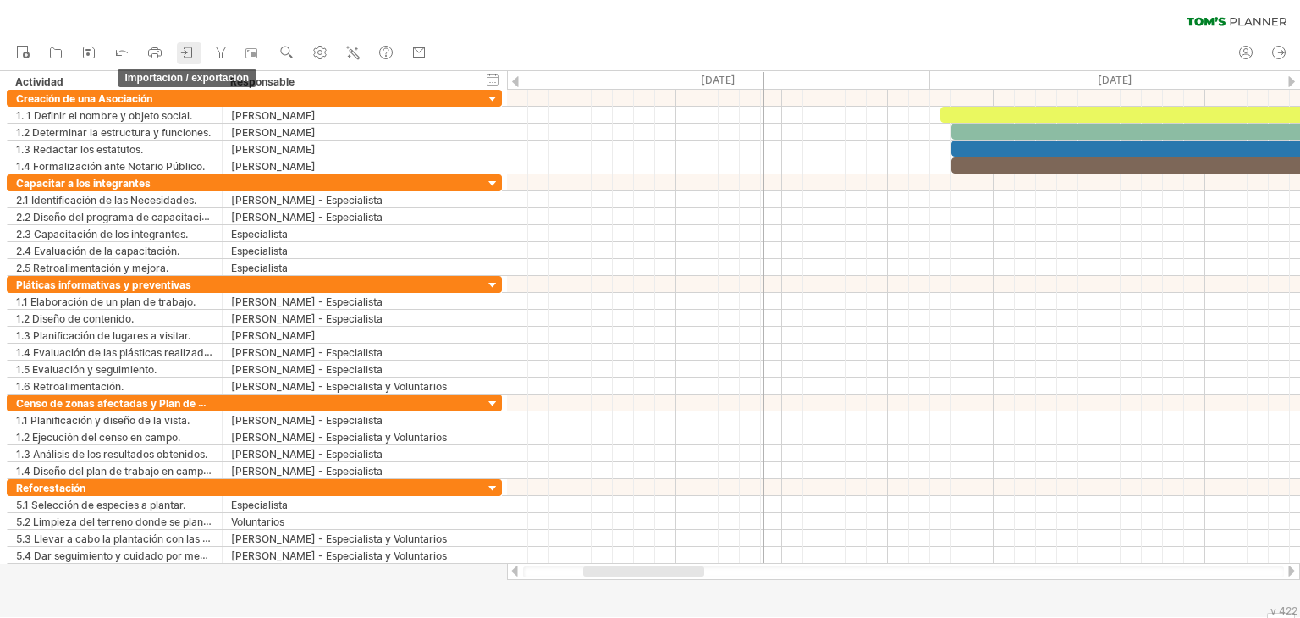
click at [184, 52] on icon at bounding box center [183, 52] width 5 height 4
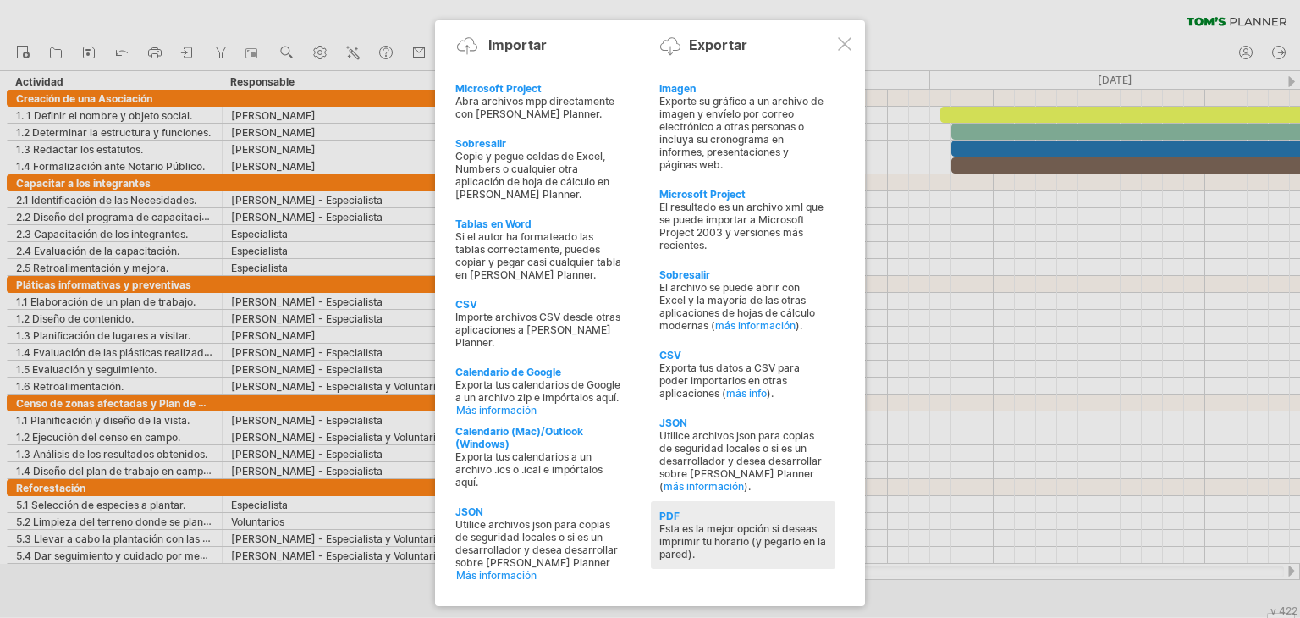
click at [721, 518] on div "PDF" at bounding box center [743, 515] width 168 height 13
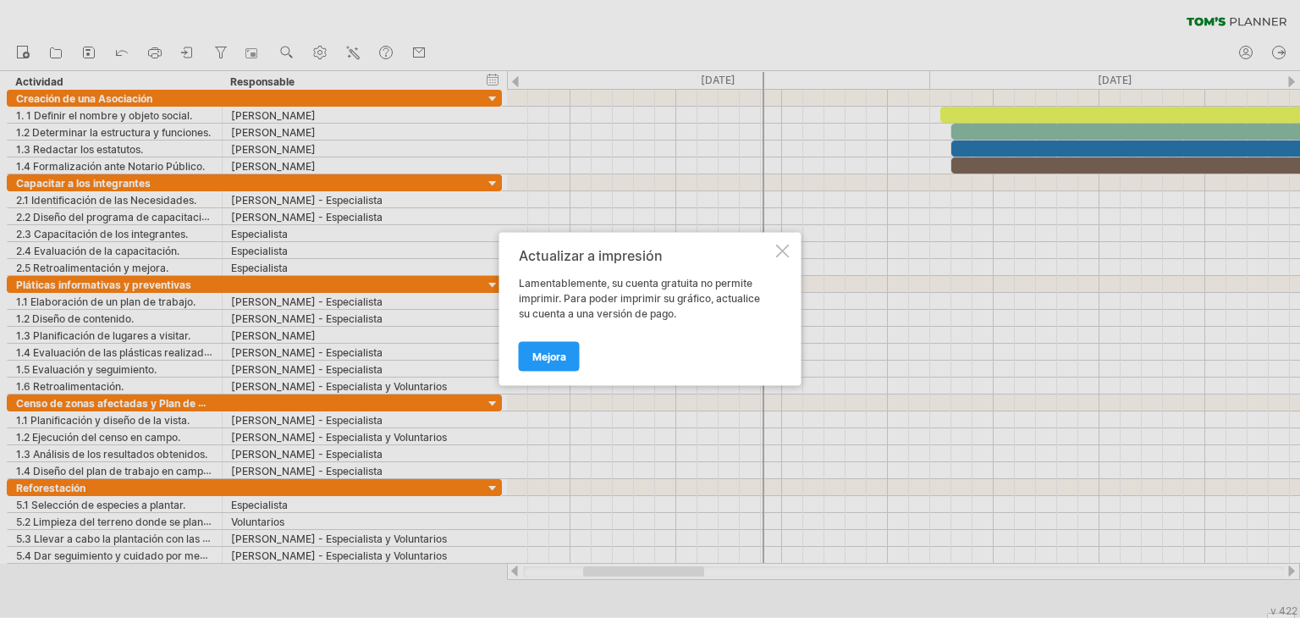
click at [788, 251] on div at bounding box center [783, 252] width 14 height 14
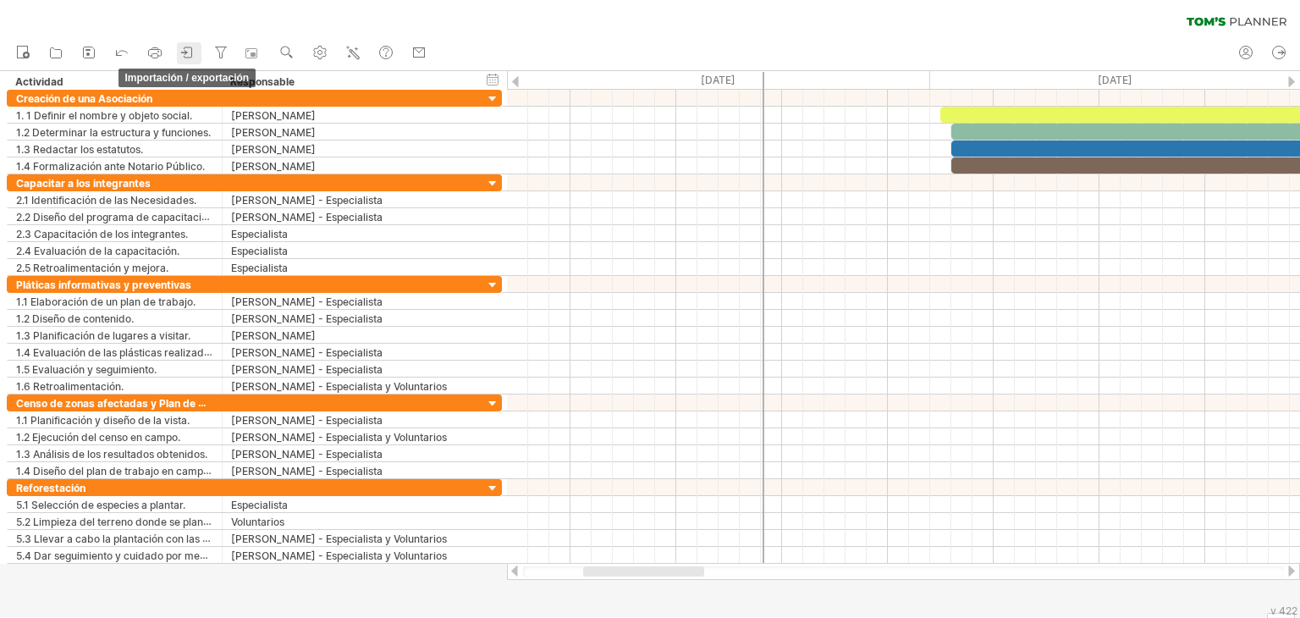
click at [190, 56] on icon at bounding box center [187, 52] width 17 height 17
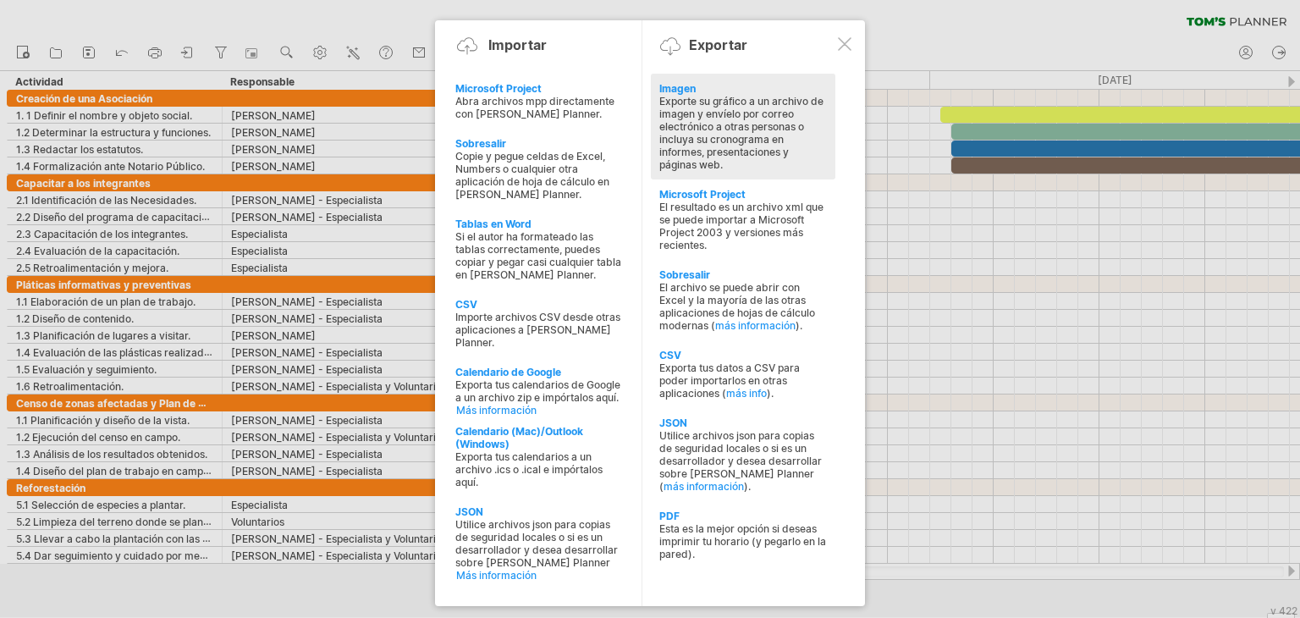
click at [687, 96] on font "Exporte su gráfico a un archivo de imagen y envíelo por correo electrónico a ot…" at bounding box center [741, 133] width 164 height 76
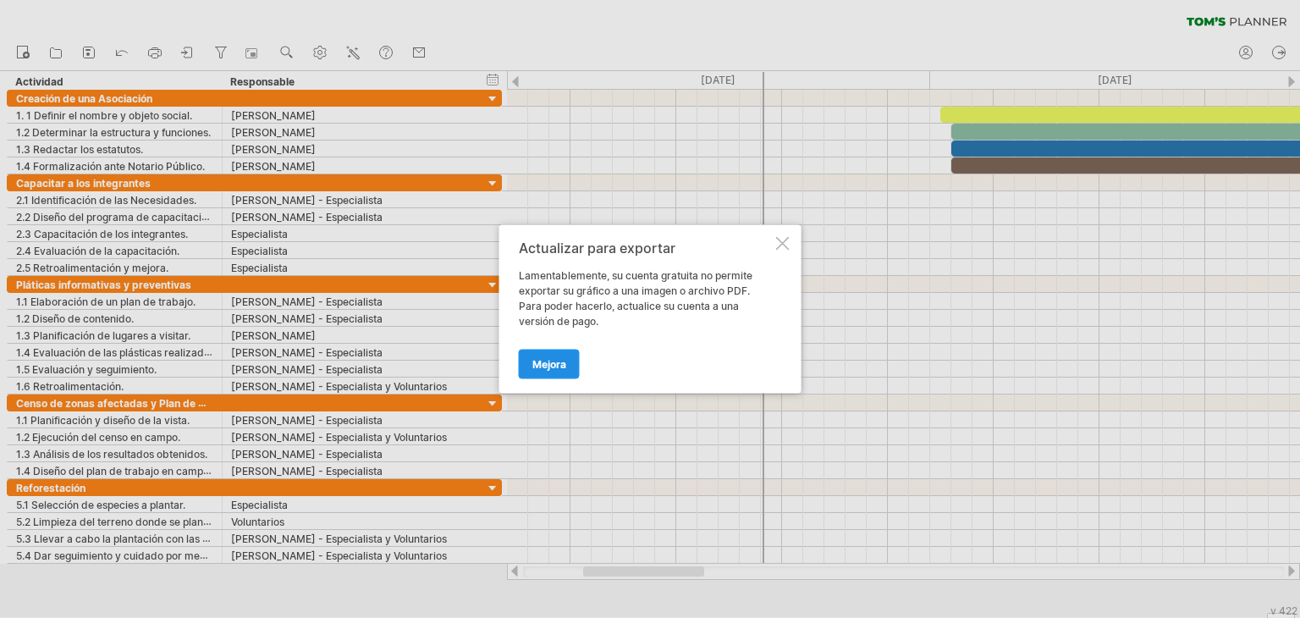
click at [565, 366] on font "Mejora" at bounding box center [549, 364] width 34 height 13
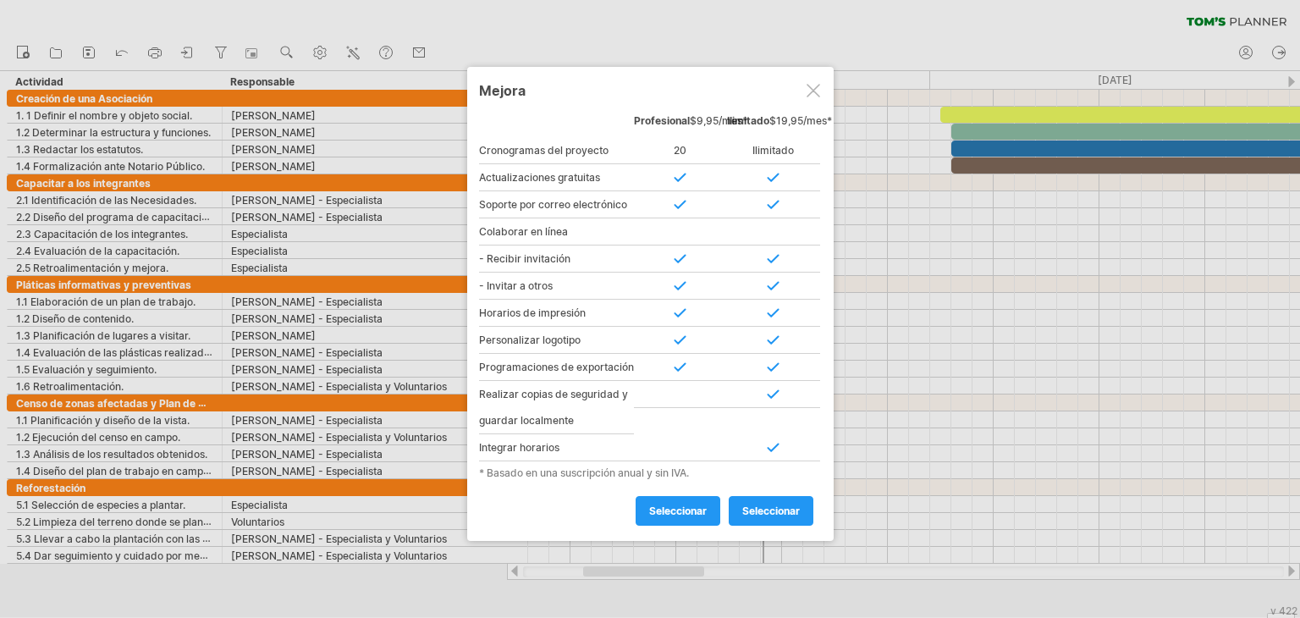
click at [816, 92] on div at bounding box center [813, 91] width 14 height 14
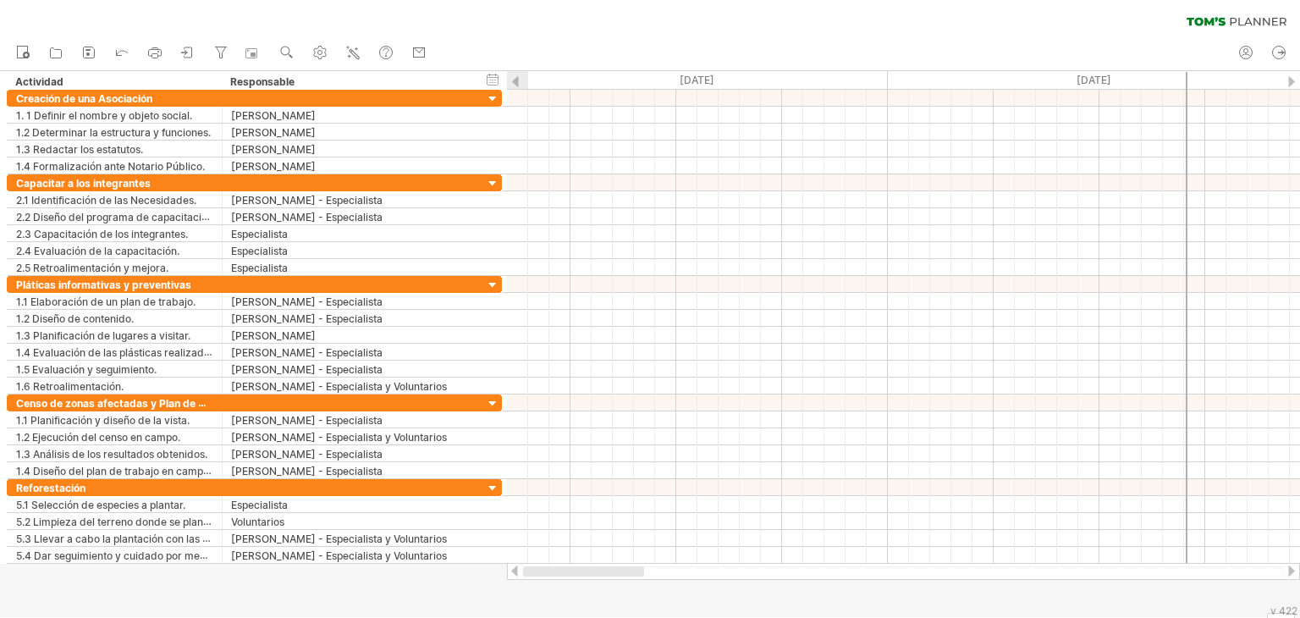
drag, startPoint x: 681, startPoint y: 569, endPoint x: 538, endPoint y: 567, distance: 143.0
click at [538, 567] on div at bounding box center [583, 571] width 121 height 10
click at [1289, 568] on div at bounding box center [1291, 570] width 14 height 11
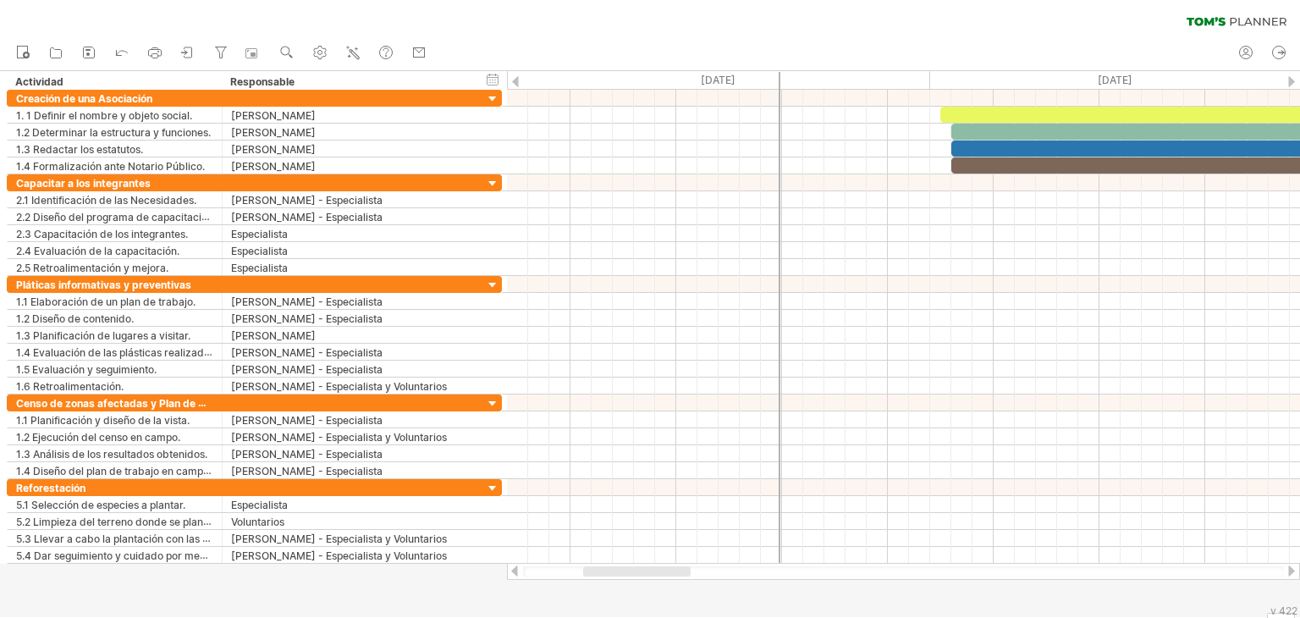
click at [1289, 568] on div at bounding box center [1291, 570] width 14 height 11
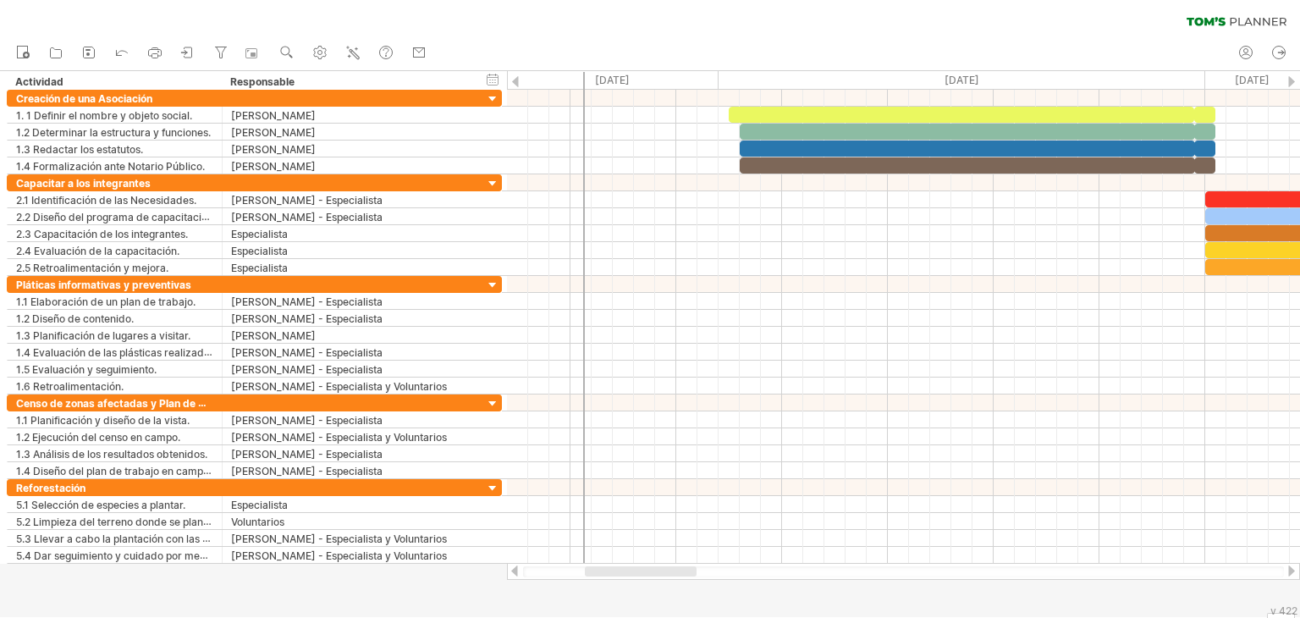
click at [1289, 567] on div at bounding box center [1291, 570] width 14 height 11
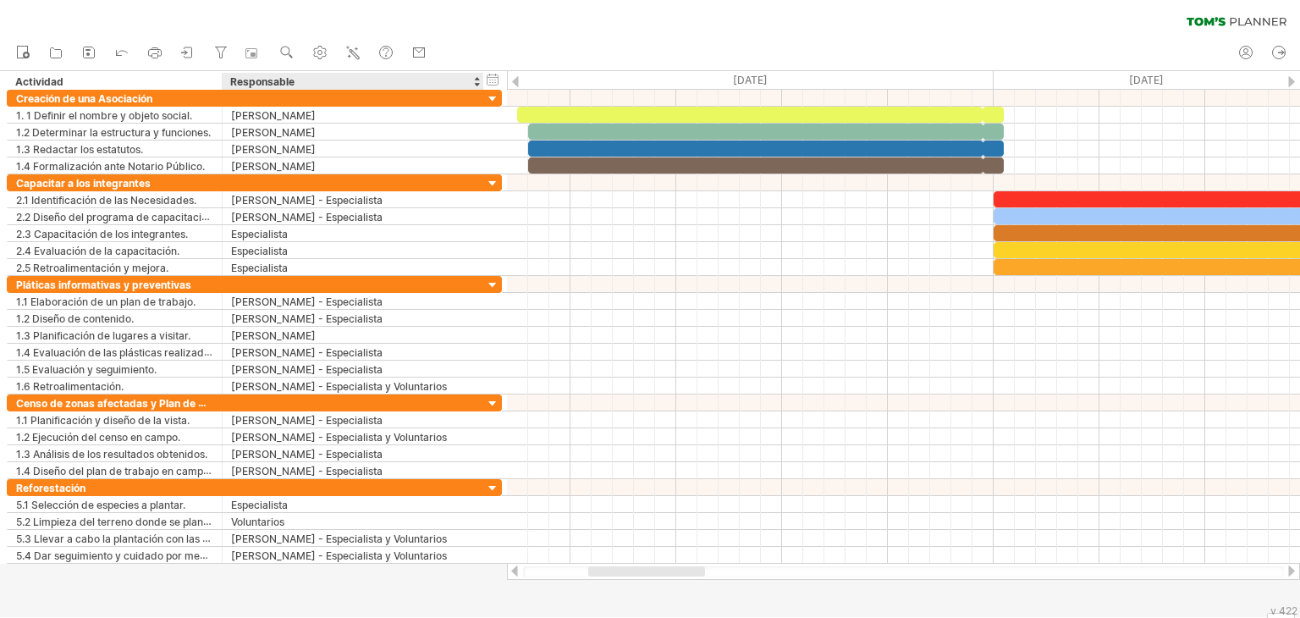
click at [477, 85] on div at bounding box center [476, 81] width 7 height 17
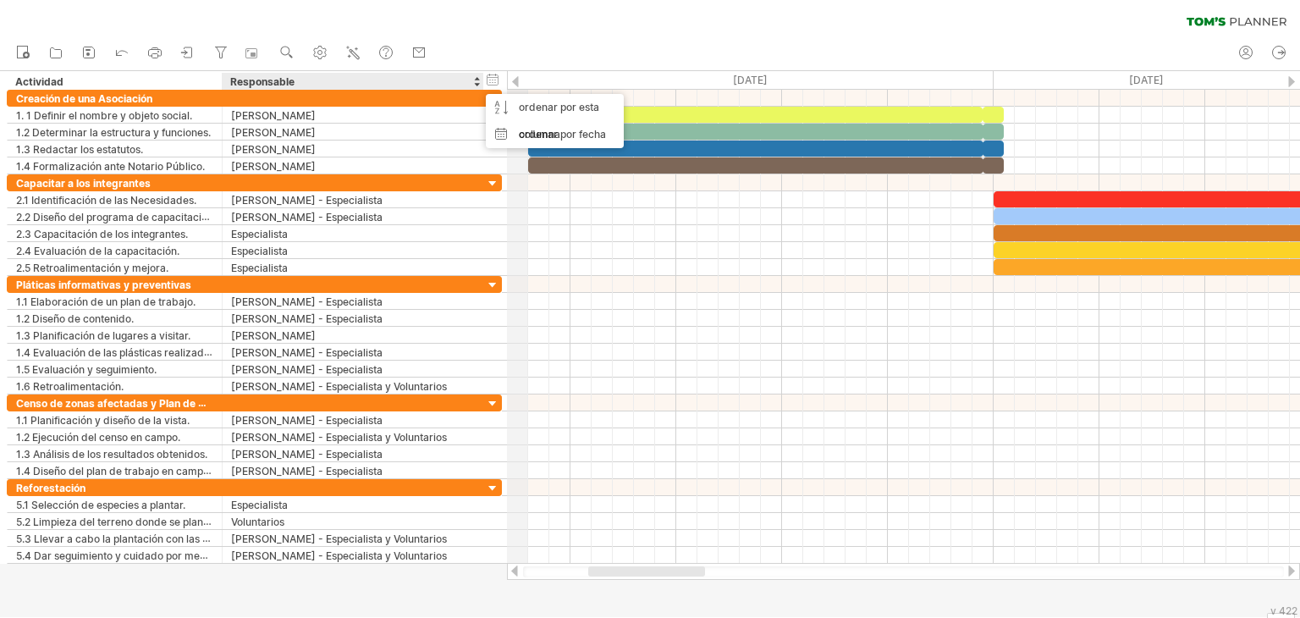
click at [513, 76] on div at bounding box center [515, 81] width 7 height 11
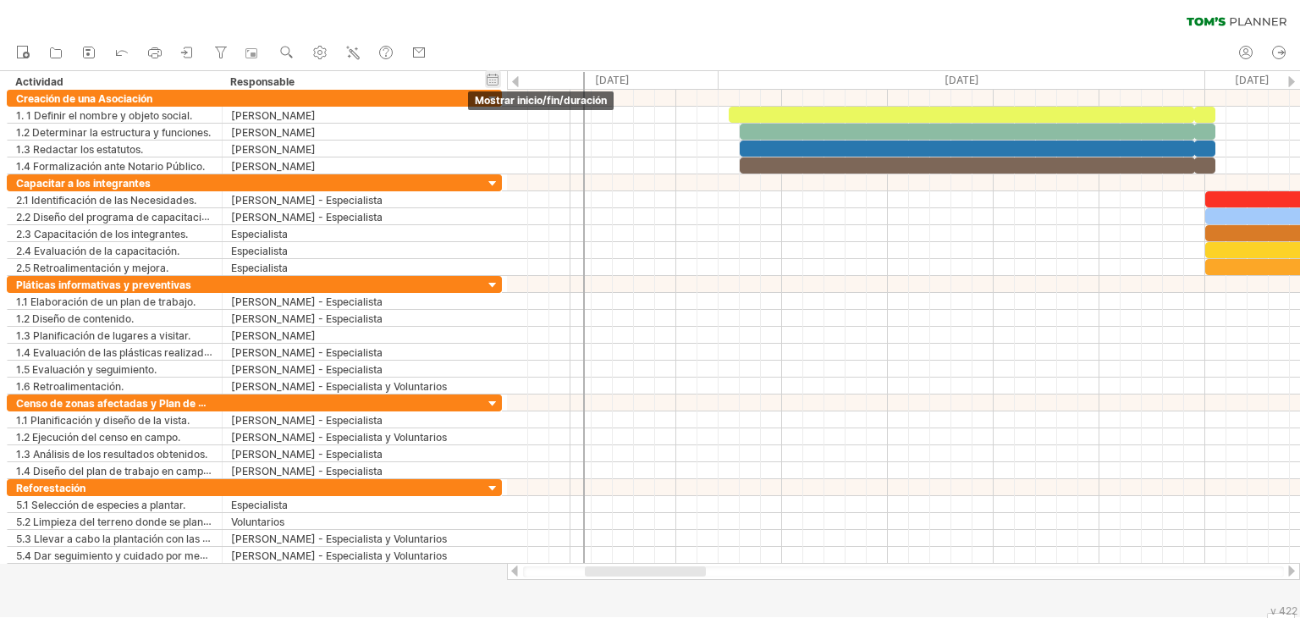
click at [498, 78] on div "ocultar inicio/fin/duración mostrar inicio/fin/duración" at bounding box center [493, 79] width 16 height 18
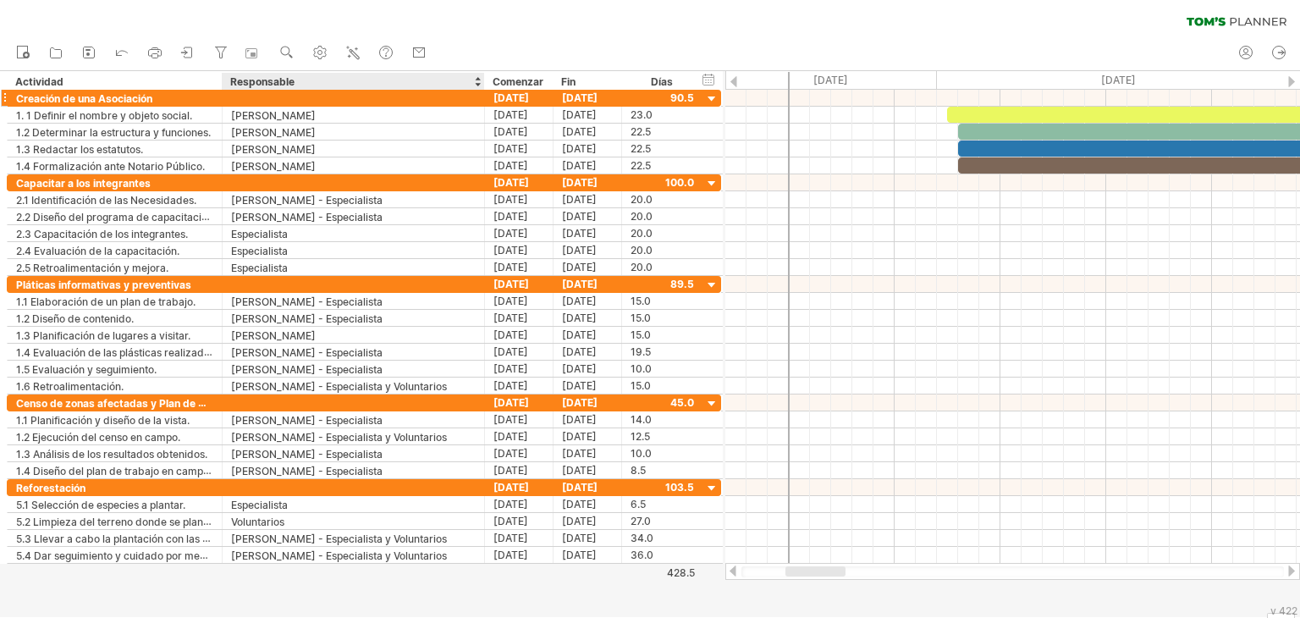
drag, startPoint x: 480, startPoint y: 85, endPoint x: 481, endPoint y: 95, distance: 9.3
click at [481, 95] on div "Intentando acceder a [DOMAIN_NAME] Conectado de nuevo... 0% borrar filtro" at bounding box center [650, 309] width 1300 height 618
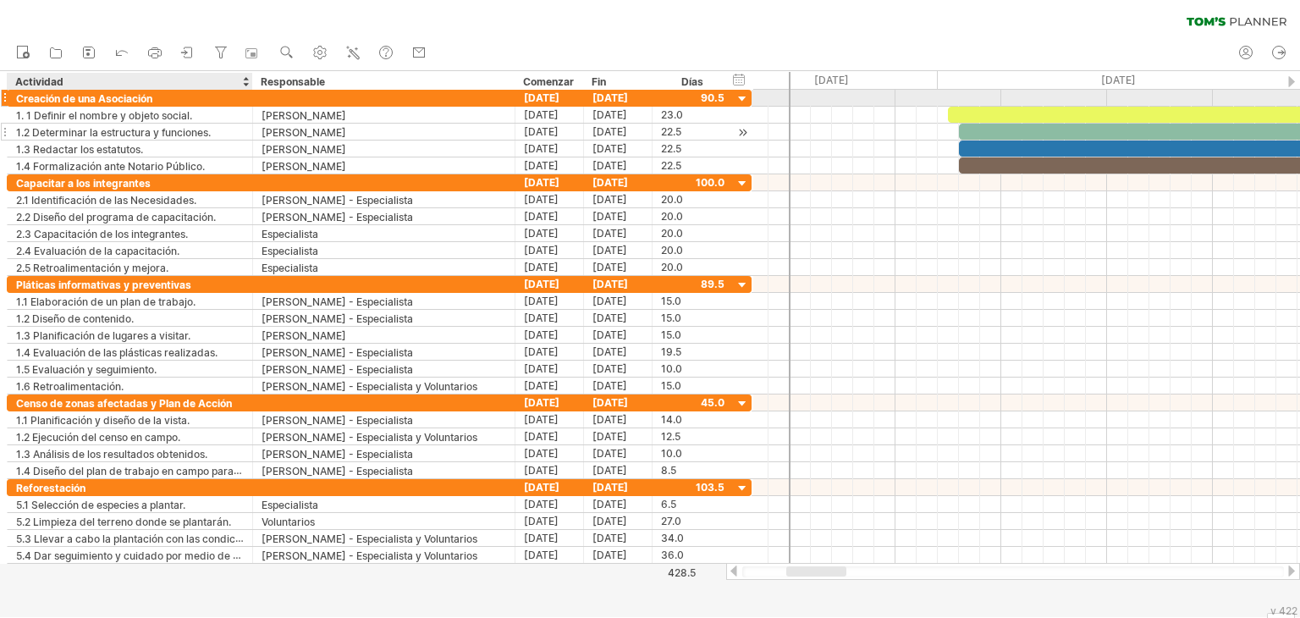
drag, startPoint x: 220, startPoint y: 91, endPoint x: 250, endPoint y: 139, distance: 57.0
click at [250, 139] on div "**********" at bounding box center [379, 132] width 745 height 85
